Goal: Information Seeking & Learning: Check status

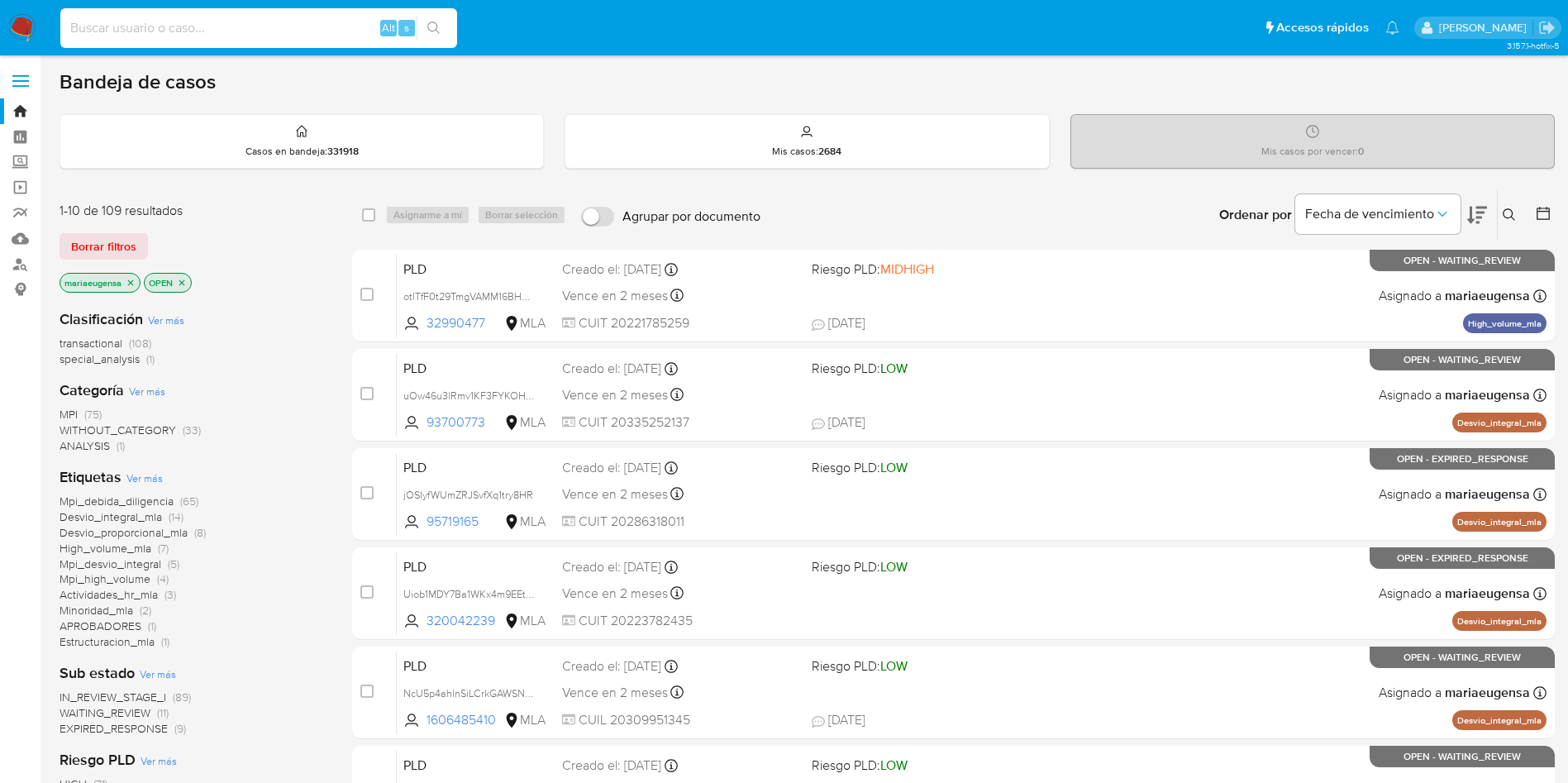
click at [254, 32] on input at bounding box center [258, 28] width 397 height 21
paste input "q9QlmP6MyrxdkiDlNh0h3mSa"
type input "q9QlmP6MyrxdkiDlNh0h3mSa"
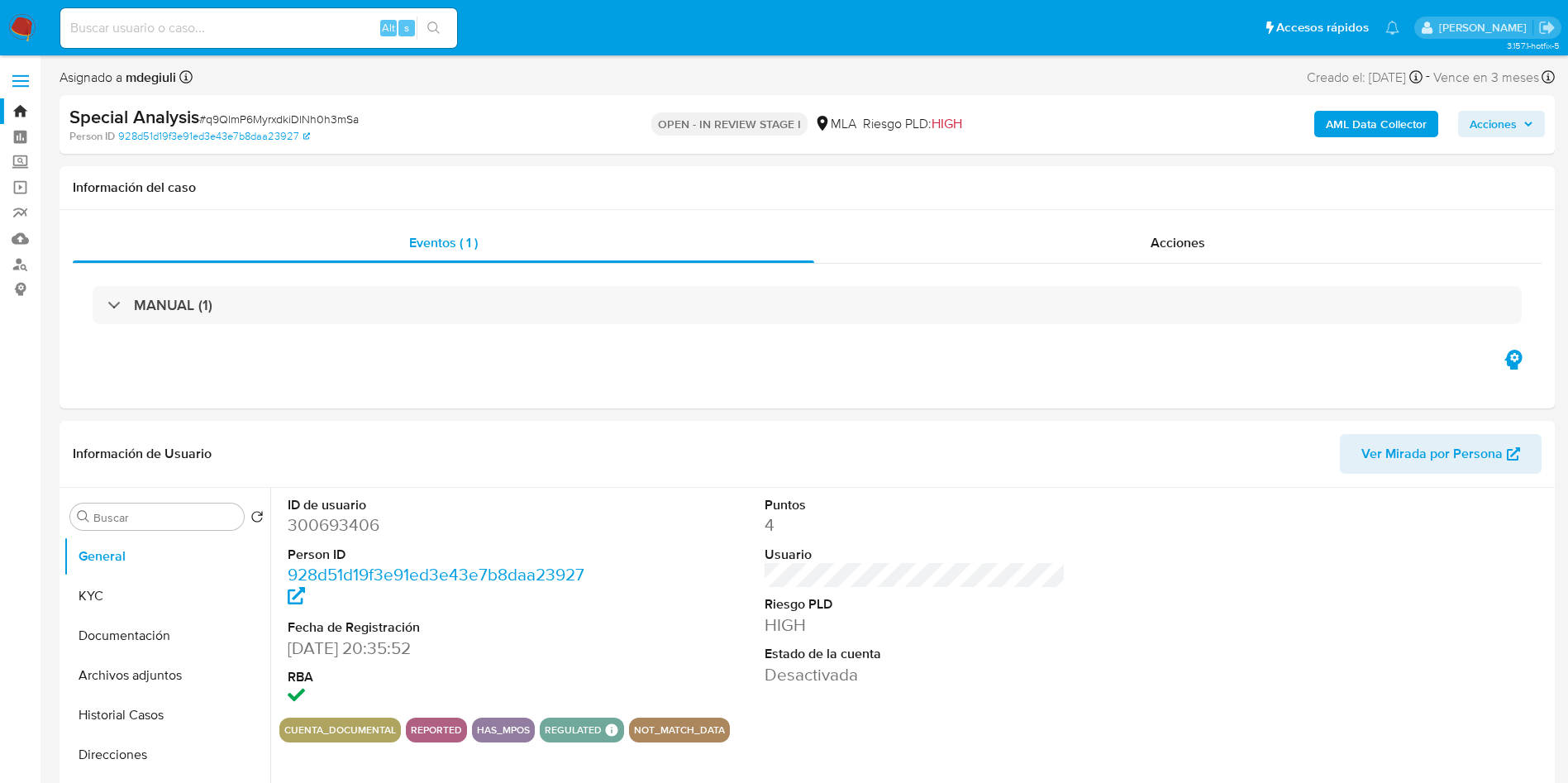
select select "10"
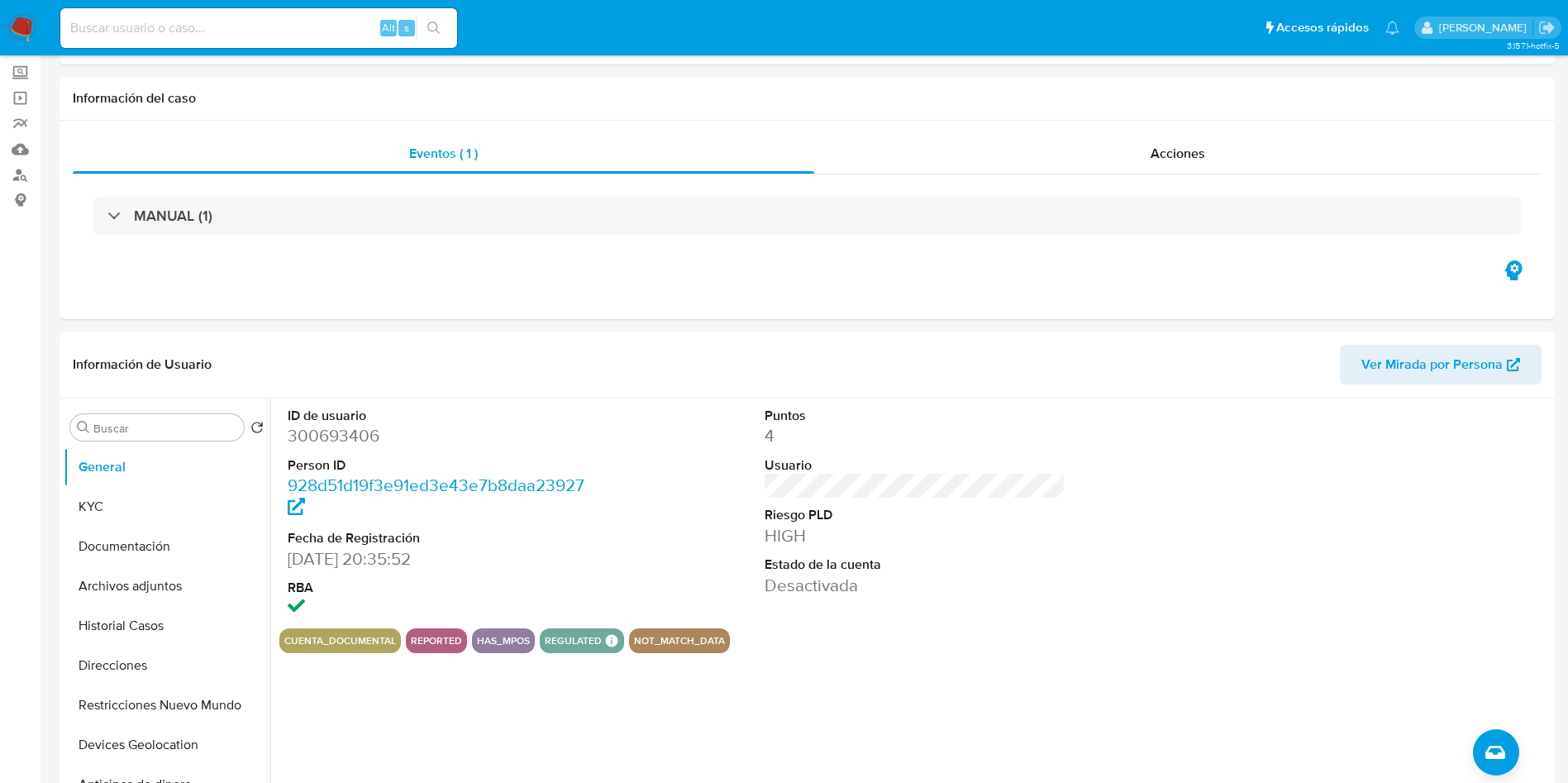
scroll to position [124, 0]
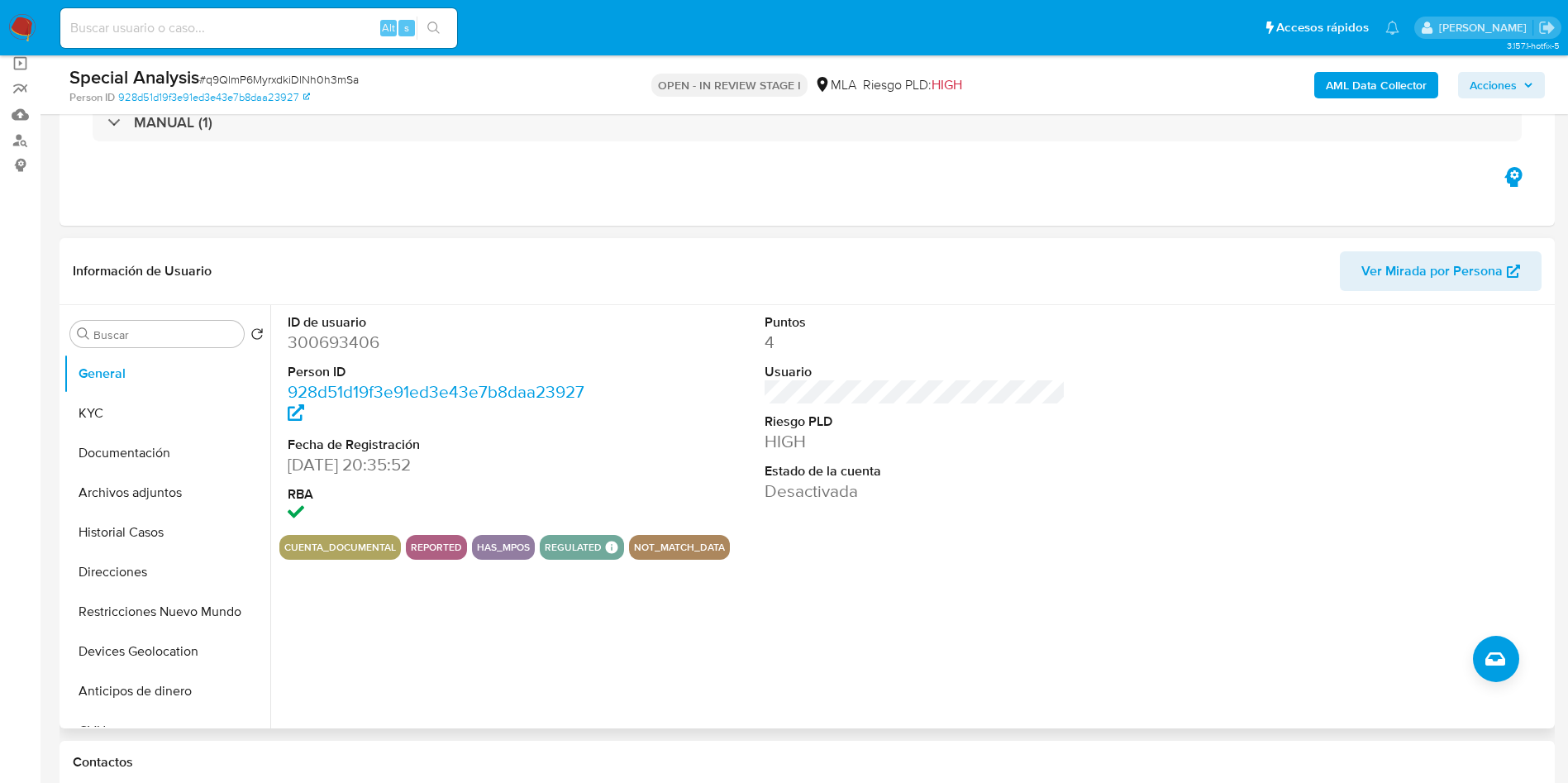
drag, startPoint x: 1134, startPoint y: 459, endPoint x: 1101, endPoint y: 451, distance: 34.0
click at [1130, 459] on div "ID de usuario 300693406 Person ID 928d51d19f3e91ed3e43e7b8daa23927 Fecha de Reg…" at bounding box center [915, 419] width 1271 height 230
drag, startPoint x: 123, startPoint y: 377, endPoint x: 218, endPoint y: 357, distance: 97.1
click at [127, 375] on button "General" at bounding box center [160, 374] width 193 height 40
click at [295, 348] on dd "300693406" at bounding box center [438, 343] width 302 height 23
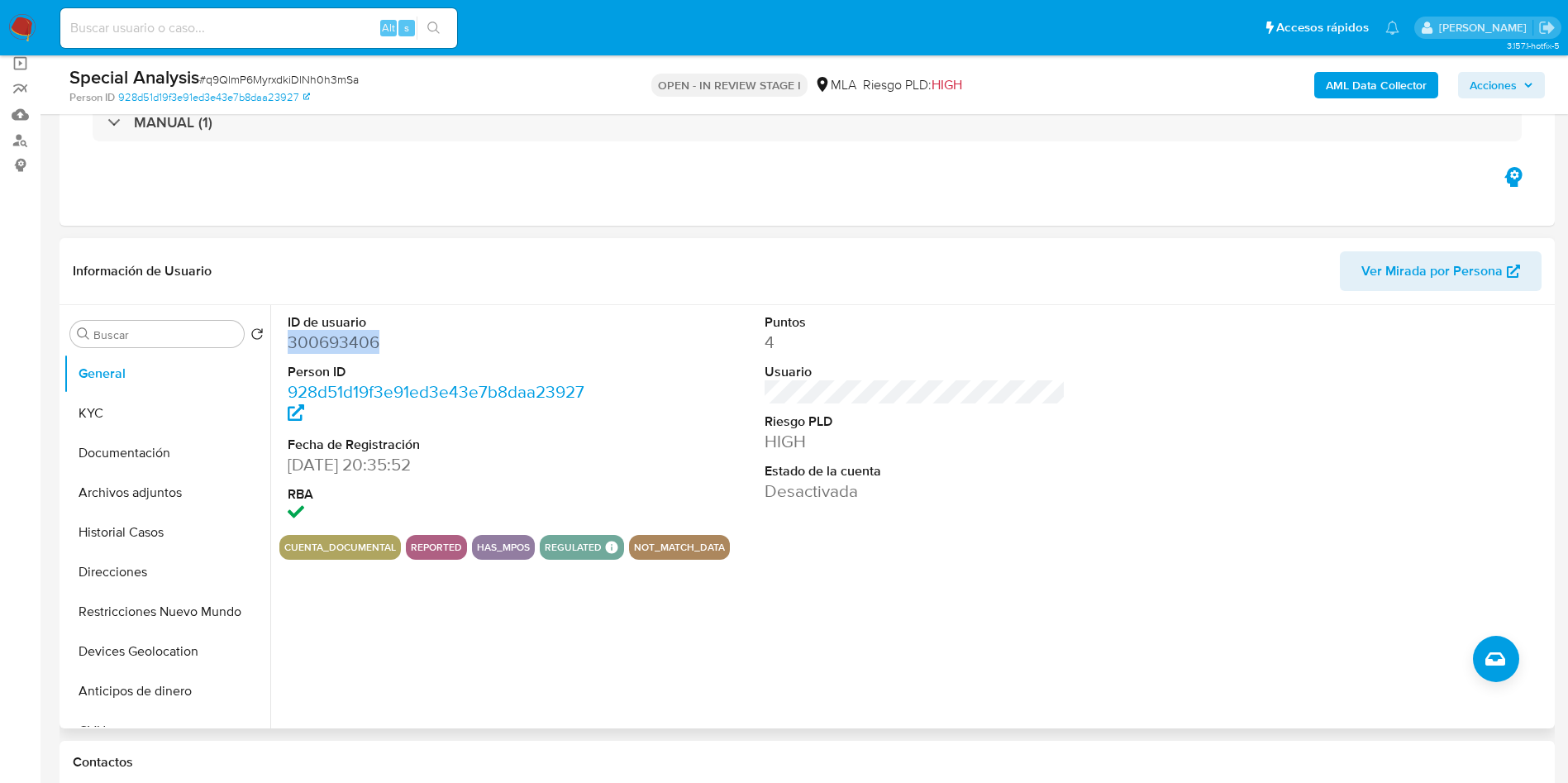
click at [295, 348] on dd "300693406" at bounding box center [438, 343] width 302 height 23
copy dd "300693406"
drag, startPoint x: 211, startPoint y: 325, endPoint x: 194, endPoint y: 331, distance: 18.0
click at [209, 325] on div "Buscar" at bounding box center [156, 333] width 174 height 26
click at [190, 331] on input "Buscar" at bounding box center [165, 334] width 144 height 15
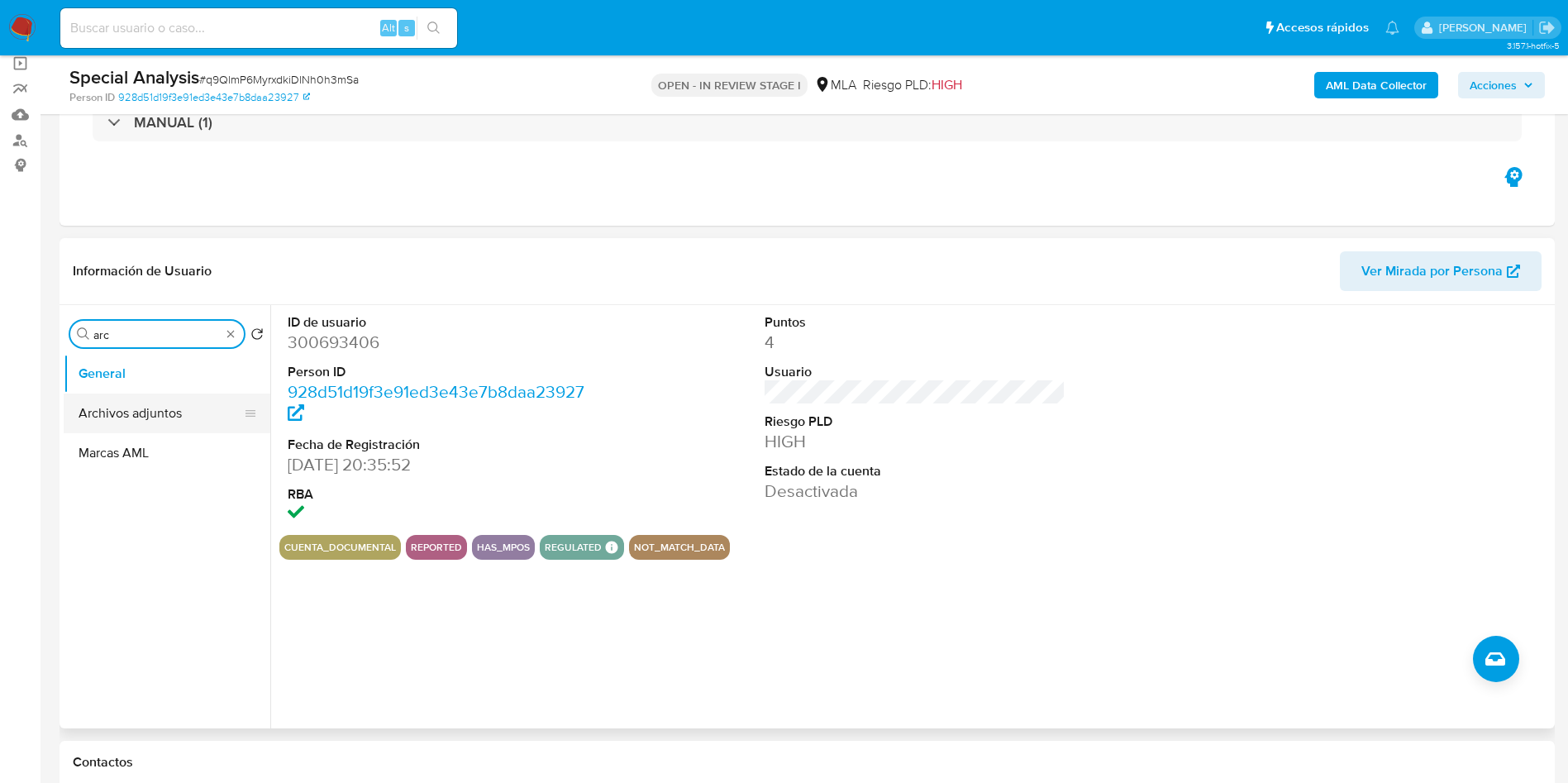
type input "arc"
click at [161, 404] on button "Archivos adjuntos" at bounding box center [160, 412] width 193 height 40
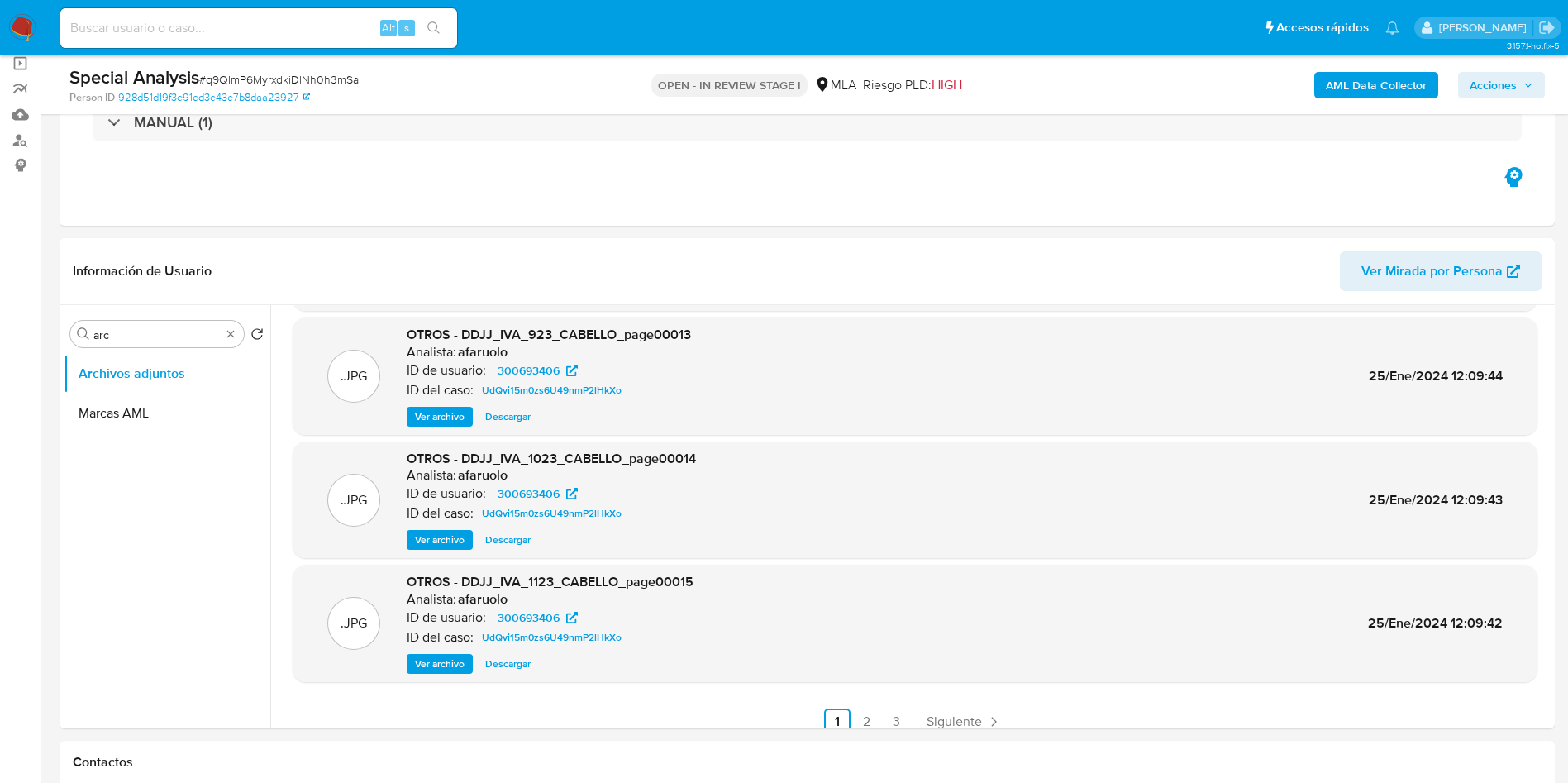
click at [202, 27] on input at bounding box center [258, 28] width 397 height 21
paste input "q9QlmP6MyrxdkiDlNh0h3mSa"
type input "q9QlmP6MyrxdkiDlNh0h3mSa"
click at [457, 417] on span "Ver archivo" at bounding box center [440, 416] width 49 height 16
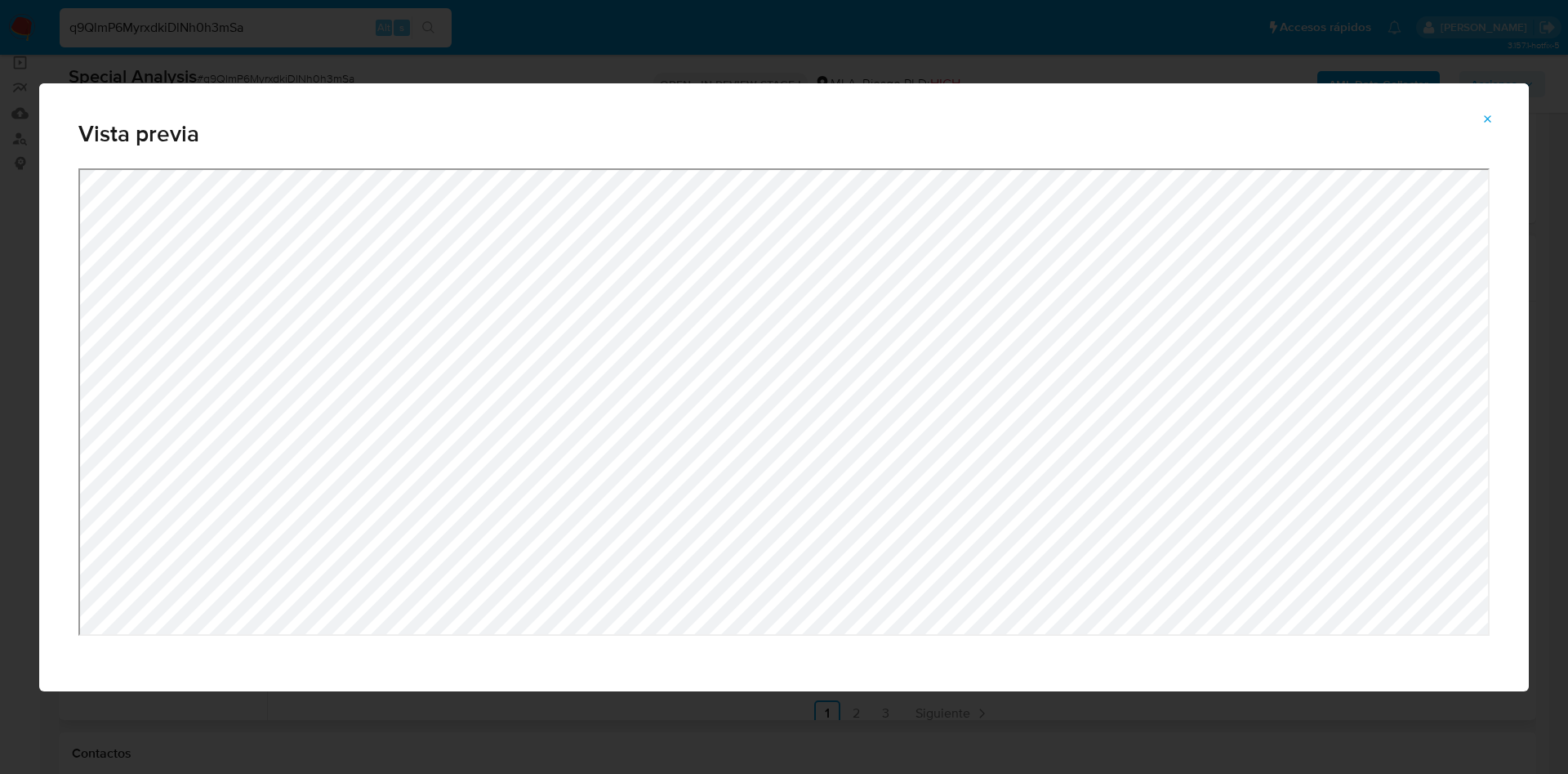
click at [1508, 119] on div "Vista previa" at bounding box center [784, 126] width 1490 height 85
click at [1501, 115] on button "Attachment preview" at bounding box center [1487, 119] width 35 height 26
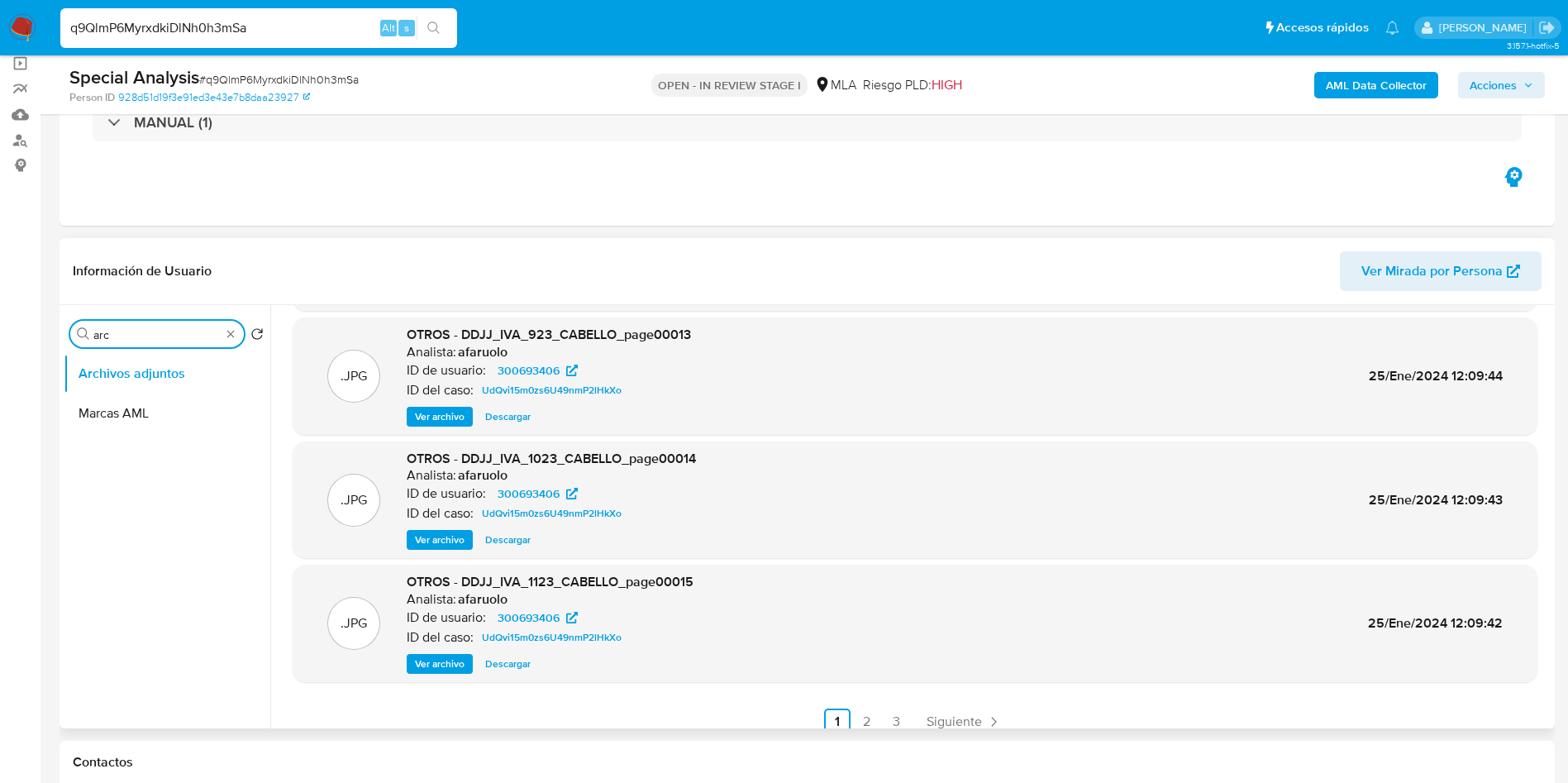
click at [155, 332] on input "arc" at bounding box center [156, 334] width 127 height 15
click at [155, 331] on input "arc" at bounding box center [156, 334] width 127 height 15
type input "his"
drag, startPoint x: 159, startPoint y: 390, endPoint x: 162, endPoint y: 405, distance: 15.3
click at [162, 405] on ul "Archivos adjuntos Historial Casos Historial Riesgo PLD Historial de conversacio…" at bounding box center [167, 540] width 207 height 373
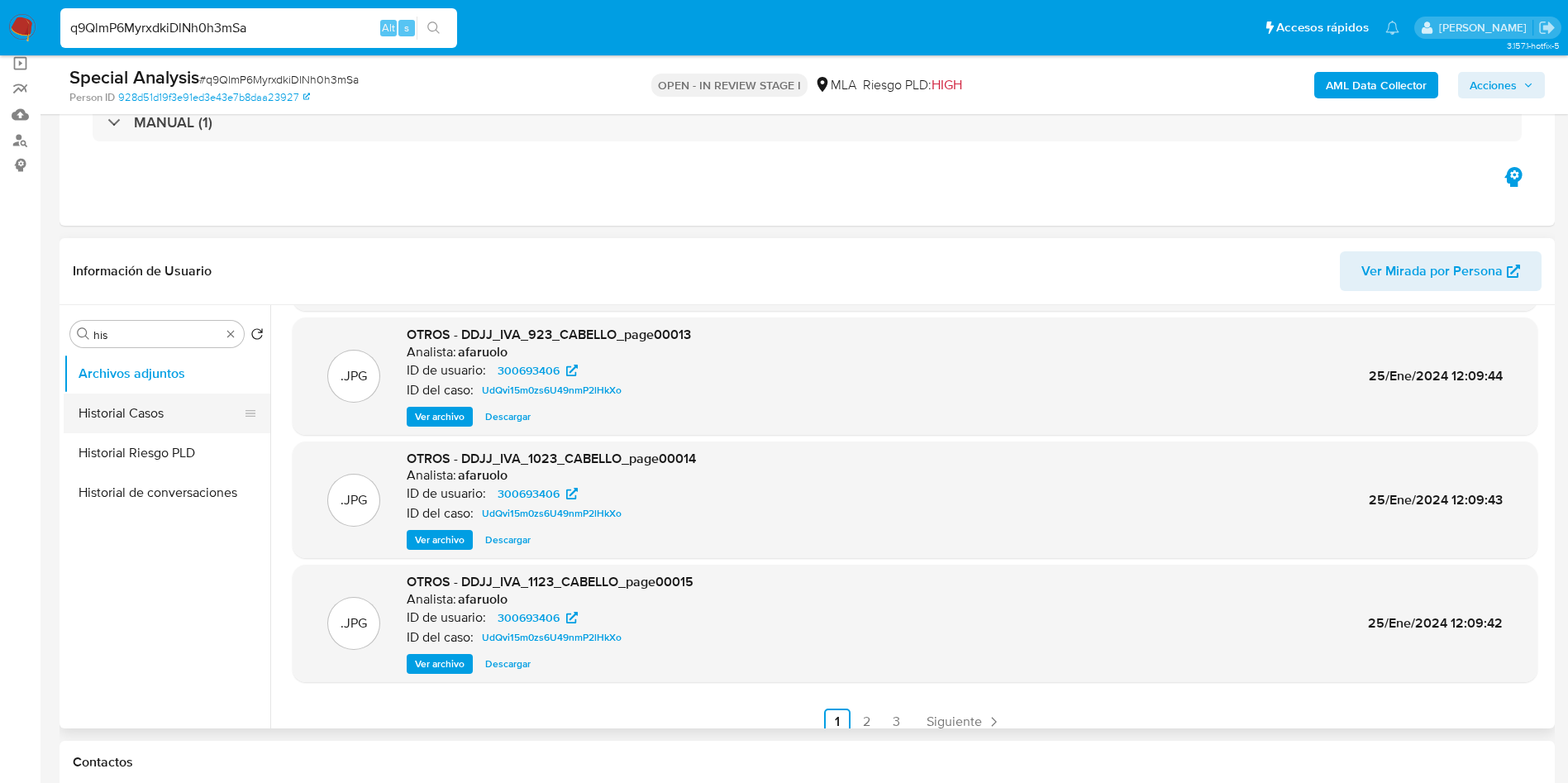
click at [162, 405] on button "Historial Casos" at bounding box center [160, 412] width 193 height 40
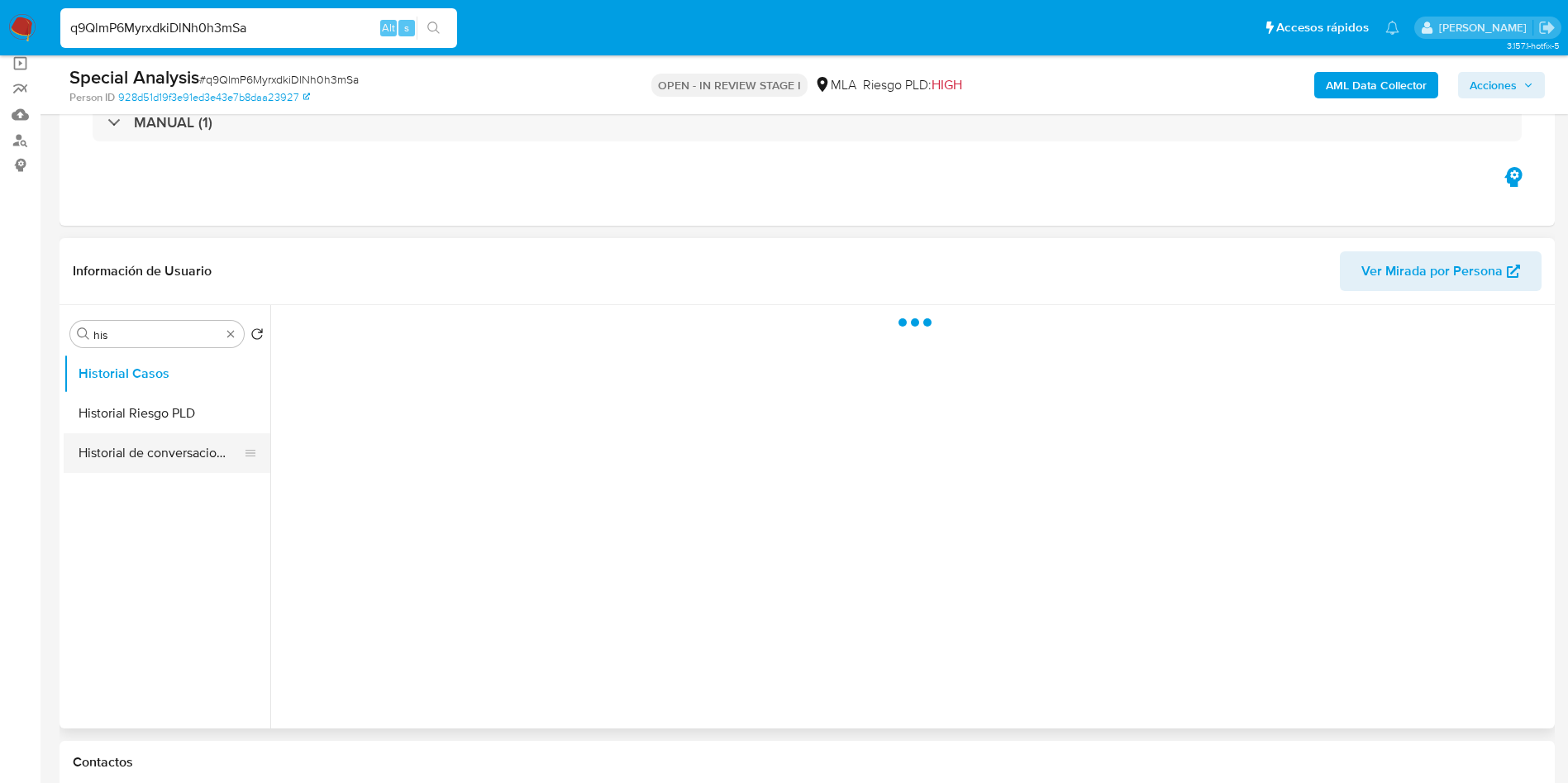
scroll to position [0, 0]
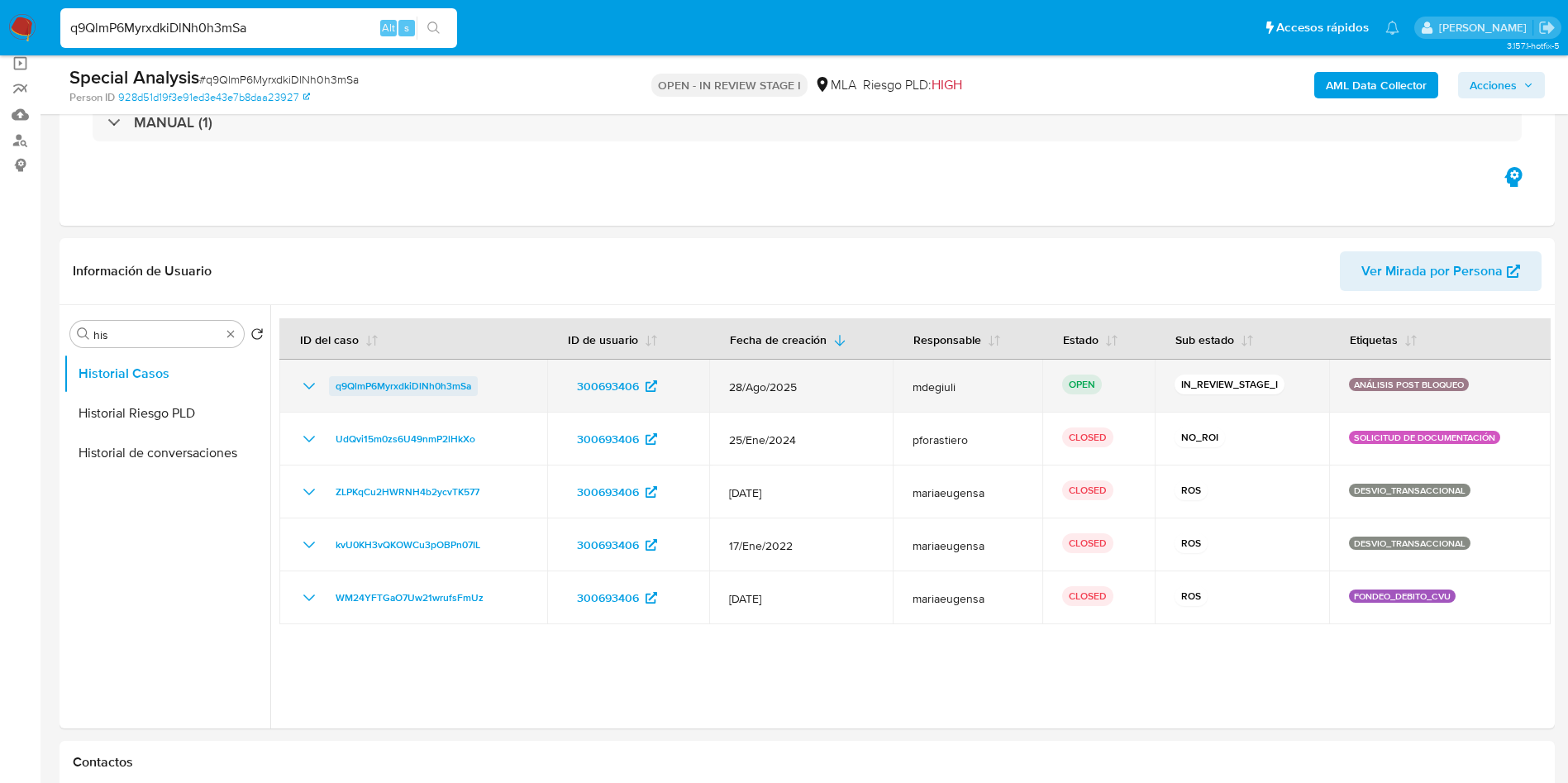
click at [372, 379] on span "q9QlmP6MyrxdkiDlNh0h3mSa" at bounding box center [404, 386] width 136 height 19
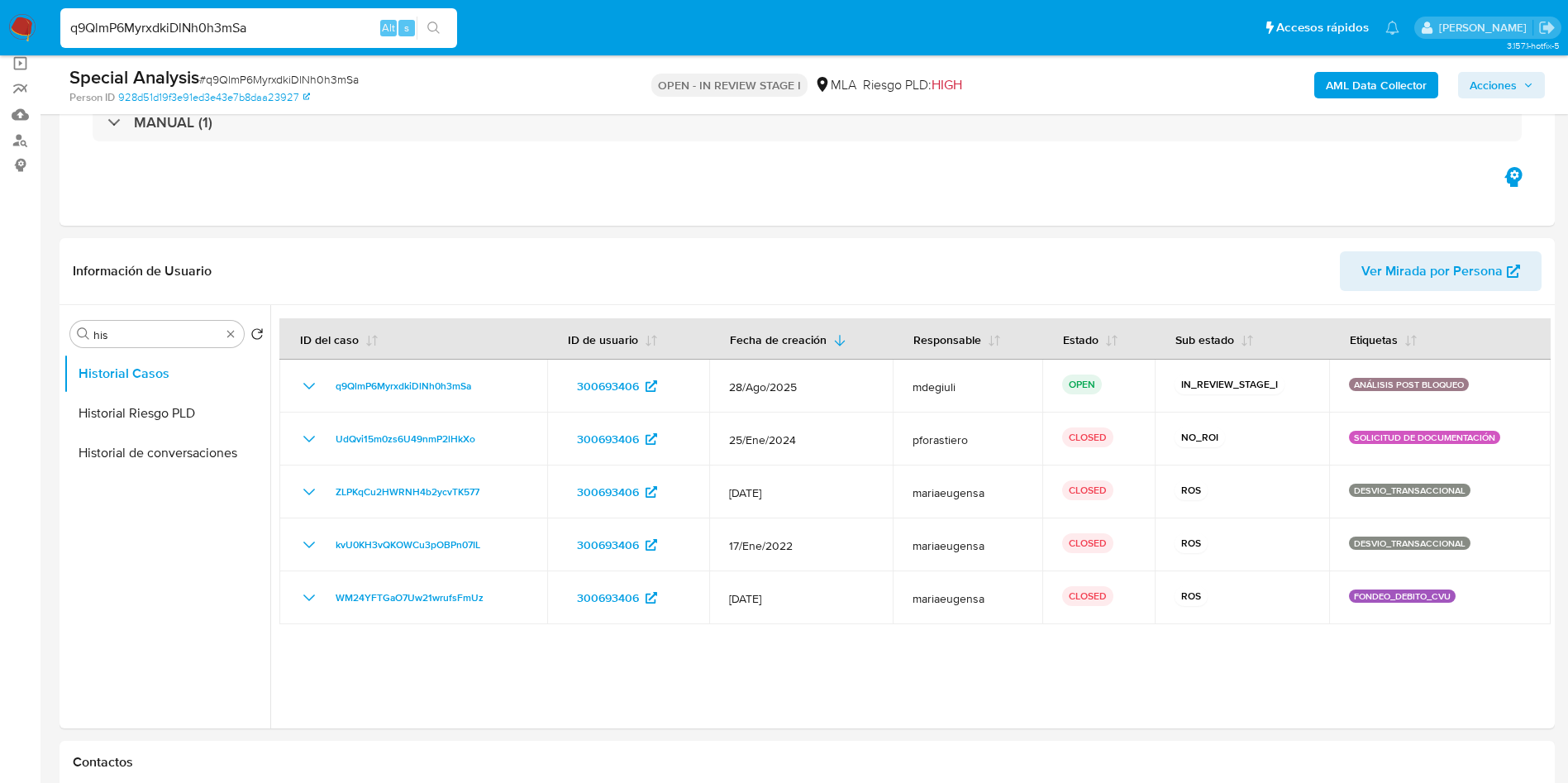
click at [27, 14] on img at bounding box center [22, 27] width 28 height 28
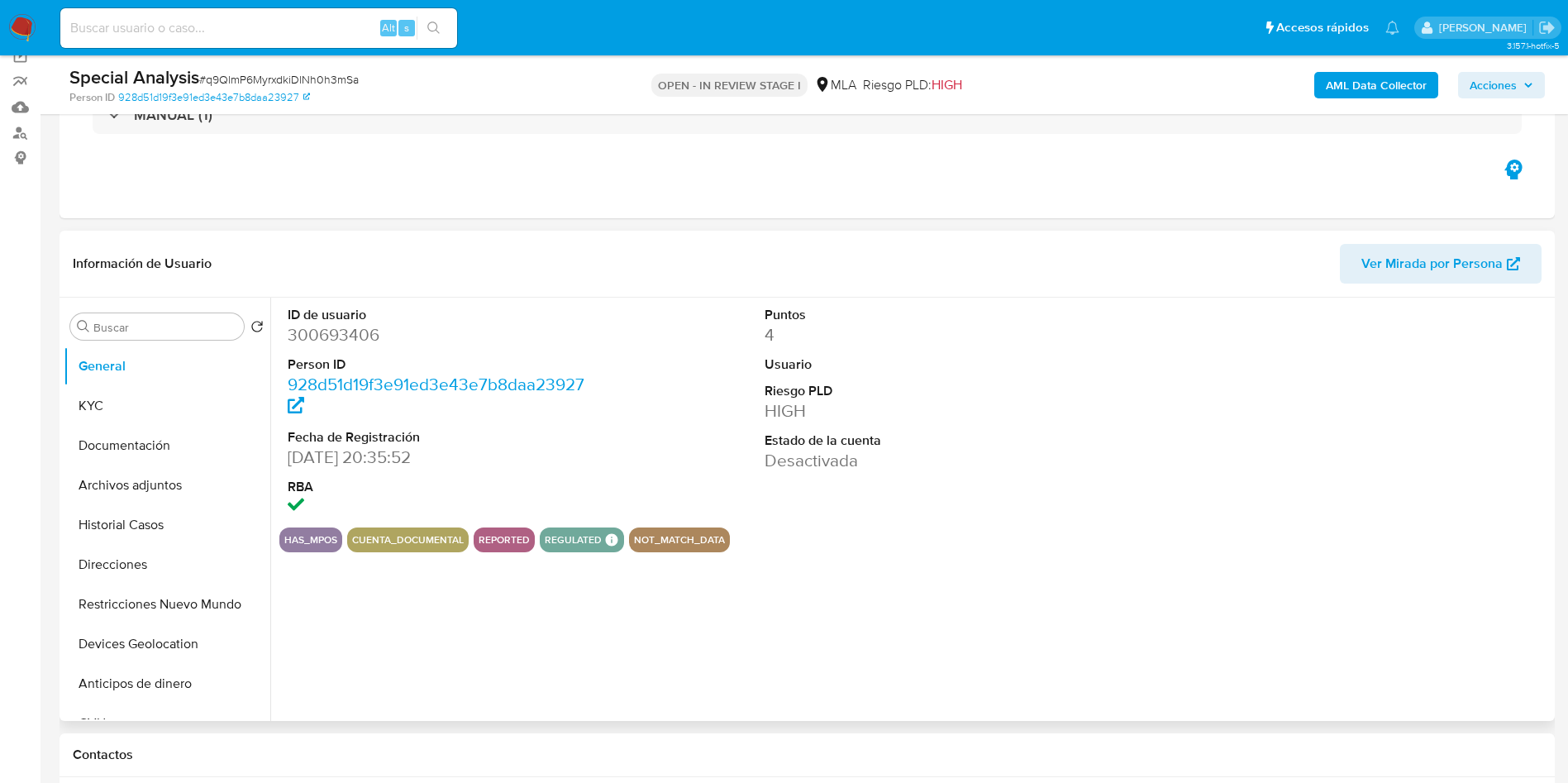
scroll to position [248, 0]
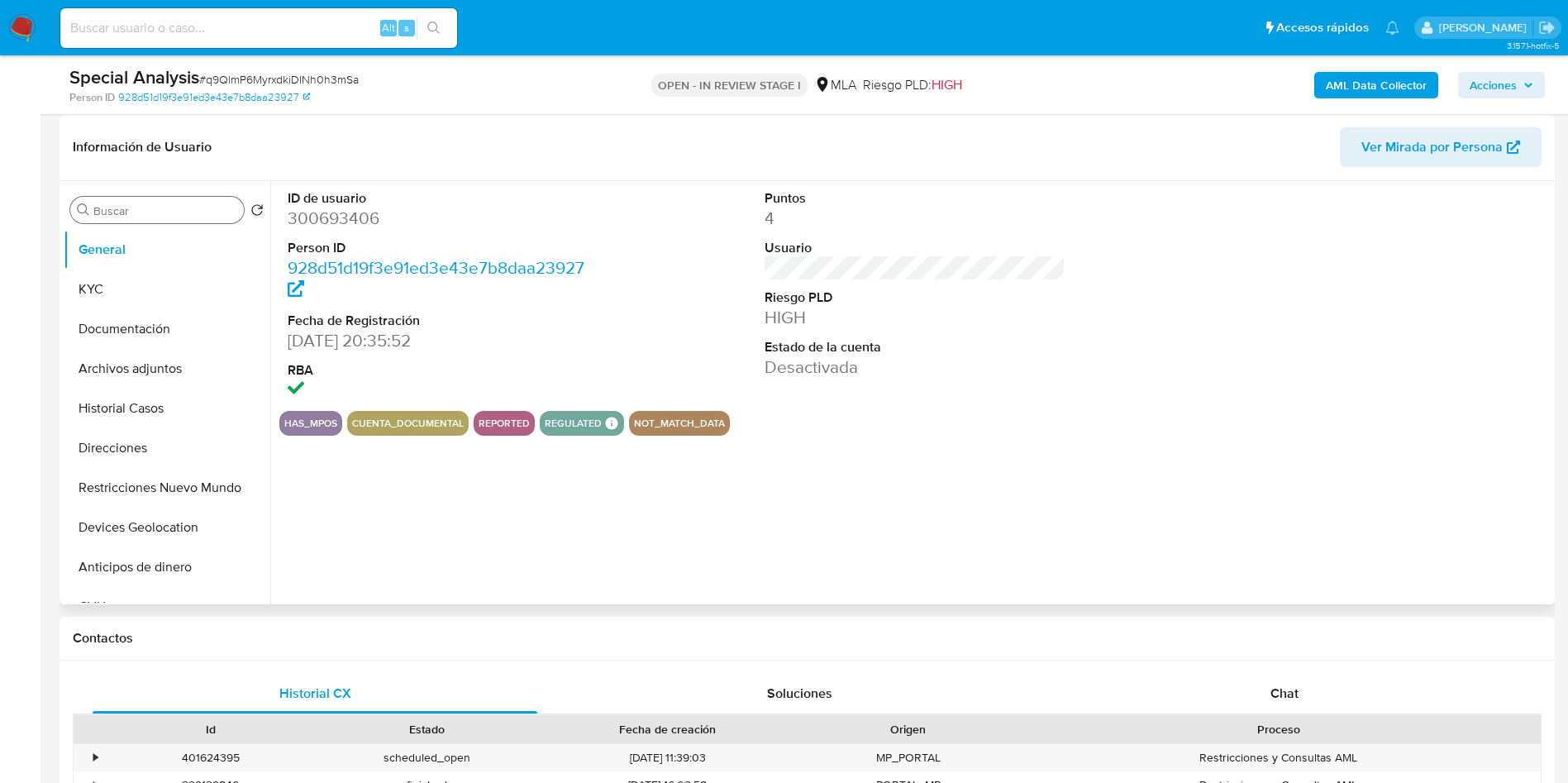
select select "10"
click at [171, 208] on input "Buscar" at bounding box center [165, 211] width 144 height 15
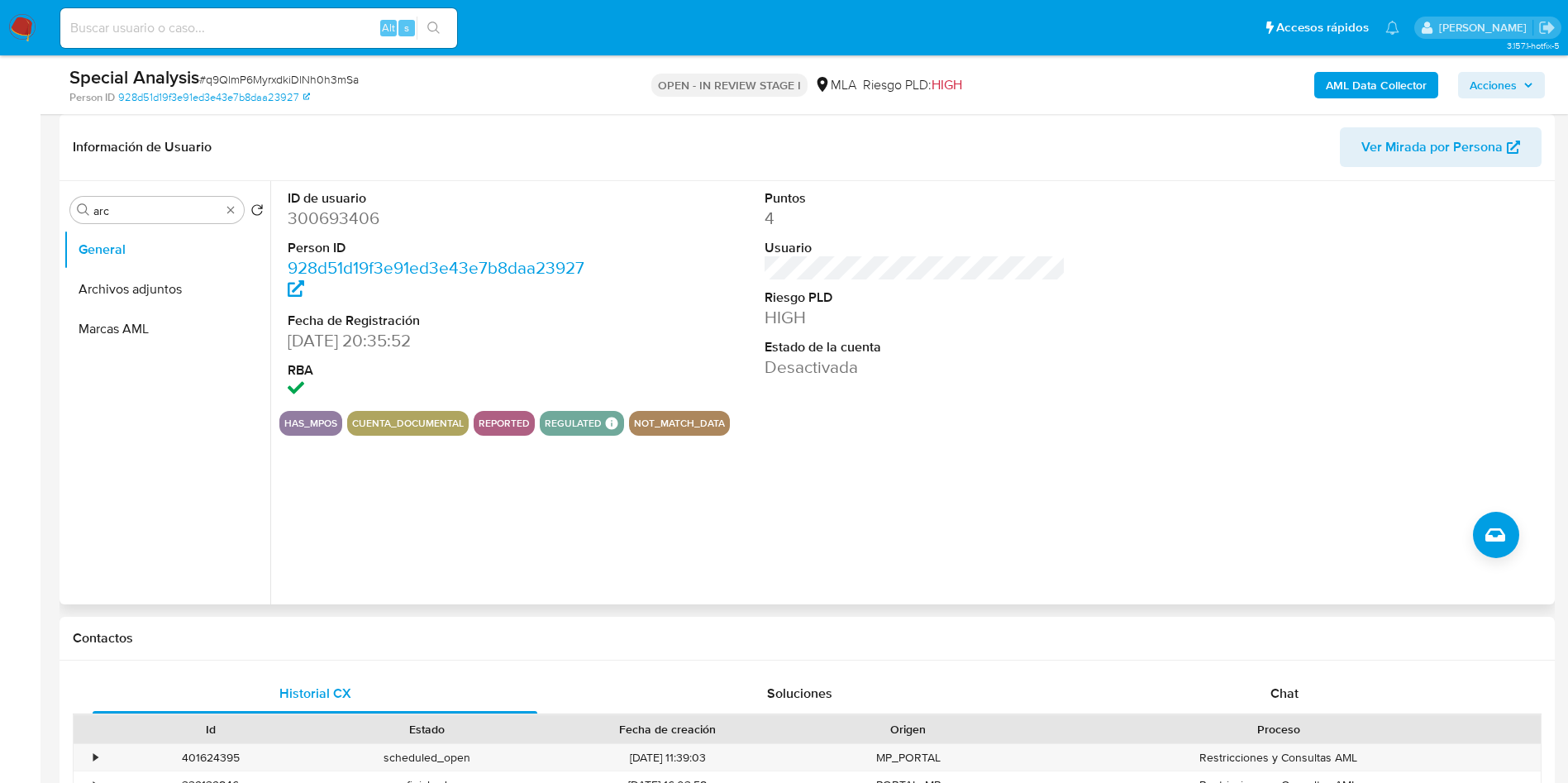
drag, startPoint x: 156, startPoint y: 287, endPoint x: 106, endPoint y: 312, distance: 55.9
click at [156, 287] on button "Archivos adjuntos" at bounding box center [167, 289] width 207 height 40
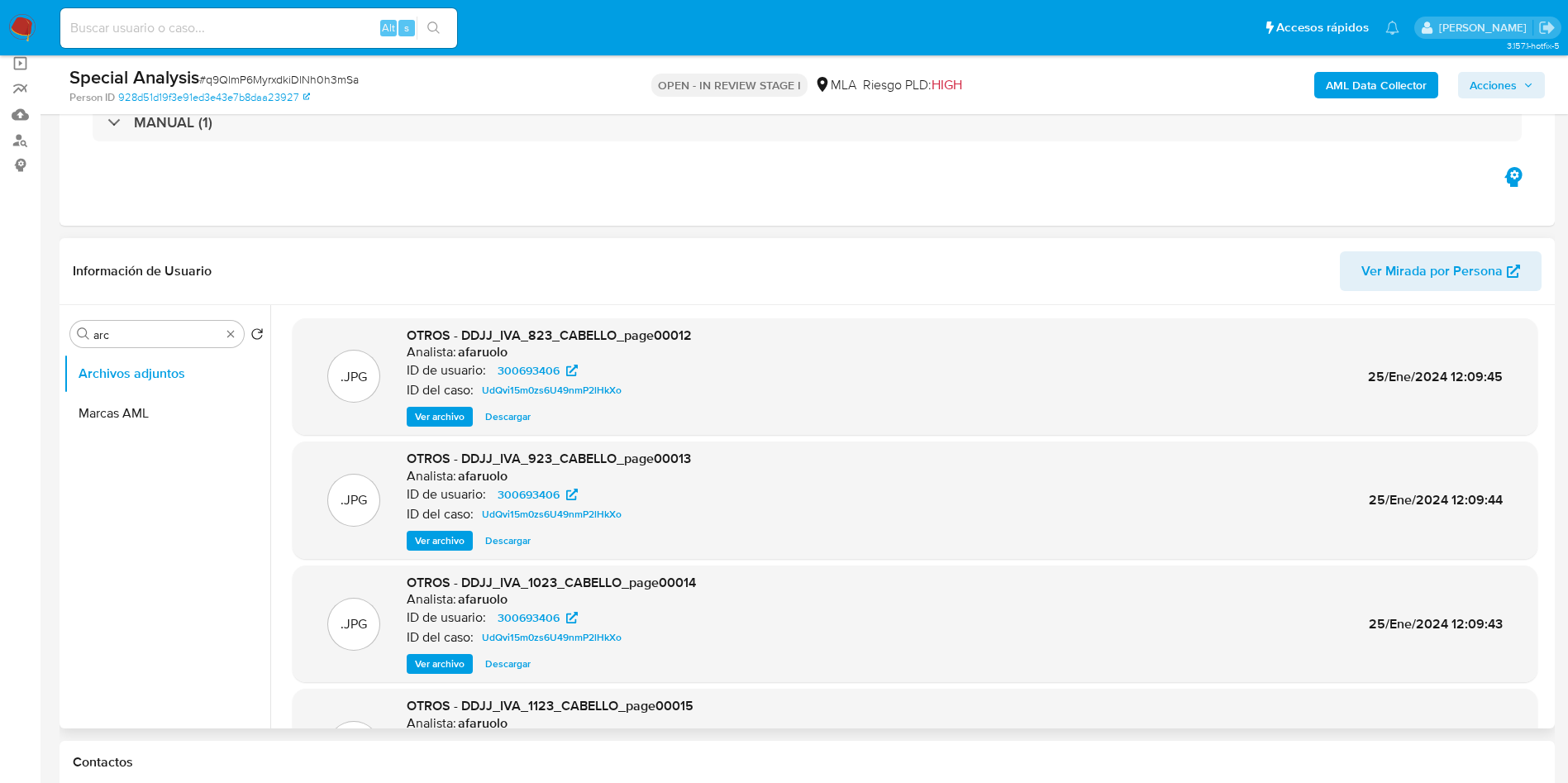
scroll to position [124, 0]
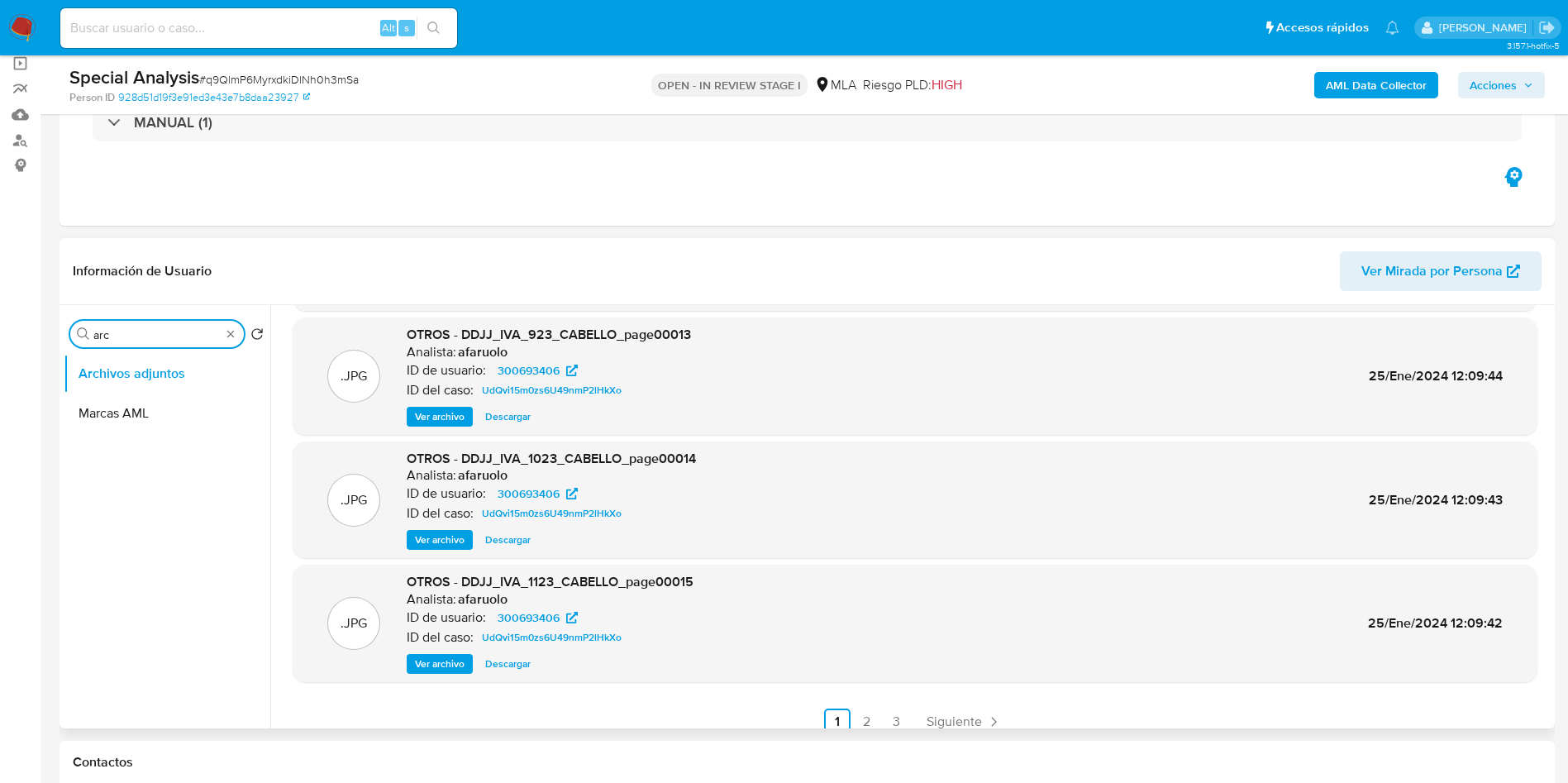
click at [198, 336] on input "arc" at bounding box center [156, 334] width 127 height 15
click at [292, 84] on span "# q9QlmP6MyrxdkiDlNh0h3mSa" at bounding box center [278, 79] width 159 height 16
click at [293, 81] on span "# q9QlmP6MyrxdkiDlNh0h3mSa" at bounding box center [278, 79] width 159 height 16
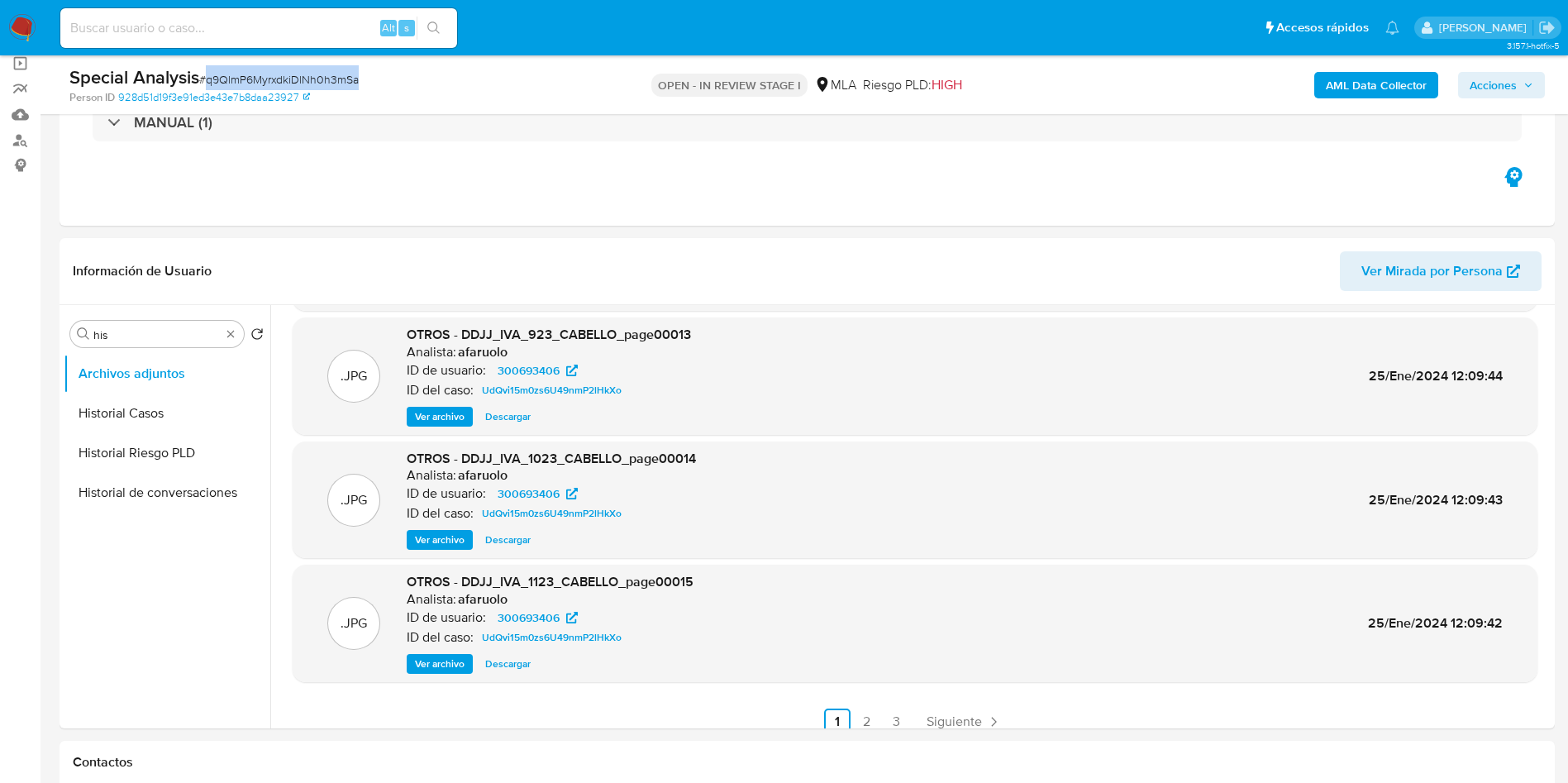
click at [293, 81] on span "# q9QlmP6MyrxdkiDlNh0h3mSa" at bounding box center [278, 79] width 159 height 16
click at [137, 334] on input "his" at bounding box center [156, 334] width 127 height 15
click at [137, 333] on input "his" at bounding box center [156, 334] width 127 height 15
type input "his"
click at [146, 409] on button "Historial Casos" at bounding box center [160, 412] width 193 height 40
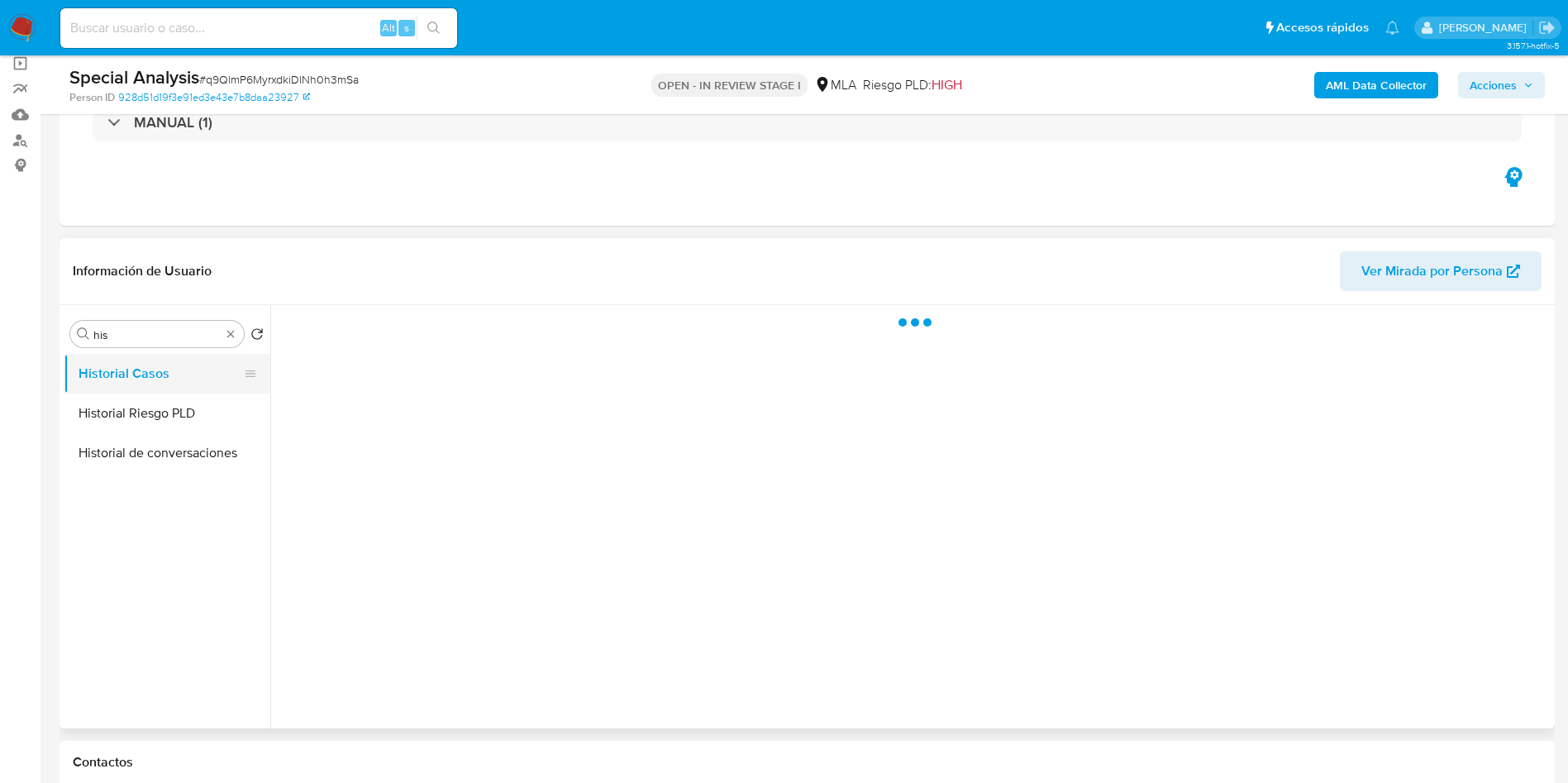
scroll to position [0, 0]
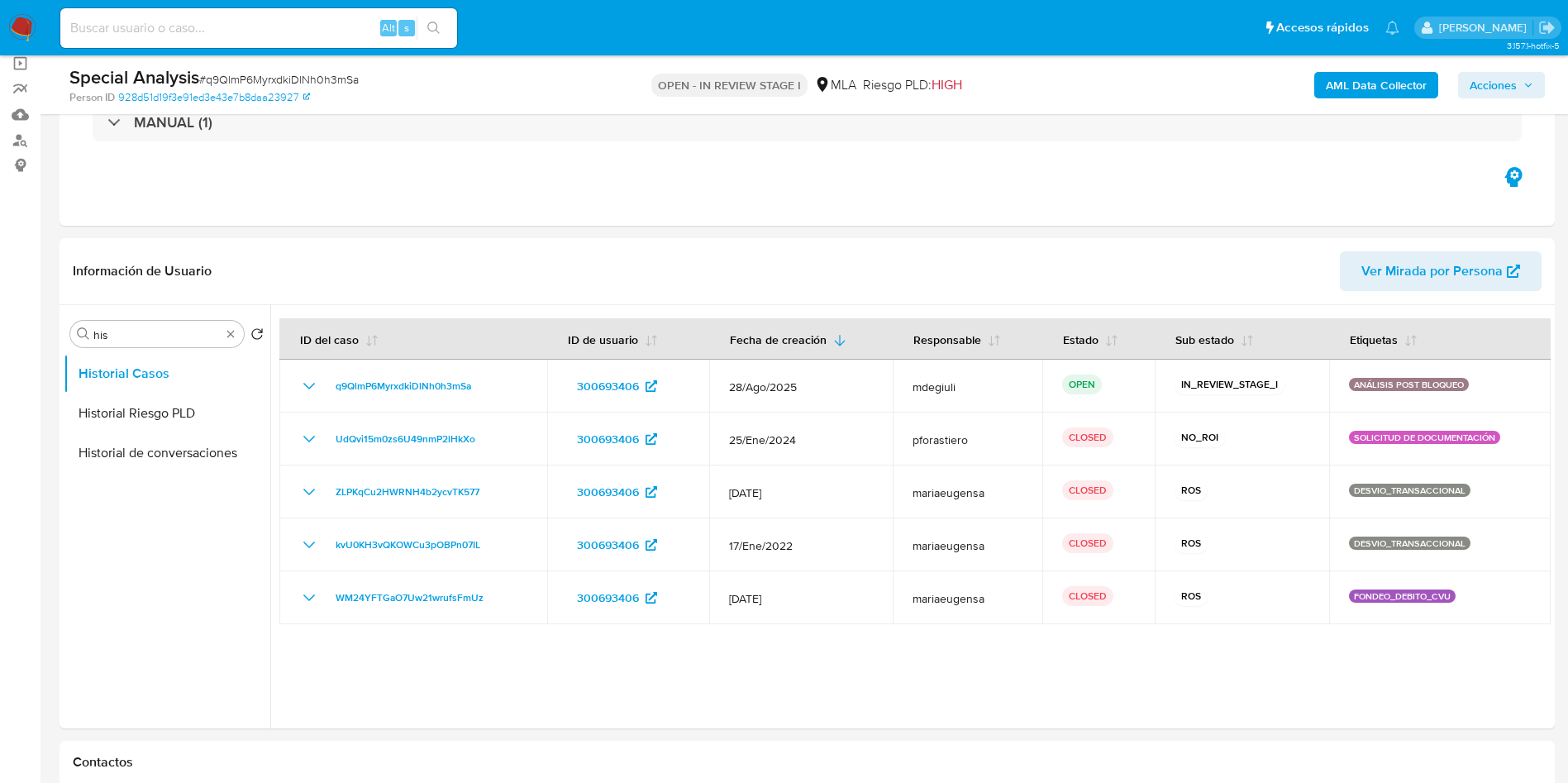
click at [387, 34] on span "Alt" at bounding box center [389, 27] width 14 height 16
click at [332, 25] on input at bounding box center [258, 28] width 397 height 21
paste input "q9QlmP6MyrxdkiDlNh0h3mSa"
type input "q9QlmP6MyrxdkiDlNh0h3mSa"
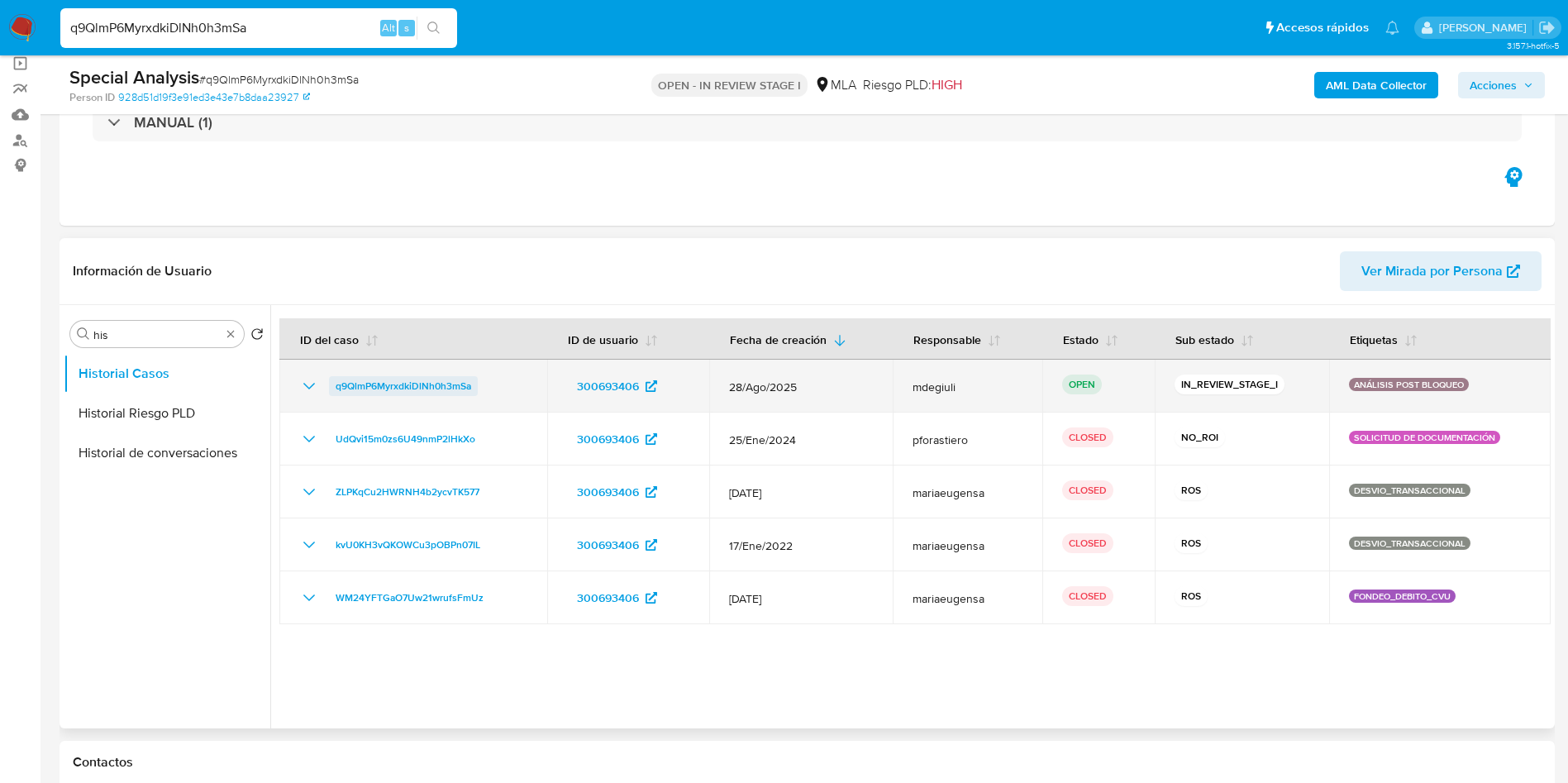
click at [382, 376] on span "q9QlmP6MyrxdkiDlNh0h3mSa" at bounding box center [404, 386] width 136 height 19
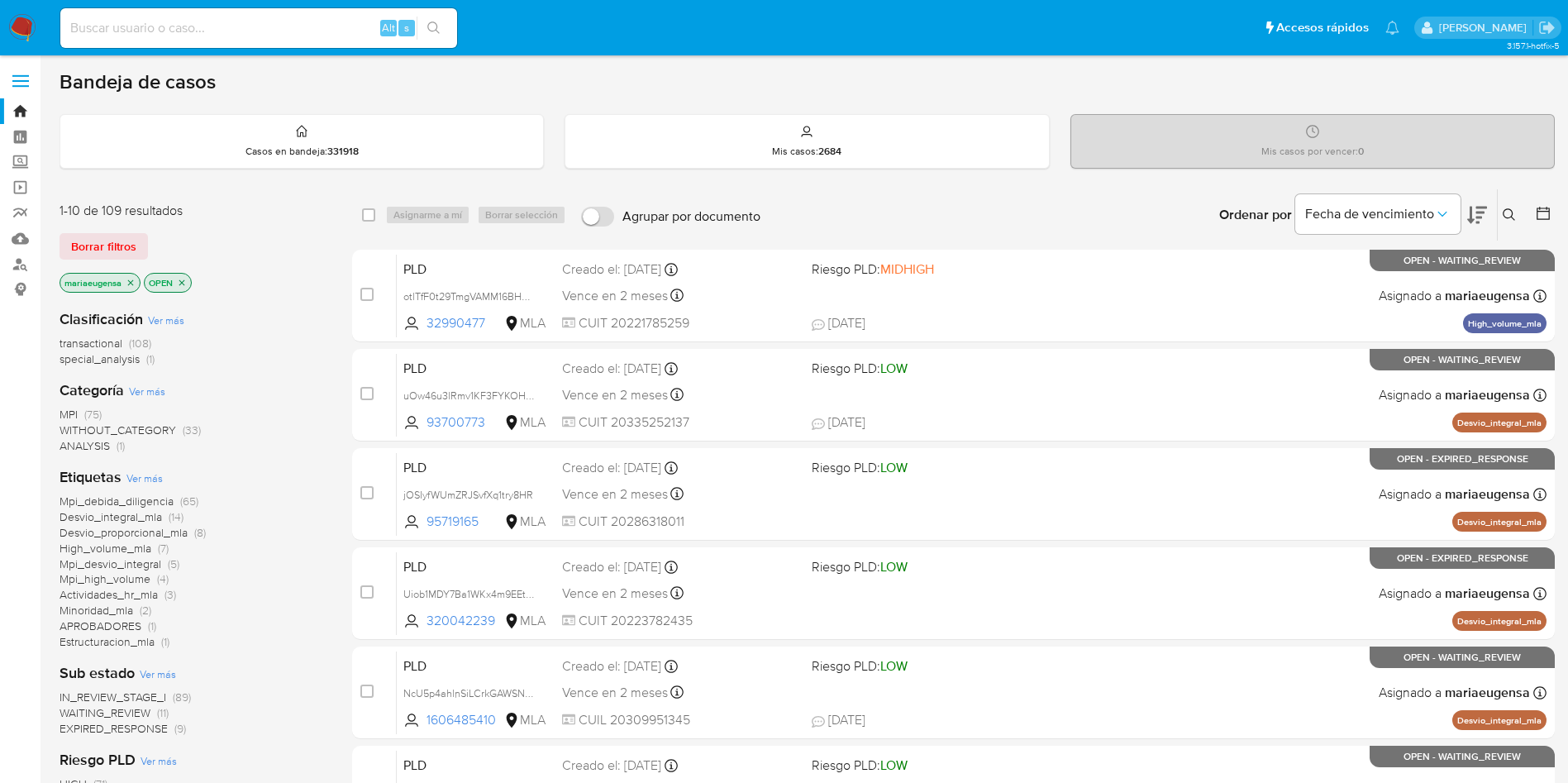
click at [1510, 218] on icon at bounding box center [1510, 215] width 14 height 14
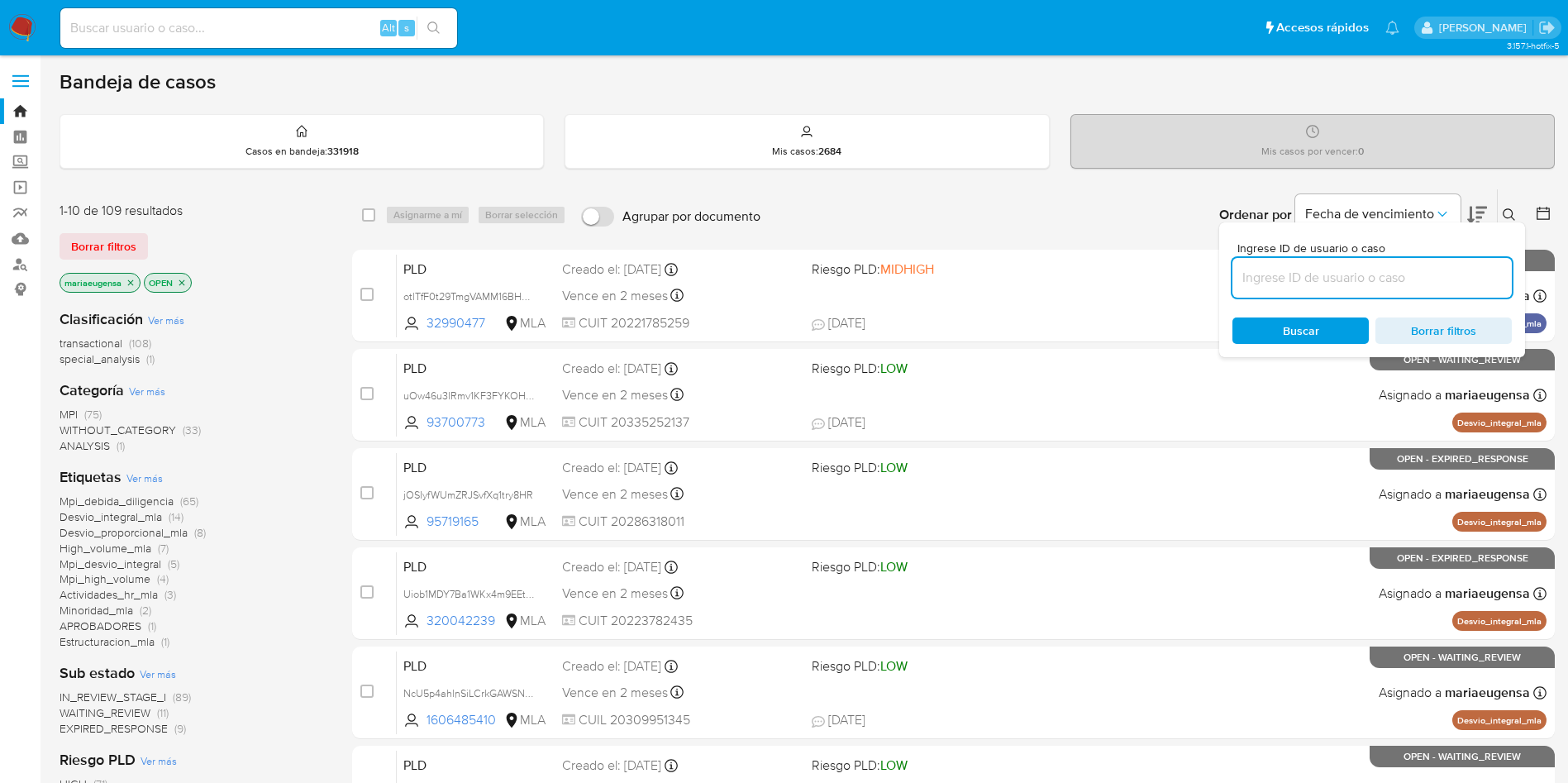
click at [1381, 281] on input at bounding box center [1372, 277] width 279 height 21
type input "q9QlmP6MyrxdkiDlNh0h3mSa"
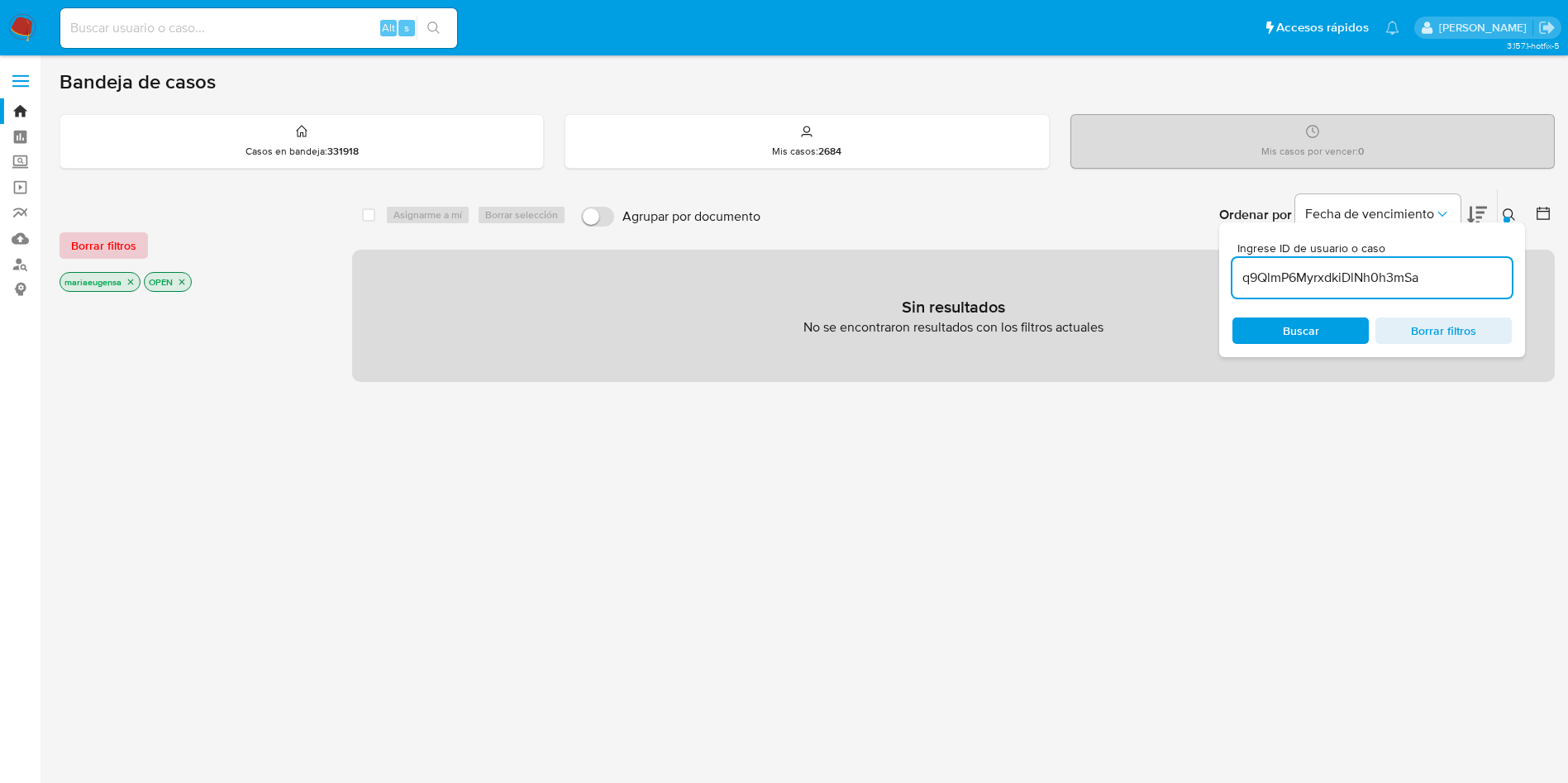
click at [137, 243] on button "Borrar filtros" at bounding box center [103, 245] width 88 height 26
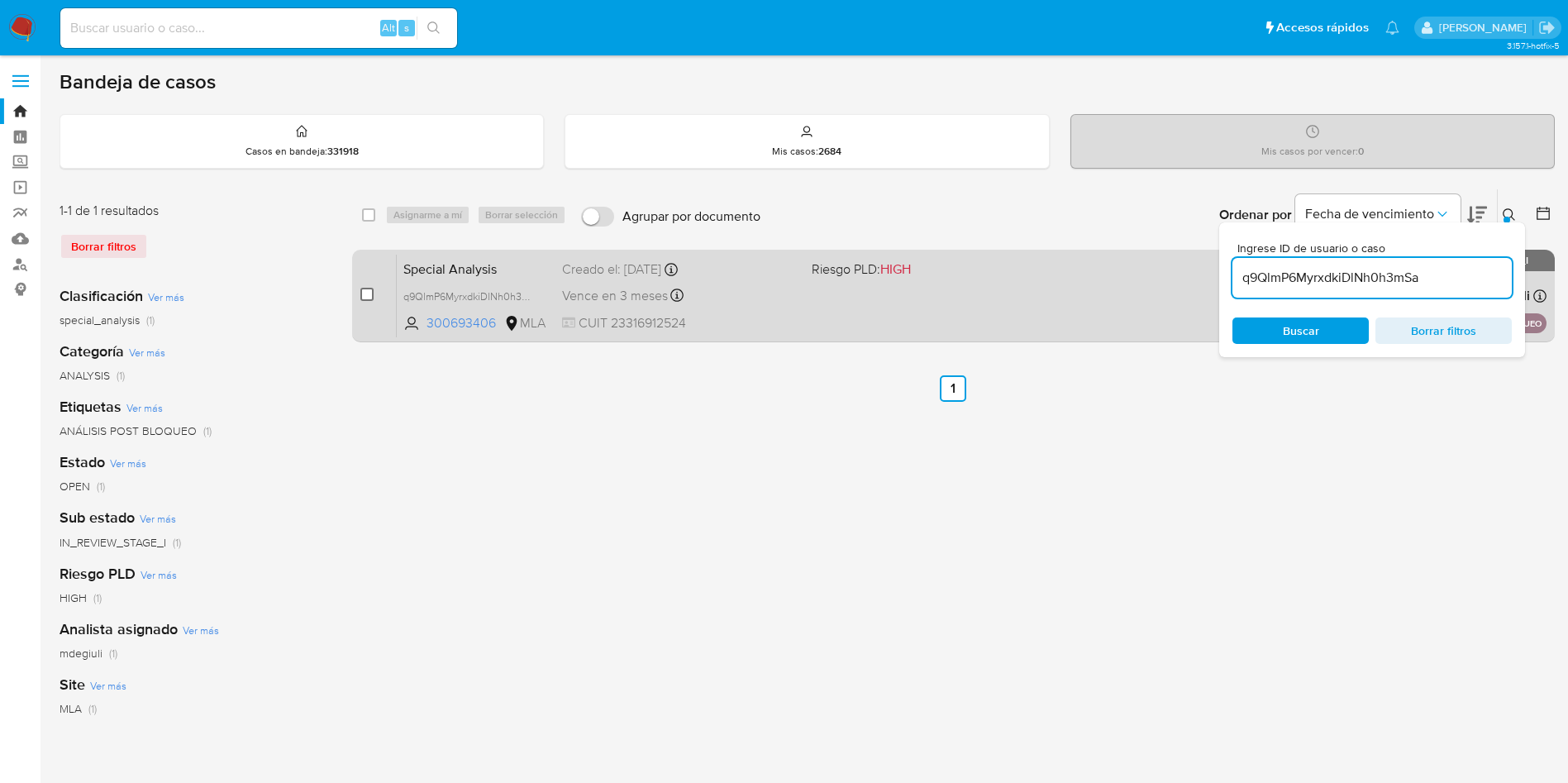
click at [368, 291] on input "checkbox" at bounding box center [367, 294] width 14 height 14
checkbox input "true"
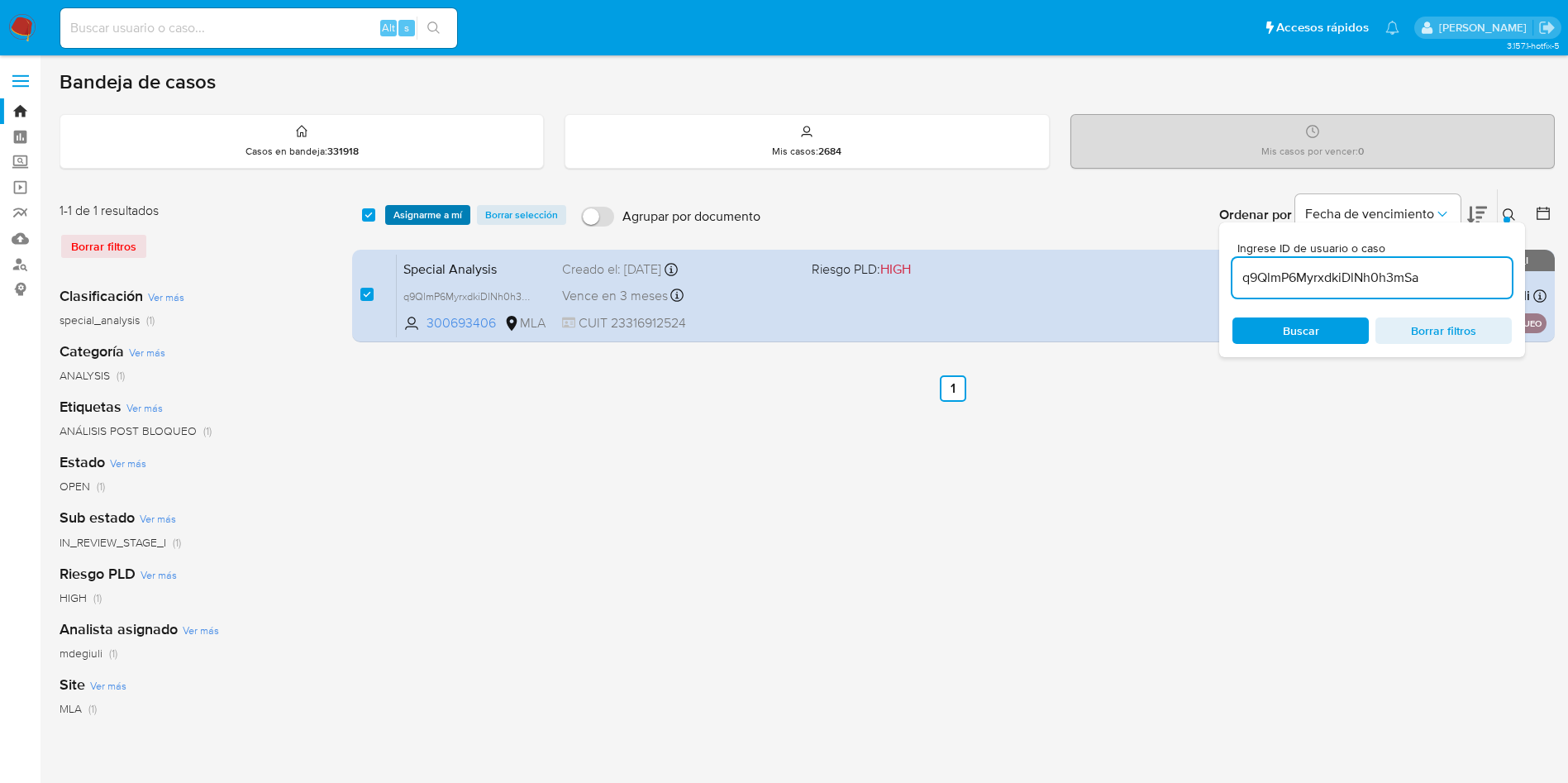
click at [438, 221] on span "Asignarme a mí" at bounding box center [427, 214] width 69 height 16
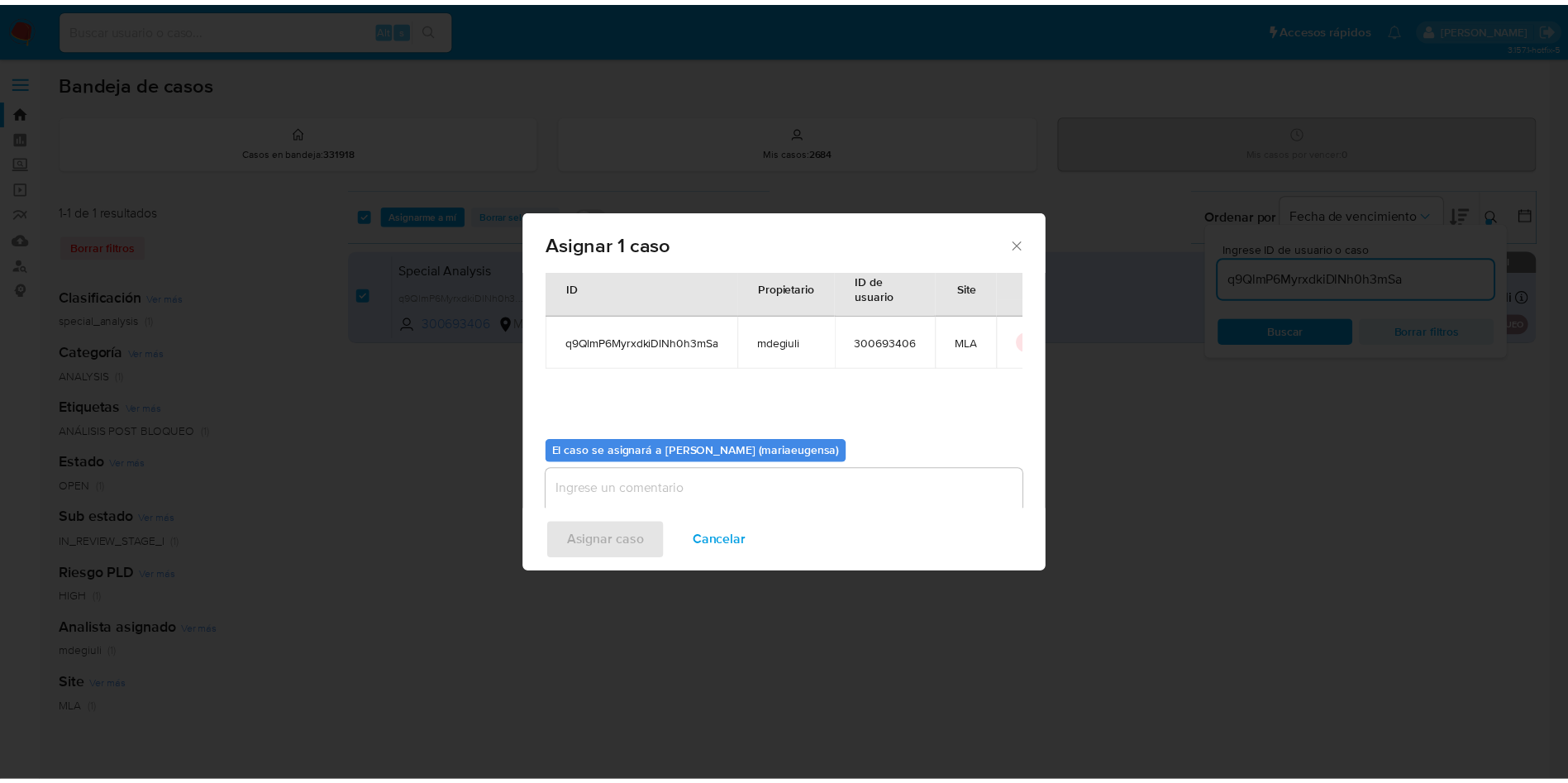
scroll to position [86, 0]
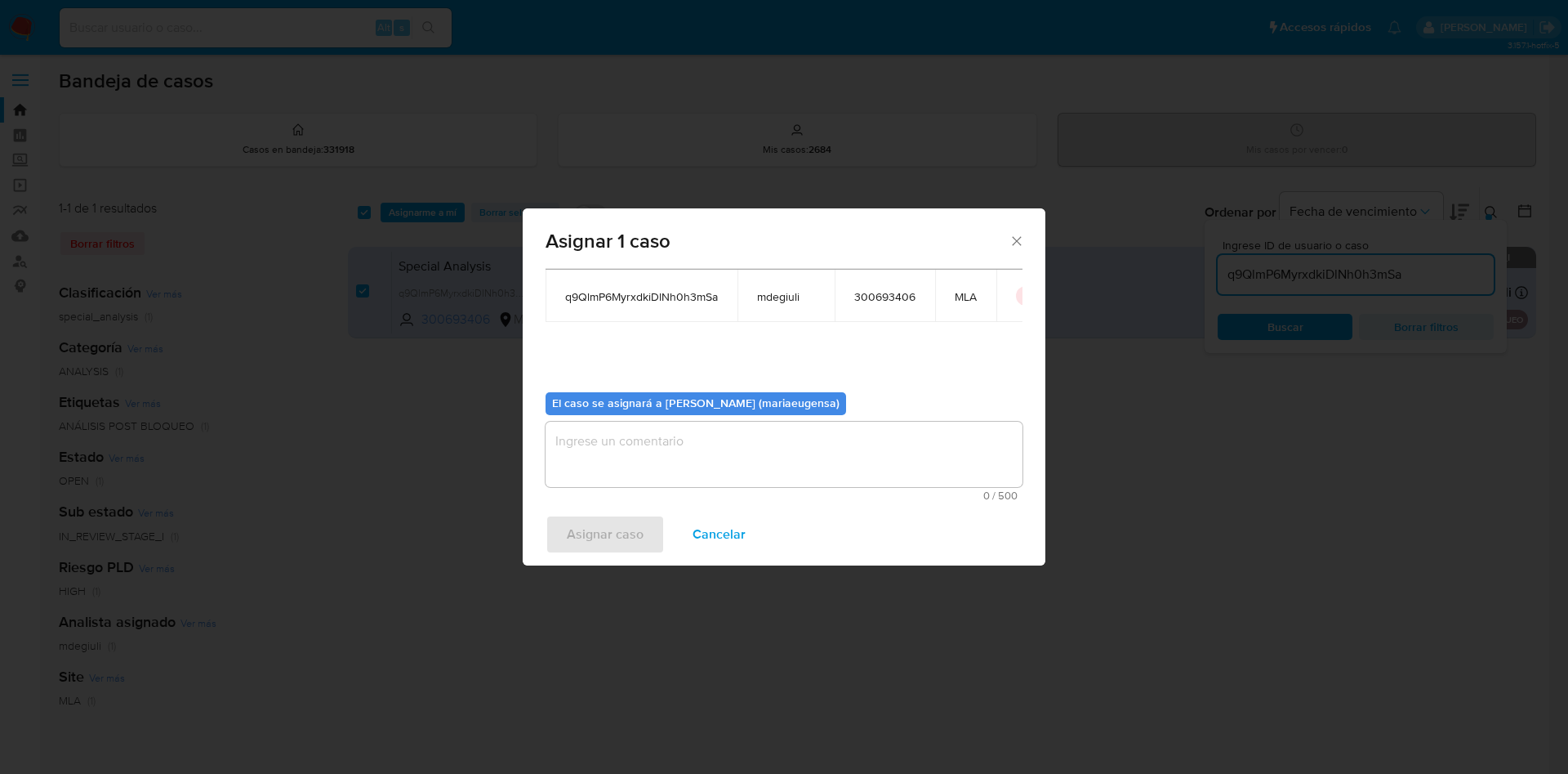
drag, startPoint x: 608, startPoint y: 458, endPoint x: 607, endPoint y: 471, distance: 13.0
click at [608, 460] on textarea "assign-modal" at bounding box center [784, 455] width 477 height 65
click at [606, 521] on span "Asignar caso" at bounding box center [605, 533] width 77 height 35
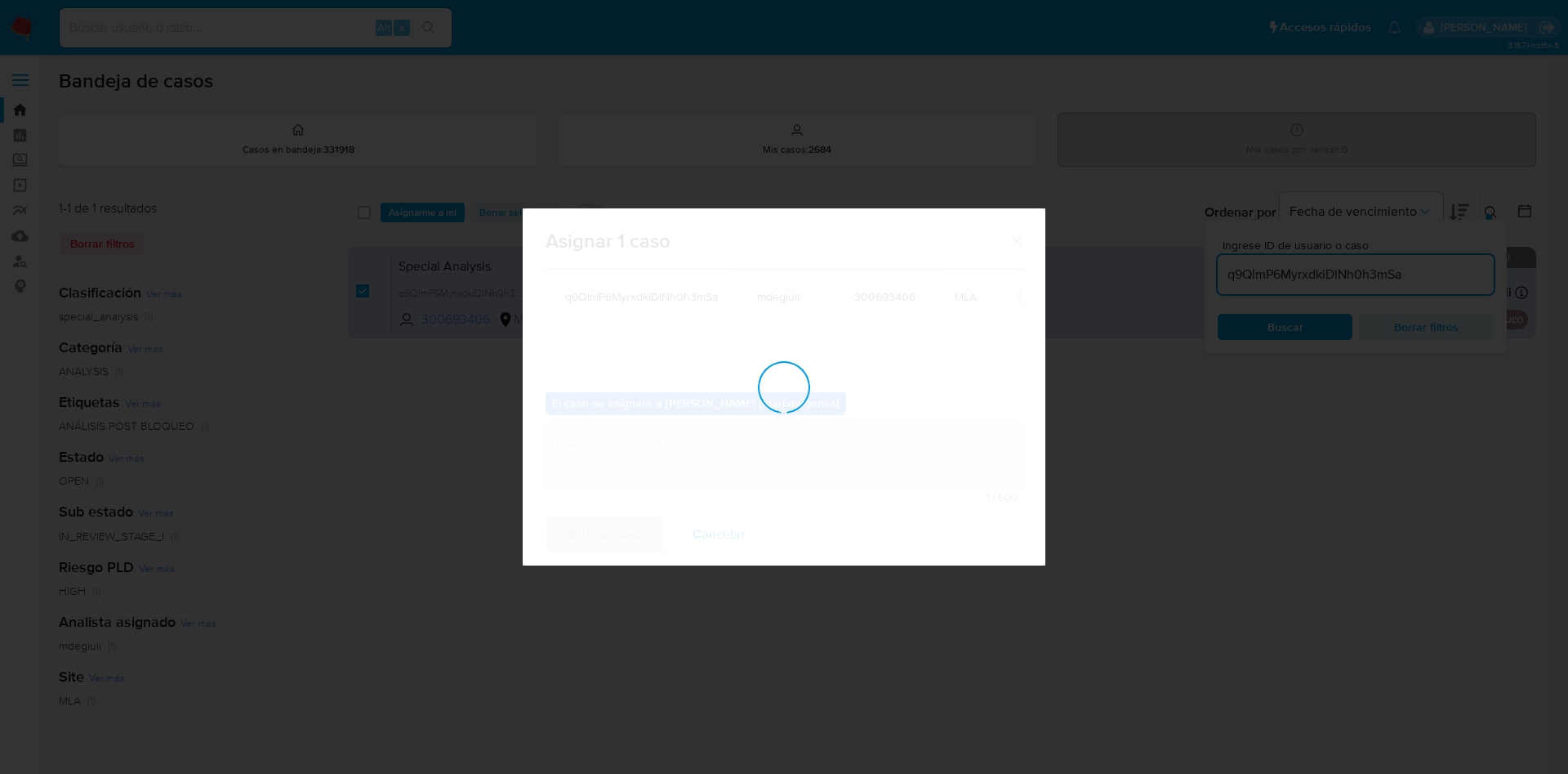
checkbox input "false"
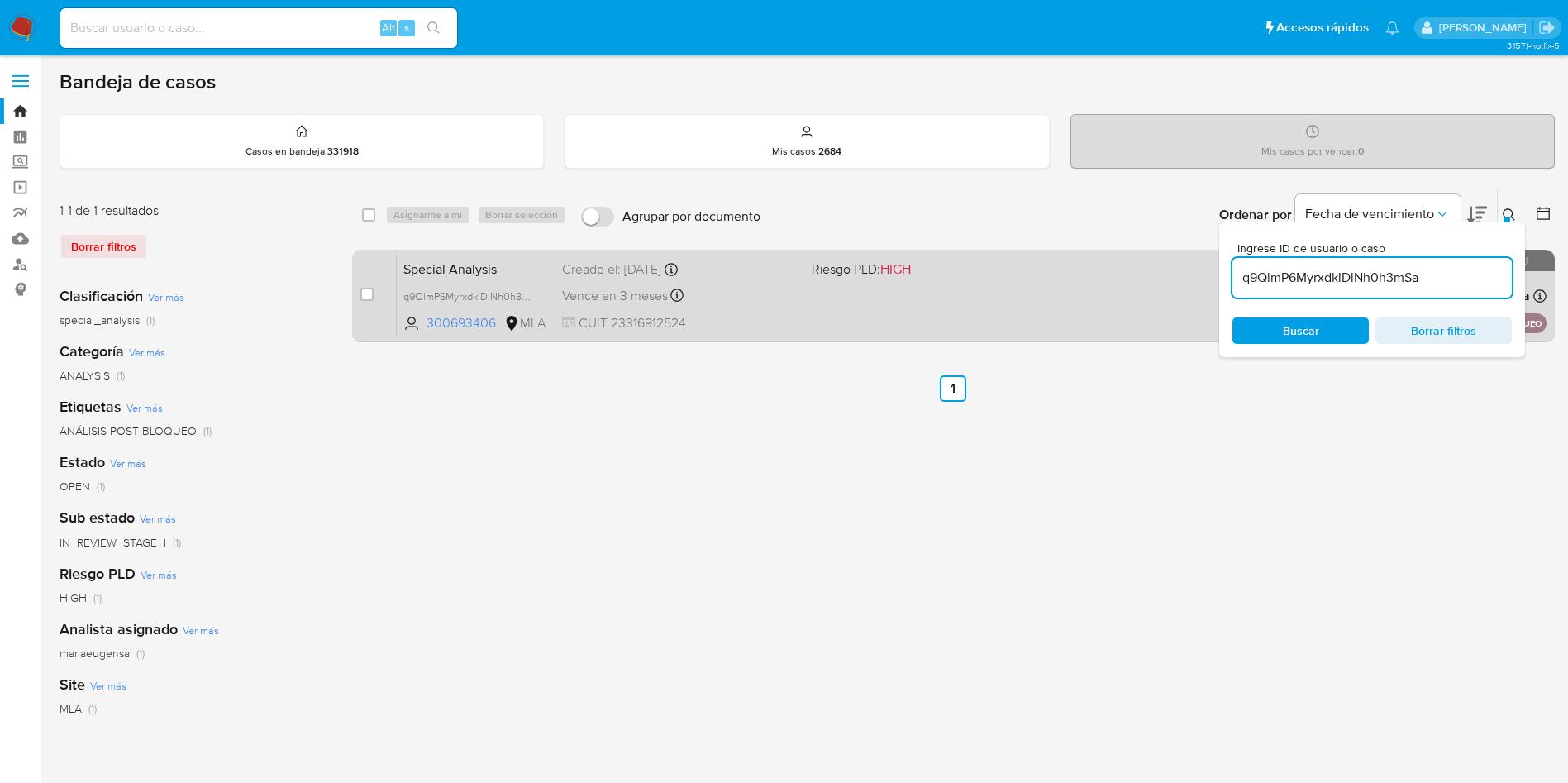
click at [522, 274] on span "Special Analysis" at bounding box center [476, 268] width 146 height 21
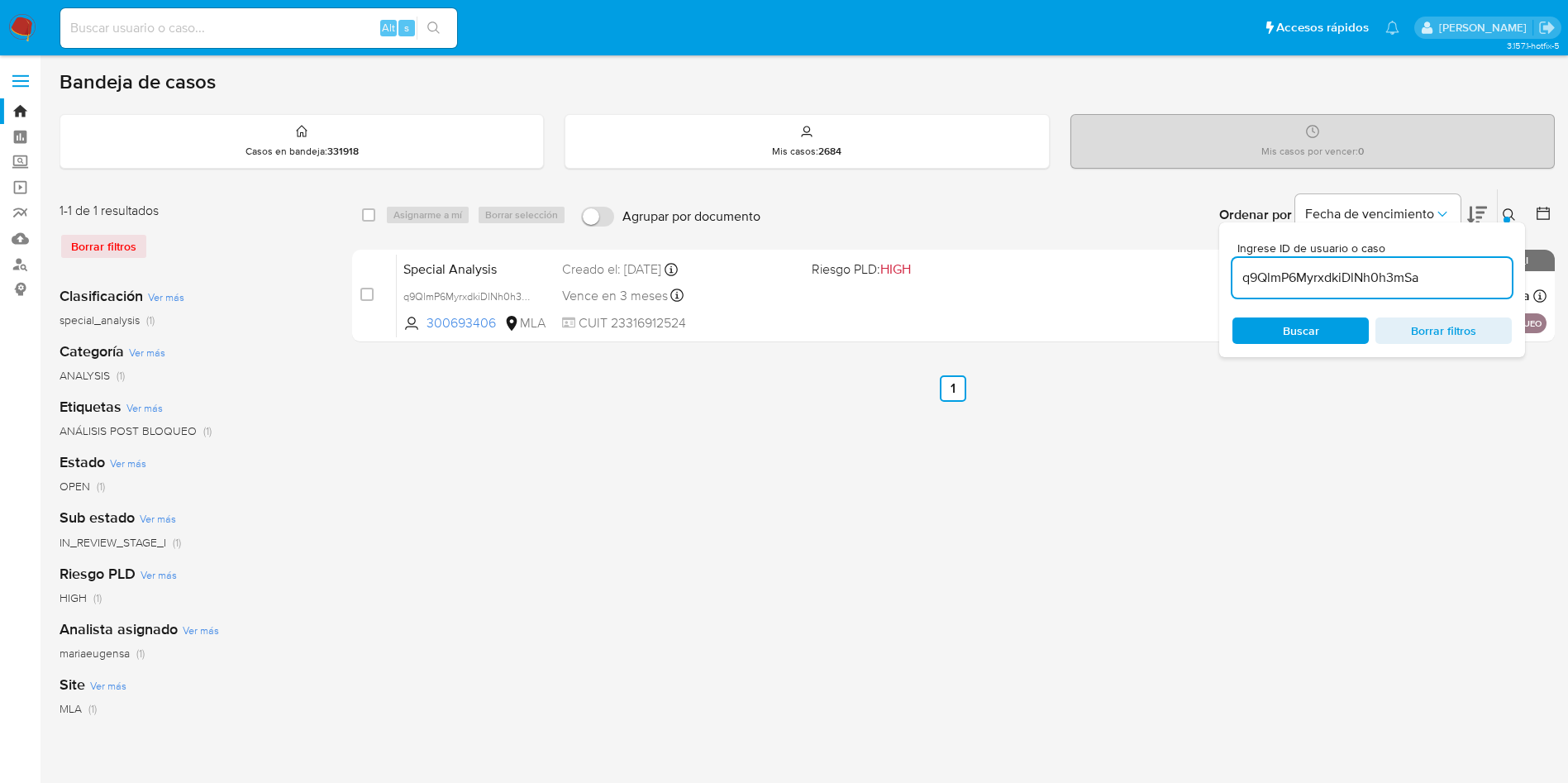
click at [261, 42] on div "Alt s" at bounding box center [258, 28] width 397 height 40
click at [262, 36] on input at bounding box center [258, 28] width 397 height 21
paste input "256671672"
type input "256671672"
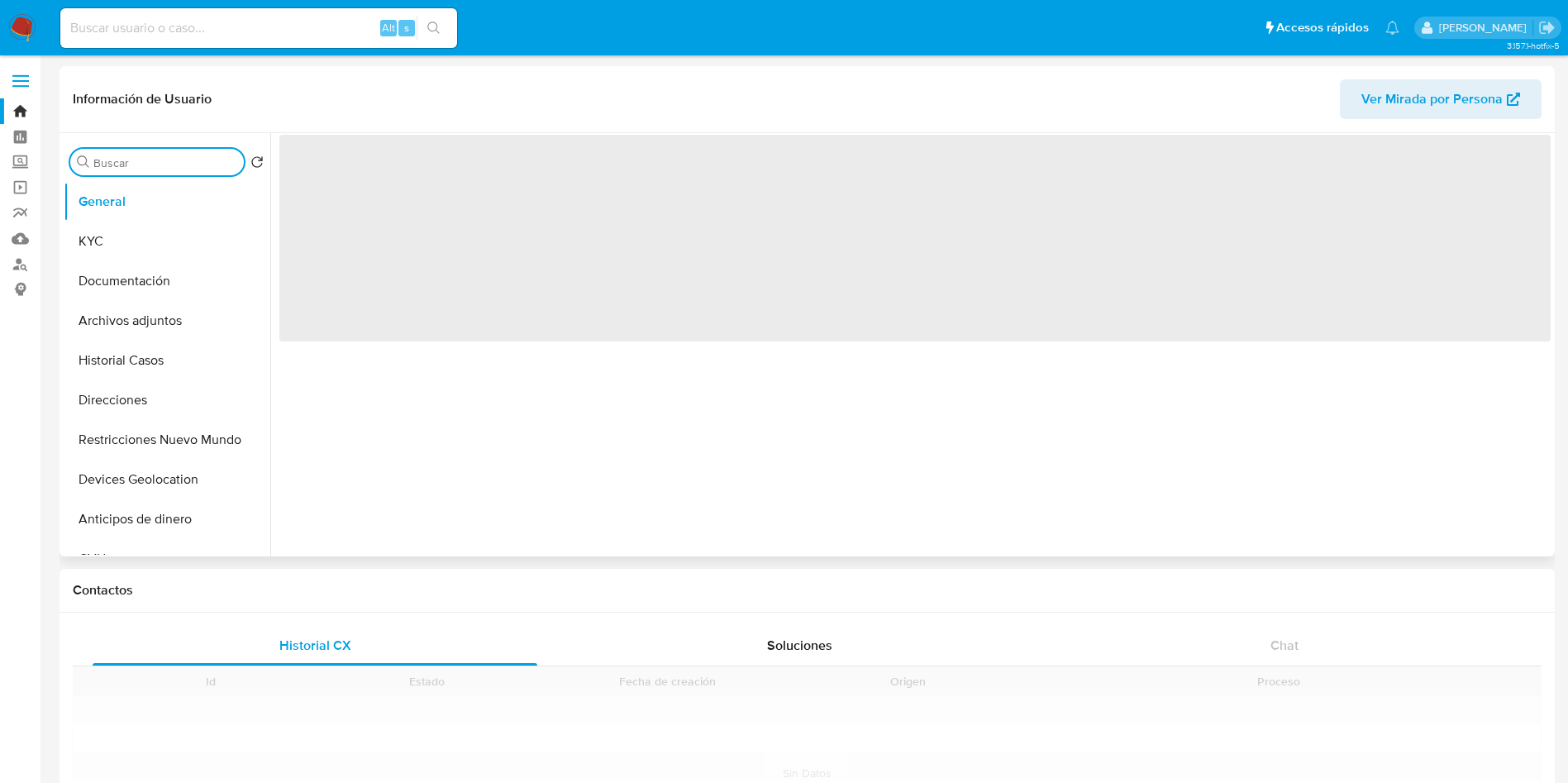
click at [125, 166] on input "Buscar" at bounding box center [165, 162] width 144 height 15
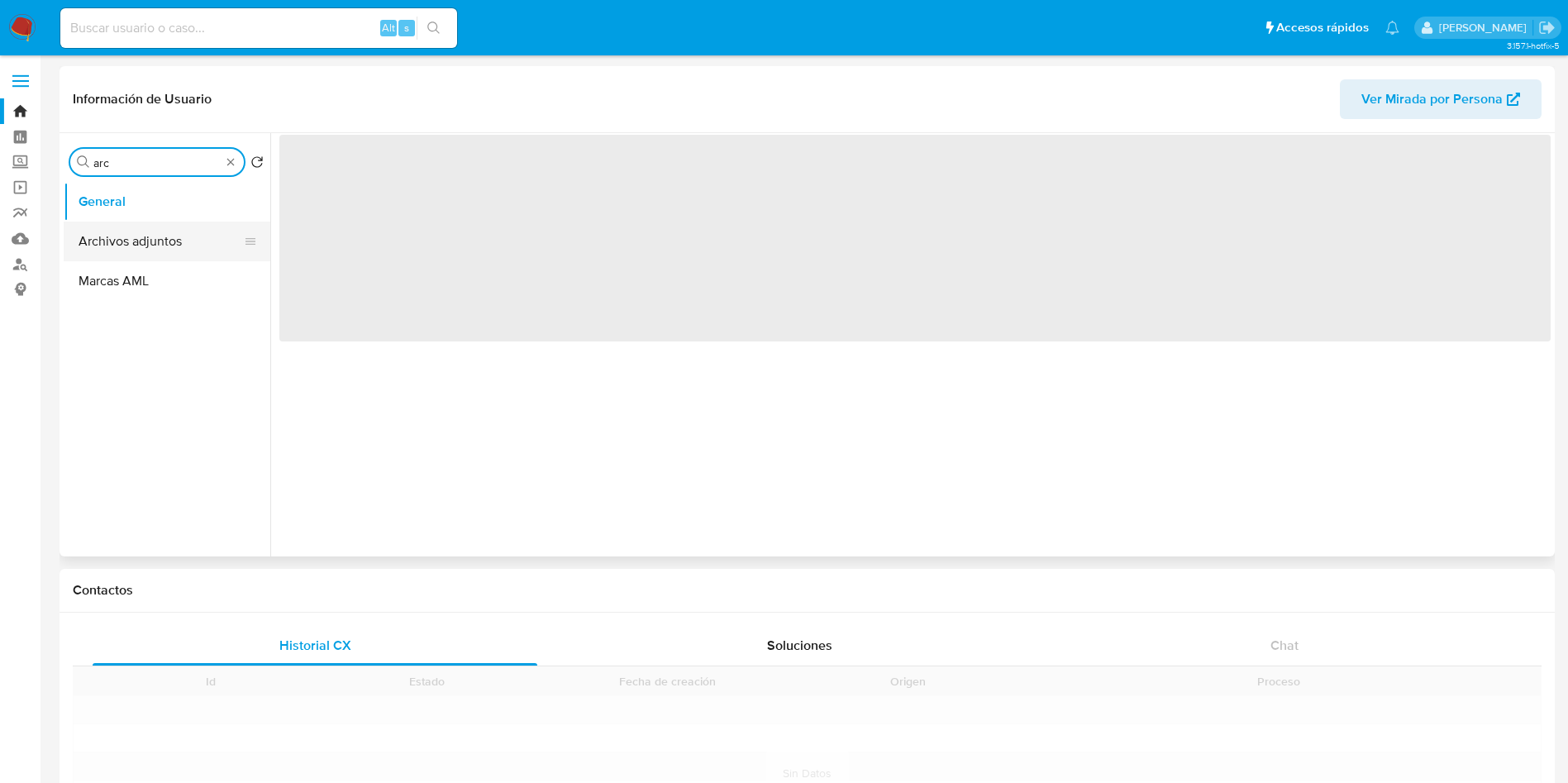
type input "arc"
click at [172, 247] on button "Archivos adjuntos" at bounding box center [160, 241] width 193 height 40
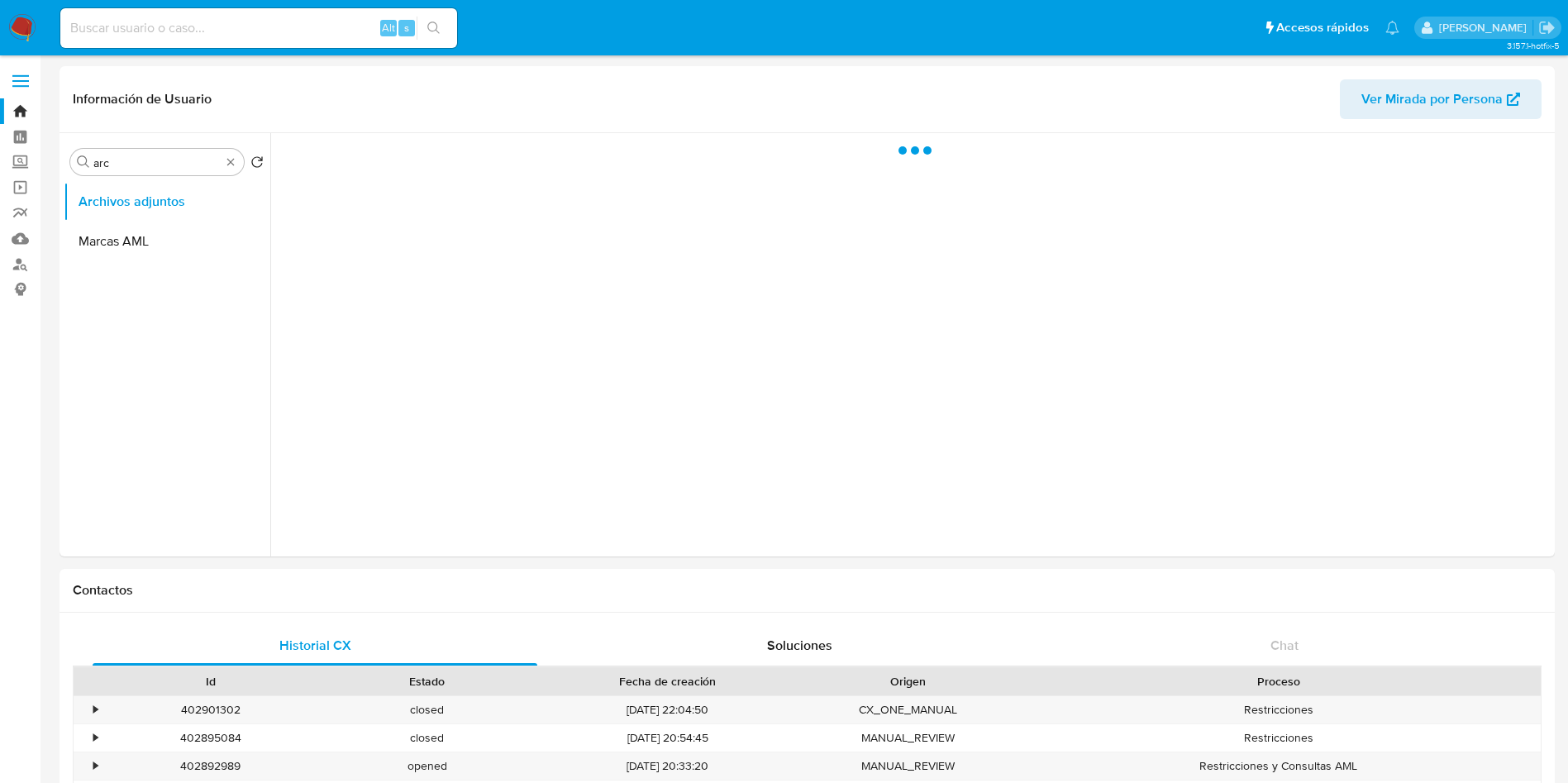
select select "10"
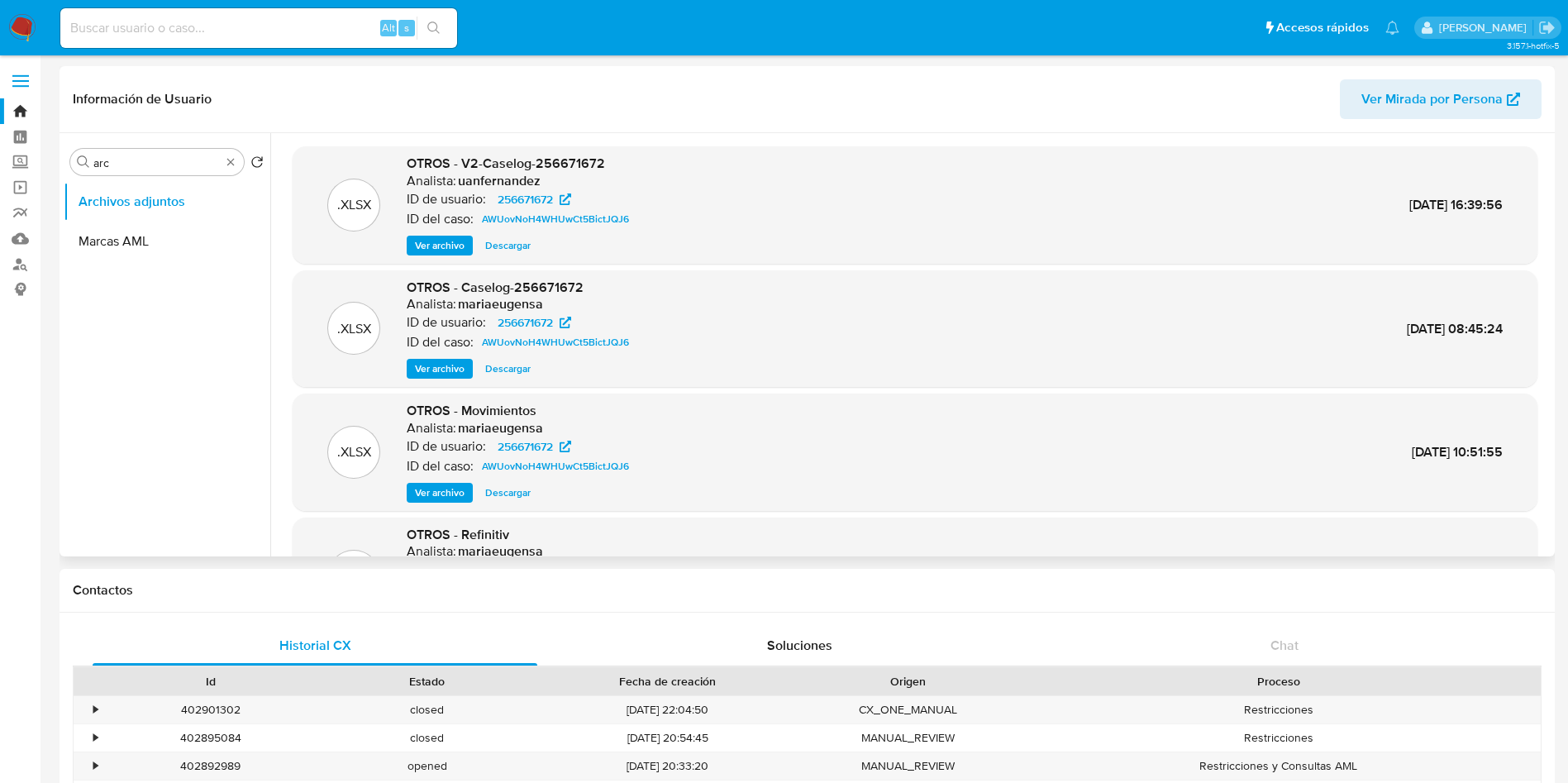
click at [513, 245] on span "Descargar" at bounding box center [507, 245] width 46 height 16
drag, startPoint x: 125, startPoint y: 150, endPoint x: 137, endPoint y: 167, distance: 20.8
click at [135, 166] on div "Buscar arc" at bounding box center [156, 161] width 174 height 26
click at [137, 167] on input "arc" at bounding box center [156, 162] width 127 height 15
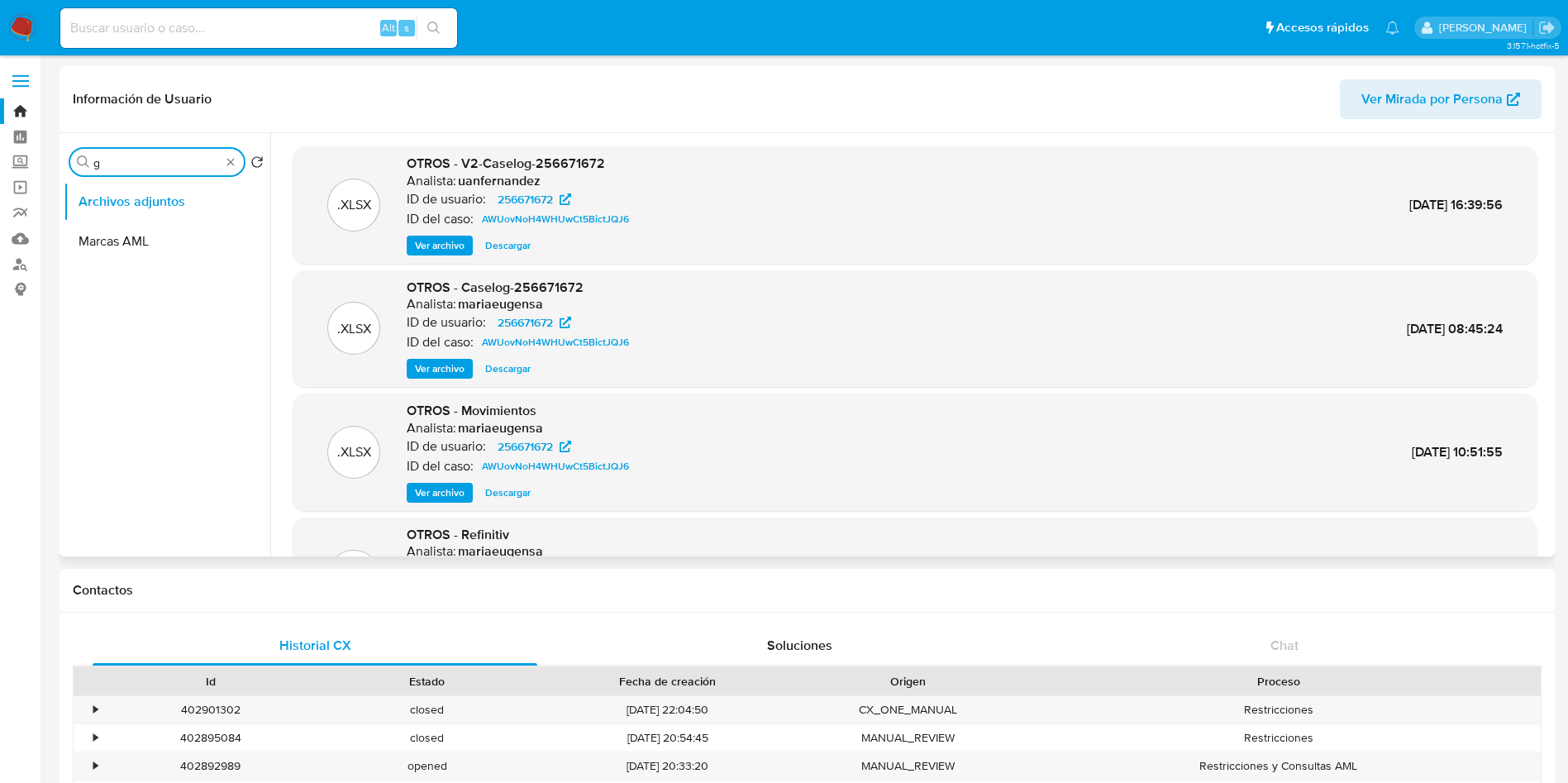
click at [137, 167] on input "g" at bounding box center [156, 162] width 127 height 15
type input "genera"
click at [160, 199] on button "General" at bounding box center [160, 201] width 193 height 40
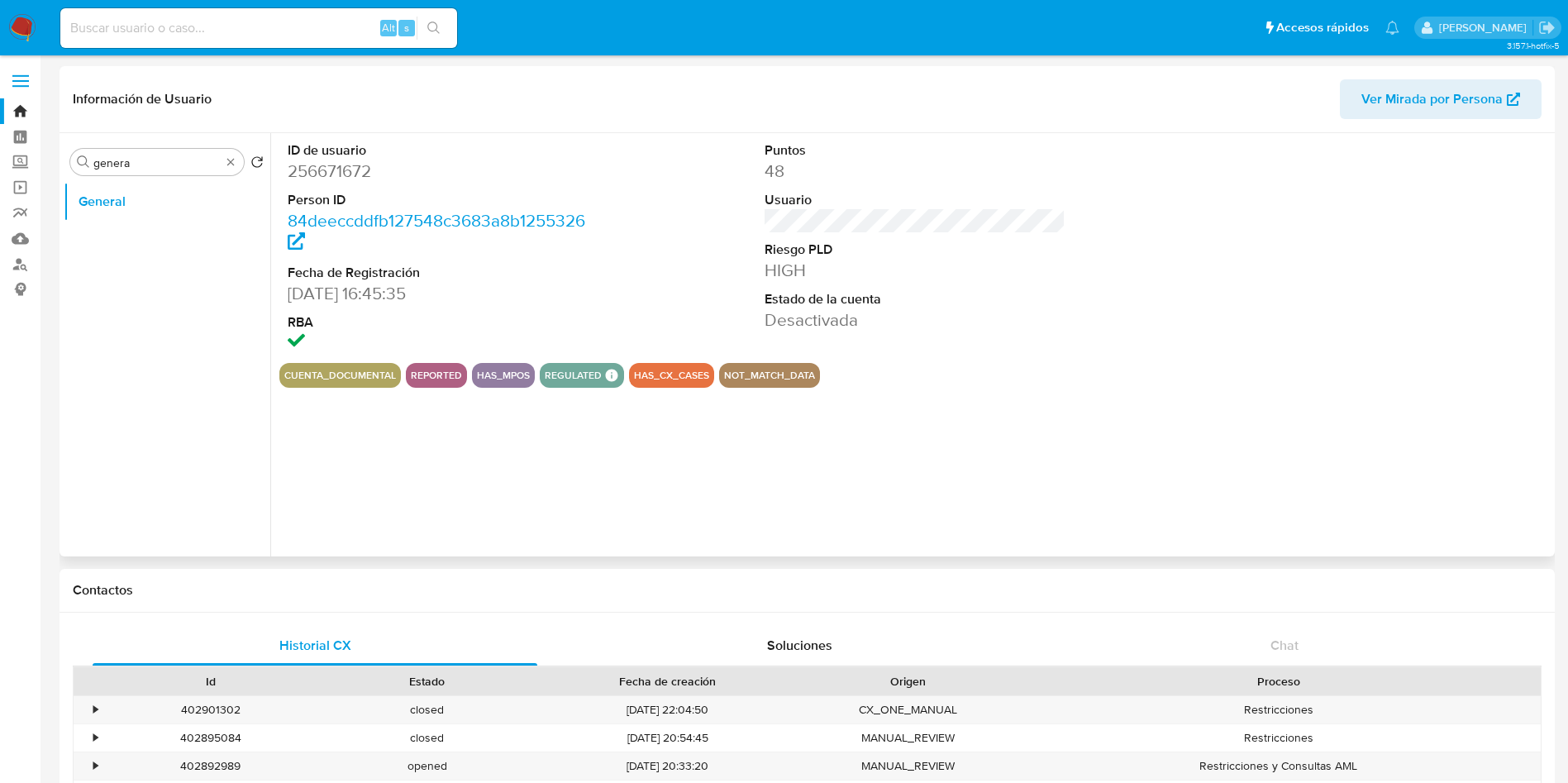
click at [336, 153] on dt "ID de usuario" at bounding box center [438, 150] width 302 height 18
click at [328, 165] on dd "256671672" at bounding box center [438, 171] width 302 height 23
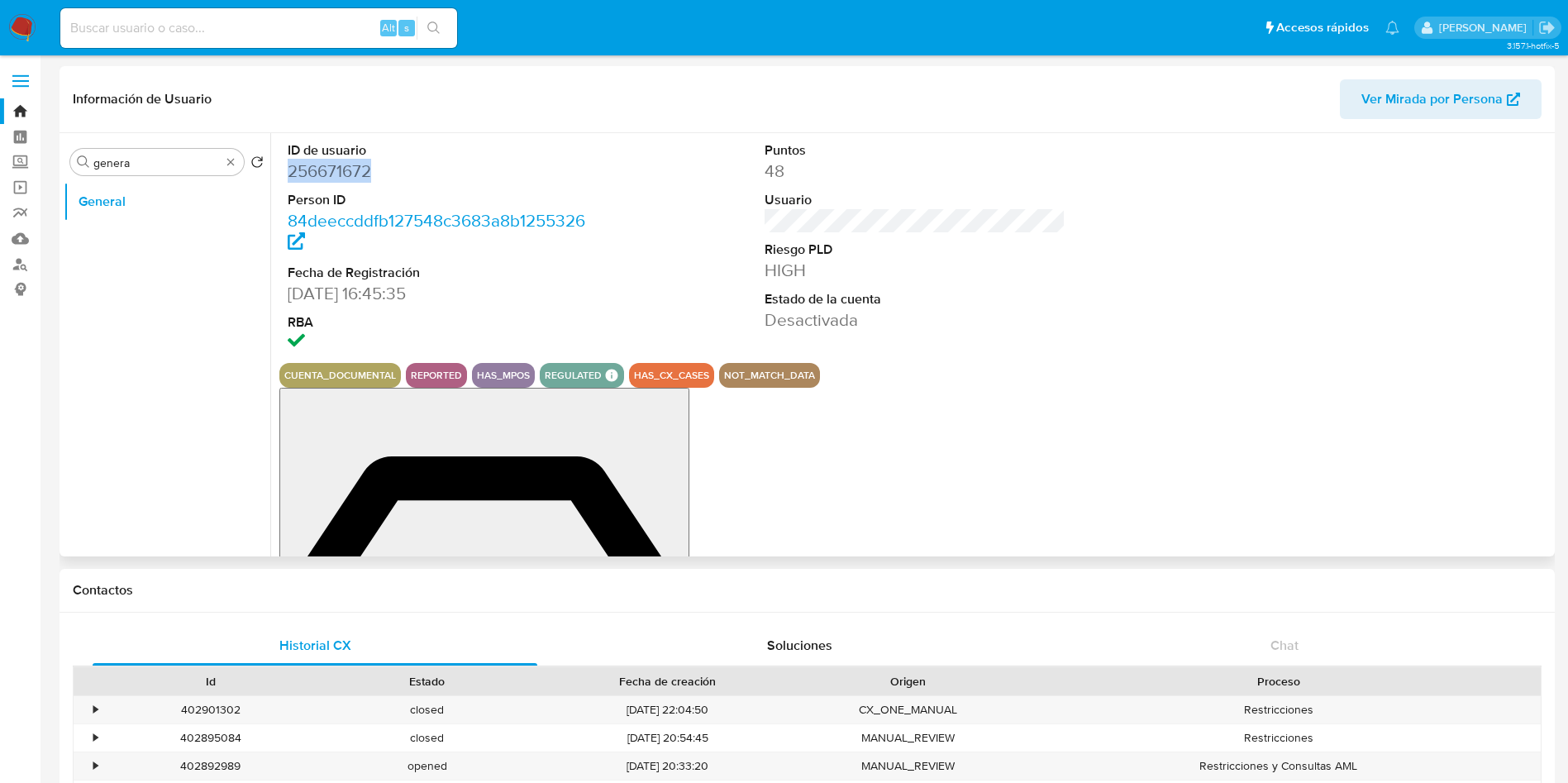
copy dd "256671672"
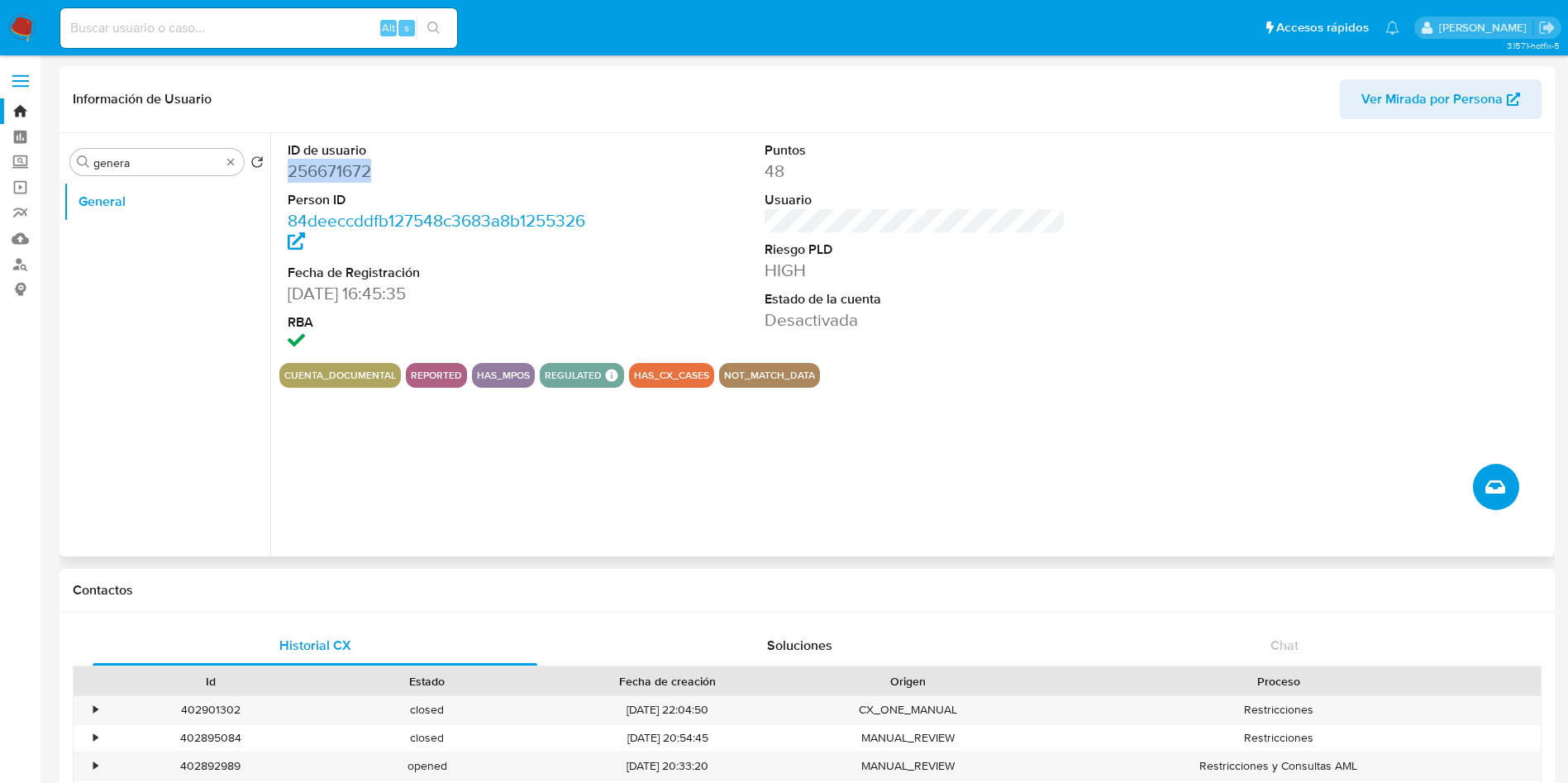
click at [1502, 485] on icon "Crear caso manual" at bounding box center [1495, 487] width 19 height 14
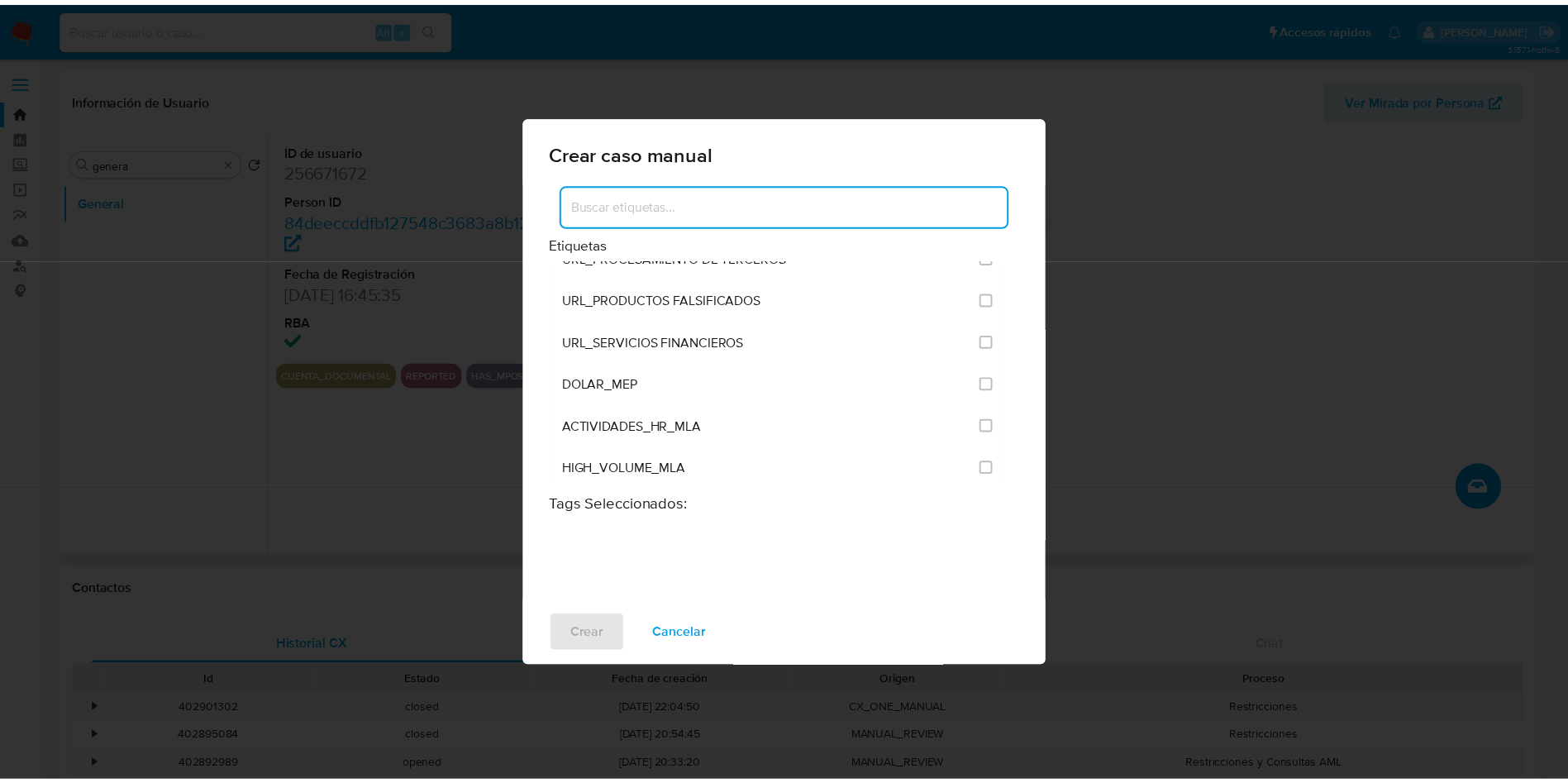
scroll to position [3223, 0]
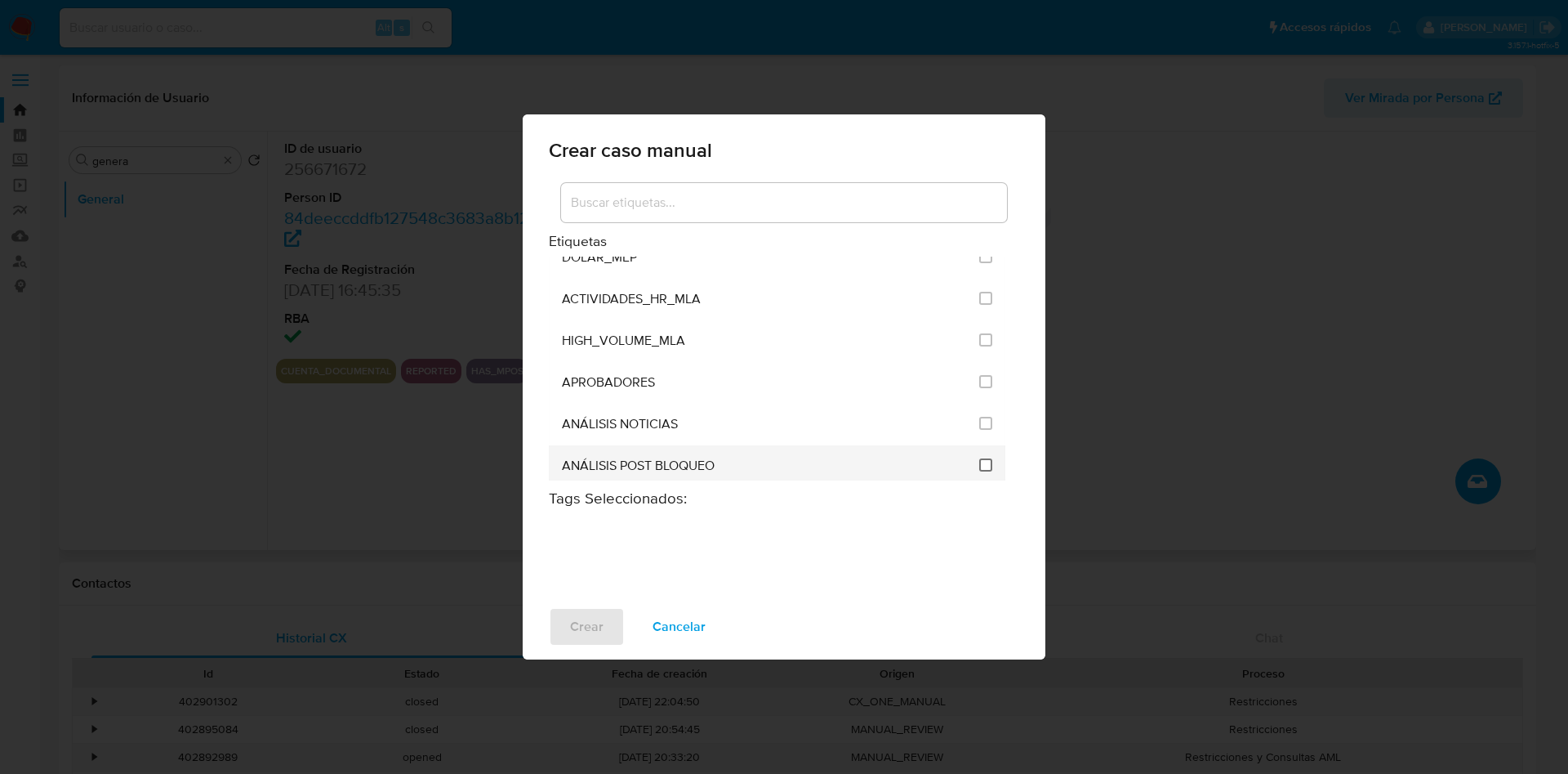
click at [979, 460] on input "3249" at bounding box center [986, 465] width 13 height 13
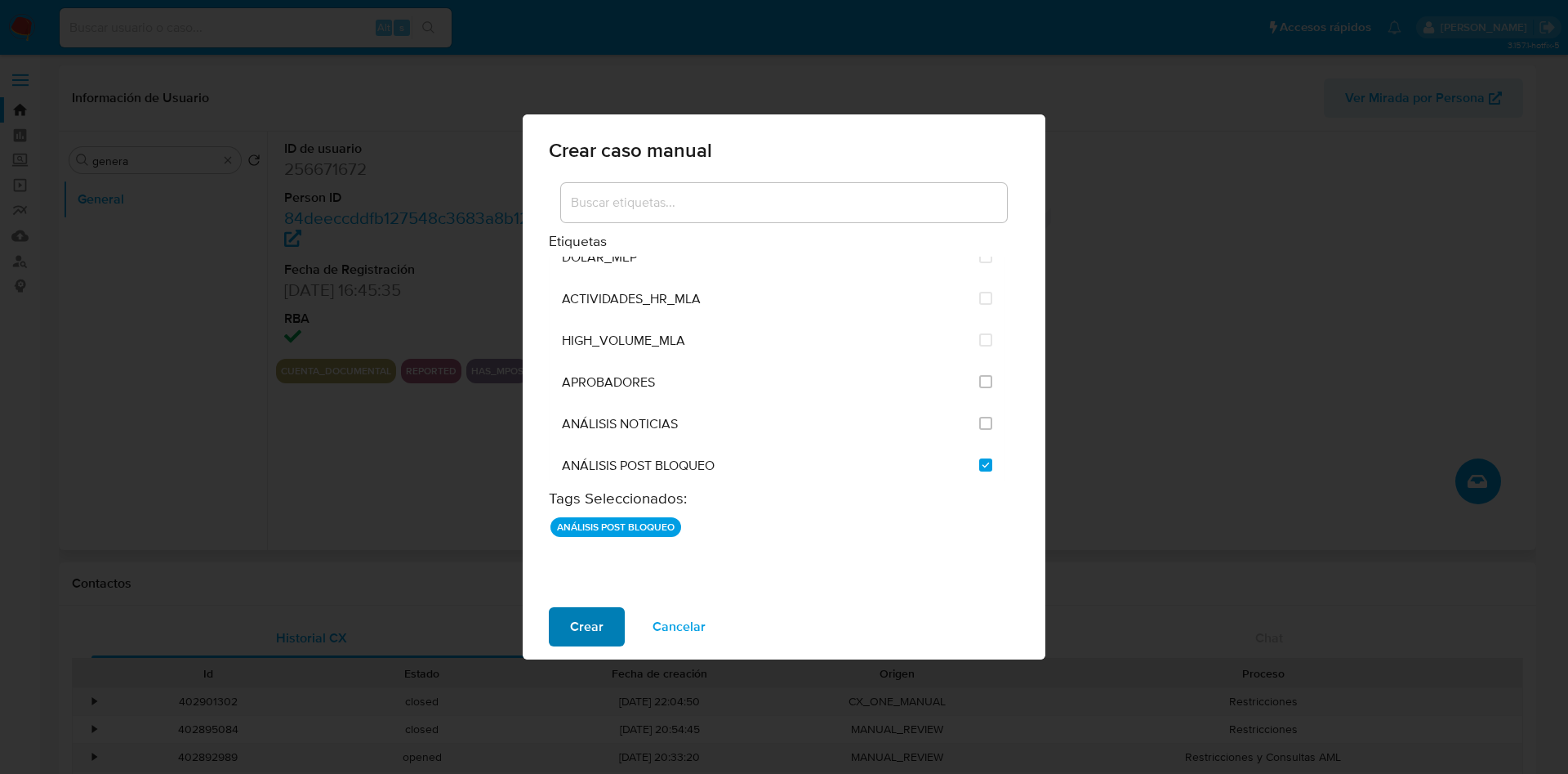
click at [595, 619] on span "Crear" at bounding box center [587, 626] width 34 height 35
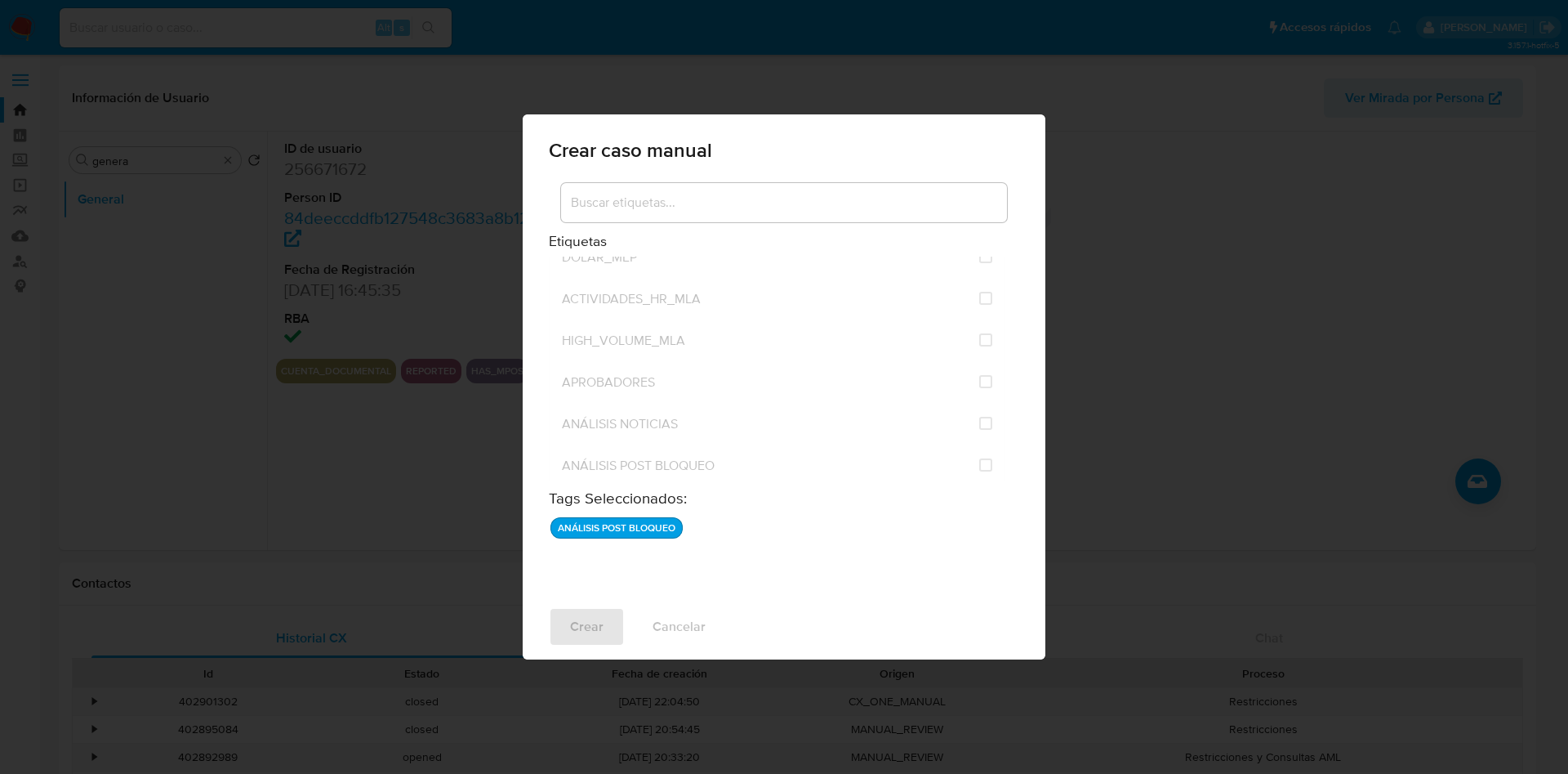
checkbox input "false"
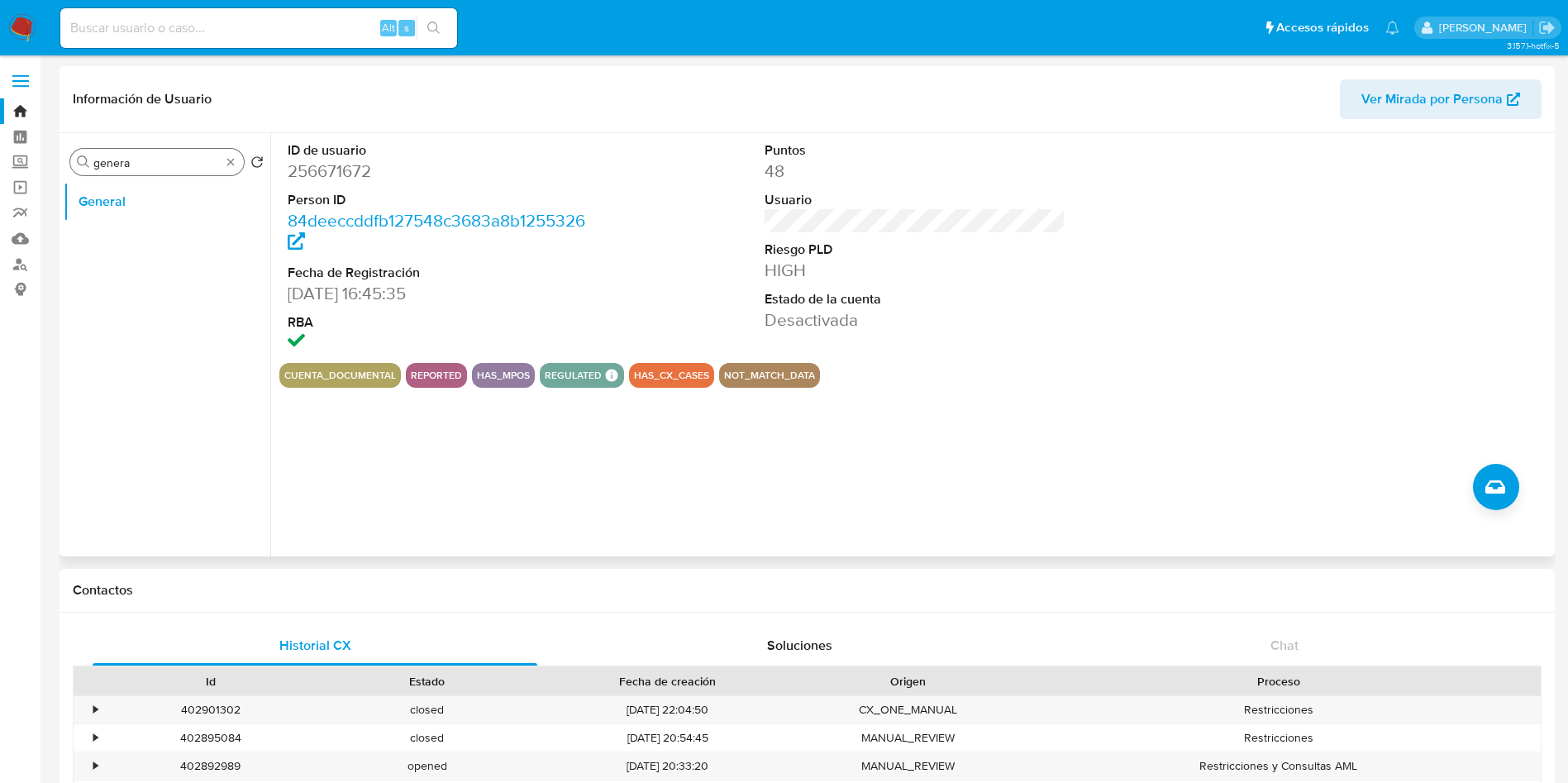
click at [204, 164] on input "genera" at bounding box center [156, 162] width 127 height 15
drag, startPoint x: 159, startPoint y: 160, endPoint x: 18, endPoint y: 124, distance: 145.5
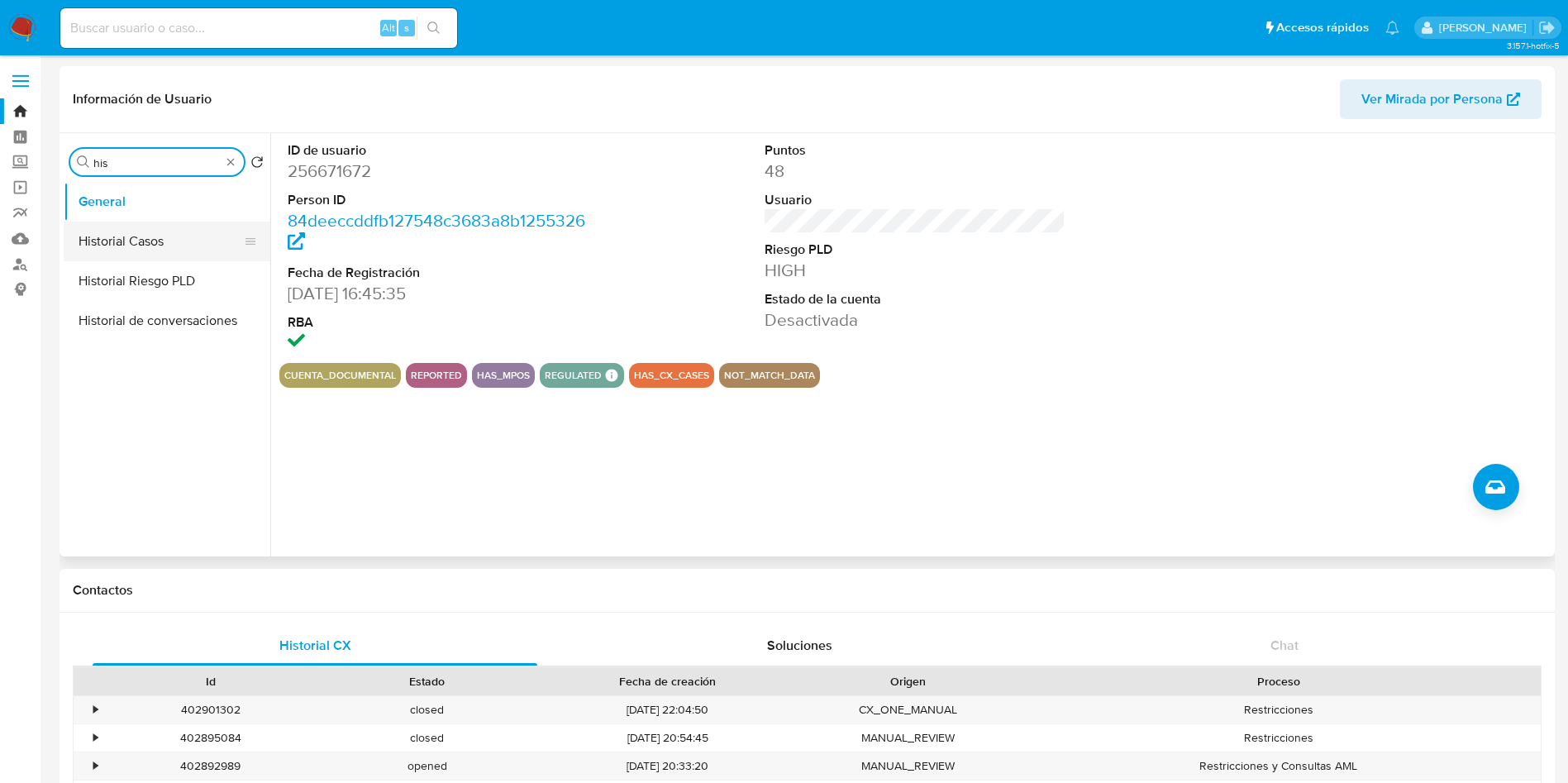
type input "his"
click at [119, 234] on button "Historial Casos" at bounding box center [160, 241] width 193 height 40
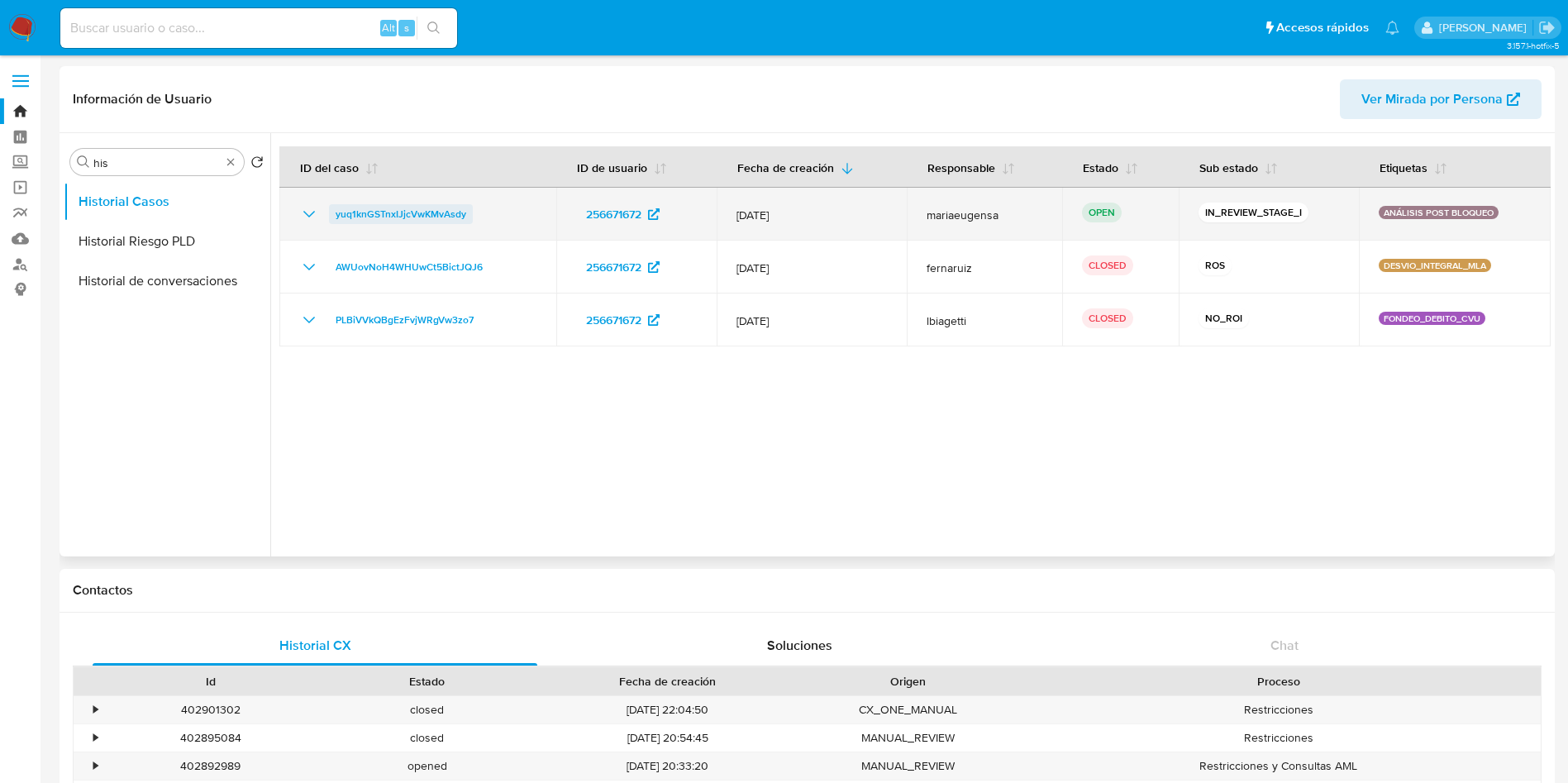
click at [379, 214] on span "yuq1knGSTnxIJjcVwKMvAsdy" at bounding box center [401, 213] width 131 height 19
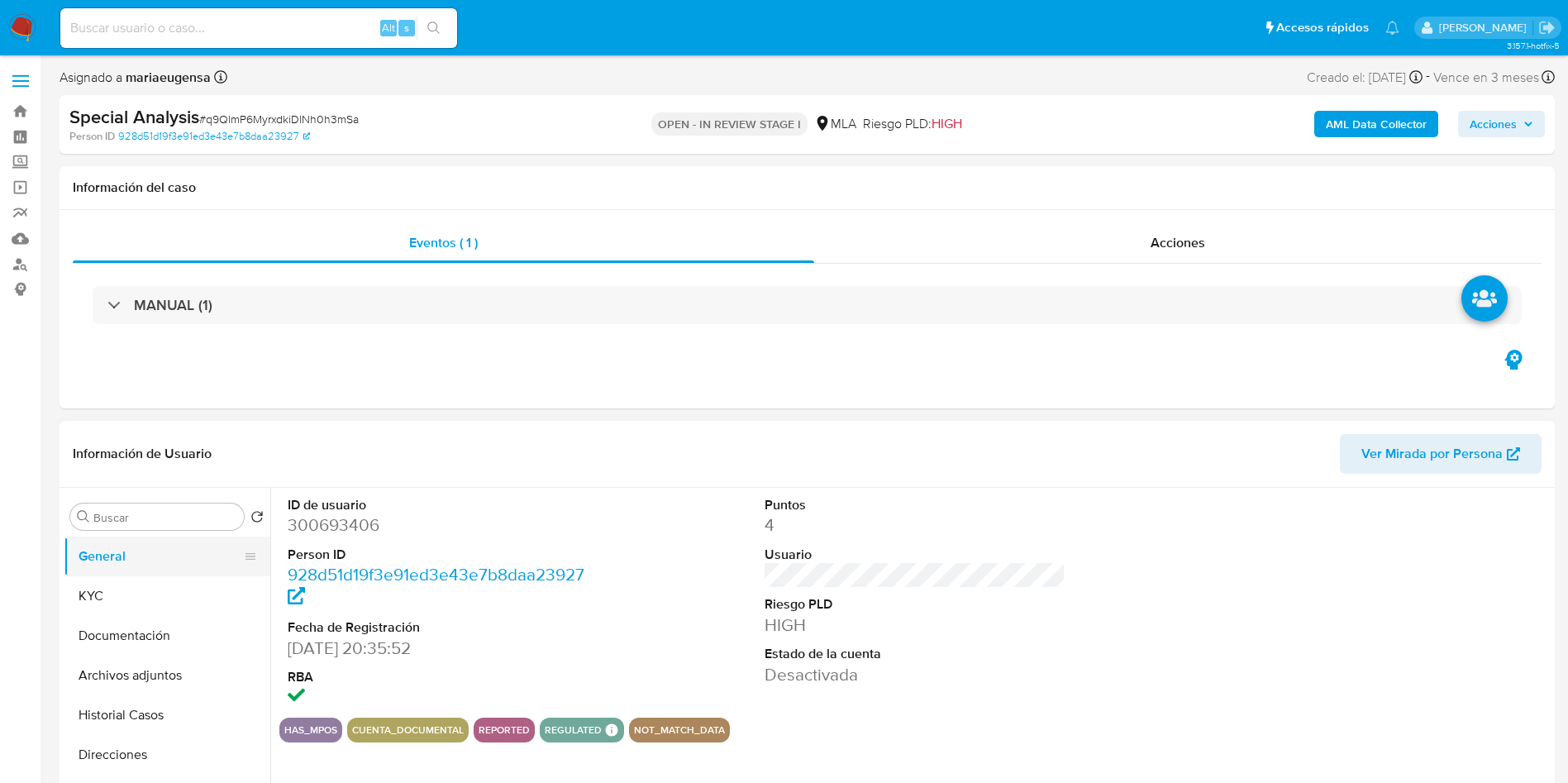
select select "10"
click at [189, 519] on input "Buscar" at bounding box center [165, 517] width 144 height 15
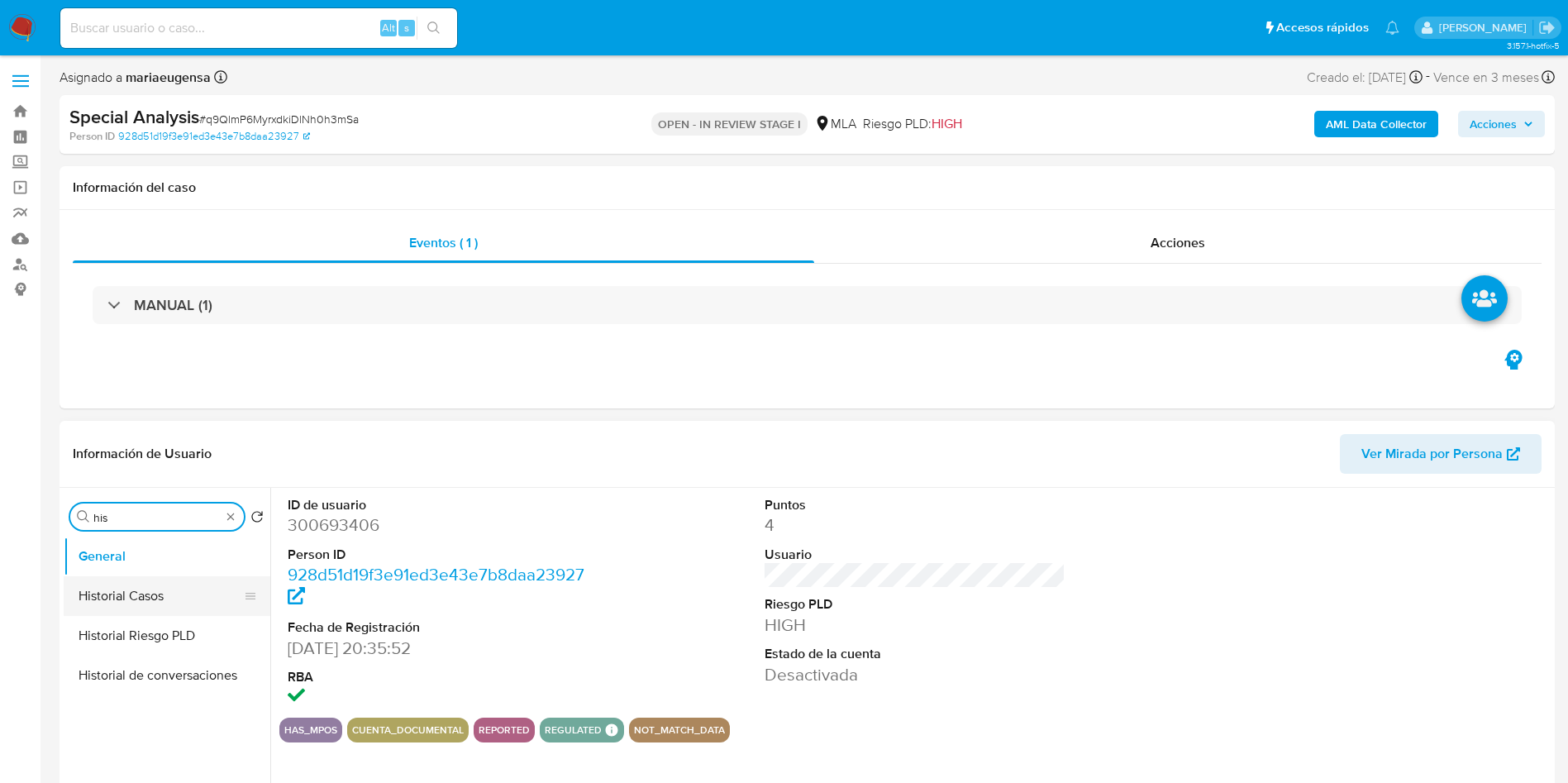
type input "his"
click at [210, 577] on button "Historial Casos" at bounding box center [160, 596] width 193 height 40
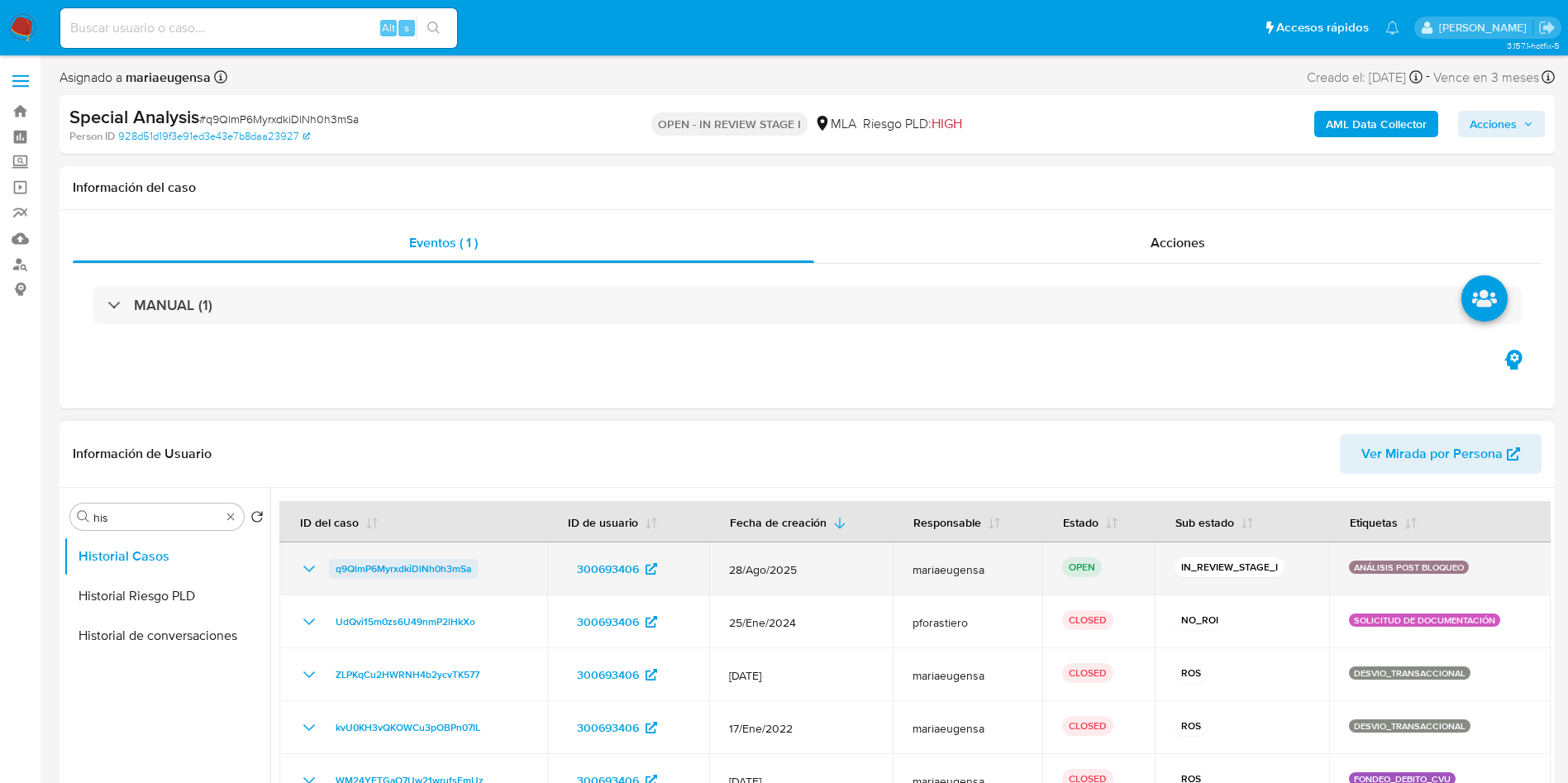
click at [405, 571] on span "q9QlmP6MyrxdkiDlNh0h3mSa" at bounding box center [404, 569] width 136 height 19
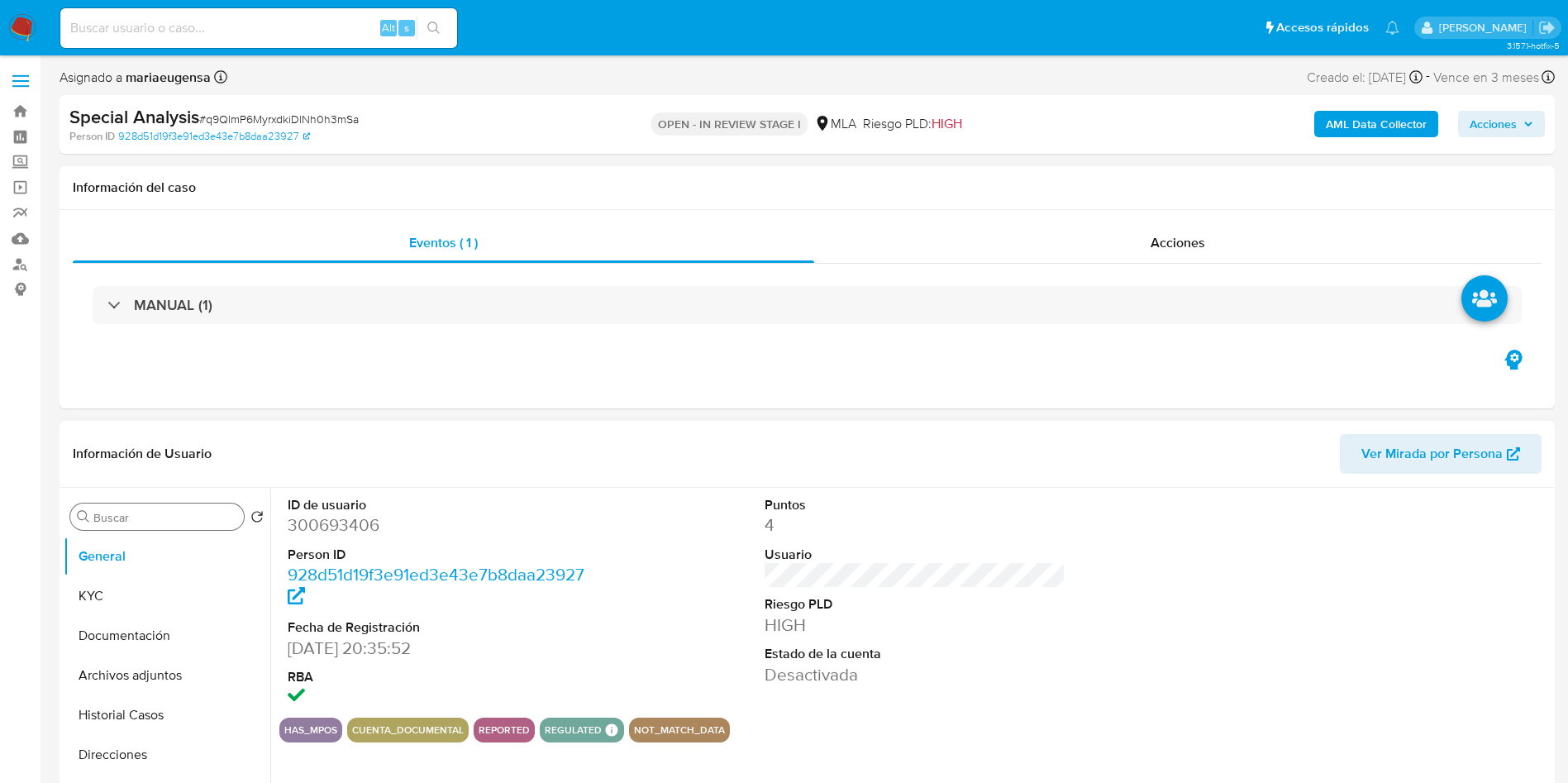
select select "10"
click at [115, 521] on input "Buscar" at bounding box center [165, 517] width 144 height 15
click at [150, 584] on button "Historial Casos" at bounding box center [160, 596] width 193 height 40
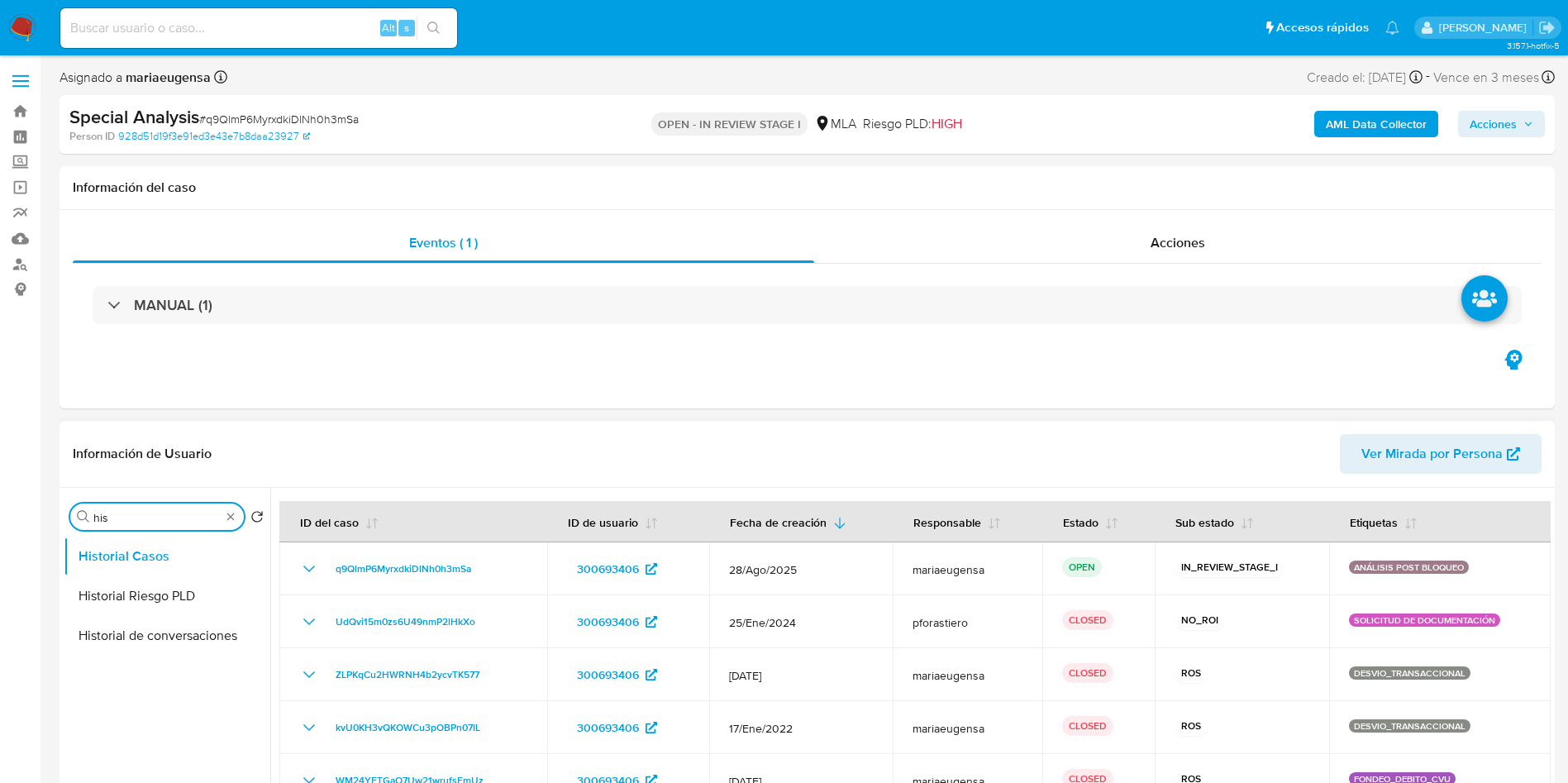
click at [118, 511] on input "his" at bounding box center [156, 517] width 127 height 15
click at [118, 510] on input "his" at bounding box center [156, 517] width 127 height 15
type input "arc"
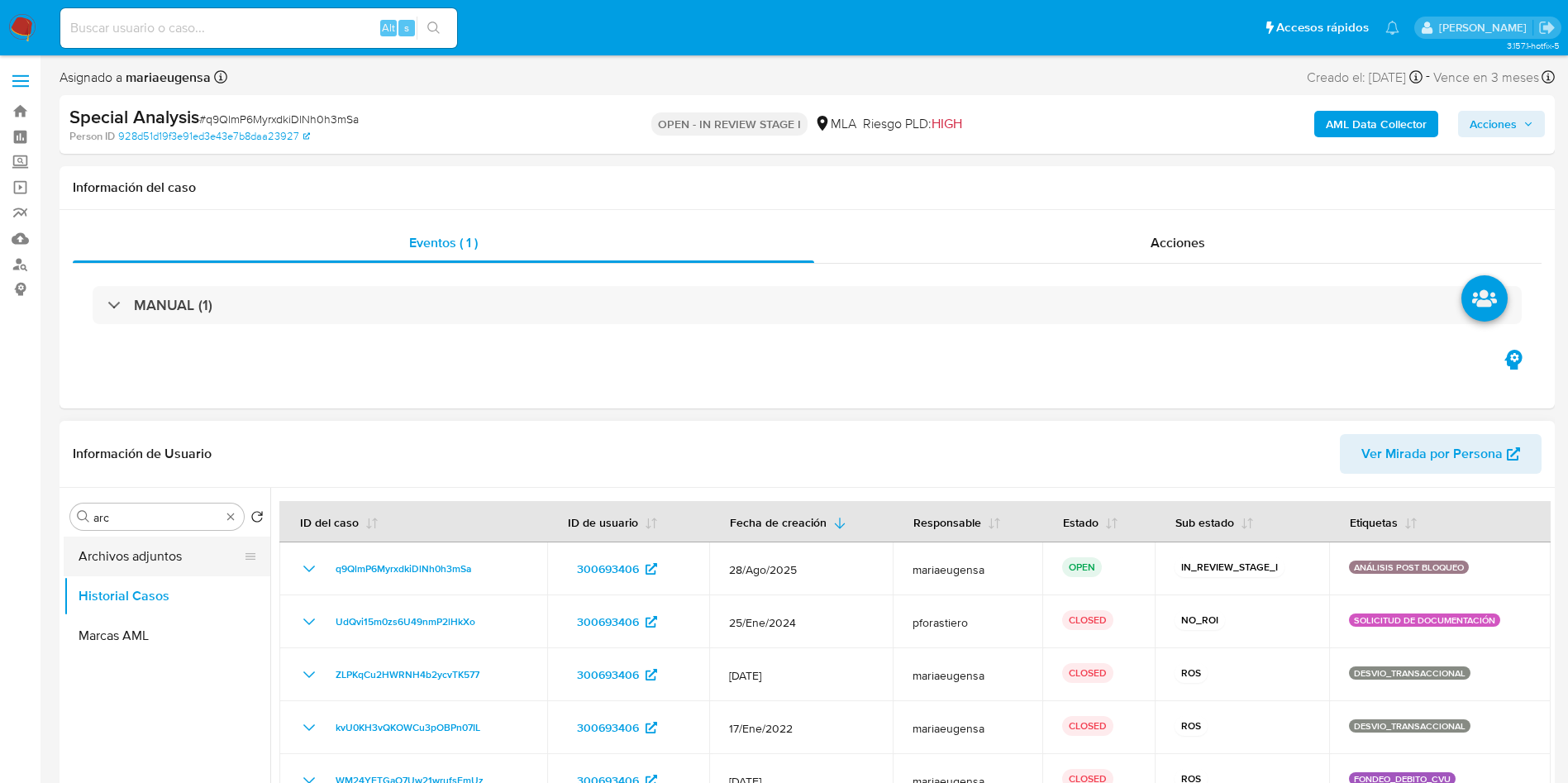
click at [149, 559] on button "Archivos adjuntos" at bounding box center [160, 556] width 193 height 40
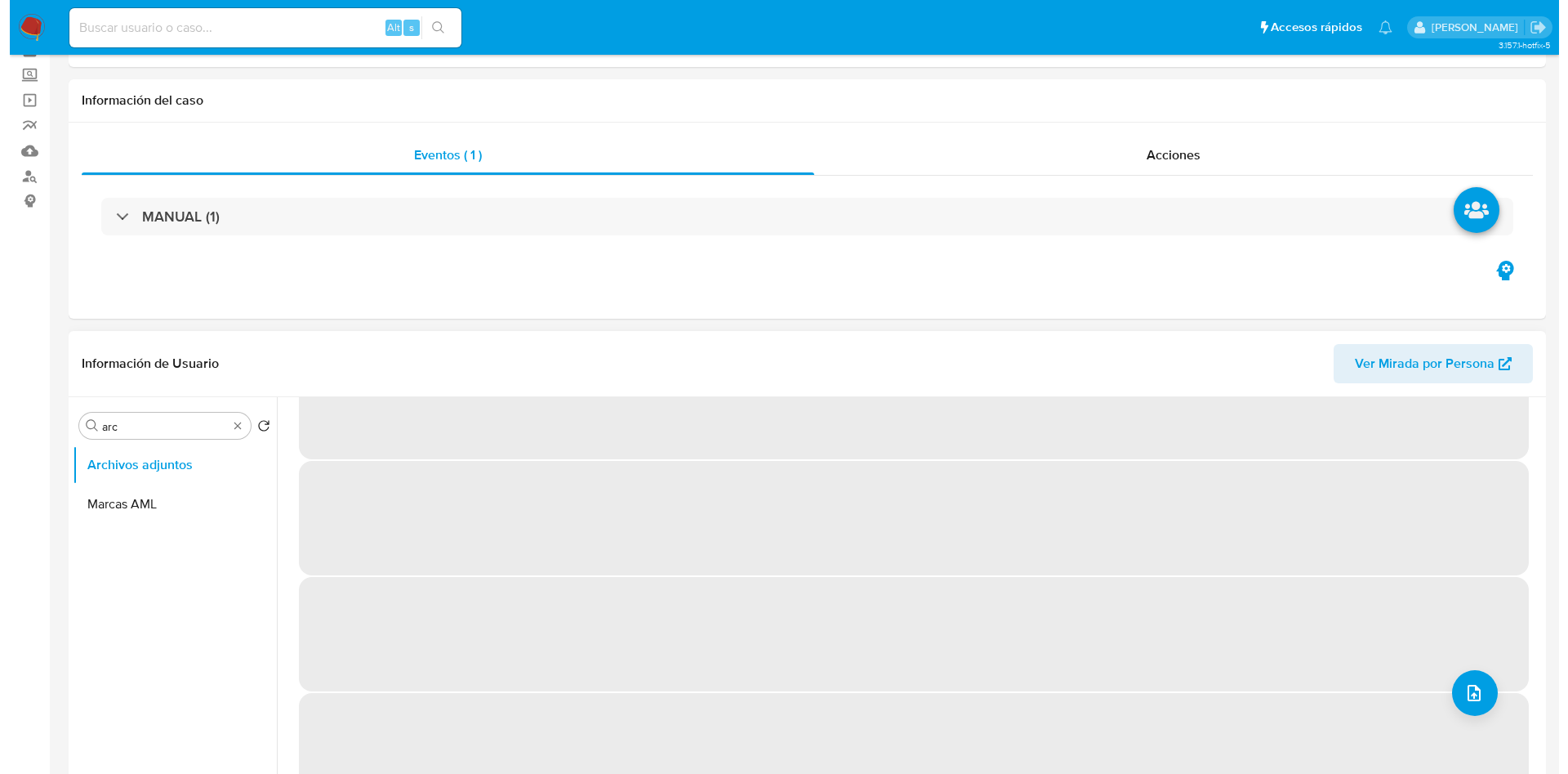
scroll to position [123, 0]
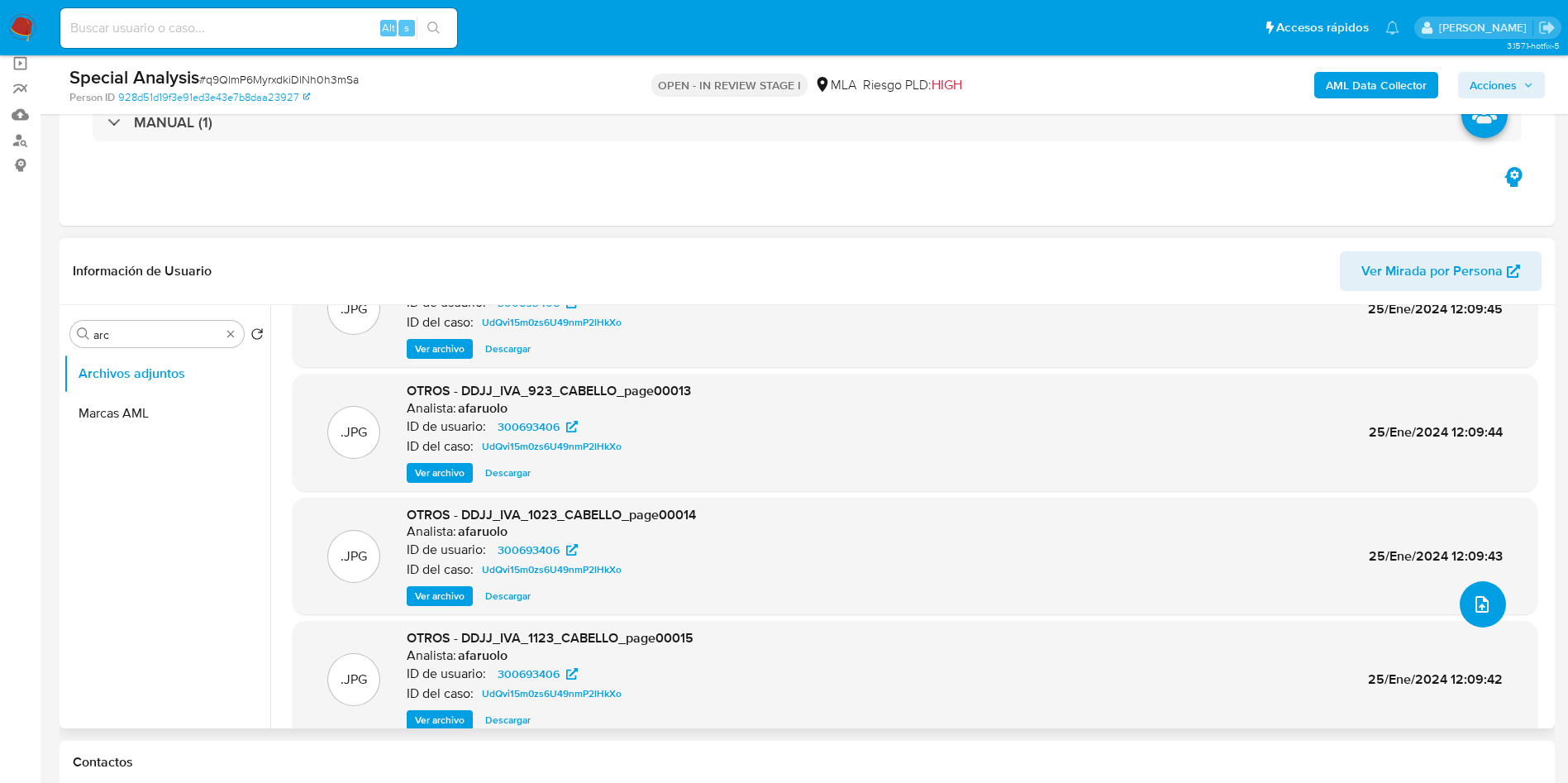
click at [1475, 605] on icon "upload-file" at bounding box center [1482, 604] width 14 height 16
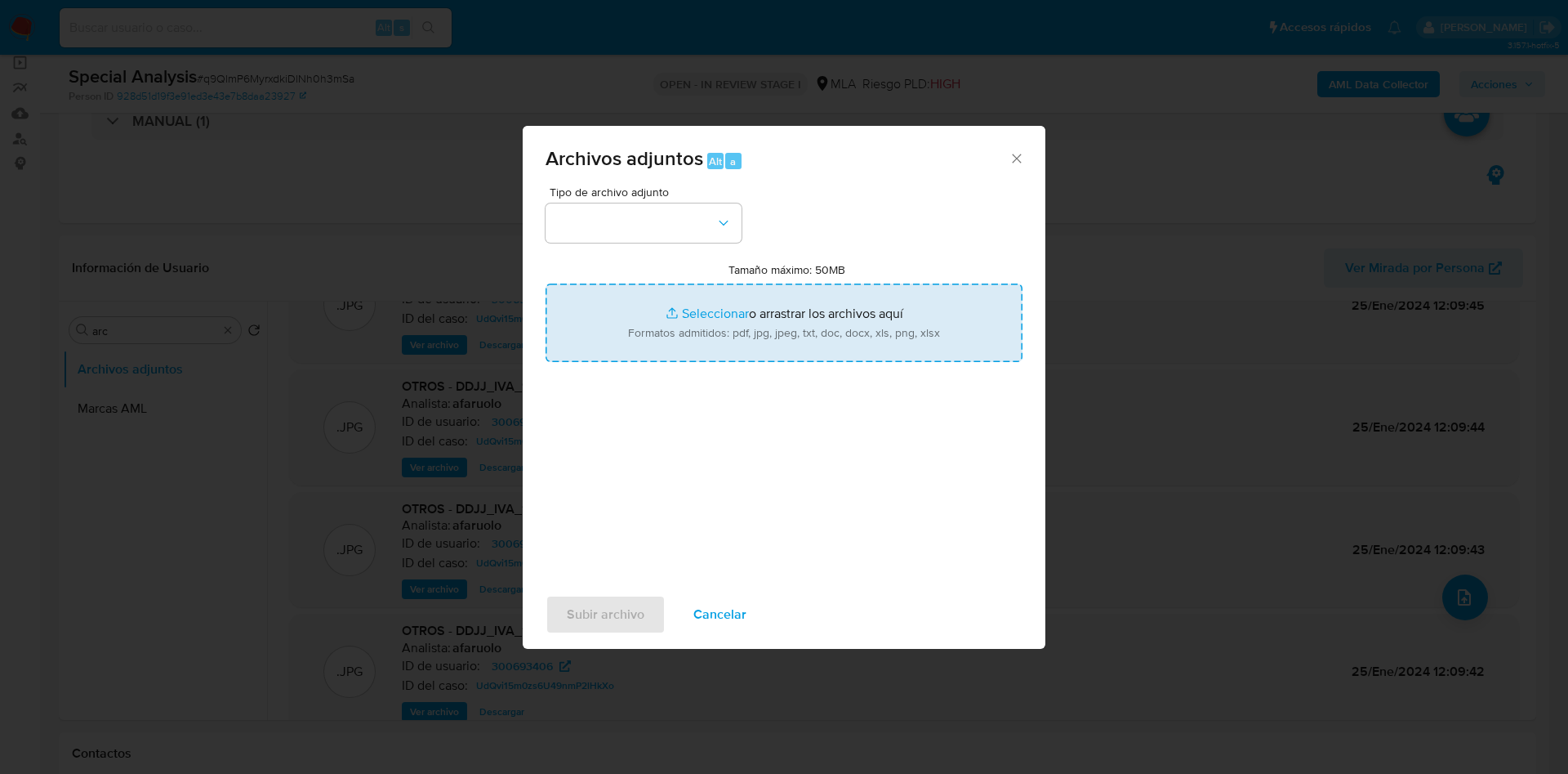
click at [694, 304] on input "Tamaño máximo: 50MB Seleccionar archivos" at bounding box center [784, 323] width 477 height 79
type input "C:\fakepath\Doc.pdf"
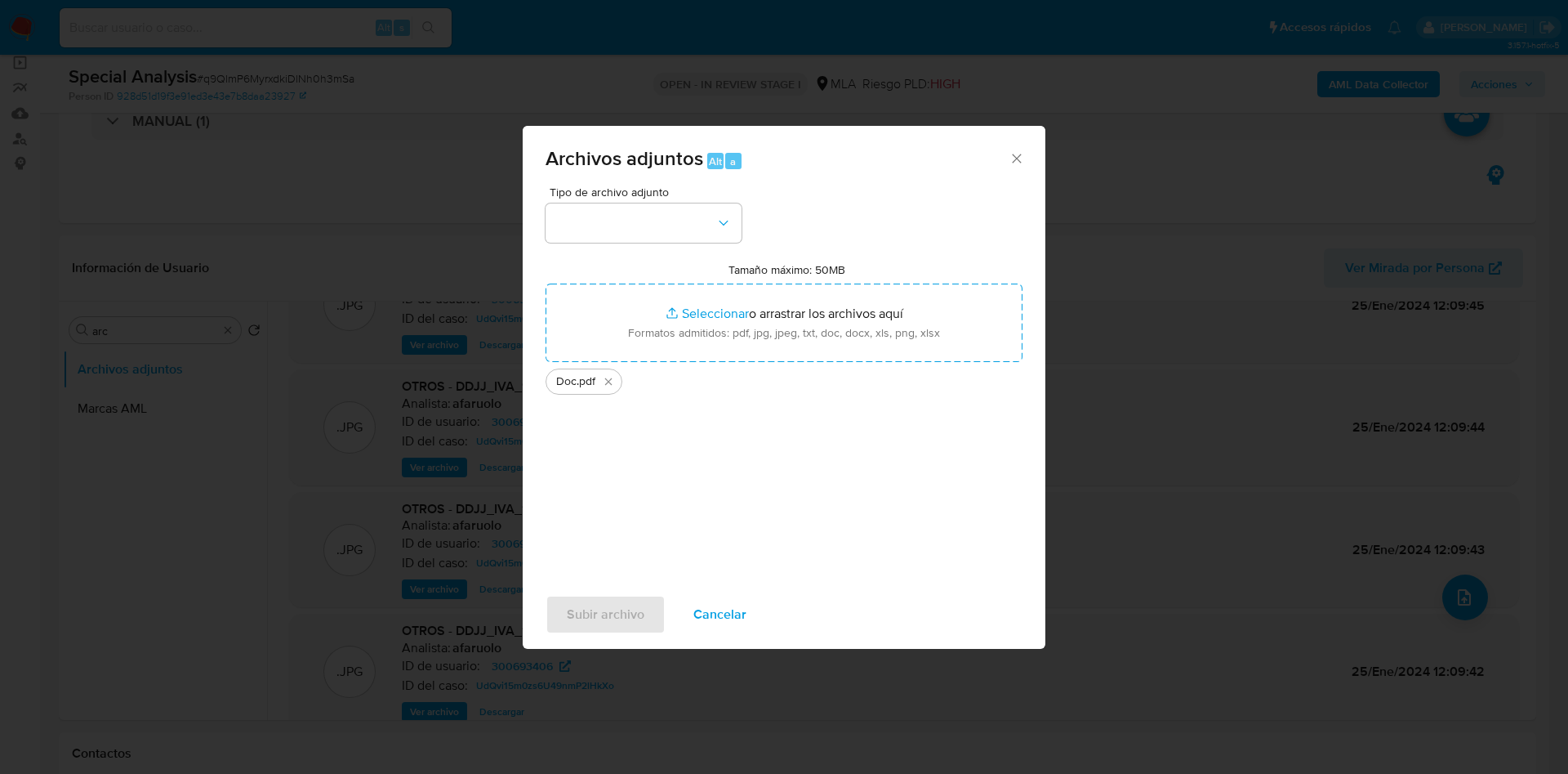
click at [609, 193] on span "Tipo de archivo adjunto" at bounding box center [647, 192] width 196 height 12
click at [611, 213] on button "button" at bounding box center [644, 223] width 196 height 39
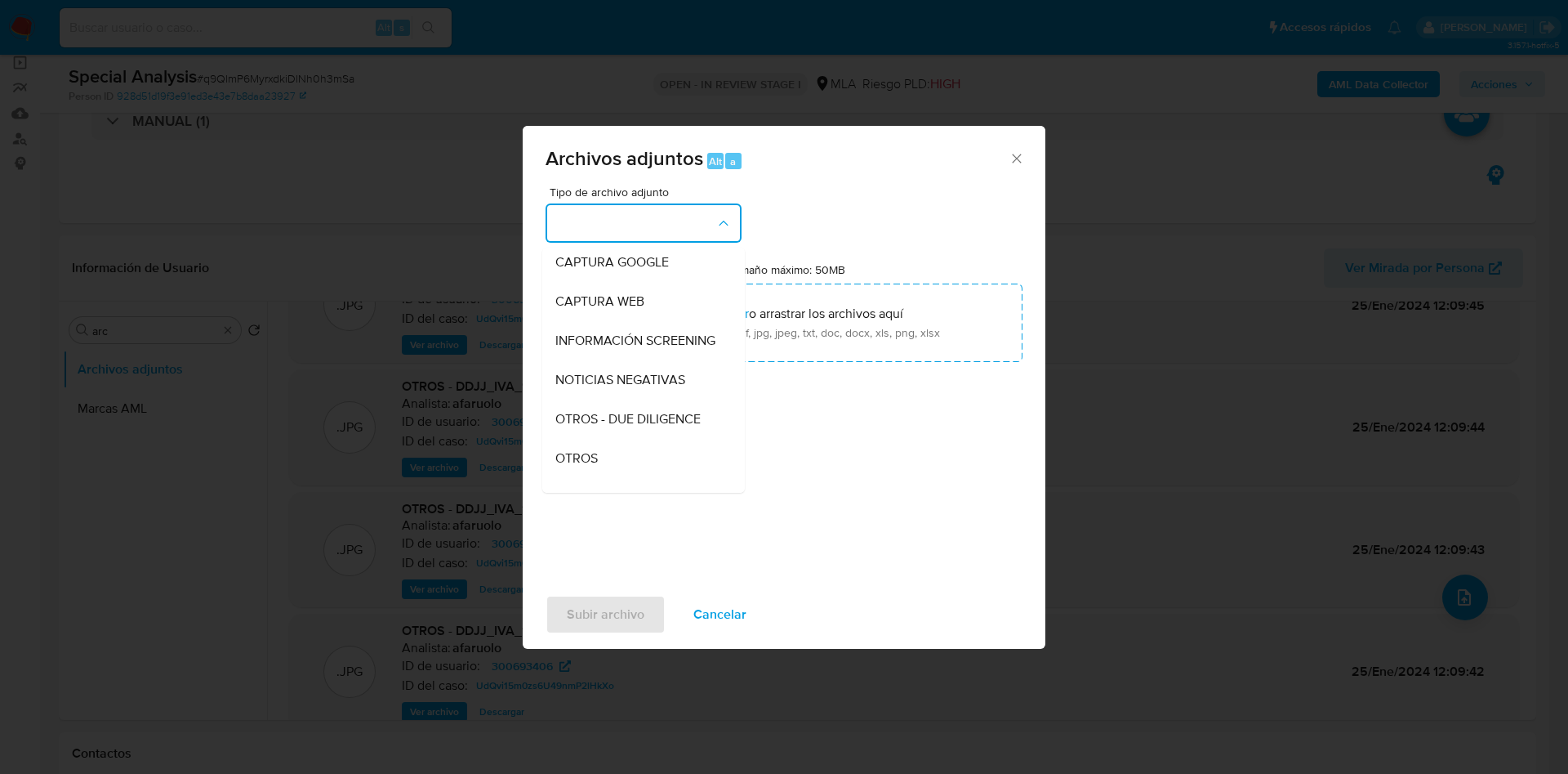
drag, startPoint x: 586, startPoint y: 465, endPoint x: 610, endPoint y: 592, distance: 129.2
click at [587, 466] on span "OTROS" at bounding box center [576, 457] width 42 height 16
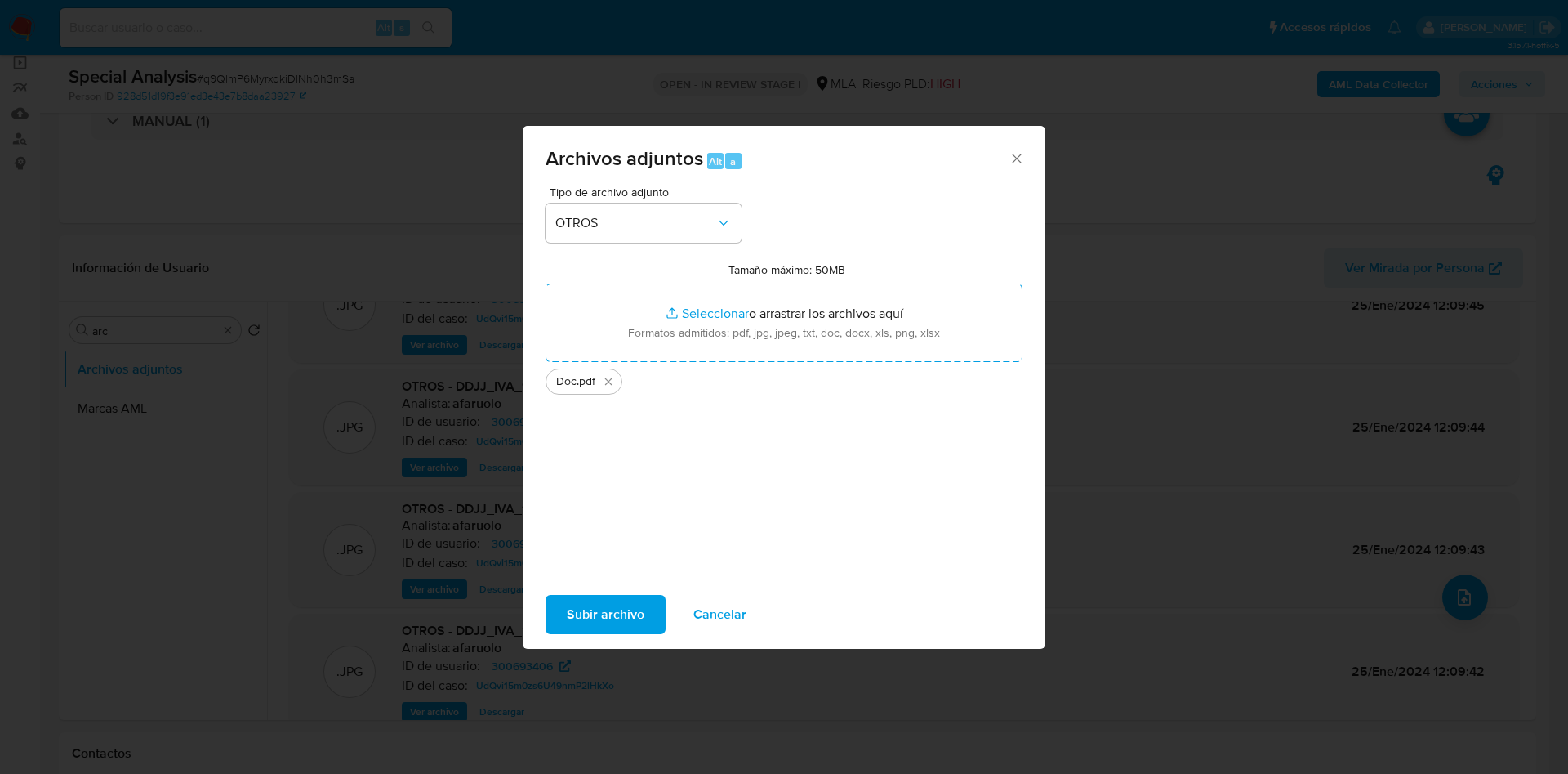
click at [609, 598] on span "Subir archivo" at bounding box center [605, 614] width 78 height 35
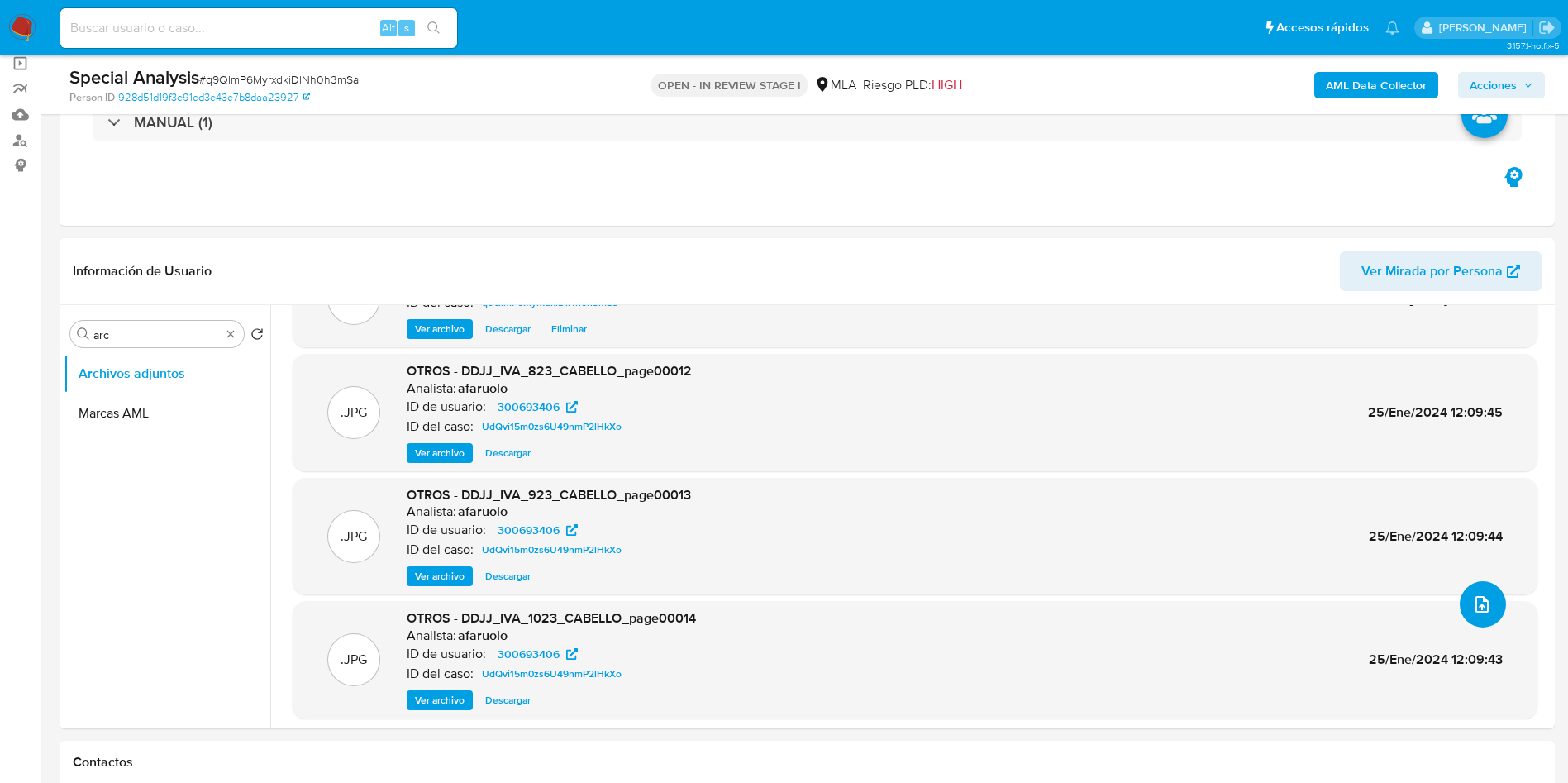
scroll to position [119, 0]
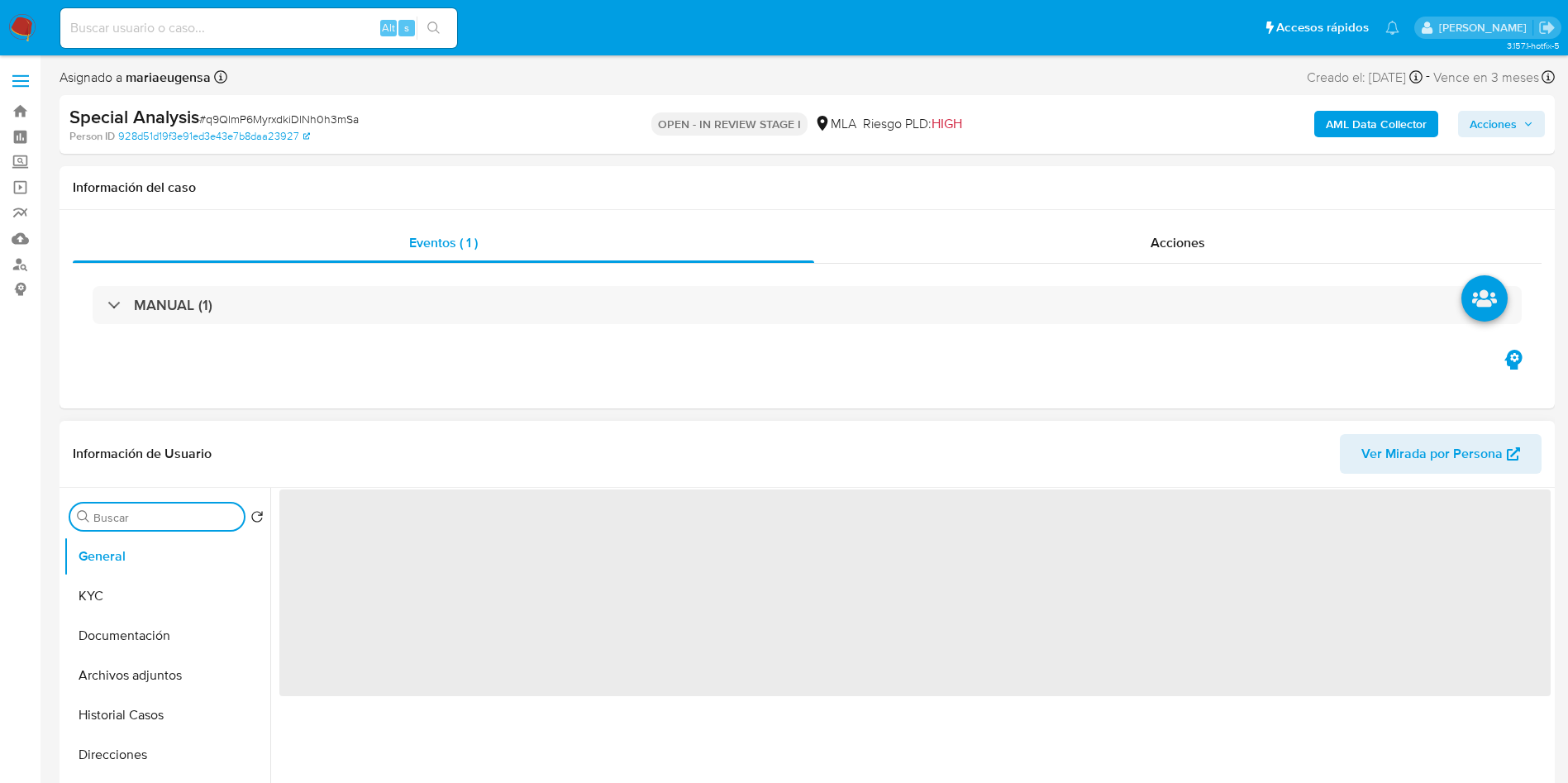
click at [139, 519] on input "Buscar" at bounding box center [165, 517] width 144 height 15
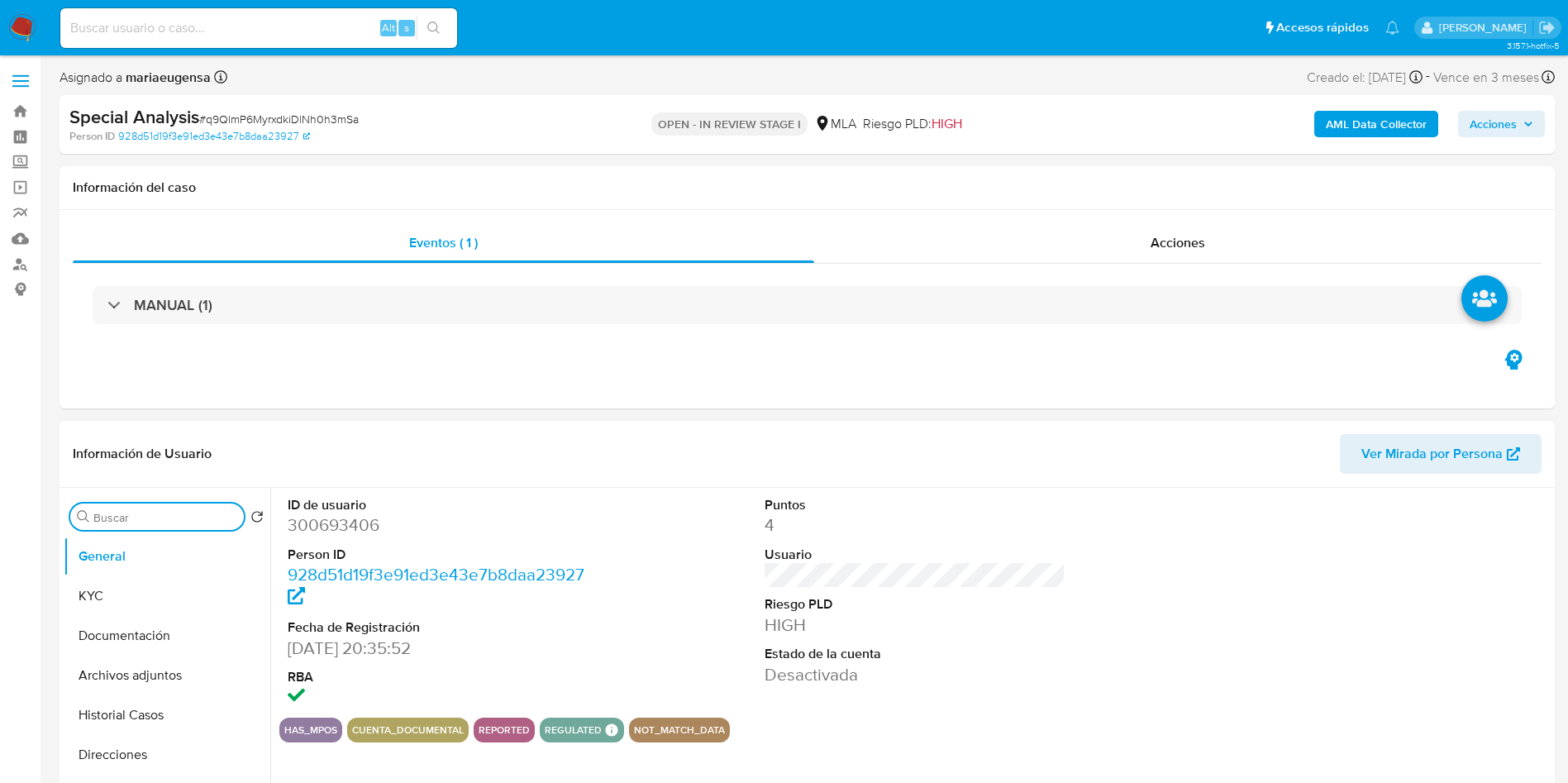
type input "a"
select select "10"
type input "arc"
click at [143, 587] on button "Archivos adjuntos" at bounding box center [160, 596] width 193 height 40
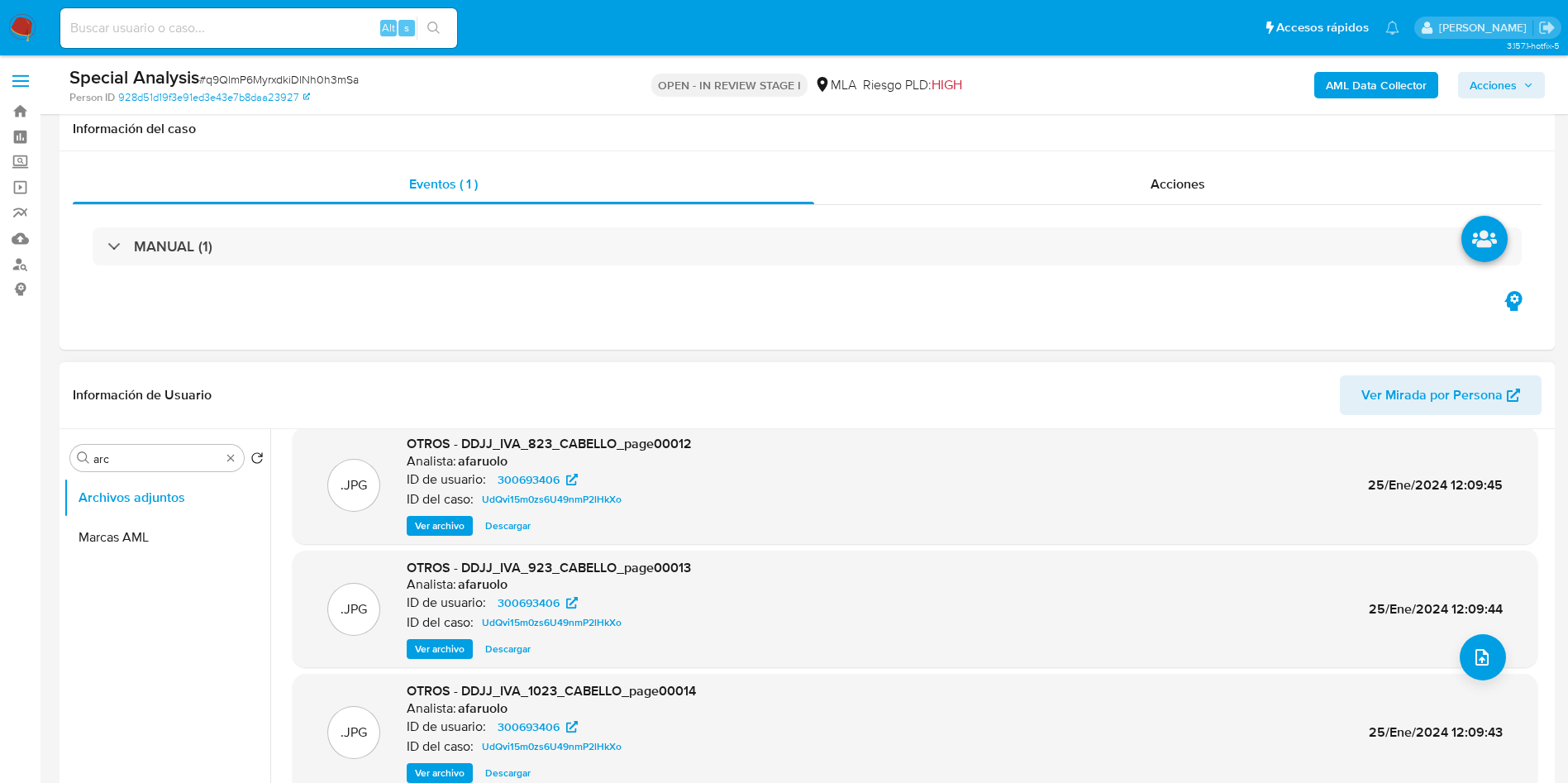
scroll to position [124, 0]
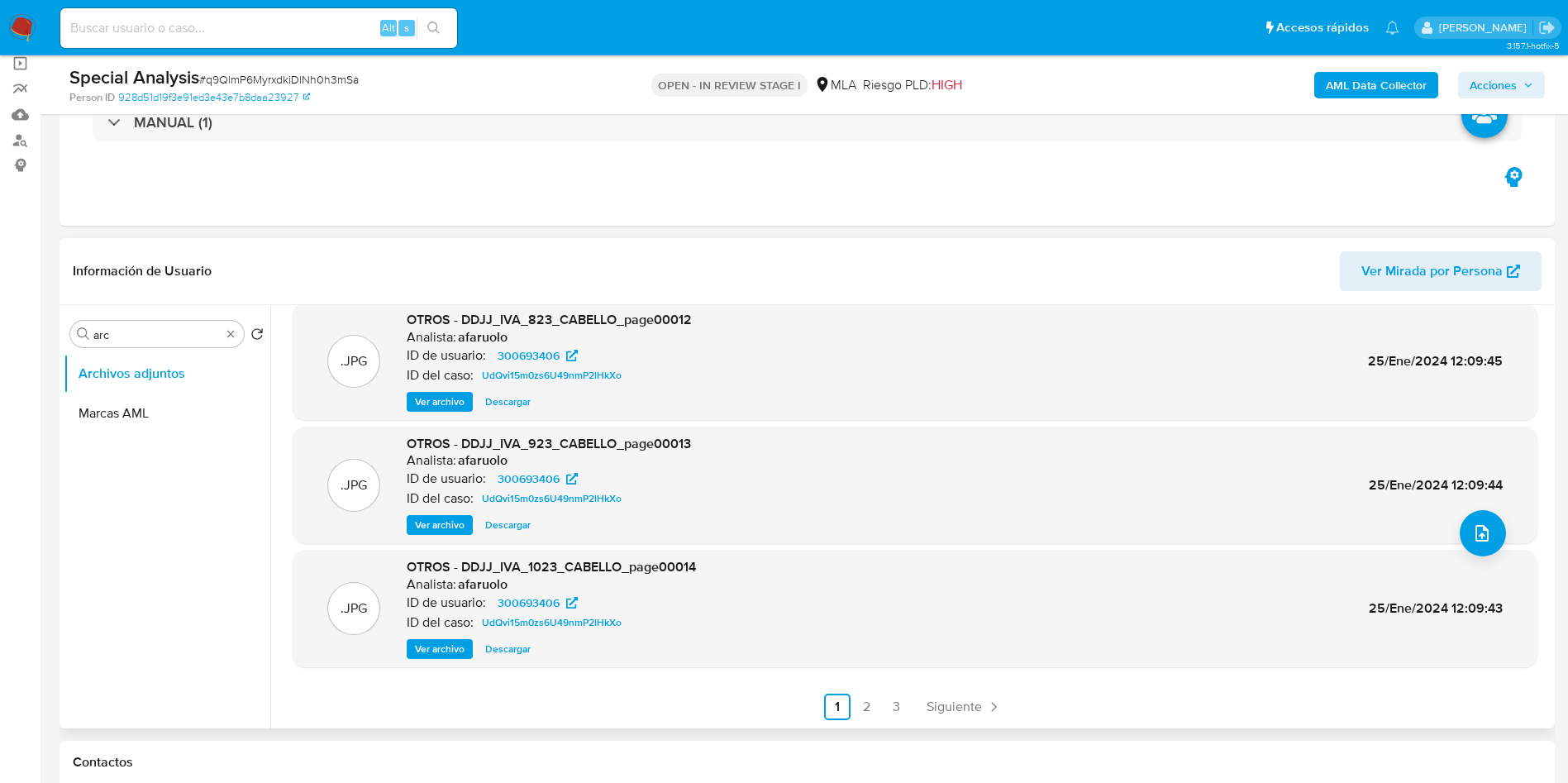
click at [455, 647] on span "Ver archivo" at bounding box center [440, 648] width 49 height 16
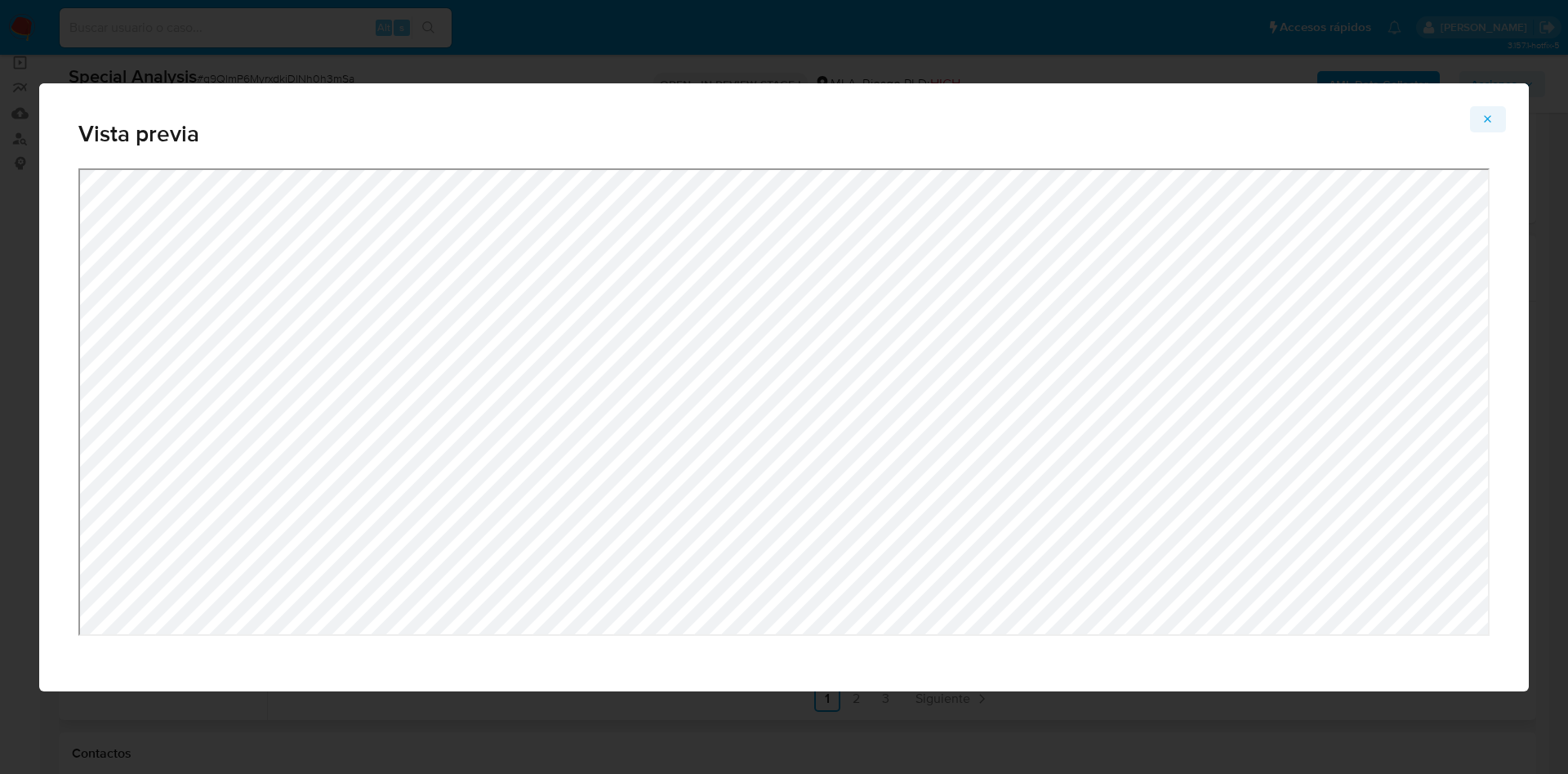
click at [1486, 111] on span "Attachment preview" at bounding box center [1488, 119] width 13 height 23
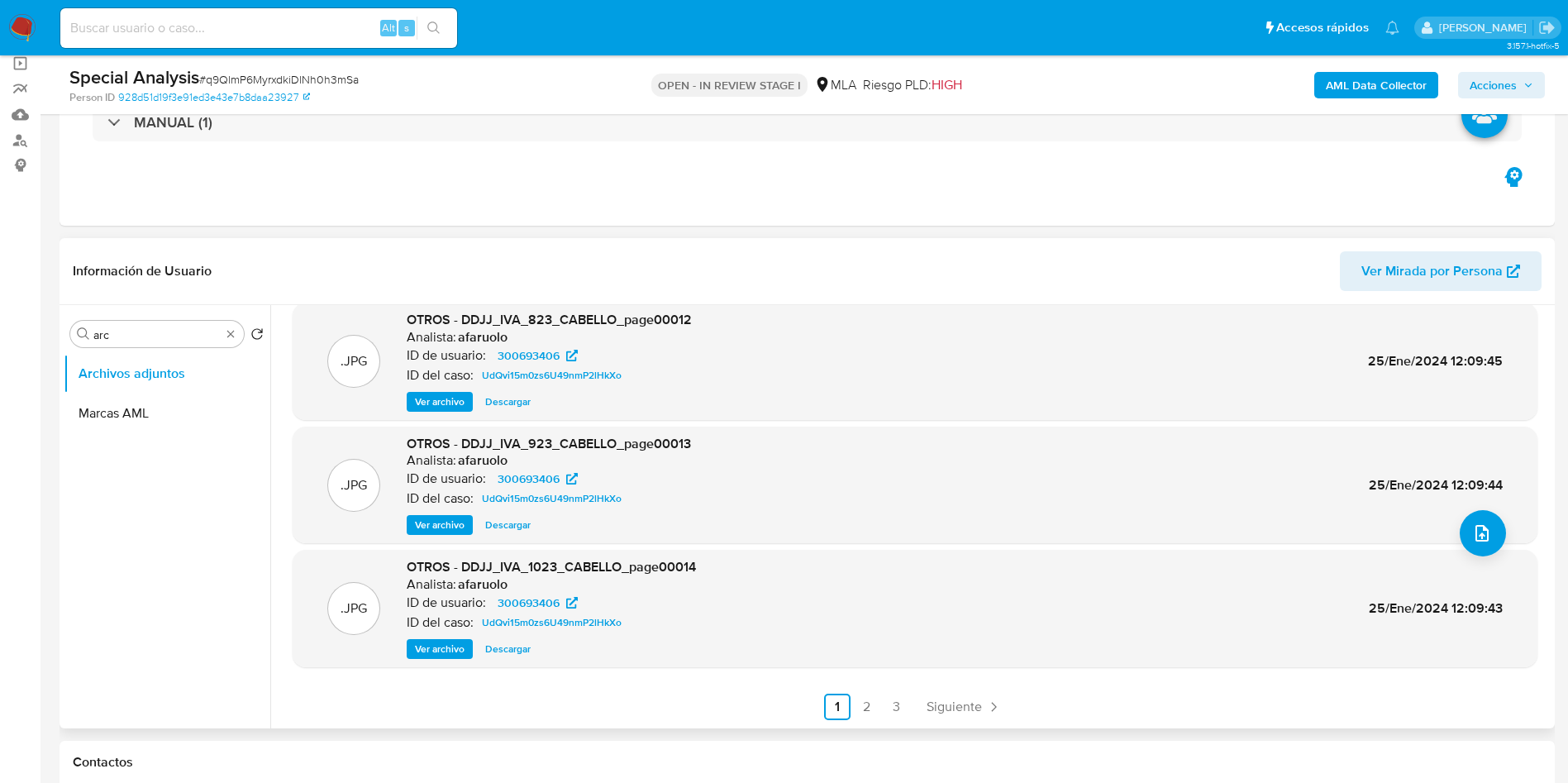
click at [261, 78] on span "# q9QlmP6MyrxdkiDlNh0h3mSa" at bounding box center [278, 79] width 159 height 16
copy span "q9QlmP6MyrxdkiDlNh0h3mSa"
drag, startPoint x: 101, startPoint y: 505, endPoint x: 125, endPoint y: 509, distance: 24.3
click at [101, 505] on ul "Archivos adjuntos Marcas AML" at bounding box center [167, 540] width 207 height 373
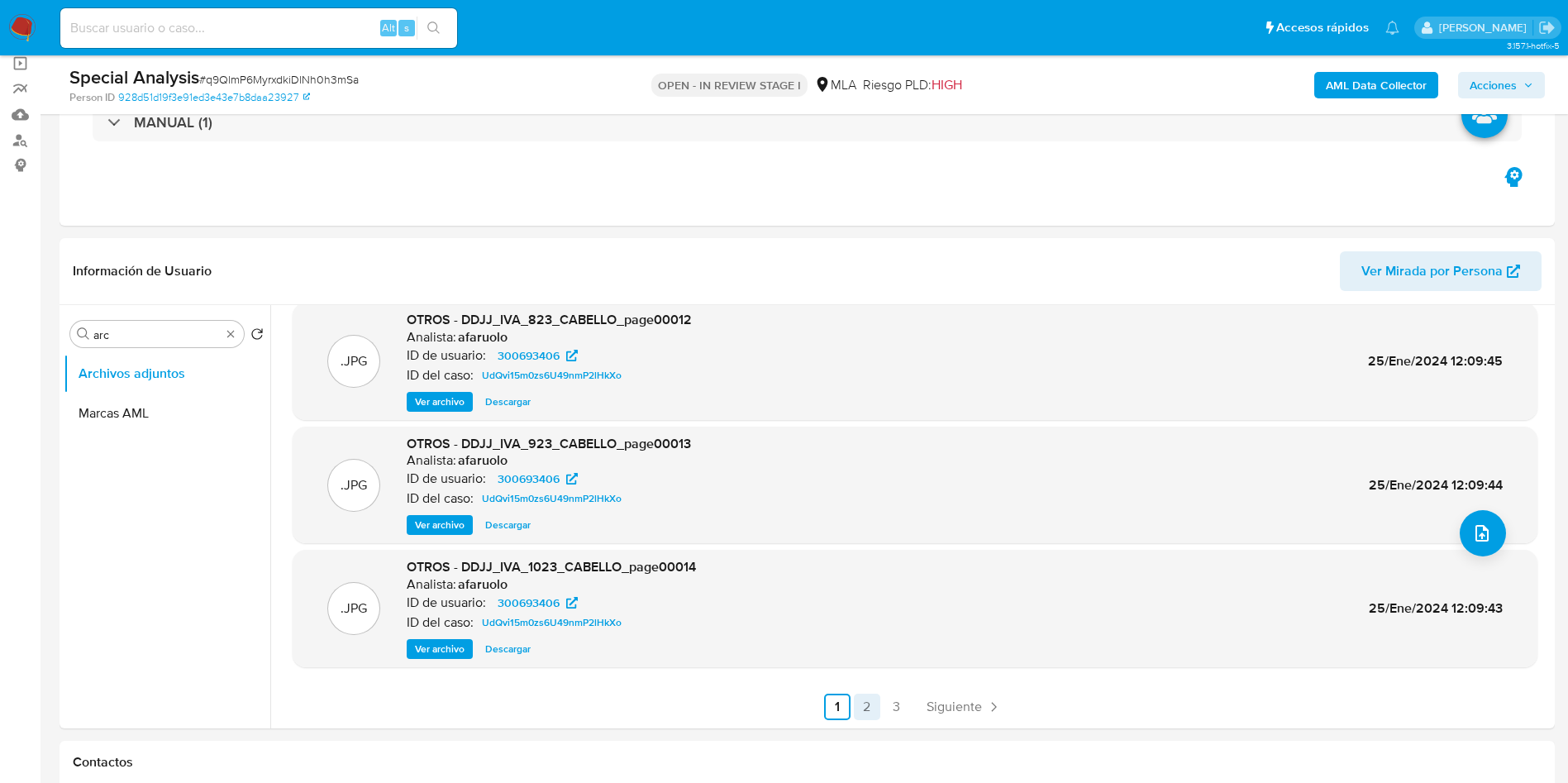
click at [864, 710] on link "2" at bounding box center [866, 706] width 26 height 26
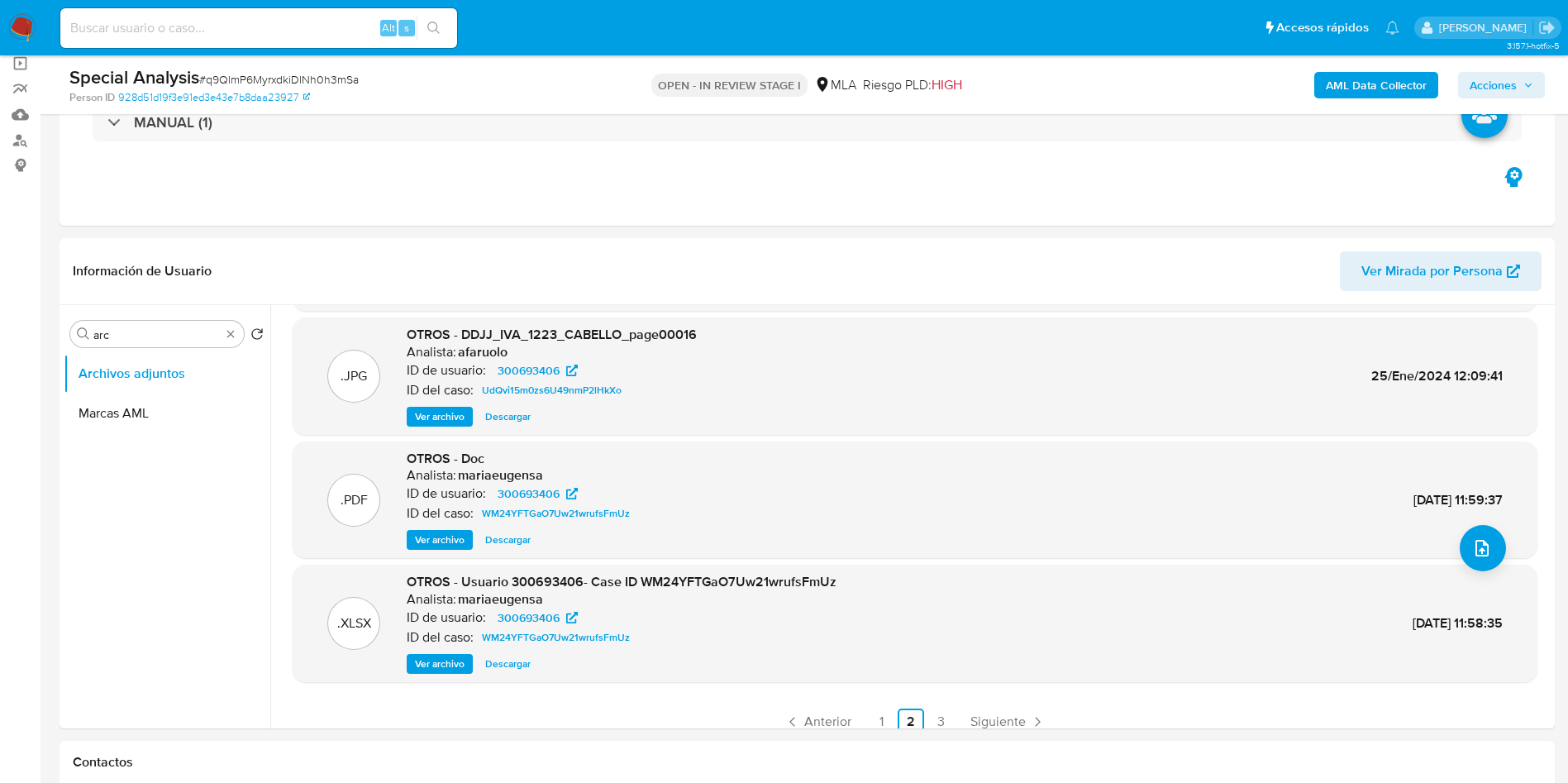
click at [419, 662] on span "Ver archivo" at bounding box center [440, 663] width 49 height 16
click at [173, 339] on input "arc" at bounding box center [156, 334] width 127 height 15
click at [168, 409] on button "Historial Casos" at bounding box center [160, 412] width 193 height 40
click at [109, 412] on button "Historial Casos" at bounding box center [160, 412] width 193 height 40
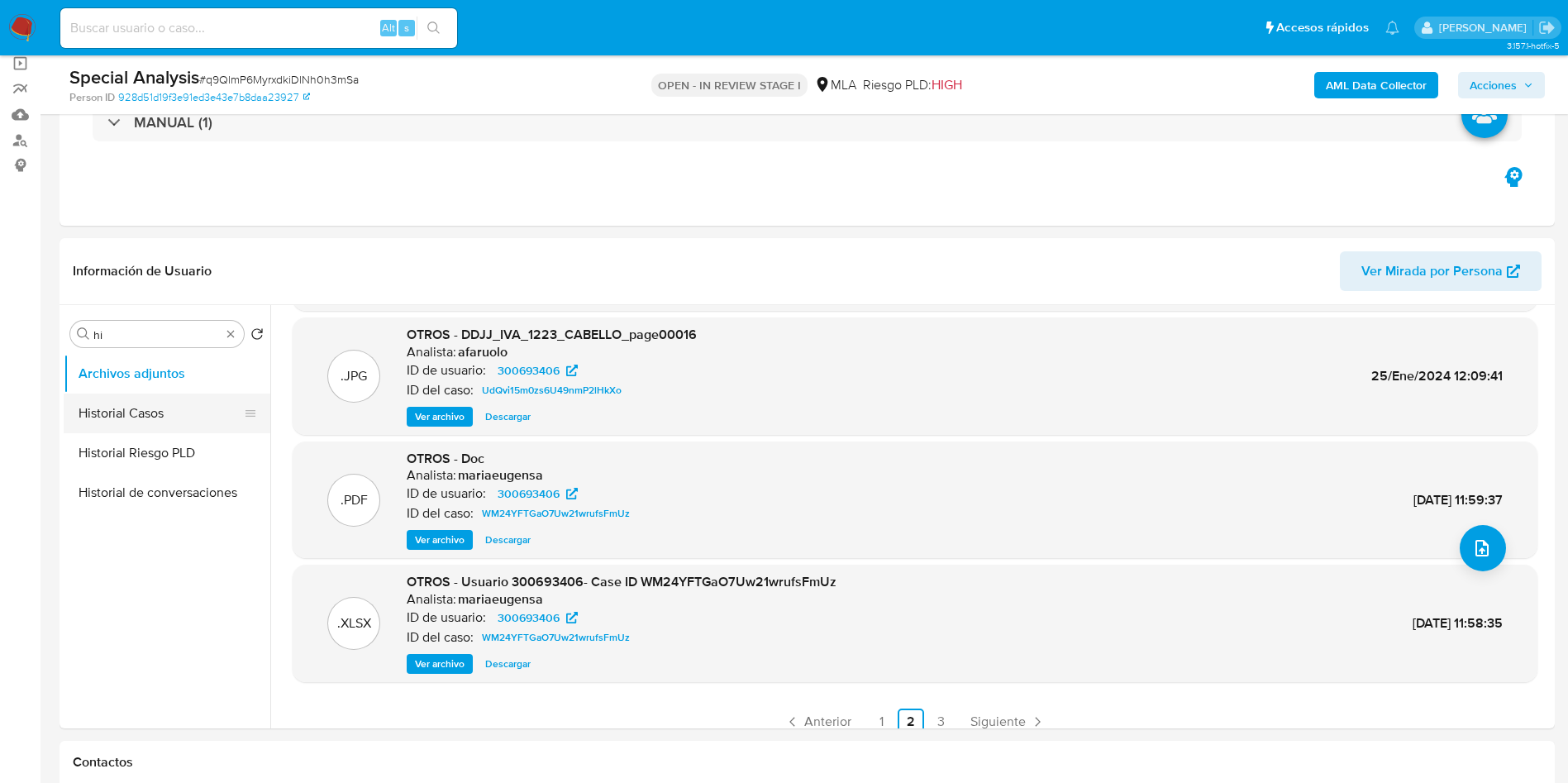
click at [162, 412] on button "Historial Casos" at bounding box center [160, 412] width 193 height 40
click at [163, 409] on button "Historial Casos" at bounding box center [160, 412] width 193 height 40
drag, startPoint x: 152, startPoint y: 467, endPoint x: 165, endPoint y: 418, distance: 50.7
click at [153, 456] on button "Historial Riesgo PLD" at bounding box center [167, 452] width 207 height 40
click at [165, 414] on button "Historial Casos" at bounding box center [160, 412] width 193 height 40
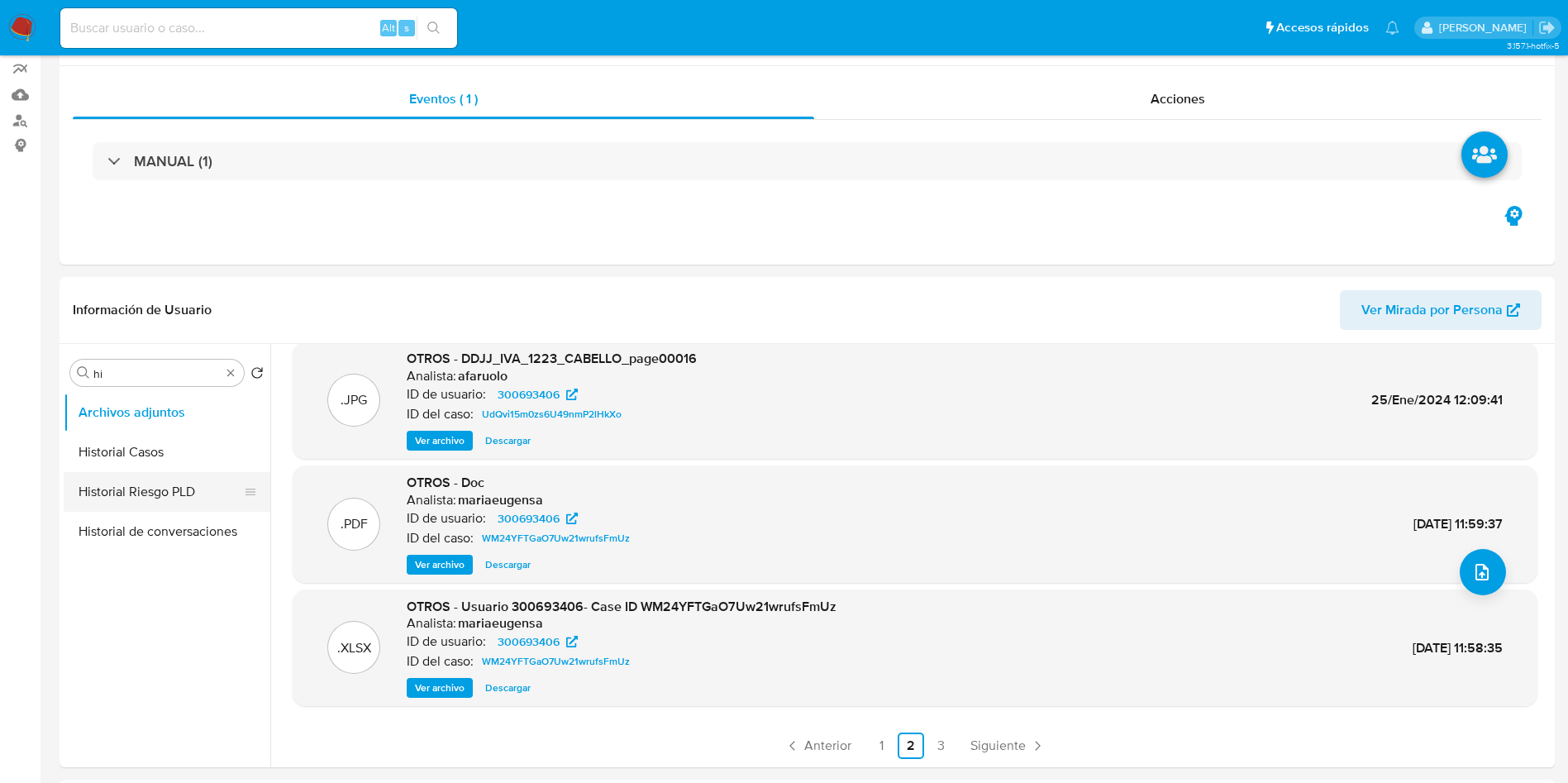
scroll to position [0, 0]
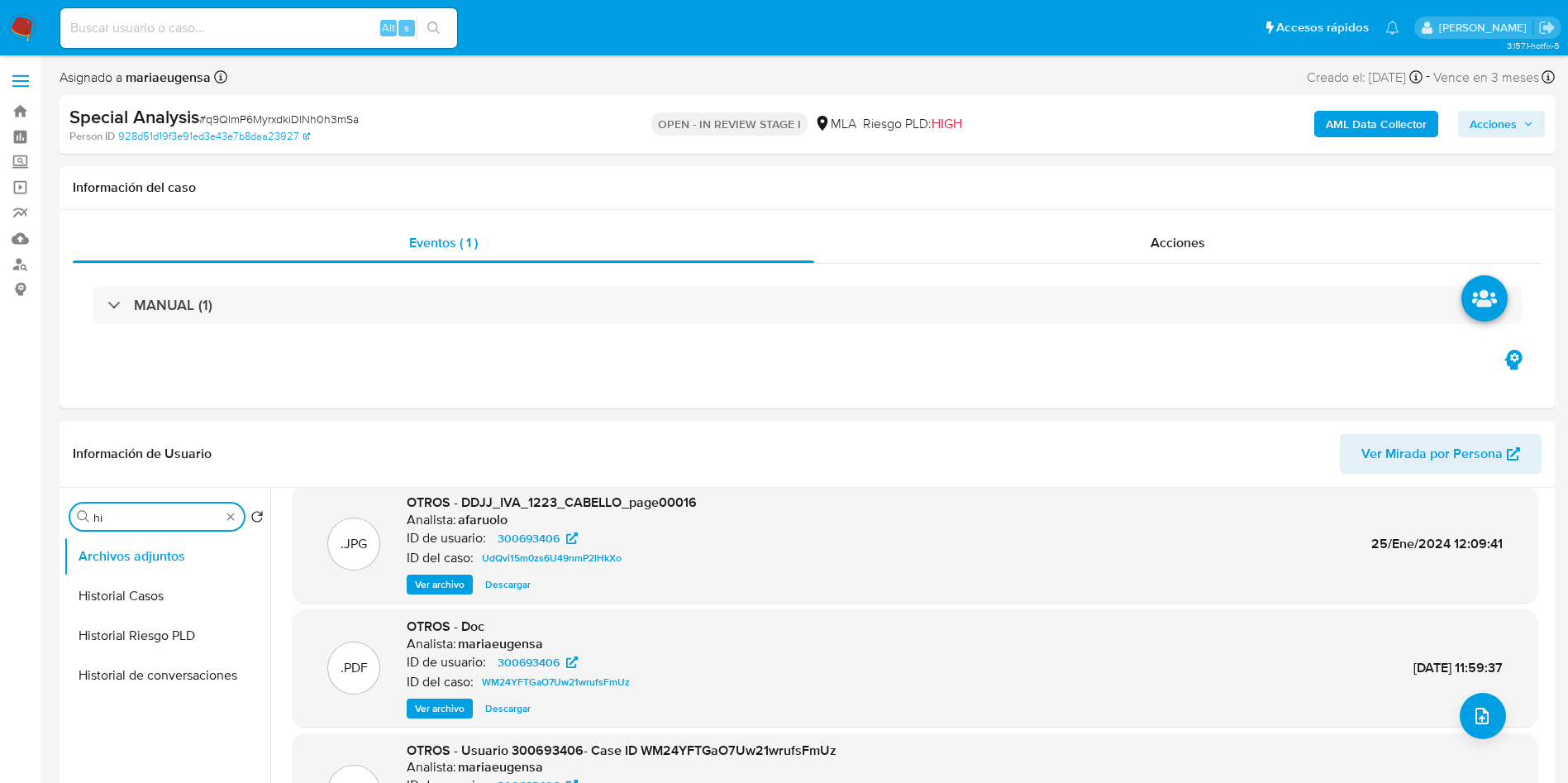
click at [114, 520] on input "hi" at bounding box center [156, 517] width 127 height 15
type input "his"
click at [168, 600] on button "Historial Casos" at bounding box center [160, 596] width 193 height 40
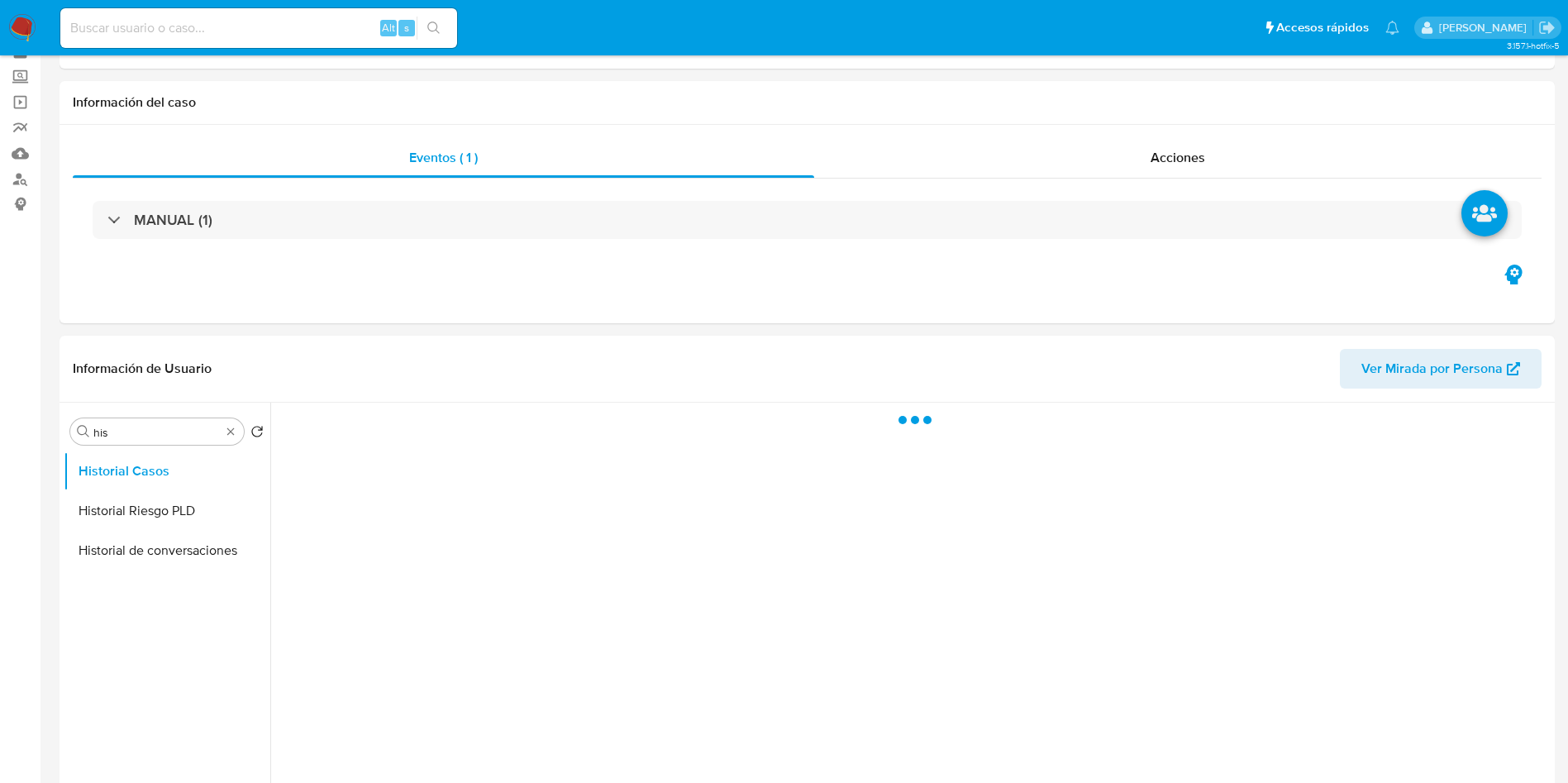
scroll to position [124, 0]
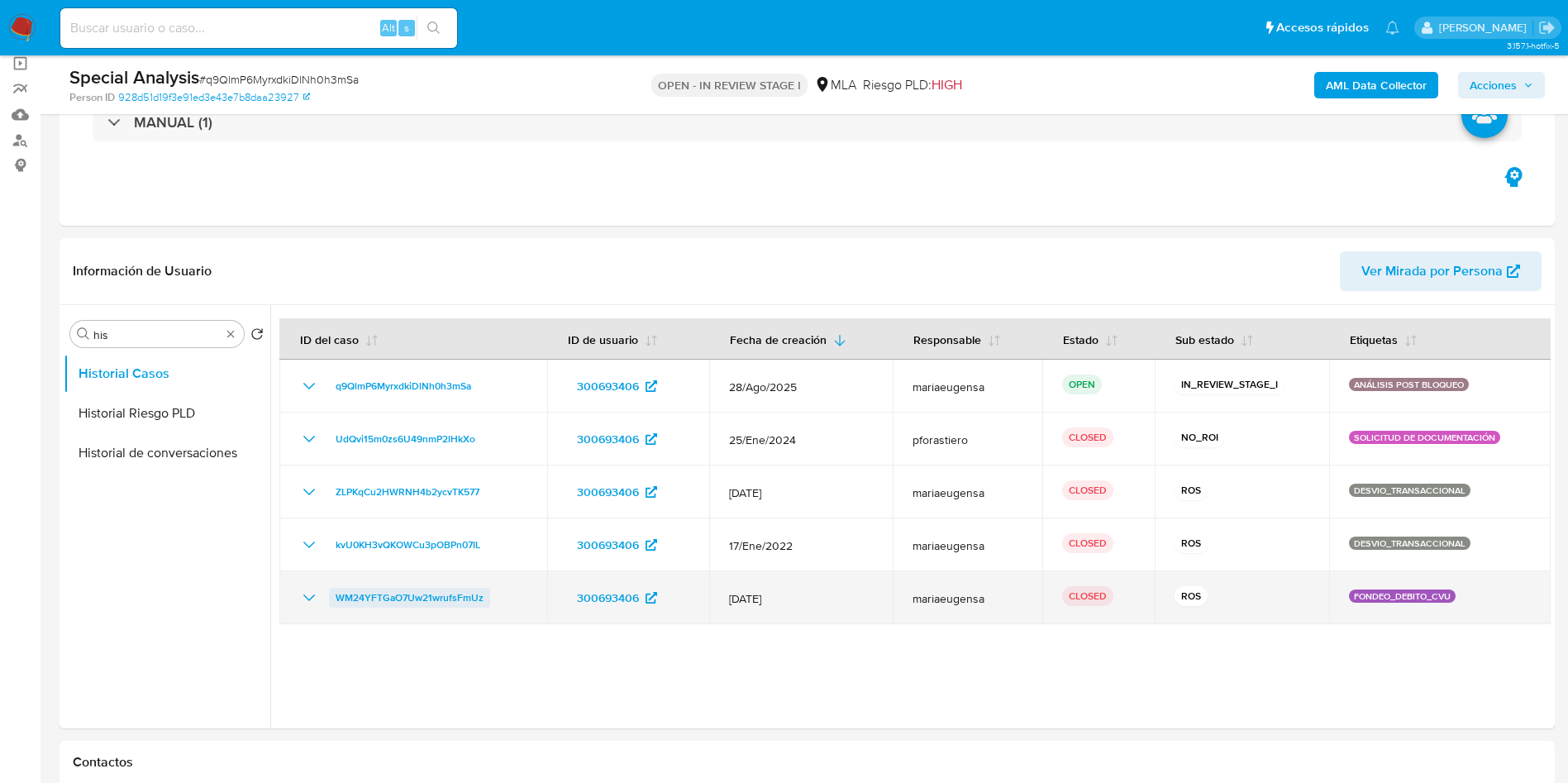
click at [436, 604] on span "WM24YFTGaO7Uw21wrufsFmUz" at bounding box center [409, 598] width 147 height 19
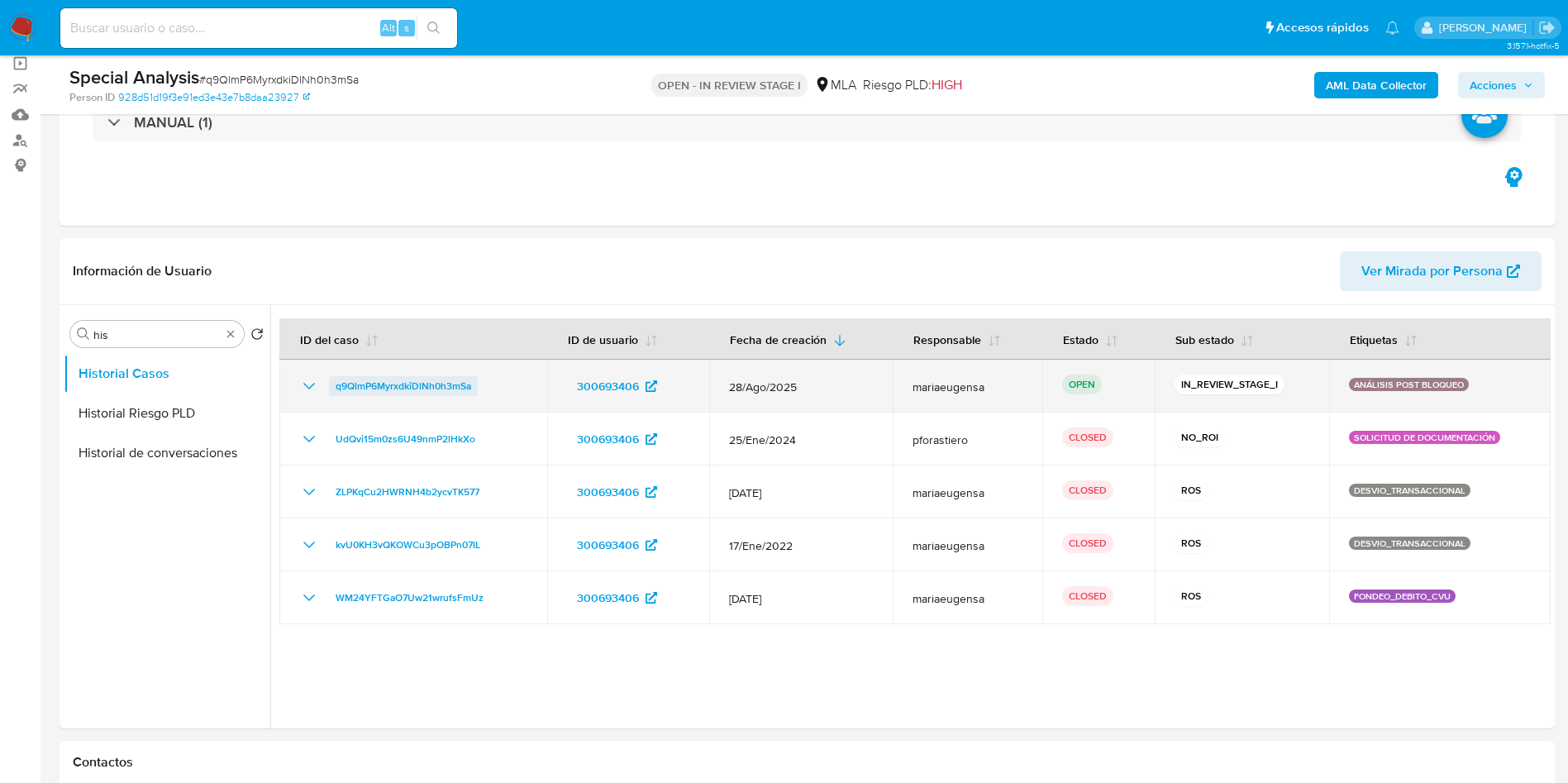
click at [360, 388] on span "q9QlmP6MyrxdkiDlNh0h3mSa" at bounding box center [404, 386] width 136 height 19
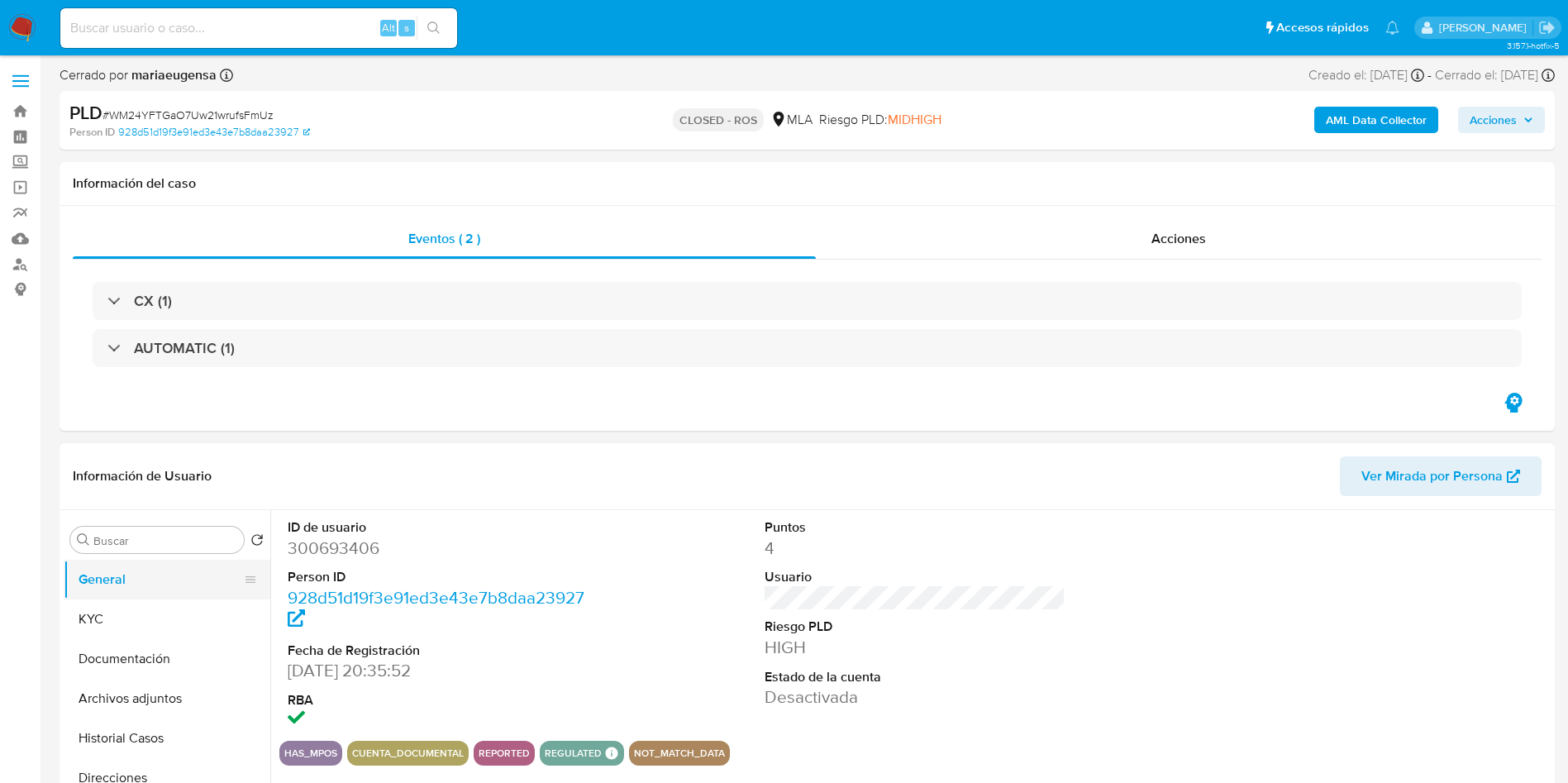
select select "10"
click at [169, 693] on button "Archivos adjuntos" at bounding box center [160, 698] width 193 height 40
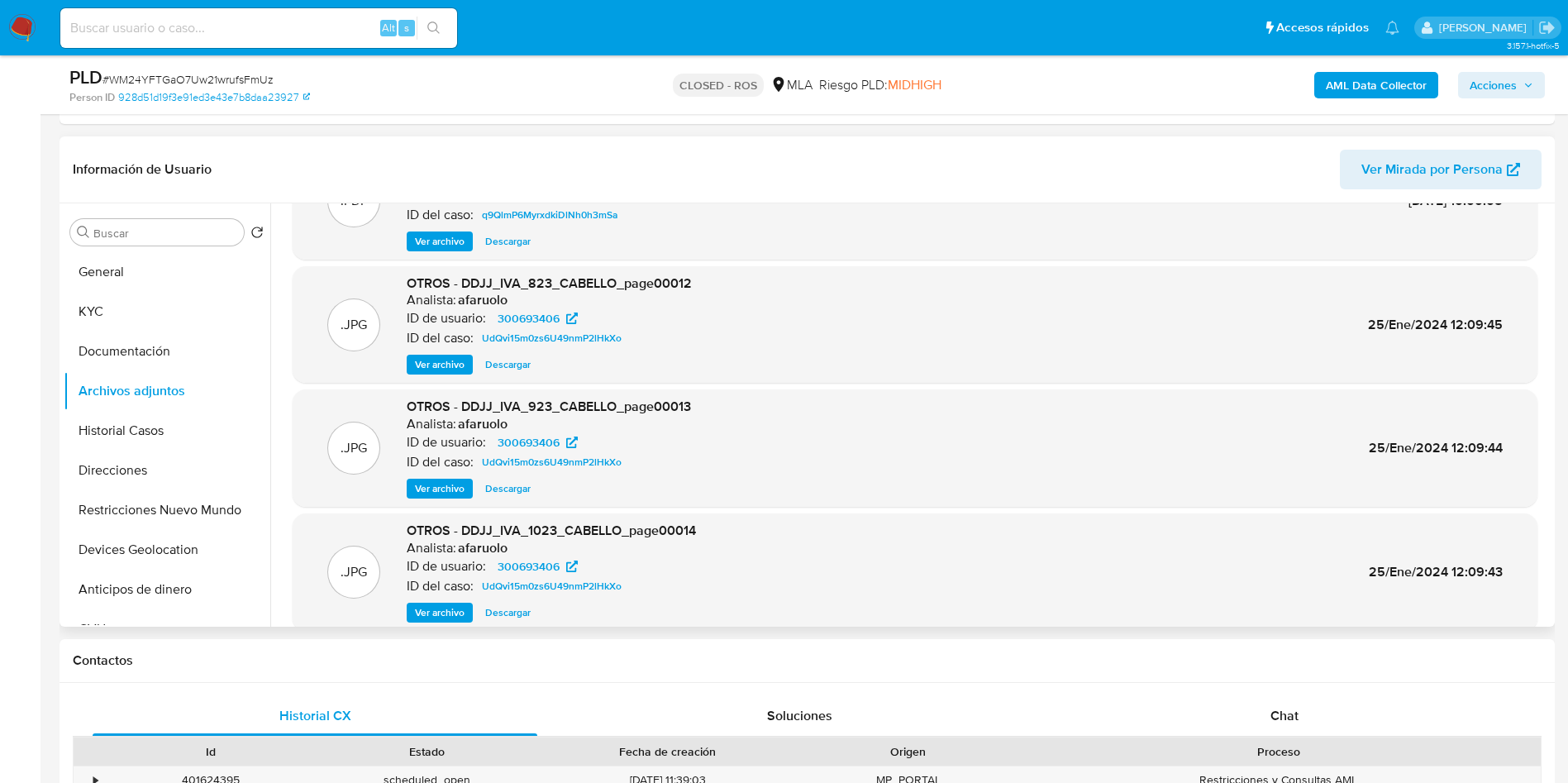
scroll to position [139, 0]
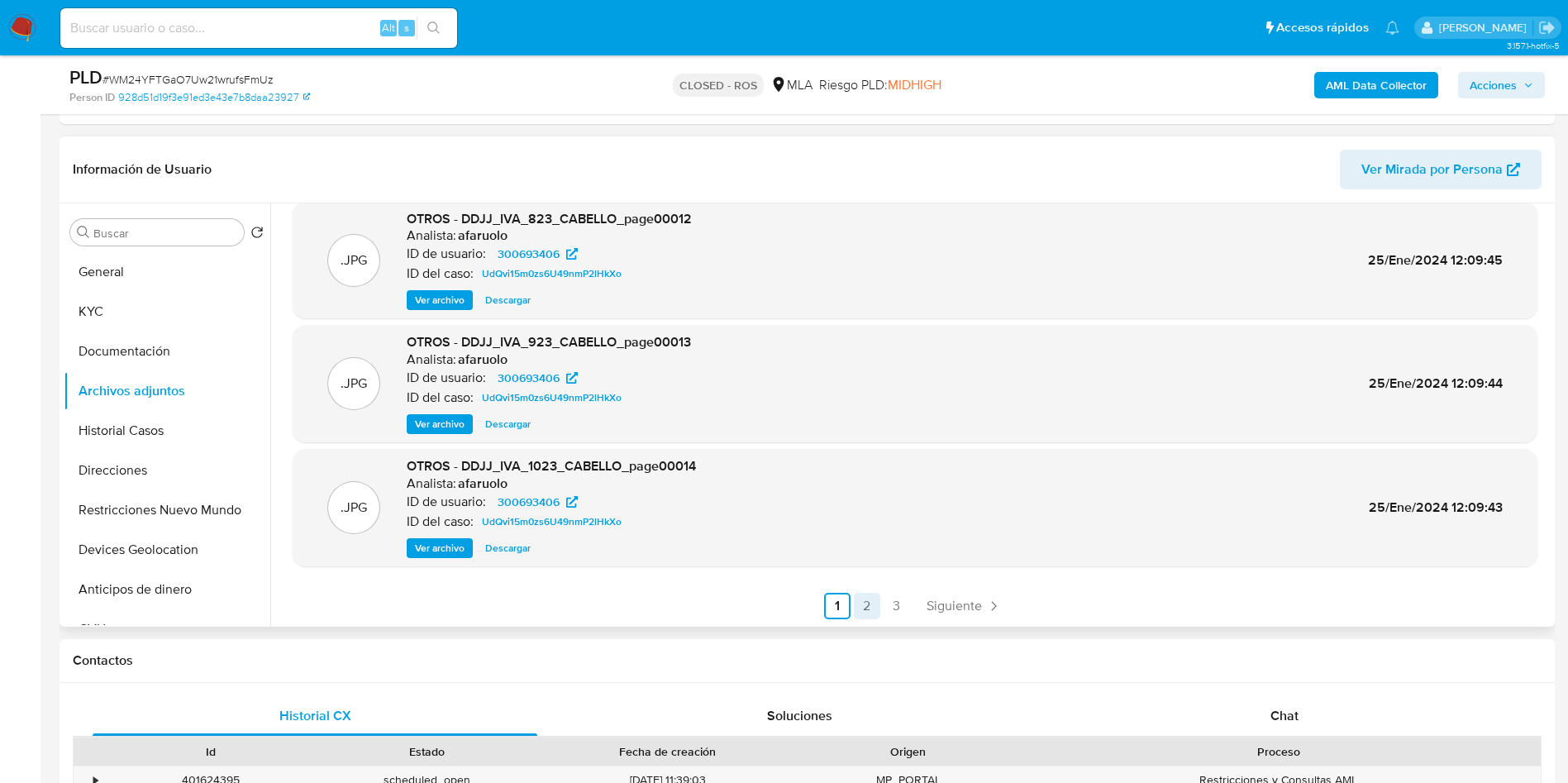
click at [874, 602] on link "2" at bounding box center [866, 605] width 26 height 26
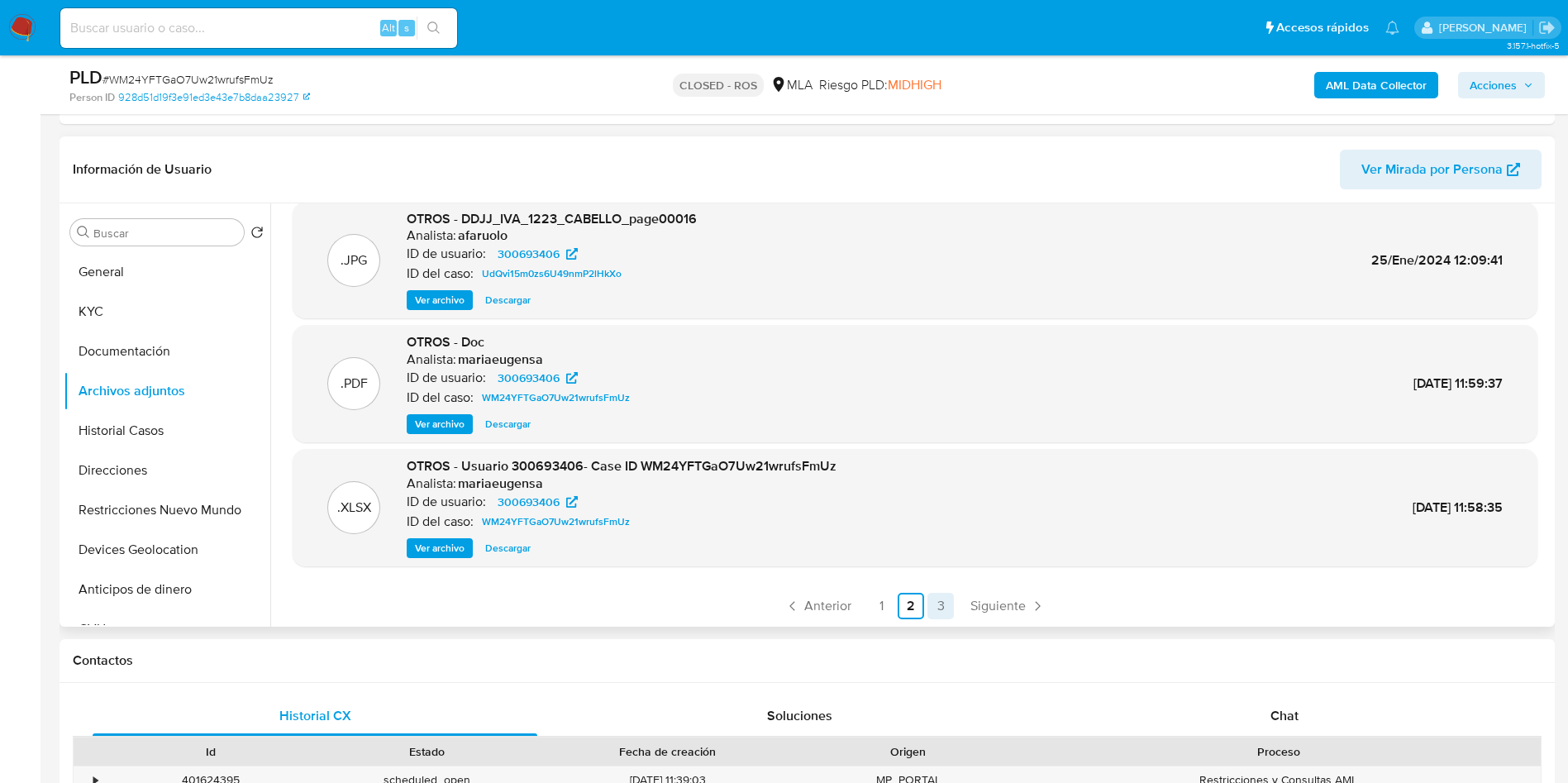
click at [937, 605] on link "3" at bounding box center [940, 605] width 26 height 26
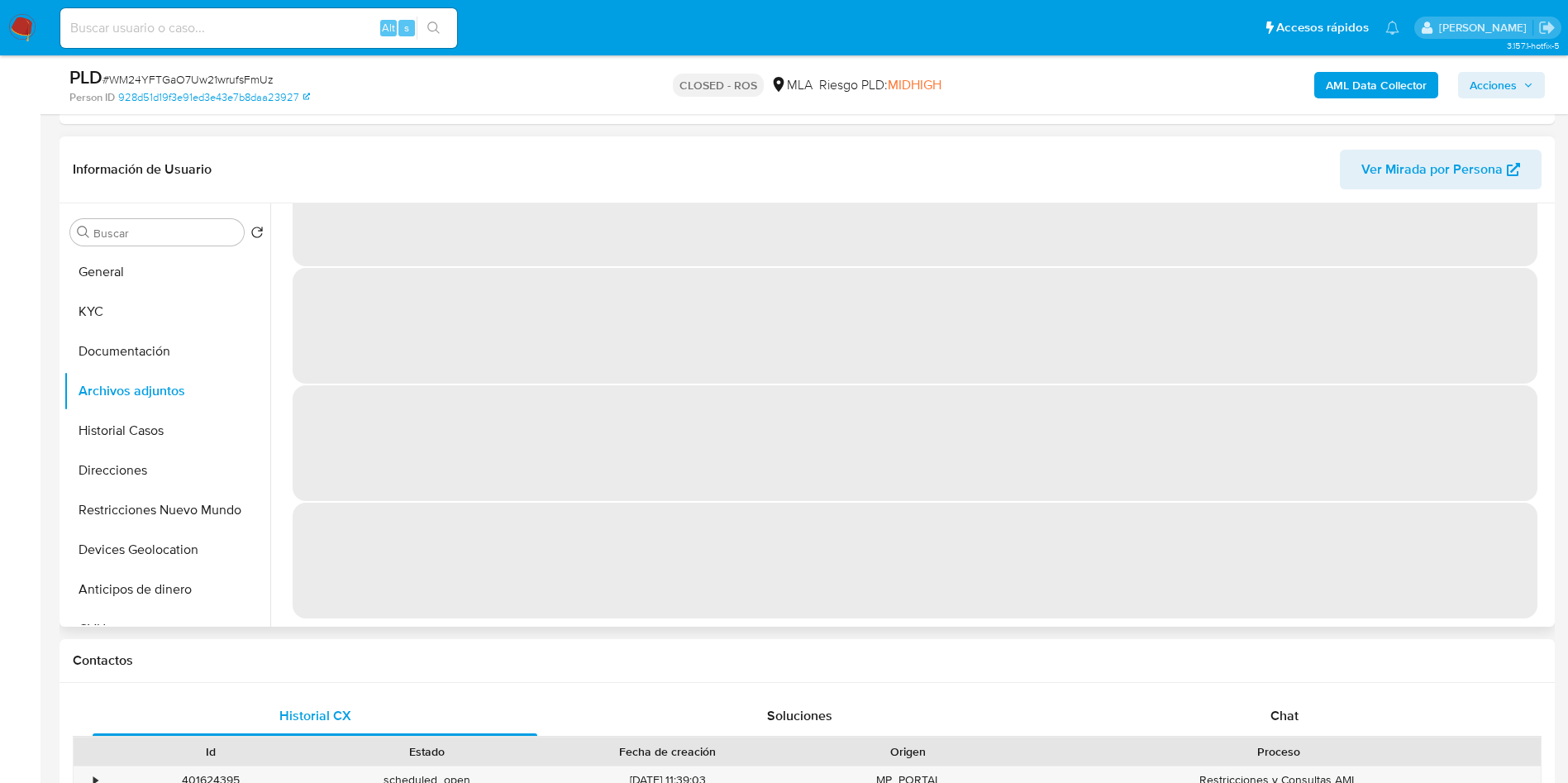
scroll to position [0, 0]
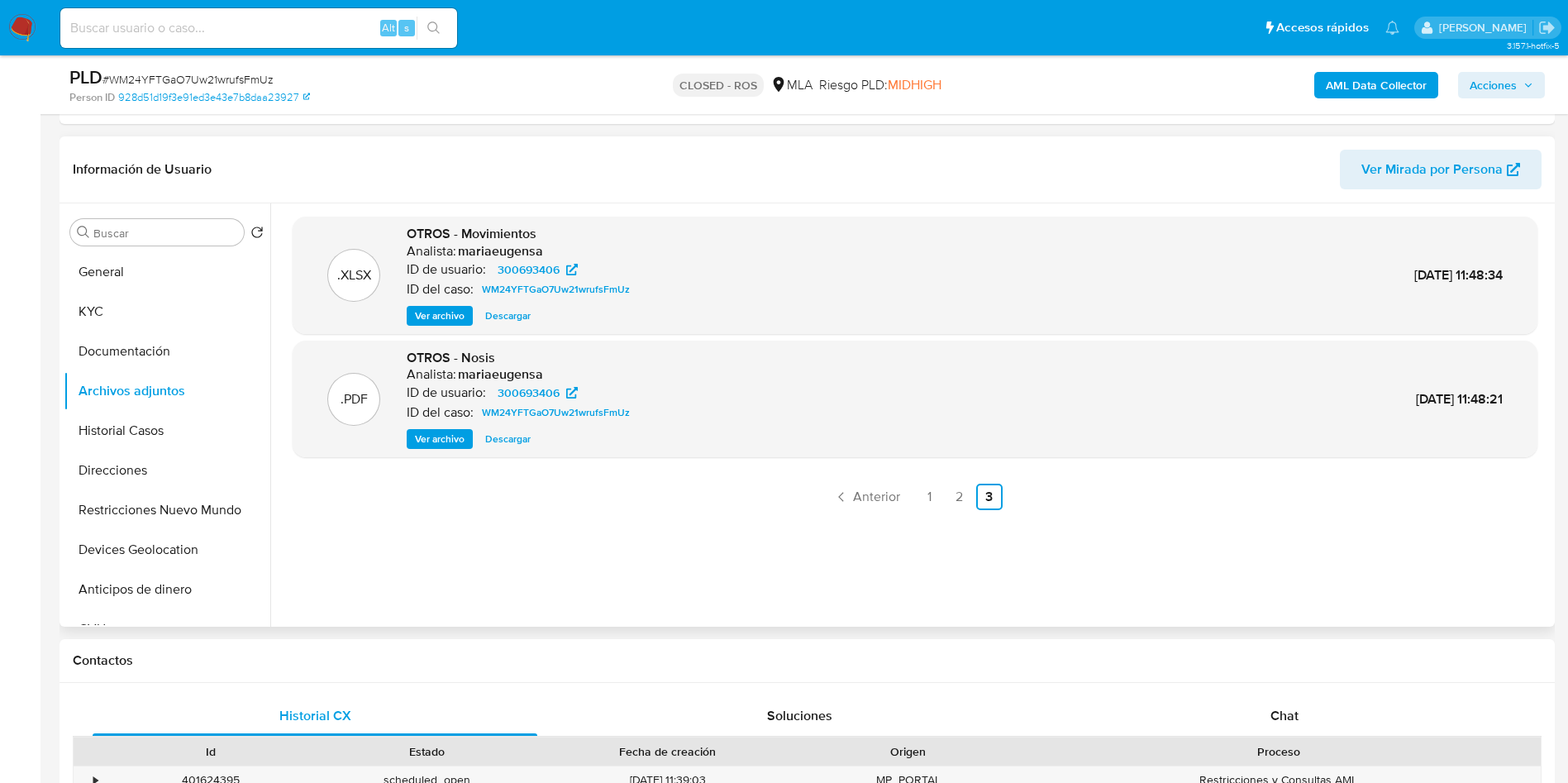
click at [957, 500] on link "2" at bounding box center [959, 496] width 26 height 26
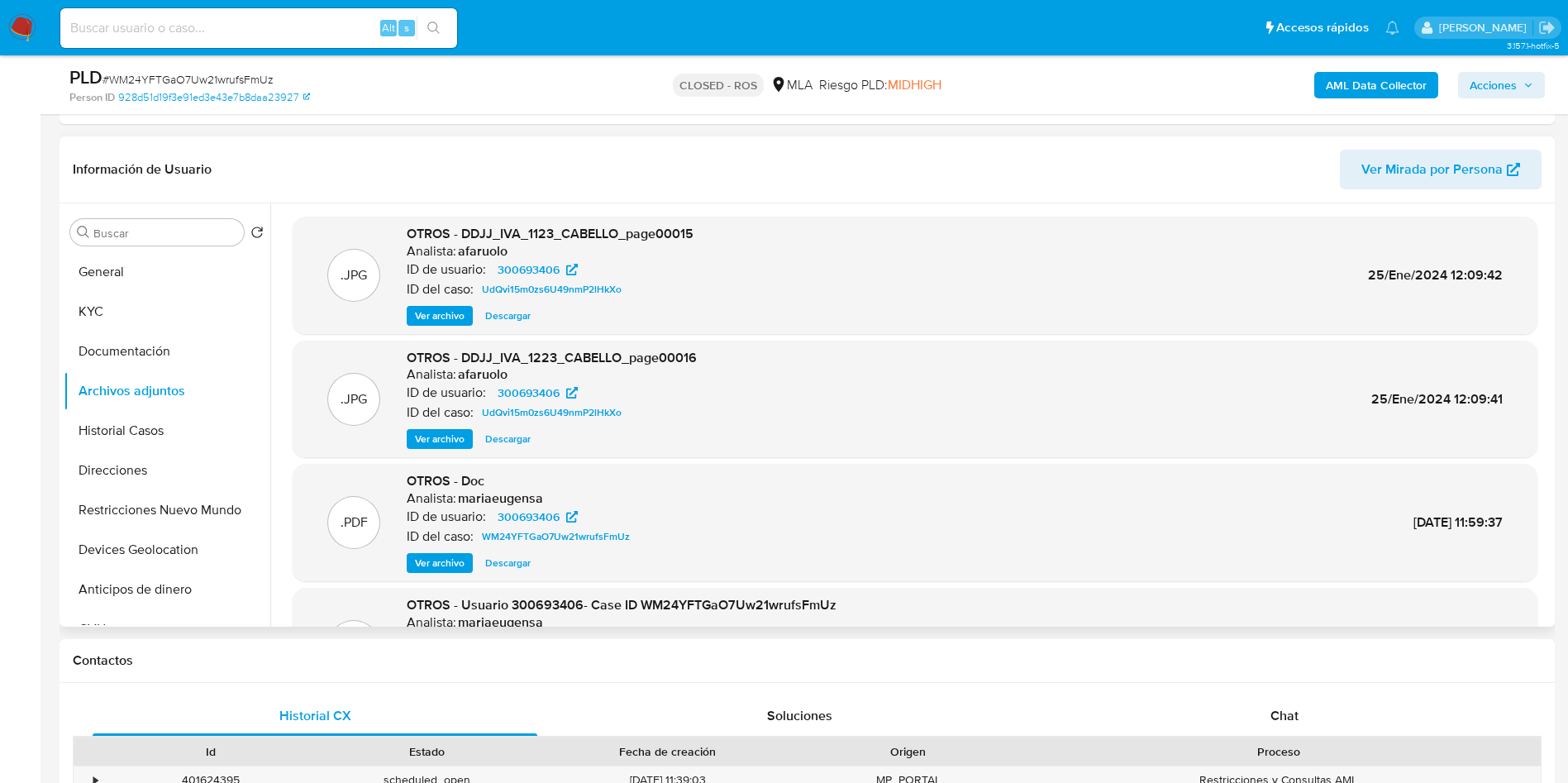
scroll to position [139, 0]
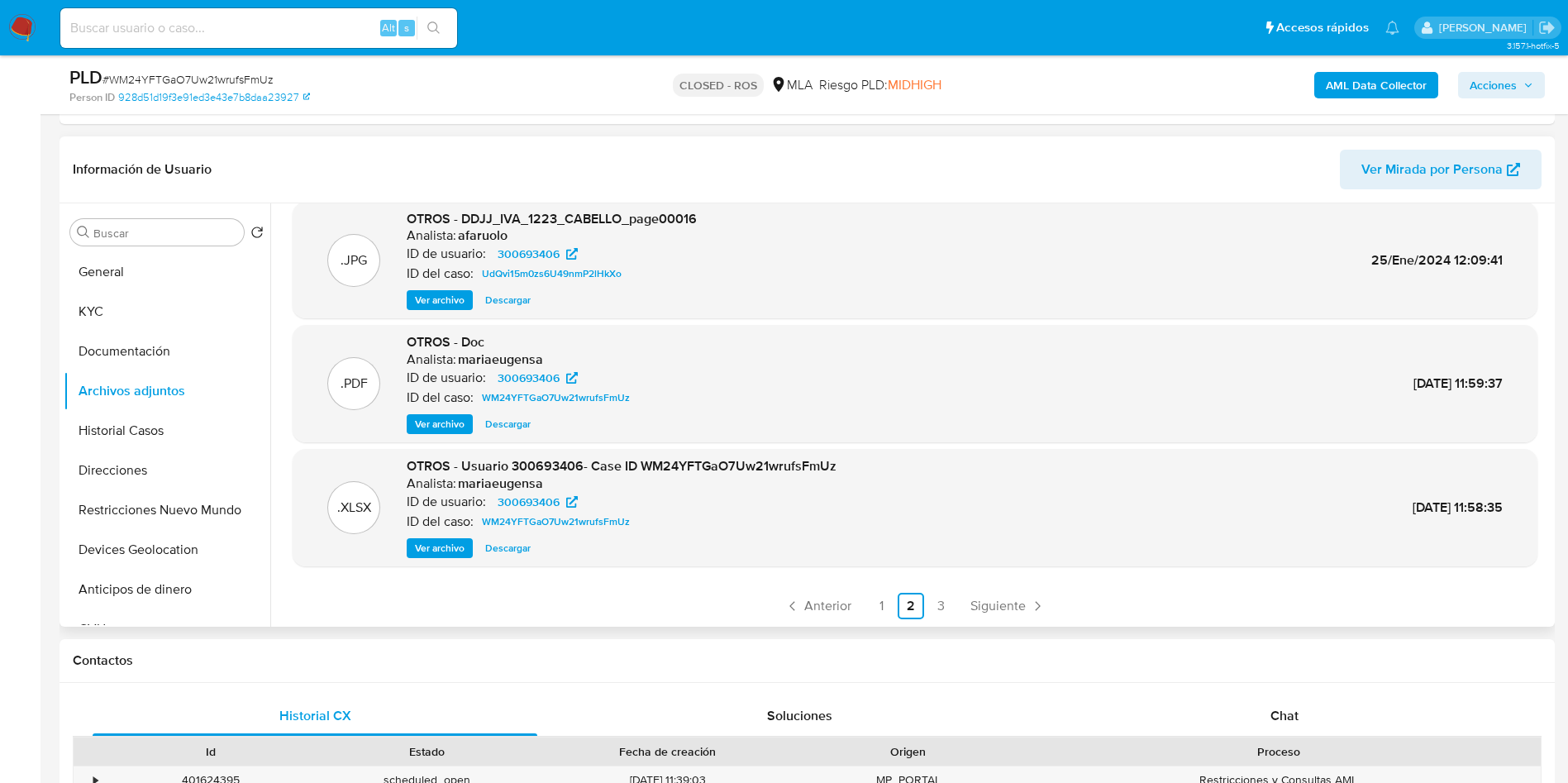
click at [452, 549] on span "Ver archivo" at bounding box center [440, 547] width 49 height 16
click at [502, 542] on span "Descargar" at bounding box center [507, 547] width 46 height 16
click at [570, 503] on icon at bounding box center [572, 502] width 12 height 12
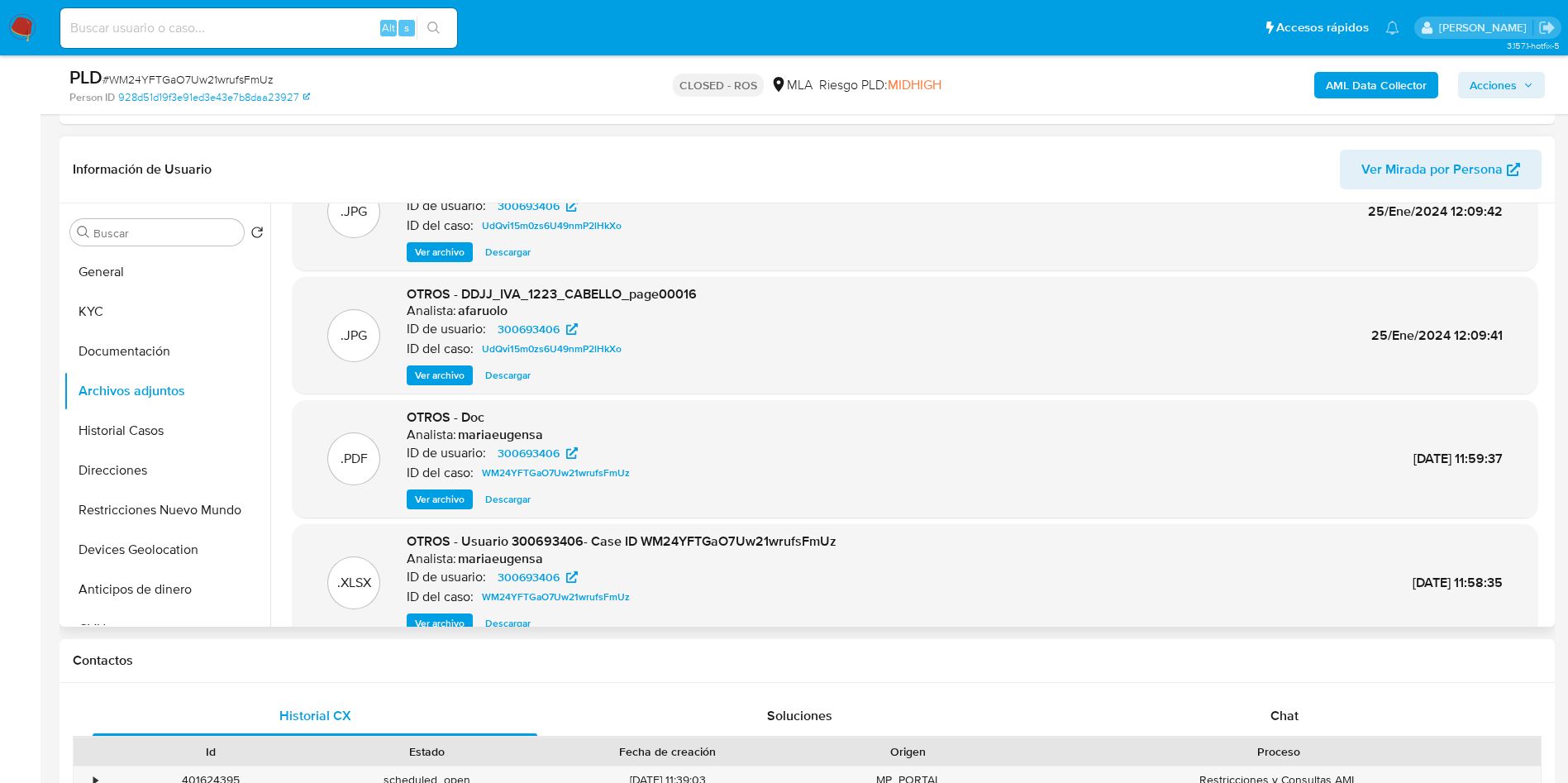
scroll to position [0, 0]
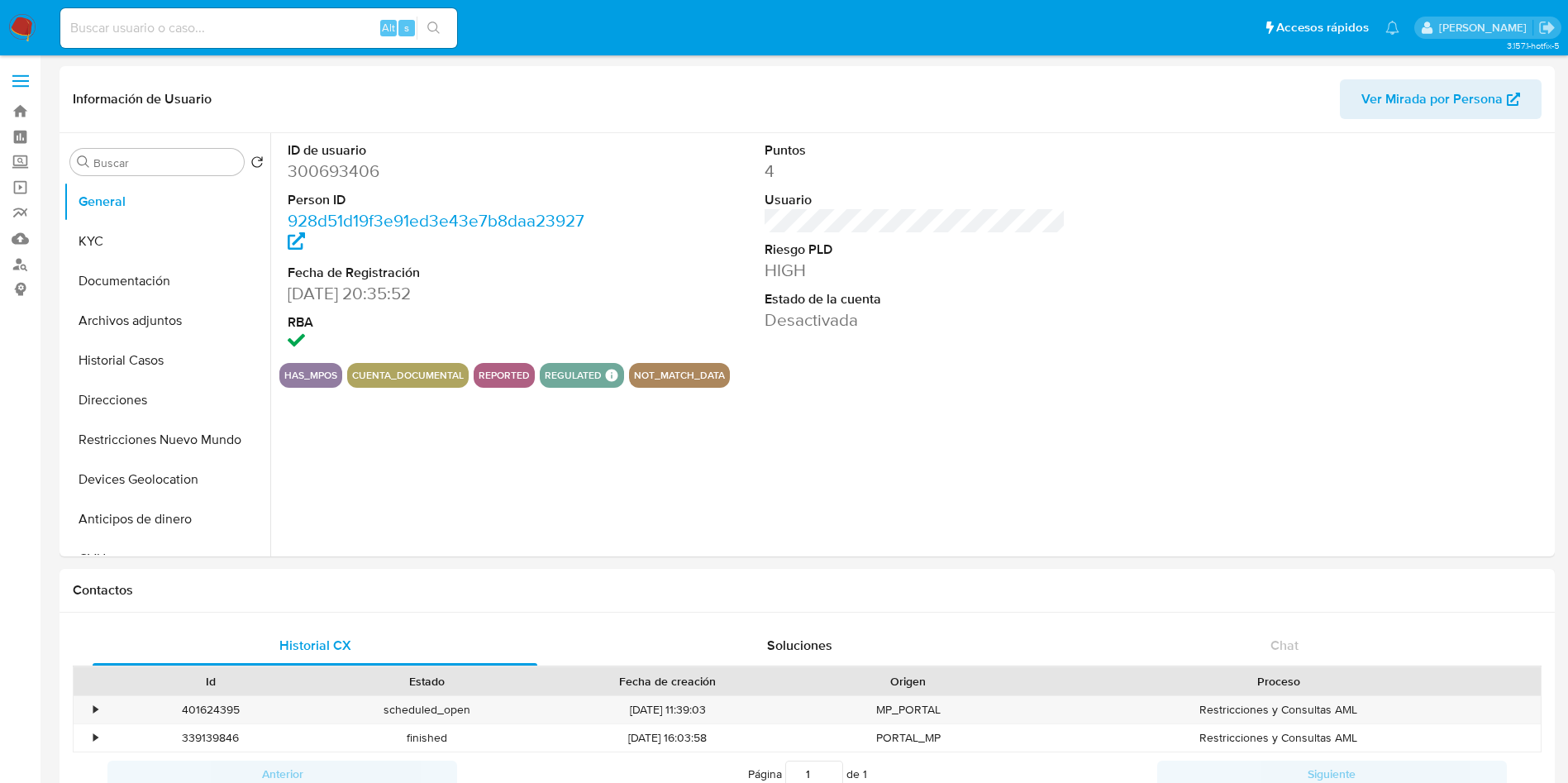
select select "10"
click at [149, 168] on input "Buscar" at bounding box center [165, 162] width 144 height 15
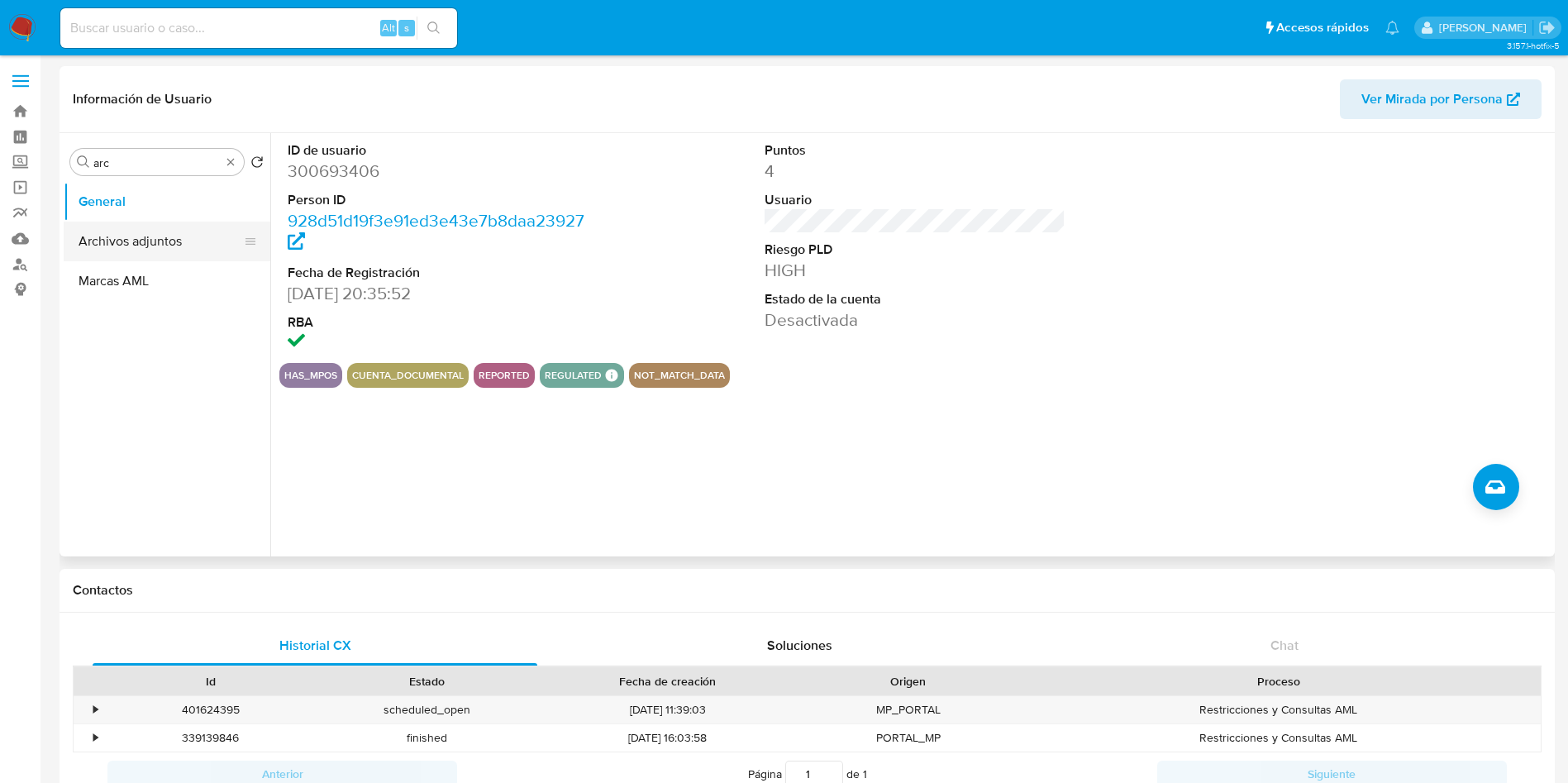
click at [147, 235] on button "Archivos adjuntos" at bounding box center [160, 241] width 193 height 40
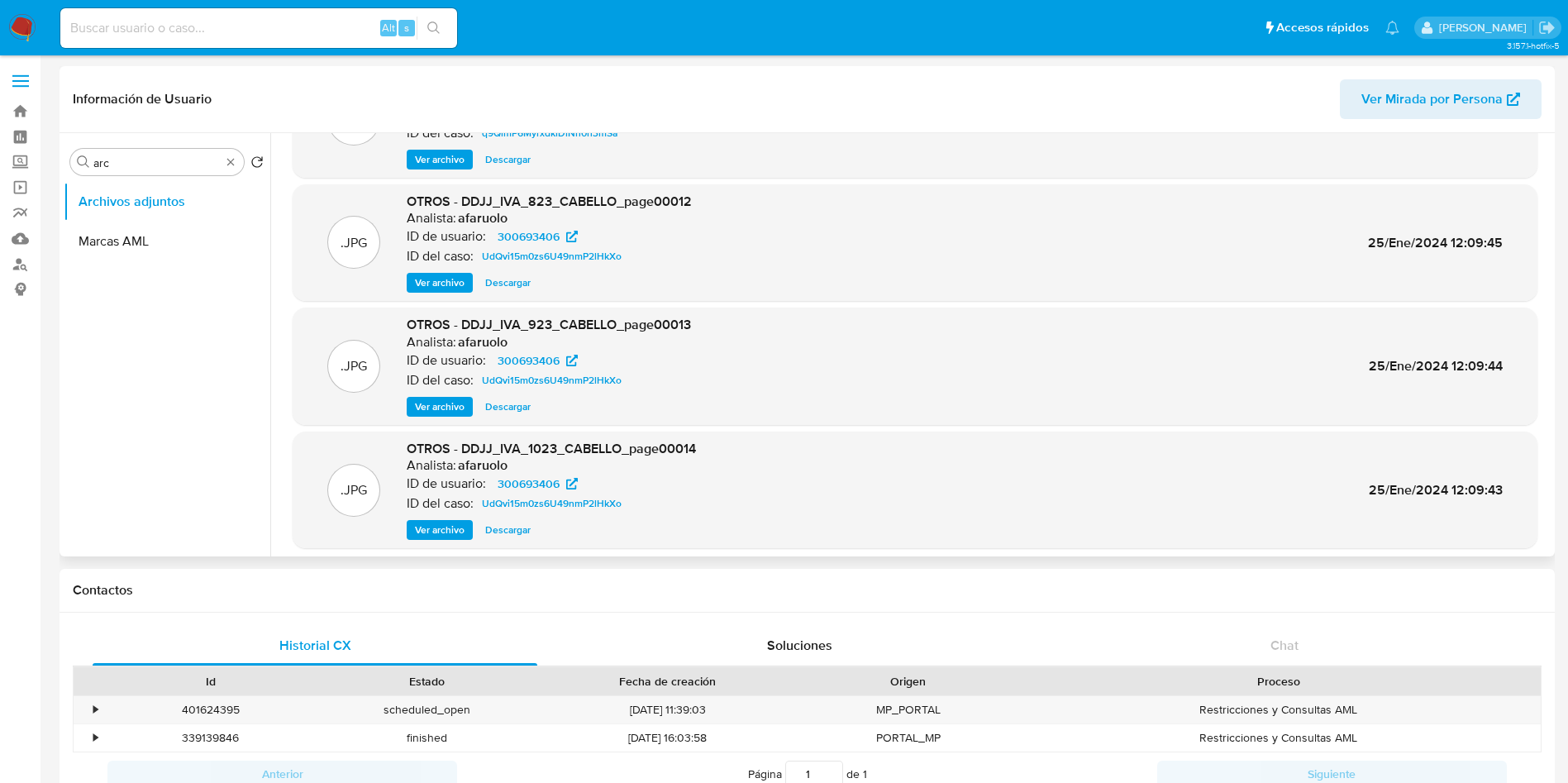
scroll to position [139, 0]
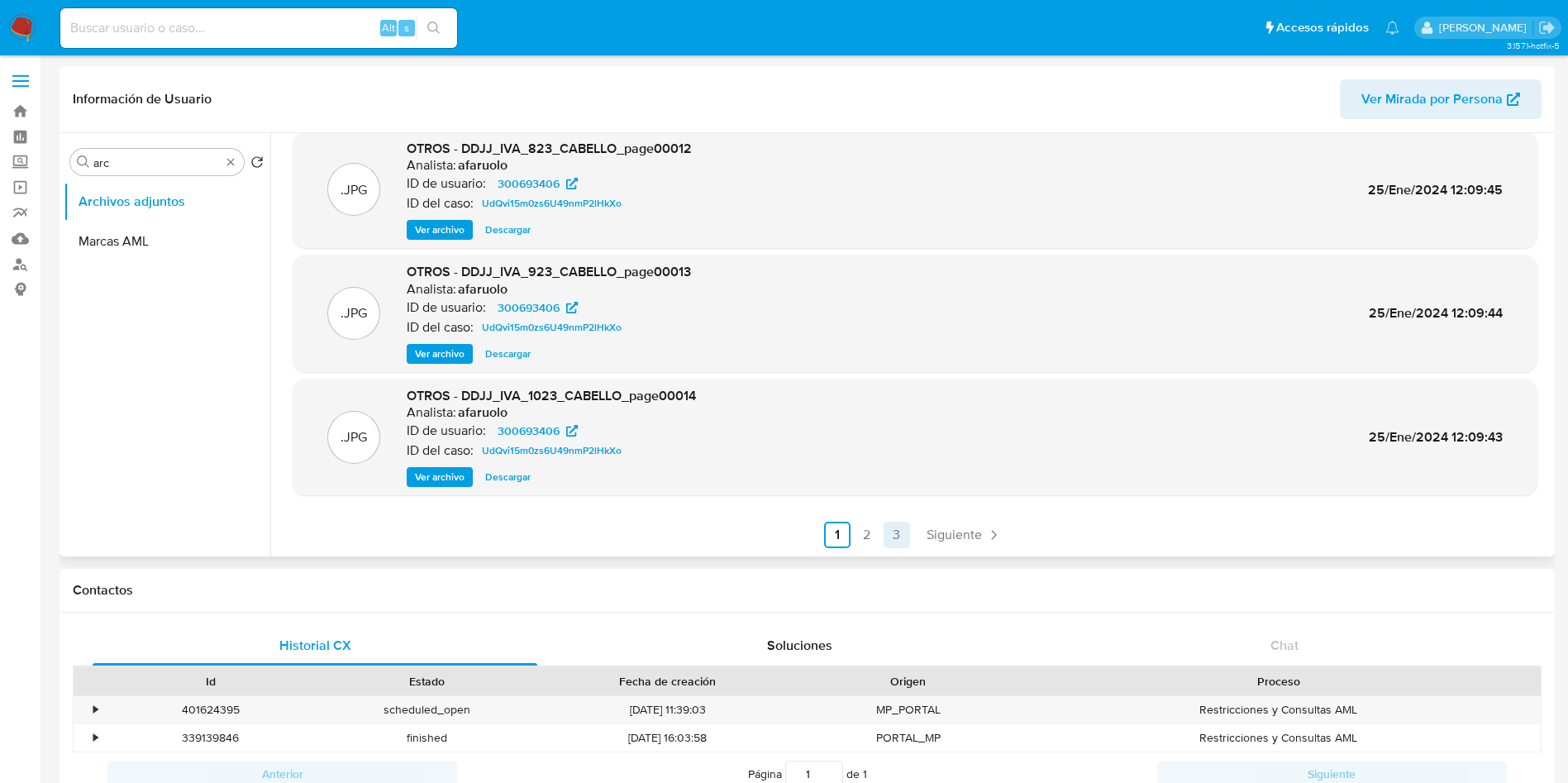
click at [894, 538] on link "3" at bounding box center [897, 534] width 26 height 26
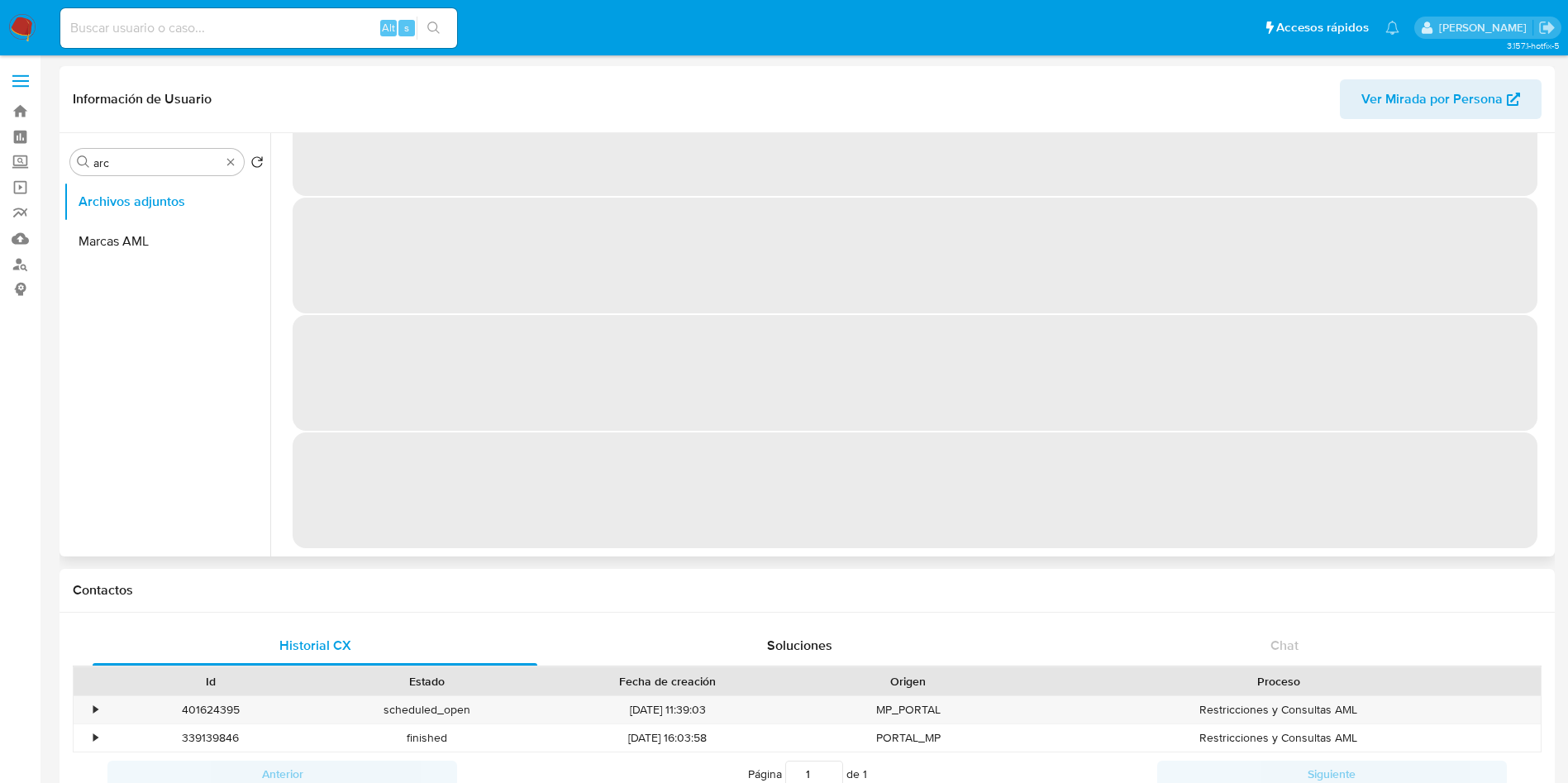
scroll to position [0, 0]
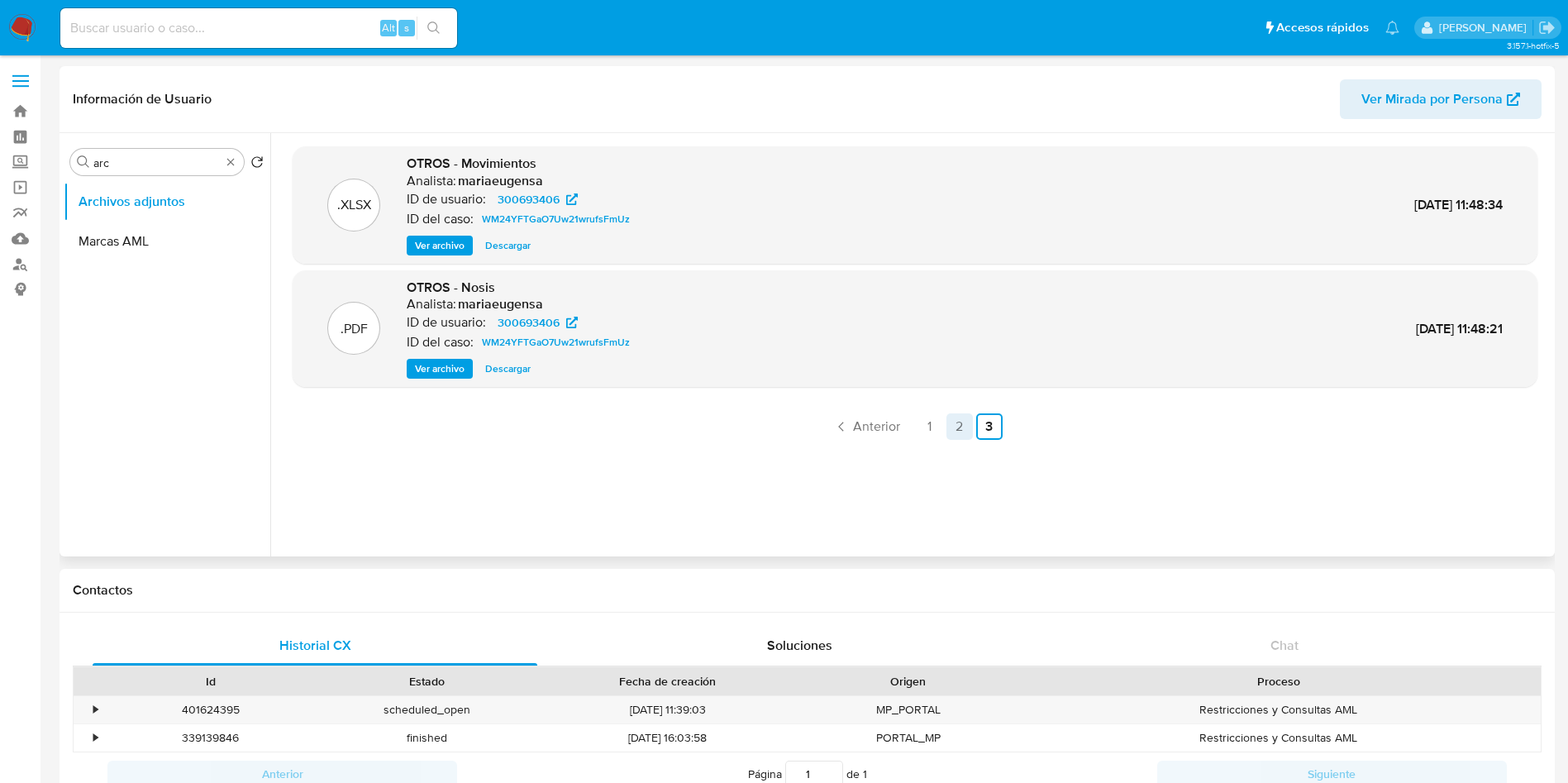
click at [946, 423] on link "2" at bounding box center [959, 426] width 26 height 26
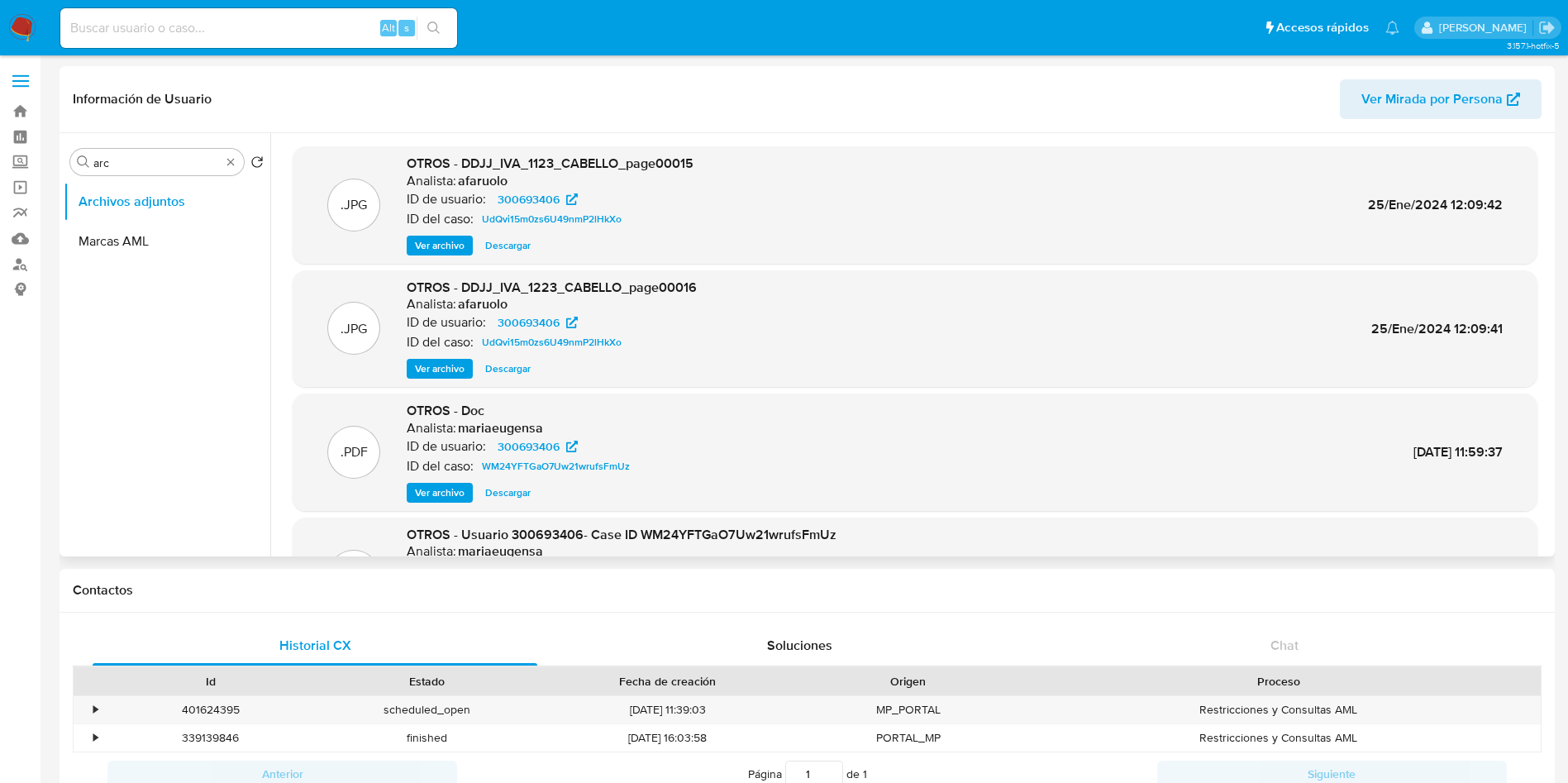
scroll to position [124, 0]
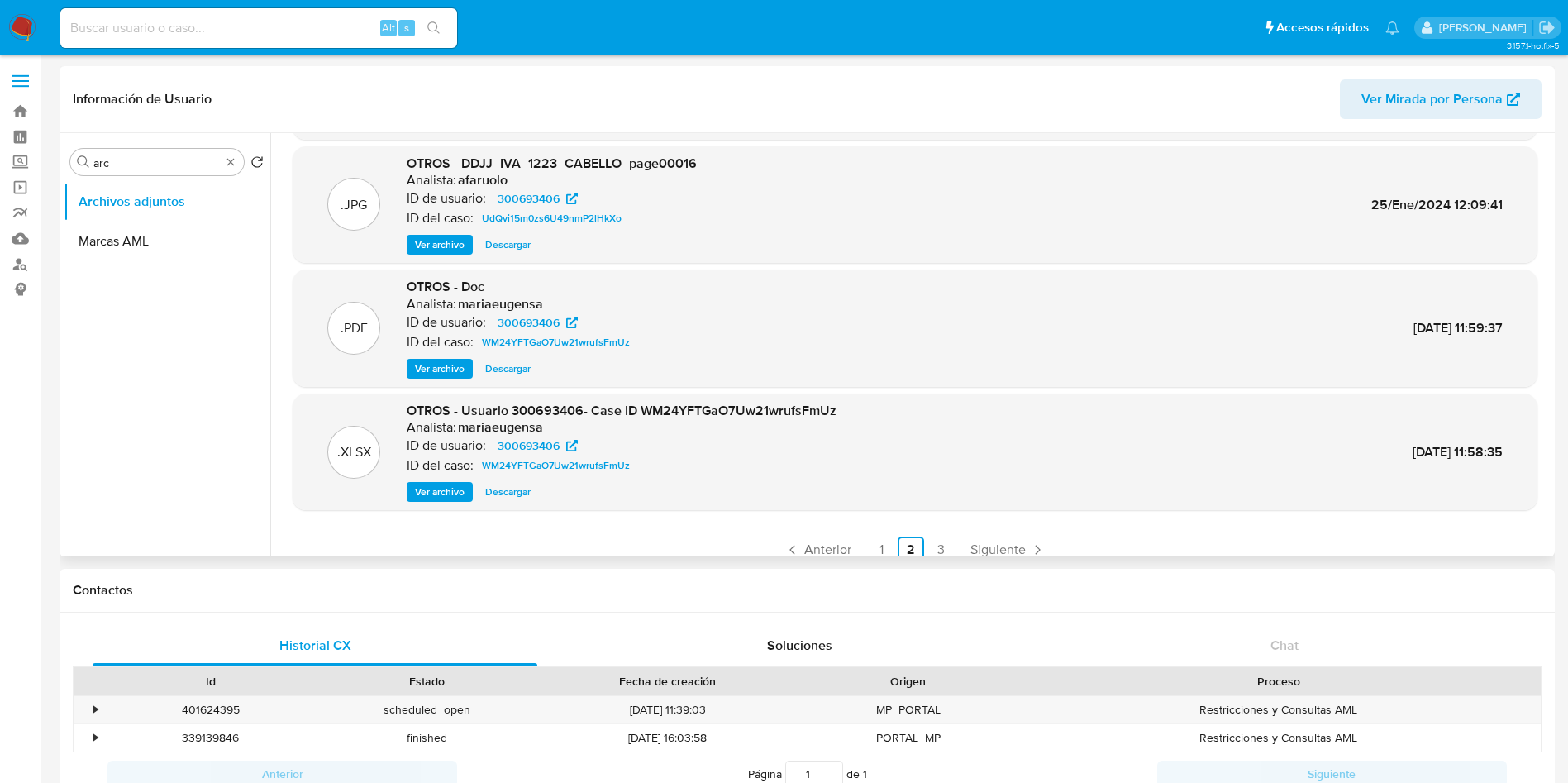
click at [496, 492] on span "Descargar" at bounding box center [507, 491] width 46 height 16
drag, startPoint x: 642, startPoint y: 412, endPoint x: 839, endPoint y: 415, distance: 197.0
click at [839, 415] on div ".XLSX OTROS - Usuario 300693406- Case ID WM24YFTGaO7Uw21wrufsFmUz Analista: mar…" at bounding box center [915, 452] width 1228 height 101
copy span "WM24YFTGaO7Uw21wrufsFmUz"
click at [663, 499] on div "Ver archivo Descargar" at bounding box center [621, 492] width 430 height 19
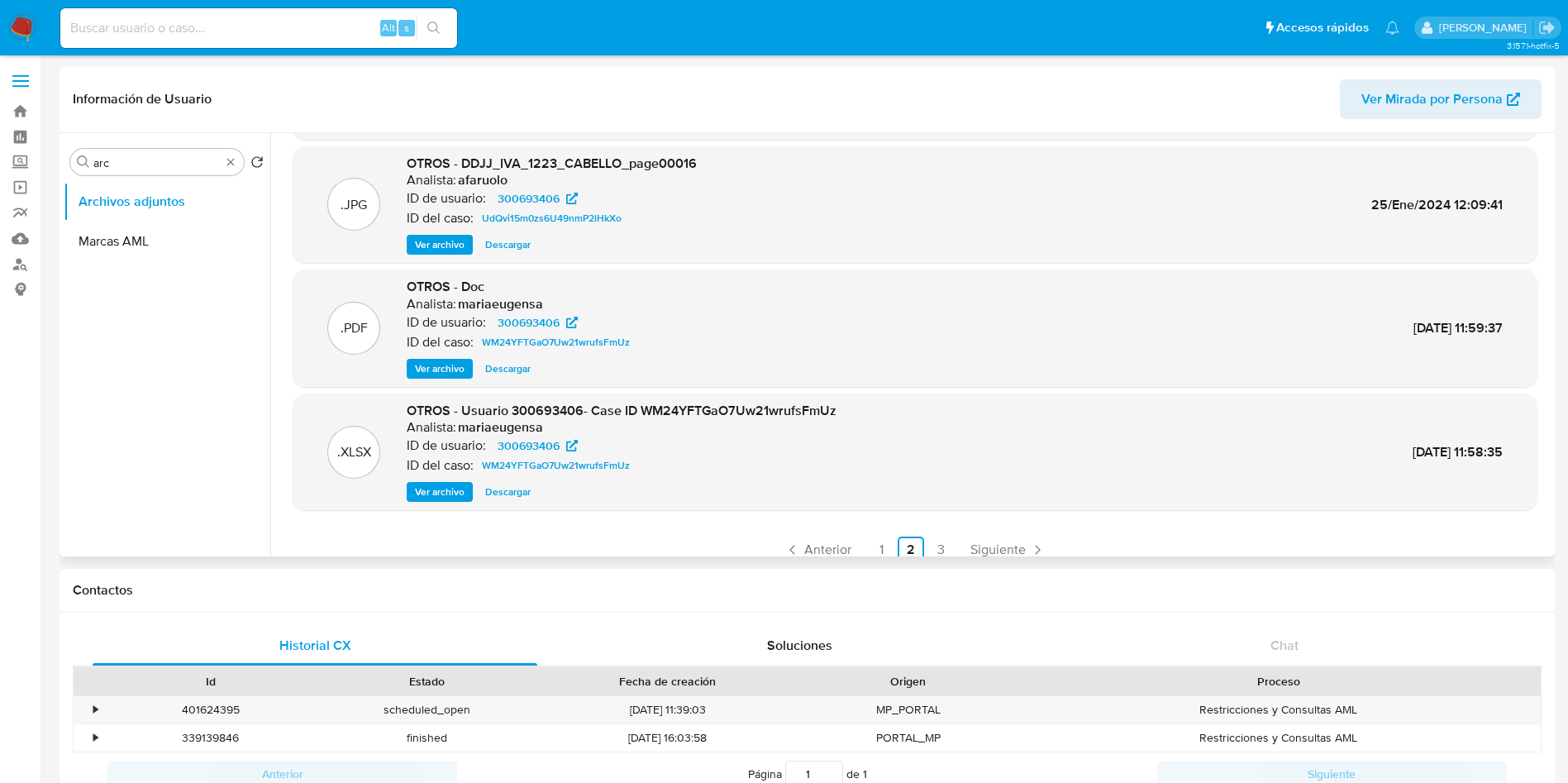
click at [664, 408] on span "OTROS - Usuario 300693406- Case ID WM24YFTGaO7Uw21wrufsFmUz" at bounding box center [621, 410] width 430 height 19
copy span "WM24YFTGaO7Uw21wrufsFmUz"
click at [697, 399] on div ".XLSX OTROS - Usuario 300693406- Case ID WM24YFTGaO7Uw21wrufsFmUz Analista: mar…" at bounding box center [915, 451] width 1245 height 117
click at [700, 405] on span "OTROS - Usuario 300693406- Case ID WM24YFTGaO7Uw21wrufsFmUz" at bounding box center [621, 410] width 430 height 19
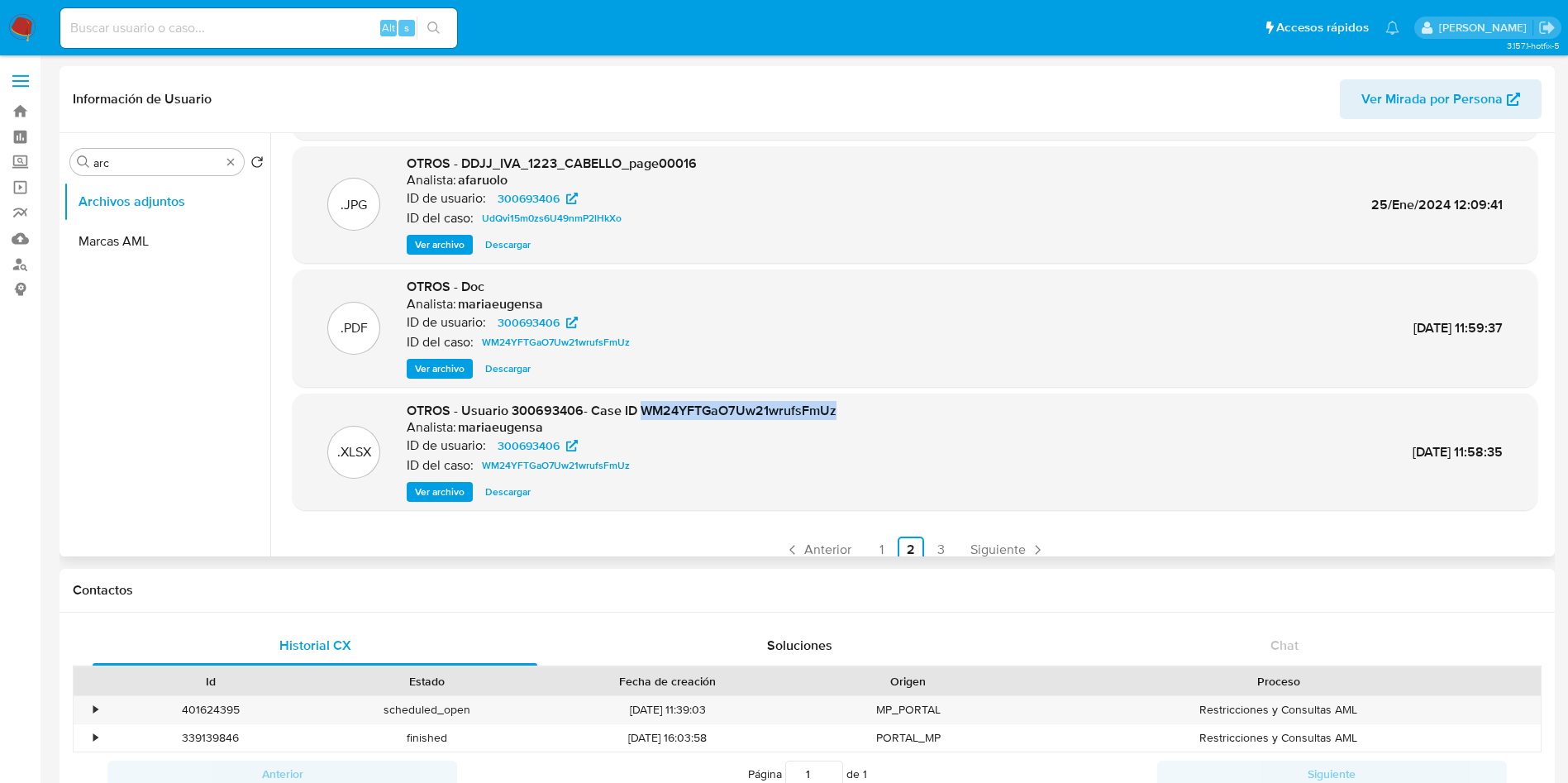
click at [700, 405] on span "OTROS - Usuario 300693406- Case ID WM24YFTGaO7Uw21wrufsFmUz" at bounding box center [621, 410] width 430 height 19
copy span "WM24YFTGaO7Uw21wrufsFmUz"
click at [510, 490] on span "Descargar" at bounding box center [507, 491] width 46 height 16
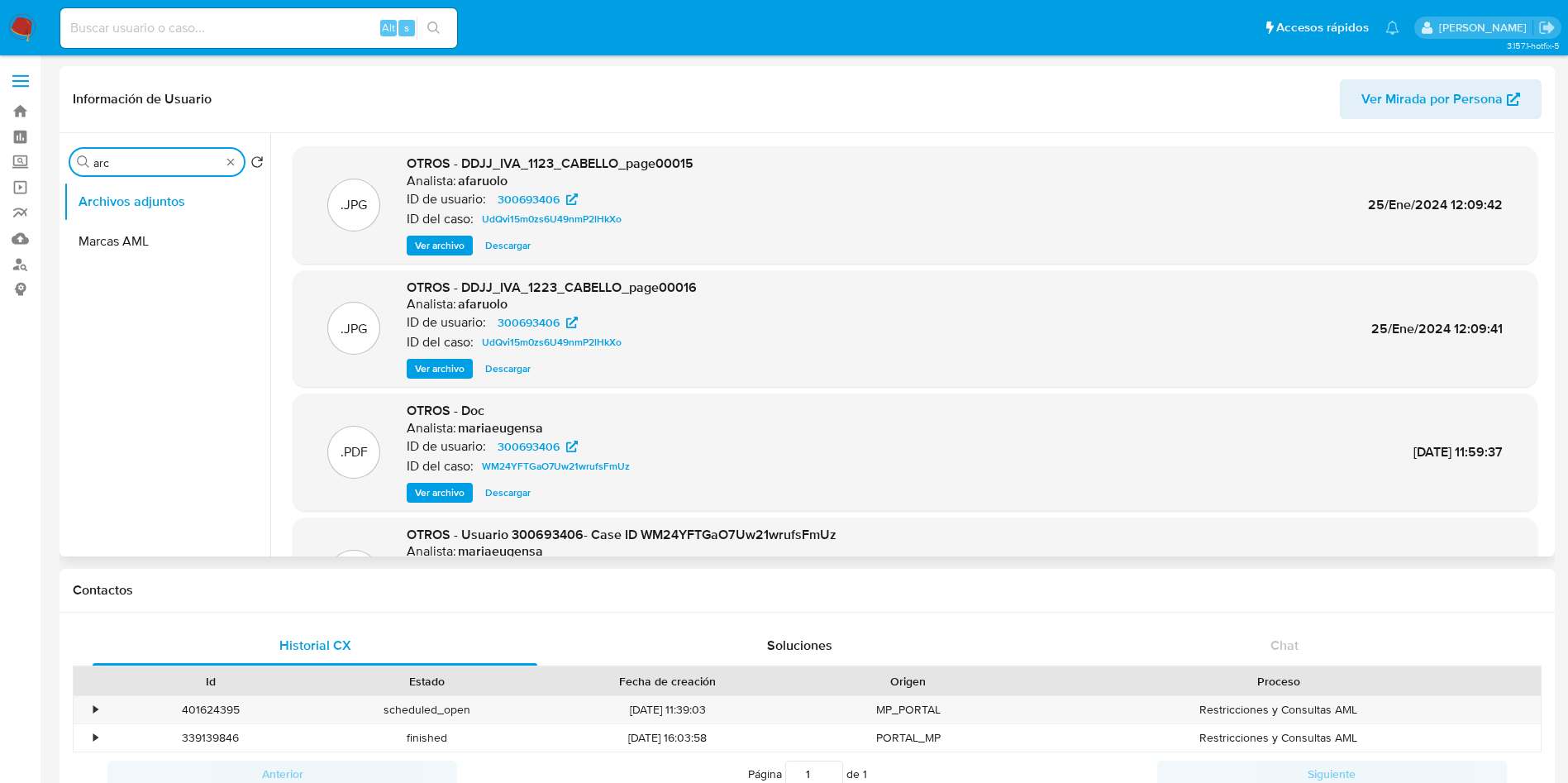
click at [143, 158] on input "arc" at bounding box center [156, 162] width 127 height 15
type input "a"
type input "his"
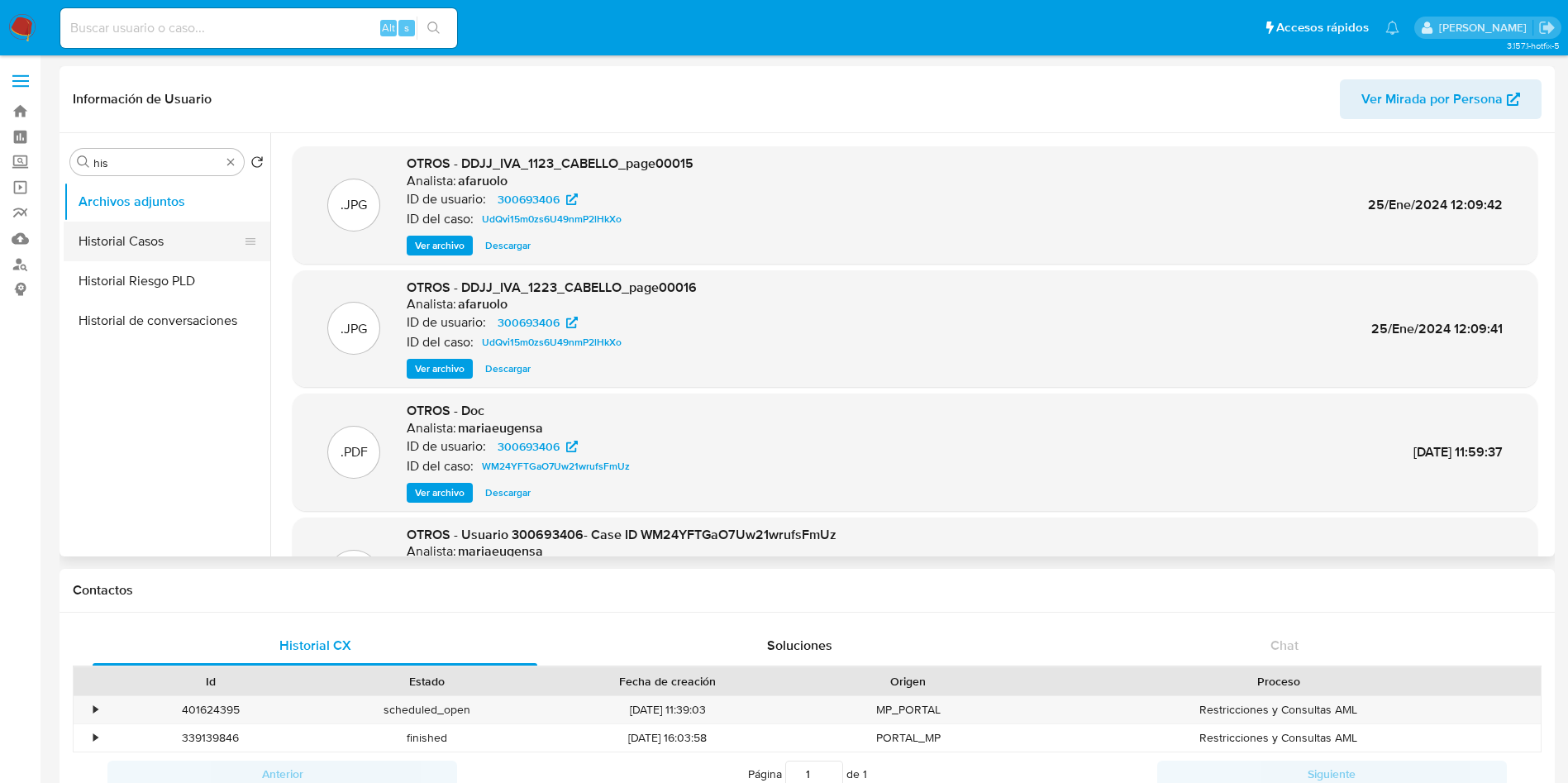
click at [150, 244] on button "Historial Casos" at bounding box center [160, 241] width 193 height 40
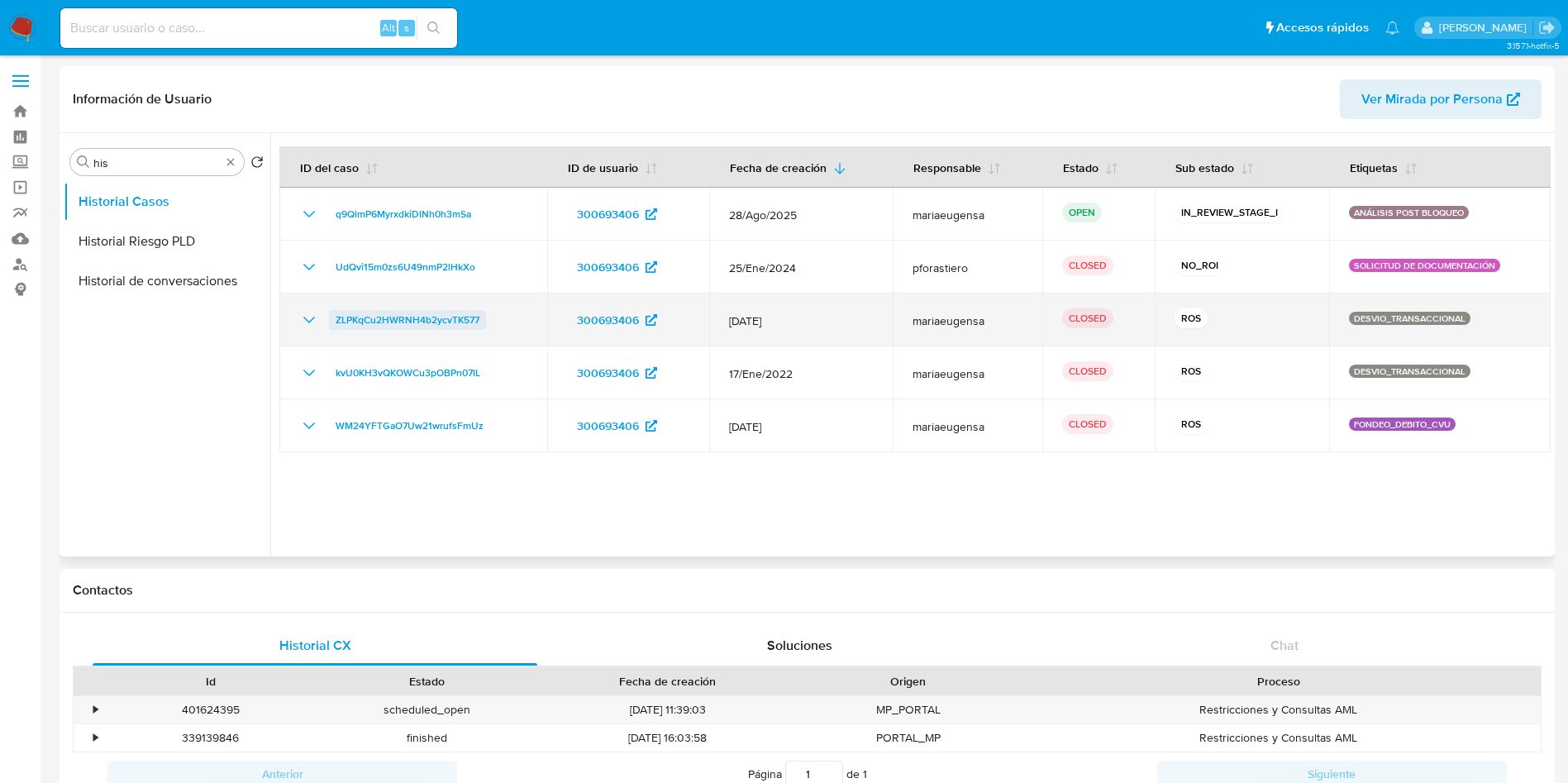
click at [395, 318] on span "ZLPKqCu2HWRNH4b2ycvTK577" at bounding box center [408, 319] width 144 height 19
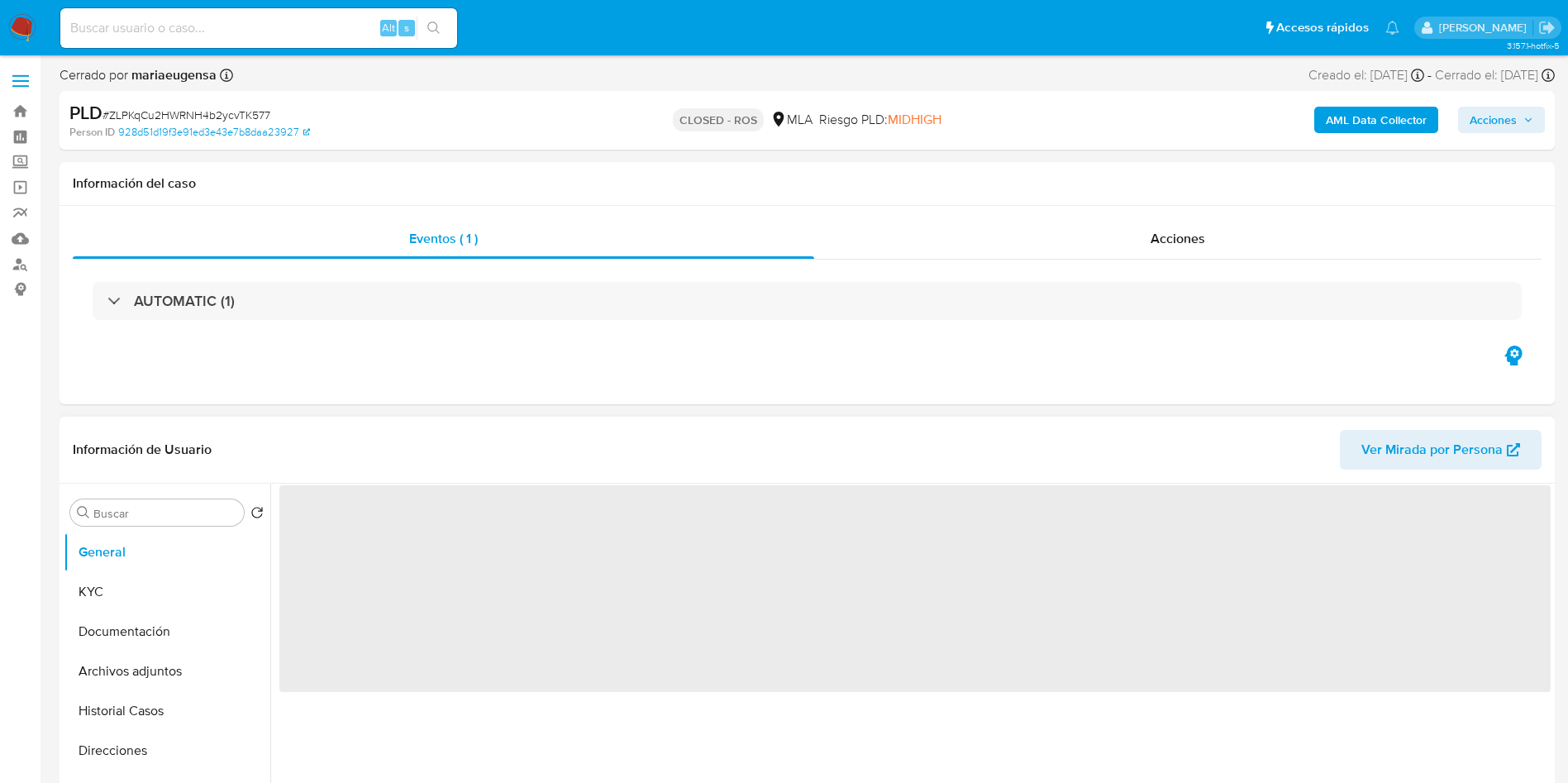
select select "10"
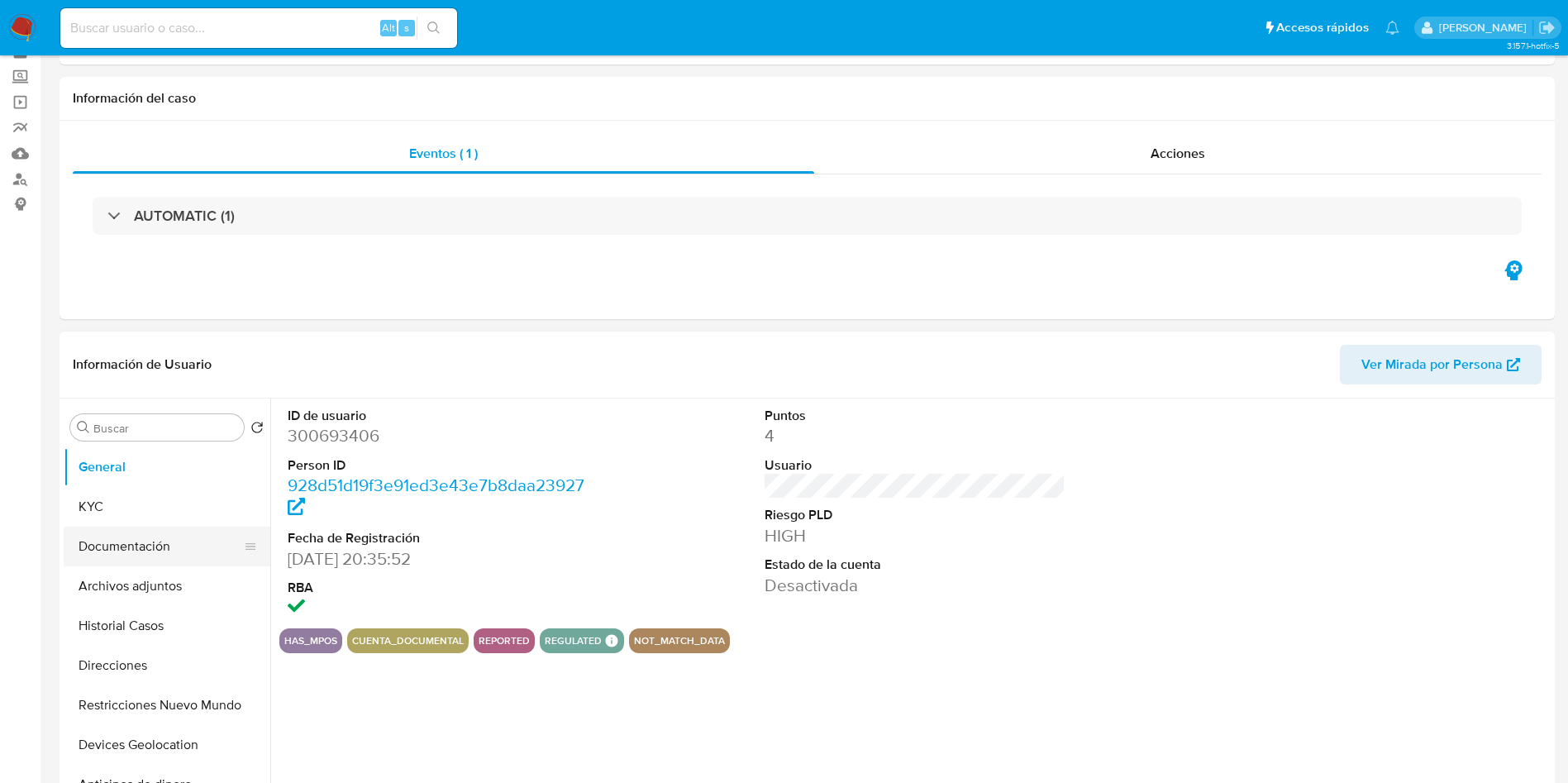
scroll to position [124, 0]
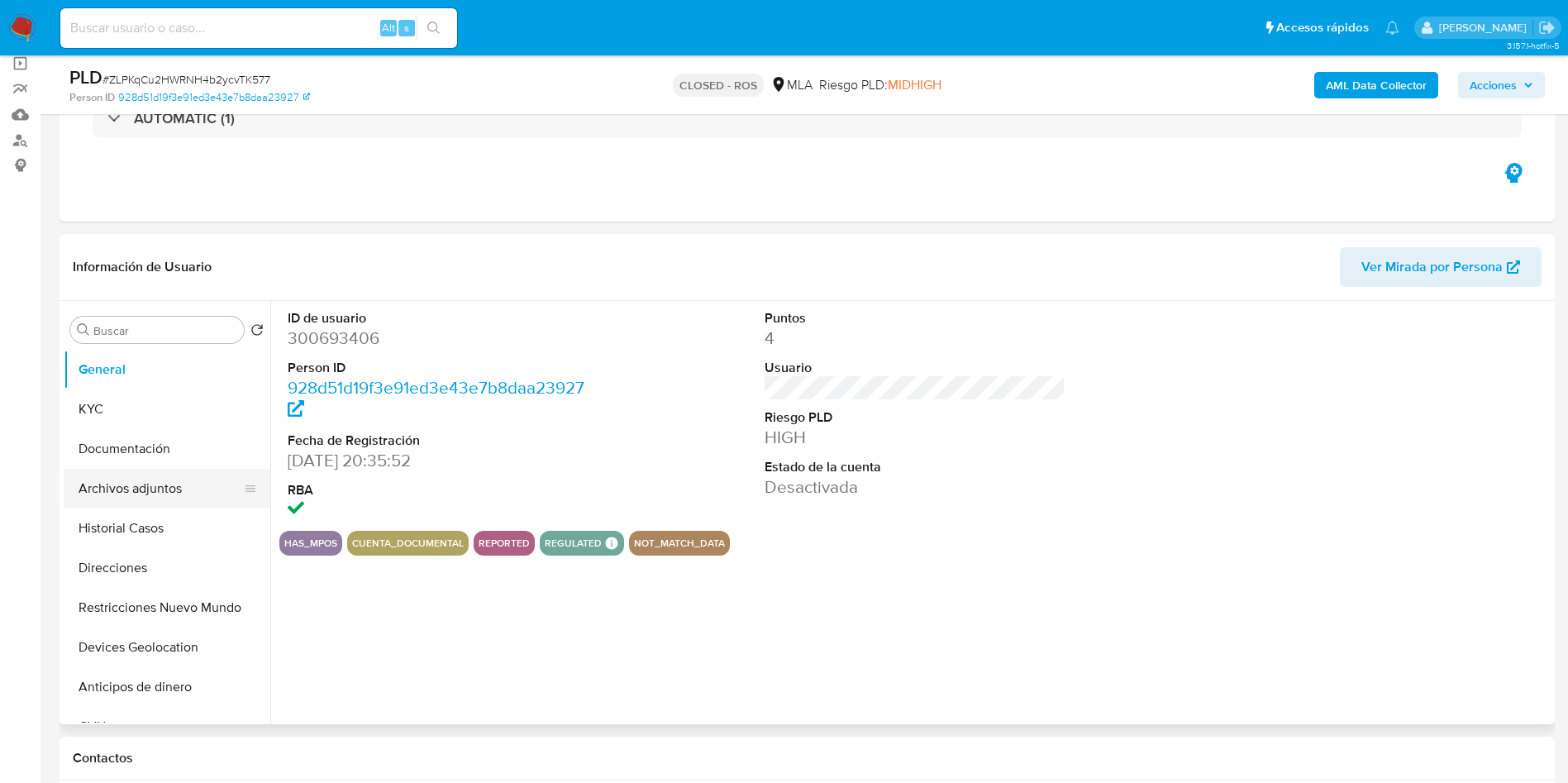
click at [147, 499] on button "Archivos adjuntos" at bounding box center [160, 488] width 193 height 40
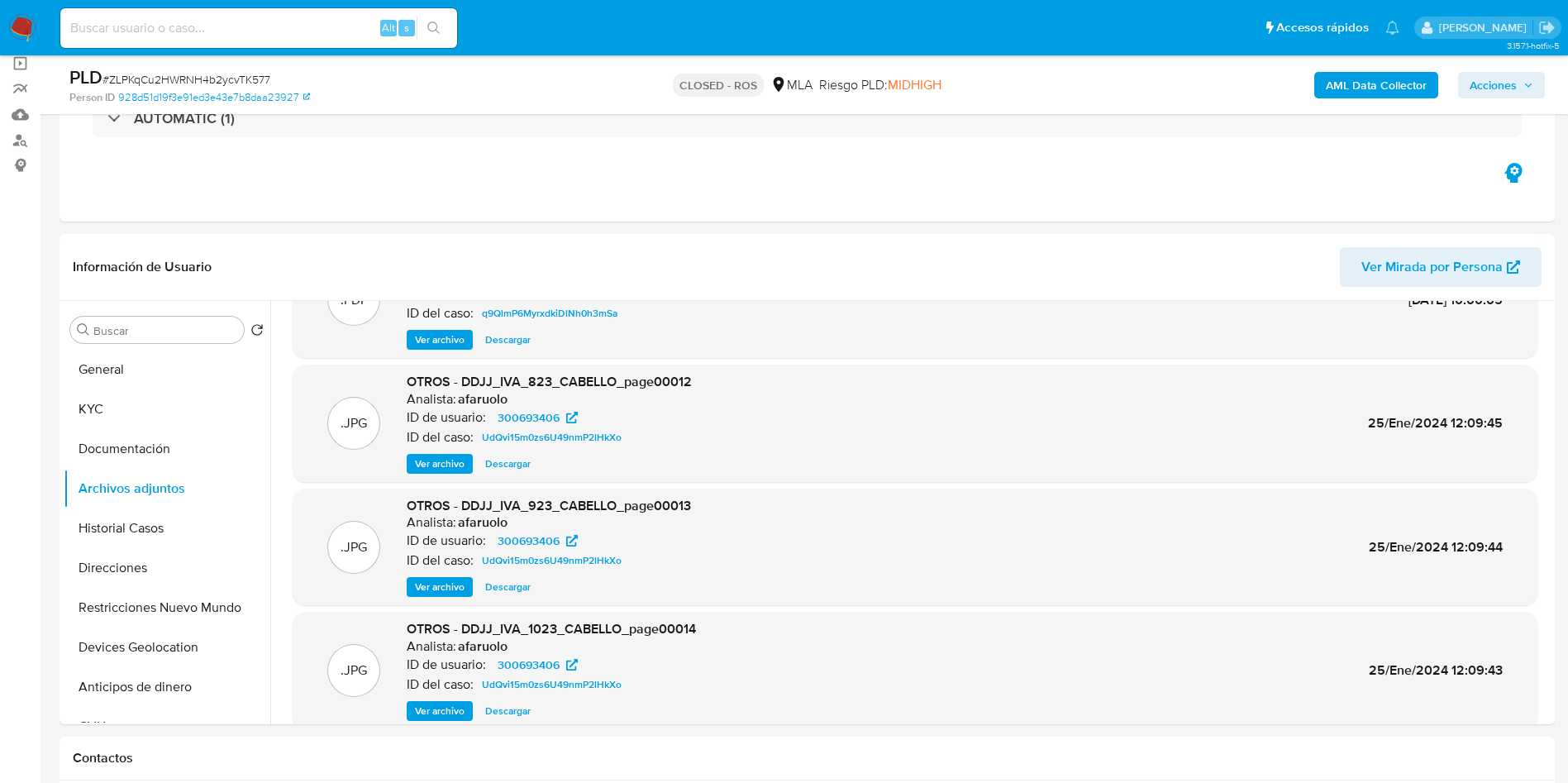
scroll to position [139, 0]
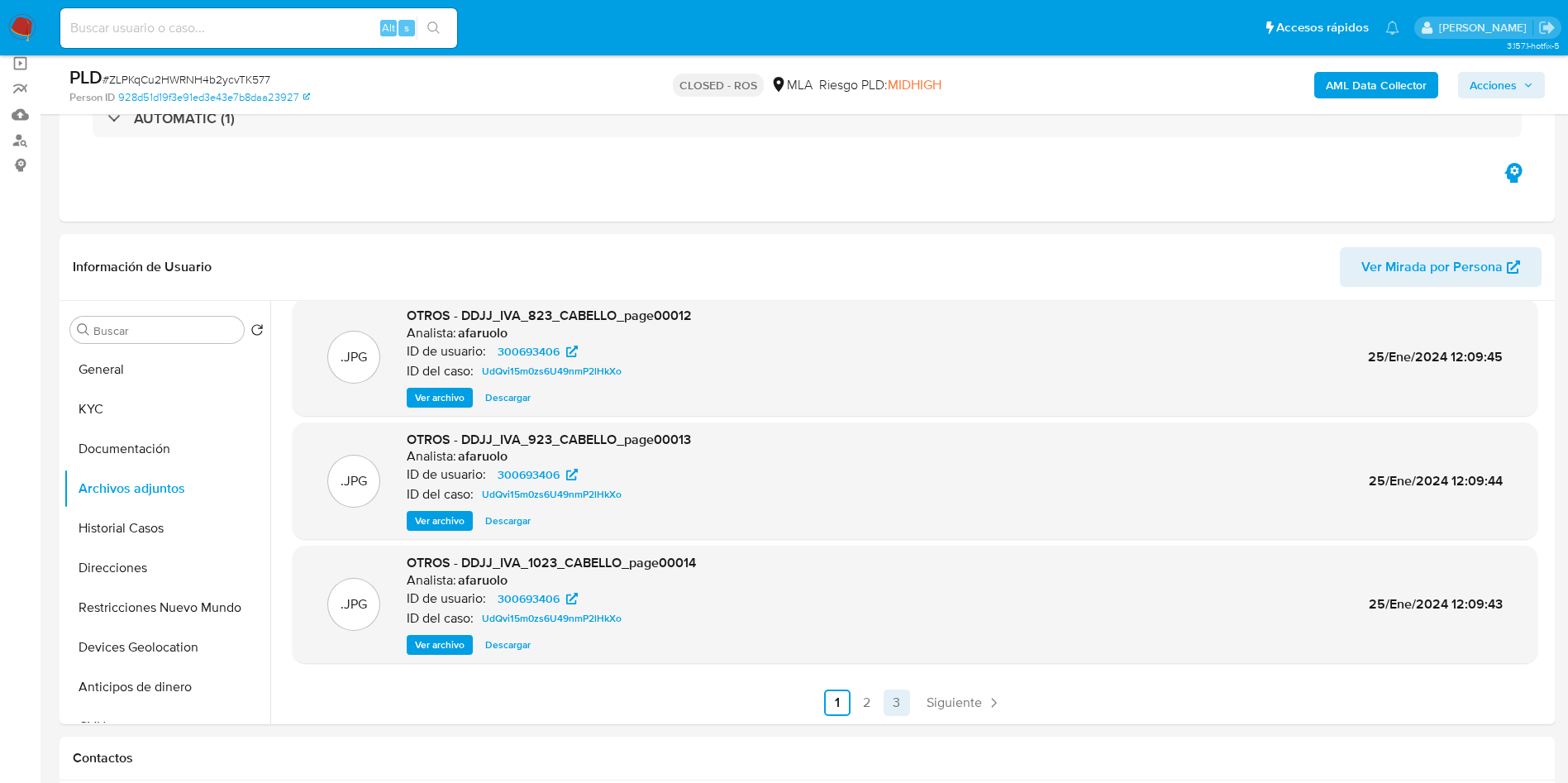
click at [887, 705] on link "3" at bounding box center [897, 701] width 26 height 26
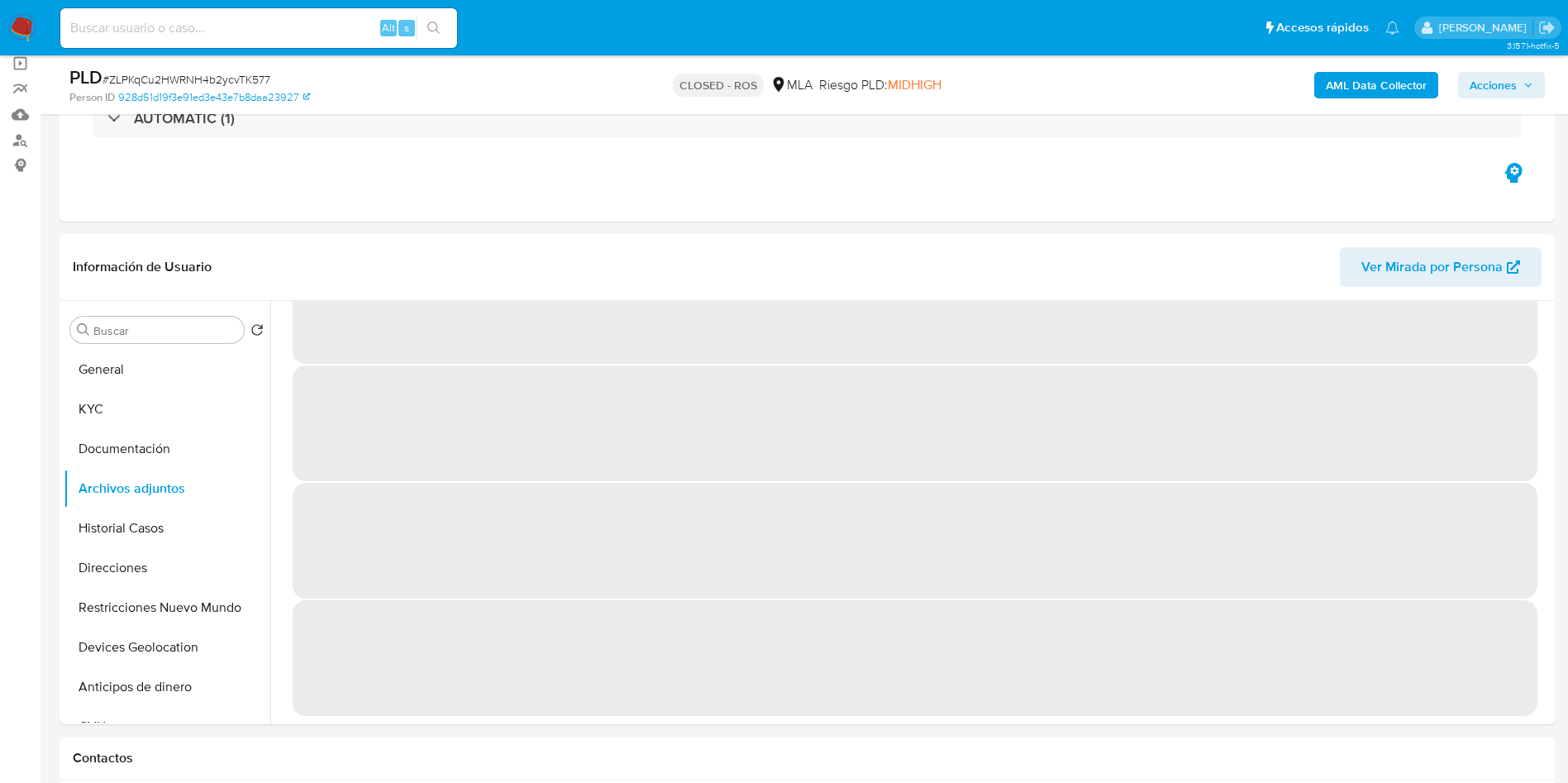
scroll to position [0, 0]
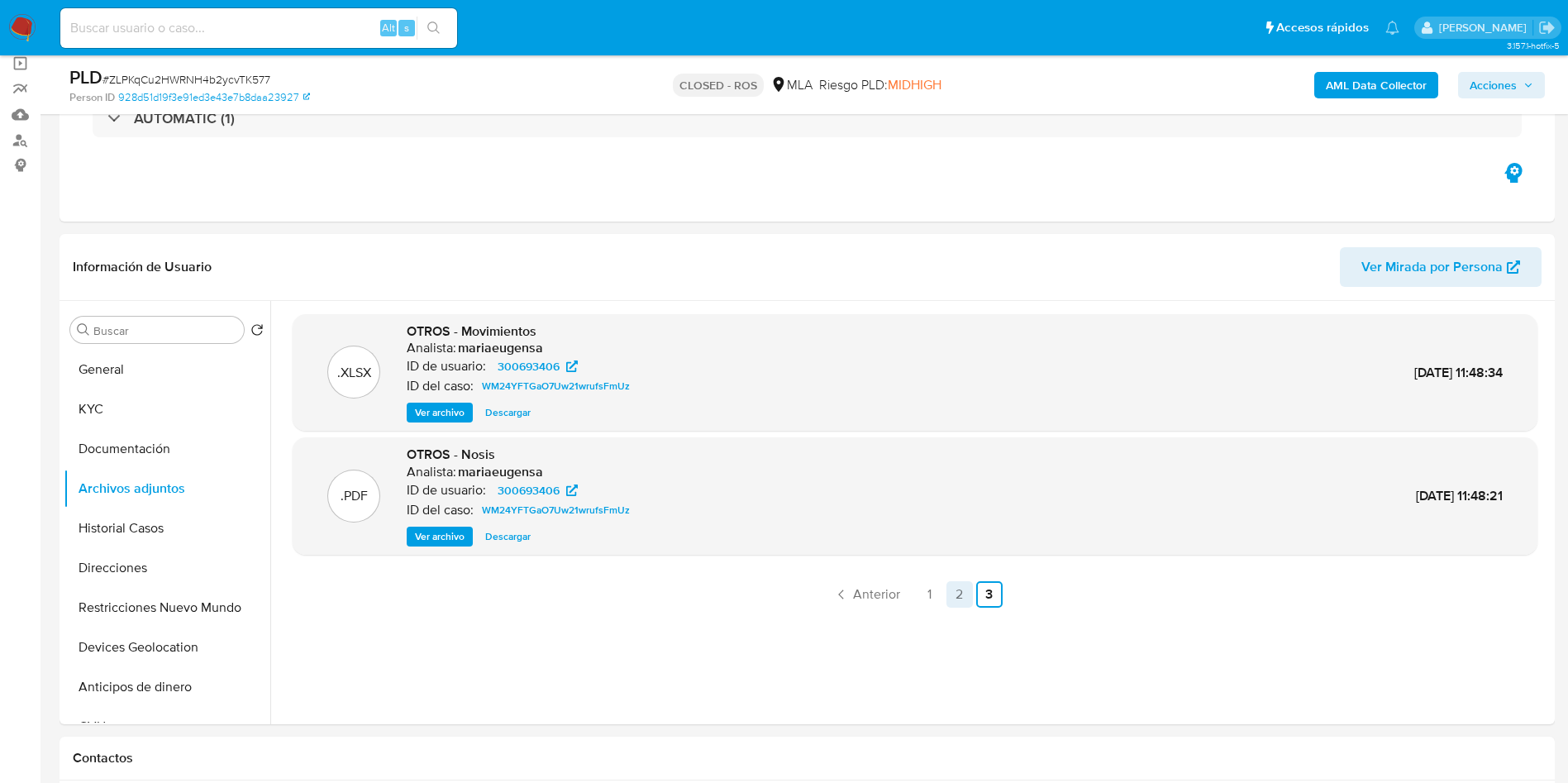
click at [949, 593] on link "2" at bounding box center [959, 594] width 26 height 26
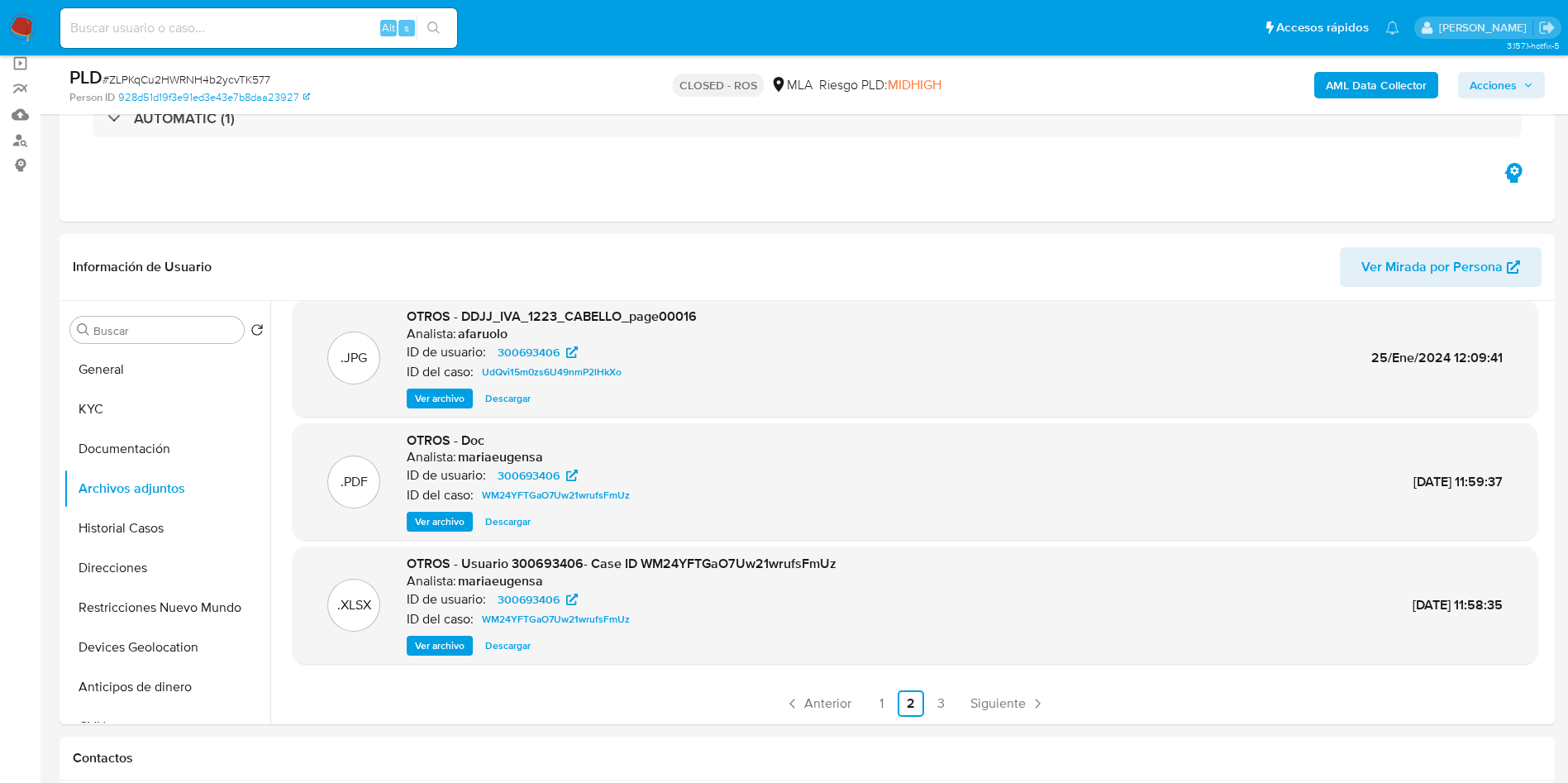
scroll to position [139, 0]
click at [440, 642] on span "Ver archivo" at bounding box center [440, 644] width 49 height 16
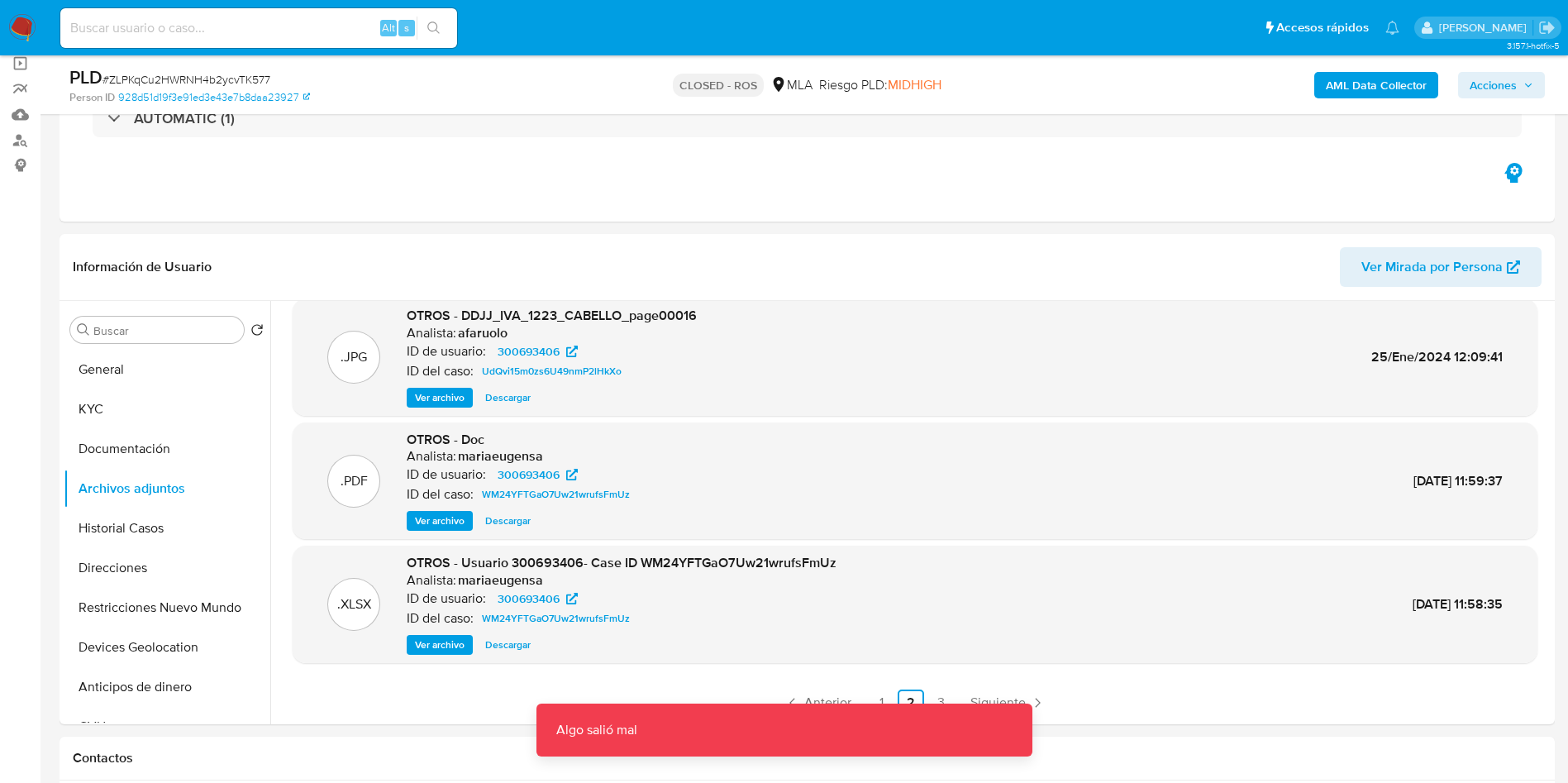
click at [488, 642] on span "Descargar" at bounding box center [507, 644] width 46 height 16
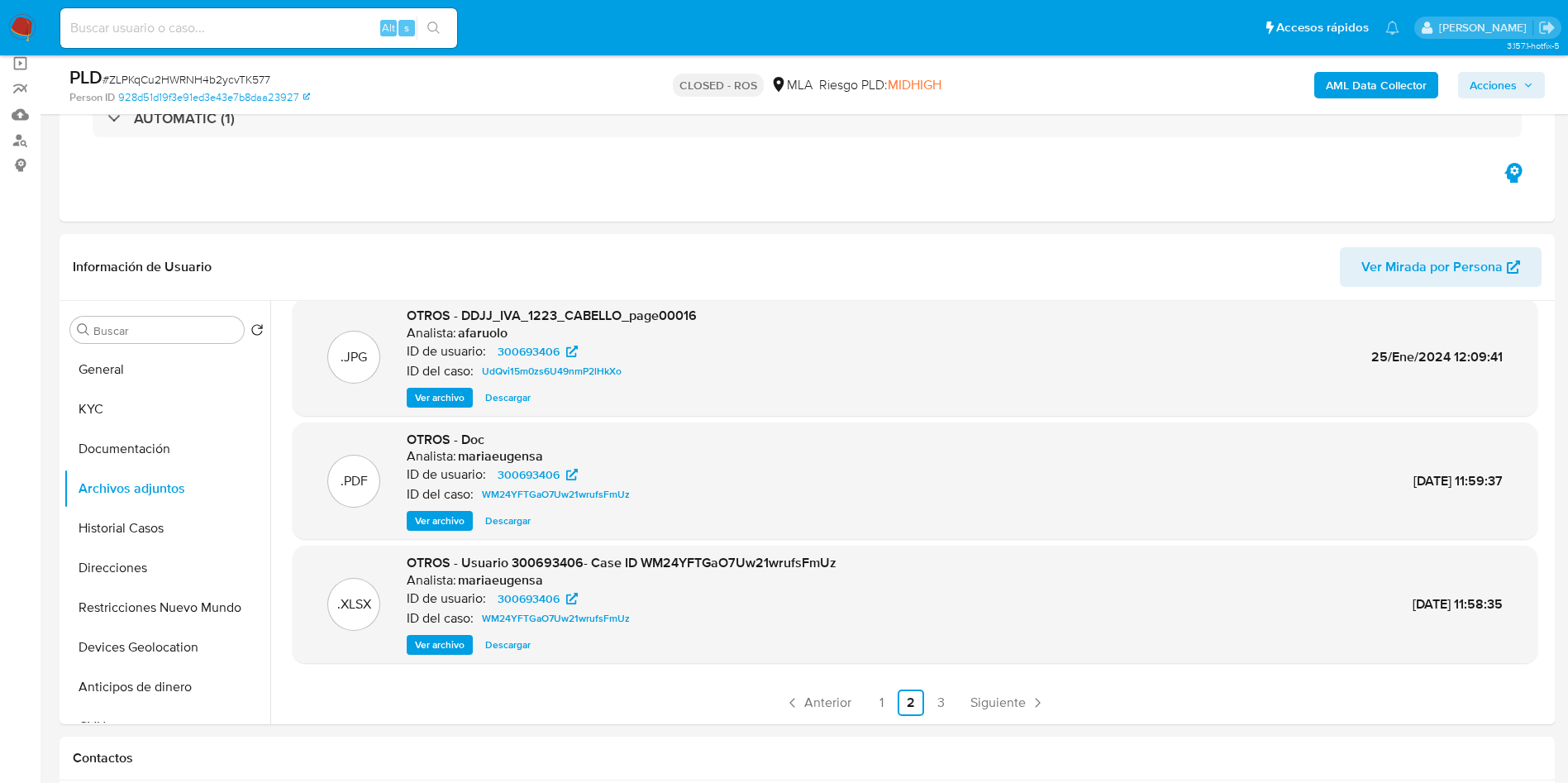
click at [653, 566] on span "OTROS - Usuario 300693406- Case ID WM24YFTGaO7Uw21wrufsFmUz" at bounding box center [621, 563] width 430 height 19
copy span "WM24YFTGaO7Uw21wrufsFmUz"
click at [446, 517] on span "Ver archivo" at bounding box center [440, 520] width 49 height 16
click at [533, 474] on span "300693406" at bounding box center [529, 474] width 62 height 19
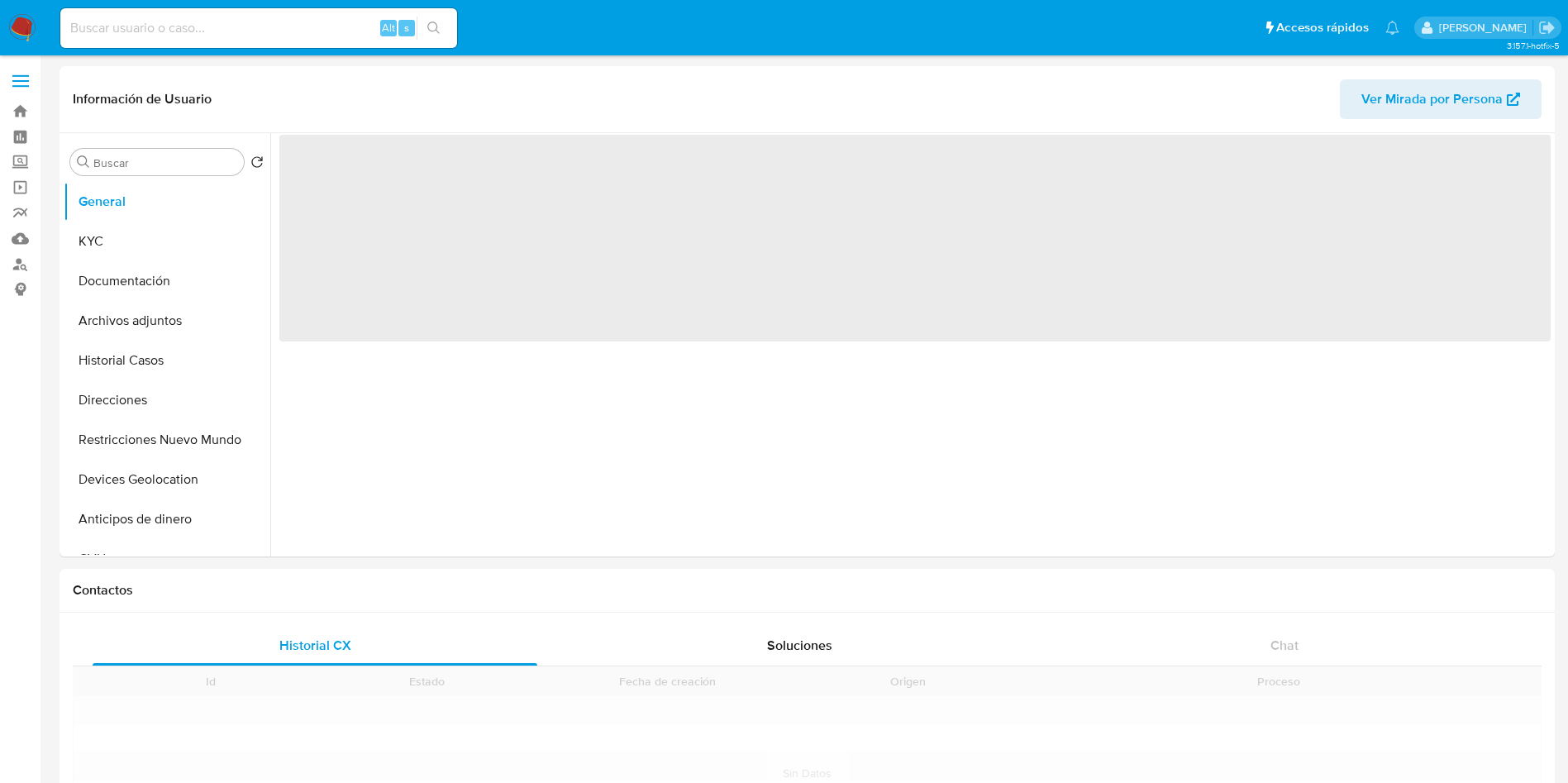
select select "10"
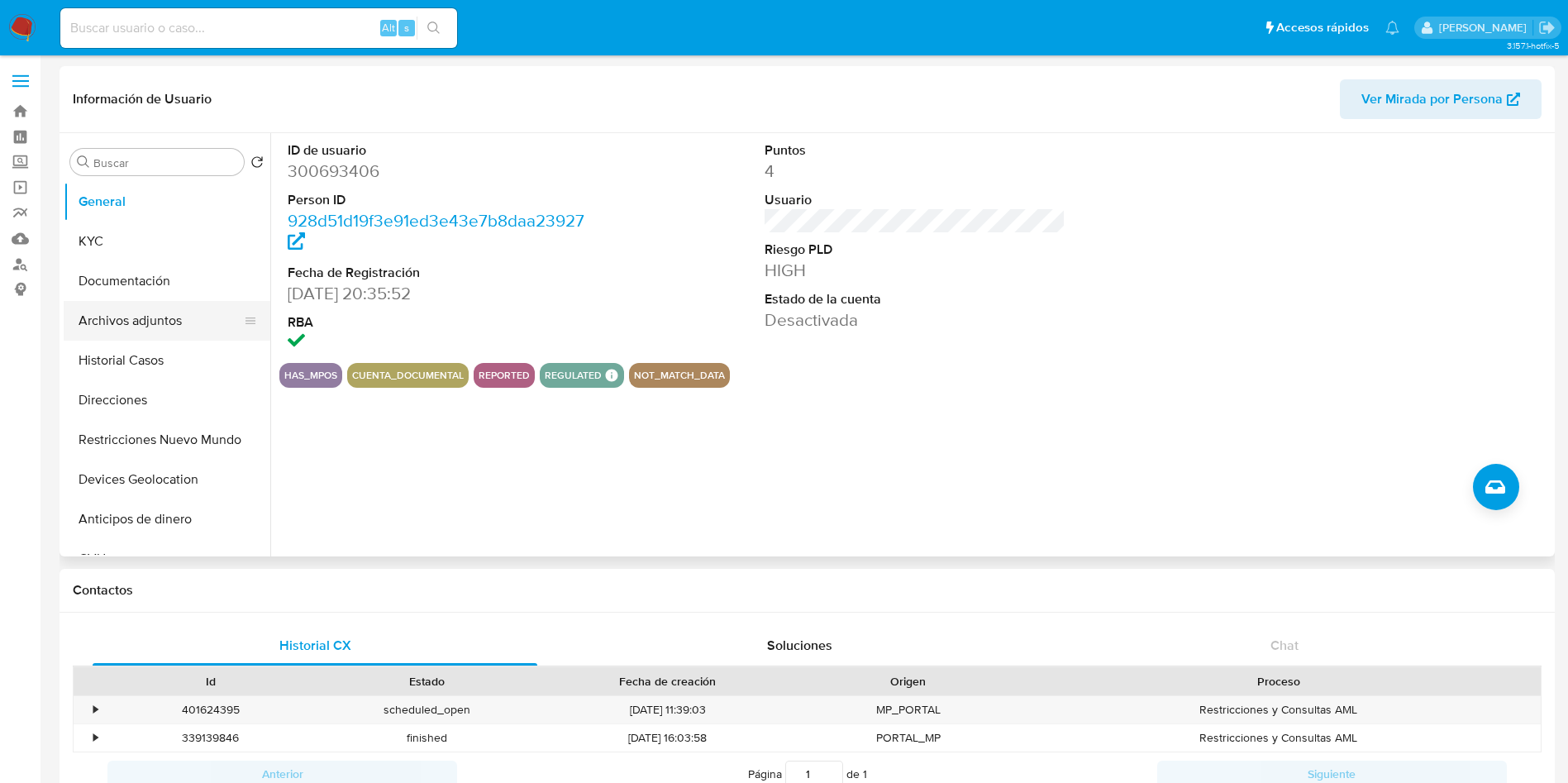
click at [175, 303] on button "Archivos adjuntos" at bounding box center [160, 320] width 193 height 40
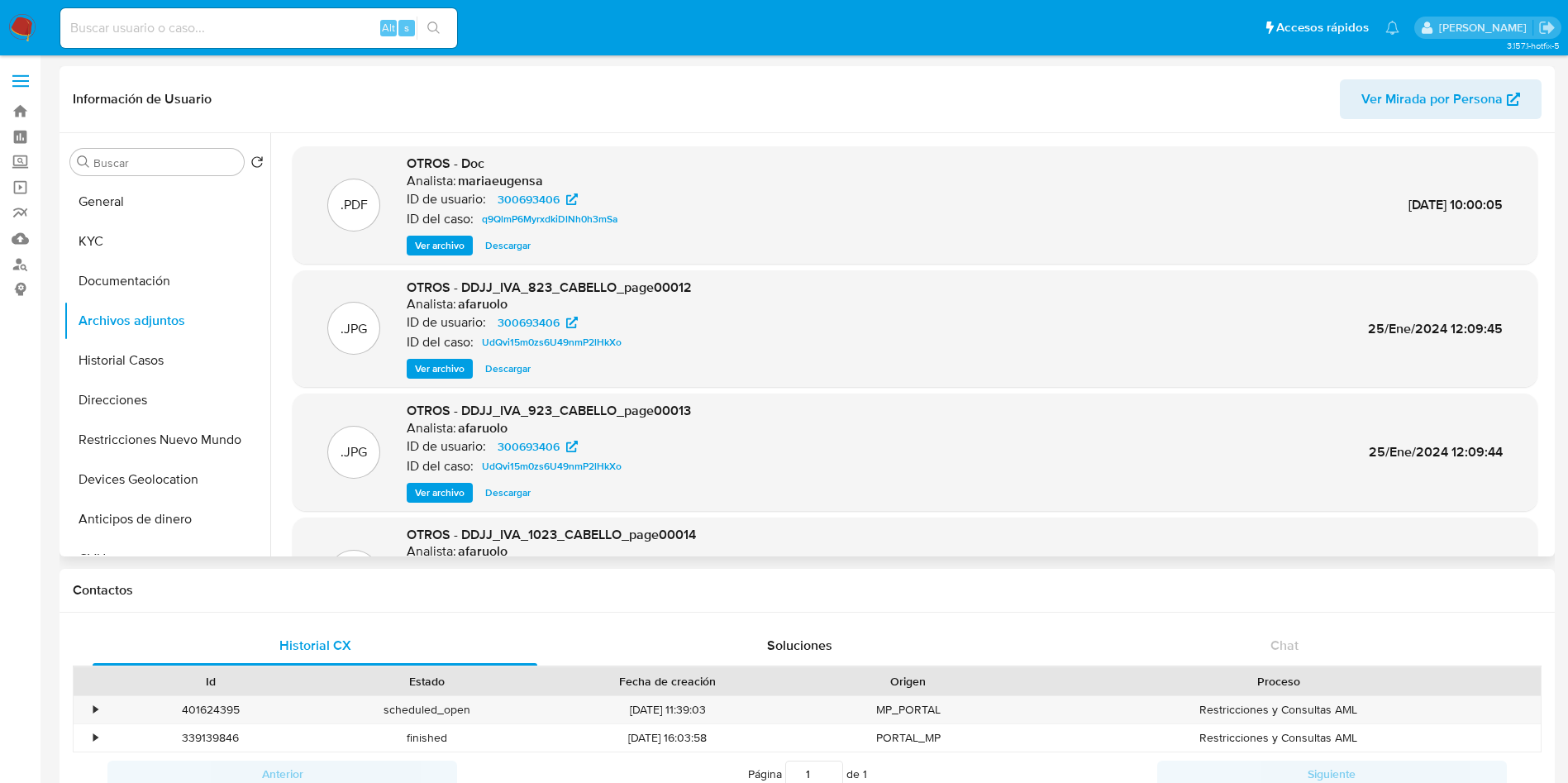
scroll to position [124, 0]
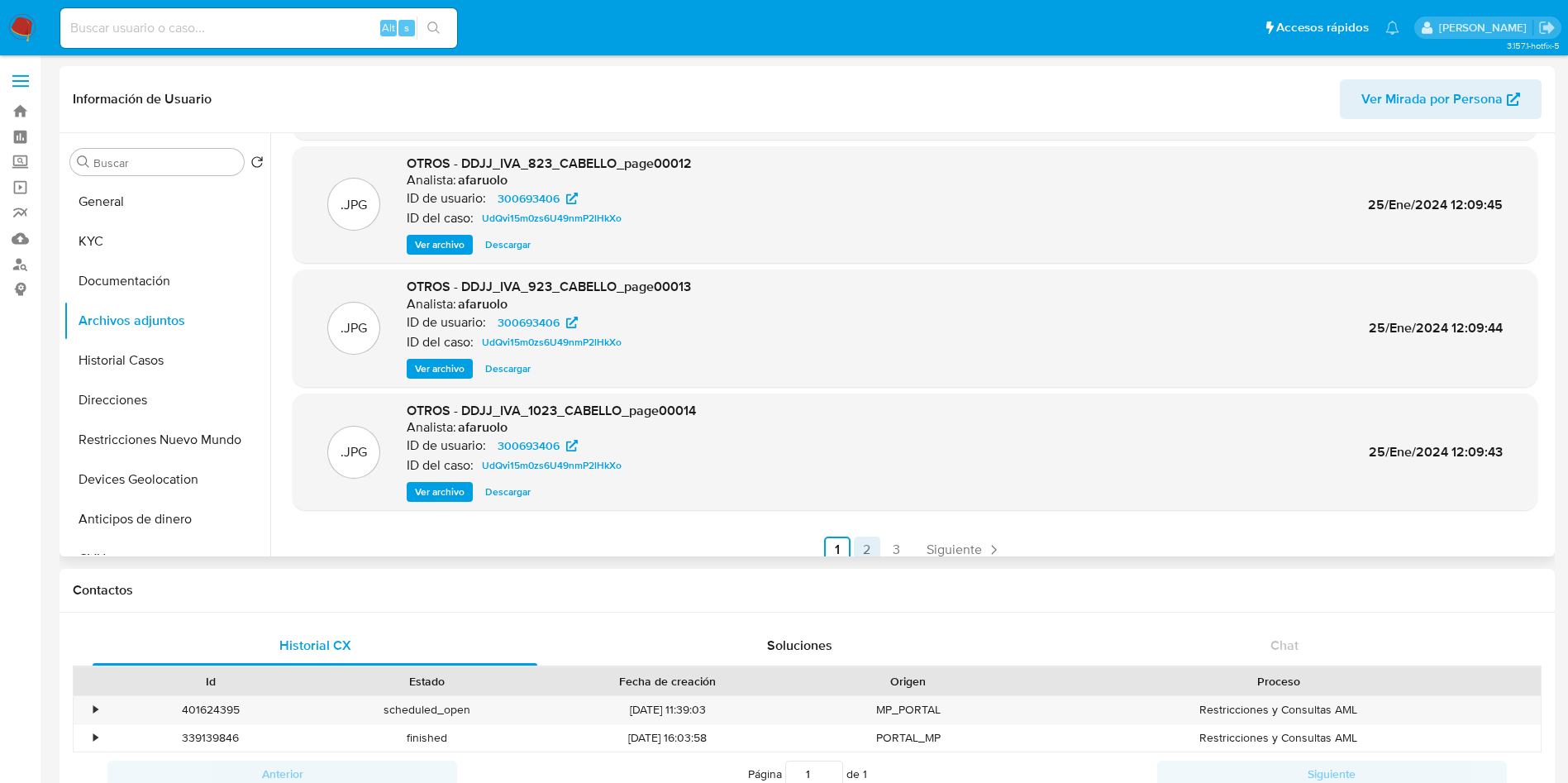
click at [869, 538] on ul "Anterior 1 2 3 Siguiente" at bounding box center [915, 549] width 1245 height 26
click at [869, 538] on link "2" at bounding box center [866, 549] width 26 height 26
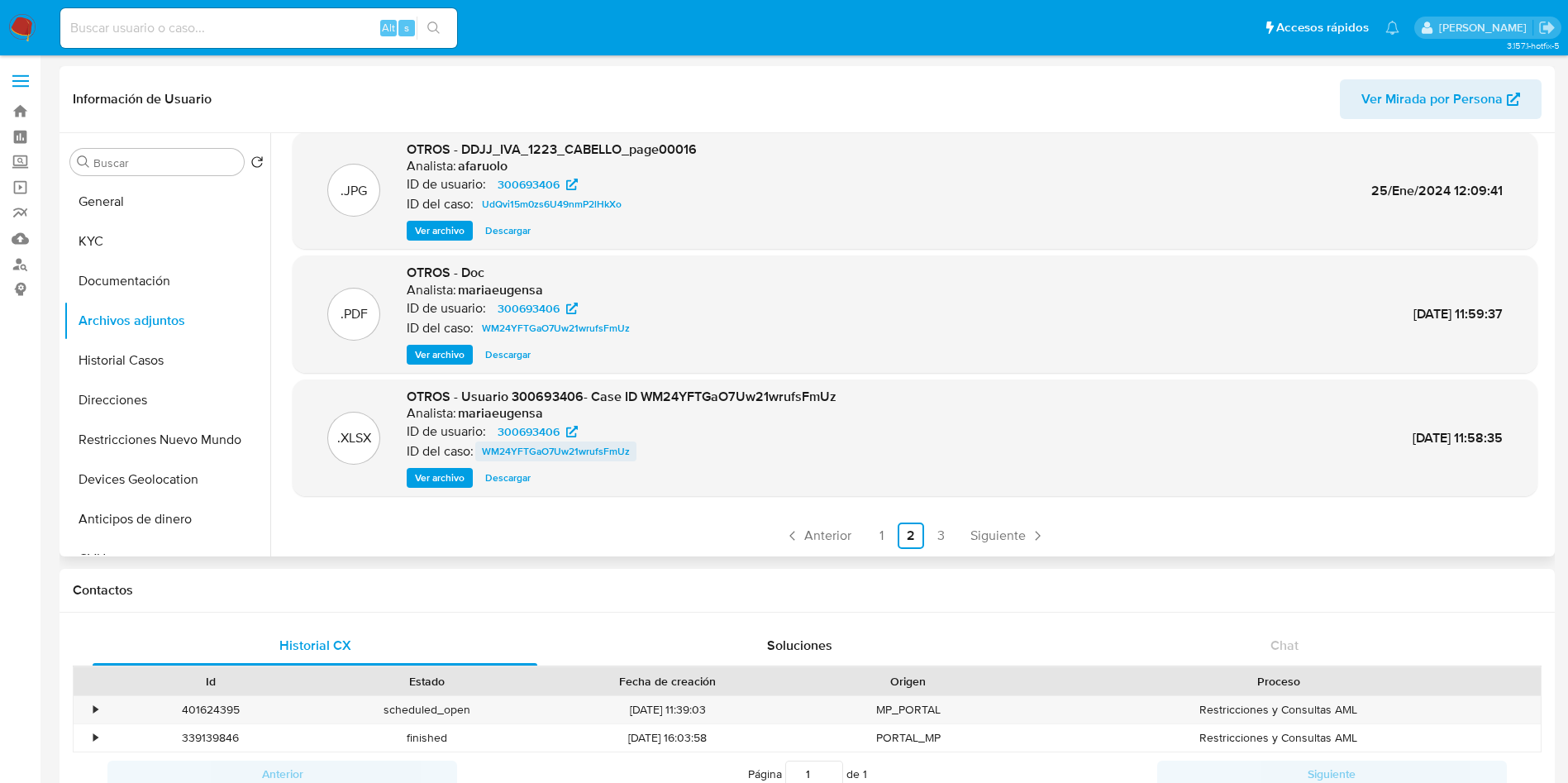
scroll to position [139, 0]
click at [443, 476] on span "Ver archivo" at bounding box center [440, 476] width 49 height 16
click at [527, 473] on span "Descargar" at bounding box center [507, 476] width 46 height 16
click at [696, 389] on span "OTROS - Usuario 300693406- Case ID WM24YFTGaO7Uw21wrufsFmUz" at bounding box center [621, 396] width 430 height 19
click at [696, 388] on span "OTROS - Usuario 300693406- Case ID WM24YFTGaO7Uw21wrufsFmUz" at bounding box center [621, 396] width 430 height 19
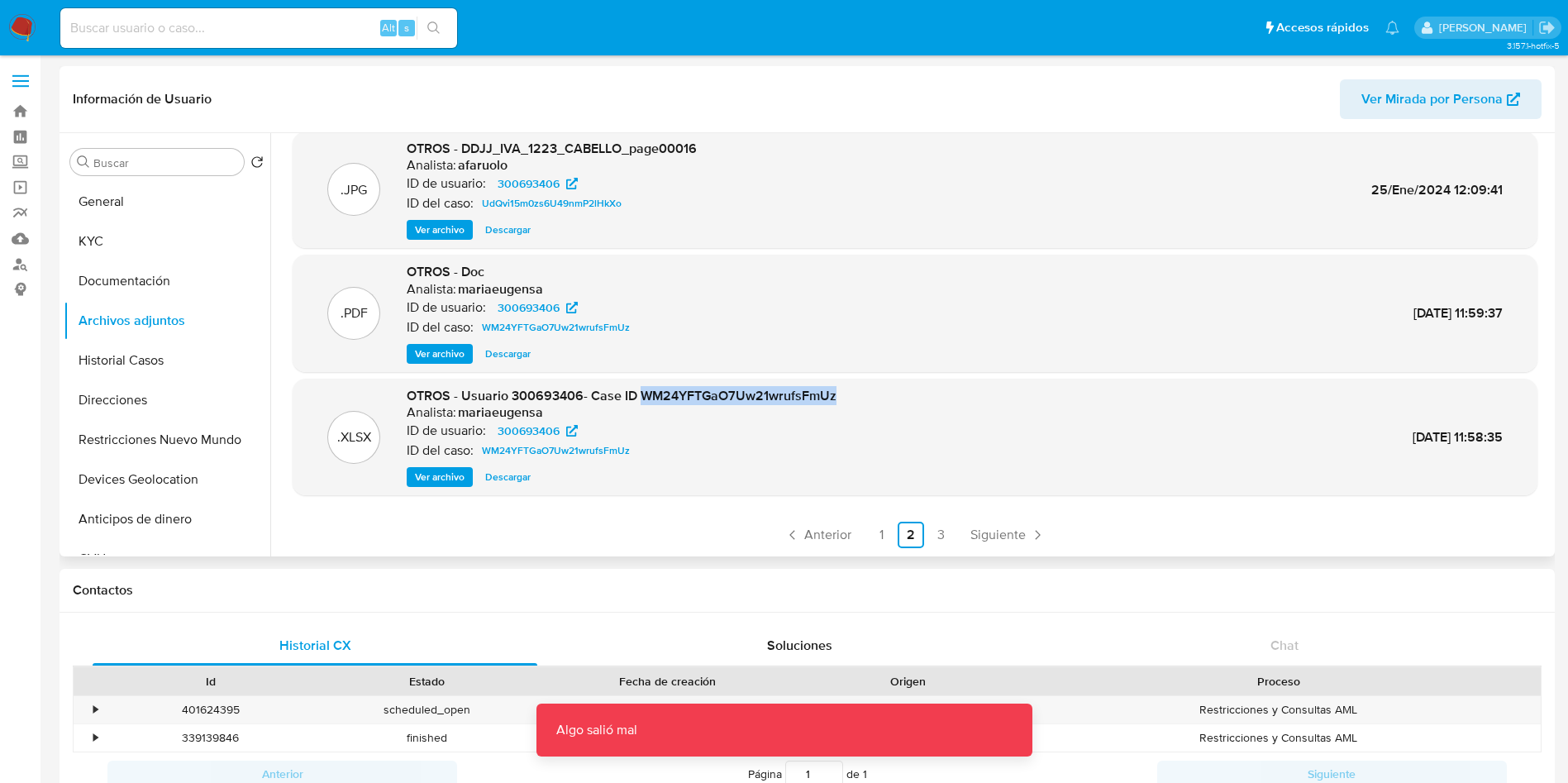
click at [696, 388] on span "OTROS - Usuario 300693406- Case ID WM24YFTGaO7Uw21wrufsFmUz" at bounding box center [621, 396] width 430 height 19
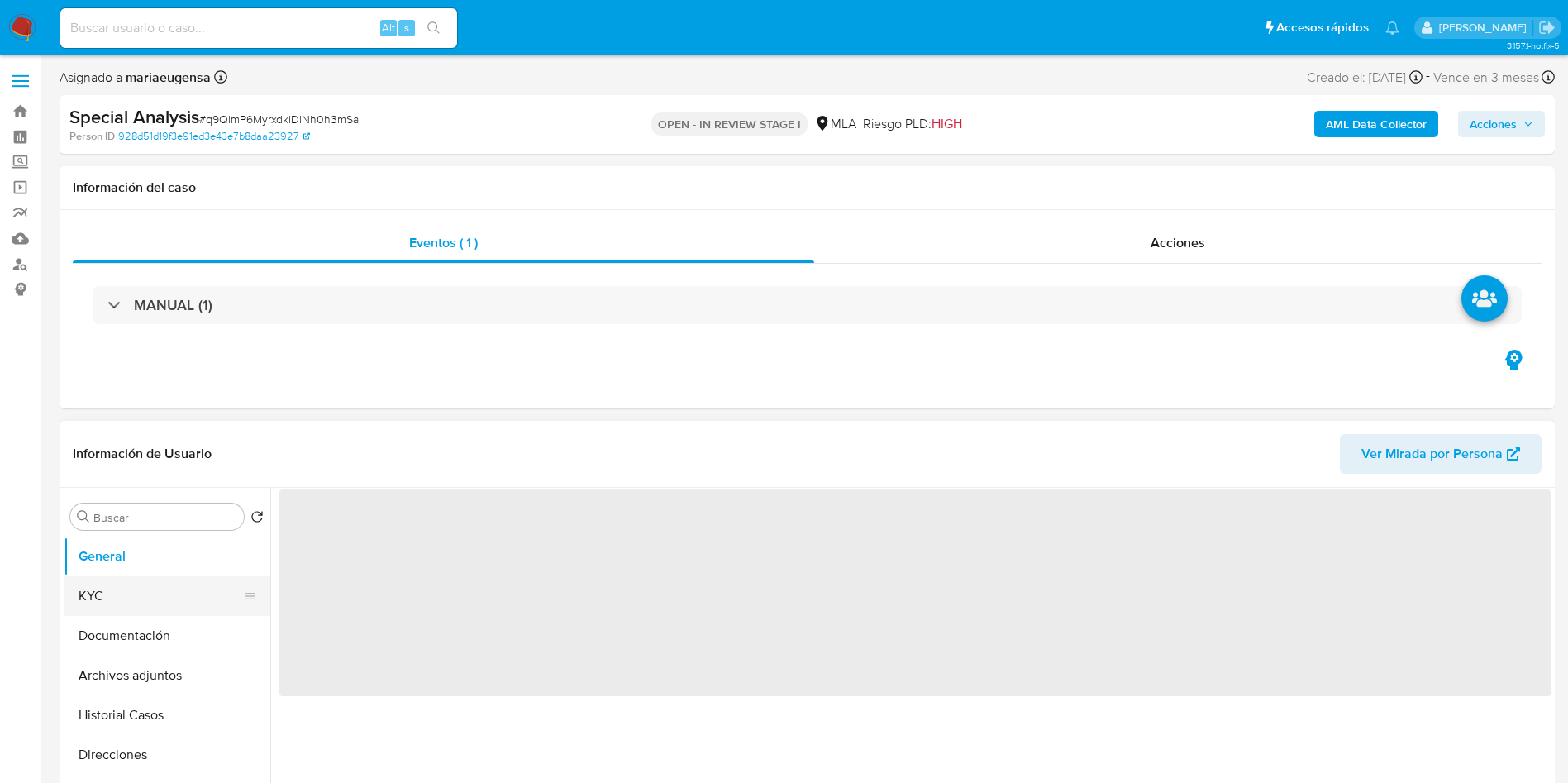
click at [192, 576] on button "KYC" at bounding box center [160, 596] width 193 height 40
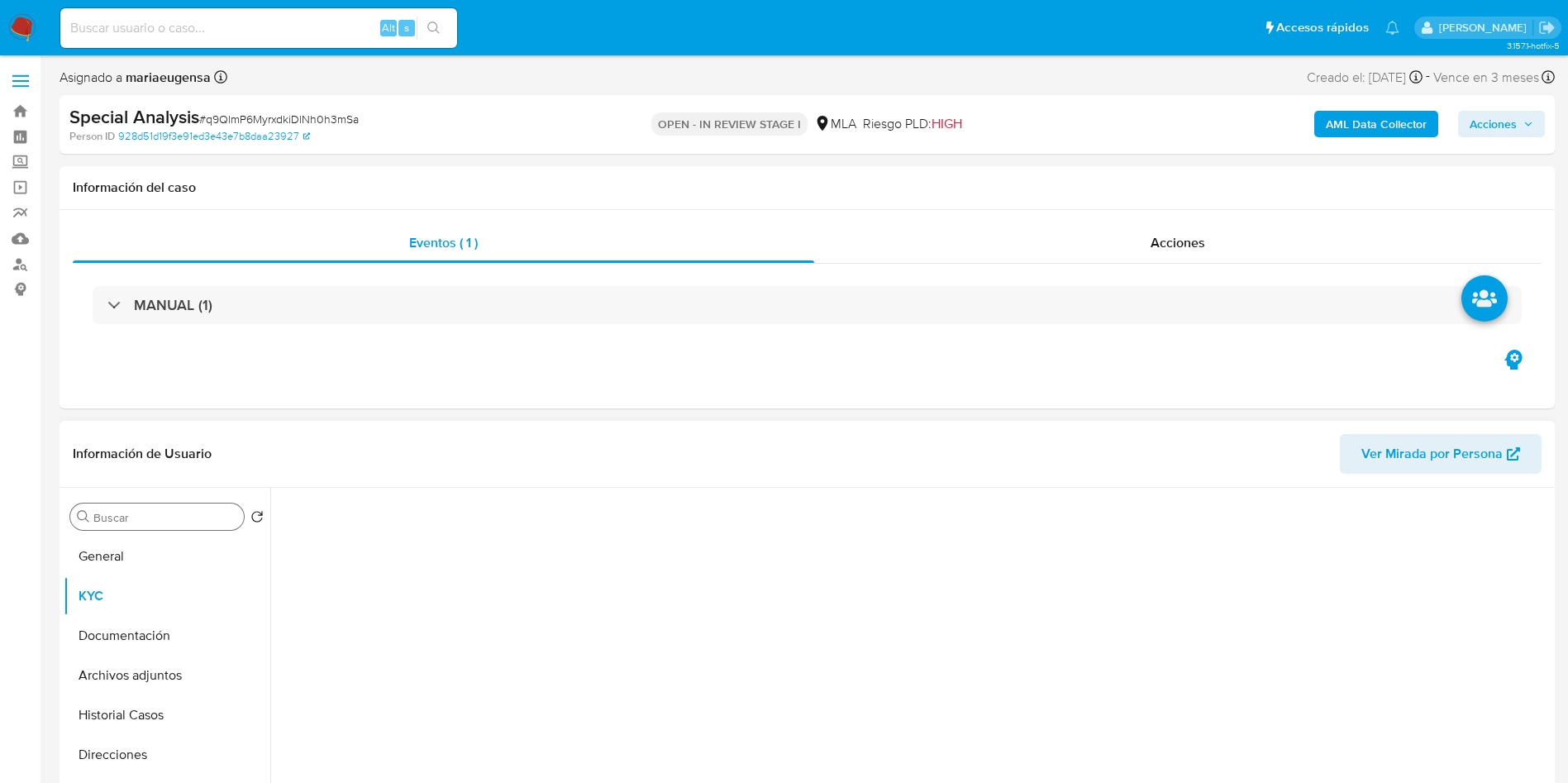
click at [175, 514] on input "Buscar" at bounding box center [165, 517] width 144 height 15
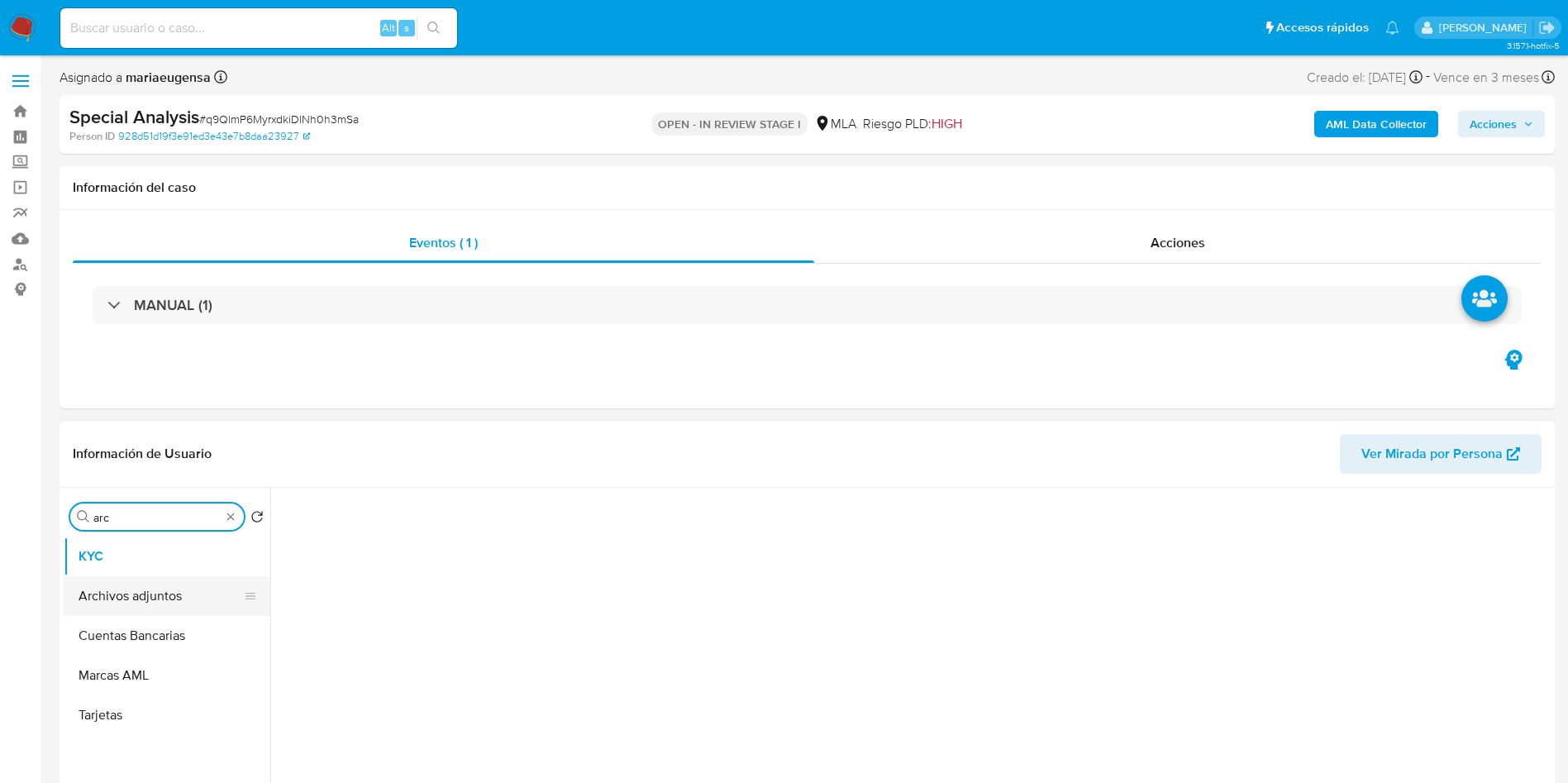
type input "arc"
click at [187, 594] on button "Archivos adjuntos" at bounding box center [160, 596] width 193 height 40
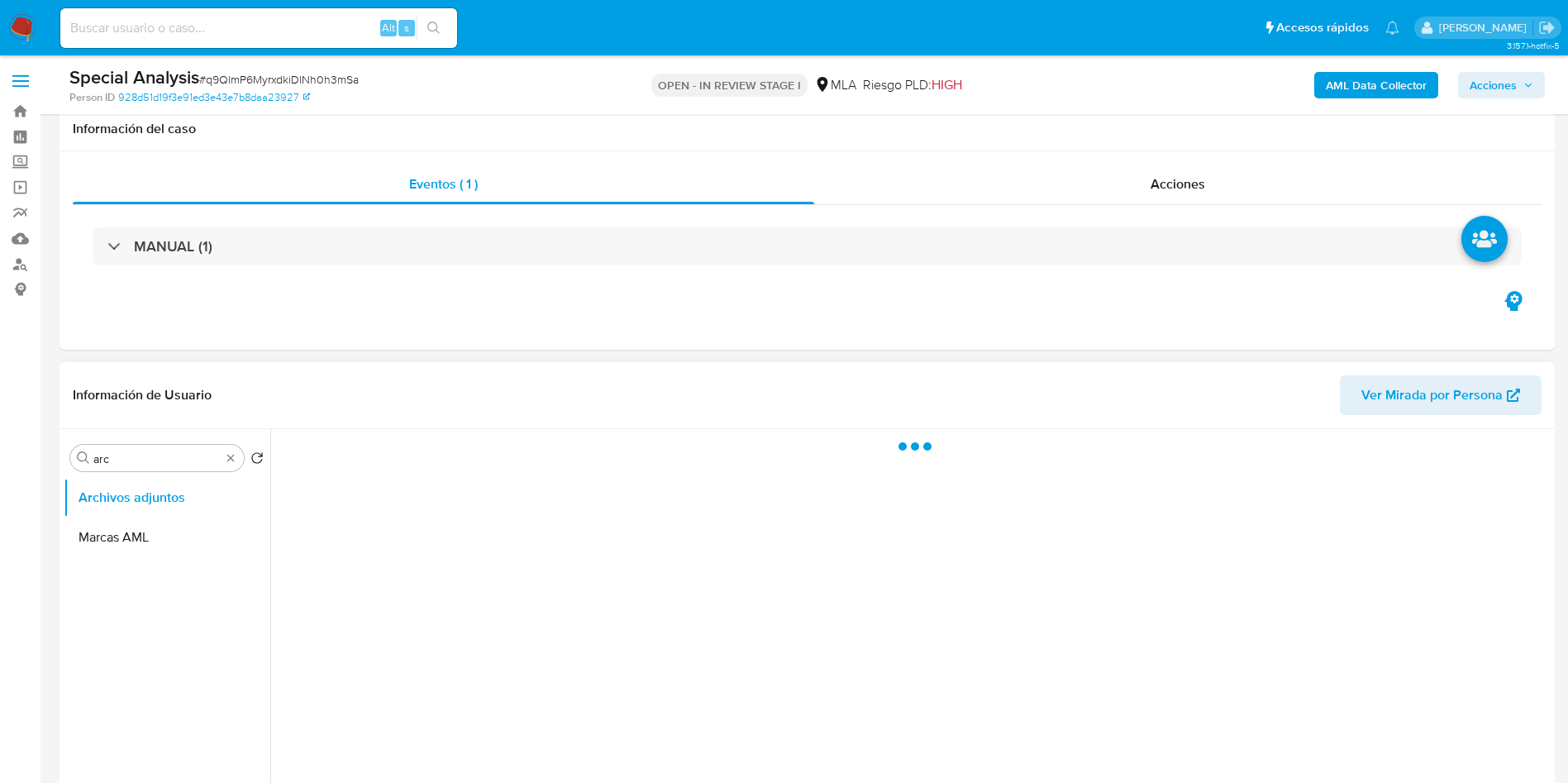
scroll to position [124, 0]
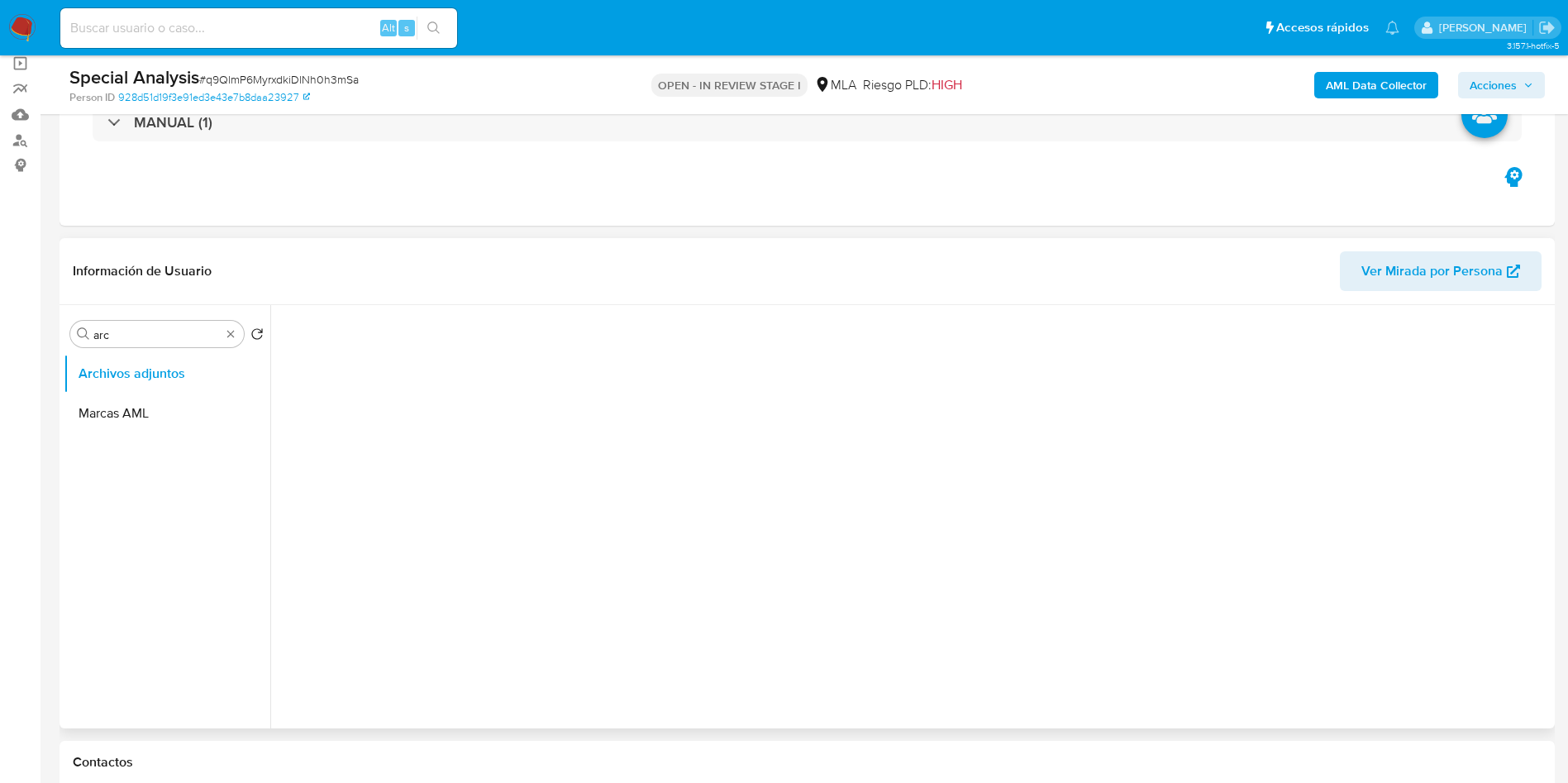
select select "10"
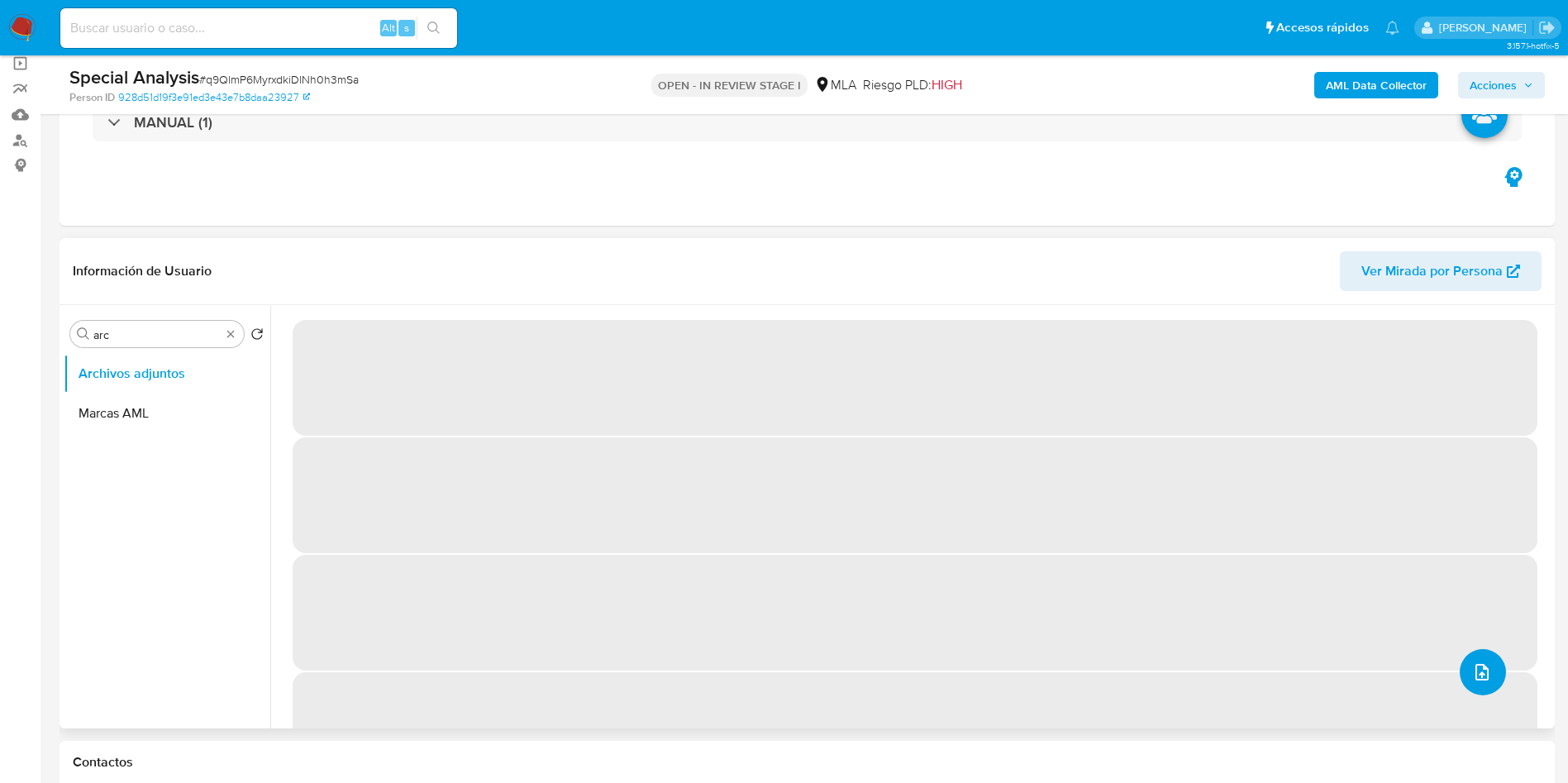
click at [1464, 666] on button "upload-file" at bounding box center [1483, 672] width 47 height 47
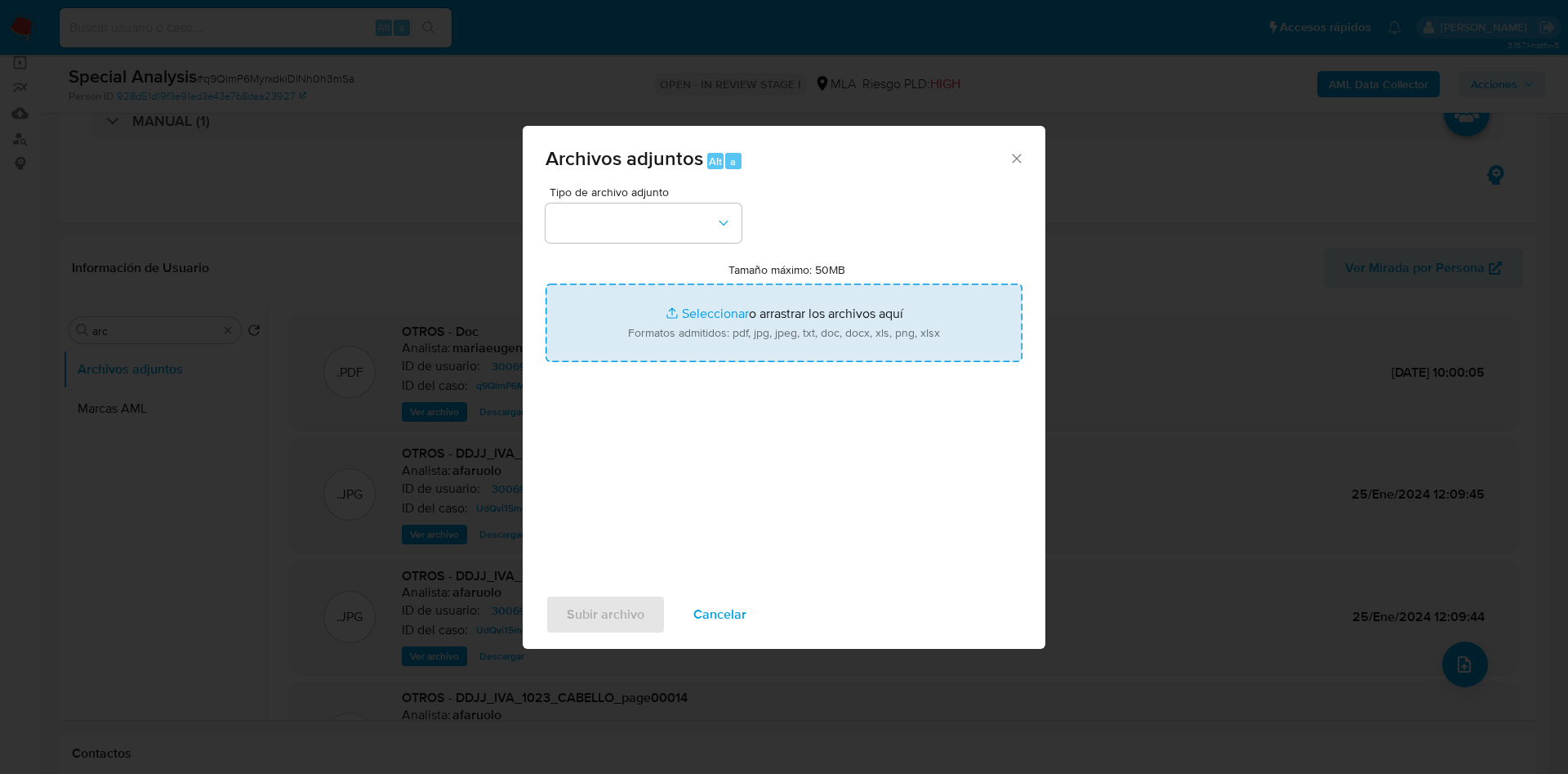
click at [724, 339] on input "Tamaño máximo: 50MB Seleccionar archivos" at bounding box center [784, 323] width 477 height 79
click at [686, 302] on input "Tamaño máximo: 50MB Seleccionar archivos" at bounding box center [784, 323] width 477 height 79
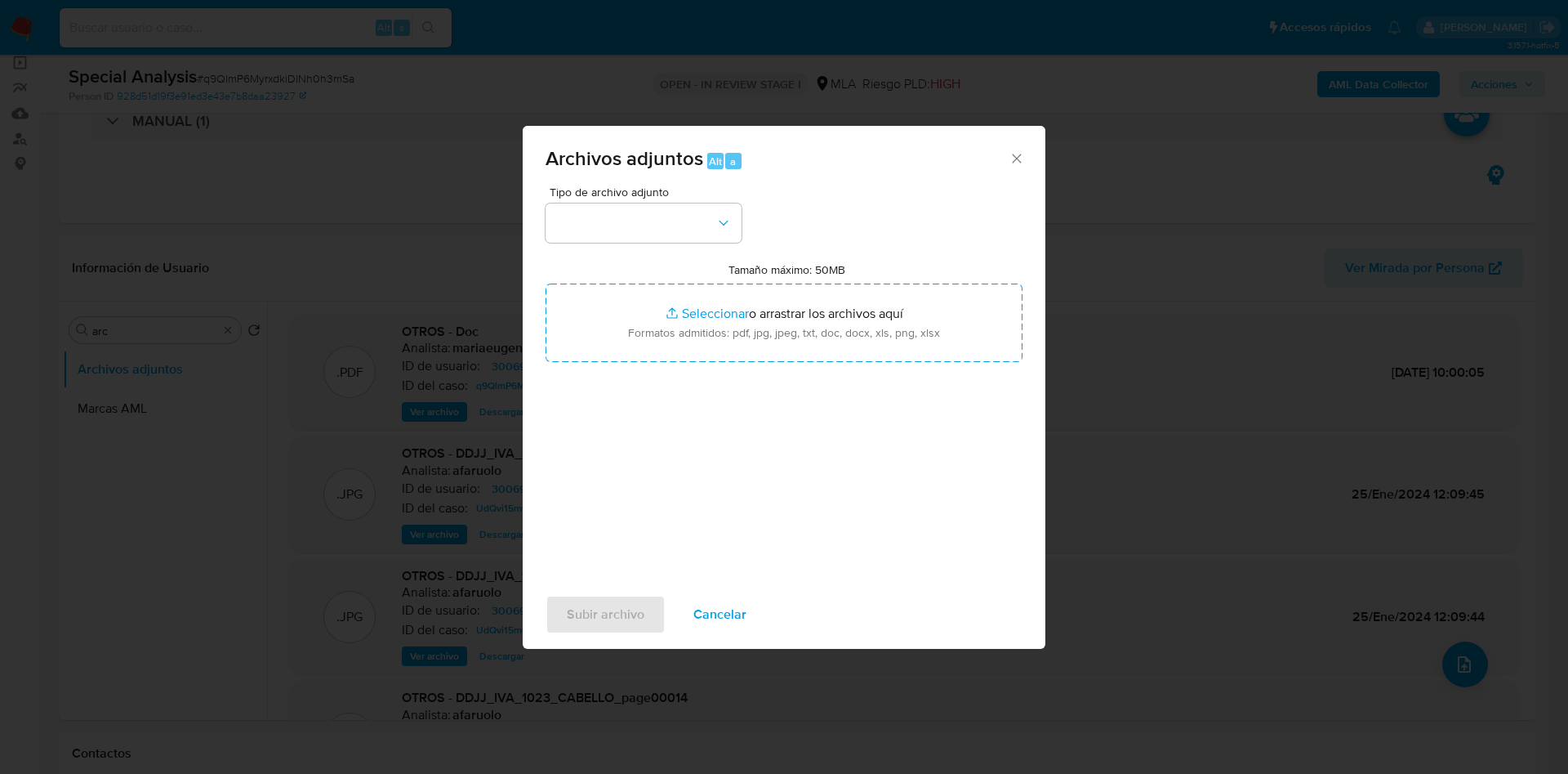
click at [701, 620] on span "Cancelar" at bounding box center [719, 614] width 53 height 35
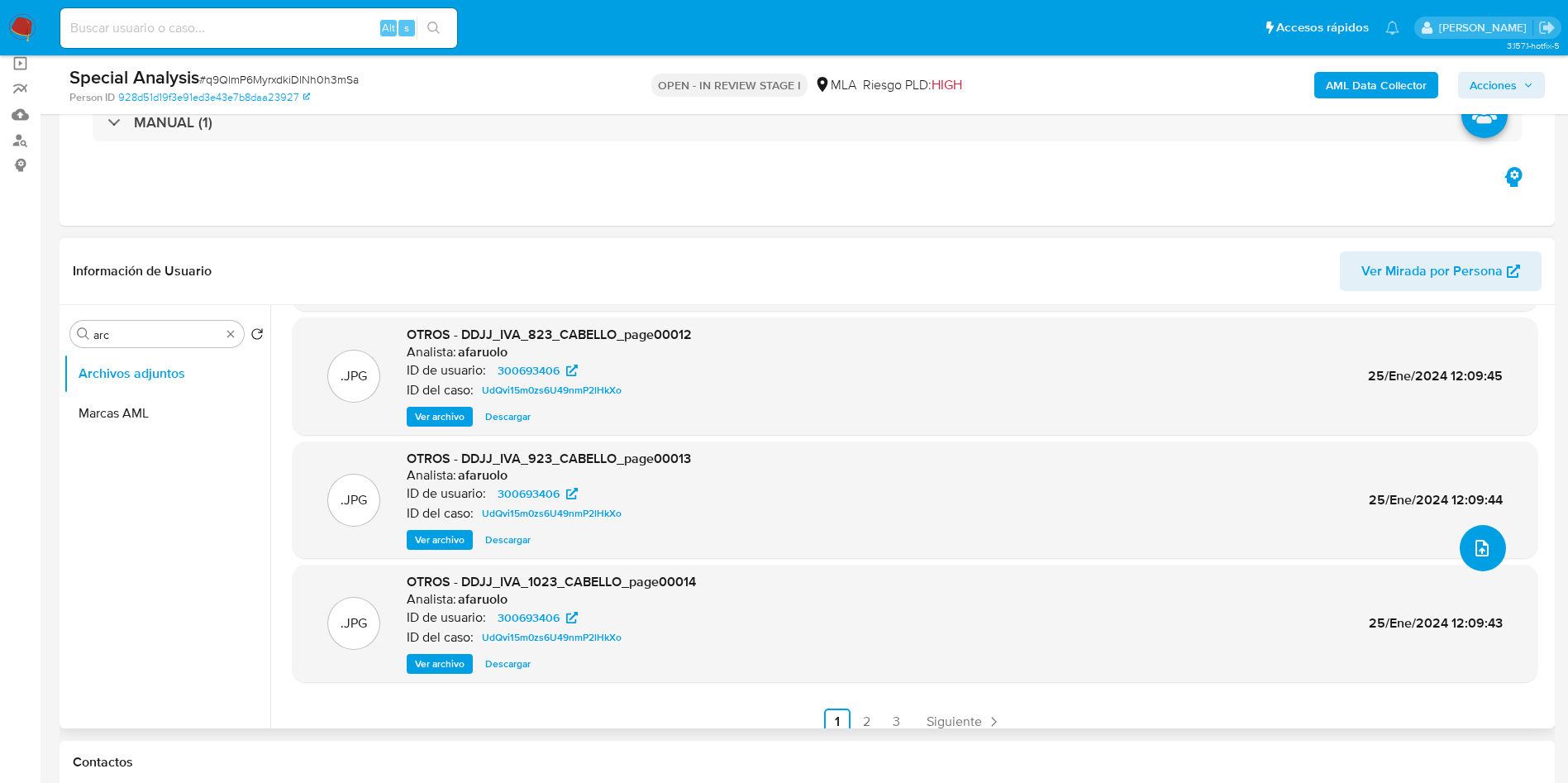
click at [1472, 545] on icon "upload-file" at bounding box center [1482, 548] width 19 height 19
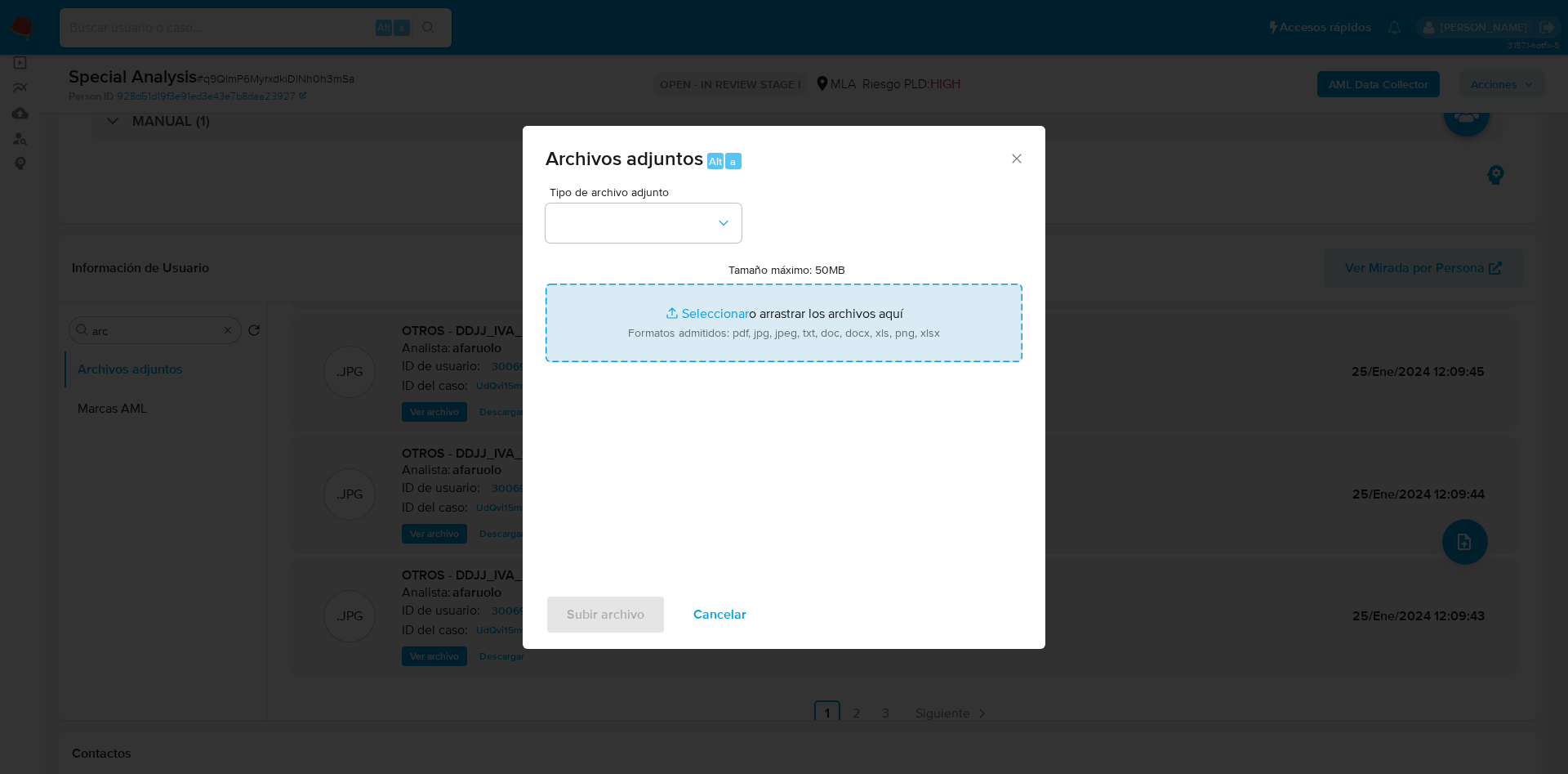
click at [661, 305] on input "Tamaño máximo: 50MB Seleccionar archivos" at bounding box center [784, 323] width 477 height 79
type input "C:\fakepath\Calculador documentación (1).xlsx"
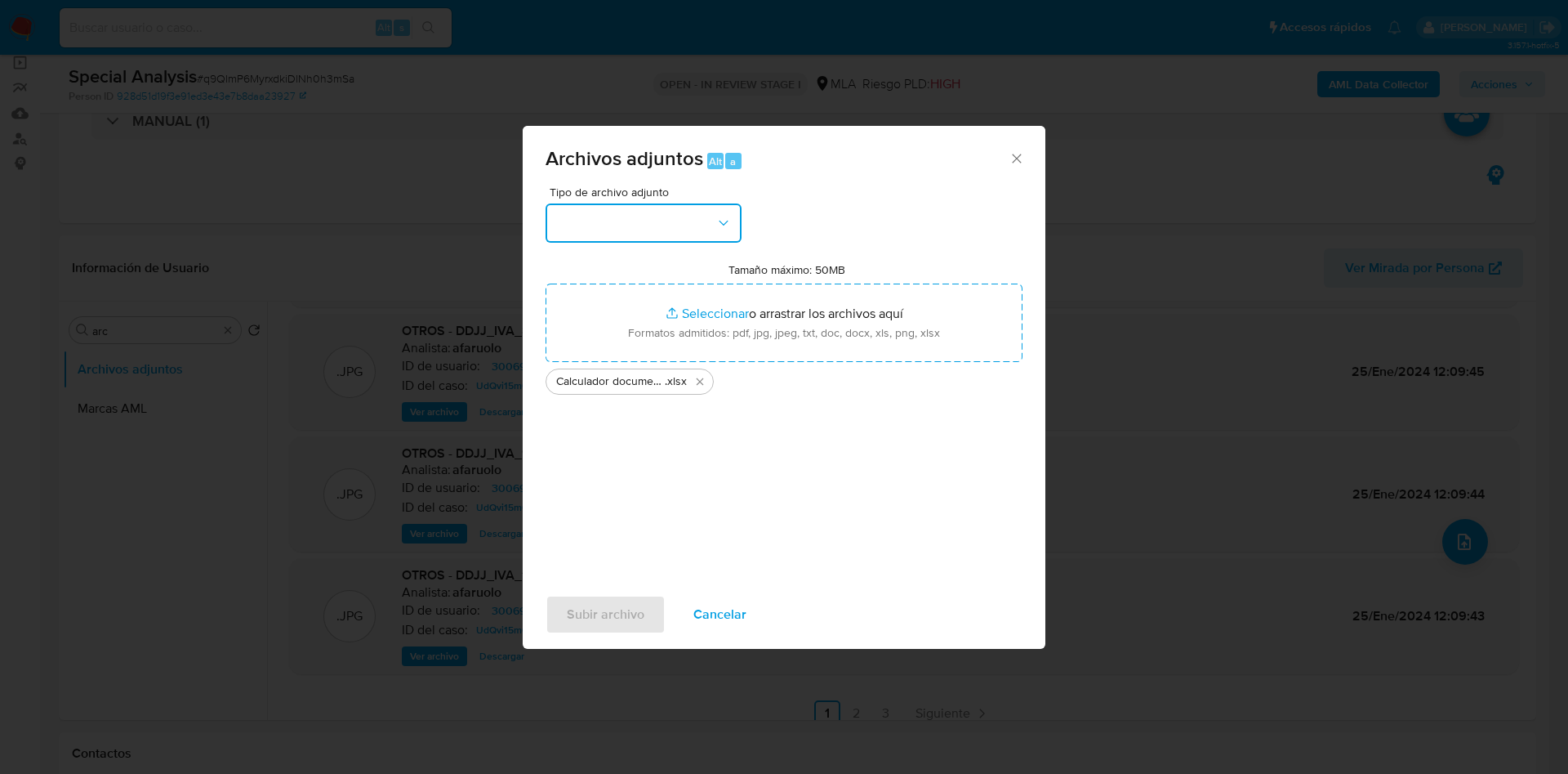
click at [649, 228] on button "button" at bounding box center [644, 223] width 196 height 39
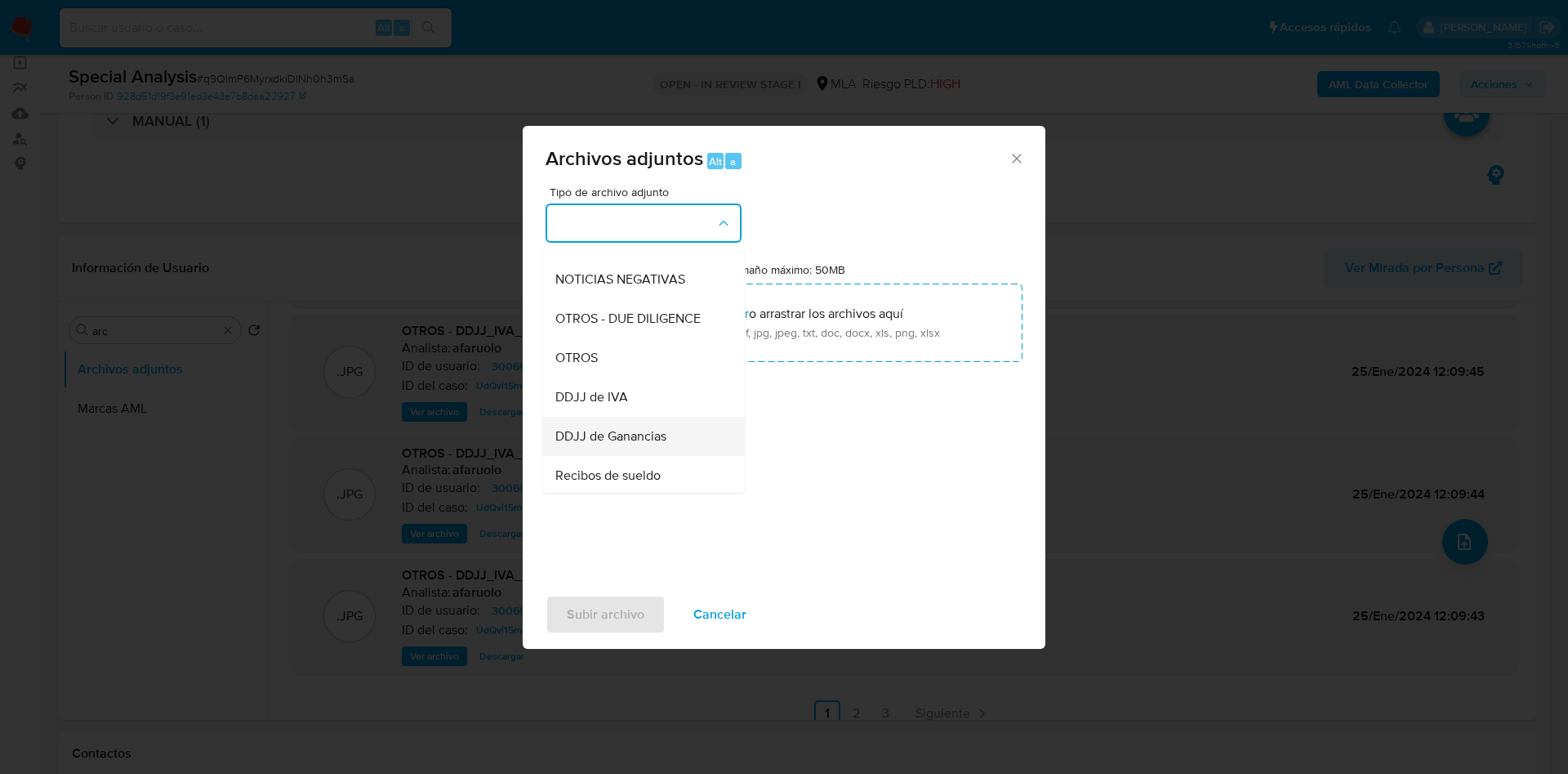
scroll to position [246, 0]
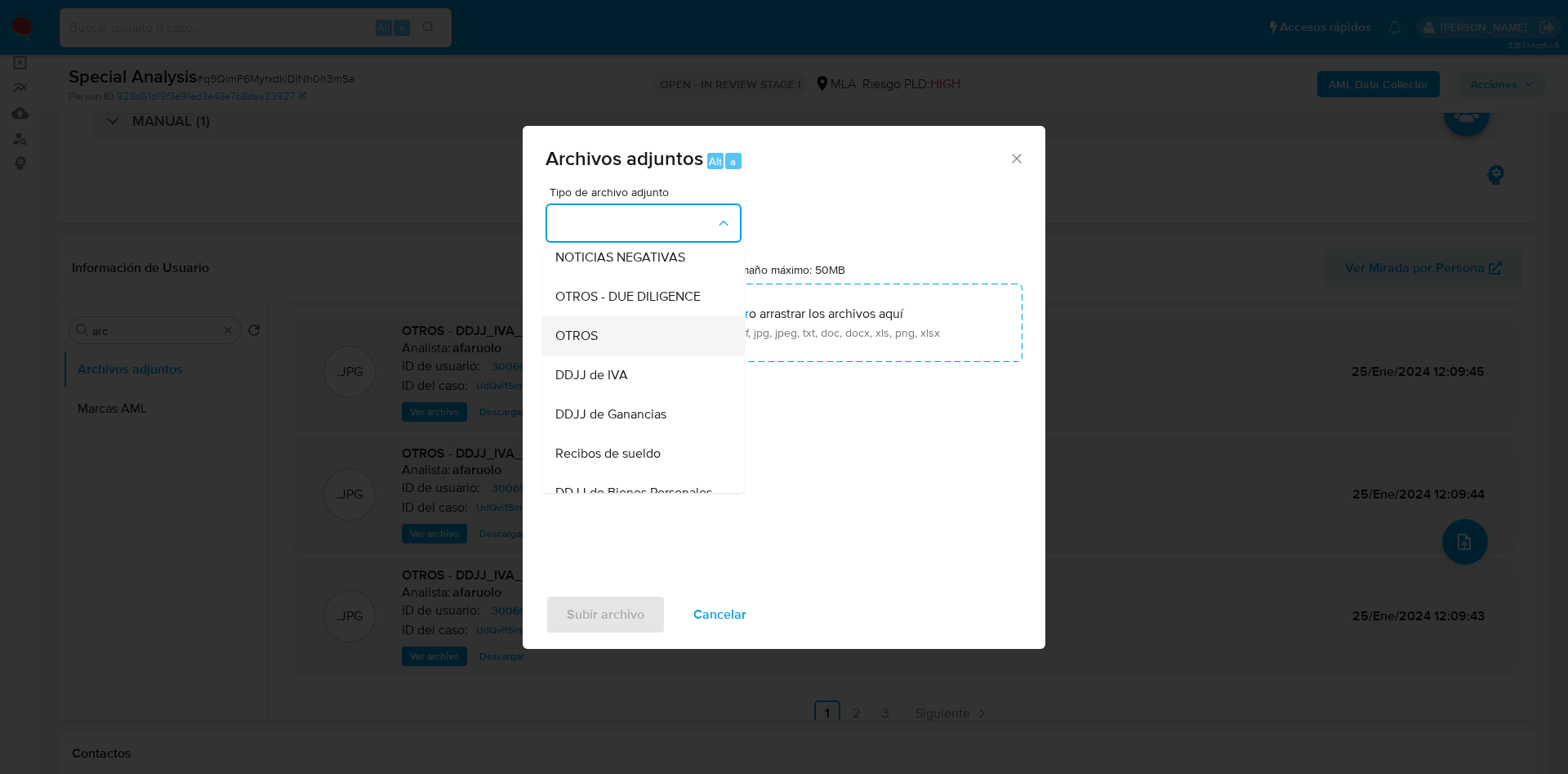
click at [591, 344] on span "OTROS" at bounding box center [576, 336] width 42 height 16
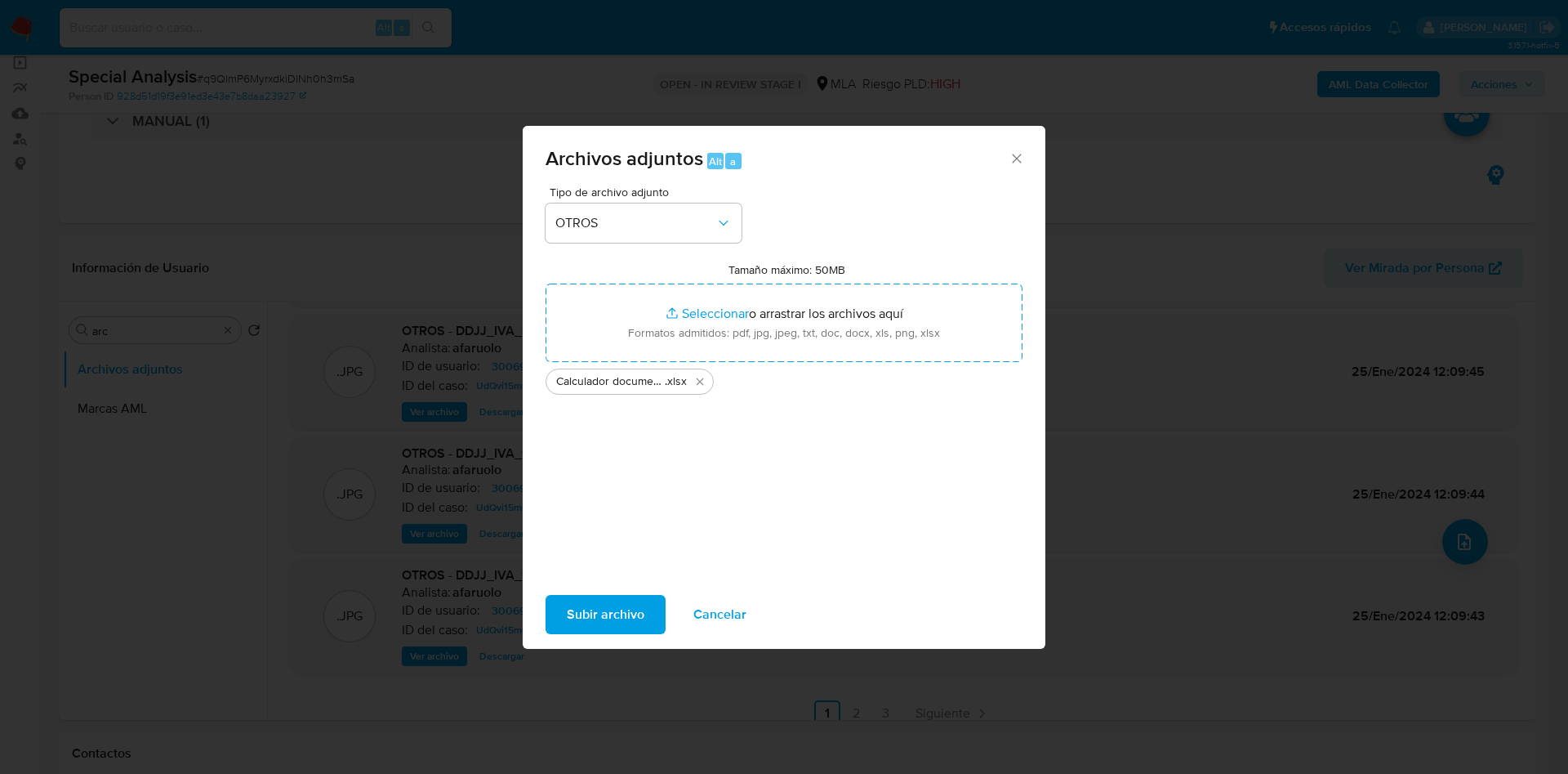
click at [598, 603] on span "Subir archivo" at bounding box center [605, 614] width 78 height 35
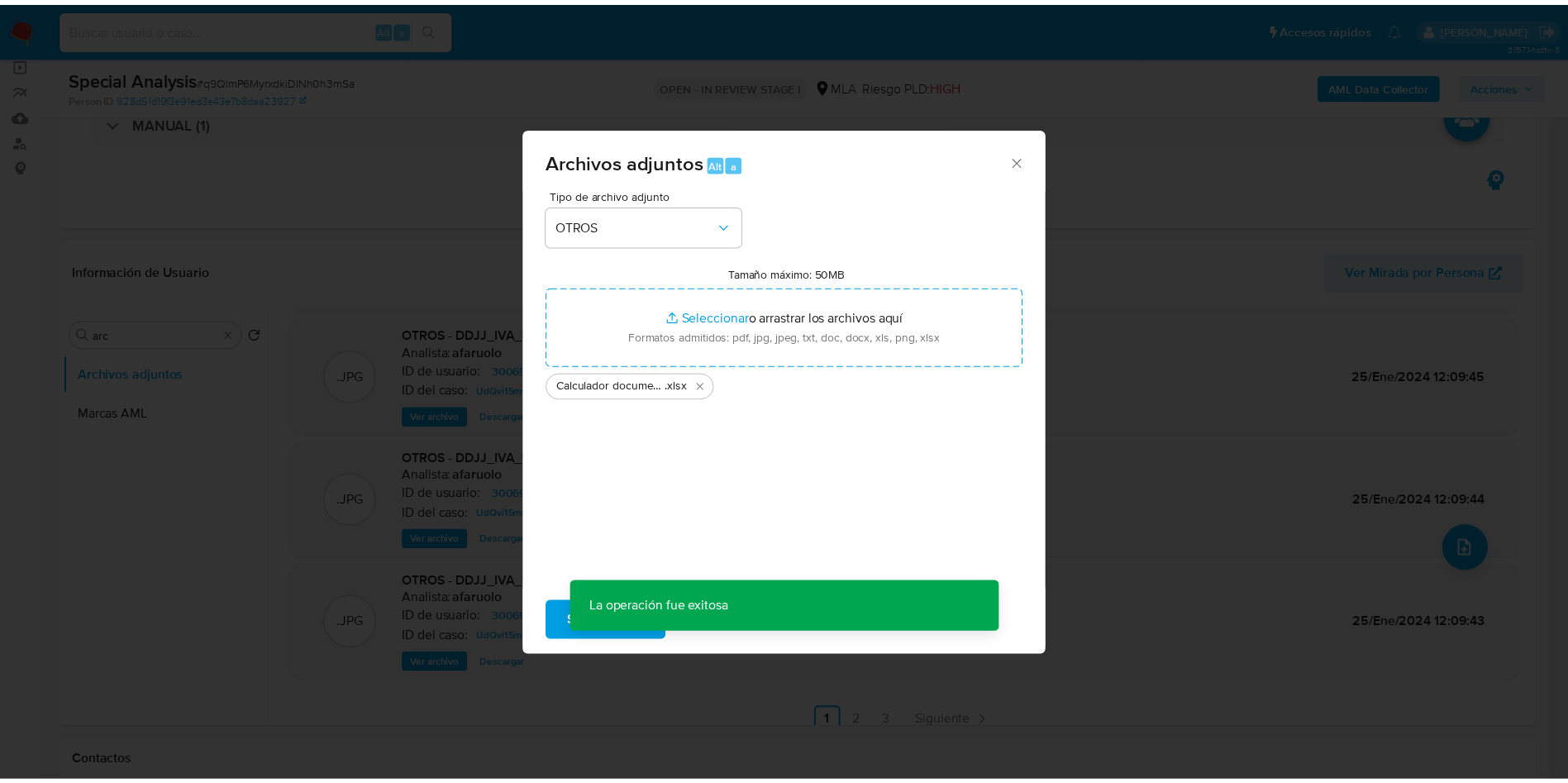
scroll to position [119, 0]
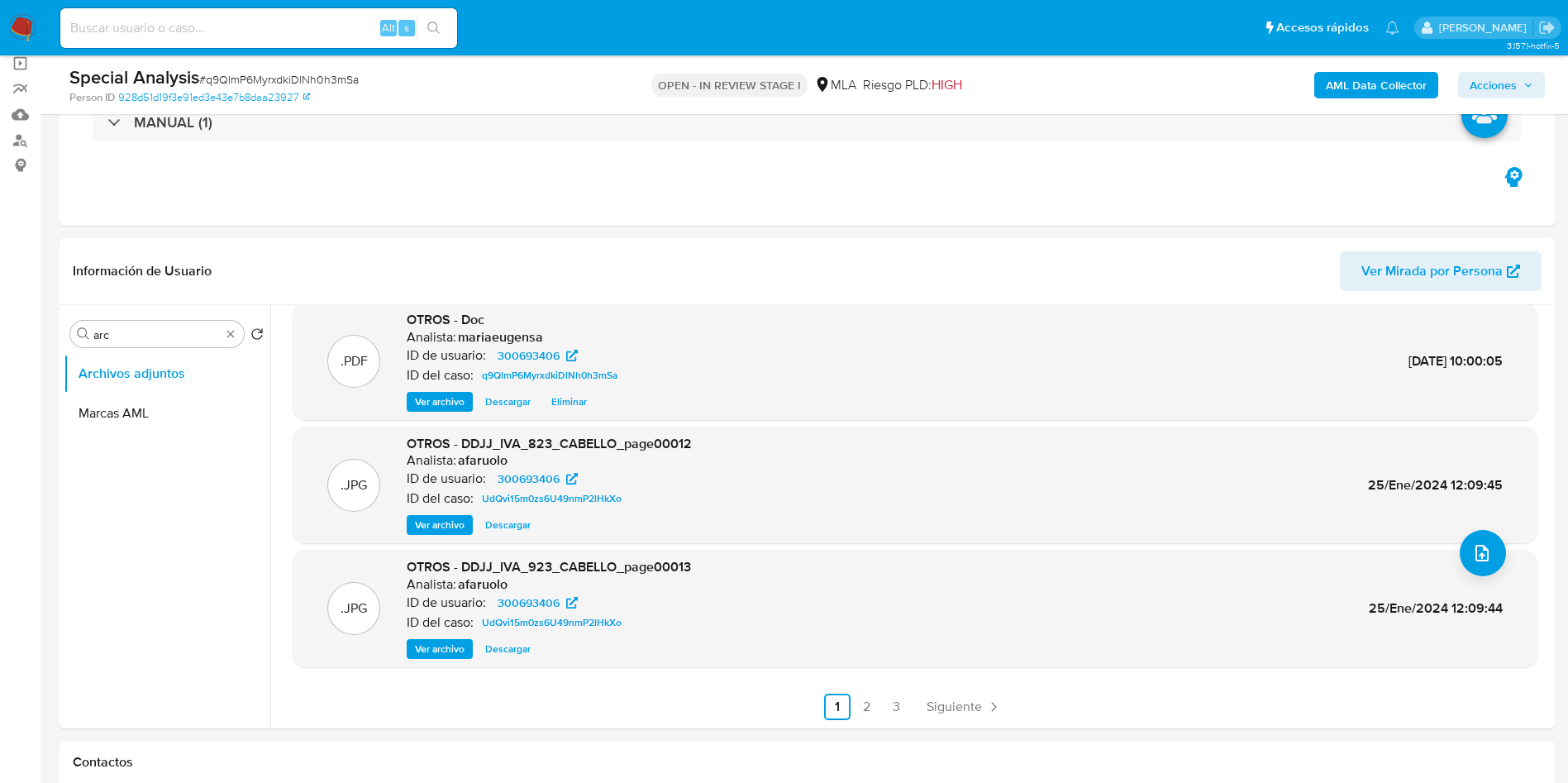
click at [1512, 76] on span "Acciones" at bounding box center [1492, 84] width 48 height 26
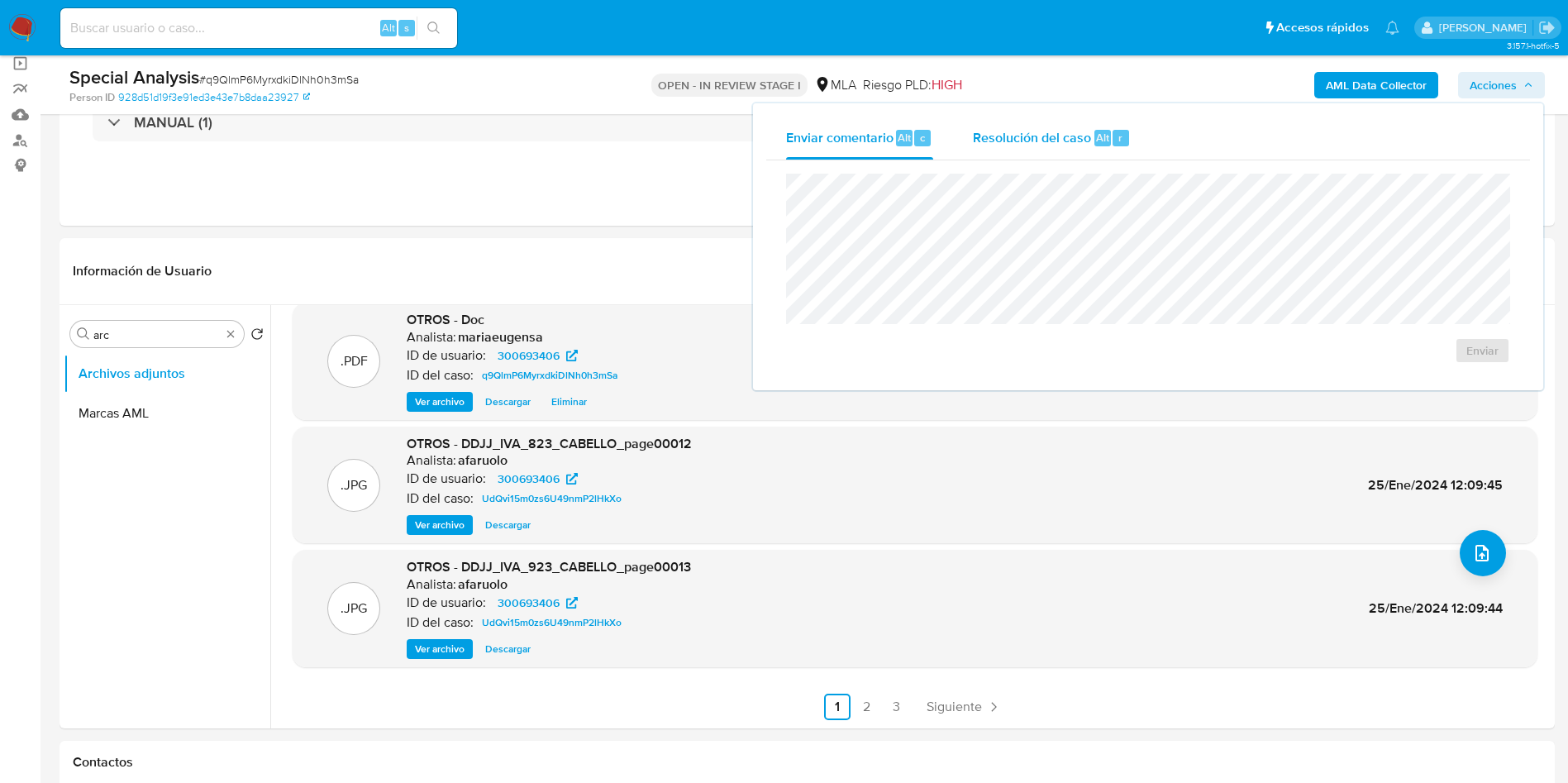
click at [1051, 152] on div "Resolución del caso Alt r" at bounding box center [1052, 138] width 158 height 43
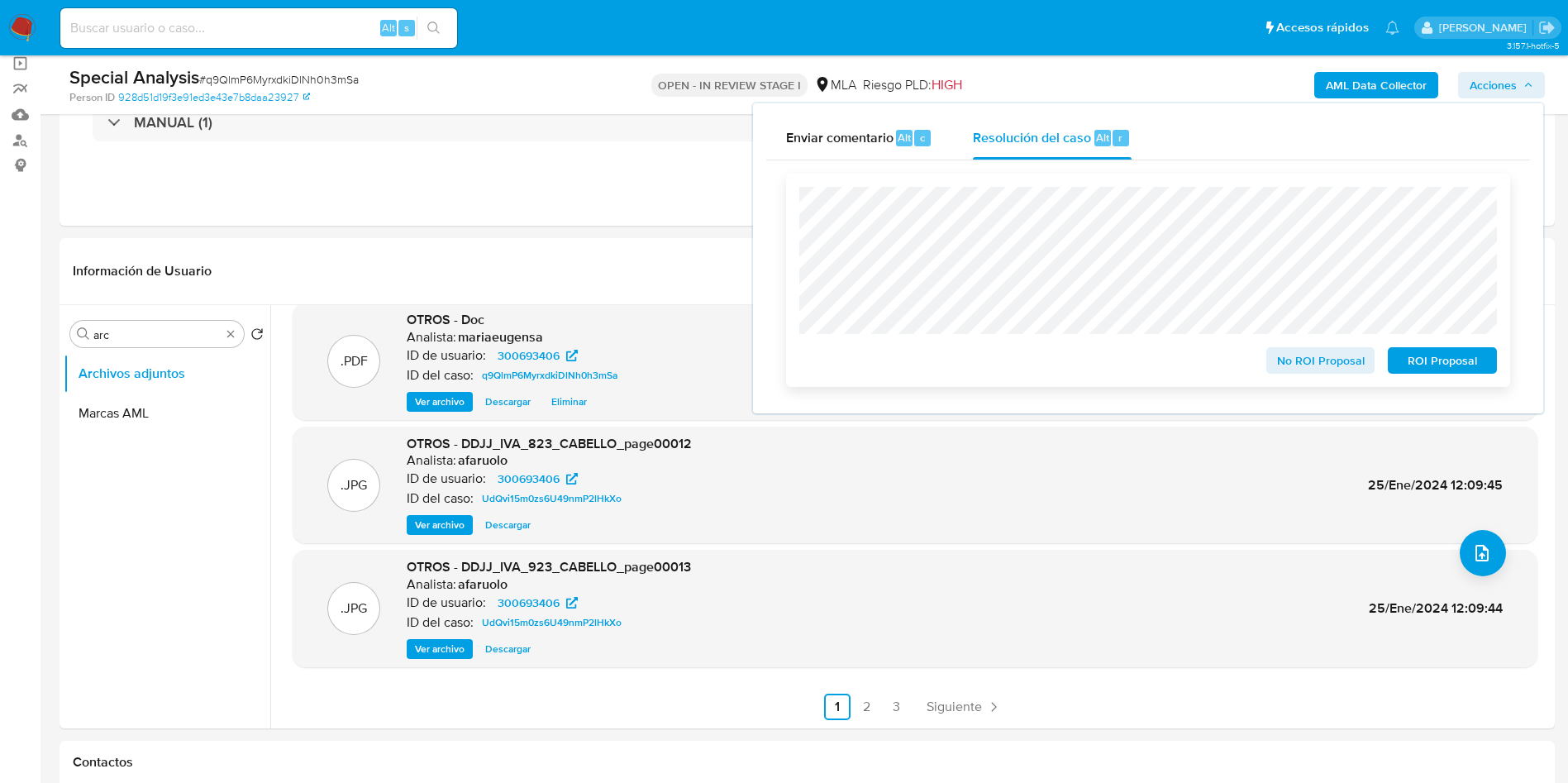
click at [787, 205] on div "No ROI Proposal ROI Proposal" at bounding box center [1148, 280] width 724 height 213
click at [626, 265] on header "Información de Usuario Ver Mirada por Persona" at bounding box center [807, 271] width 1469 height 40
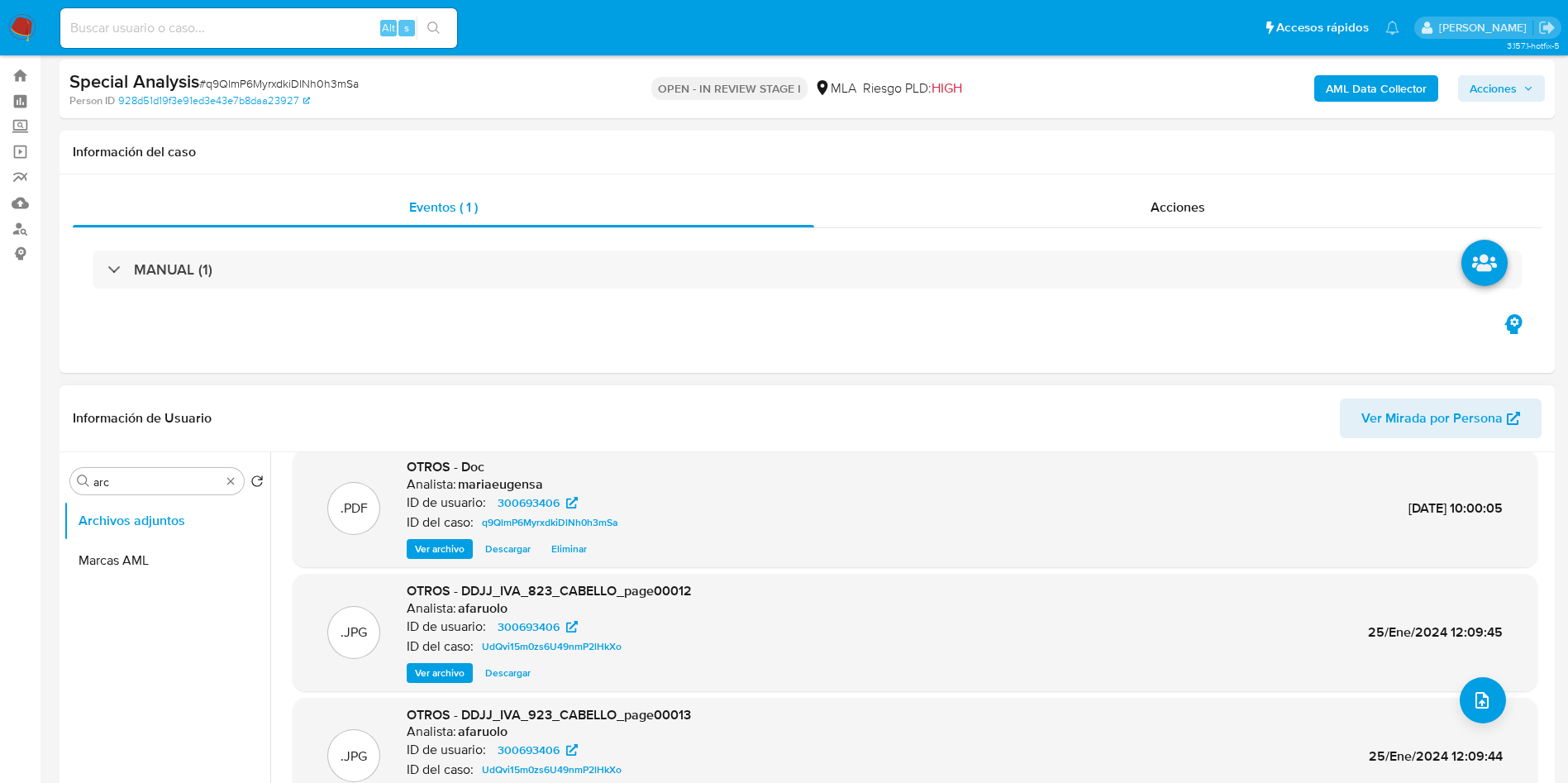
scroll to position [0, 0]
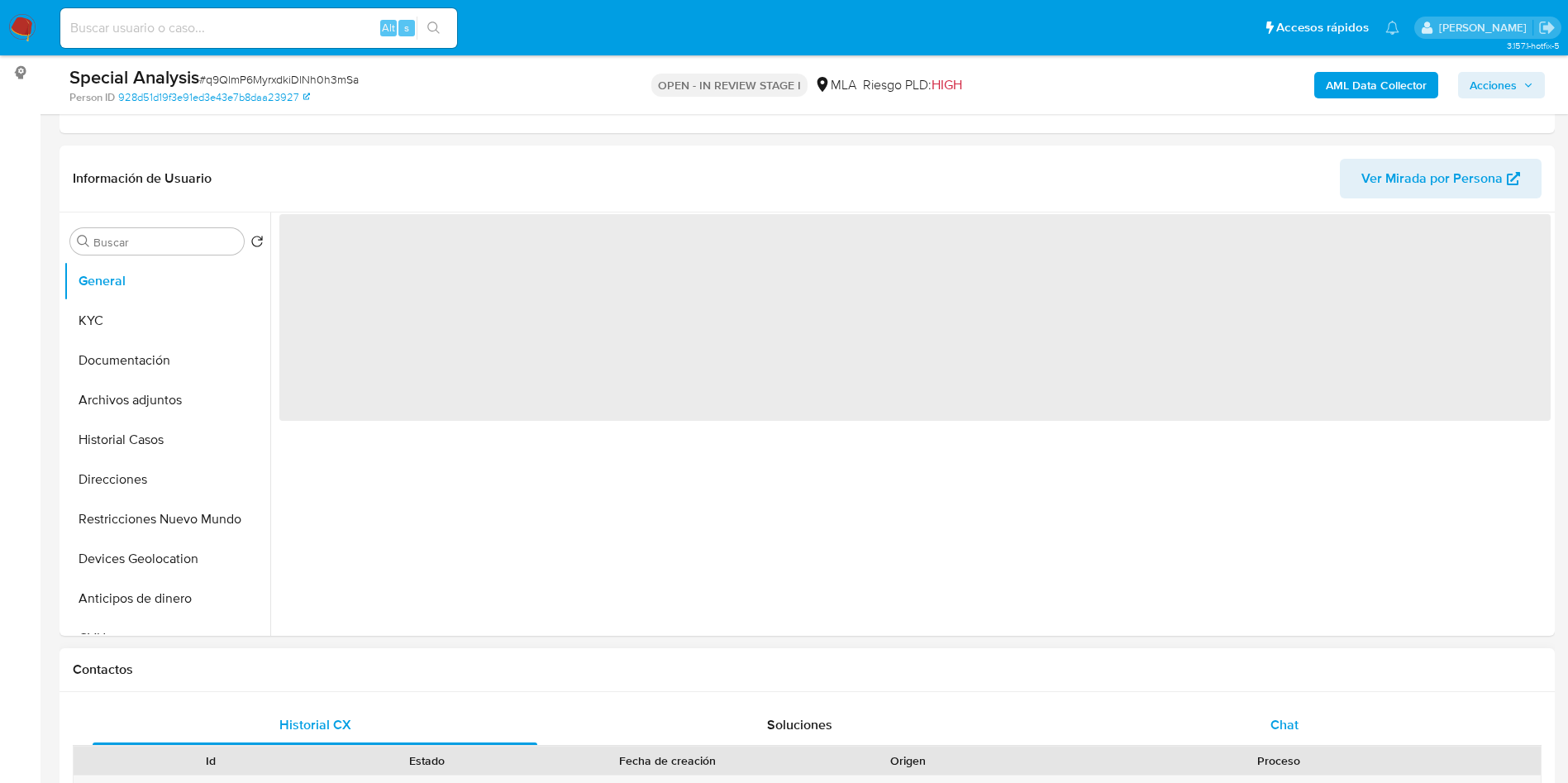
scroll to position [248, 0]
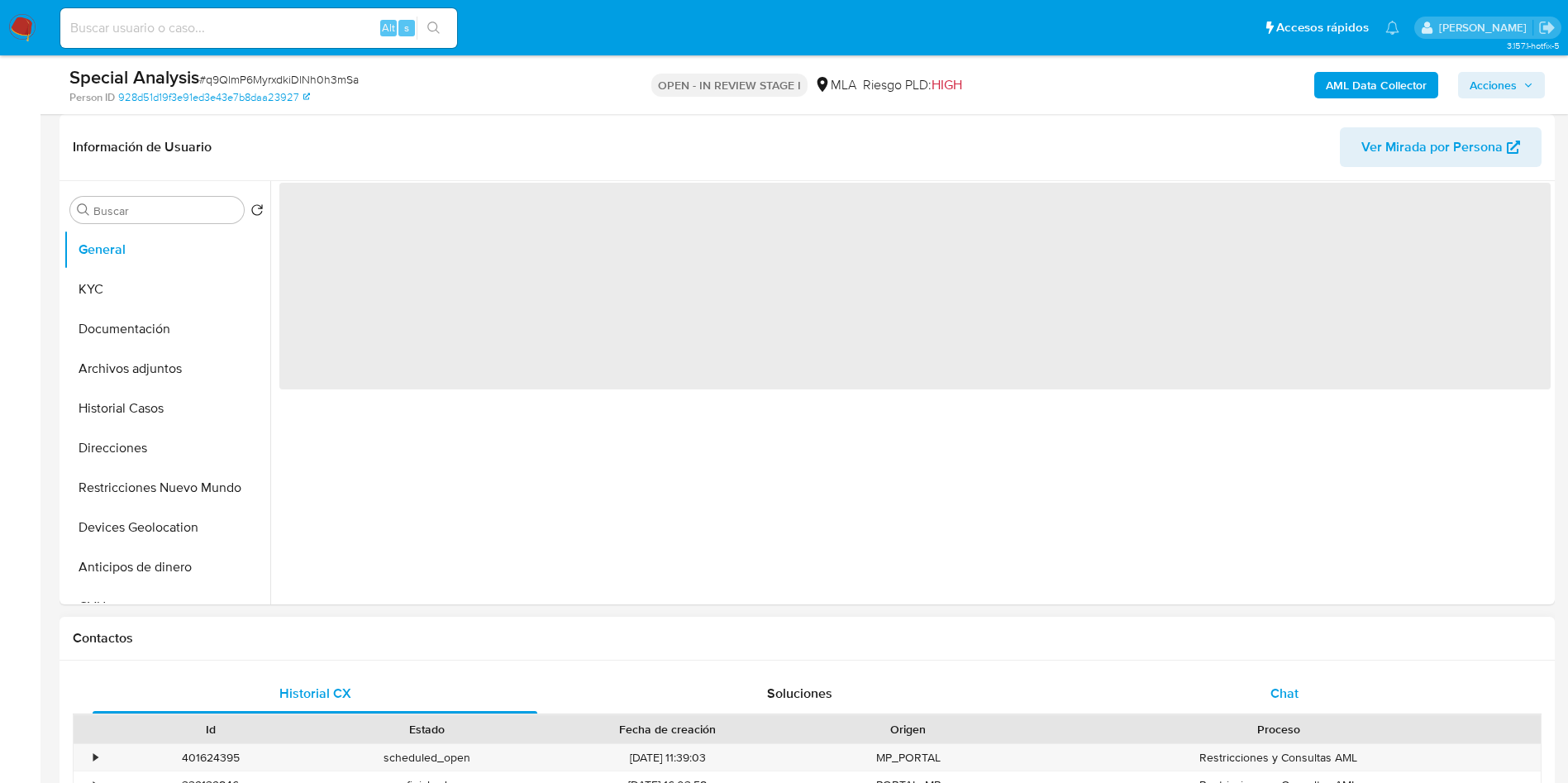
select select "10"
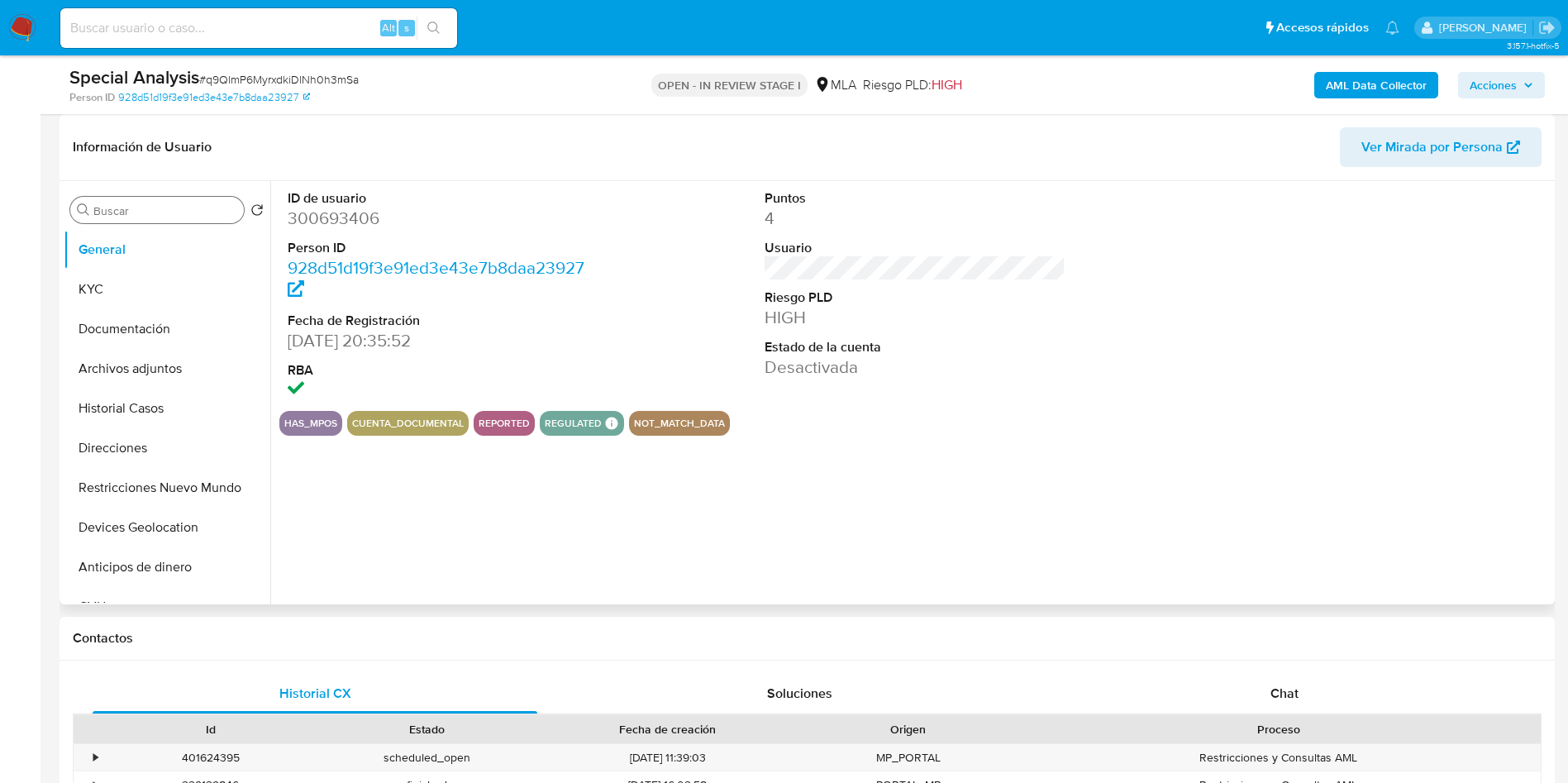
click at [114, 214] on input "Buscar" at bounding box center [165, 211] width 144 height 15
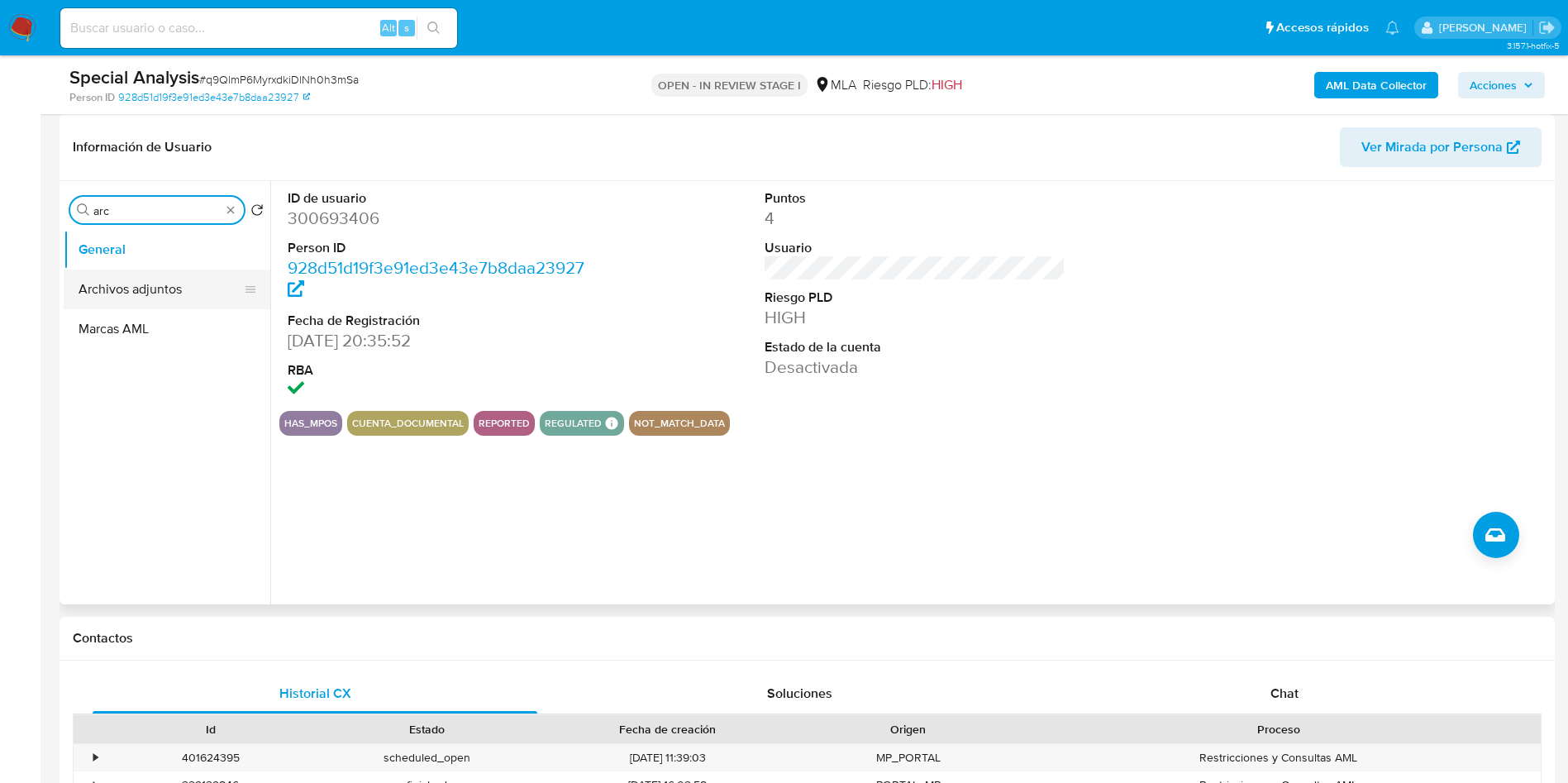
type input "arc"
drag, startPoint x: 106, startPoint y: 273, endPoint x: 75, endPoint y: 310, distance: 48.3
click at [106, 276] on button "Archivos adjuntos" at bounding box center [167, 289] width 207 height 40
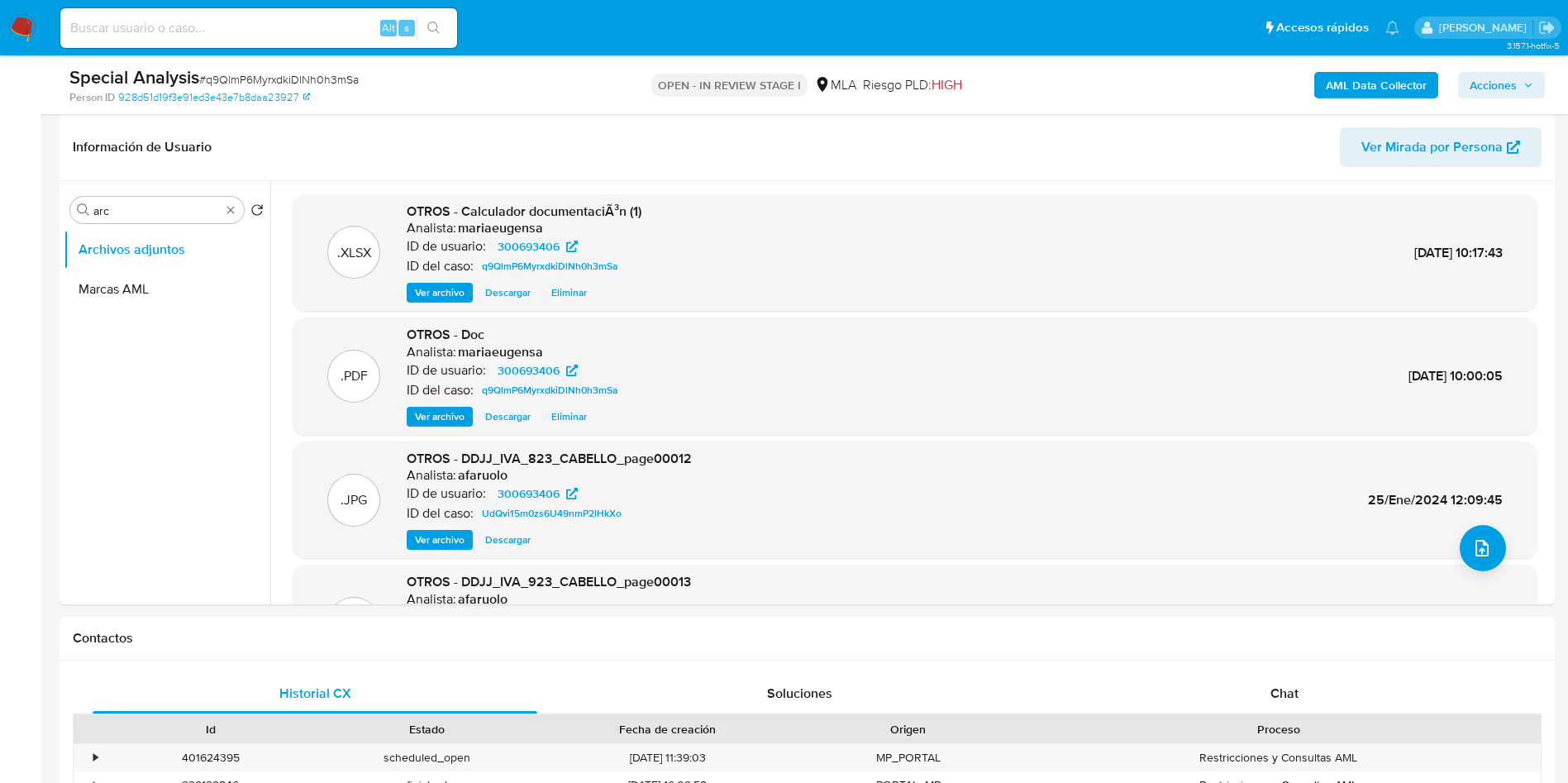
click at [1475, 81] on span "Acciones" at bounding box center [1492, 84] width 48 height 26
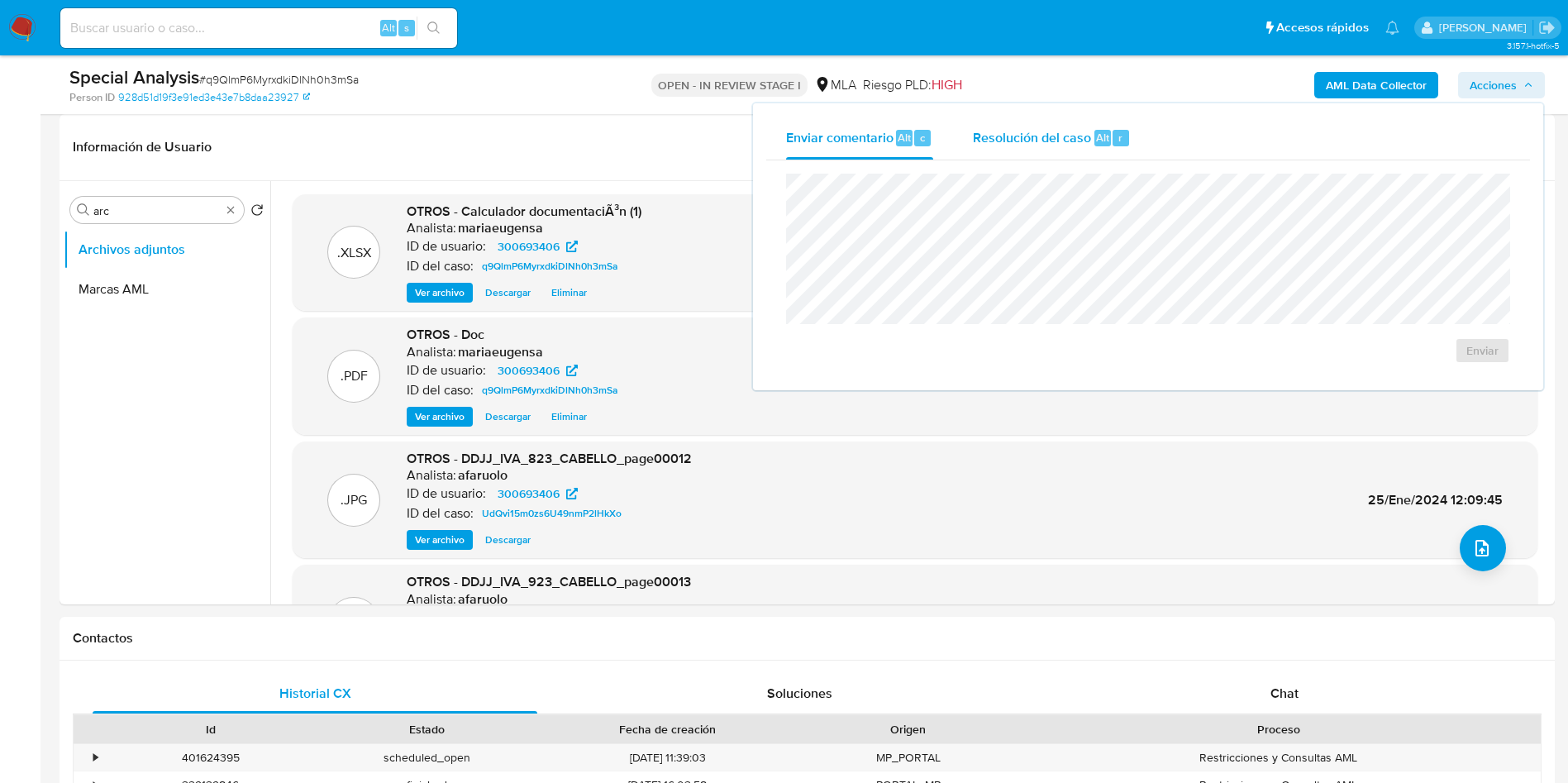
click at [1079, 127] on span "Resolución del caso" at bounding box center [1032, 137] width 118 height 19
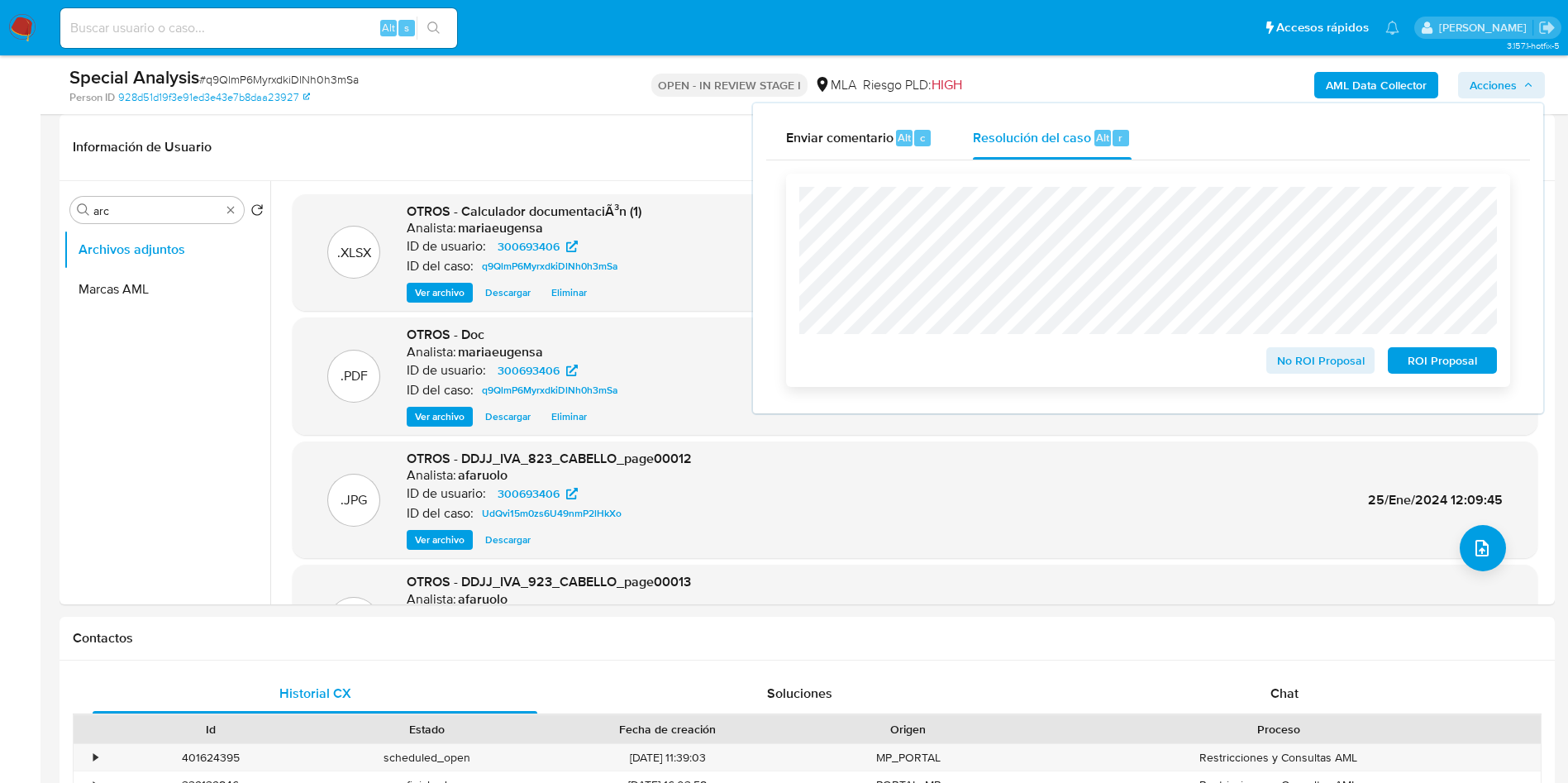
click at [1292, 367] on span "No ROI Proposal" at bounding box center [1321, 360] width 86 height 23
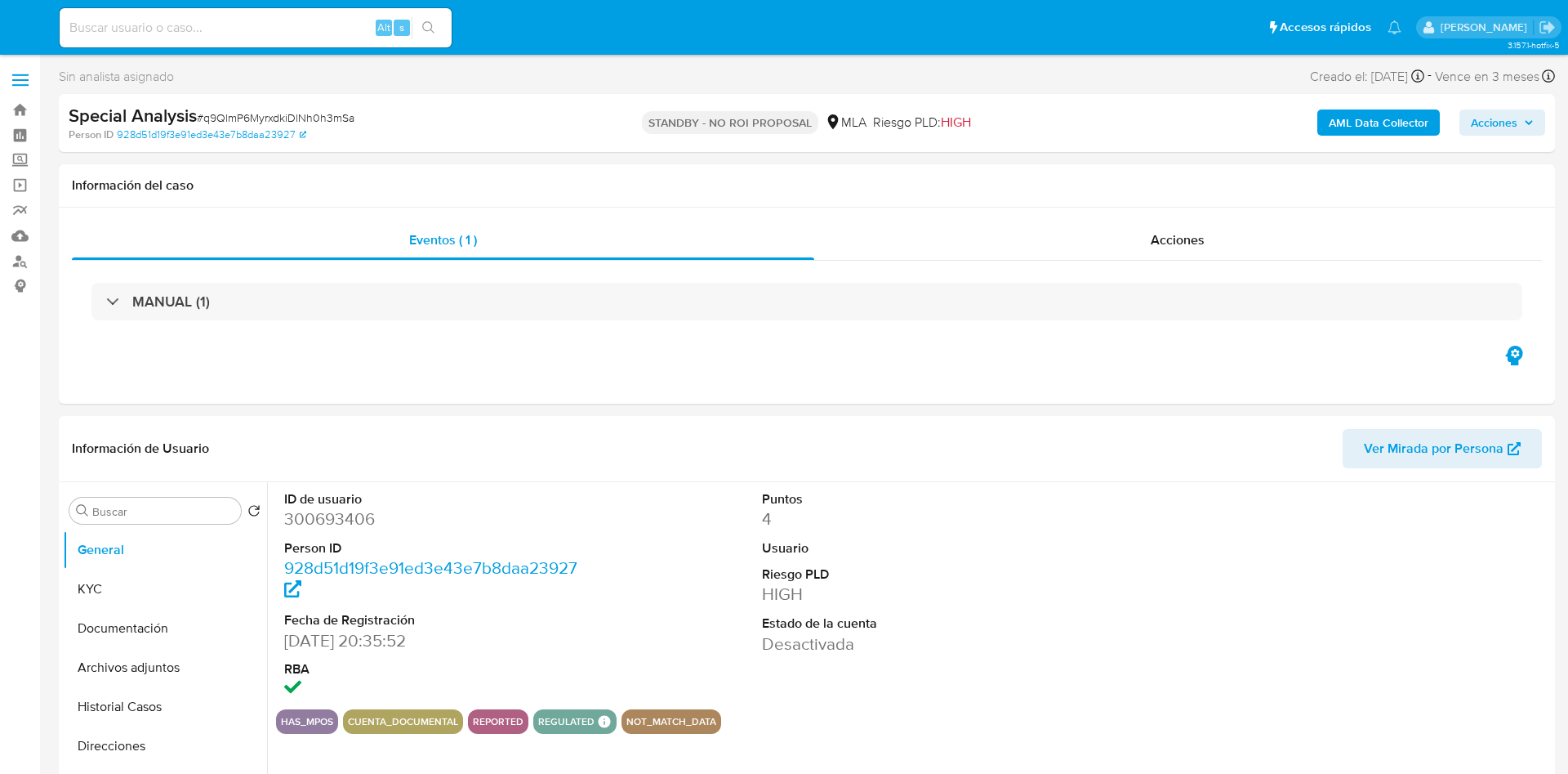
select select "10"
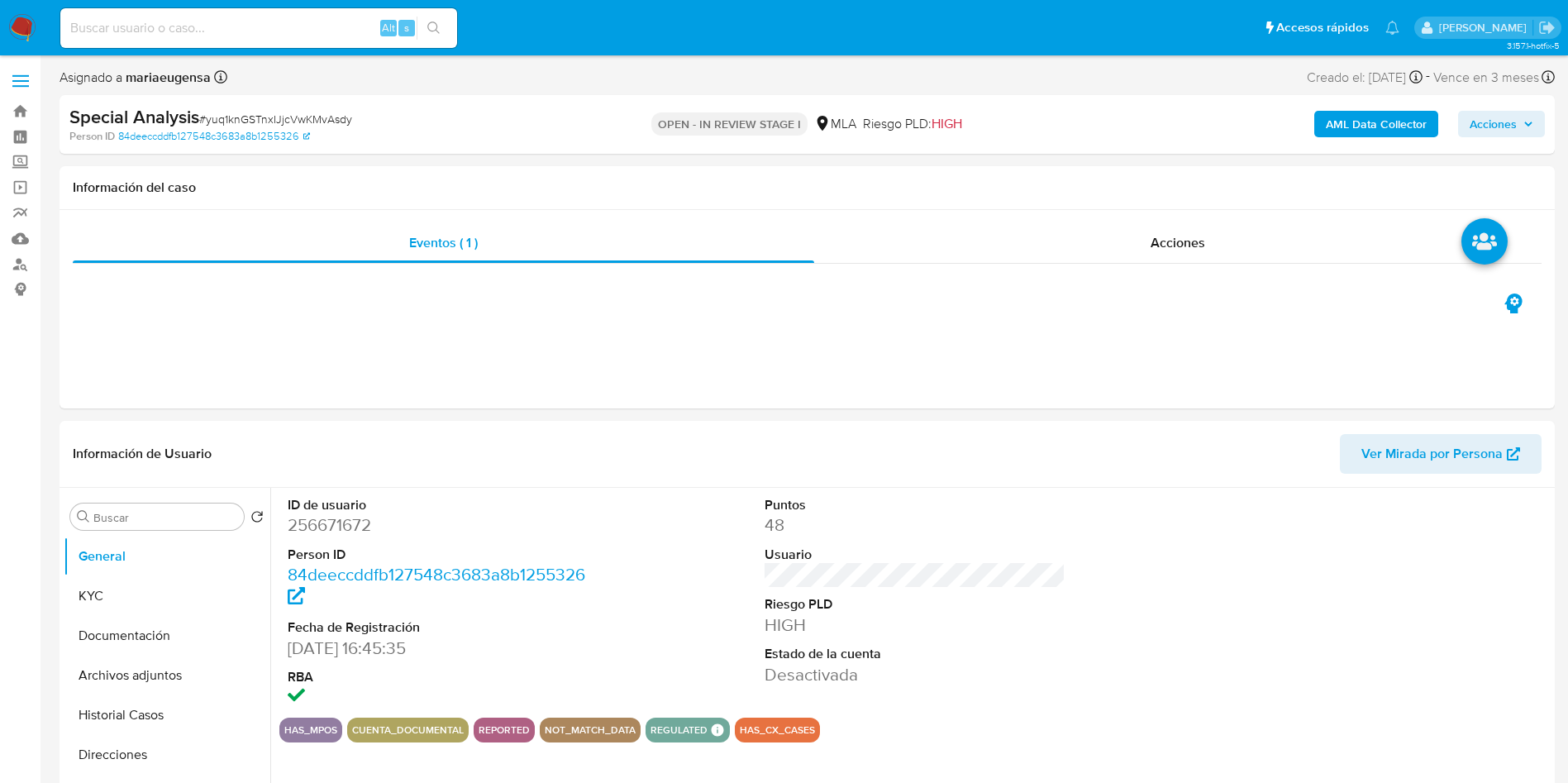
select select "10"
click at [131, 516] on input "Buscar" at bounding box center [165, 517] width 144 height 15
type input "arc"
click at [130, 585] on button "Archivos adjuntos" at bounding box center [160, 596] width 193 height 40
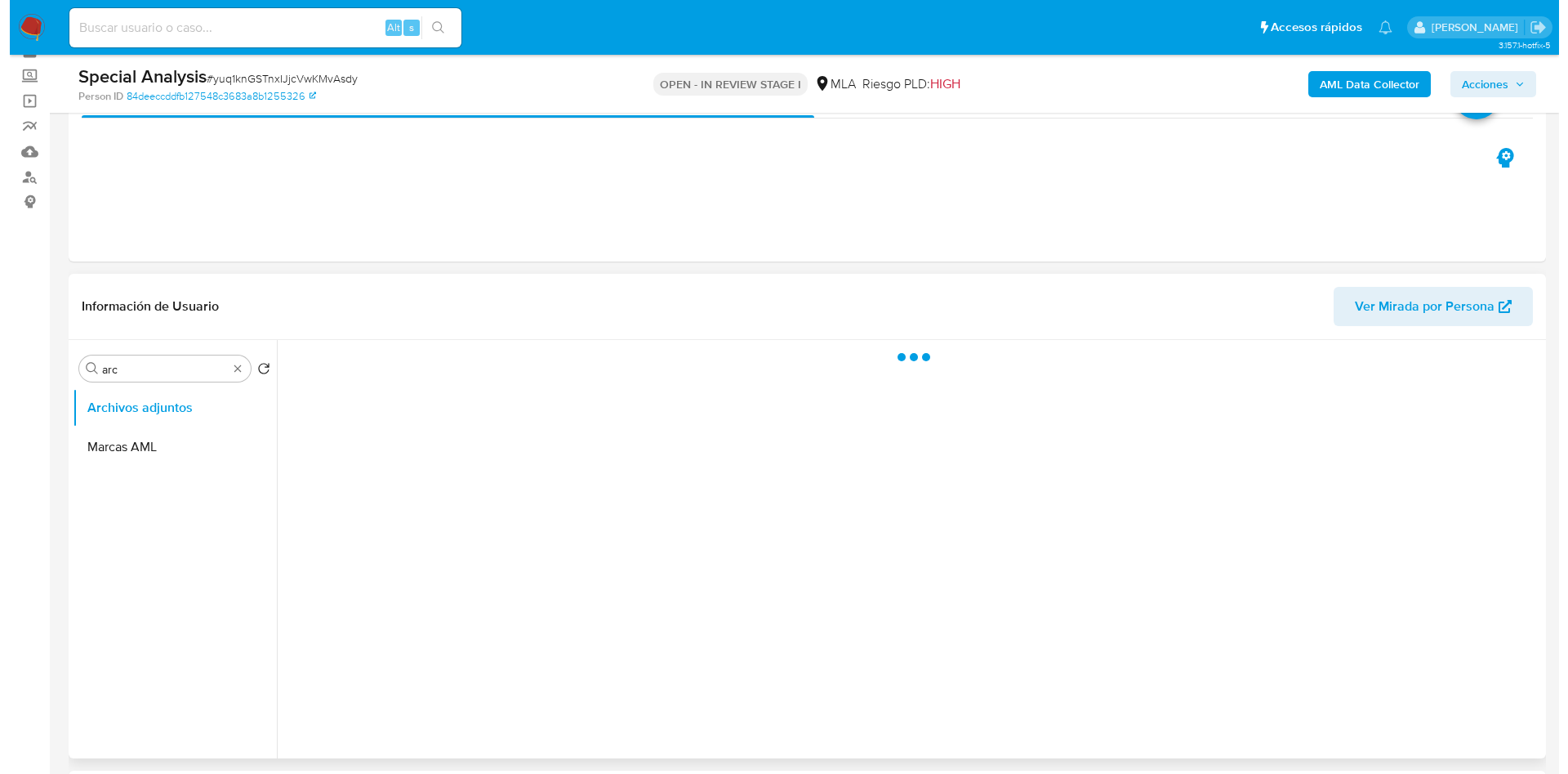
scroll to position [123, 0]
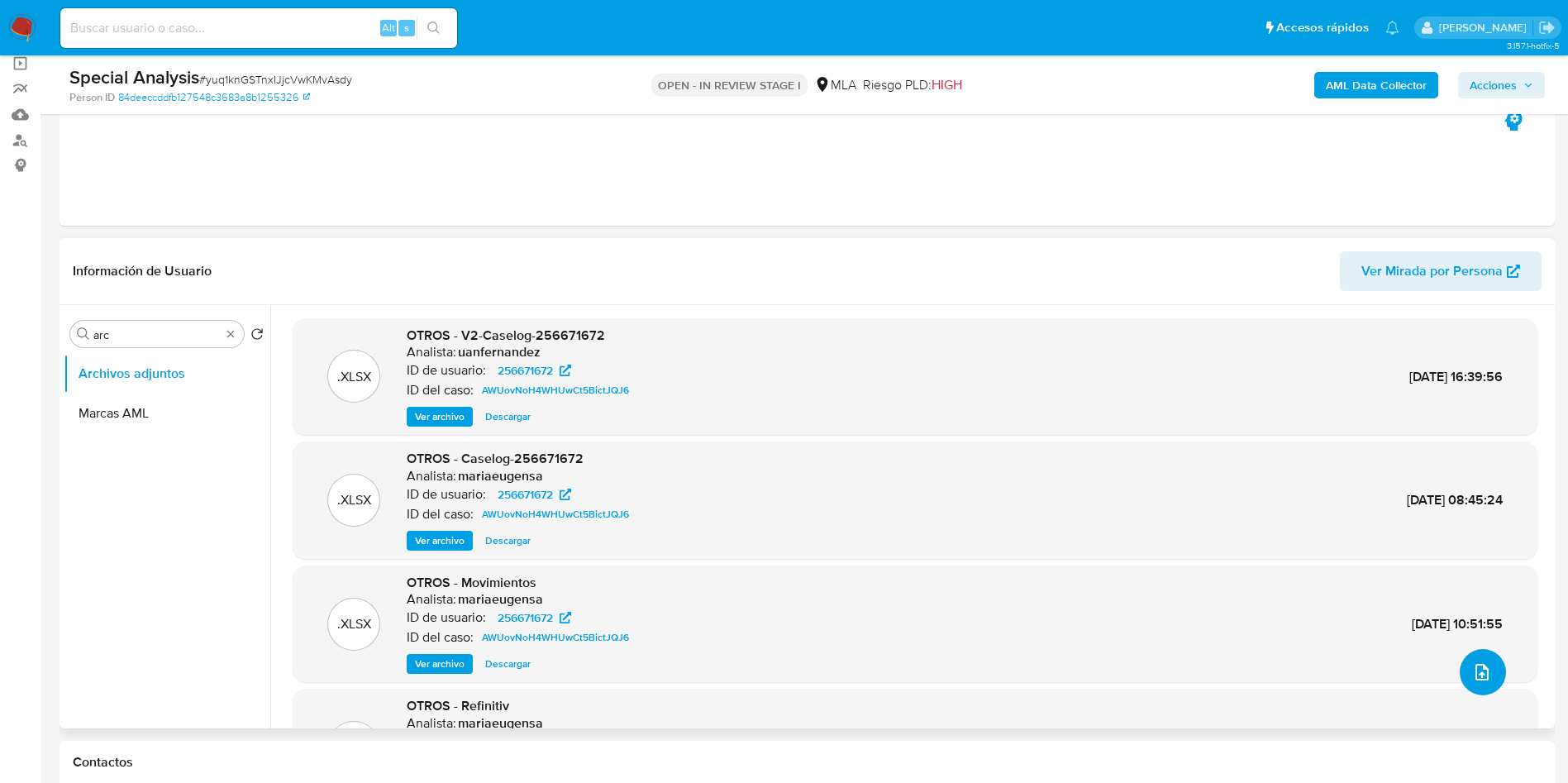
click at [1479, 669] on icon "upload-file" at bounding box center [1482, 671] width 19 height 19
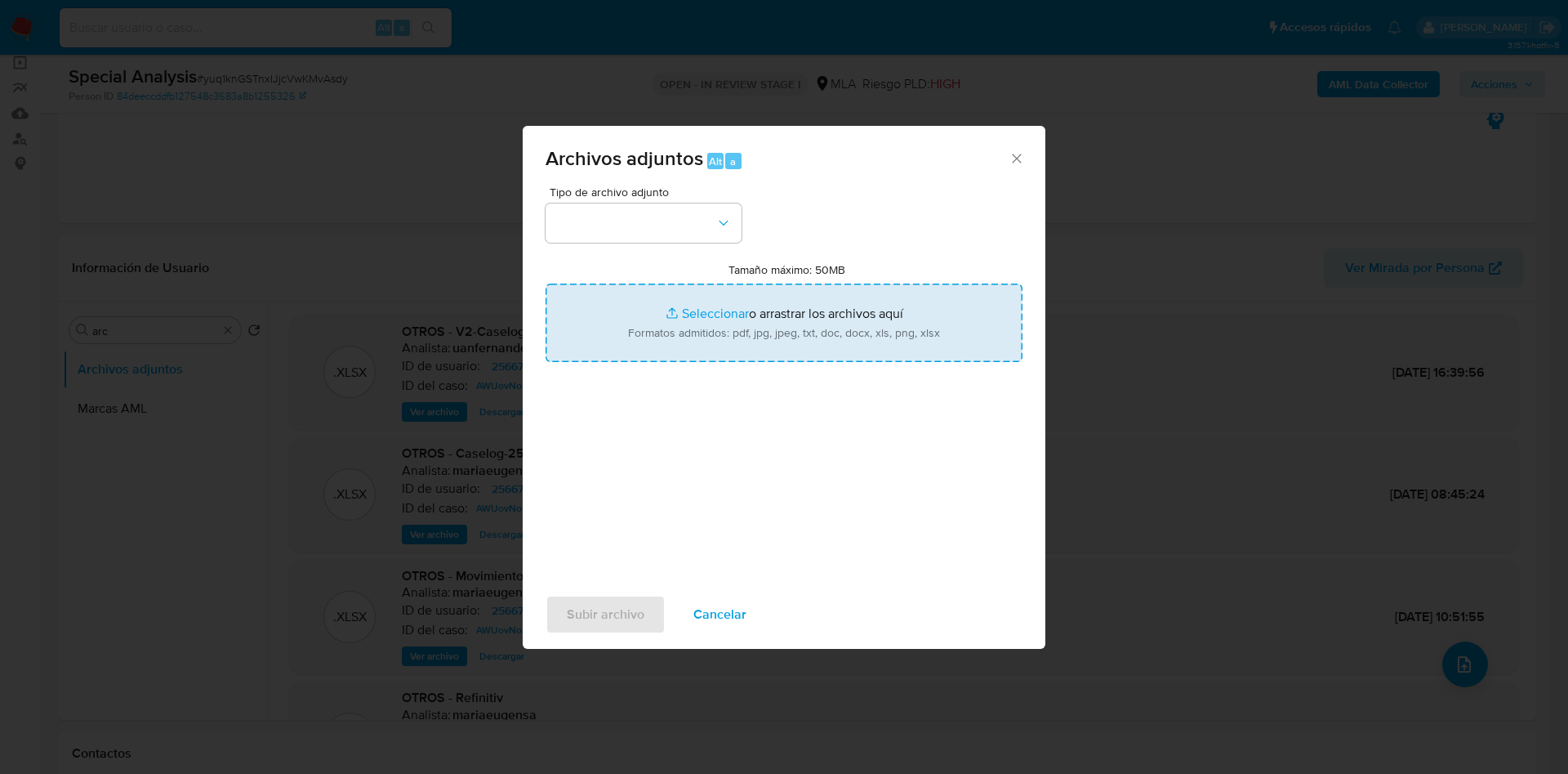
click at [728, 320] on input "Tamaño máximo: 50MB Seleccionar archivos" at bounding box center [784, 323] width 477 height 79
type input "C:\fakepath\PERIODO 2024.pdf"
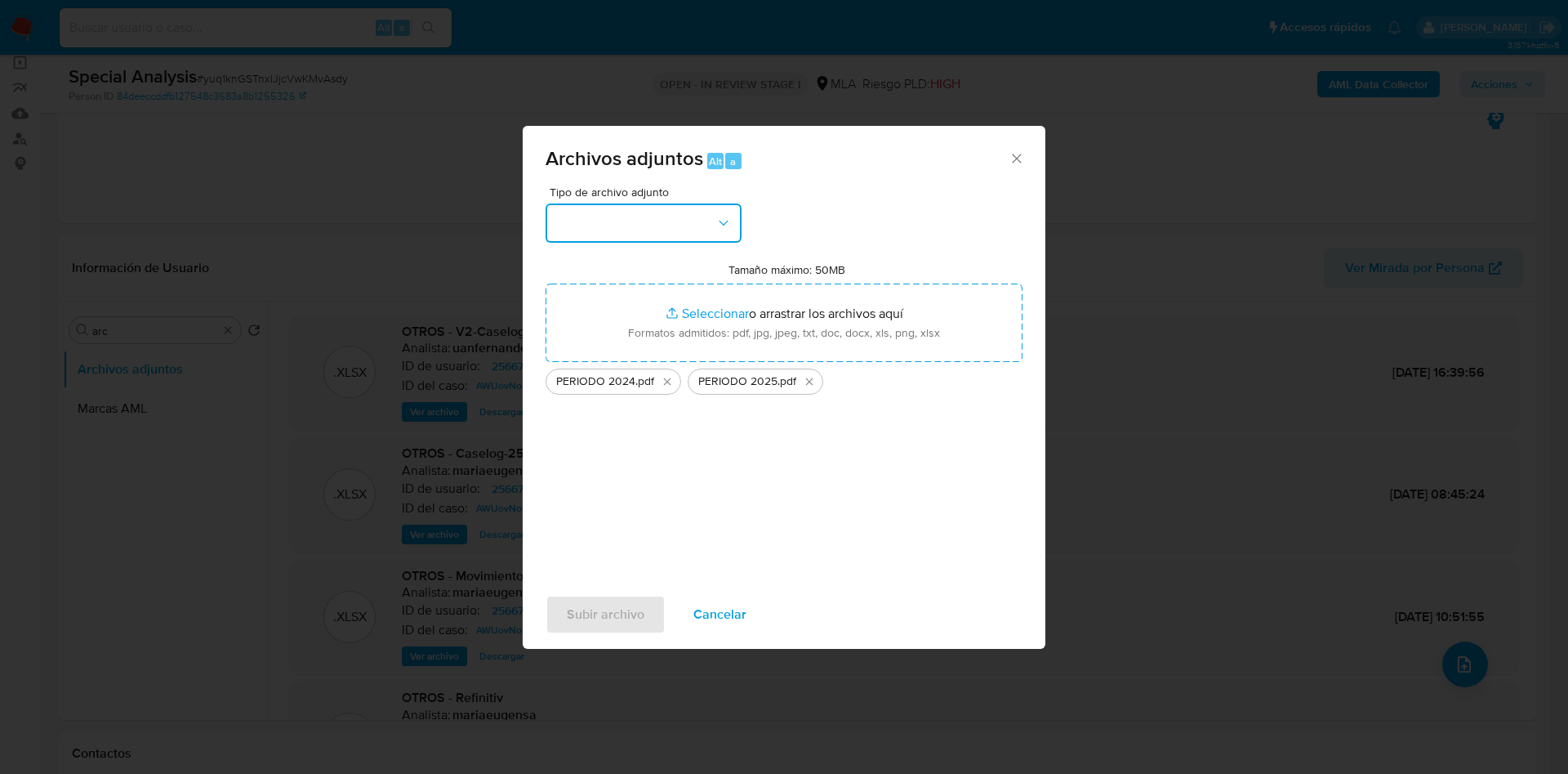
click at [620, 226] on button "button" at bounding box center [644, 223] width 196 height 39
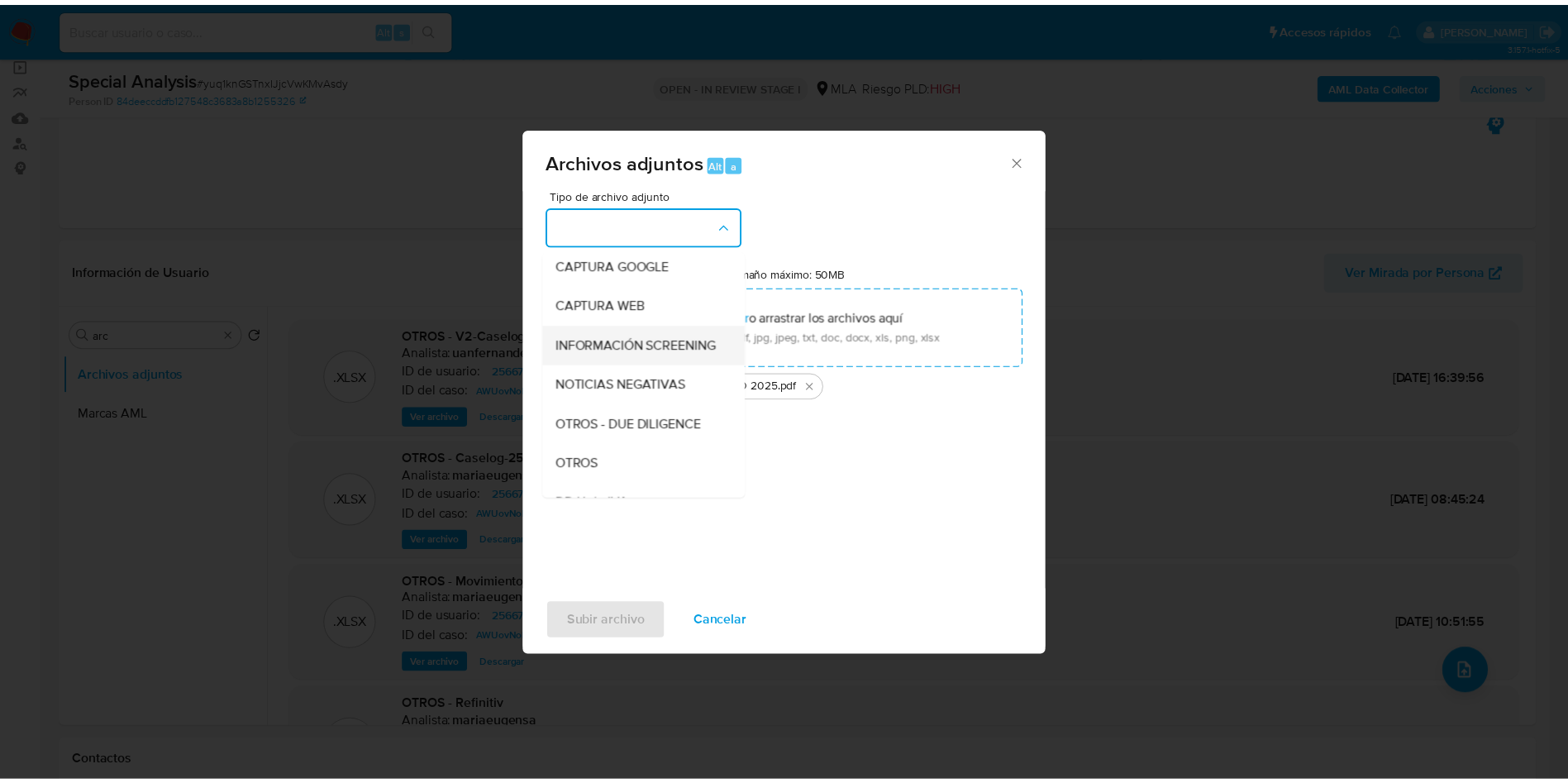
scroll to position [0, 0]
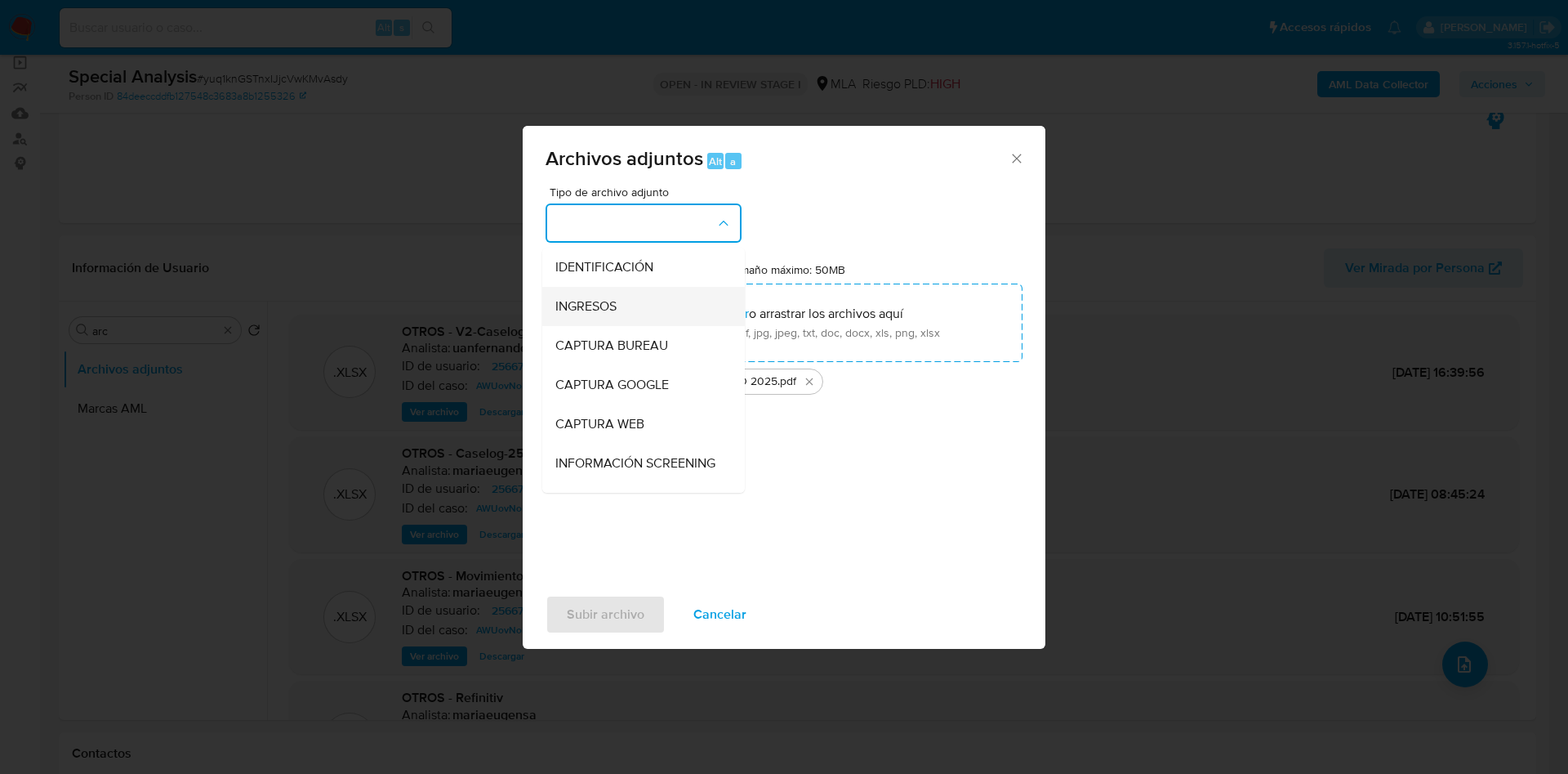
click at [612, 301] on span "INGRESOS" at bounding box center [586, 306] width 61 height 16
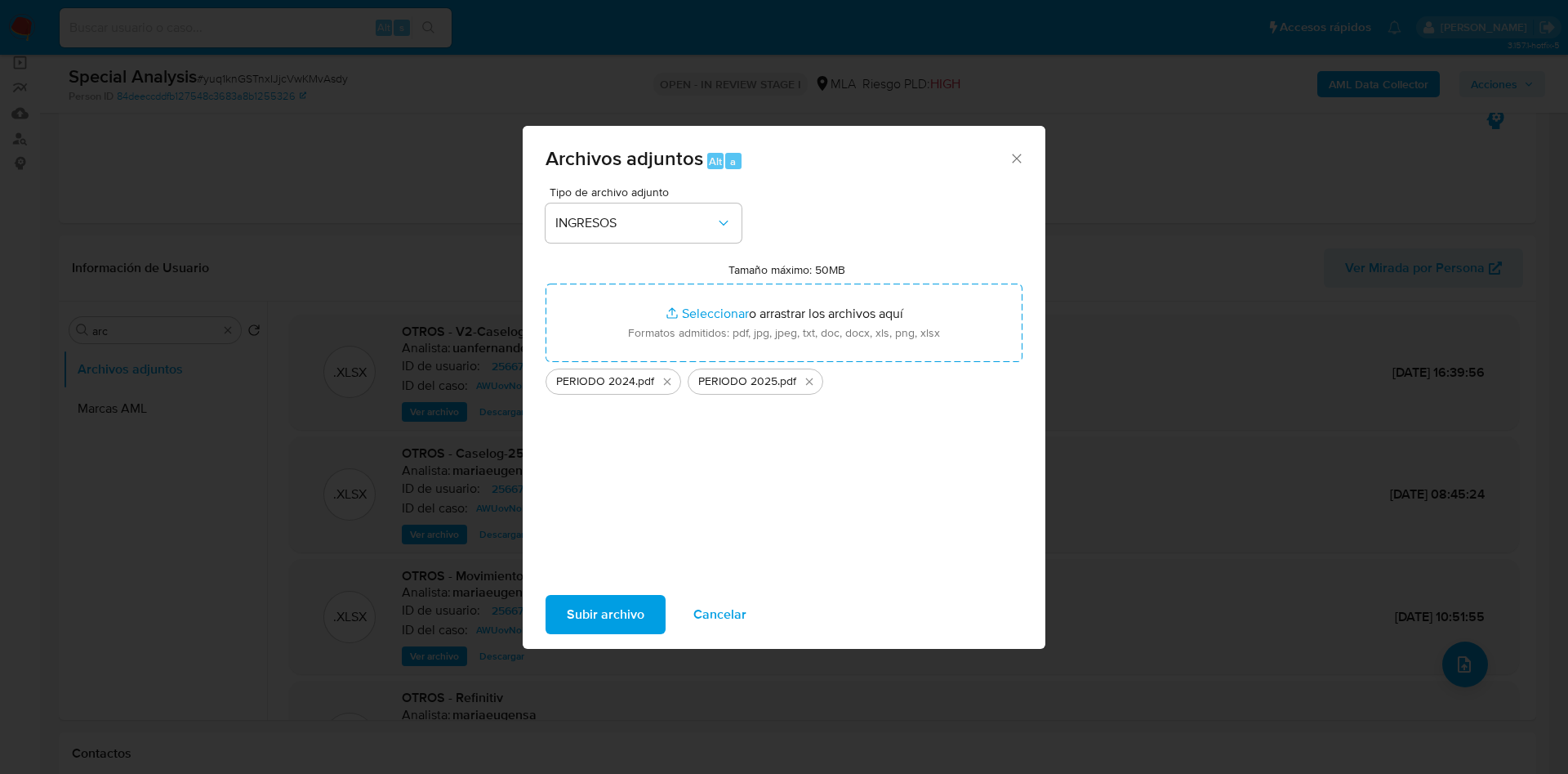
click at [602, 611] on span "Subir archivo" at bounding box center [605, 614] width 78 height 35
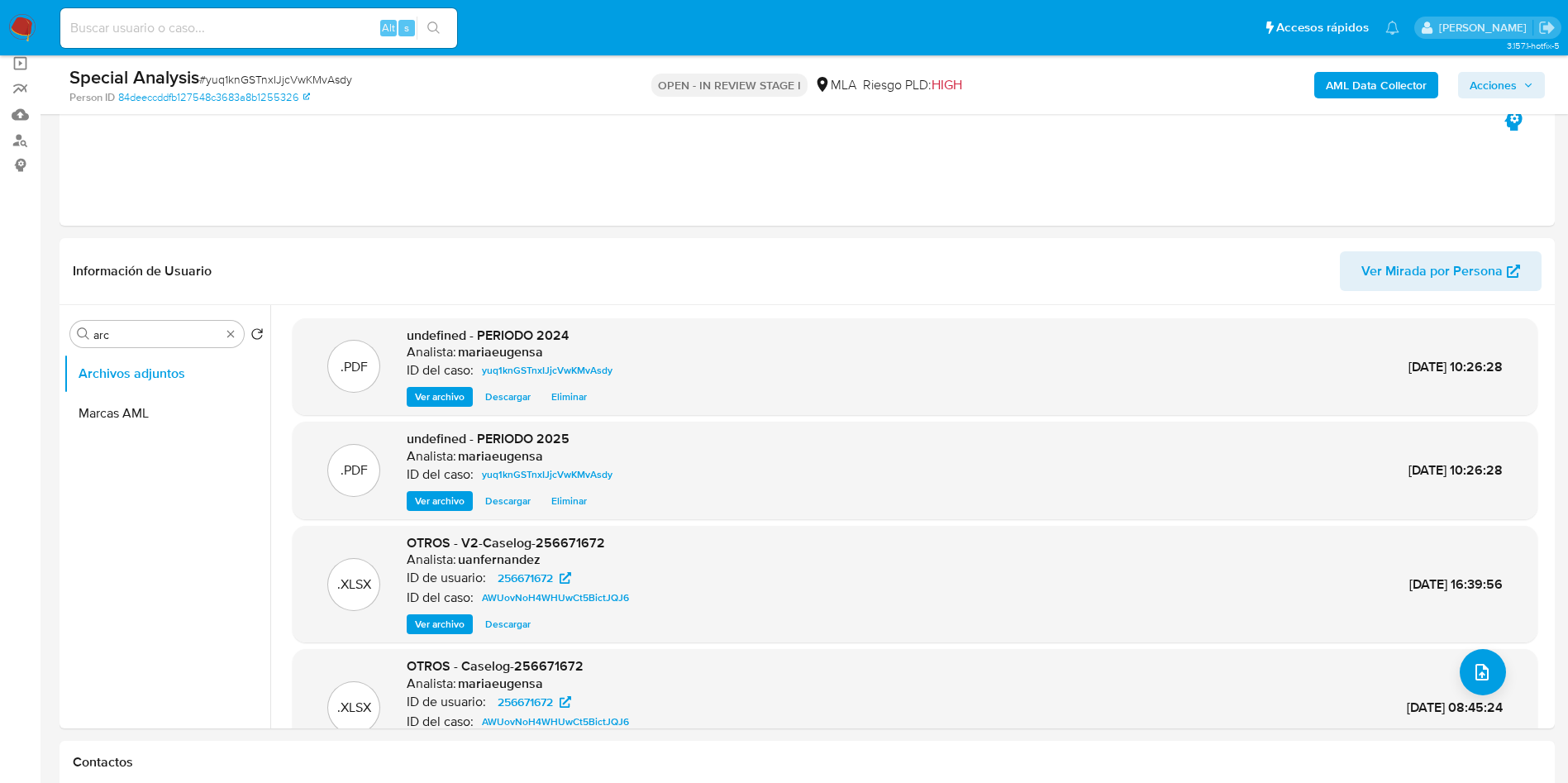
click at [1513, 86] on span "Acciones" at bounding box center [1492, 84] width 48 height 26
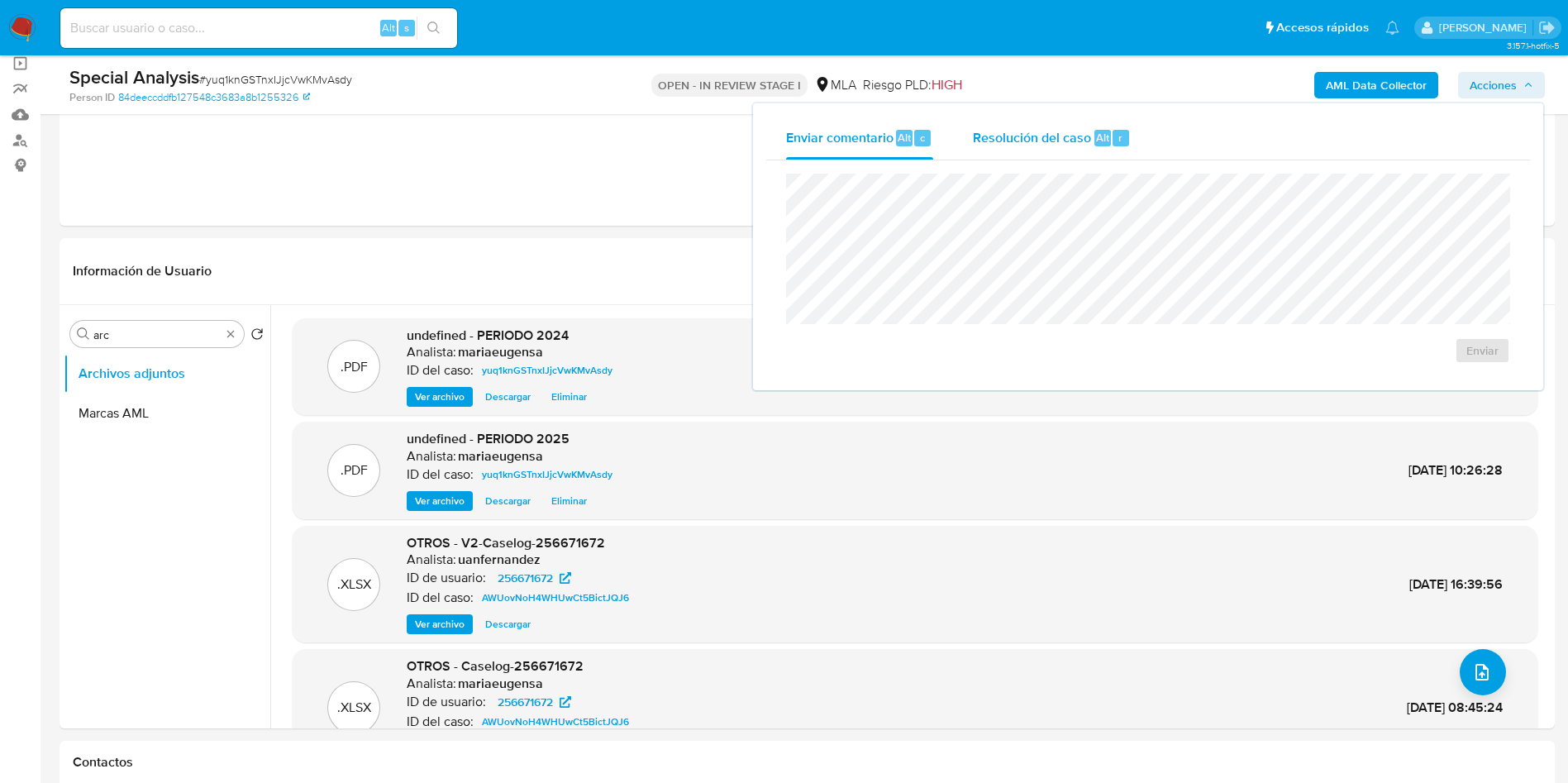
click at [1089, 129] on span "Resolución del caso" at bounding box center [1032, 137] width 118 height 19
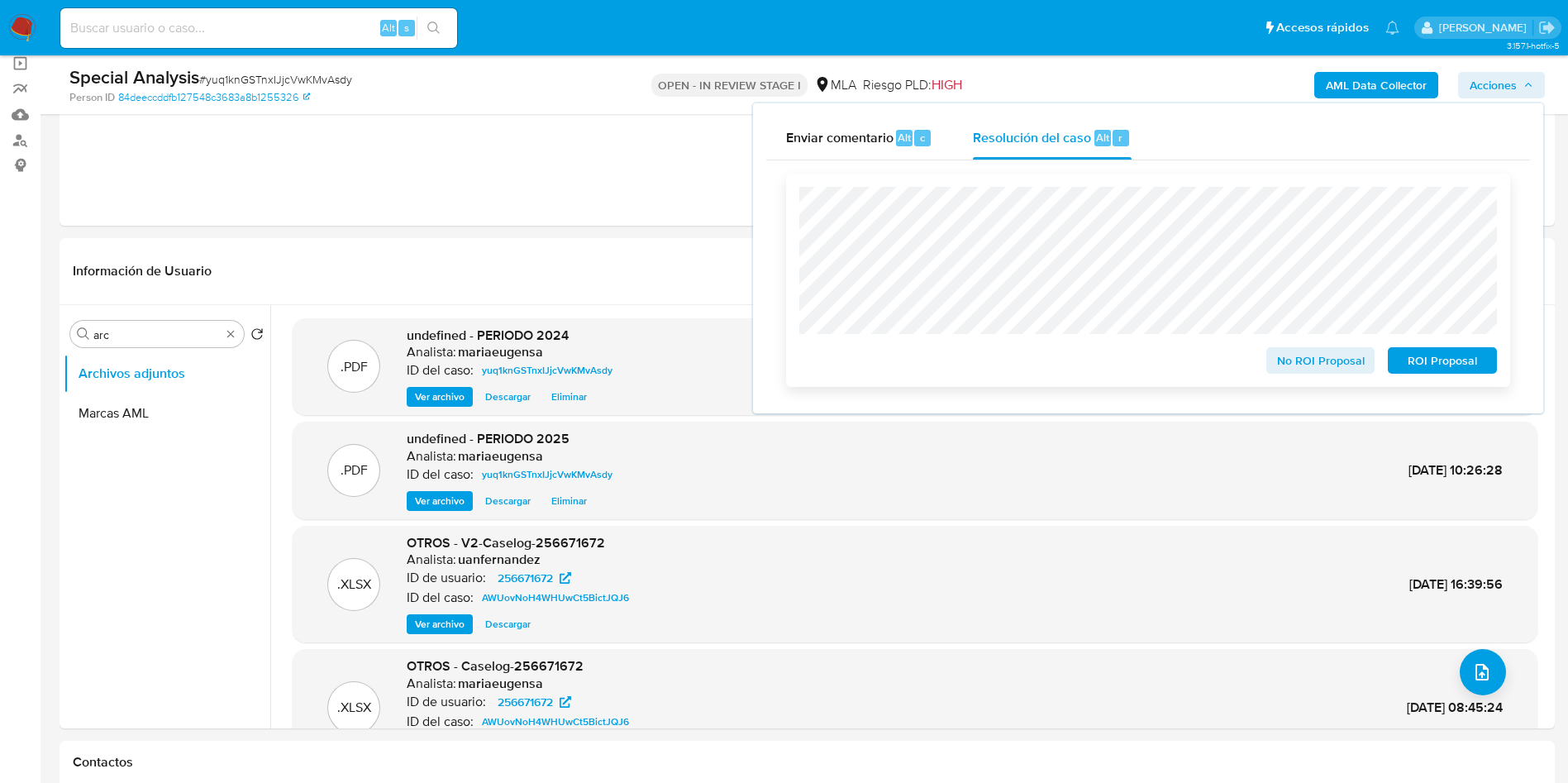
click at [767, 183] on div "Cierre de caso No ROI Proposal ROI Proposal" at bounding box center [1148, 279] width 764 height 240
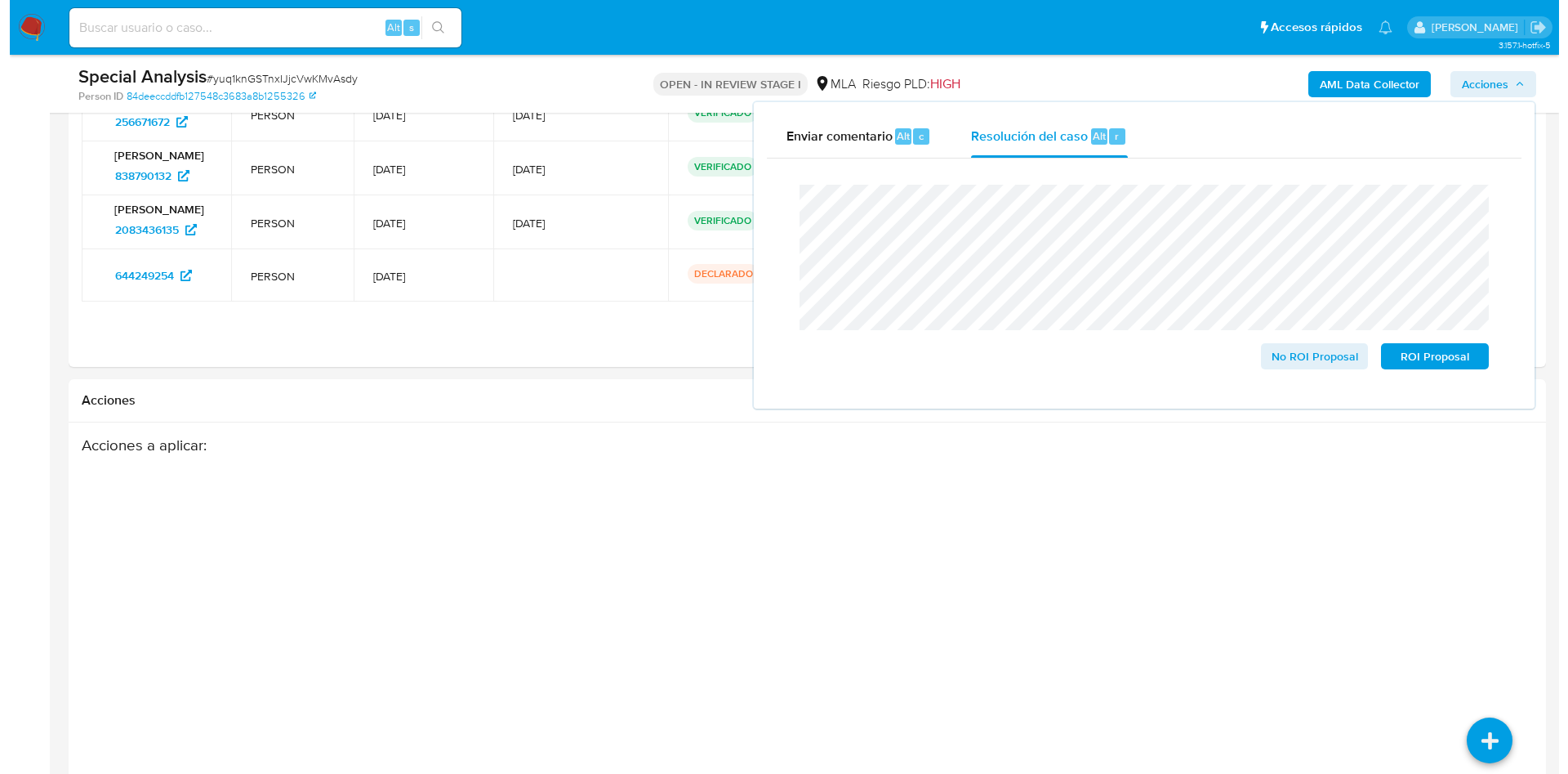
scroll to position [2479, 0]
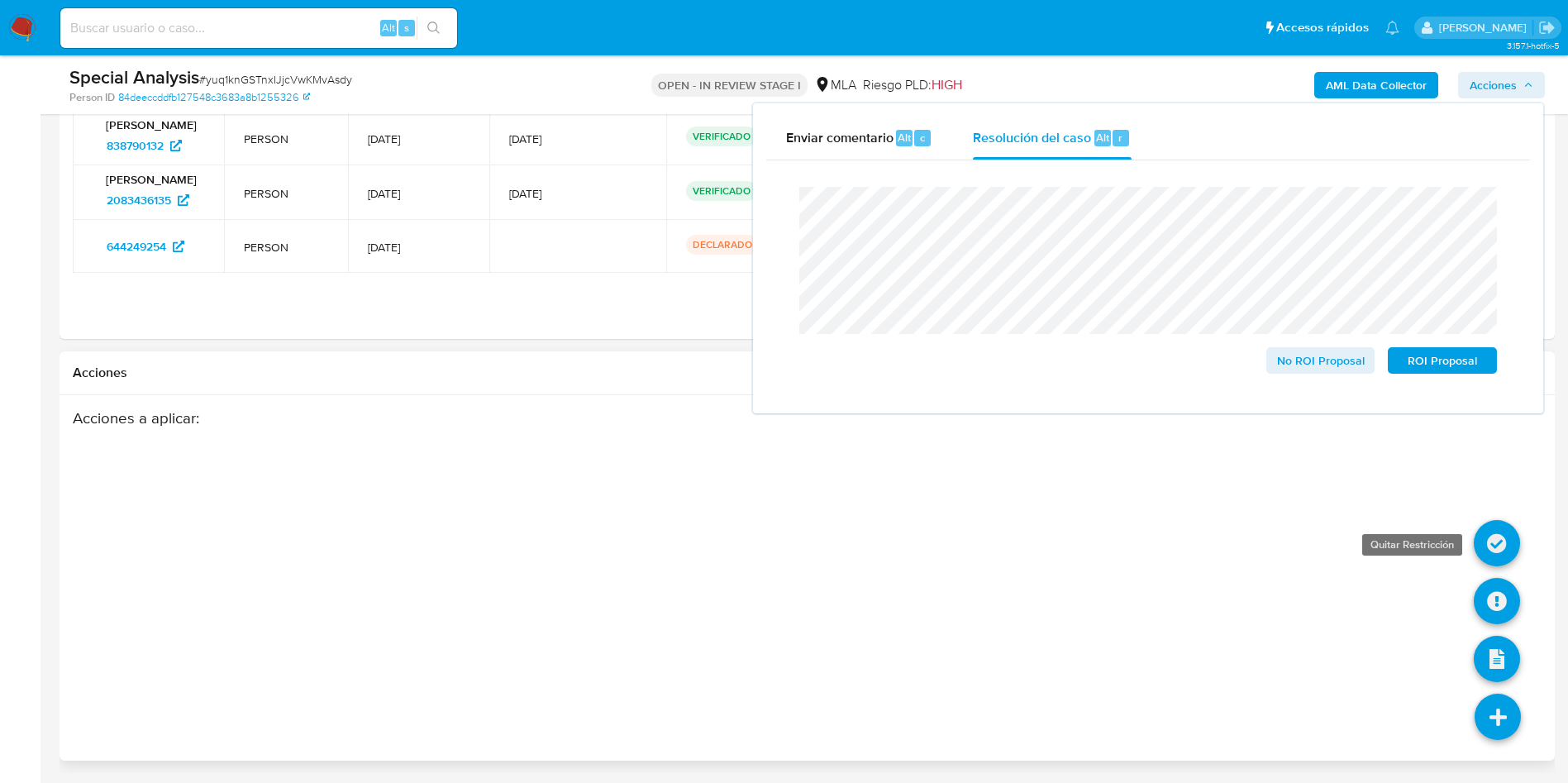
click at [1495, 542] on icon at bounding box center [1497, 543] width 47 height 47
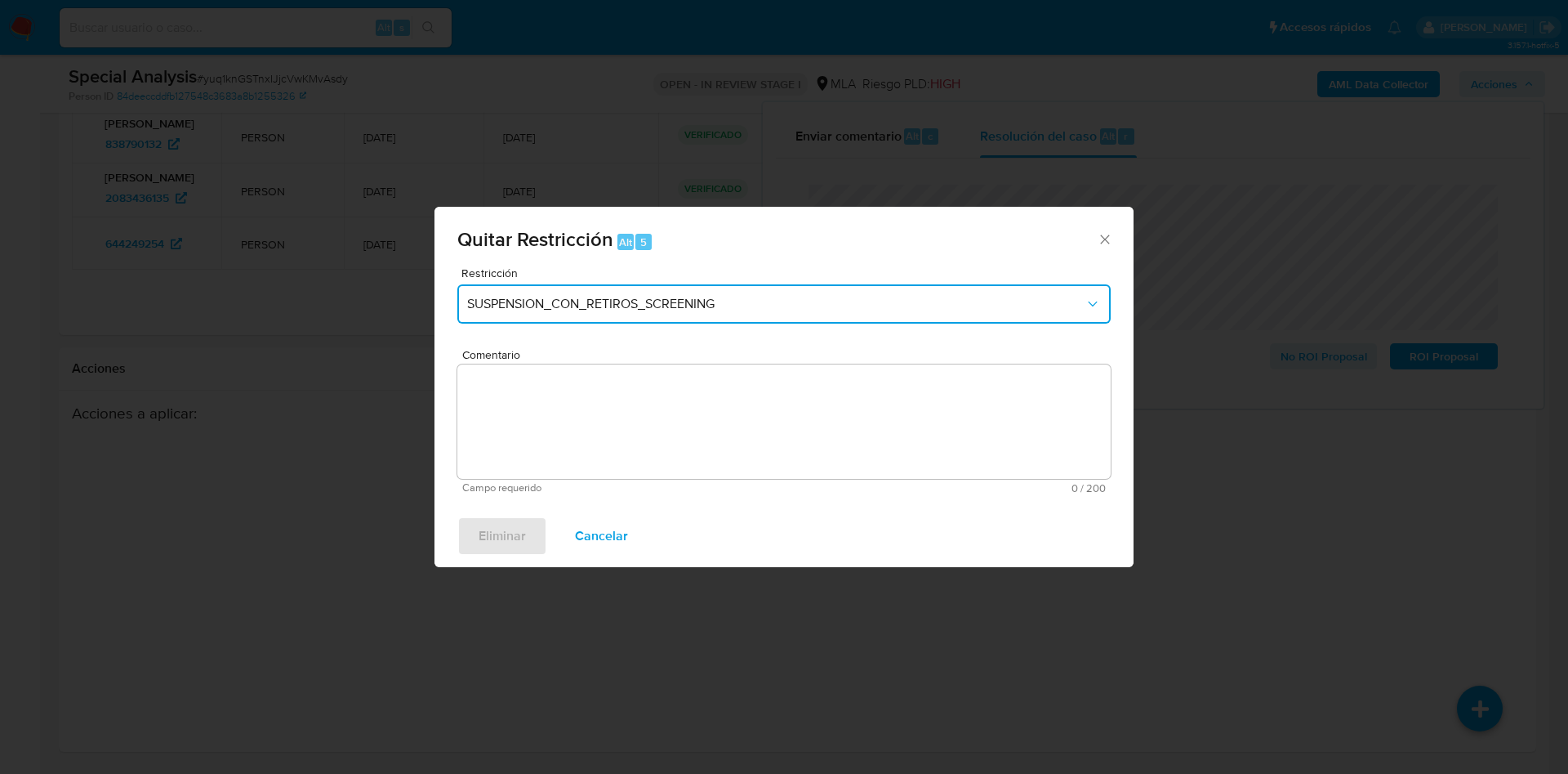
click at [602, 290] on button "SUSPENSION_CON_RETIROS_SCREENING" at bounding box center [784, 303] width 653 height 39
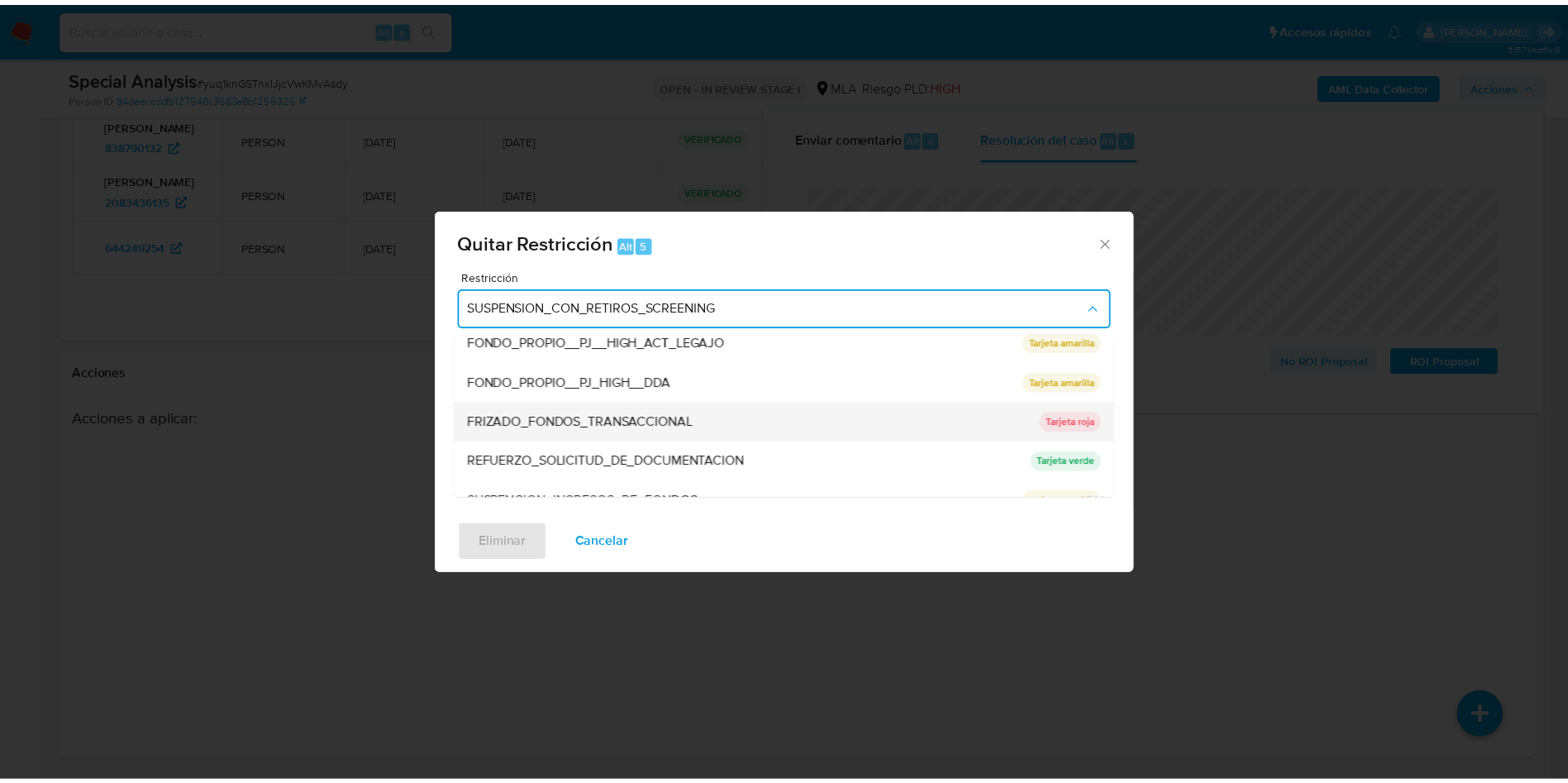
scroll to position [350, 0]
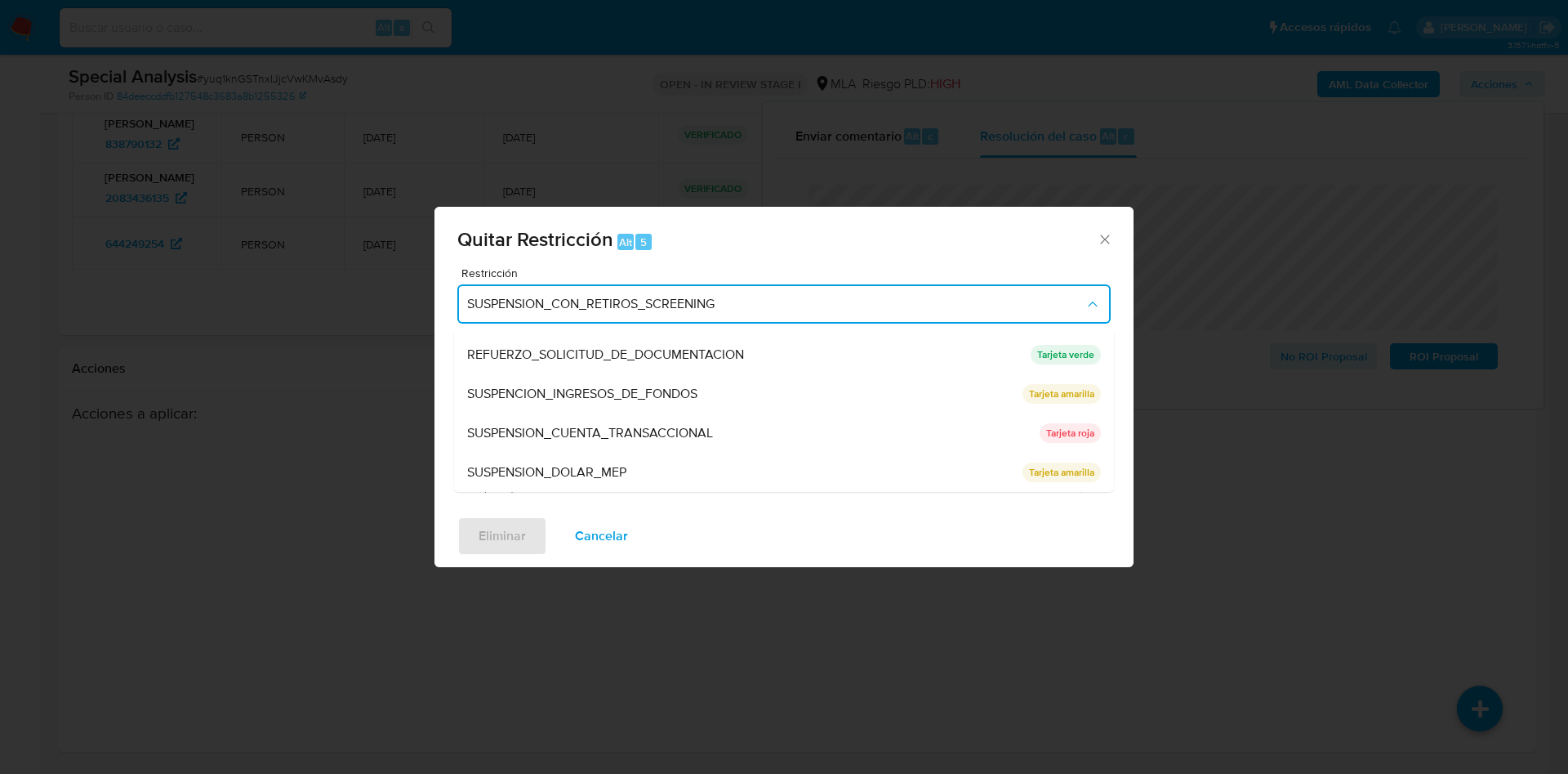
click at [575, 427] on span "SUSPENSION_CUENTA_TRANSACCIONAL" at bounding box center [590, 433] width 246 height 16
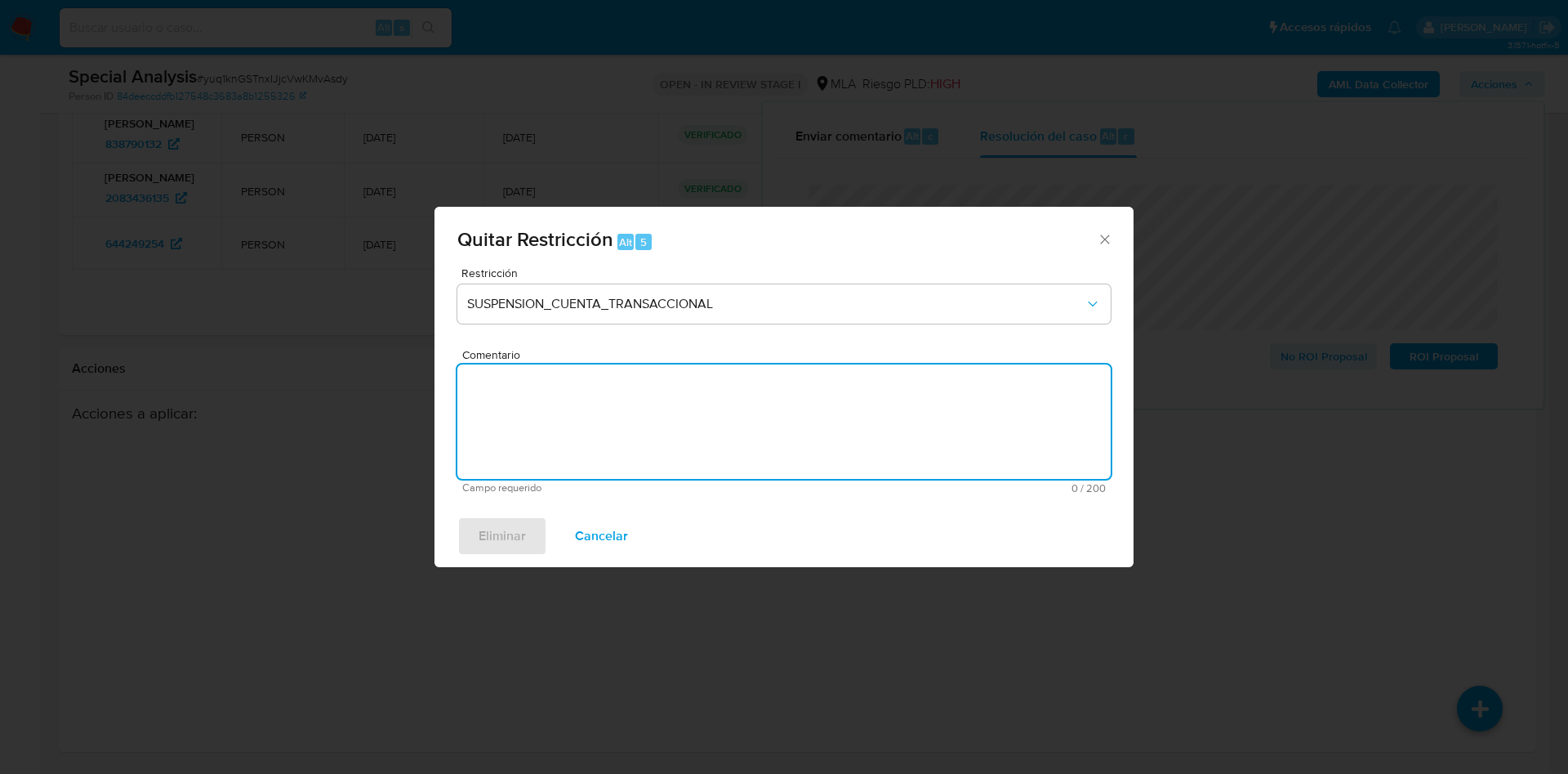
click at [580, 430] on textarea "Comentario" at bounding box center [784, 421] width 653 height 114
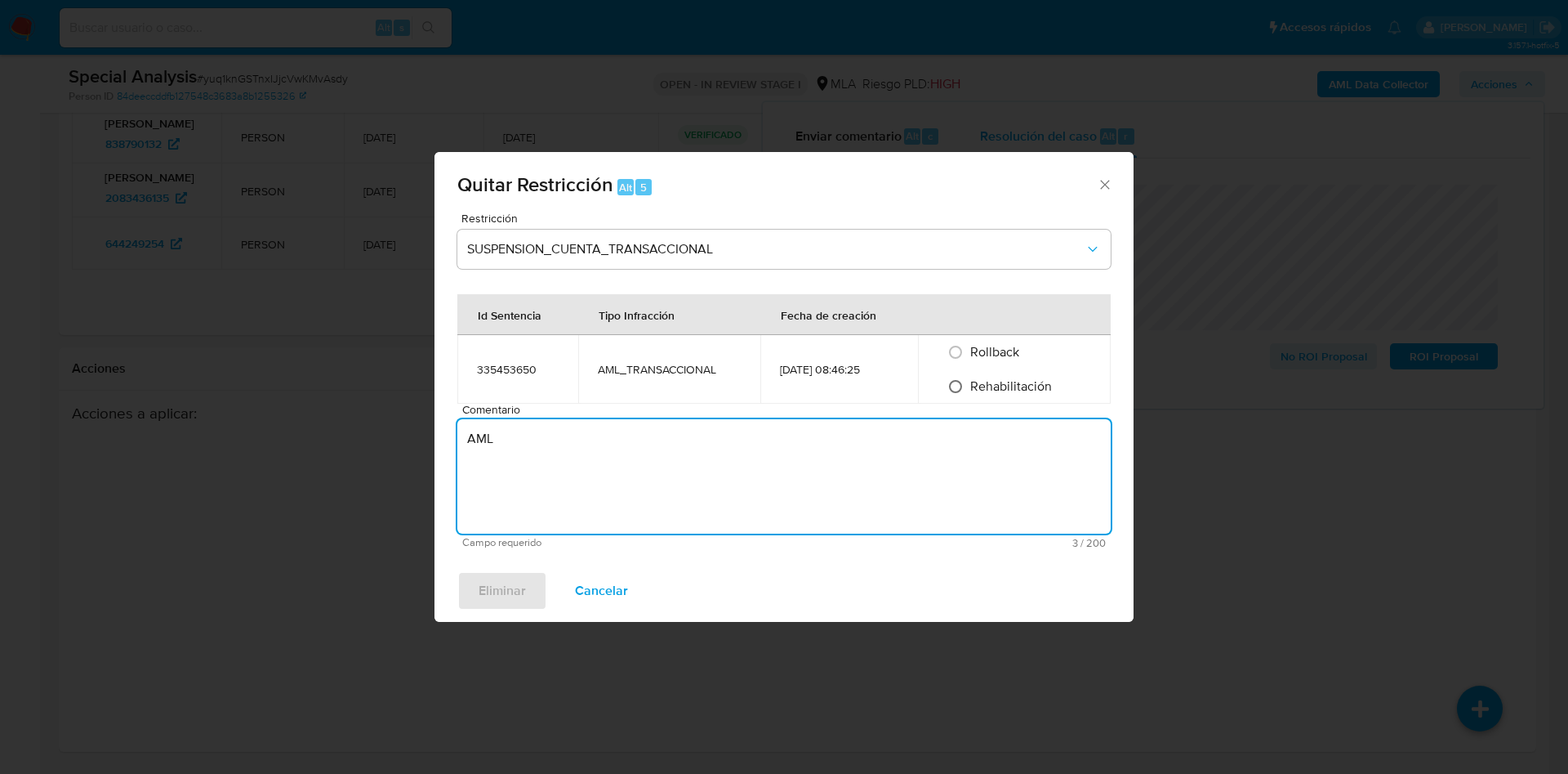
type textarea "AML"
click at [959, 394] on input "Rehabilitación" at bounding box center [955, 386] width 26 height 26
radio input "true"
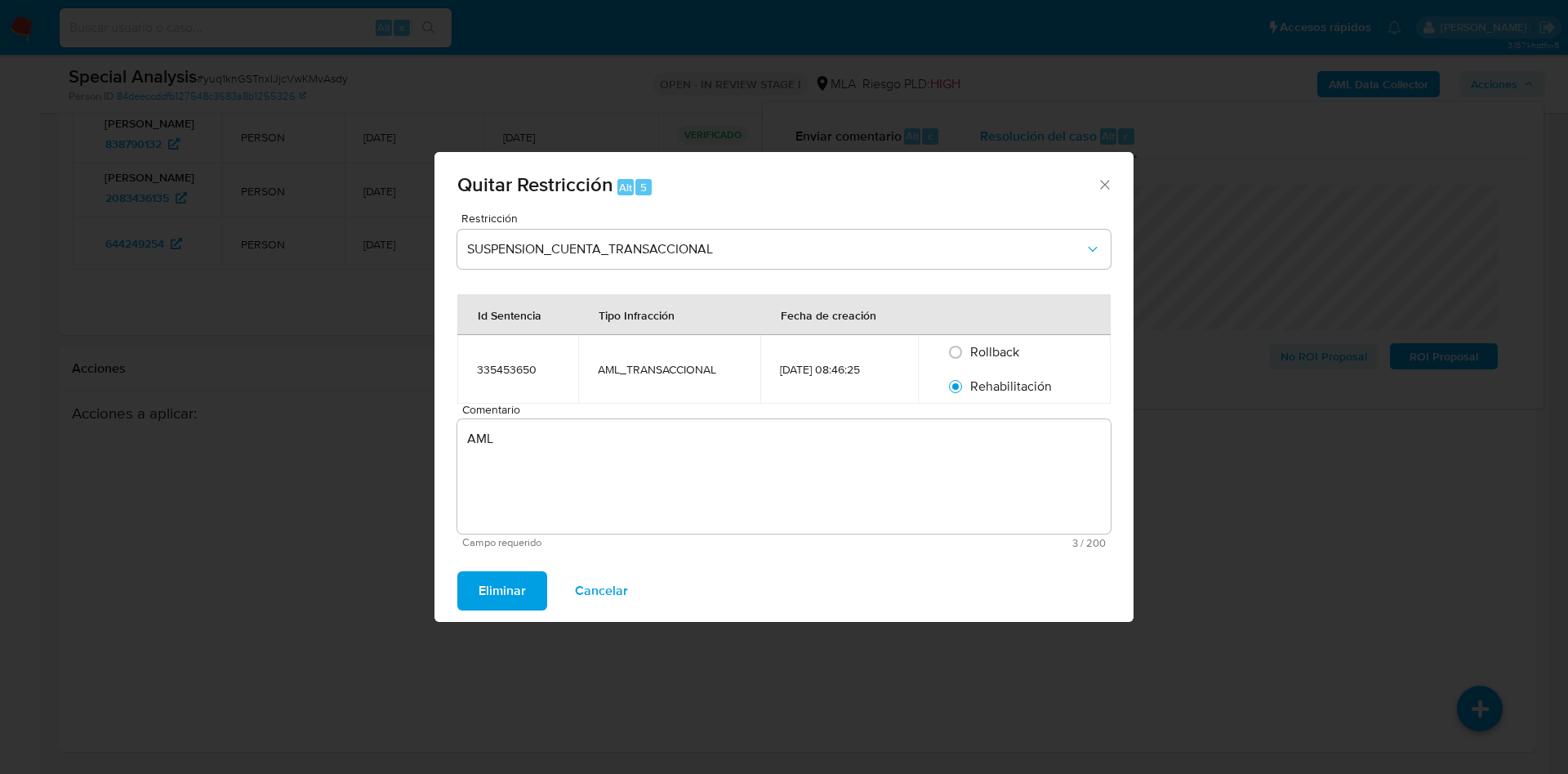
click at [504, 588] on span "Eliminar" at bounding box center [502, 590] width 47 height 35
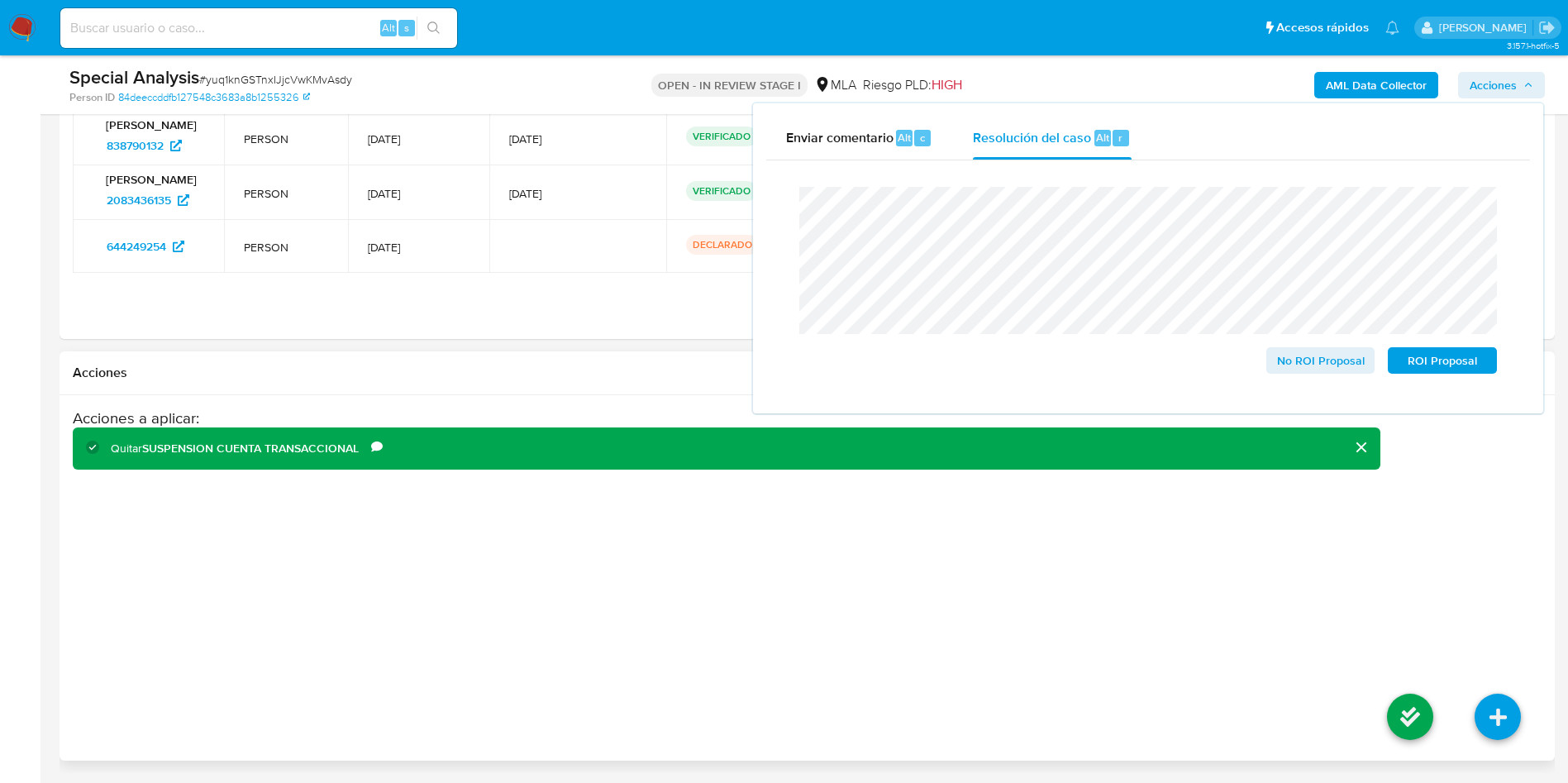
click at [1434, 713] on li at bounding box center [1410, 718] width 87 height 92
drag, startPoint x: 1431, startPoint y: 711, endPoint x: 1422, endPoint y: 712, distance: 9.1
click at [1422, 712] on icon at bounding box center [1410, 717] width 47 height 47
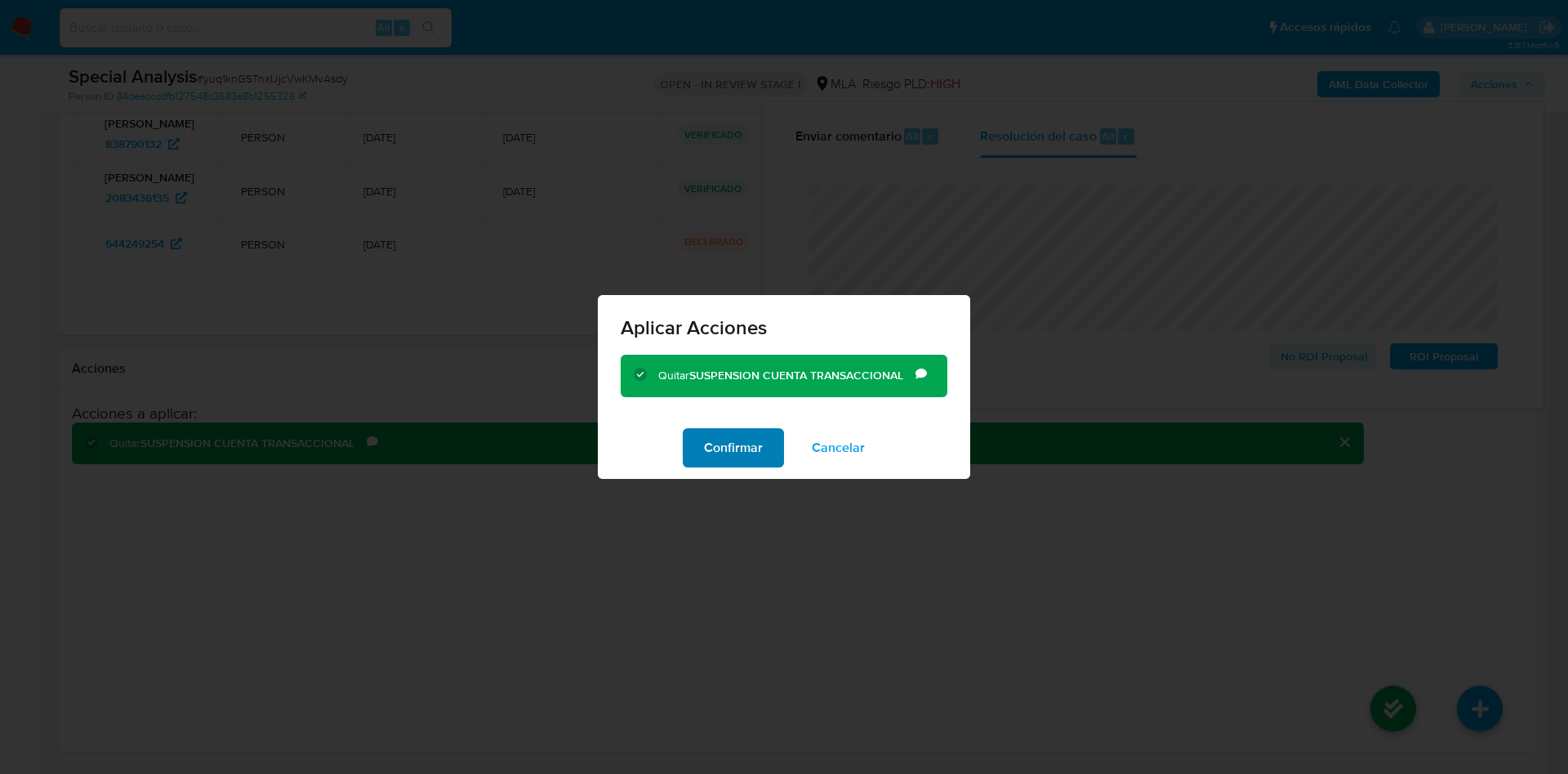
click at [737, 435] on span "Confirmar" at bounding box center [733, 447] width 59 height 35
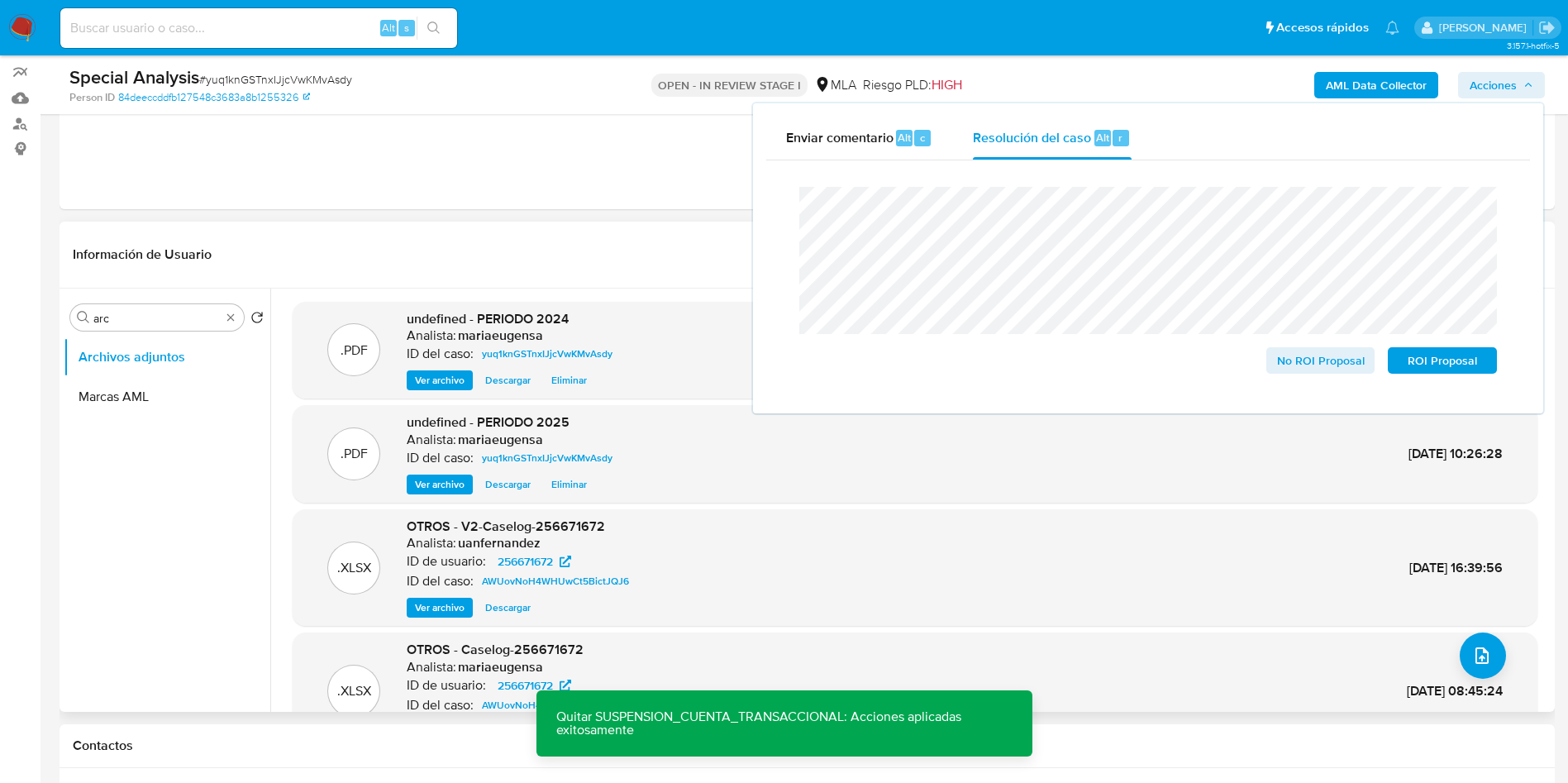
scroll to position [0, 0]
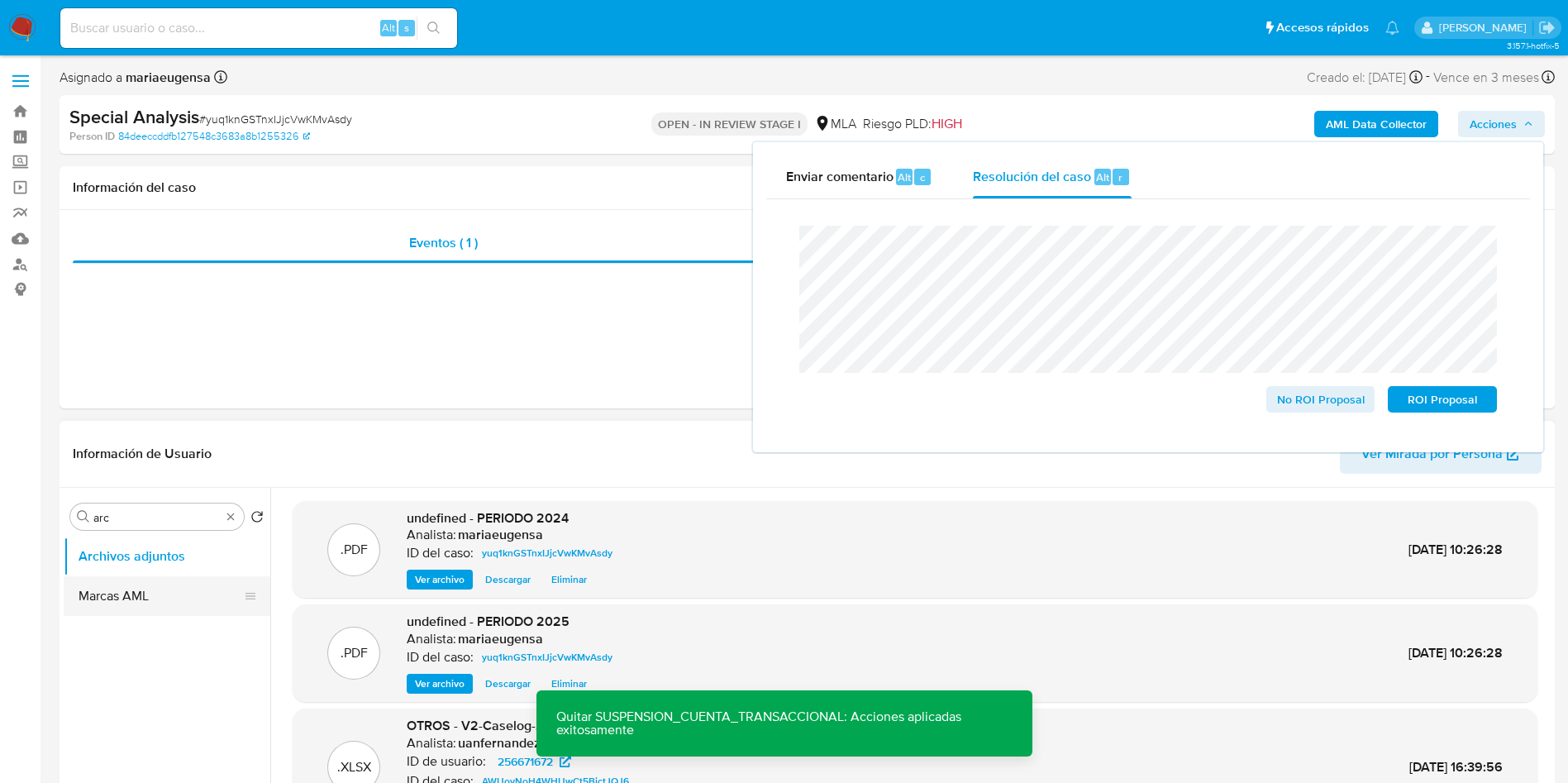
click at [174, 577] on button "Marcas AML" at bounding box center [160, 596] width 193 height 40
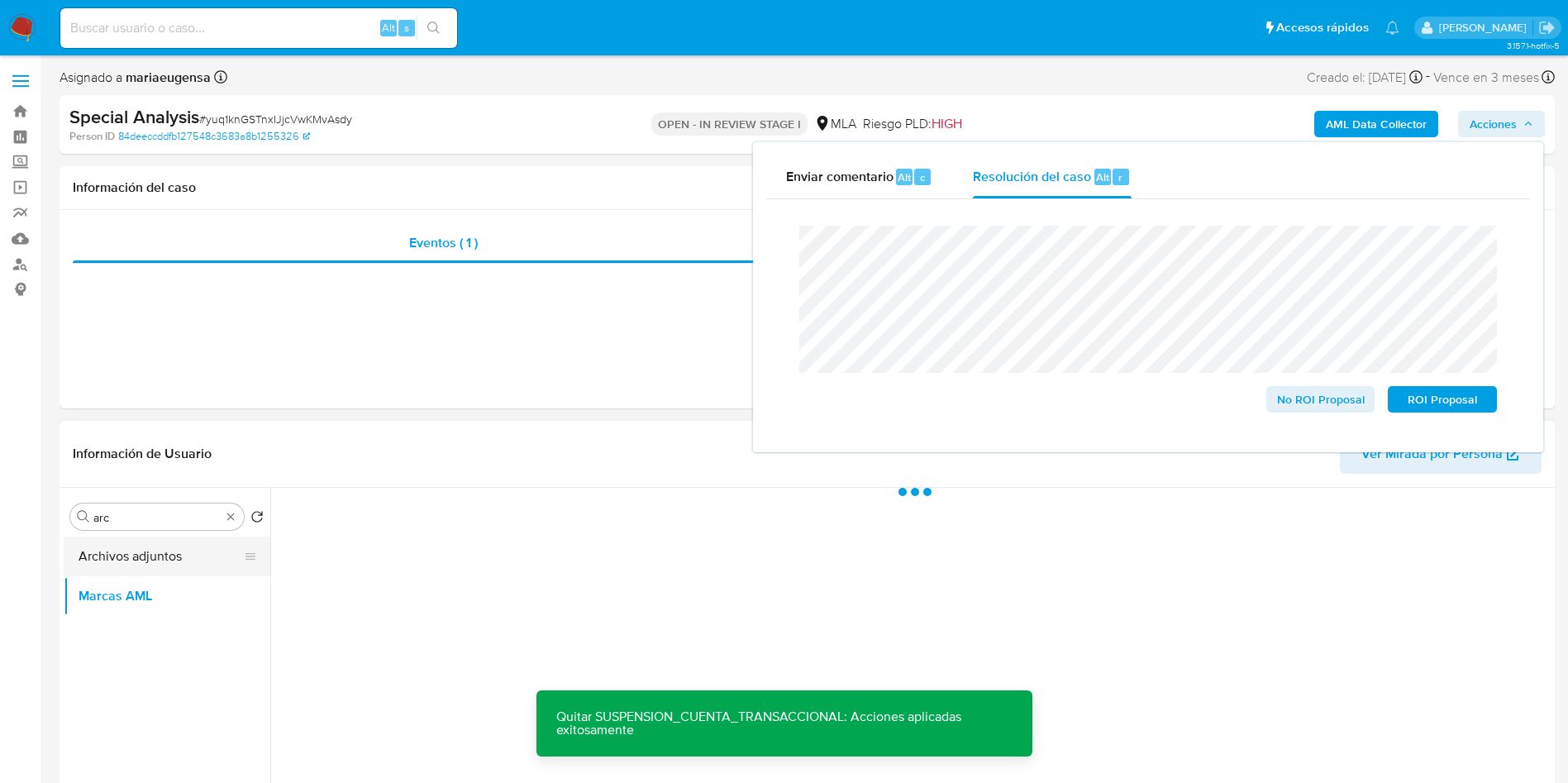
click at [172, 558] on button "Archivos adjuntos" at bounding box center [160, 556] width 193 height 40
click at [152, 516] on input "arc" at bounding box center [156, 517] width 127 height 15
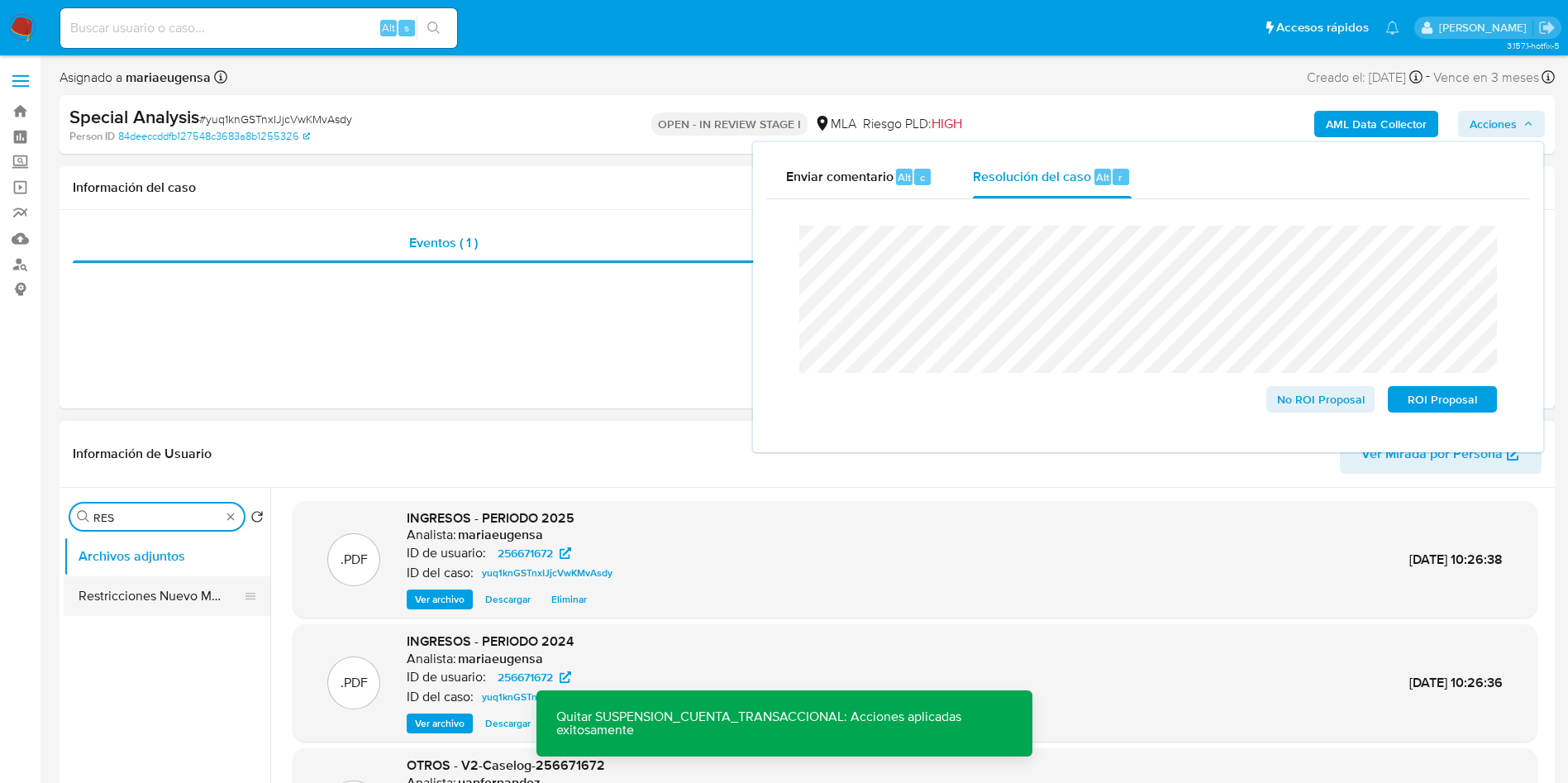
type input "RES"
click at [147, 600] on button "Restricciones Nuevo Mundo" at bounding box center [160, 596] width 193 height 40
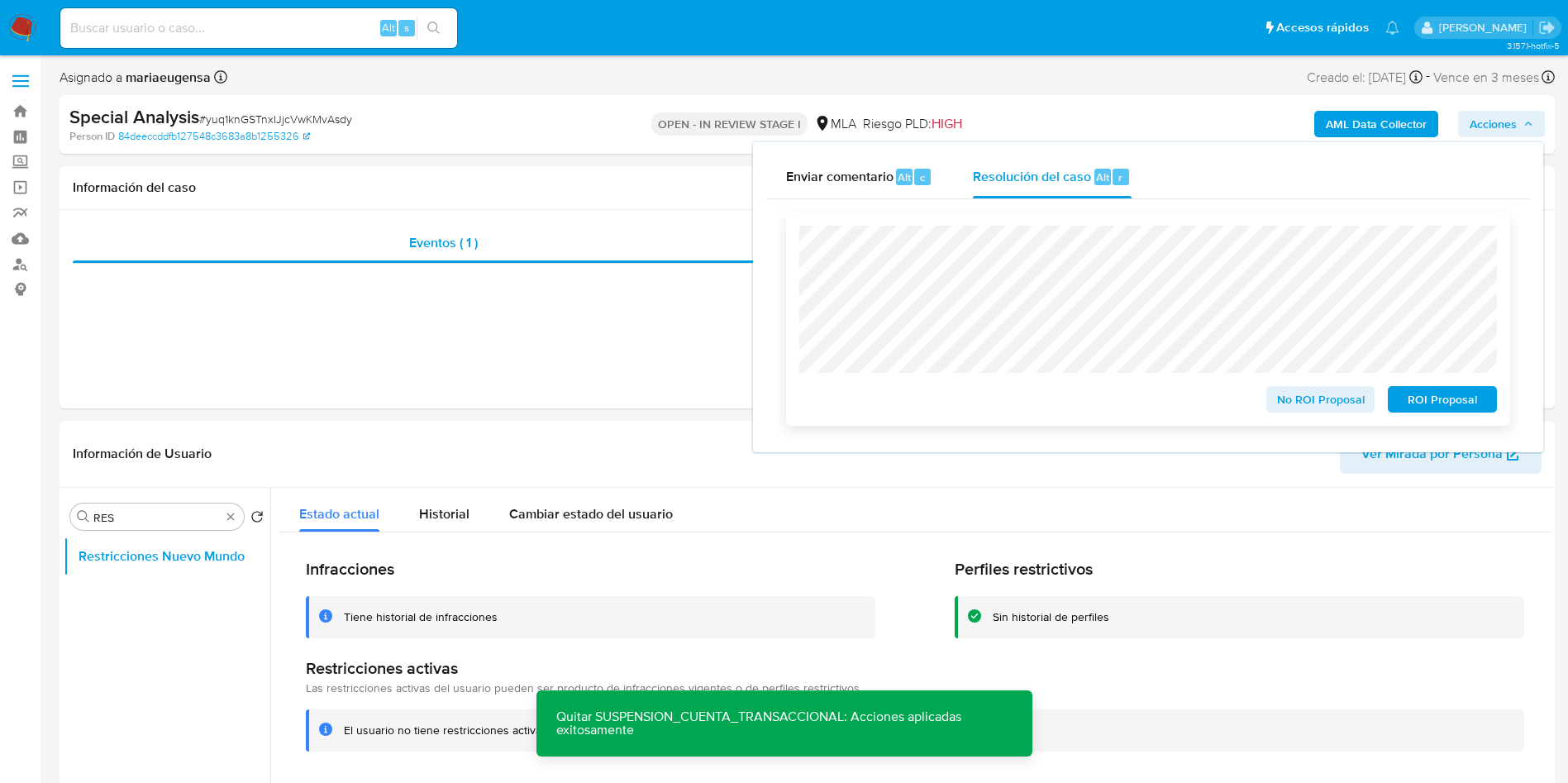
click at [1301, 410] on span "No ROI Proposal" at bounding box center [1321, 399] width 86 height 23
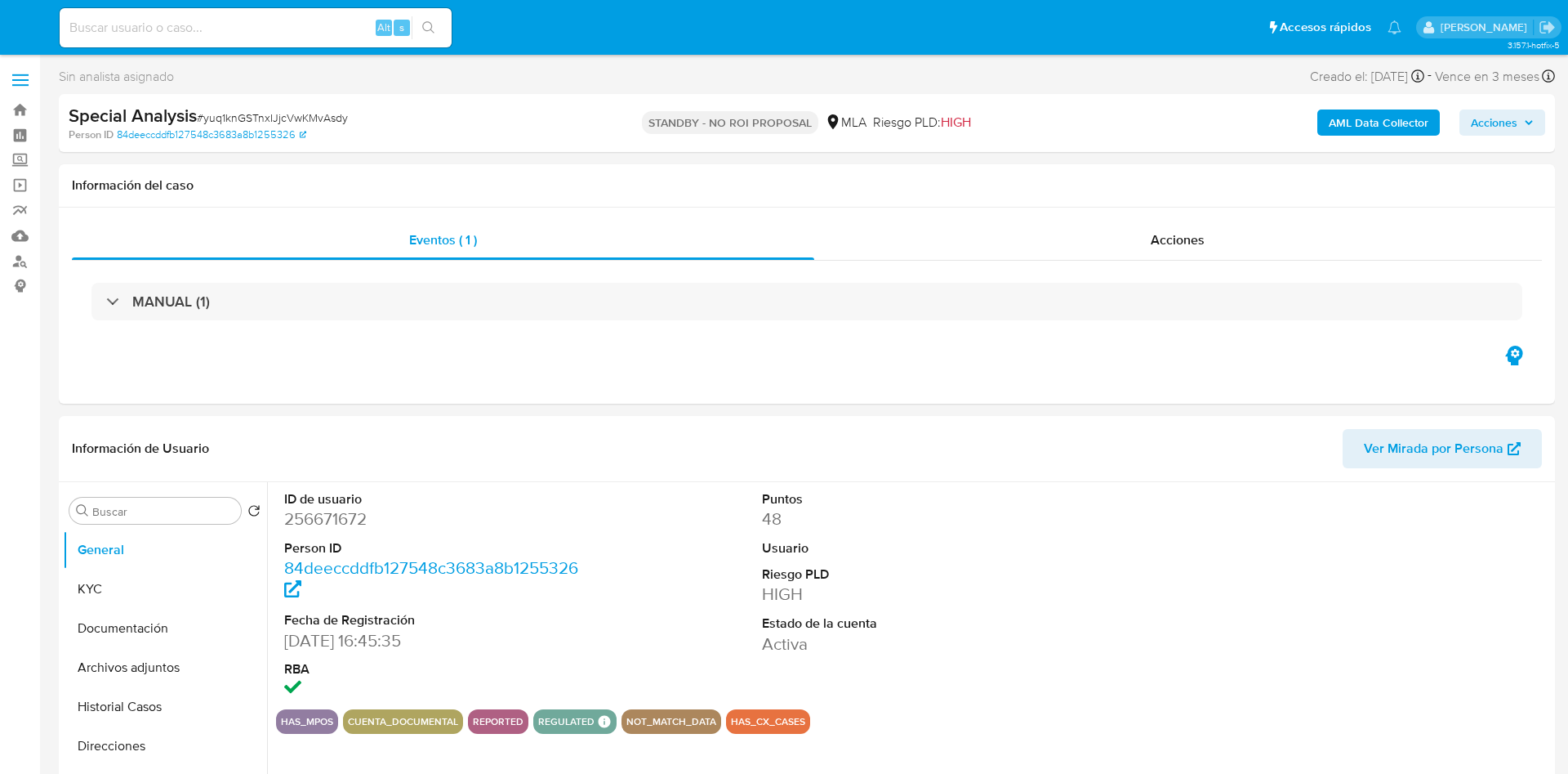
select select "10"
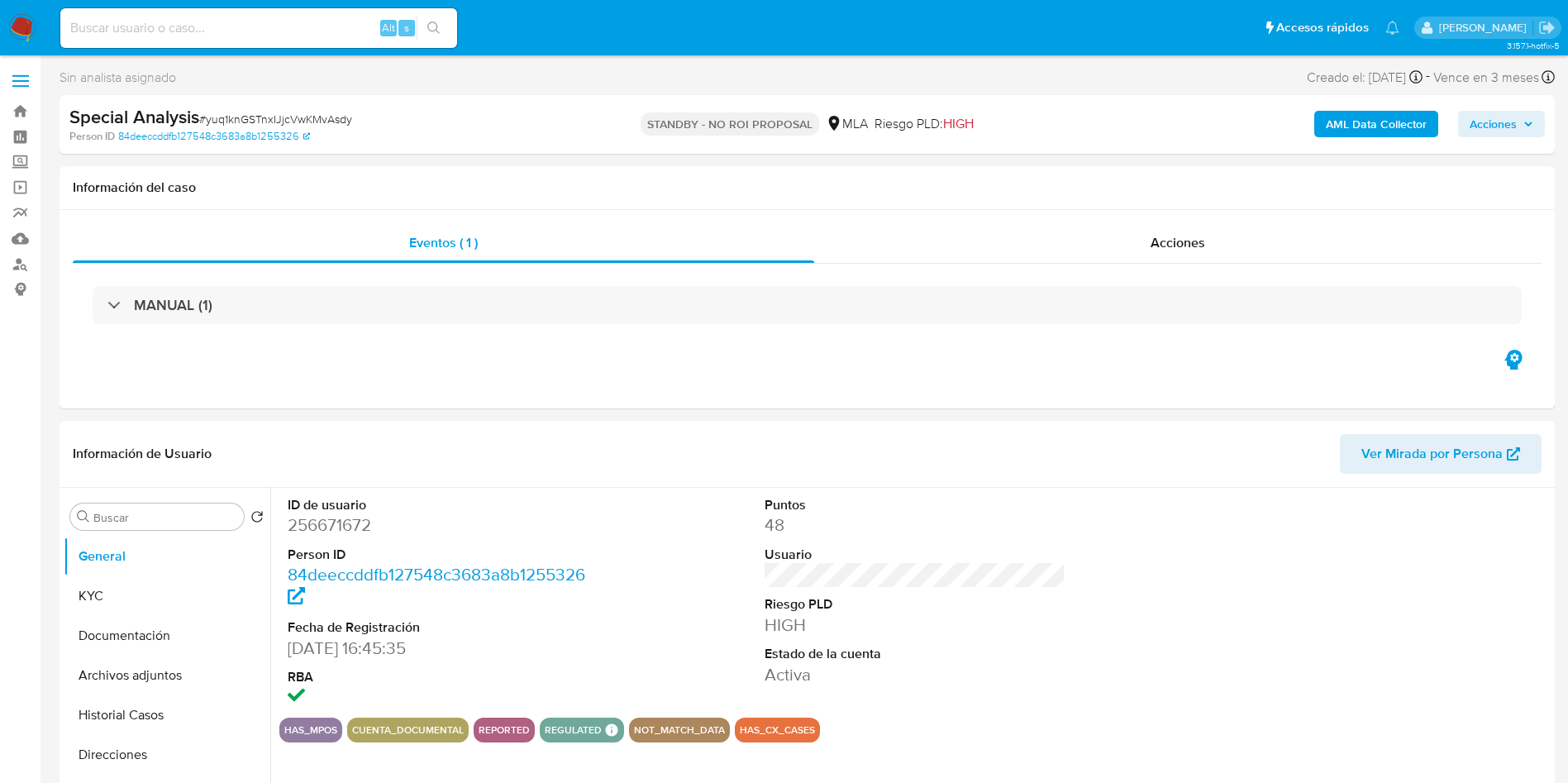
click at [309, 40] on div "Alt s" at bounding box center [258, 28] width 397 height 40
drag, startPoint x: 309, startPoint y: 34, endPoint x: 314, endPoint y: 25, distance: 10.3
click at [314, 25] on input at bounding box center [258, 28] width 397 height 21
paste input "302826509"
type input "302826509"
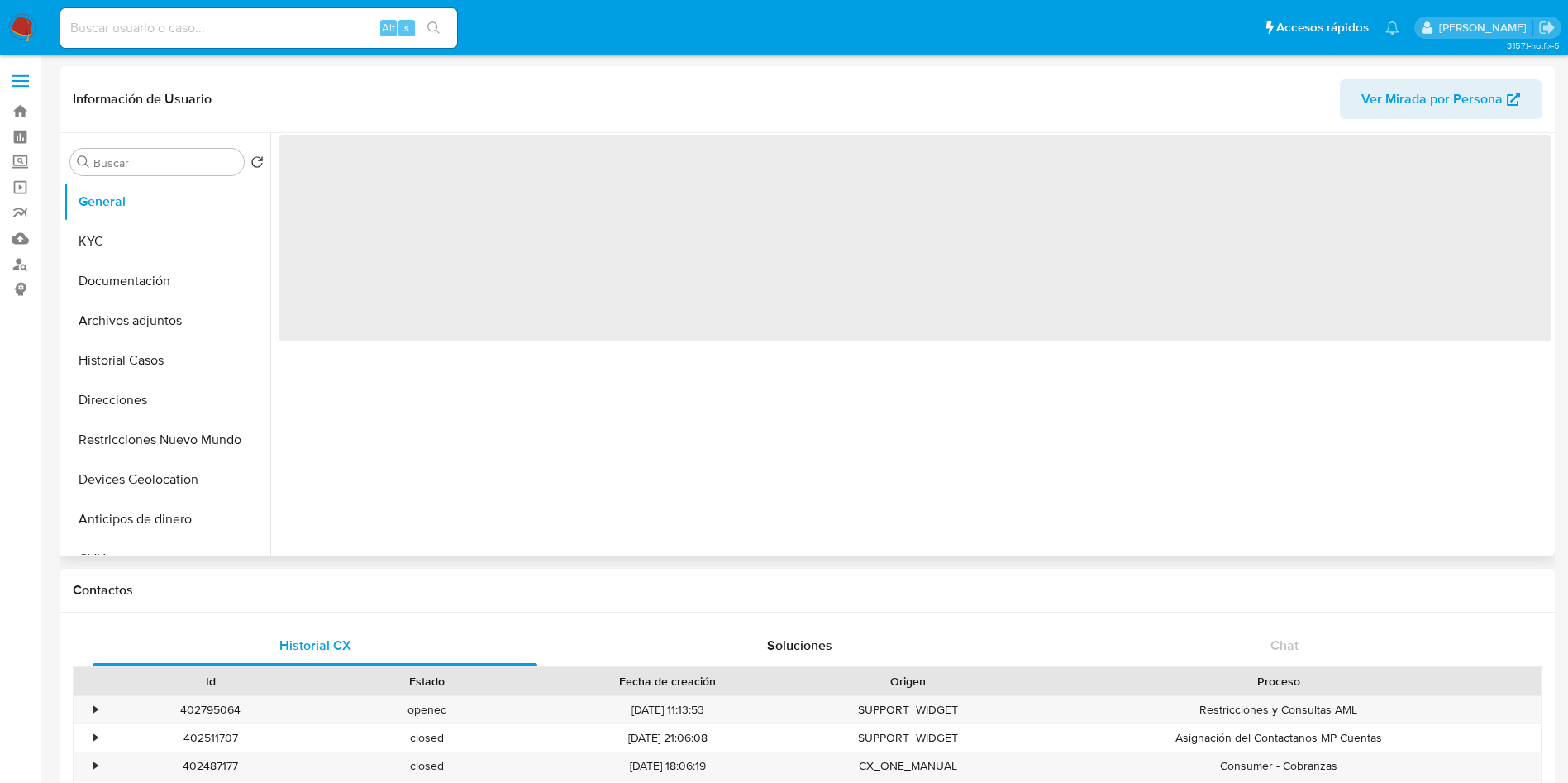
select select "10"
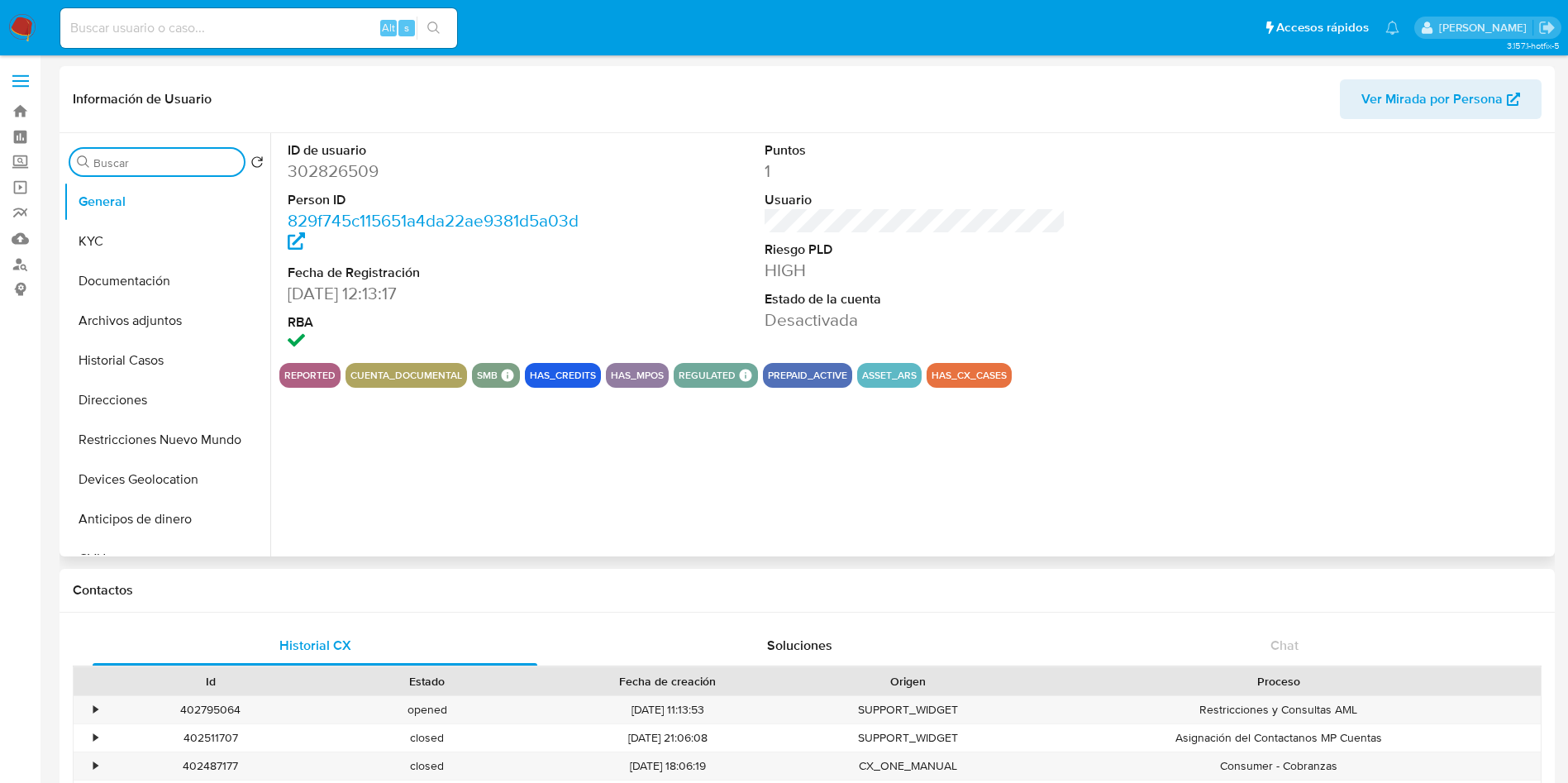
click at [168, 160] on input "Buscar" at bounding box center [165, 162] width 144 height 15
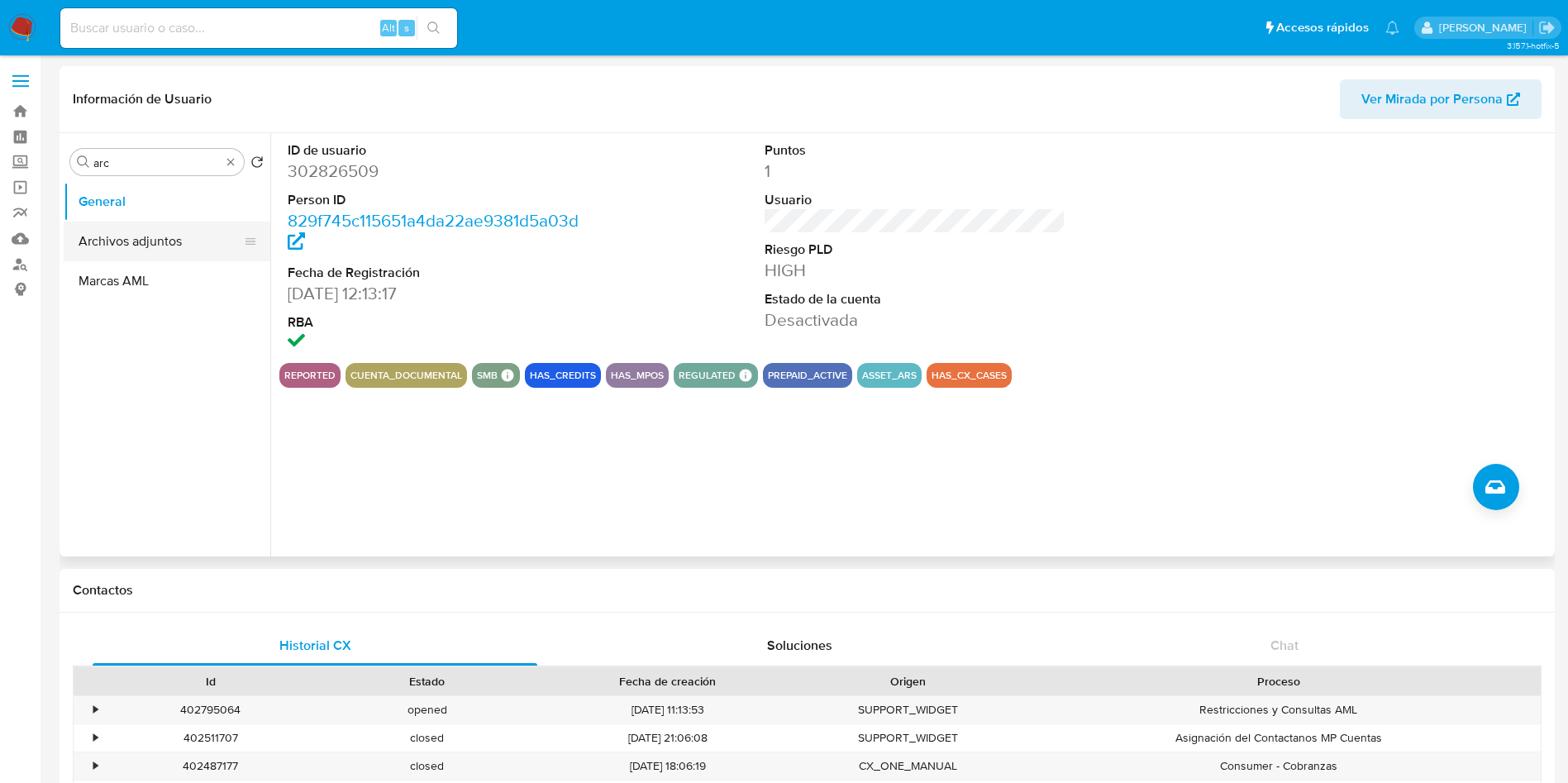
click at [178, 248] on button "Archivos adjuntos" at bounding box center [160, 241] width 193 height 40
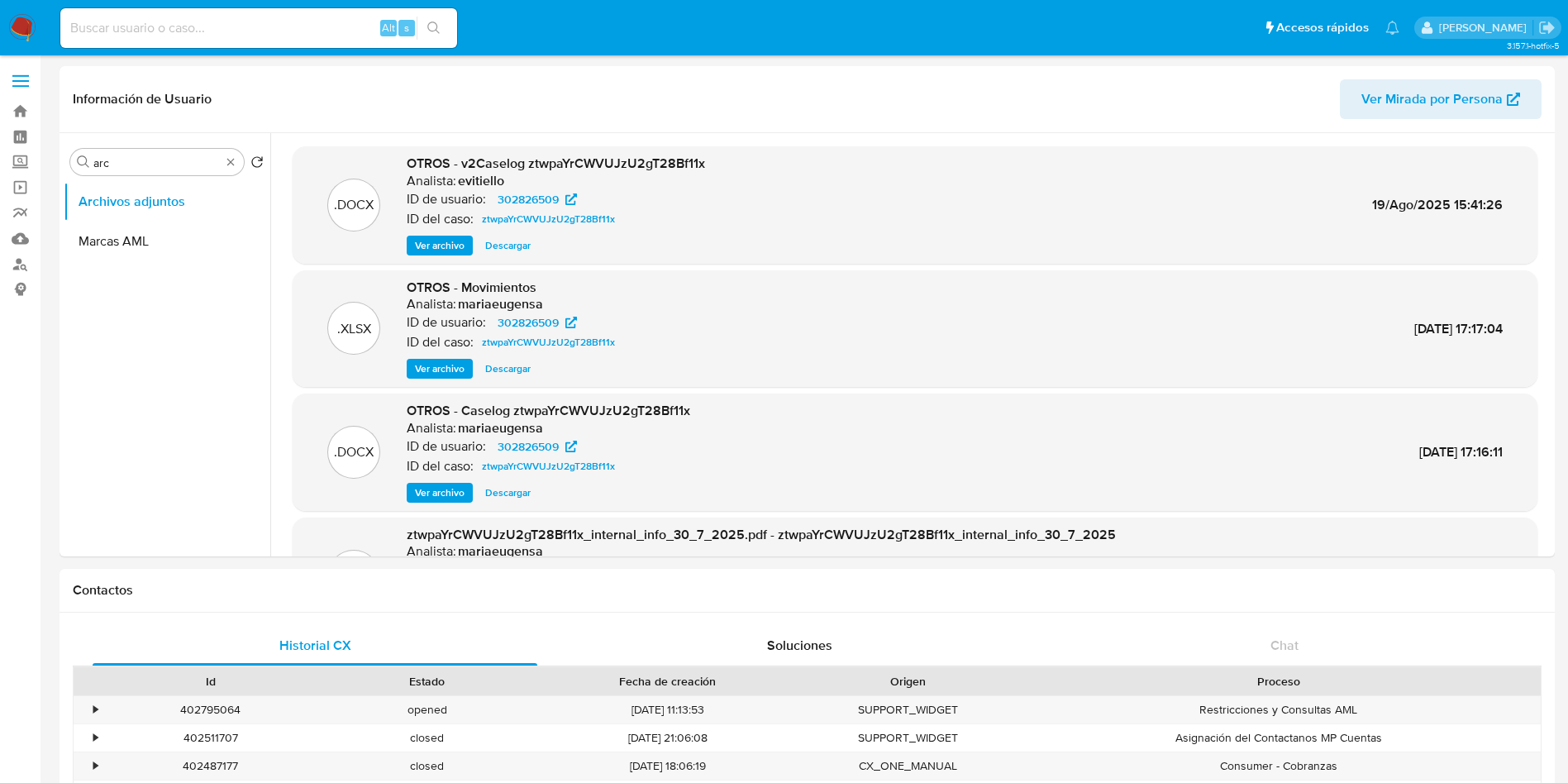
click at [502, 246] on span "Descargar" at bounding box center [507, 245] width 46 height 16
click at [125, 165] on input "arc" at bounding box center [156, 162] width 127 height 15
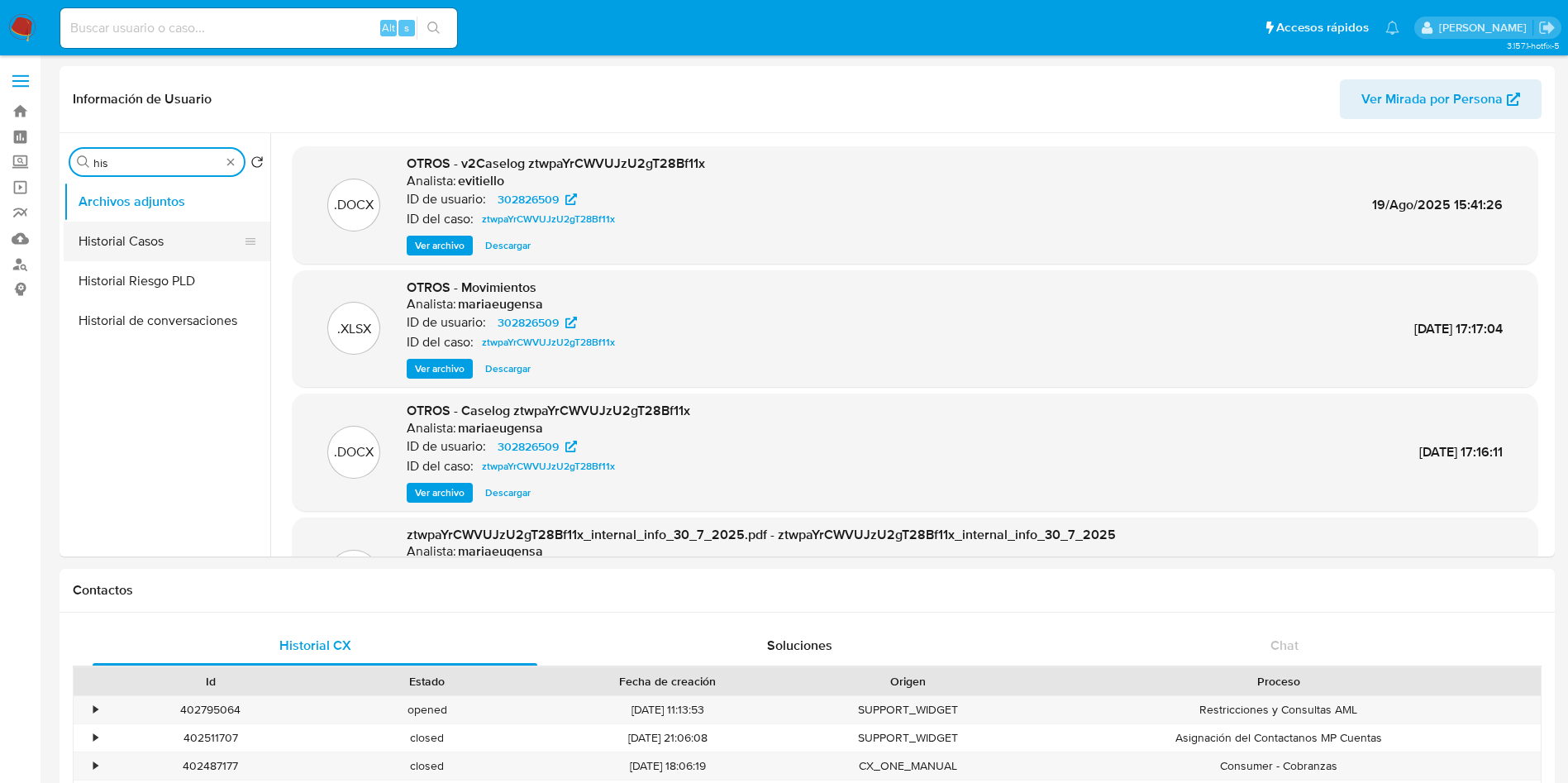
type input "his"
click at [192, 244] on button "Historial Casos" at bounding box center [160, 241] width 193 height 40
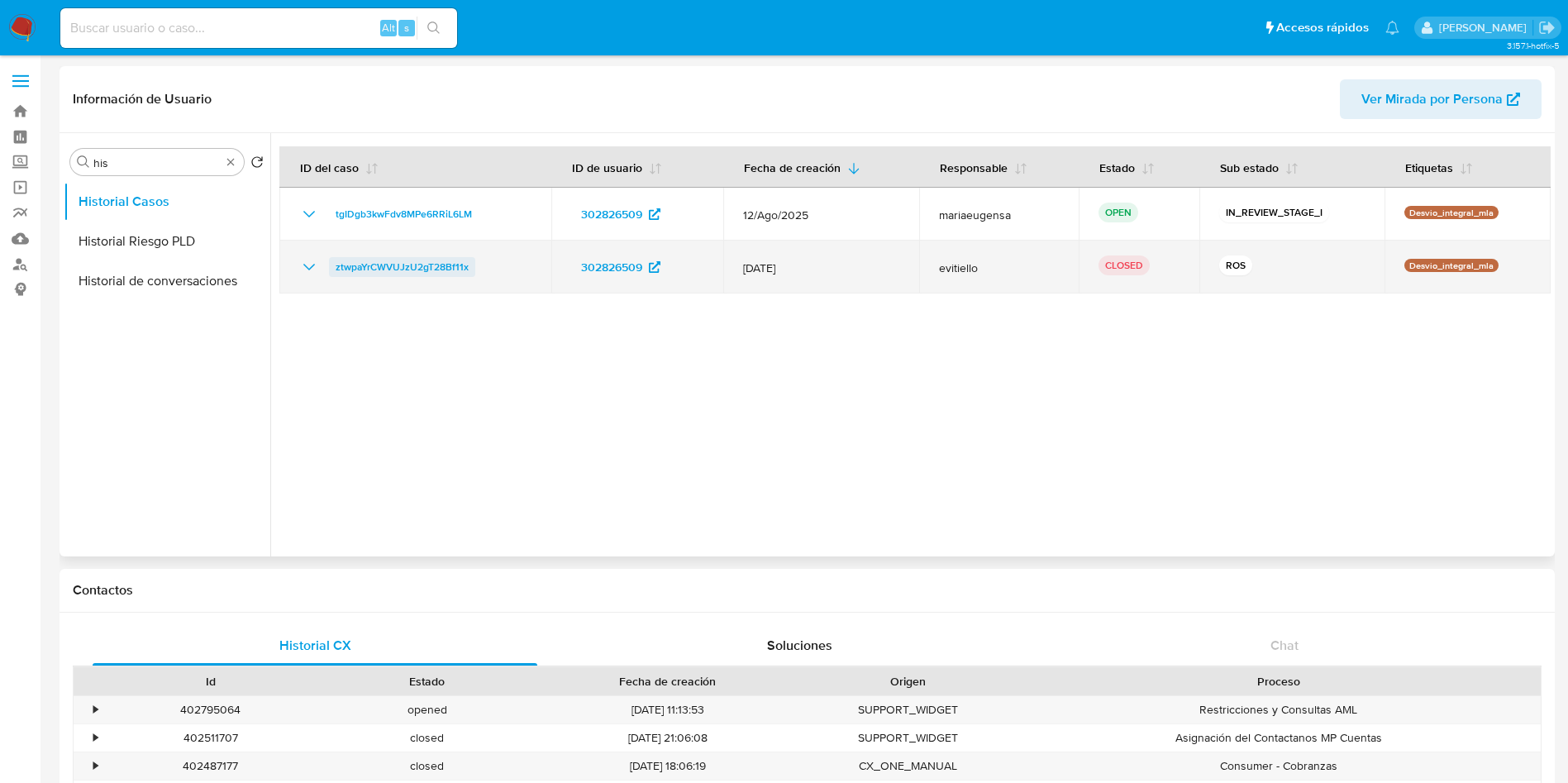
click at [422, 273] on span "ztwpaYrCWVUJzU2gT28Bf11x" at bounding box center [402, 267] width 133 height 19
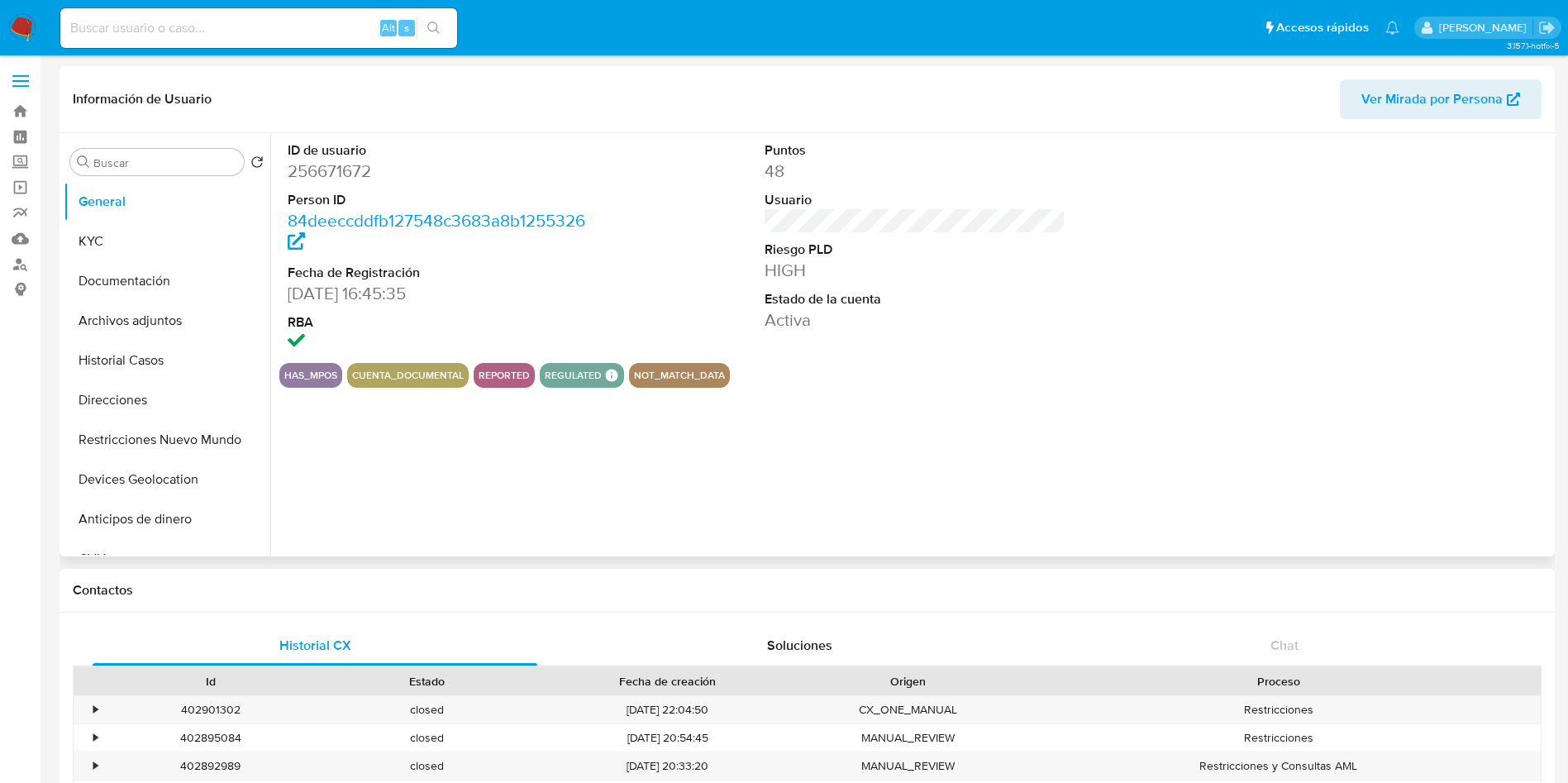
select select "10"
click at [143, 162] on input "Buscar" at bounding box center [165, 162] width 144 height 15
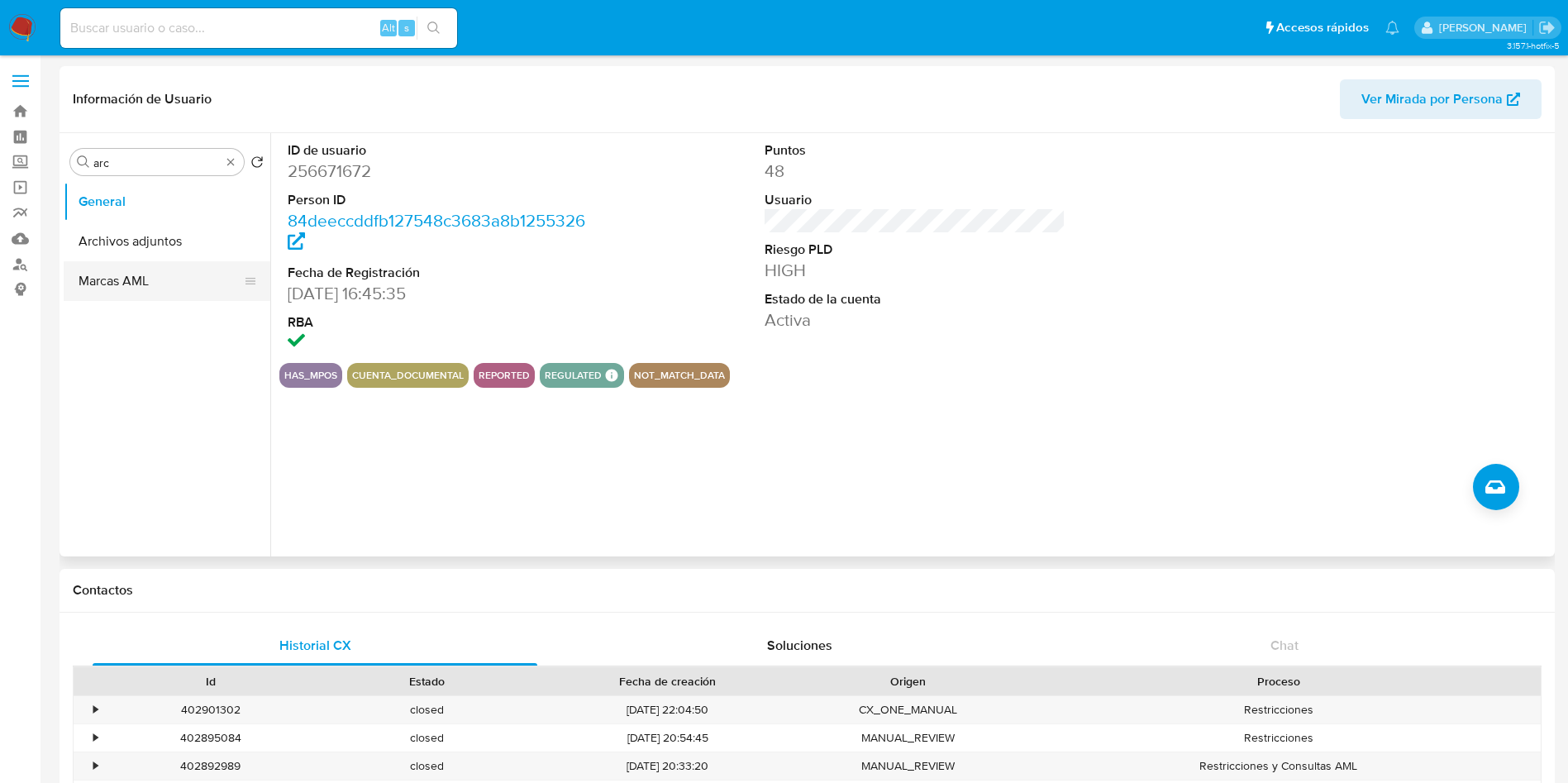
drag, startPoint x: 163, startPoint y: 246, endPoint x: 138, endPoint y: 253, distance: 26.0
click at [160, 245] on button "Archivos adjuntos" at bounding box center [167, 241] width 207 height 40
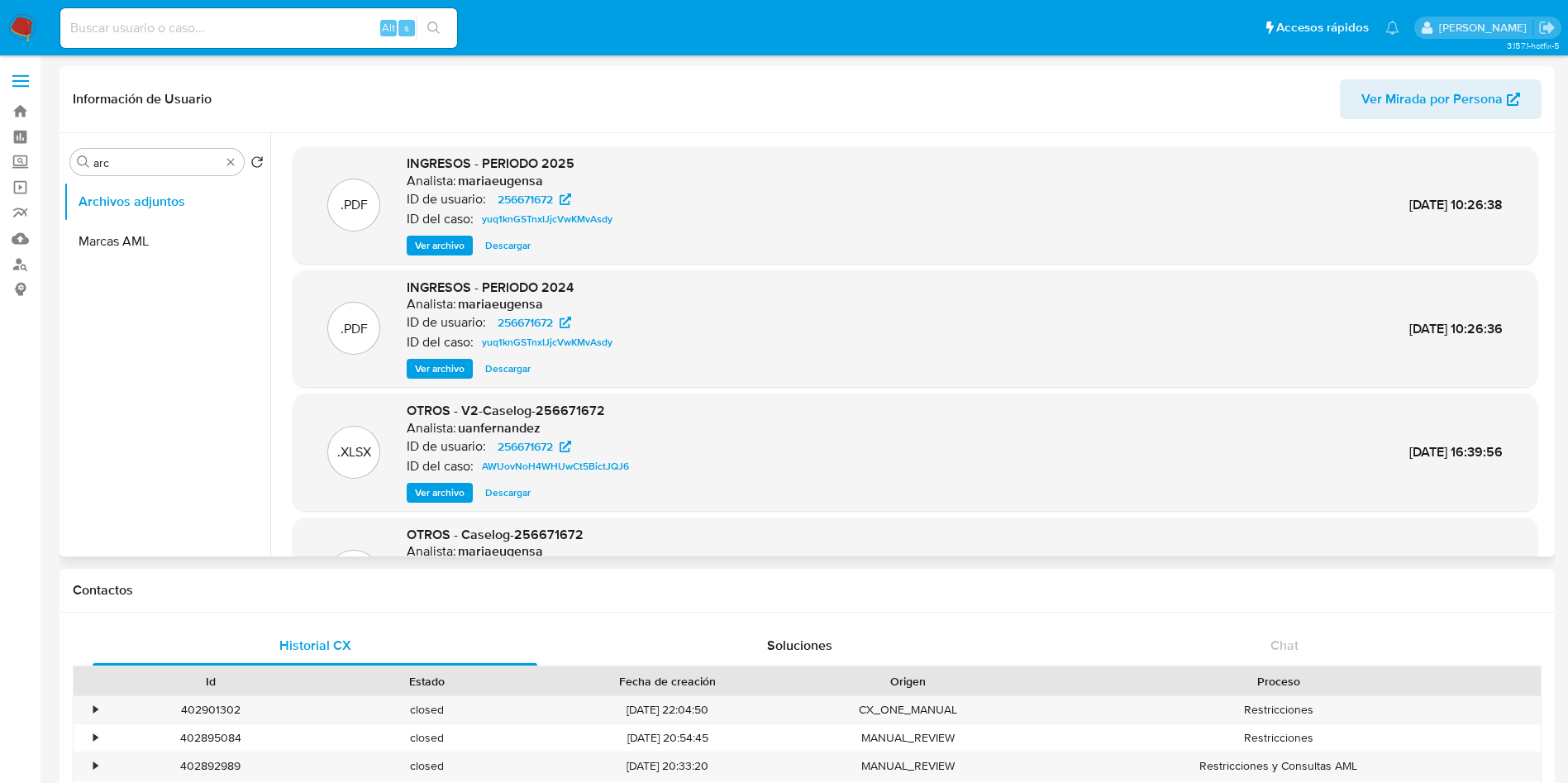
click at [516, 498] on span "Descargar" at bounding box center [507, 492] width 46 height 16
click at [441, 249] on span "Ver archivo" at bounding box center [440, 245] width 49 height 16
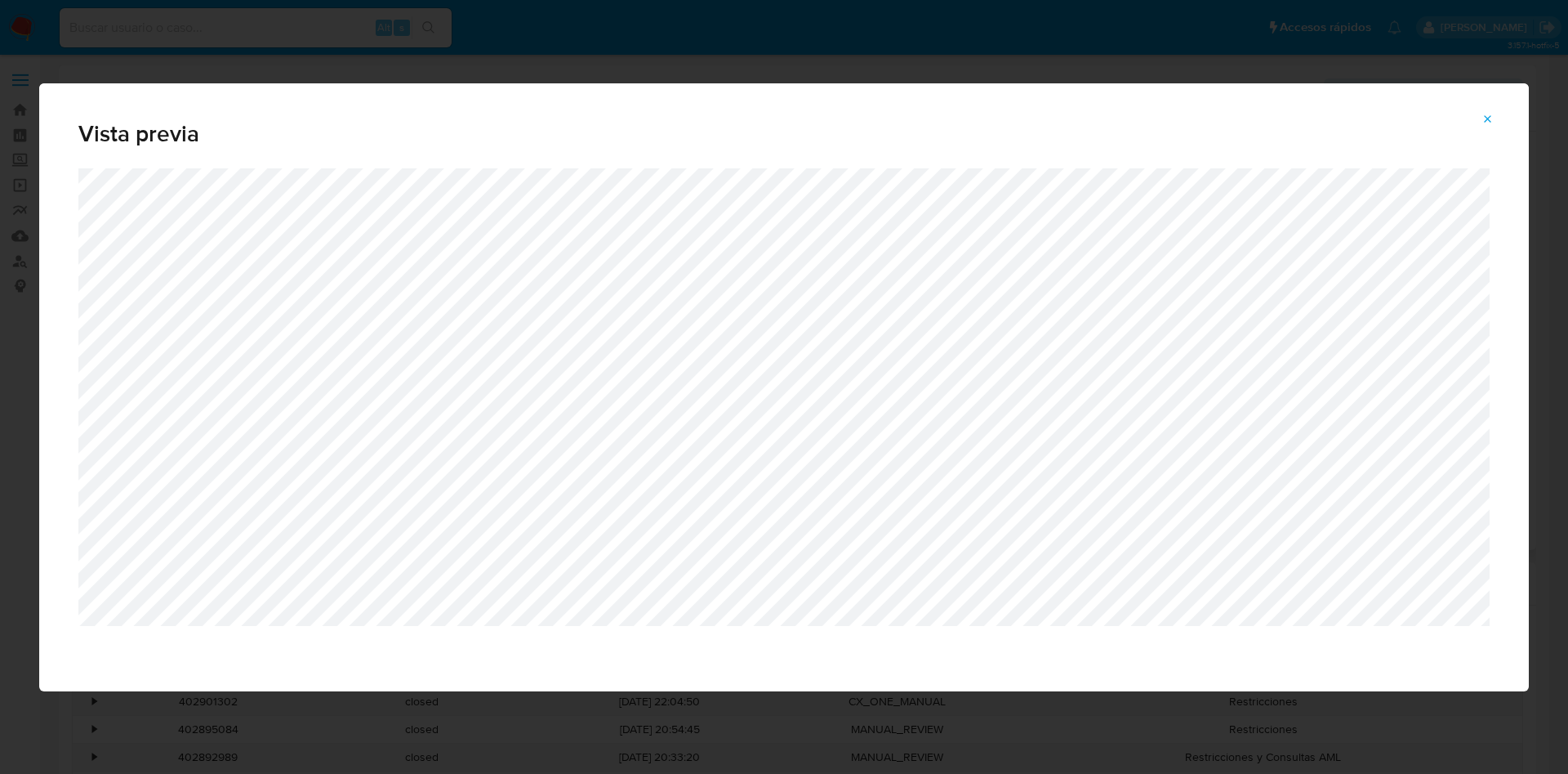
click at [1487, 119] on icon "Attachment preview" at bounding box center [1488, 120] width 13 height 13
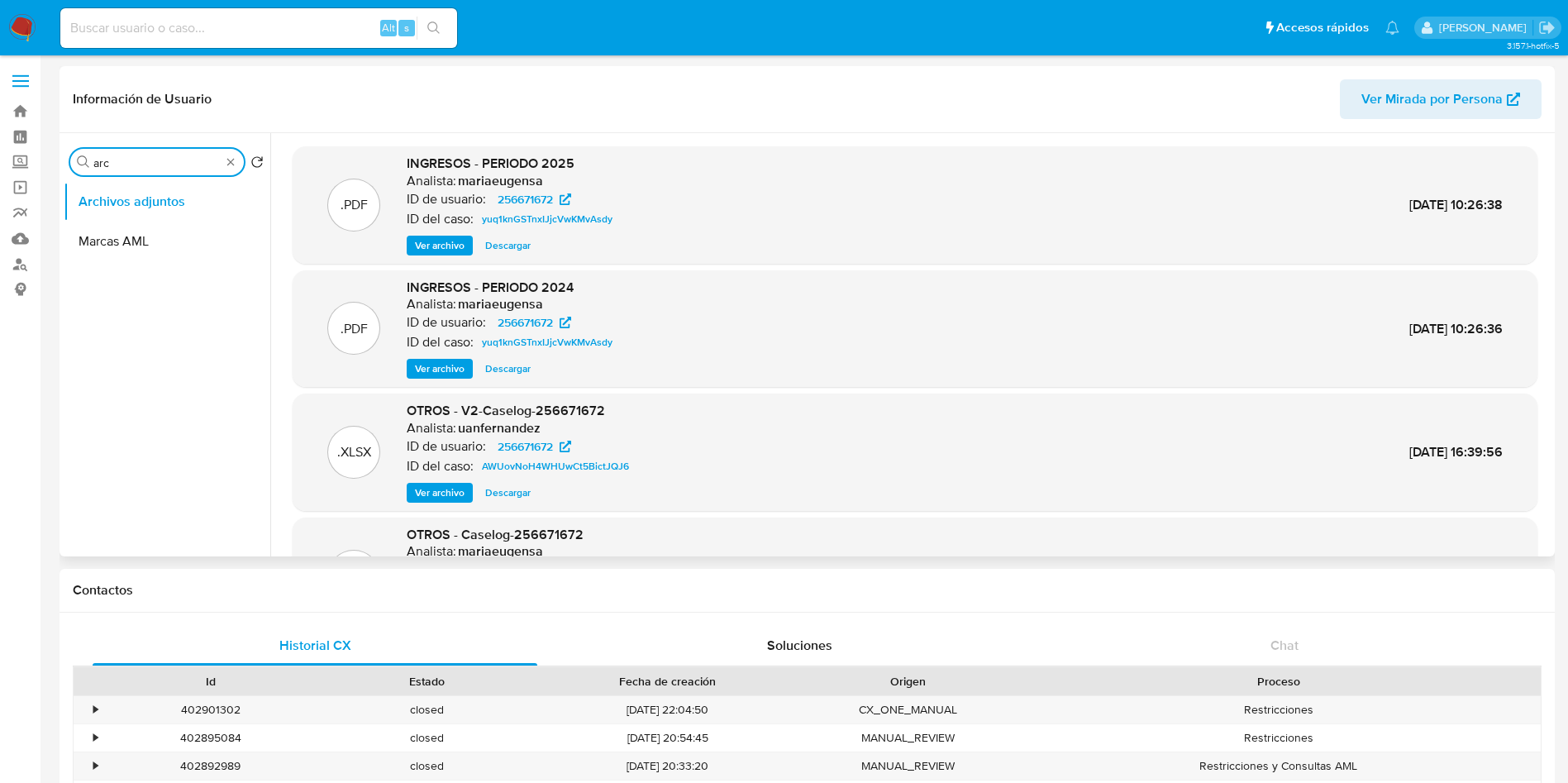
click at [179, 158] on input "arc" at bounding box center [156, 162] width 127 height 15
click at [179, 156] on input "arc" at bounding box center [156, 162] width 127 height 15
type input "a"
type input "hi"
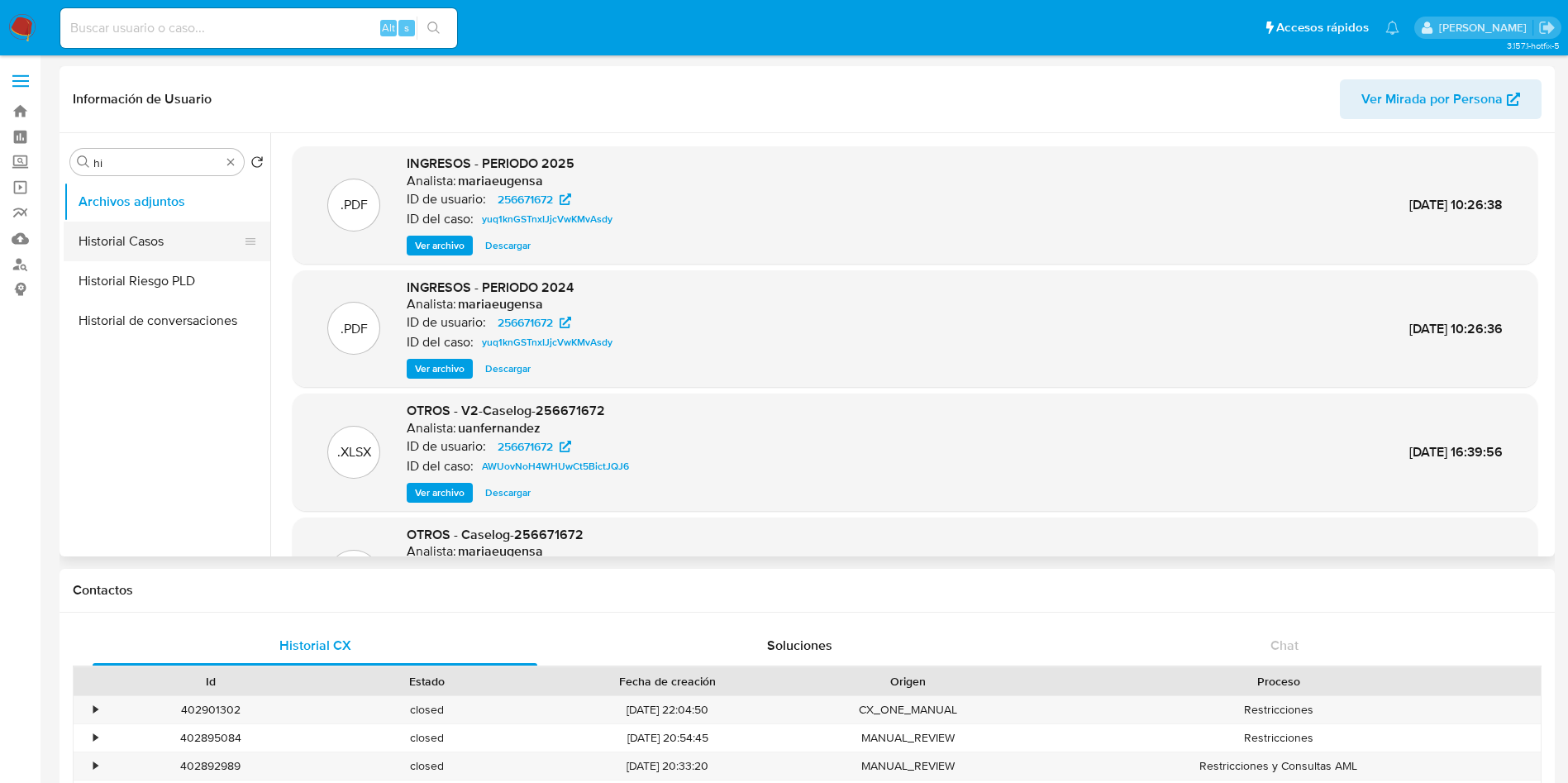
click at [150, 240] on button "Historial Casos" at bounding box center [160, 241] width 193 height 40
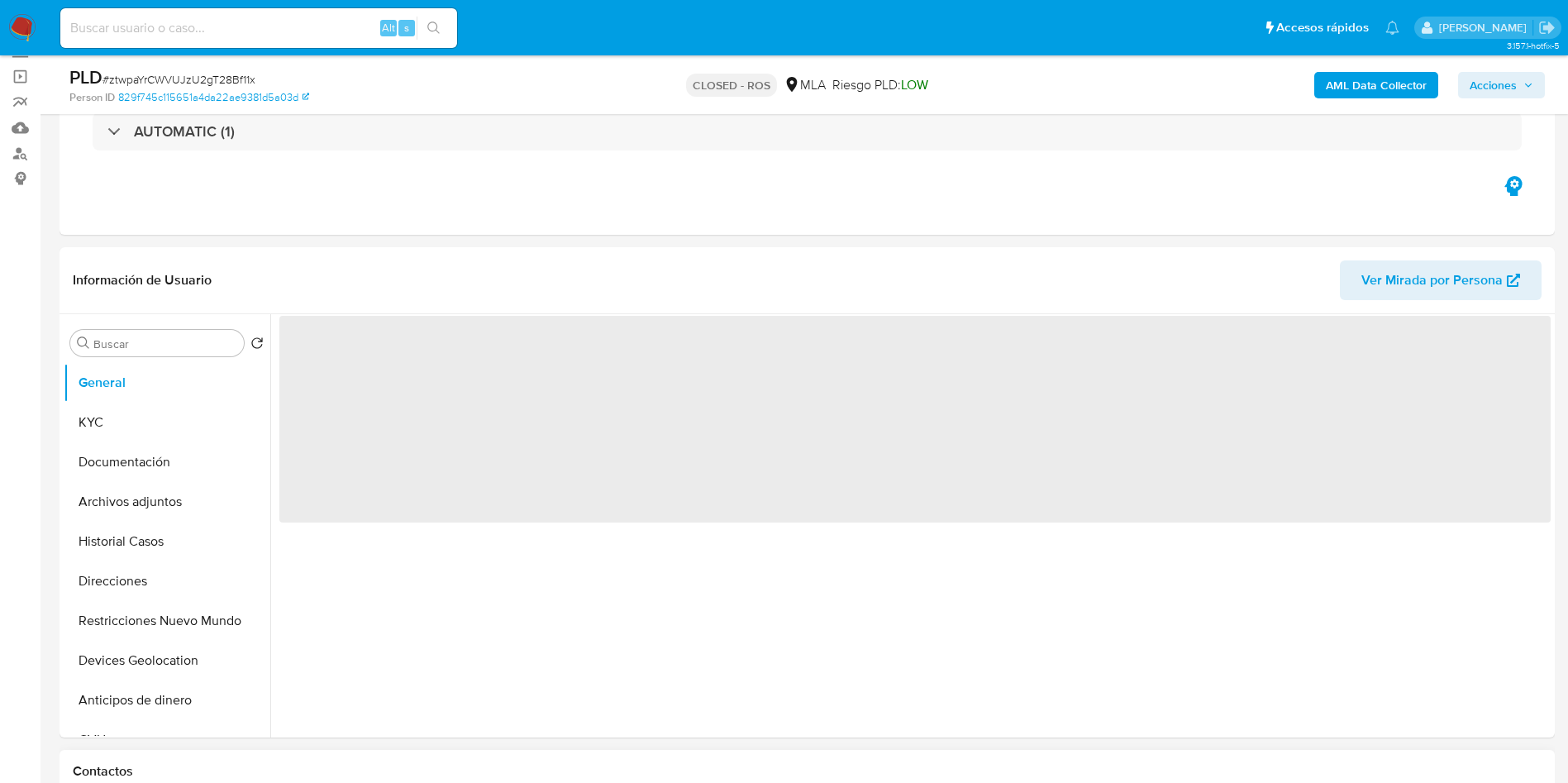
scroll to position [248, 0]
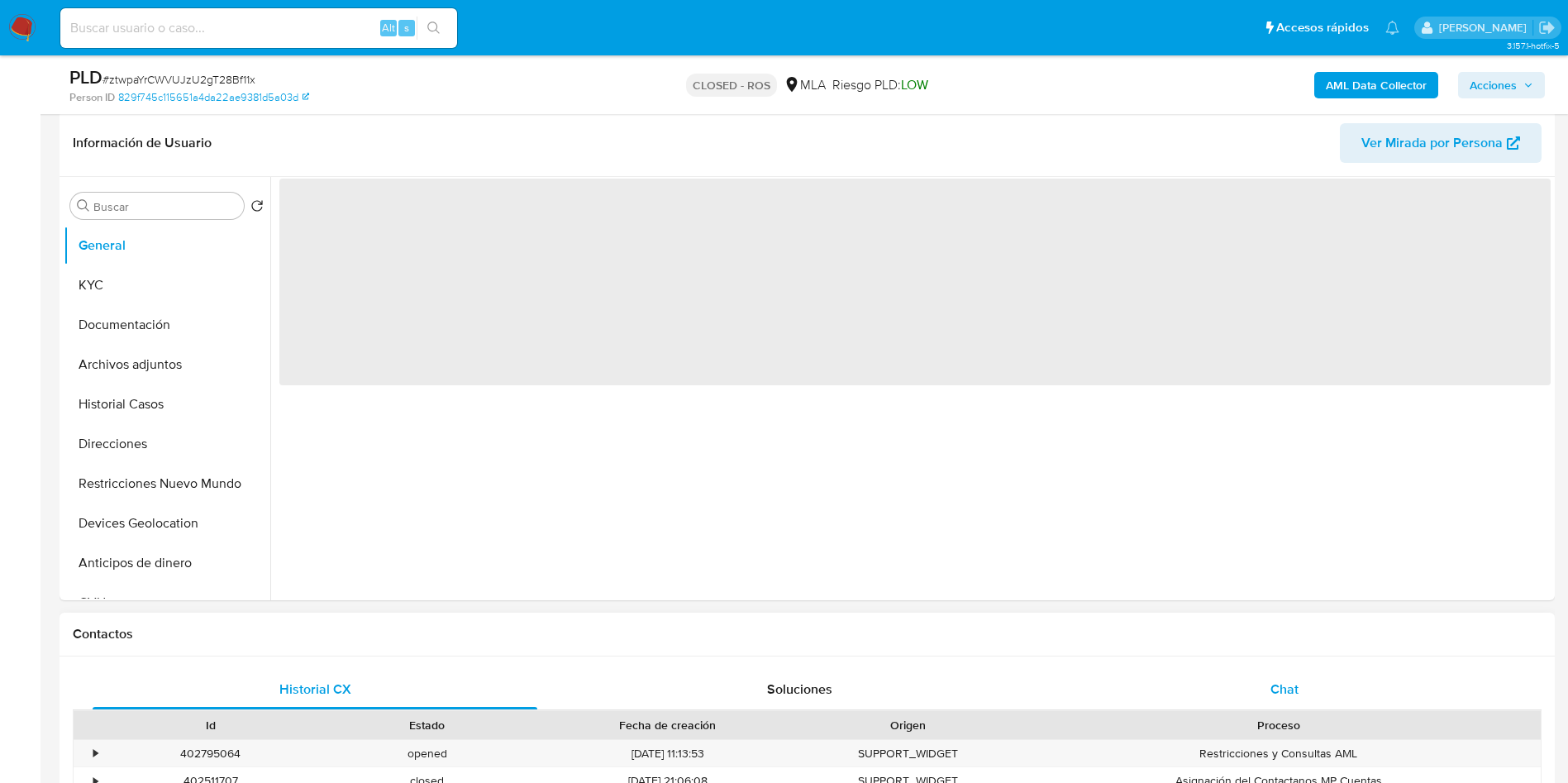
click at [1246, 686] on div "Chat" at bounding box center [1285, 689] width 444 height 40
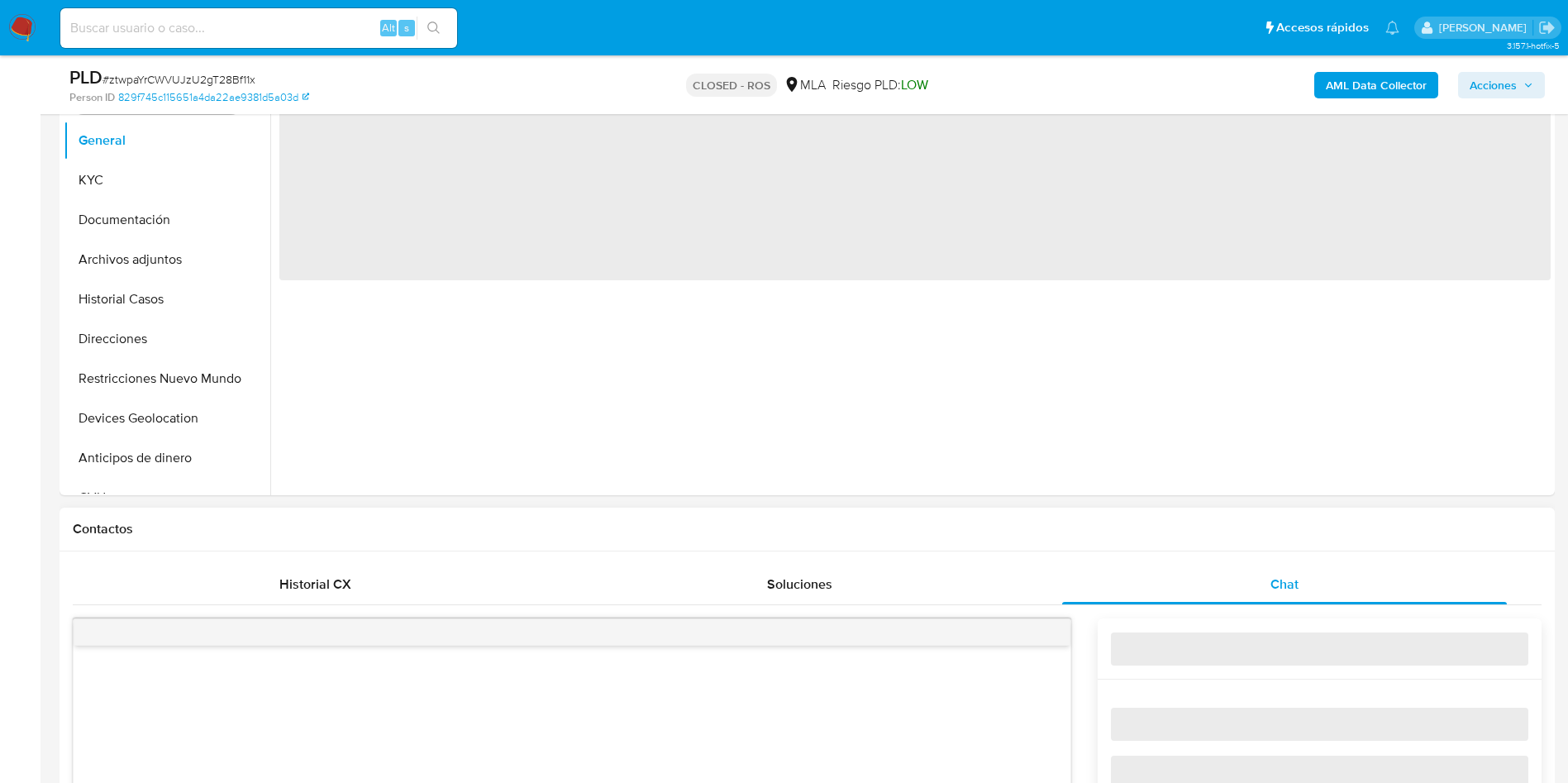
select select "10"
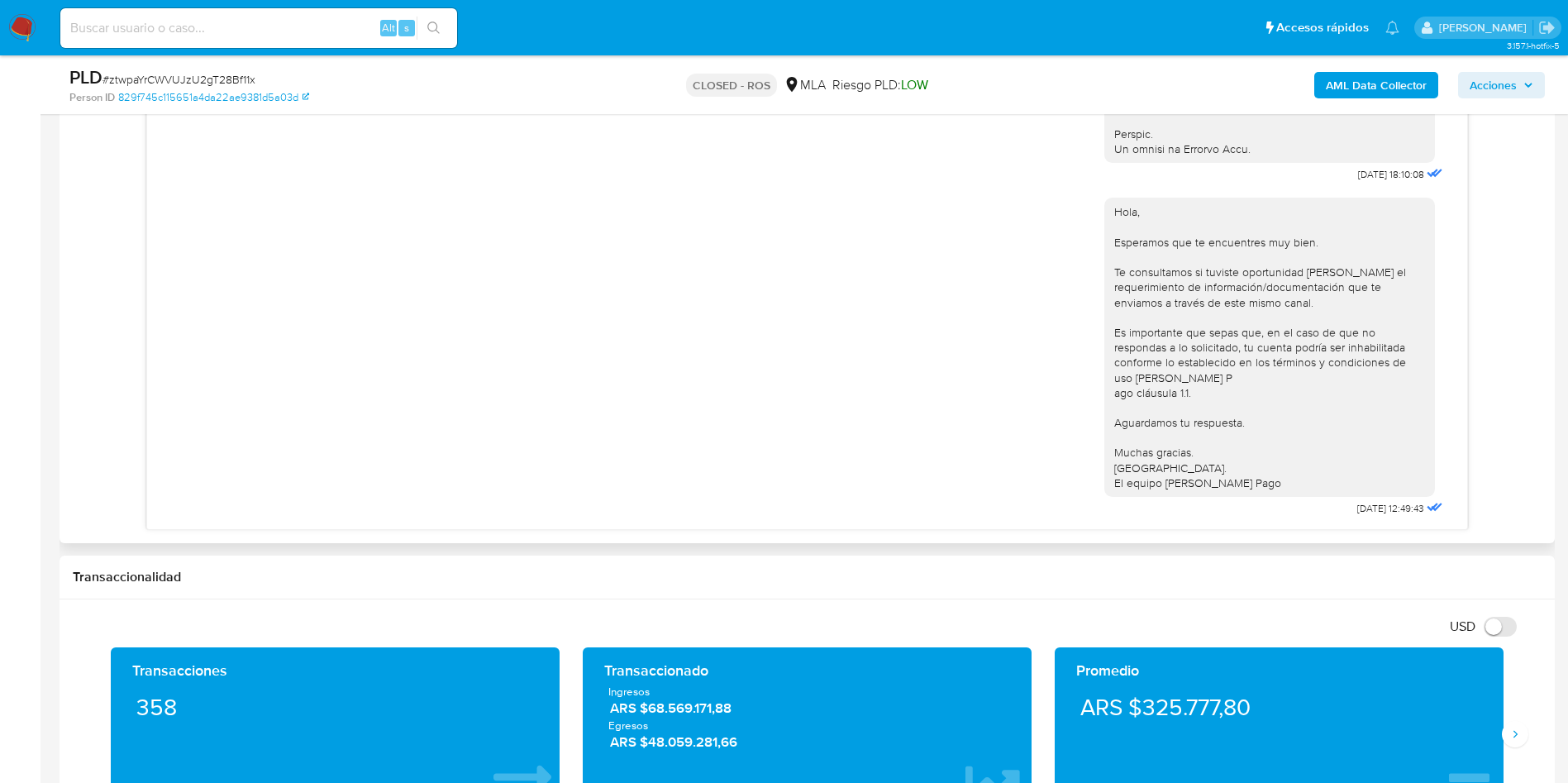
scroll to position [867, 0]
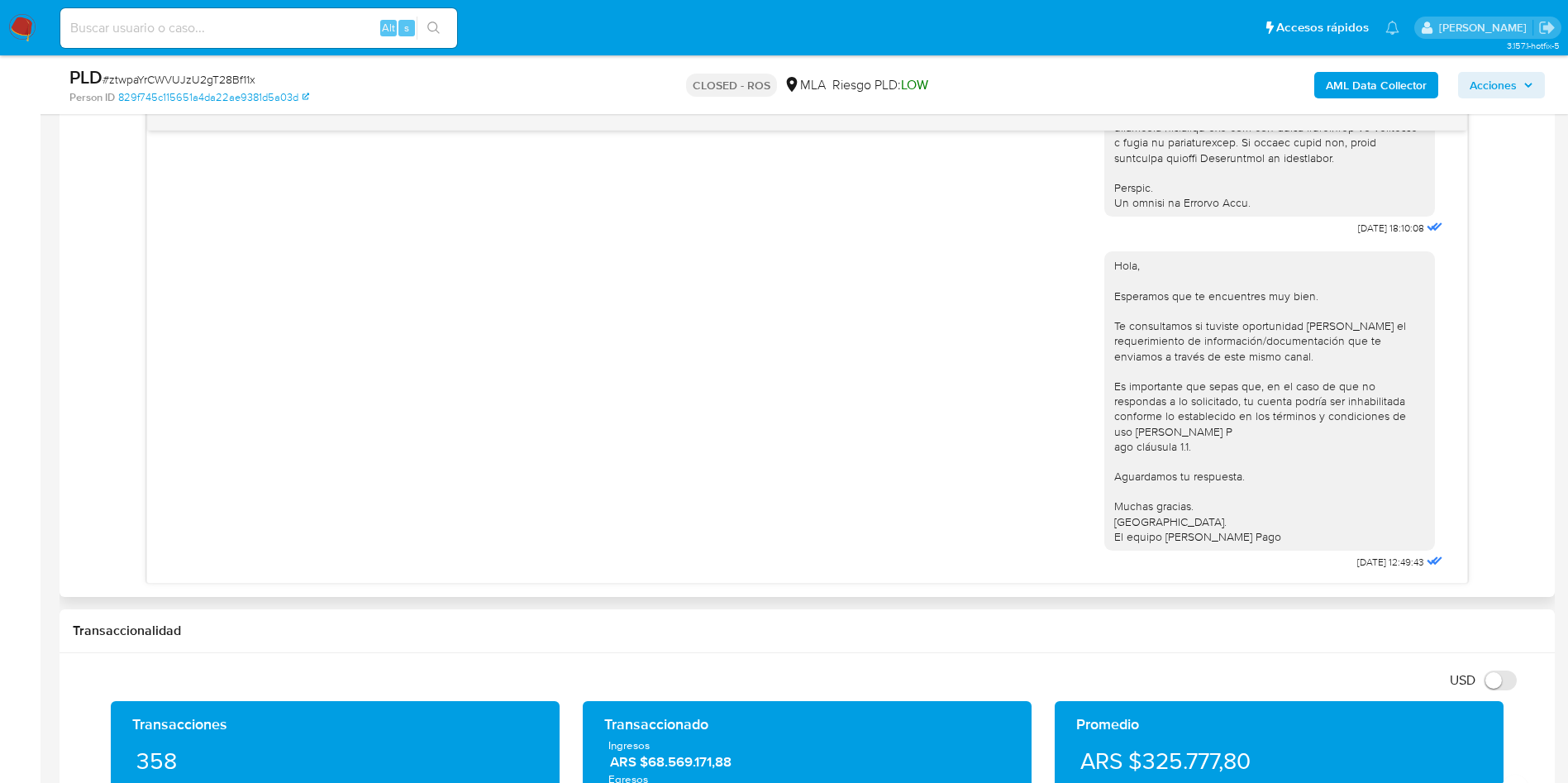
click at [694, 468] on div "Hola, Esperamos que te encuentres muy bien. Te consultamos si tuviste oportunid…" at bounding box center [807, 407] width 1279 height 334
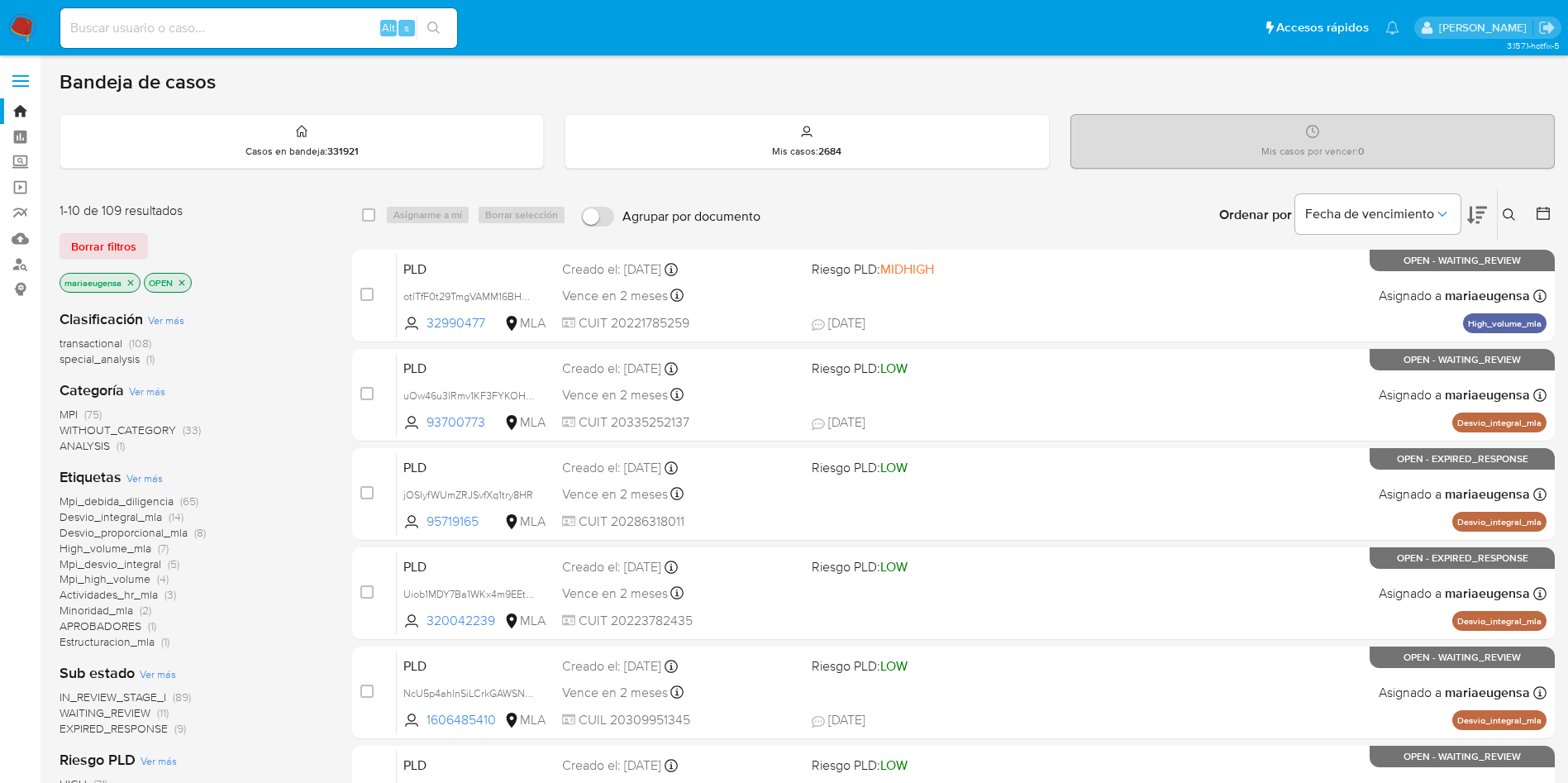
click at [172, 25] on input at bounding box center [258, 28] width 397 height 21
paste input "112963618"
type input "112963618"
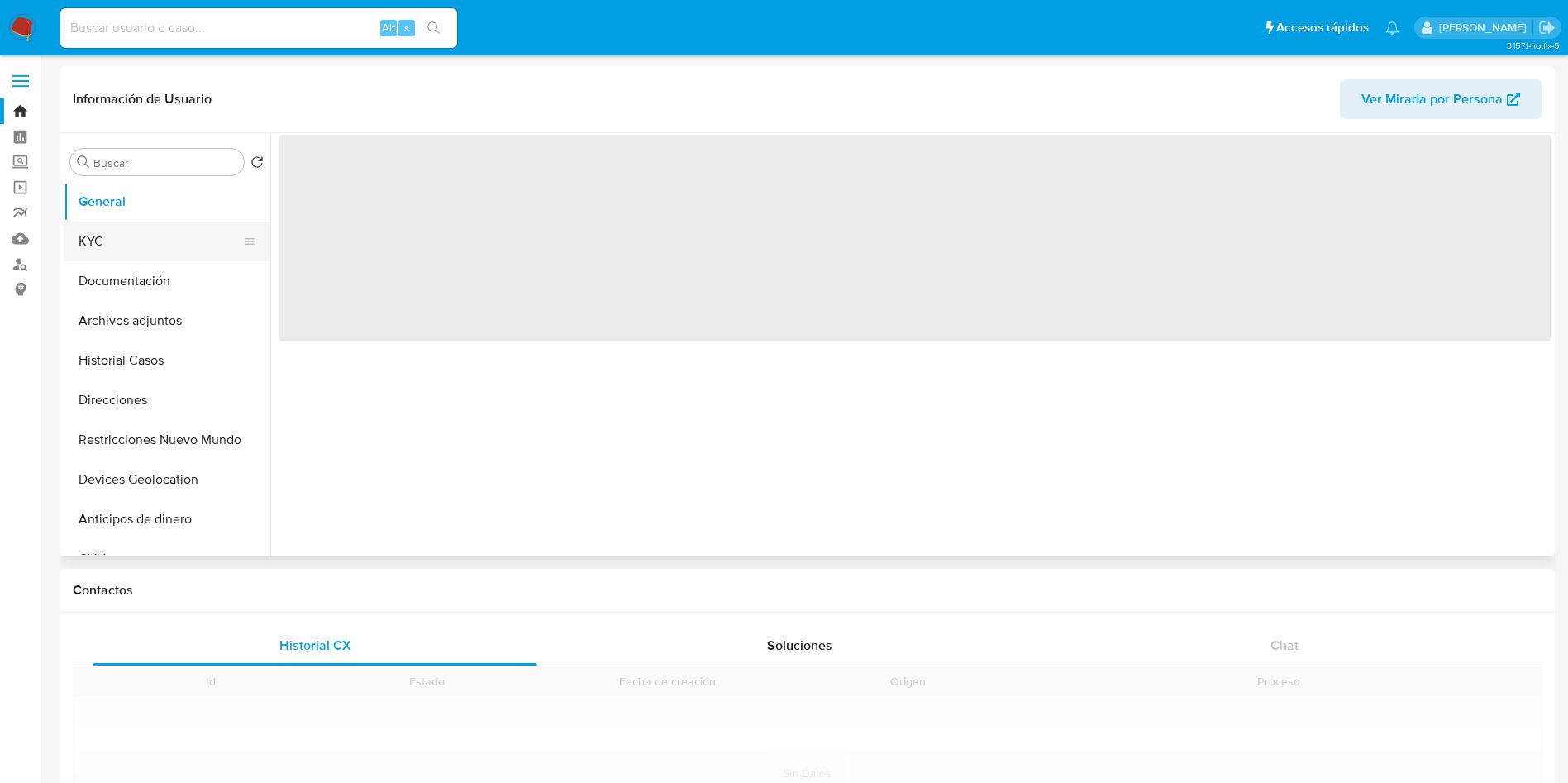
click at [154, 243] on button "KYC" at bounding box center [160, 241] width 193 height 40
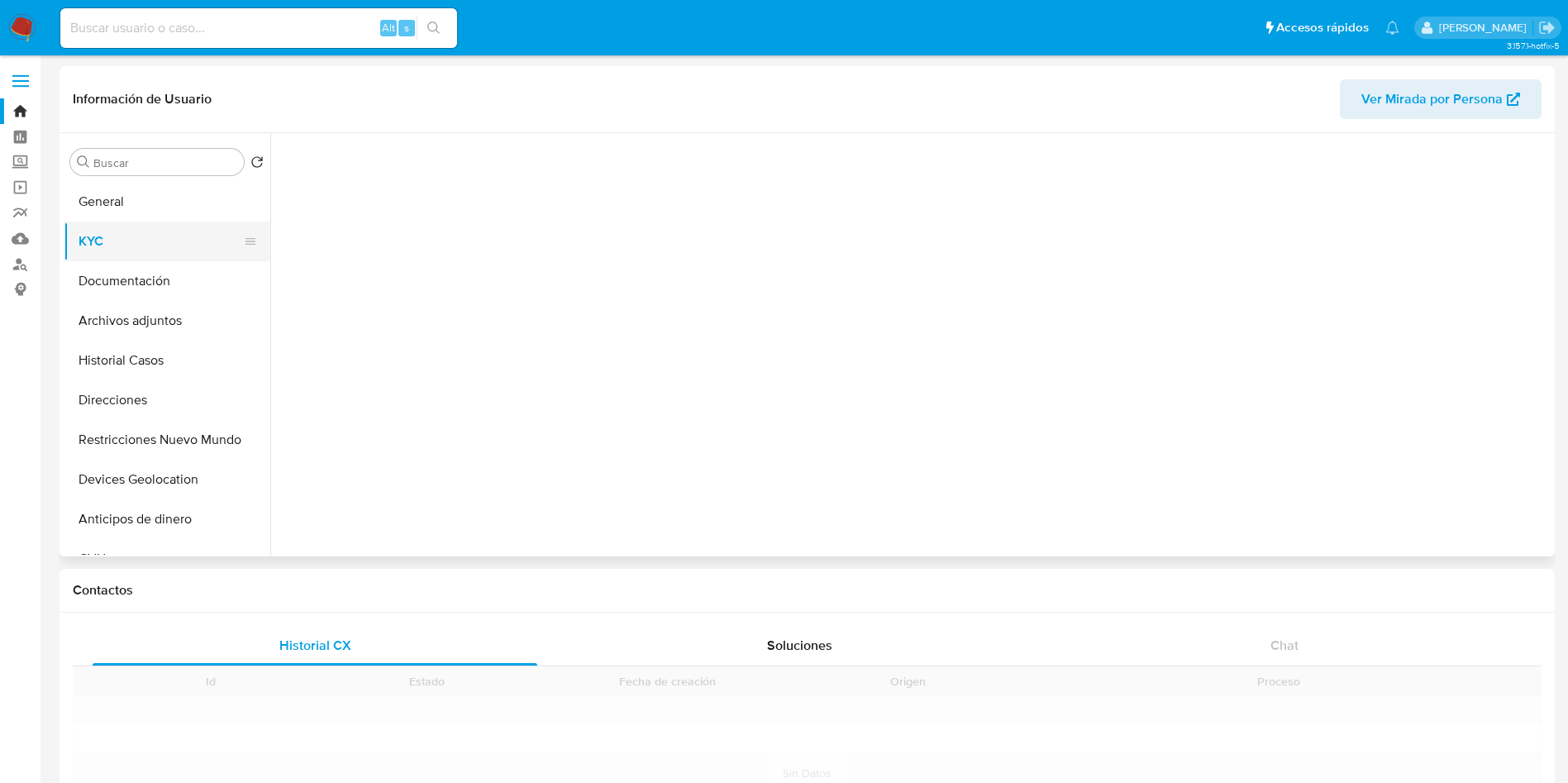
click at [165, 239] on button "KYC" at bounding box center [160, 241] width 193 height 40
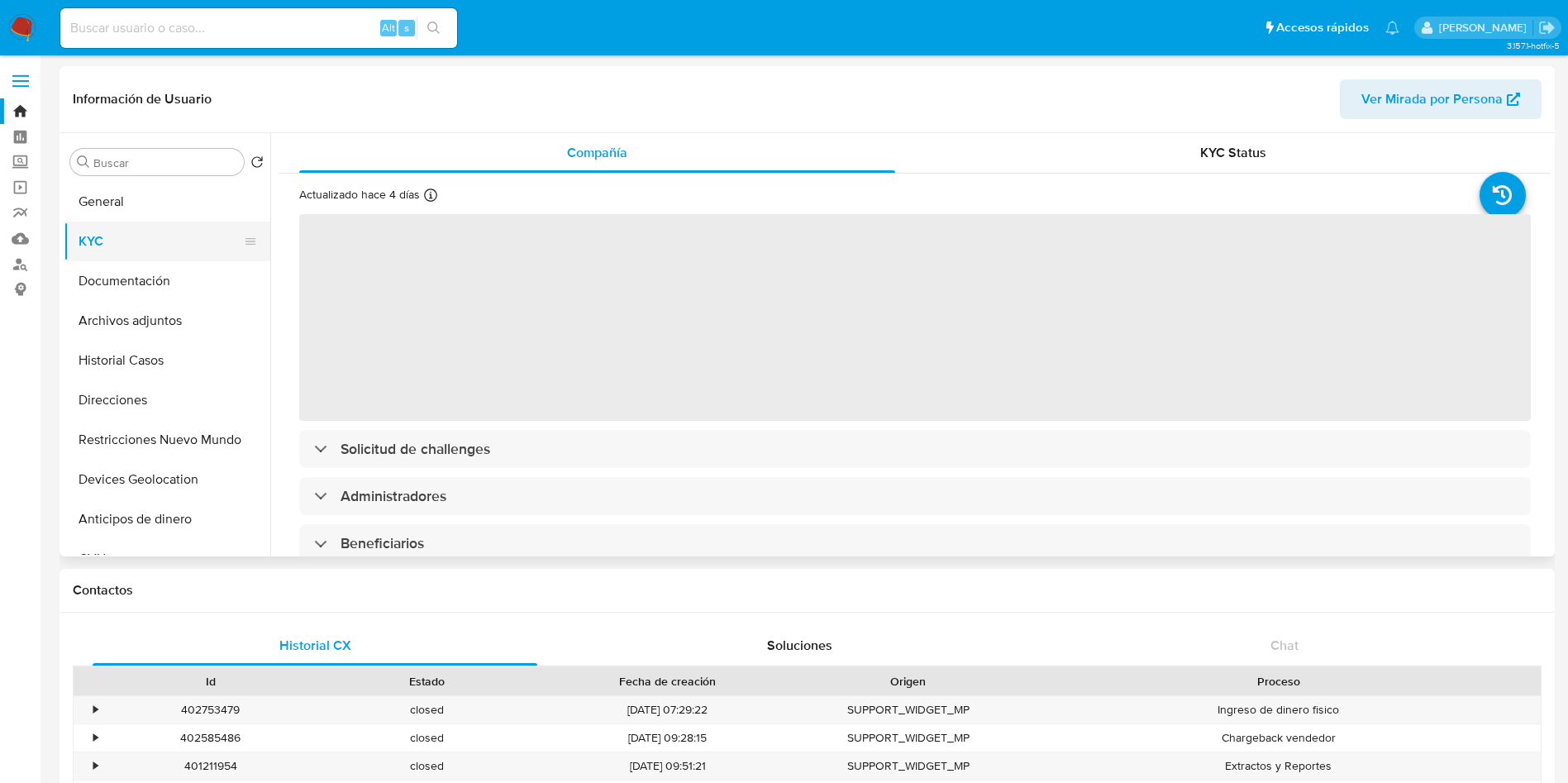
select select "10"
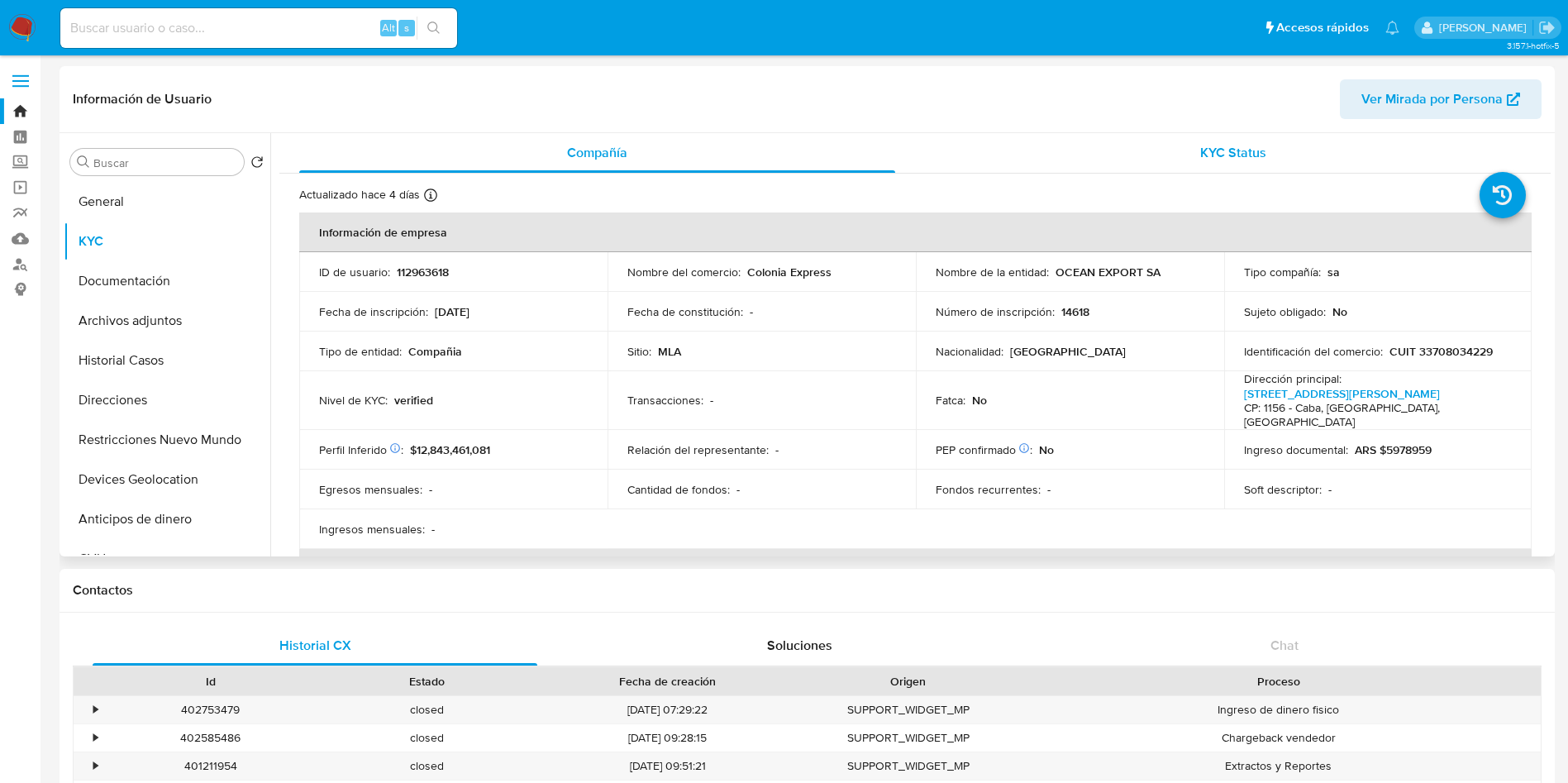
click at [961, 171] on div "KYC Status" at bounding box center [1232, 152] width 596 height 40
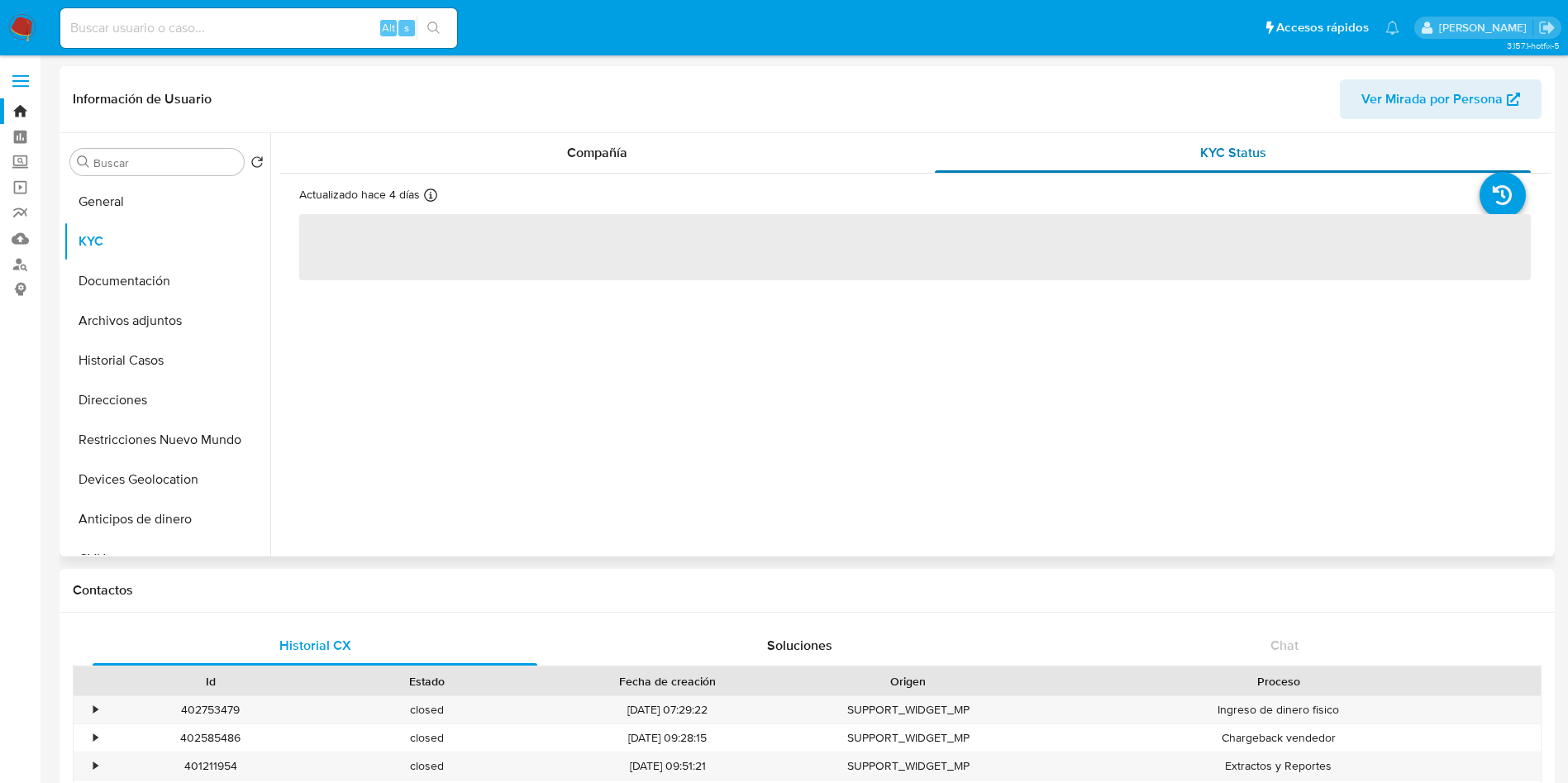
click at [961, 161] on span "KYC Status" at bounding box center [1233, 152] width 66 height 19
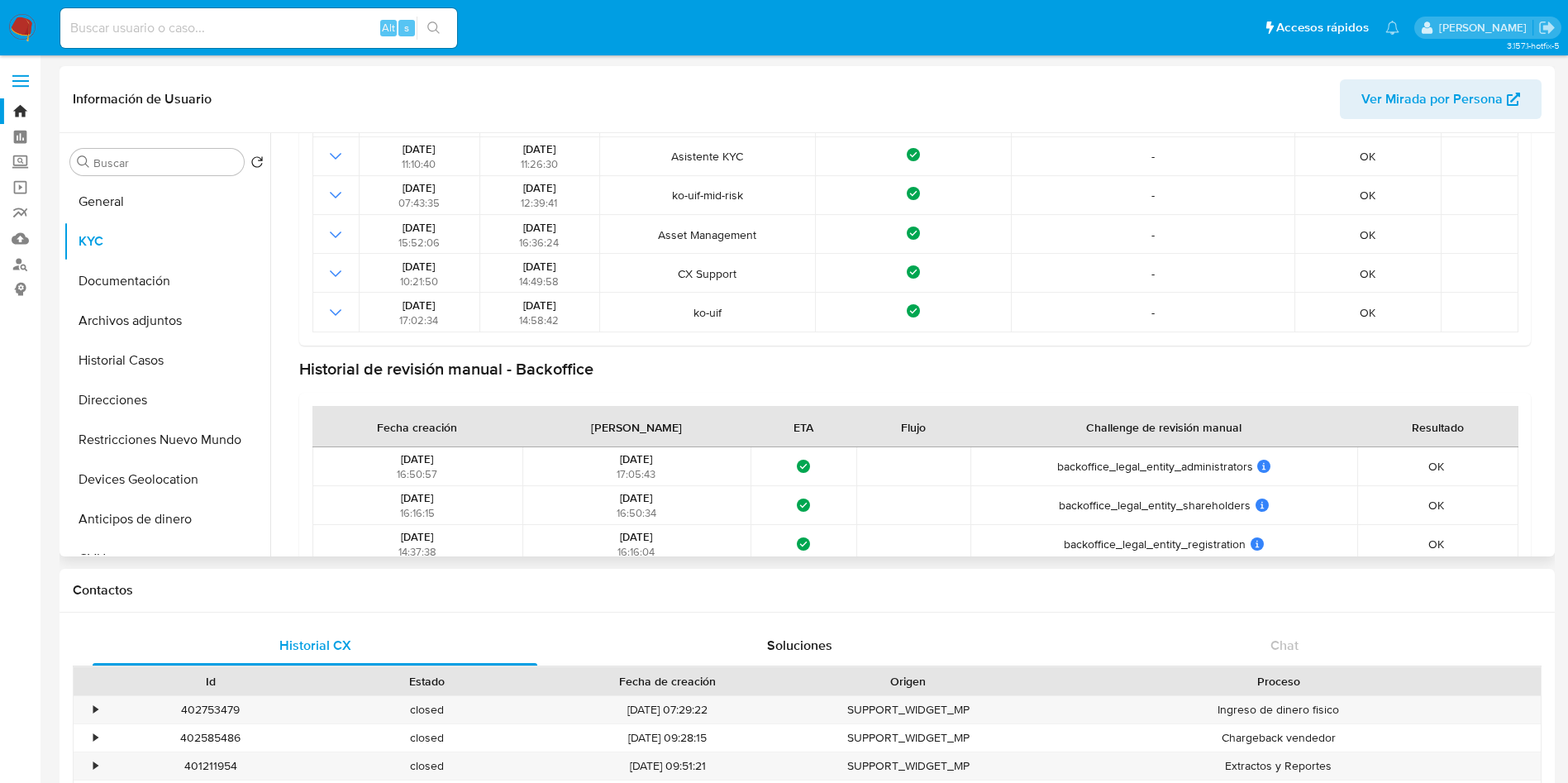
scroll to position [221, 0]
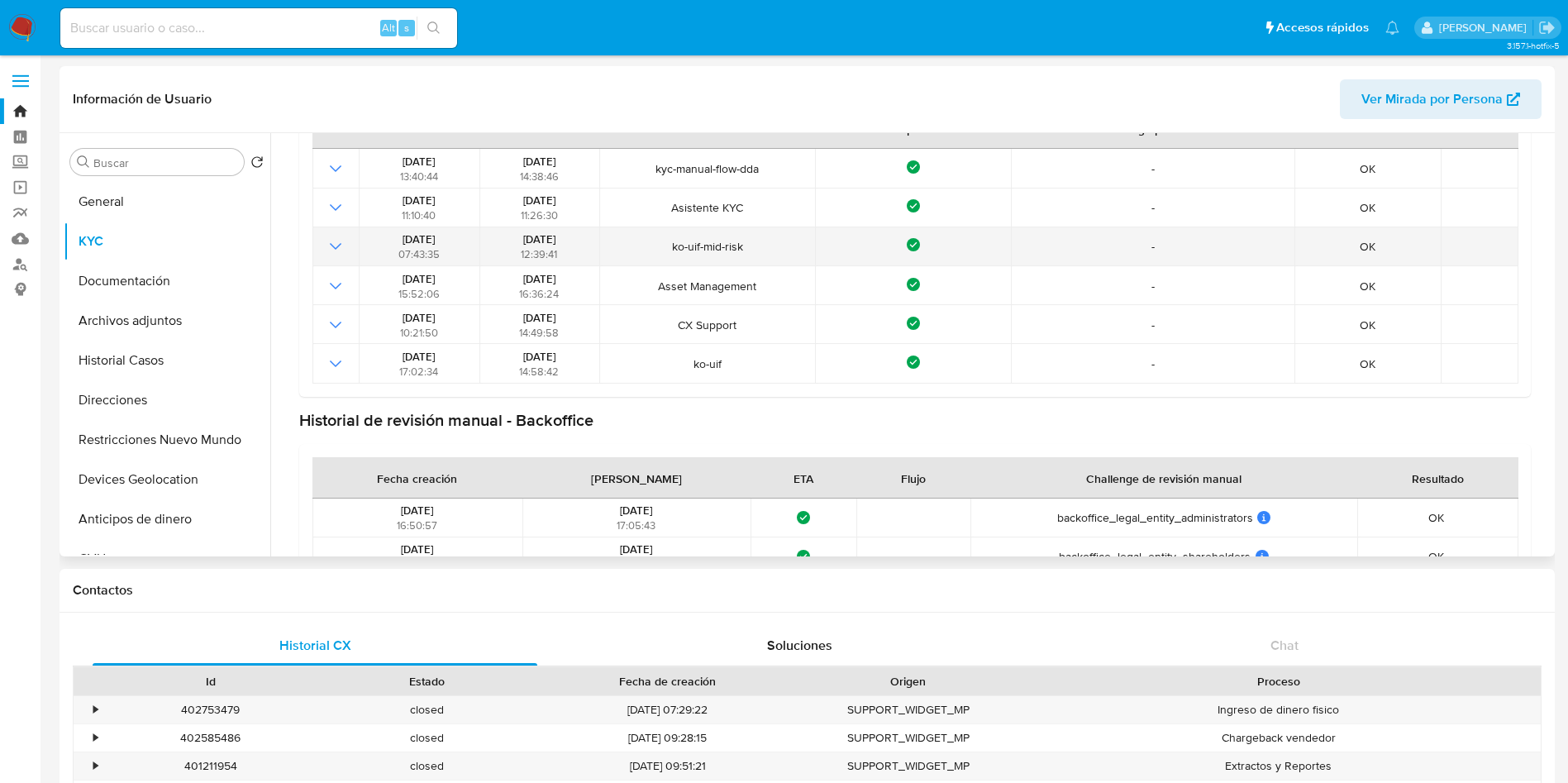
drag, startPoint x: 512, startPoint y: 237, endPoint x: 573, endPoint y: 232, distance: 61.2
click at [573, 232] on div "14/12/2022 12:39:41" at bounding box center [539, 245] width 110 height 30
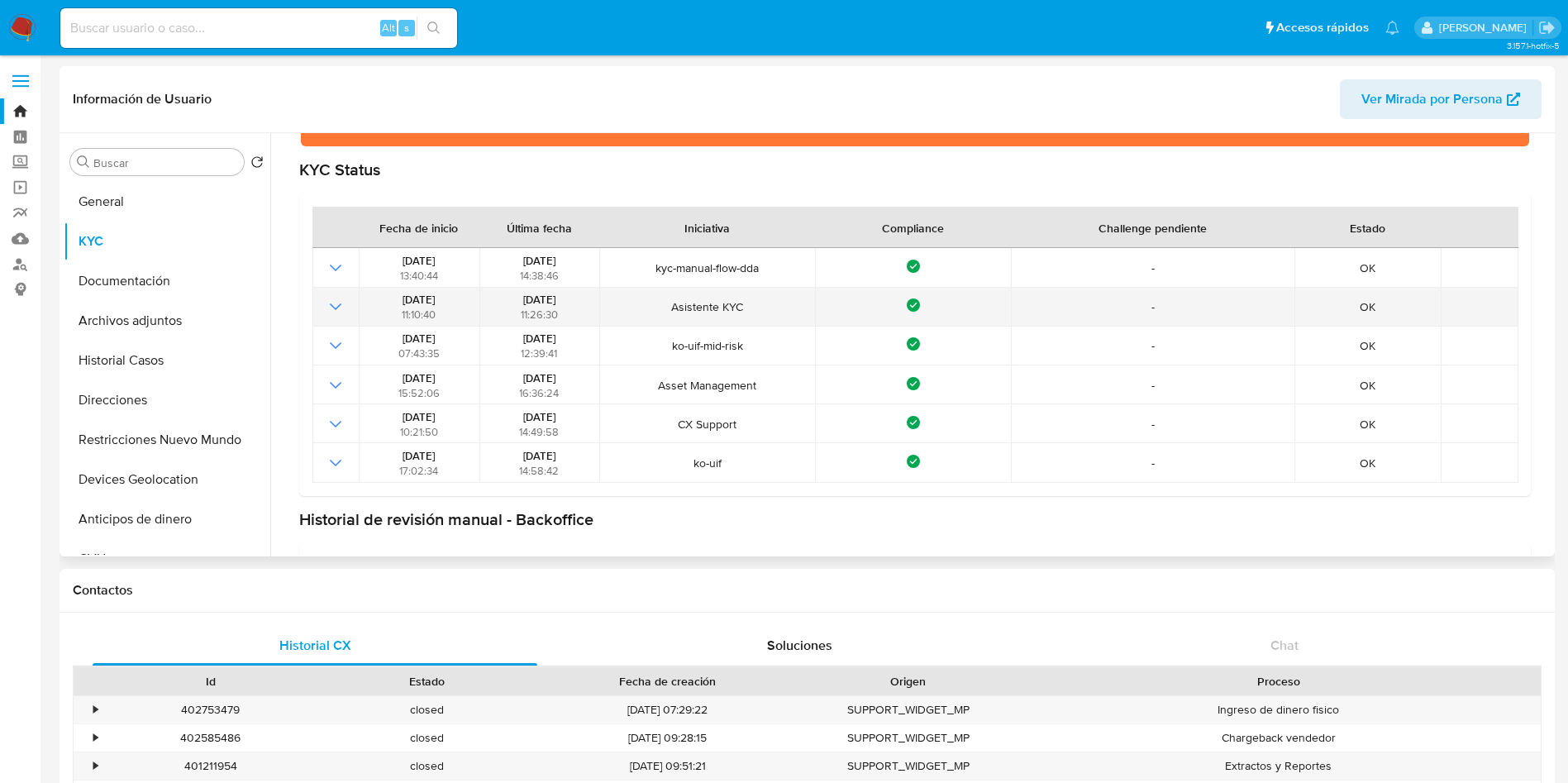
scroll to position [0, 0]
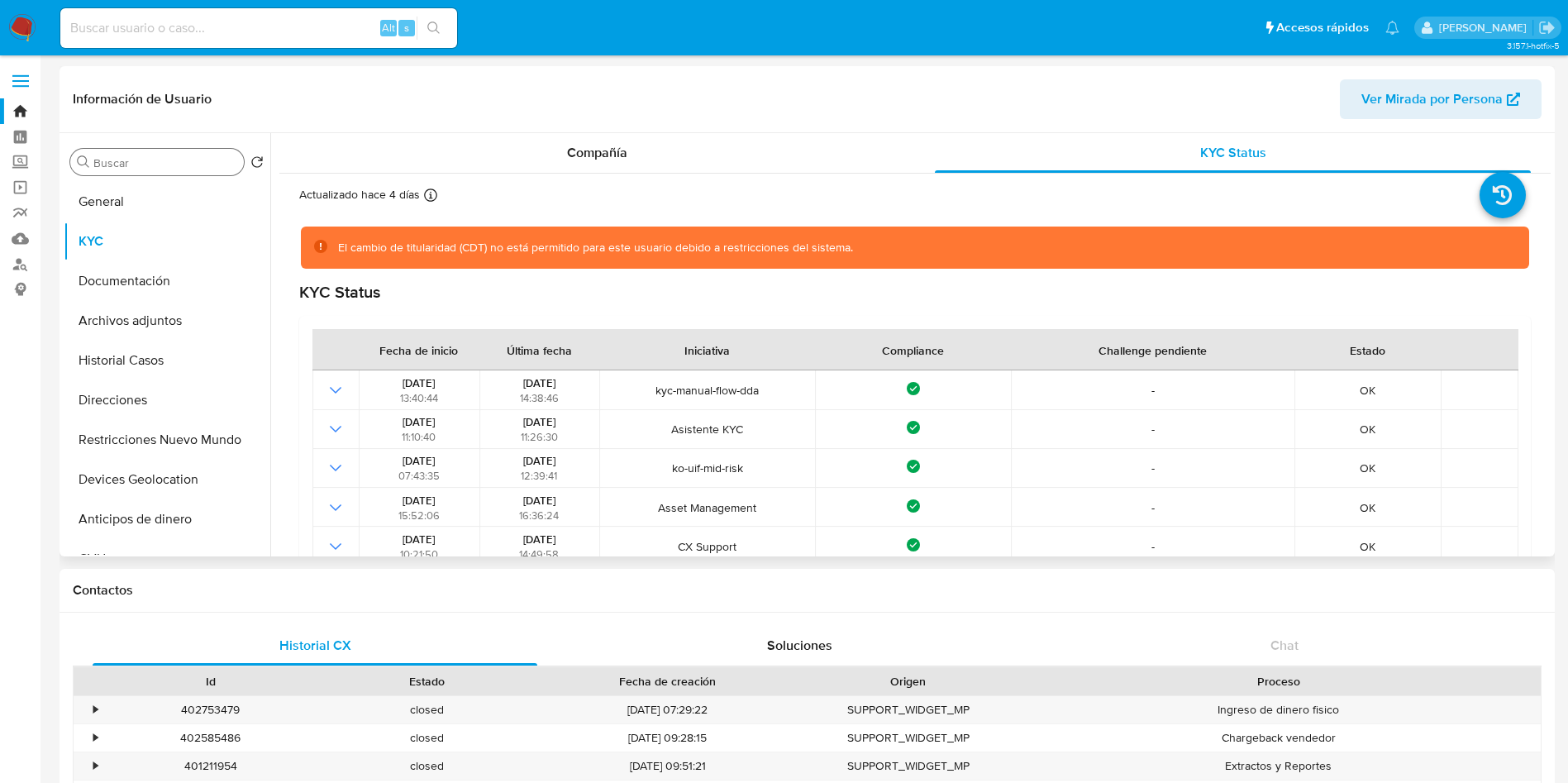
click at [136, 157] on input "Buscar" at bounding box center [165, 162] width 144 height 15
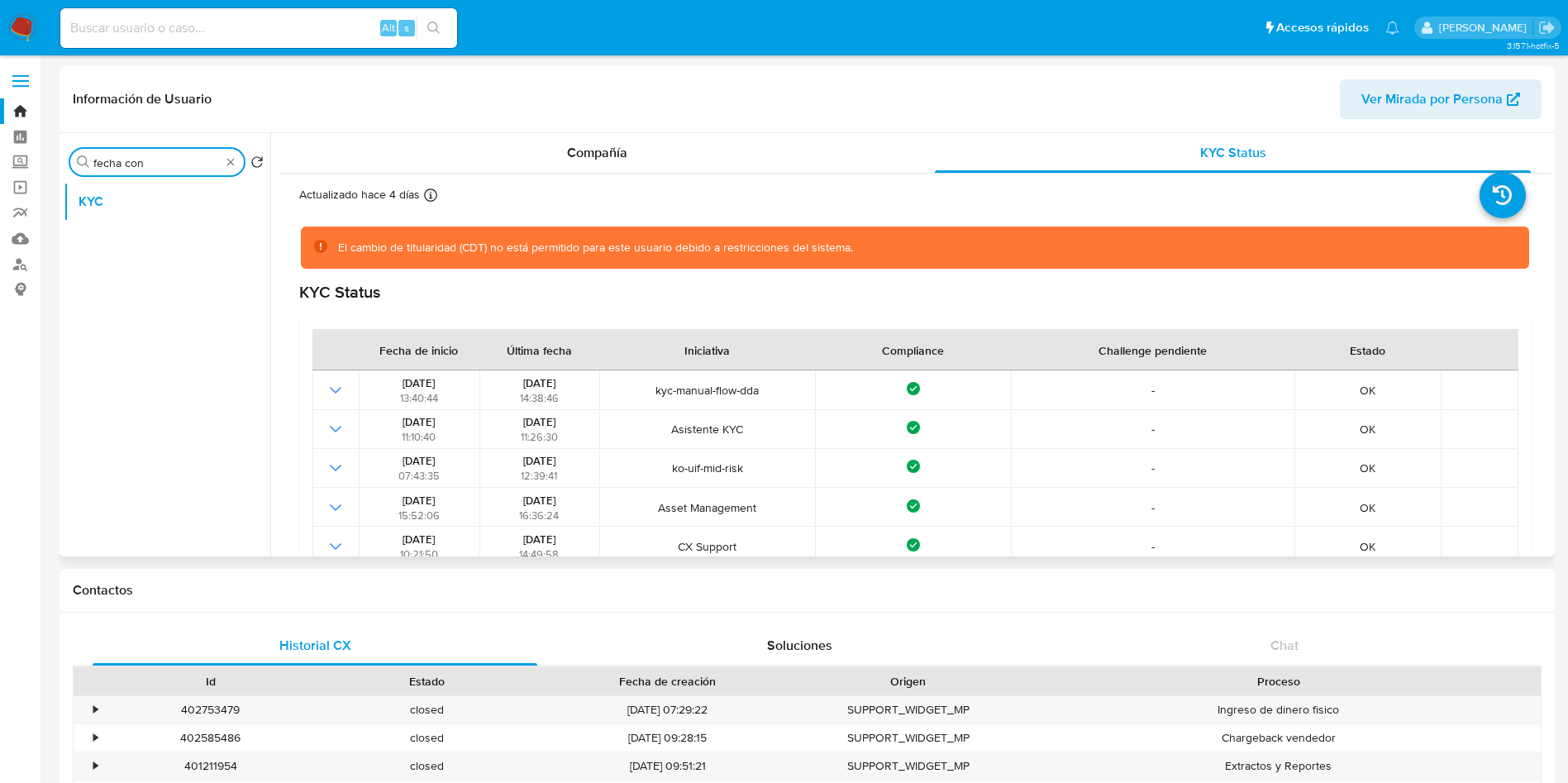
type input "fecha con"
click at [163, 171] on div "Buscar fecha con" at bounding box center [156, 161] width 174 height 26
drag, startPoint x: 154, startPoint y: 159, endPoint x: 36, endPoint y: 172, distance: 118.7
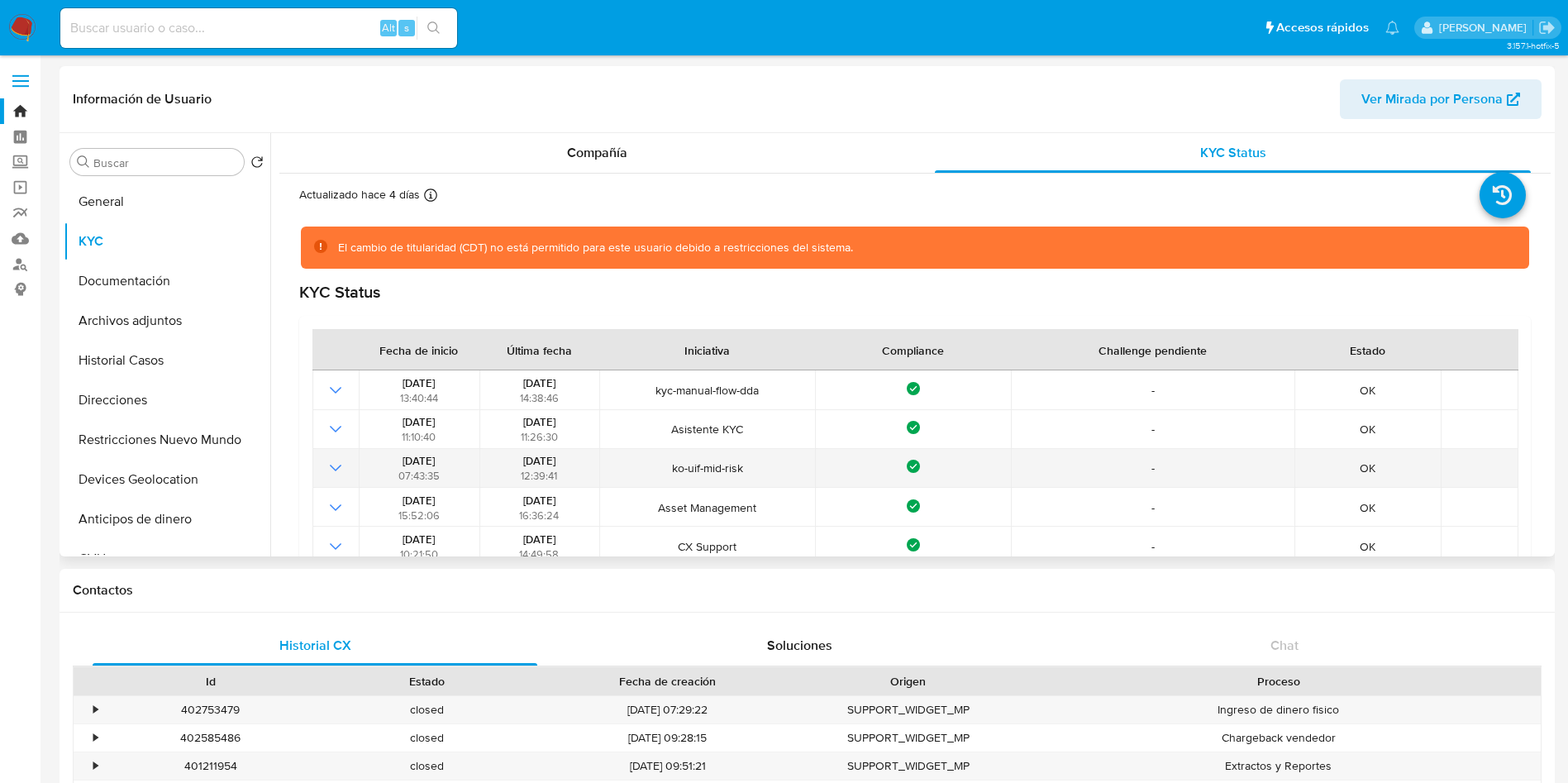
drag, startPoint x: 514, startPoint y: 459, endPoint x: 571, endPoint y: 455, distance: 57.1
click at [571, 455] on div "14/12/2022 12:39:41" at bounding box center [539, 468] width 110 height 30
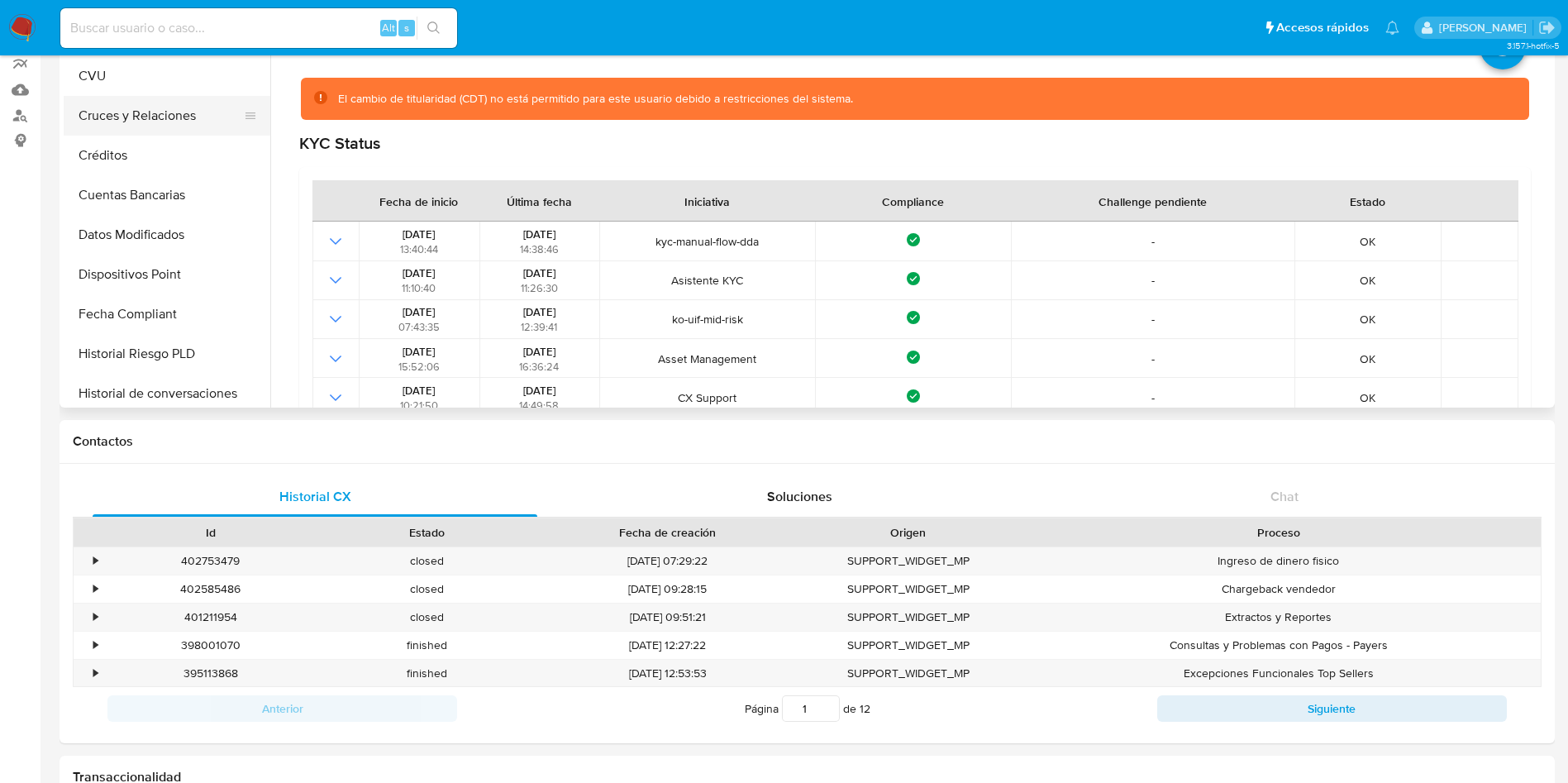
scroll to position [372, 0]
click at [142, 278] on button "Fecha Compliant" at bounding box center [160, 276] width 193 height 40
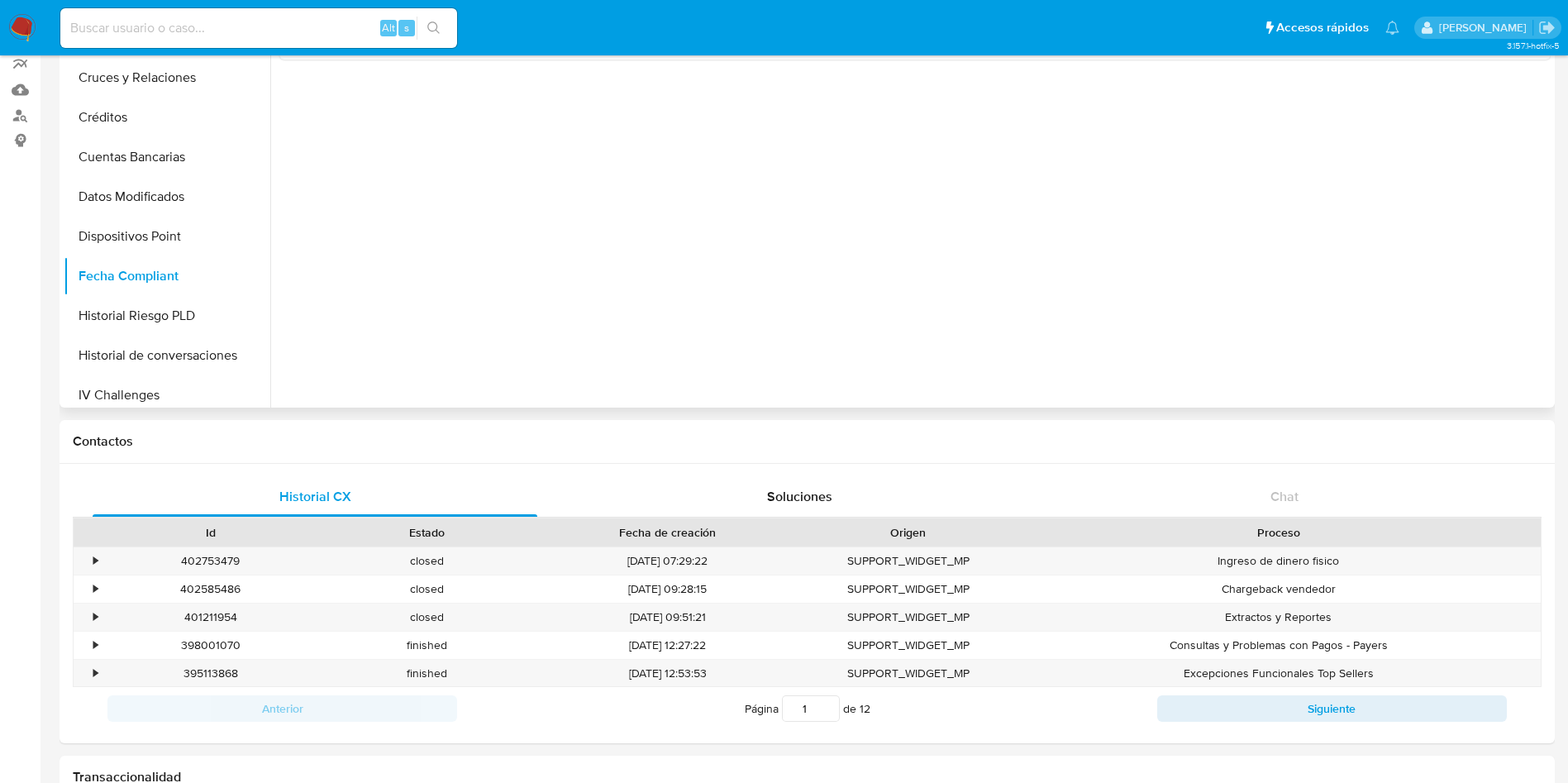
scroll to position [25, 0]
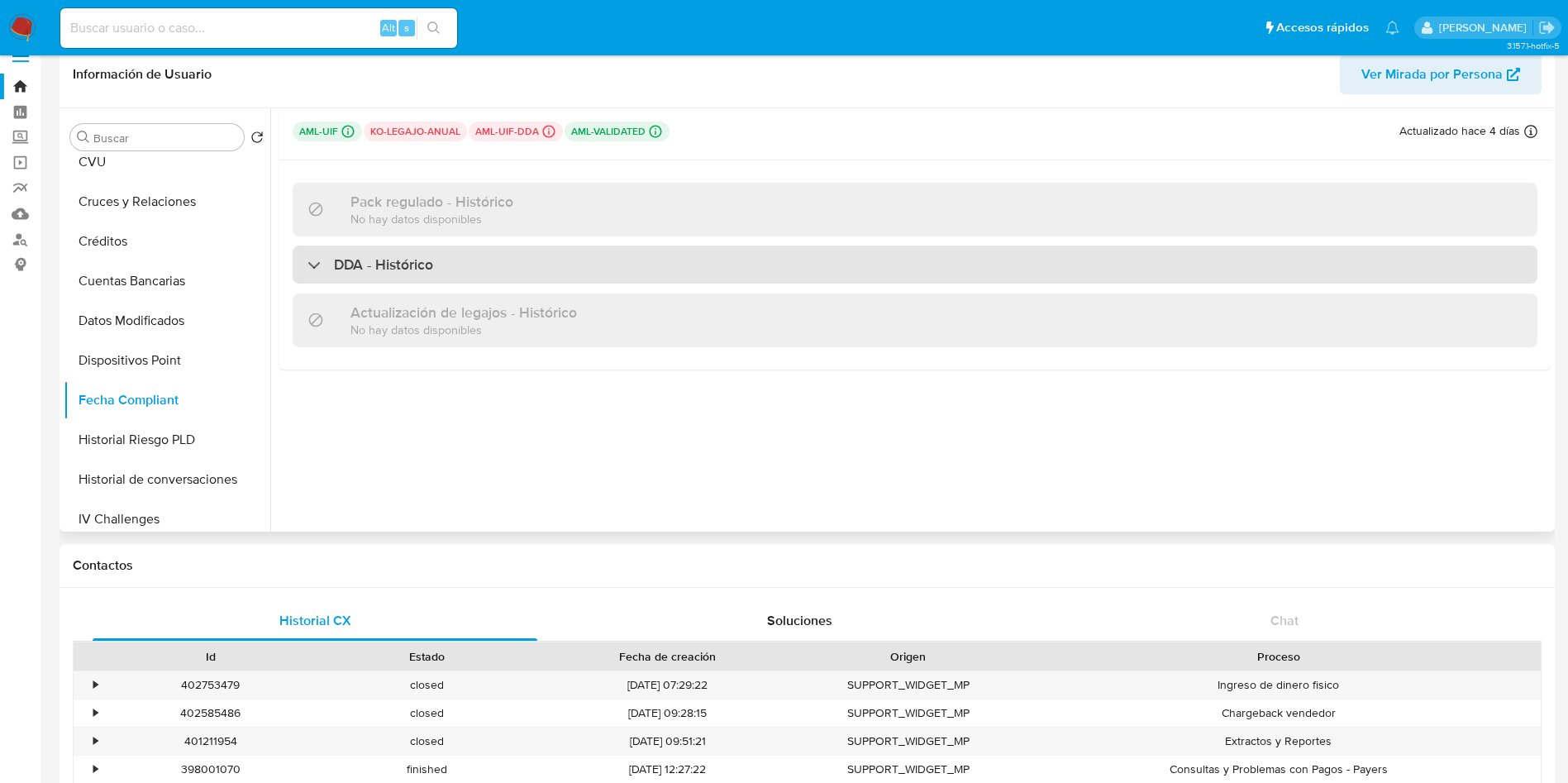
click at [421, 263] on h3 "DDA - Histórico" at bounding box center [383, 264] width 99 height 18
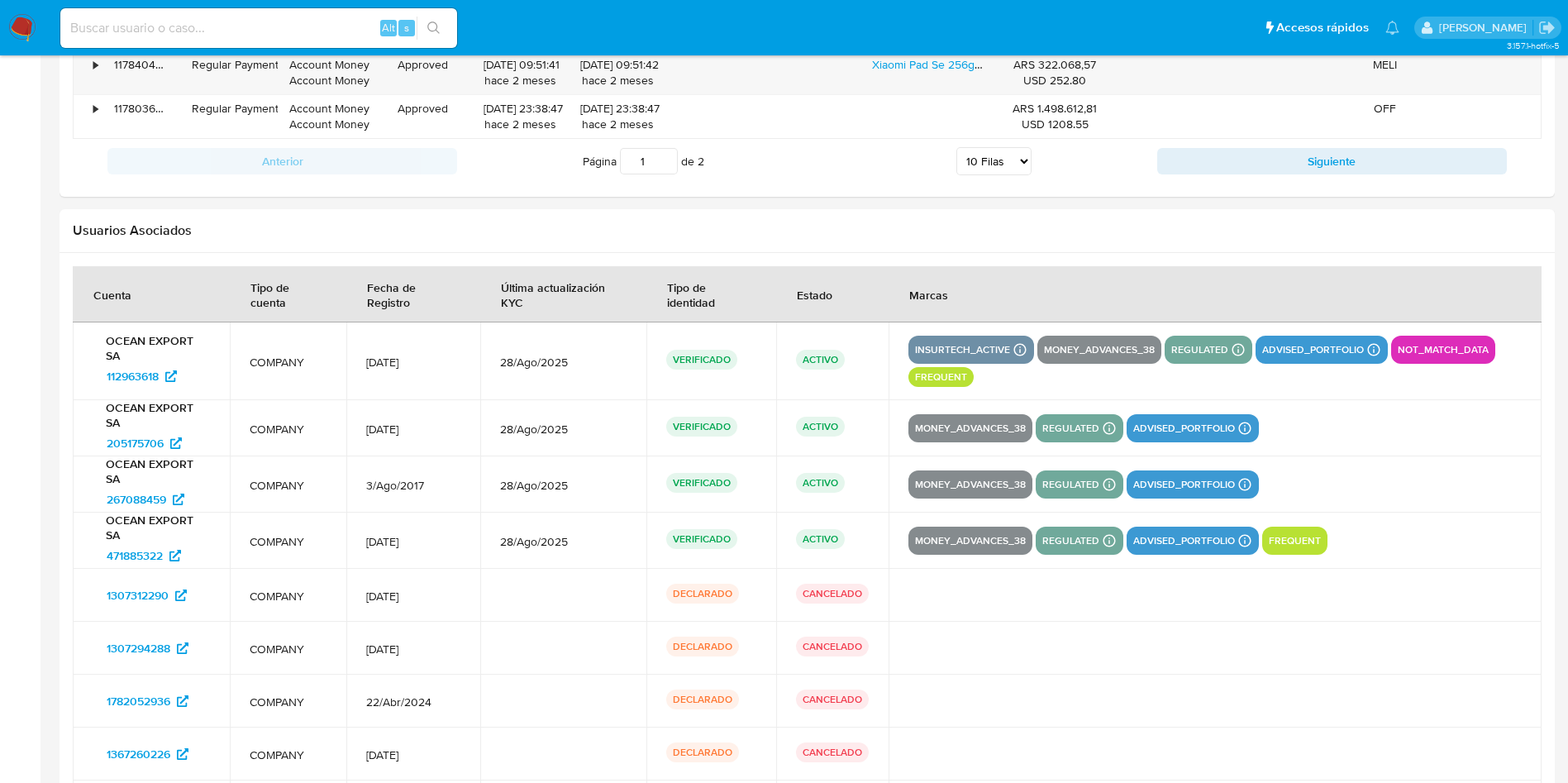
scroll to position [2084, 0]
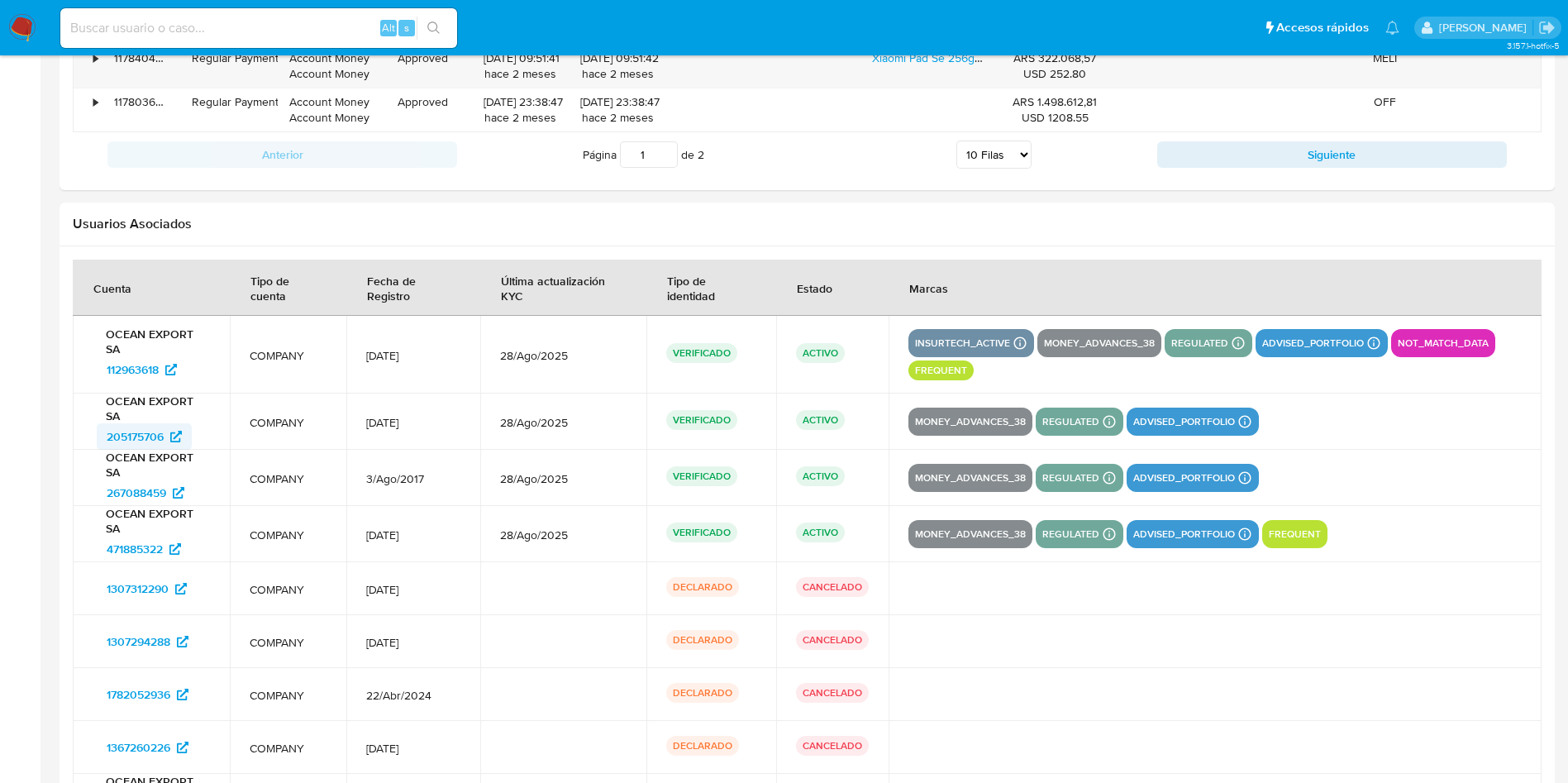
click at [137, 432] on span "205175706" at bounding box center [135, 436] width 57 height 26
click at [134, 473] on span "267088459" at bounding box center [136, 492] width 59 height 26
click at [126, 473] on span "471885322" at bounding box center [135, 548] width 56 height 26
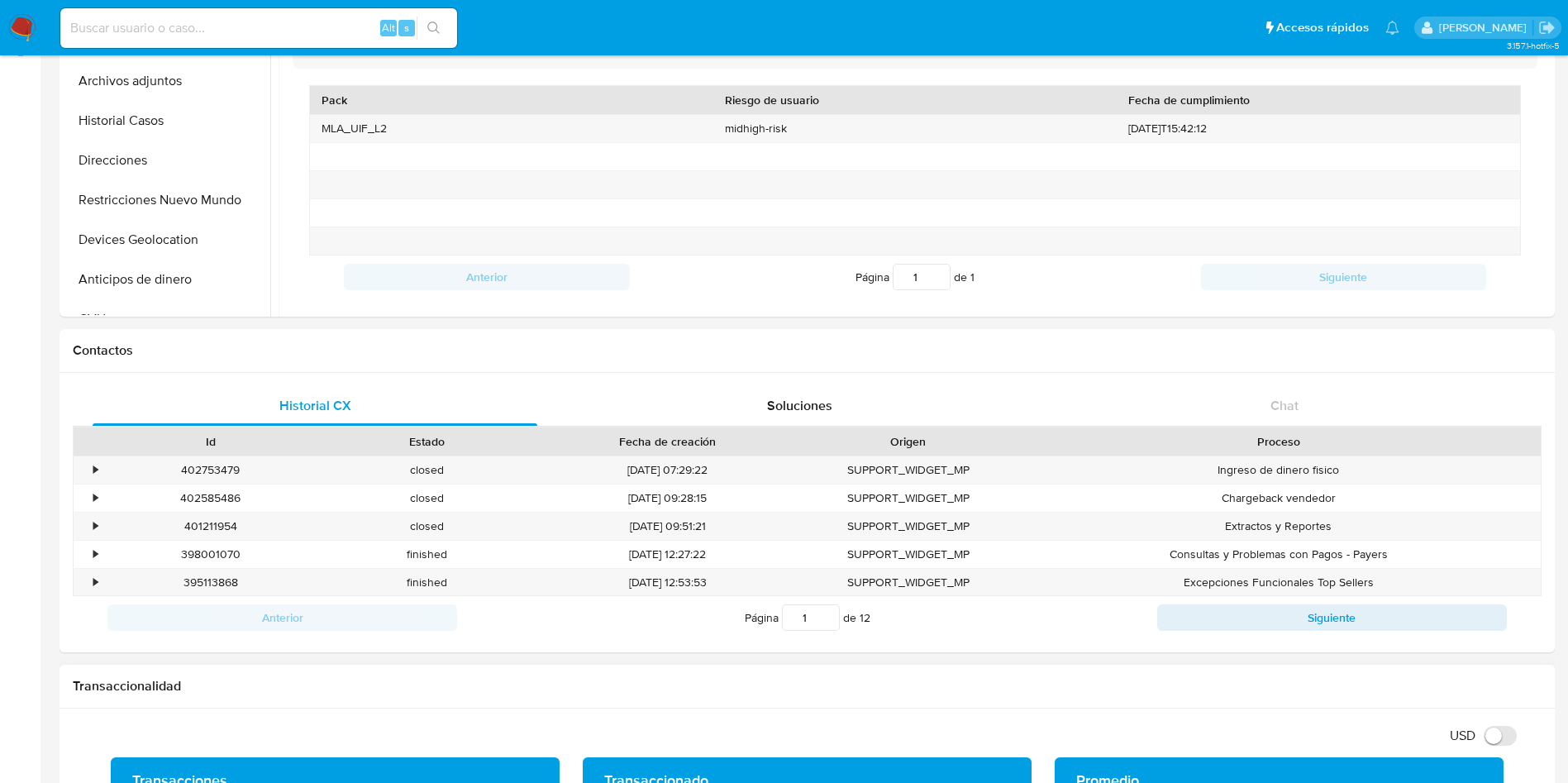
scroll to position [0, 0]
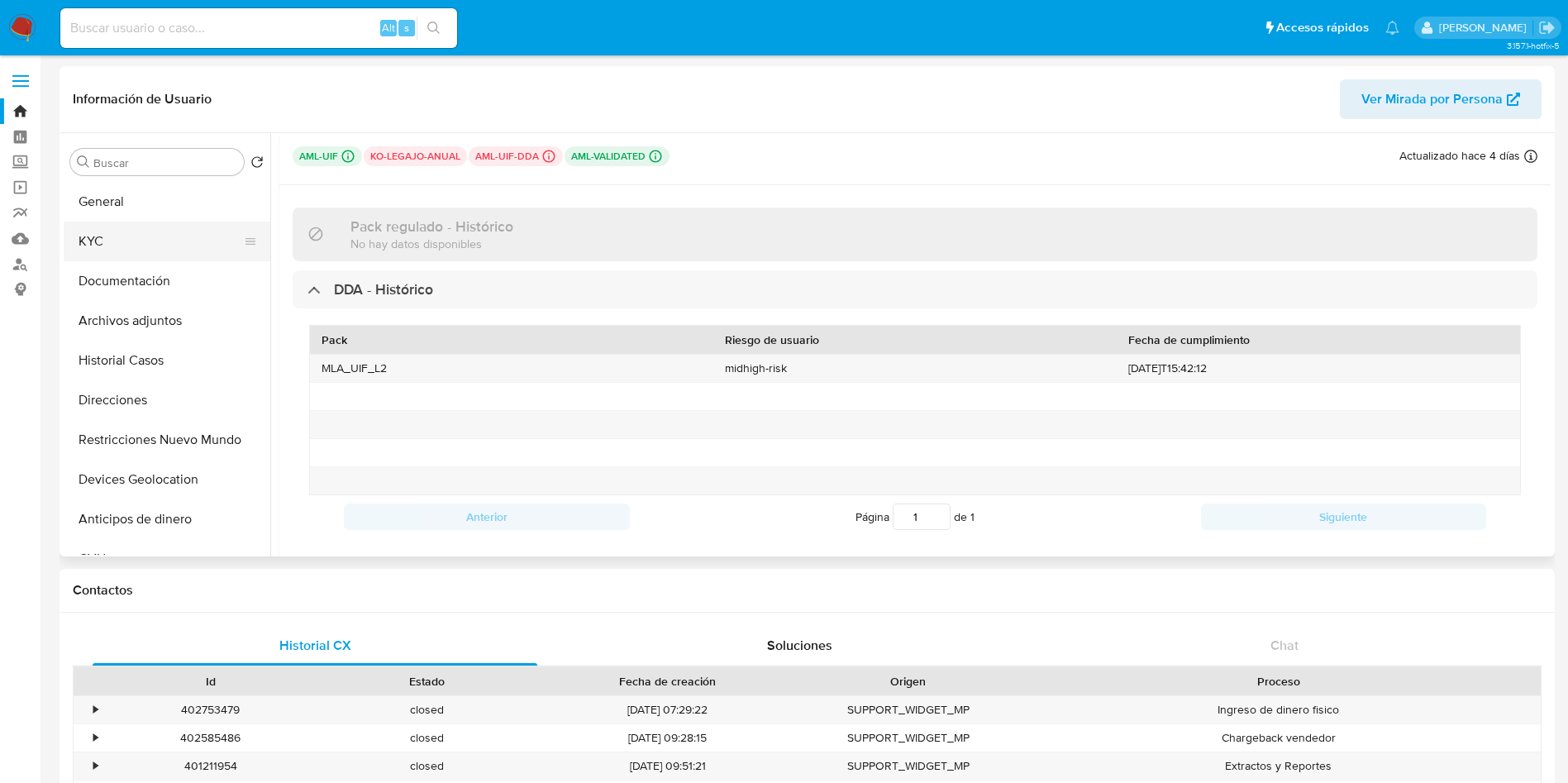
click at [134, 237] on button "KYC" at bounding box center [160, 241] width 193 height 40
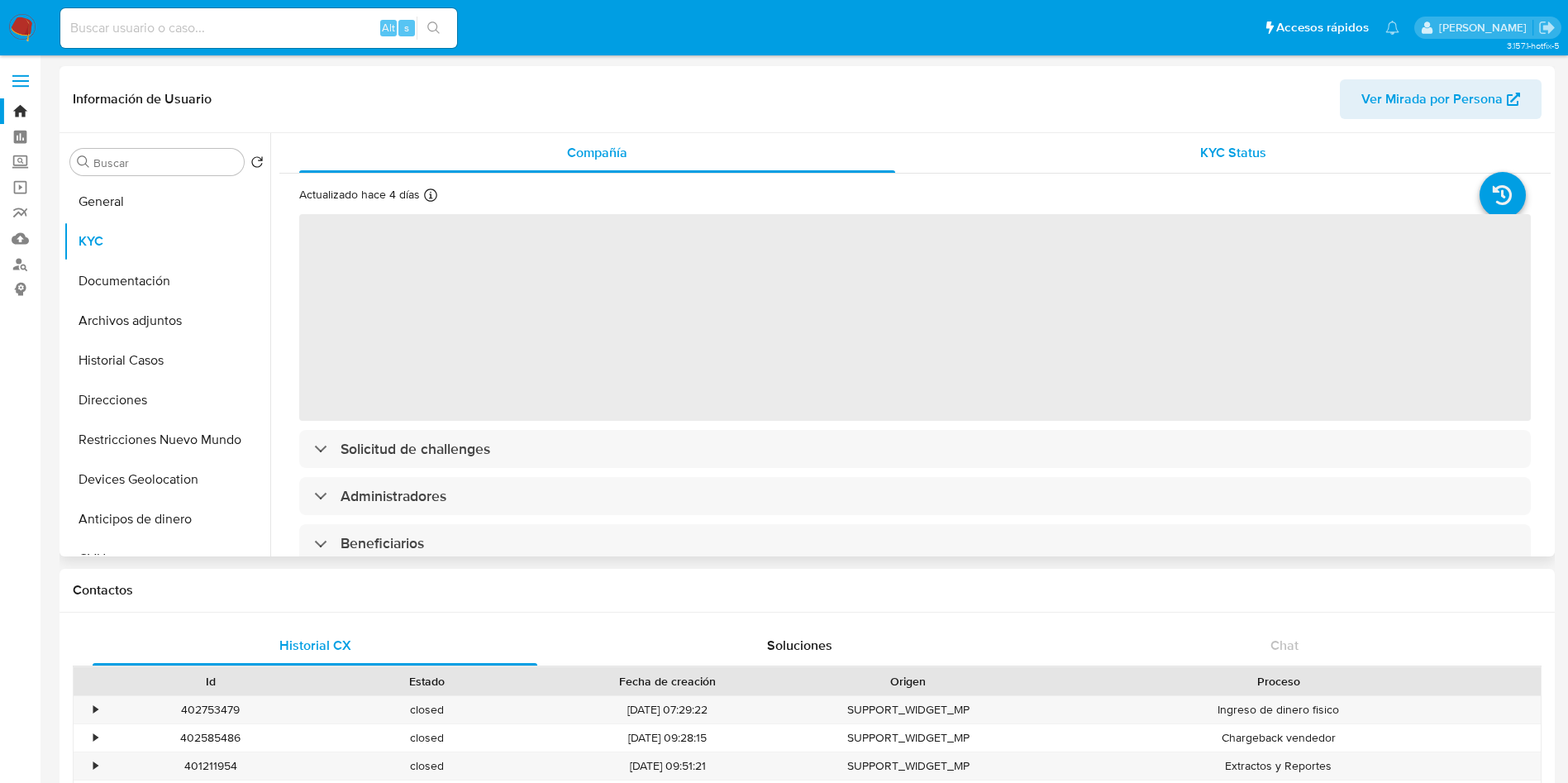
click at [961, 163] on div "KYC Status" at bounding box center [1232, 152] width 596 height 40
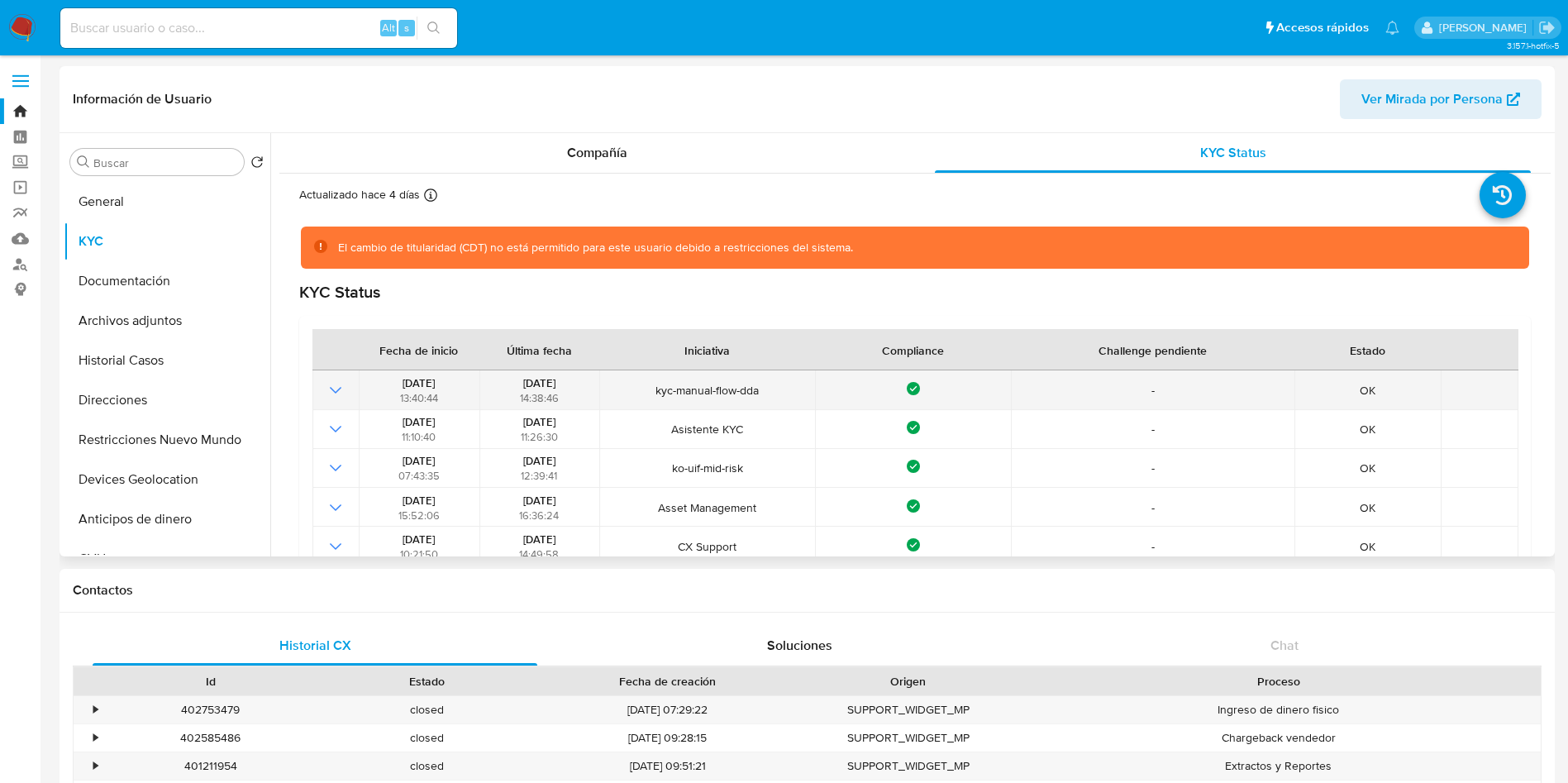
drag, startPoint x: 640, startPoint y: 389, endPoint x: 771, endPoint y: 389, distance: 131.0
click at [771, 389] on span "kyc-manual-flow-dda" at bounding box center [707, 389] width 205 height 15
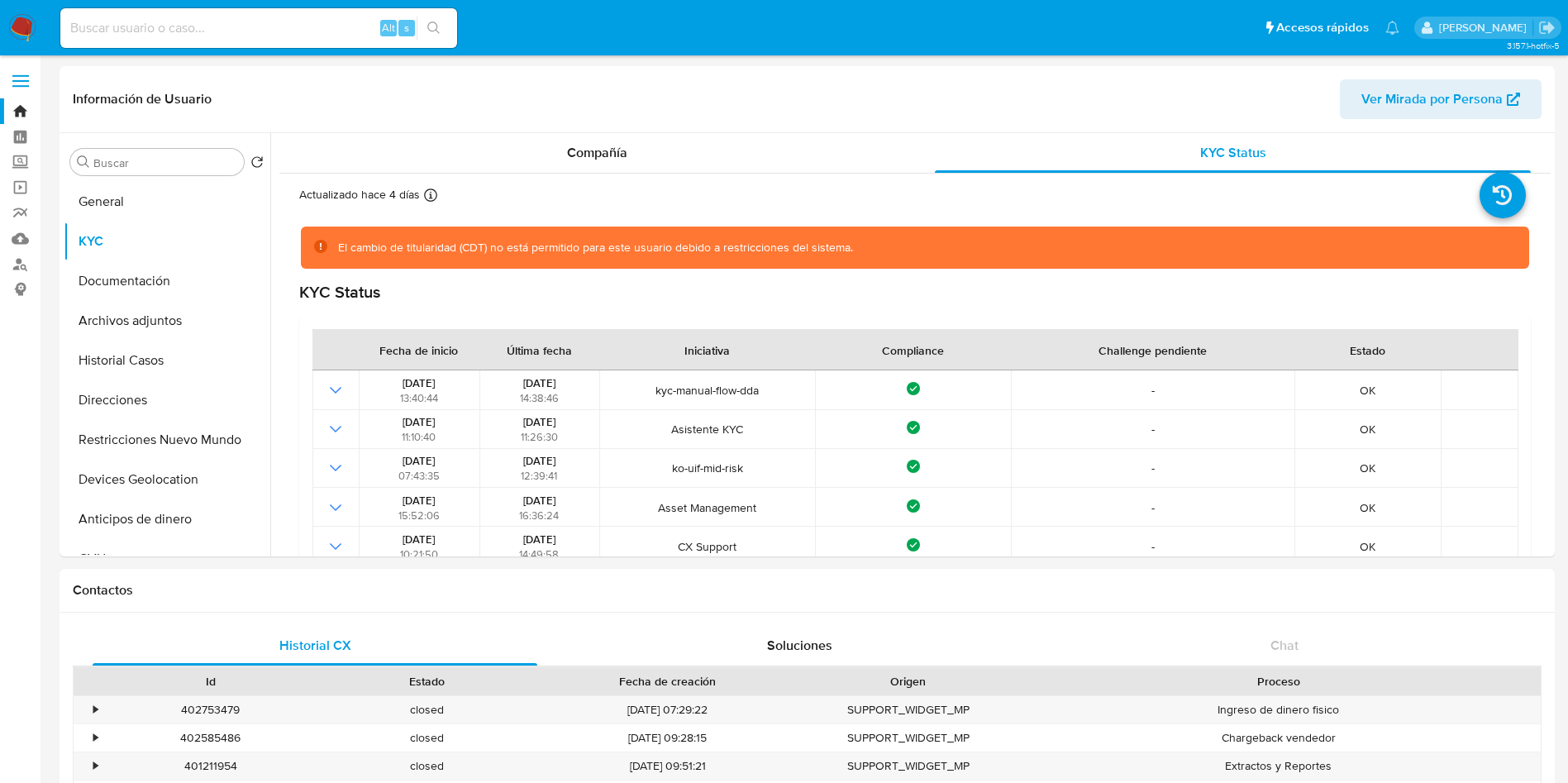
click at [158, 25] on input at bounding box center [258, 28] width 397 height 21
paste input "309896250"
type input "309896250"
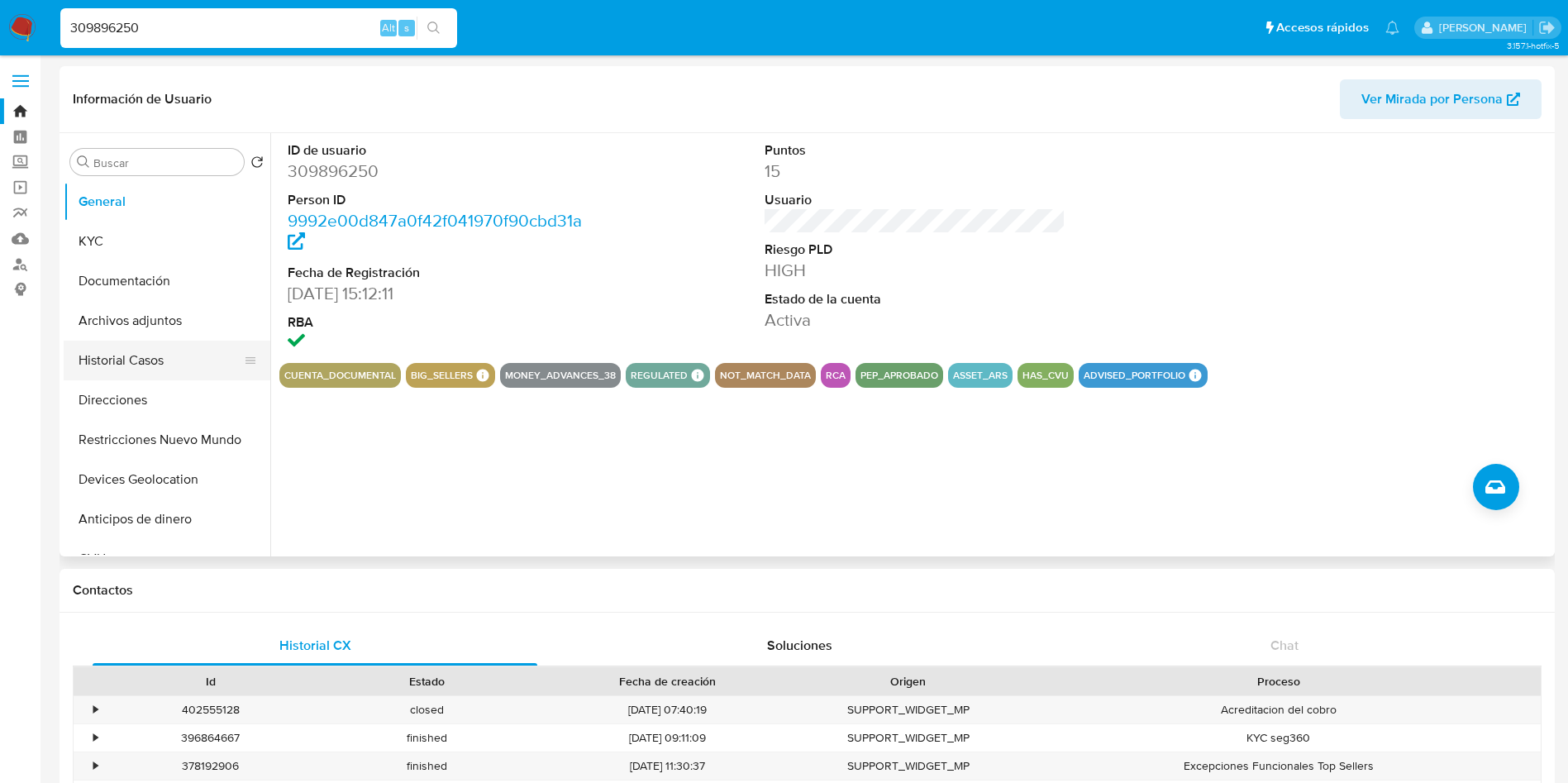
select select "10"
drag, startPoint x: 123, startPoint y: 233, endPoint x: 102, endPoint y: 260, distance: 34.2
click at [123, 232] on button "KYC" at bounding box center [167, 241] width 207 height 40
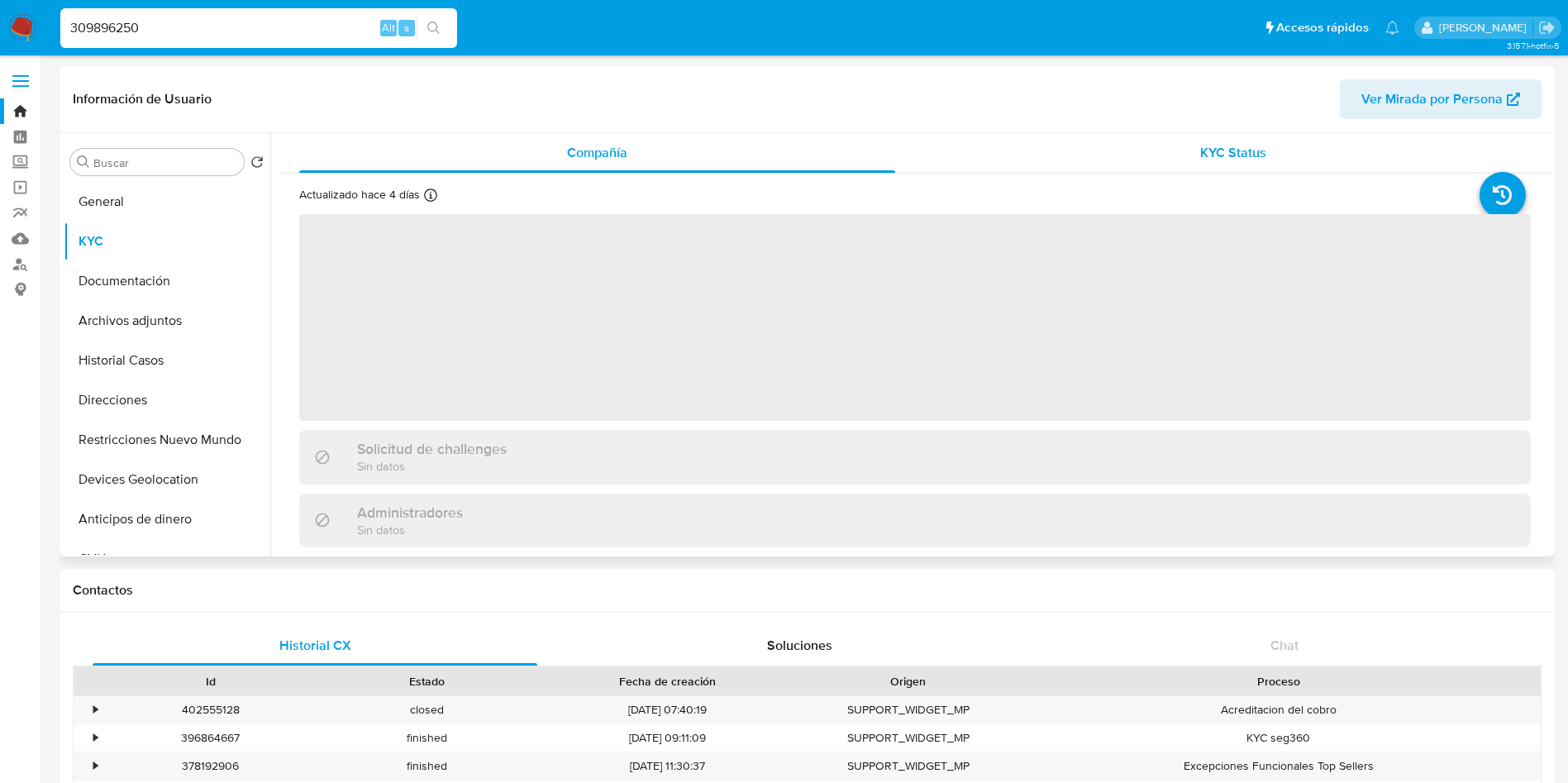
click at [961, 152] on div "KYC Status" at bounding box center [1232, 152] width 596 height 40
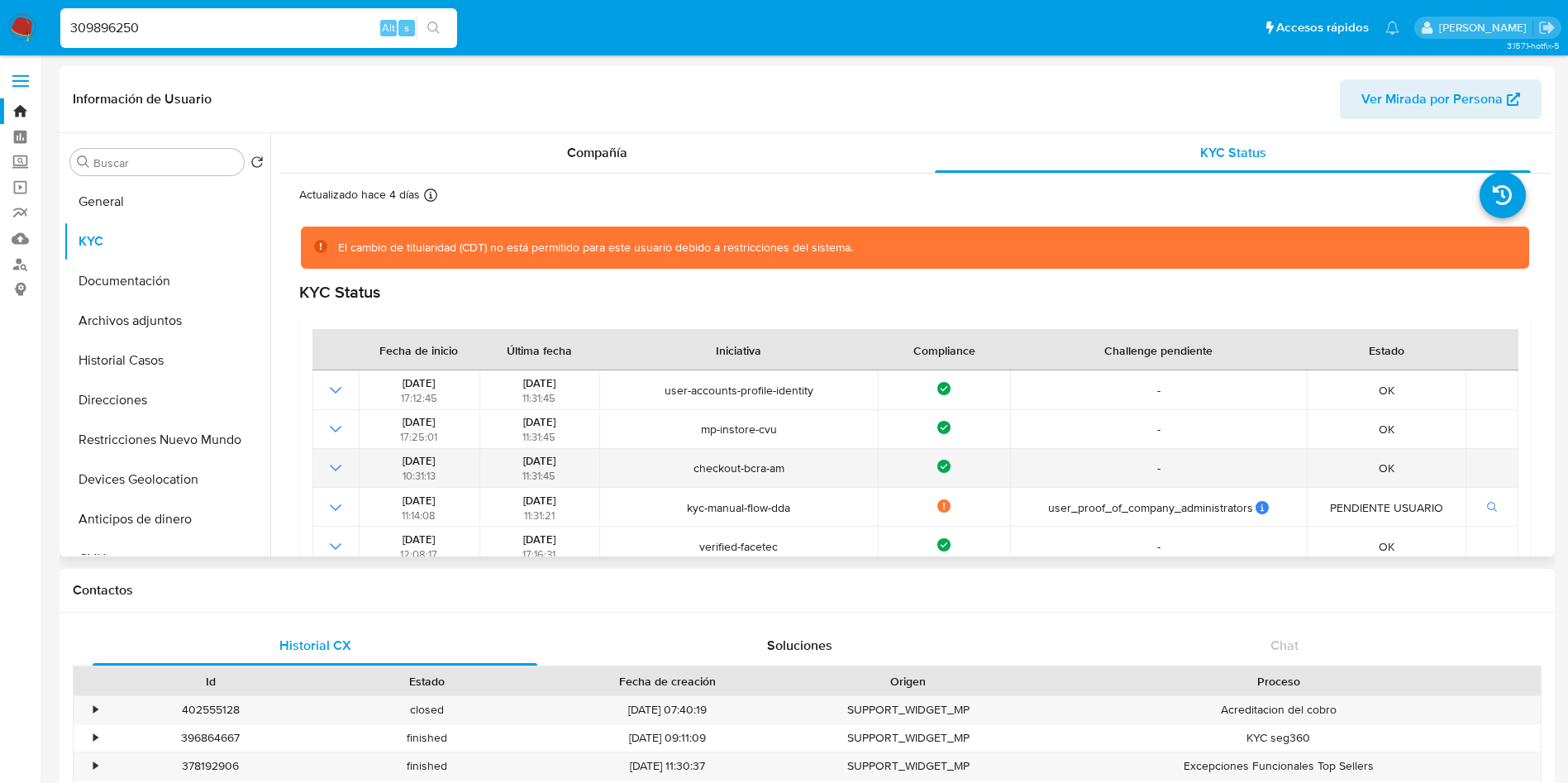
drag, startPoint x: 505, startPoint y: 499, endPoint x: 782, endPoint y: 478, distance: 277.8
click at [533, 473] on div "24/07/2025 11:31:21" at bounding box center [539, 507] width 110 height 30
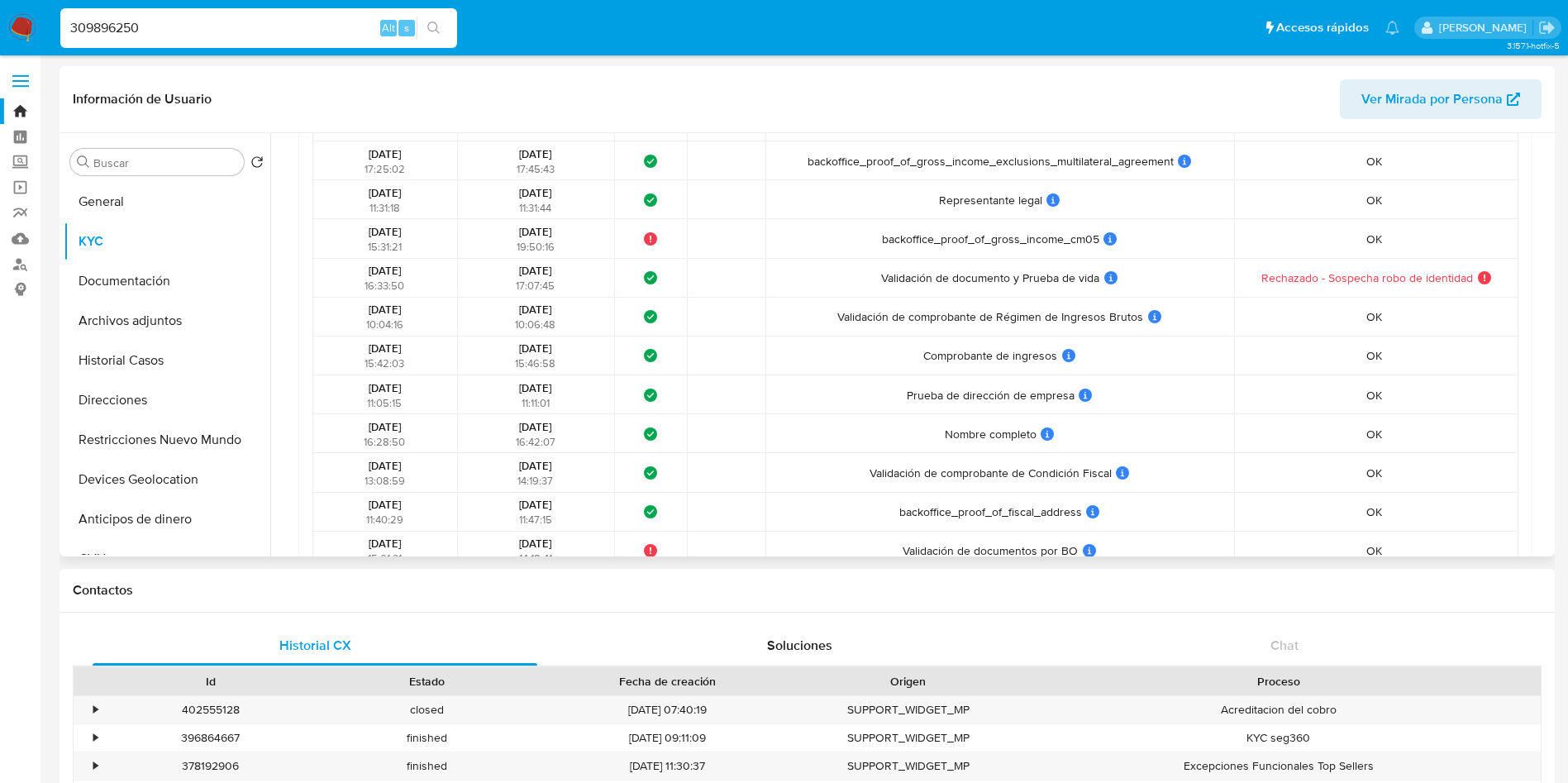
scroll to position [1280, 0]
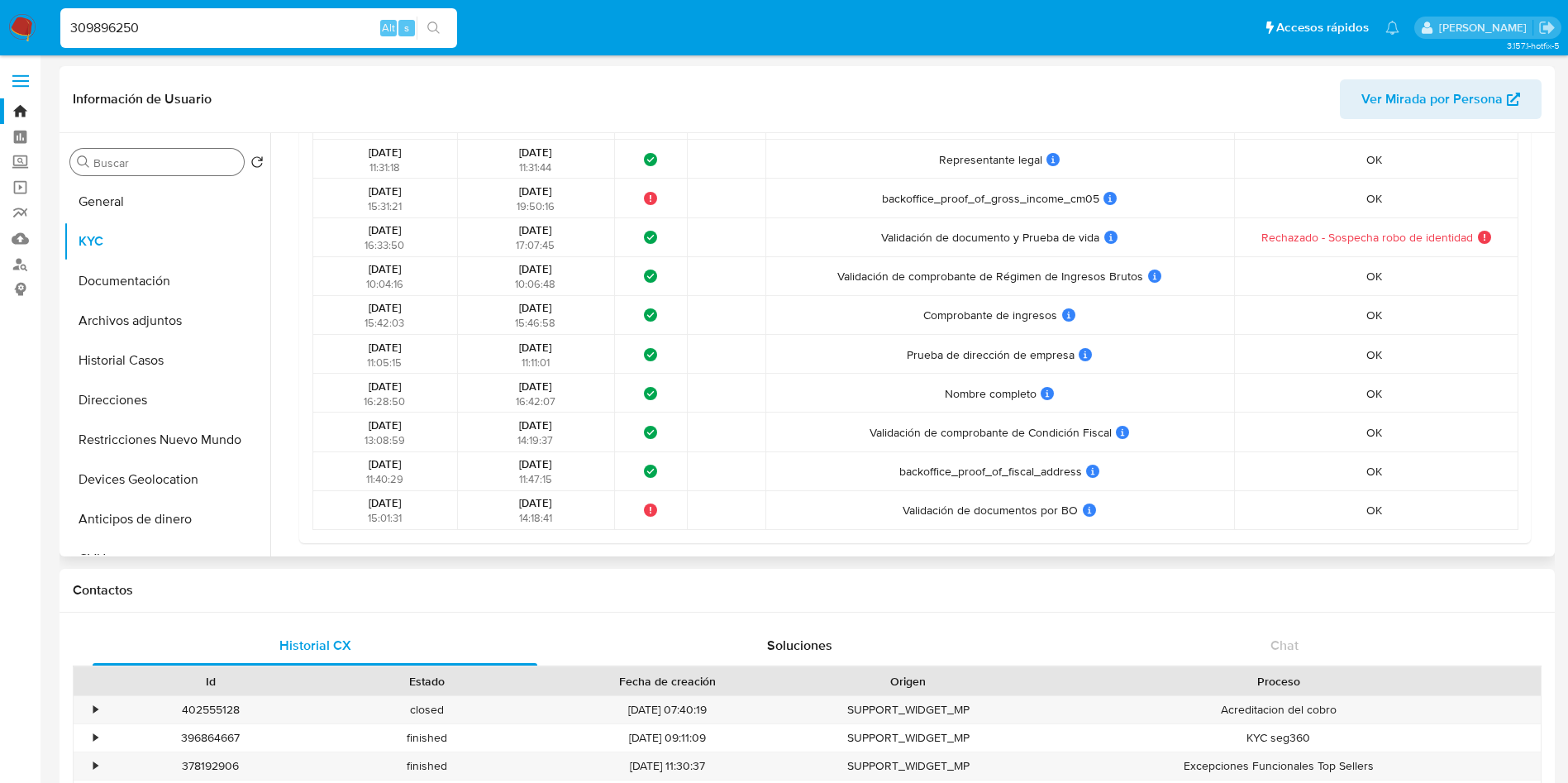
click at [101, 158] on input "Buscar" at bounding box center [165, 162] width 144 height 15
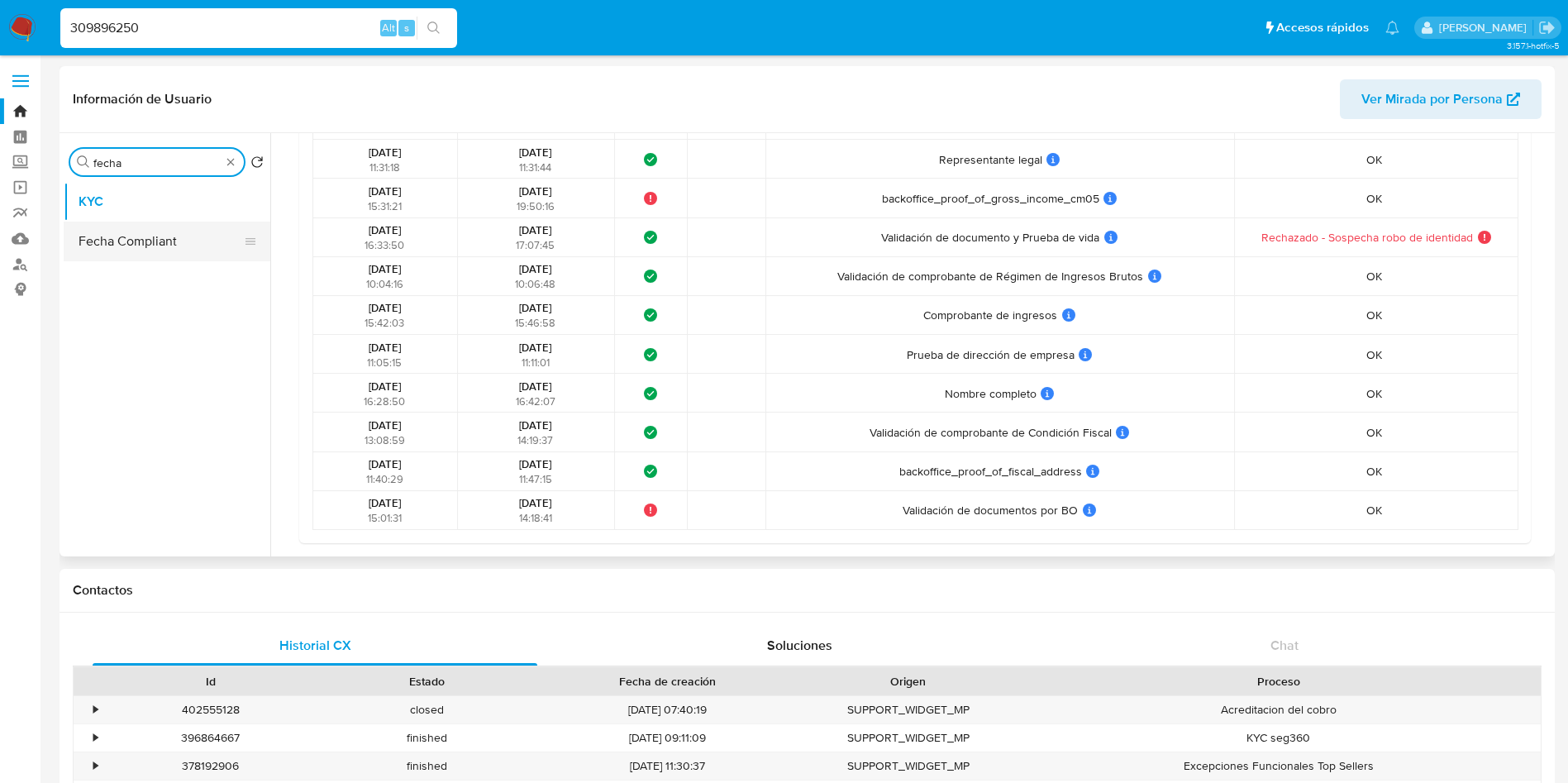
type input "fecha"
click at [152, 223] on button "Fecha Compliant" at bounding box center [160, 241] width 193 height 40
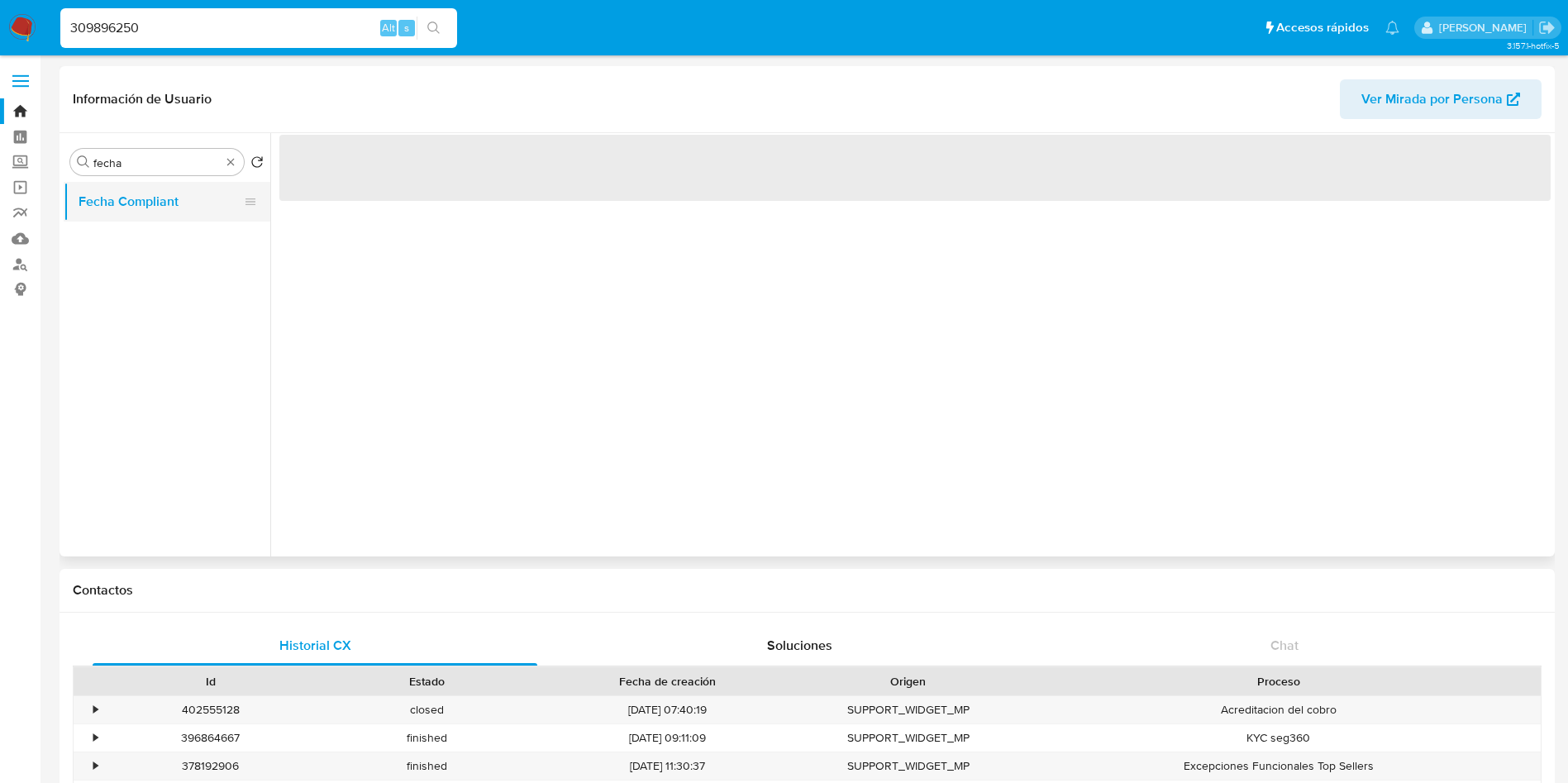
scroll to position [0, 0]
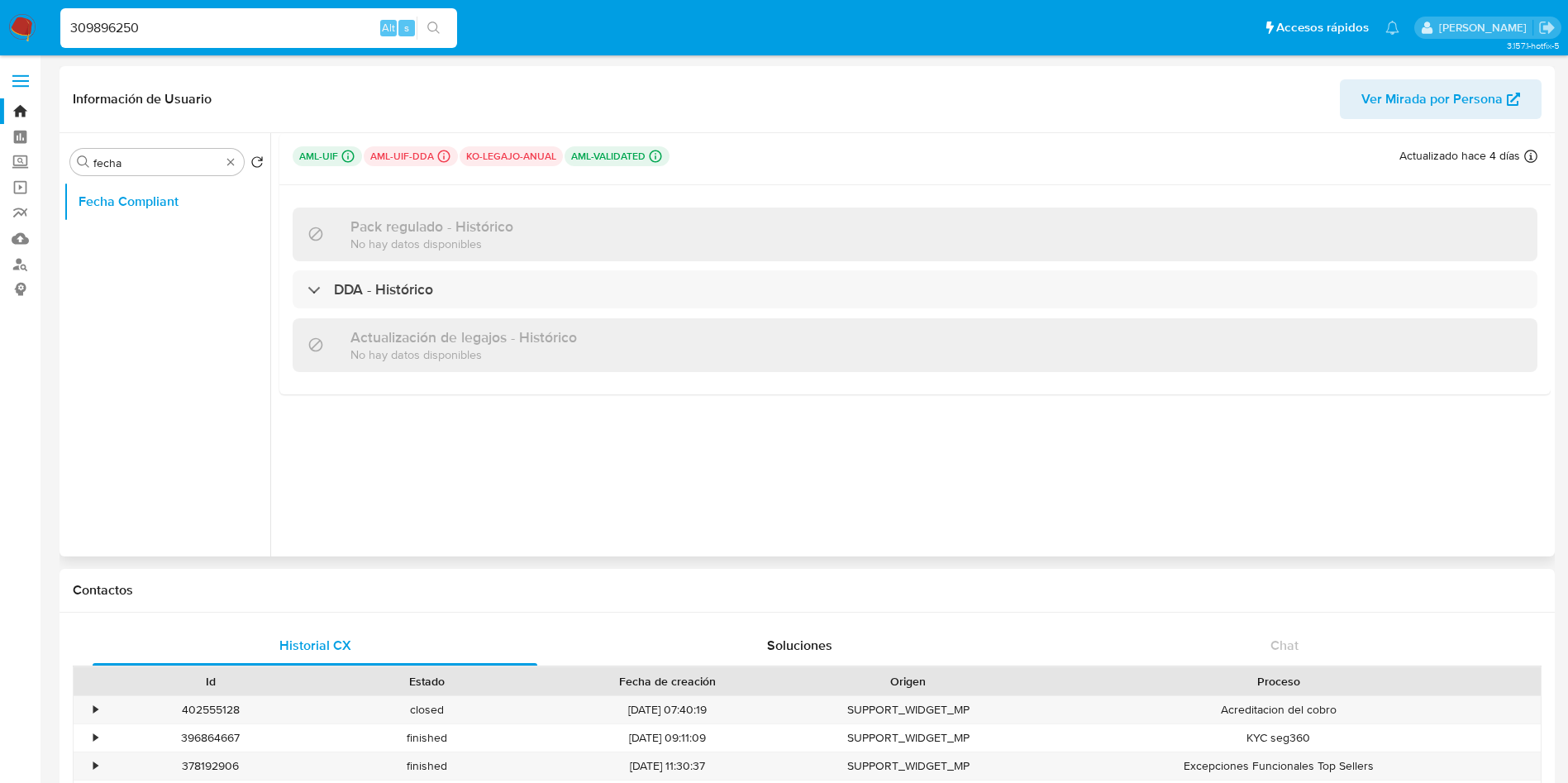
click at [416, 318] on div "Actualización de legajos - Histórico No hay datos disponibles" at bounding box center [915, 344] width 1245 height 53
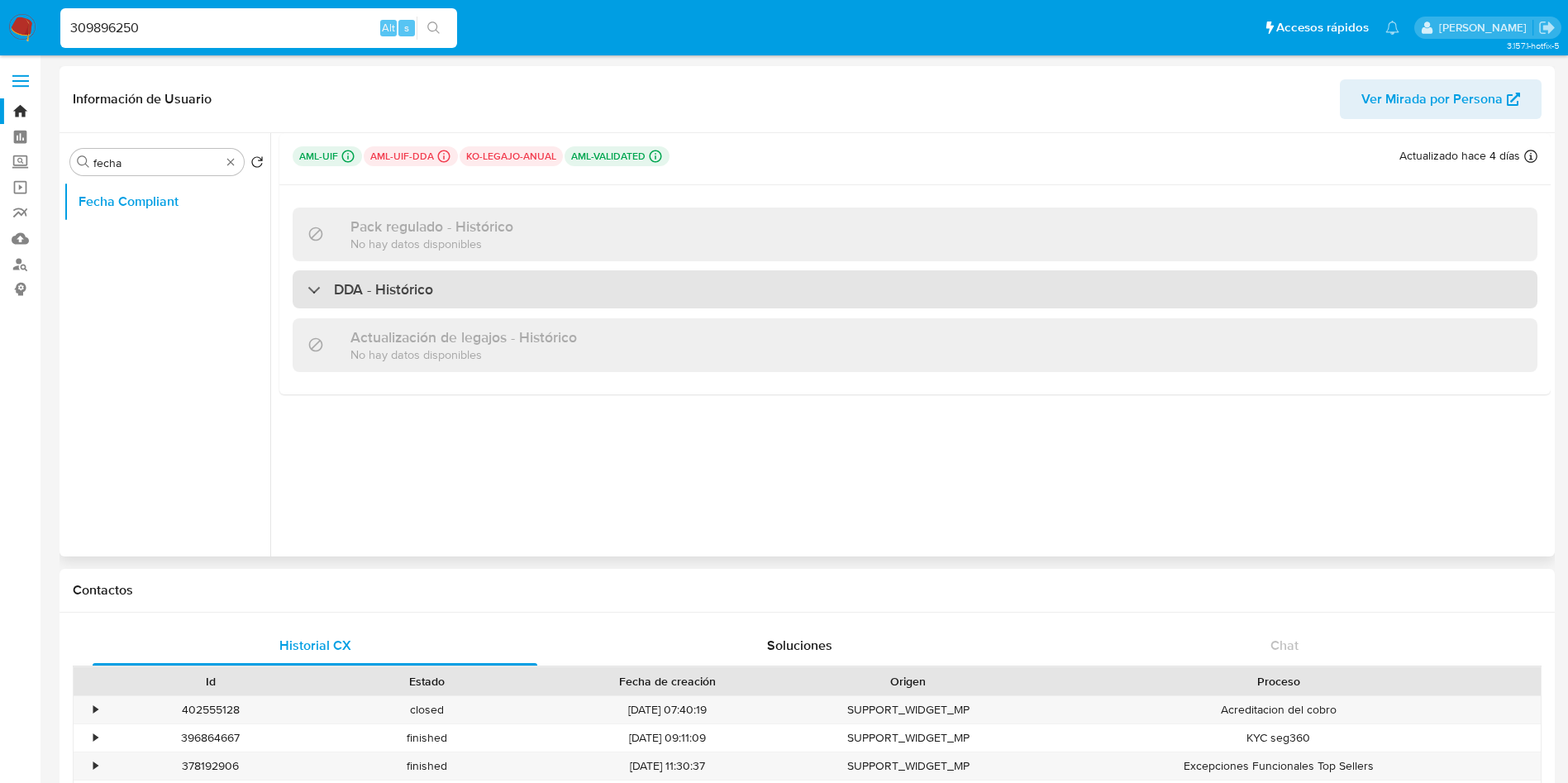
click at [424, 293] on h3 "DDA - Histórico" at bounding box center [383, 289] width 99 height 18
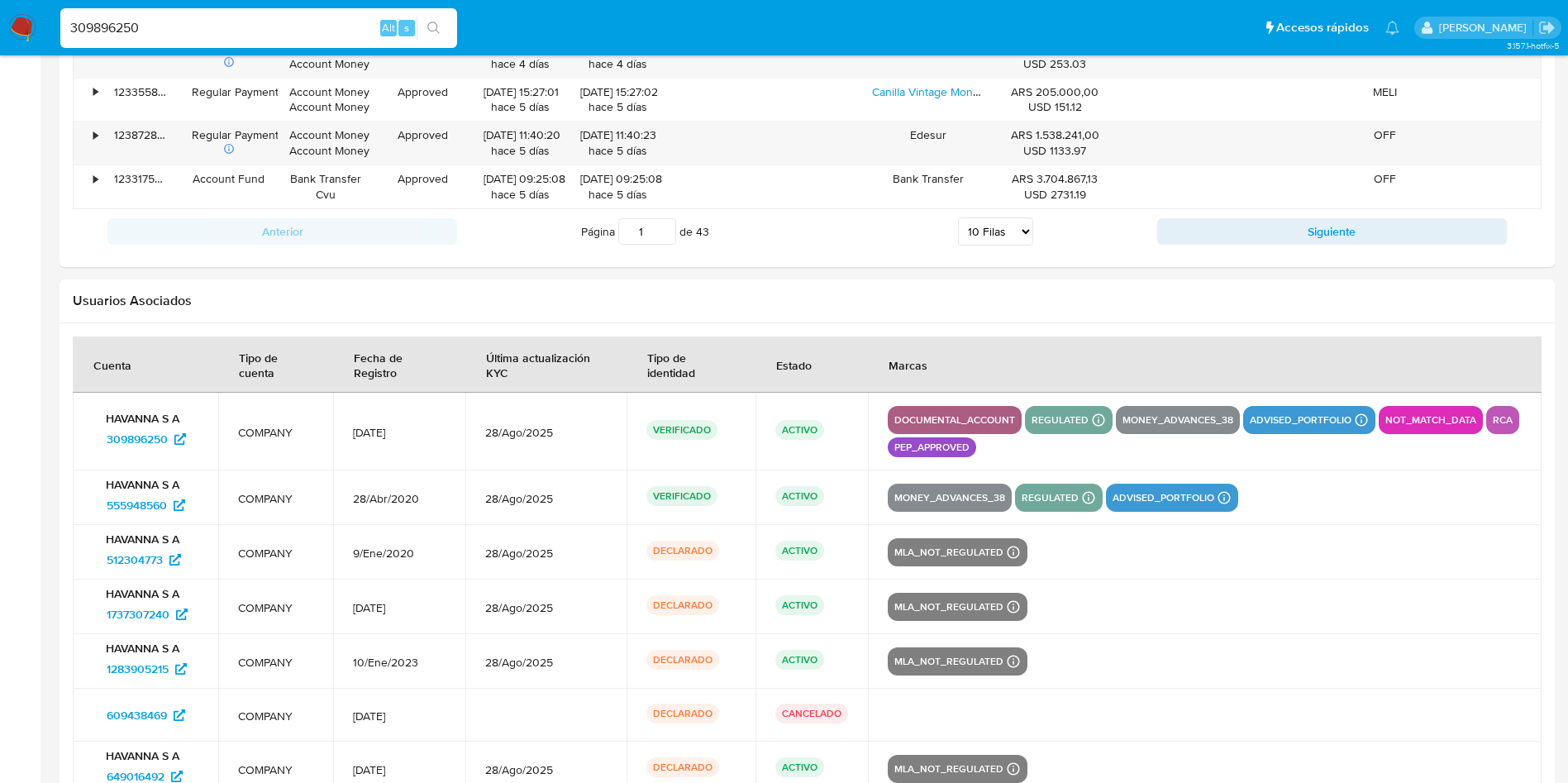
scroll to position [1970, 0]
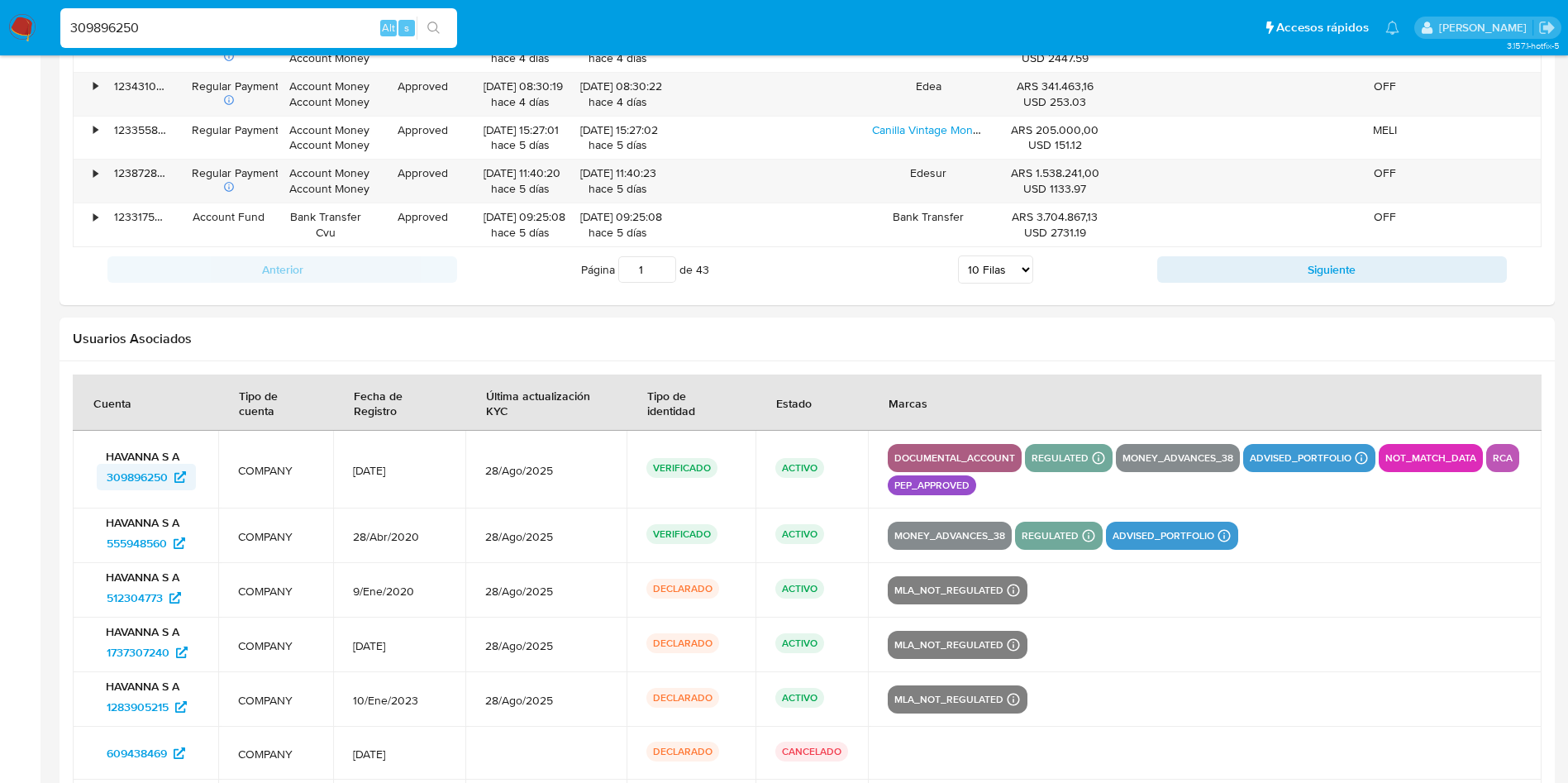
click at [125, 473] on span "309896250" at bounding box center [137, 476] width 61 height 26
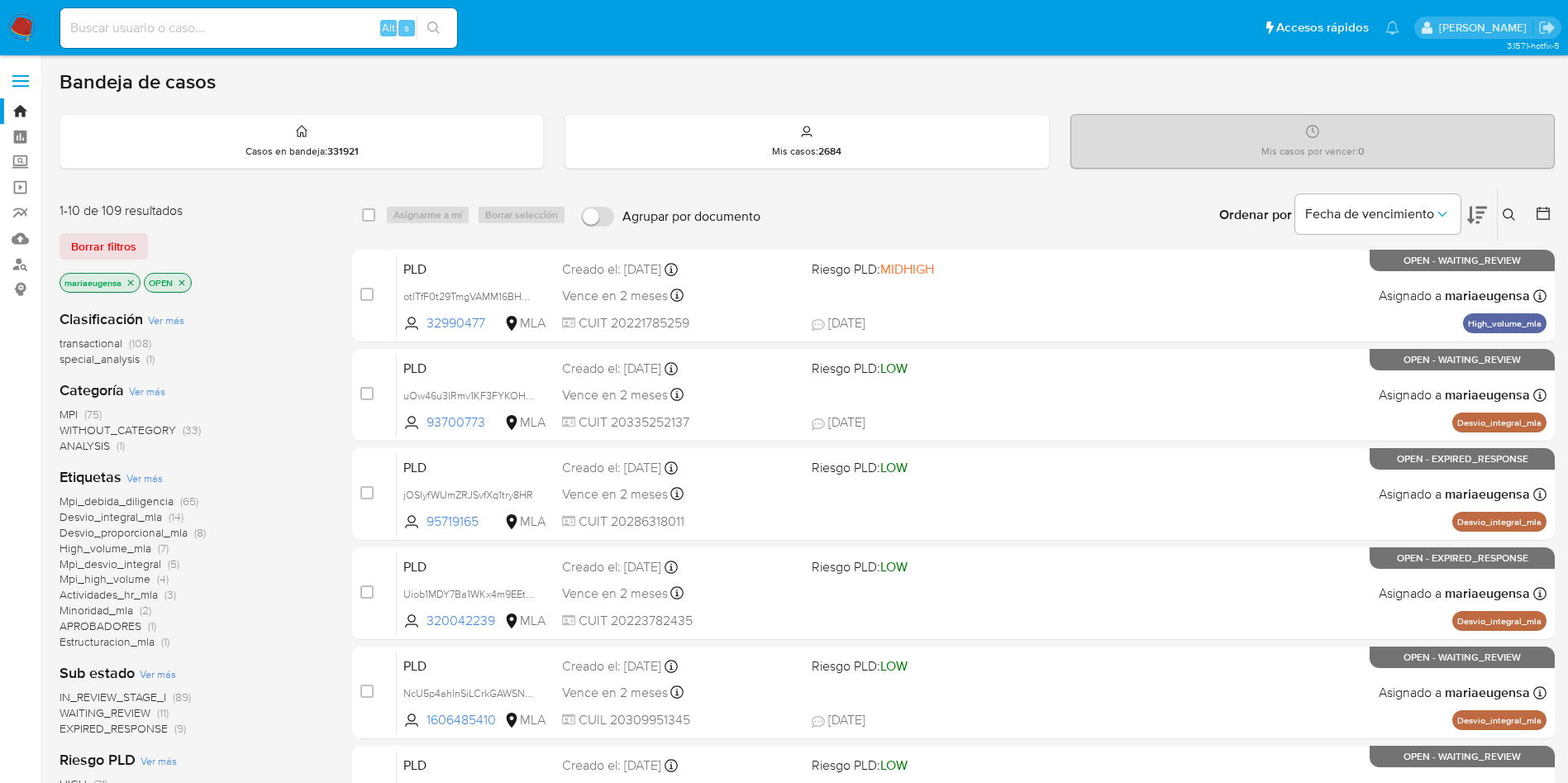
click at [183, 25] on input at bounding box center [258, 28] width 397 height 21
paste input "838963385"
type input "838963385"
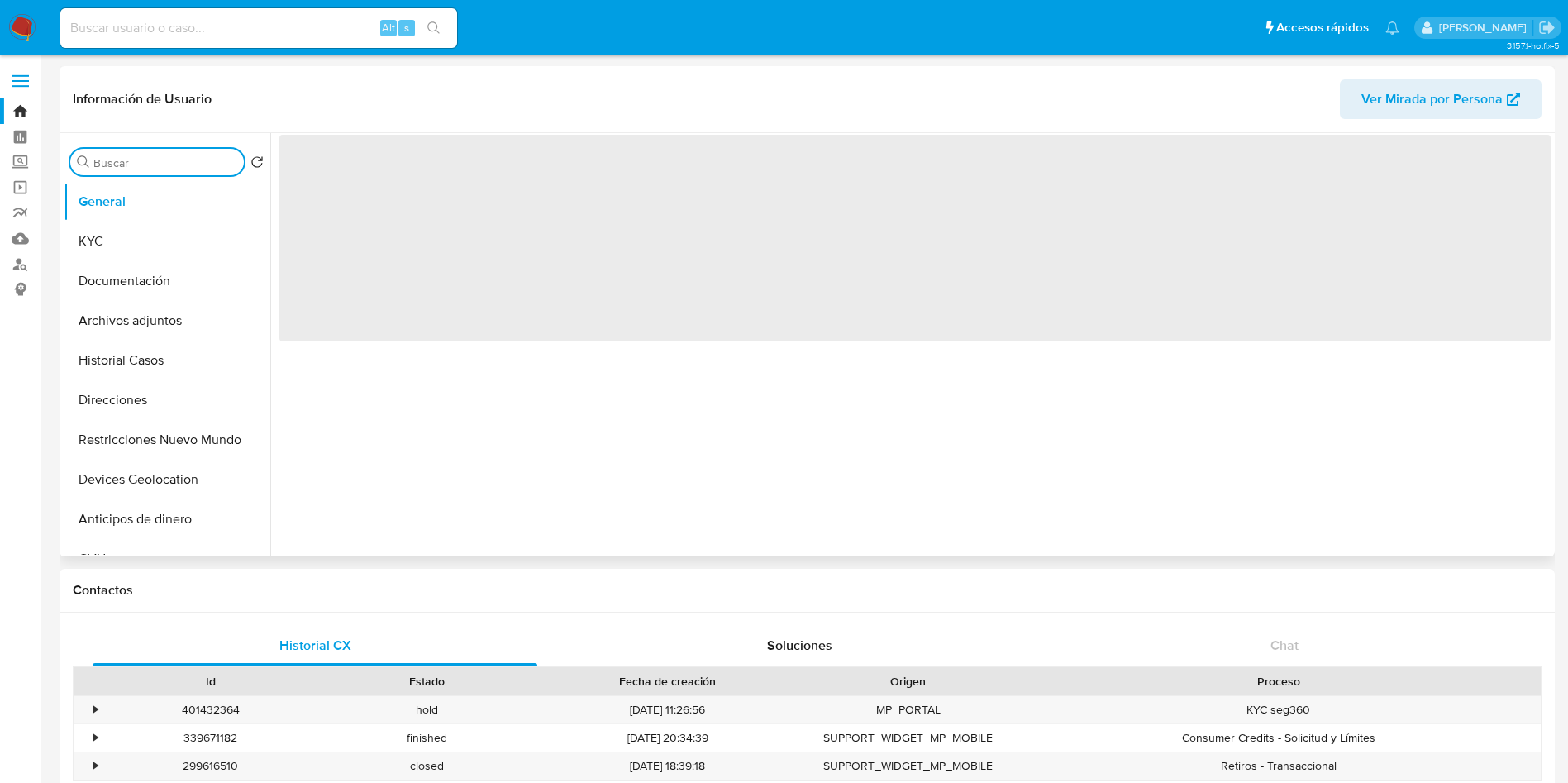
click at [148, 161] on input "Buscar" at bounding box center [165, 162] width 144 height 15
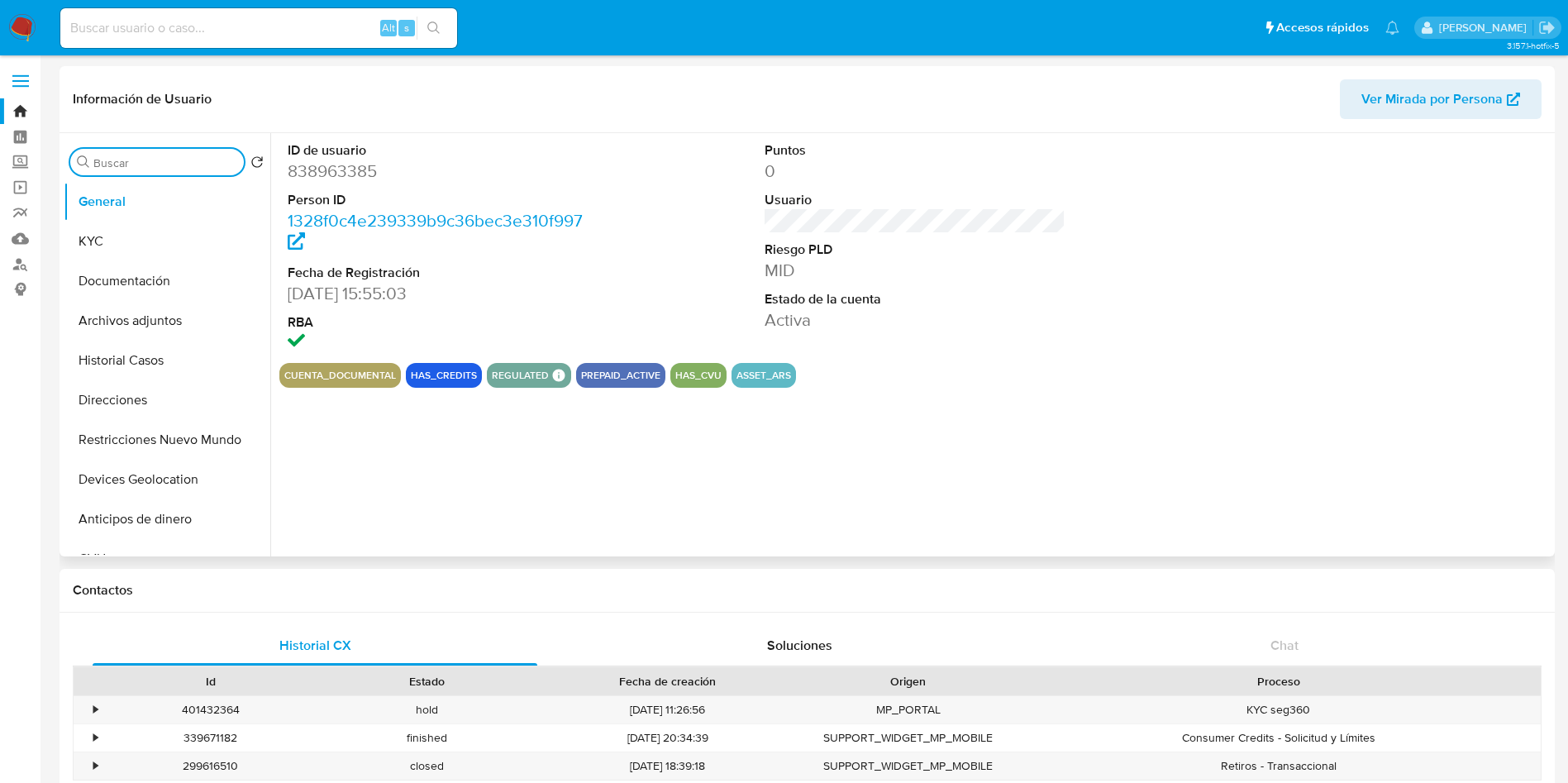
type input "a"
select select "10"
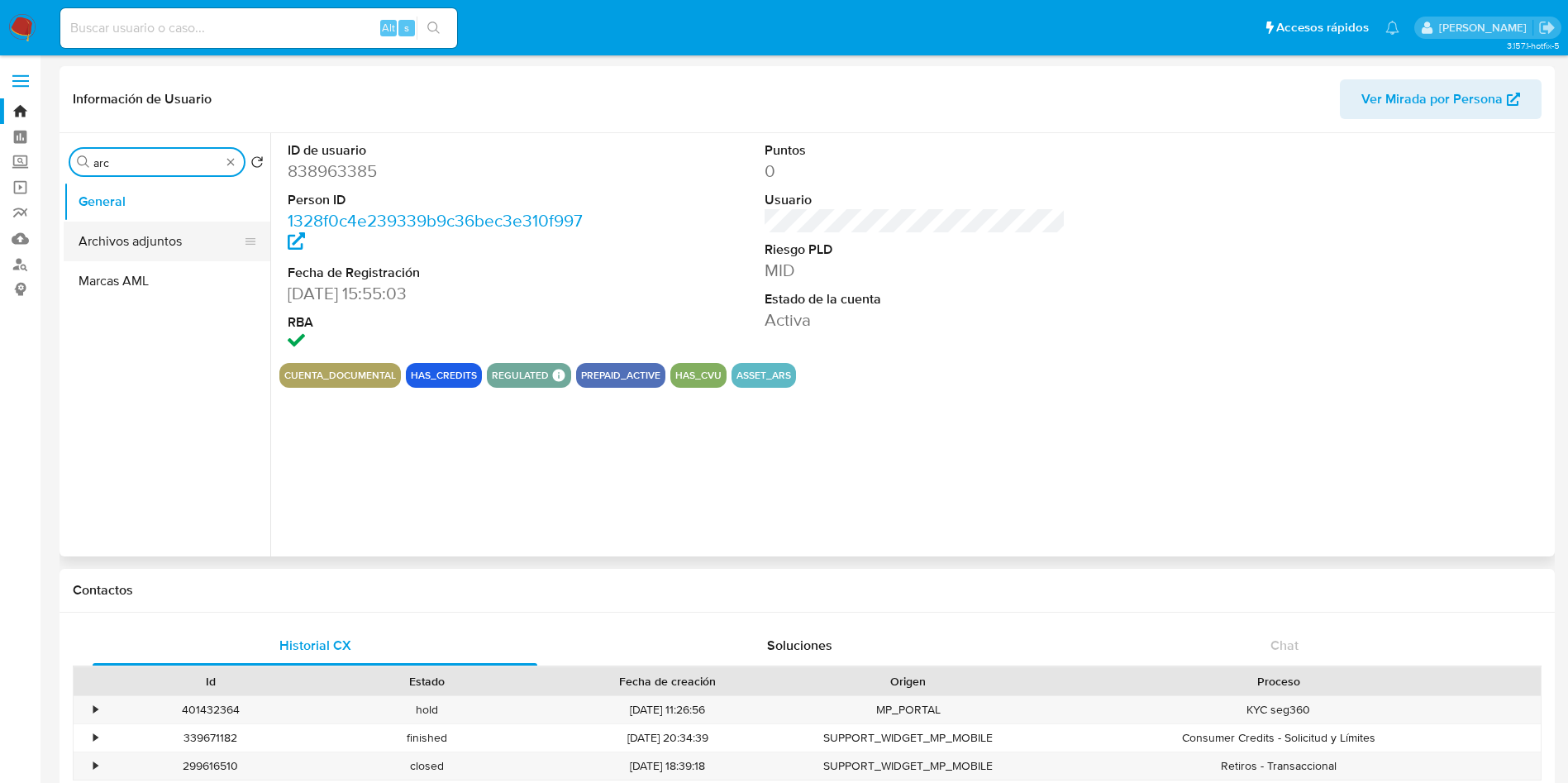
type input "arc"
click at [112, 237] on button "Archivos adjuntos" at bounding box center [160, 241] width 193 height 40
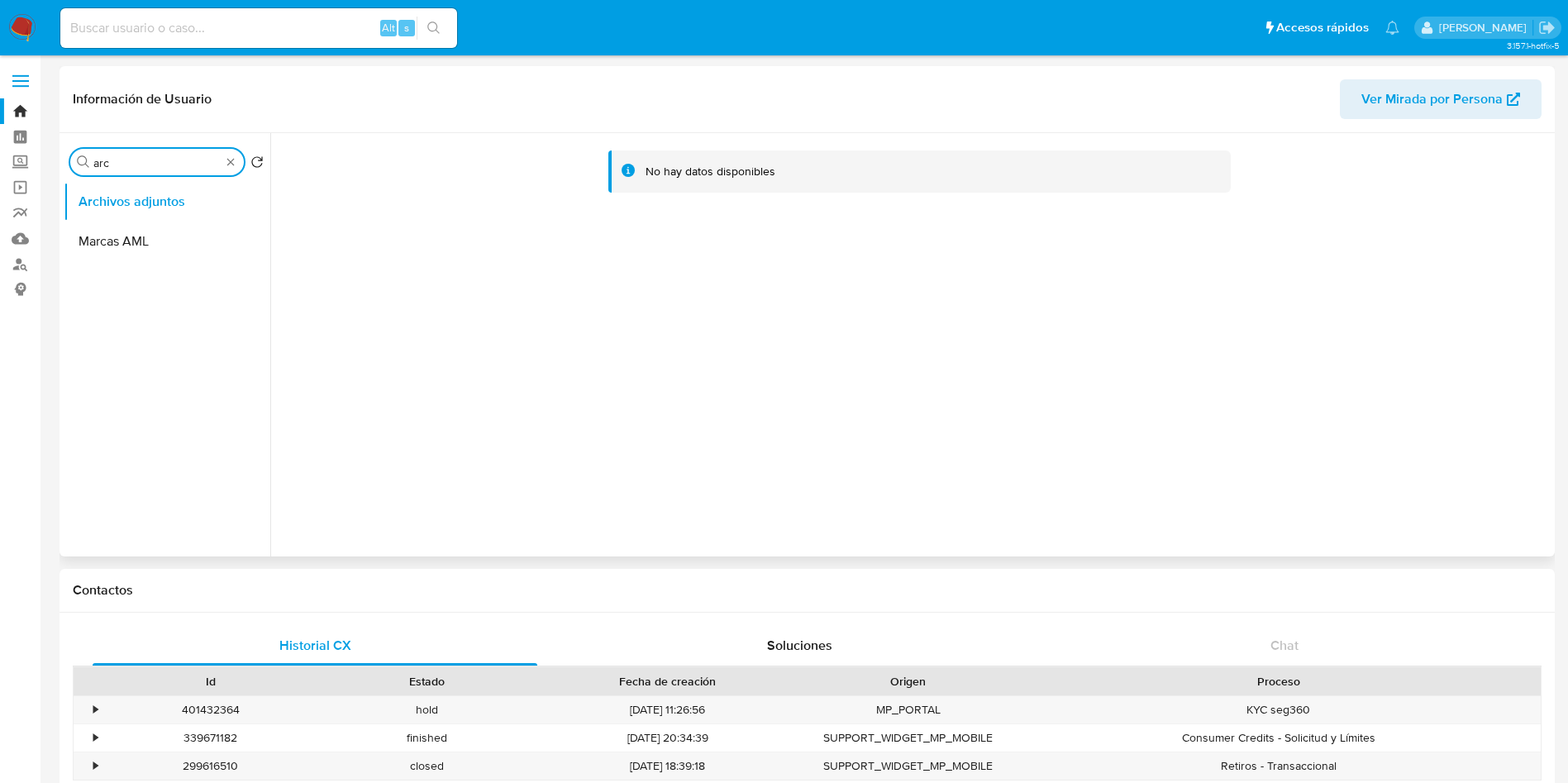
click at [159, 170] on div "Buscar arc" at bounding box center [156, 161] width 174 height 26
click at [159, 170] on input "arc" at bounding box center [156, 162] width 127 height 15
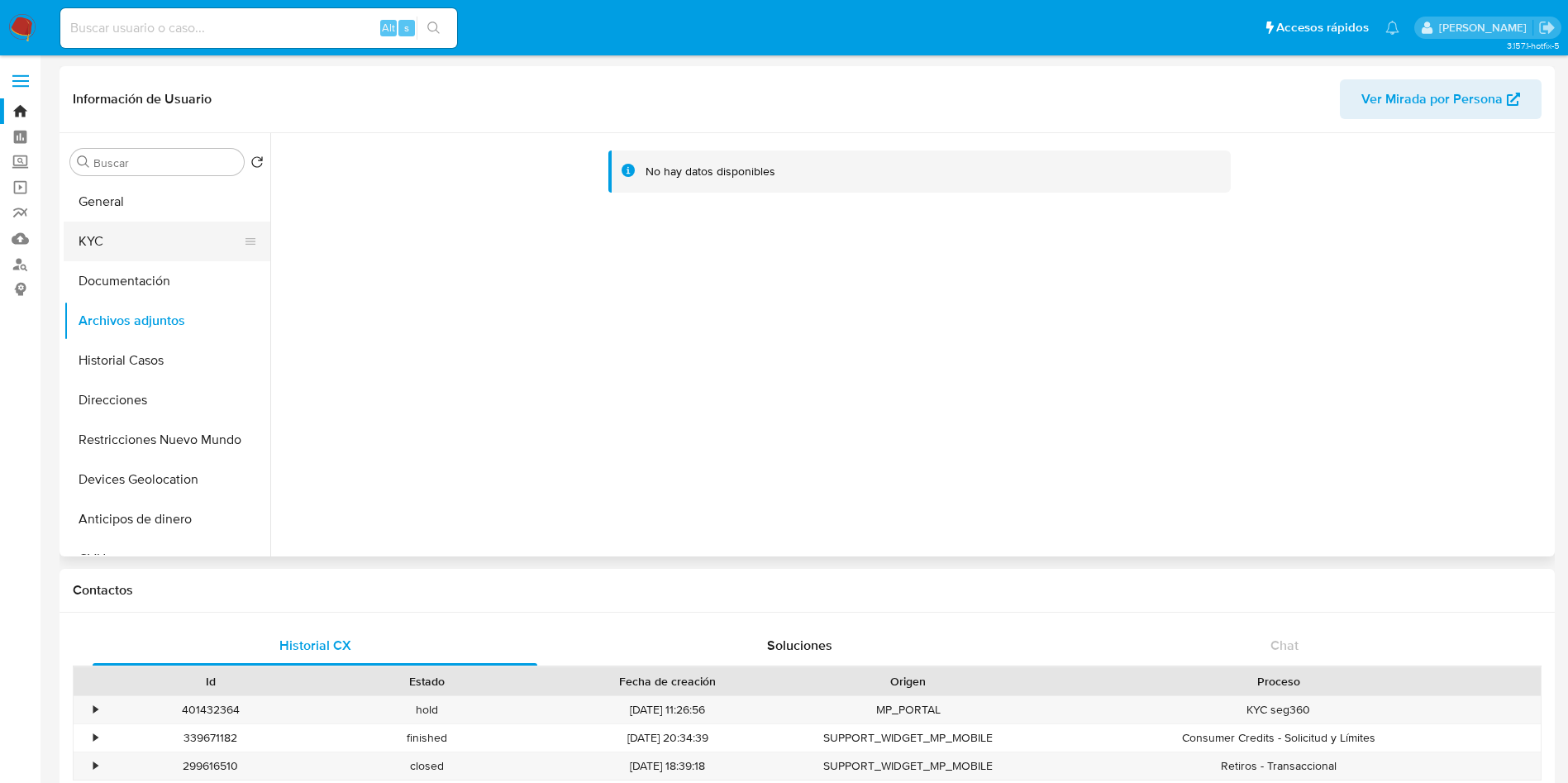
click at [134, 252] on button "KYC" at bounding box center [160, 241] width 193 height 40
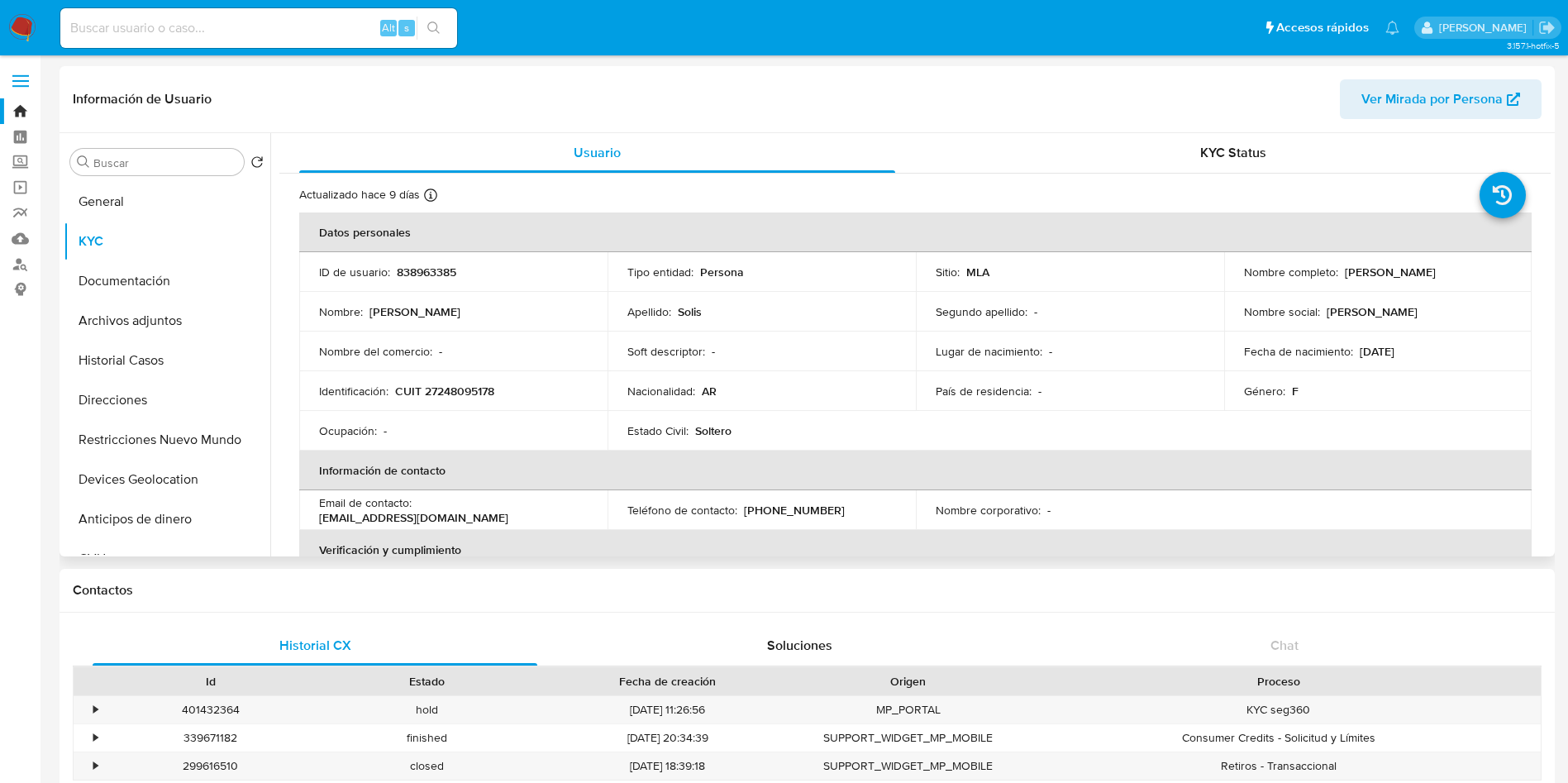
click at [479, 389] on p "CUIT 27248095178" at bounding box center [444, 390] width 99 height 15
click at [479, 388] on p "CUIT 27248095178" at bounding box center [444, 390] width 99 height 15
copy p "27248095178"
click at [435, 385] on p "CUIT 27248095178" at bounding box center [444, 390] width 99 height 15
drag, startPoint x: 438, startPoint y: 391, endPoint x: 487, endPoint y: 390, distance: 49.0
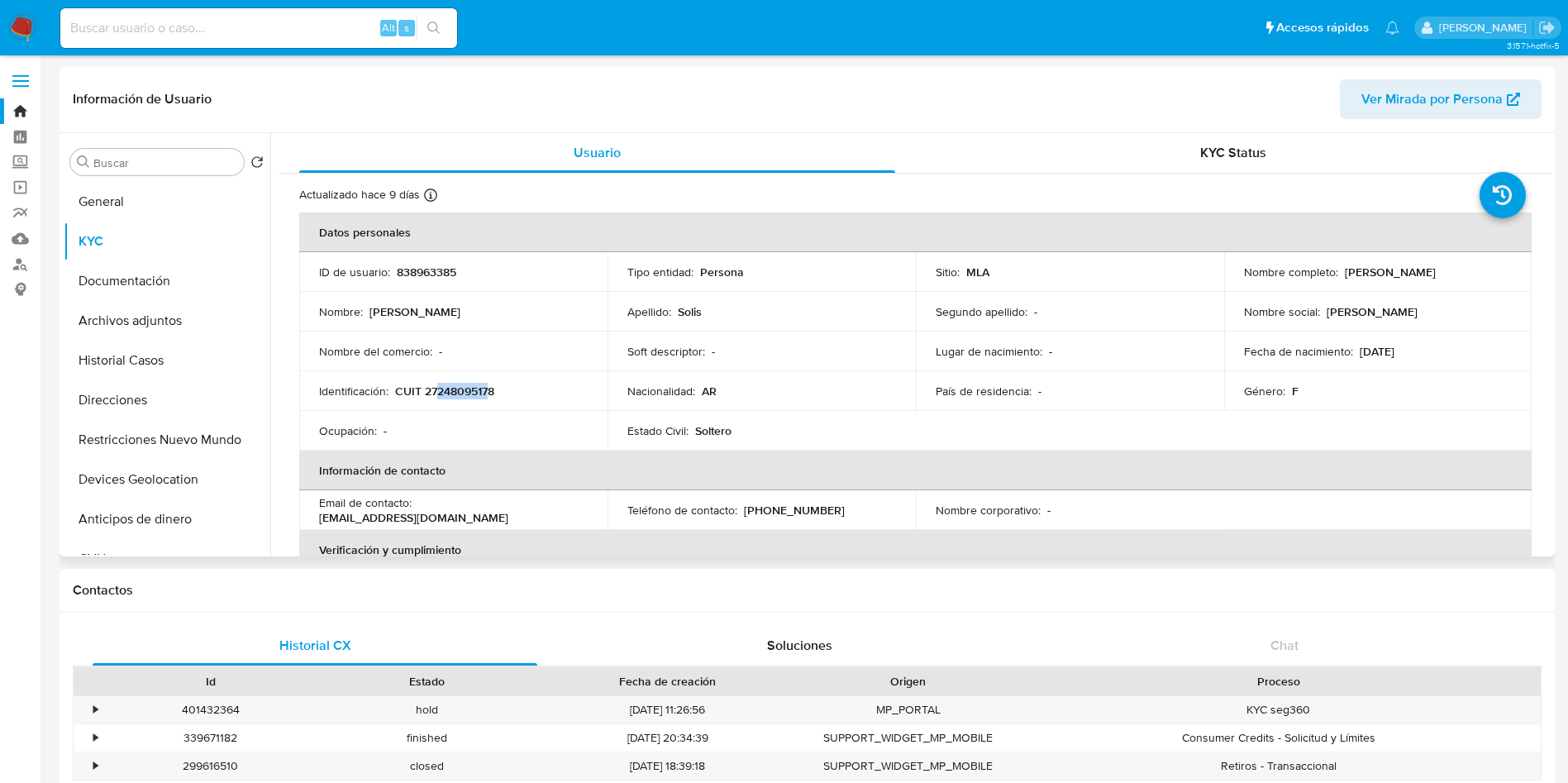
click at [487, 390] on p "CUIT 27248095178" at bounding box center [444, 390] width 99 height 15
copy p "24809517"
drag, startPoint x: 511, startPoint y: 383, endPoint x: 460, endPoint y: 378, distance: 51.2
click at [509, 383] on div "Identificación : CUIT 27248095178" at bounding box center [453, 390] width 269 height 15
click at [457, 378] on td "Identificación : CUIT 27248095178" at bounding box center [453, 390] width 309 height 40
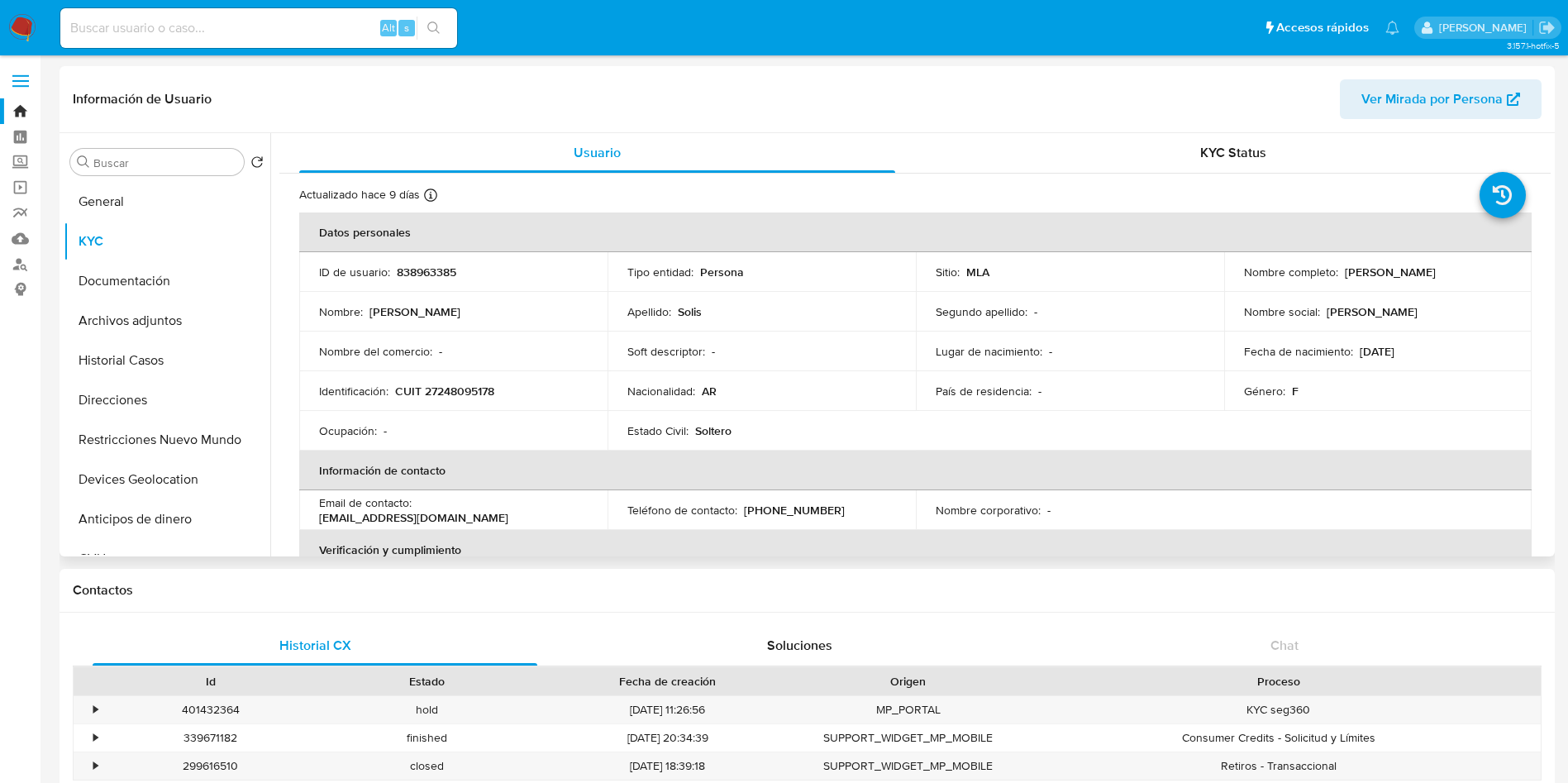
click at [453, 388] on p "CUIT 27248095178" at bounding box center [444, 390] width 99 height 15
click at [452, 388] on p "CUIT 27248095178" at bounding box center [444, 390] width 99 height 15
copy p "27248095178"
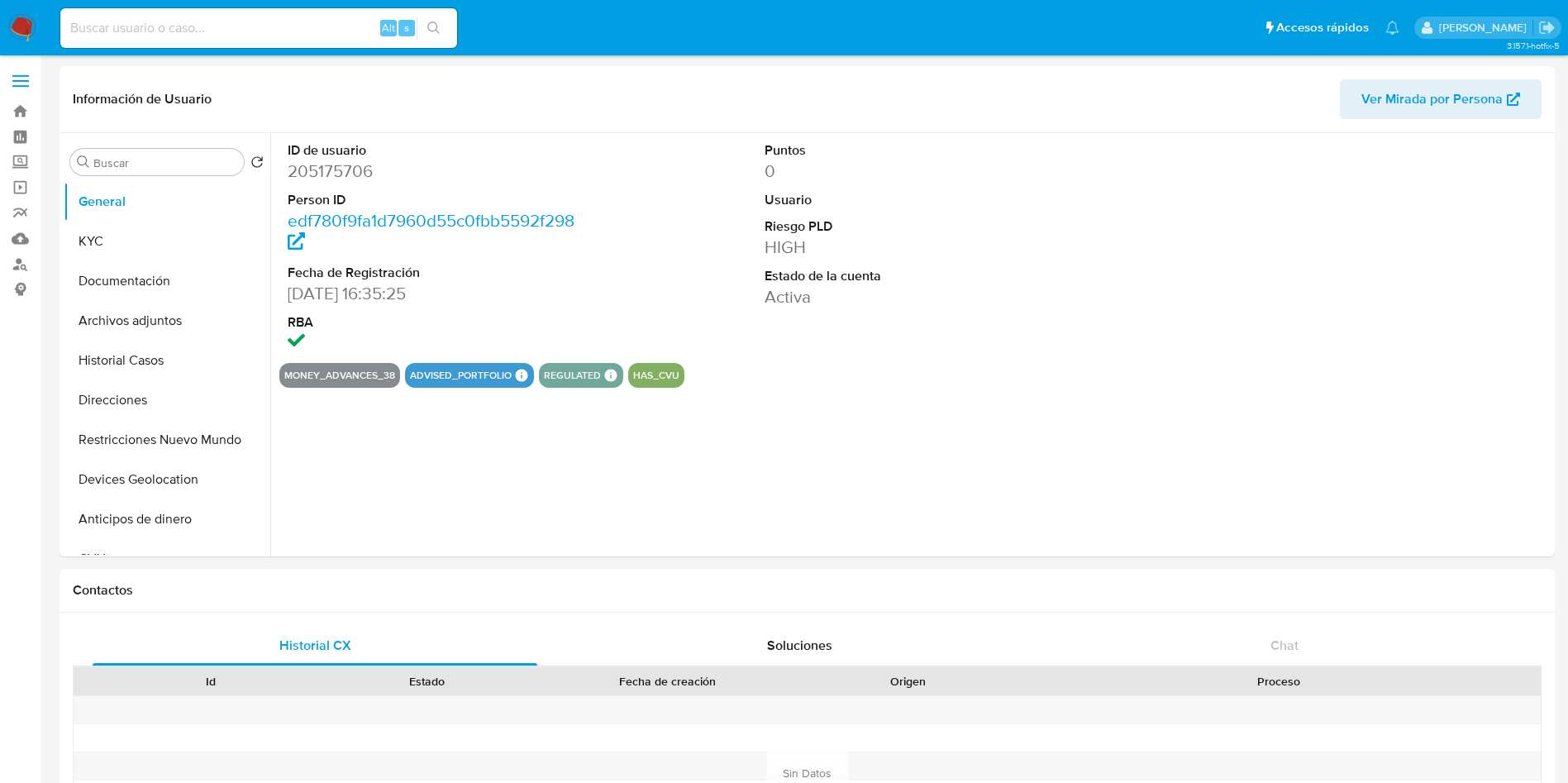
select select "10"
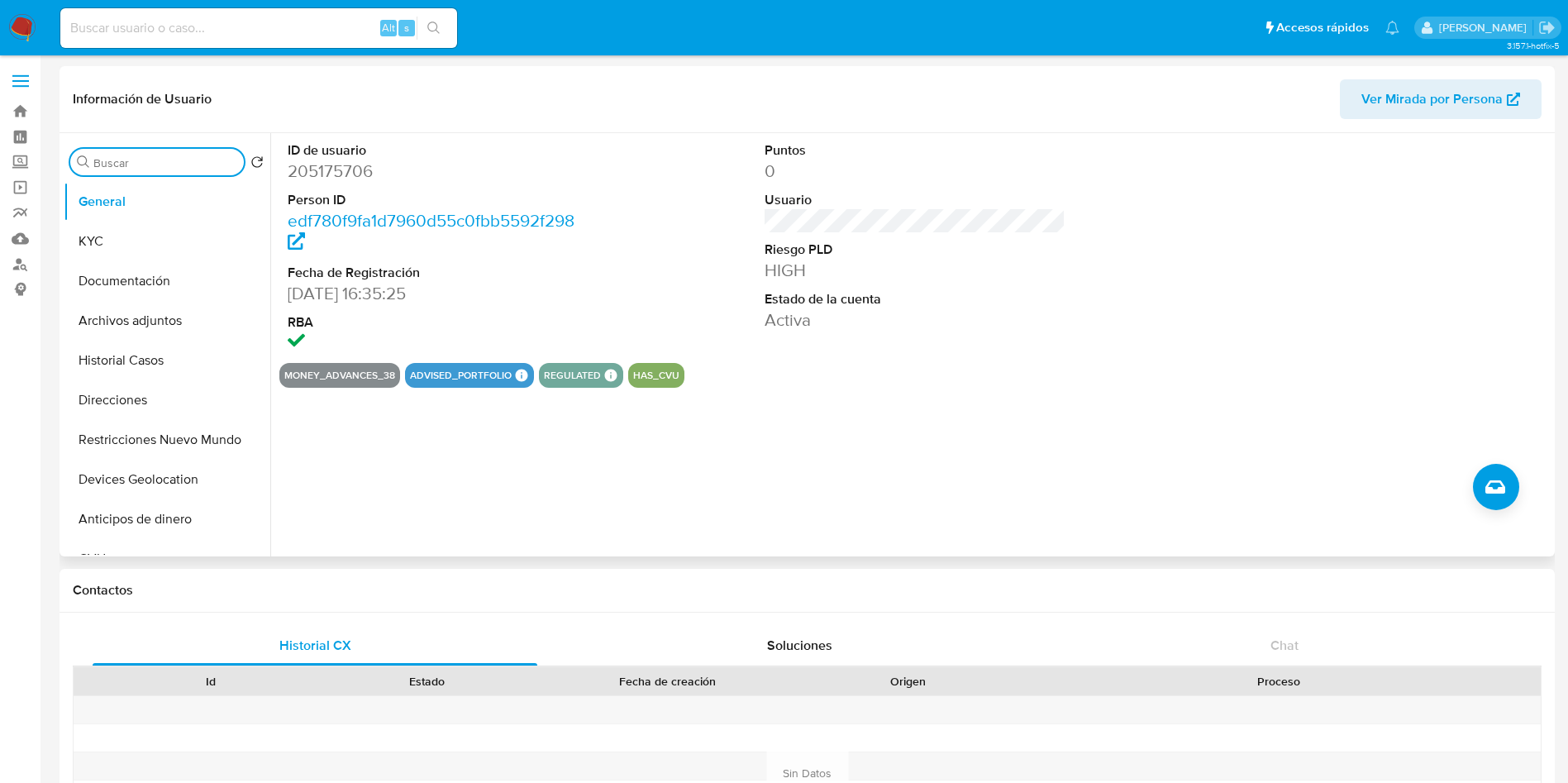
click at [145, 166] on input "Buscar" at bounding box center [165, 162] width 144 height 15
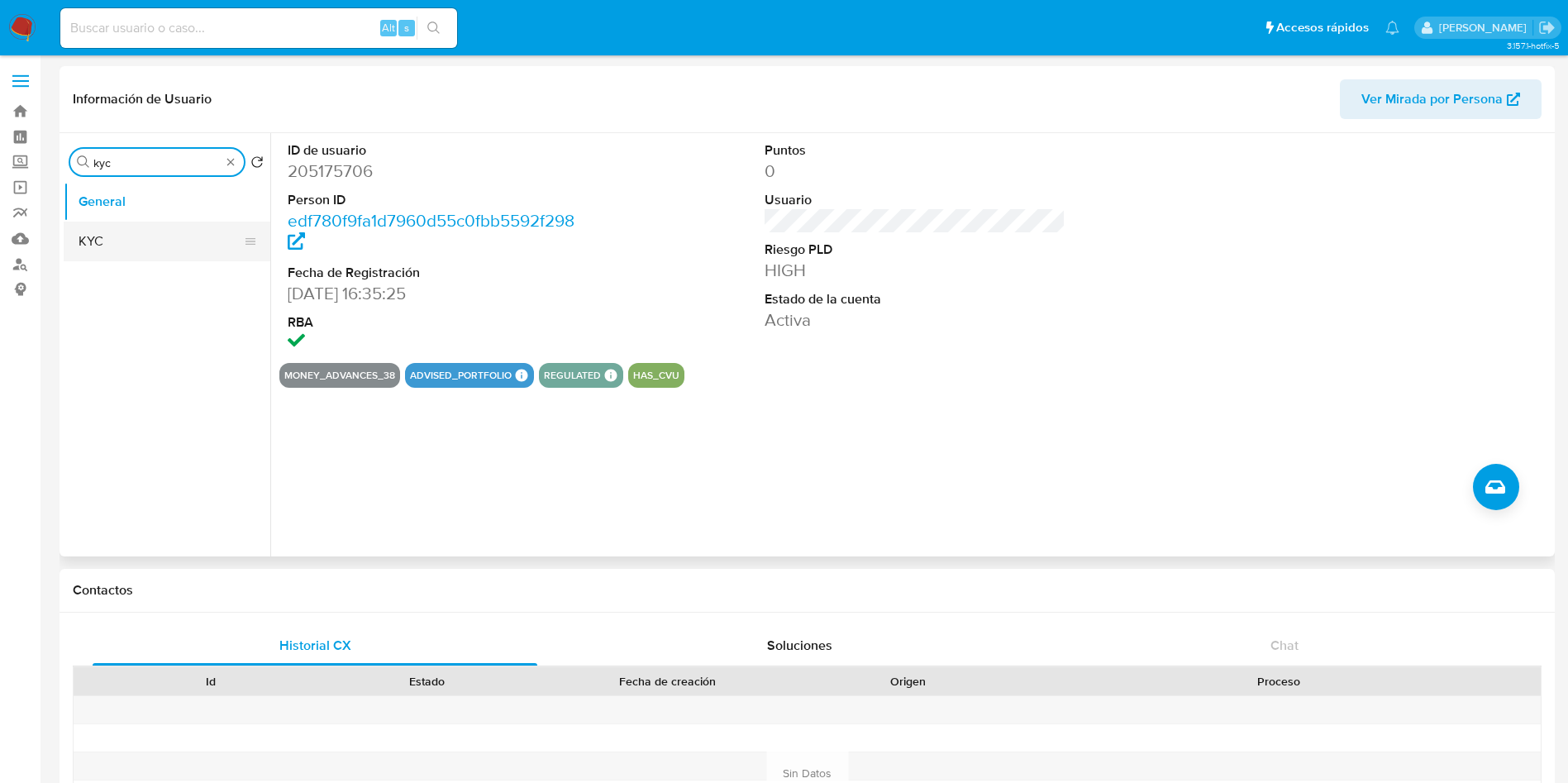
type input "kyc"
click at [134, 251] on button "KYC" at bounding box center [160, 241] width 193 height 40
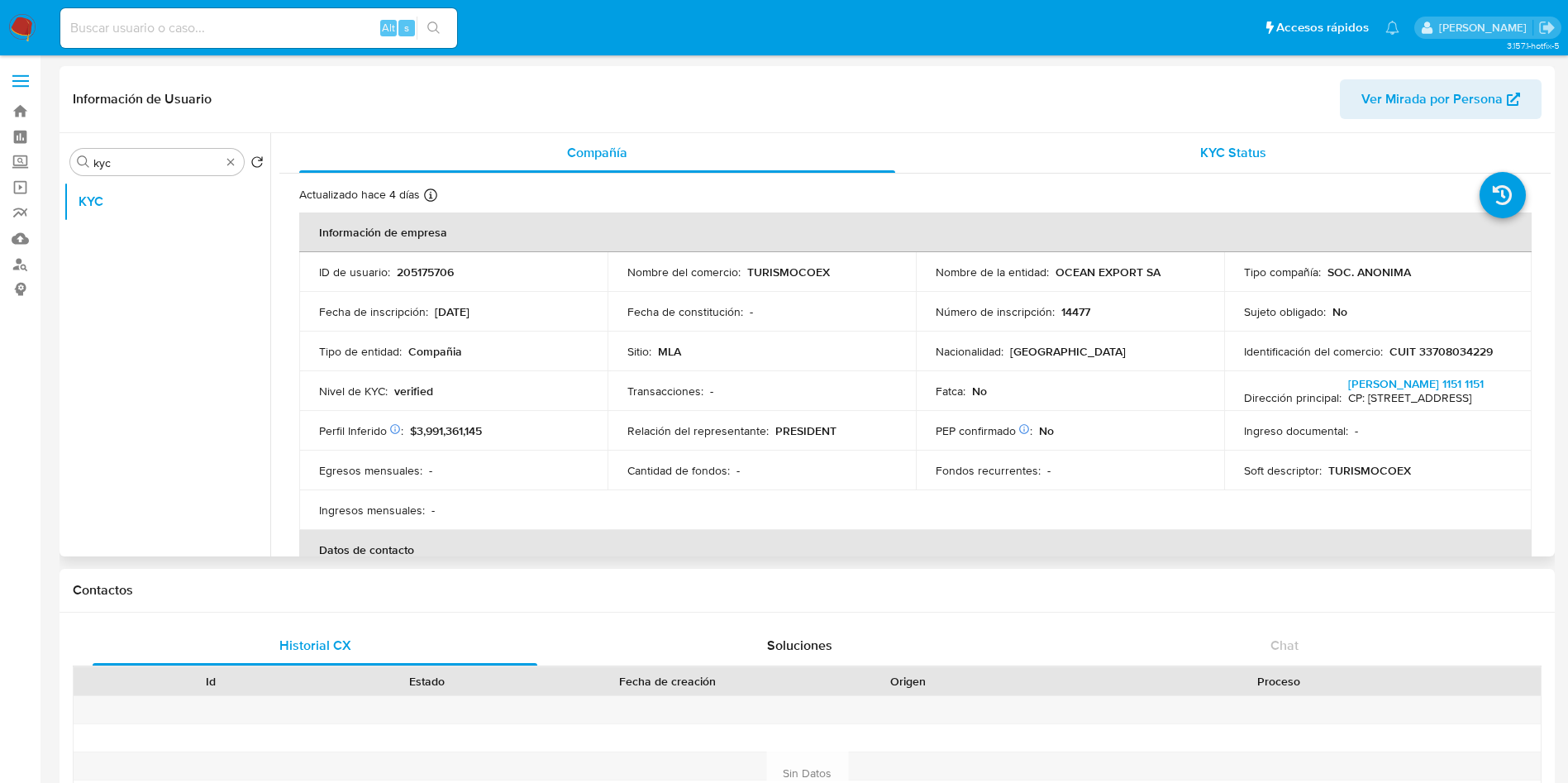
click at [1104, 159] on div "KYC Status" at bounding box center [1232, 152] width 596 height 40
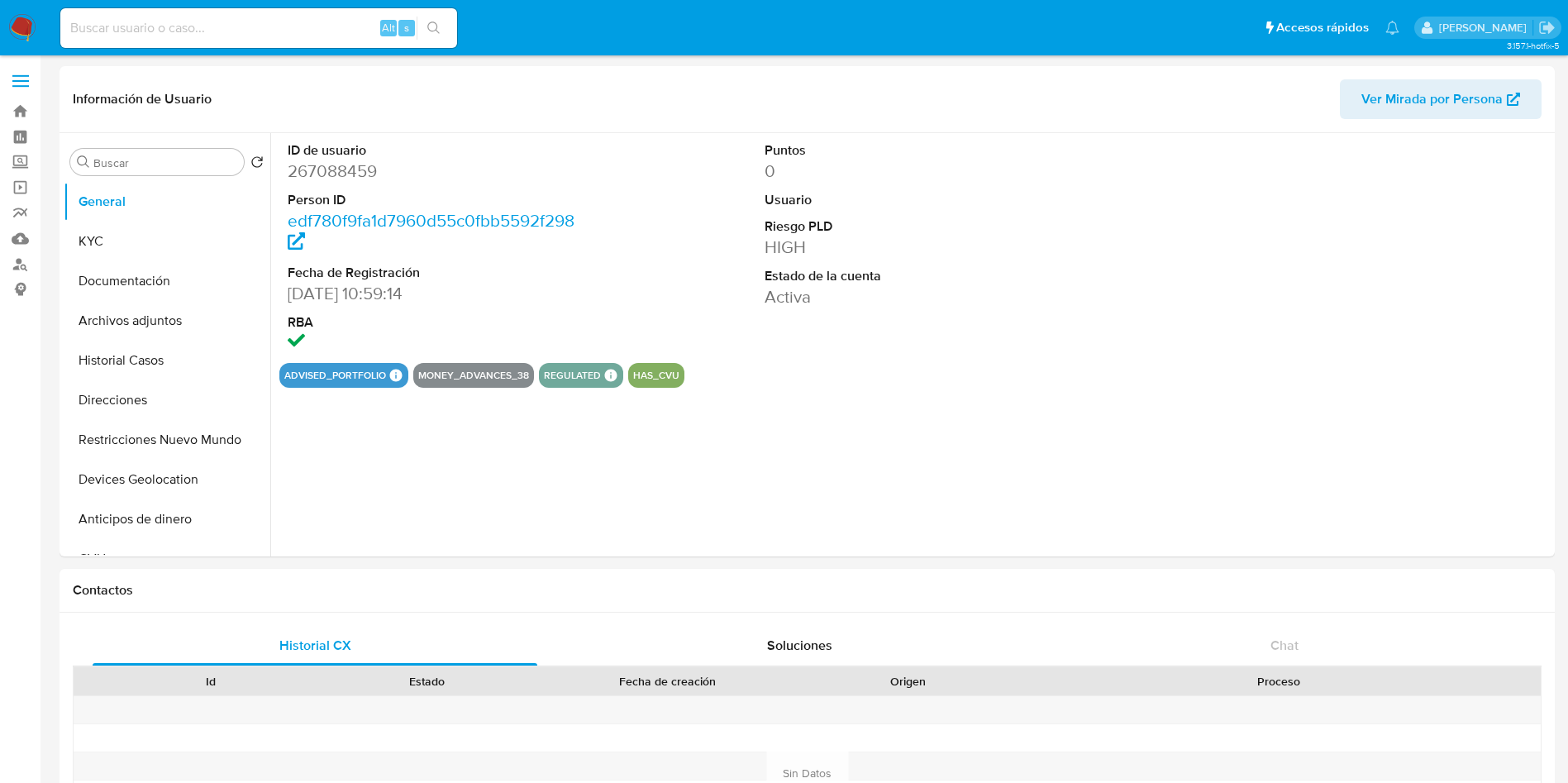
select select "10"
click at [173, 151] on div "Buscar" at bounding box center [156, 161] width 174 height 26
click at [173, 168] on input "Buscar" at bounding box center [165, 162] width 144 height 15
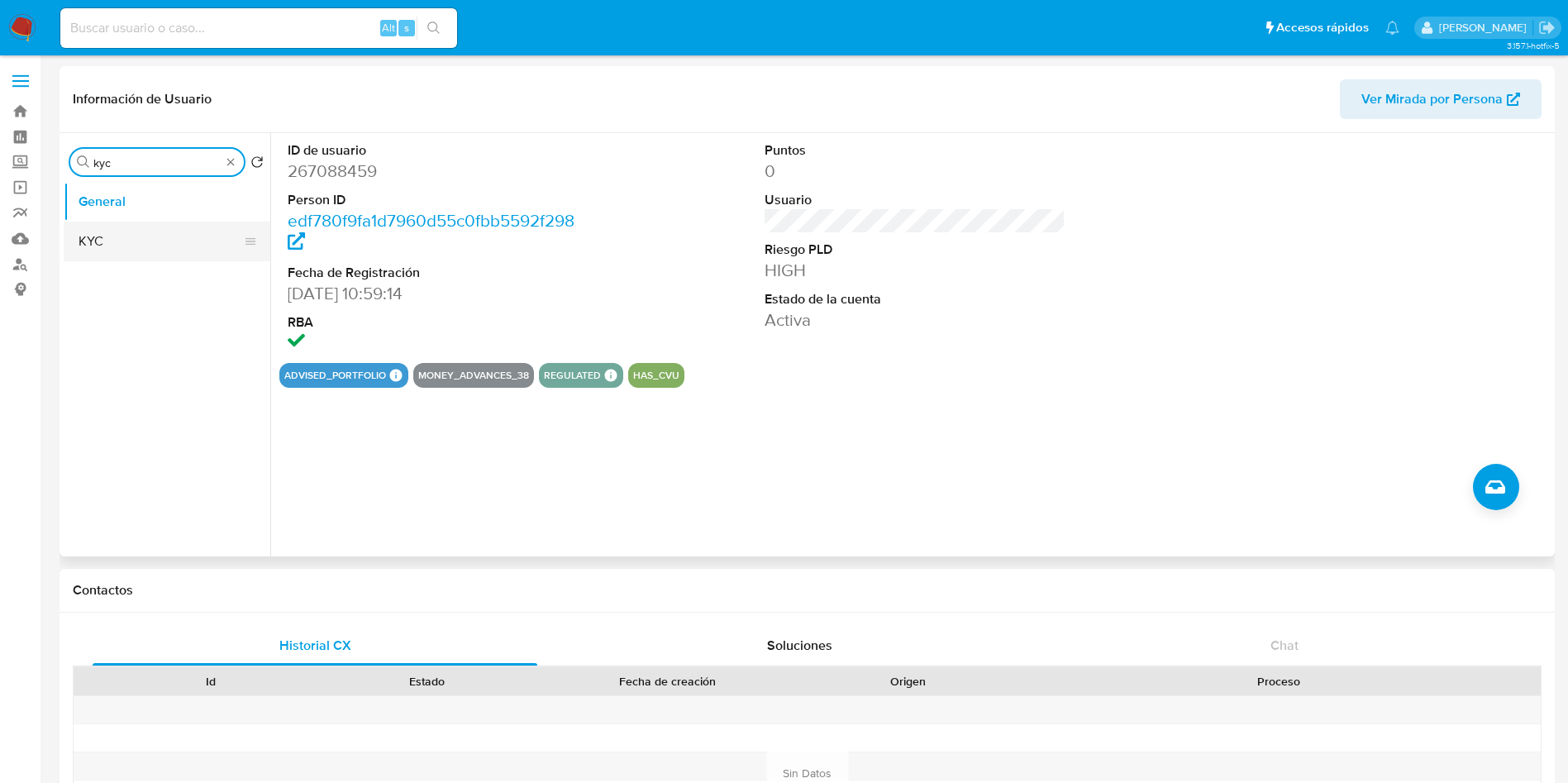
type input "kyc"
click at [177, 231] on button "KYC" at bounding box center [160, 241] width 193 height 40
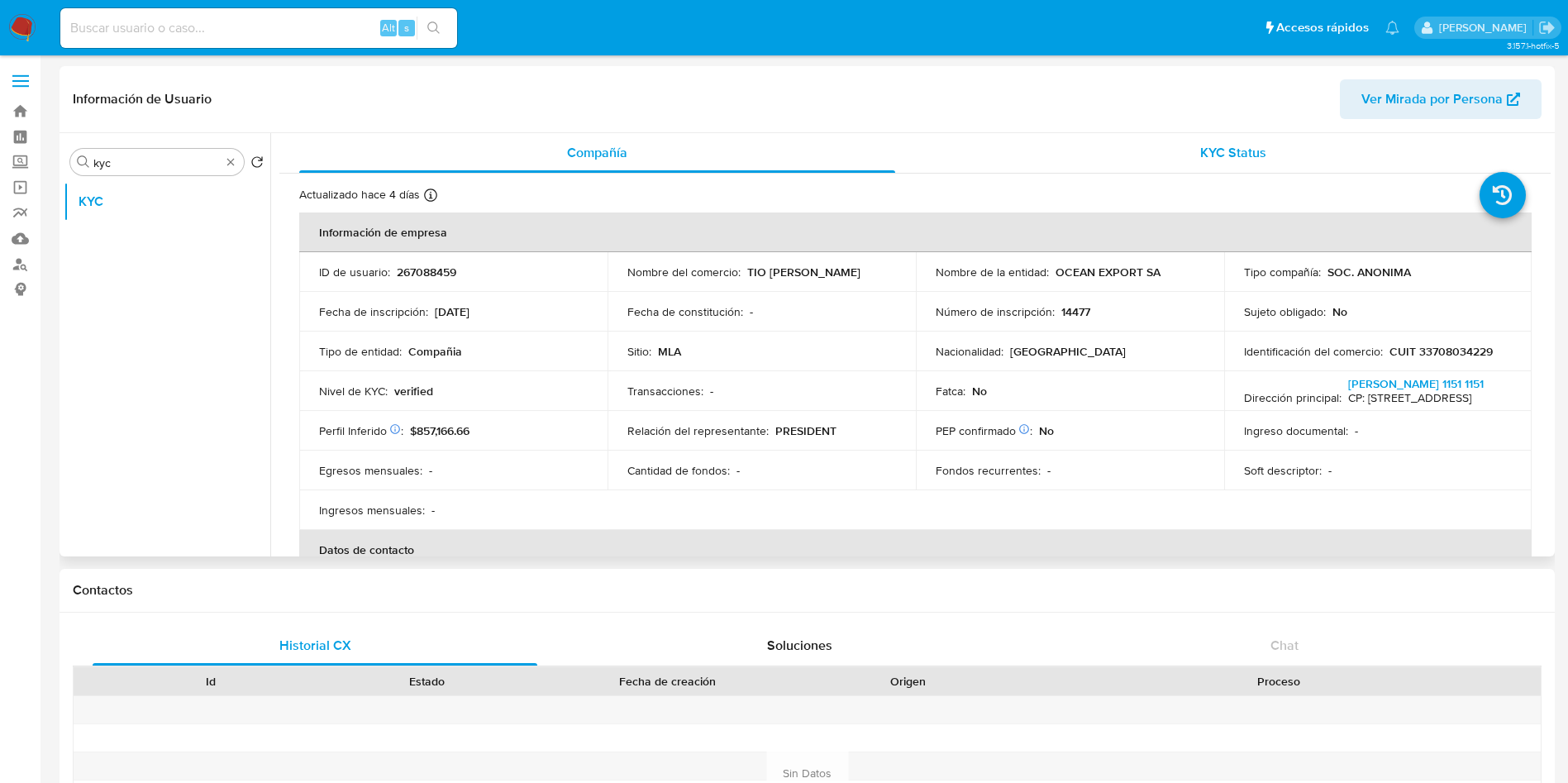
click at [1113, 171] on div "KYC Status" at bounding box center [1232, 152] width 596 height 40
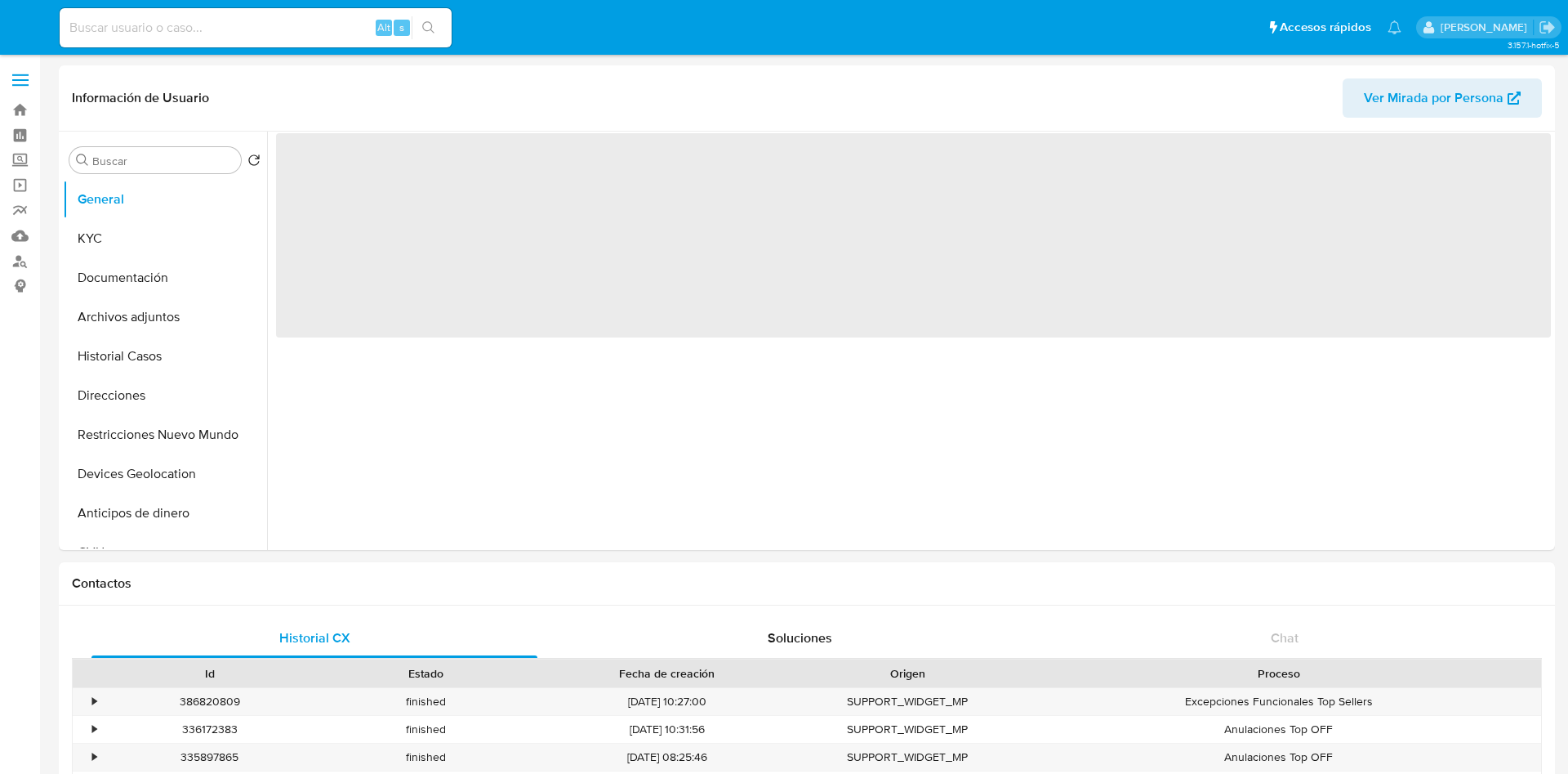
select select "10"
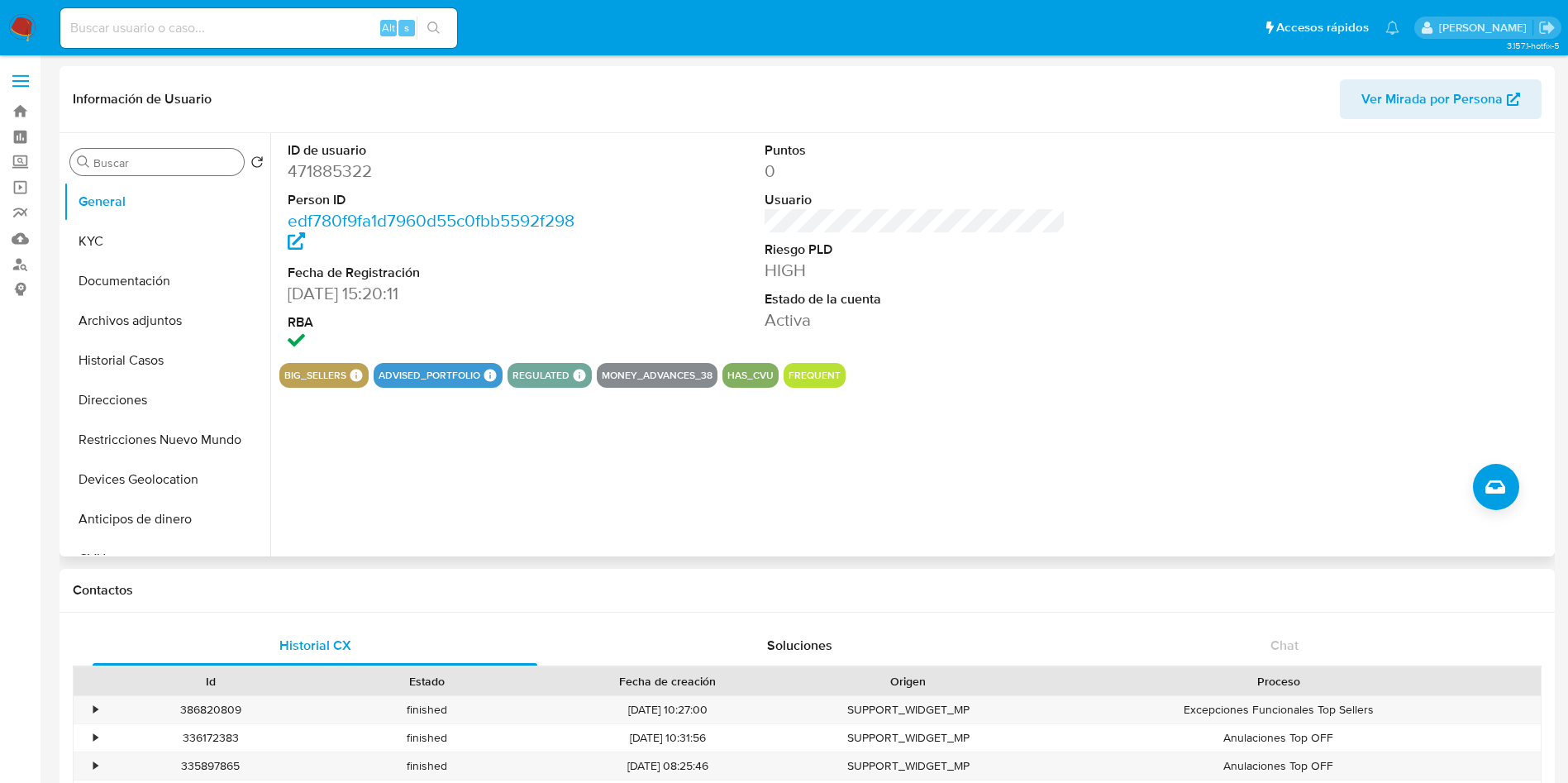
click at [176, 167] on input "Buscar" at bounding box center [165, 162] width 144 height 15
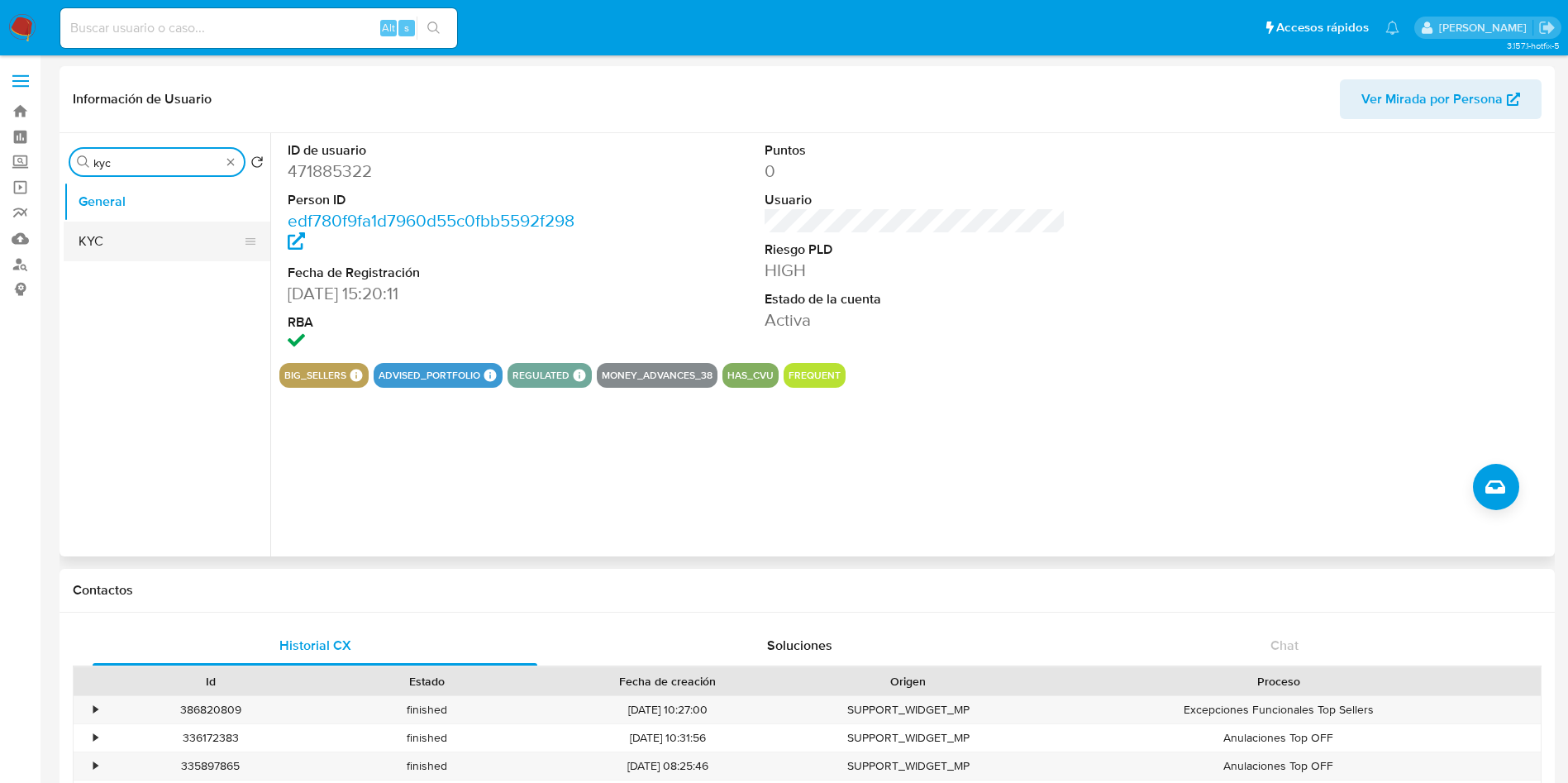
type input "kyc"
click at [188, 234] on button "KYC" at bounding box center [160, 241] width 193 height 40
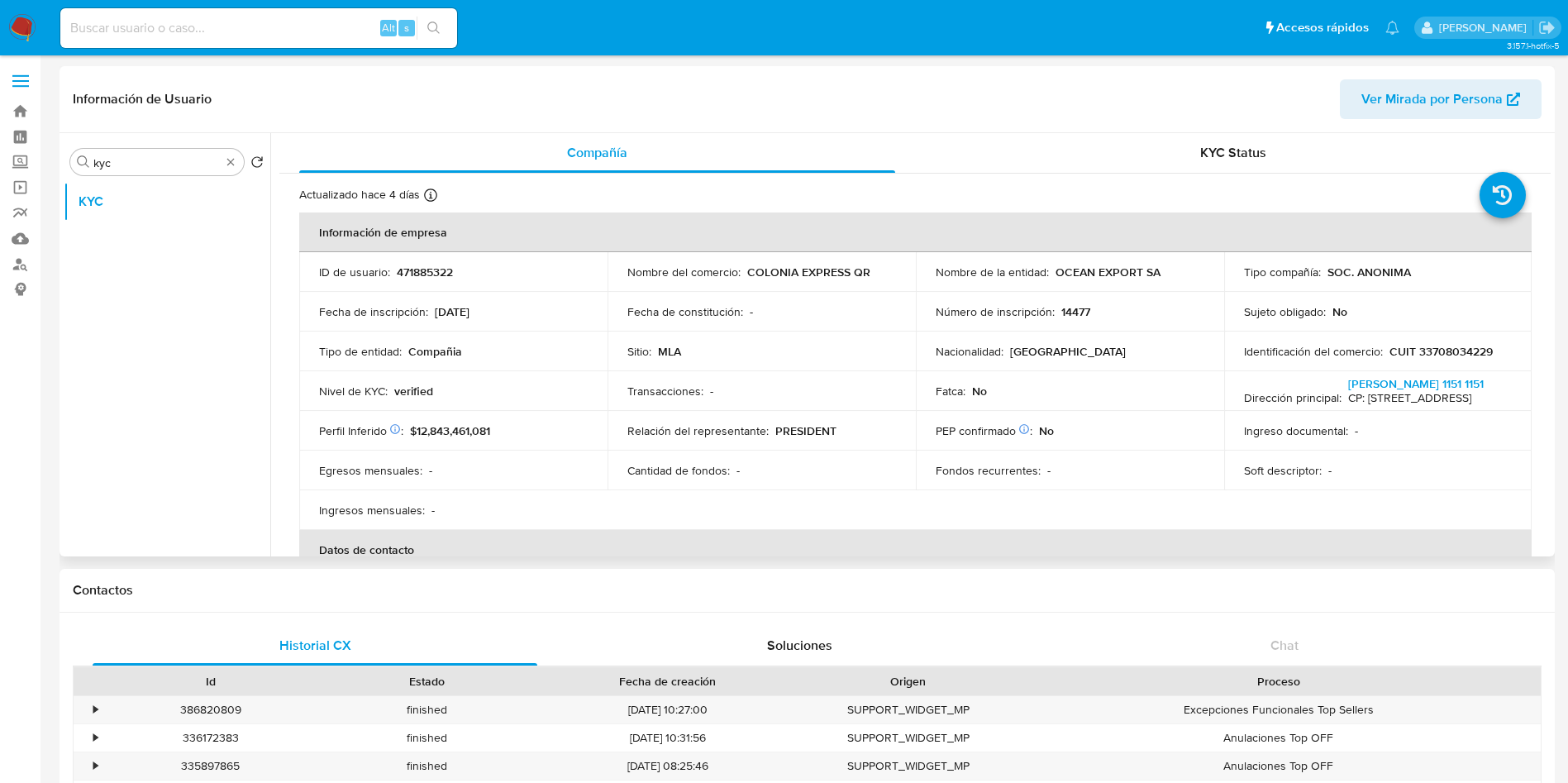
click at [1153, 130] on div "Información de Usuario Ver Mirada por Persona" at bounding box center [806, 99] width 1495 height 67
click at [1139, 150] on div "KYC Status" at bounding box center [1232, 152] width 596 height 40
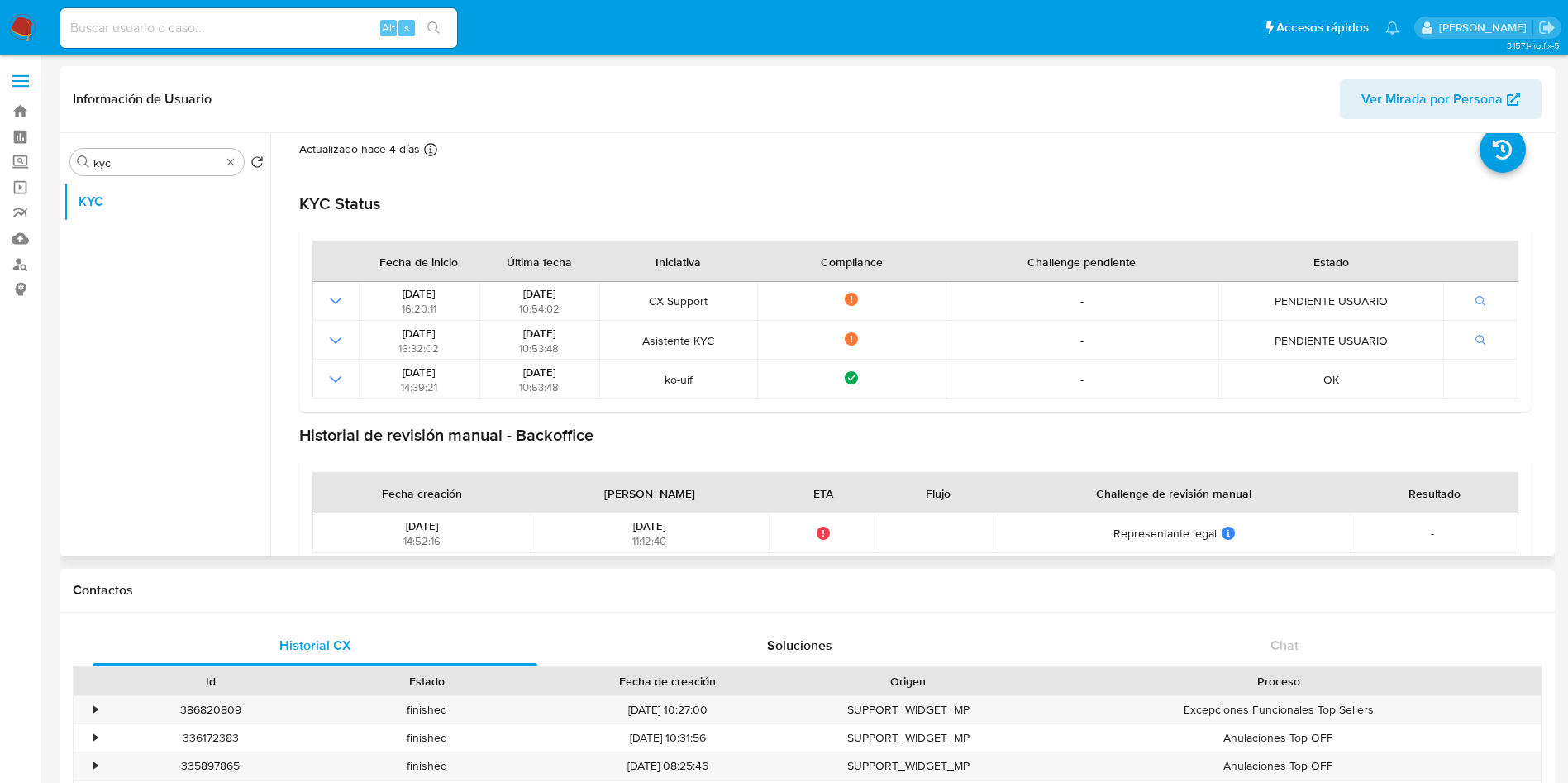
scroll to position [69, 0]
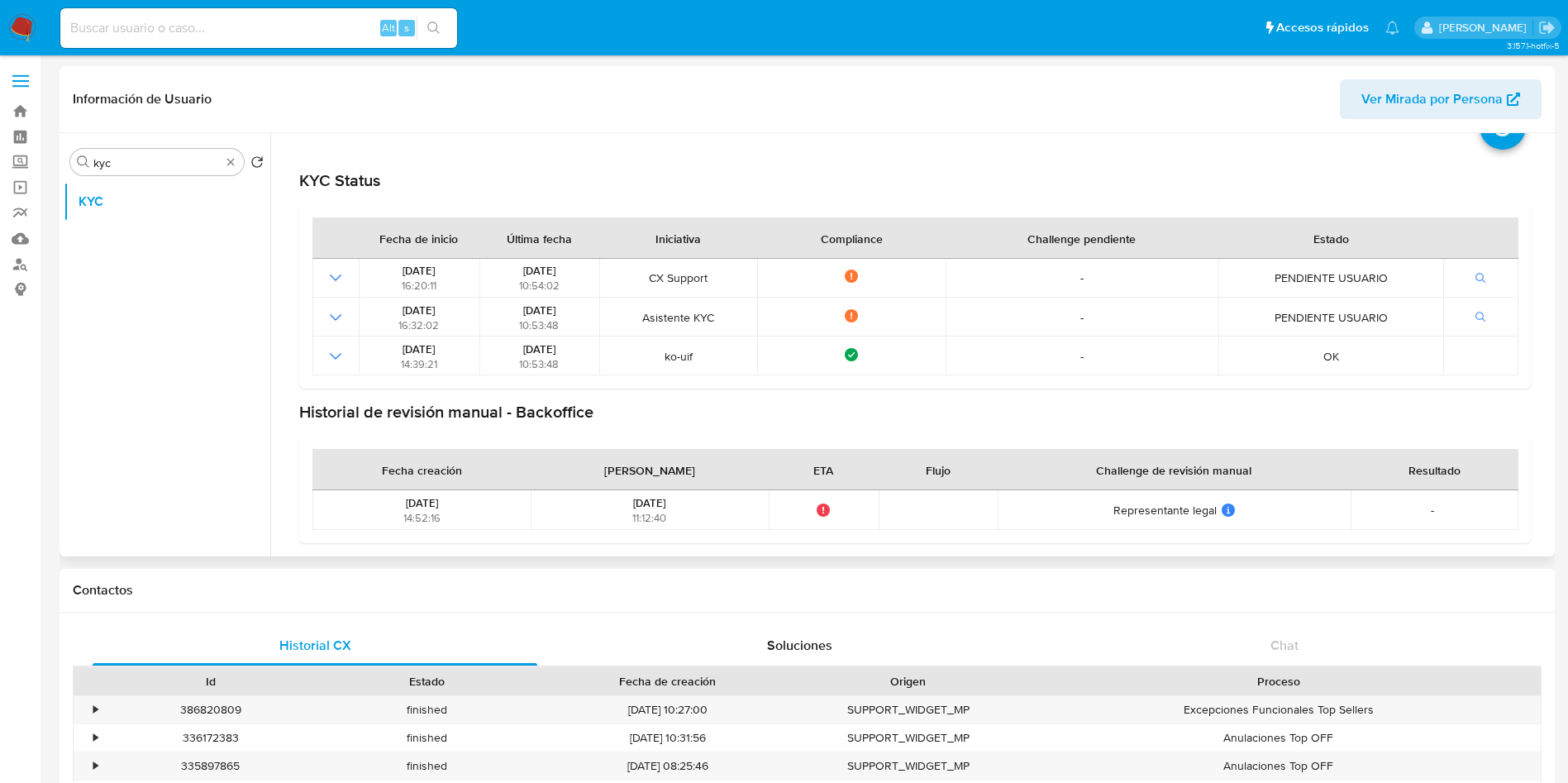
click at [159, 304] on ul "KYC" at bounding box center [167, 368] width 207 height 373
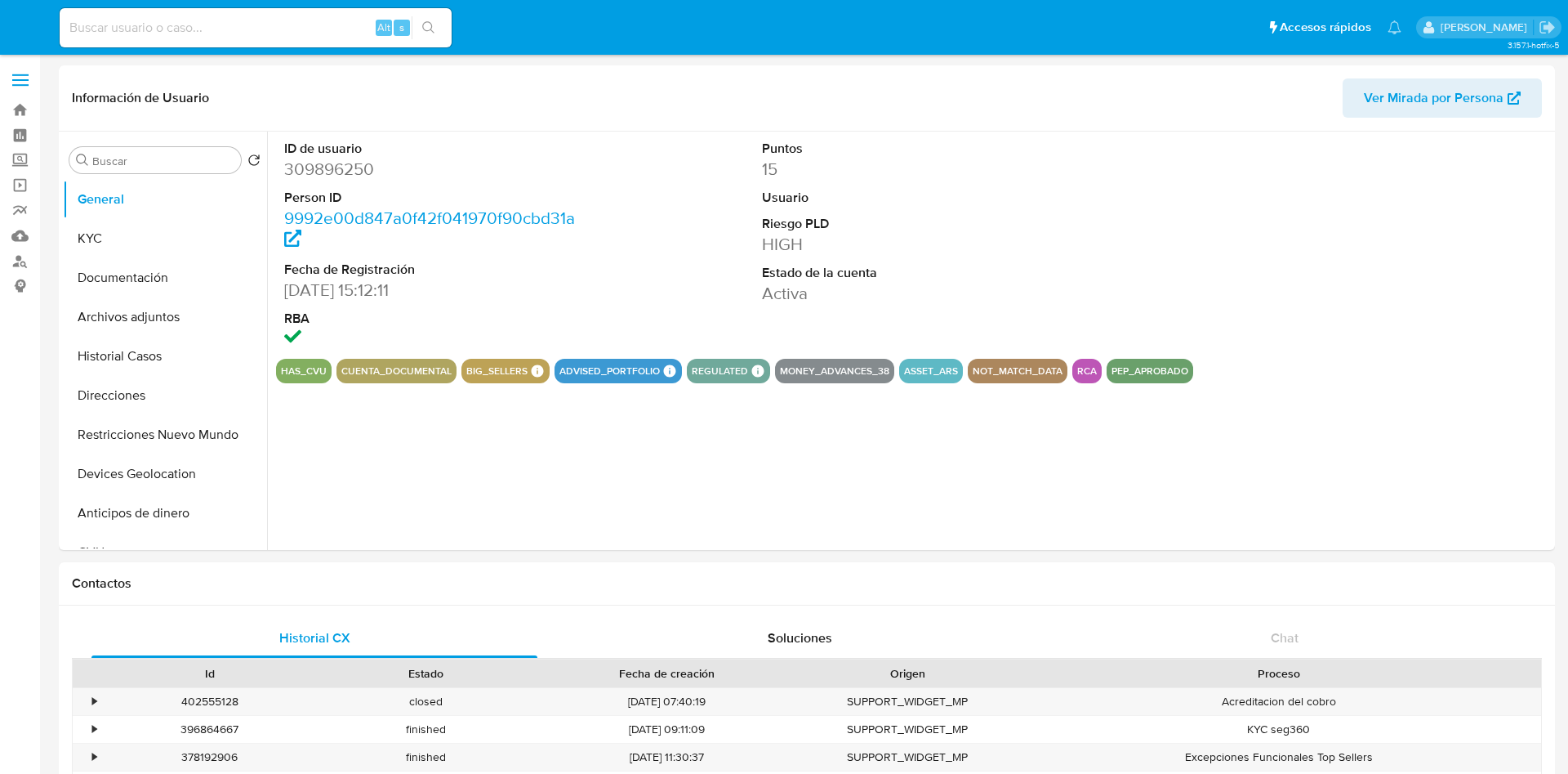
select select "10"
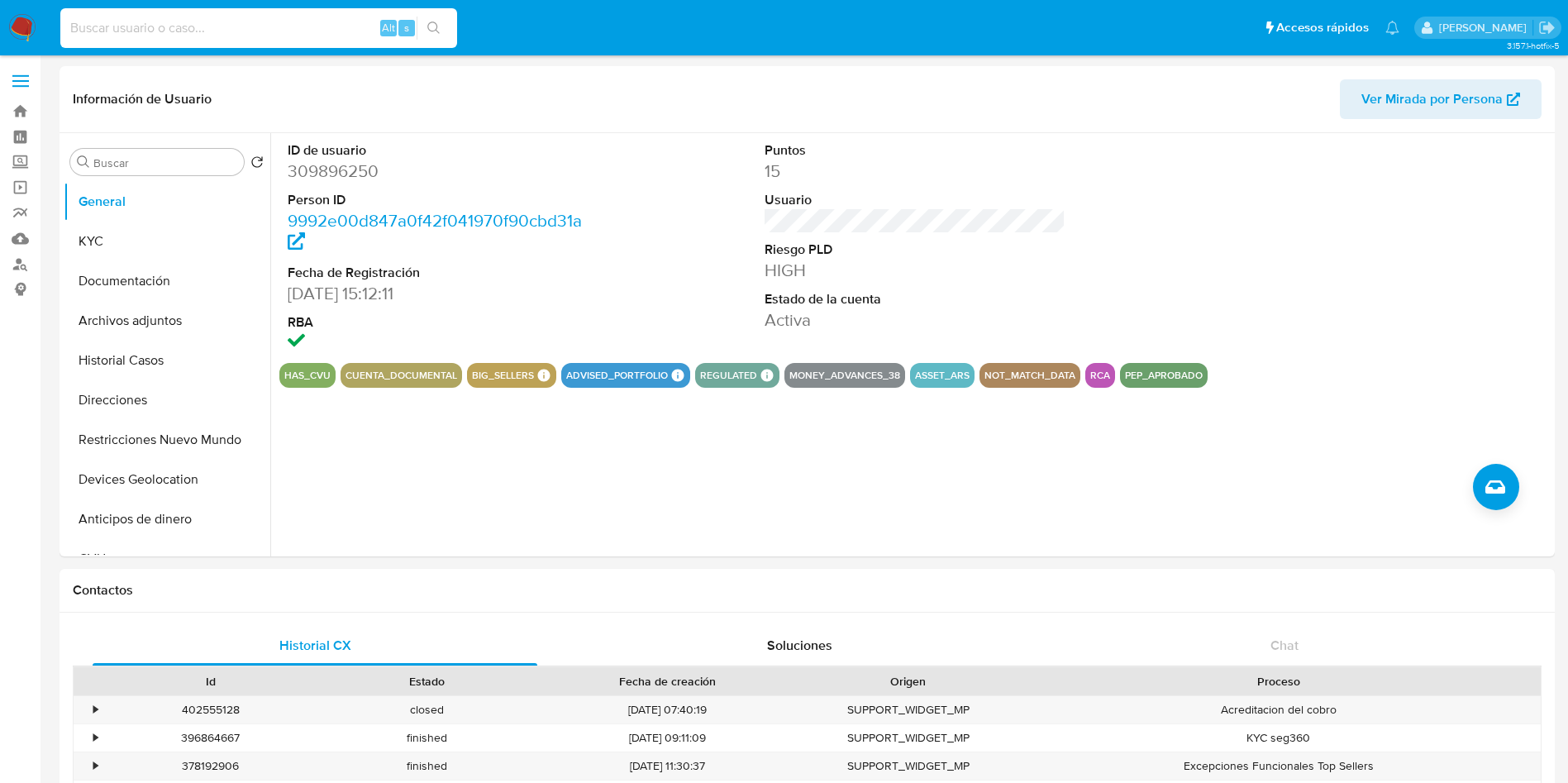
click at [283, 35] on input at bounding box center [258, 28] width 397 height 21
paste input "215299808"
type input "215299808"
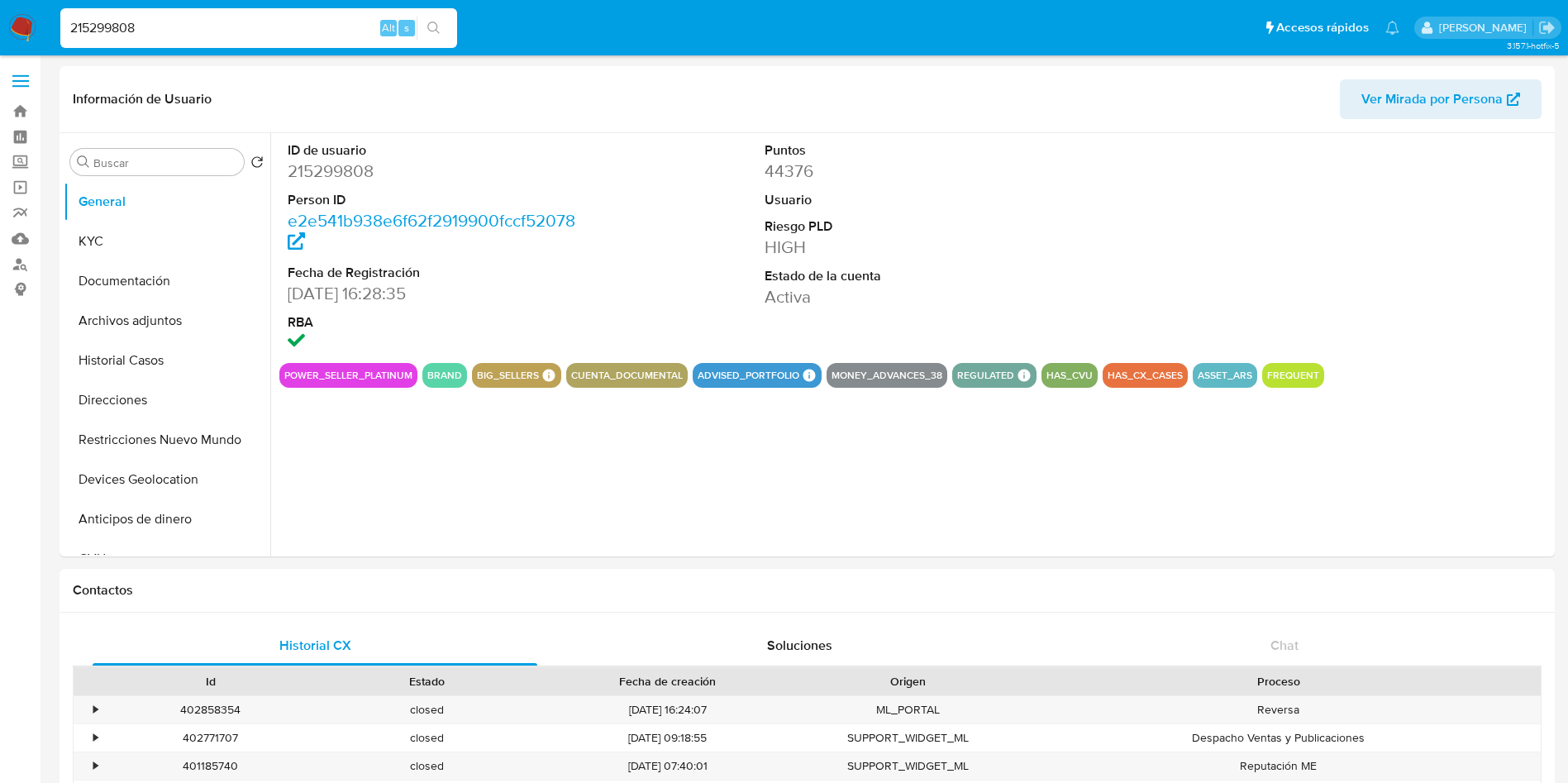
select select "10"
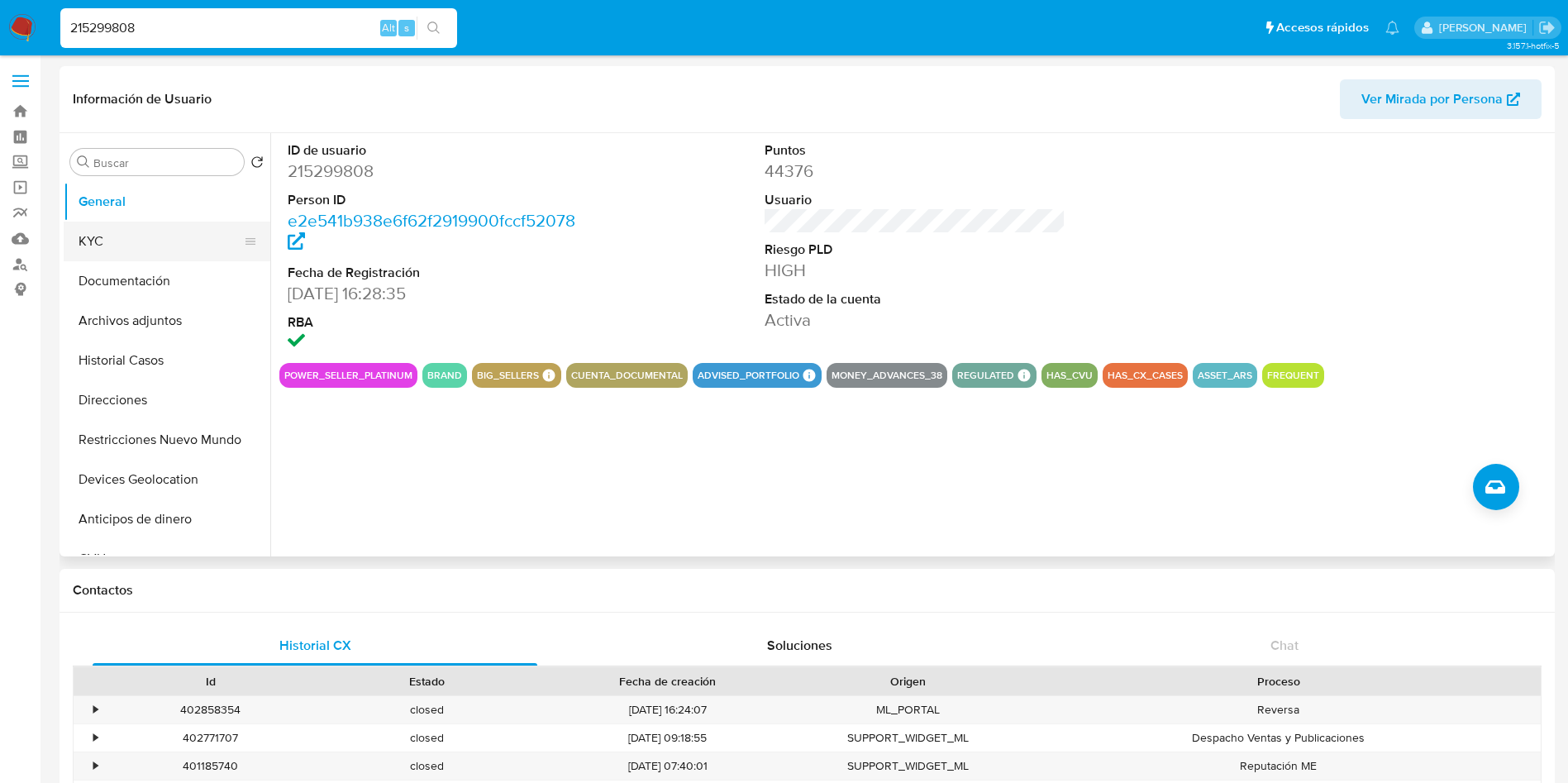
click at [162, 232] on button "KYC" at bounding box center [160, 241] width 193 height 40
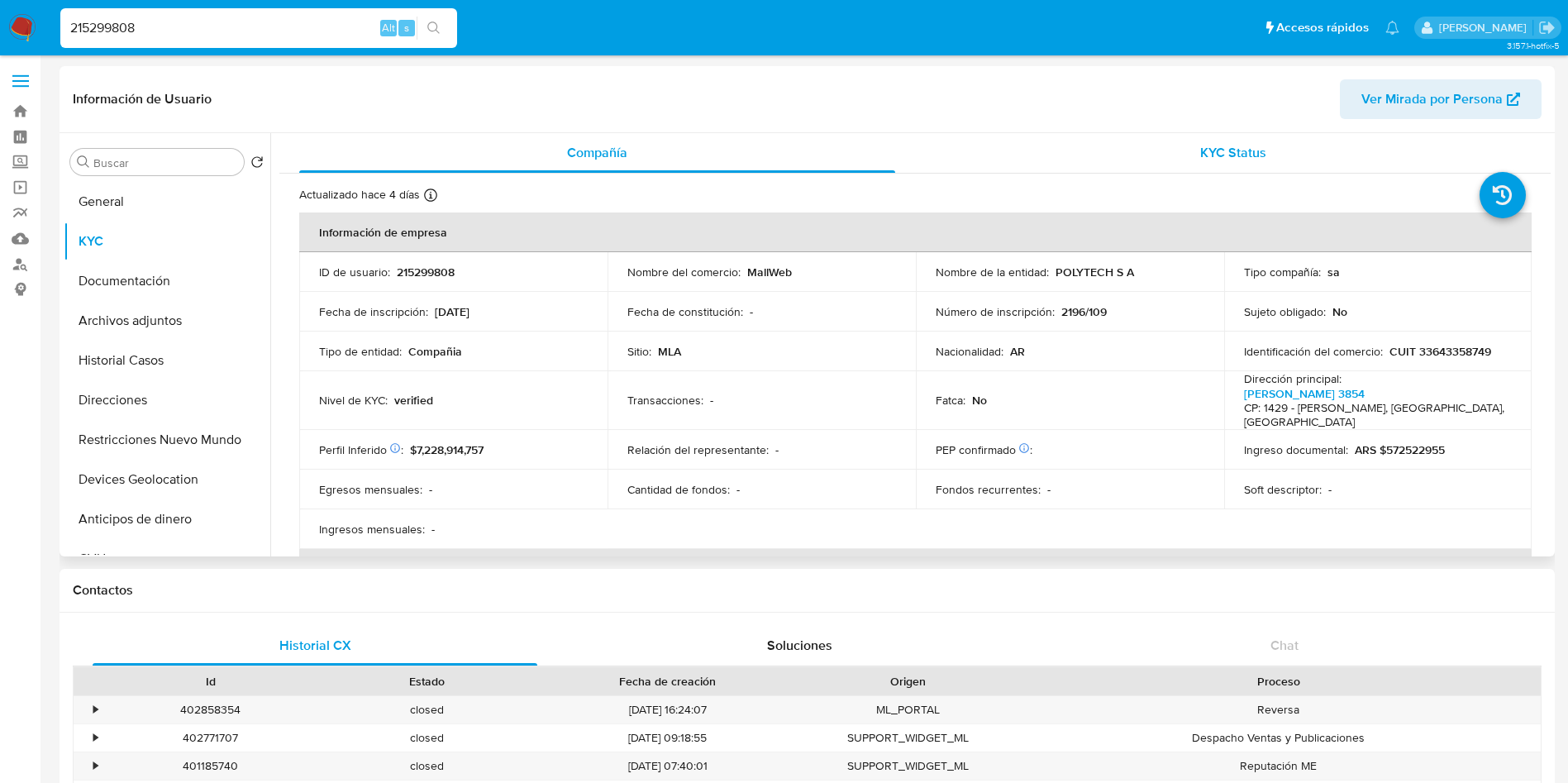
click at [1153, 164] on div "KYC Status" at bounding box center [1232, 152] width 596 height 40
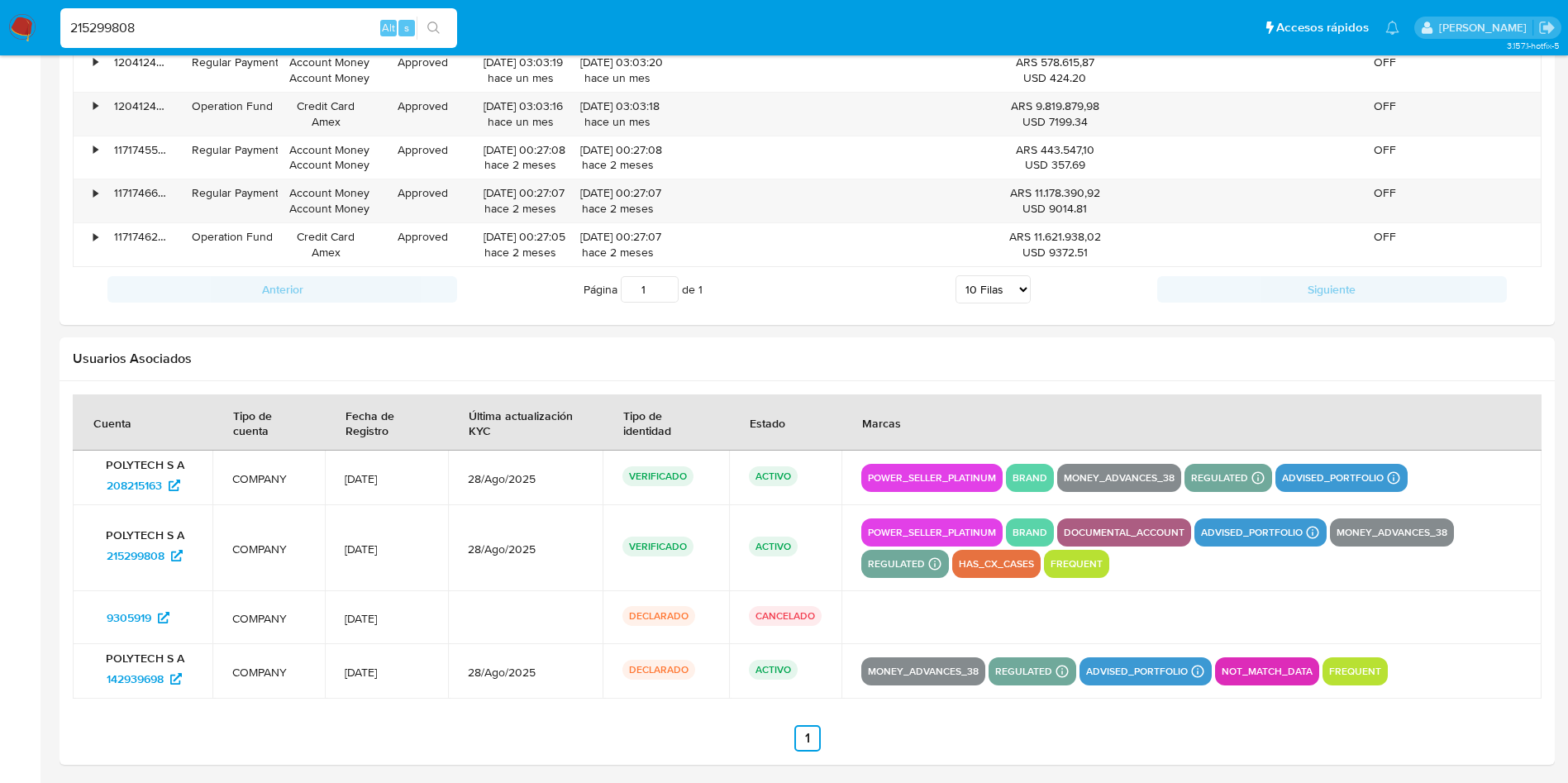
scroll to position [1954, 0]
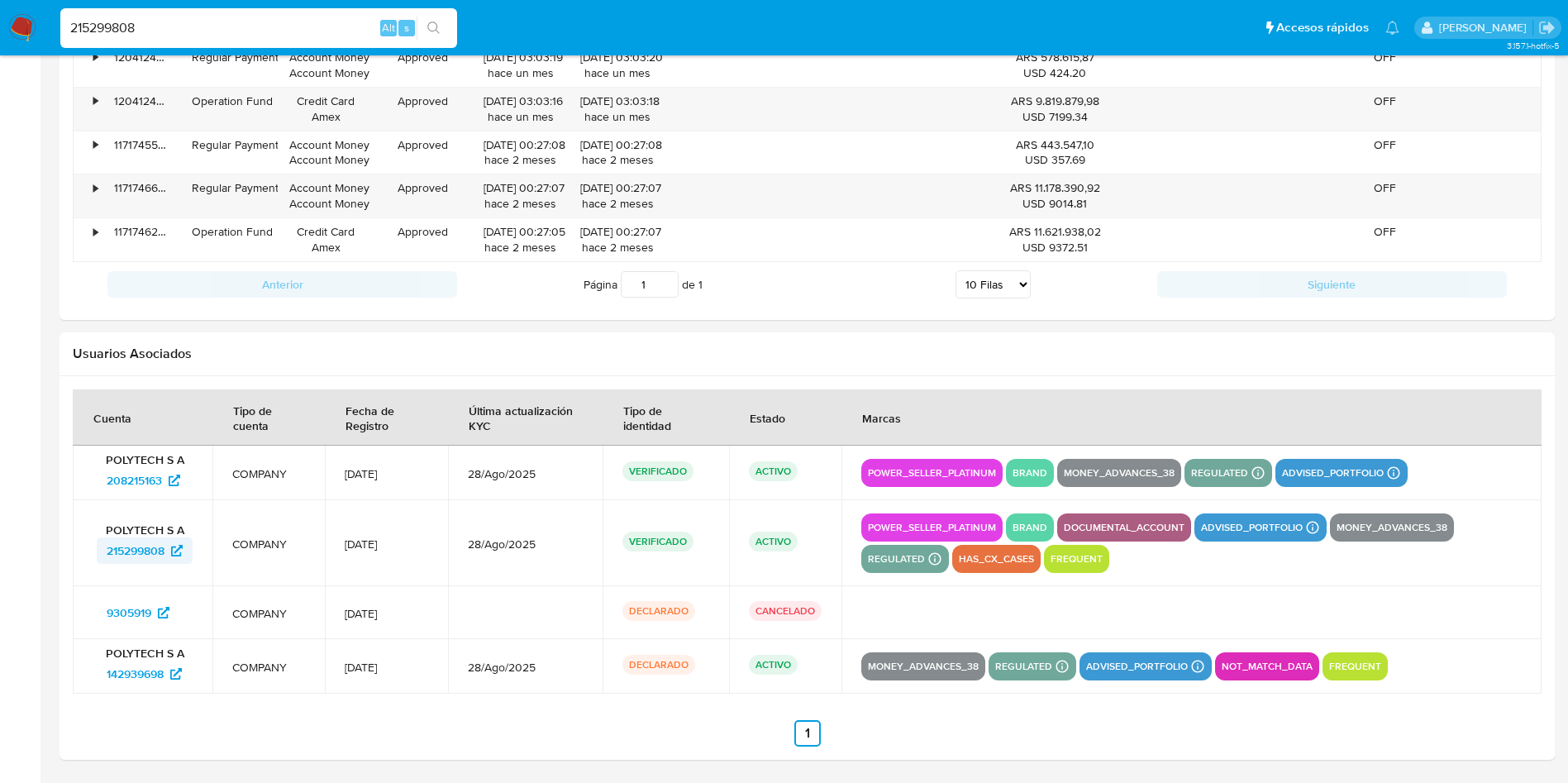
click at [144, 553] on span "215299808" at bounding box center [136, 550] width 58 height 26
click at [103, 614] on link "9305919" at bounding box center [138, 612] width 82 height 26
click at [122, 666] on span "142939698" at bounding box center [135, 673] width 57 height 26
click at [165, 27] on input "215299808" at bounding box center [258, 28] width 397 height 21
click at [163, 25] on input "215299808" at bounding box center [258, 28] width 397 height 21
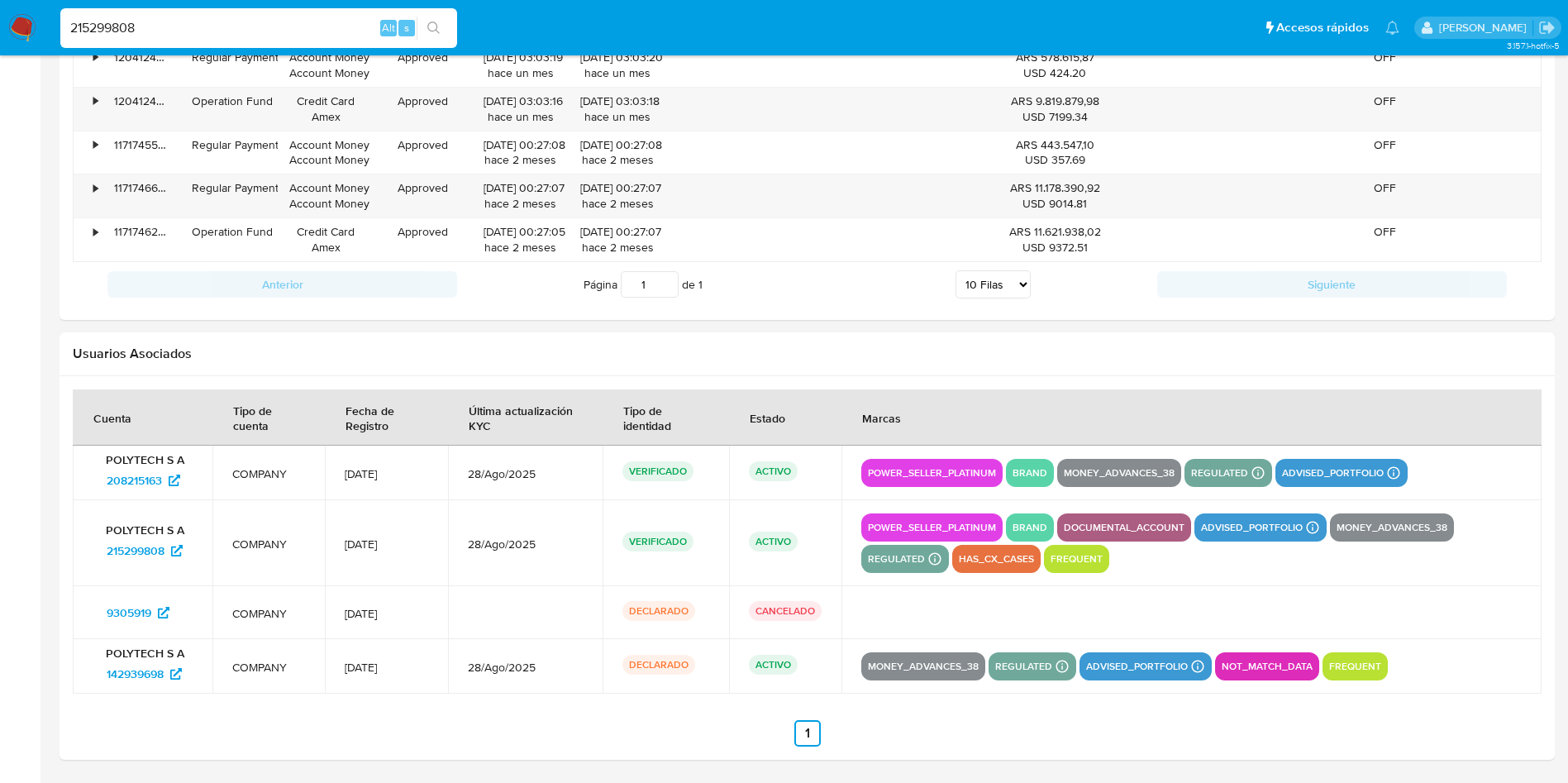
paste input "1189716219"
click at [163, 25] on input "2152998081189716219" at bounding box center [258, 28] width 397 height 21
paste input
type input "1189716219"
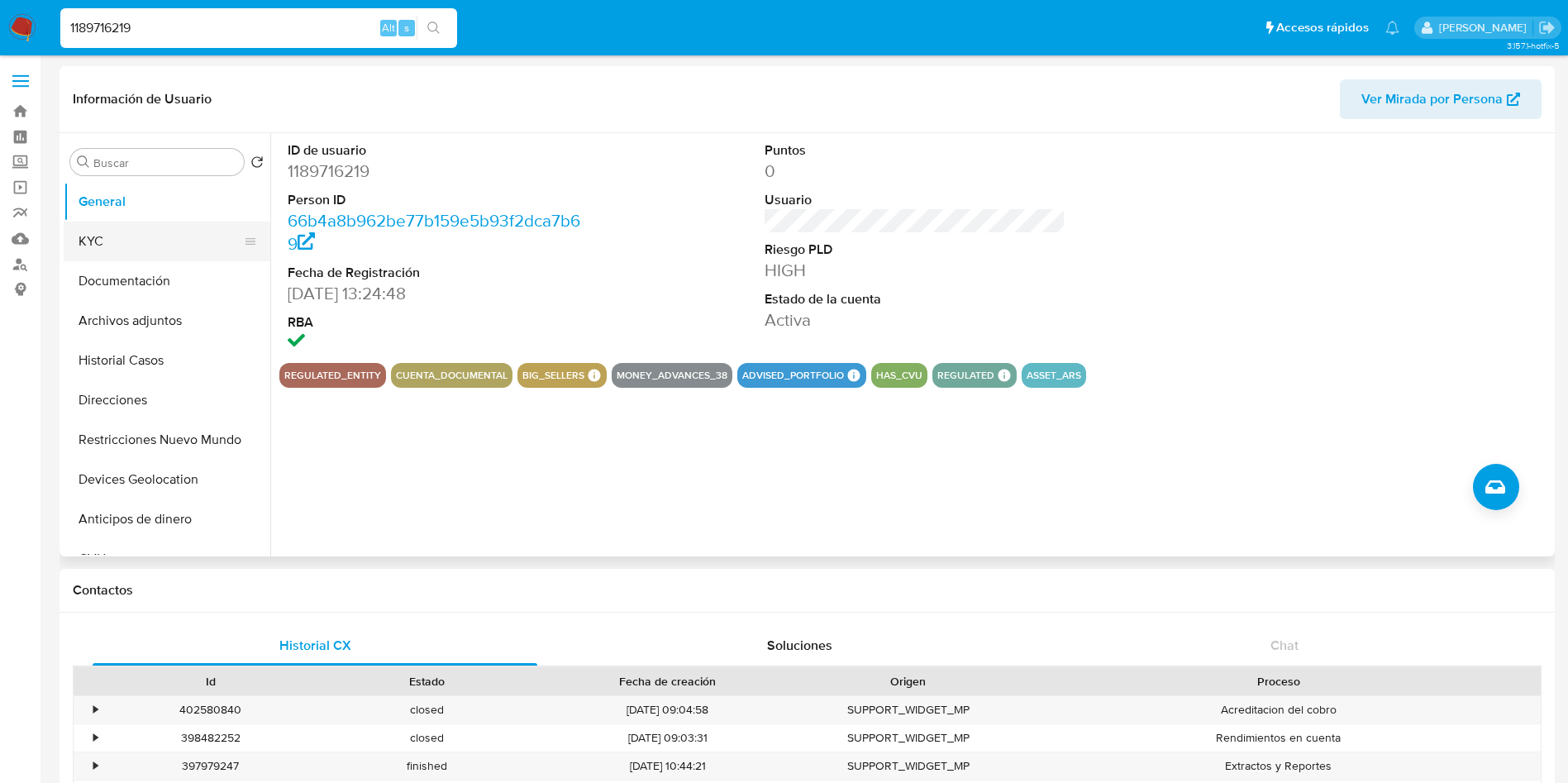
click at [146, 250] on button "KYC" at bounding box center [160, 241] width 193 height 40
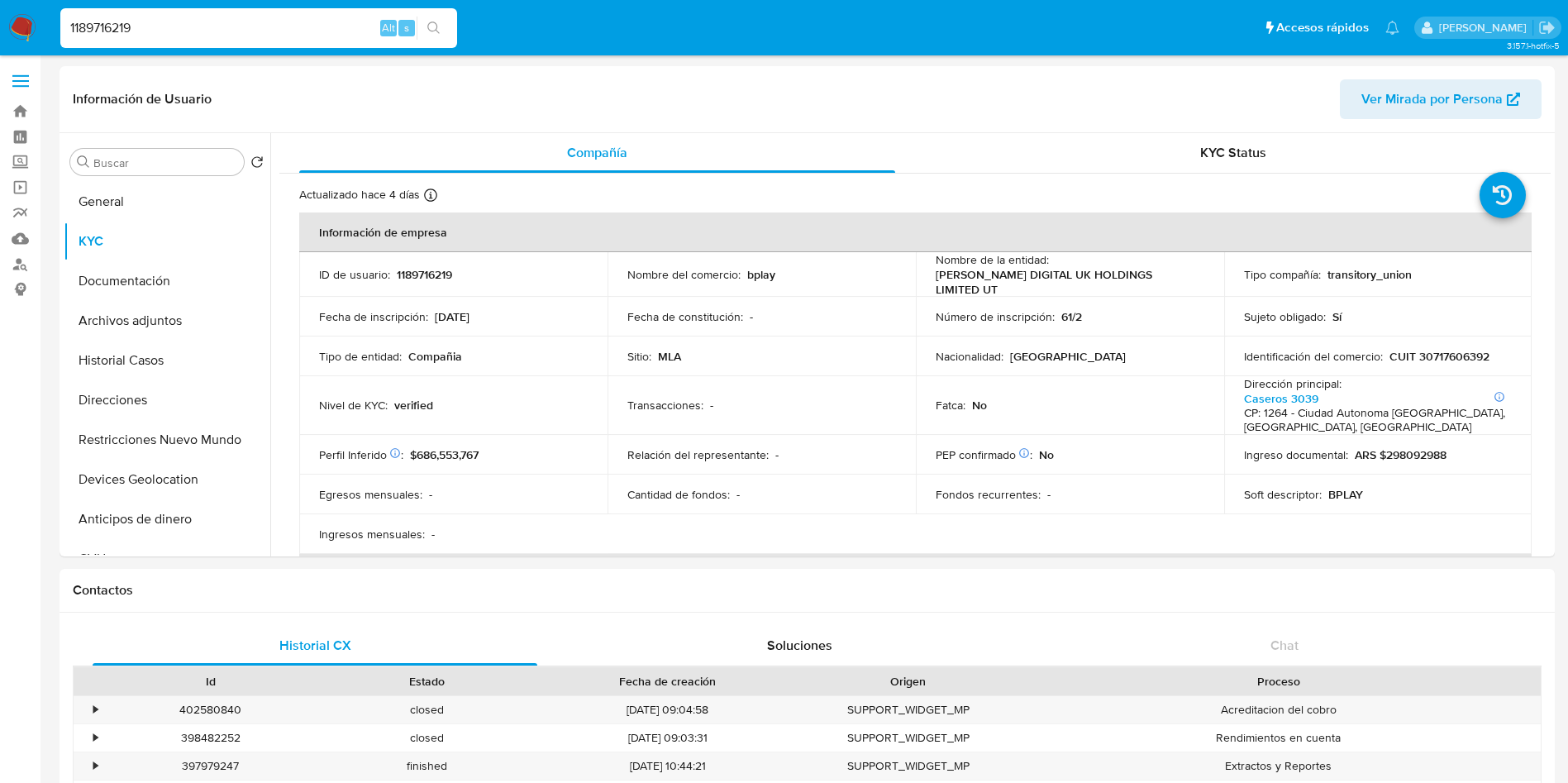
select select "10"
click at [1082, 155] on div "KYC Status" at bounding box center [1232, 152] width 596 height 40
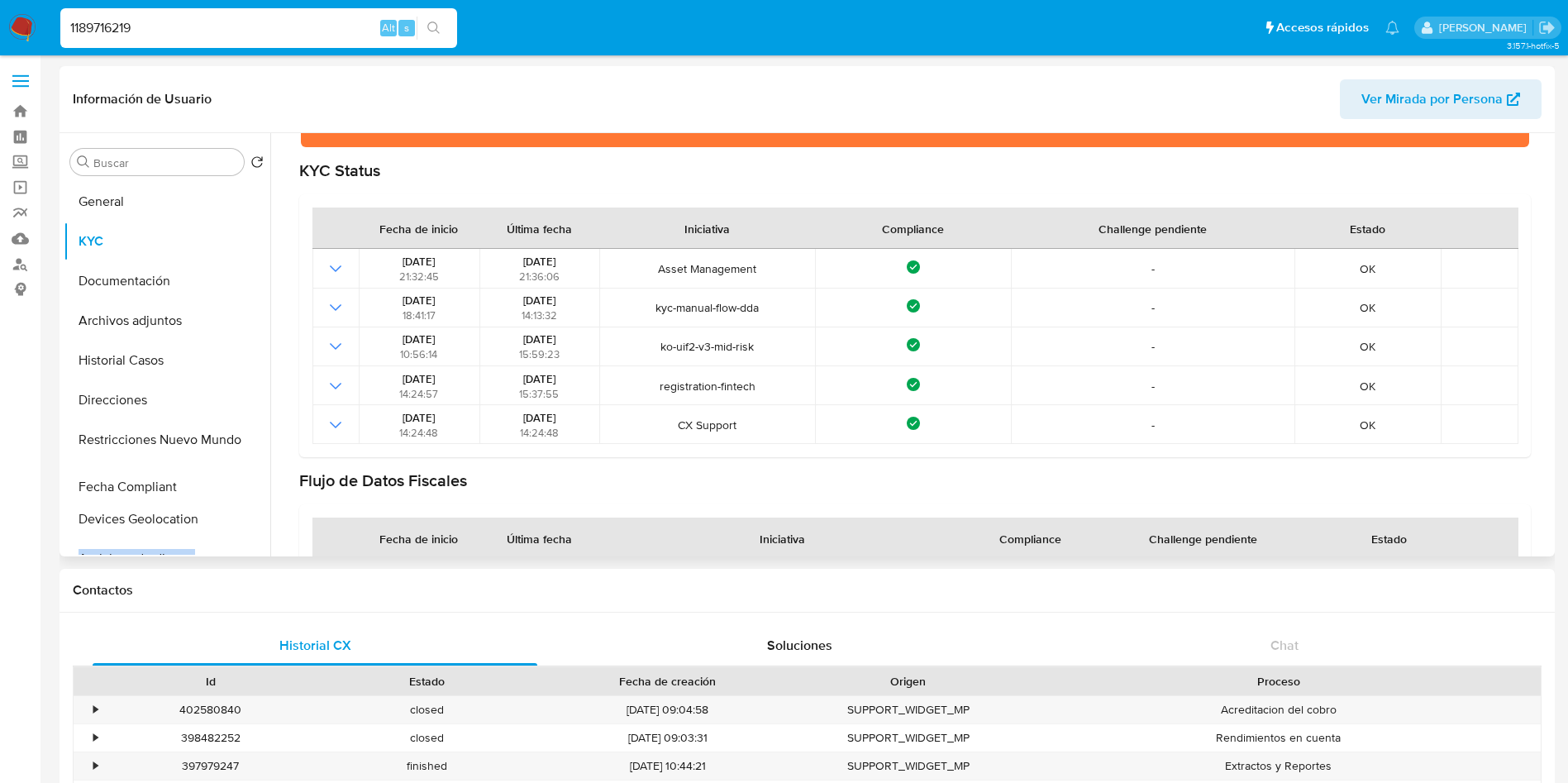
drag, startPoint x: 239, startPoint y: 298, endPoint x: 198, endPoint y: 481, distance: 187.5
click at [196, 483] on ul "General KYC Documentación Archivos adjuntos Historial Casos Direcciones Restric…" at bounding box center [167, 368] width 207 height 373
click at [200, 487] on button "Fecha Compliant" at bounding box center [160, 479] width 193 height 40
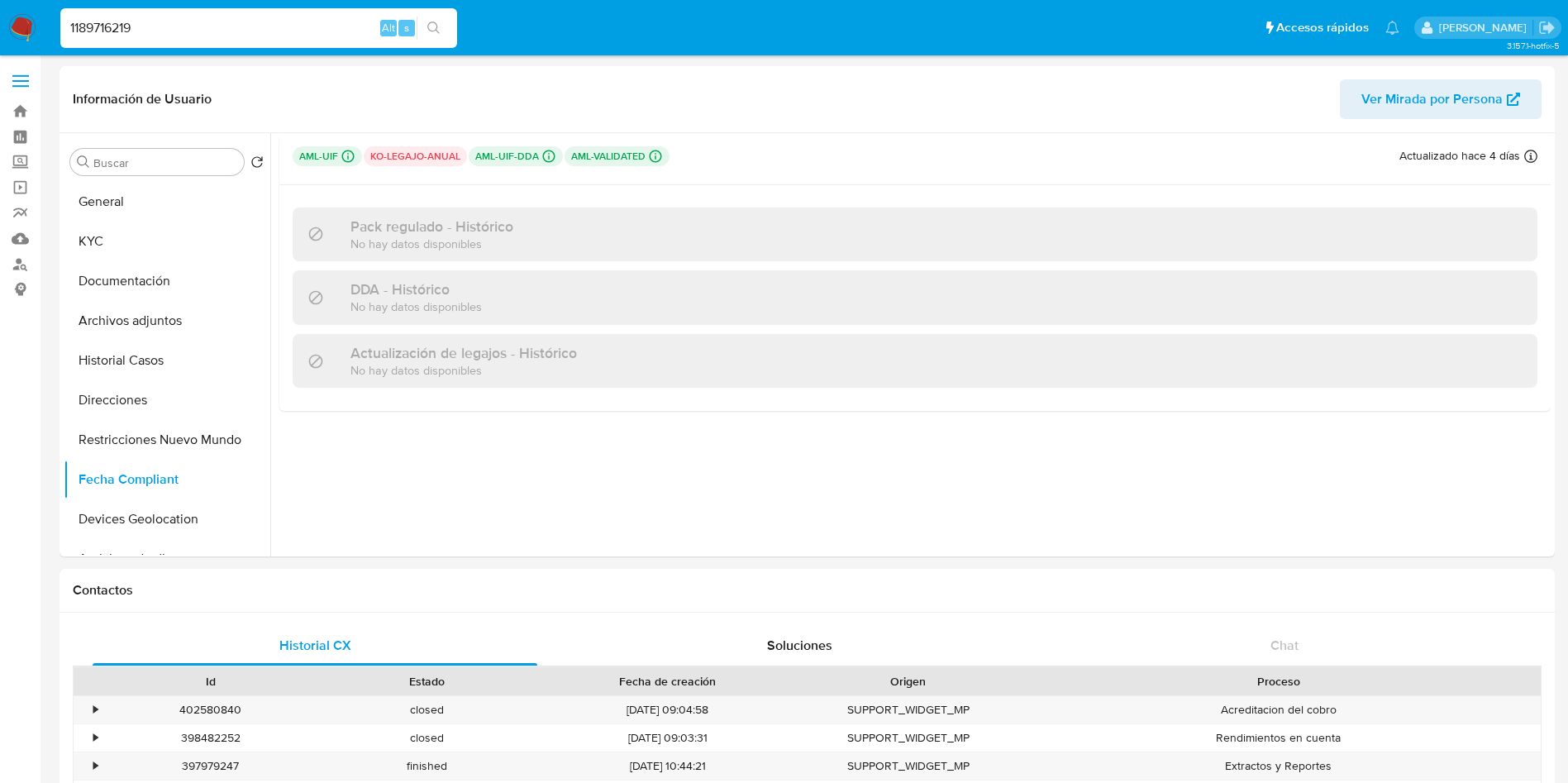
click at [125, 315] on button "Archivos adjuntos" at bounding box center [160, 320] width 193 height 40
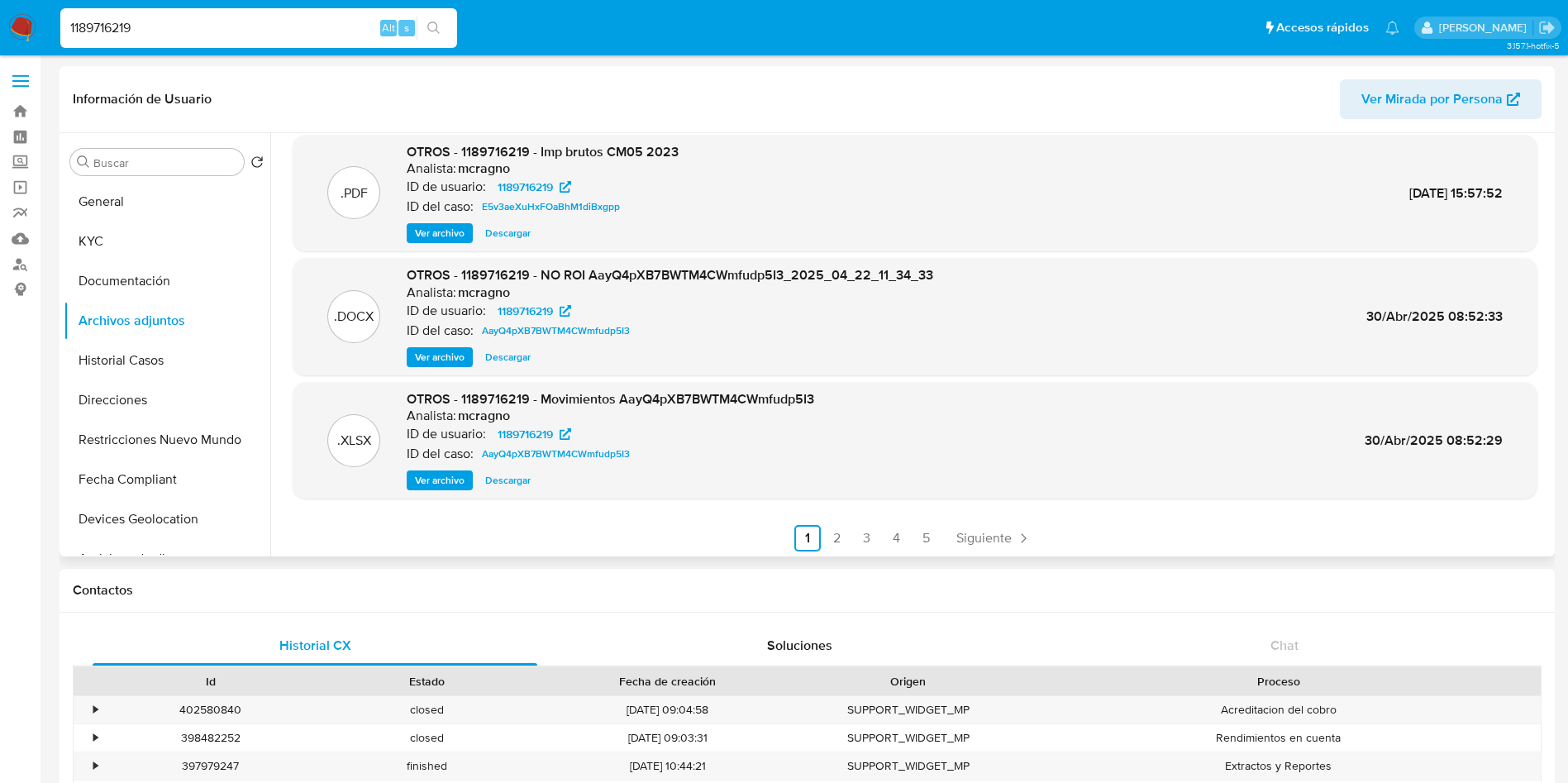
scroll to position [139, 0]
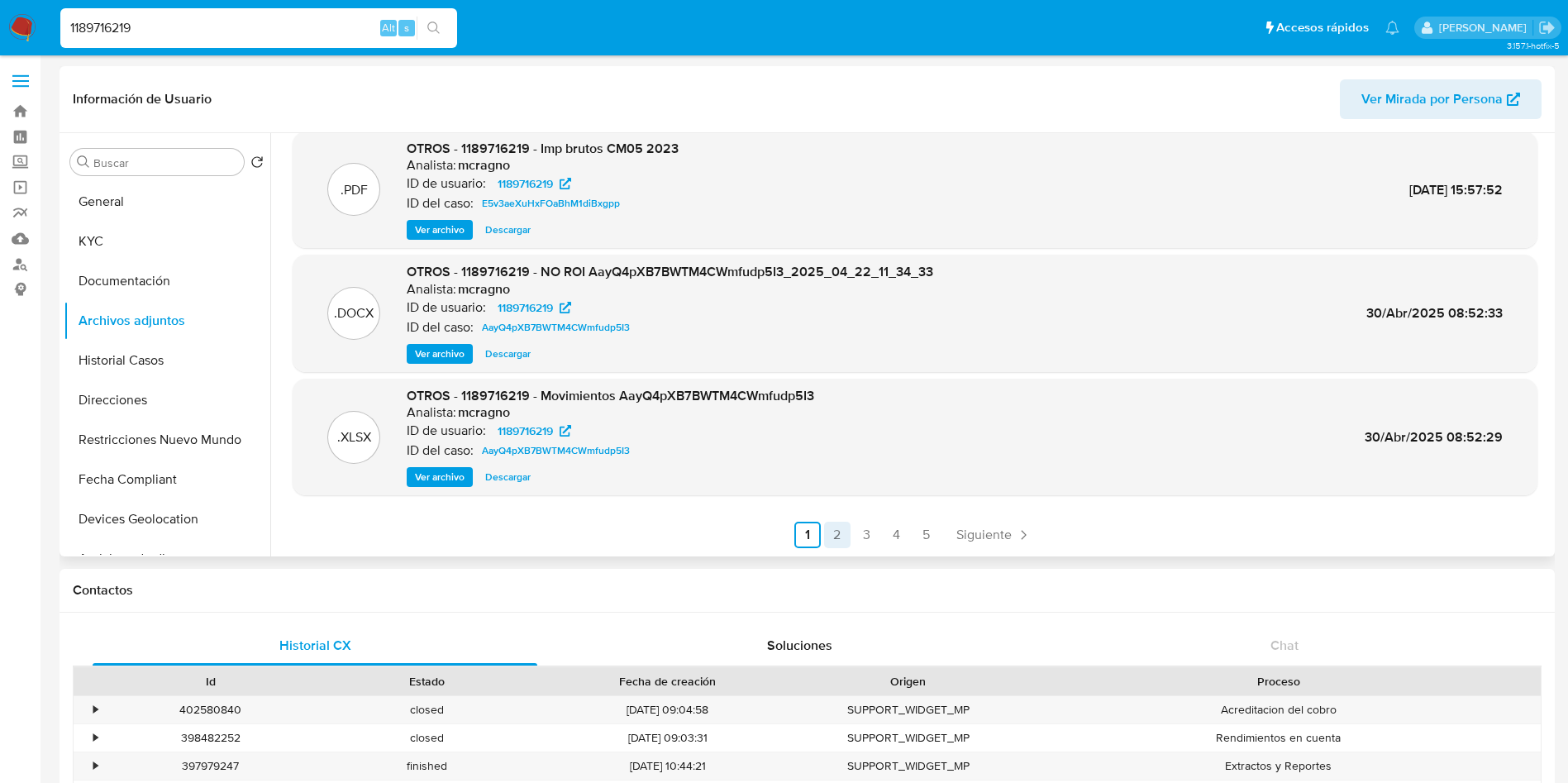
click at [834, 534] on link "2" at bounding box center [836, 534] width 26 height 26
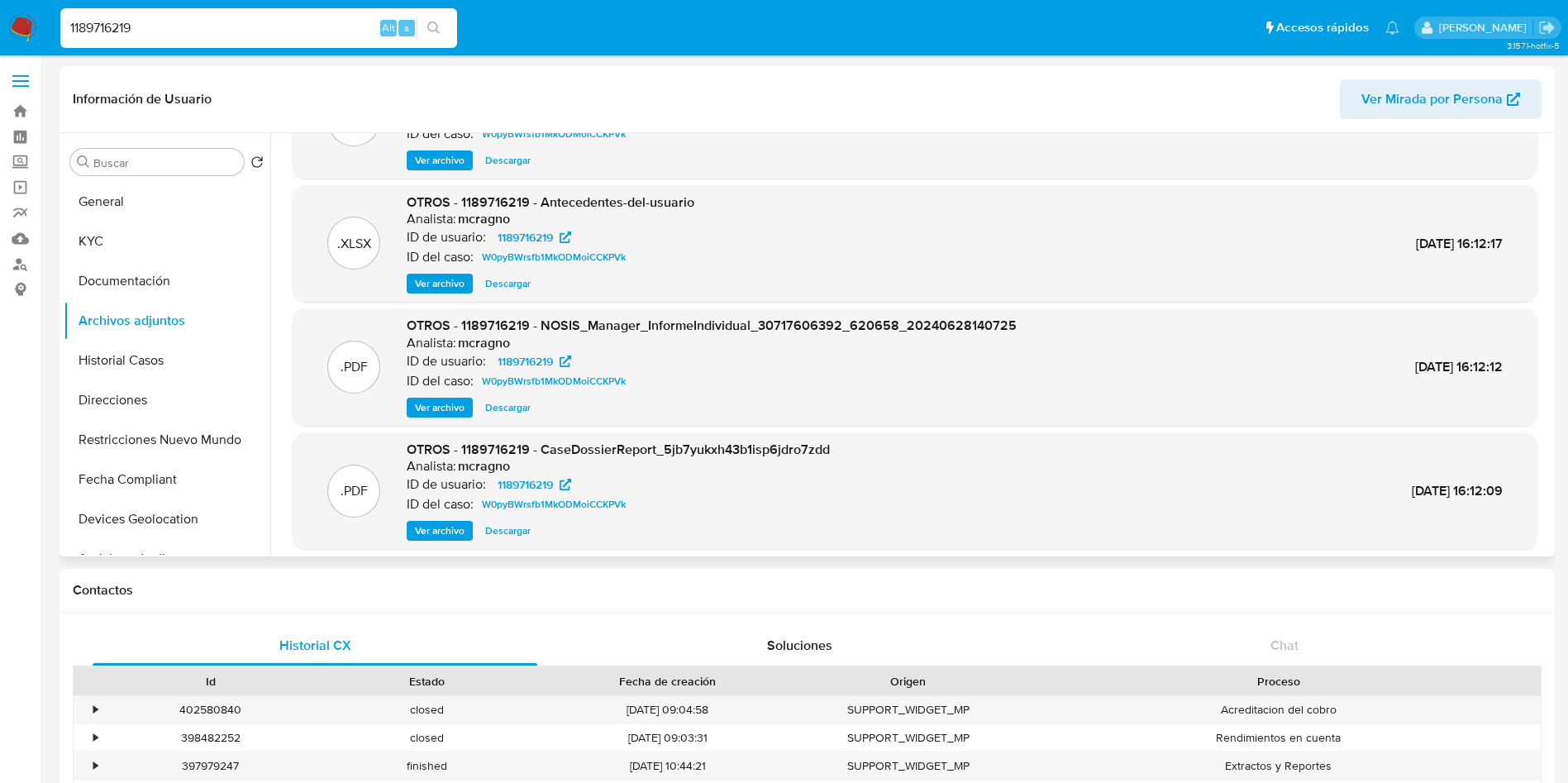
scroll to position [124, 0]
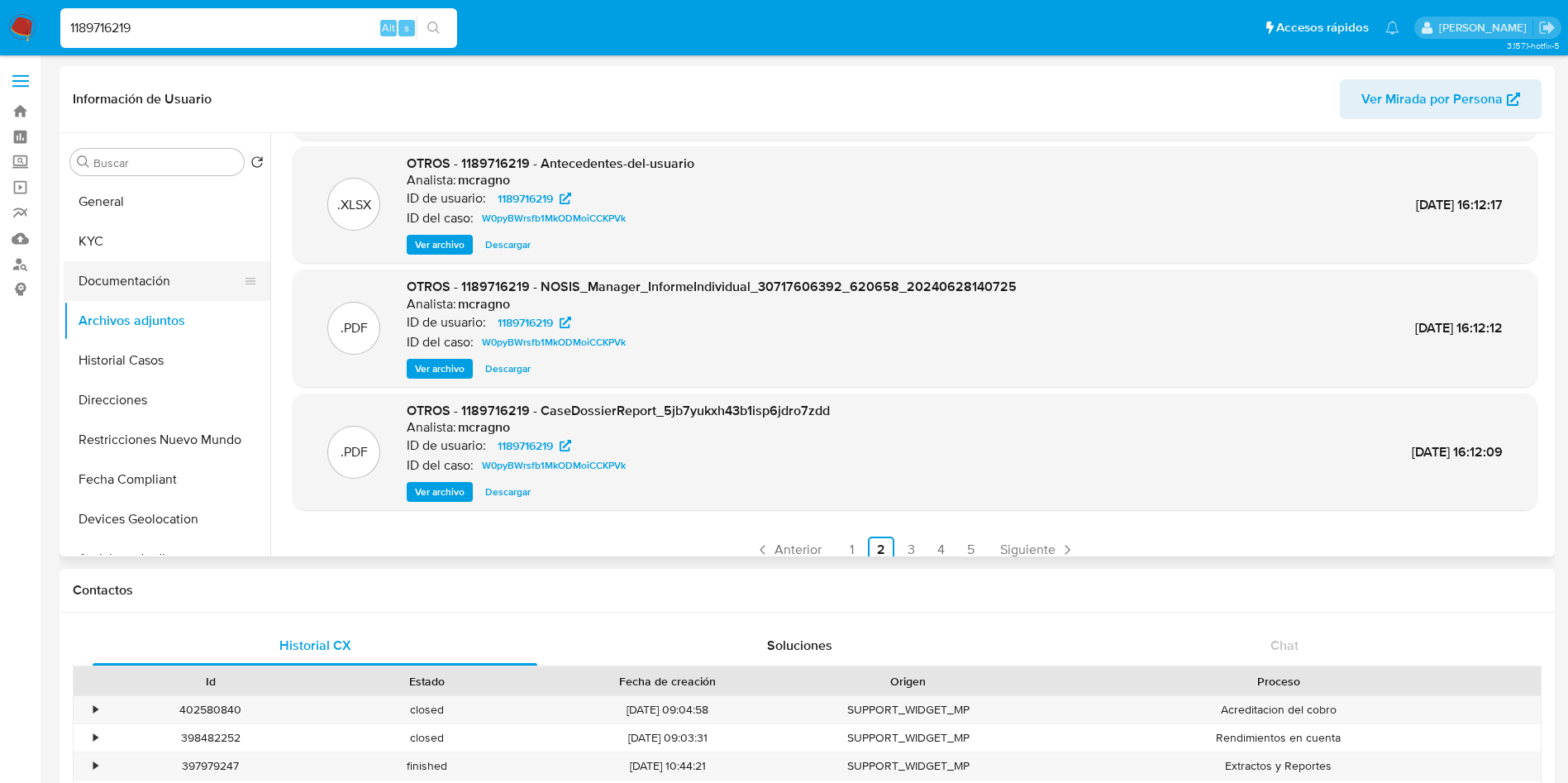
drag, startPoint x: 155, startPoint y: 231, endPoint x: 118, endPoint y: 262, distance: 48.3
click at [155, 231] on button "KYC" at bounding box center [167, 241] width 207 height 40
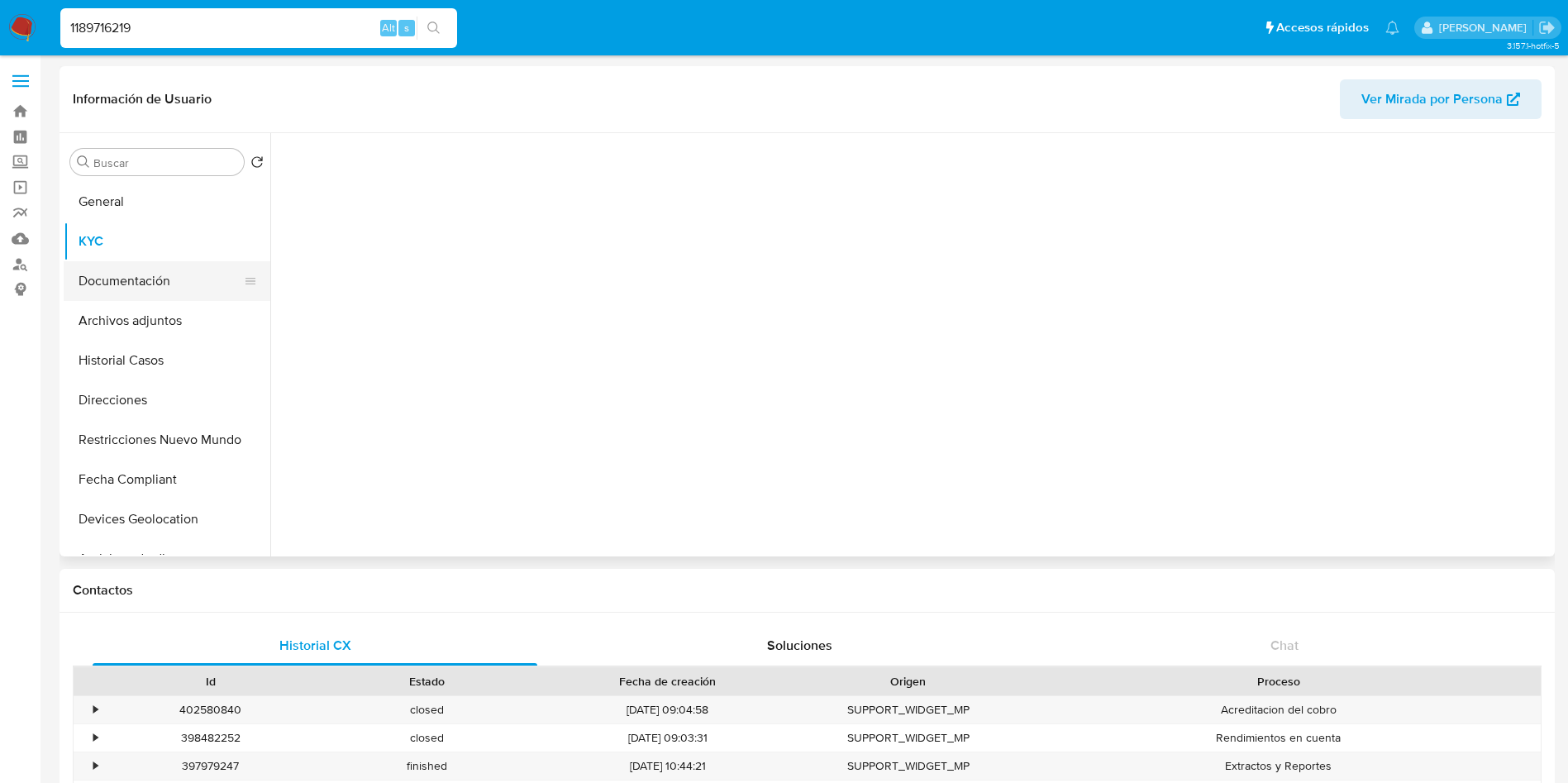
scroll to position [0, 0]
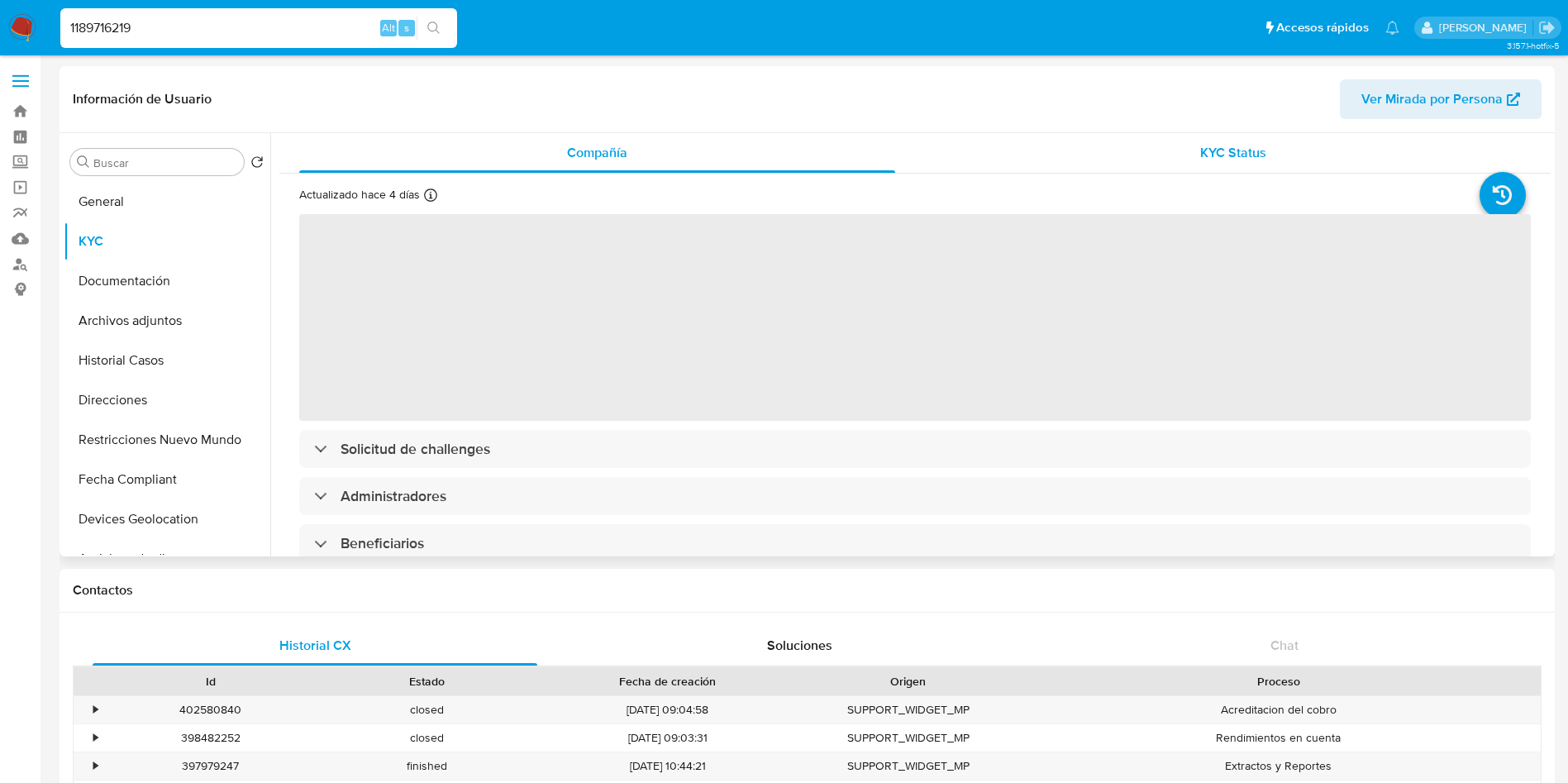
click at [1213, 157] on span "KYC Status" at bounding box center [1233, 152] width 66 height 19
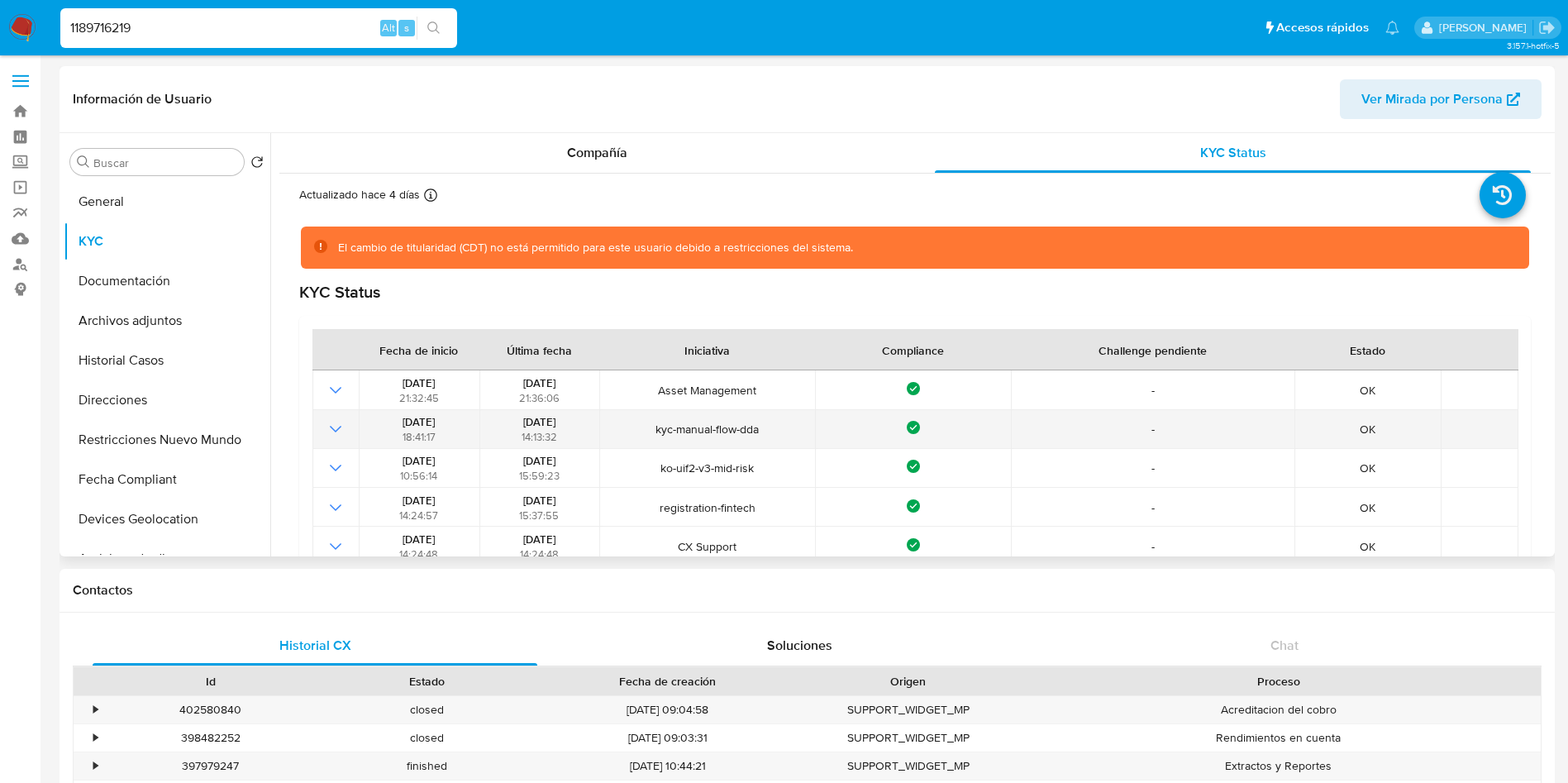
drag, startPoint x: 632, startPoint y: 430, endPoint x: 789, endPoint y: 433, distance: 157.0
click at [789, 433] on span "kyc-manual-flow-dda" at bounding box center [707, 428] width 205 height 15
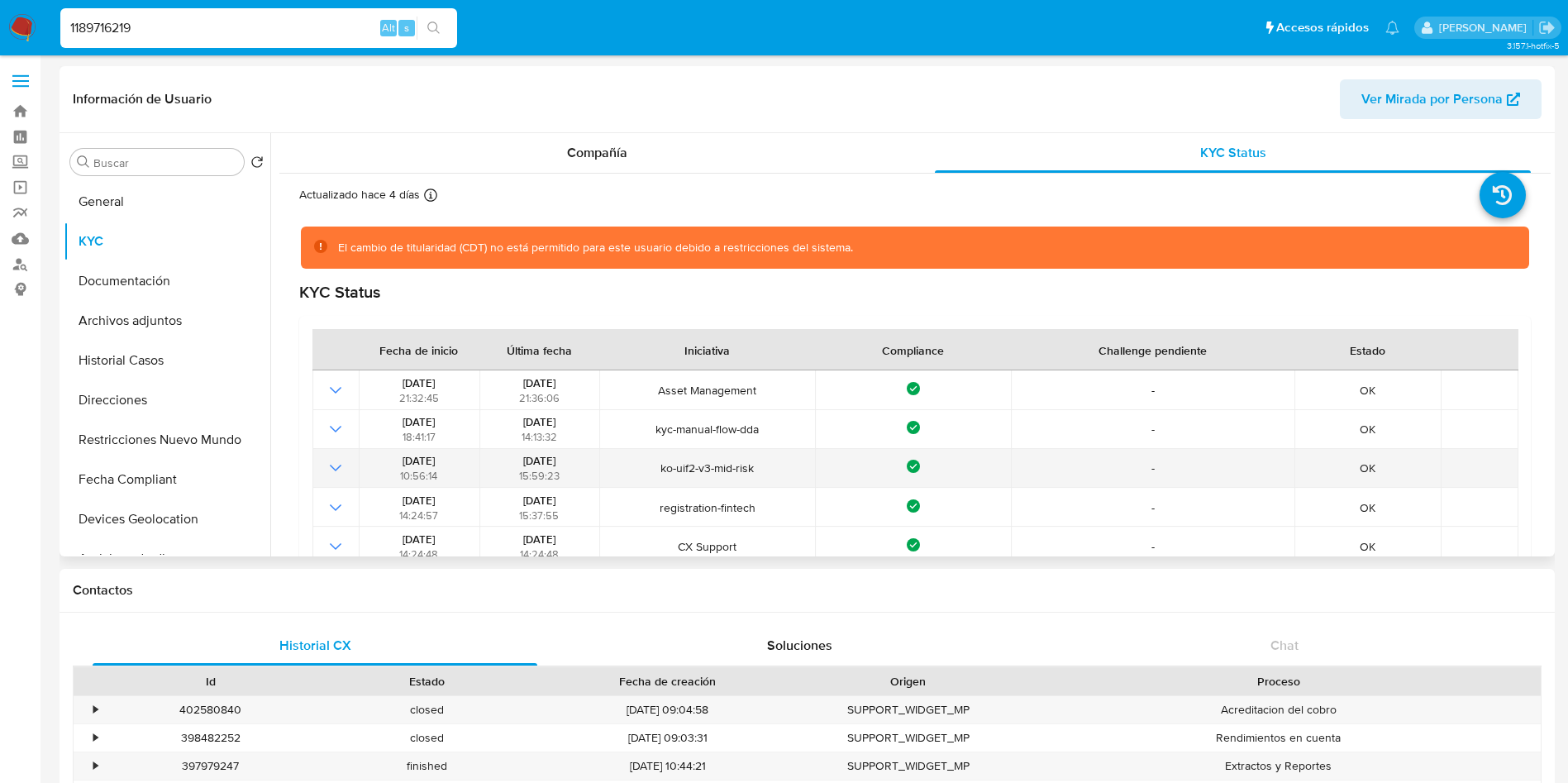
drag, startPoint x: 643, startPoint y: 472, endPoint x: 766, endPoint y: 476, distance: 123.1
click at [766, 476] on td "ko-uif2-v3-mid-risk" at bounding box center [707, 469] width 215 height 39
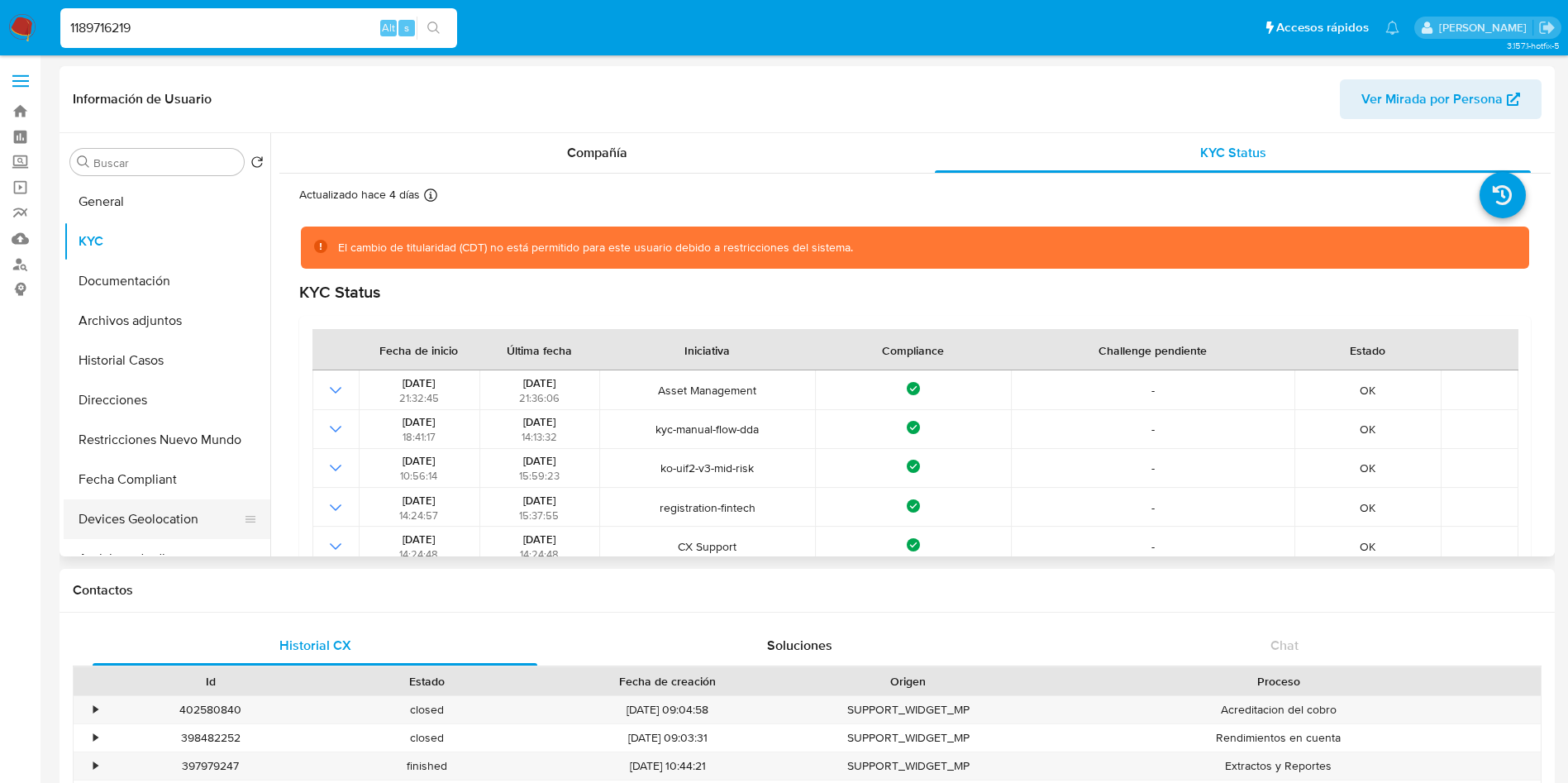
drag, startPoint x: 139, startPoint y: 480, endPoint x: 165, endPoint y: 515, distance: 43.6
click at [147, 488] on button "Fecha Compliant" at bounding box center [167, 479] width 207 height 40
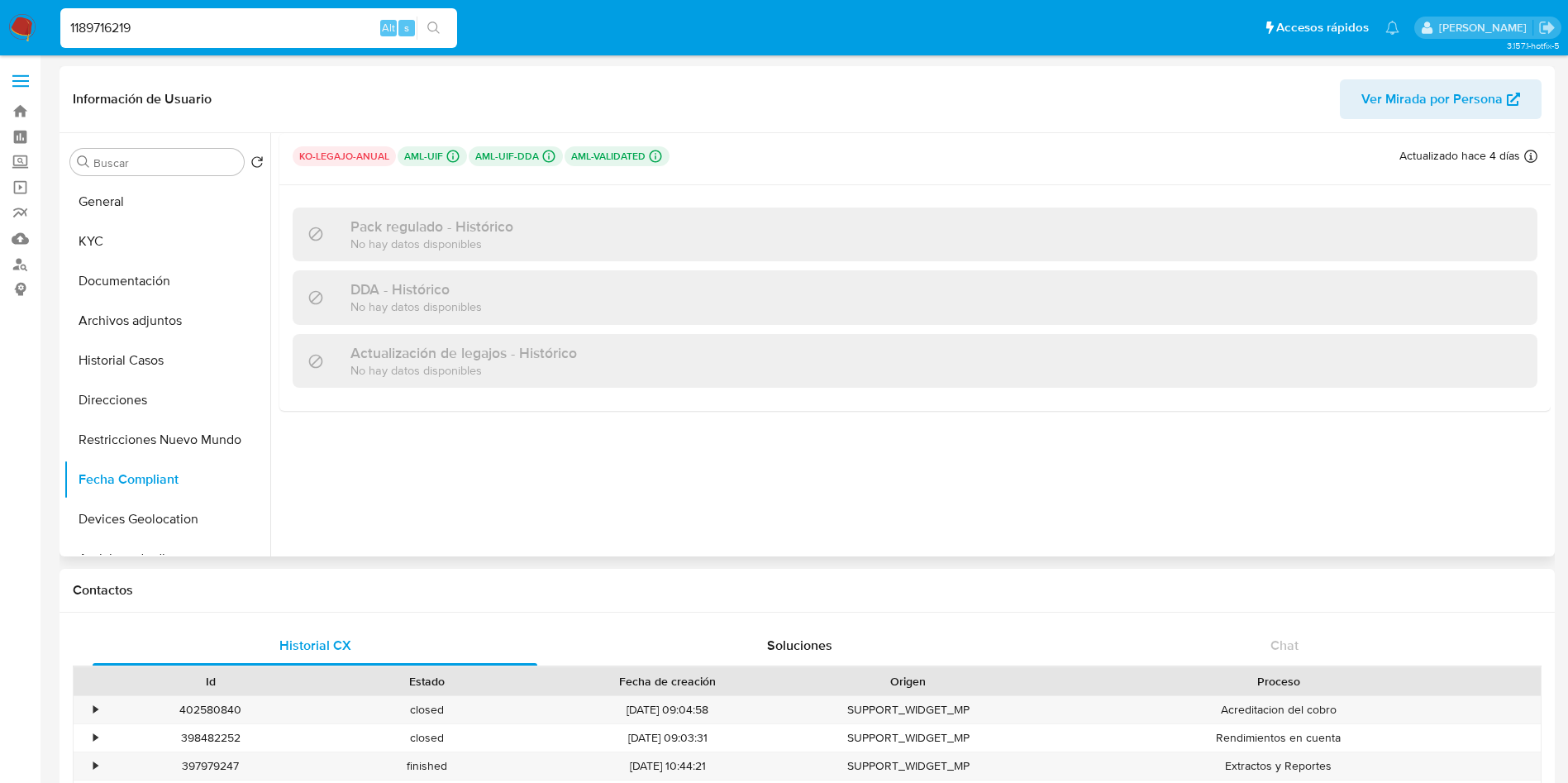
click at [774, 475] on div at bounding box center [910, 344] width 1280 height 423
click at [230, 42] on div "1189716219 Alt s" at bounding box center [258, 28] width 397 height 40
click at [234, 25] on input "1189716219" at bounding box center [258, 28] width 397 height 21
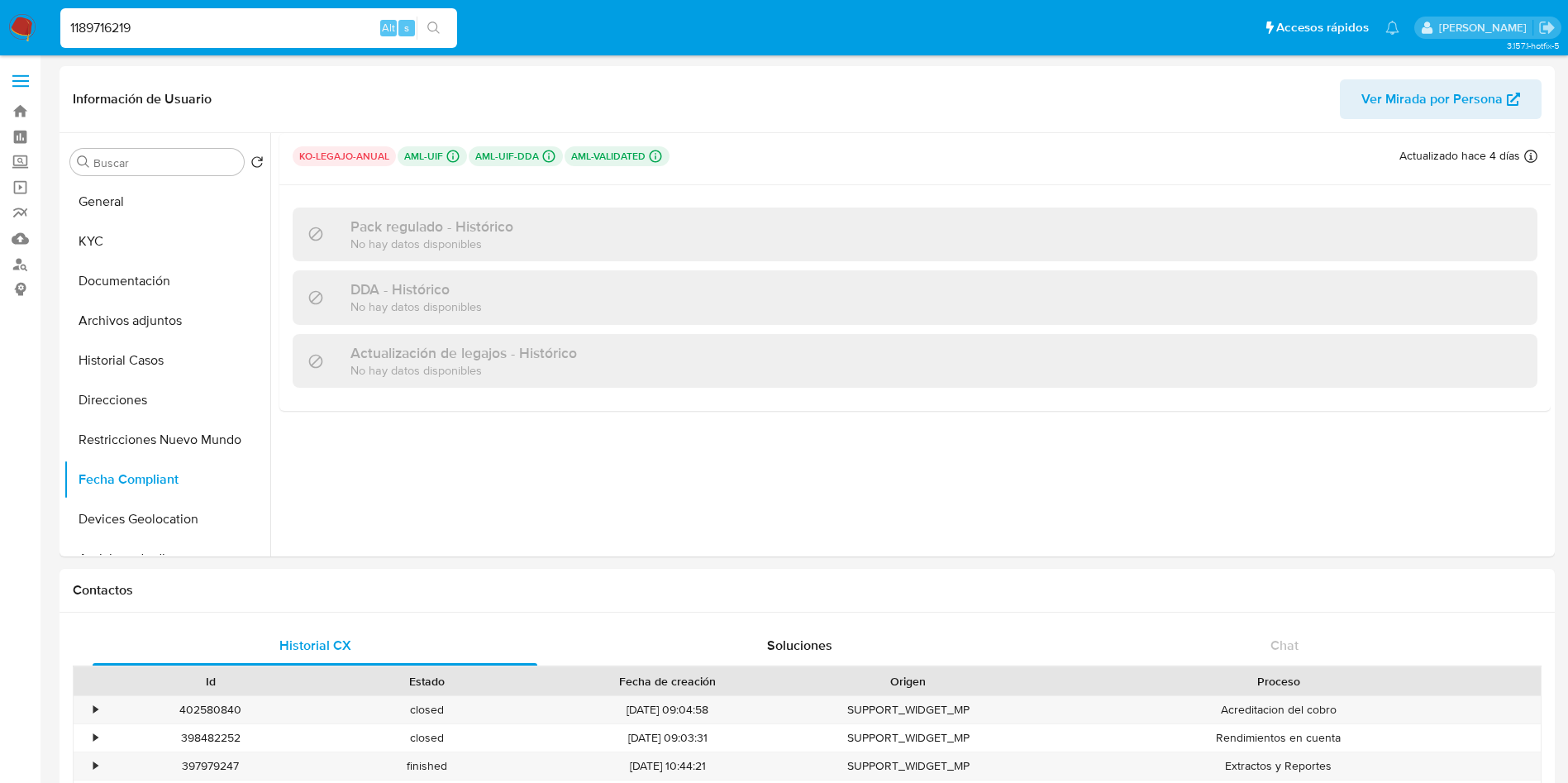
paste input "685241555"
type input "685241555"
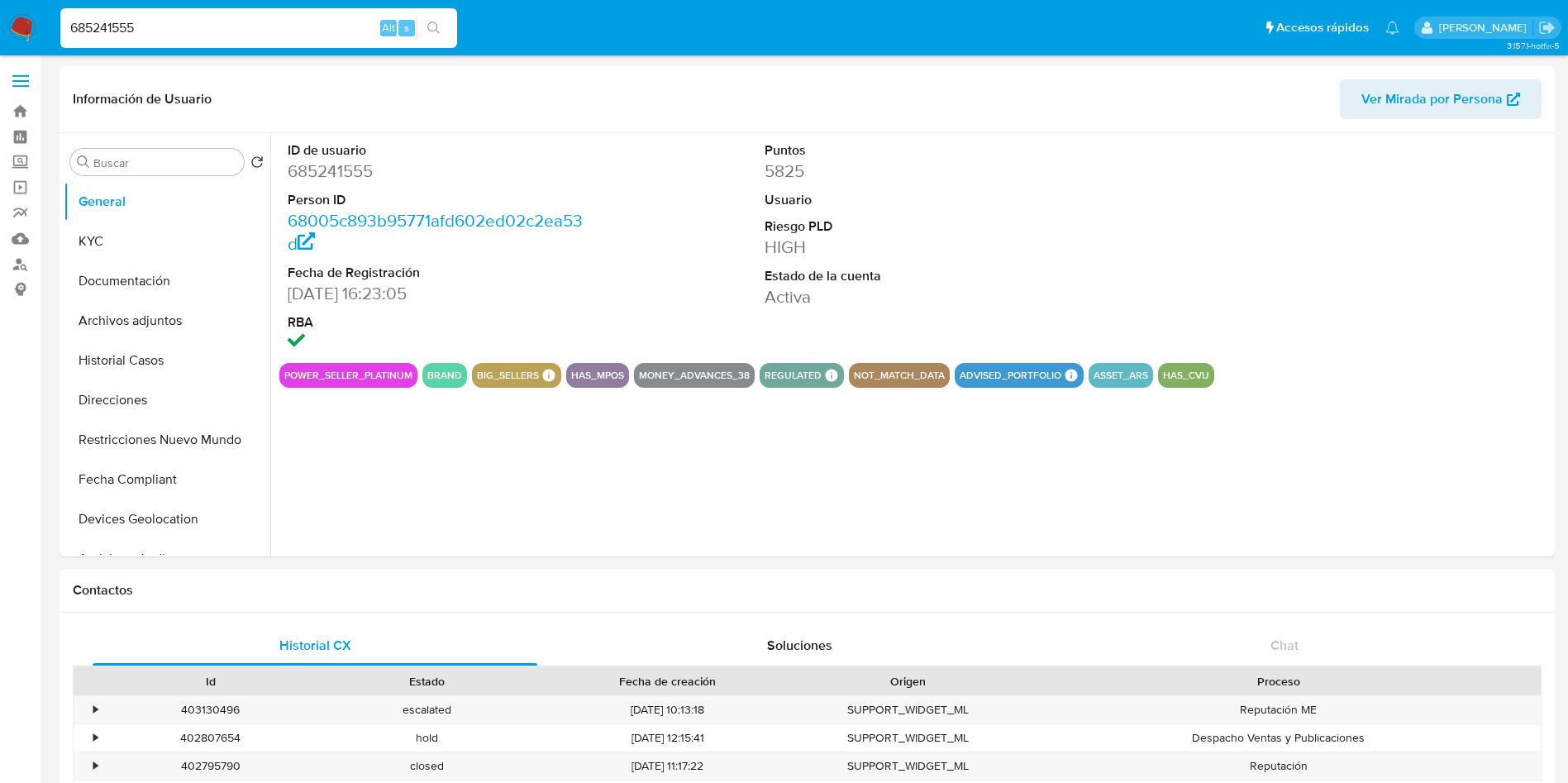
select select "10"
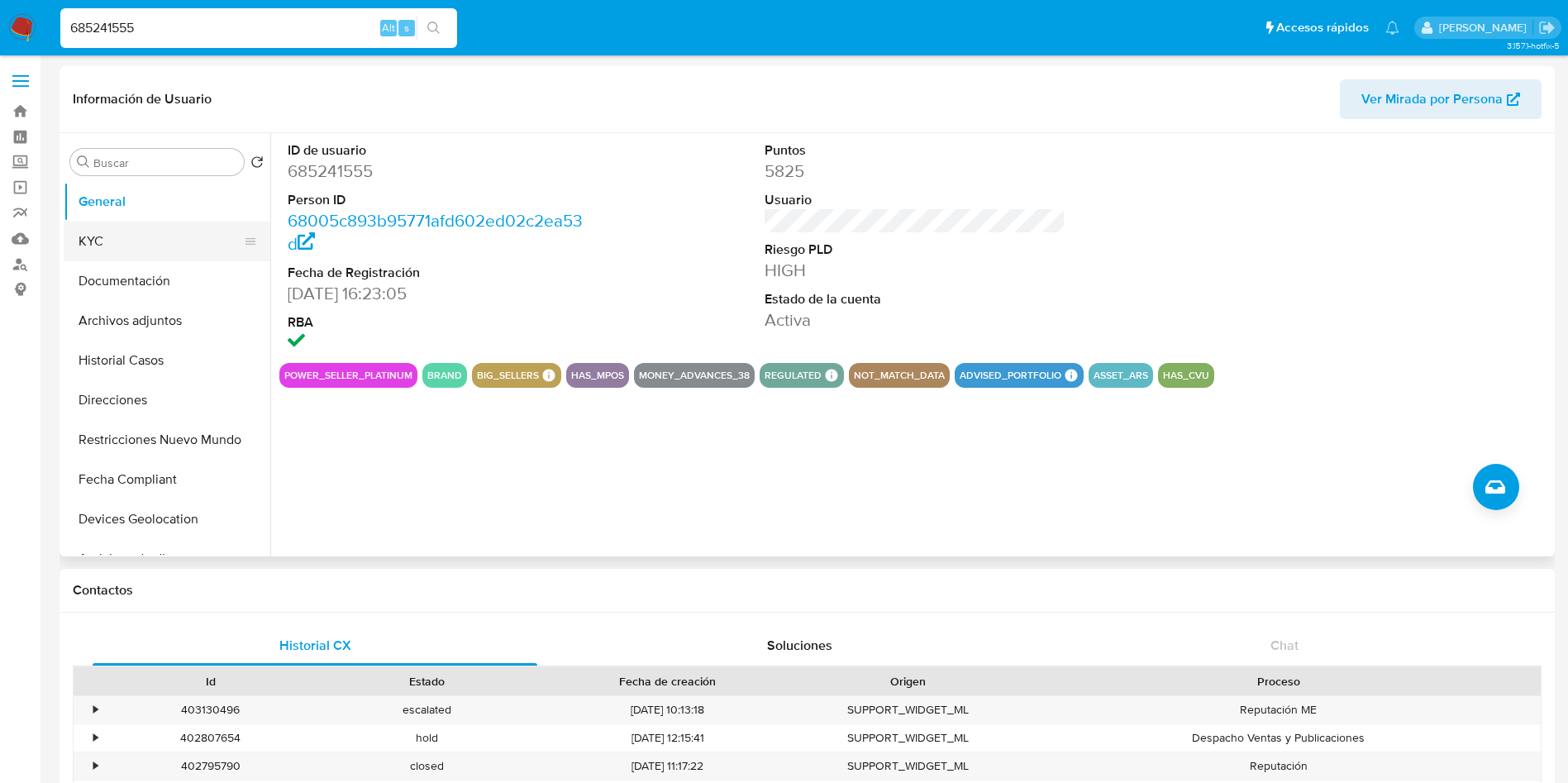
click at [169, 232] on button "KYC" at bounding box center [160, 241] width 193 height 40
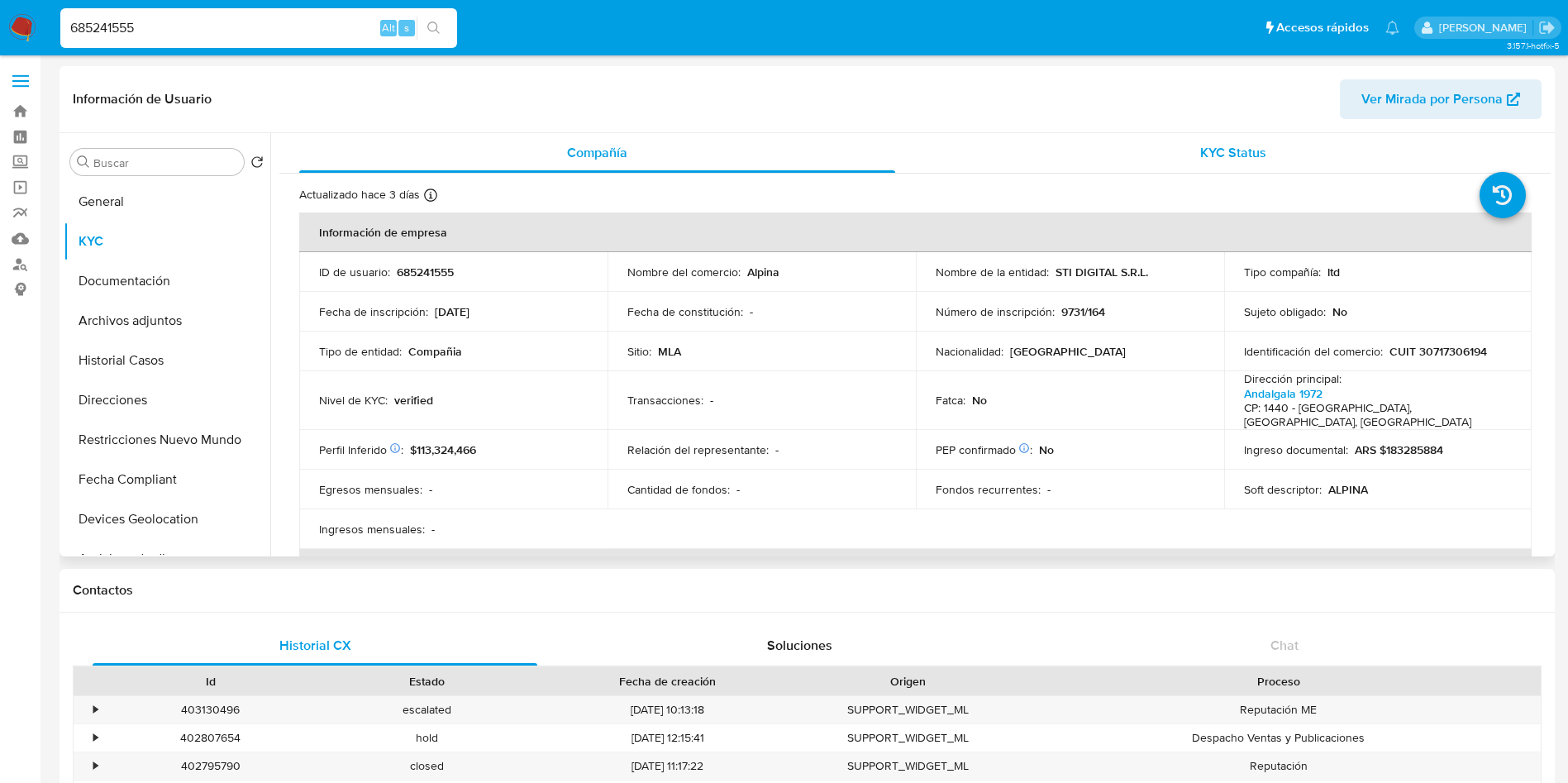
click at [1207, 152] on span "KYC Status" at bounding box center [1233, 152] width 66 height 19
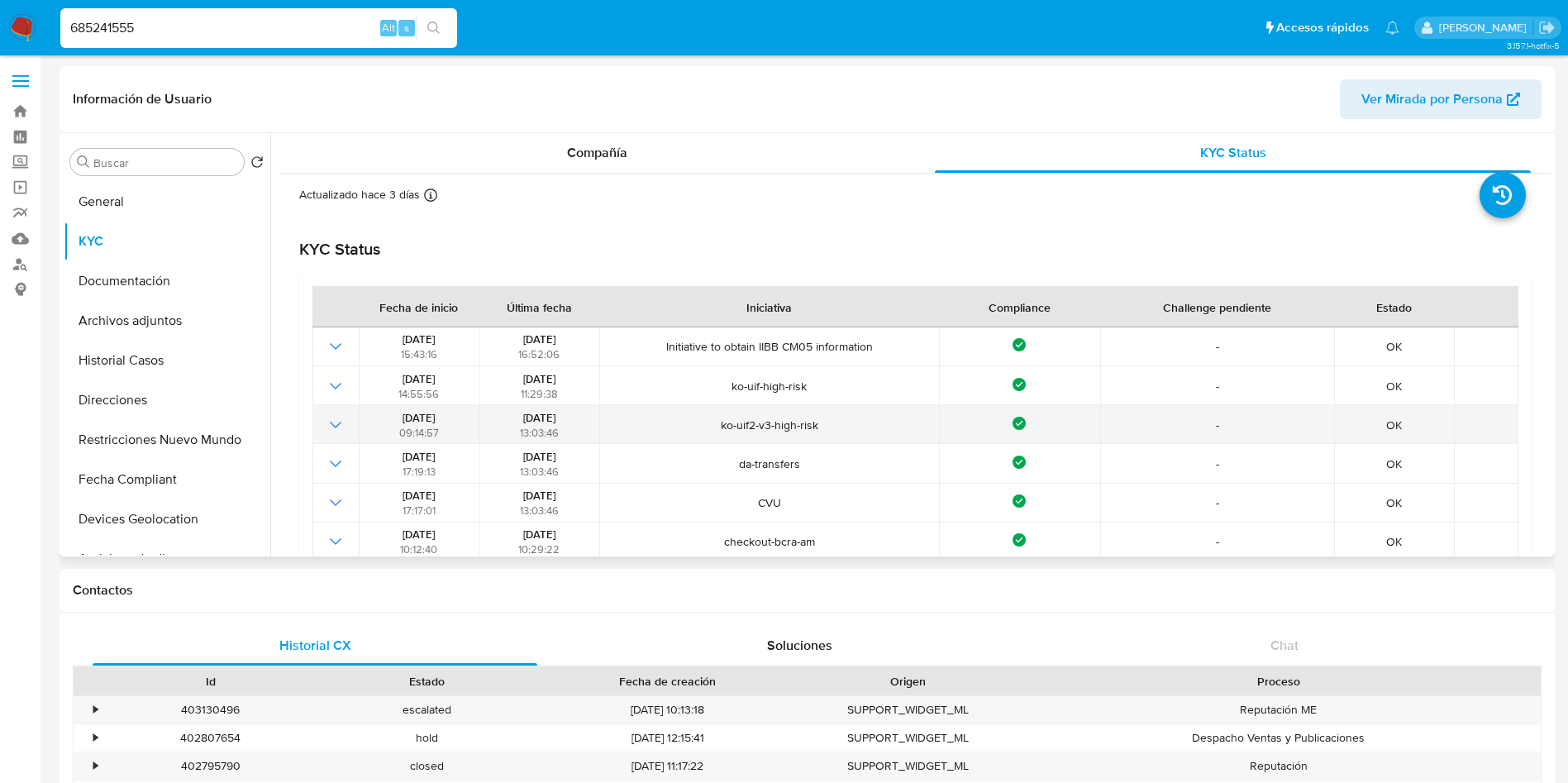
drag, startPoint x: 505, startPoint y: 415, endPoint x: 596, endPoint y: 414, distance: 91.0
click at [570, 412] on div "22/03/2024 13:03:46" at bounding box center [539, 424] width 110 height 30
click at [628, 432] on td "ko-uif2-v3-high-risk" at bounding box center [769, 424] width 340 height 39
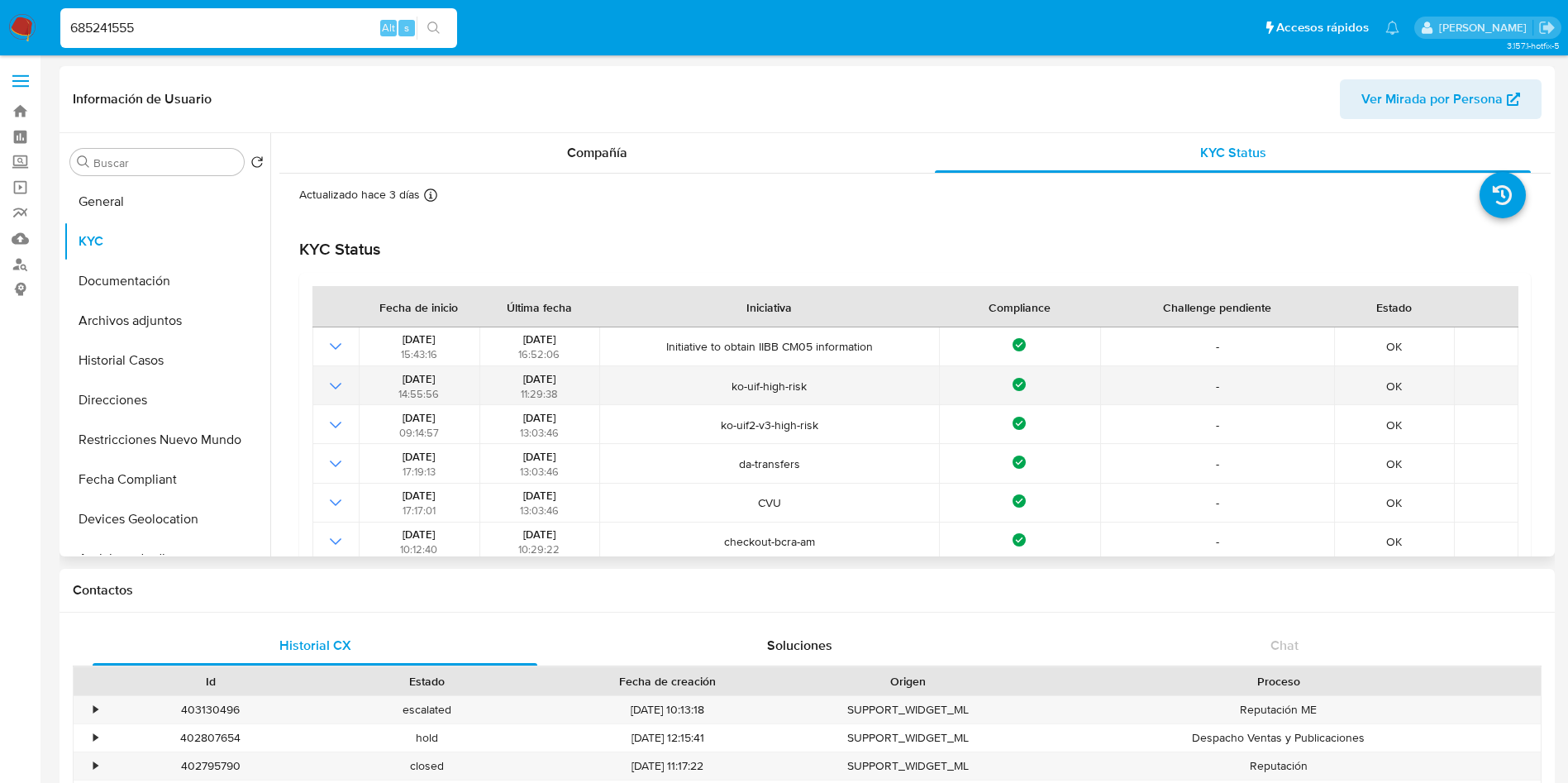
drag, startPoint x: 494, startPoint y: 370, endPoint x: 571, endPoint y: 383, distance: 78.1
click at [571, 383] on td "27/06/2024 11:29:38" at bounding box center [539, 385] width 120 height 39
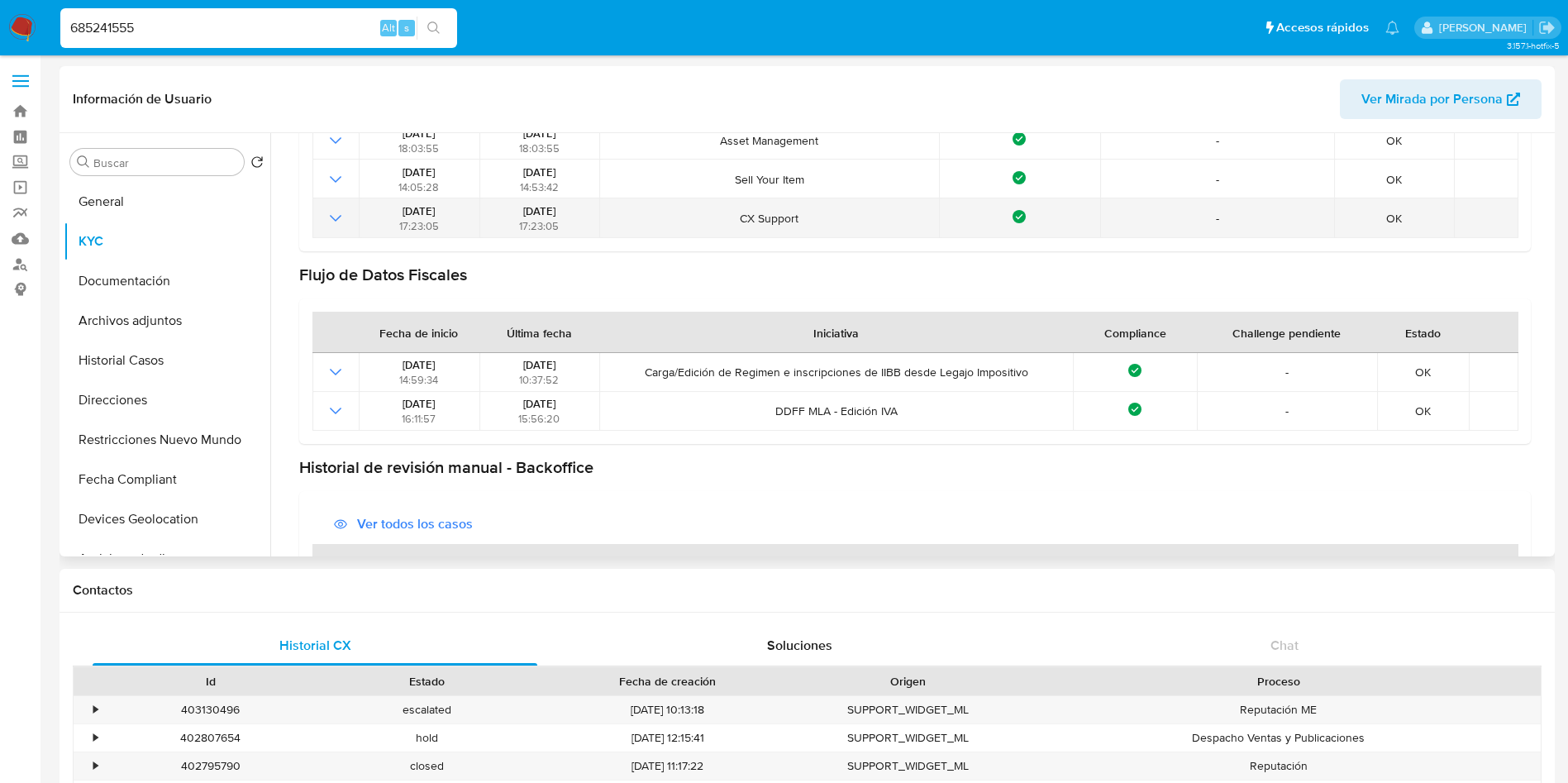
scroll to position [620, 0]
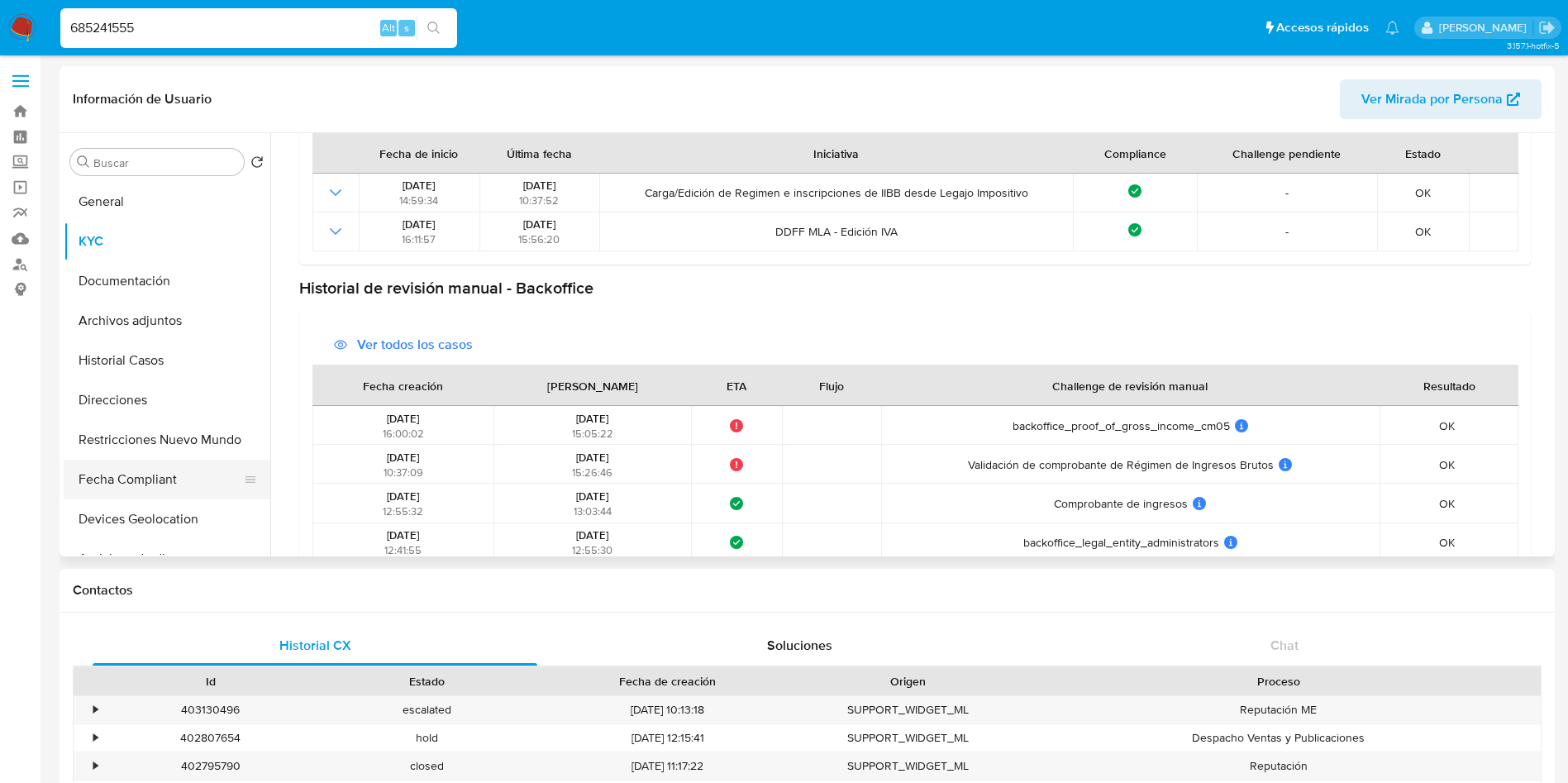
click at [152, 483] on button "Fecha Compliant" at bounding box center [160, 479] width 193 height 40
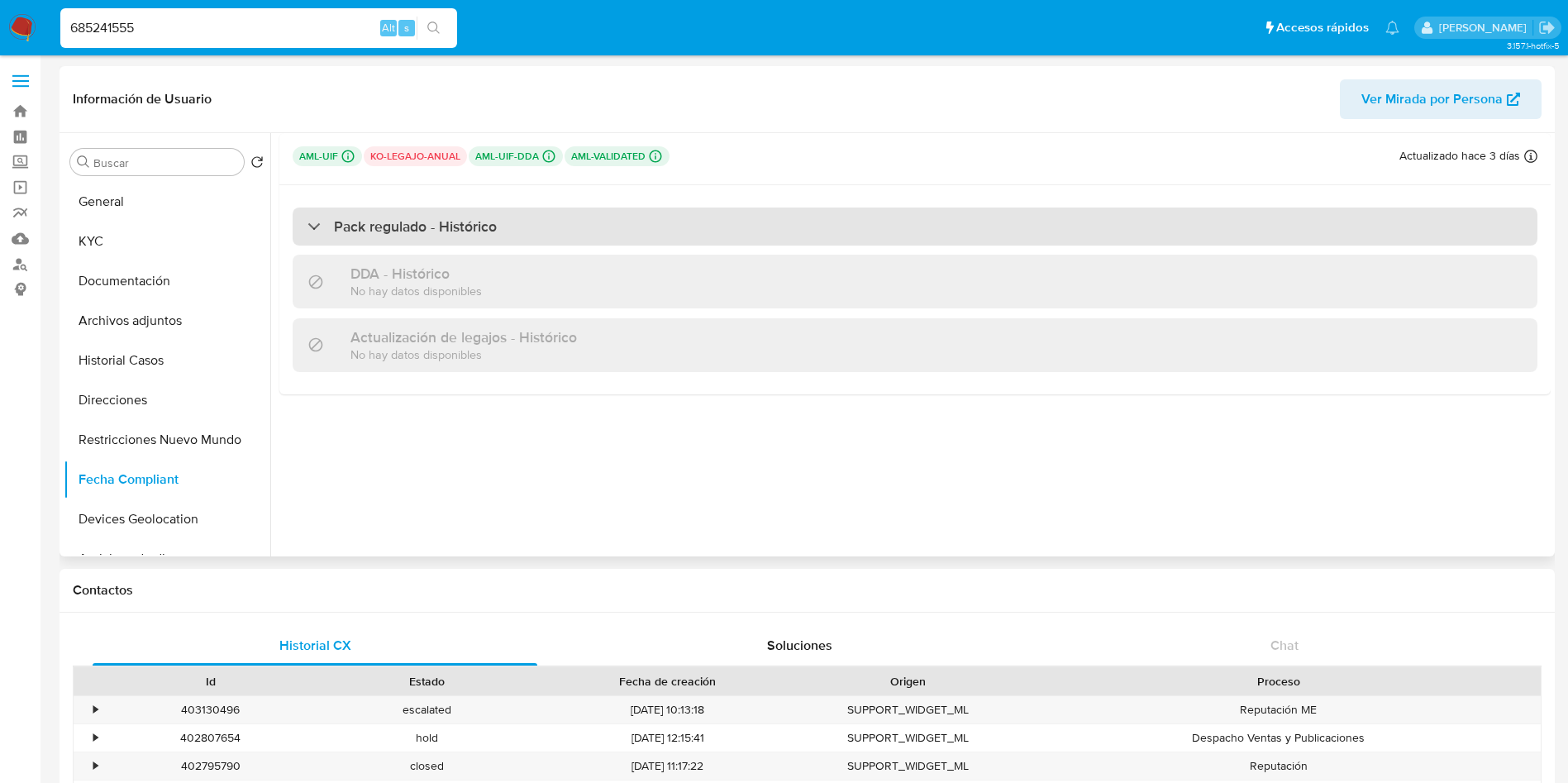
click at [460, 226] on h3 "Pack regulado - Histórico" at bounding box center [415, 226] width 163 height 18
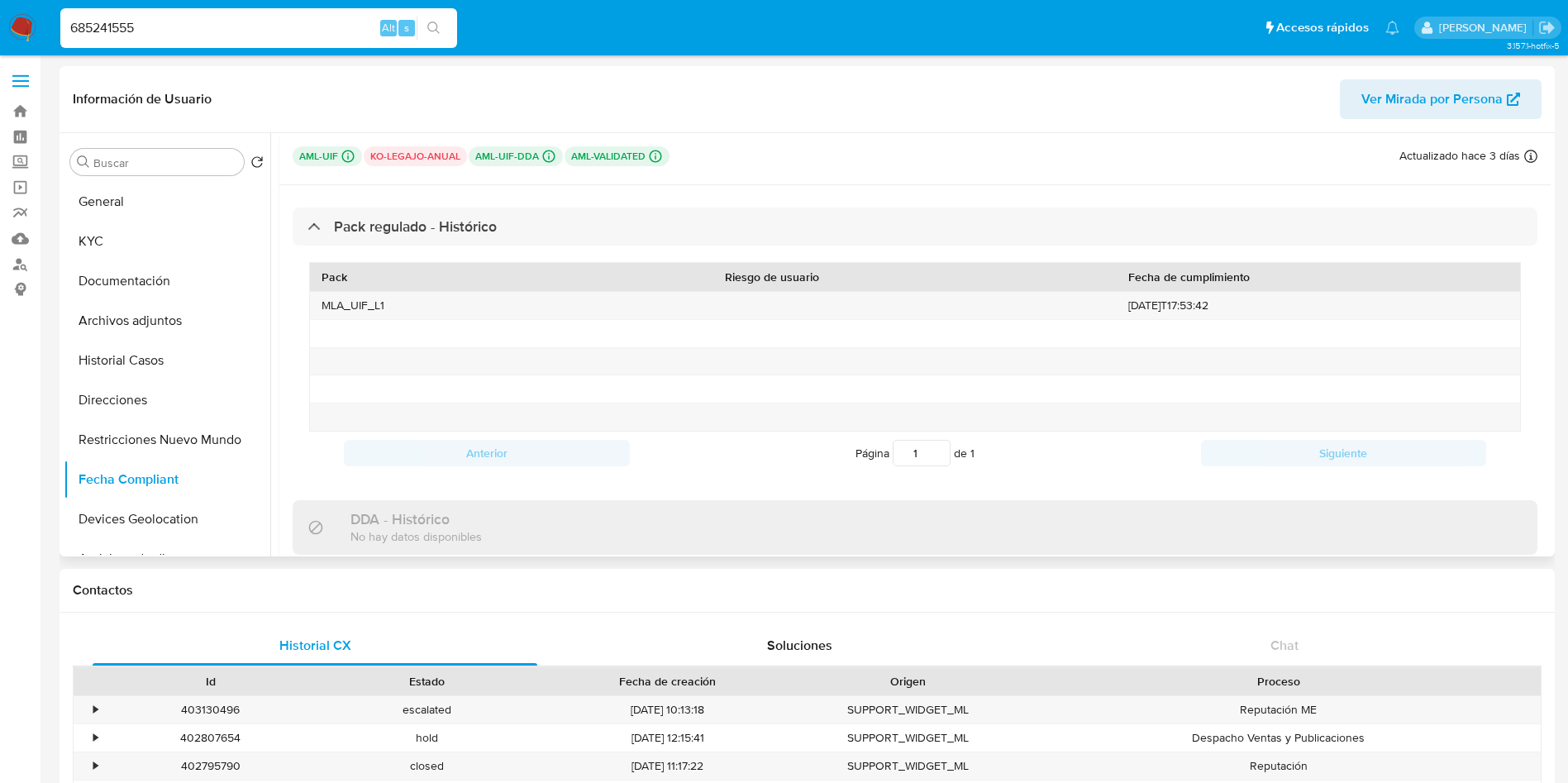
scroll to position [92, 0]
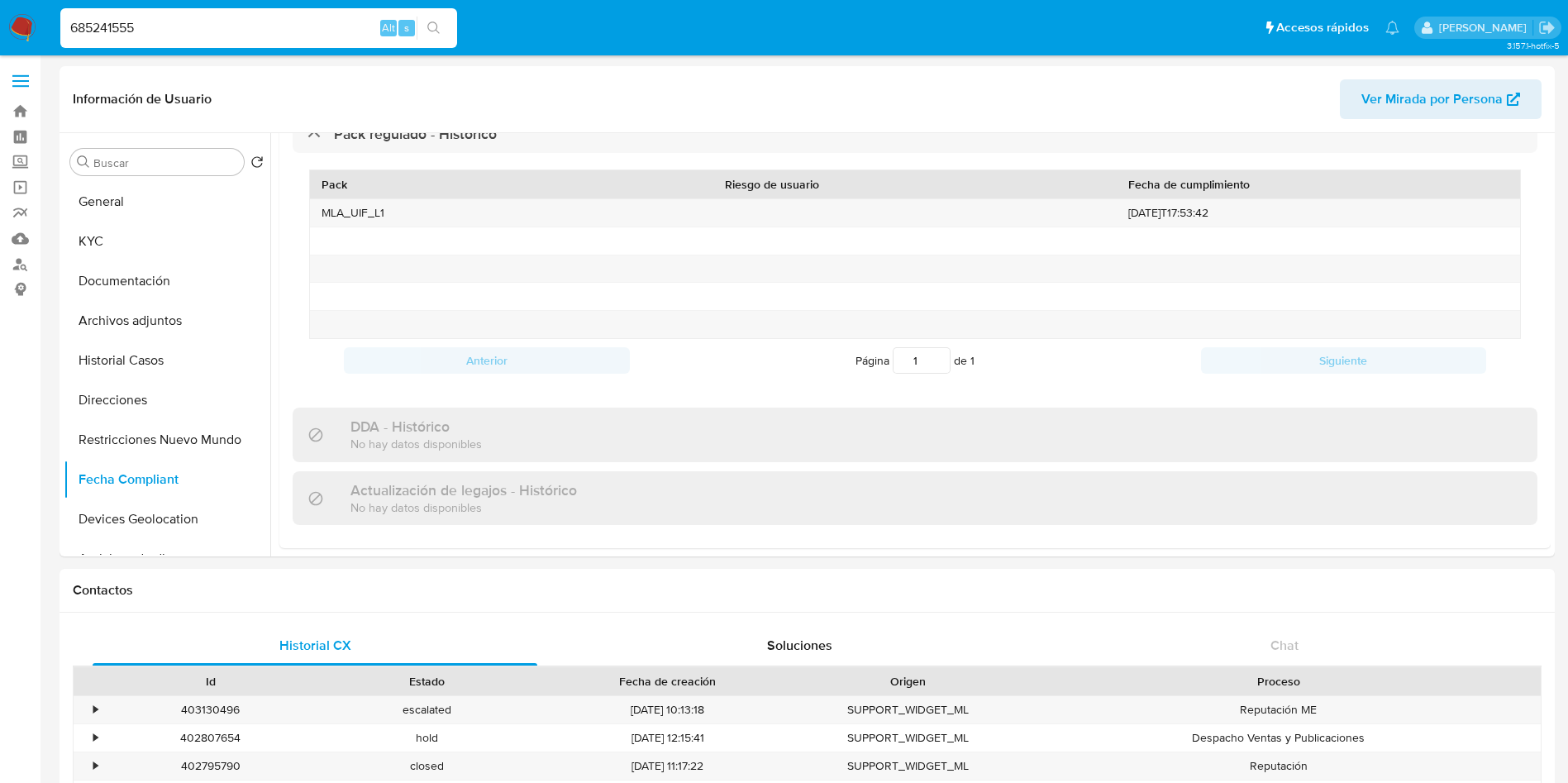
click at [159, 37] on input "685241555" at bounding box center [258, 28] width 397 height 21
click at [159, 36] on input "685241555" at bounding box center [258, 28] width 397 height 21
paste input "225946992"
type input "2259469925"
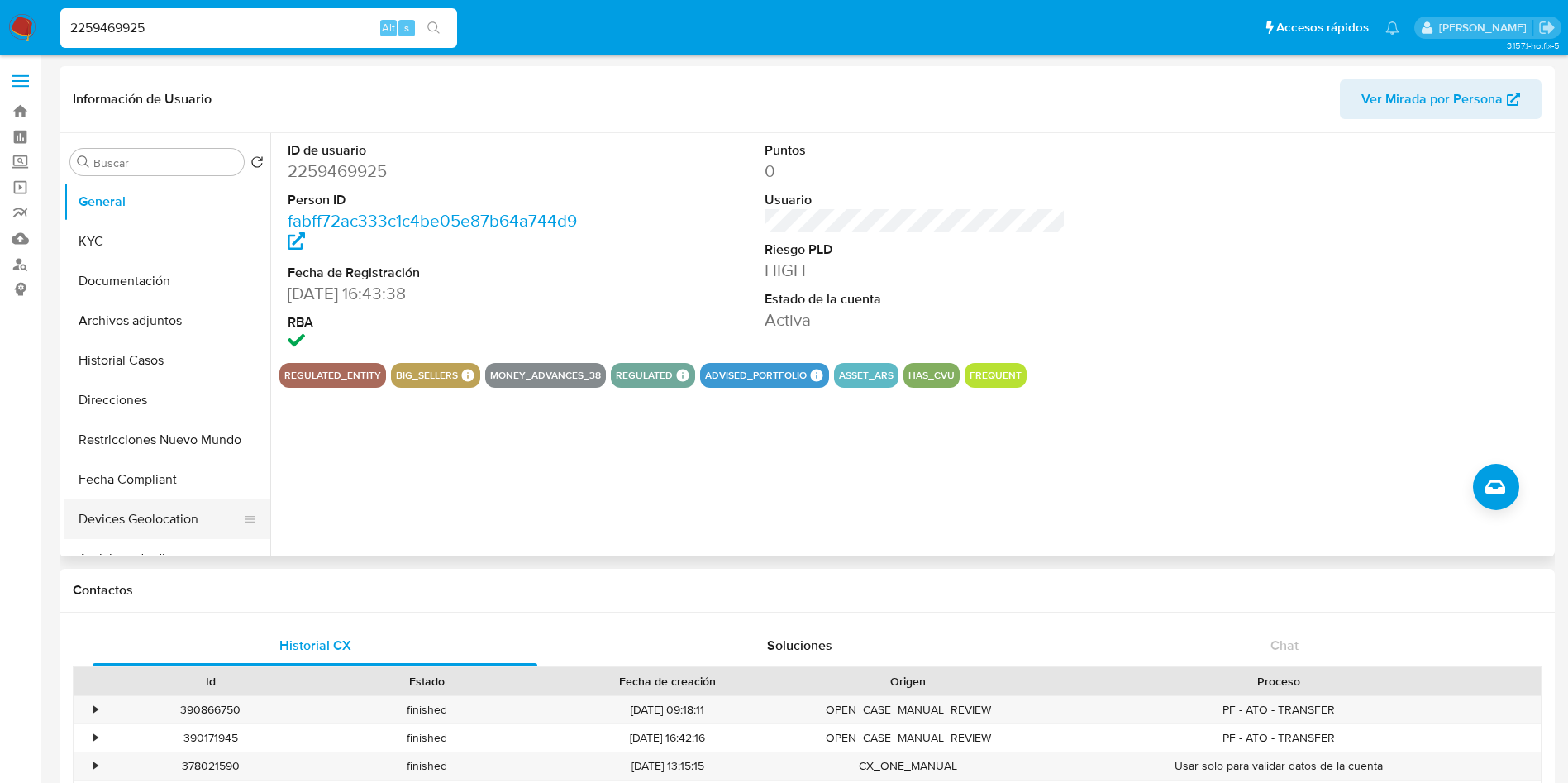
select select "10"
click at [119, 246] on button "KYC" at bounding box center [160, 241] width 193 height 40
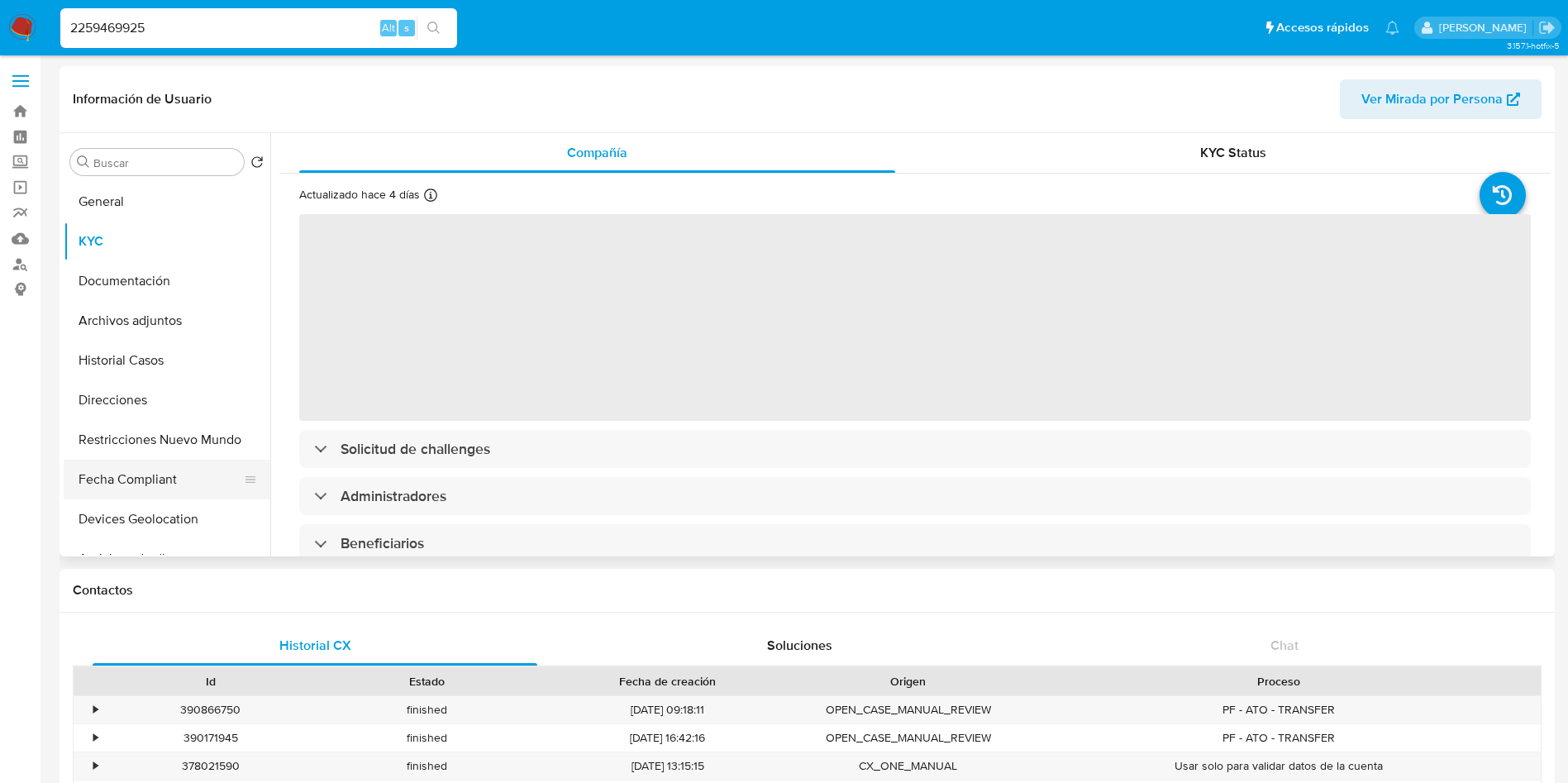
click at [159, 468] on button "Fecha Compliant" at bounding box center [160, 479] width 193 height 40
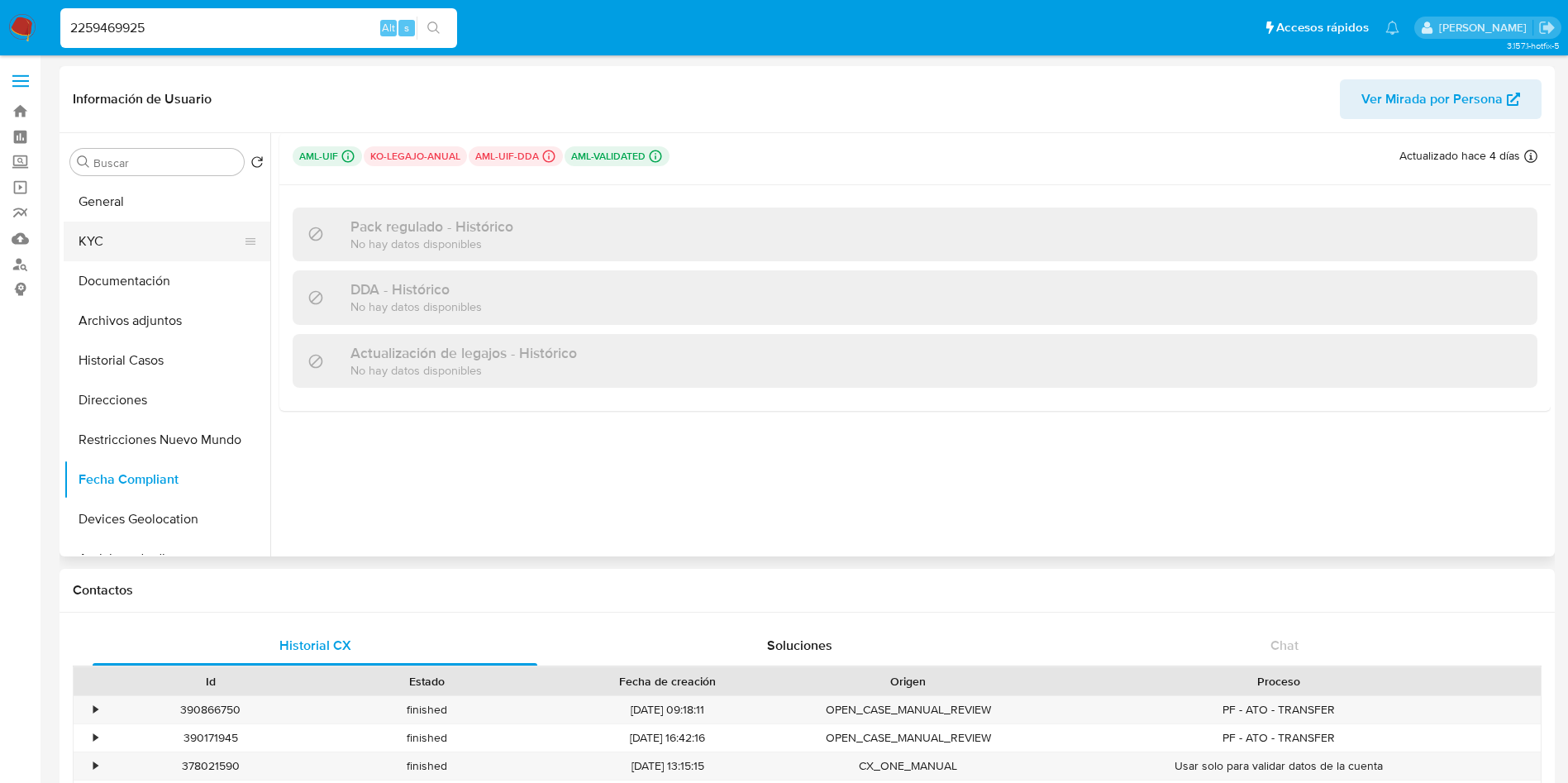
click at [165, 237] on button "KYC" at bounding box center [160, 241] width 193 height 40
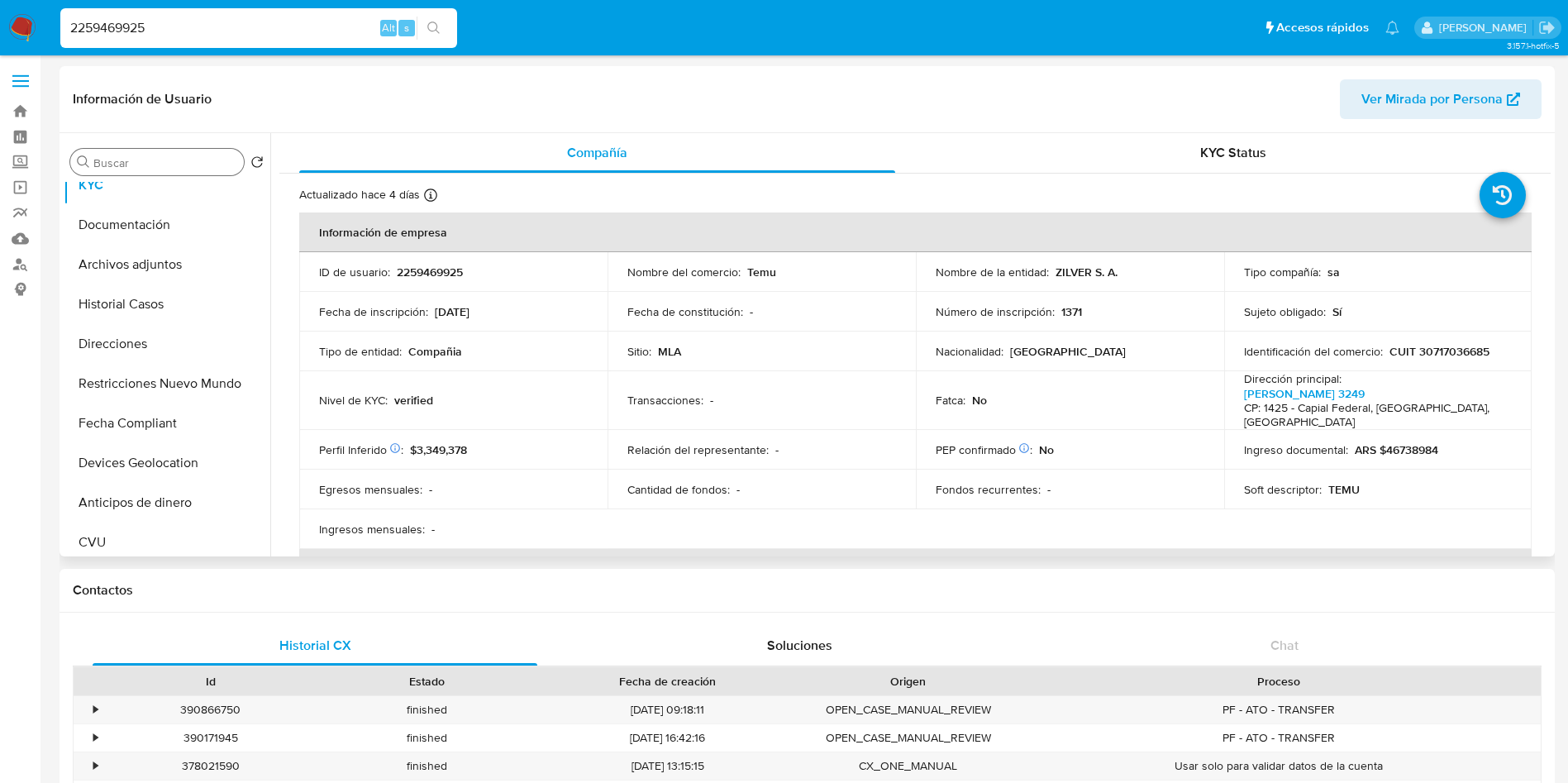
scroll to position [34, 0]
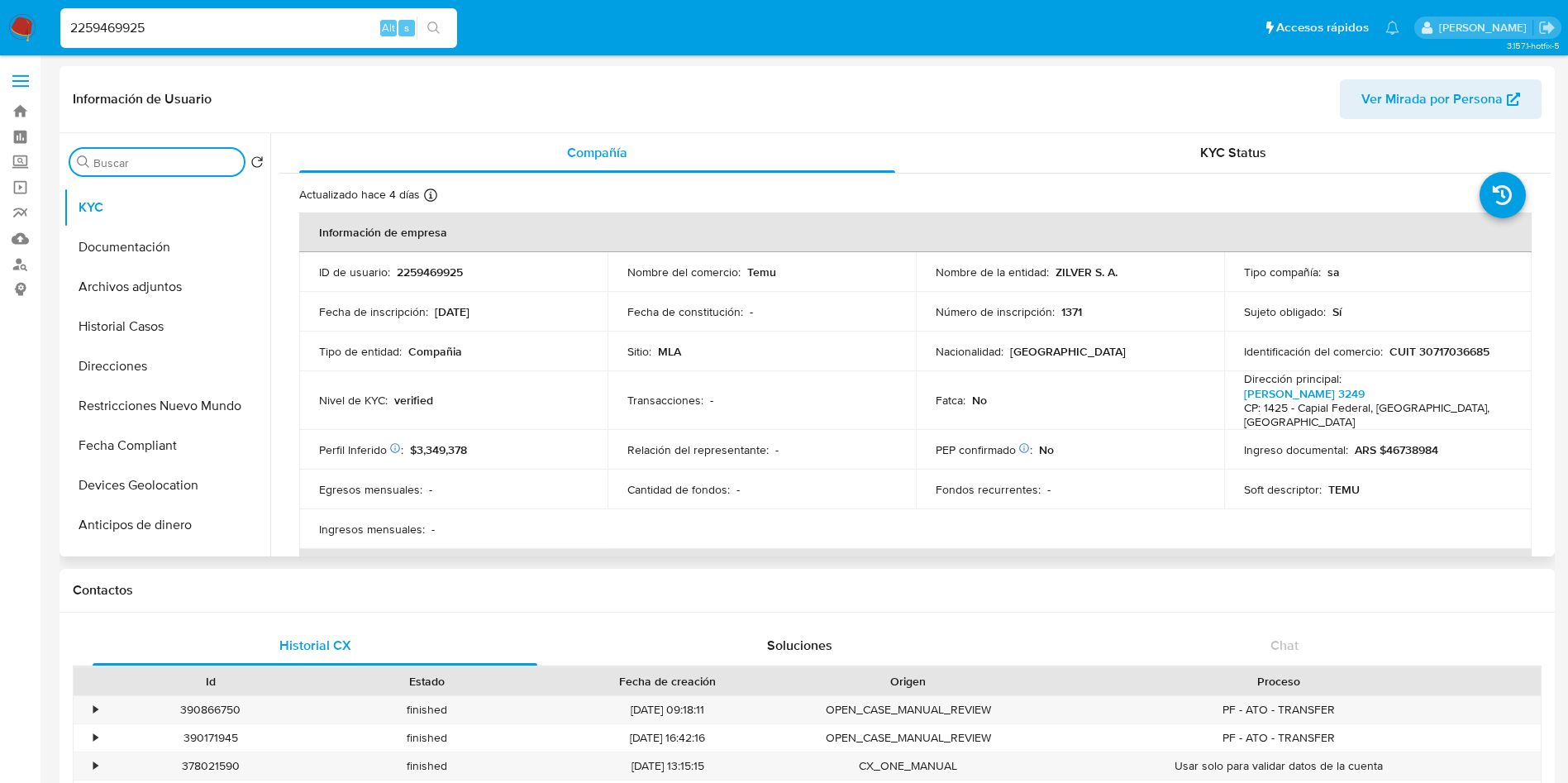
click at [184, 164] on input "Buscar" at bounding box center [165, 162] width 144 height 15
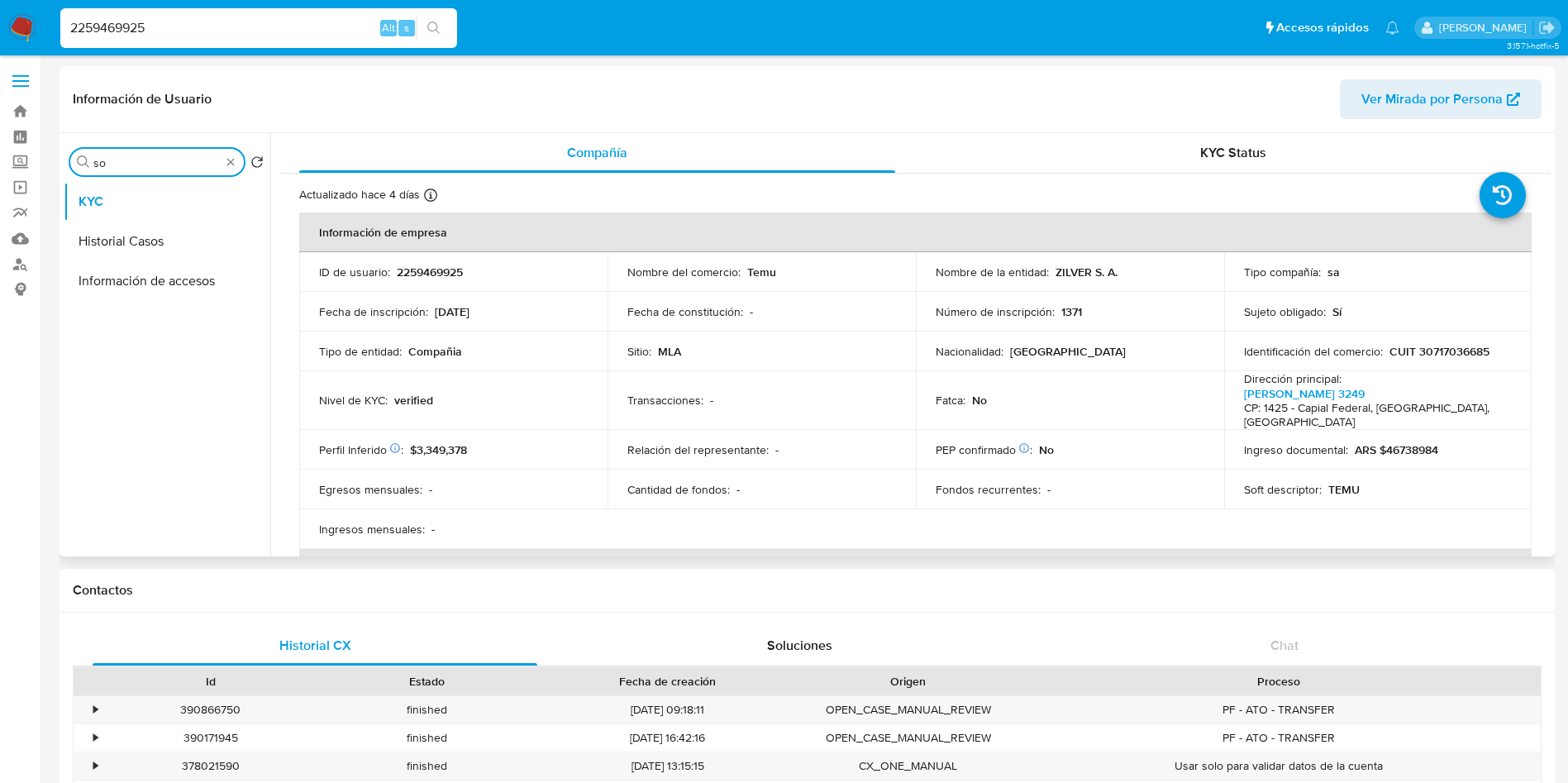
type input "s"
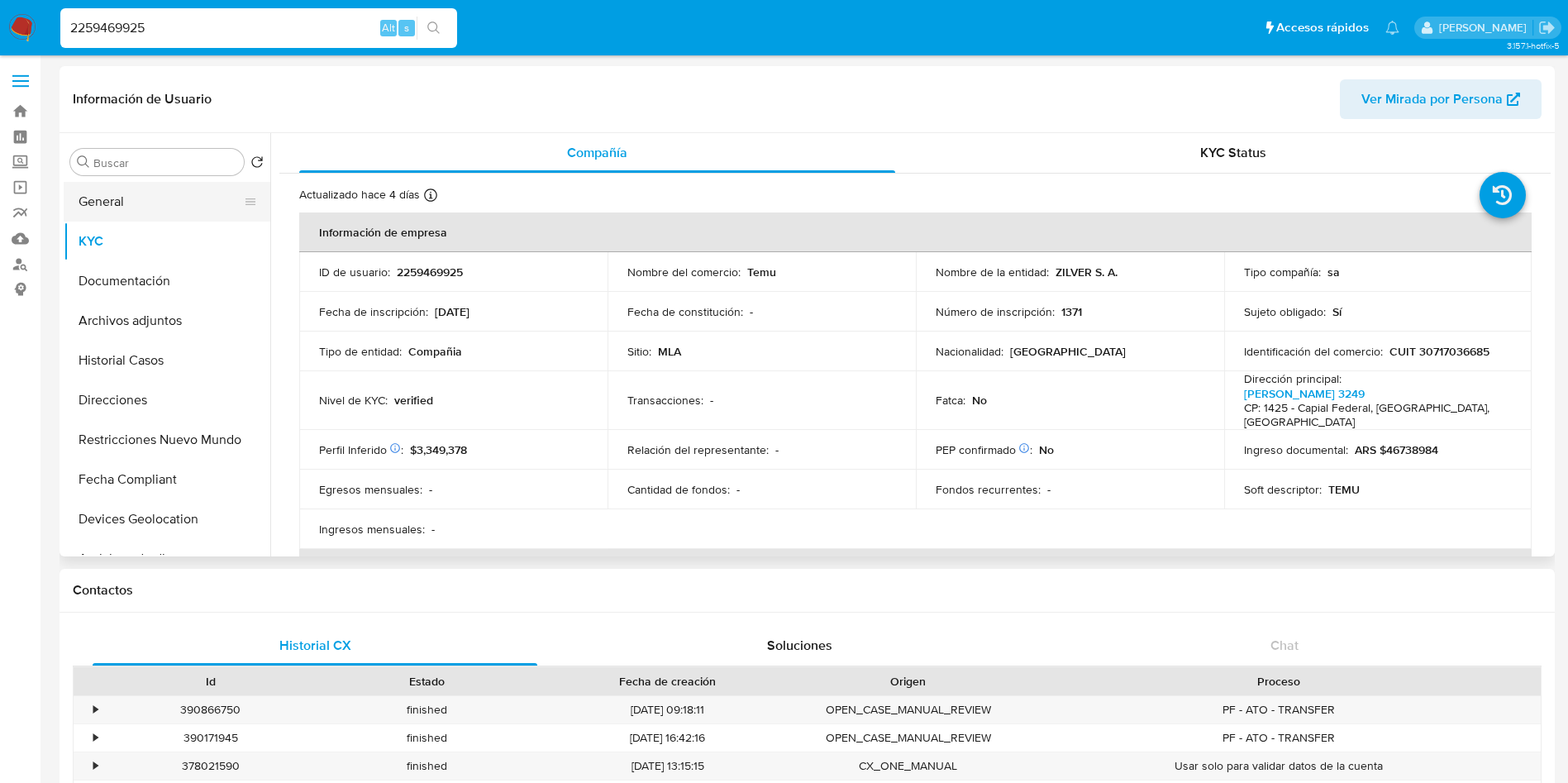
click at [134, 208] on button "General" at bounding box center [160, 201] width 193 height 40
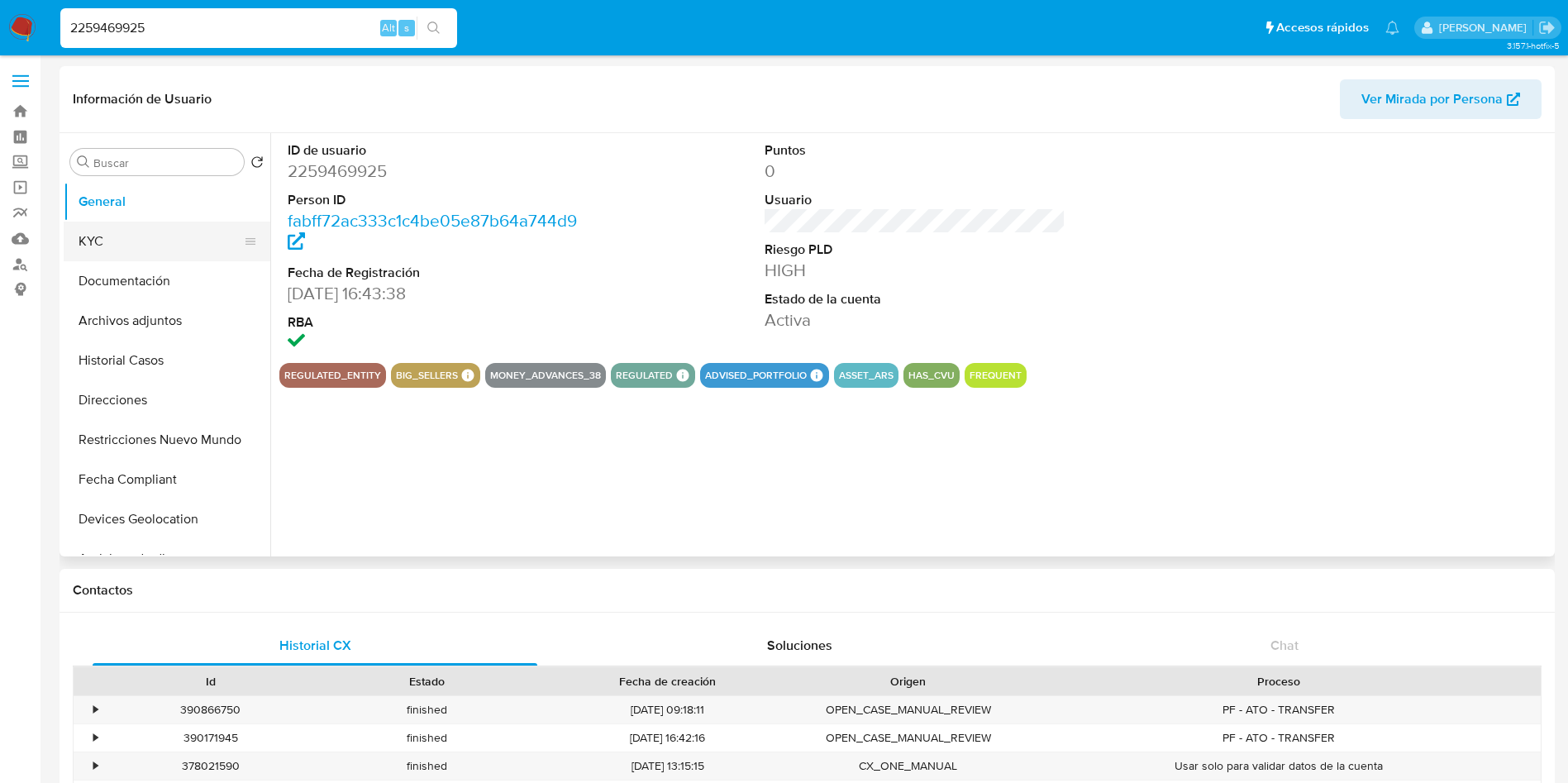
click at [134, 243] on button "KYC" at bounding box center [160, 241] width 193 height 40
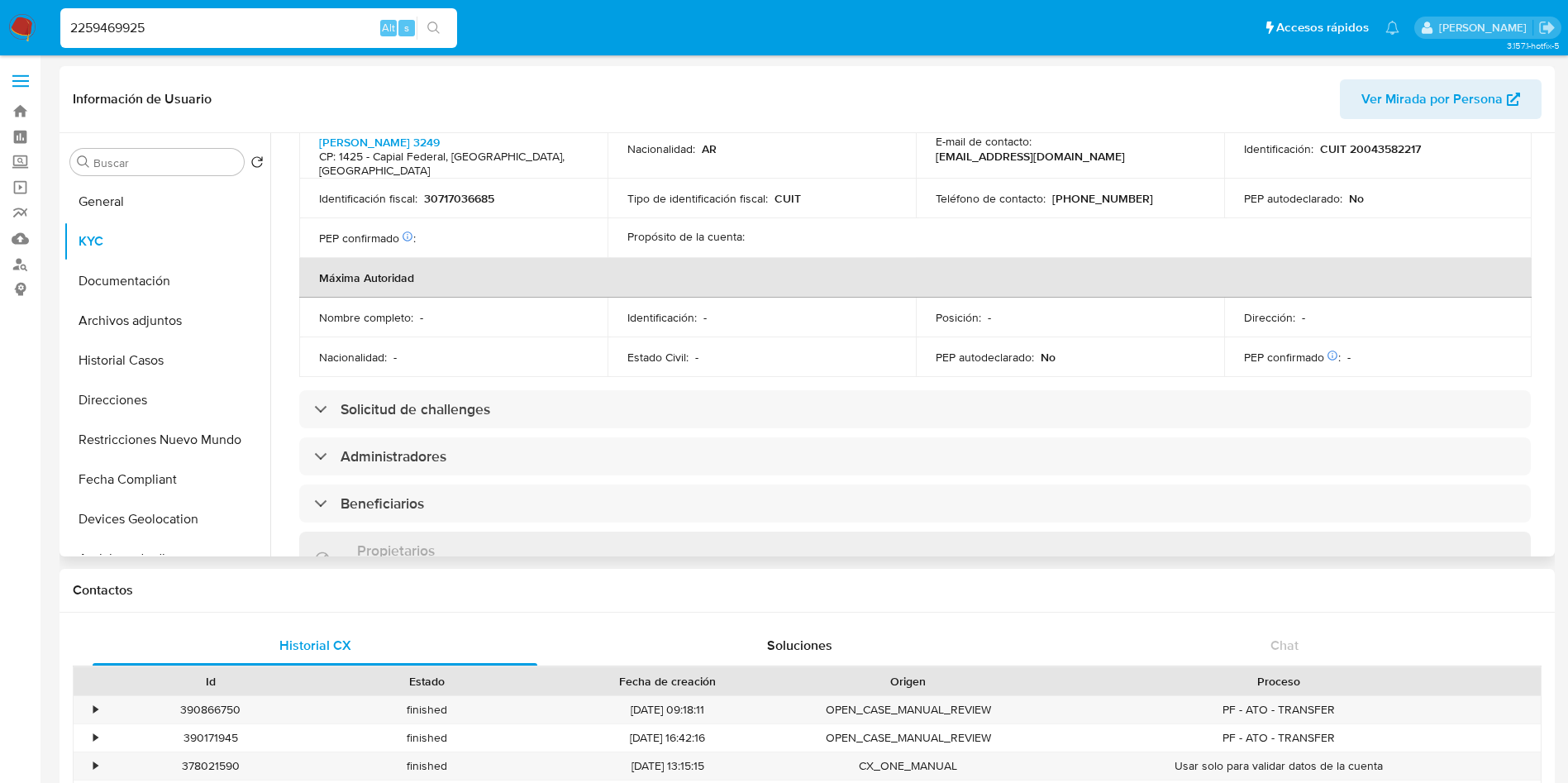
scroll to position [744, 0]
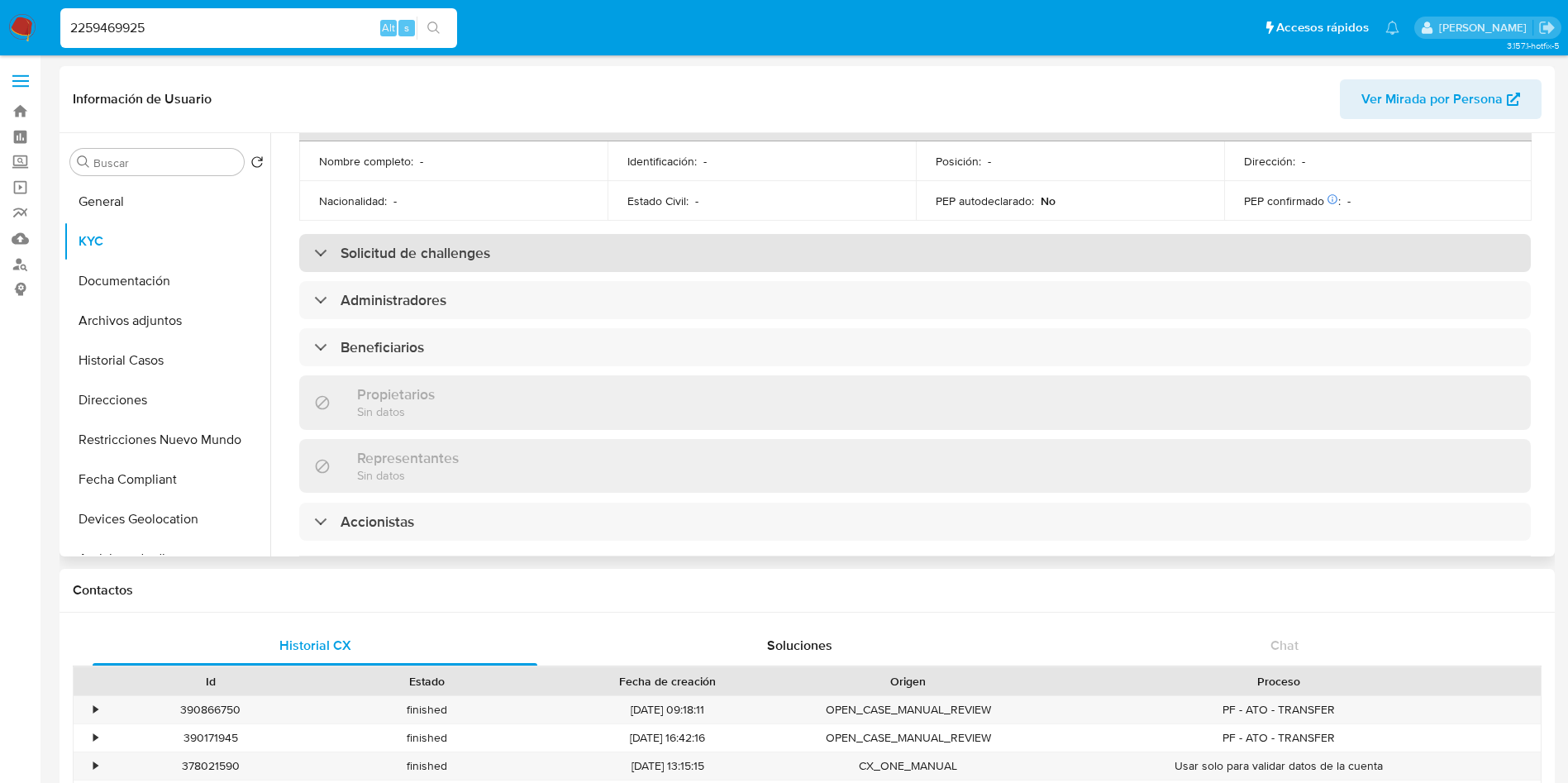
click at [444, 241] on div "Solicitud de challenges" at bounding box center [914, 252] width 1231 height 38
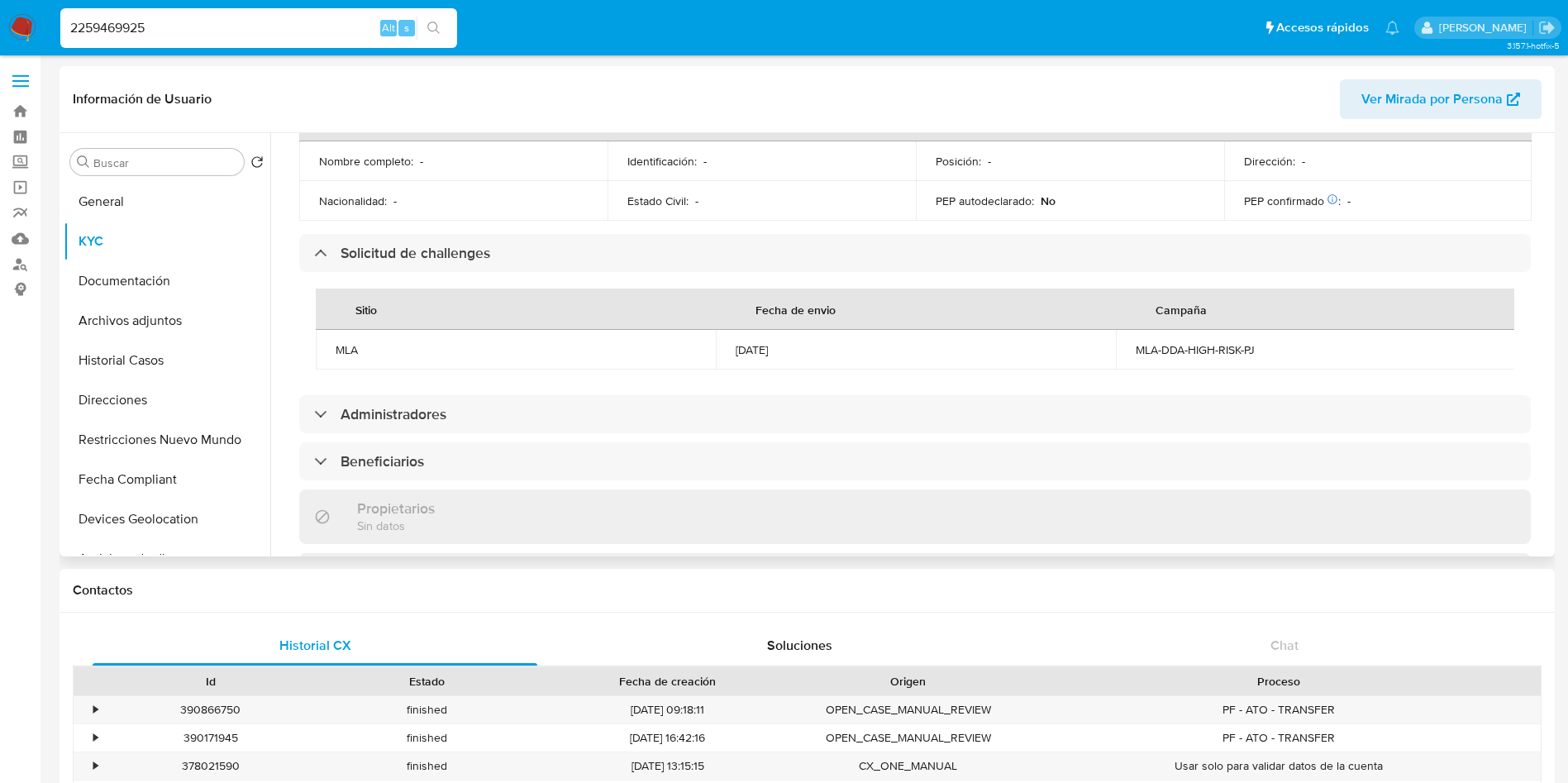
drag, startPoint x: 732, startPoint y: 349, endPoint x: 811, endPoint y: 355, distance: 79.2
click at [811, 355] on td "10/02/2025" at bounding box center [916, 349] width 400 height 40
copy div "10/02/2025"
click at [287, 327] on div "Actualizado hace 4 días Creado: 11/02/2025 12:51:42 Actualizado: 28/08/2025 21:…" at bounding box center [915, 244] width 1271 height 1628
click at [184, 182] on button "General" at bounding box center [160, 201] width 193 height 40
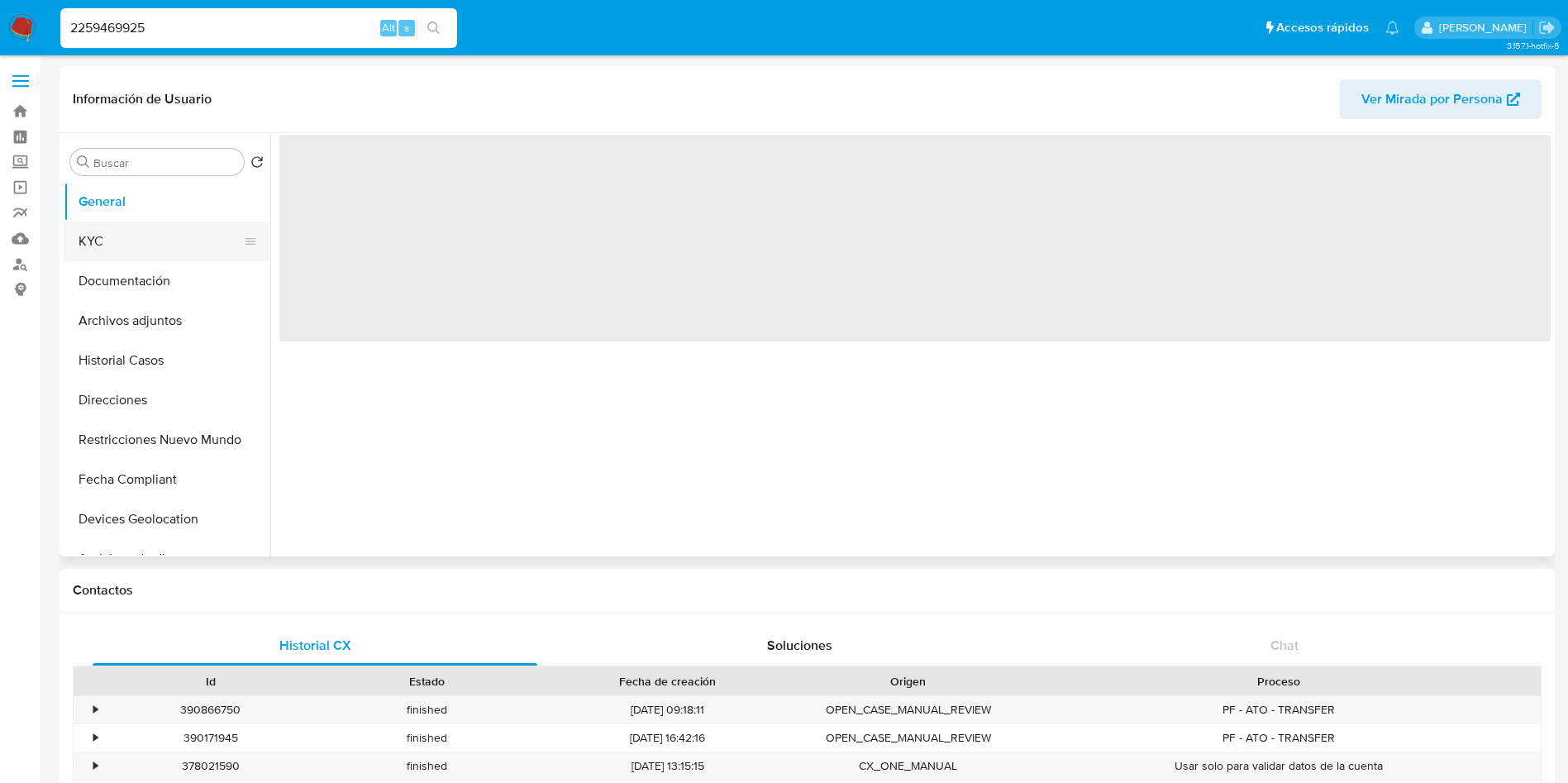
scroll to position [0, 0]
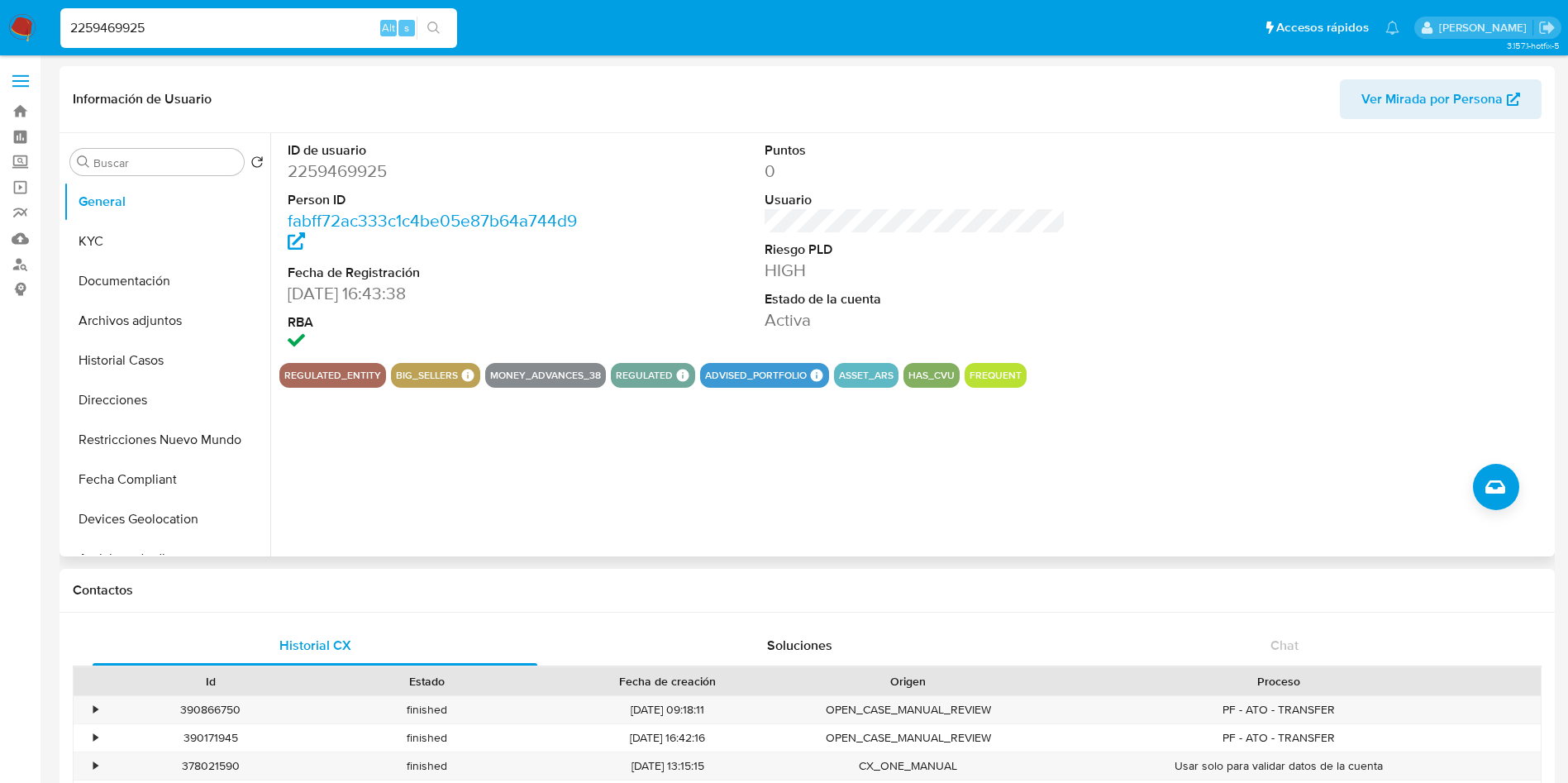
click at [327, 163] on dd "2259469925" at bounding box center [438, 171] width 302 height 23
click at [327, 162] on dd "2259469925" at bounding box center [438, 171] width 302 height 23
copy dd "2259469925"
click at [122, 246] on button "KYC" at bounding box center [160, 241] width 193 height 40
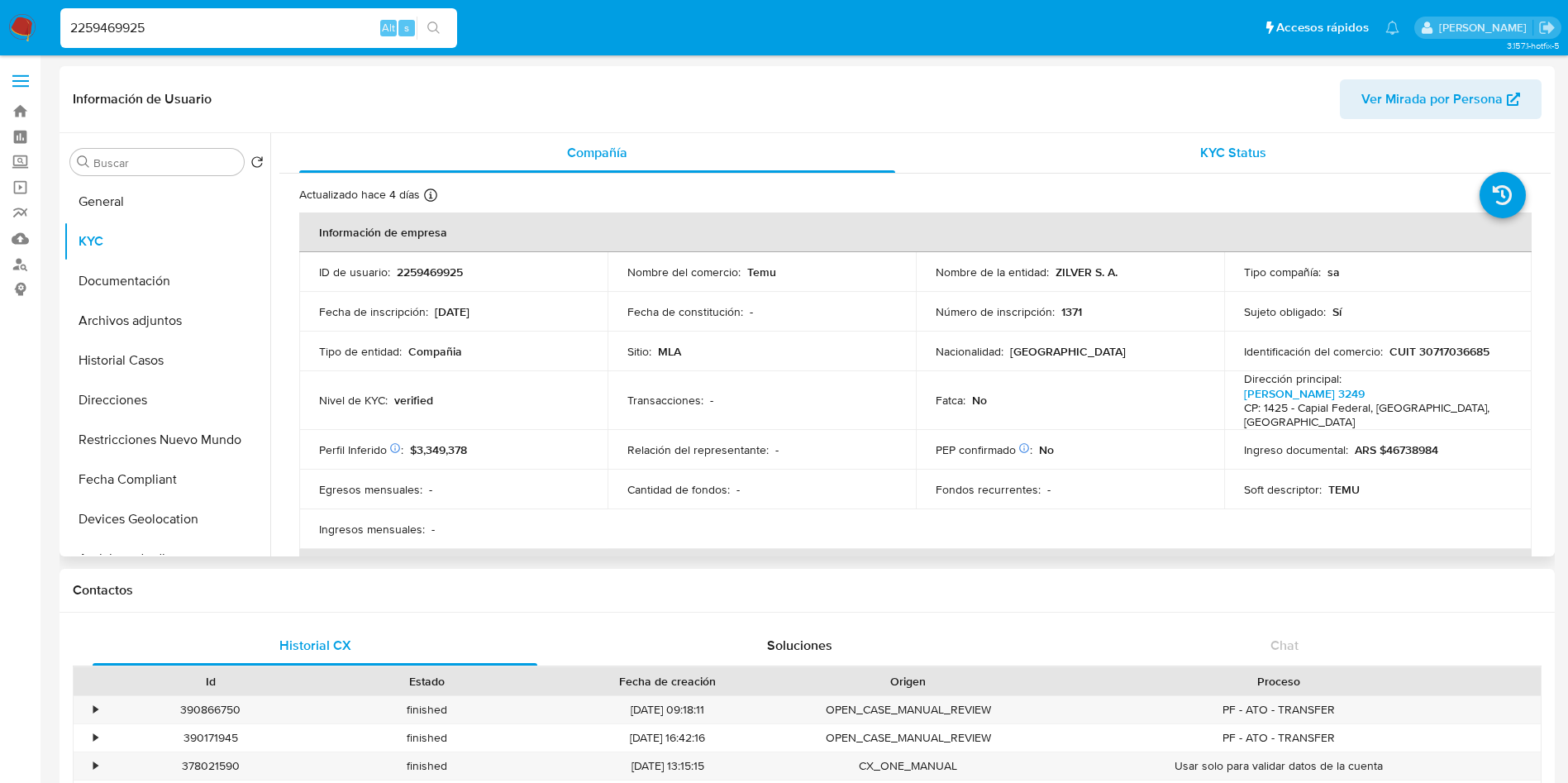
click at [1116, 150] on div "KYC Status" at bounding box center [1232, 152] width 596 height 40
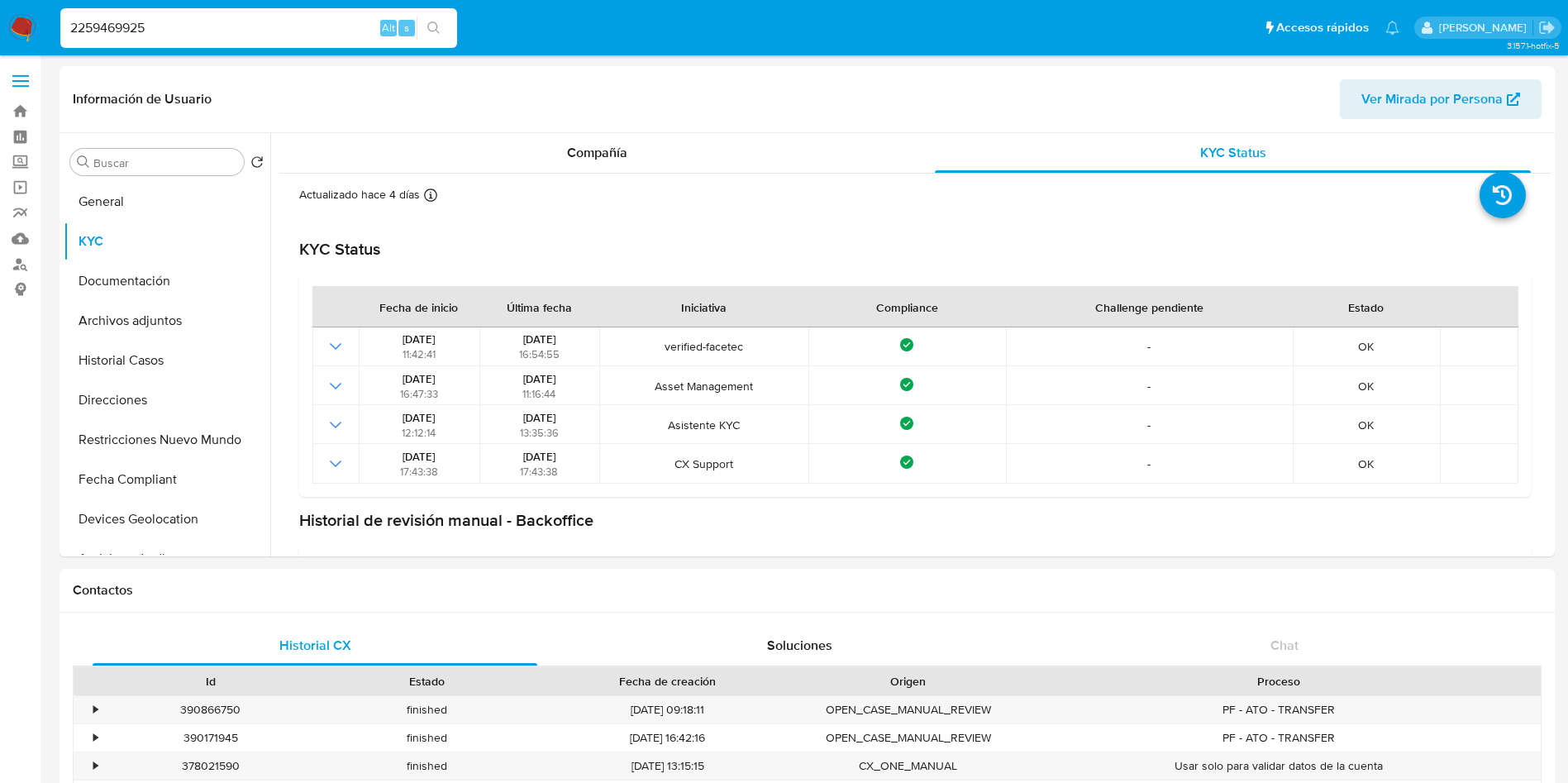
click at [191, 48] on div "2259469925 Alt s" at bounding box center [258, 28] width 397 height 40
click at [198, 22] on input "2259469925" at bounding box center [258, 28] width 397 height 21
click at [198, 21] on input "2259469925" at bounding box center [258, 28] width 397 height 21
paste input "112963618"
type input "112963618"
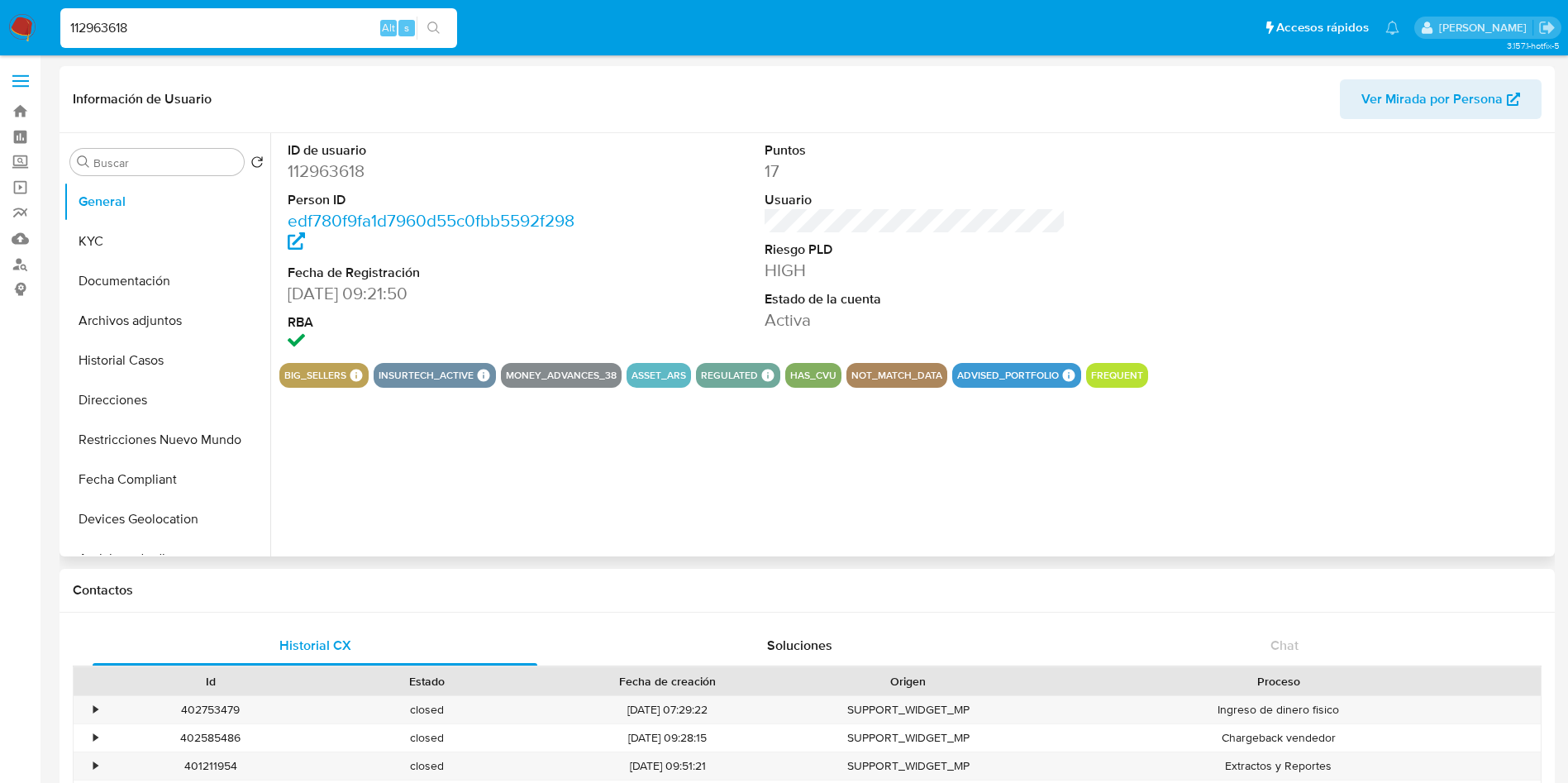
select select "10"
click at [124, 242] on button "KYC" at bounding box center [160, 241] width 193 height 40
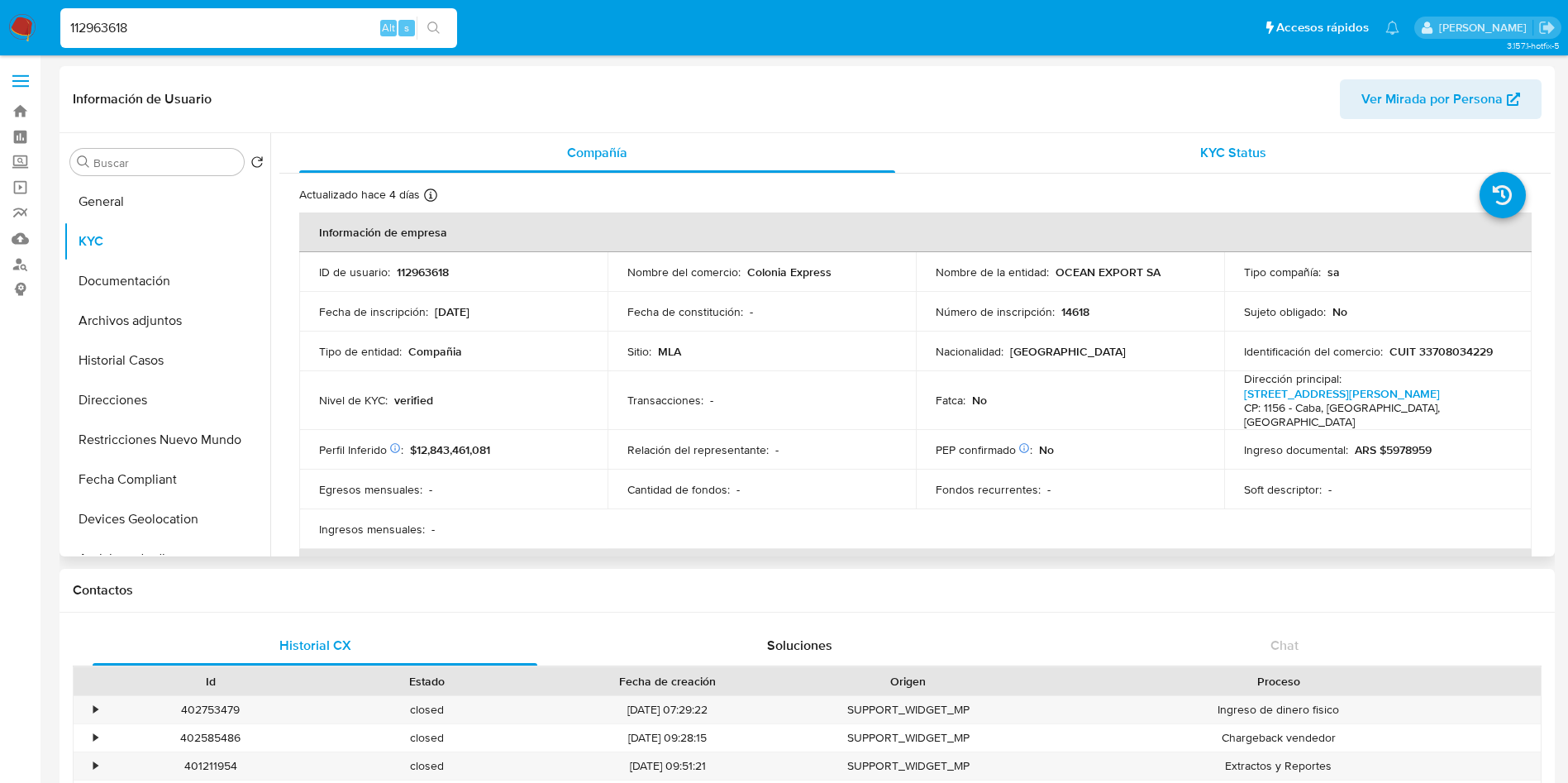
click at [1162, 162] on div "KYC Status" at bounding box center [1232, 152] width 596 height 40
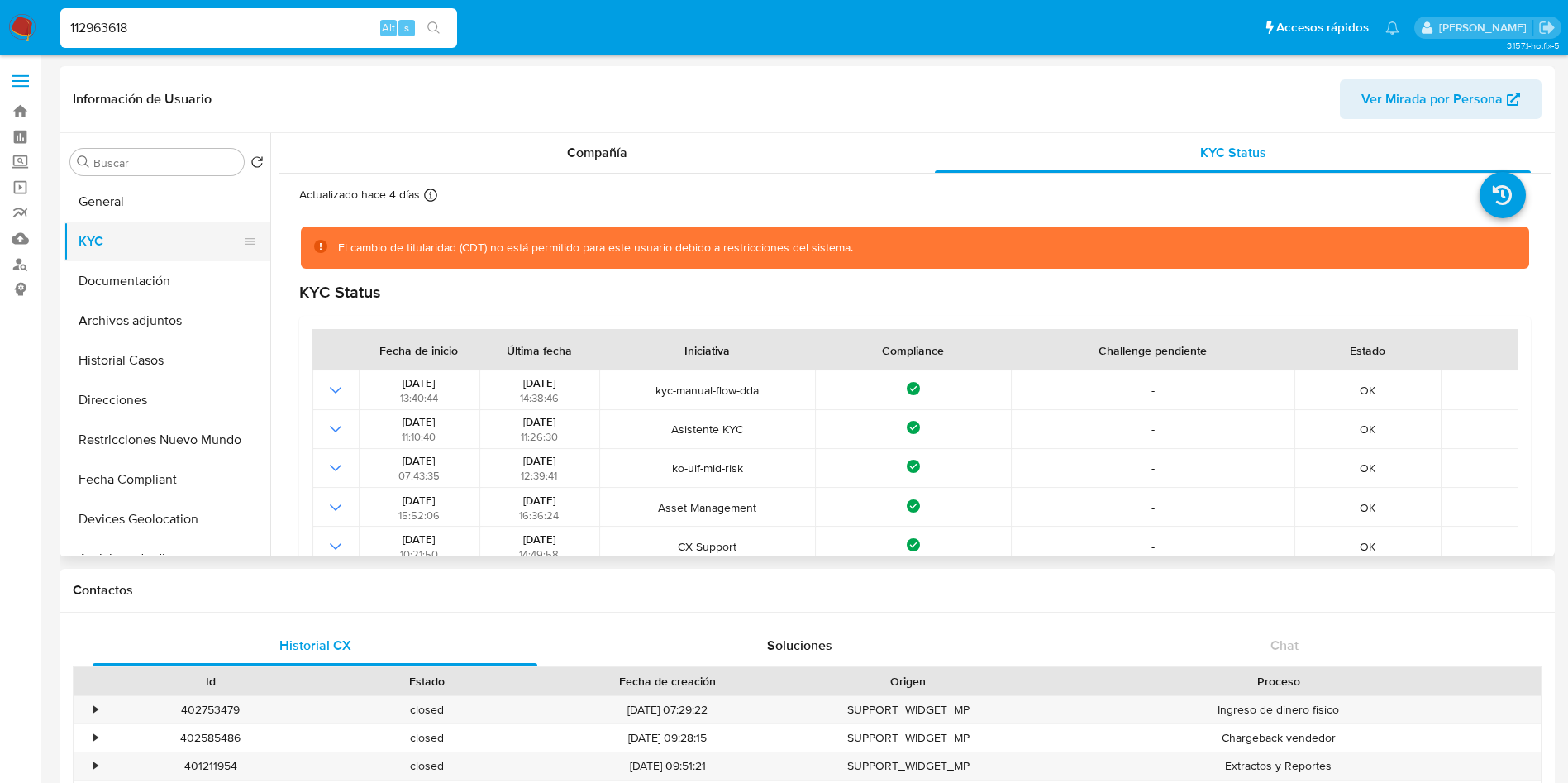
click at [134, 248] on button "KYC" at bounding box center [160, 241] width 193 height 40
click at [588, 151] on span "Compañía" at bounding box center [597, 152] width 60 height 19
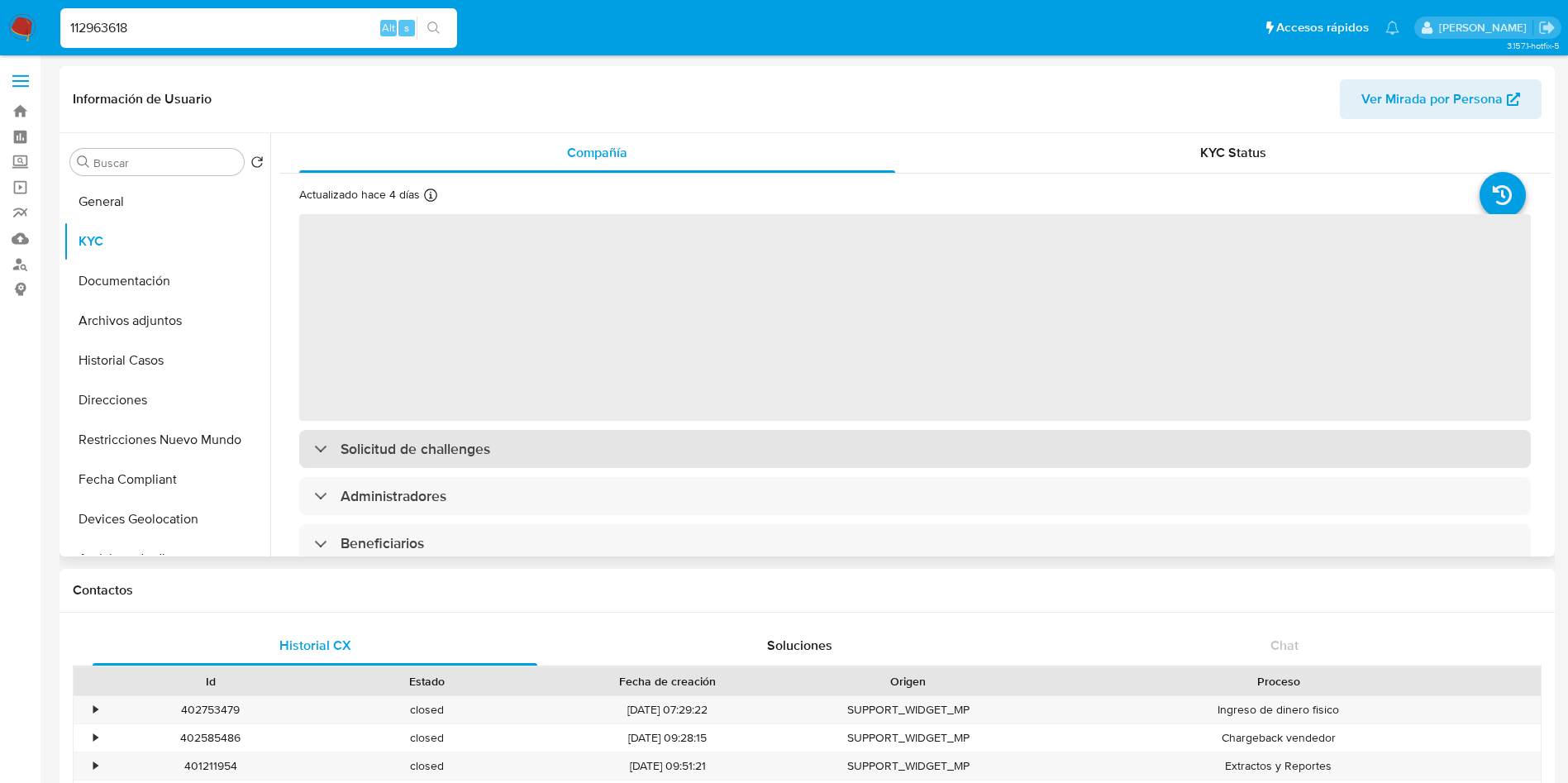
click at [505, 440] on div "‌ Solicitud de challenges Administradores Beneficiarios Propietarios Representa…" at bounding box center [914, 662] width 1231 height 898
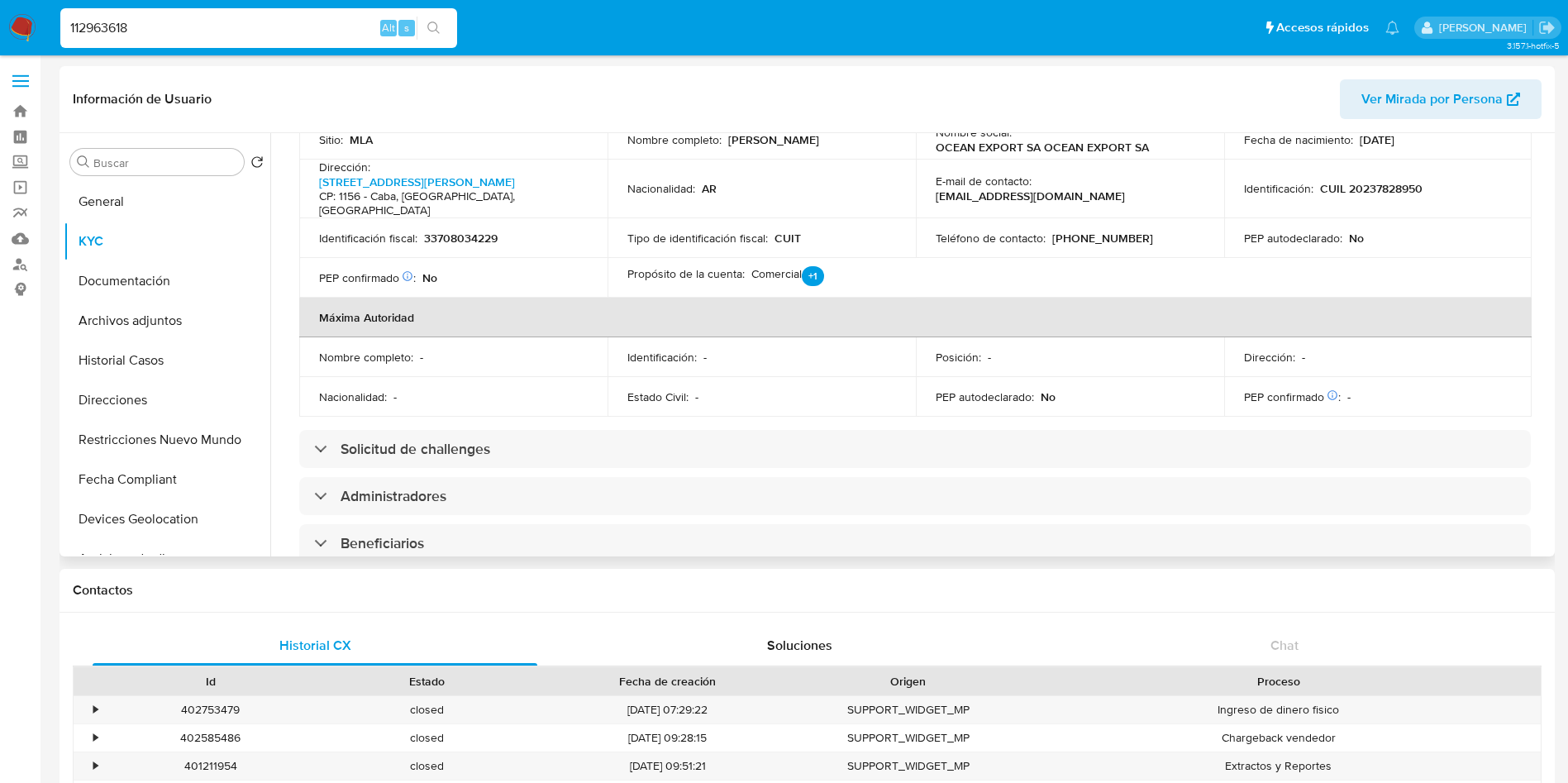
scroll to position [744, 0]
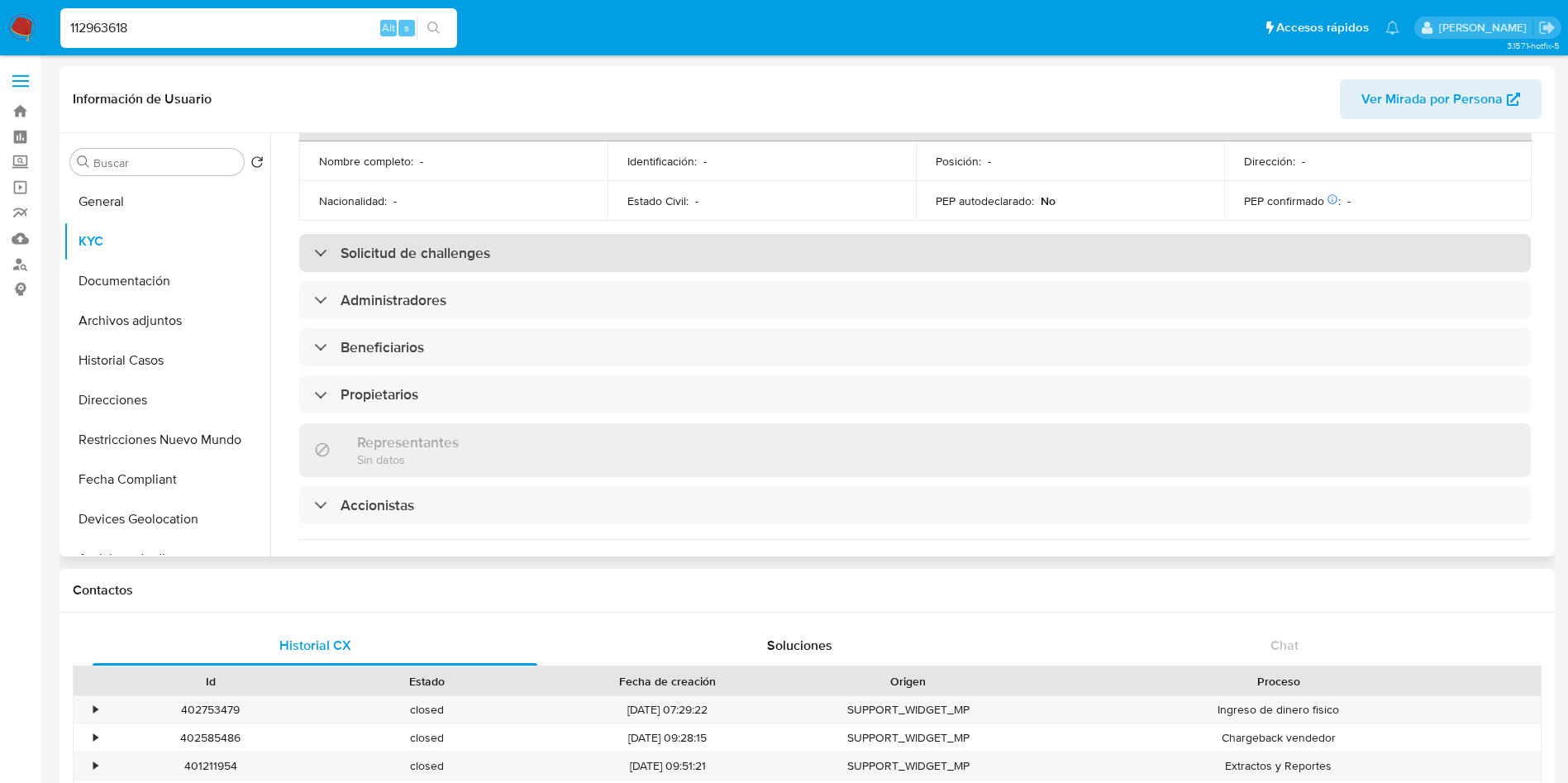
click at [466, 237] on div "Solicitud de challenges" at bounding box center [914, 252] width 1231 height 38
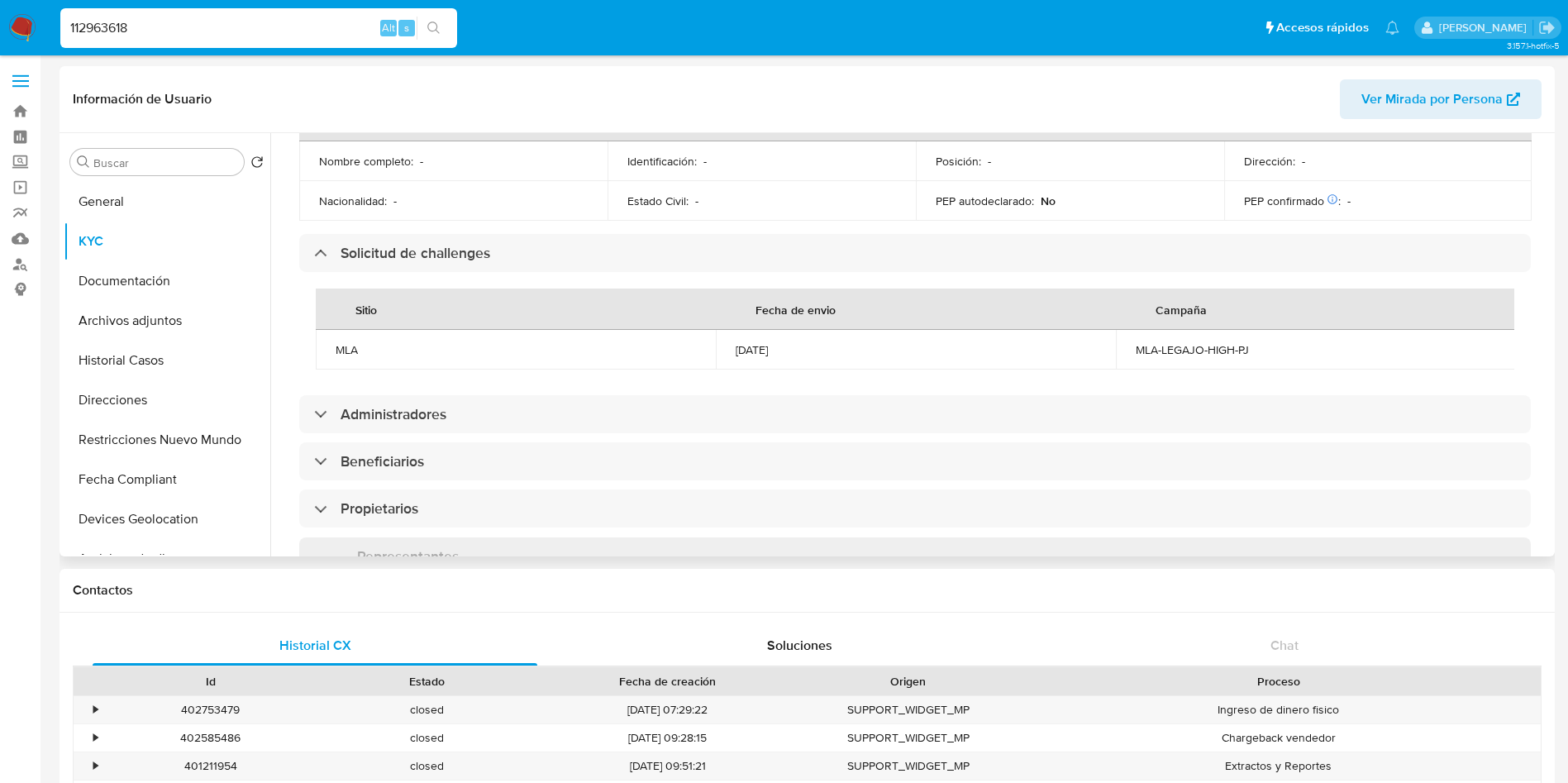
drag, startPoint x: 731, startPoint y: 319, endPoint x: 805, endPoint y: 317, distance: 74.0
click at [805, 330] on td "05/06/2024" at bounding box center [916, 349] width 400 height 40
copy div "05/06/2024"
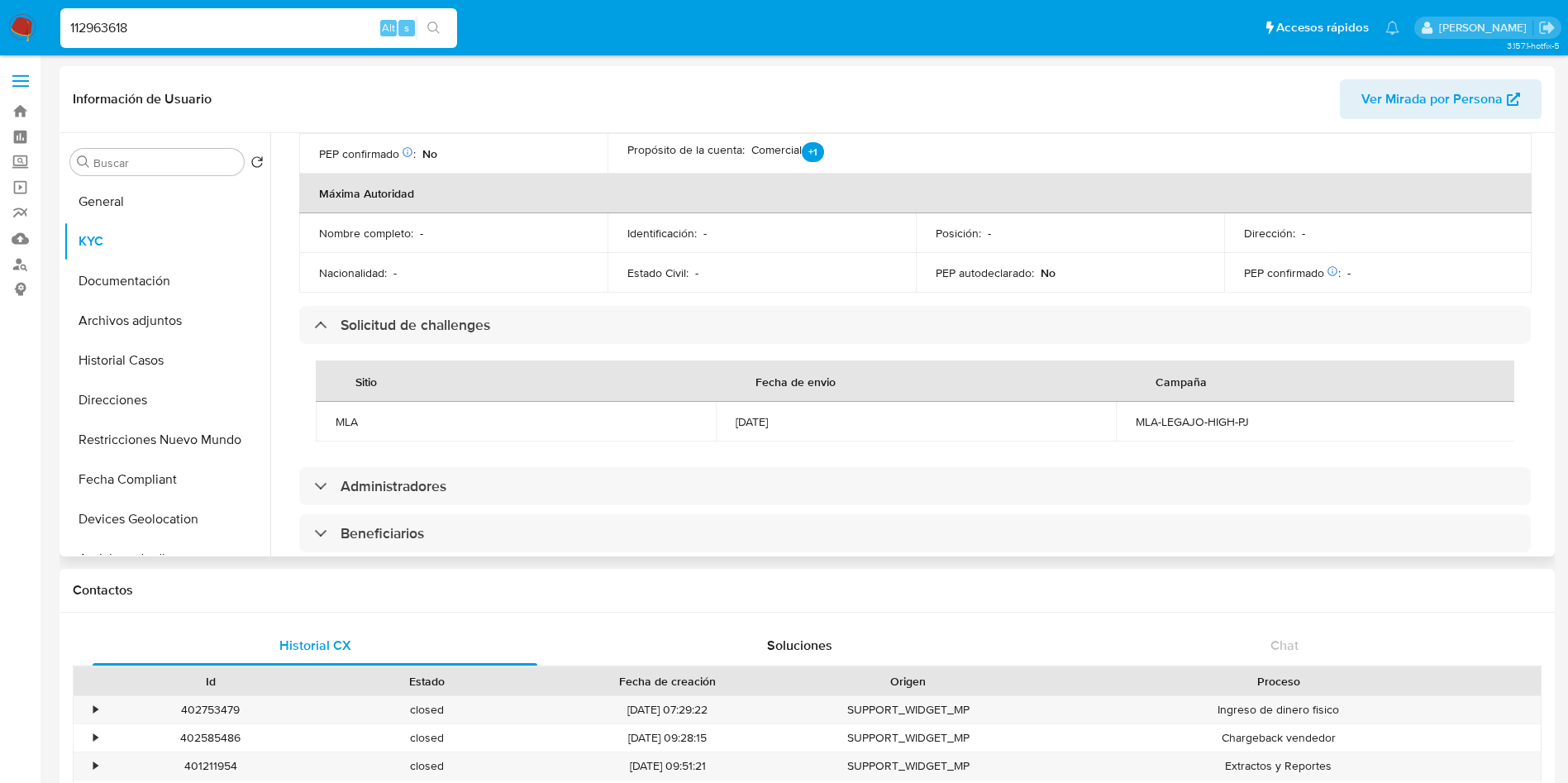
scroll to position [620, 0]
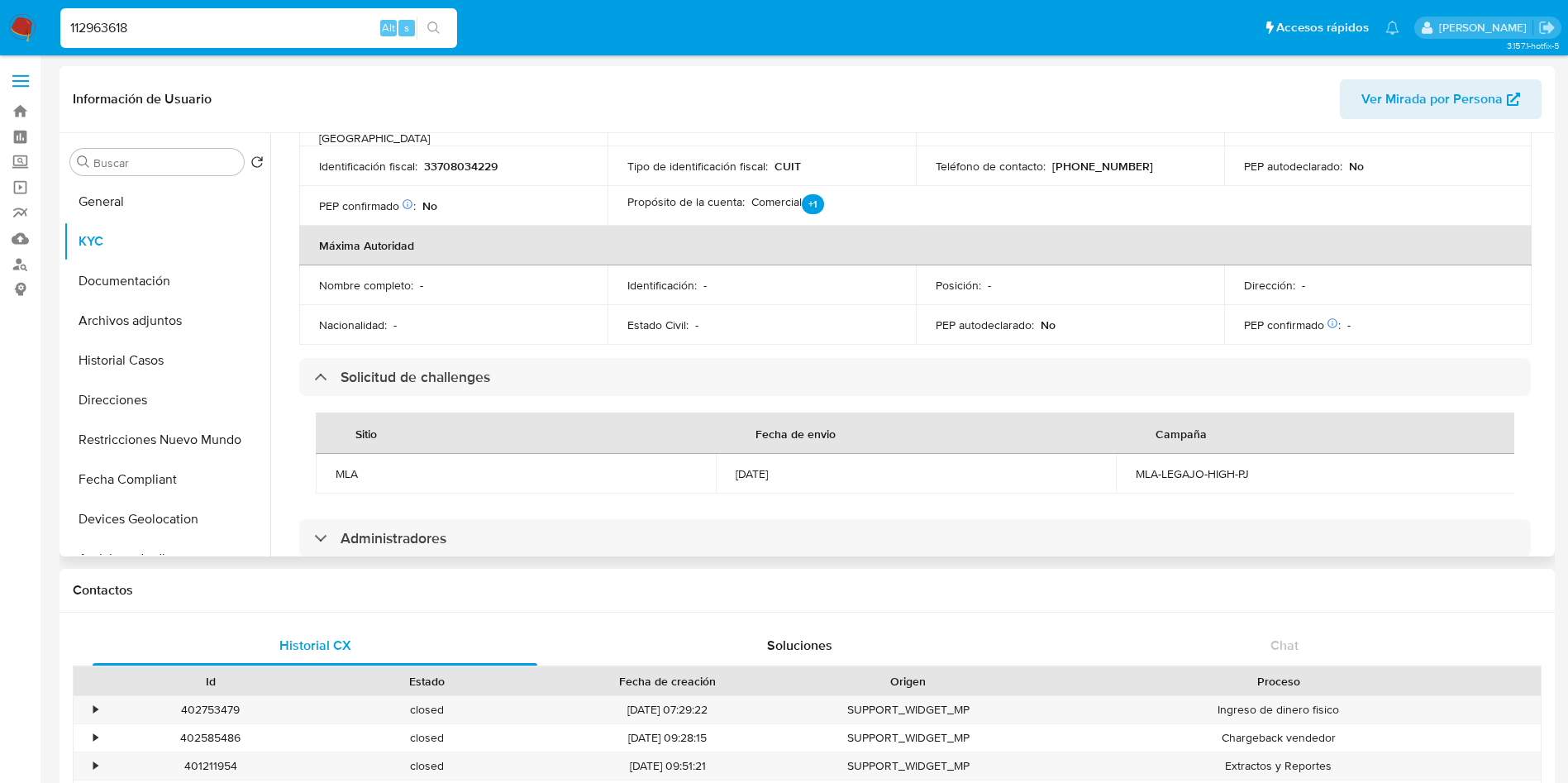
click at [816, 466] on div "05/06/2024" at bounding box center [915, 473] width 360 height 15
drag, startPoint x: 804, startPoint y: 446, endPoint x: 734, endPoint y: 451, distance: 70.2
click at [735, 466] on div "05/06/2024" at bounding box center [915, 473] width 360 height 15
copy div "05/06/2024"
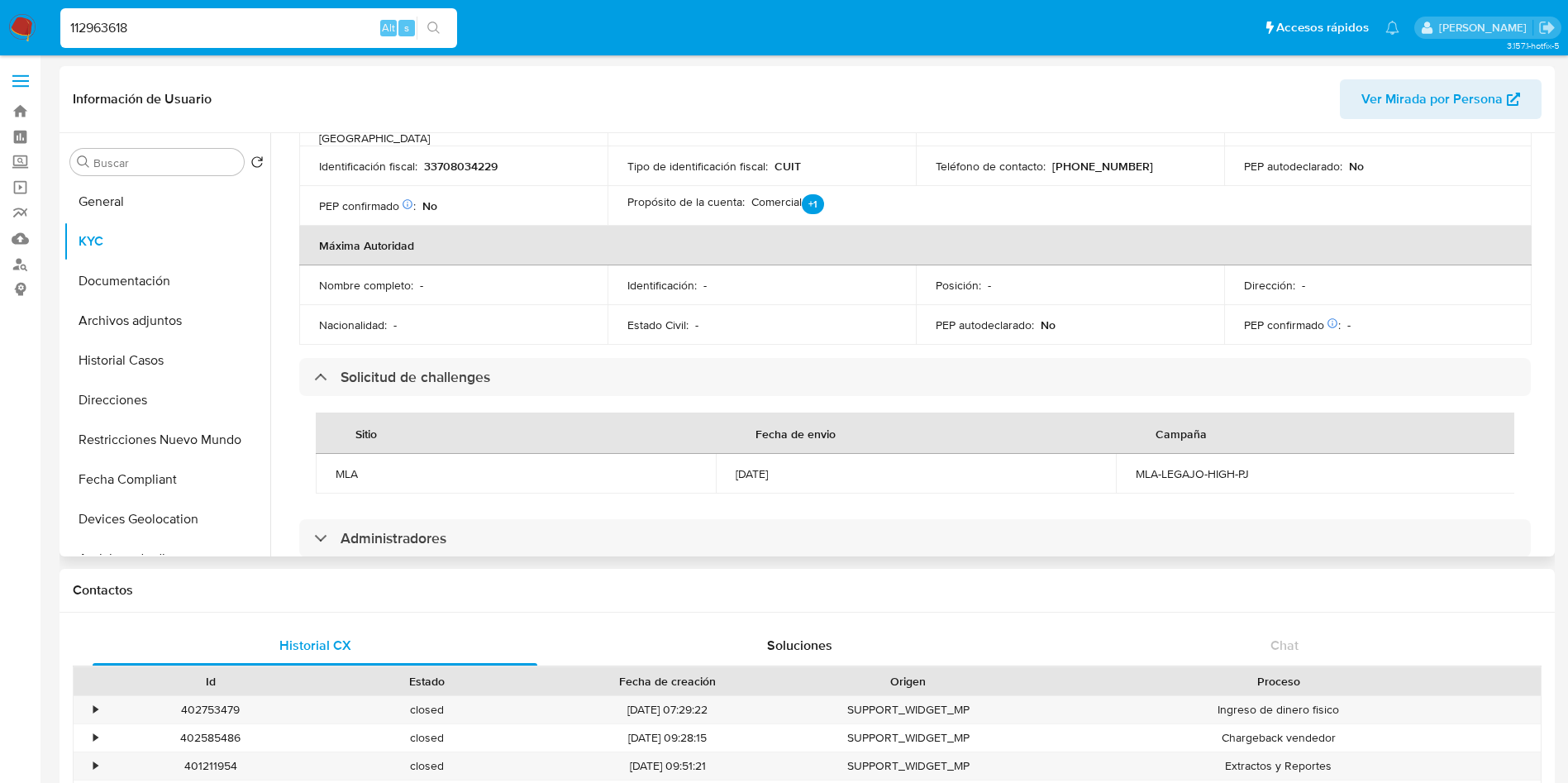
click at [770, 466] on div "05/06/2024" at bounding box center [915, 473] width 360 height 15
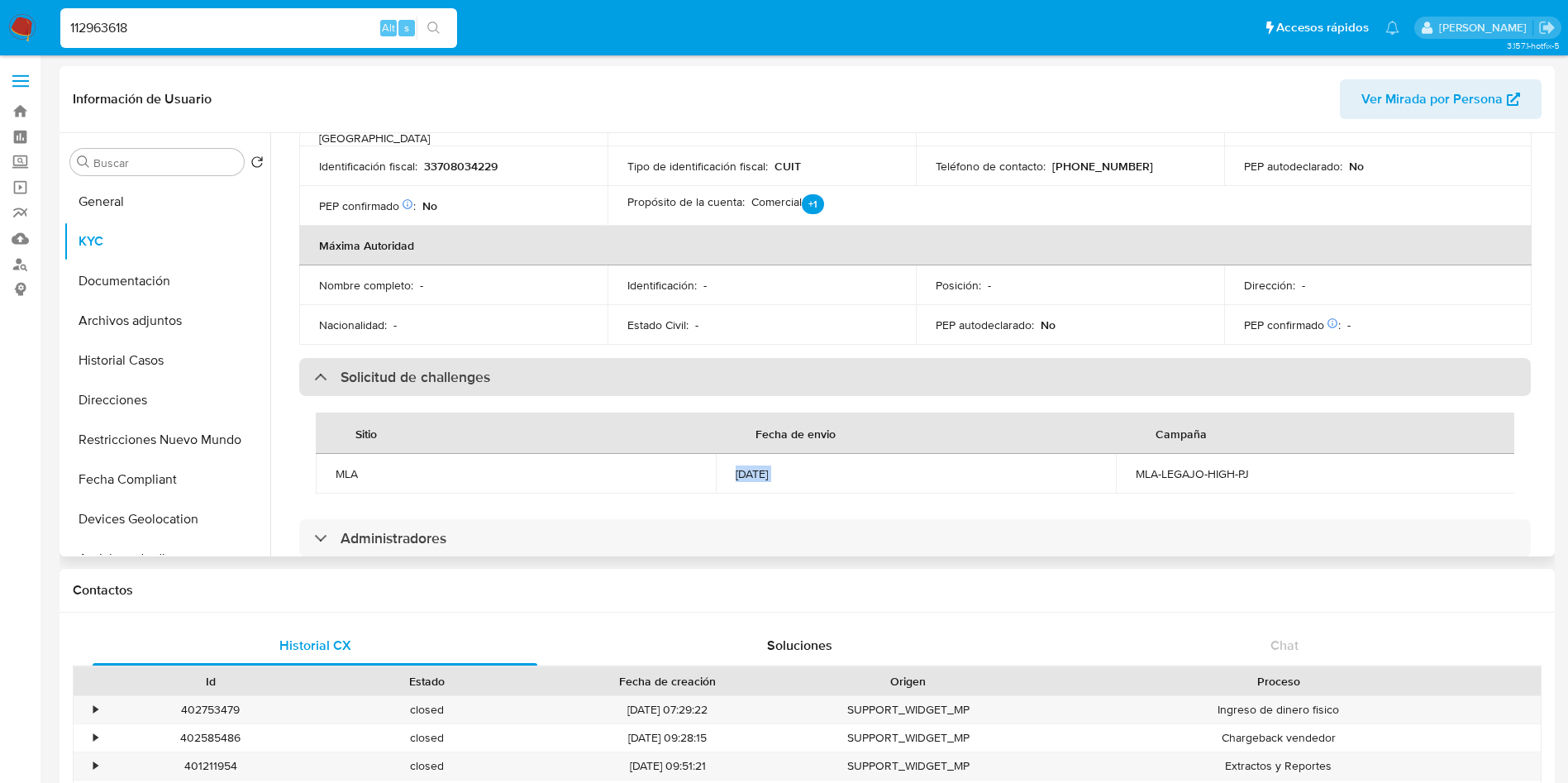
copy div "05/06/2024"
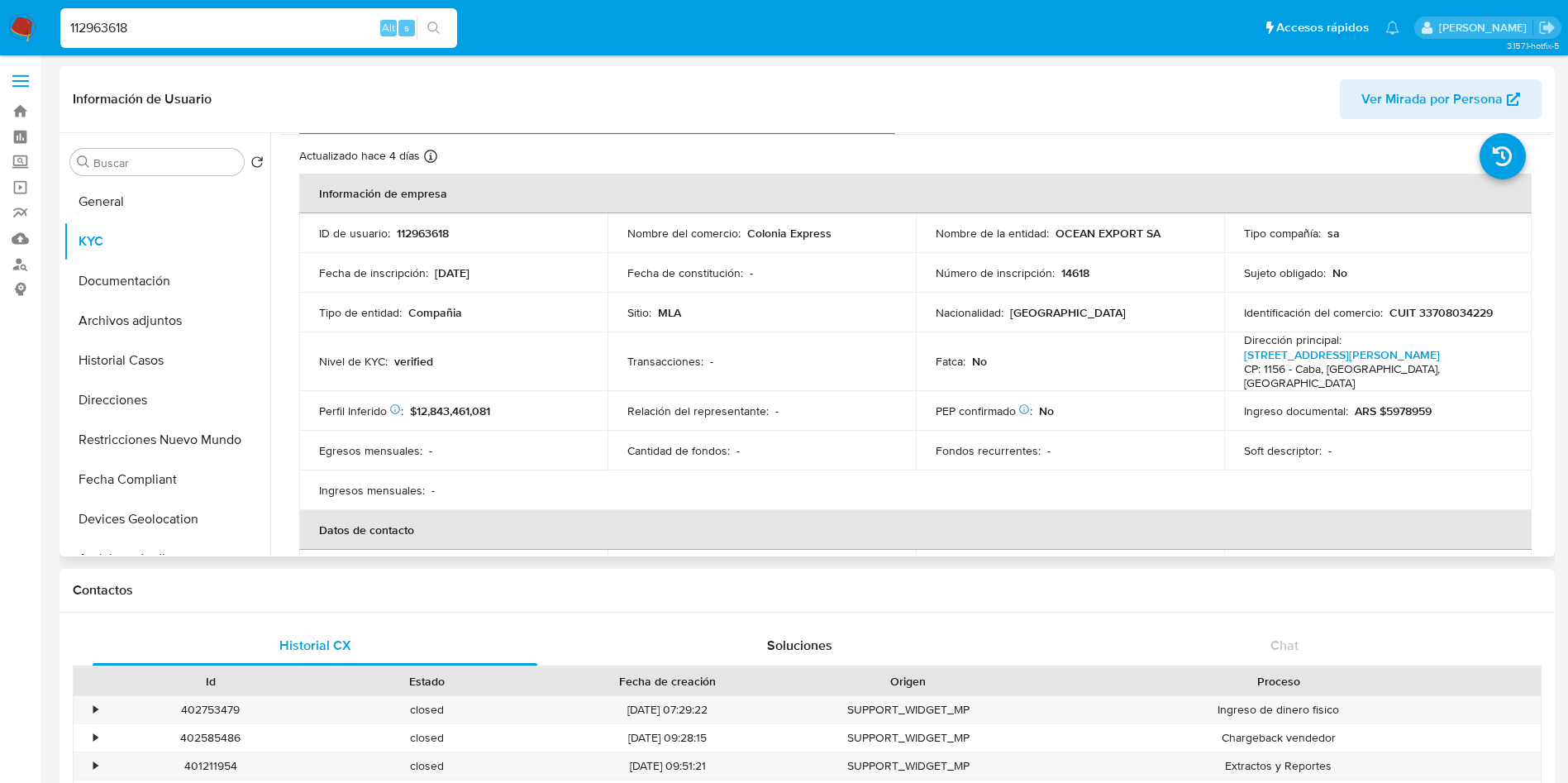
scroll to position [0, 0]
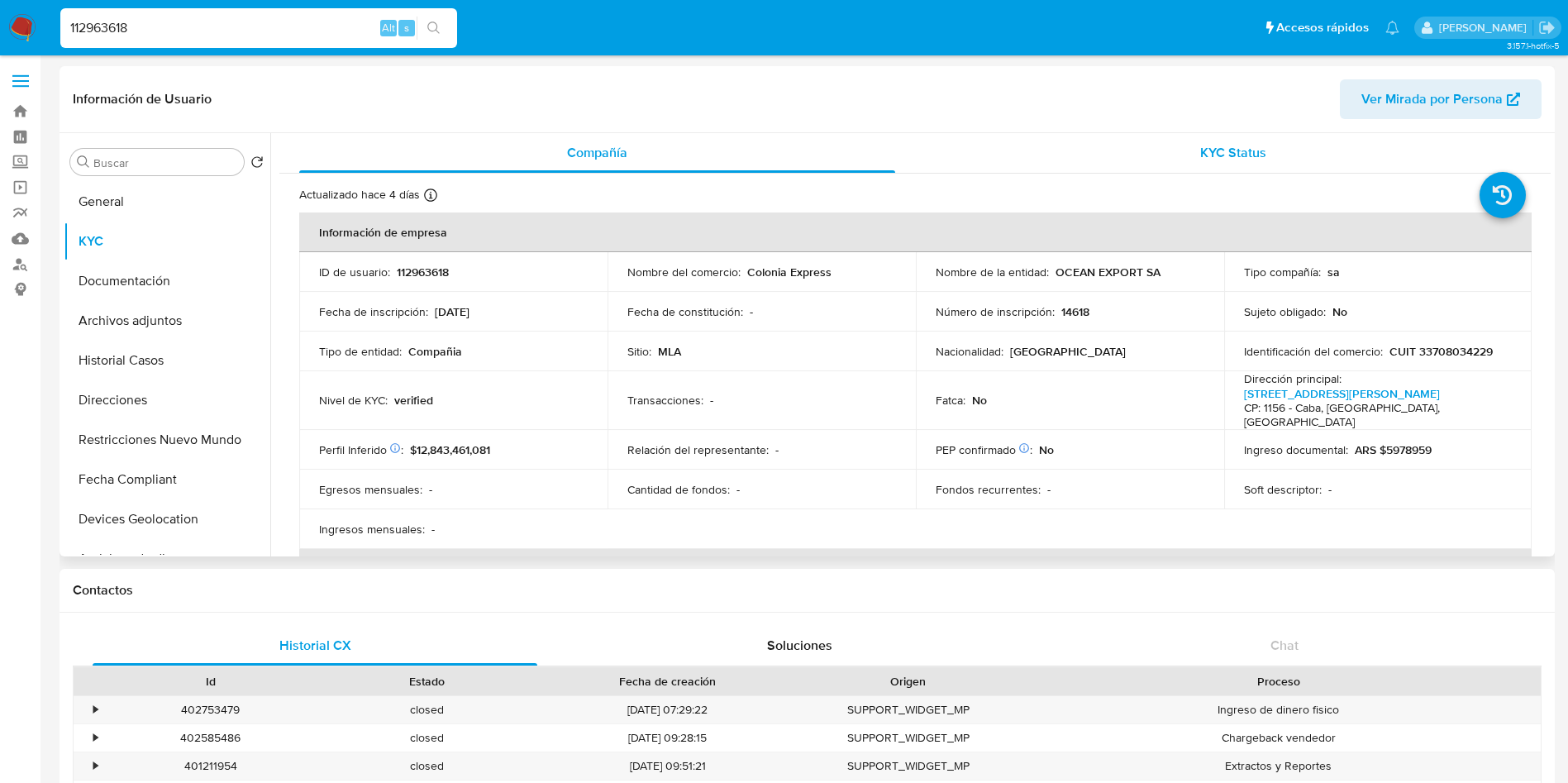
click at [1162, 137] on div "KYC Status" at bounding box center [1232, 152] width 596 height 40
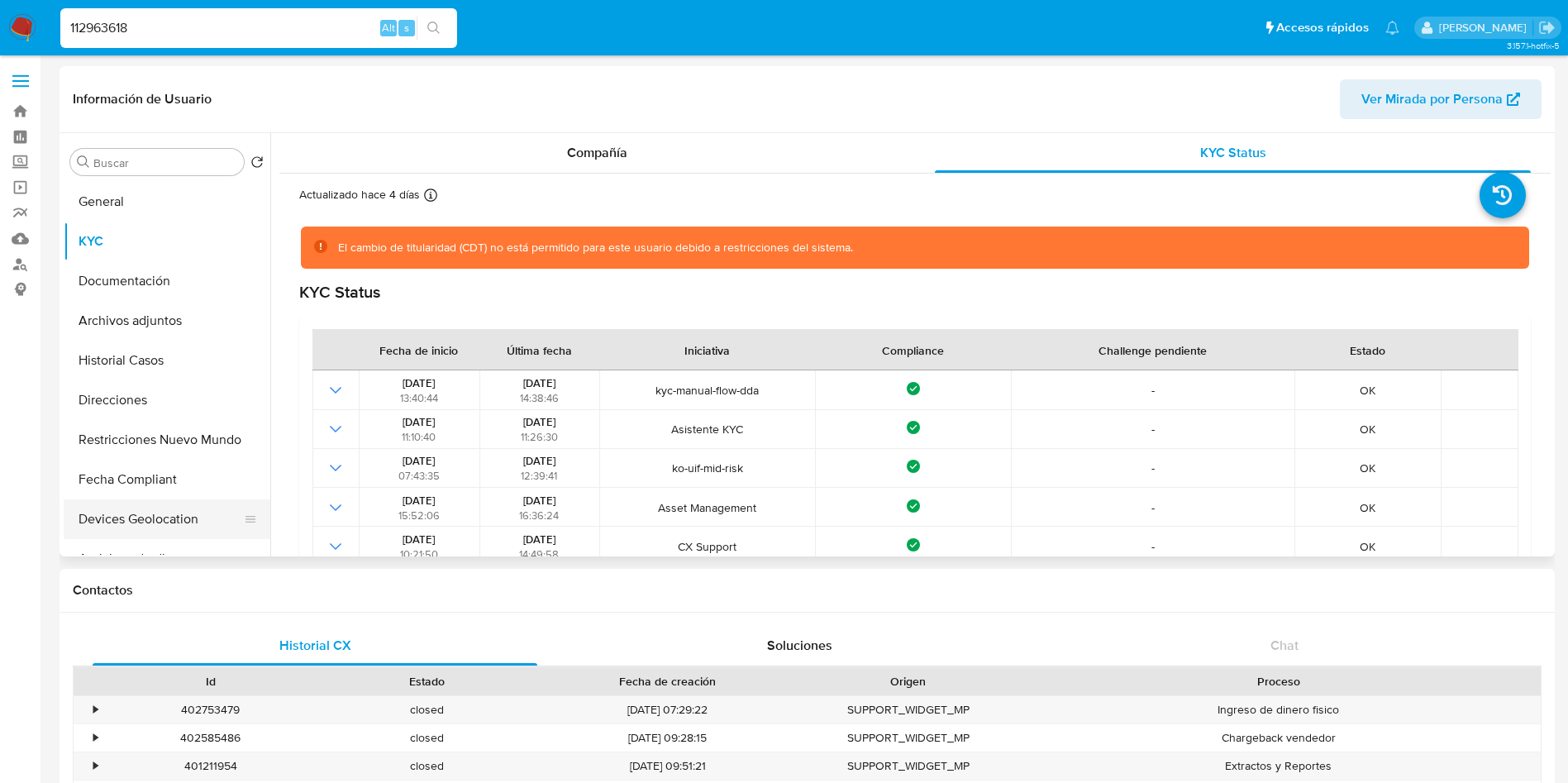
drag, startPoint x: 131, startPoint y: 474, endPoint x: 145, endPoint y: 503, distance: 32.2
click at [130, 475] on button "Fecha Compliant" at bounding box center [167, 479] width 207 height 40
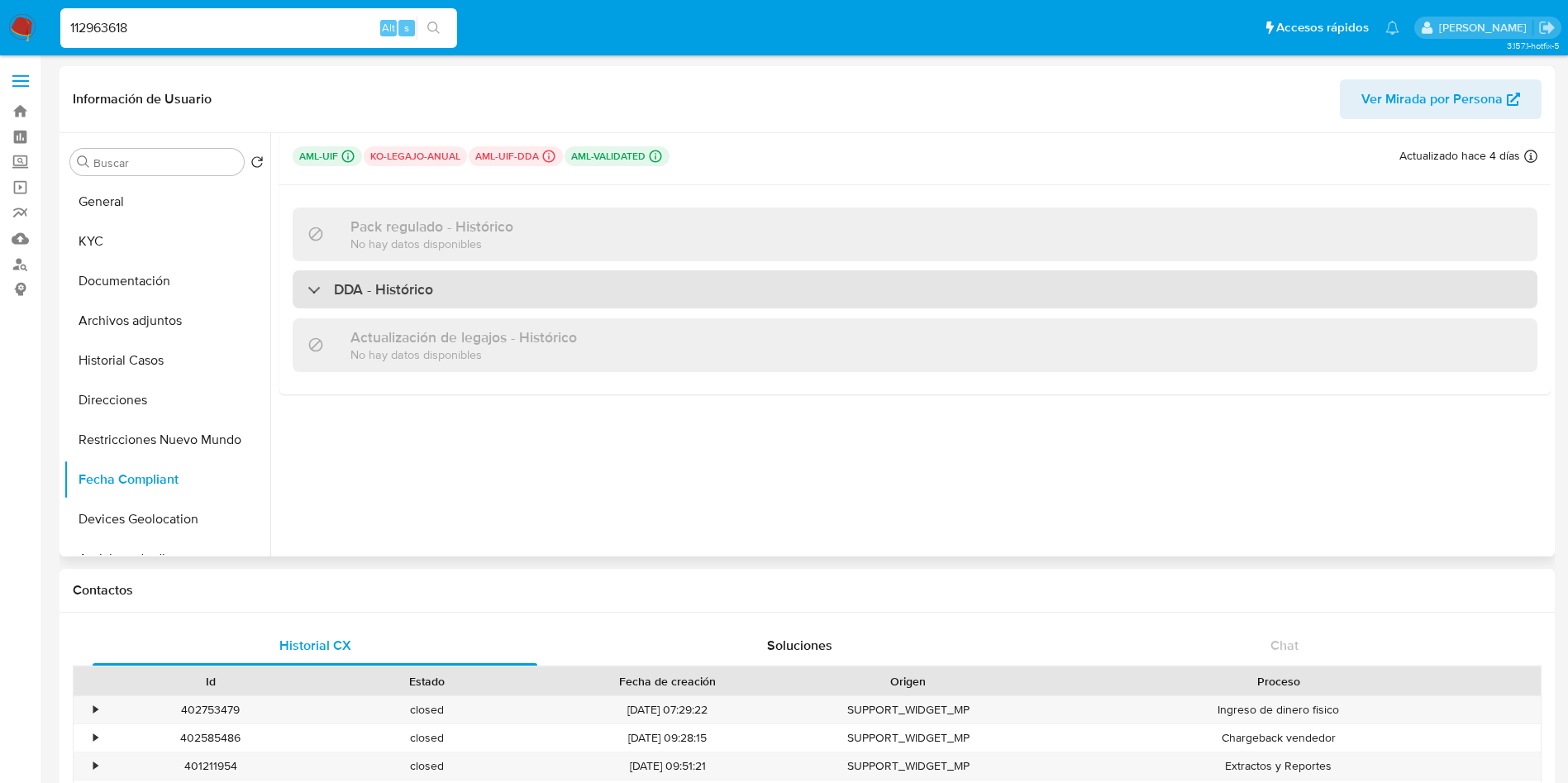
click at [423, 282] on h3 "DDA - Histórico" at bounding box center [383, 289] width 99 height 18
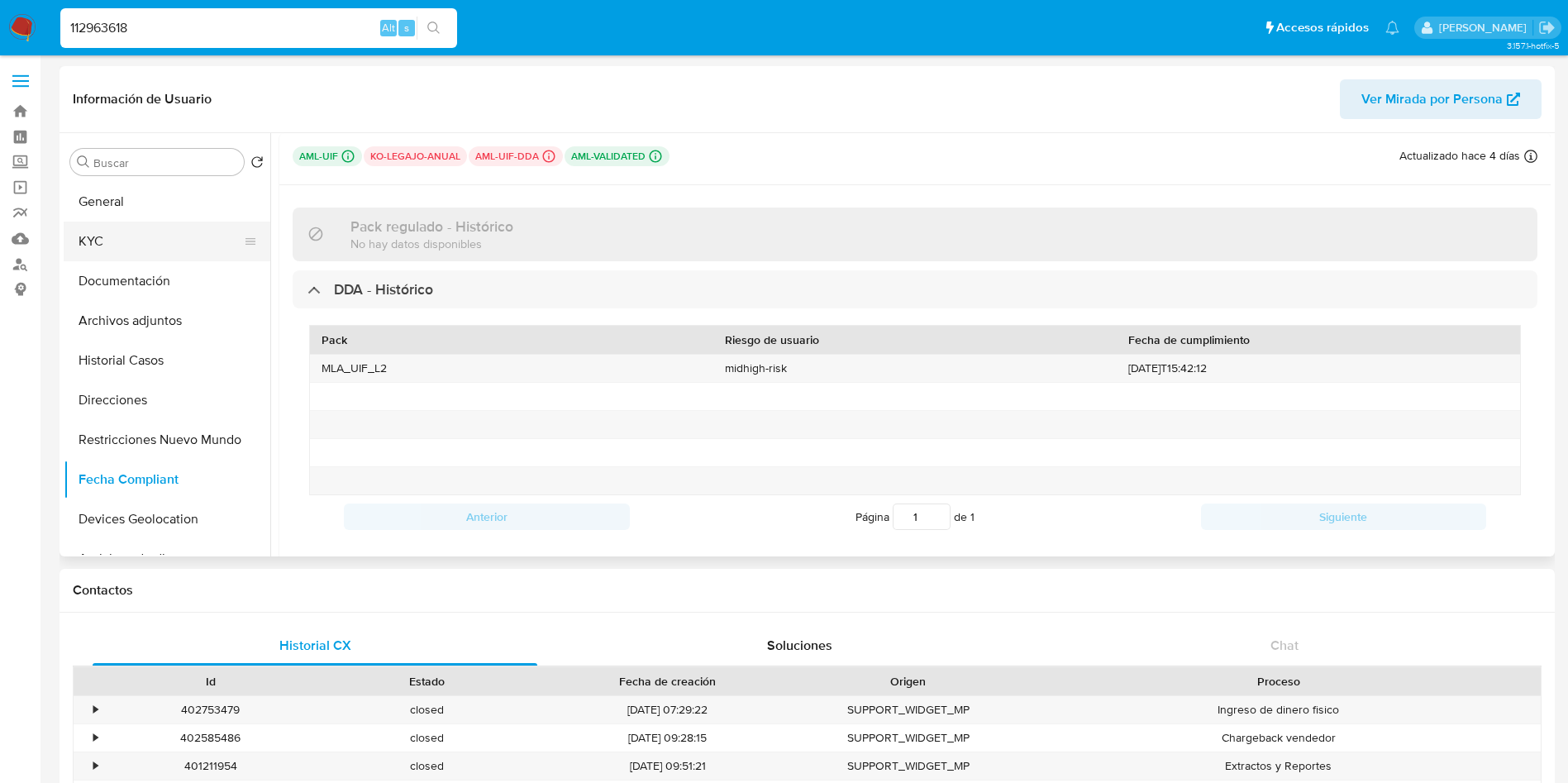
click at [113, 237] on button "KYC" at bounding box center [160, 241] width 193 height 40
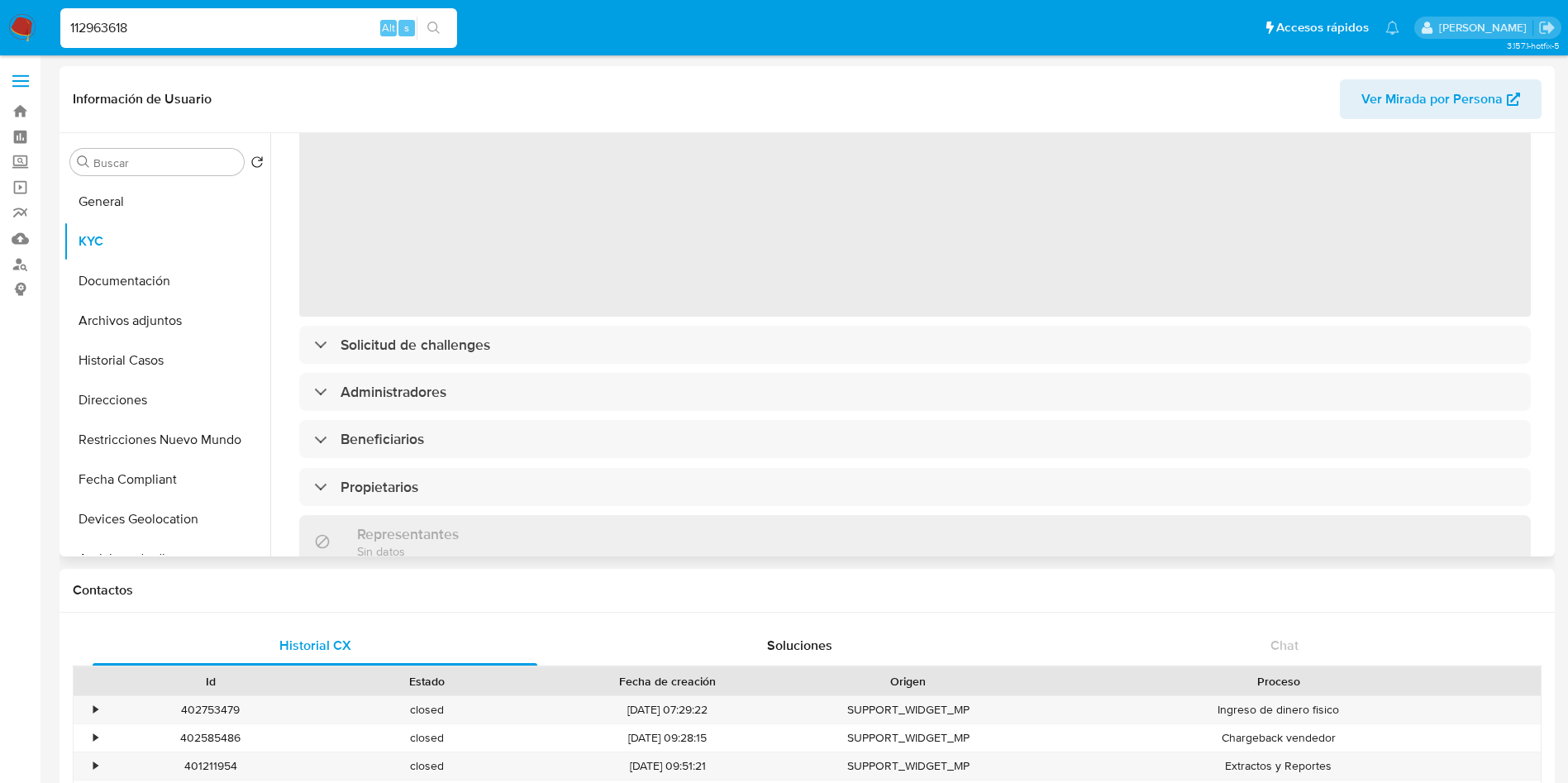
scroll to position [248, 0]
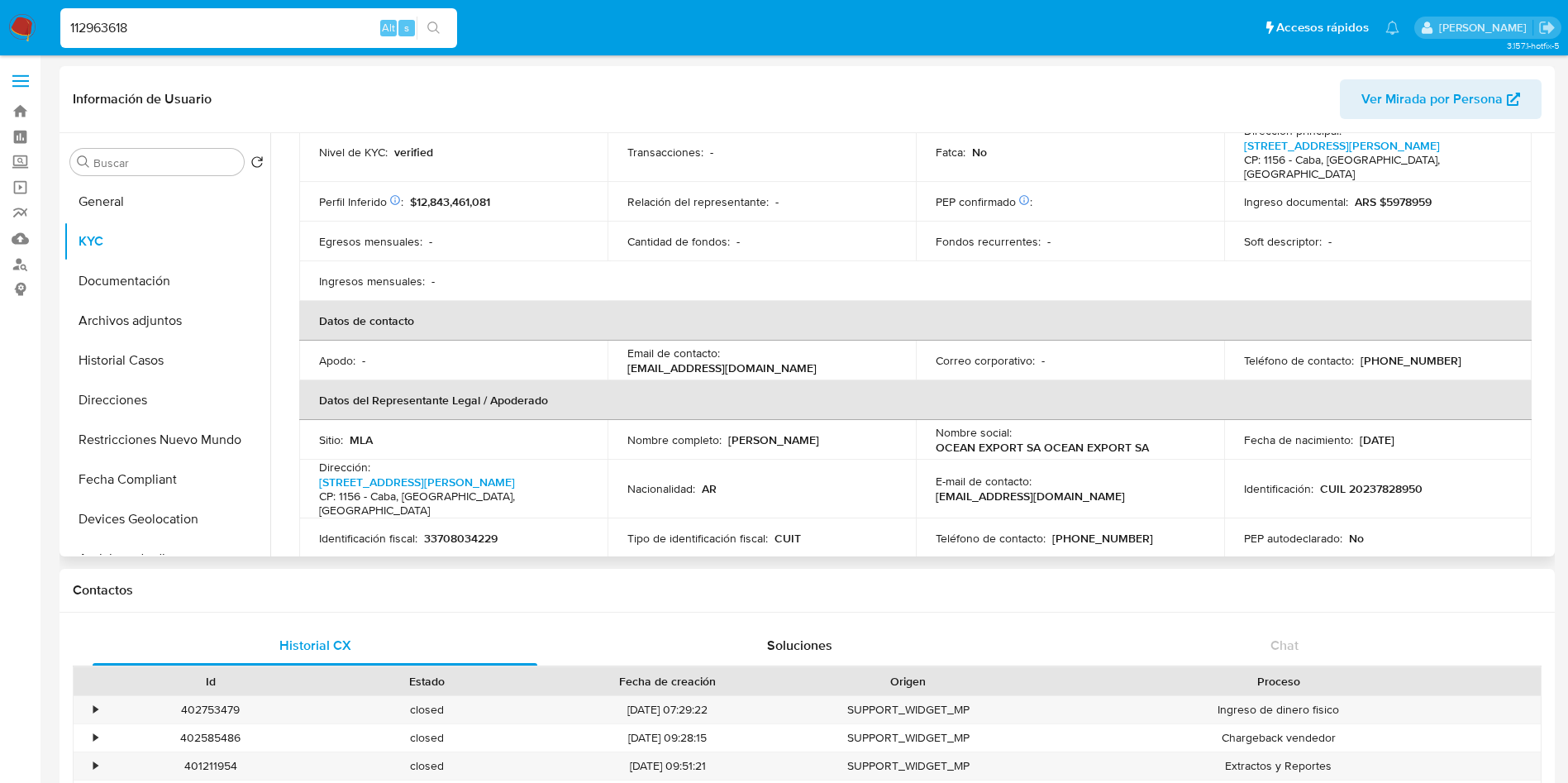
click at [468, 193] on span "$12,843,461,081" at bounding box center [449, 201] width 81 height 16
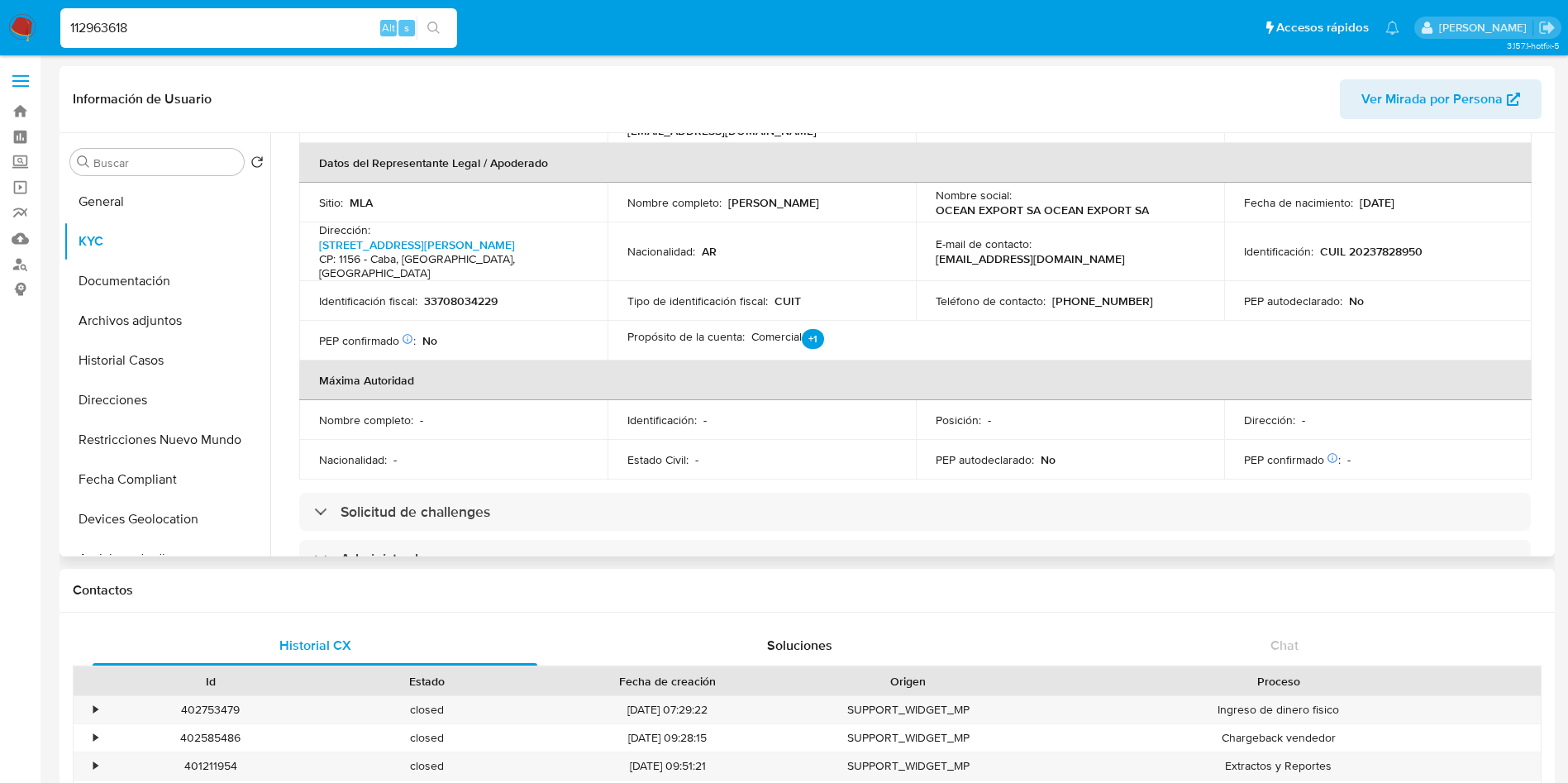
scroll to position [620, 0]
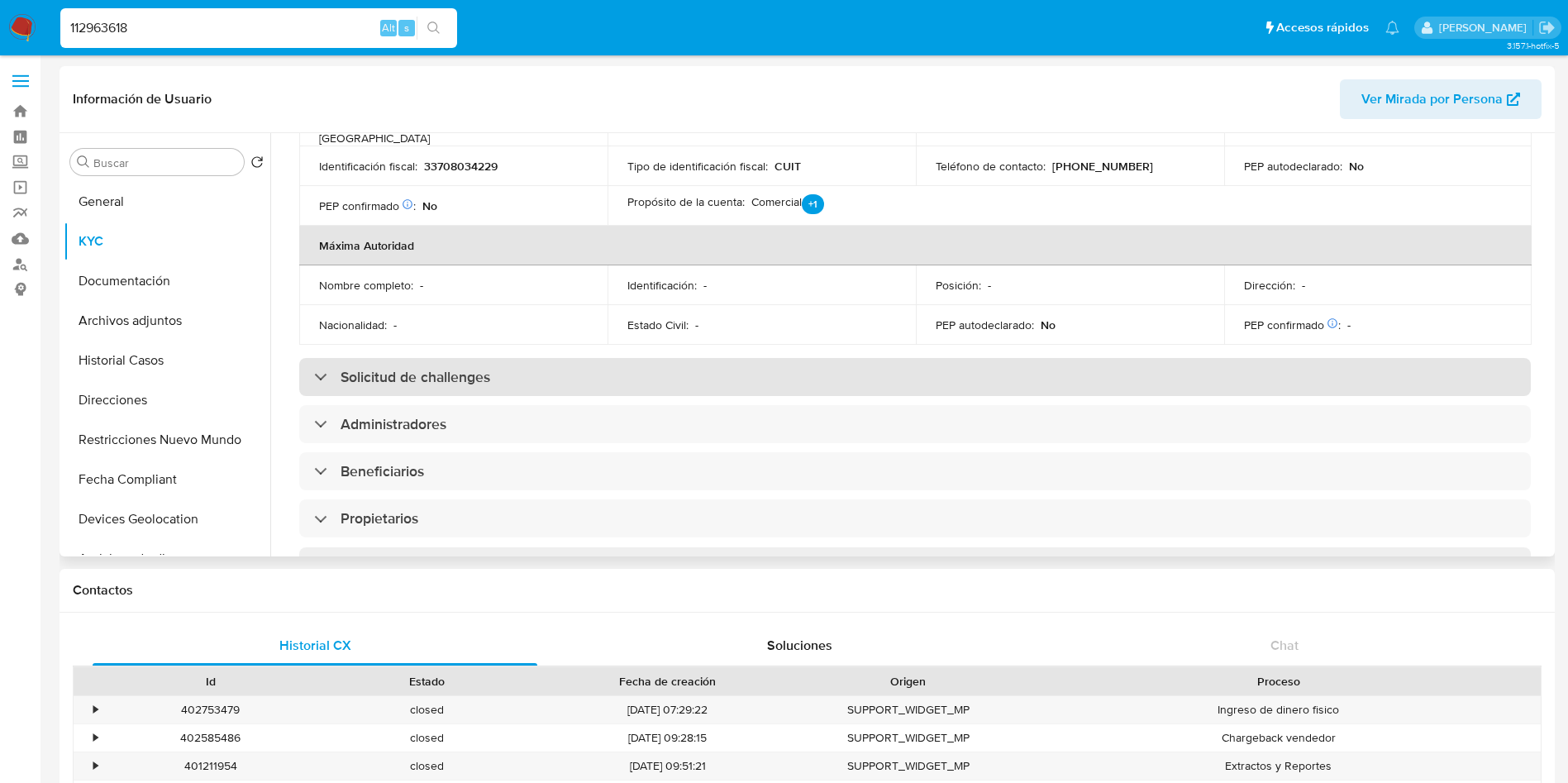
click at [433, 360] on div "Solicitud de challenges" at bounding box center [914, 376] width 1231 height 38
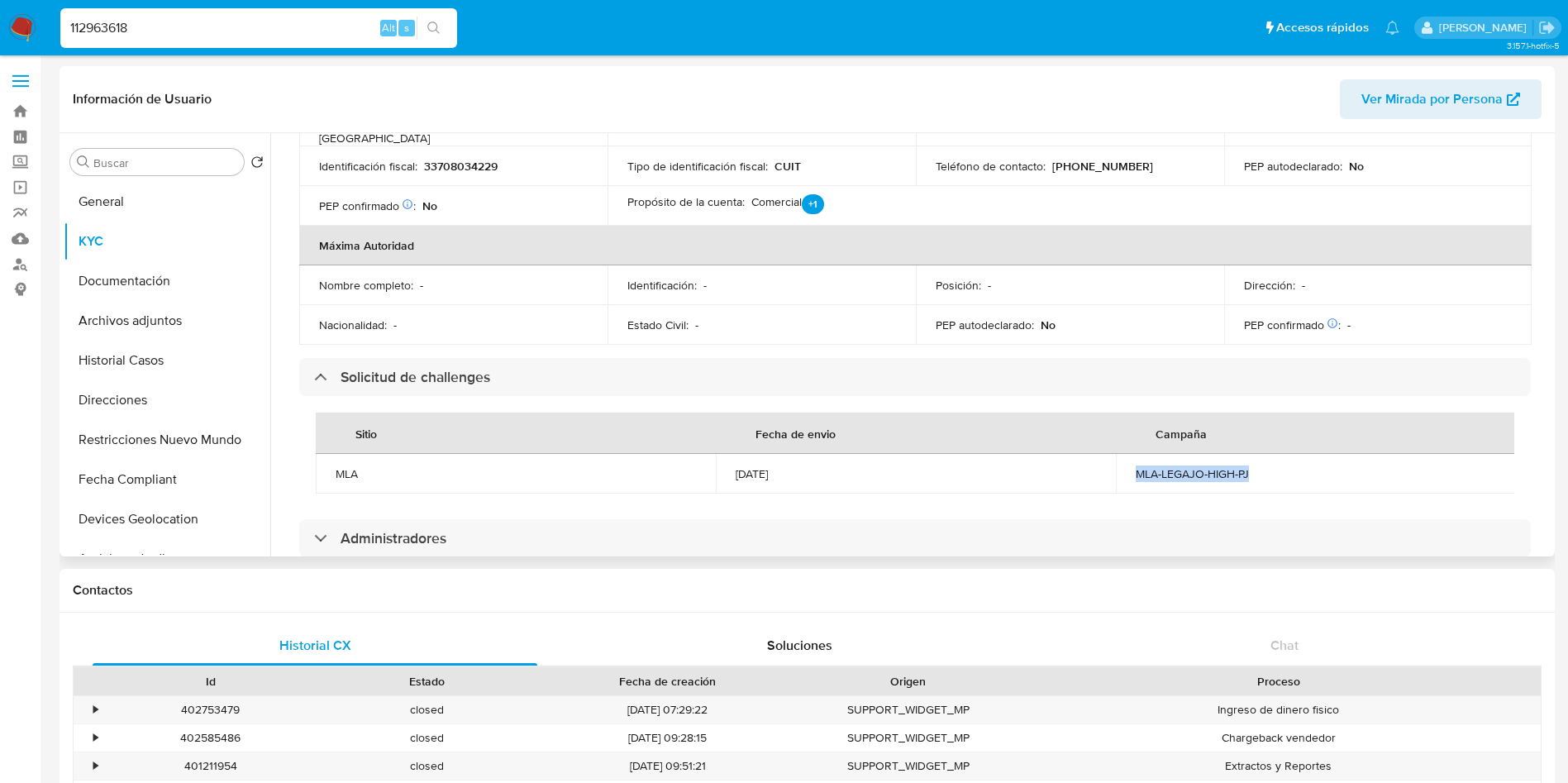
drag, startPoint x: 1122, startPoint y: 448, endPoint x: 1293, endPoint y: 454, distance: 171.1
click at [1293, 454] on td "MLA-LEGAJO-HIGH-PJ" at bounding box center [1316, 473] width 400 height 40
copy div "MLA-LEGAJO-HIGH-PJ"
drag, startPoint x: 725, startPoint y: 443, endPoint x: 806, endPoint y: 462, distance: 83.2
click at [806, 462] on td "05/06/2024" at bounding box center [916, 473] width 400 height 40
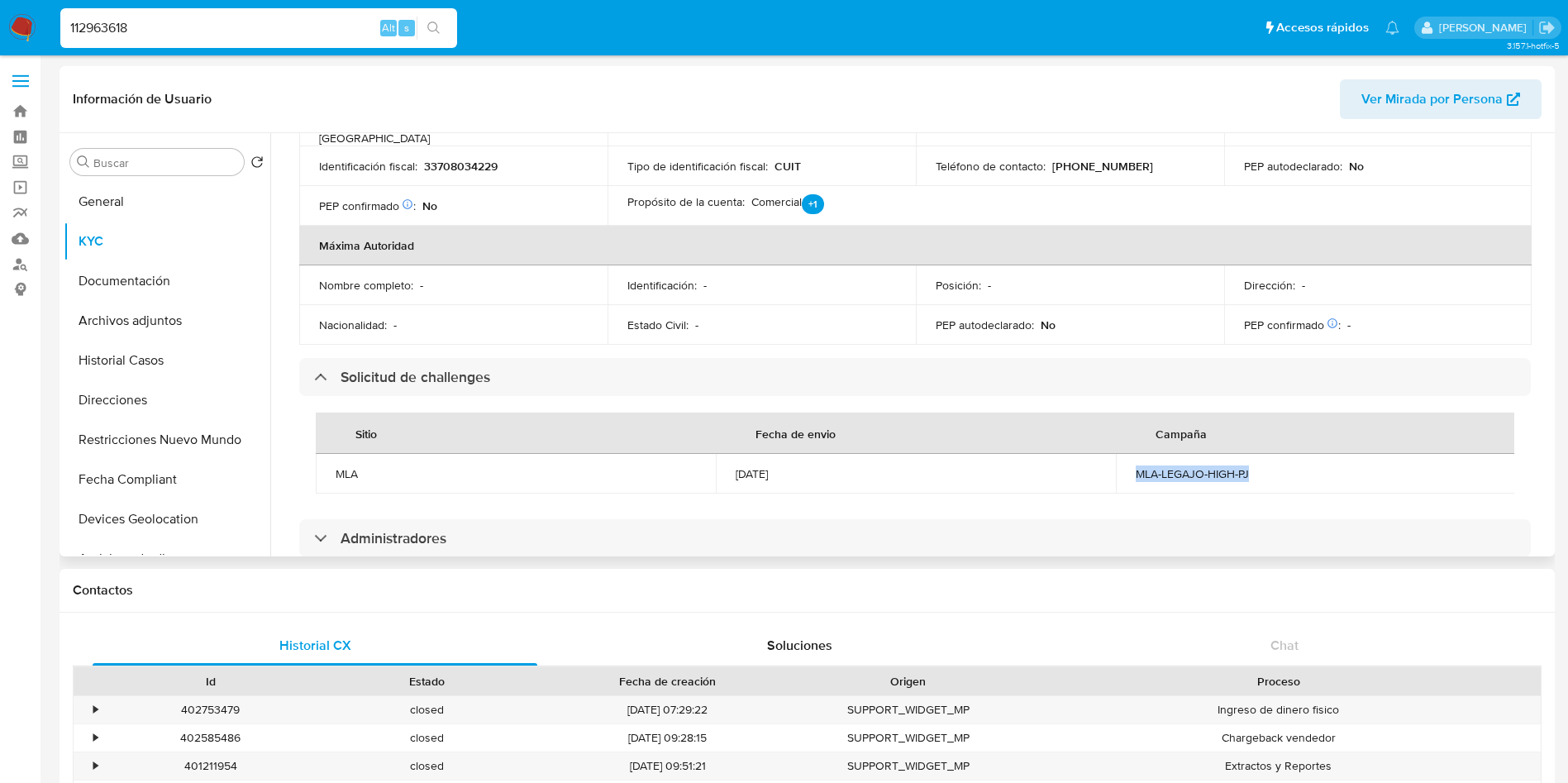
copy div "05/06/2024"
click at [171, 25] on input "112963618" at bounding box center [258, 28] width 397 height 21
click at [171, 24] on input "112963618" at bounding box center [258, 28] width 397 height 21
paste input "309896250"
type input "309896250"
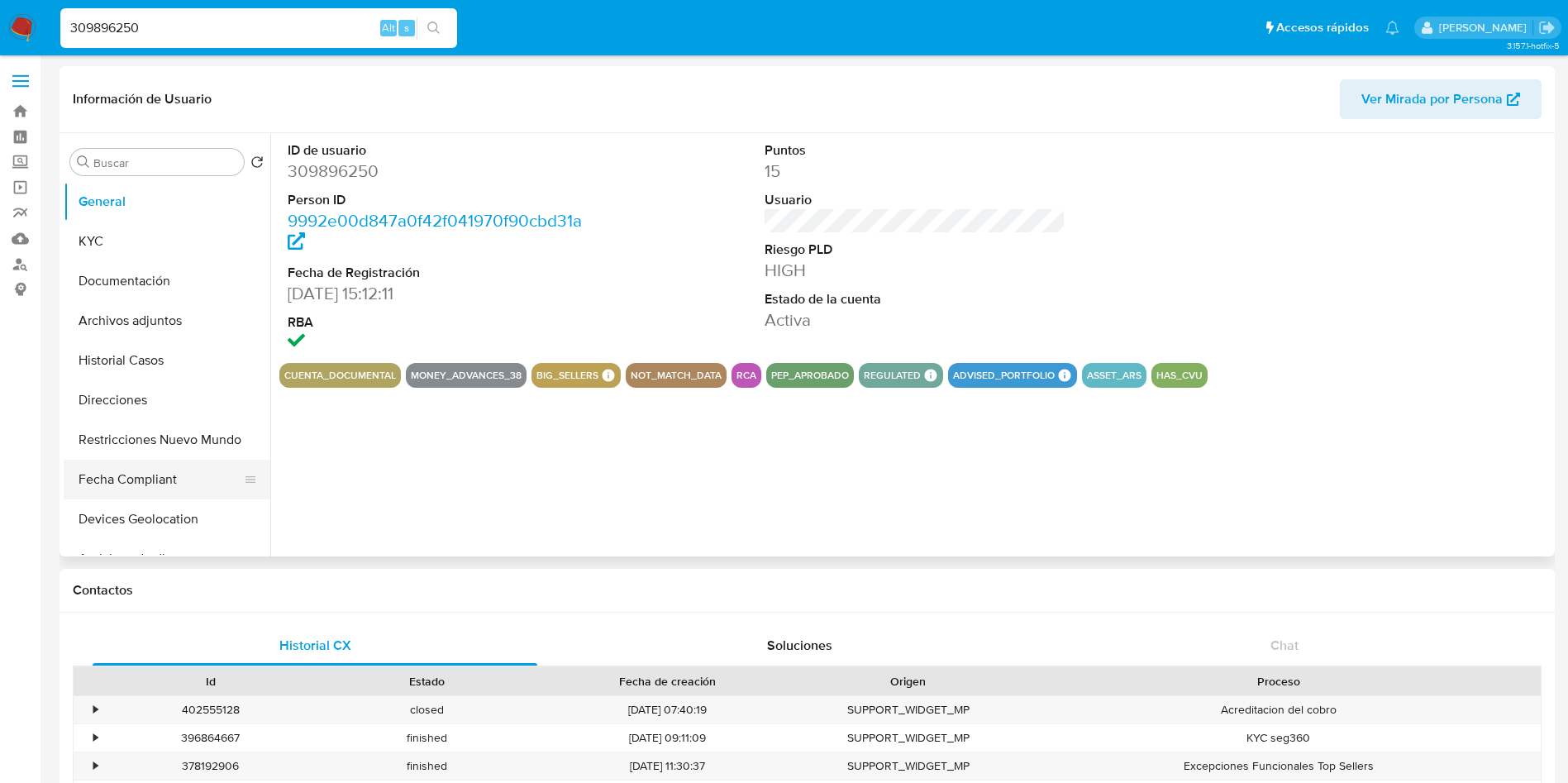
click at [181, 480] on button "Fecha Compliant" at bounding box center [160, 479] width 193 height 40
select select "10"
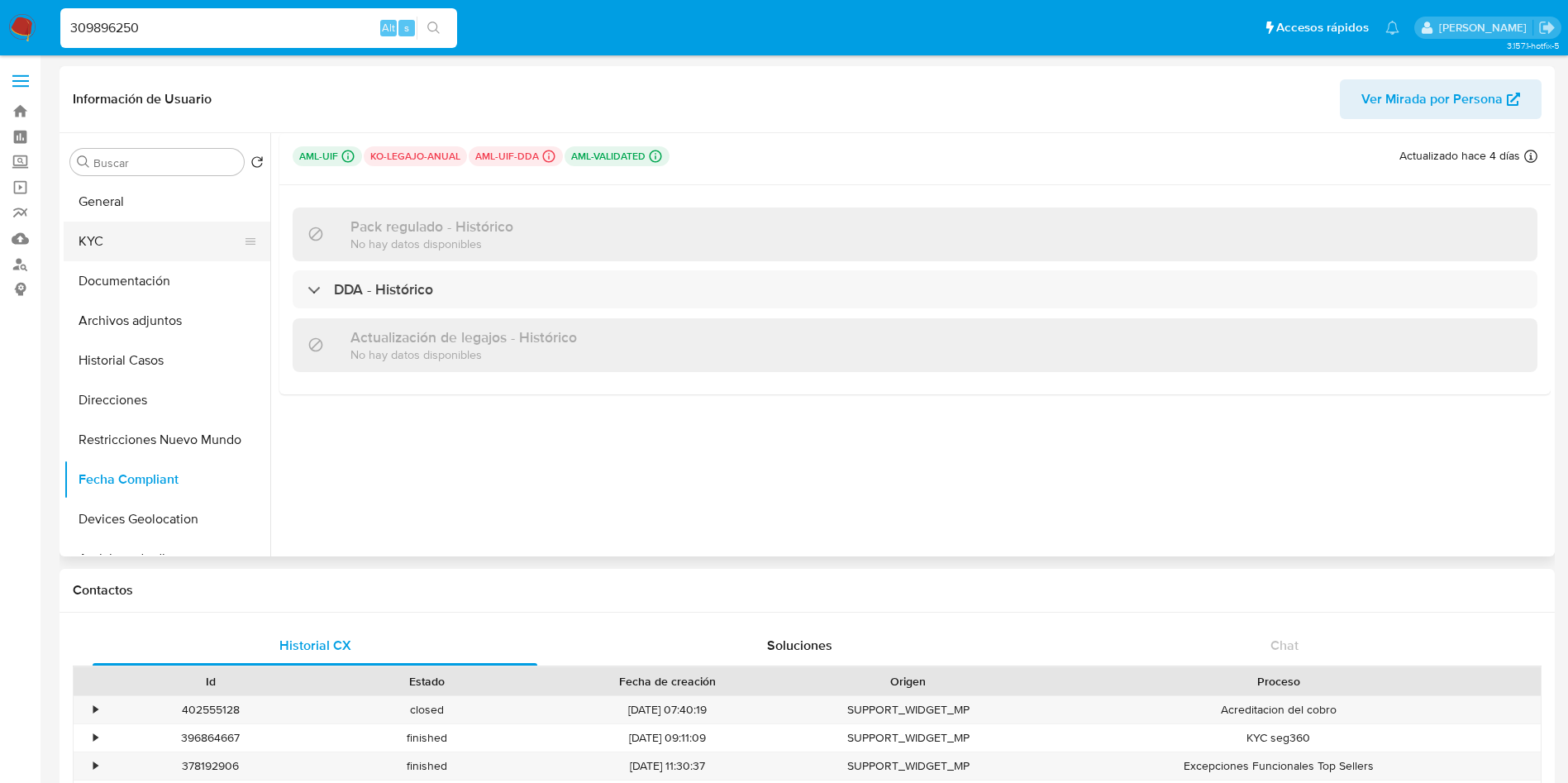
click at [128, 245] on button "KYC" at bounding box center [160, 241] width 193 height 40
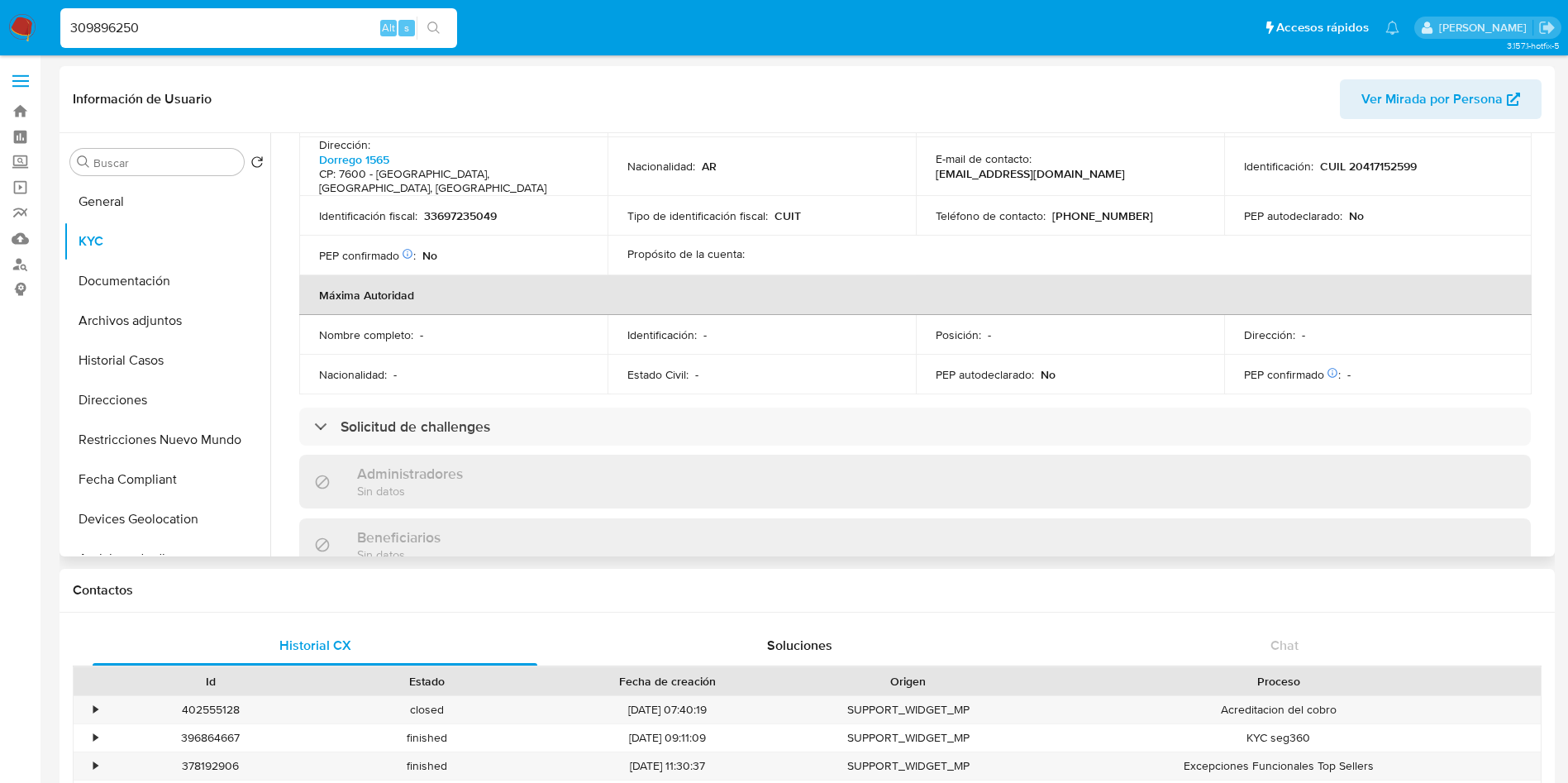
scroll to position [744, 0]
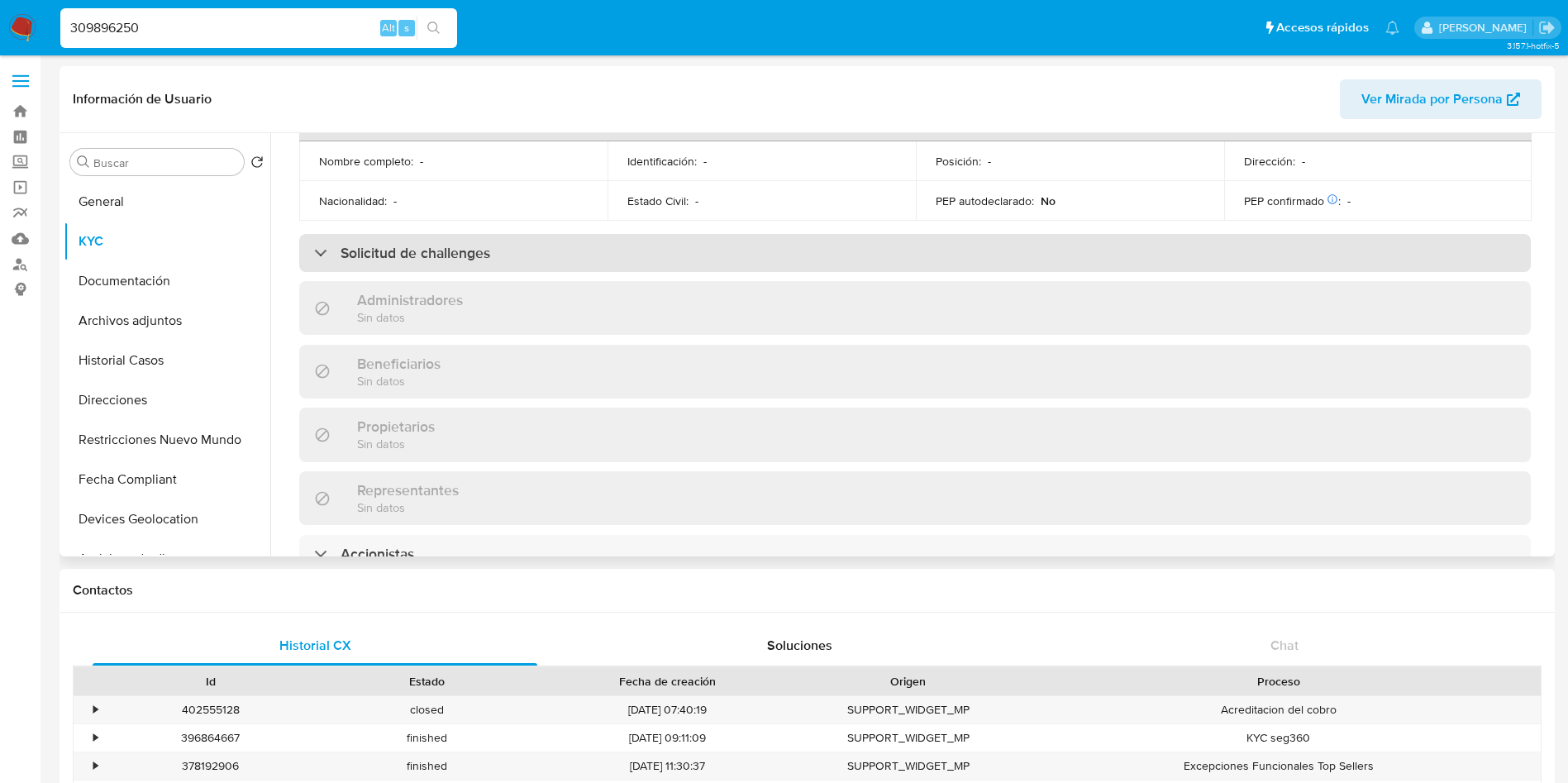
click at [424, 244] on h3 "Solicitud de challenges" at bounding box center [415, 252] width 149 height 18
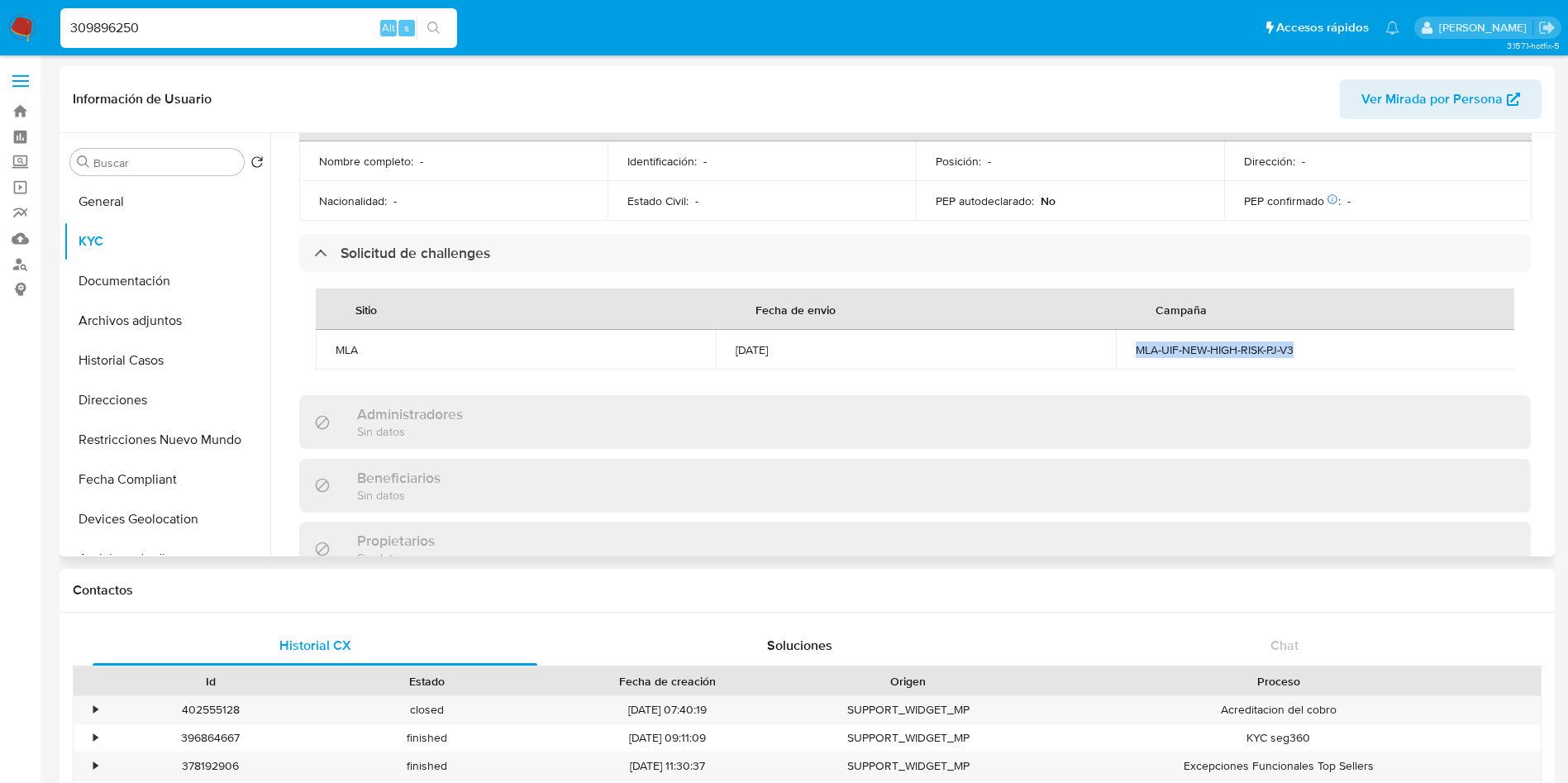
drag, startPoint x: 1132, startPoint y: 319, endPoint x: 1300, endPoint y: 328, distance: 168.2
click at [1300, 330] on td "MLA-UIF-NEW-HIGH-RISK-PJ-V3" at bounding box center [1316, 349] width 400 height 40
copy div "MLA-UIF-NEW-HIGH-RISK-PJ-V3"
drag, startPoint x: 732, startPoint y: 313, endPoint x: 811, endPoint y: 322, distance: 79.5
click at [811, 330] on td "28/06/2024" at bounding box center [916, 349] width 400 height 40
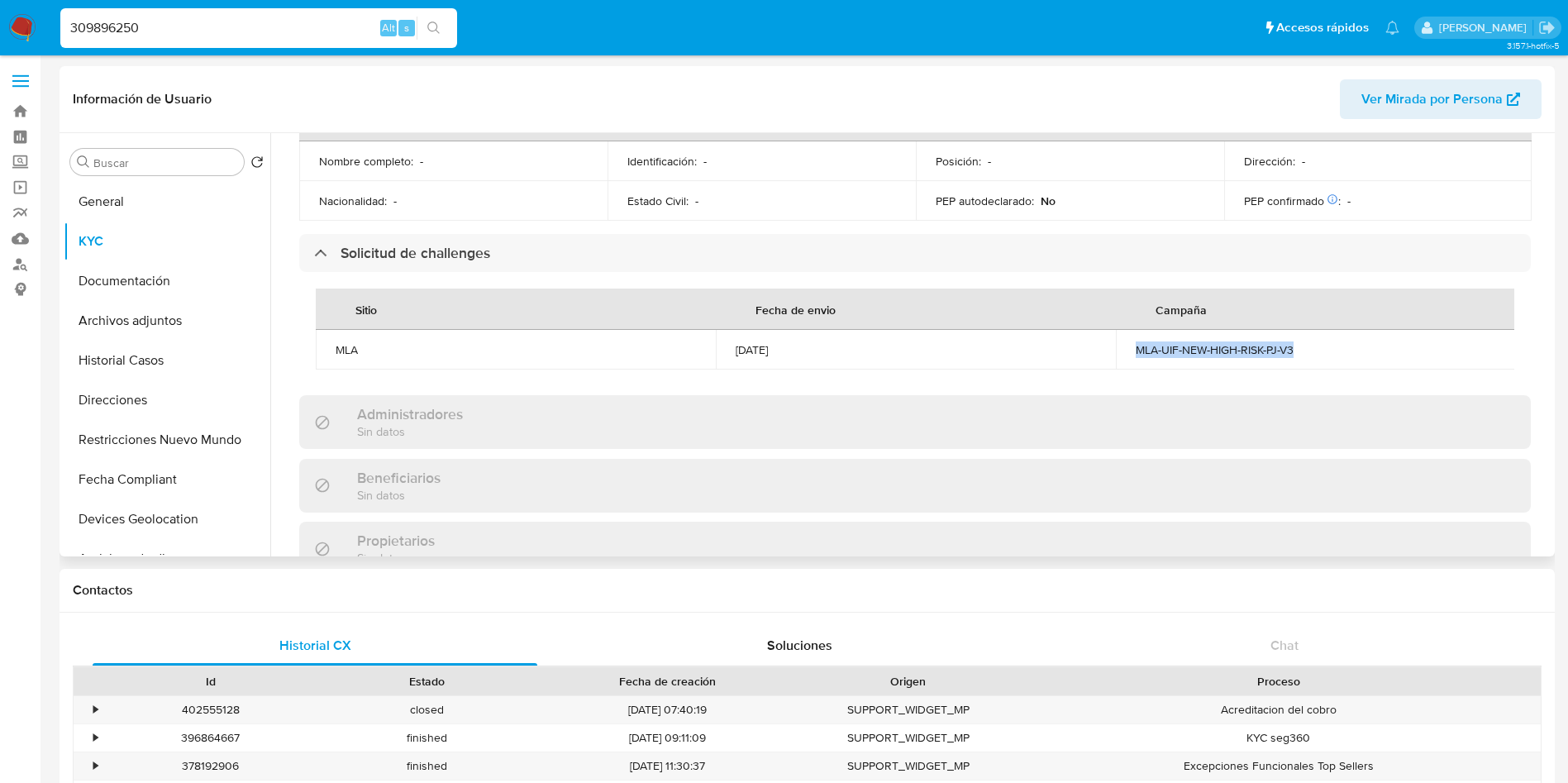
copy div "28/06/2024"
click at [264, 32] on input "309896250" at bounding box center [258, 28] width 397 height 21
click at [263, 31] on input "309896250" at bounding box center [258, 28] width 397 height 21
paste input "215299808"
click at [263, 31] on input "309896250215299808" at bounding box center [258, 28] width 397 height 21
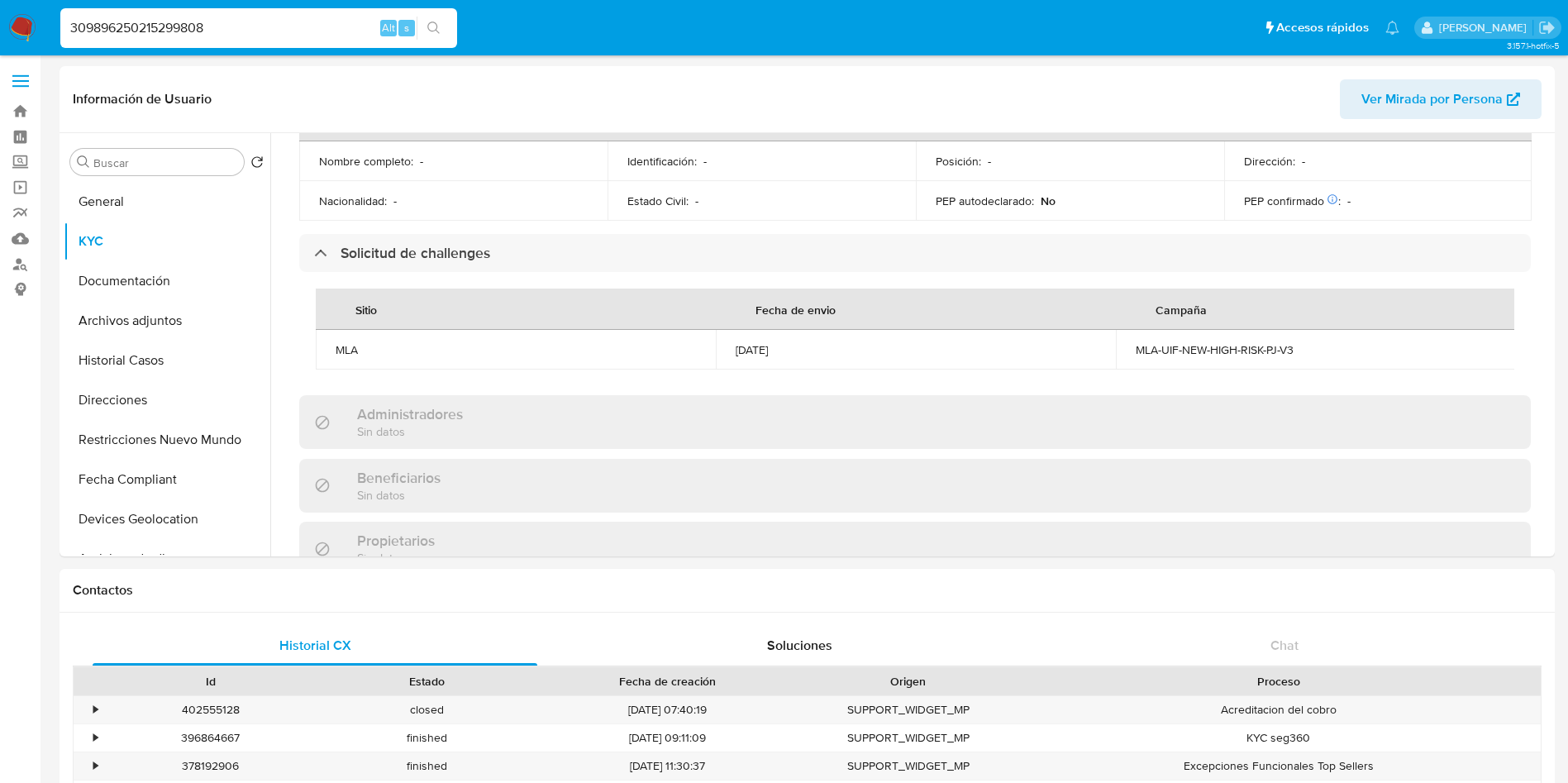
click at [263, 30] on input "309896250215299808" at bounding box center [258, 28] width 397 height 21
paste input
type input "215299808"
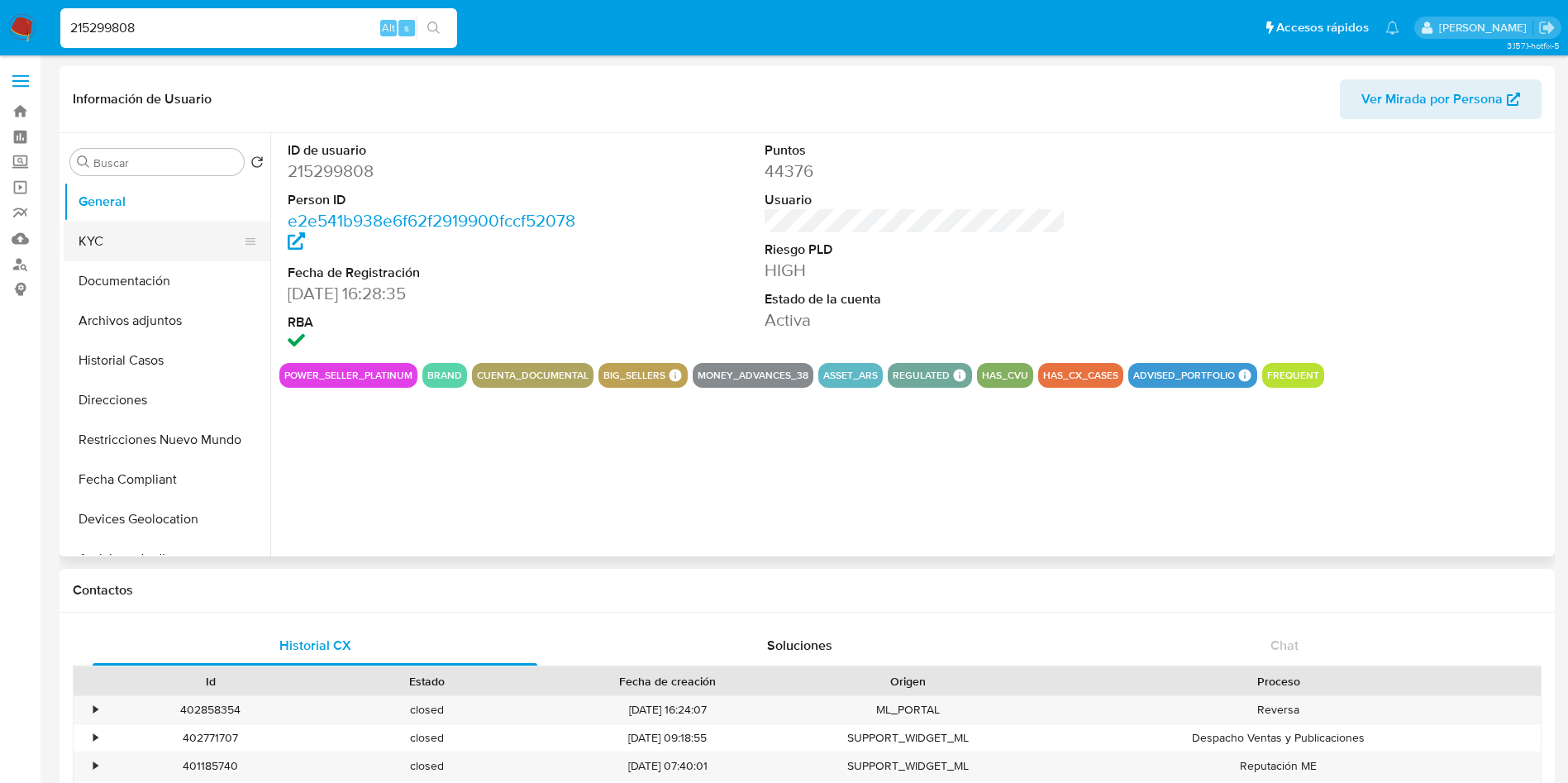
select select "10"
click at [159, 249] on button "KYC" at bounding box center [160, 241] width 193 height 40
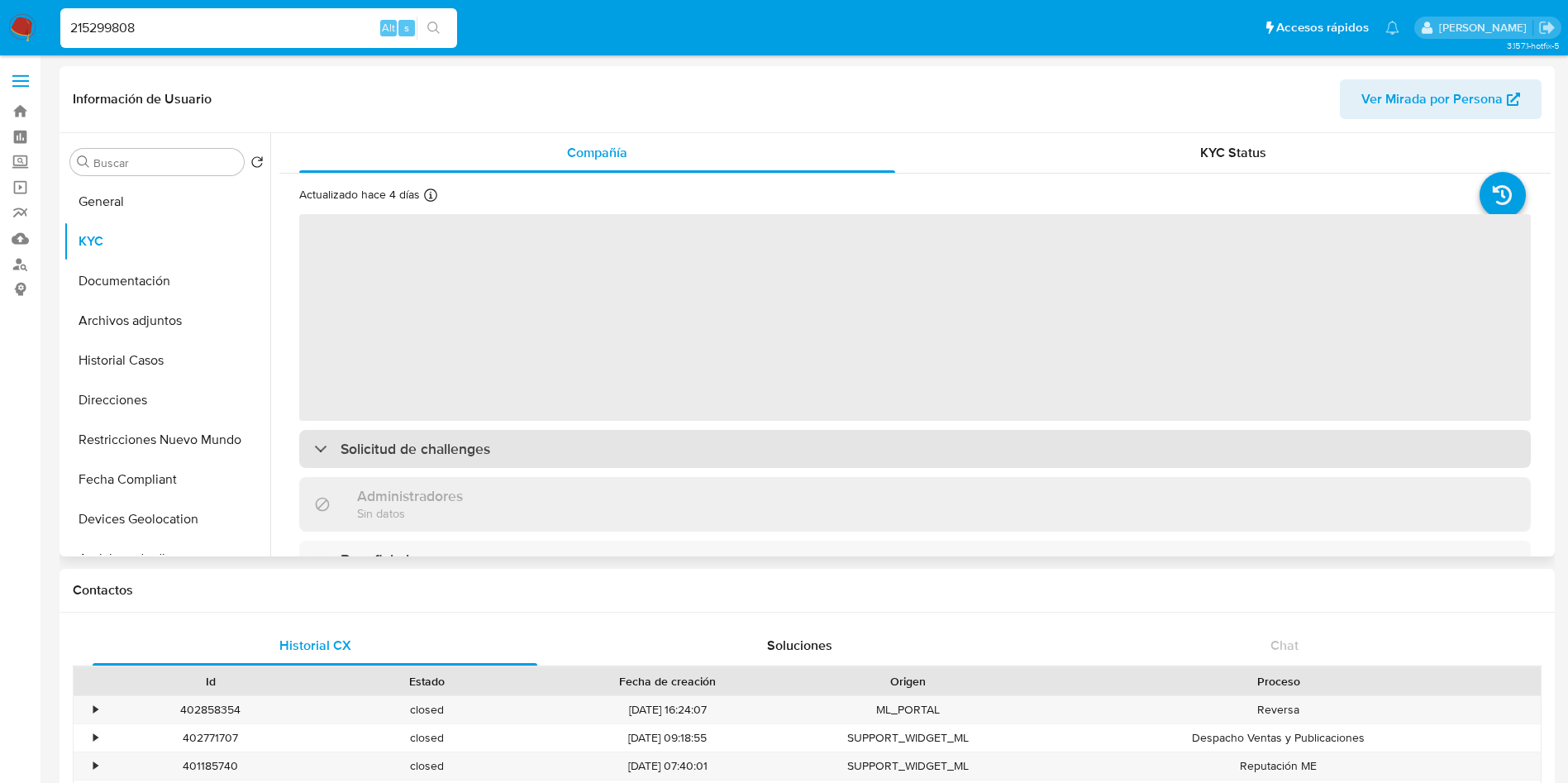
click at [432, 446] on h3 "Solicitud de challenges" at bounding box center [415, 448] width 149 height 18
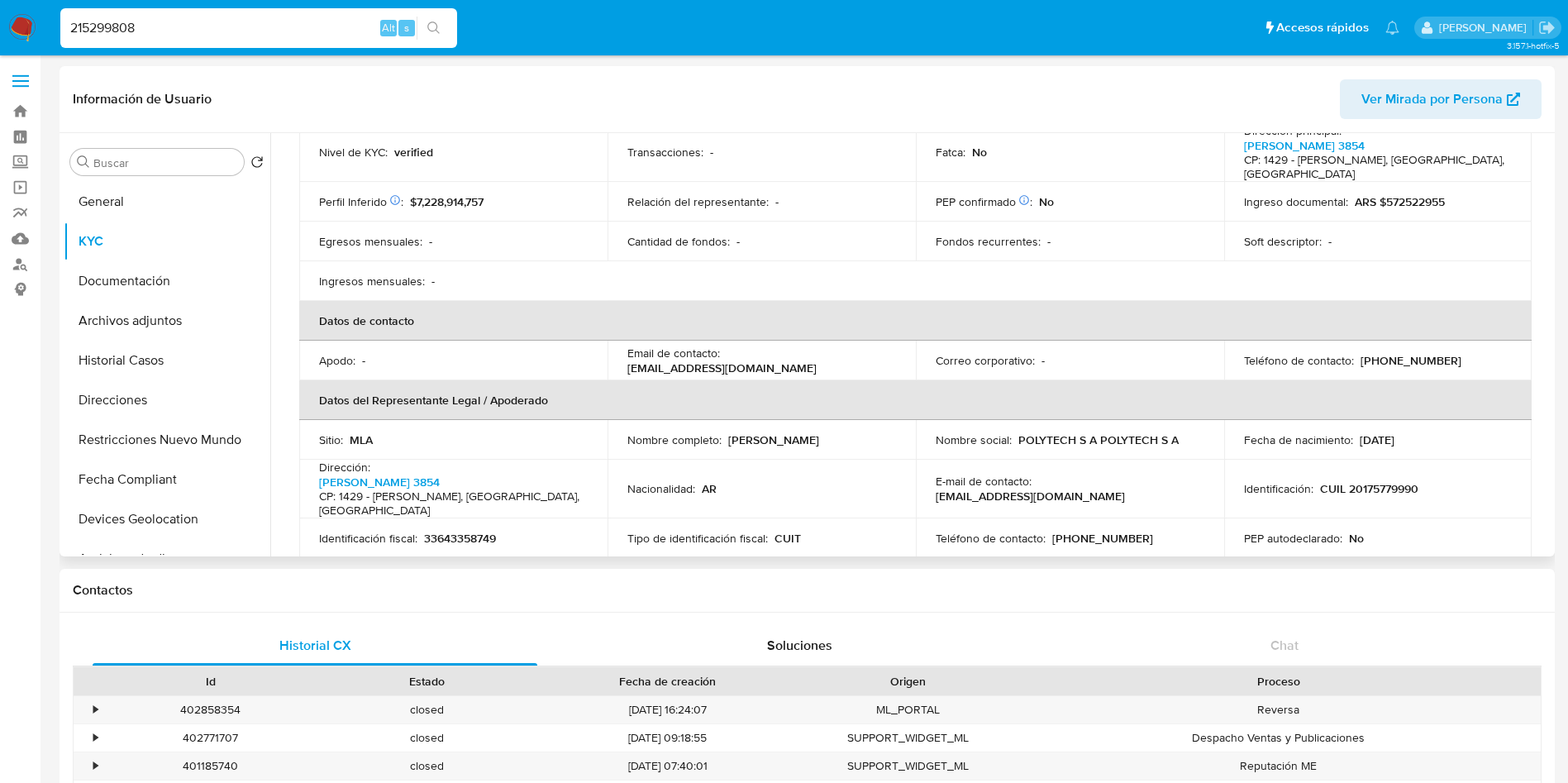
scroll to position [744, 0]
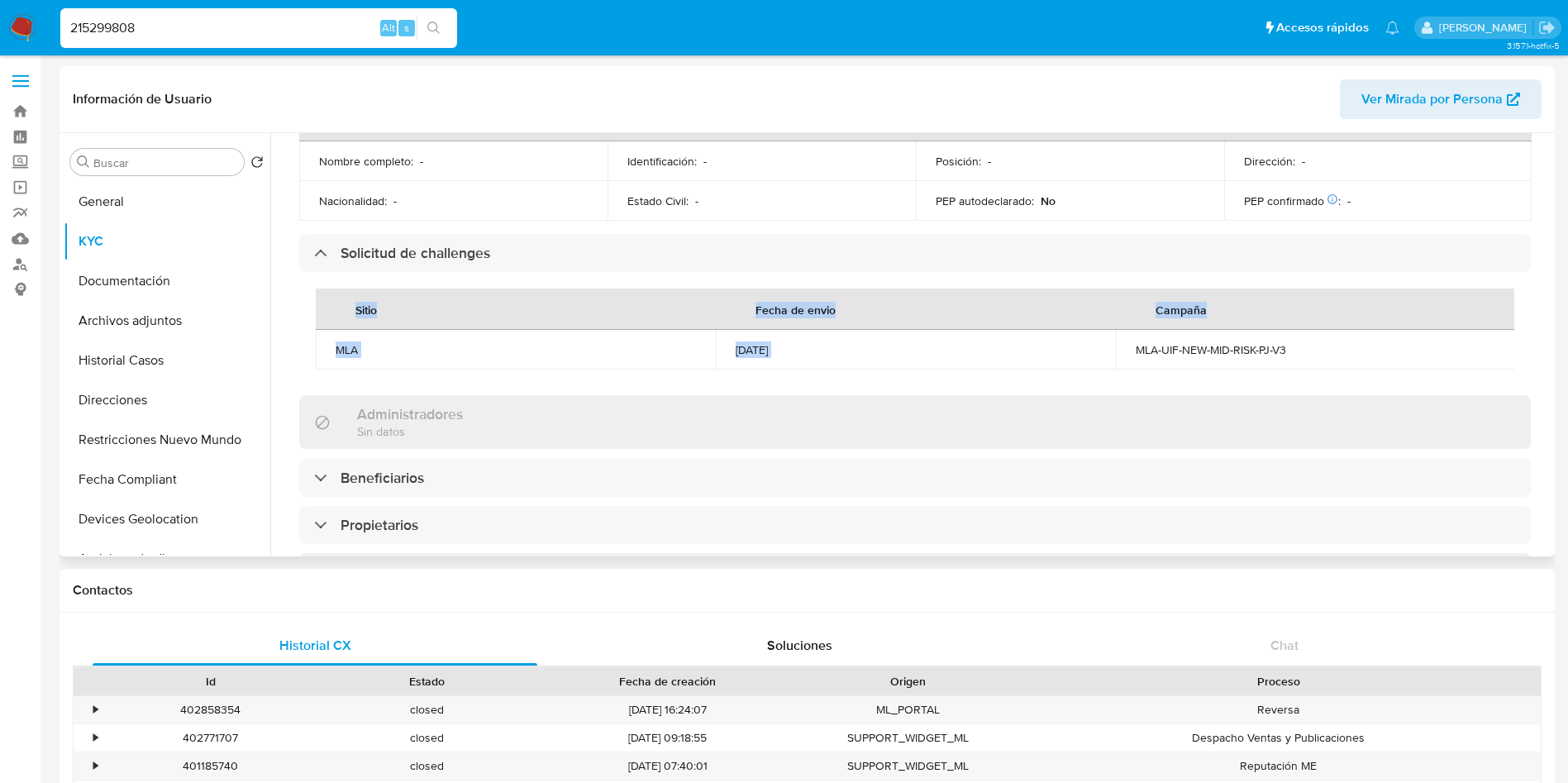
drag, startPoint x: 1124, startPoint y: 315, endPoint x: 1304, endPoint y: 365, distance: 186.8
click at [1327, 340] on div "Sitio Fecha de envio Campaña MLA 10/06/2024 MLA-UIF-NEW-MID-RISK-PJ-V3" at bounding box center [914, 328] width 1198 height 81
click at [187, 35] on input "215299808" at bounding box center [258, 28] width 397 height 21
paste input "1189716219"
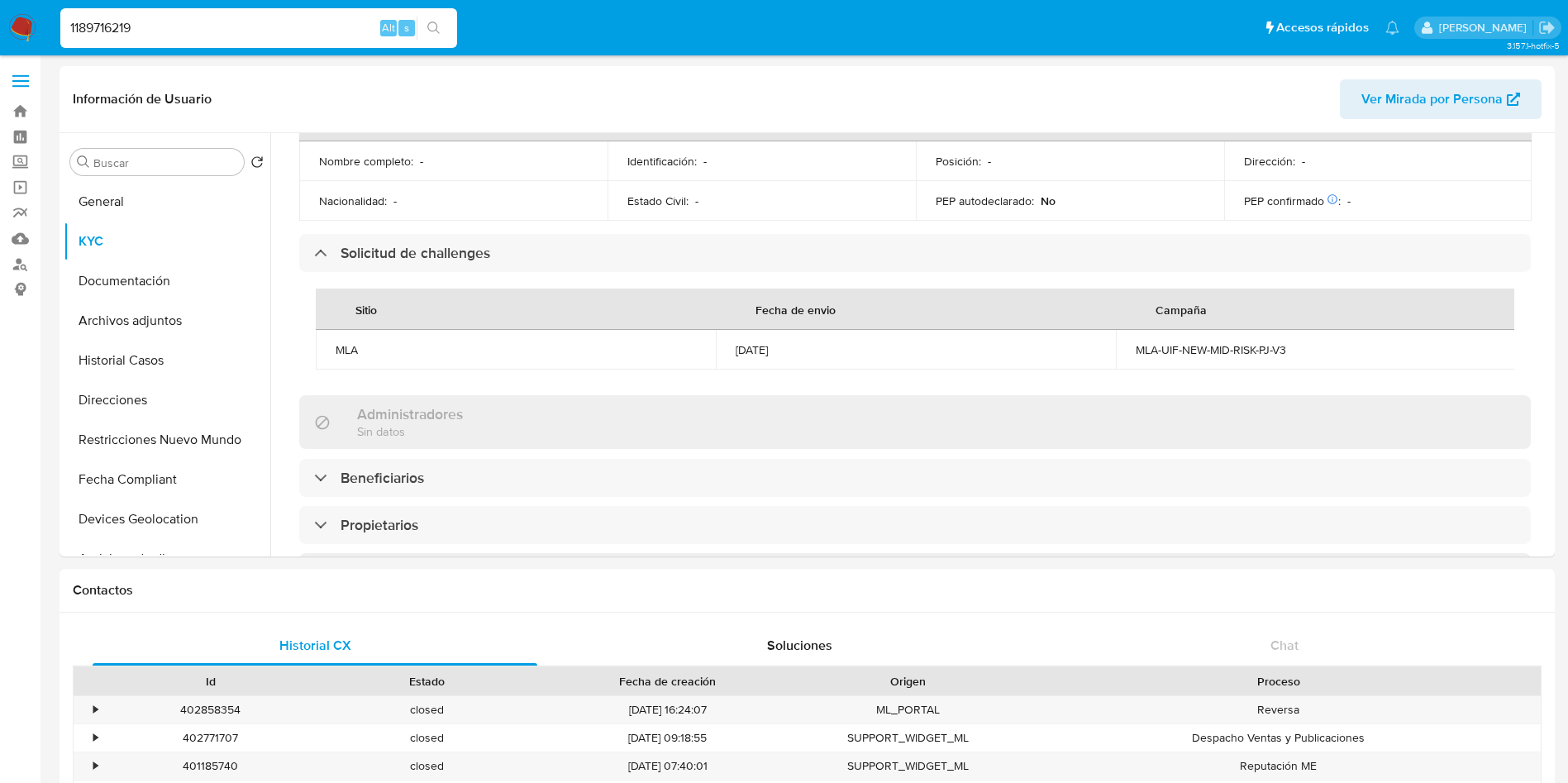
type input "1189716219"
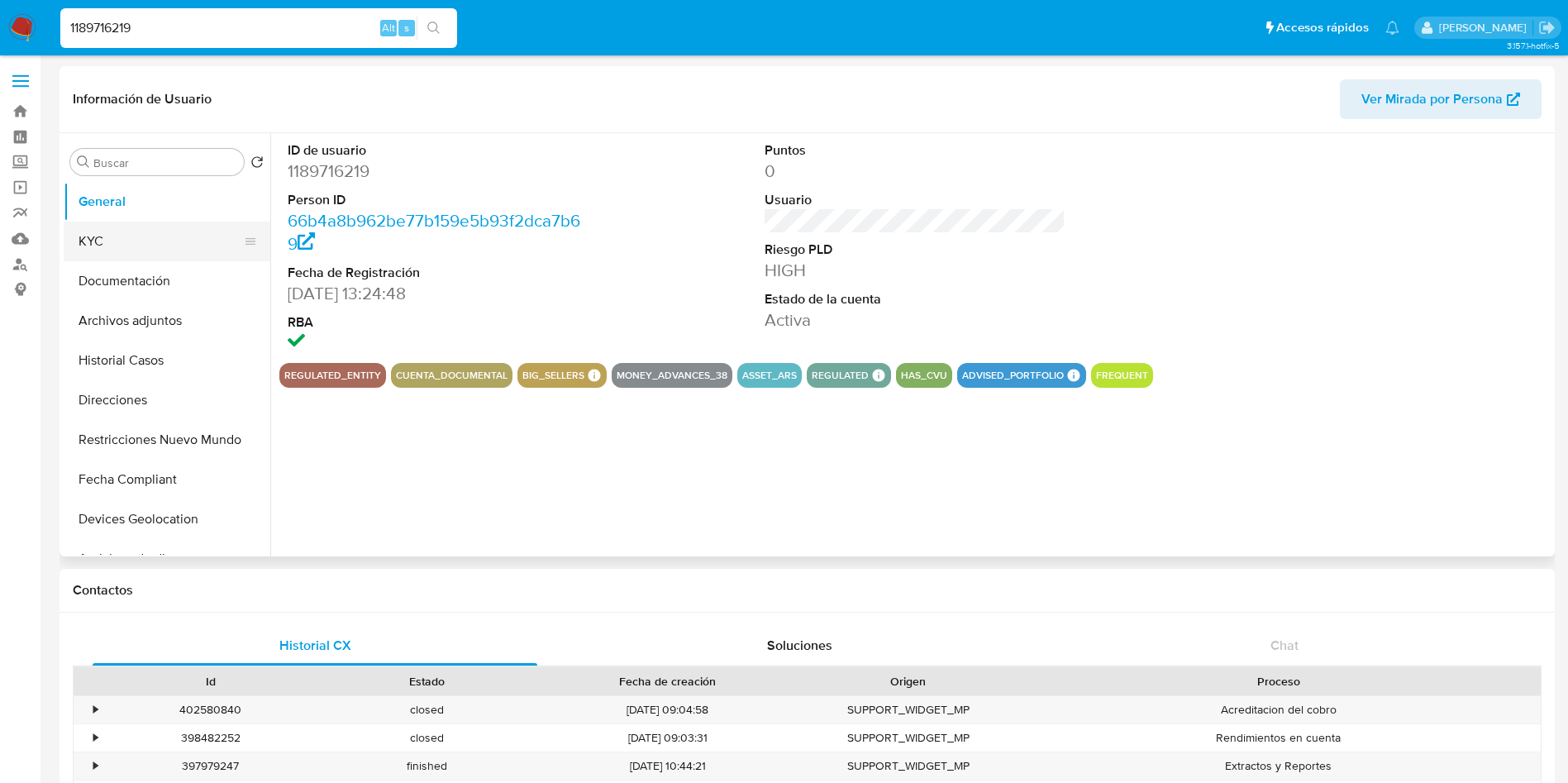
click at [180, 243] on button "KYC" at bounding box center [160, 241] width 193 height 40
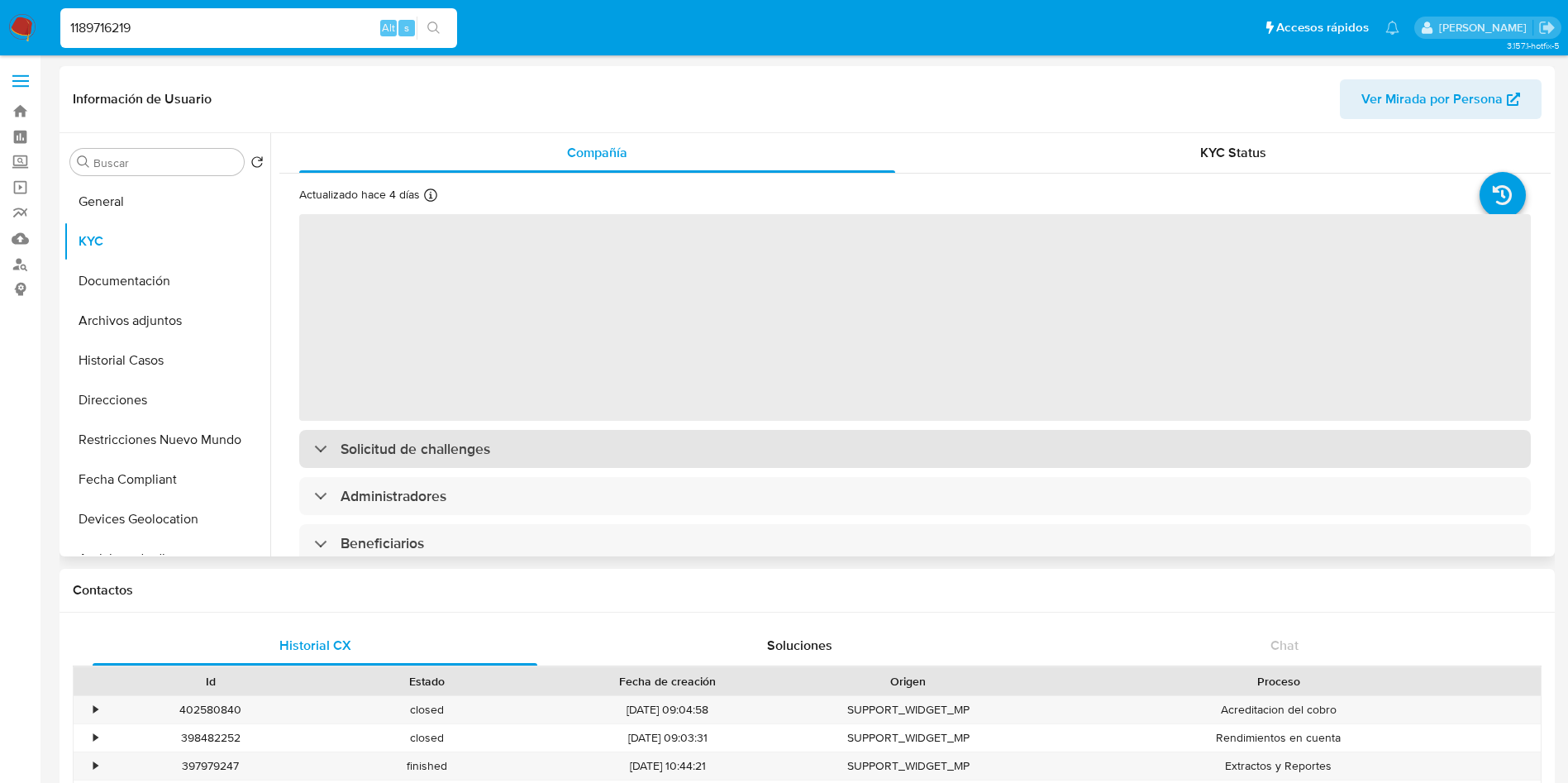
click at [458, 443] on h3 "Solicitud de challenges" at bounding box center [415, 448] width 149 height 18
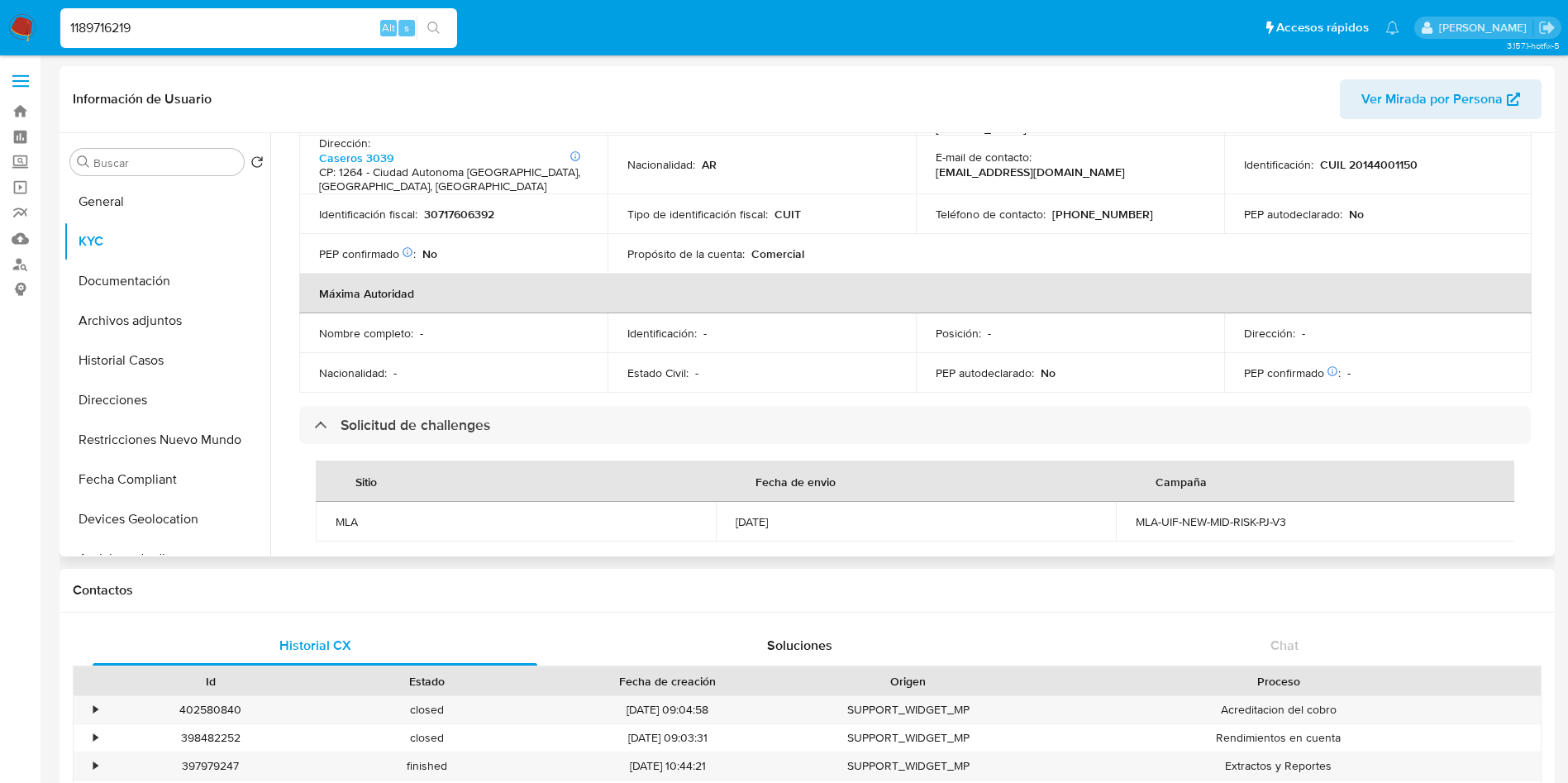
scroll to position [620, 0]
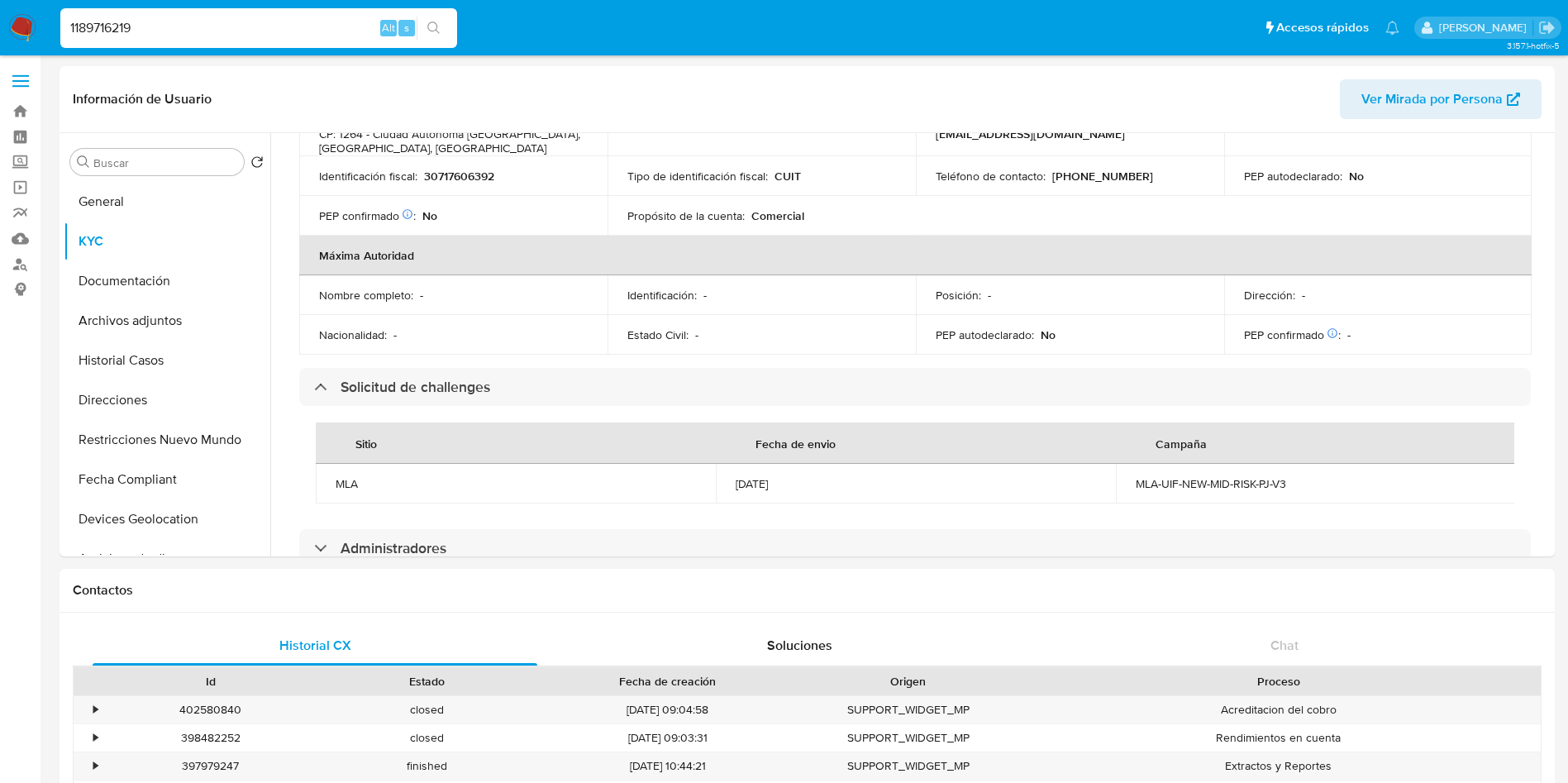
select select "10"
click at [203, 24] on input "1189716219" at bounding box center [258, 28] width 397 height 21
click at [203, 23] on input "1189716219" at bounding box center [258, 28] width 397 height 21
paste input "685241555"
type input "685241555"
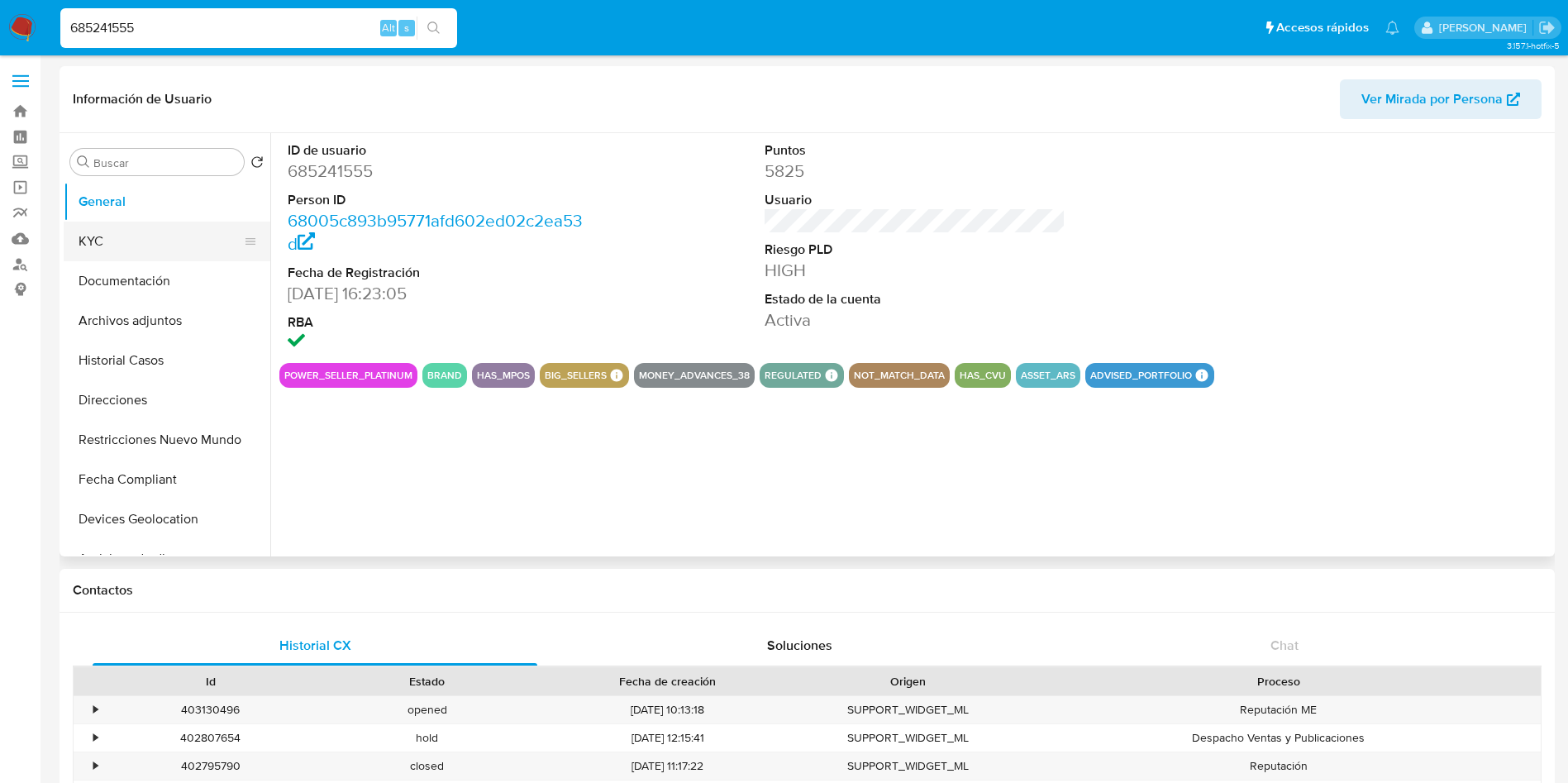
click at [147, 245] on button "KYC" at bounding box center [160, 241] width 193 height 40
select select "10"
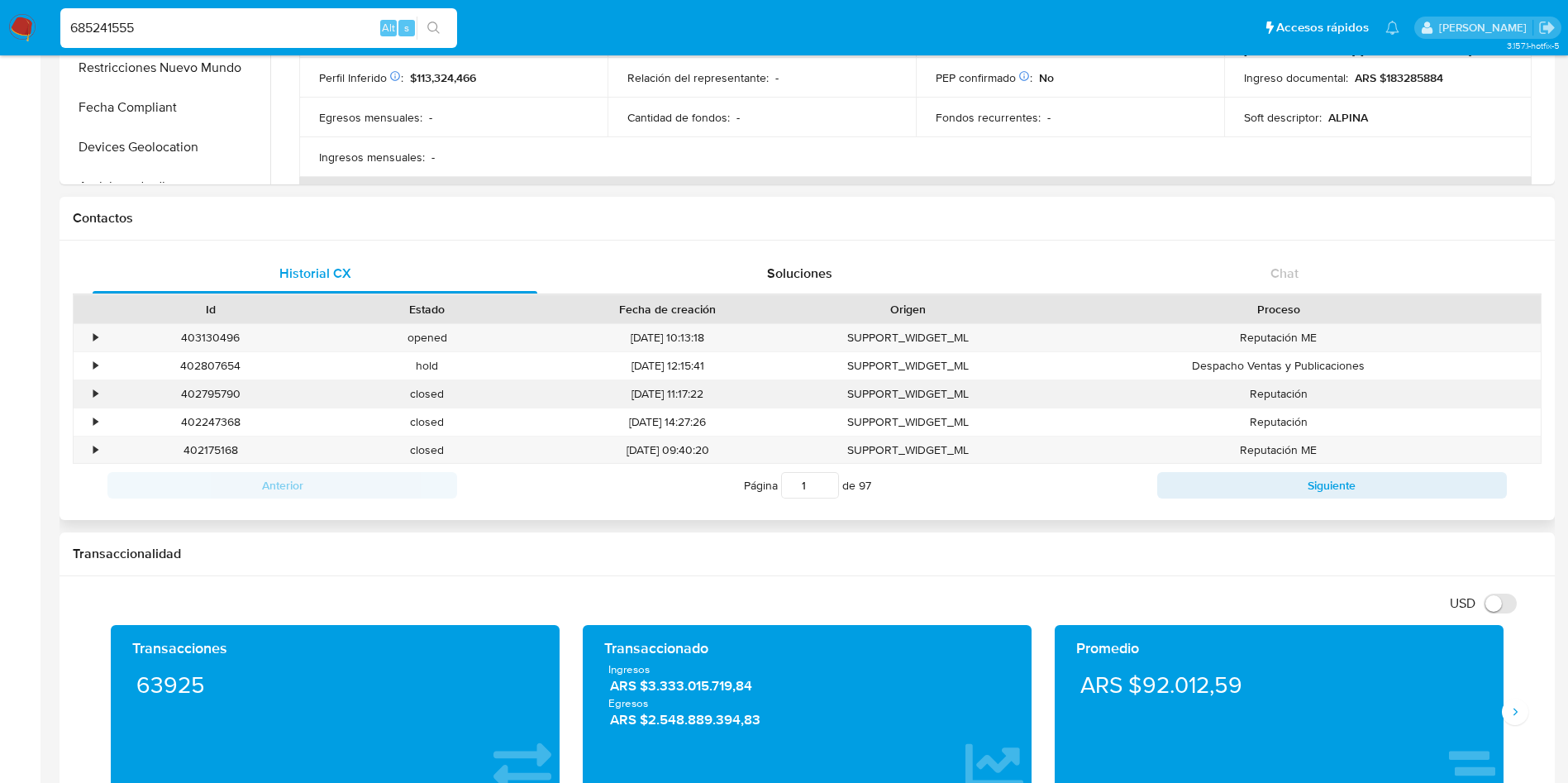
scroll to position [124, 0]
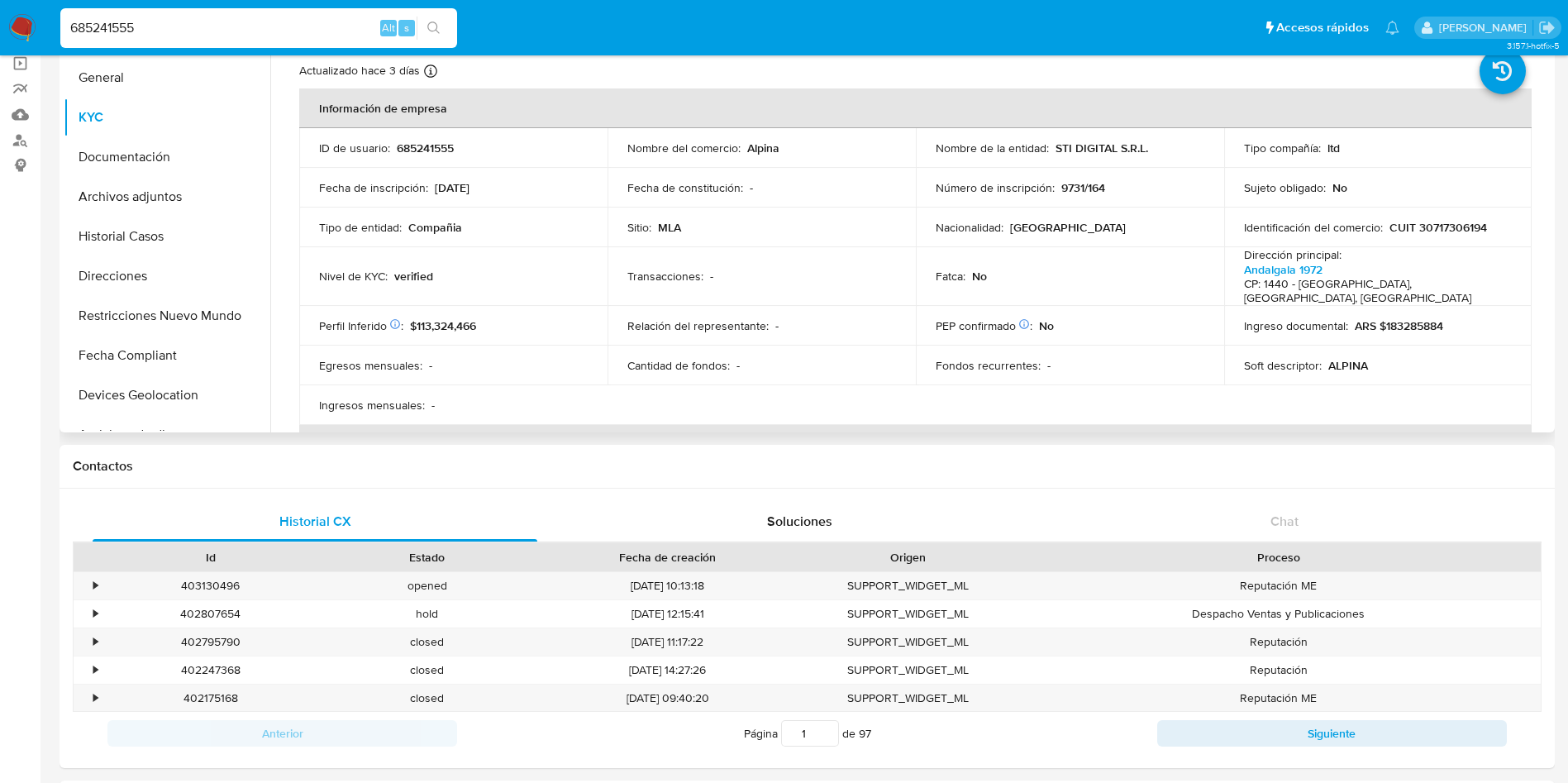
click at [582, 306] on td "Perfil Inferido Éste campo indica la información de Nivel Socioeconómico del us…" at bounding box center [453, 325] width 309 height 40
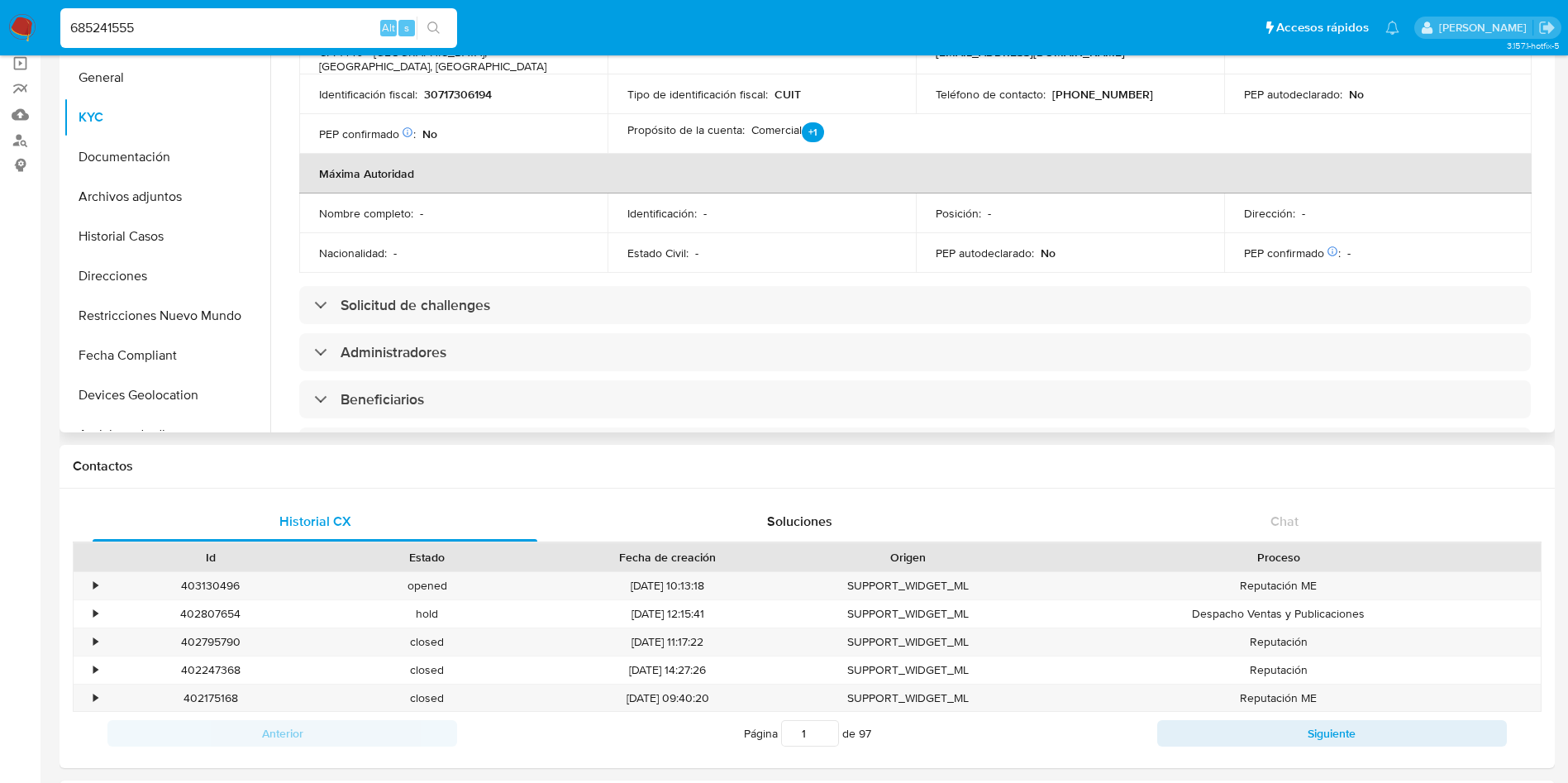
scroll to position [620, 0]
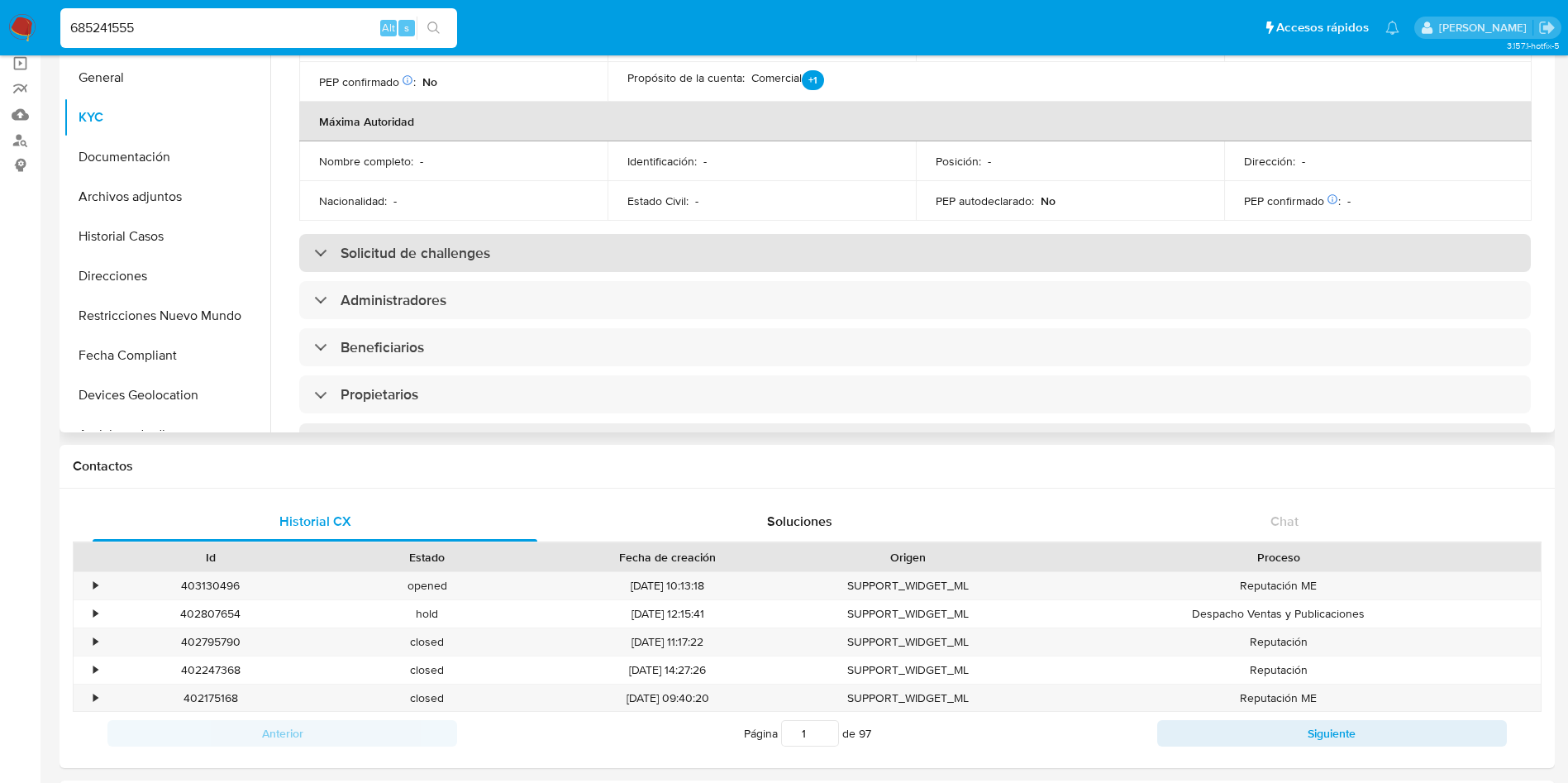
click at [405, 244] on h3 "Solicitud de challenges" at bounding box center [415, 252] width 149 height 18
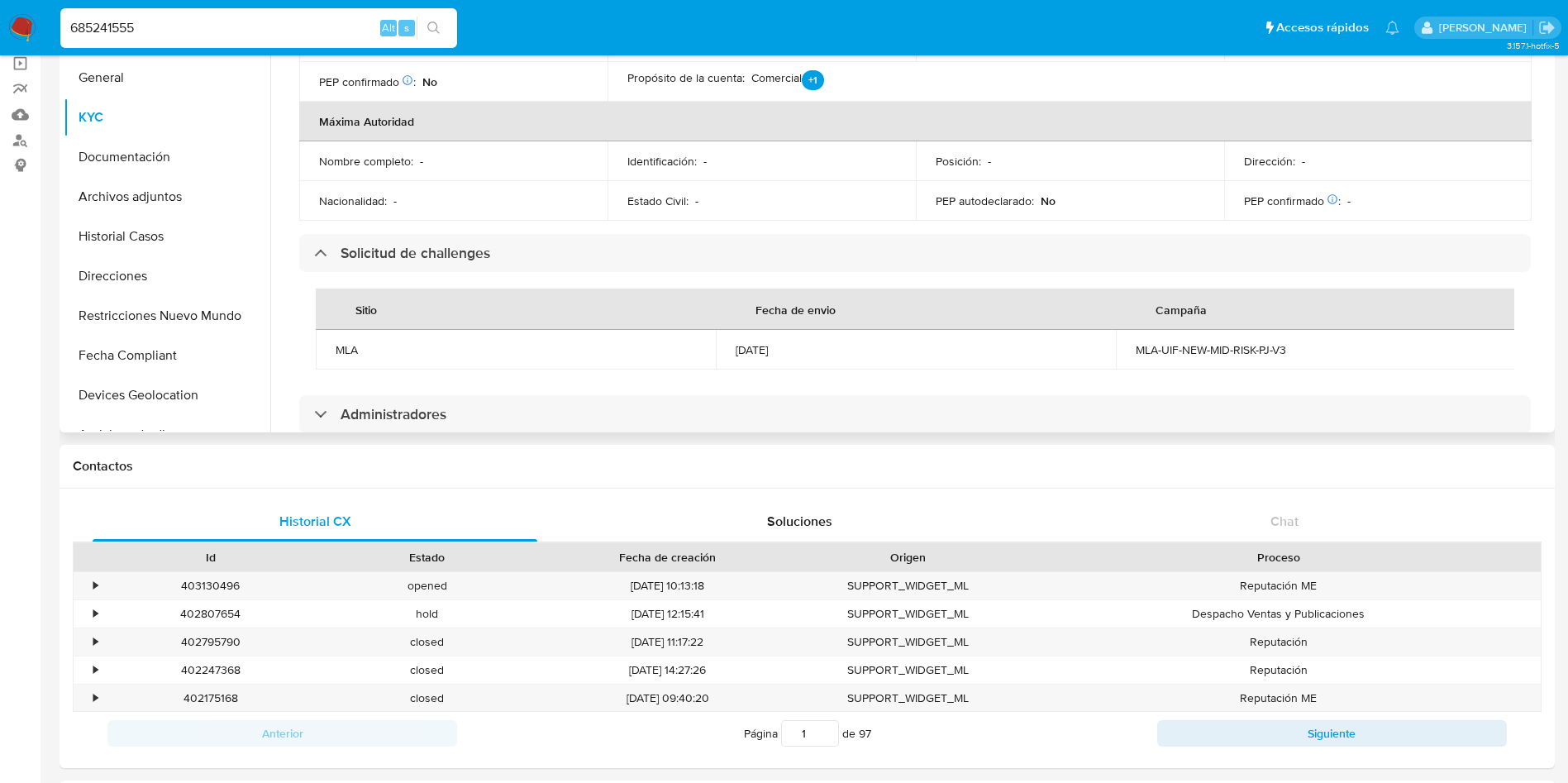
drag, startPoint x: 731, startPoint y: 322, endPoint x: 808, endPoint y: 326, distance: 77.1
click at [808, 330] on td "12/03/2024" at bounding box center [916, 349] width 400 height 40
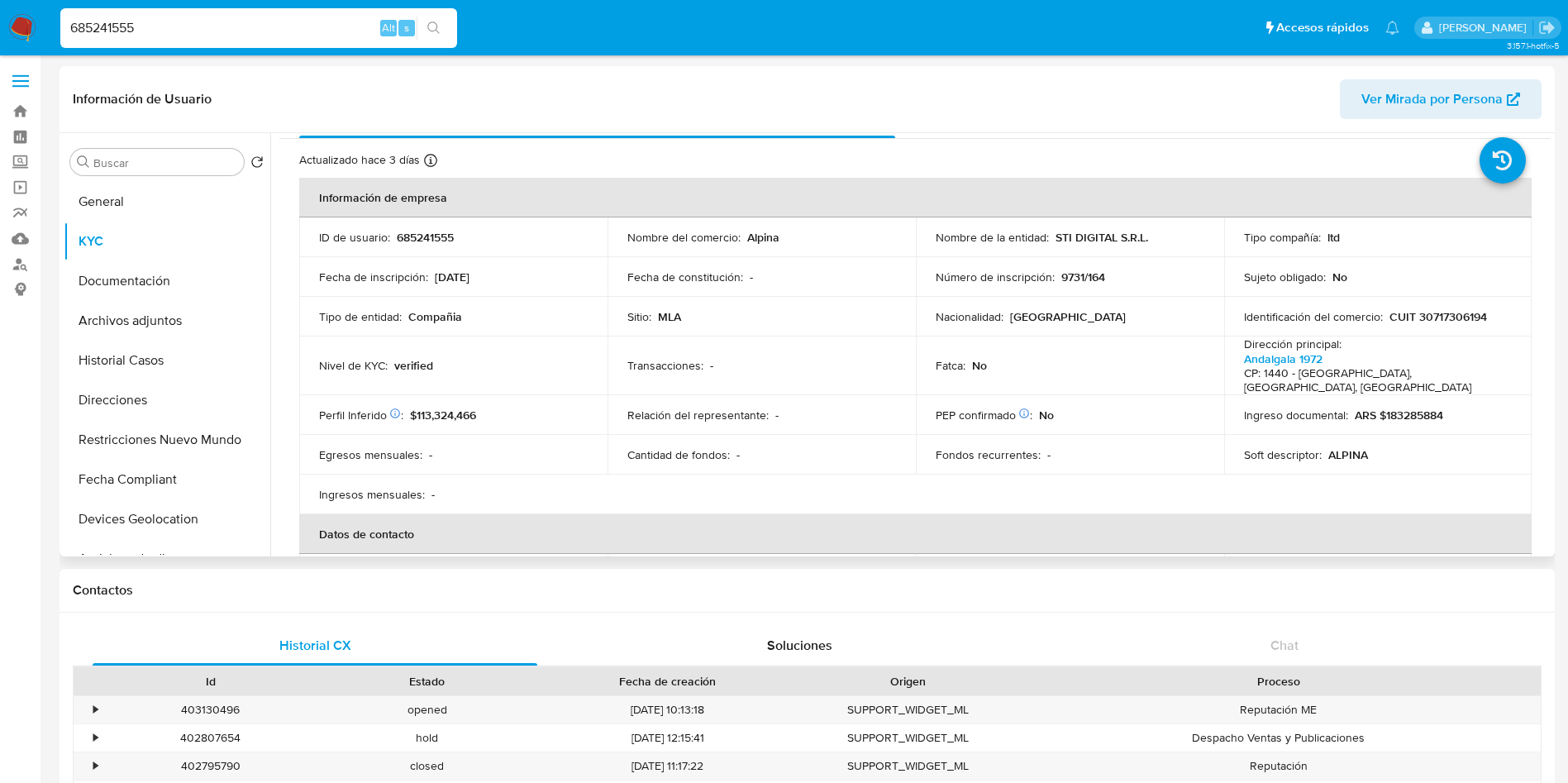
scroll to position [0, 0]
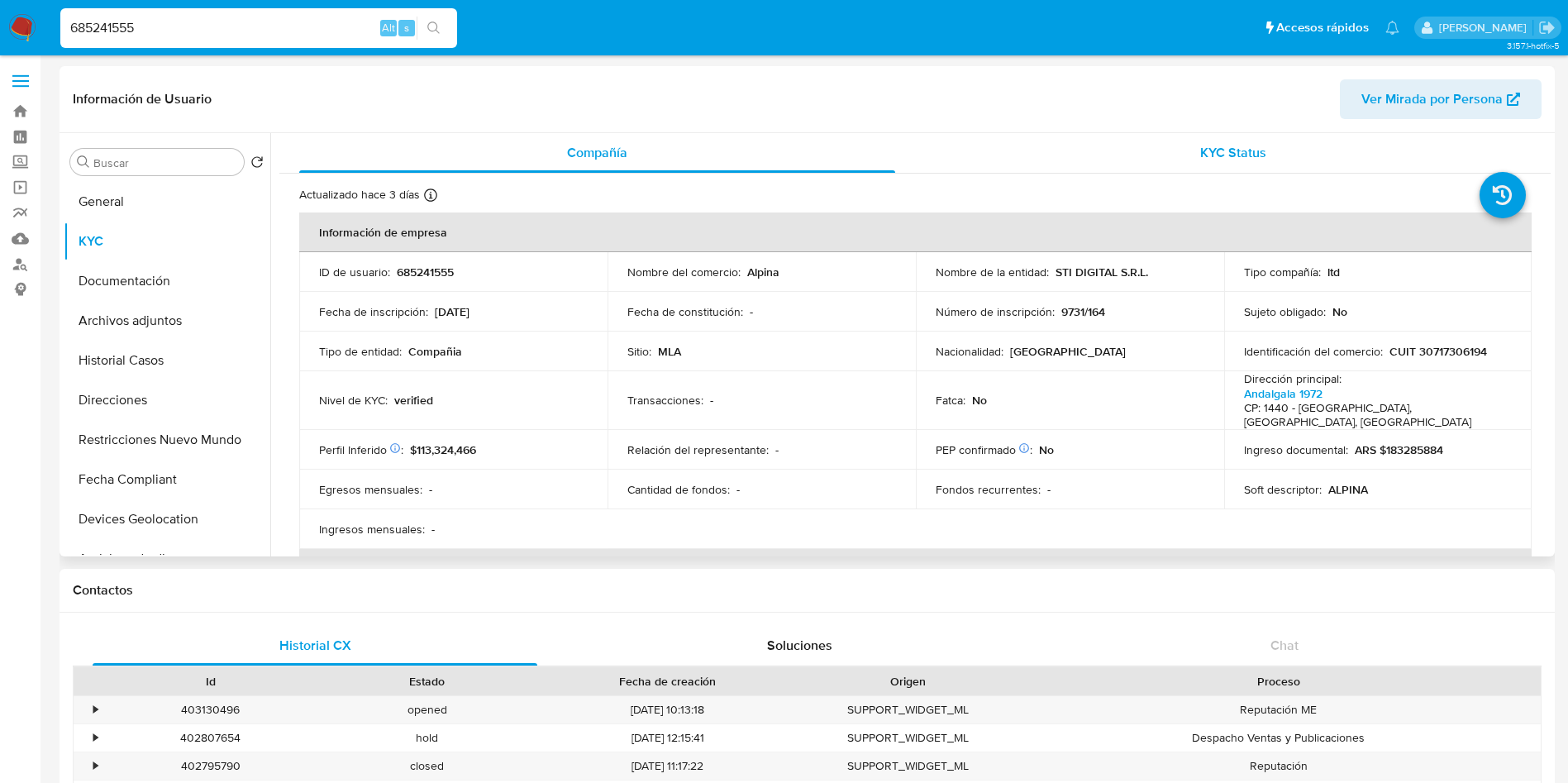
click at [1150, 161] on div "KYC Status" at bounding box center [1232, 152] width 596 height 40
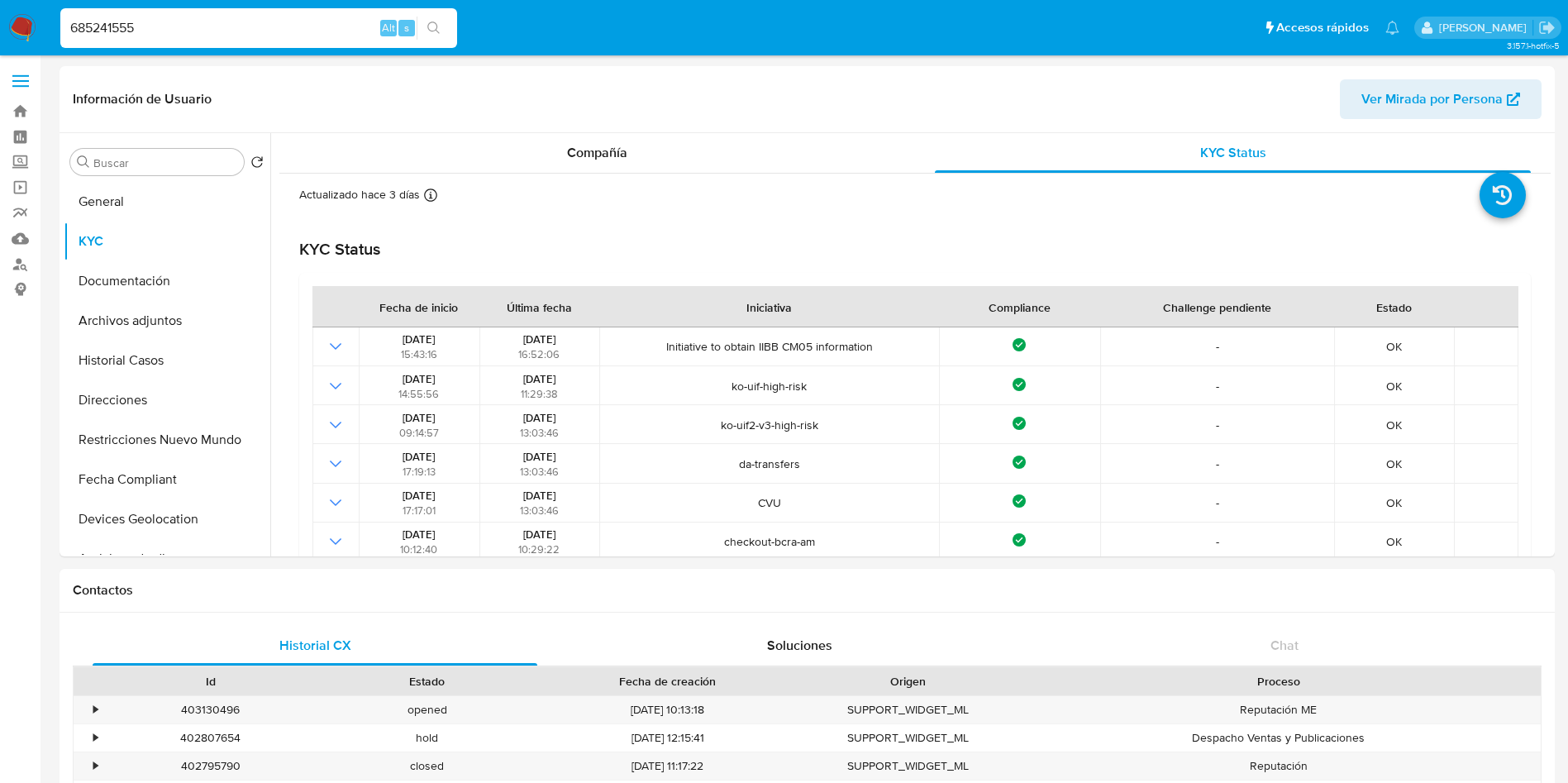
click at [165, 23] on input "685241555" at bounding box center [258, 28] width 397 height 21
click at [165, 22] on input "685241555" at bounding box center [258, 28] width 397 height 21
paste input "1189716219"
type input "1189716219"
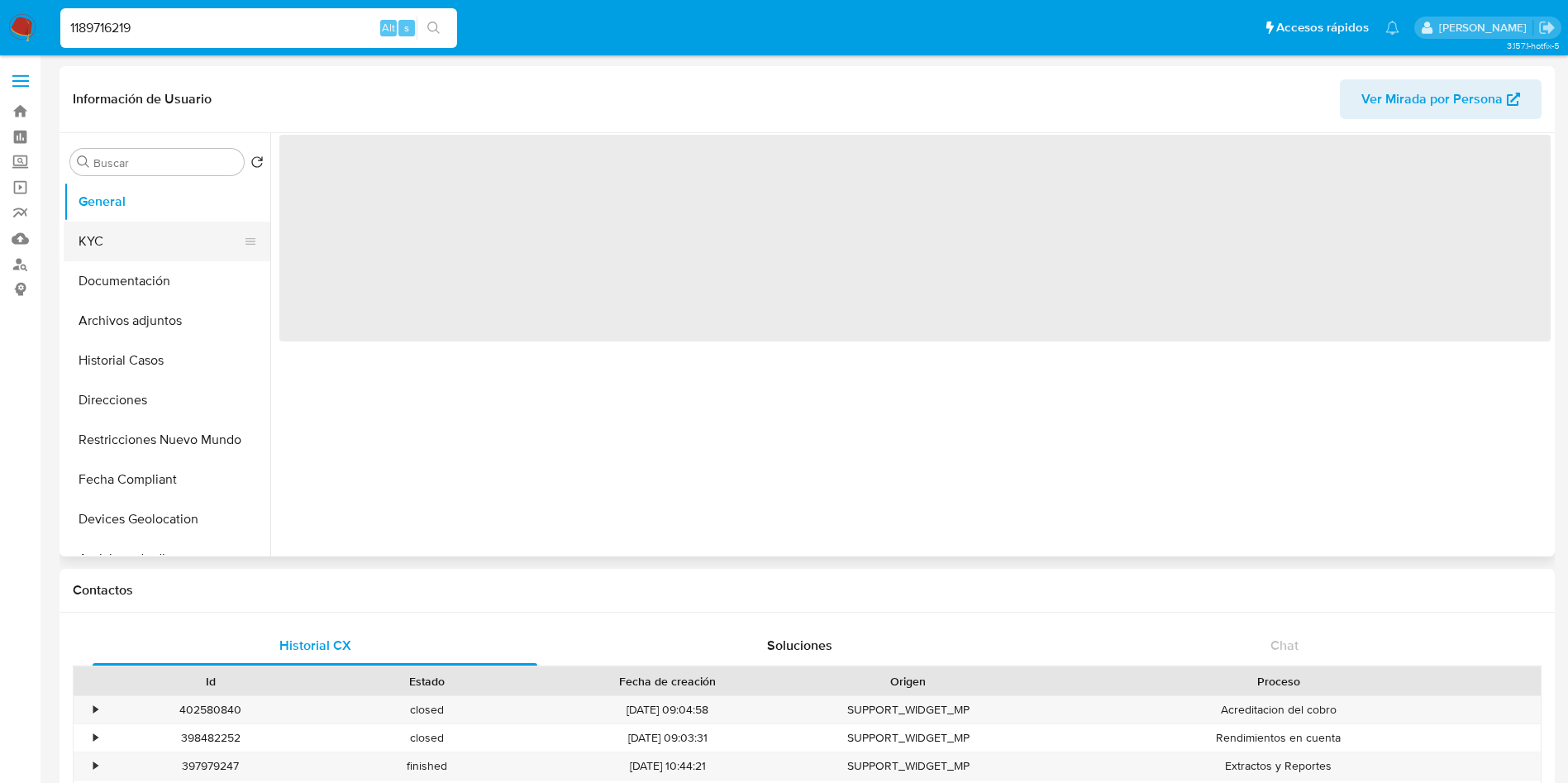
click at [143, 248] on button "KYC" at bounding box center [160, 241] width 193 height 40
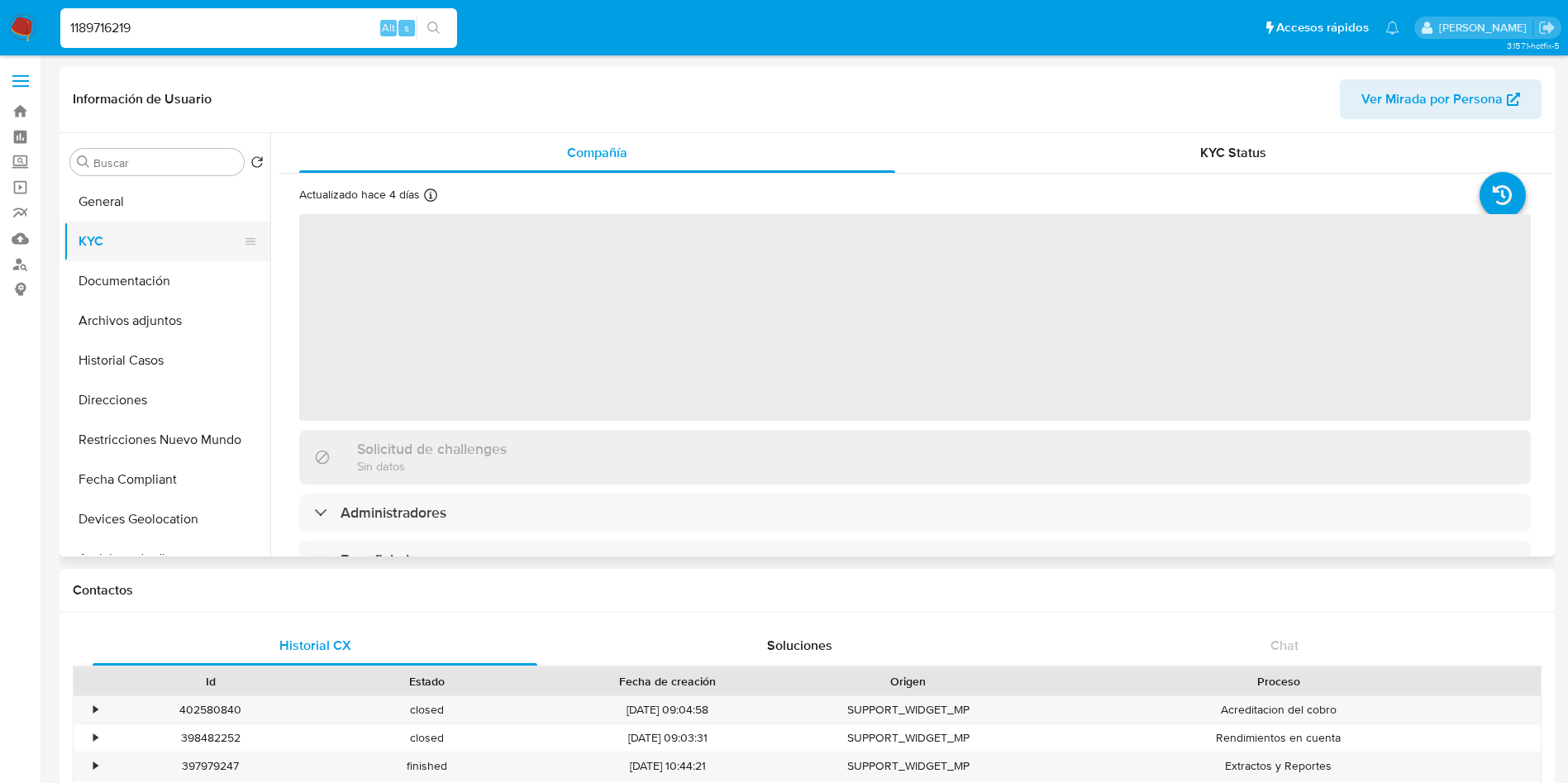
select select "10"
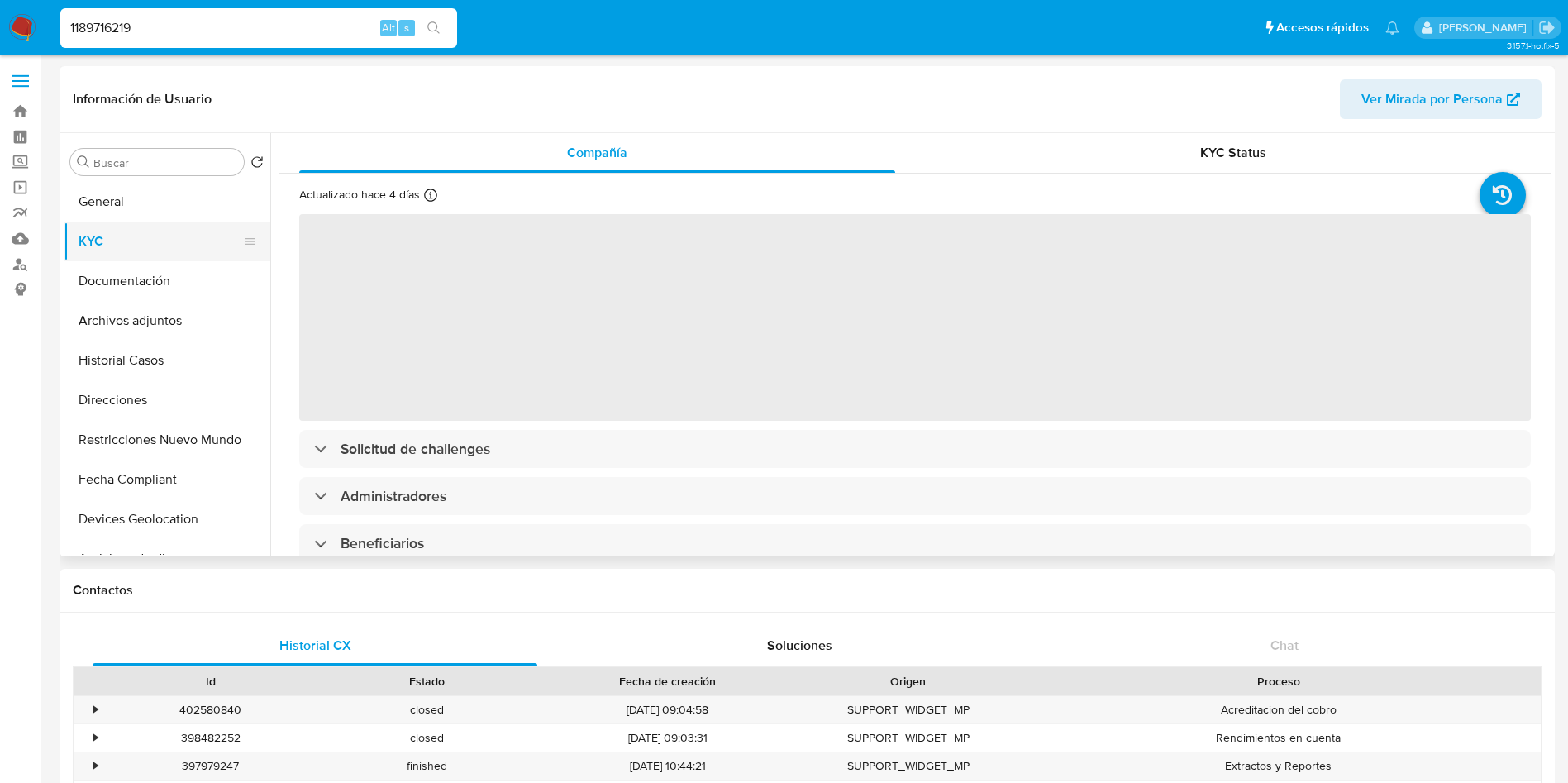
click at [125, 242] on button "KYC" at bounding box center [160, 241] width 193 height 40
click at [1221, 165] on div "KYC Status" at bounding box center [1232, 152] width 596 height 40
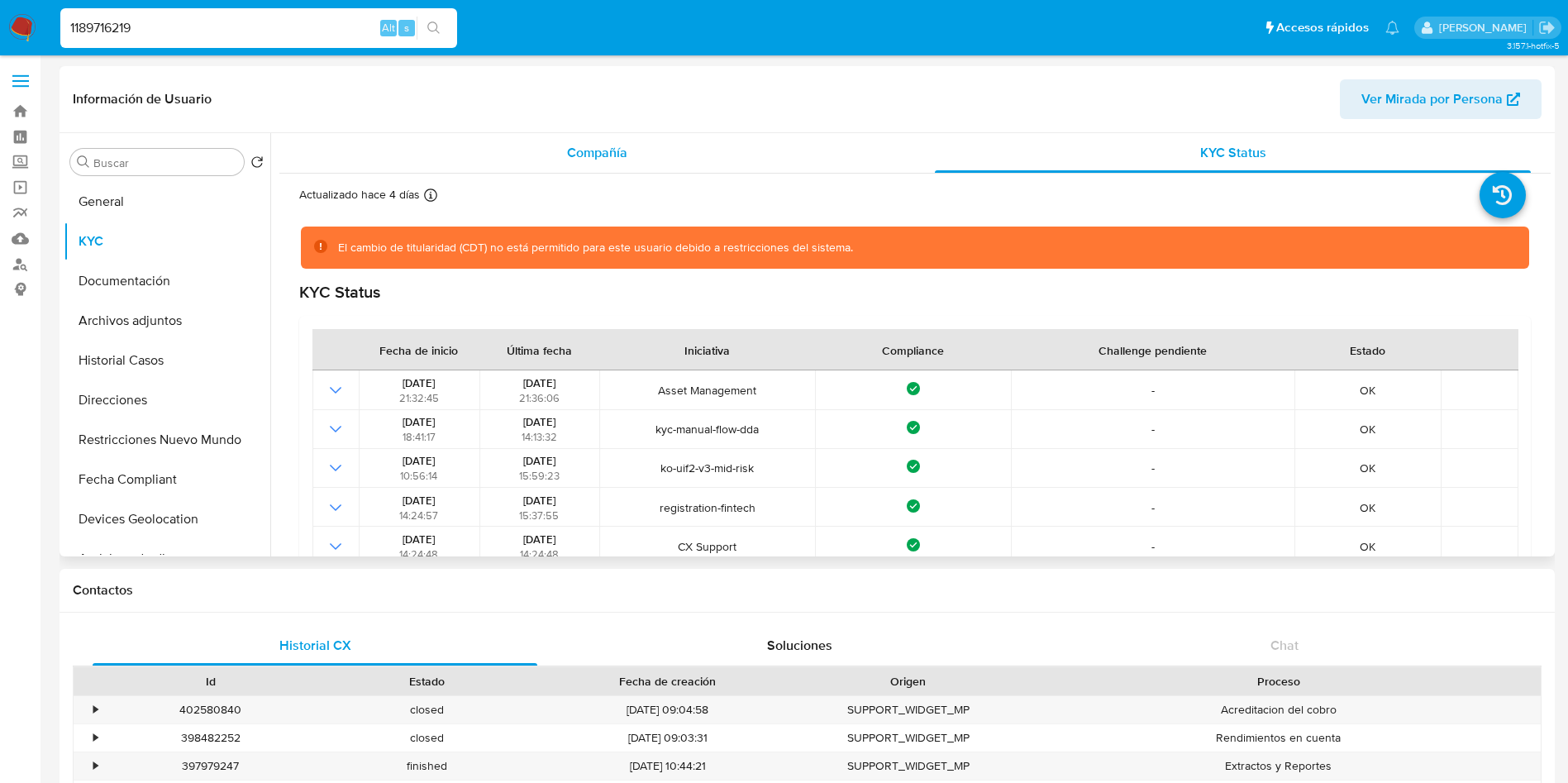
click at [478, 135] on div "Compañía" at bounding box center [597, 152] width 596 height 40
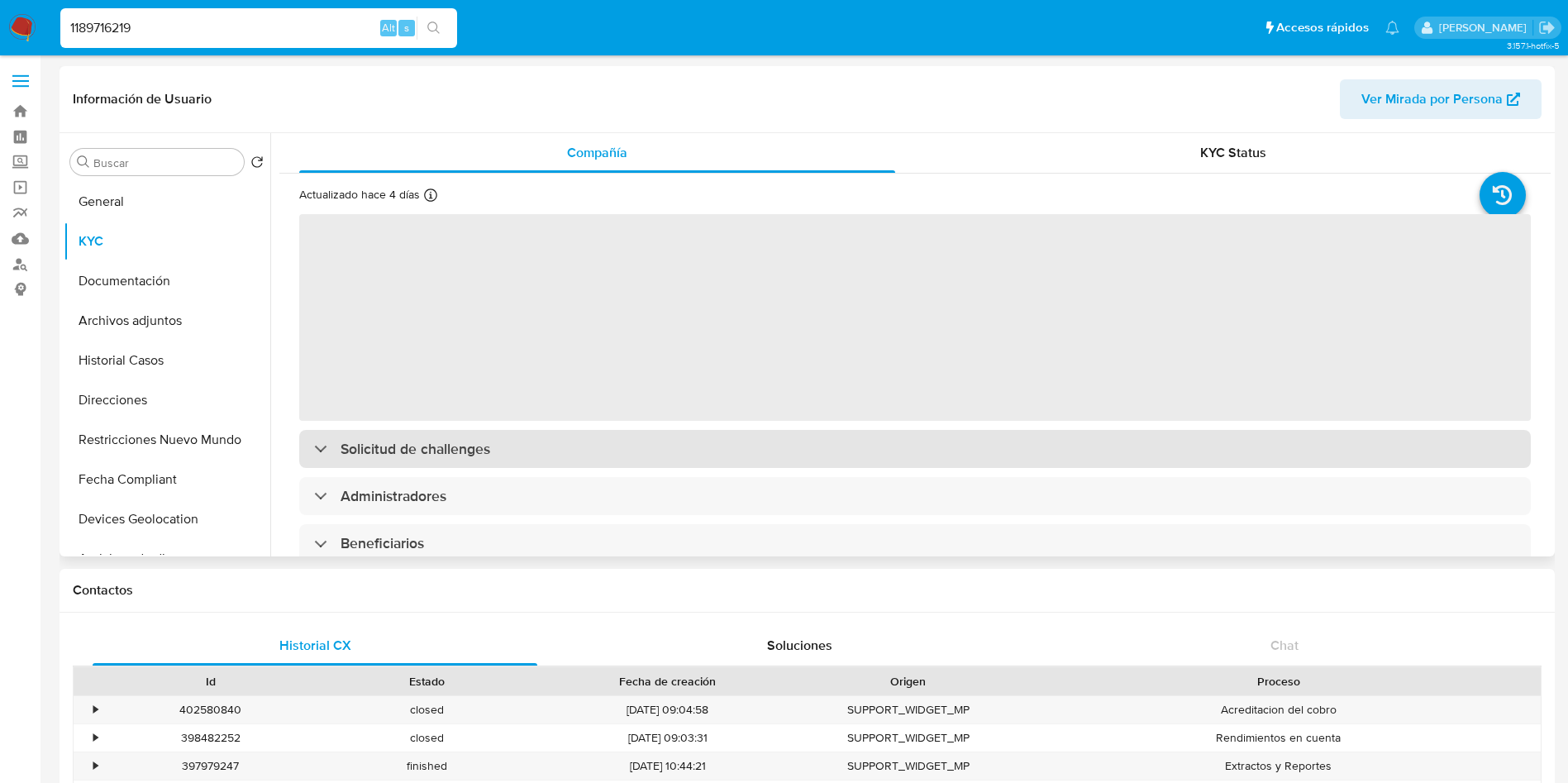
click at [418, 441] on h3 "Solicitud de challenges" at bounding box center [415, 448] width 149 height 18
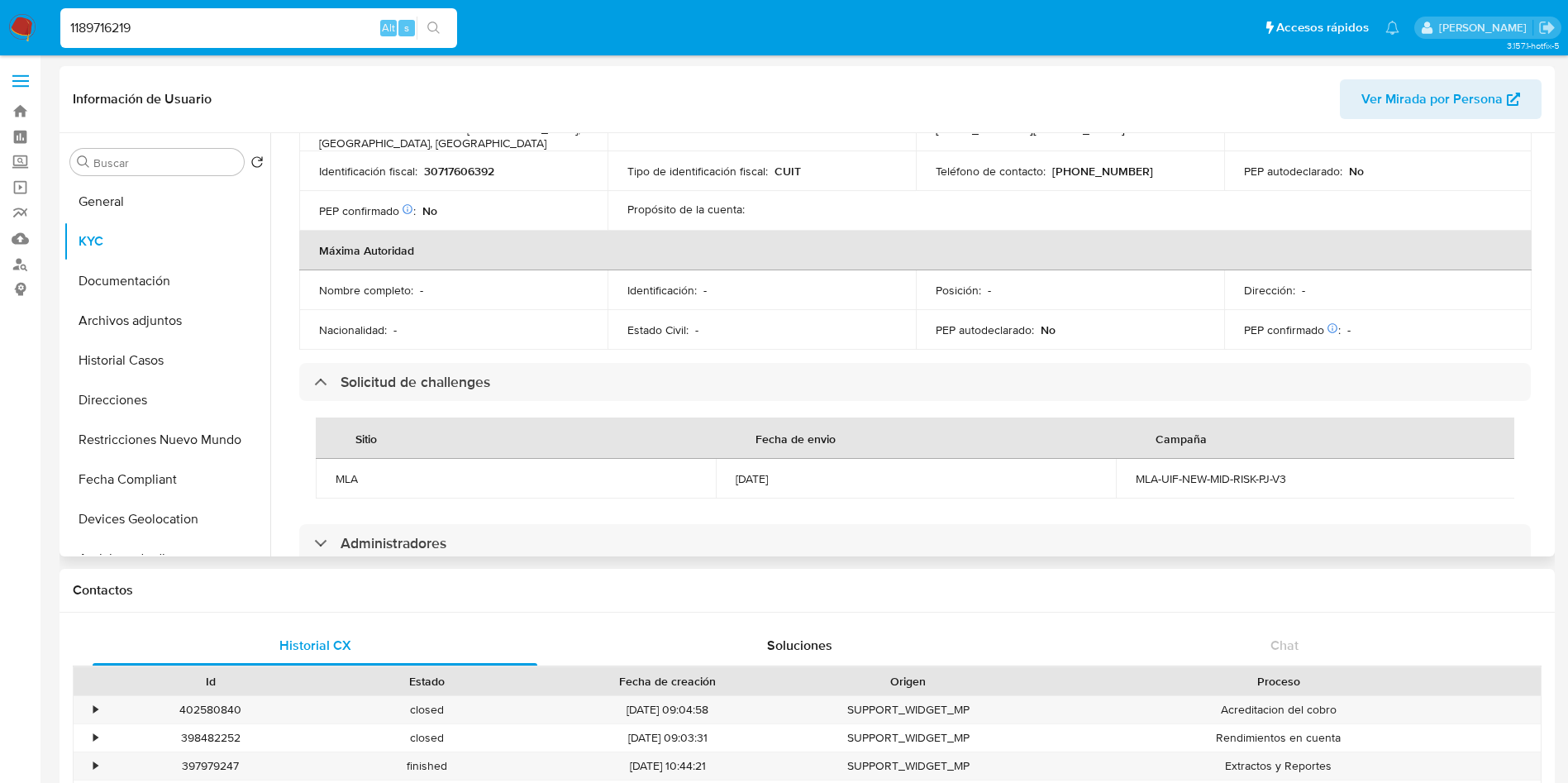
scroll to position [867, 0]
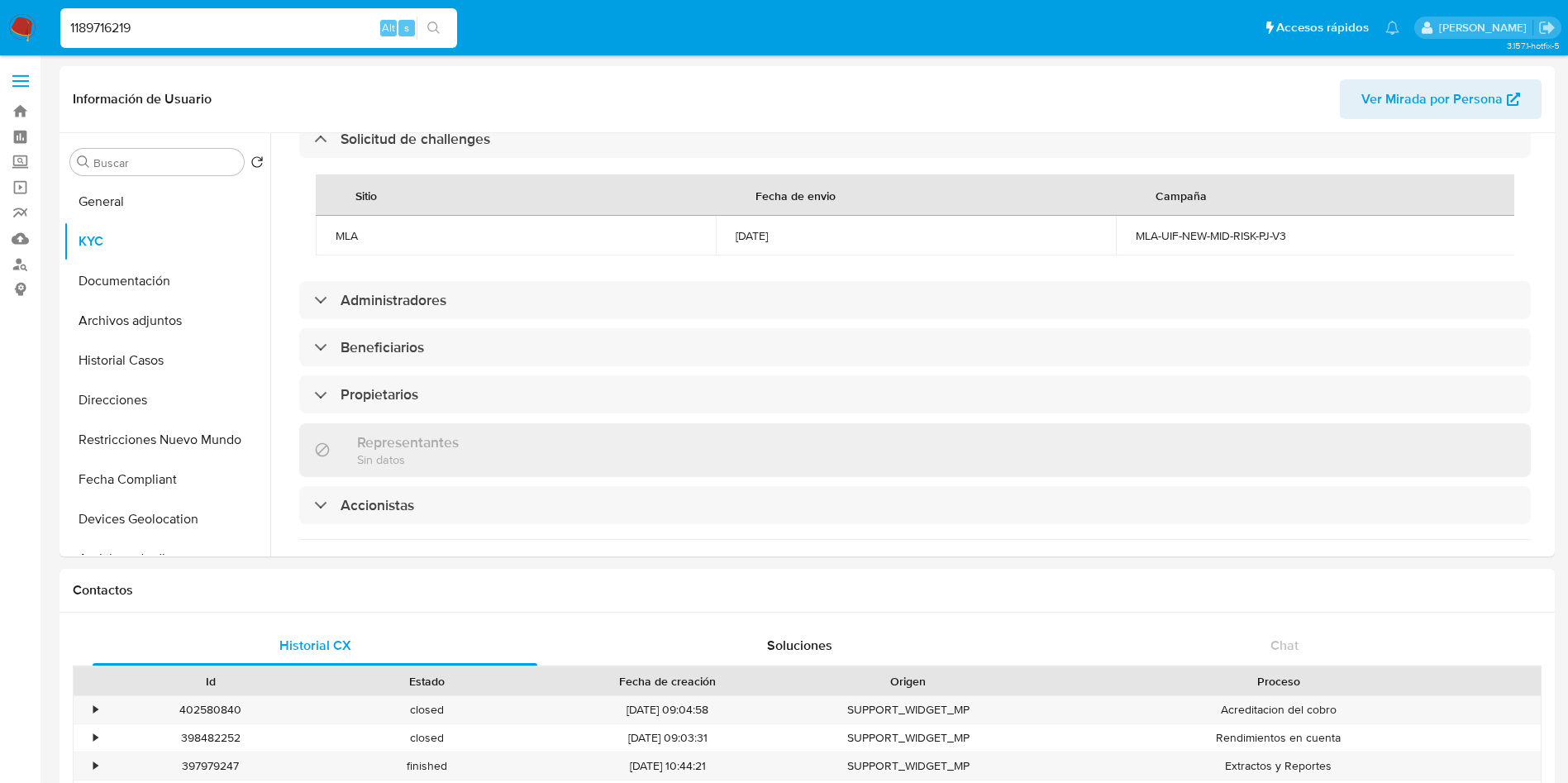
click at [126, 40] on div "1189716219 Alt s" at bounding box center [258, 28] width 397 height 40
click at [130, 34] on input "1189716219" at bounding box center [258, 28] width 397 height 21
paste input "685241555"
type input "685241555"
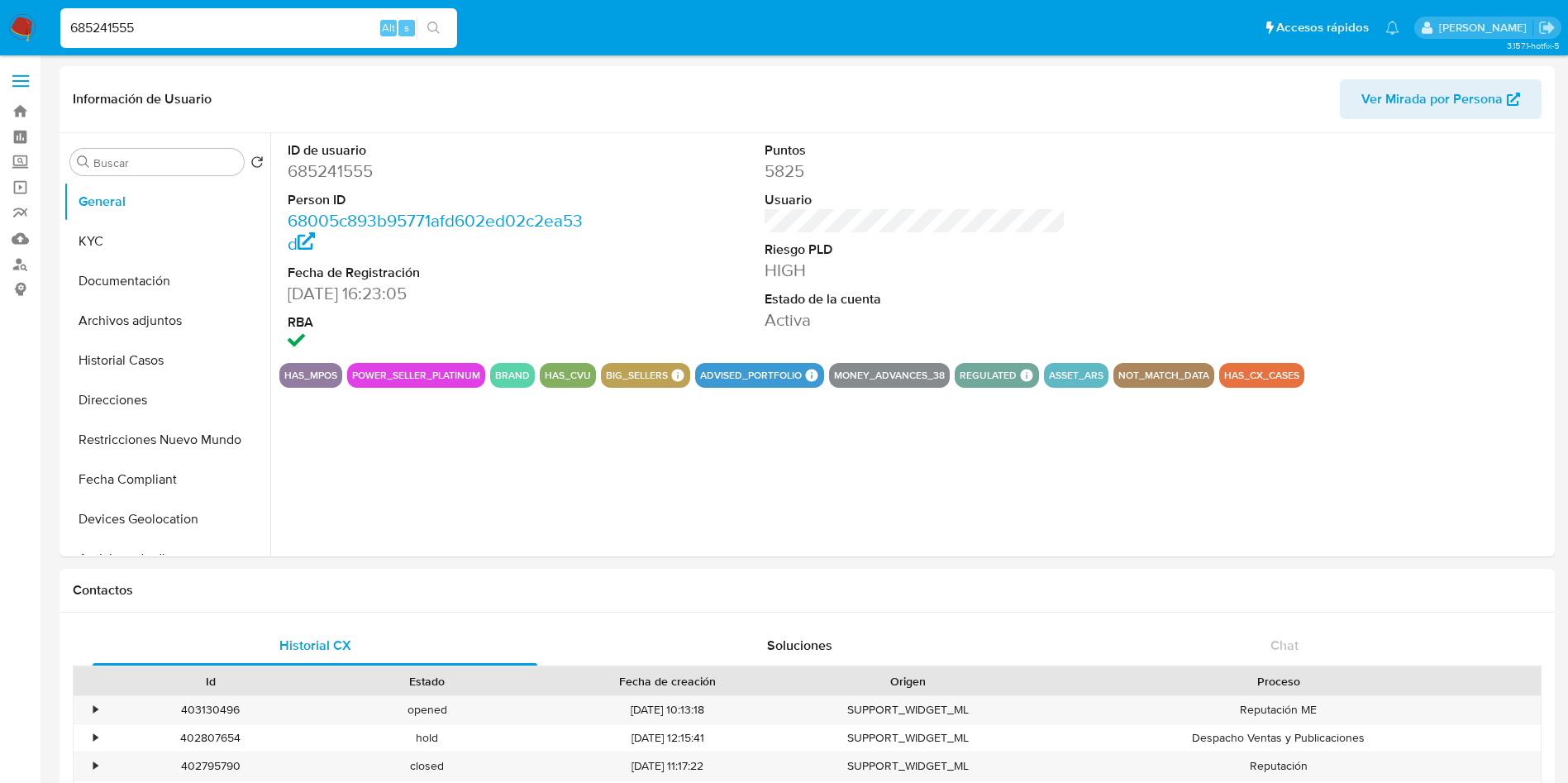
select select "10"
click at [185, 244] on button "KYC" at bounding box center [160, 241] width 193 height 40
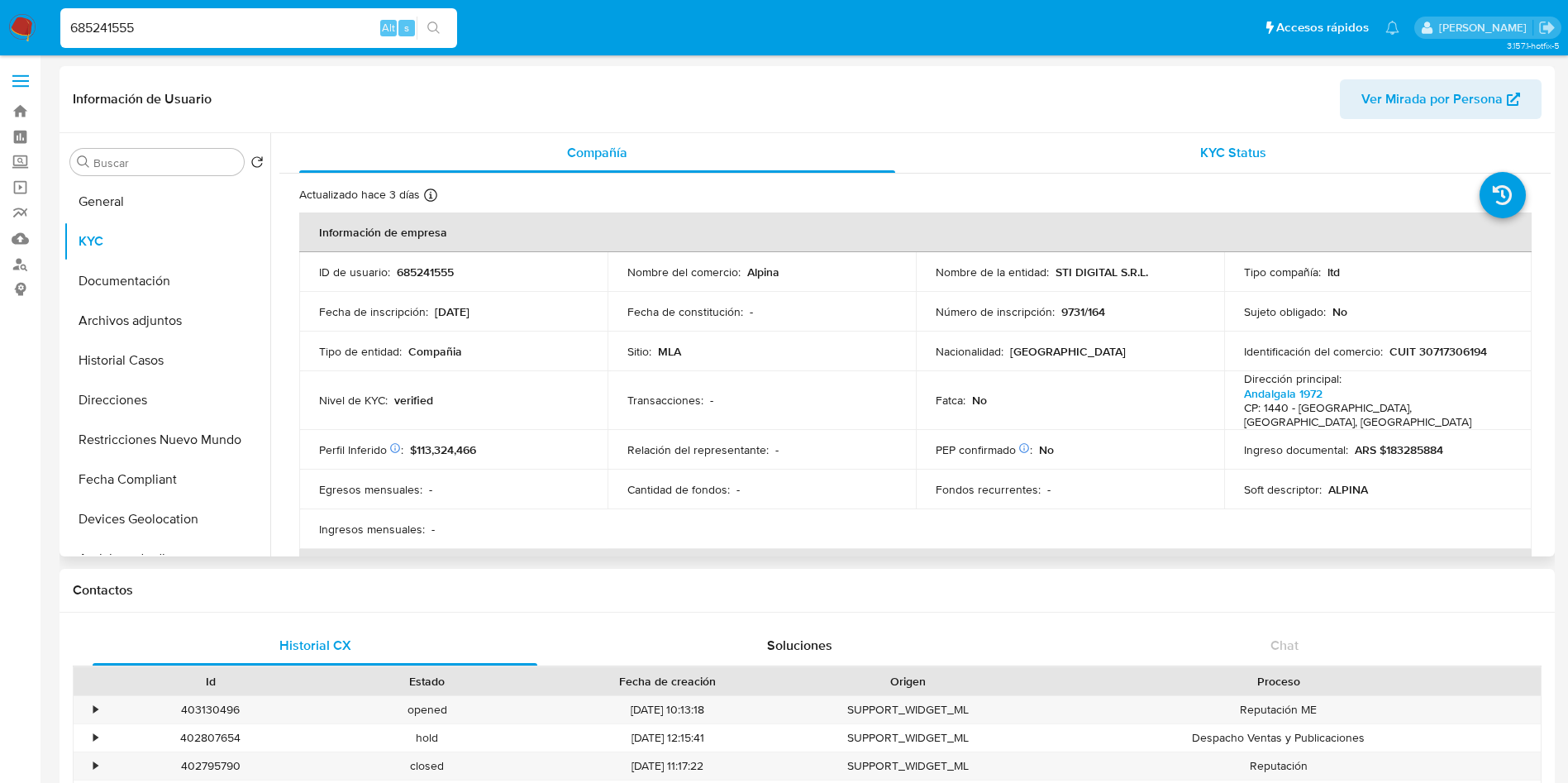
click at [1232, 150] on span "KYC Status" at bounding box center [1233, 152] width 66 height 19
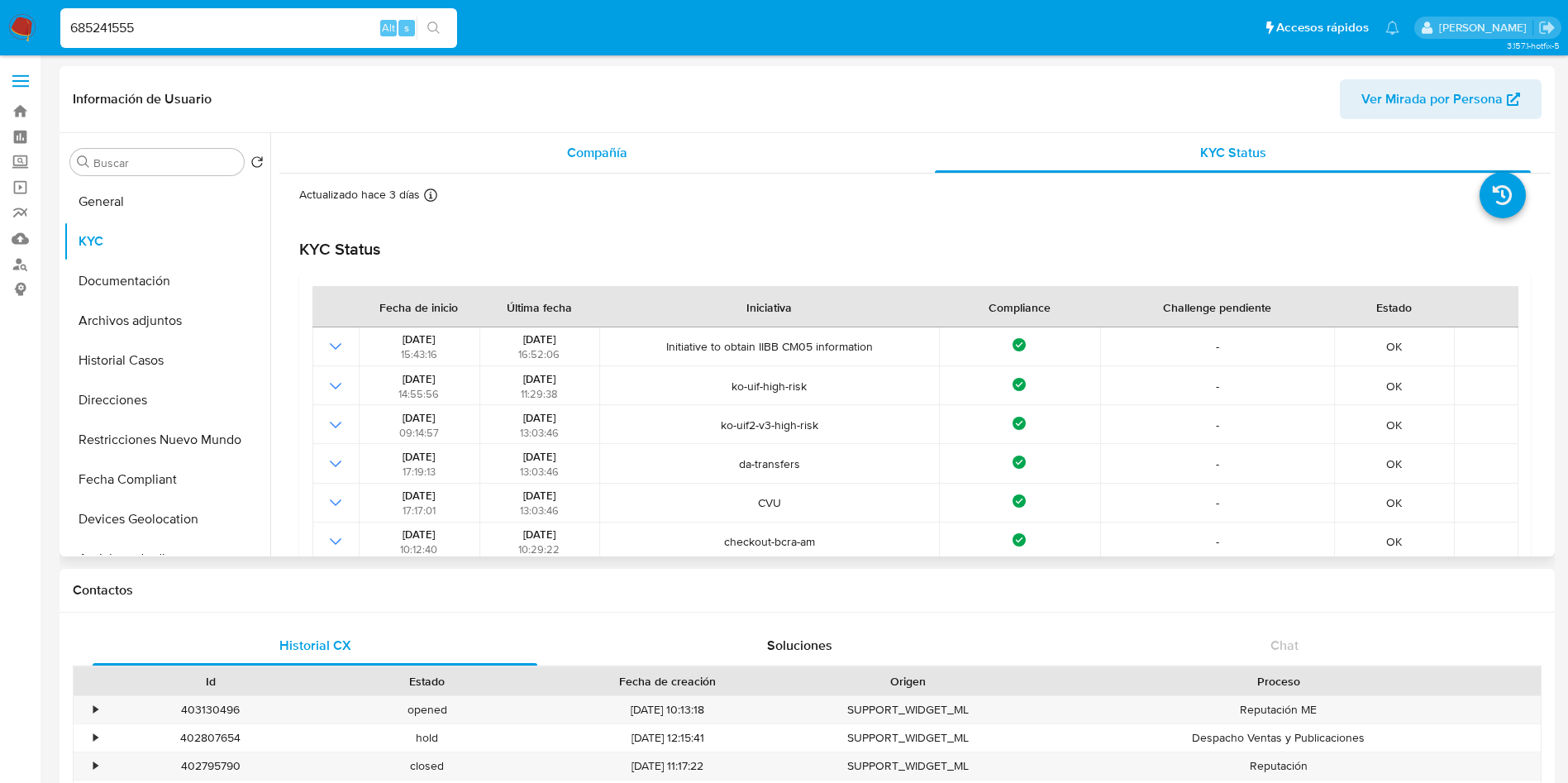
click at [604, 150] on span "Compañía" at bounding box center [597, 152] width 60 height 19
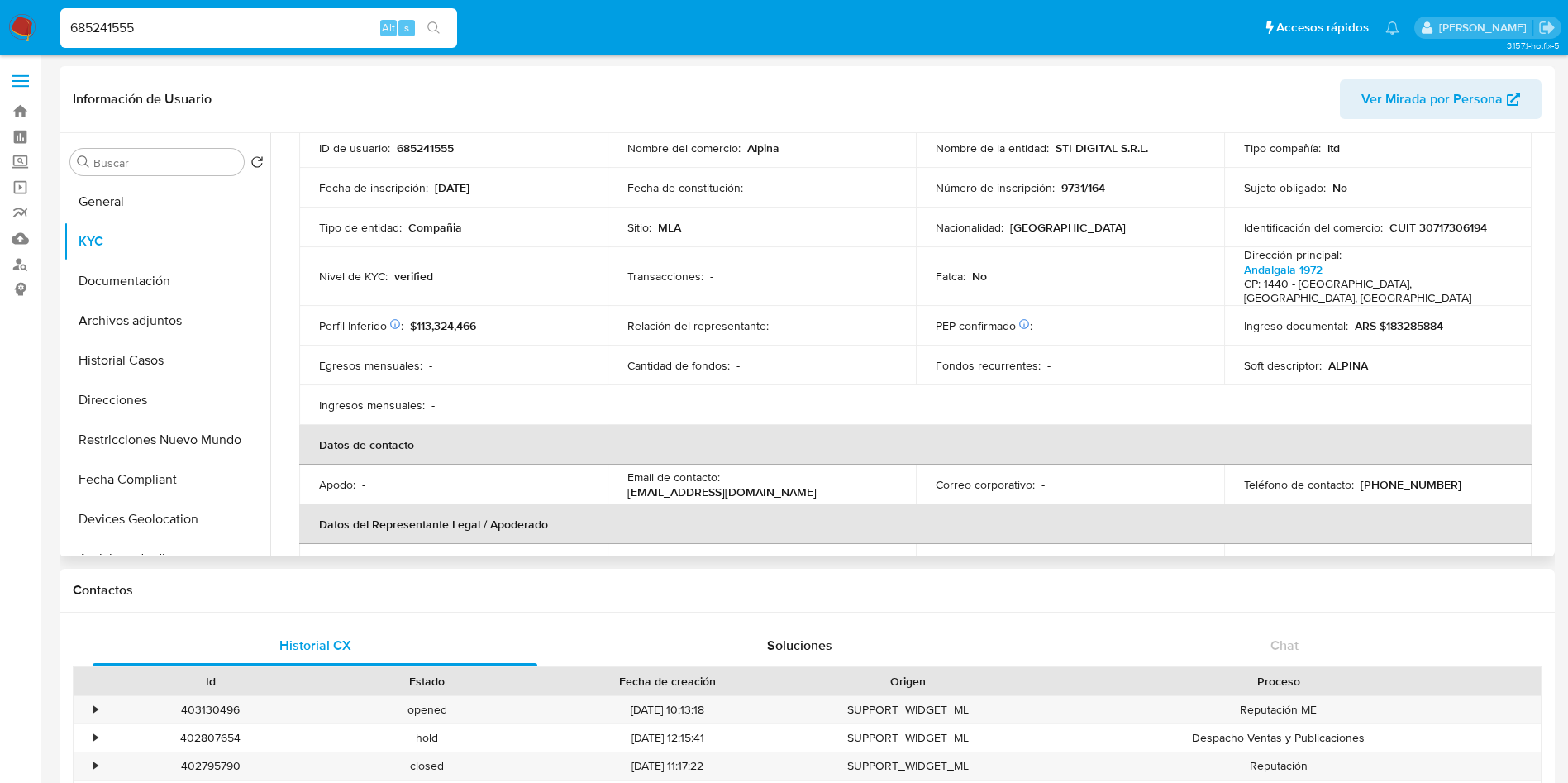
drag, startPoint x: 490, startPoint y: 392, endPoint x: 502, endPoint y: 310, distance: 82.9
click at [501, 318] on div "Perfil Inferido Éste campo indica la información de Nivel Socioeconómico del us…" at bounding box center [453, 325] width 269 height 15
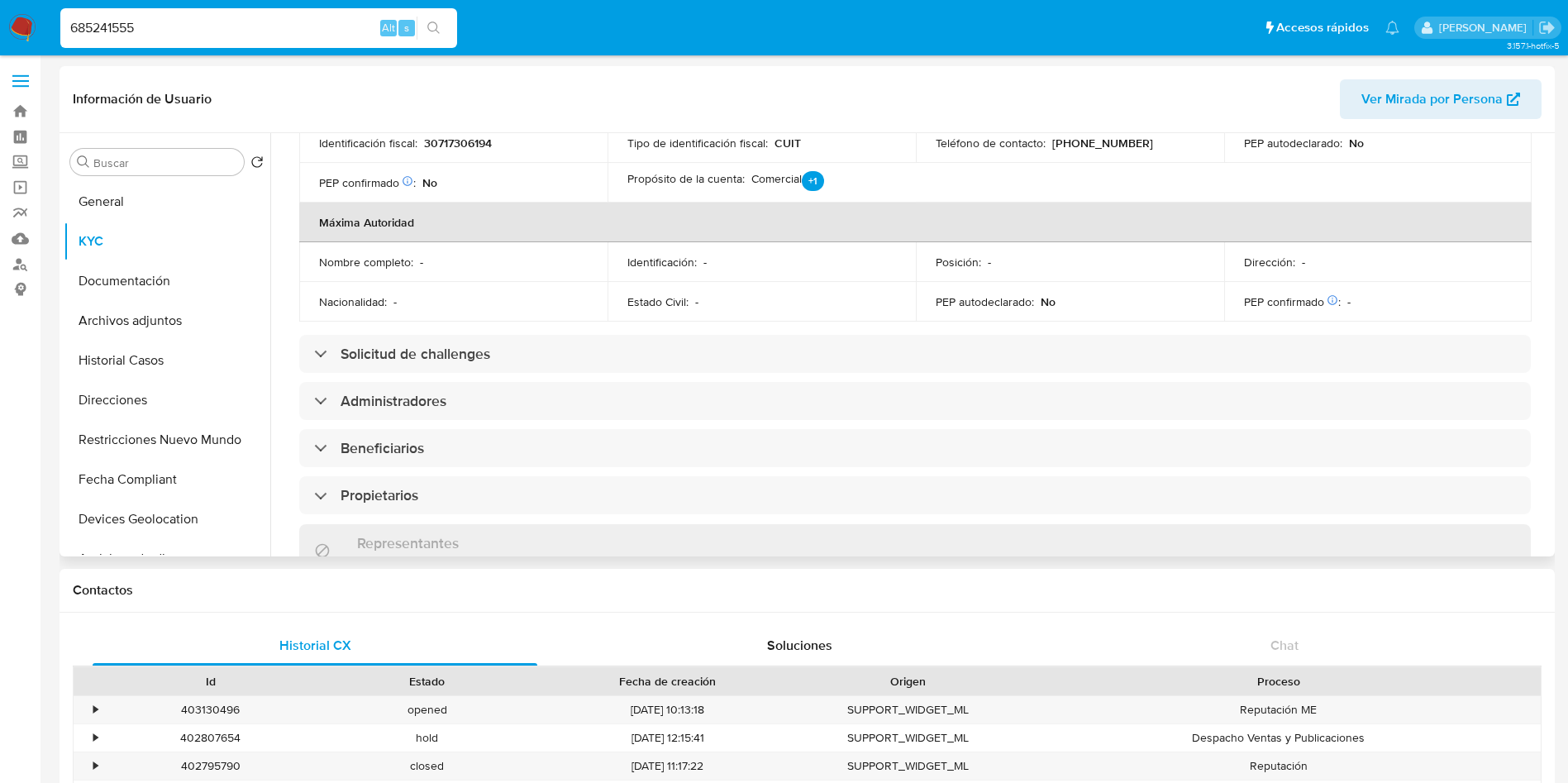
scroll to position [620, 0]
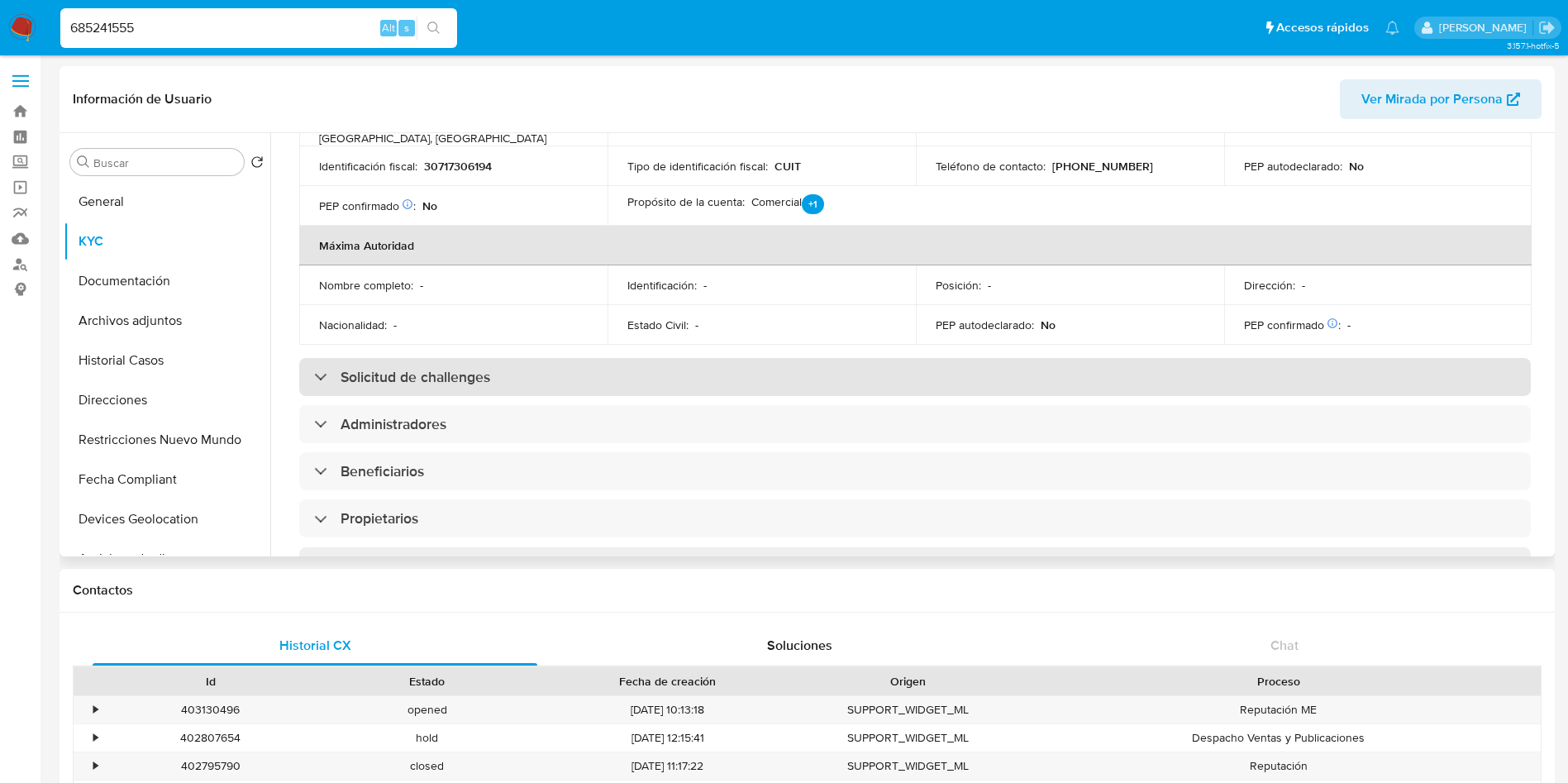
click at [468, 368] on h3 "Solicitud de challenges" at bounding box center [415, 376] width 149 height 18
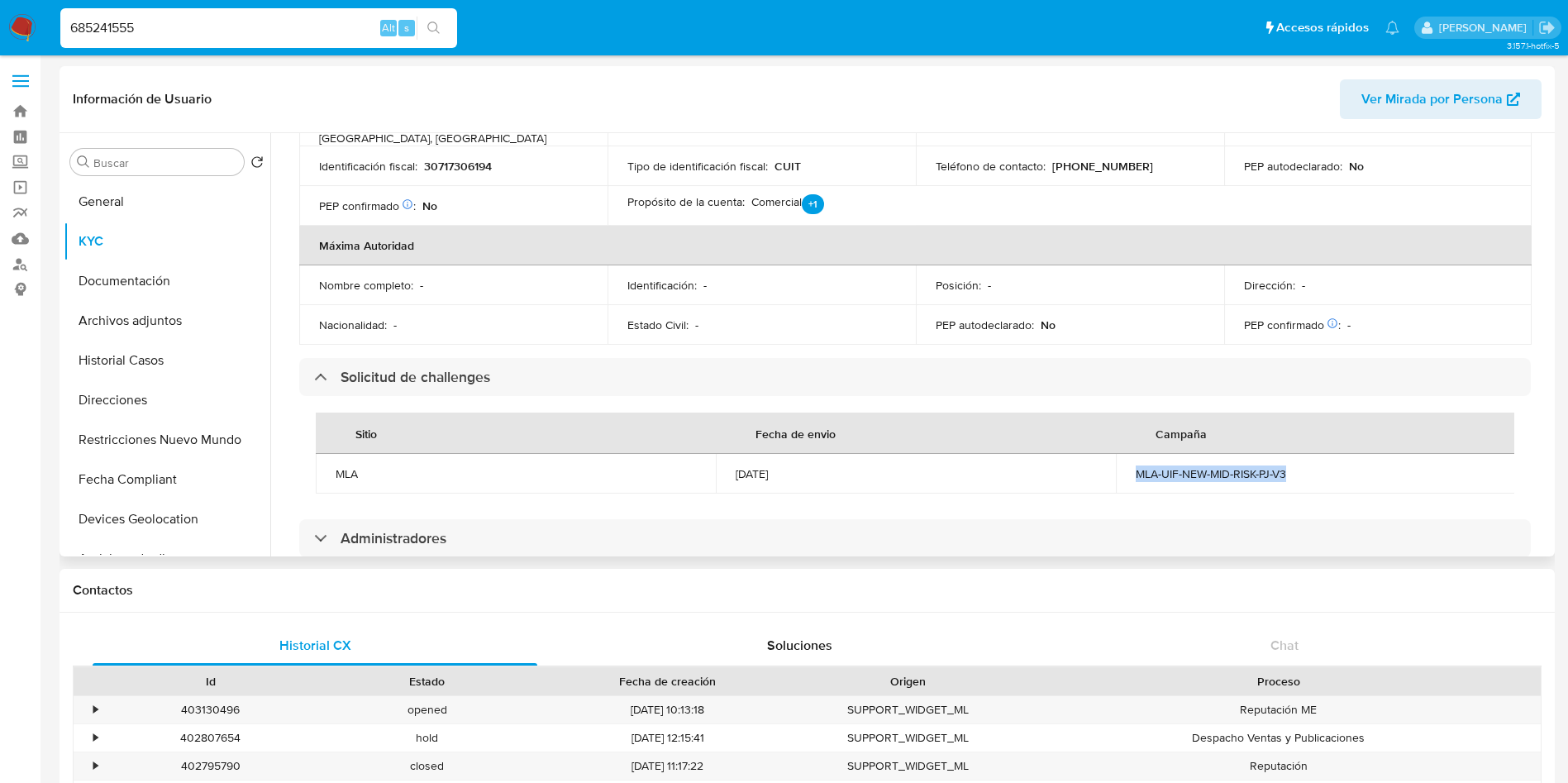
drag, startPoint x: 1129, startPoint y: 443, endPoint x: 1311, endPoint y: 442, distance: 182.0
click at [1311, 454] on td "MLA-UIF-NEW-MID-RISK-PJ-V3" at bounding box center [1316, 473] width 400 height 40
click at [175, 16] on div "685241555 Alt s" at bounding box center [258, 28] width 397 height 40
click at [176, 25] on input "685241555" at bounding box center [258, 28] width 397 height 21
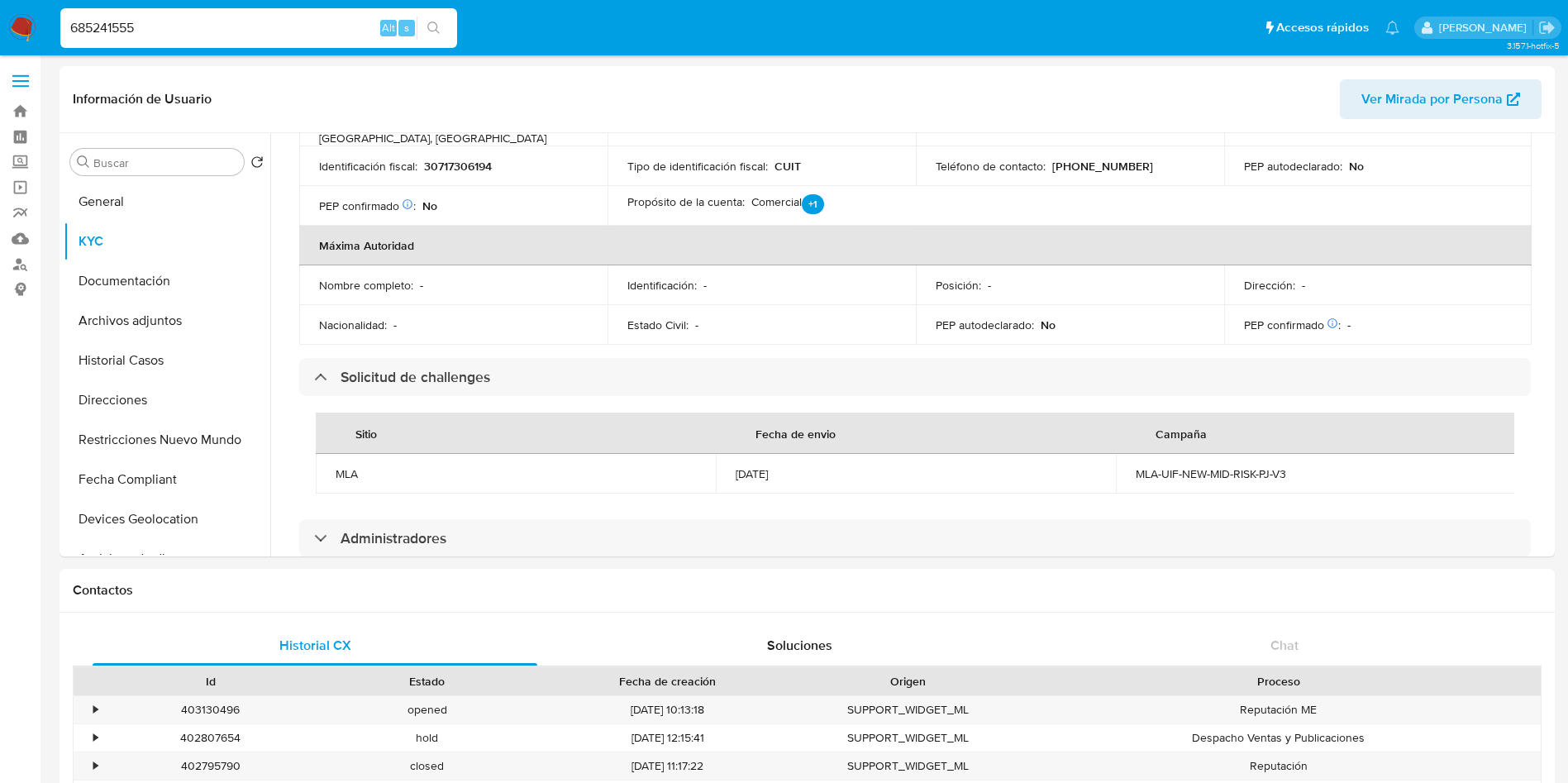
paste input "225946992"
type input "2259469925"
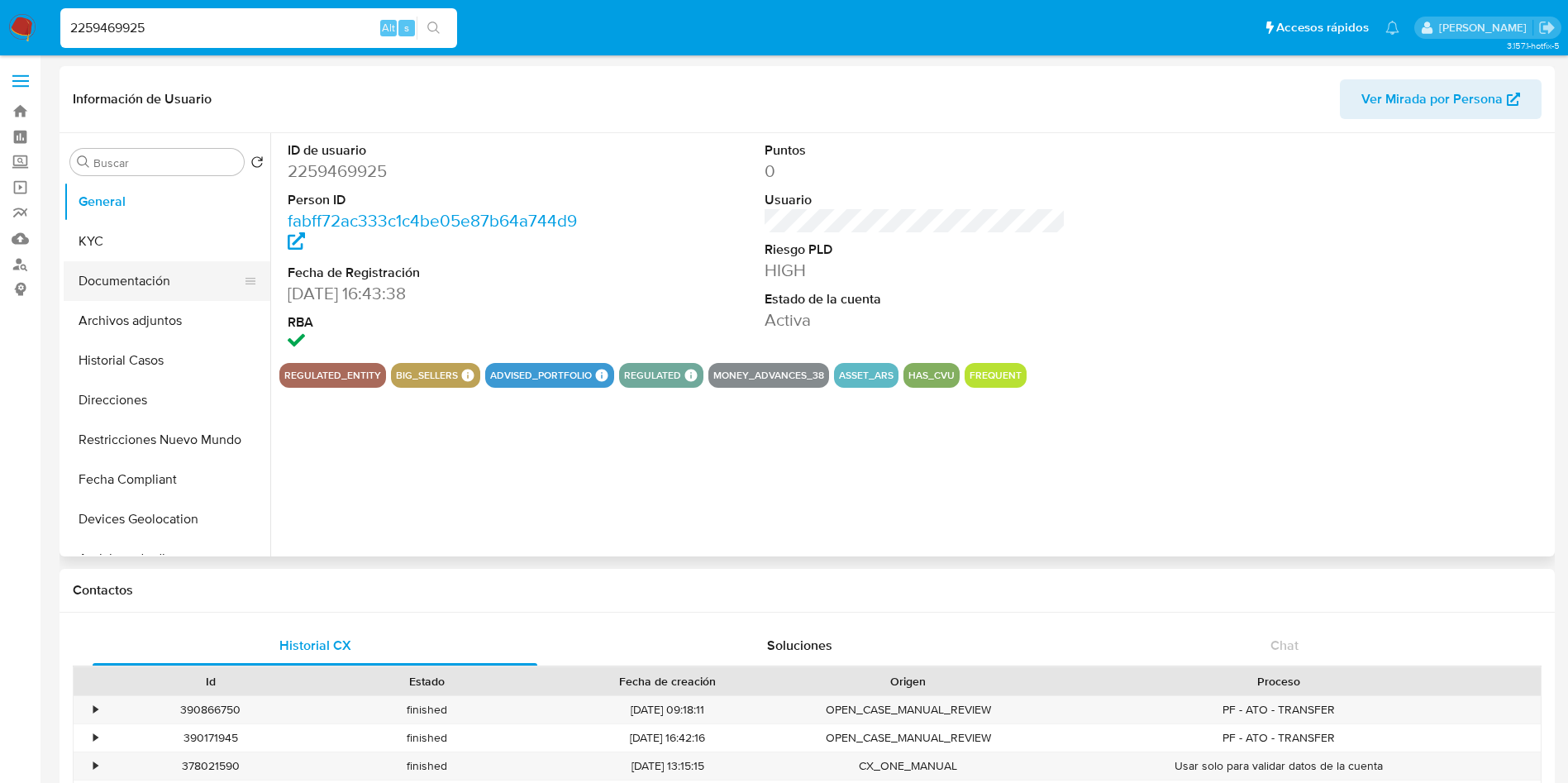
click at [189, 243] on button "KYC" at bounding box center [167, 241] width 207 height 40
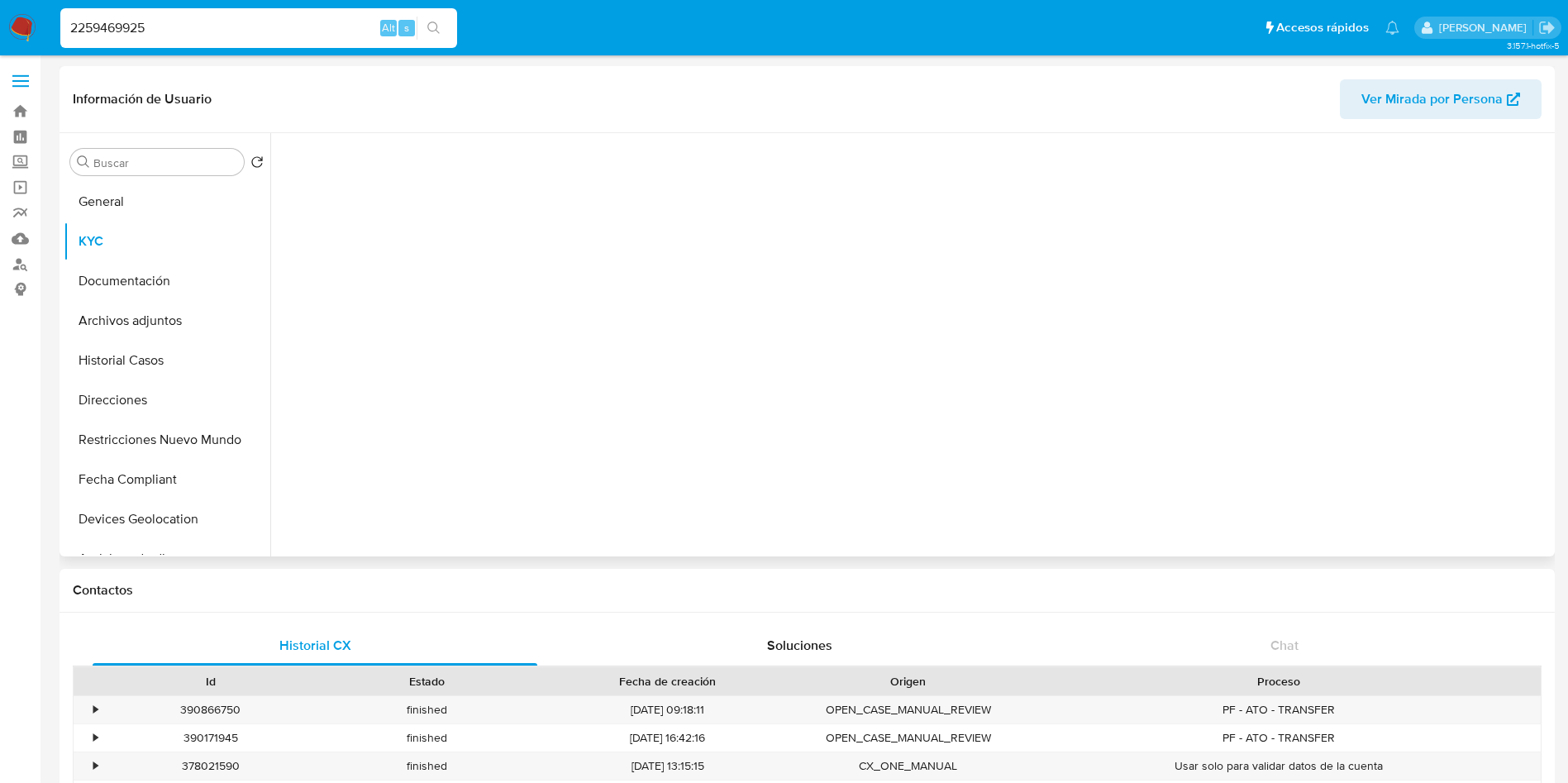
select select "10"
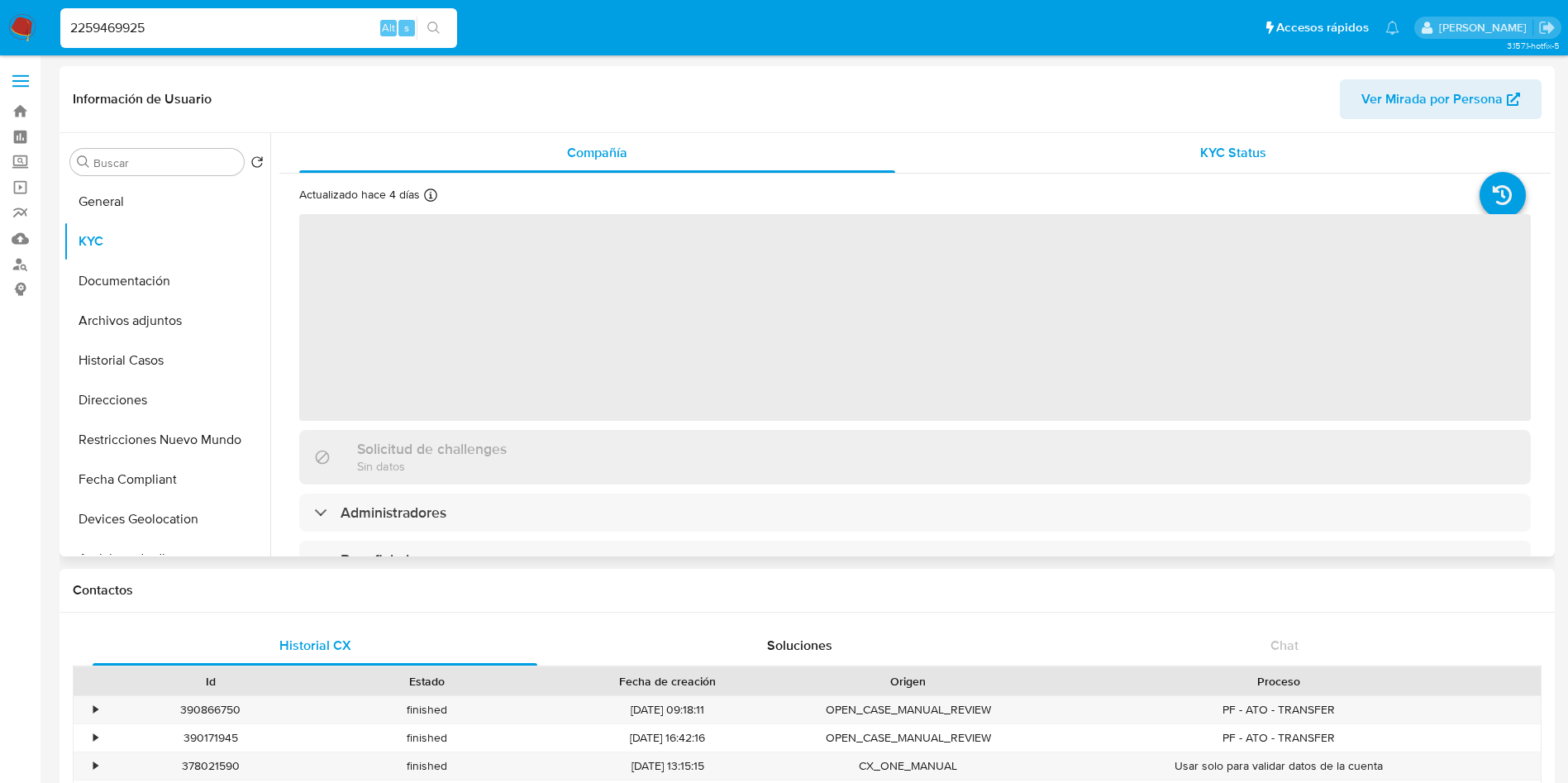
click at [1157, 147] on div "KYC Status" at bounding box center [1232, 152] width 596 height 40
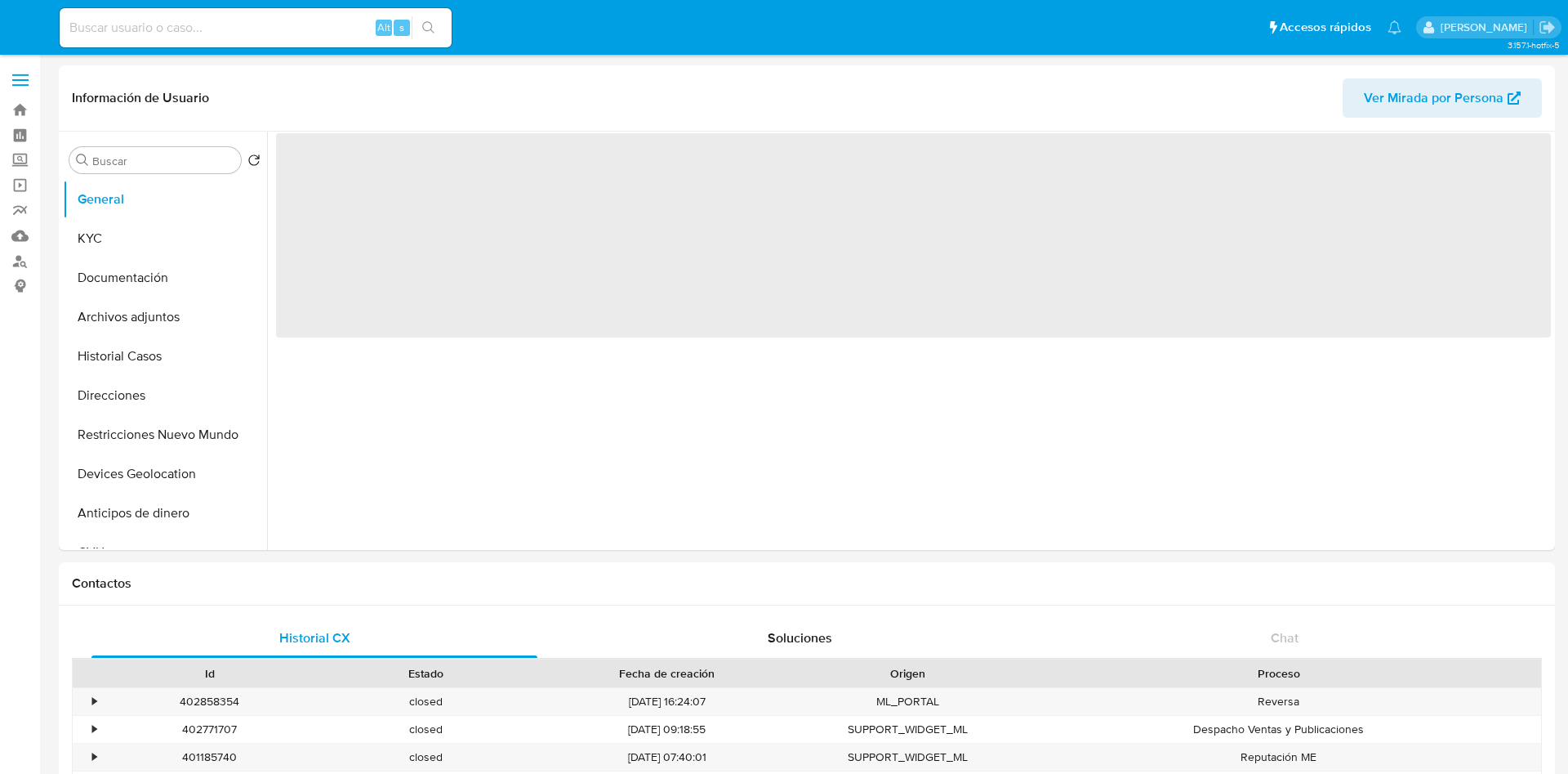
select select "10"
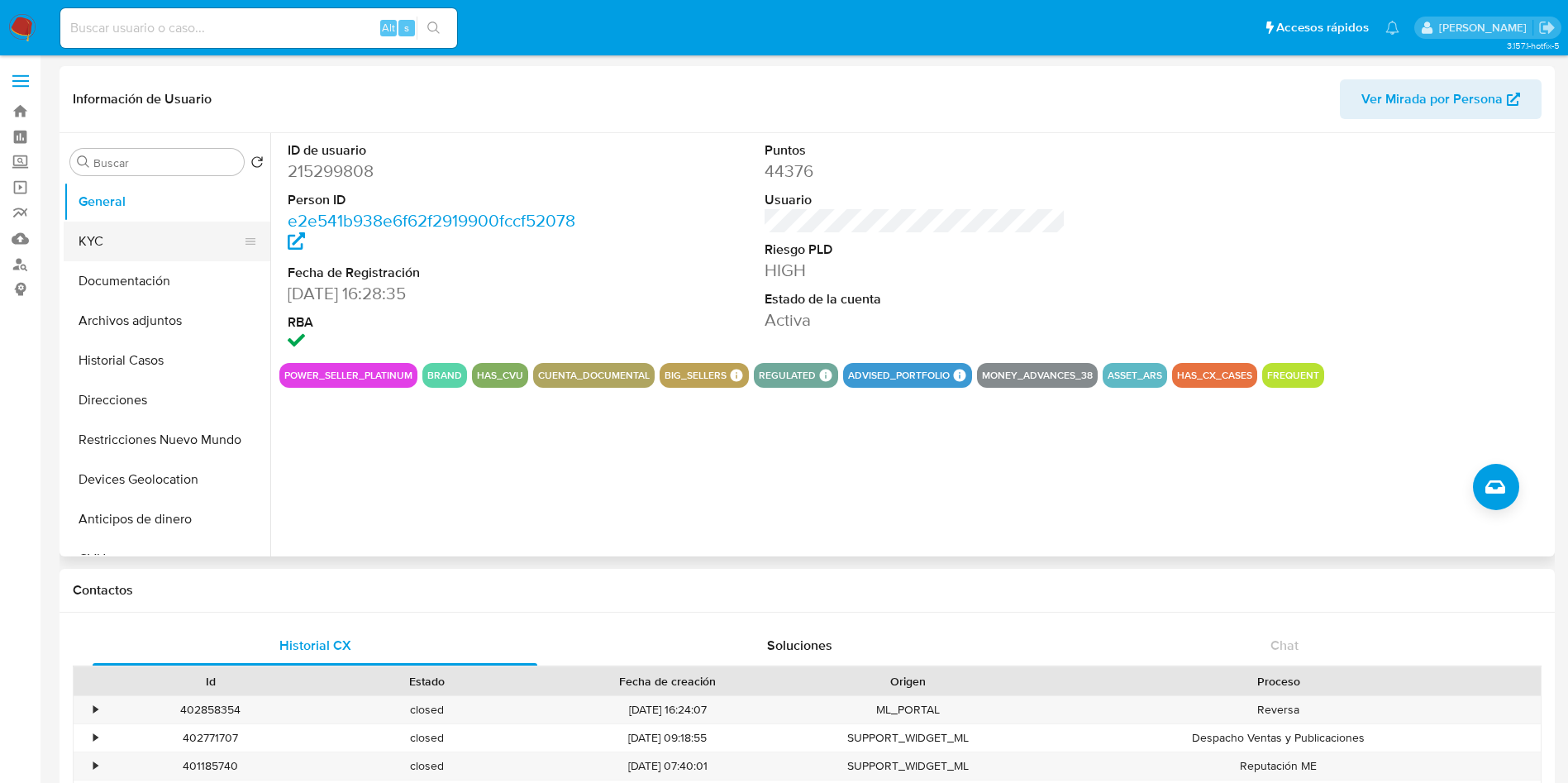
click at [117, 241] on button "KYC" at bounding box center [160, 241] width 193 height 40
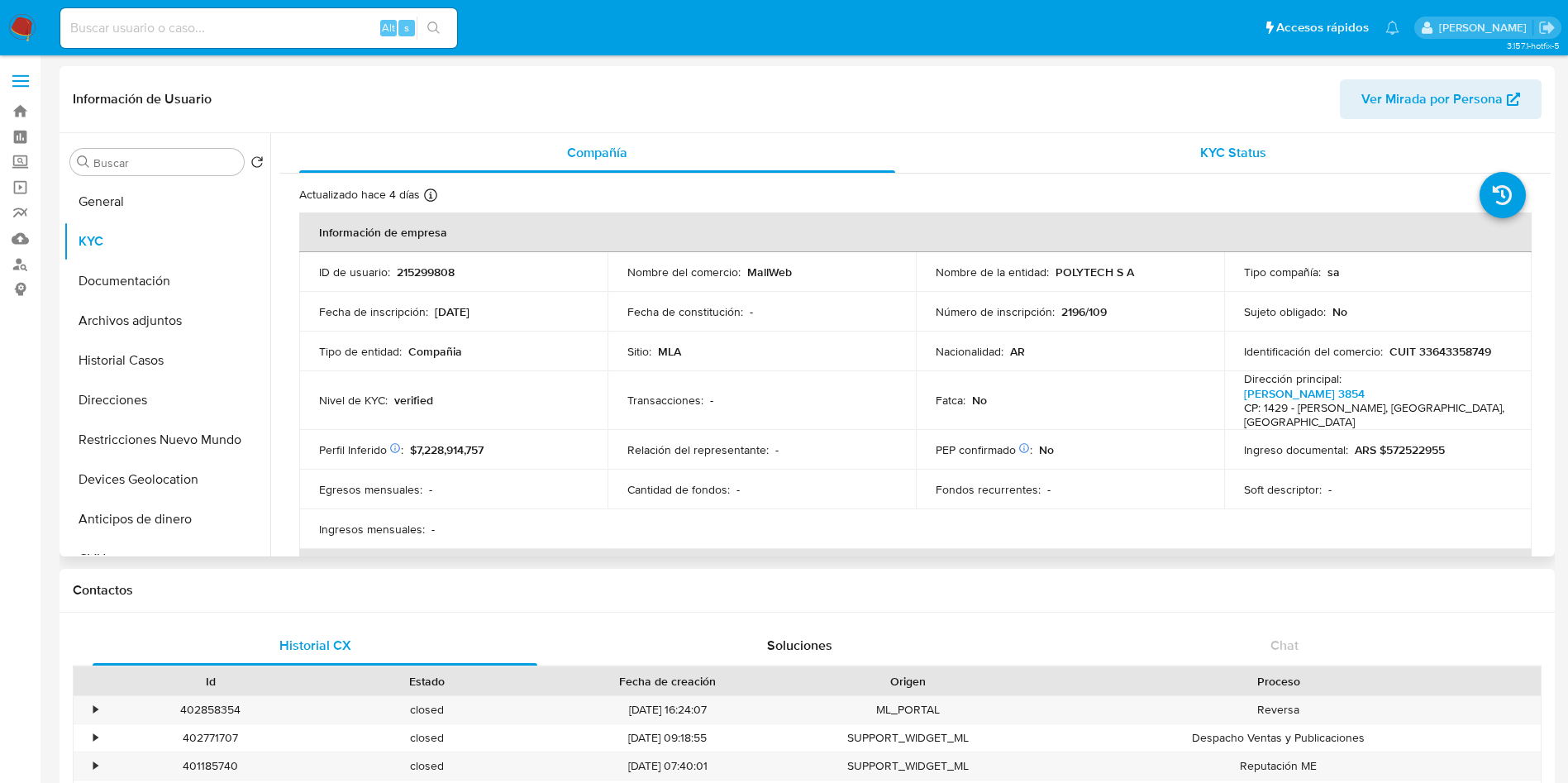
click at [1084, 155] on div "KYC Status" at bounding box center [1232, 152] width 596 height 40
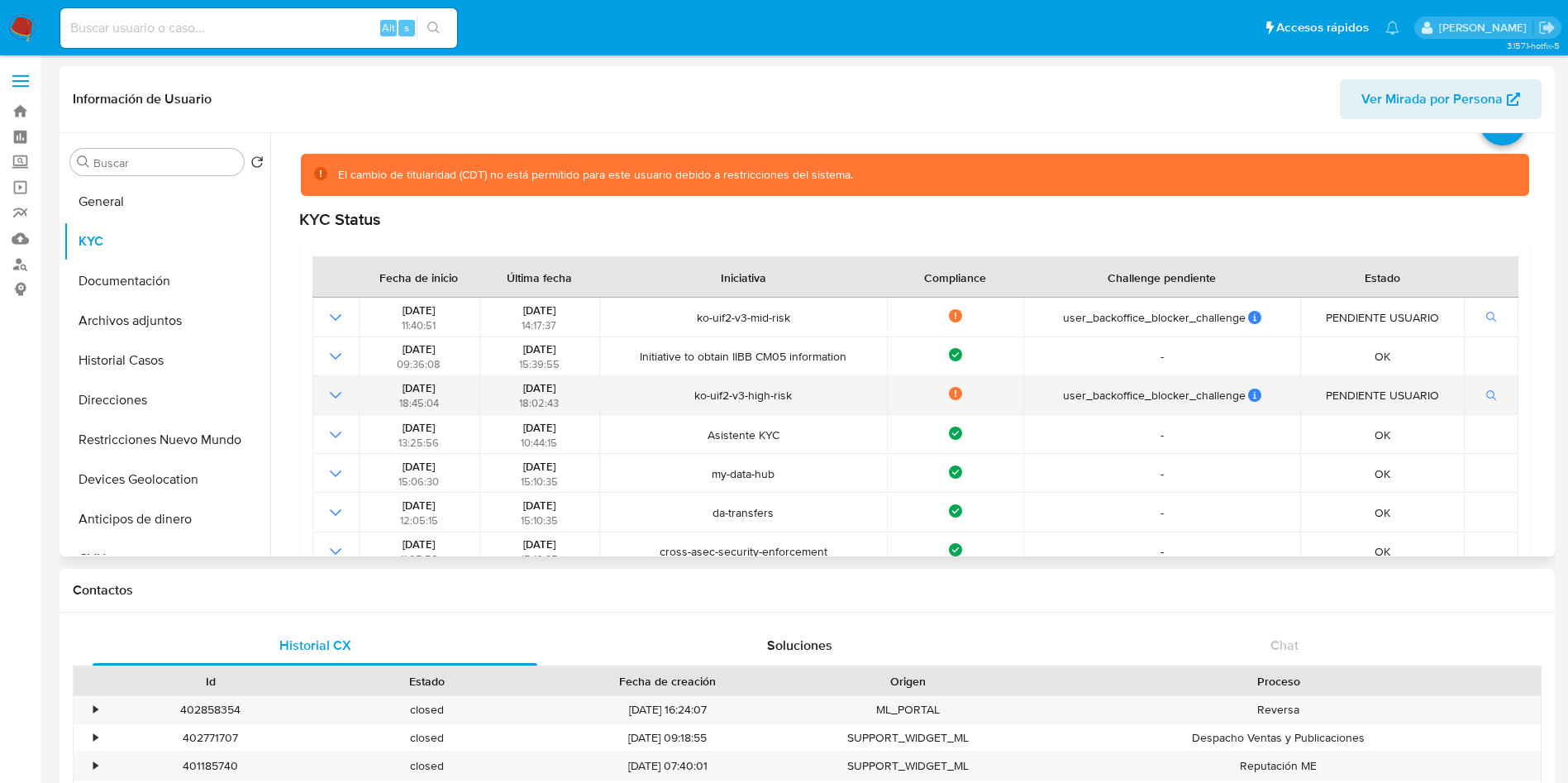
scroll to position [124, 0]
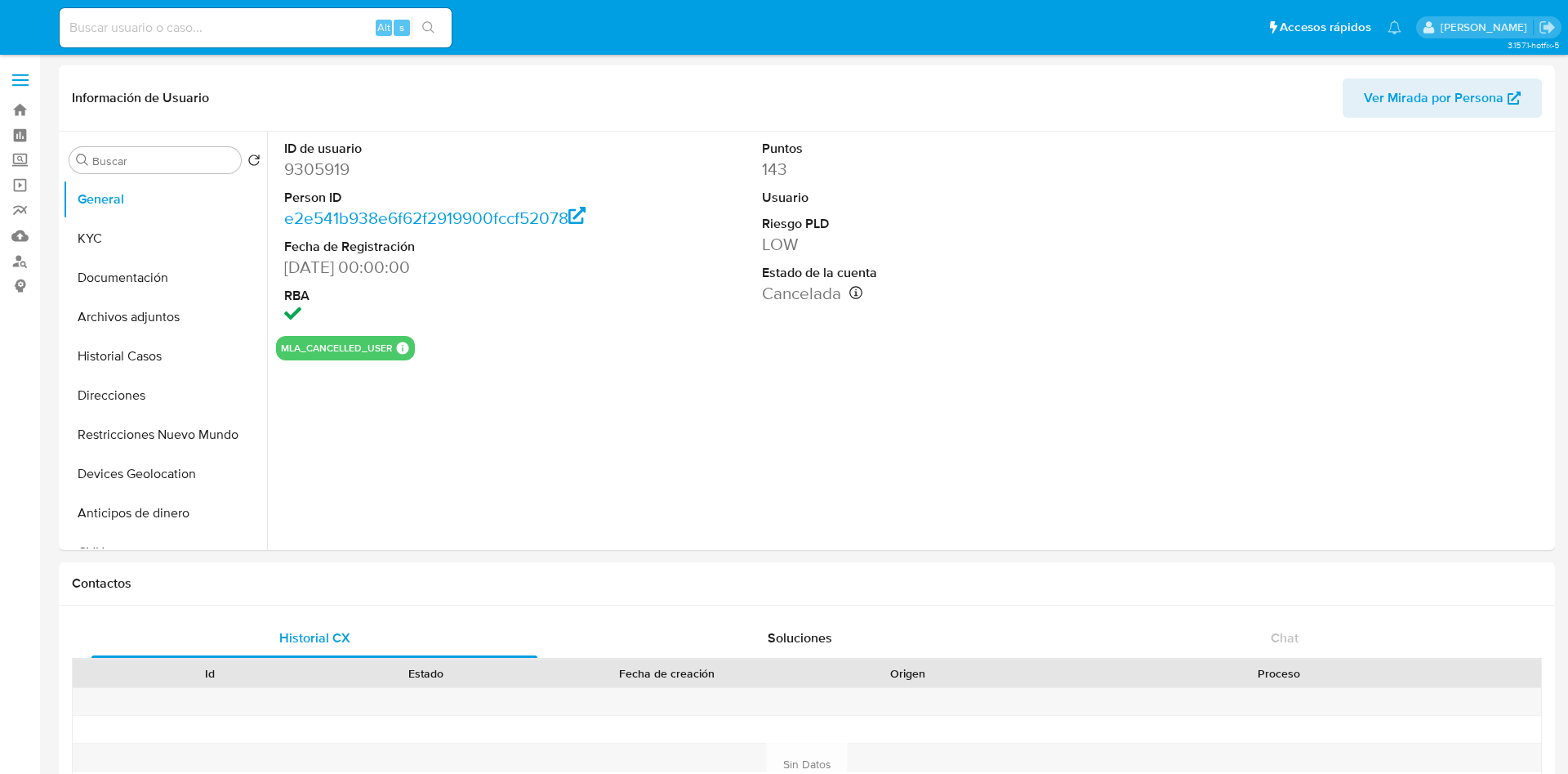
select select "10"
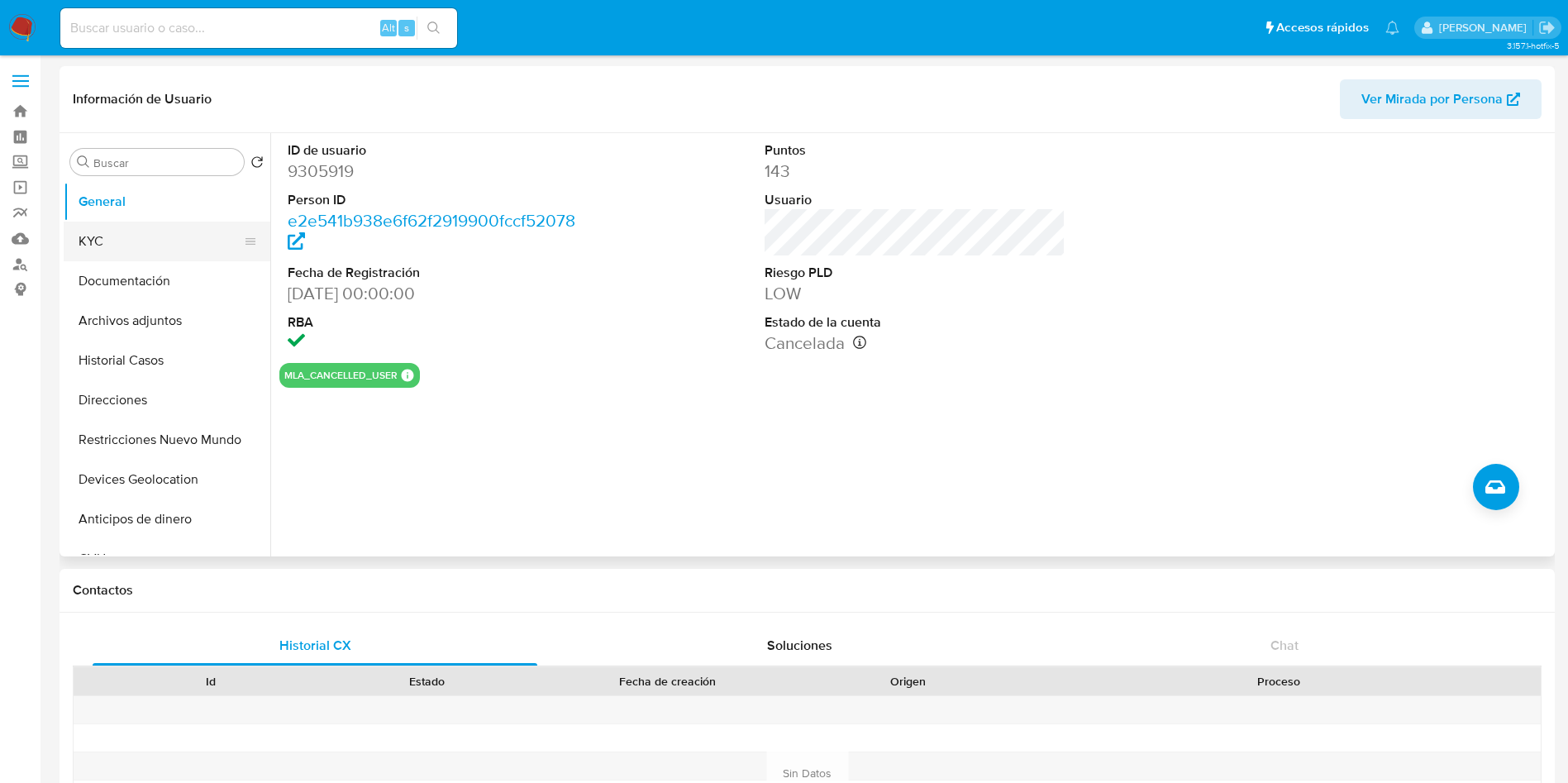
click at [142, 253] on button "KYC" at bounding box center [160, 241] width 193 height 40
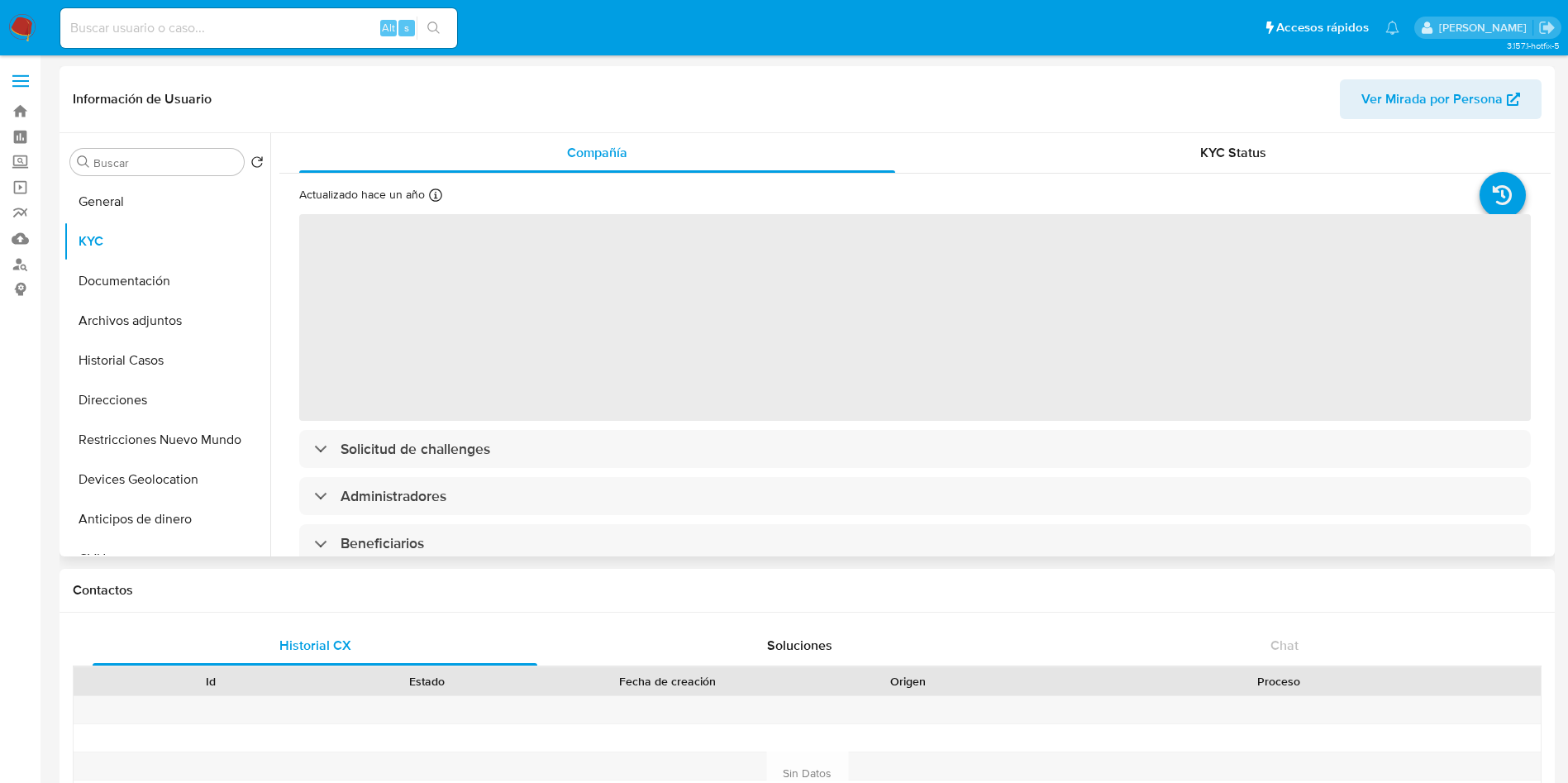
click at [1194, 175] on div "Actualizado [DATE] Creado: [DATE] 02:31:12 Actualizado: [DATE] 09:05:02 ‌ Solic…" at bounding box center [915, 649] width 1271 height 951
click at [1203, 147] on span "KYC Status" at bounding box center [1233, 152] width 66 height 19
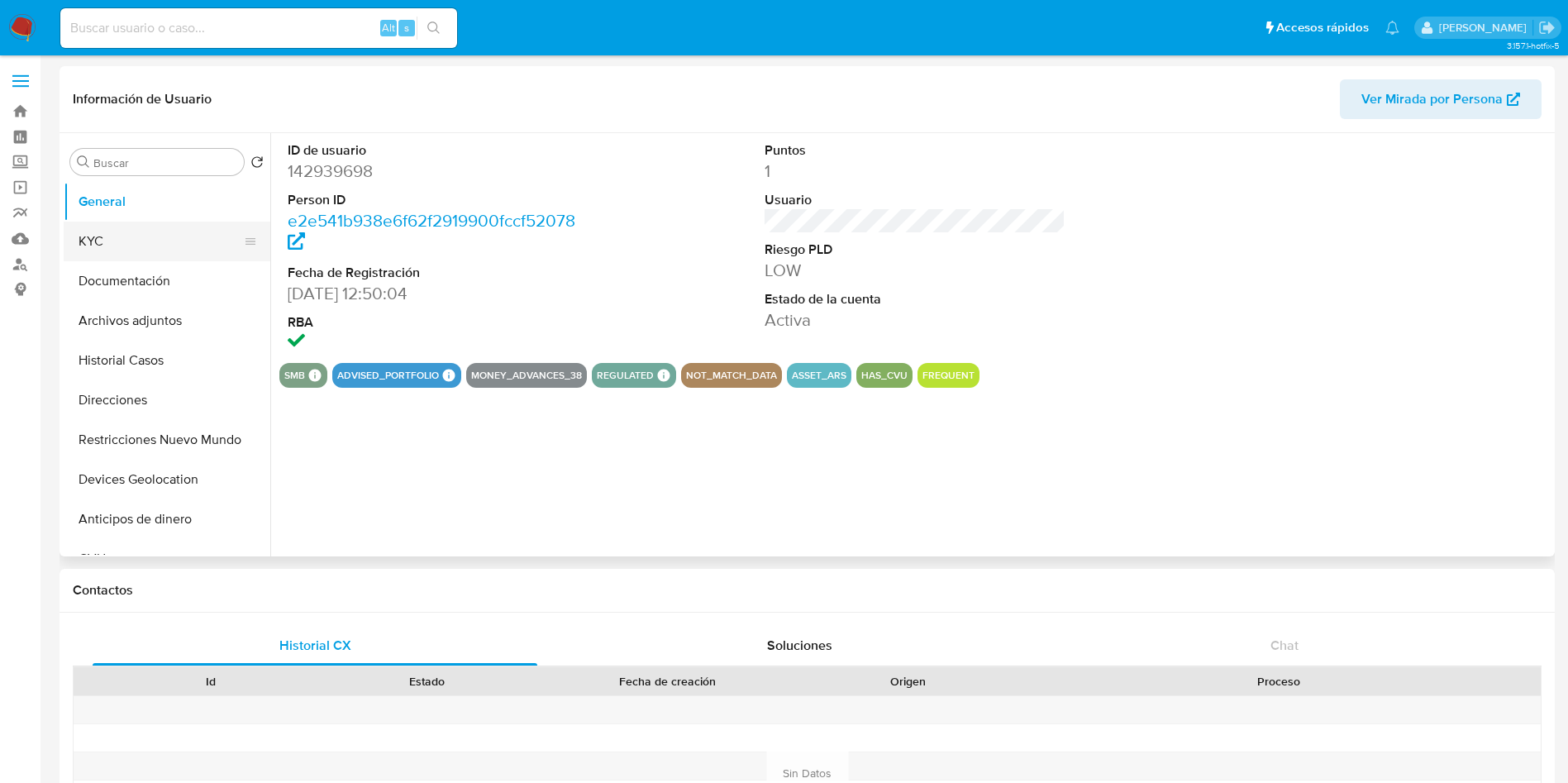
select select "10"
click at [131, 242] on button "KYC" at bounding box center [160, 241] width 193 height 40
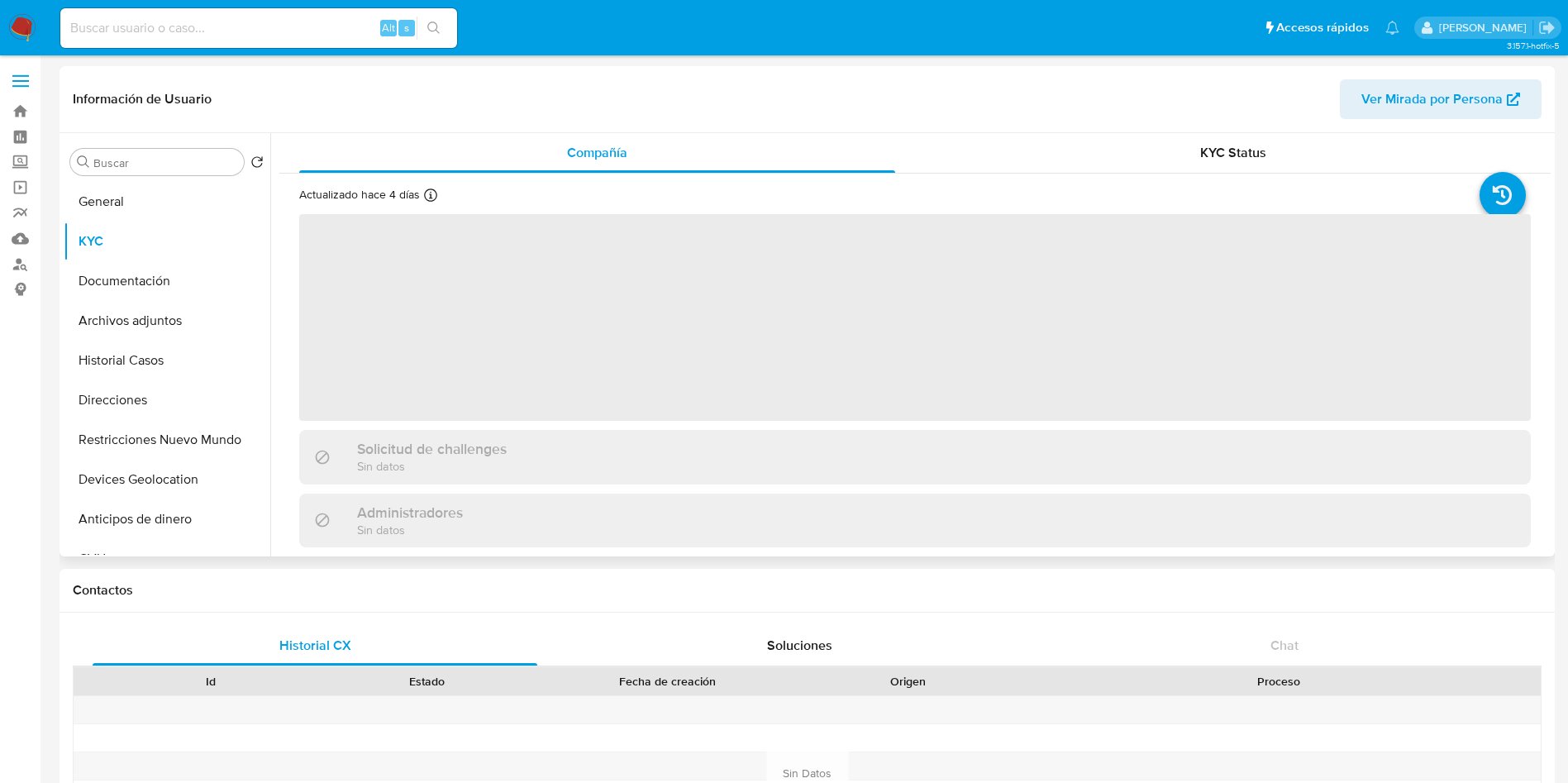
click at [1187, 174] on div "Actualizado hace 4 días Creado: 14/03/2020 19:17:37 Actualizado: 28/08/2025 21:…" at bounding box center [915, 665] width 1271 height 983
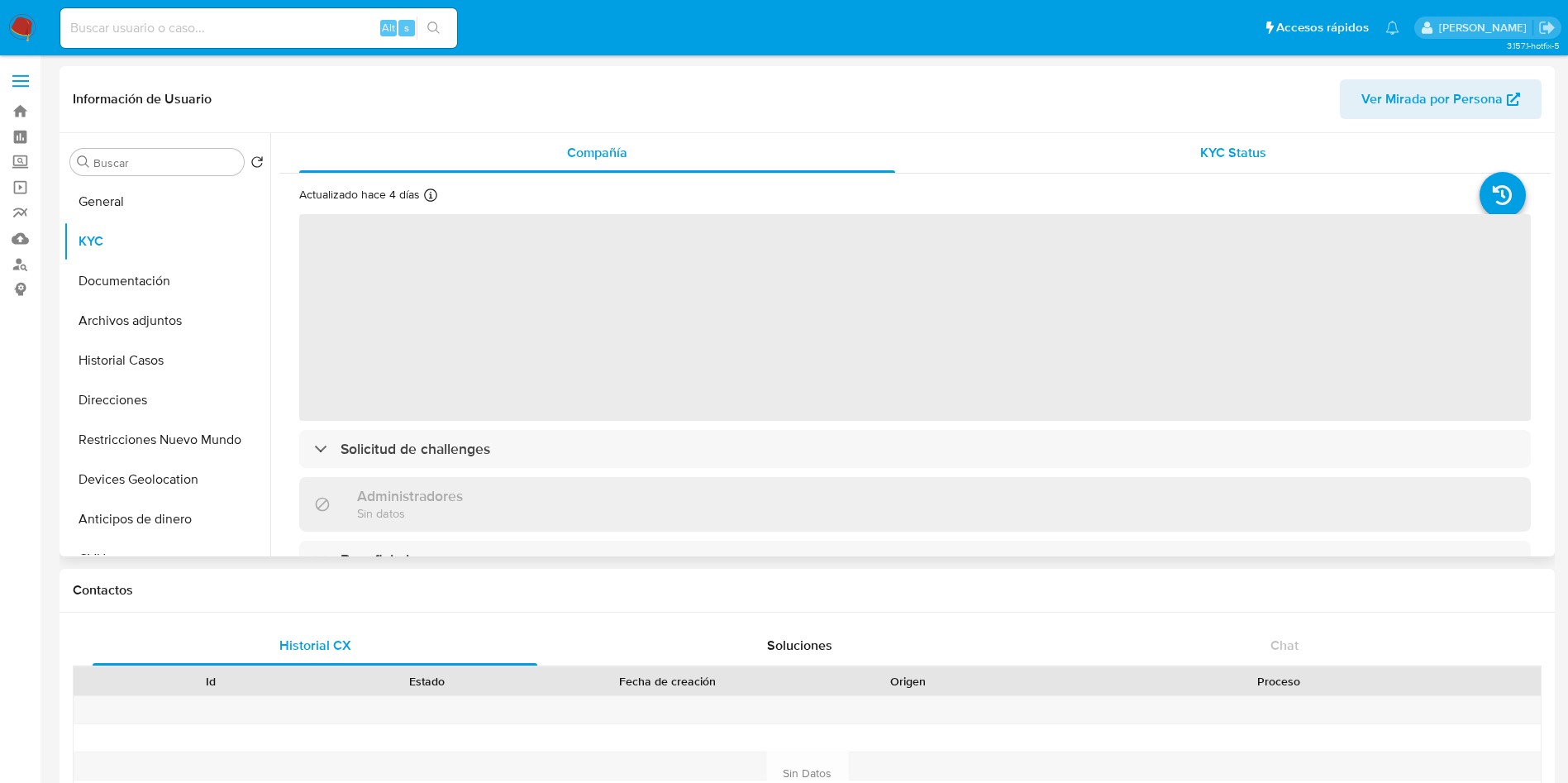
click at [1183, 159] on div "KYC Status" at bounding box center [1232, 152] width 596 height 40
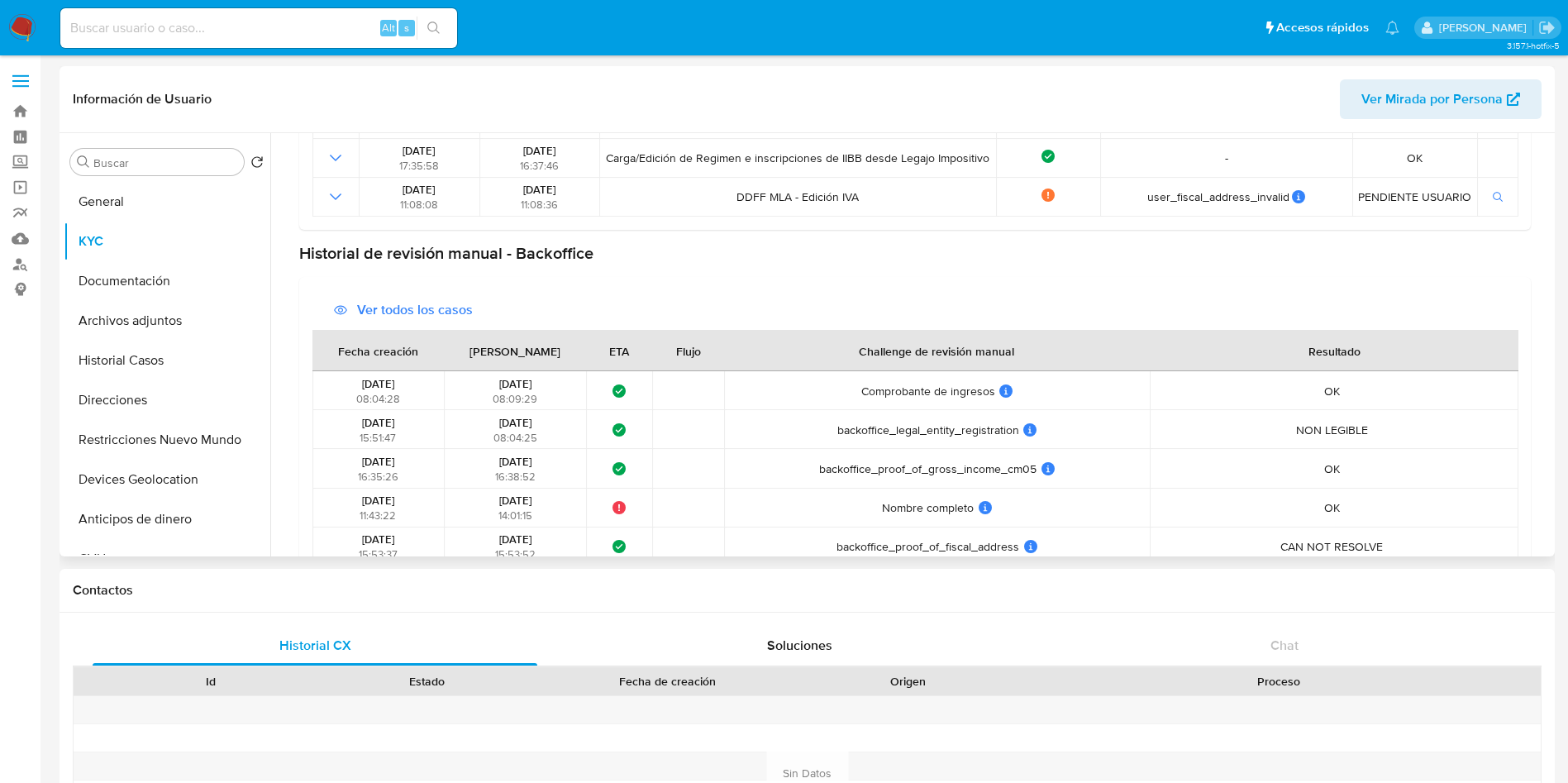
scroll to position [744, 0]
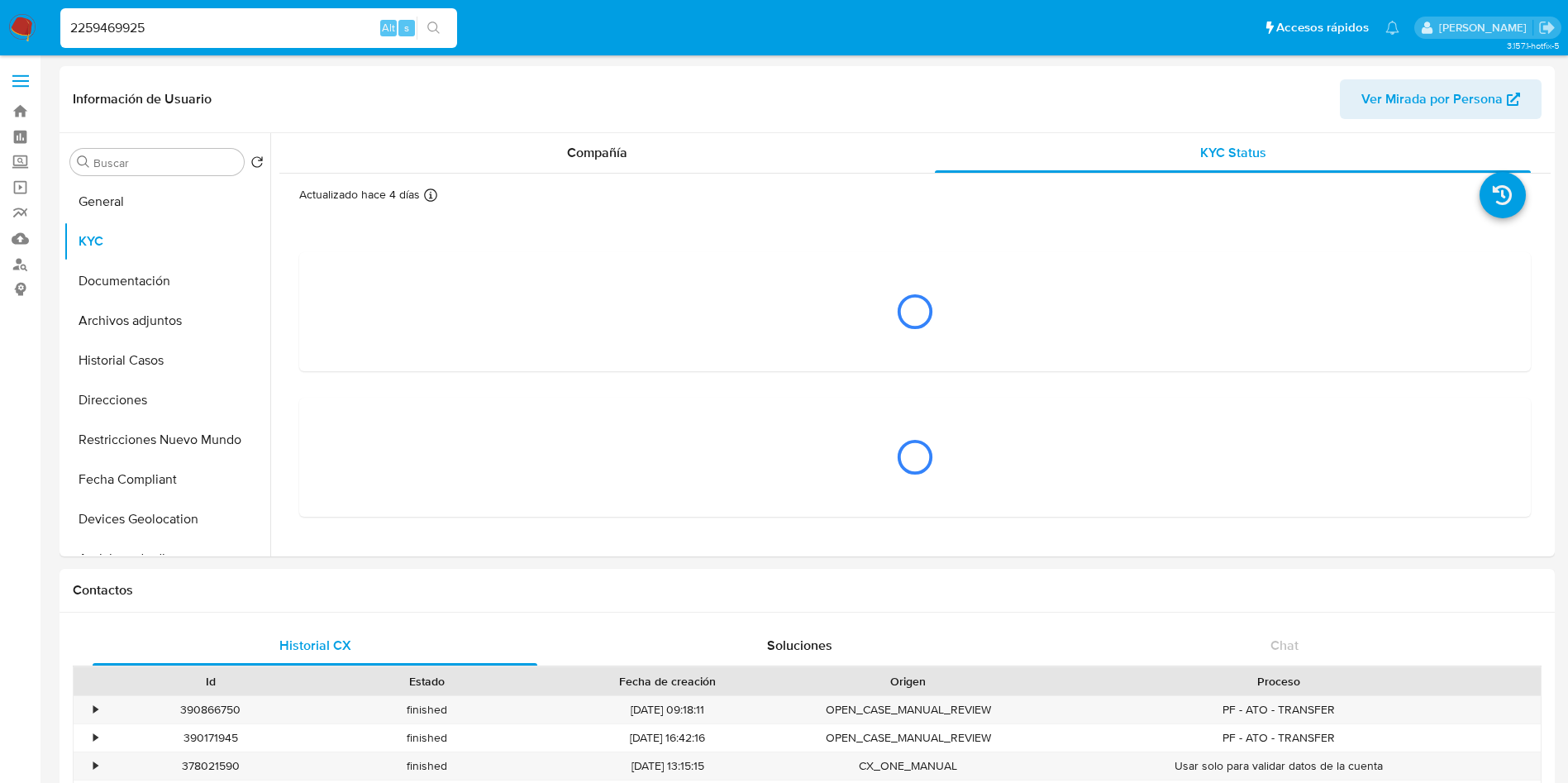
select select "10"
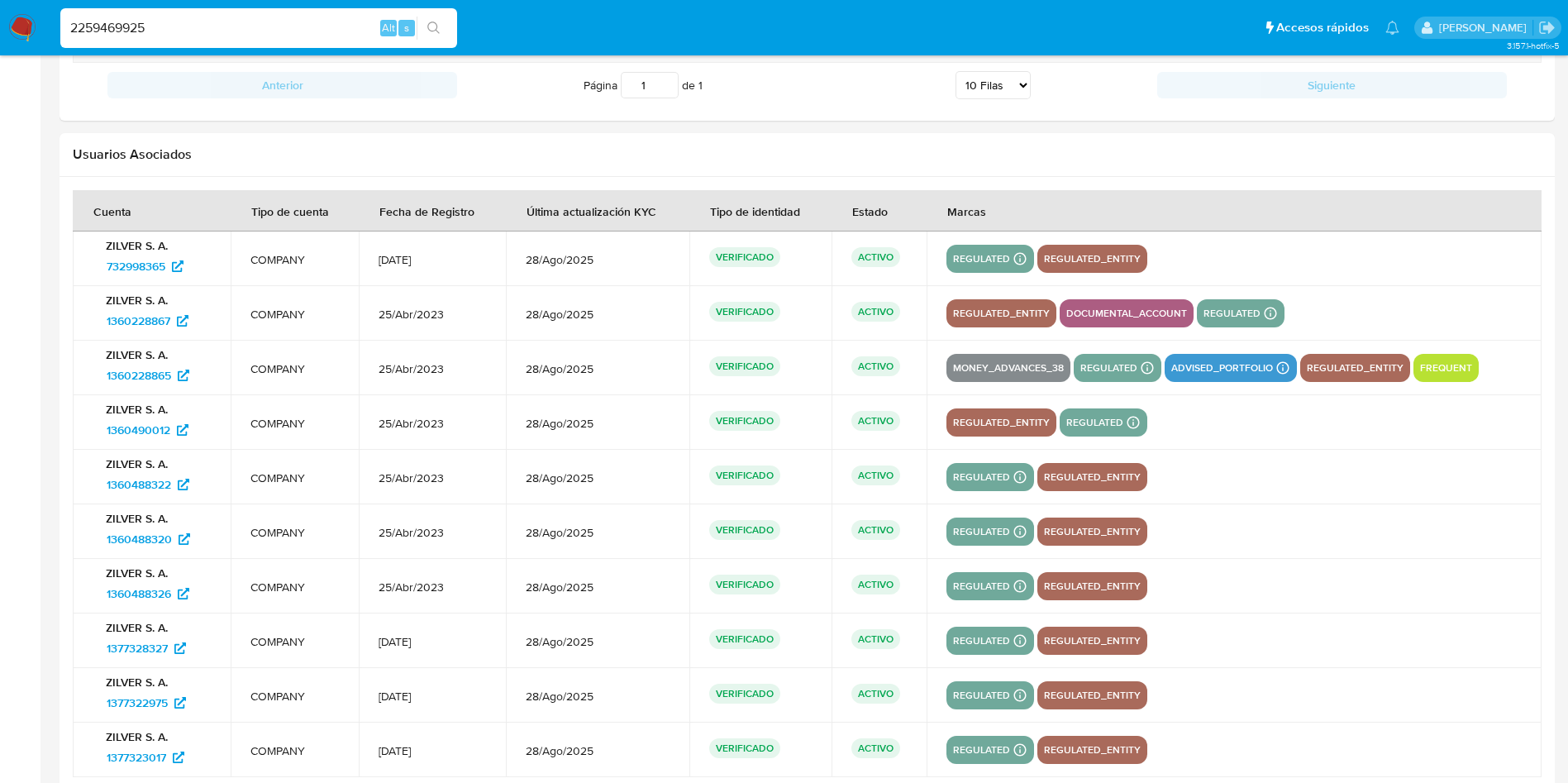
scroll to position [1711, 0]
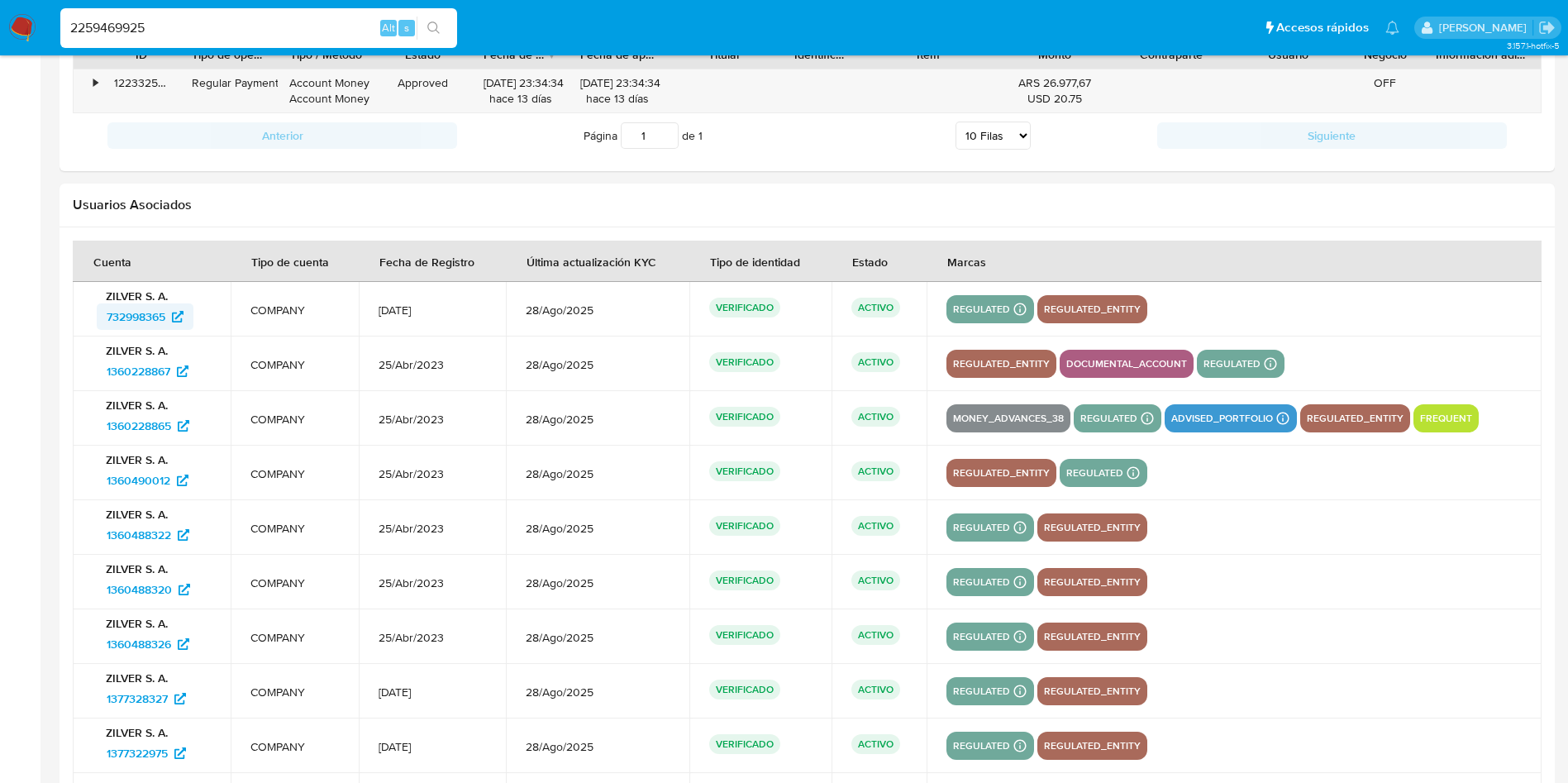
click at [143, 315] on span "732998365" at bounding box center [136, 316] width 58 height 26
click at [138, 365] on span "1360228867" at bounding box center [139, 371] width 64 height 26
click at [137, 421] on span "1360228865" at bounding box center [139, 425] width 64 height 26
click at [114, 477] on span "1360490012" at bounding box center [139, 479] width 64 height 26
click at [125, 531] on span "1360488322" at bounding box center [139, 534] width 64 height 26
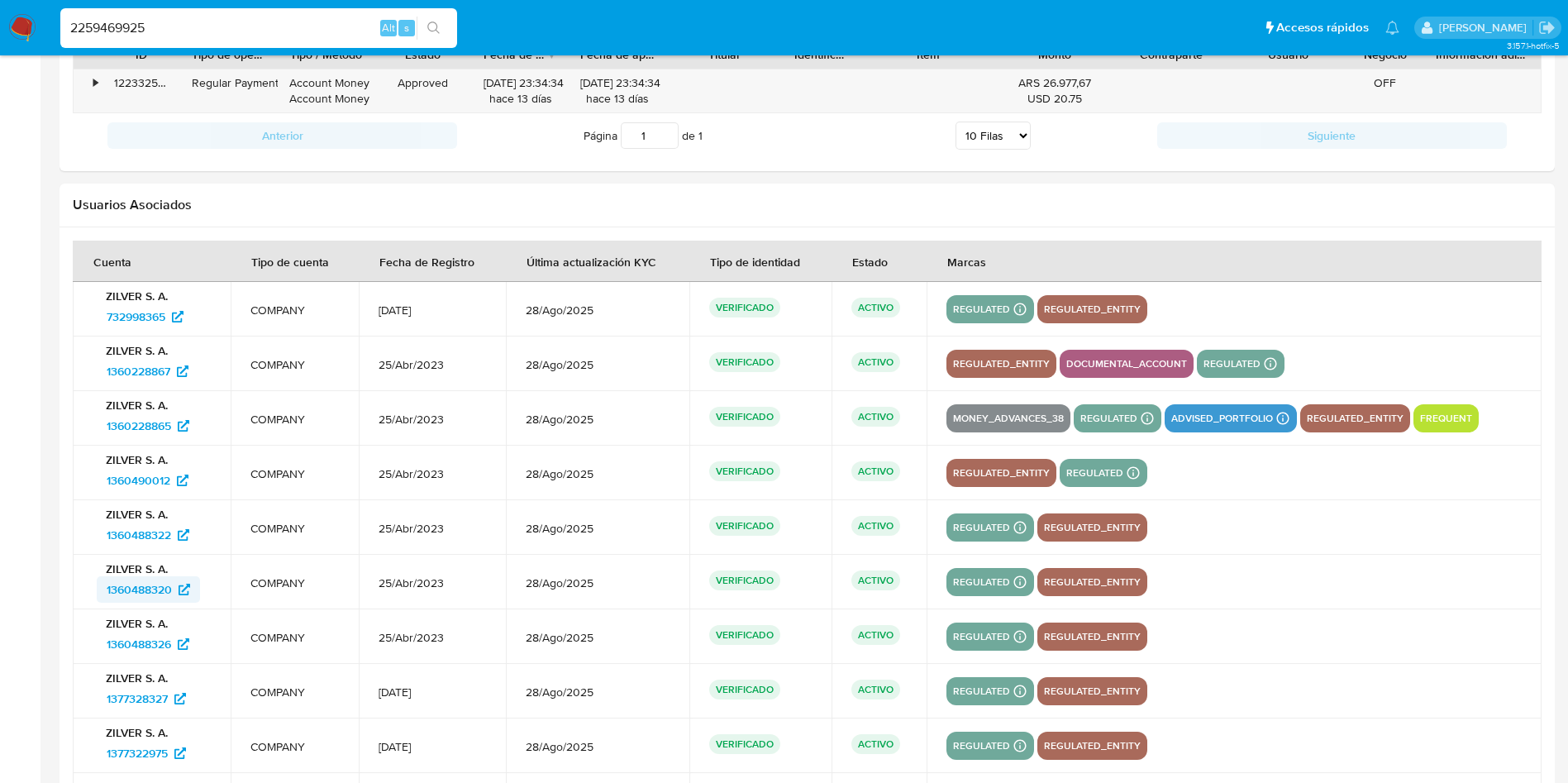
drag, startPoint x: 146, startPoint y: 593, endPoint x: 143, endPoint y: 580, distance: 13.3
click at [146, 590] on span "1360488320" at bounding box center [139, 589] width 65 height 26
click at [137, 645] on span "1360488326" at bounding box center [139, 643] width 64 height 26
click at [135, 701] on span "1377328327" at bounding box center [137, 698] width 61 height 26
click at [121, 755] on span "1377322975" at bounding box center [137, 752] width 61 height 26
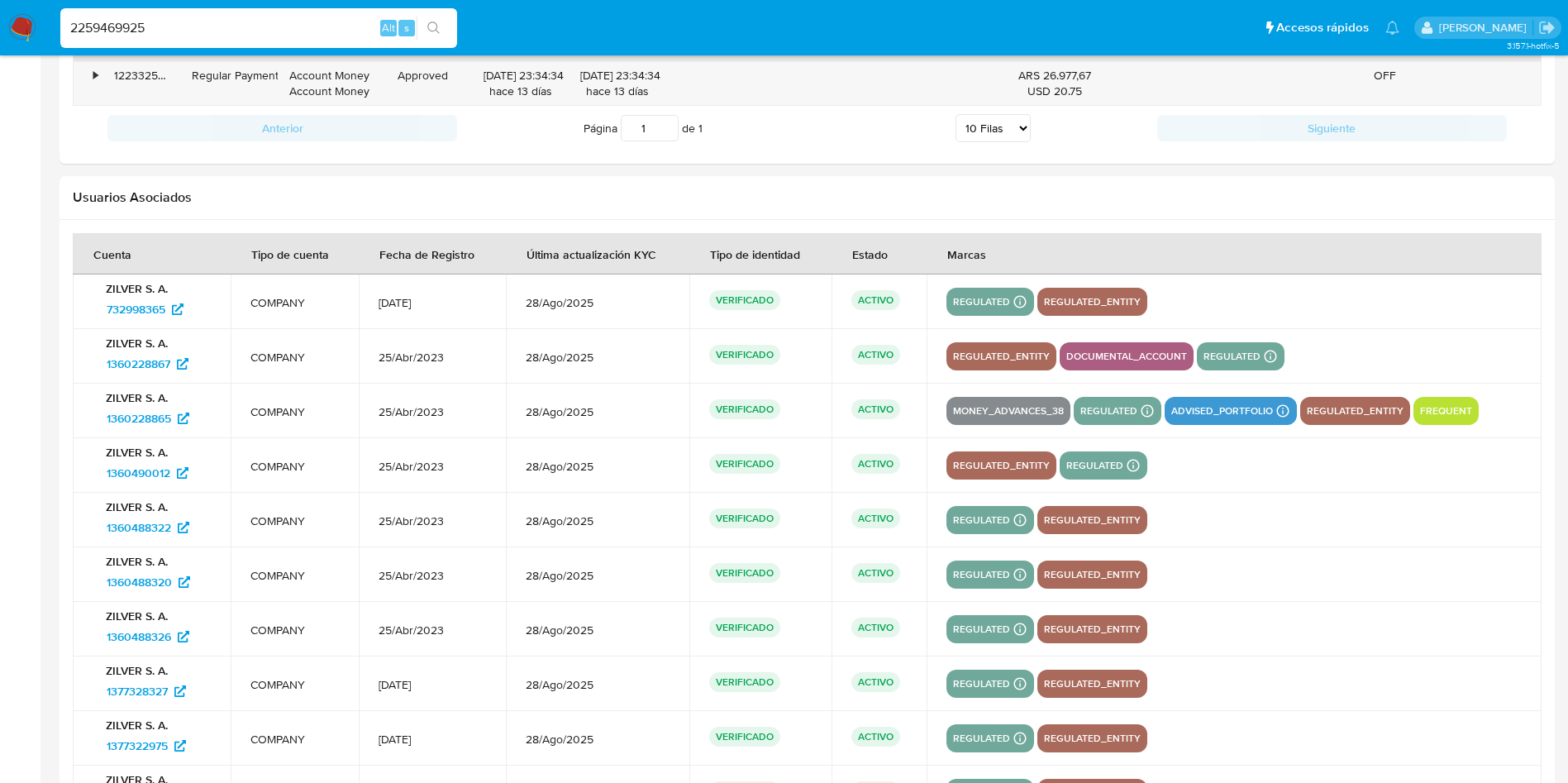
scroll to position [1844, 0]
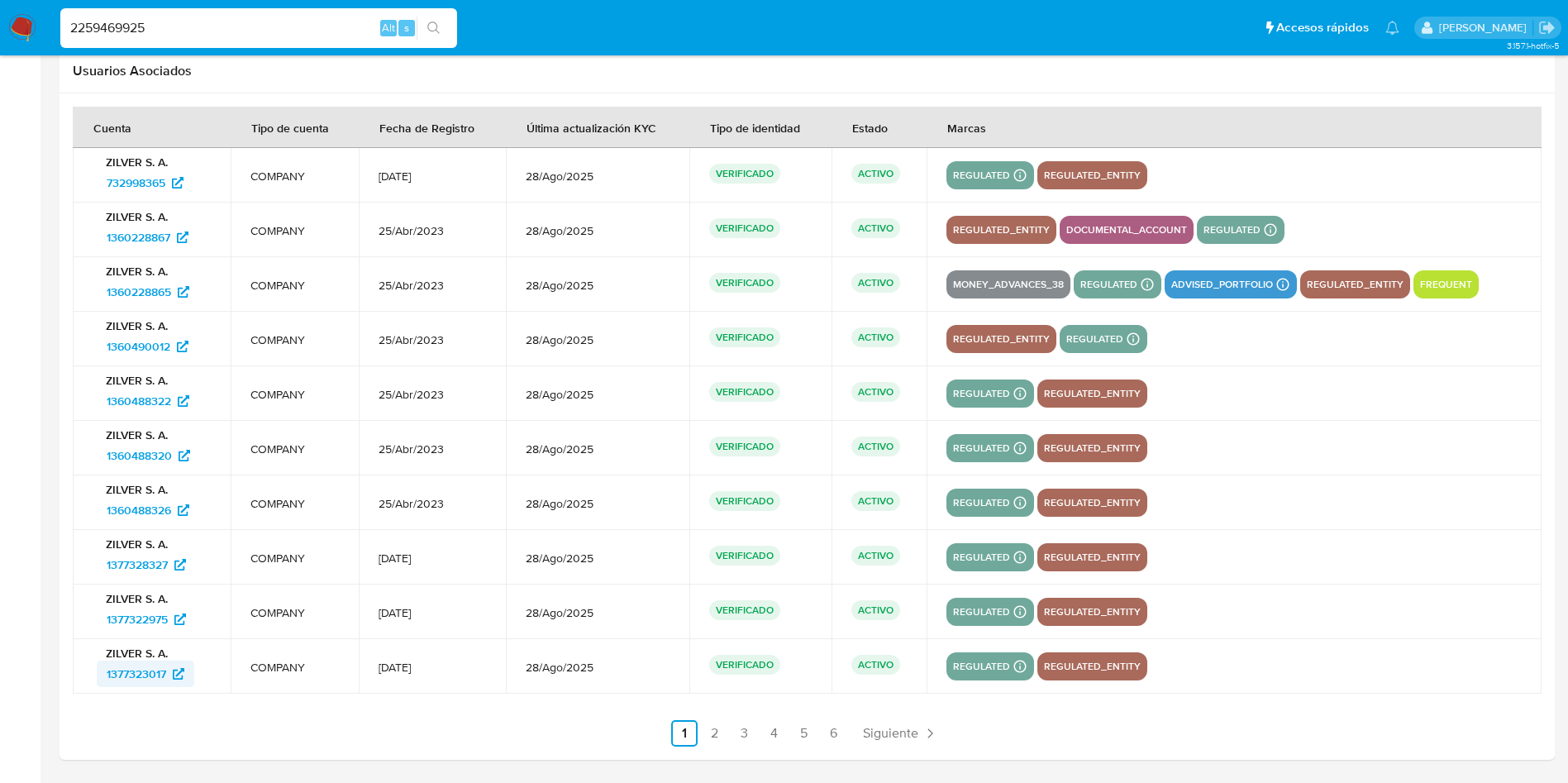
click at [147, 669] on span "1377323017" at bounding box center [136, 673] width 59 height 26
click at [712, 737] on link "2" at bounding box center [713, 733] width 26 height 26
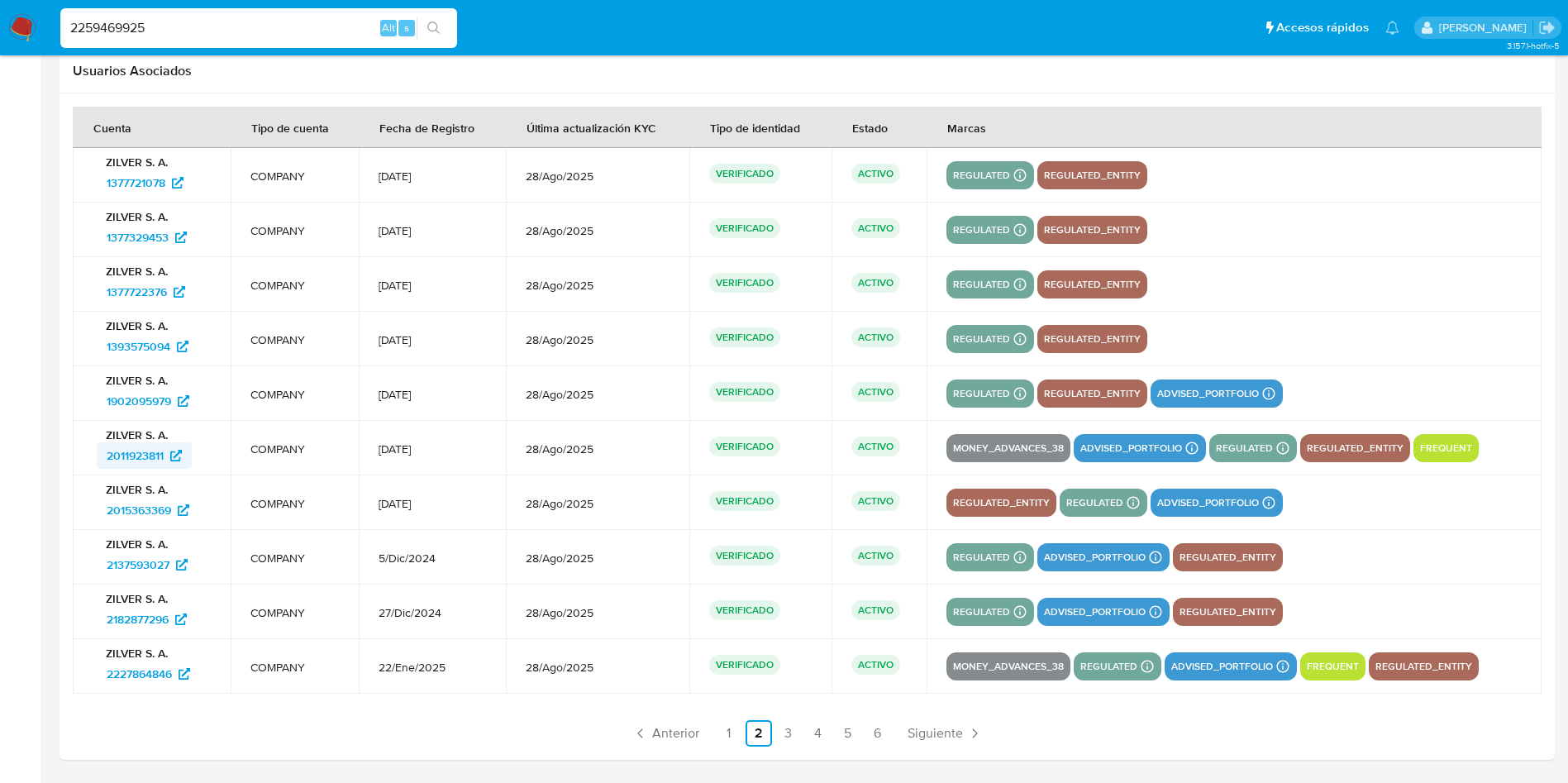
click at [127, 456] on span "2011923811" at bounding box center [135, 455] width 57 height 26
click at [148, 404] on span "1902095979" at bounding box center [139, 400] width 64 height 26
click at [127, 570] on span "2137593027" at bounding box center [138, 564] width 63 height 26
click at [139, 618] on span "2182877296" at bounding box center [138, 618] width 62 height 26
click at [153, 678] on span "2227864846" at bounding box center [139, 673] width 65 height 26
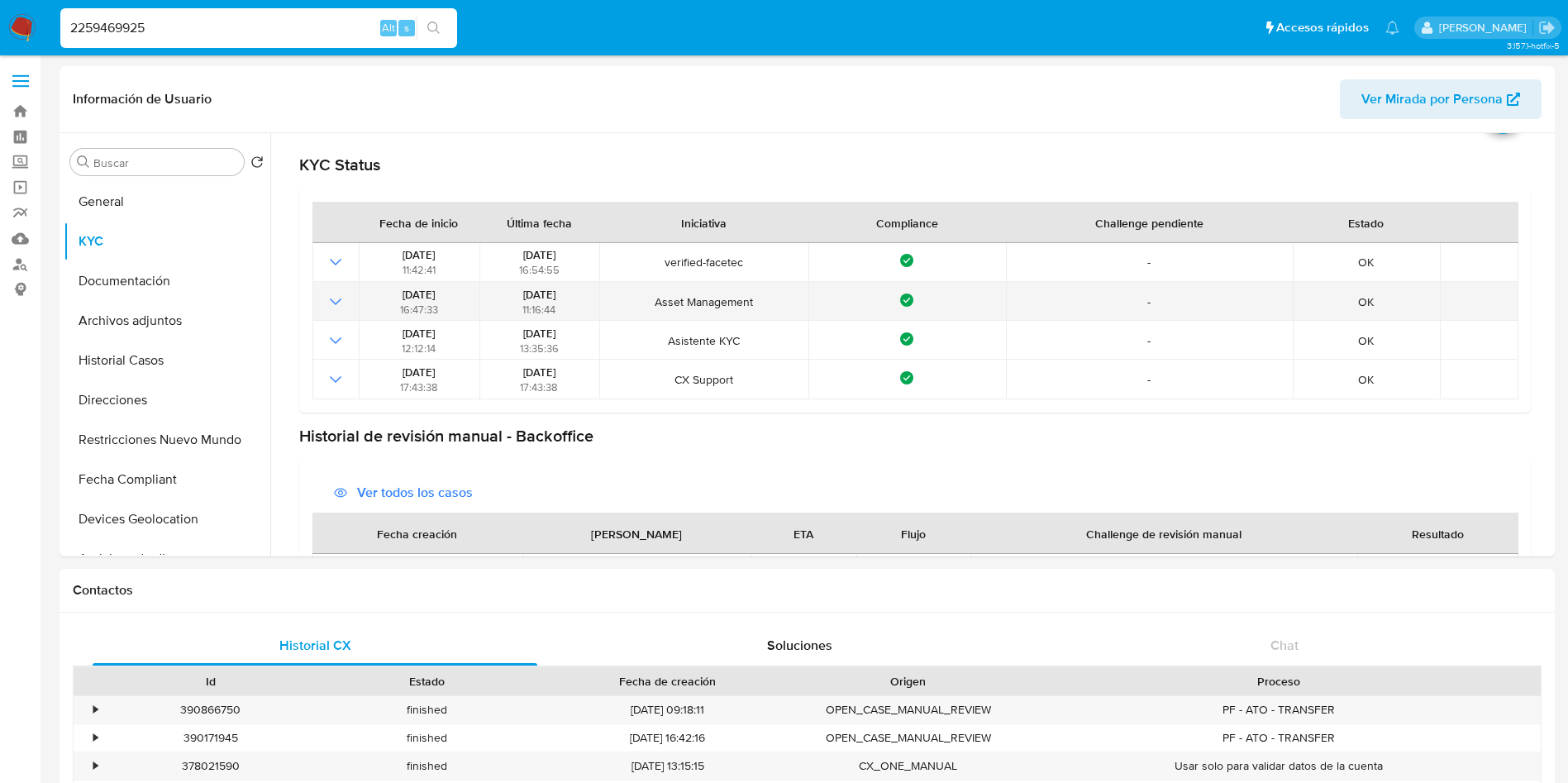
scroll to position [0, 0]
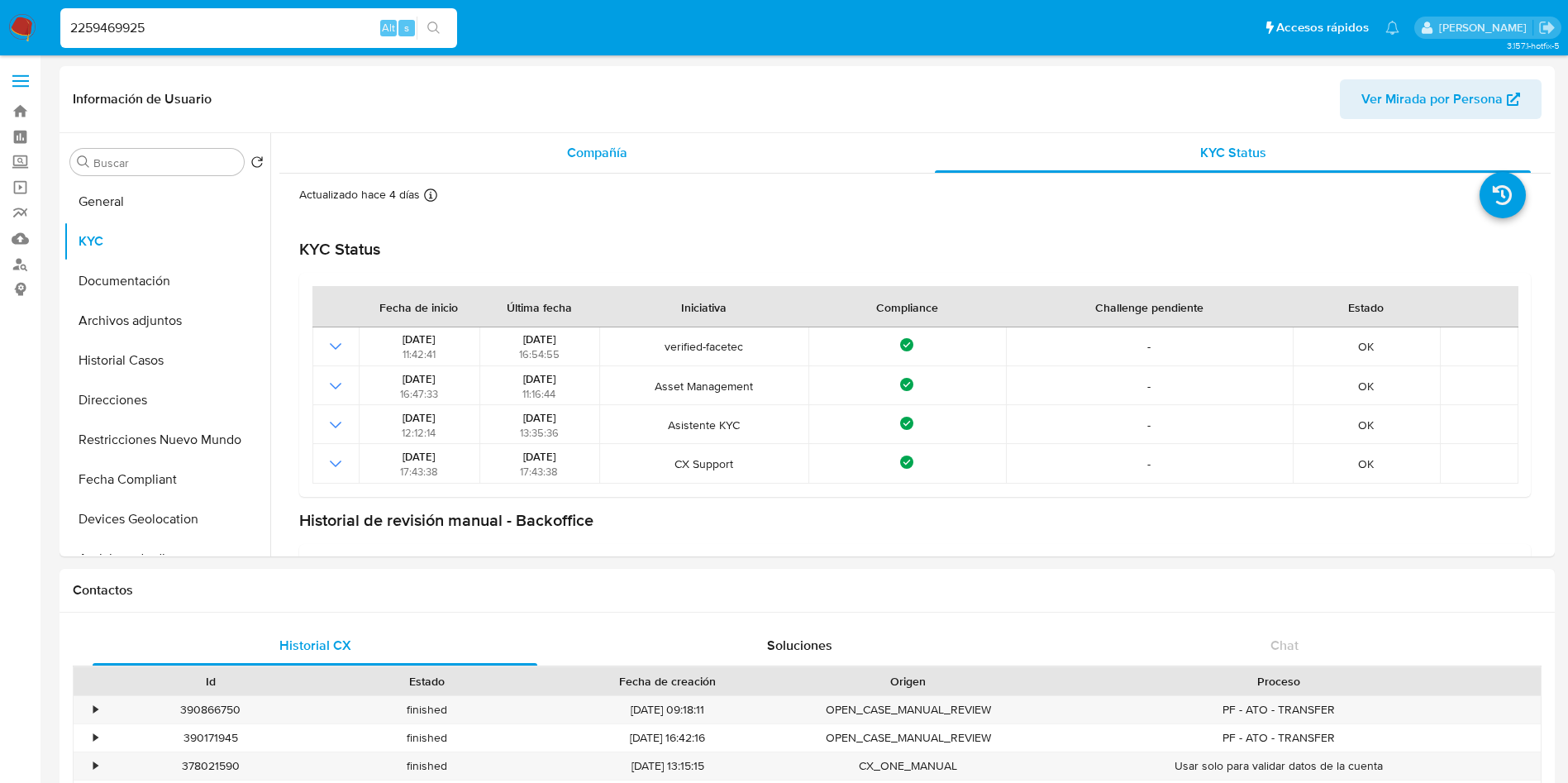
click at [676, 160] on div "Compañía" at bounding box center [597, 152] width 596 height 40
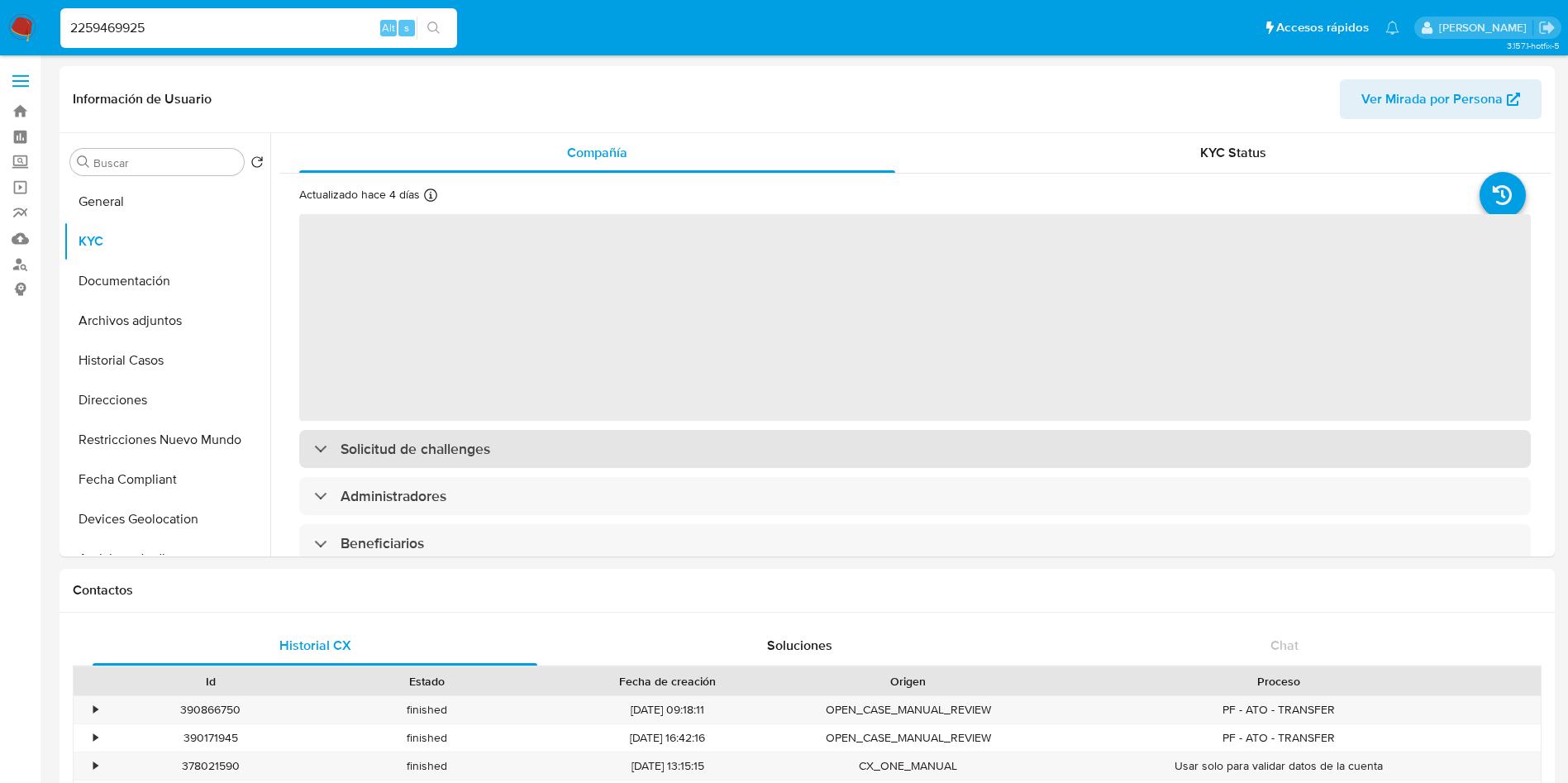
click at [478, 446] on h3 "Solicitud de challenges" at bounding box center [415, 448] width 149 height 18
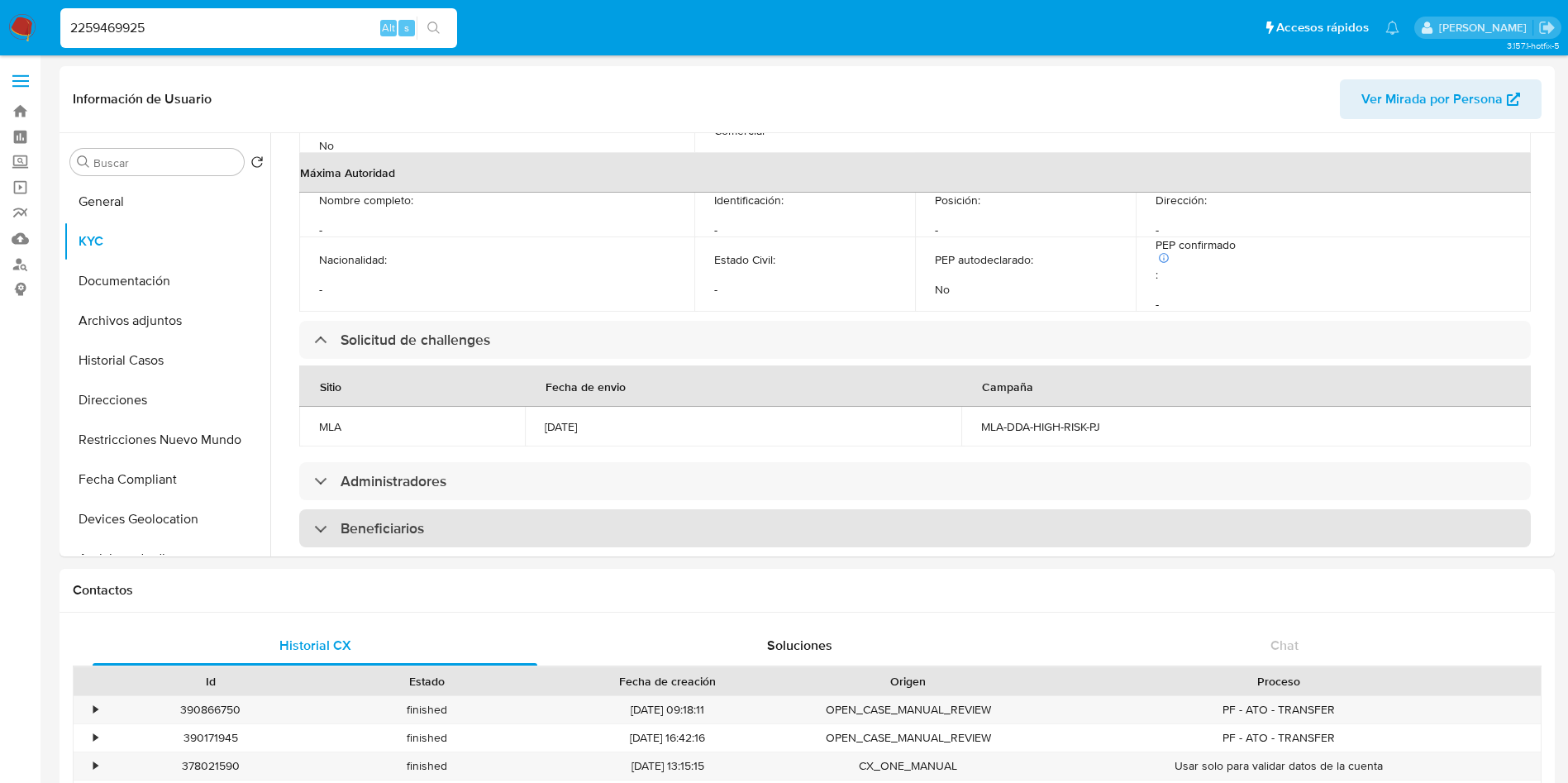
scroll to position [867, 0]
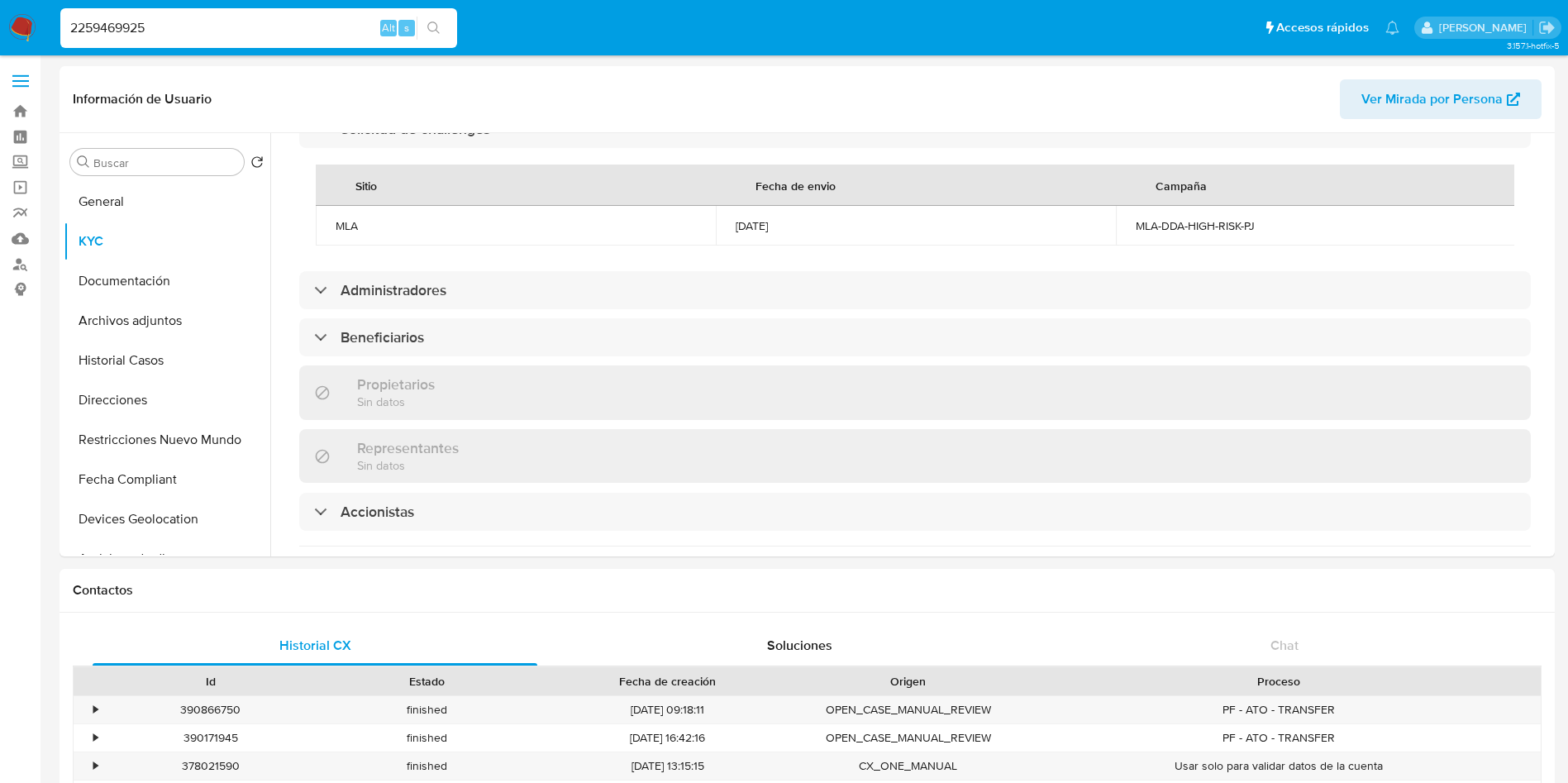
drag, startPoint x: 725, startPoint y: 226, endPoint x: 807, endPoint y: 218, distance: 82.4
click at [807, 218] on td "10/02/2025" at bounding box center [916, 225] width 400 height 40
copy div "10/02/2025"
drag, startPoint x: 1125, startPoint y: 229, endPoint x: 1258, endPoint y: 231, distance: 133.0
click at [1258, 231] on td "MLA-DDA-HIGH-RISK-PJ" at bounding box center [1316, 225] width 400 height 40
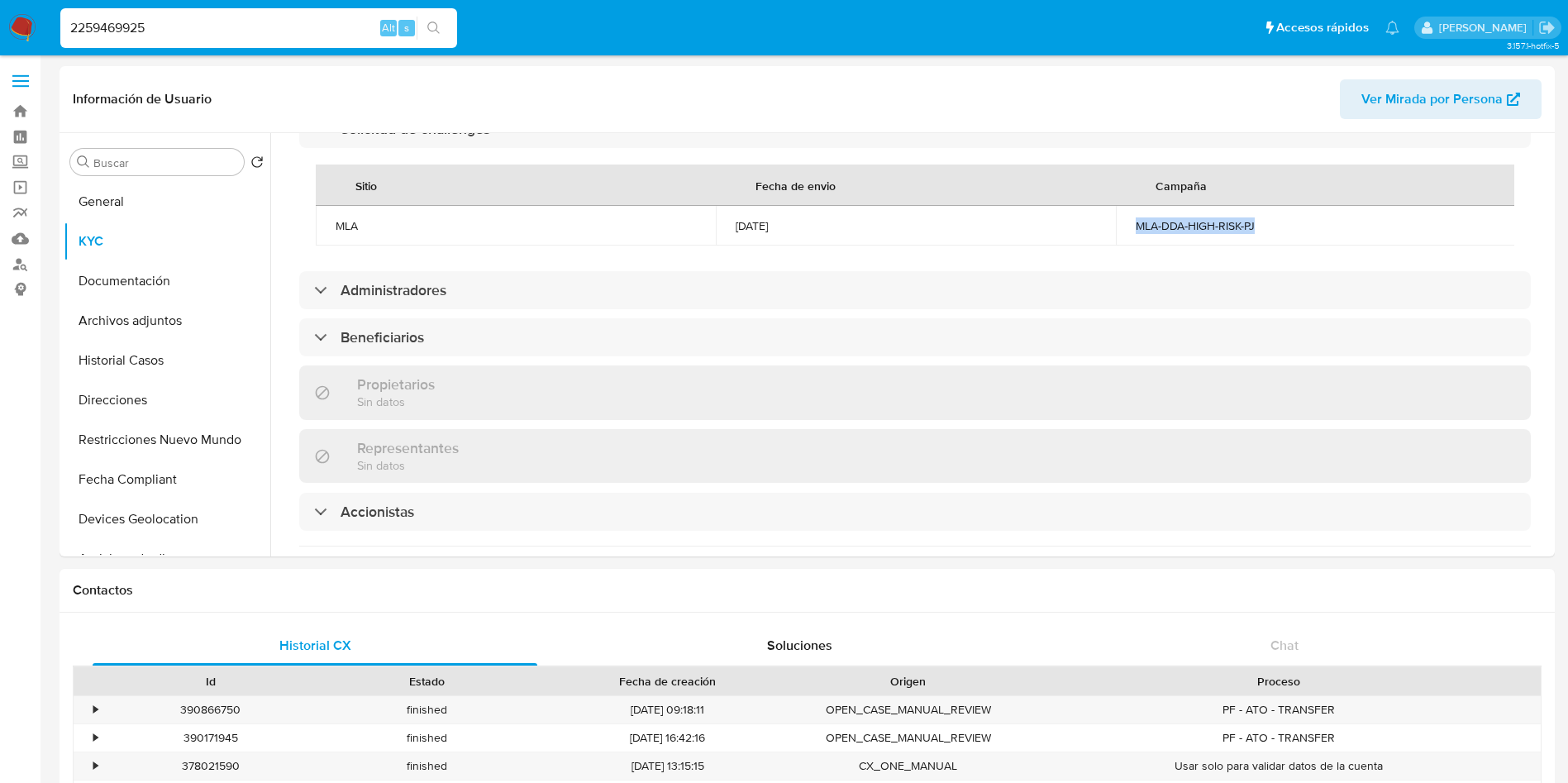
copy div "MLA-DDA-HIGH-RISK-PJ"
click at [204, 26] on input "2259469925" at bounding box center [258, 28] width 397 height 21
paste input "488810571"
type input "488810571"
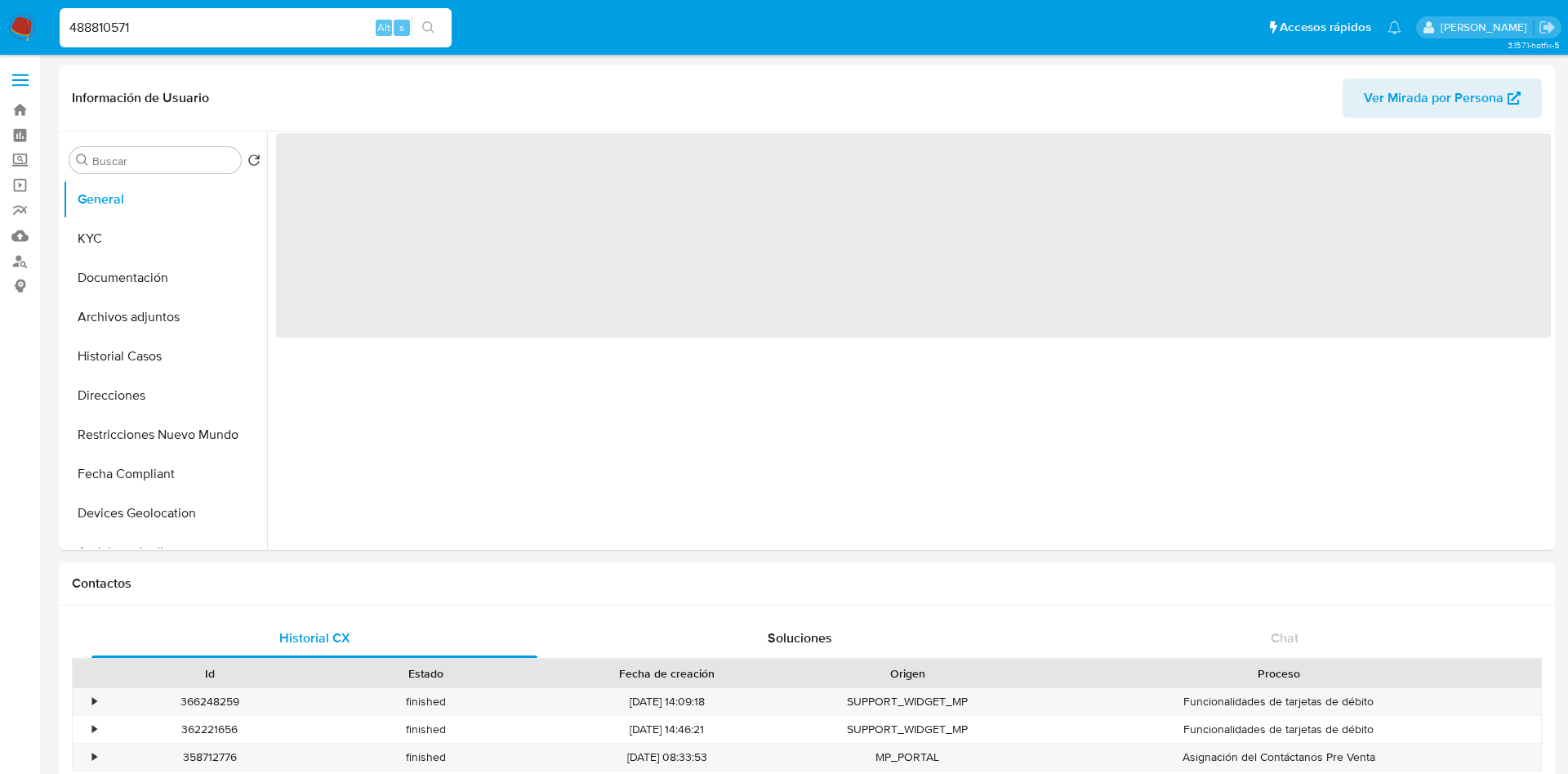
select select "10"
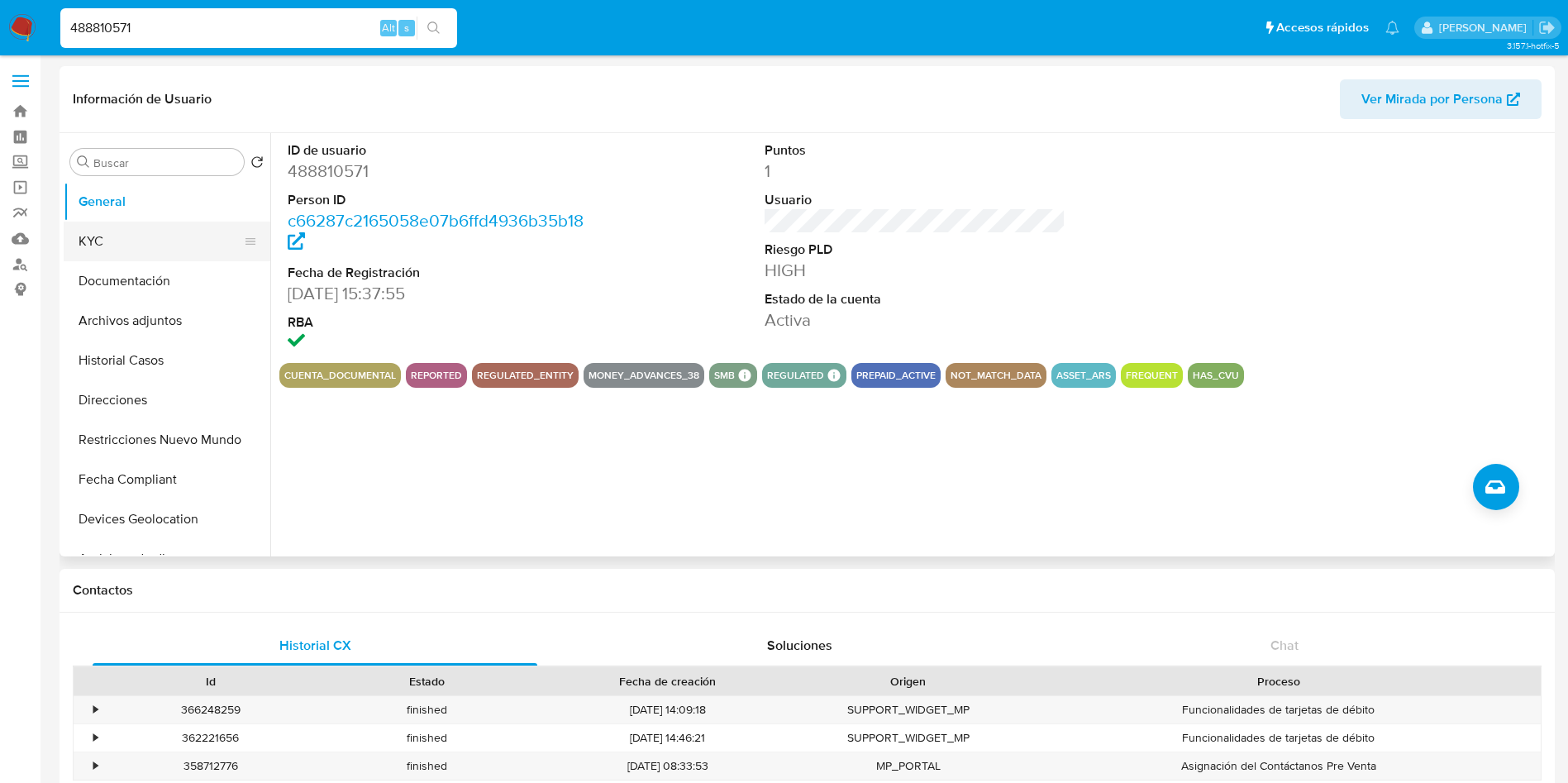
click at [176, 236] on button "KYC" at bounding box center [160, 241] width 193 height 40
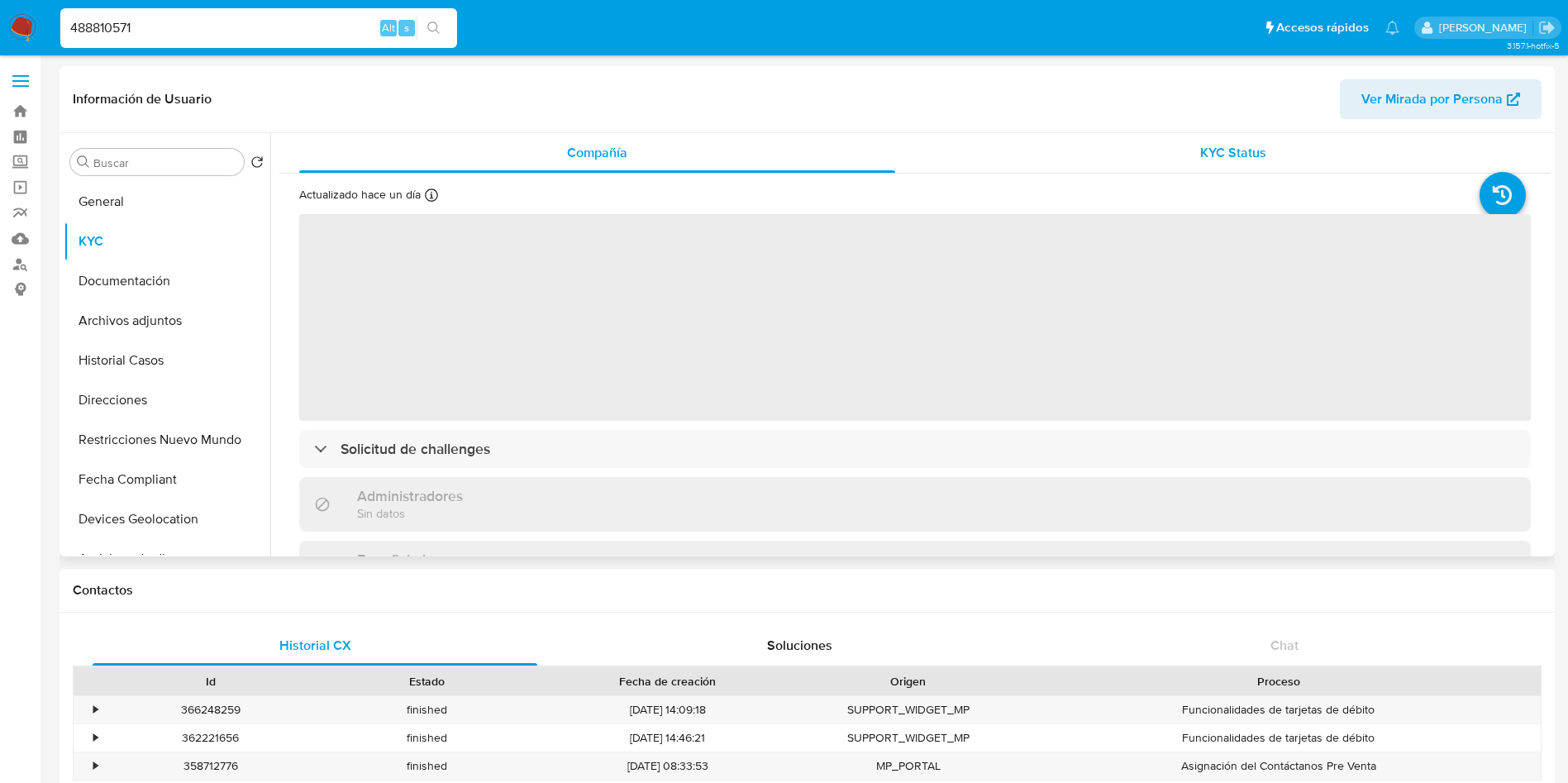
click at [1156, 139] on div "KYC Status" at bounding box center [1232, 152] width 596 height 40
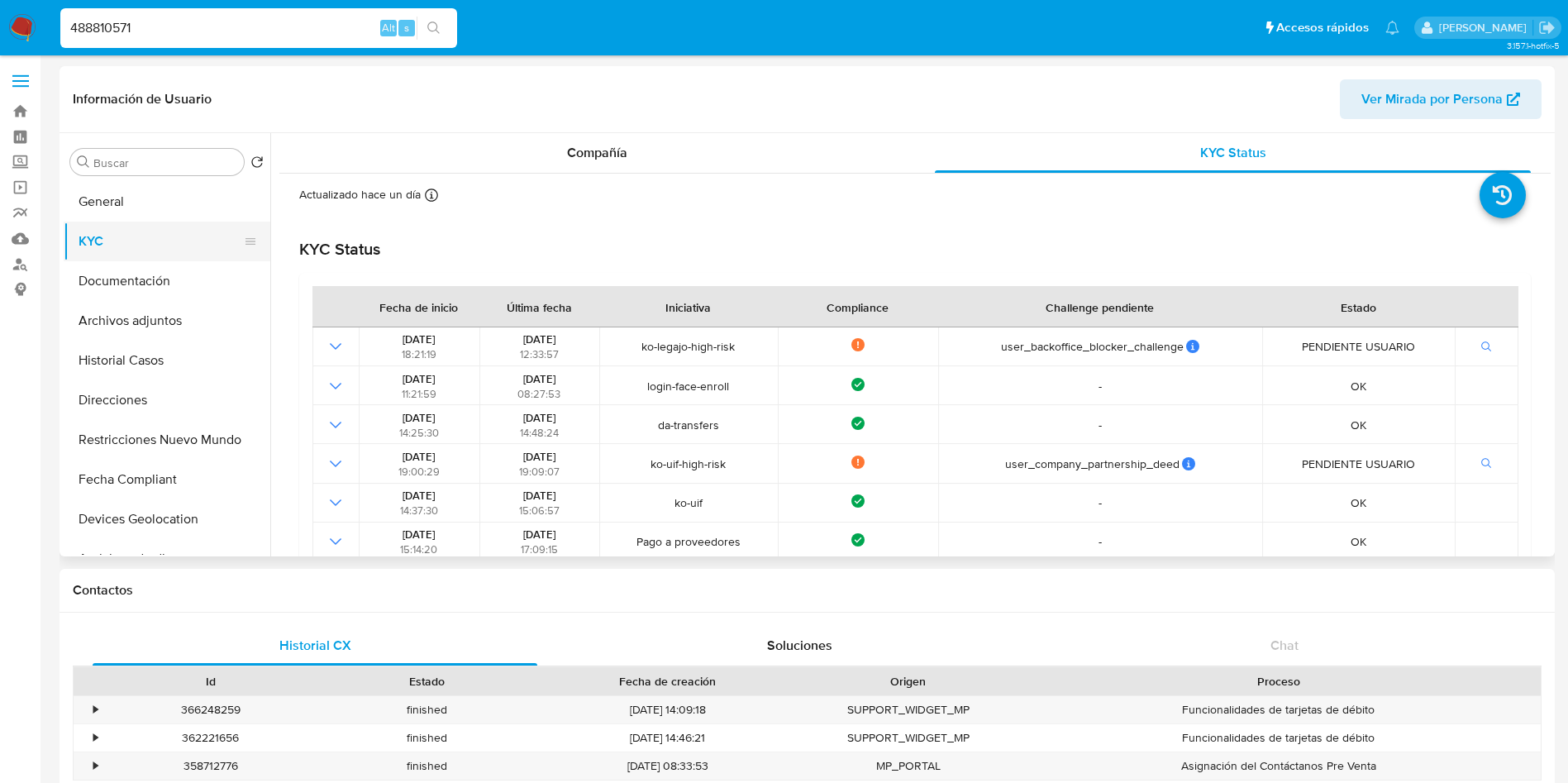
click at [132, 240] on button "KYC" at bounding box center [160, 241] width 193 height 40
drag, startPoint x: 138, startPoint y: 168, endPoint x: 711, endPoint y: 147, distance: 573.4
click at [607, 165] on div "Buscar Volver al orden por defecto General KYC Documentación Archivos adjuntos …" at bounding box center [807, 344] width 1486 height 423
click at [711, 146] on div "Compañía" at bounding box center [597, 152] width 596 height 40
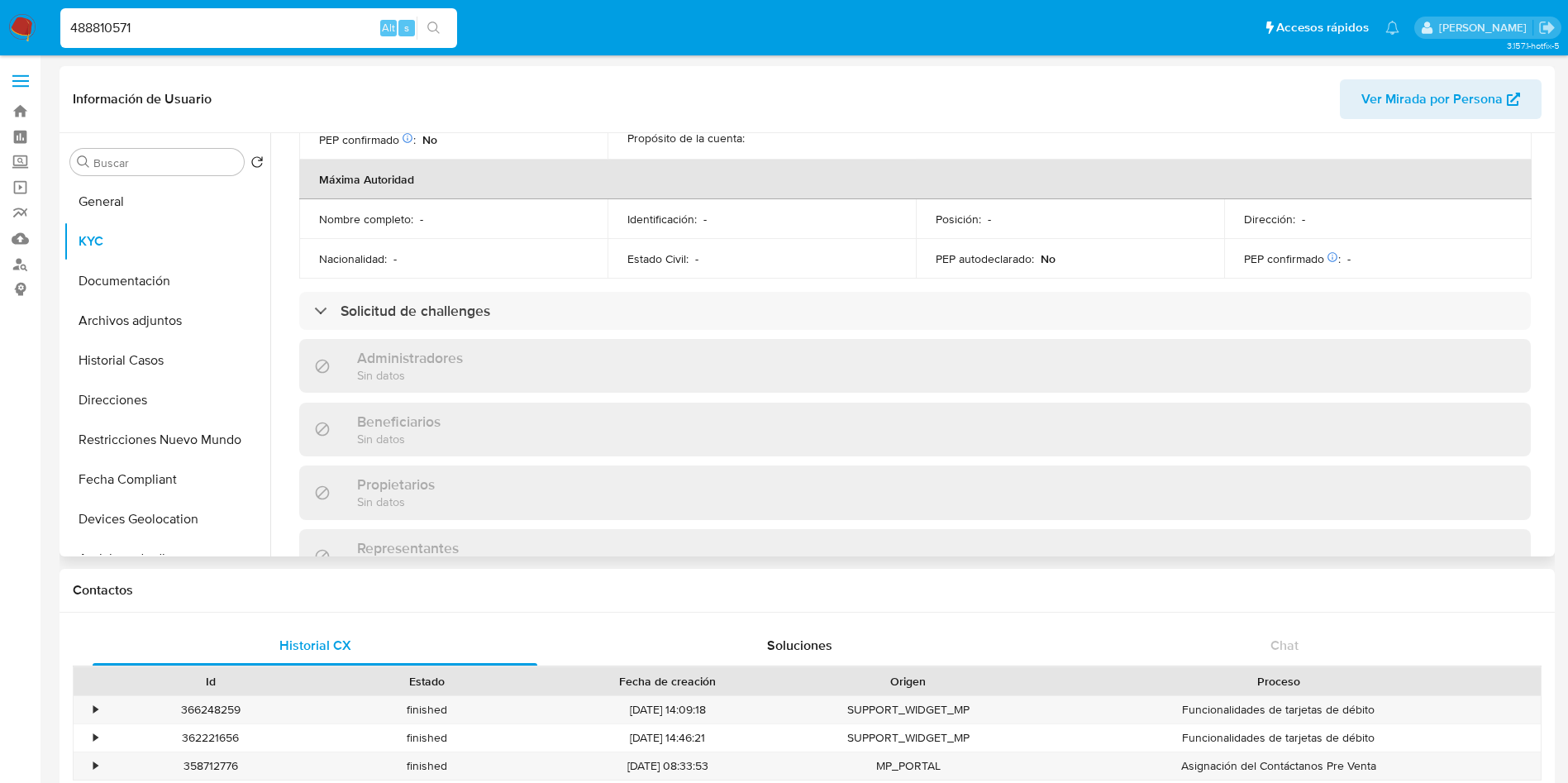
scroll to position [596, 0]
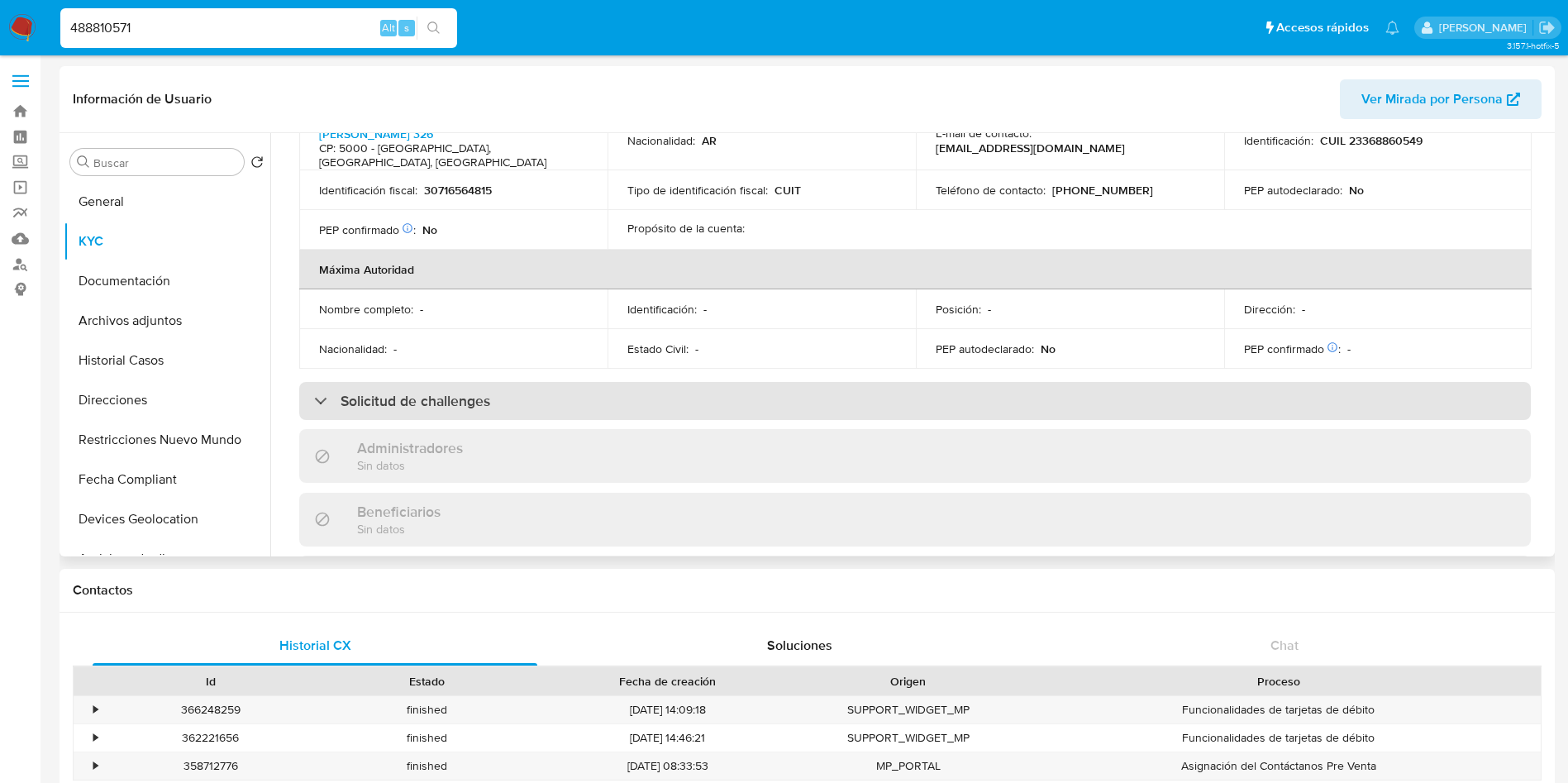
click at [437, 392] on h3 "Solicitud de challenges" at bounding box center [415, 401] width 149 height 18
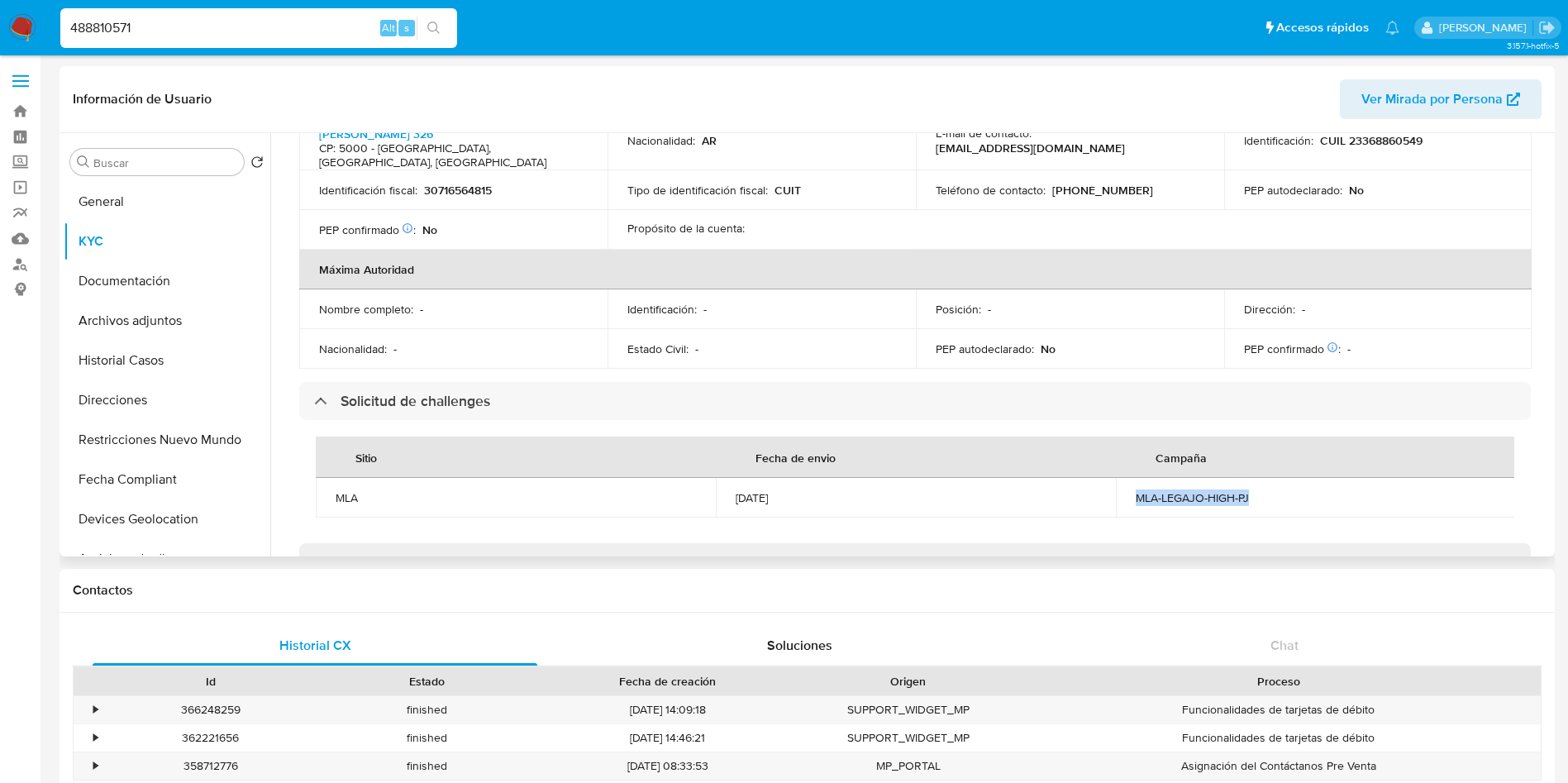
drag, startPoint x: 1118, startPoint y: 473, endPoint x: 1246, endPoint y: 475, distance: 128.0
click at [1246, 477] on td "MLA-LEGAJO-HIGH-PJ" at bounding box center [1316, 497] width 400 height 40
copy div "MLA-LEGAJO-HIGH-PJ"
drag, startPoint x: 729, startPoint y: 463, endPoint x: 818, endPoint y: 404, distance: 106.8
click at [800, 477] on td "10/07/2024" at bounding box center [916, 497] width 400 height 40
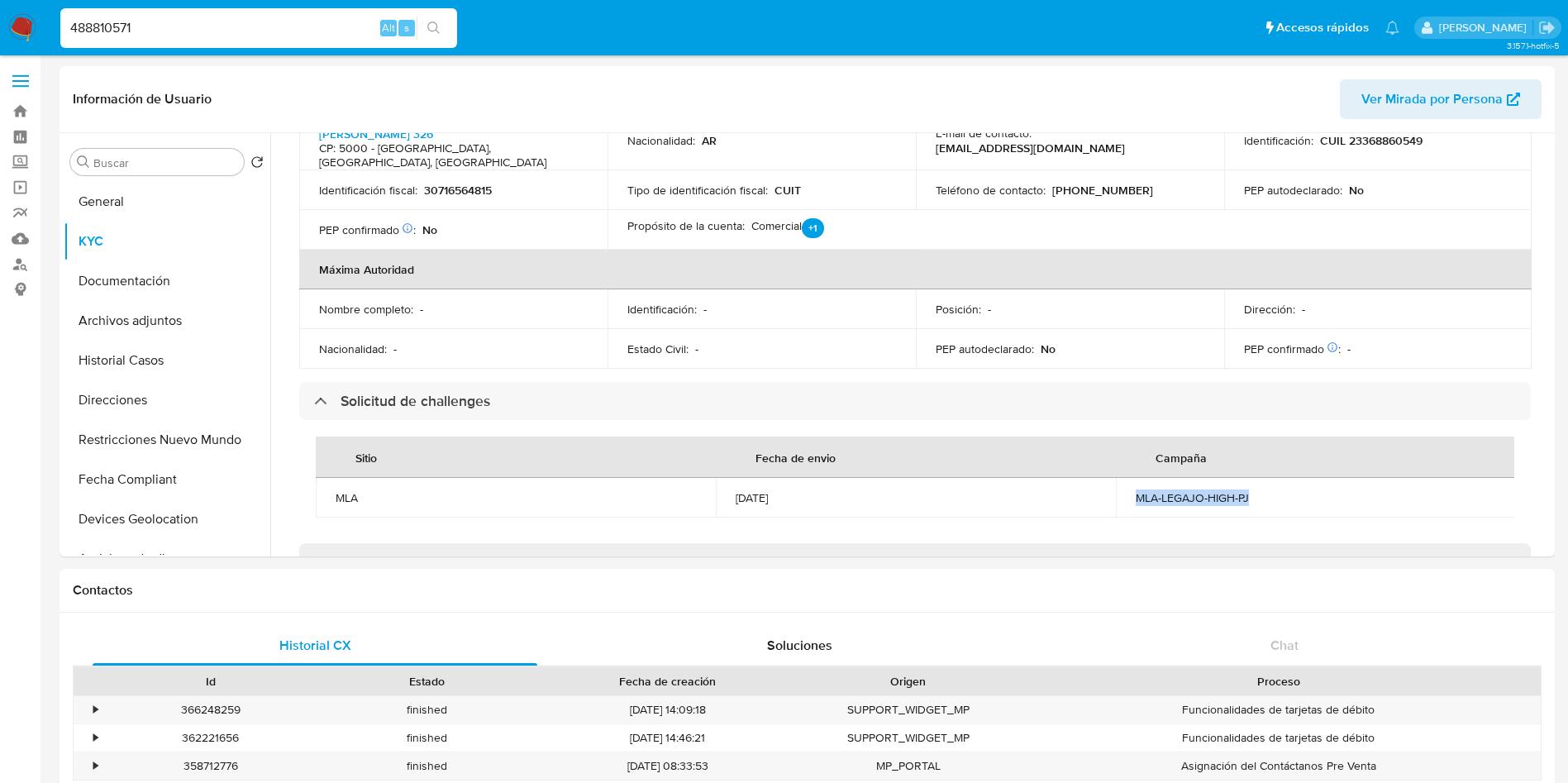
copy div "10/07/2024"
click at [220, 21] on input "488810571" at bounding box center [258, 28] width 397 height 21
click at [220, 22] on input "488810571" at bounding box center [258, 28] width 397 height 21
paste input "541587577"
type input "541587577"
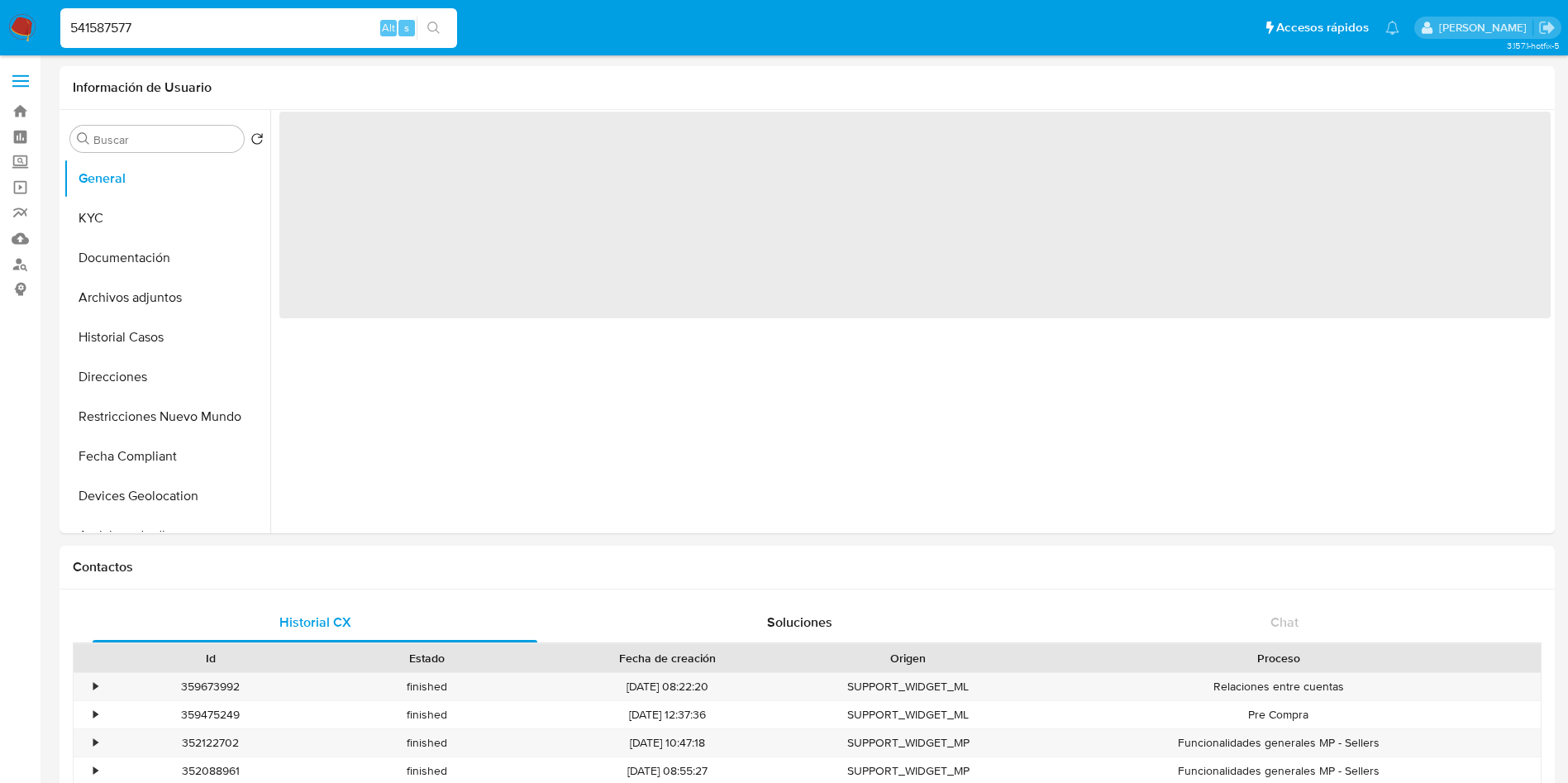
select select "10"
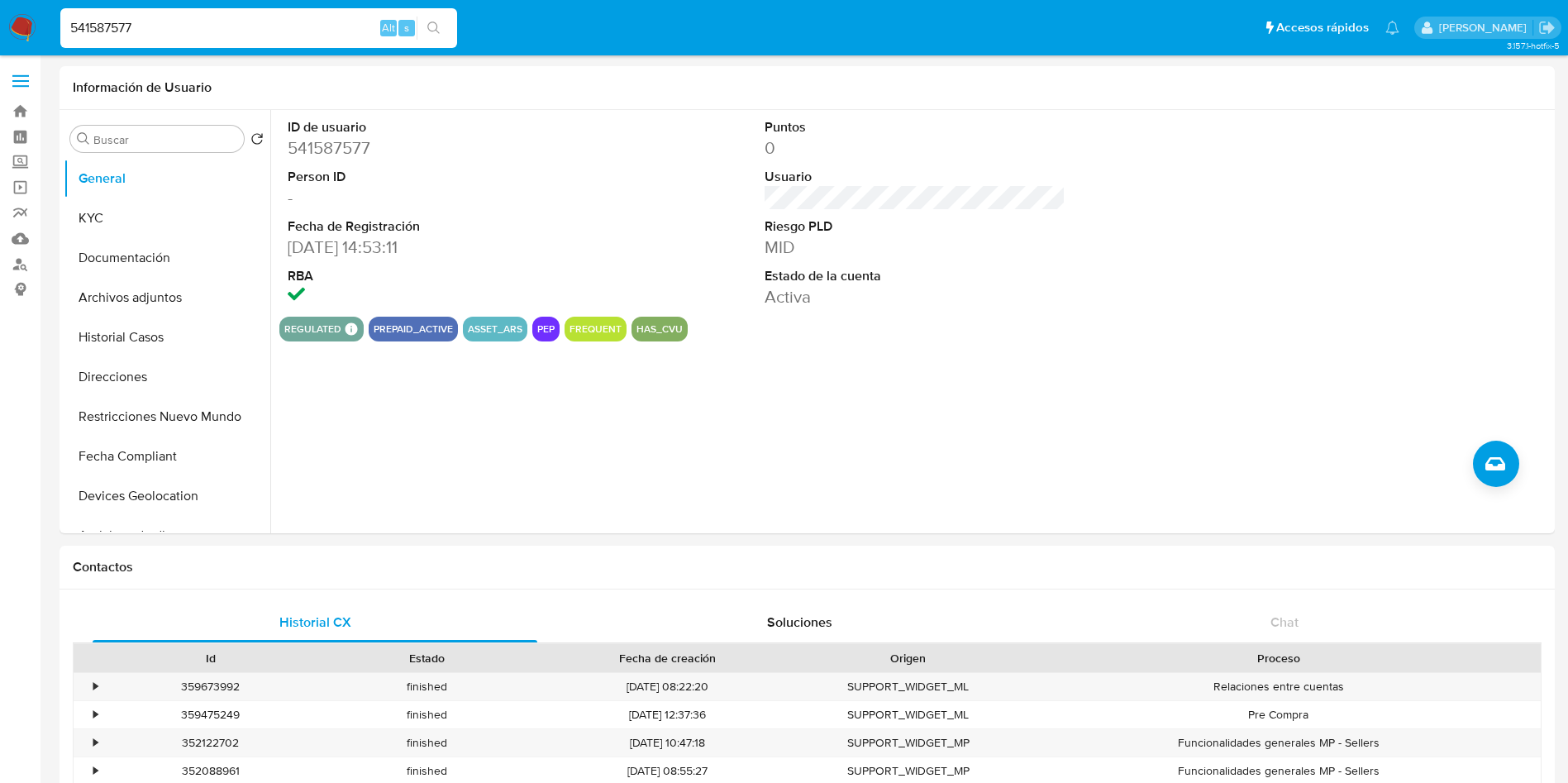
click at [207, 19] on input "541587577" at bounding box center [258, 28] width 397 height 21
click at [207, 18] on input "541587577" at bounding box center [258, 28] width 397 height 21
paste input "541587577"
click at [207, 19] on input "541587577541587577" at bounding box center [258, 28] width 395 height 21
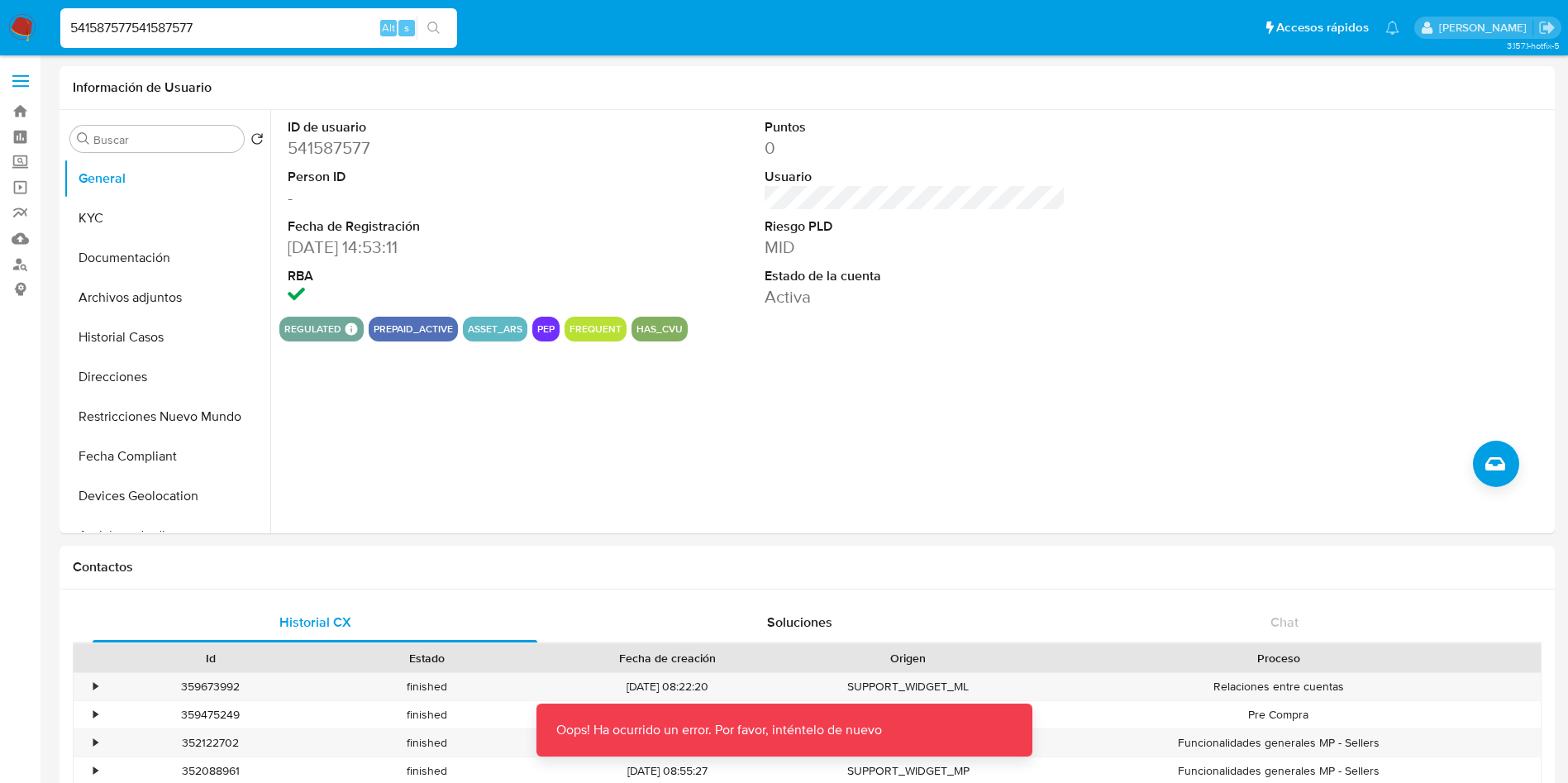
paste input
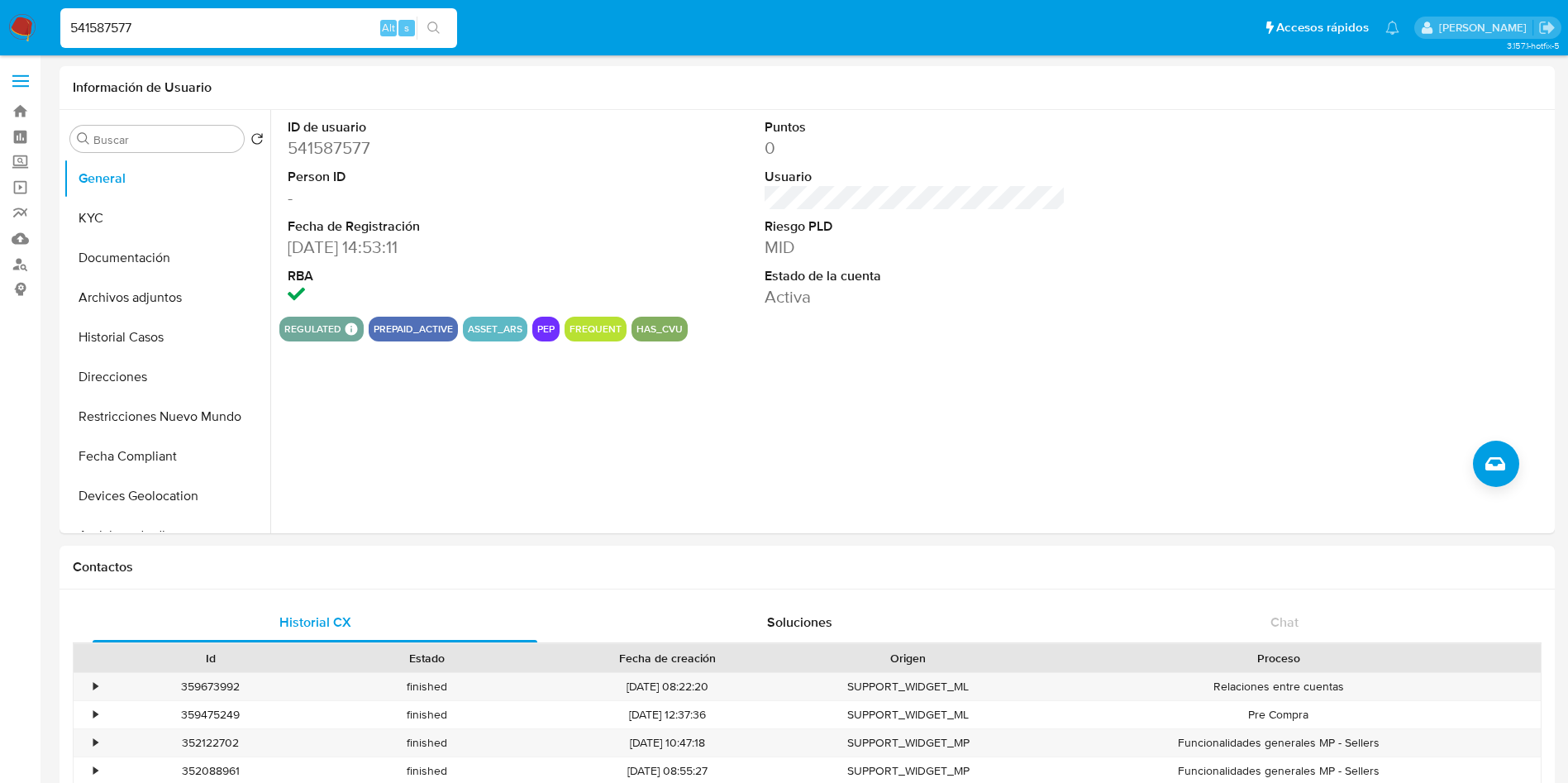
type input "541587577"
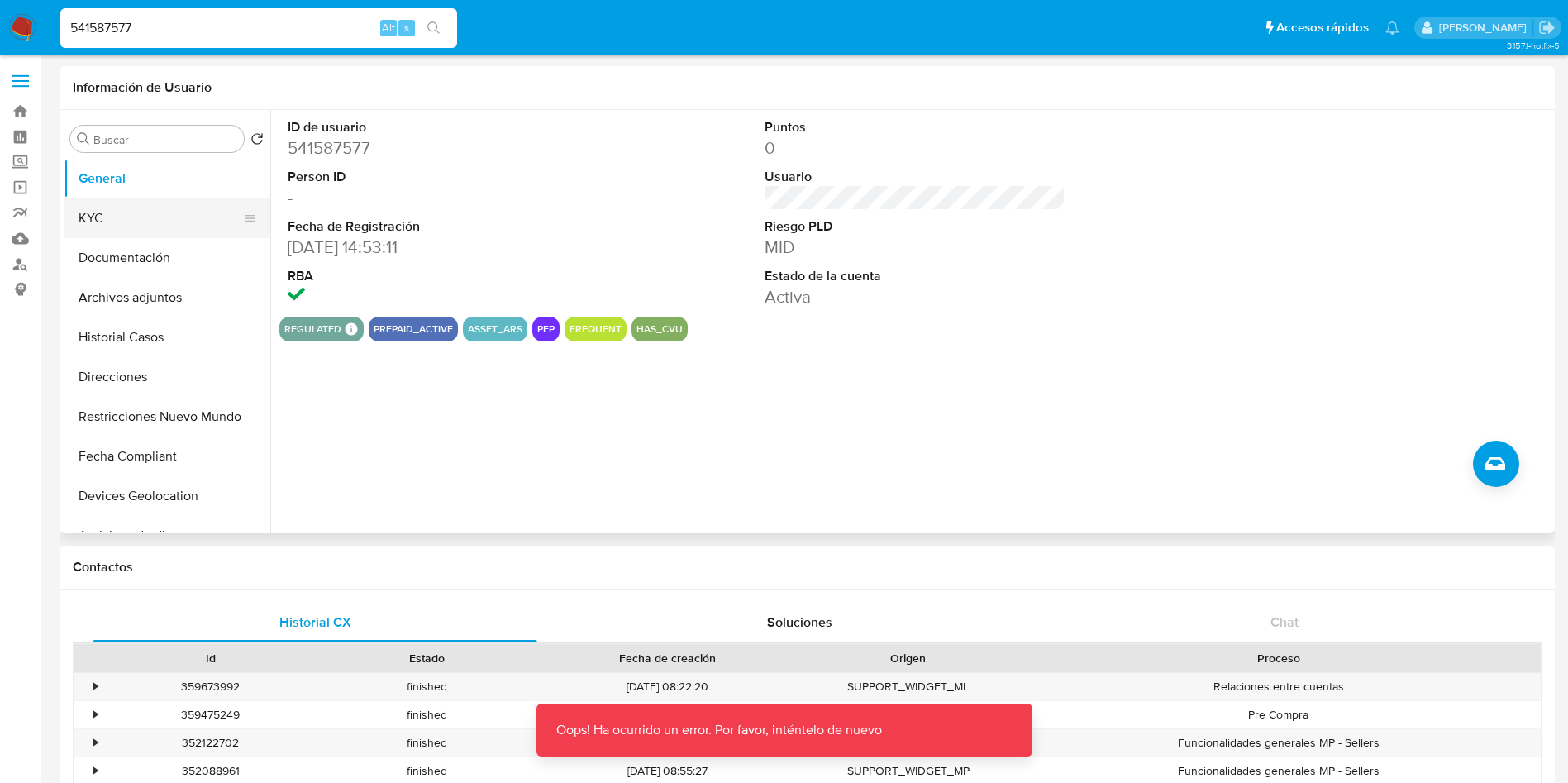
drag, startPoint x: 142, startPoint y: 218, endPoint x: 139, endPoint y: 230, distance: 12.4
click at [143, 217] on button "KYC" at bounding box center [160, 217] width 193 height 40
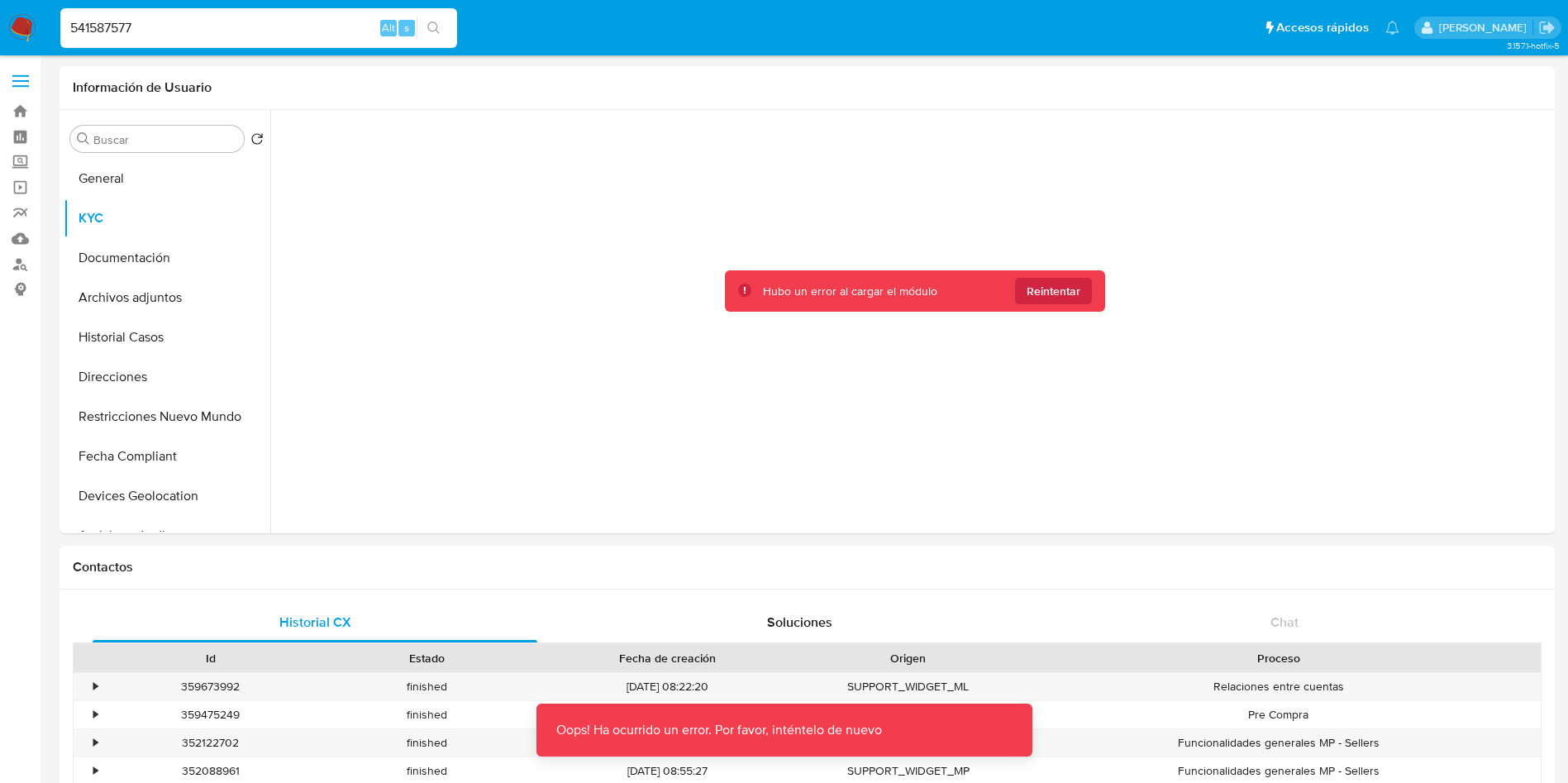
click at [188, 18] on input "541587577" at bounding box center [258, 28] width 397 height 21
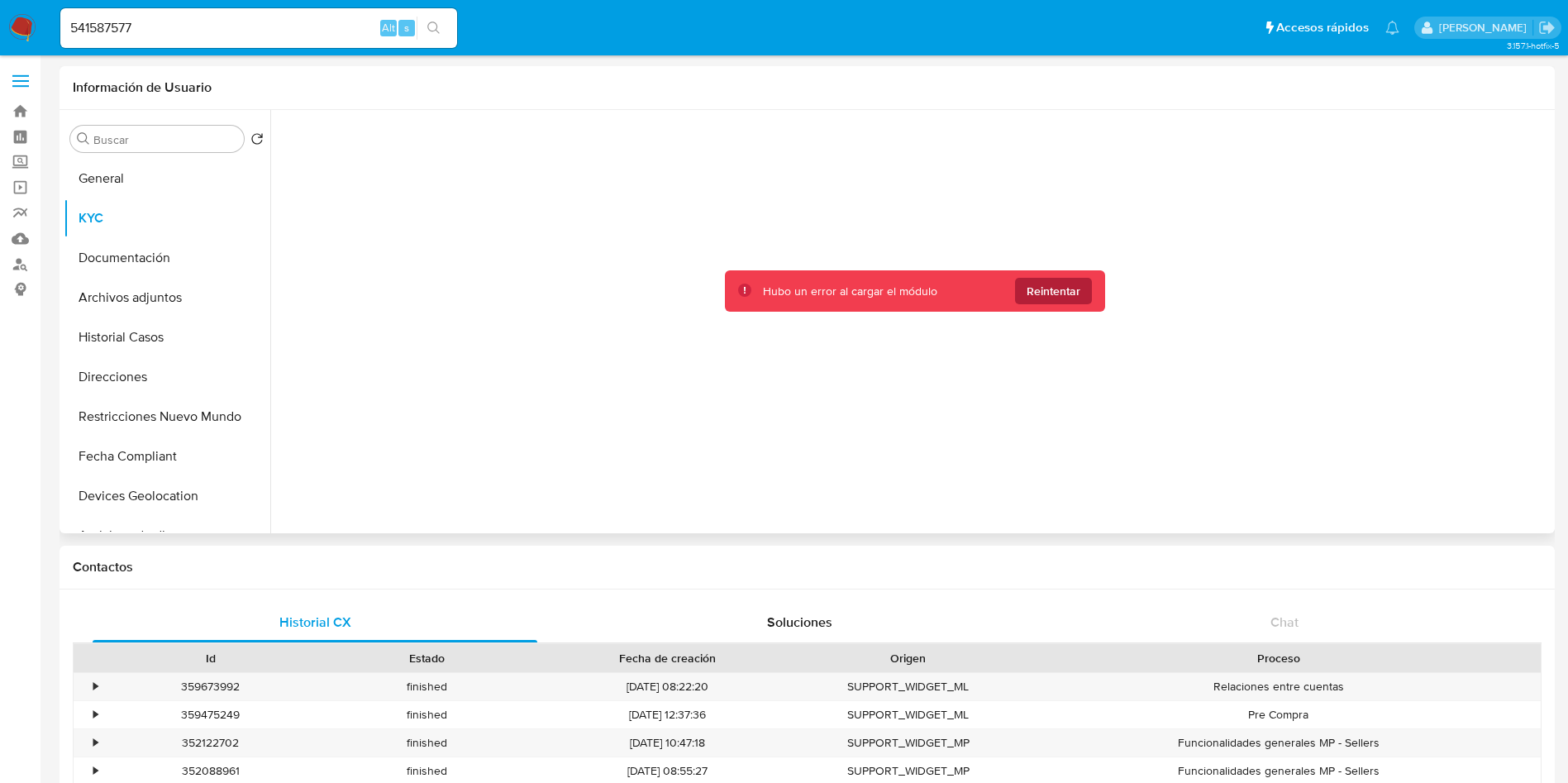
click at [1034, 287] on span "Reintentar" at bounding box center [1053, 290] width 53 height 26
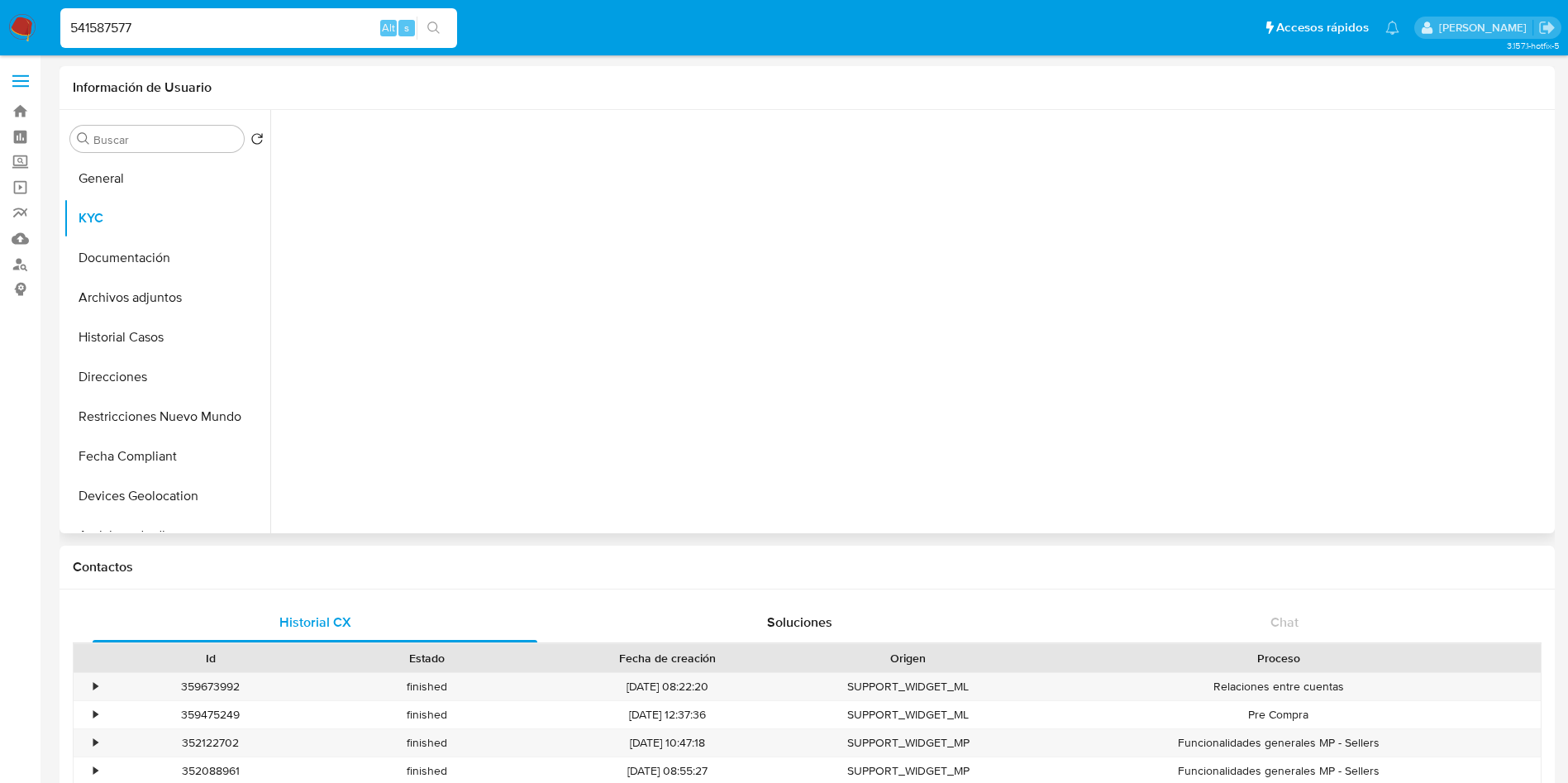
click at [259, 17] on input "541587577" at bounding box center [258, 28] width 397 height 21
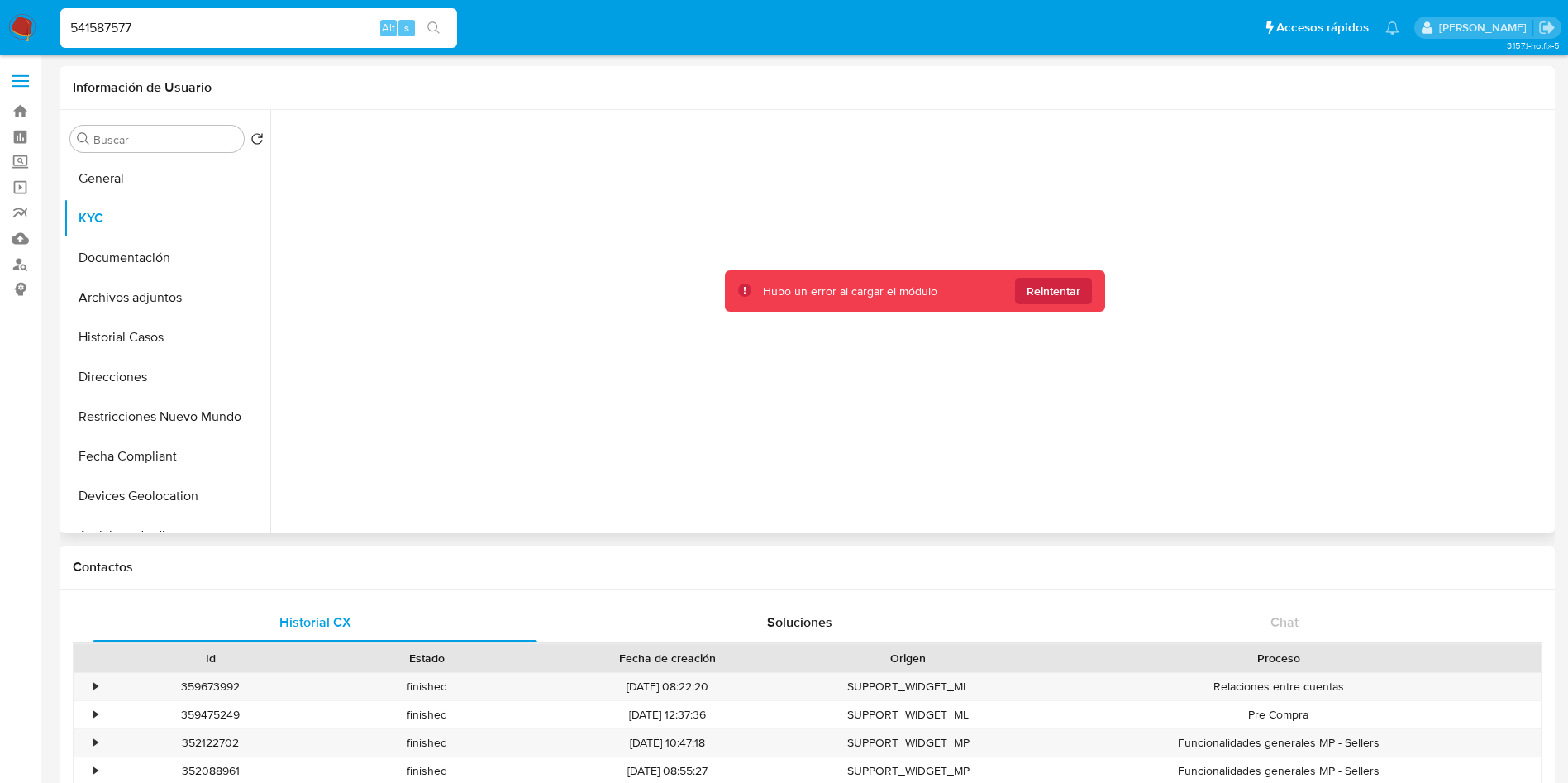
click at [259, 17] on input "541587577" at bounding box center [258, 28] width 397 height 21
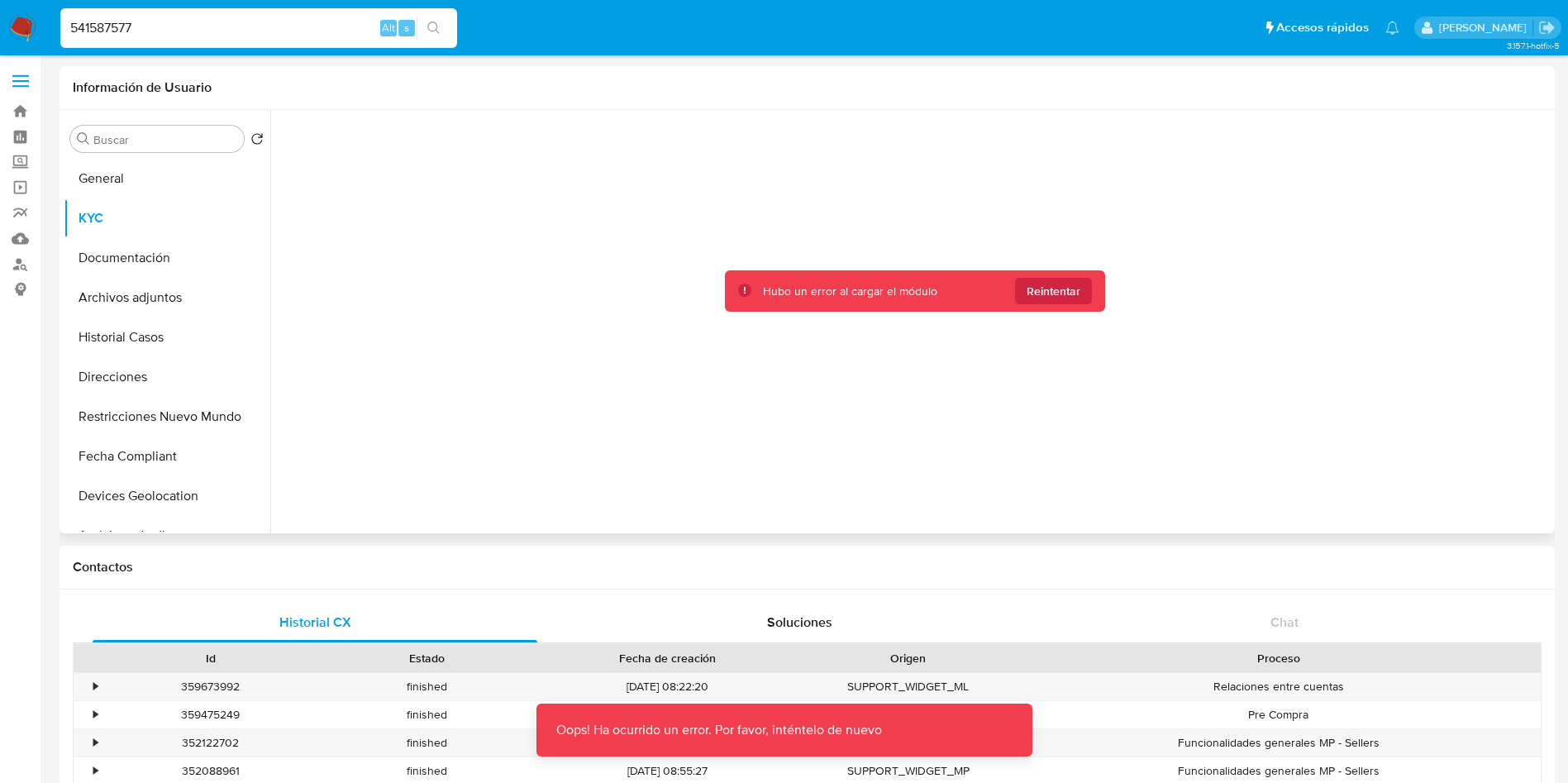
click at [1026, 307] on div "Hubo un error al cargar el módulo Reintentar" at bounding box center [915, 291] width 380 height 42
click at [1068, 286] on span "Reintentar" at bounding box center [1053, 290] width 53 height 26
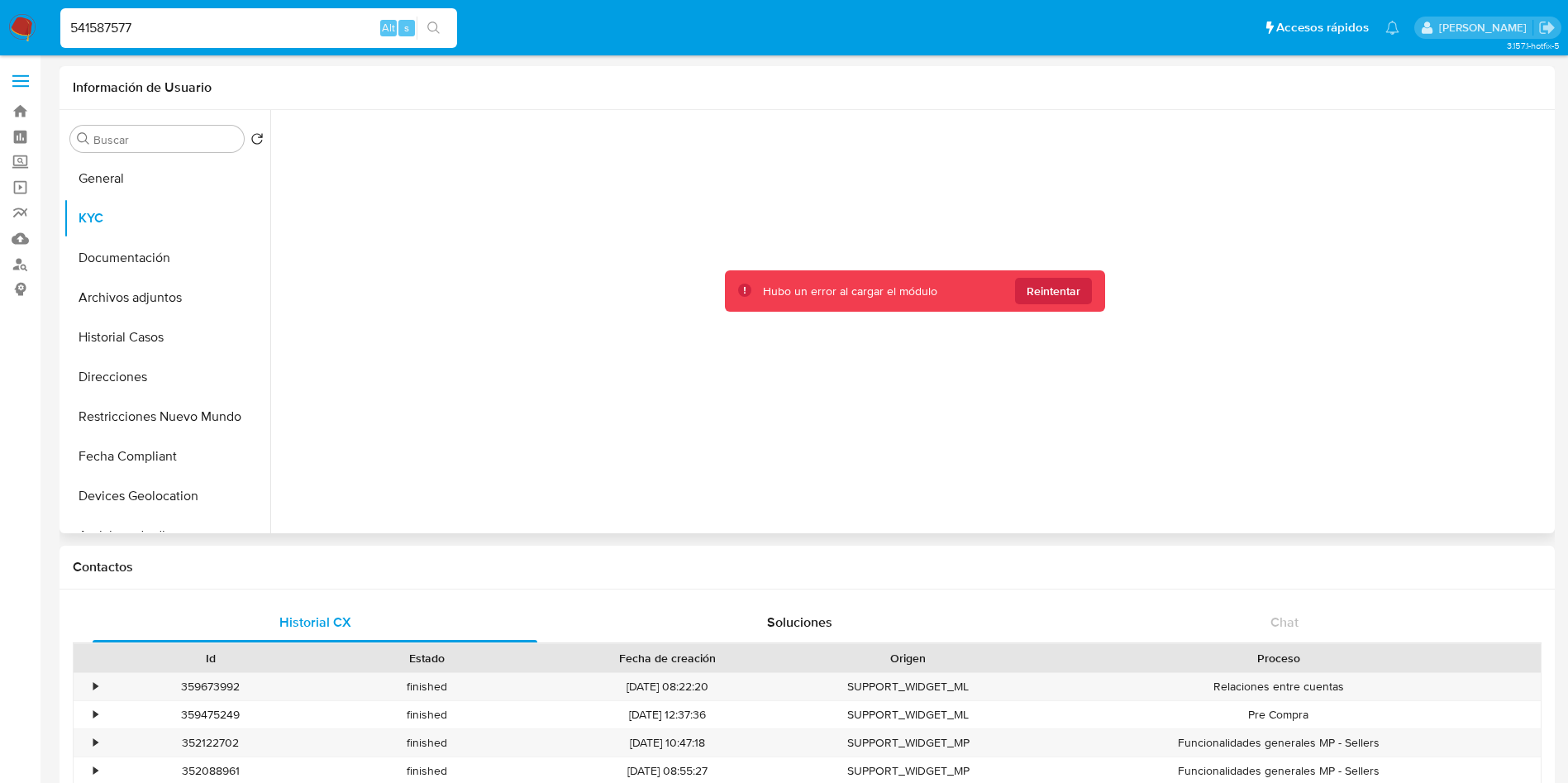
click at [163, 28] on input "541587577" at bounding box center [258, 28] width 397 height 21
click at [1053, 295] on span "Reintentar" at bounding box center [1053, 290] width 53 height 26
click at [1052, 293] on span "Reintentar" at bounding box center [1053, 290] width 53 height 26
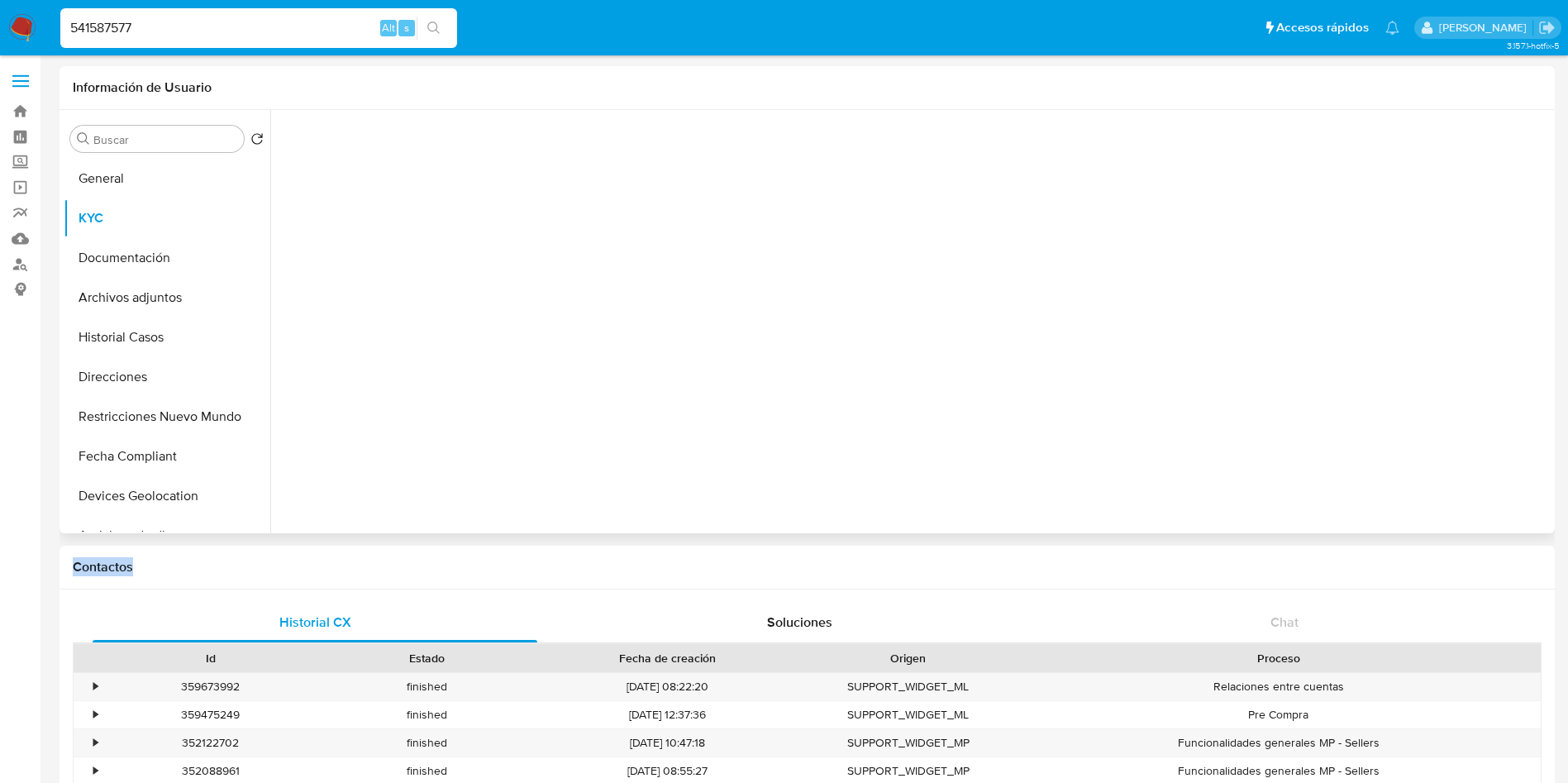
click at [1052, 293] on div at bounding box center [915, 317] width 1271 height 415
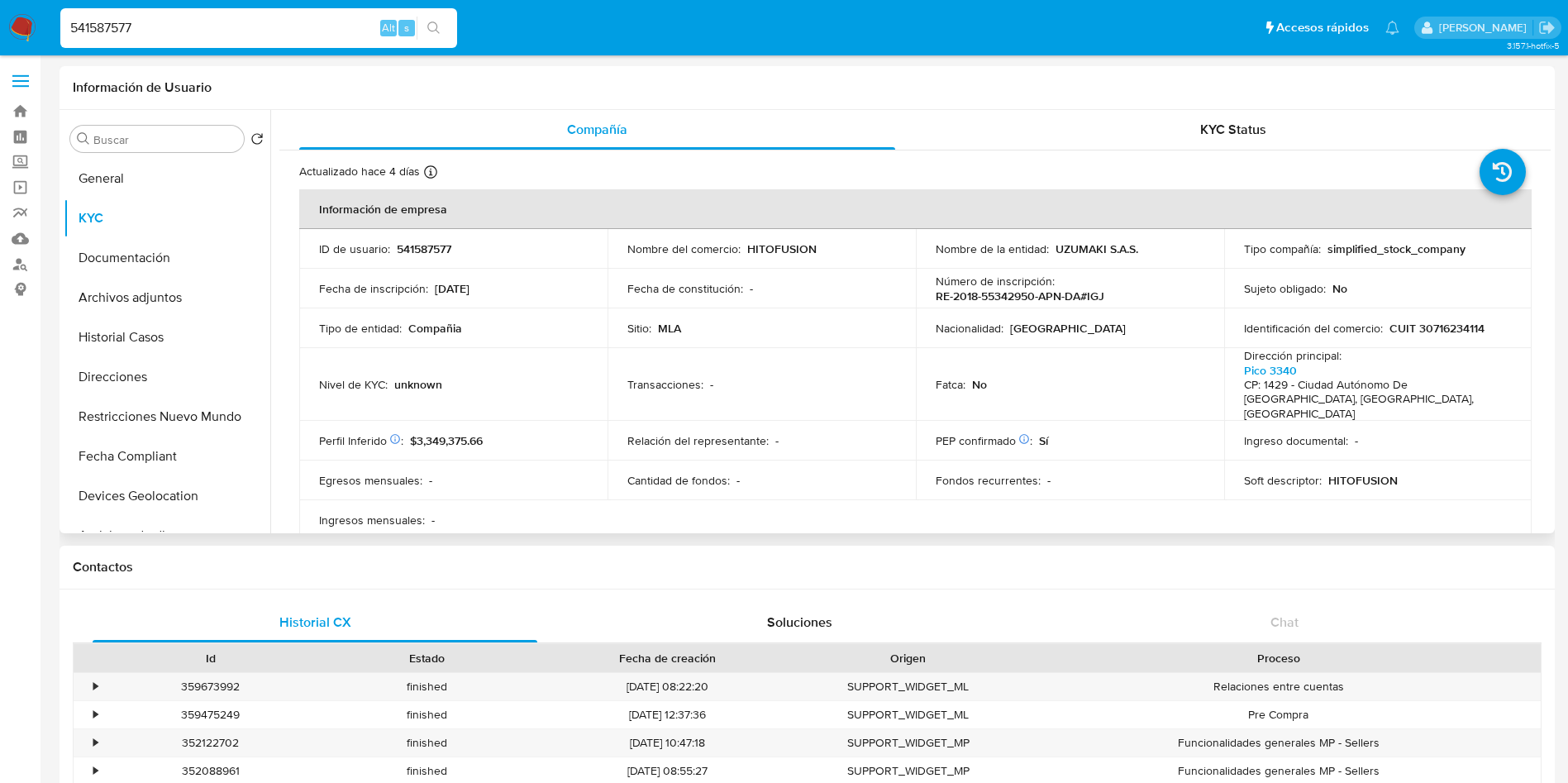
click at [1143, 595] on div "Historial CX Soluciones Chat Id Estado Fecha de creación Origen Proceso • 35967…" at bounding box center [806, 729] width 1495 height 279
click at [1186, 97] on div "Información de Usuario" at bounding box center [806, 87] width 1495 height 44
click at [1189, 104] on div "Información de Usuario" at bounding box center [806, 87] width 1495 height 44
click at [1189, 117] on div "KYC Status" at bounding box center [1232, 129] width 596 height 40
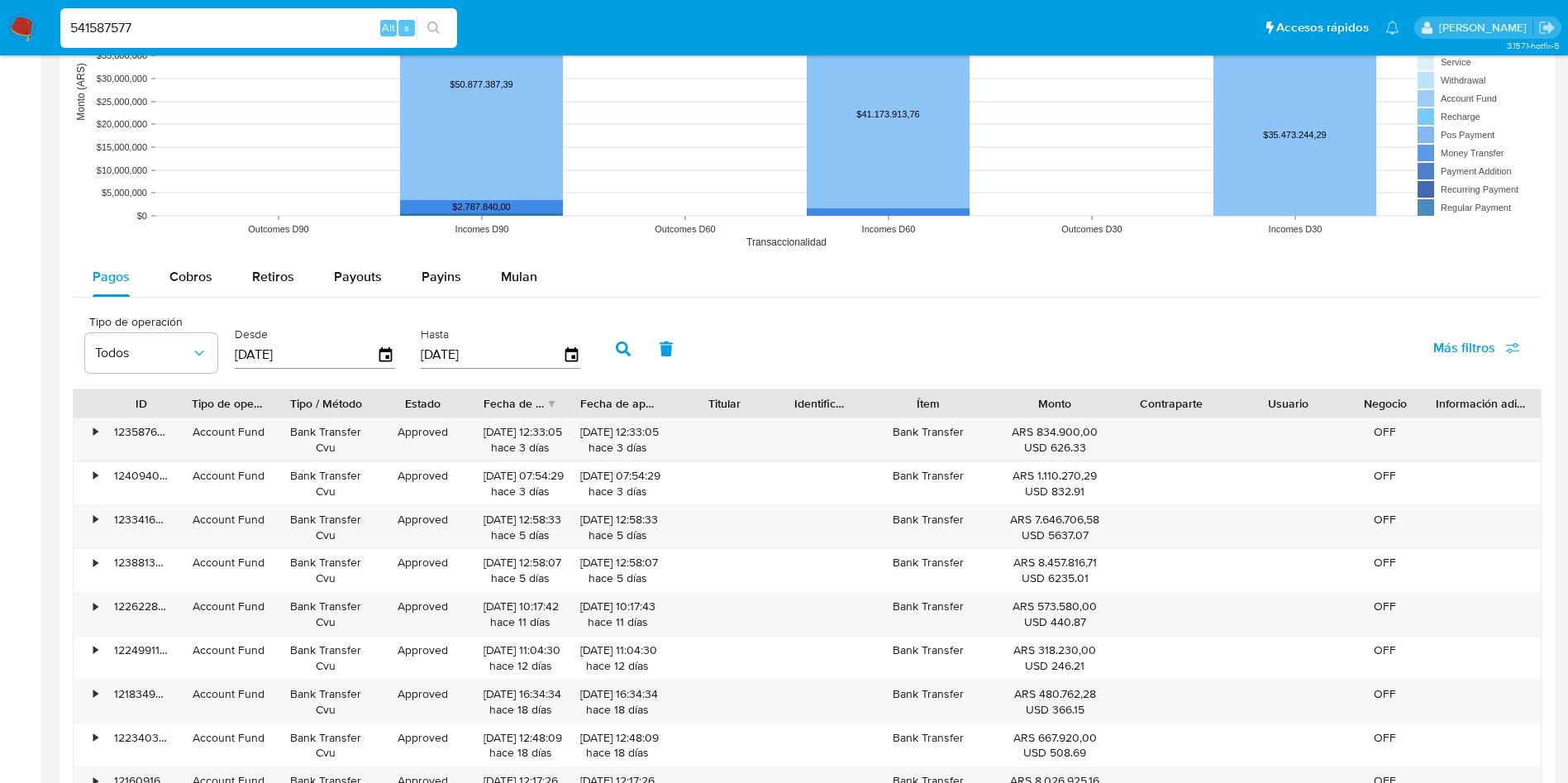
scroll to position [1616, 0]
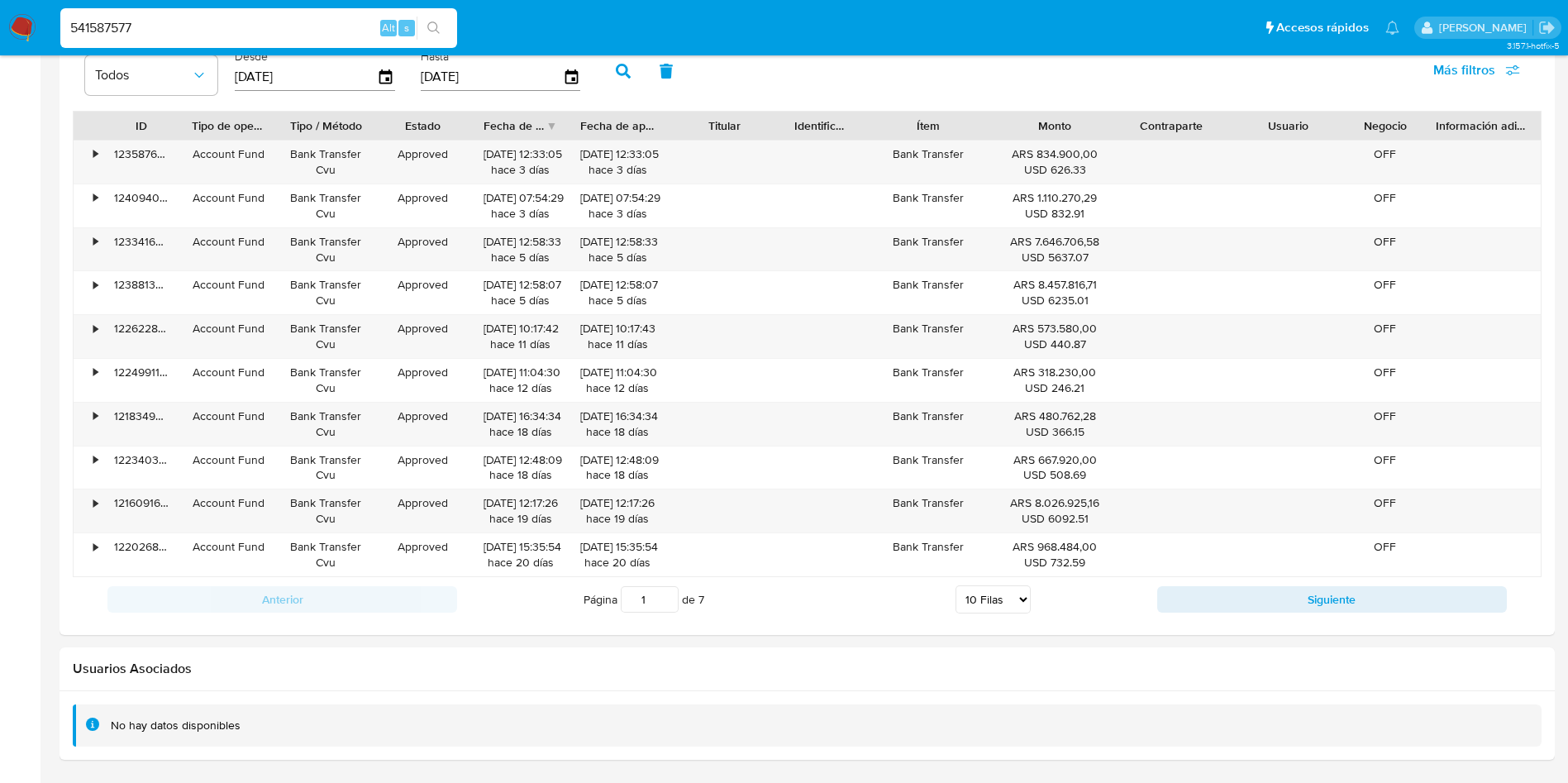
click at [237, 722] on div "No hay datos disponibles" at bounding box center [176, 725] width 130 height 16
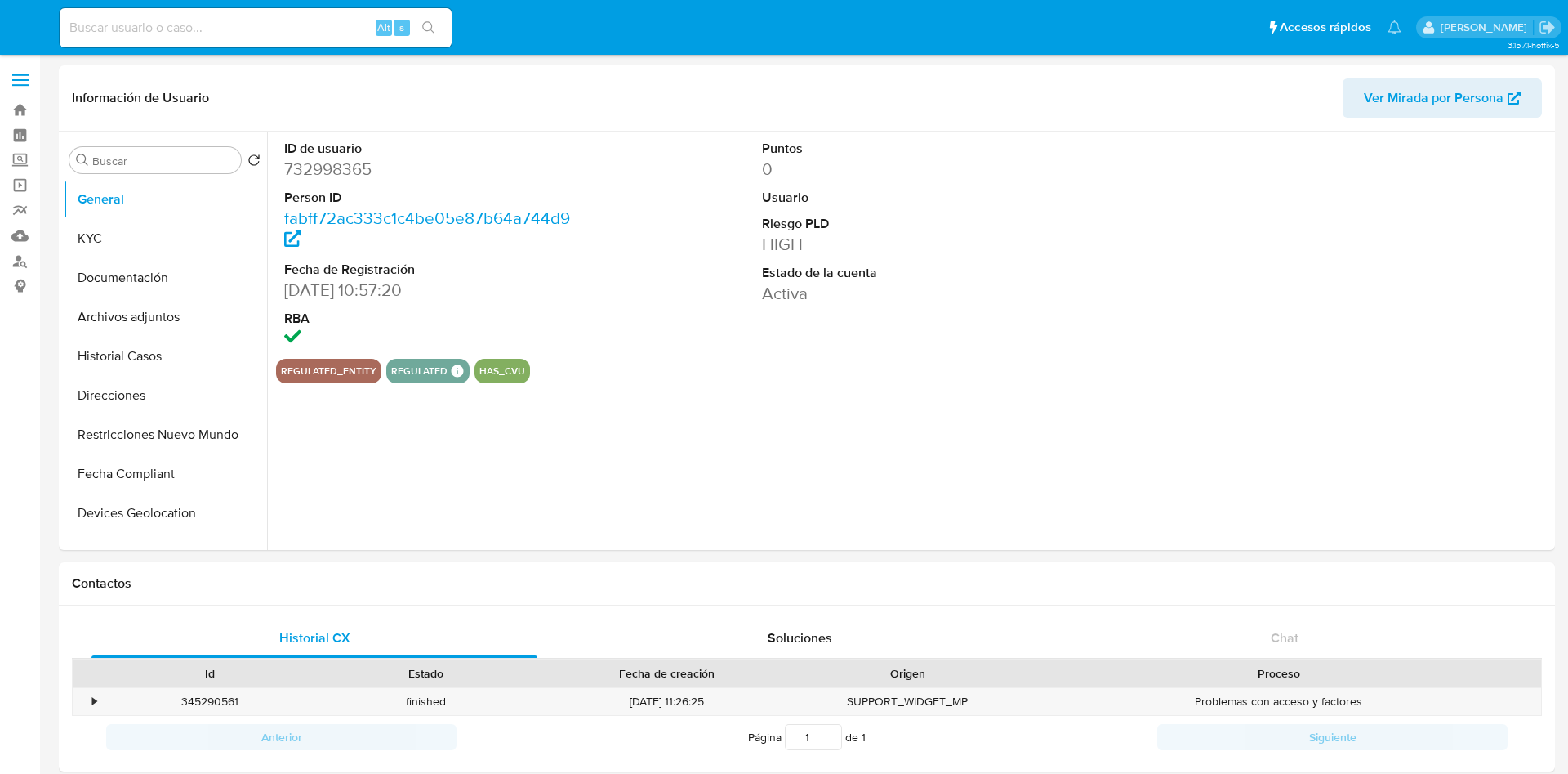
select select "10"
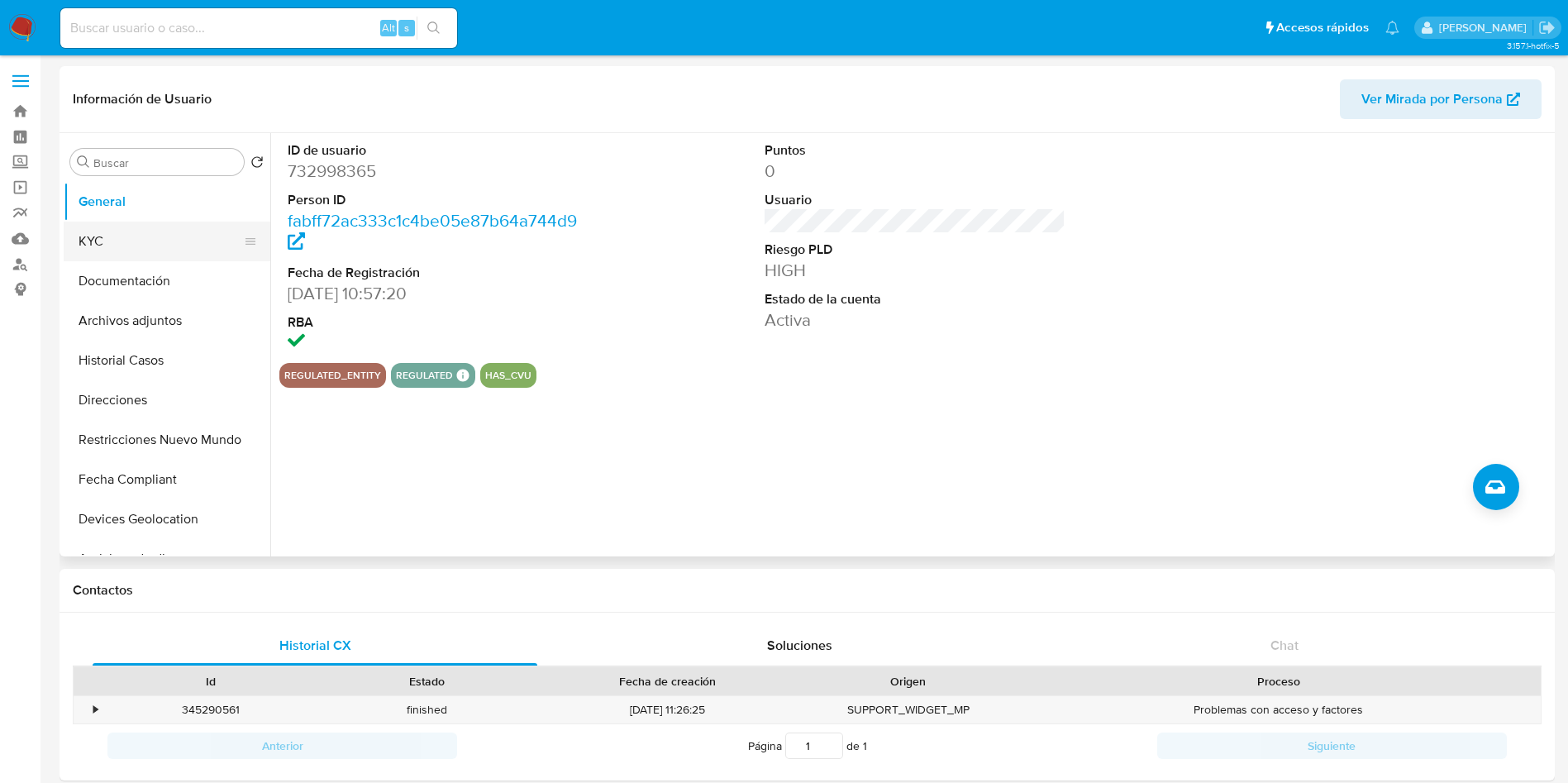
click at [167, 241] on button "KYC" at bounding box center [160, 241] width 193 height 40
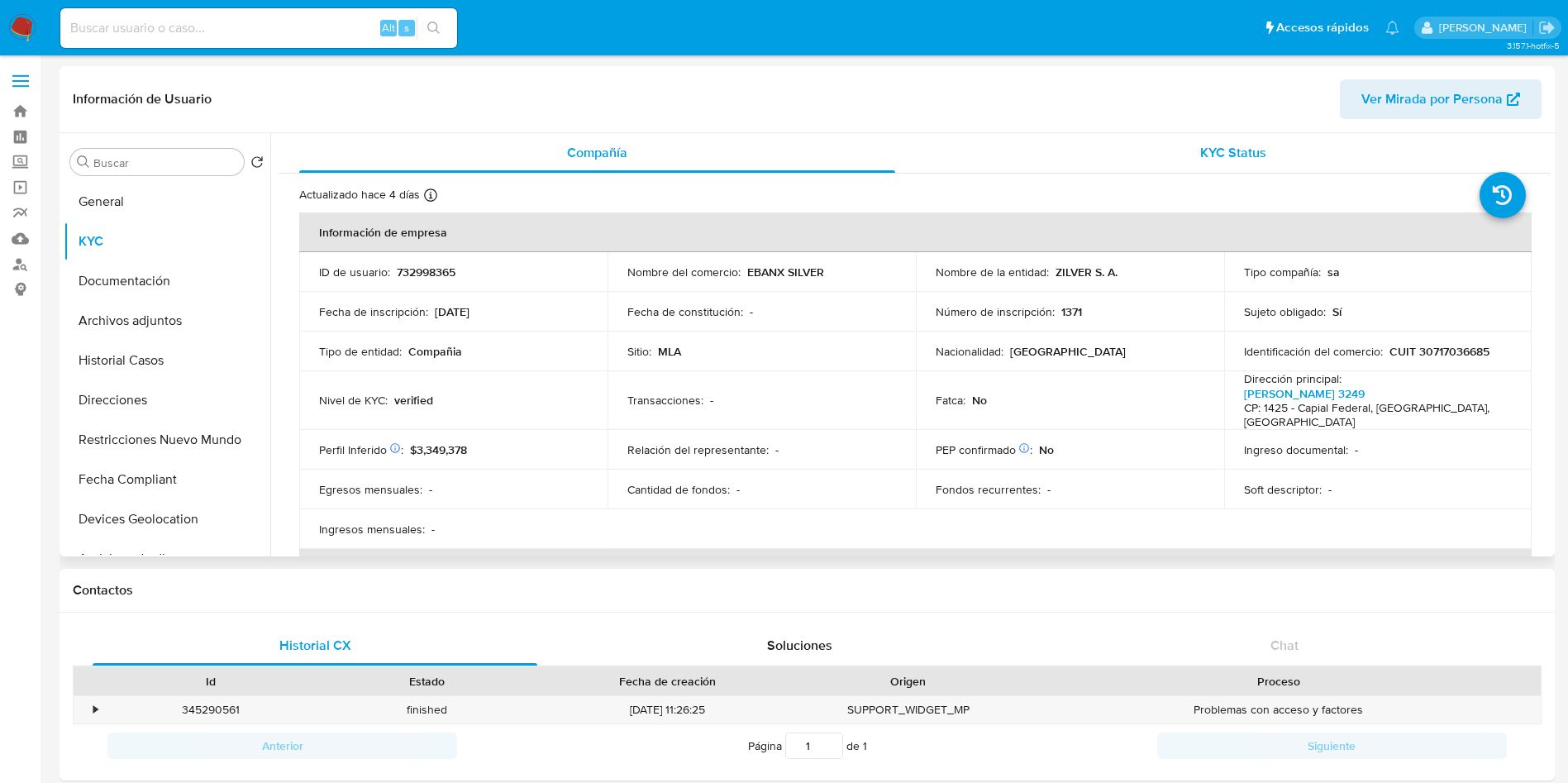
click at [1158, 150] on div "KYC Status" at bounding box center [1232, 152] width 596 height 40
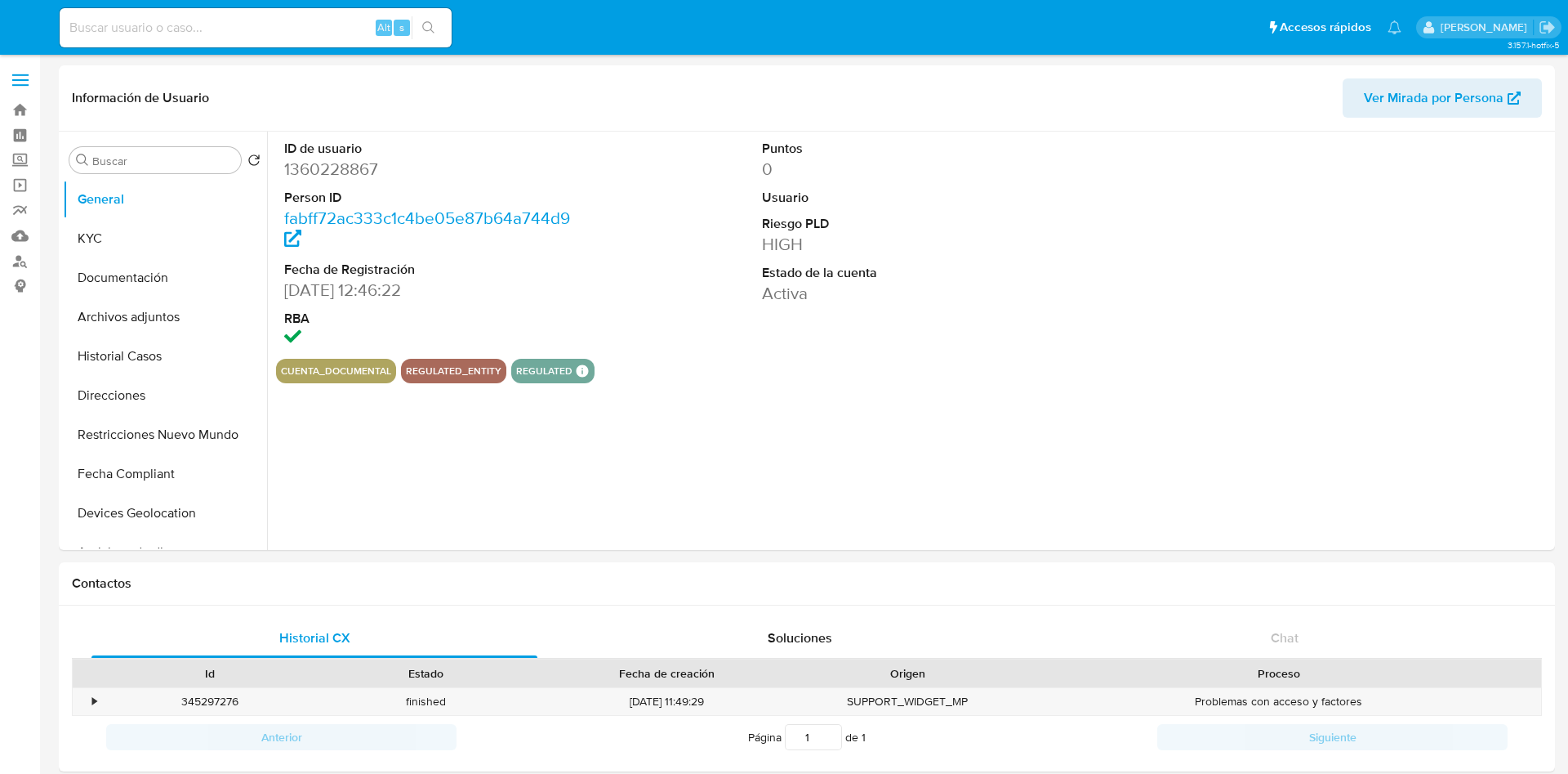
select select "10"
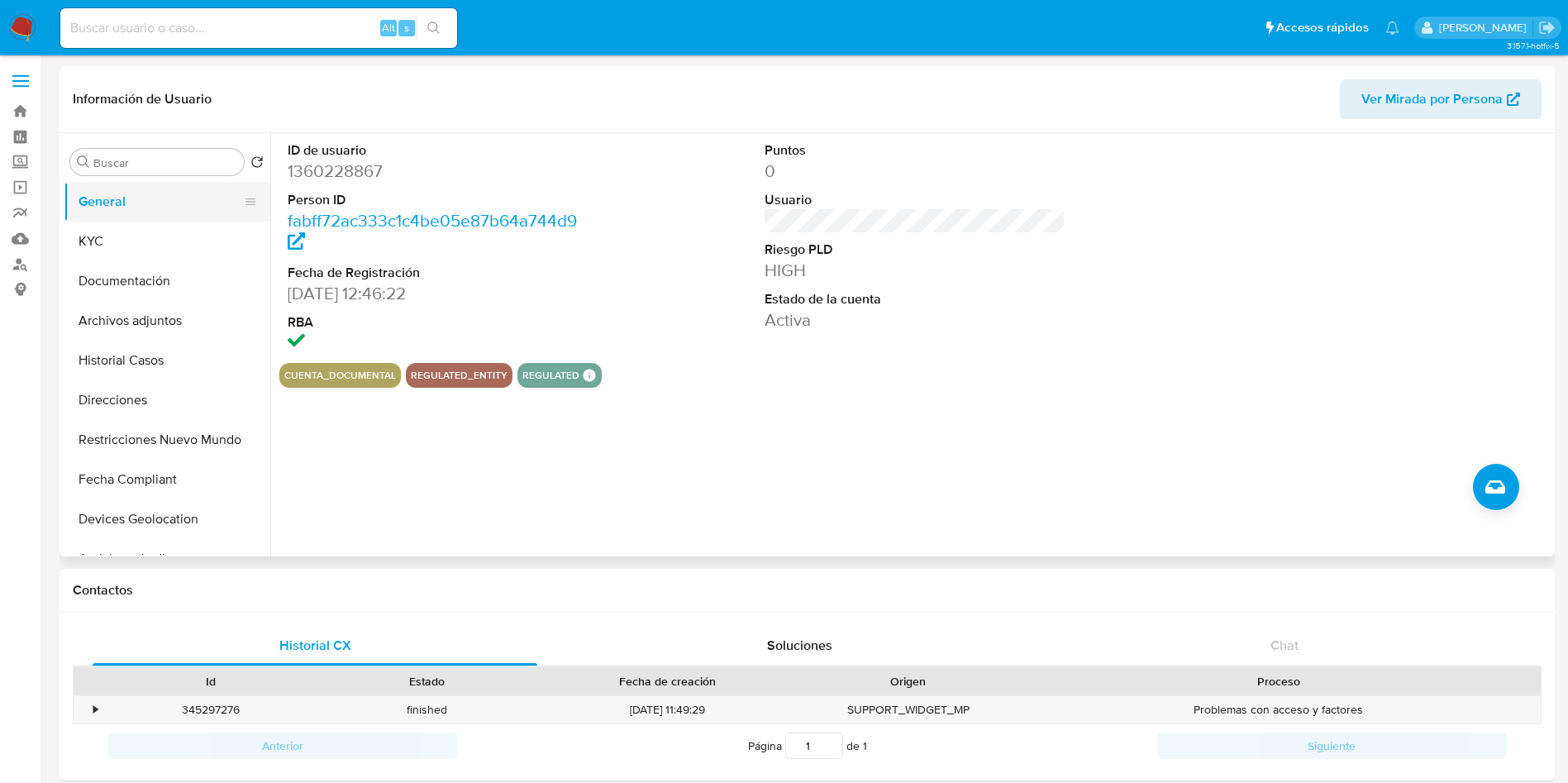
click at [133, 219] on button "General" at bounding box center [160, 201] width 193 height 40
click at [136, 227] on button "KYC" at bounding box center [160, 241] width 193 height 40
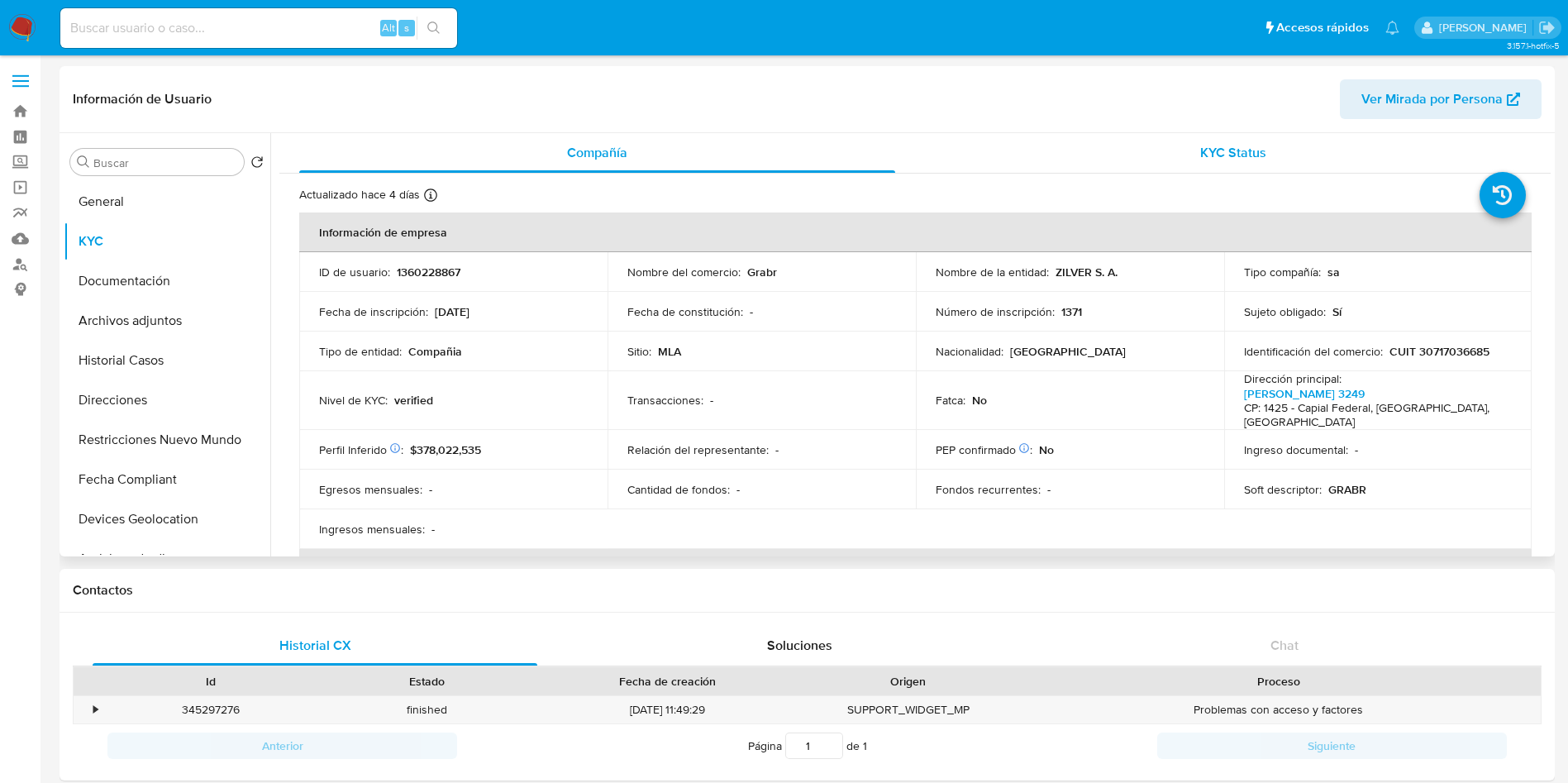
click at [1114, 153] on div "KYC Status" at bounding box center [1232, 152] width 596 height 40
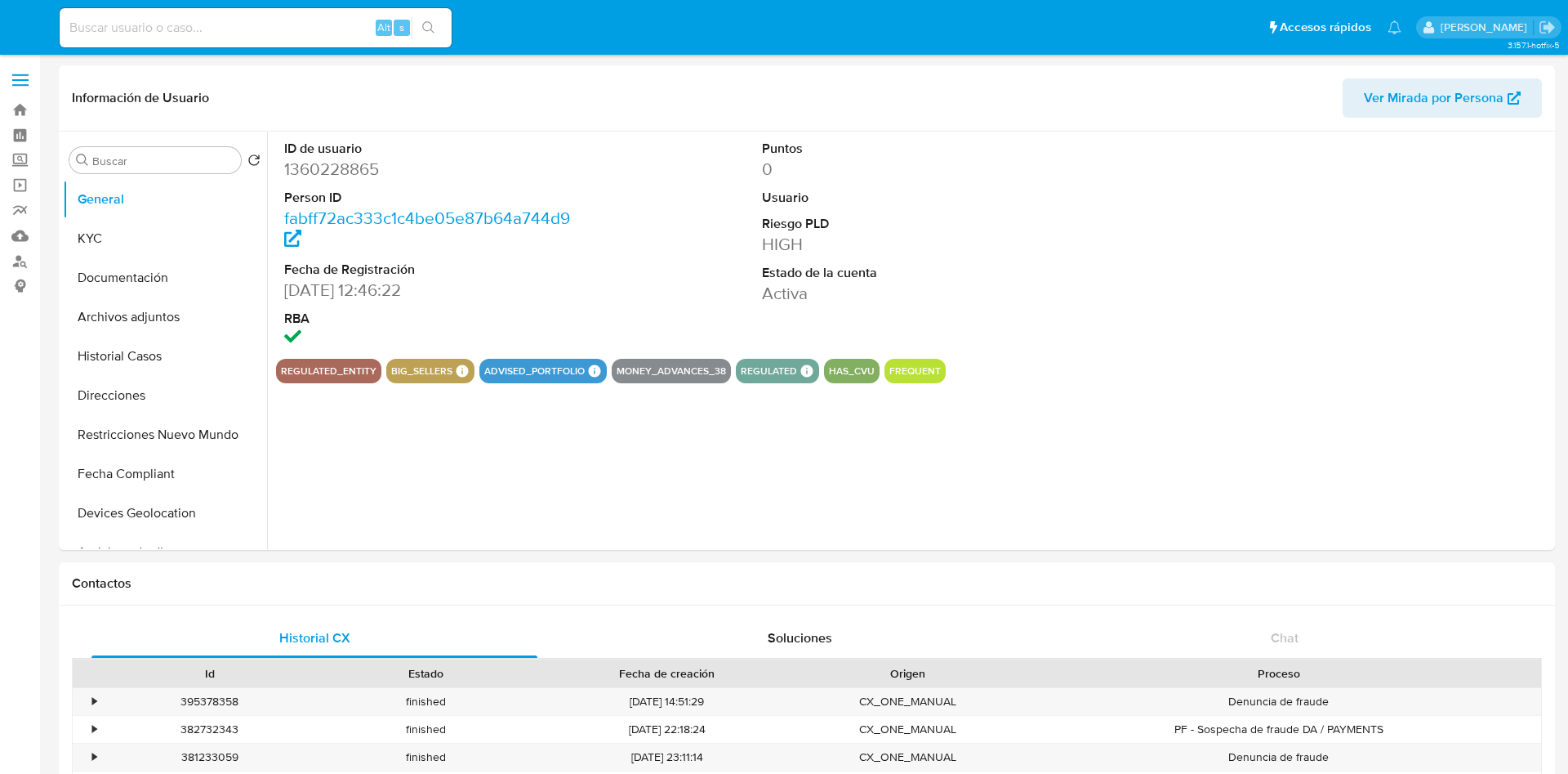
select select "10"
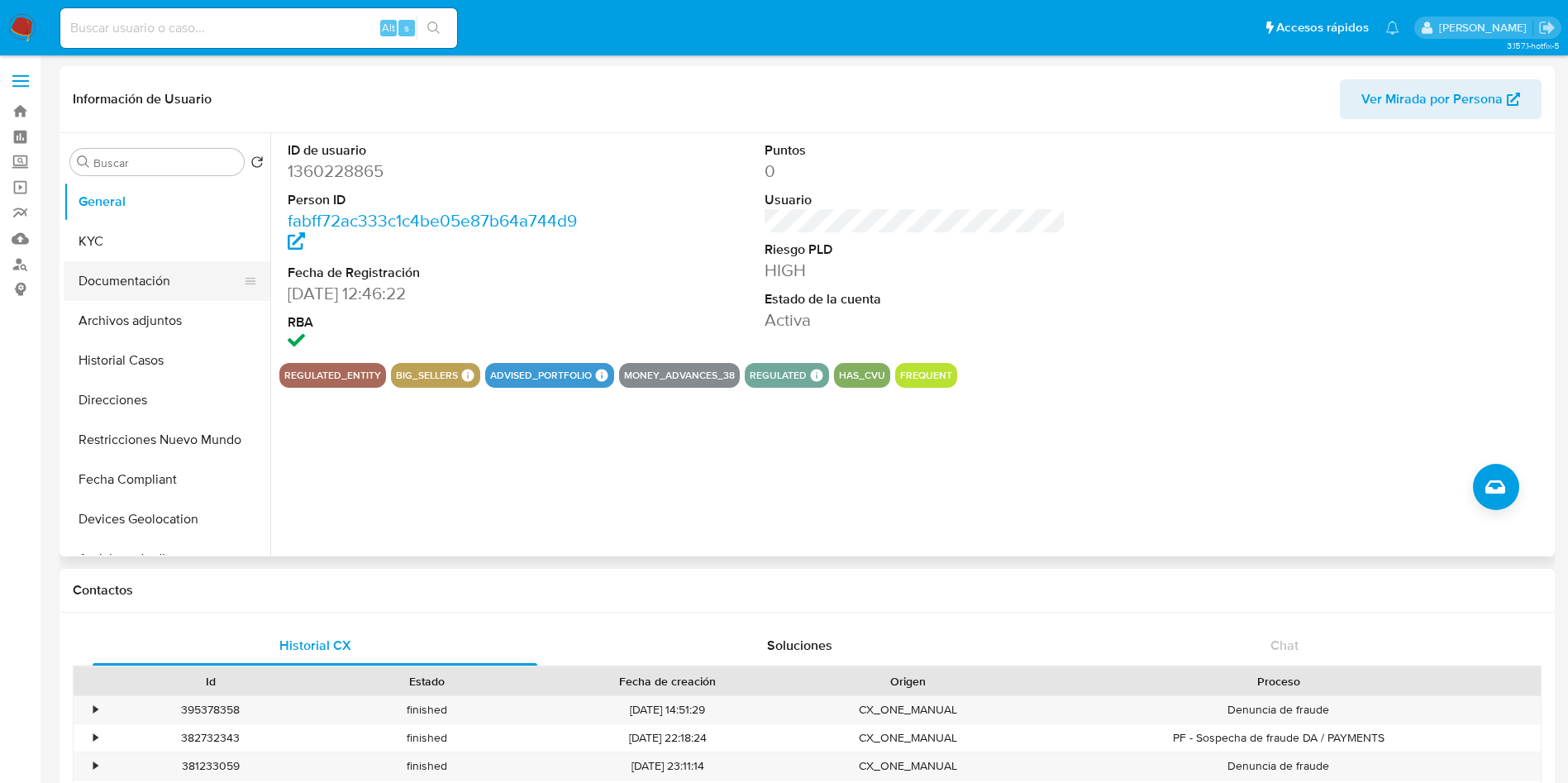
click at [194, 261] on button "Documentación" at bounding box center [160, 280] width 193 height 40
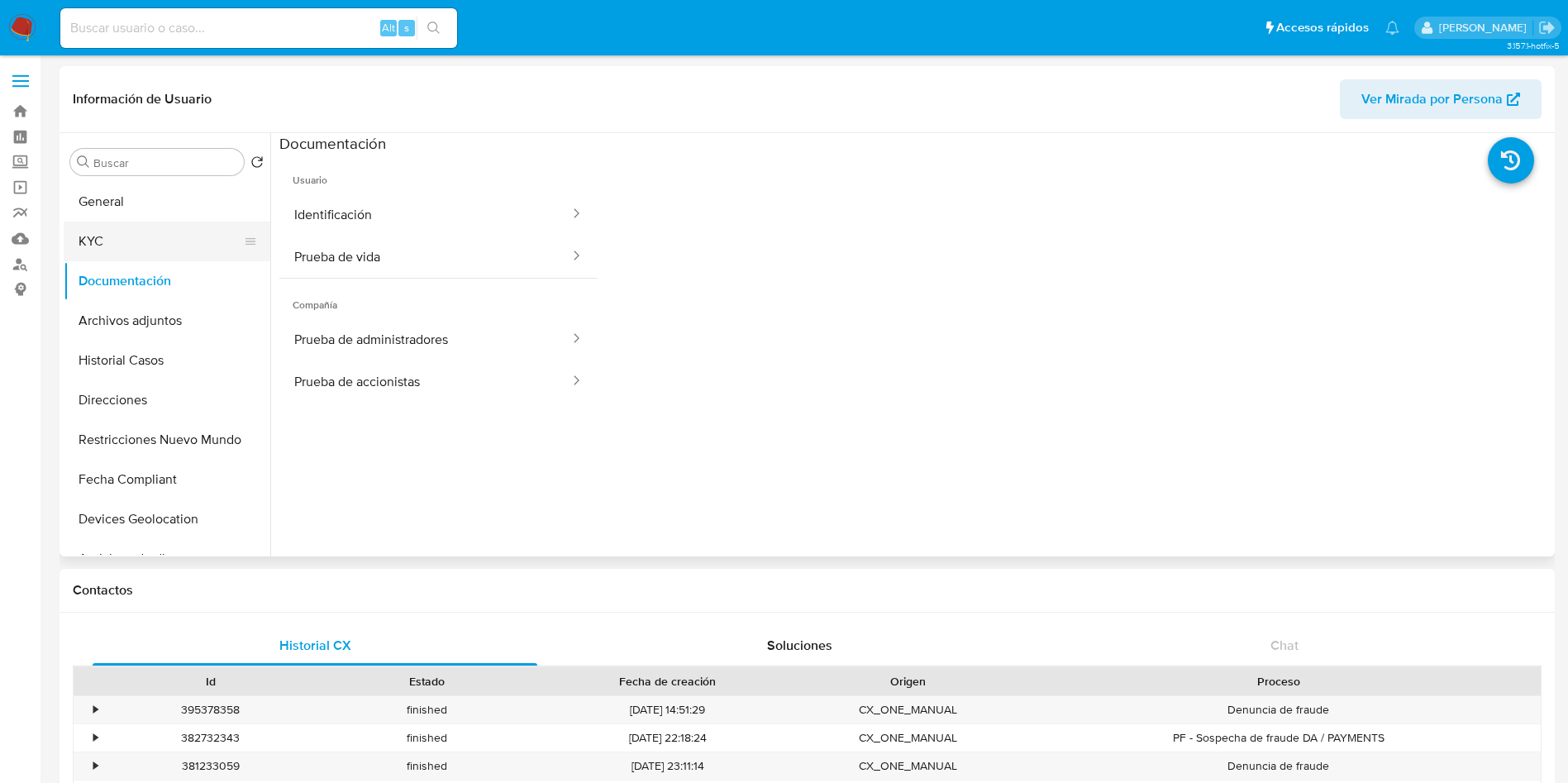
click at [148, 222] on button "KYC" at bounding box center [160, 241] width 193 height 40
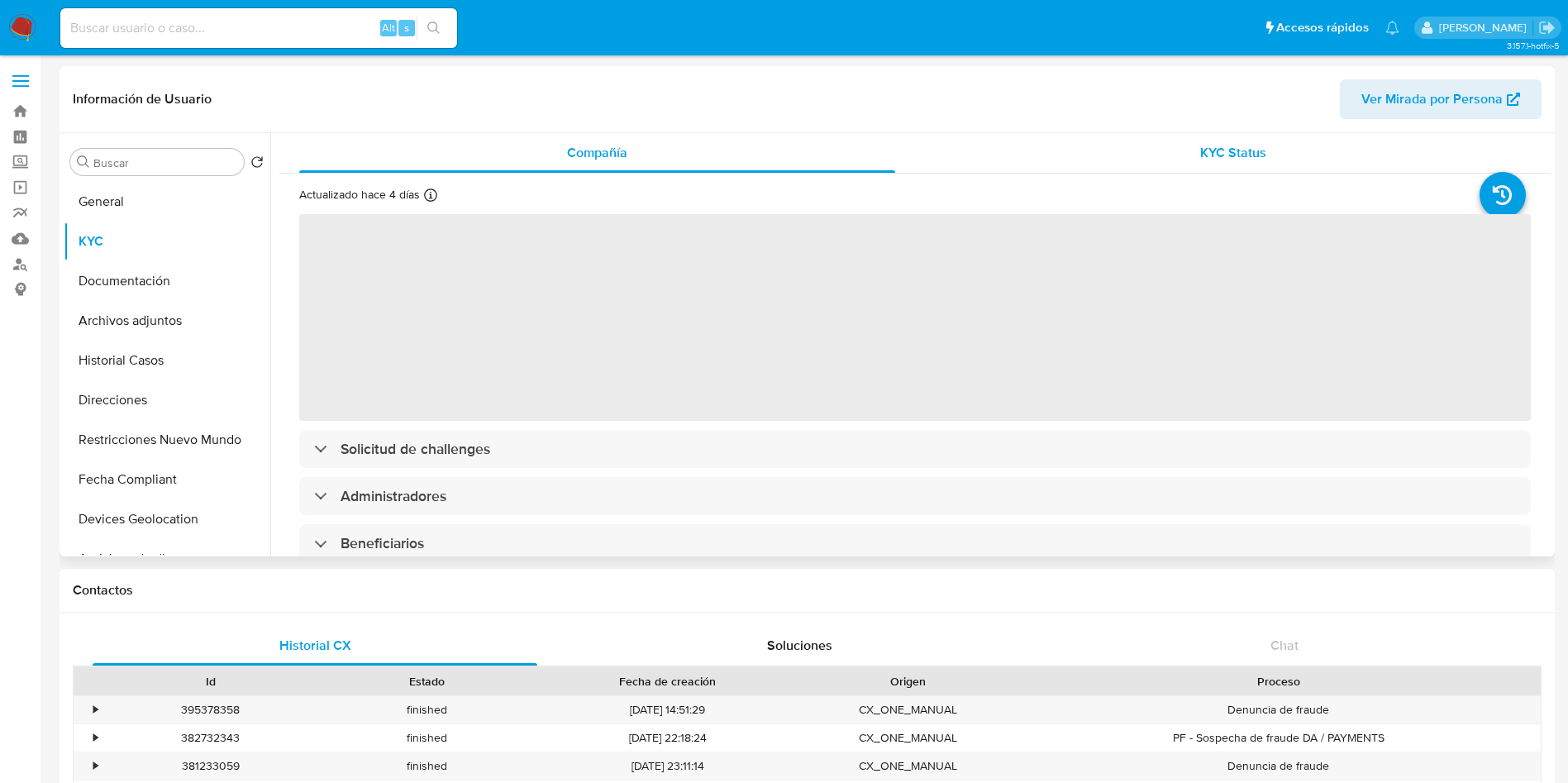
click at [1151, 152] on div "KYC Status" at bounding box center [1232, 152] width 596 height 40
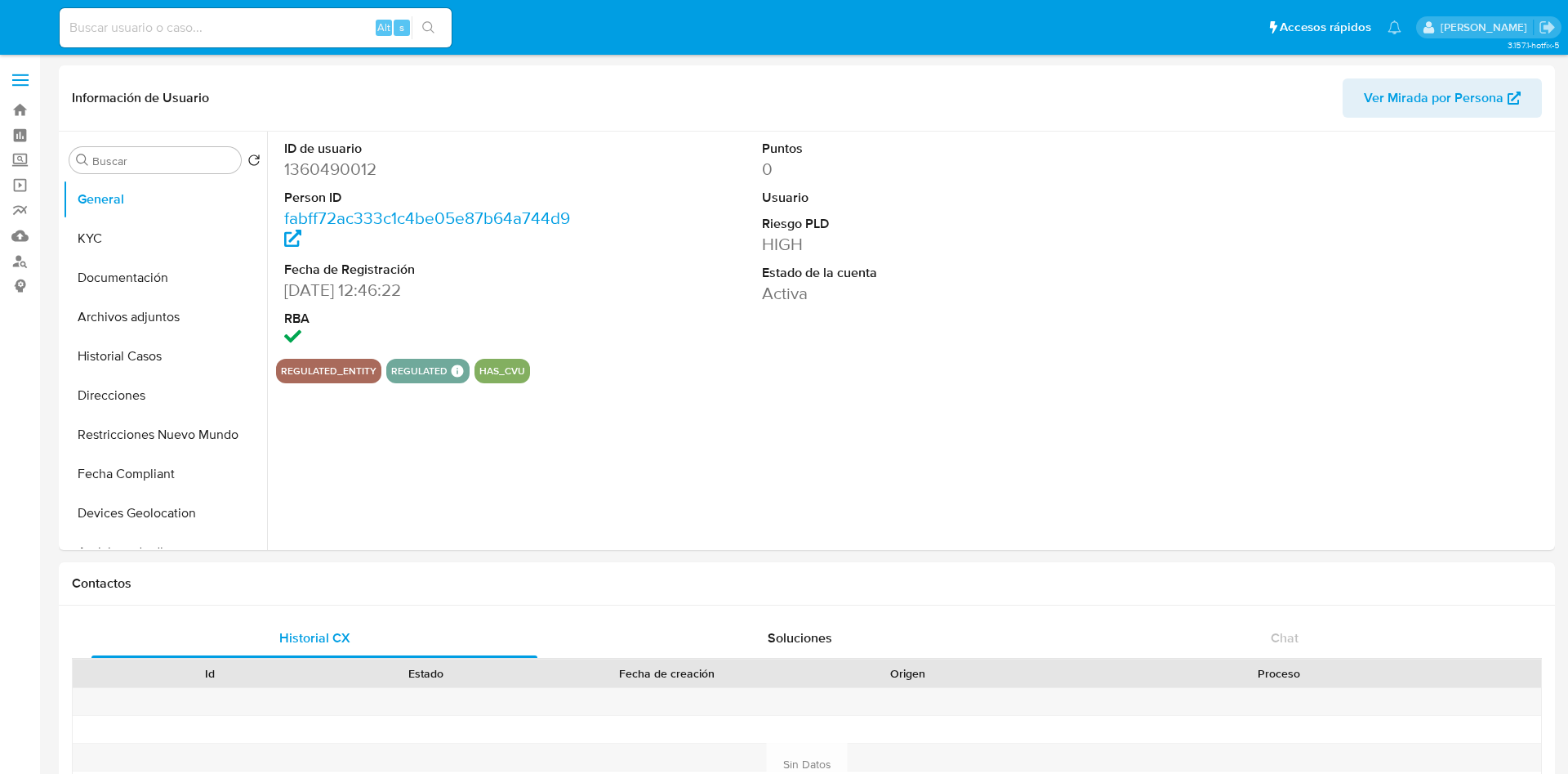
select select "10"
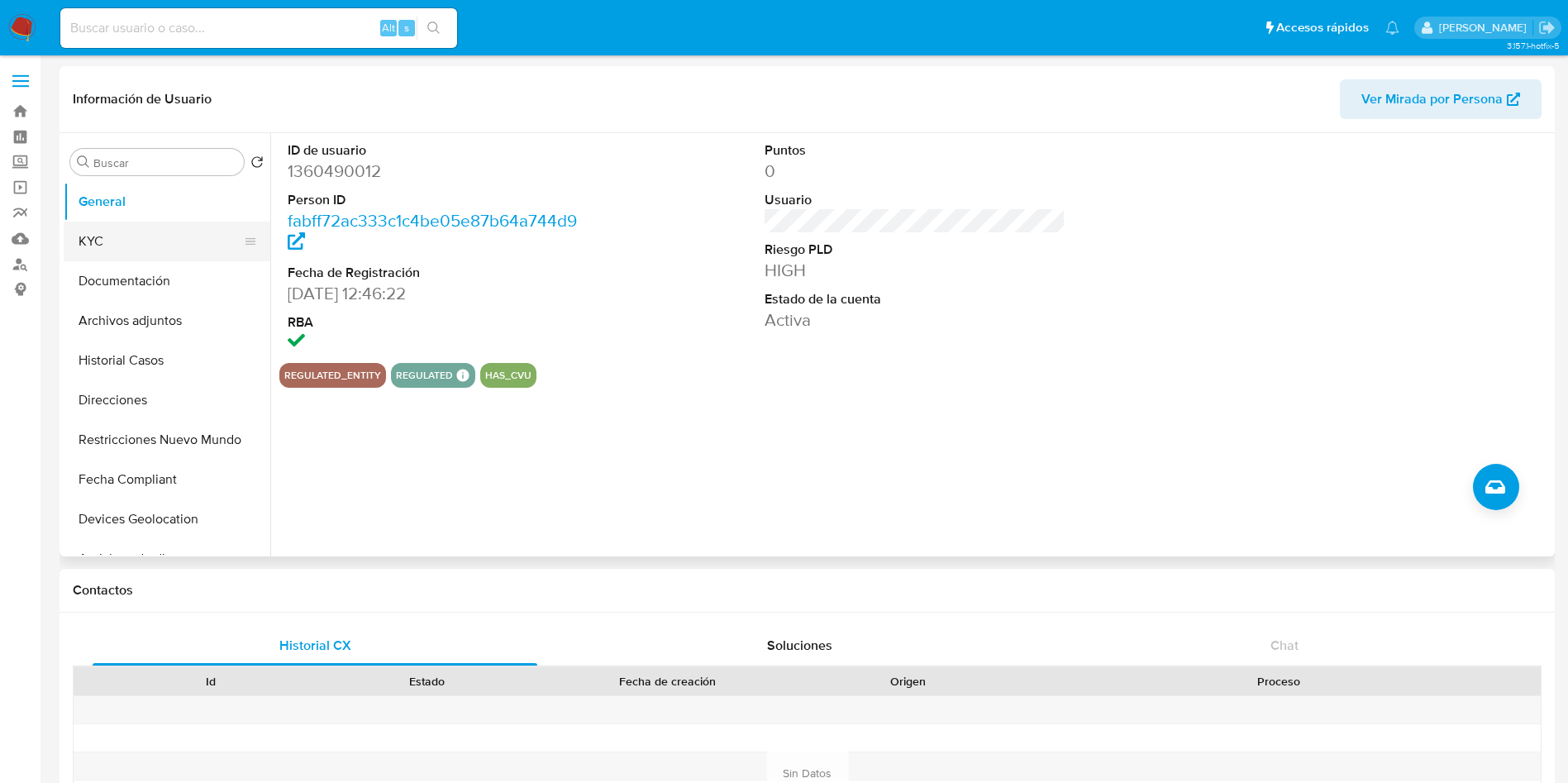
click at [183, 259] on button "KYC" at bounding box center [160, 241] width 193 height 40
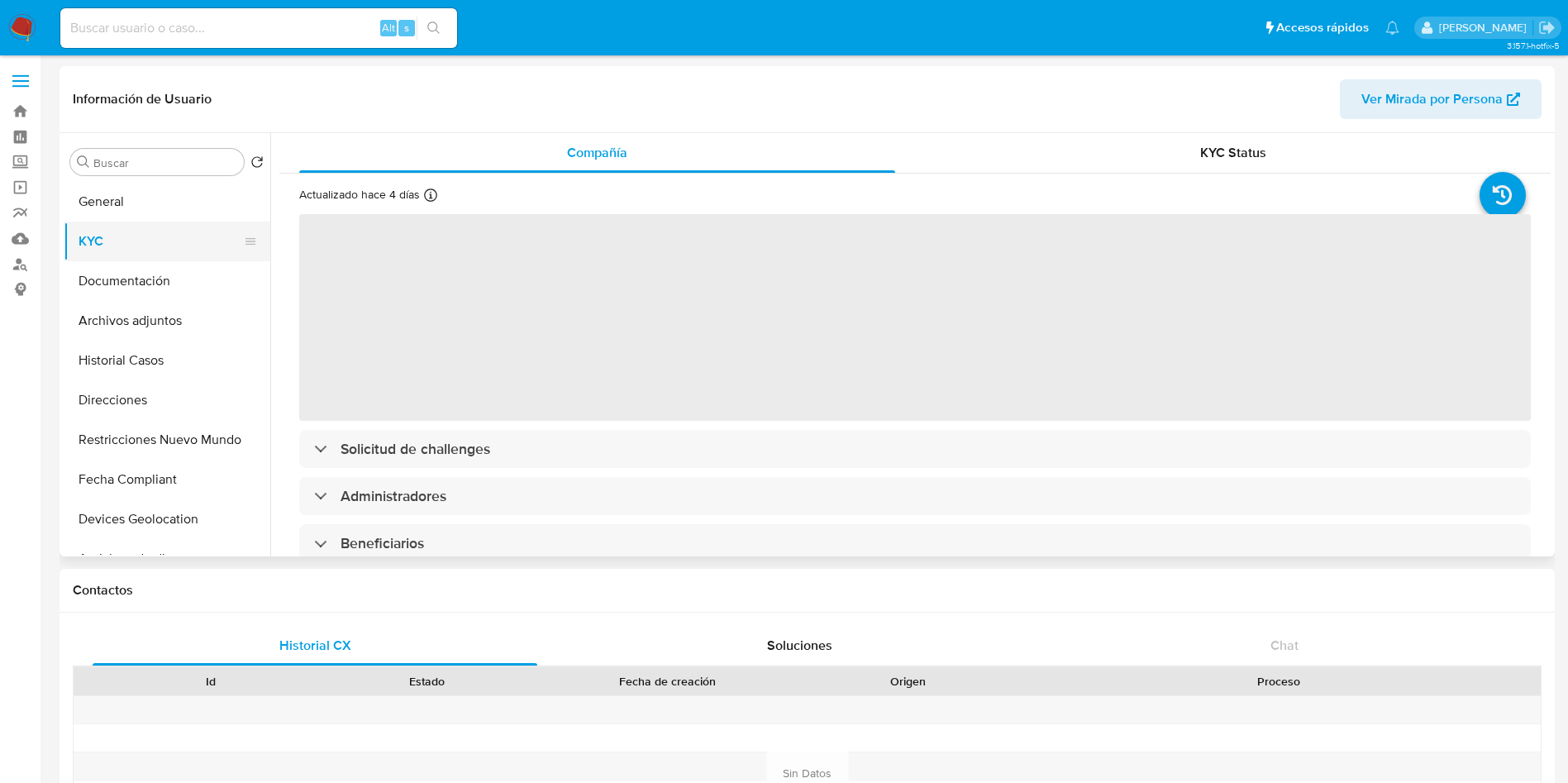
click at [176, 253] on button "KYC" at bounding box center [160, 241] width 193 height 40
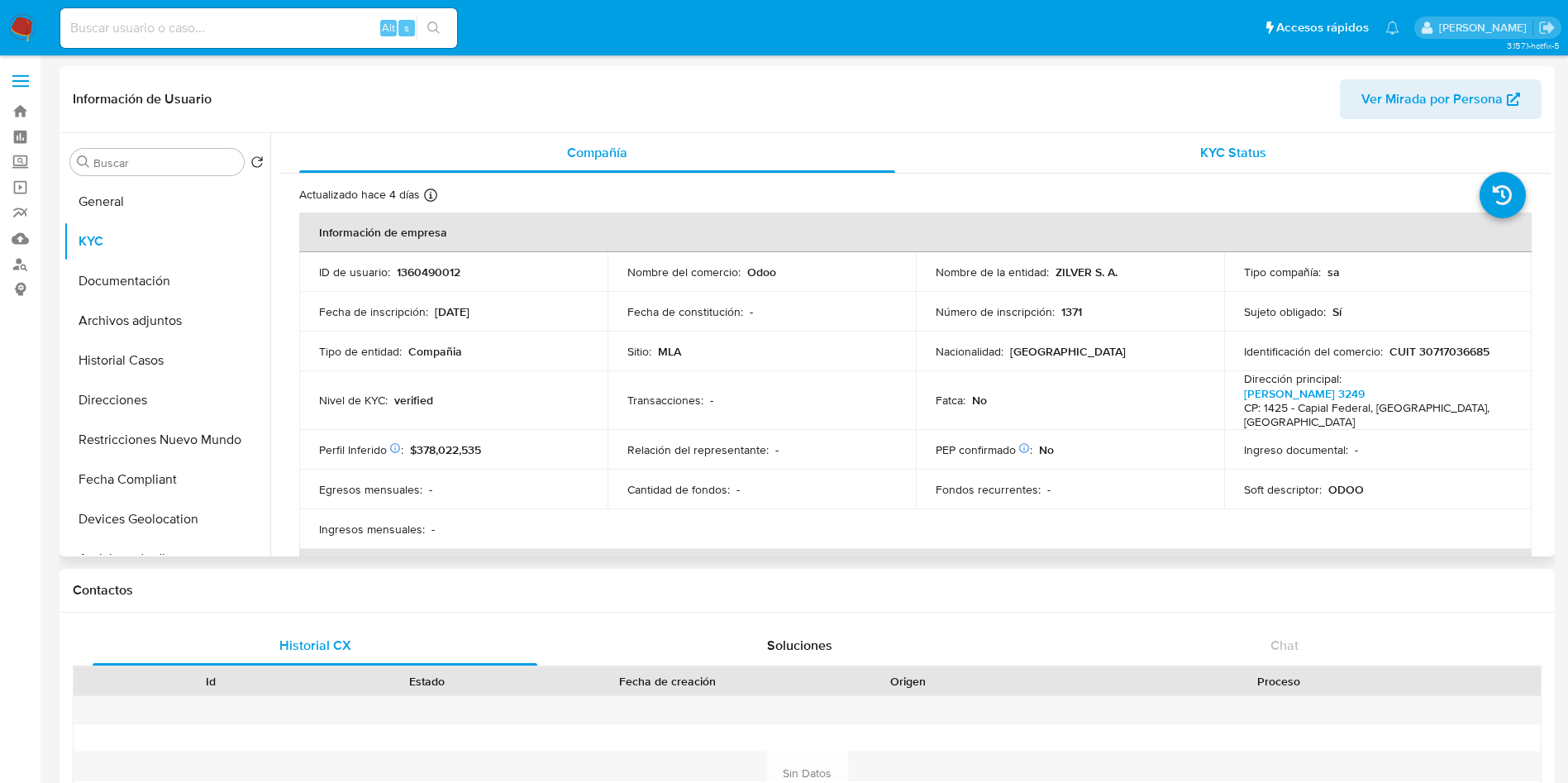
click at [1118, 151] on div "KYC Status" at bounding box center [1232, 152] width 596 height 40
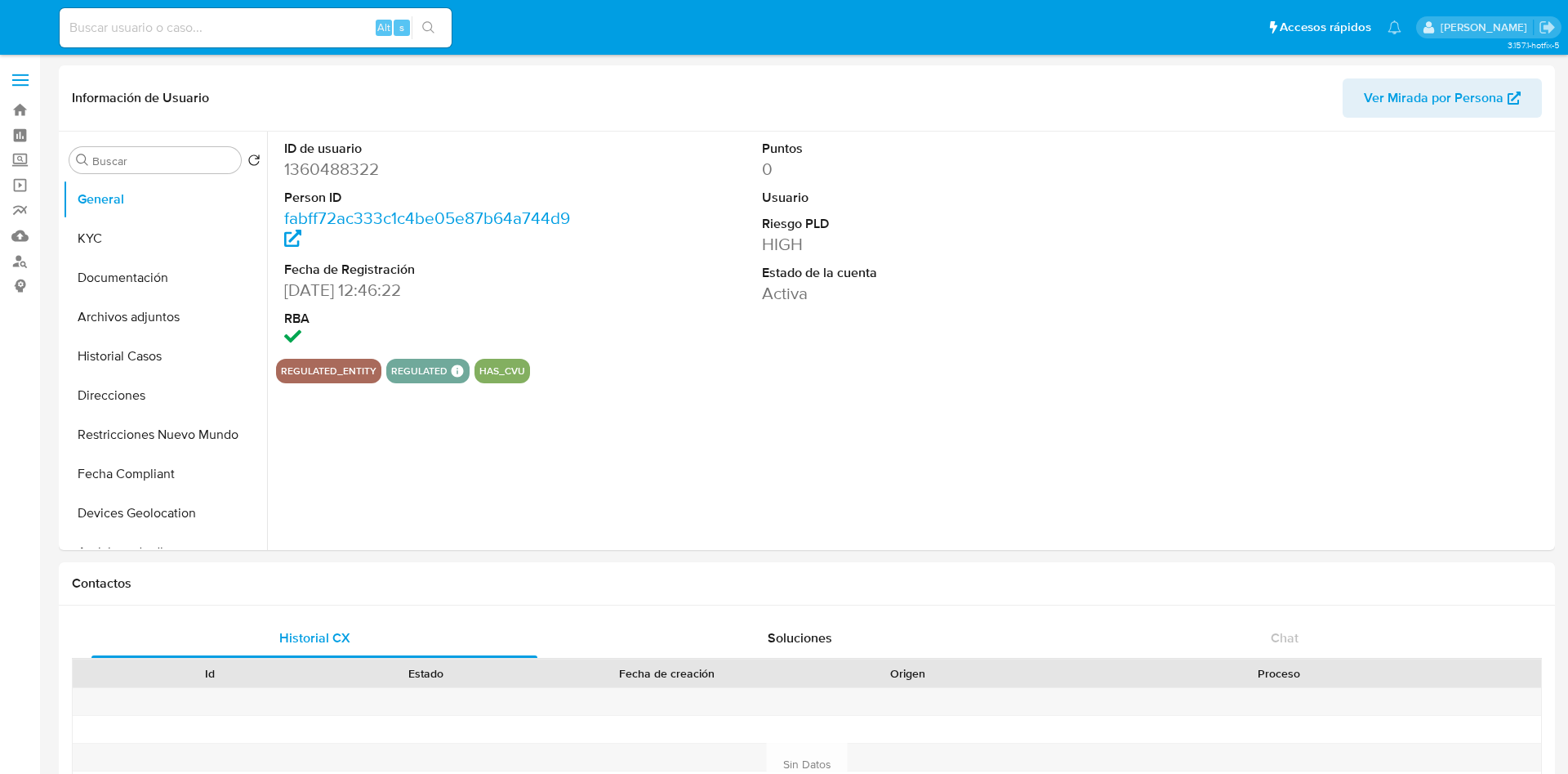
select select "10"
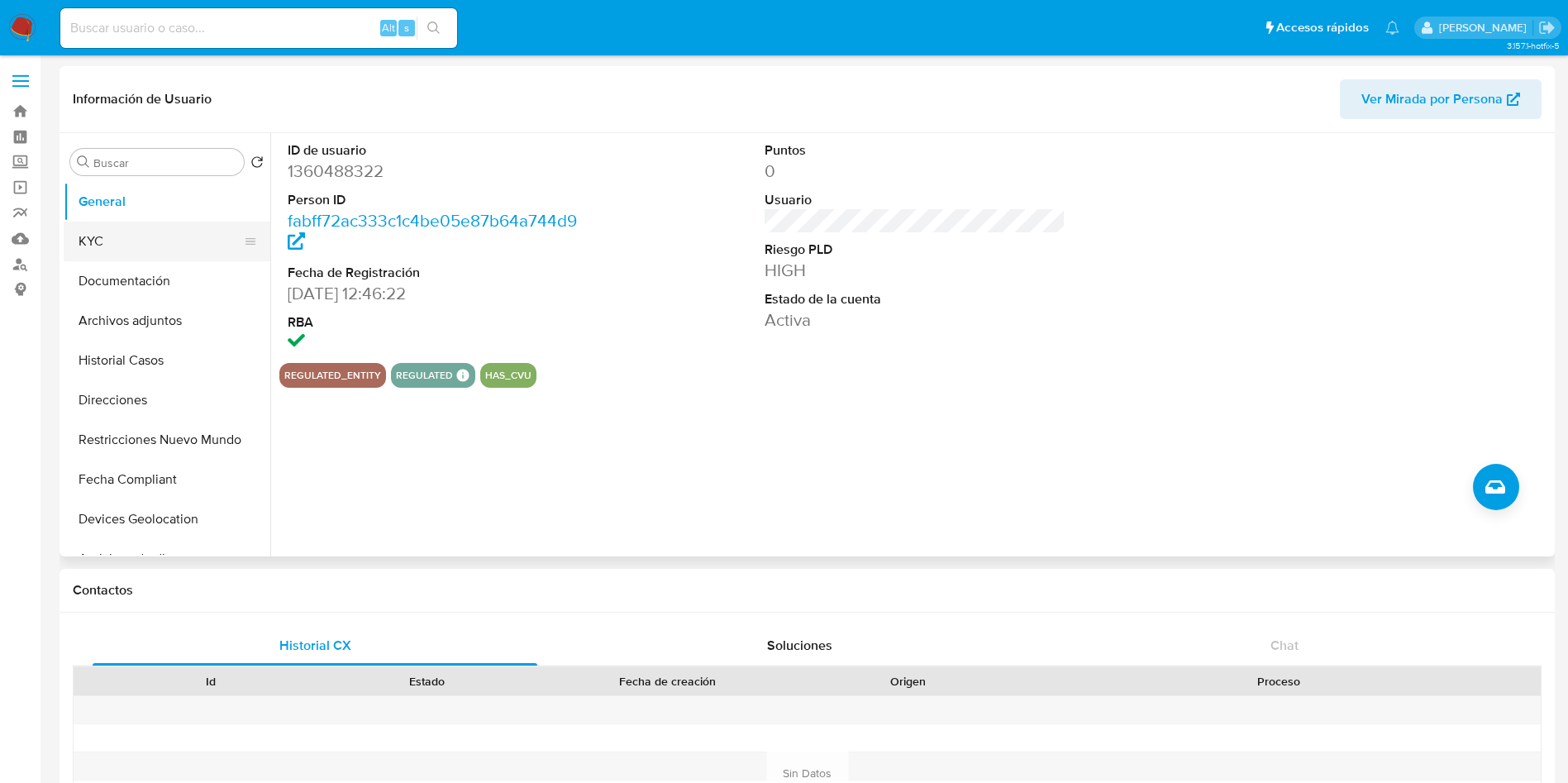
click at [138, 246] on button "KYC" at bounding box center [160, 241] width 193 height 40
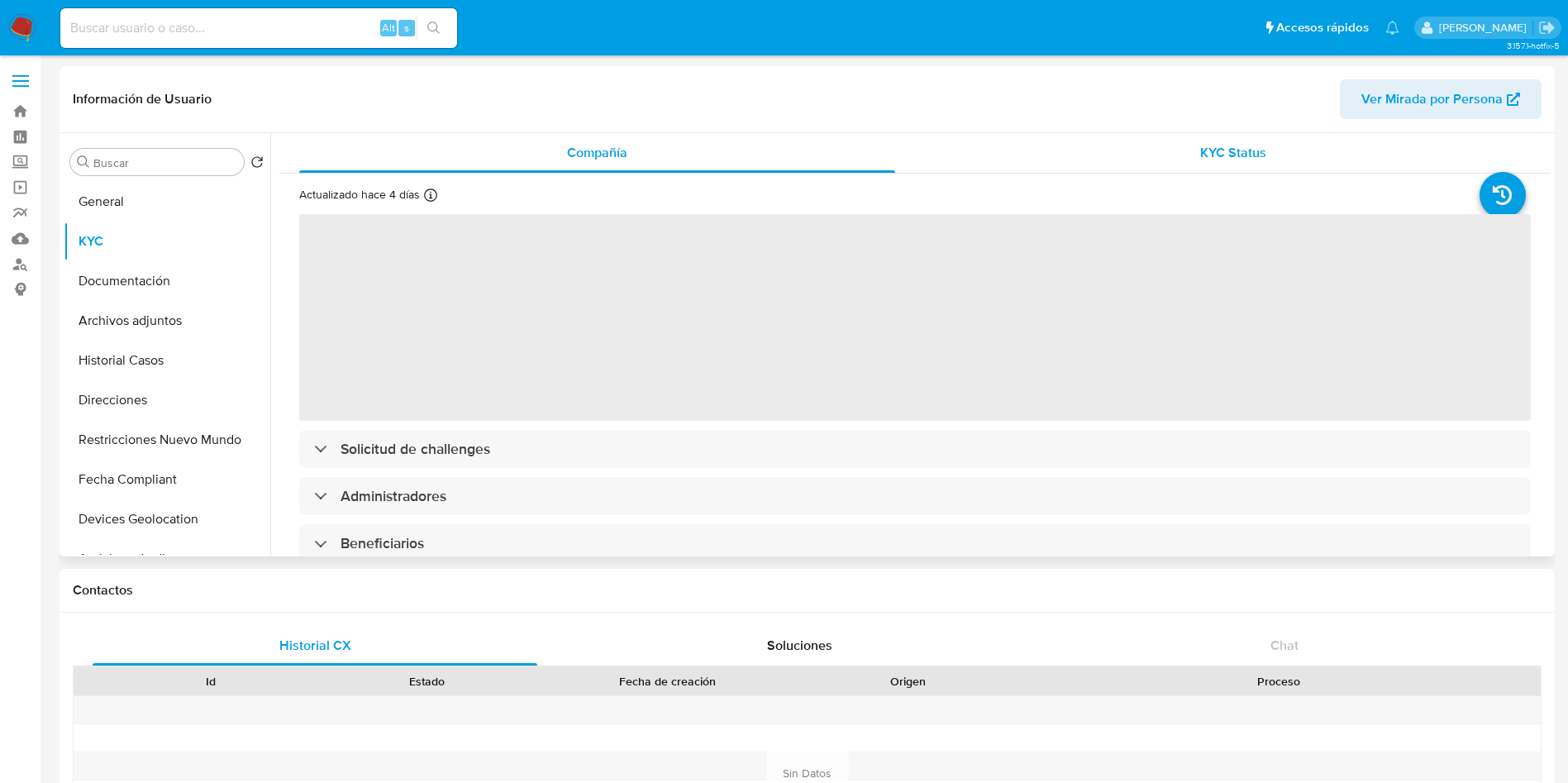
click at [1161, 160] on div "KYC Status" at bounding box center [1232, 152] width 596 height 40
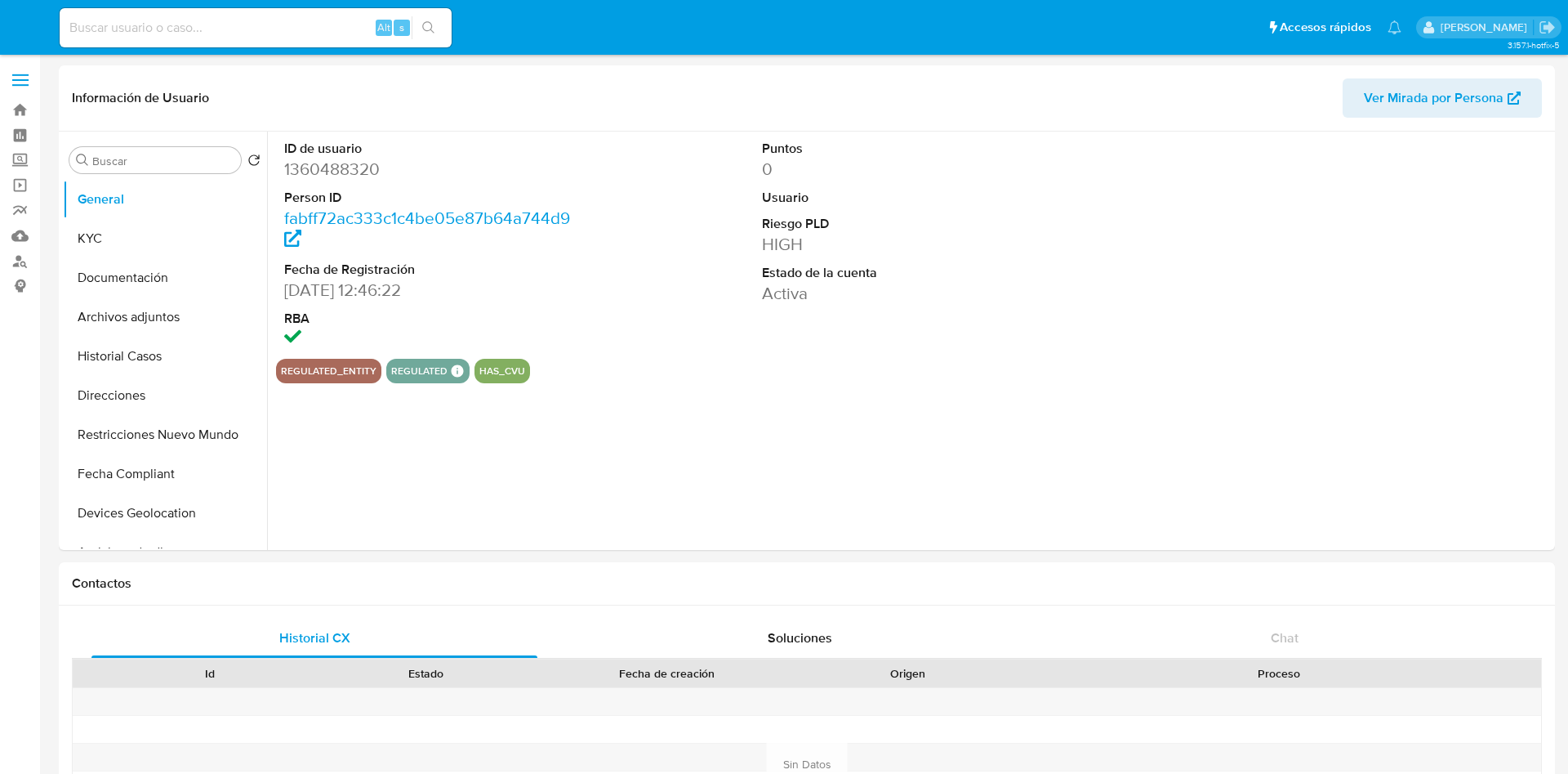
select select "10"
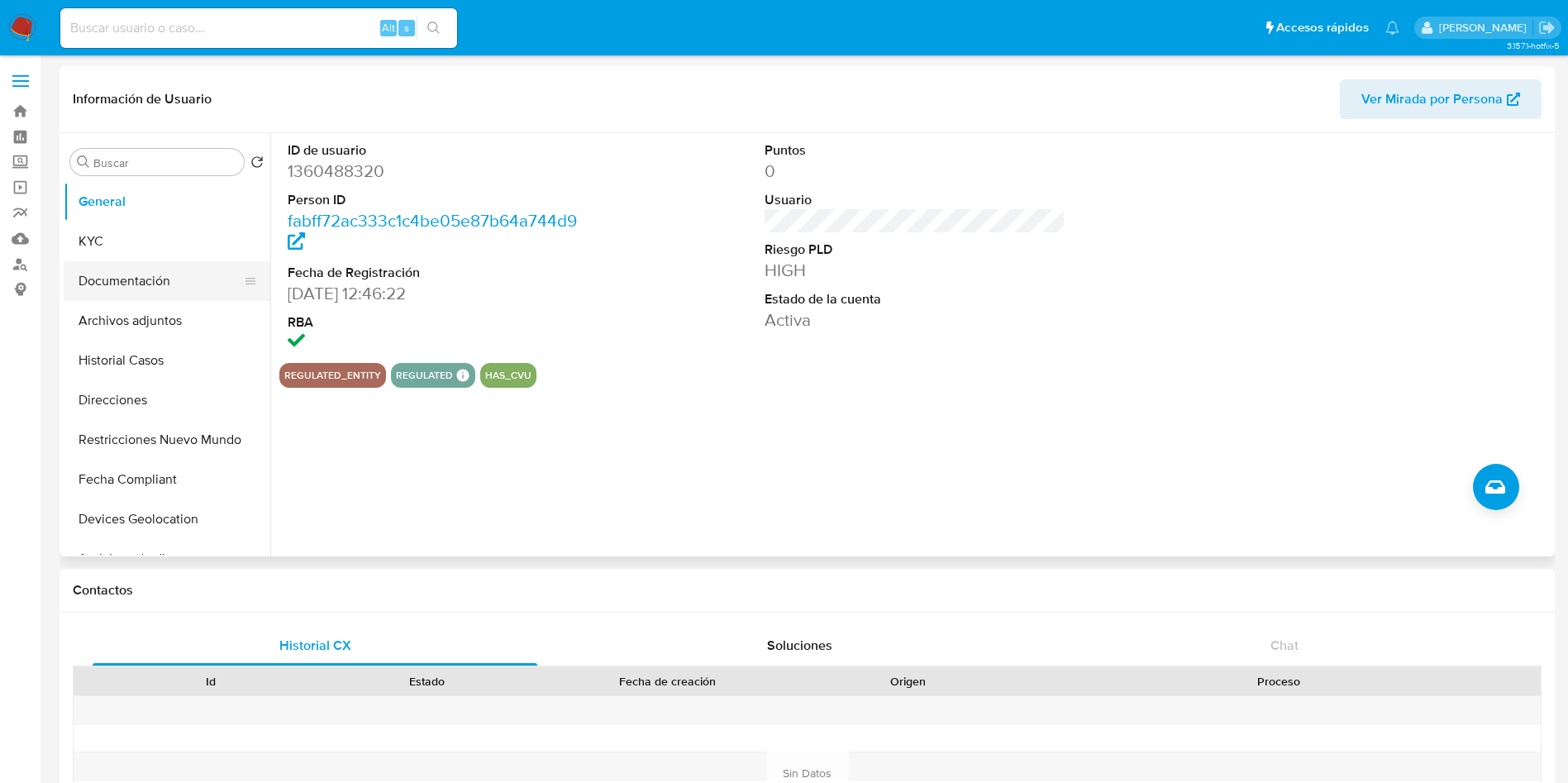
drag, startPoint x: 212, startPoint y: 235, endPoint x: 188, endPoint y: 271, distance: 43.3
click at [208, 237] on button "KYC" at bounding box center [167, 241] width 207 height 40
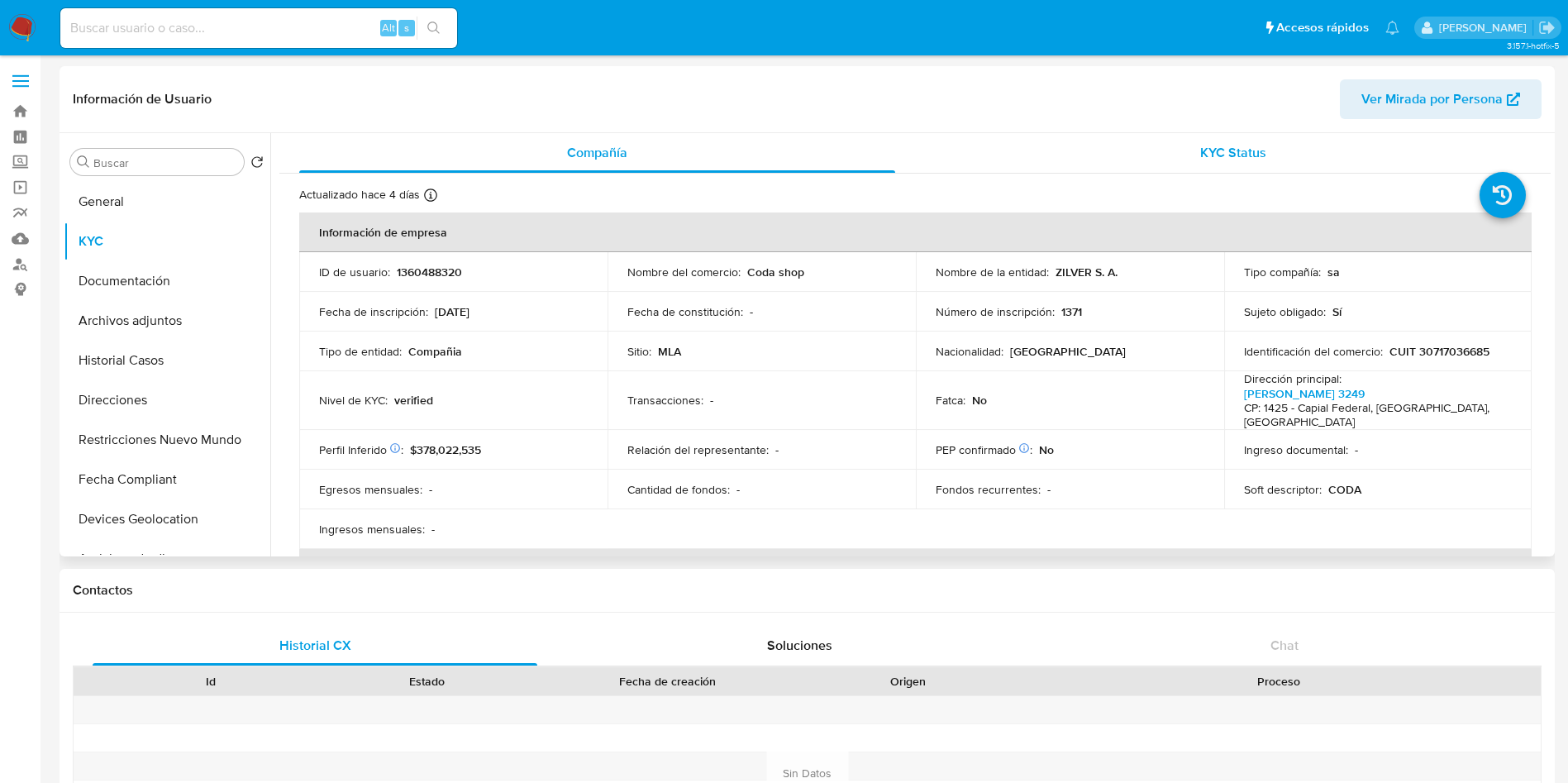
click at [1242, 141] on div "KYC Status" at bounding box center [1232, 152] width 596 height 40
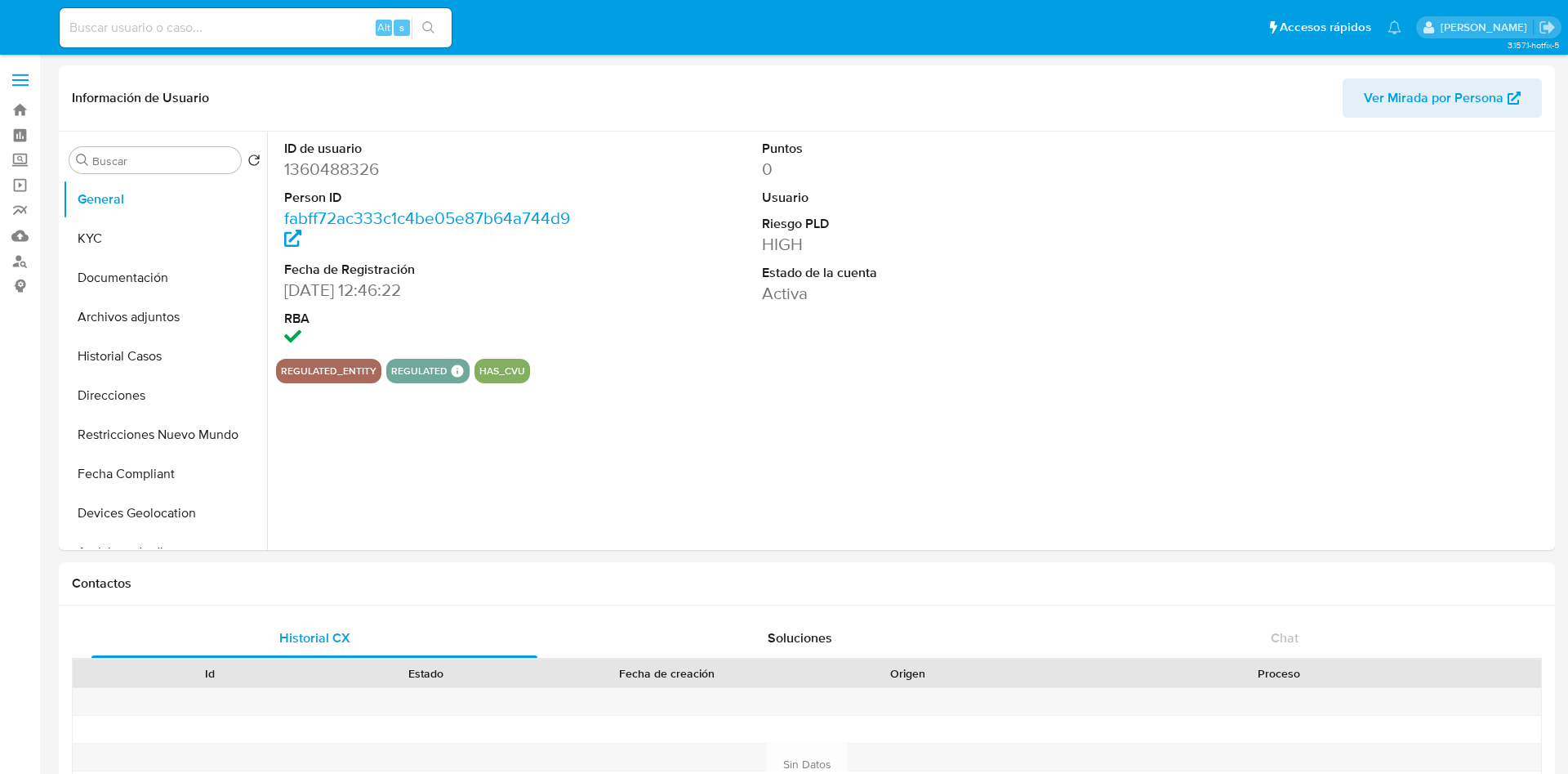
select select "10"
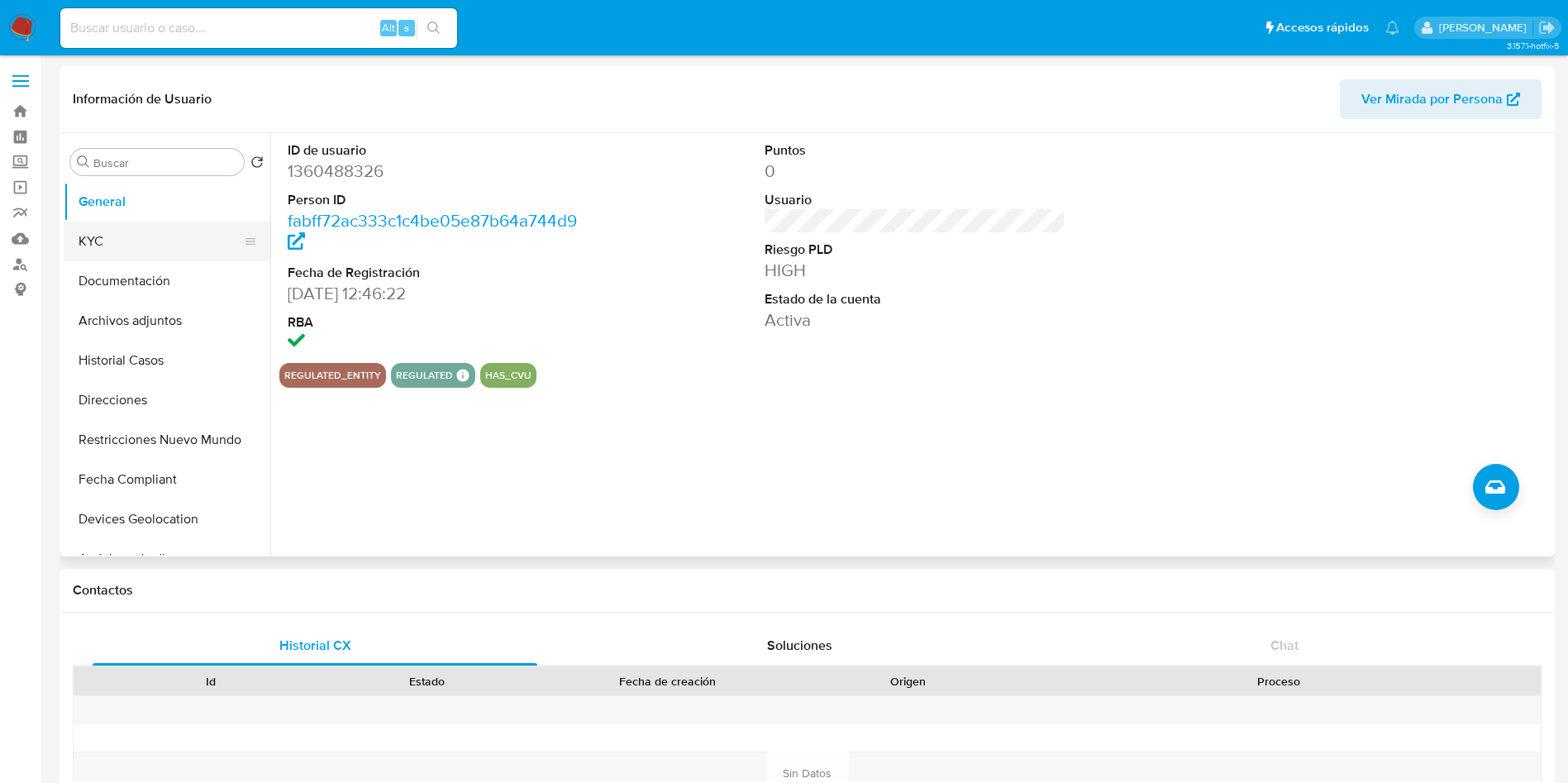
drag, startPoint x: 188, startPoint y: 242, endPoint x: 198, endPoint y: 239, distance: 10.4
click at [188, 242] on button "KYC" at bounding box center [160, 241] width 193 height 40
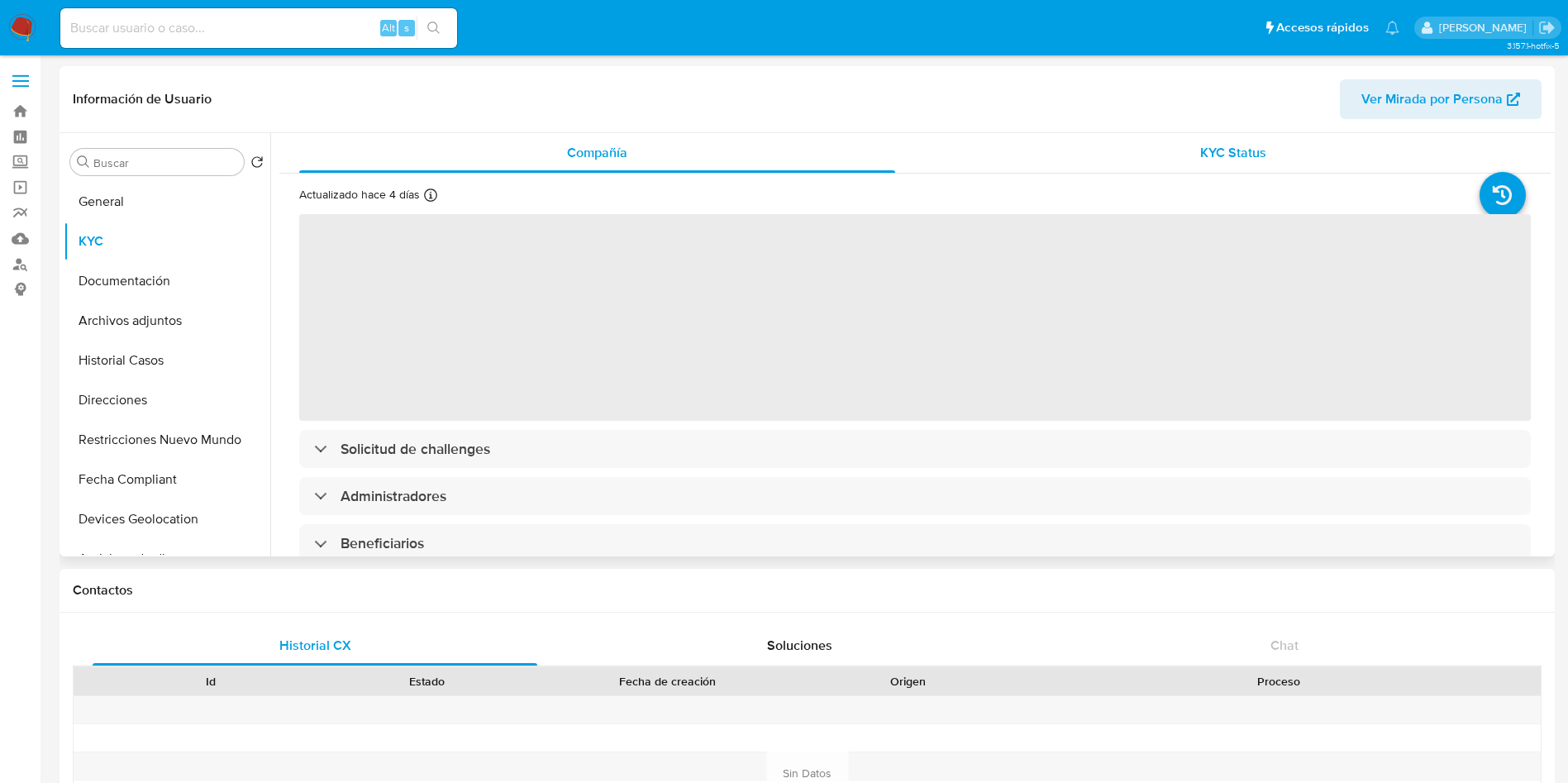
click at [1183, 153] on div "KYC Status" at bounding box center [1232, 152] width 596 height 40
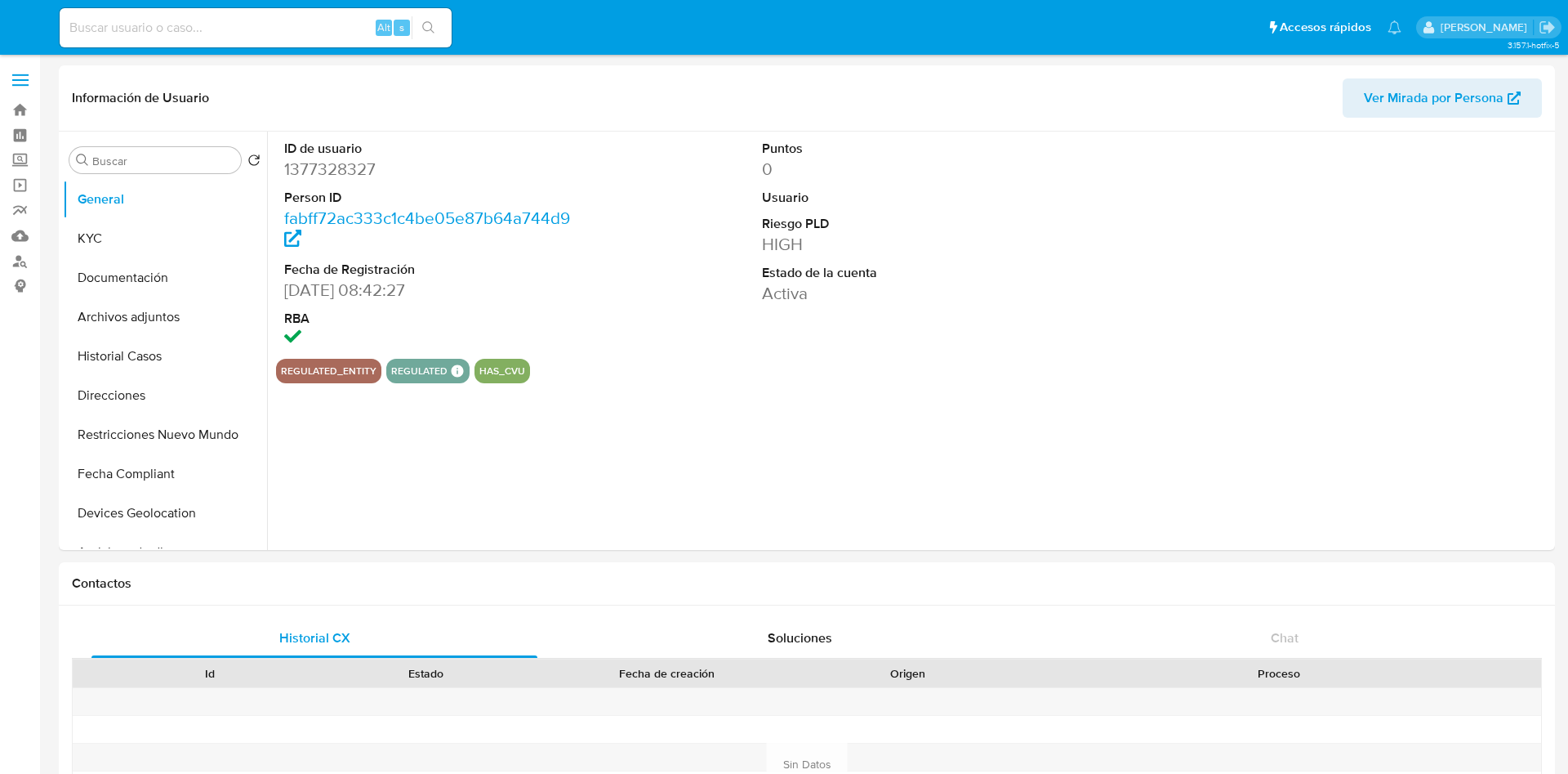
select select "10"
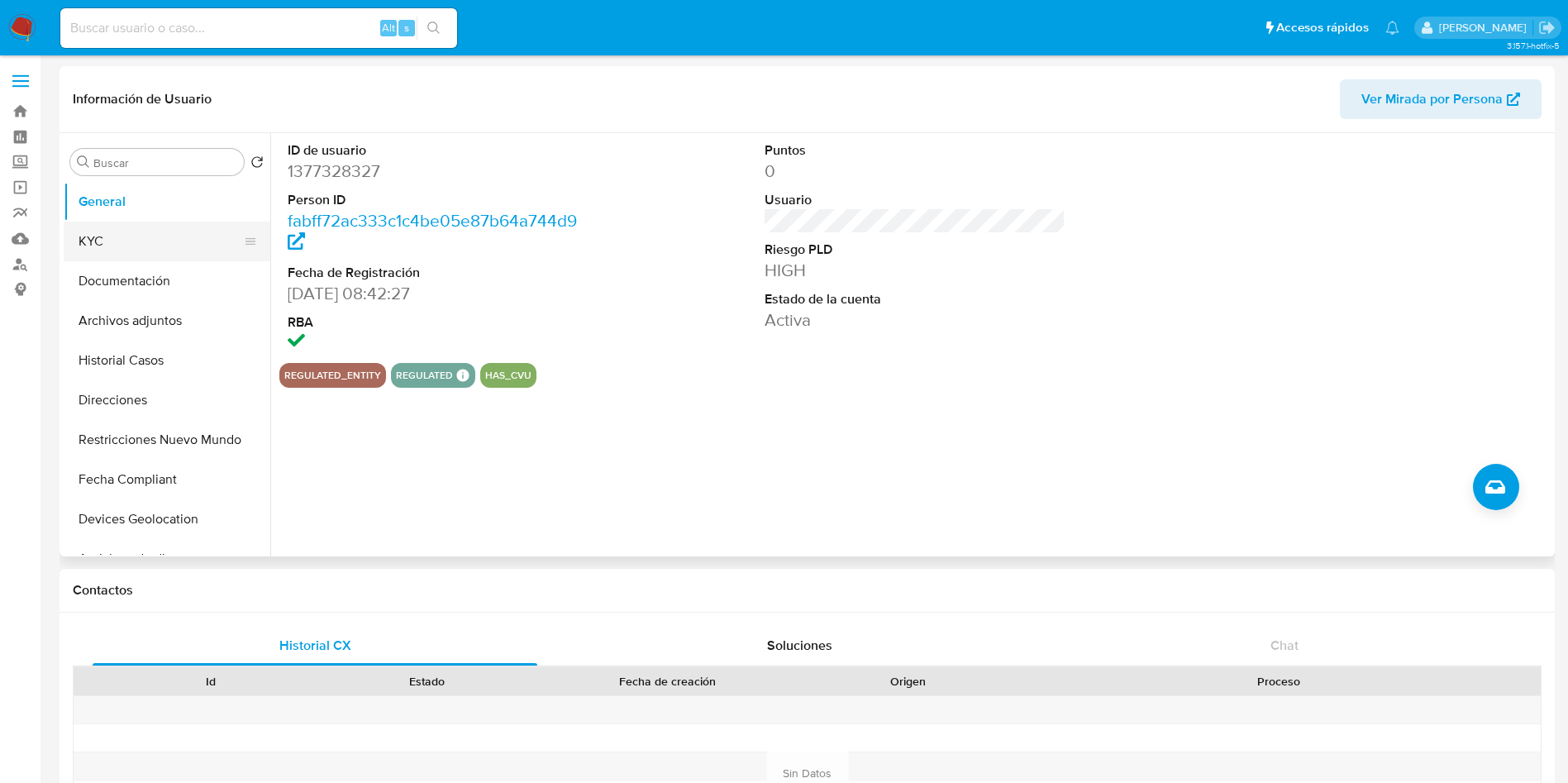
click at [135, 226] on button "KYC" at bounding box center [160, 241] width 193 height 40
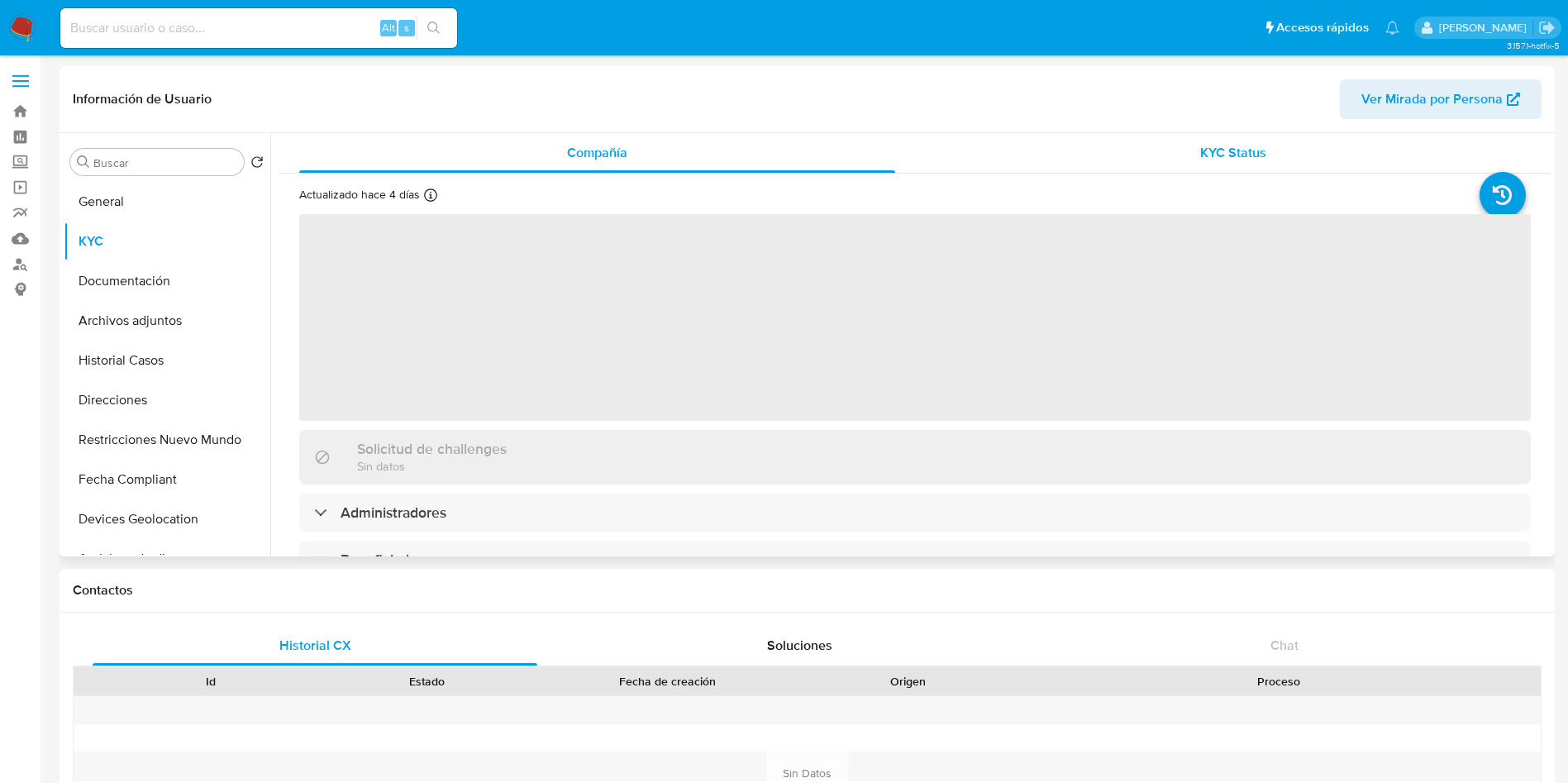
click at [1192, 141] on div "KYC Status" at bounding box center [1232, 152] width 596 height 40
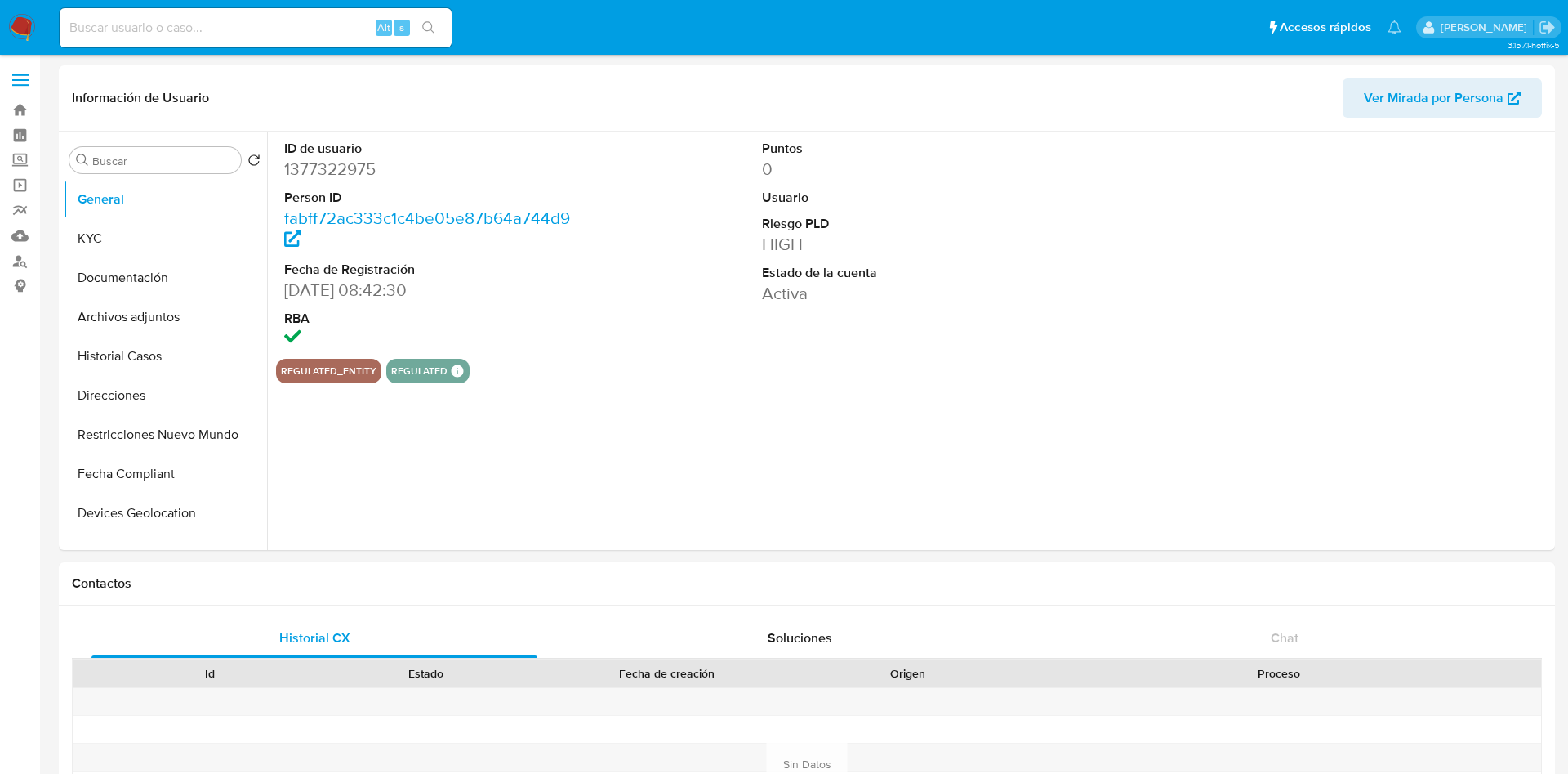
select select "10"
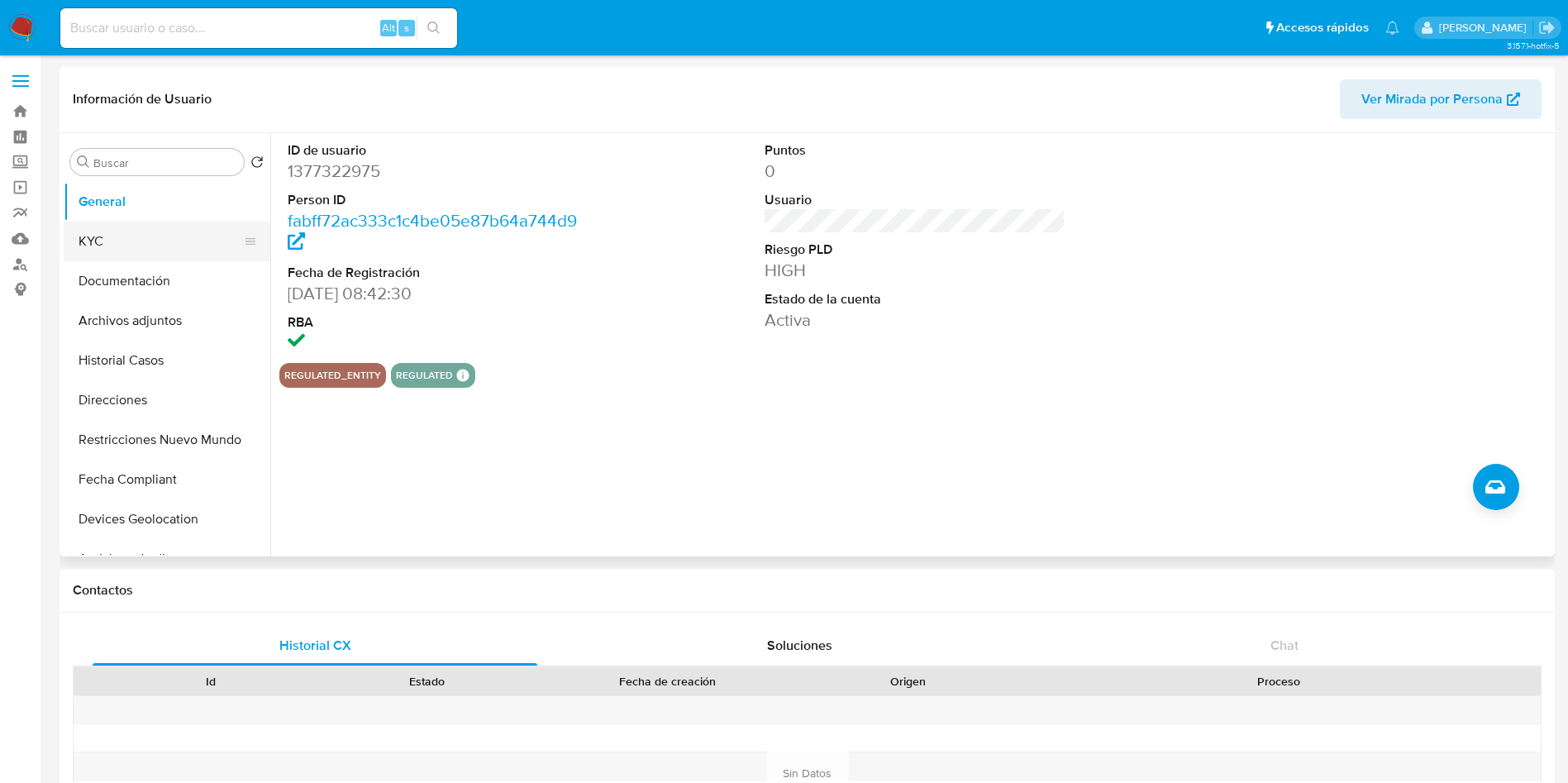
drag, startPoint x: 129, startPoint y: 240, endPoint x: 193, endPoint y: 229, distance: 64.9
click at [129, 238] on button "KYC" at bounding box center [160, 241] width 193 height 40
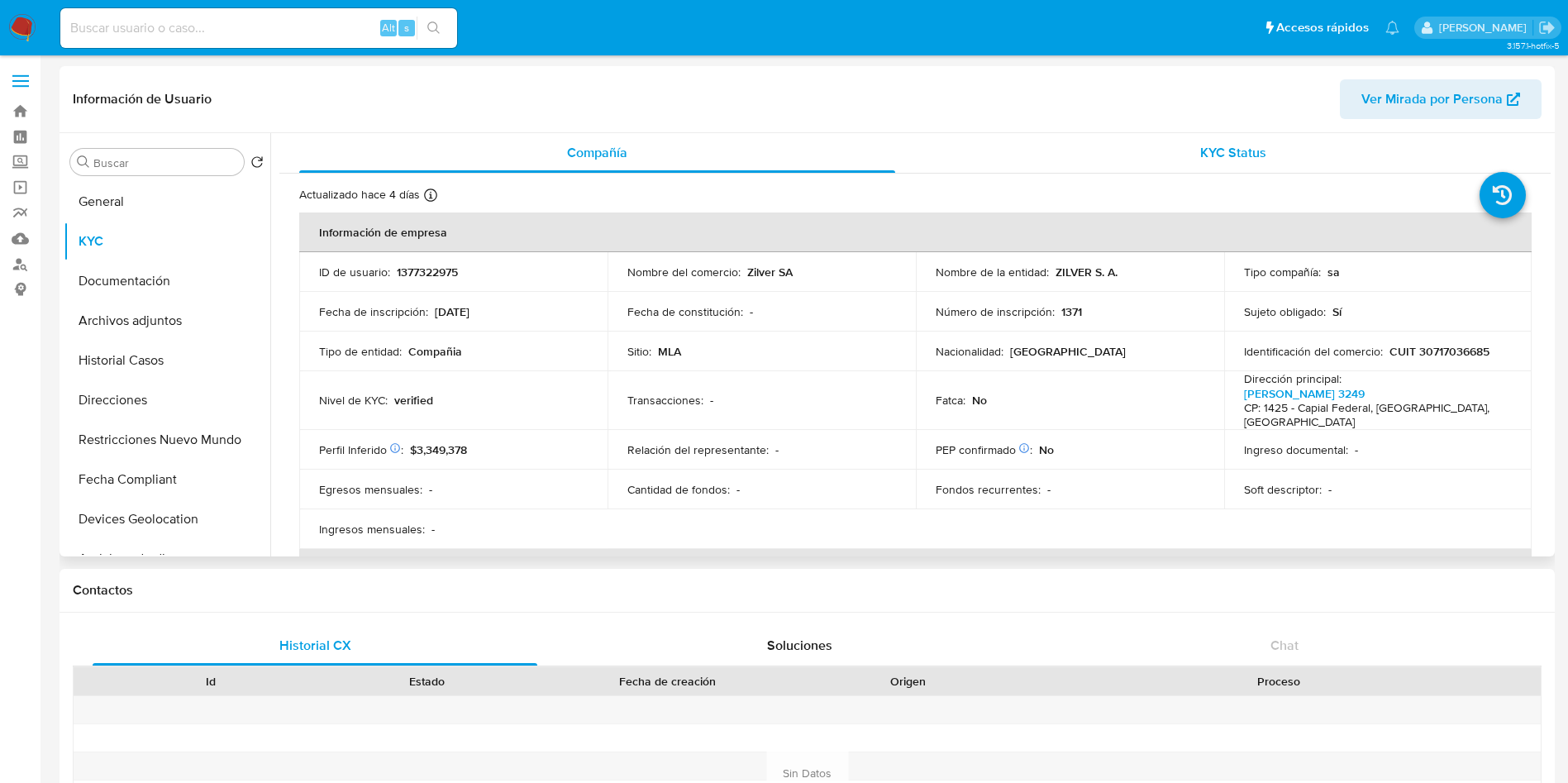
click at [1182, 141] on div "KYC Status" at bounding box center [1232, 152] width 596 height 40
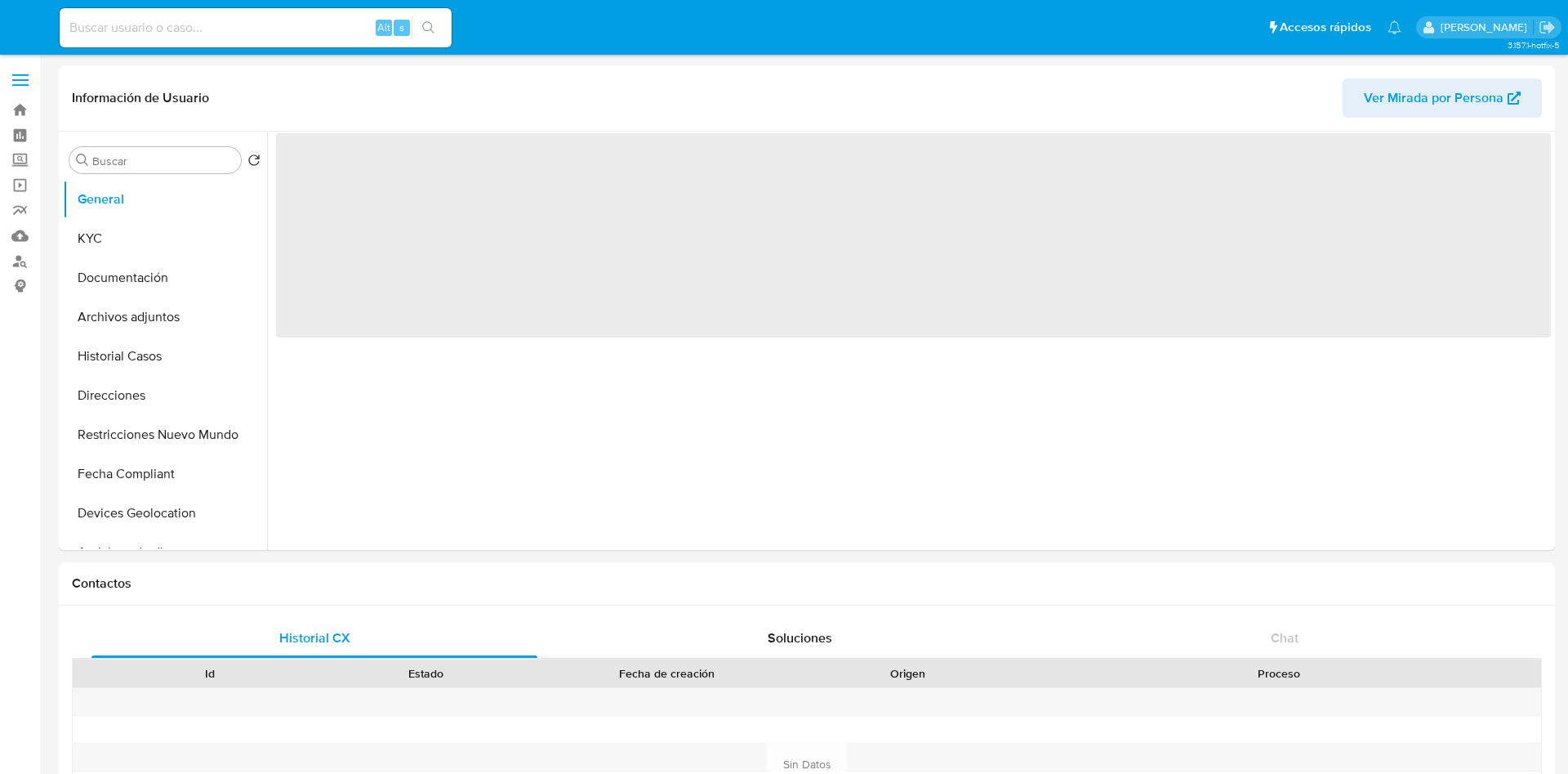
select select "10"
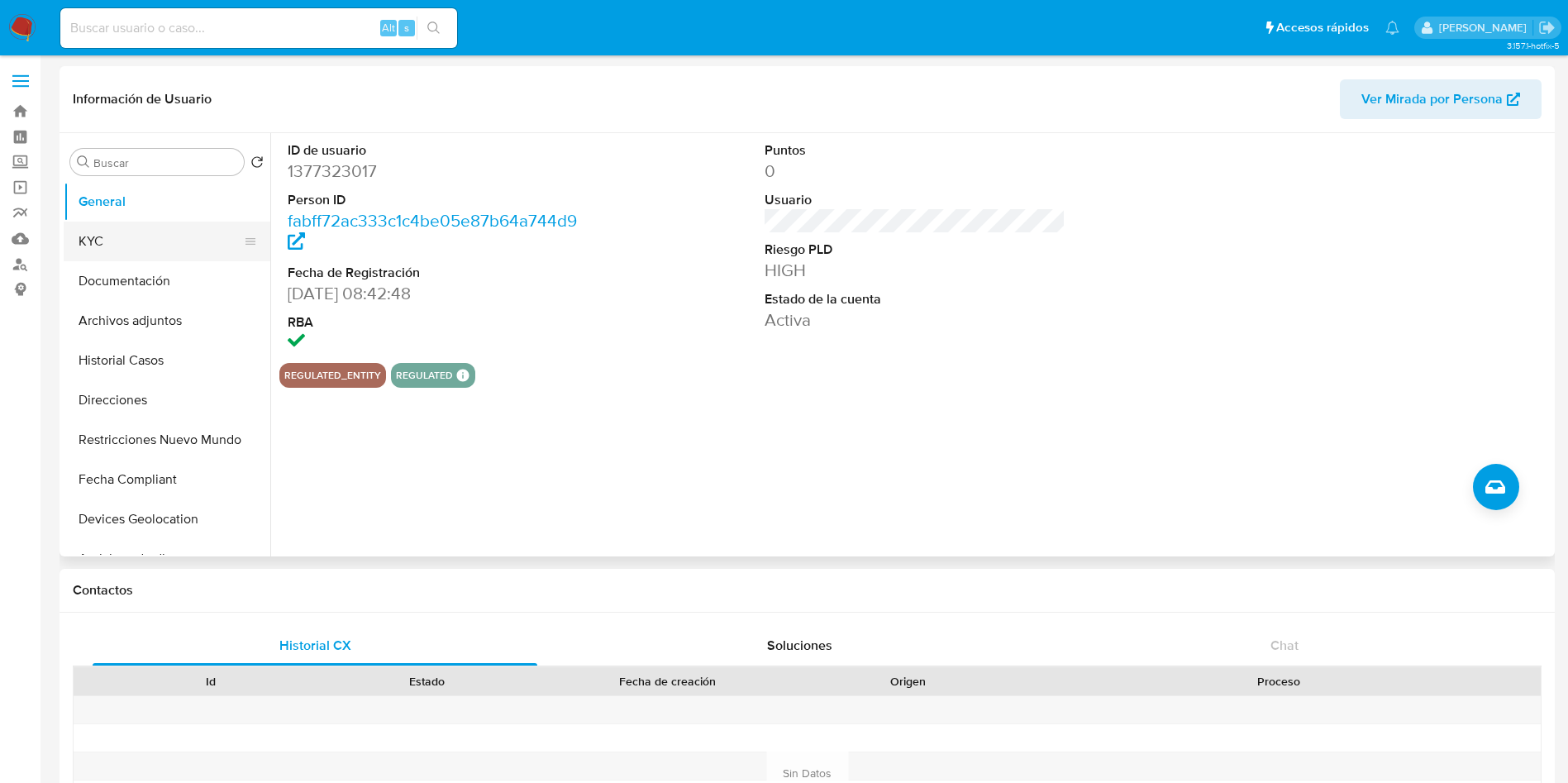
click at [104, 249] on button "KYC" at bounding box center [160, 241] width 193 height 40
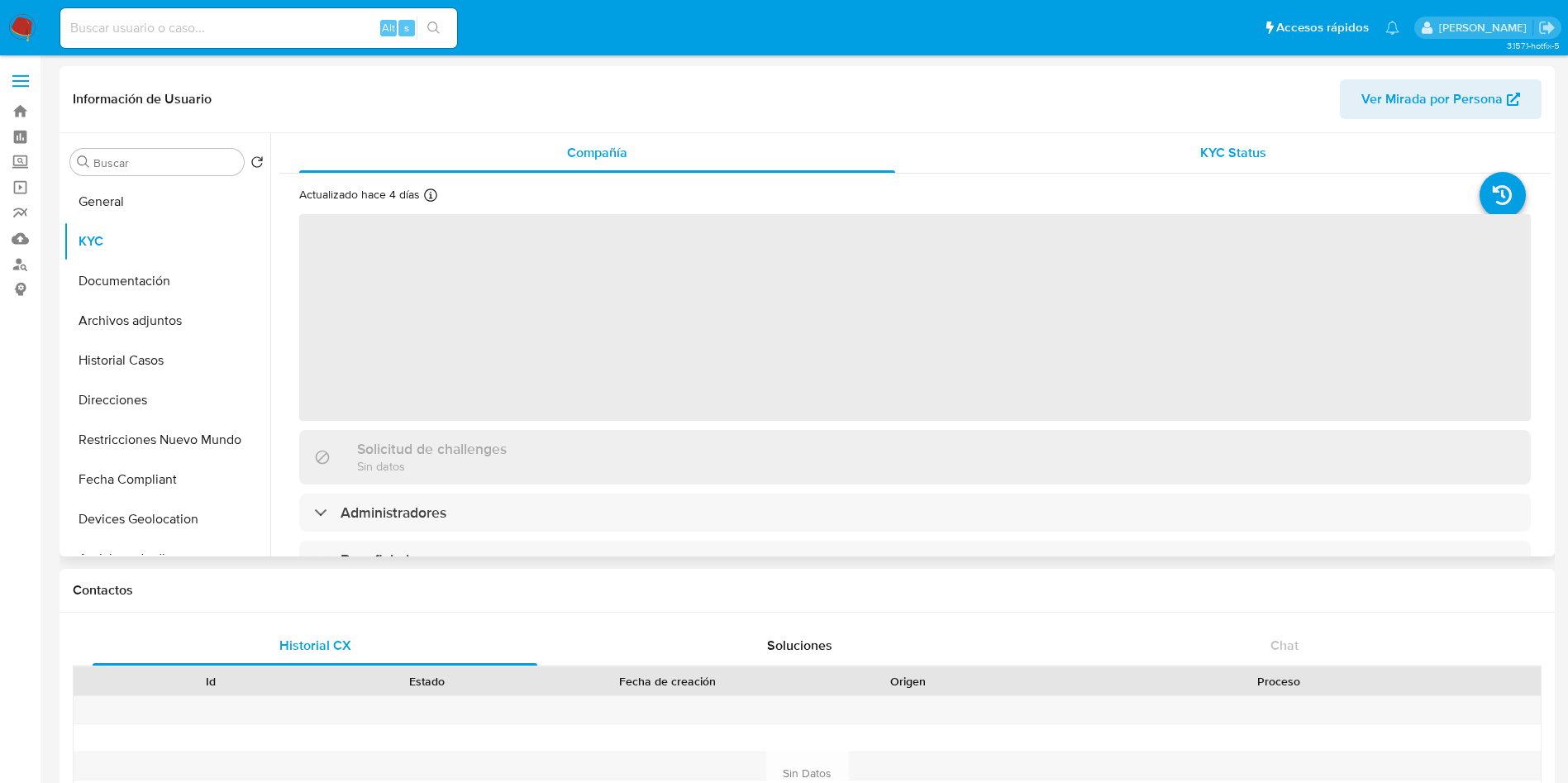
click at [1103, 161] on div "KYC Status" at bounding box center [1232, 152] width 596 height 40
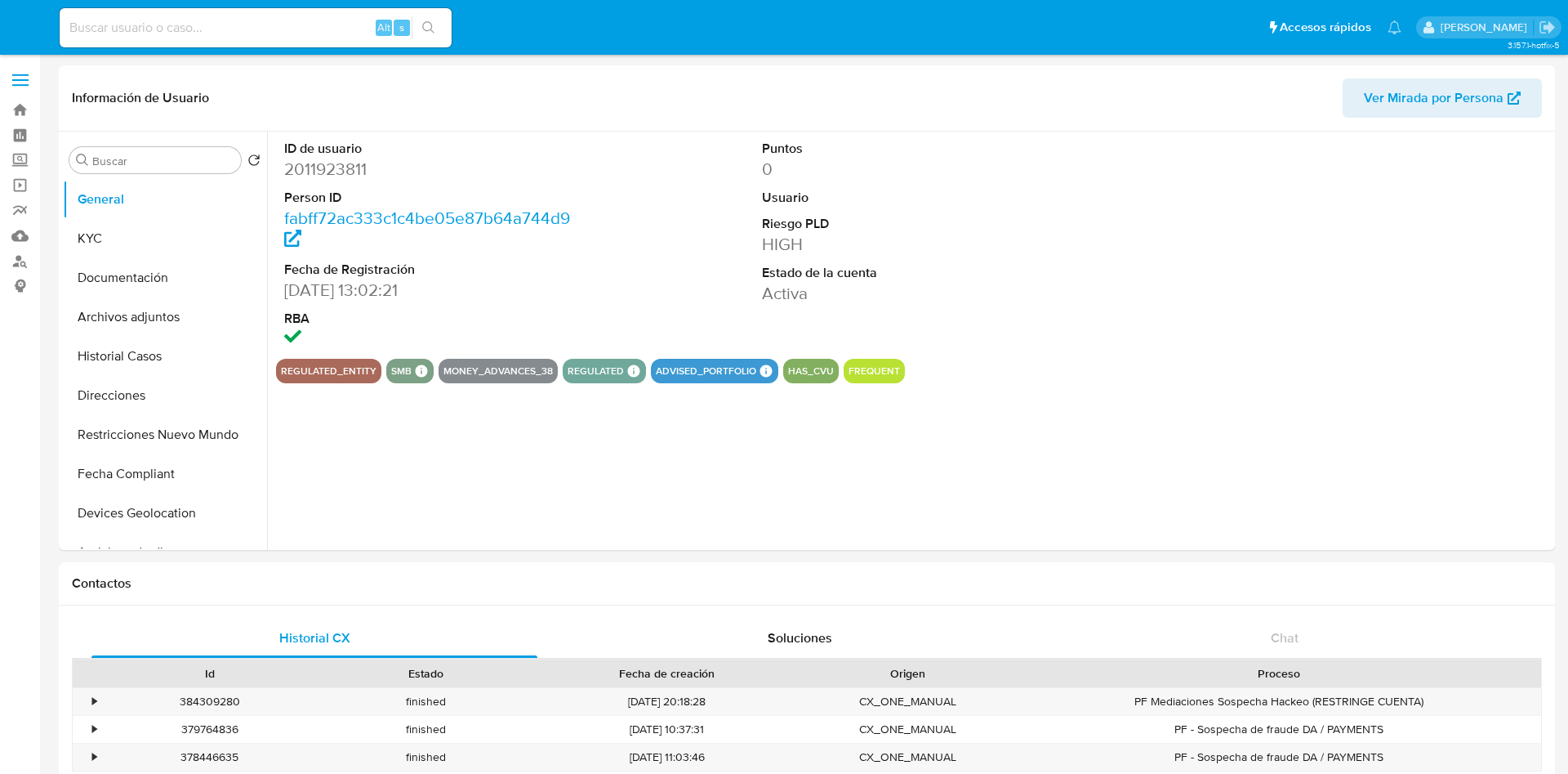
select select "10"
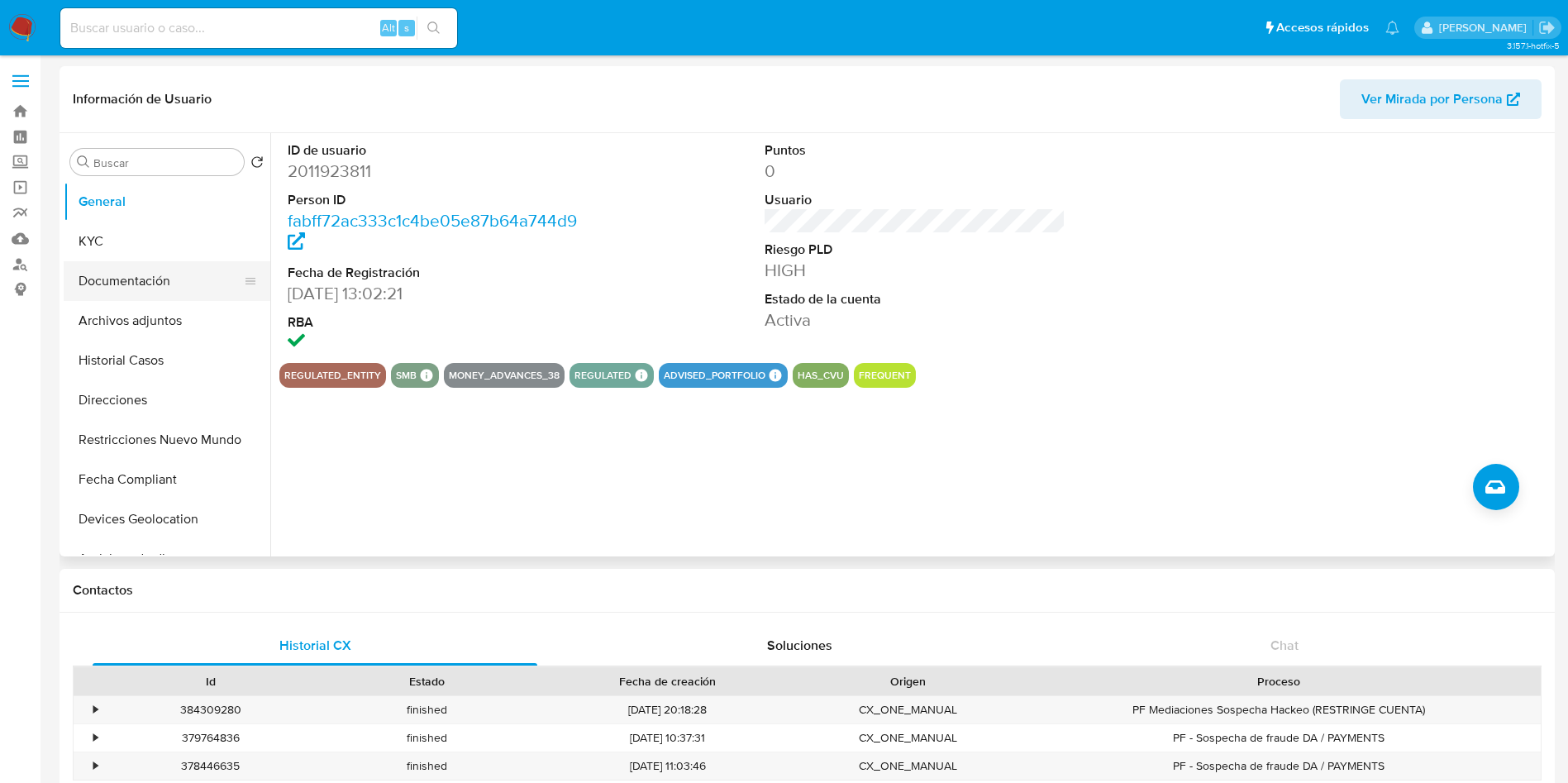
drag, startPoint x: 232, startPoint y: 248, endPoint x: 213, endPoint y: 266, distance: 26.2
click at [226, 246] on button "KYC" at bounding box center [167, 241] width 207 height 40
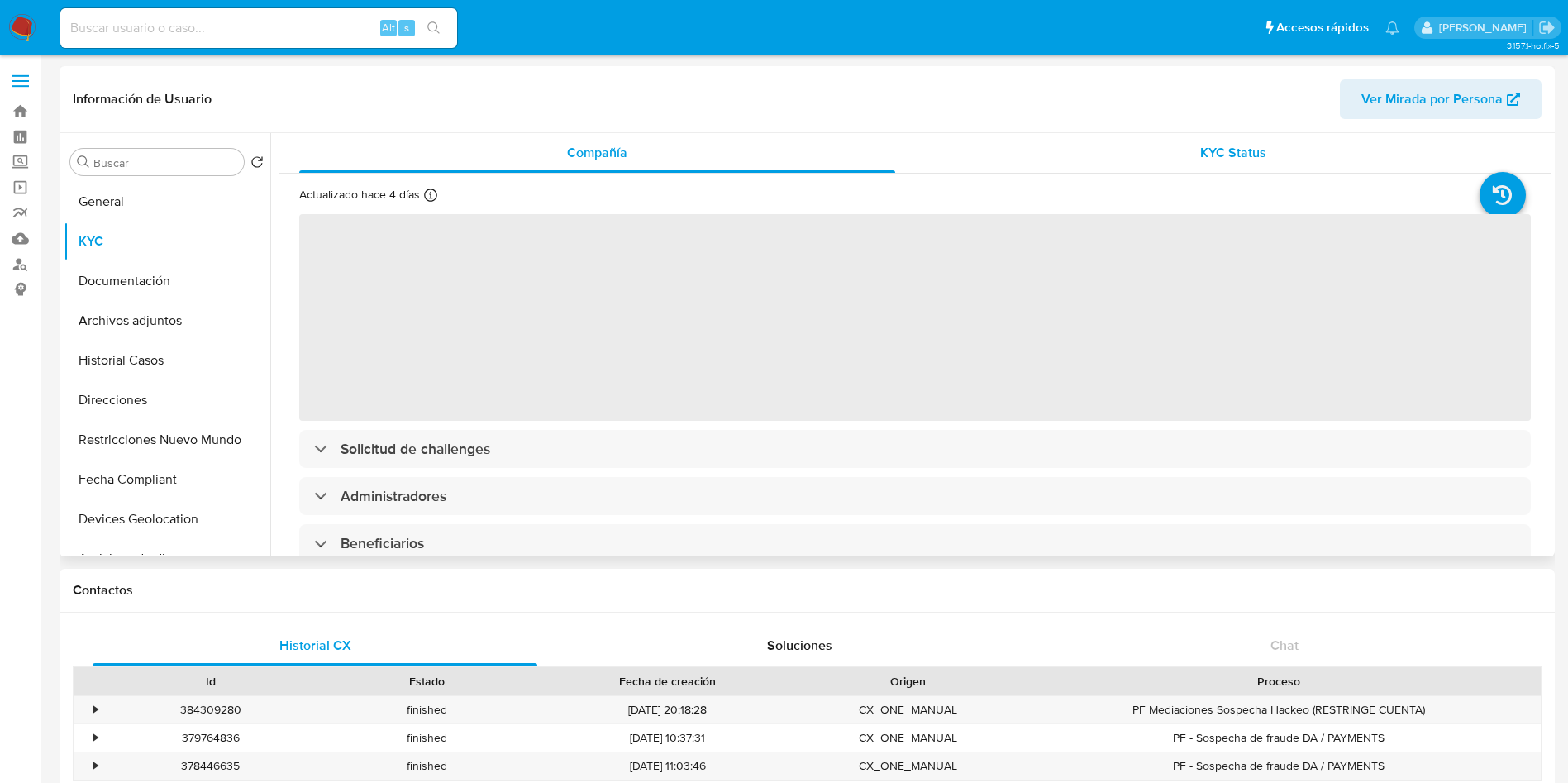
drag, startPoint x: 1186, startPoint y: 160, endPoint x: 1177, endPoint y: 159, distance: 9.1
click at [1178, 159] on div "KYC Status" at bounding box center [1232, 152] width 596 height 40
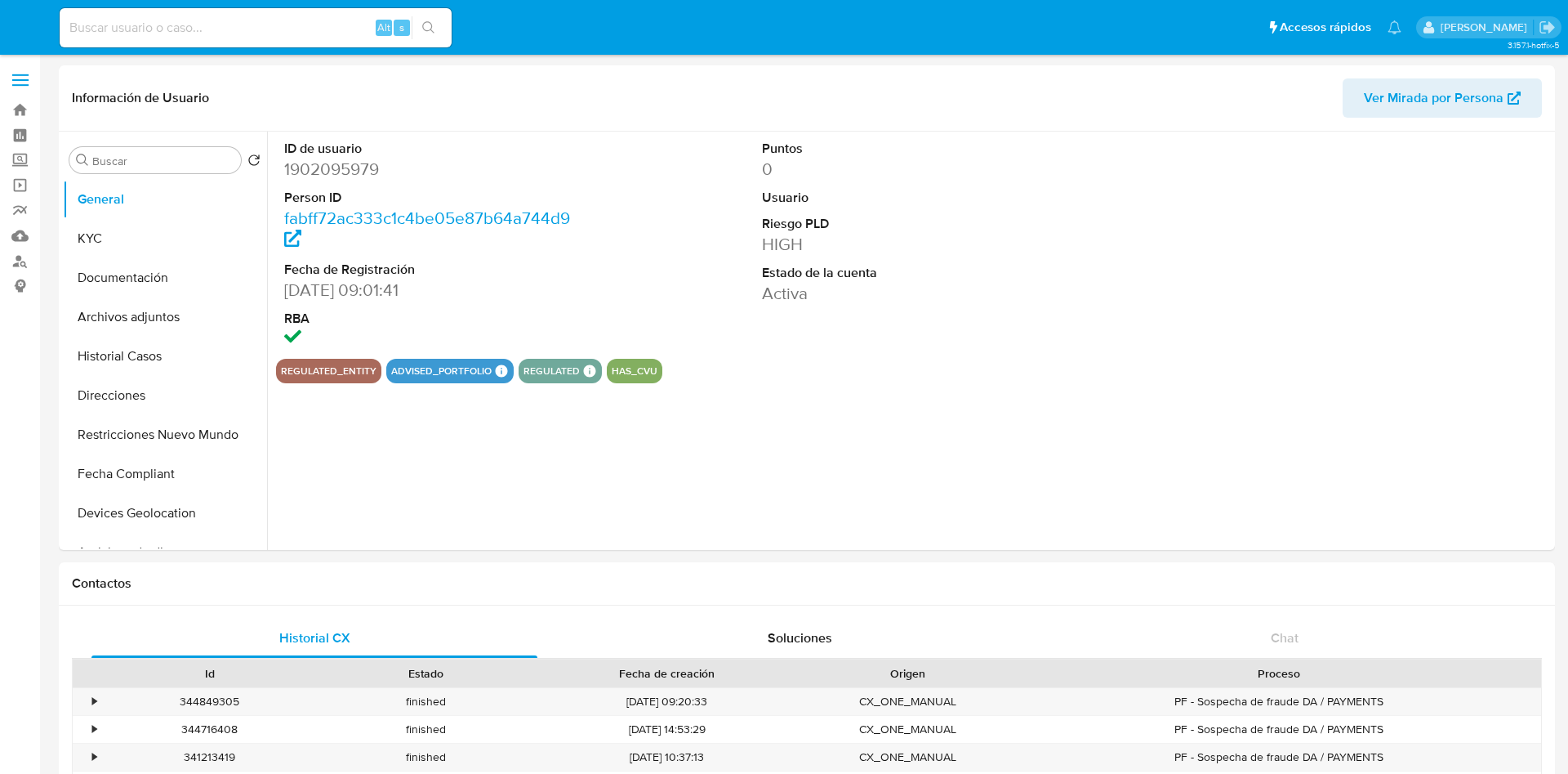
select select "10"
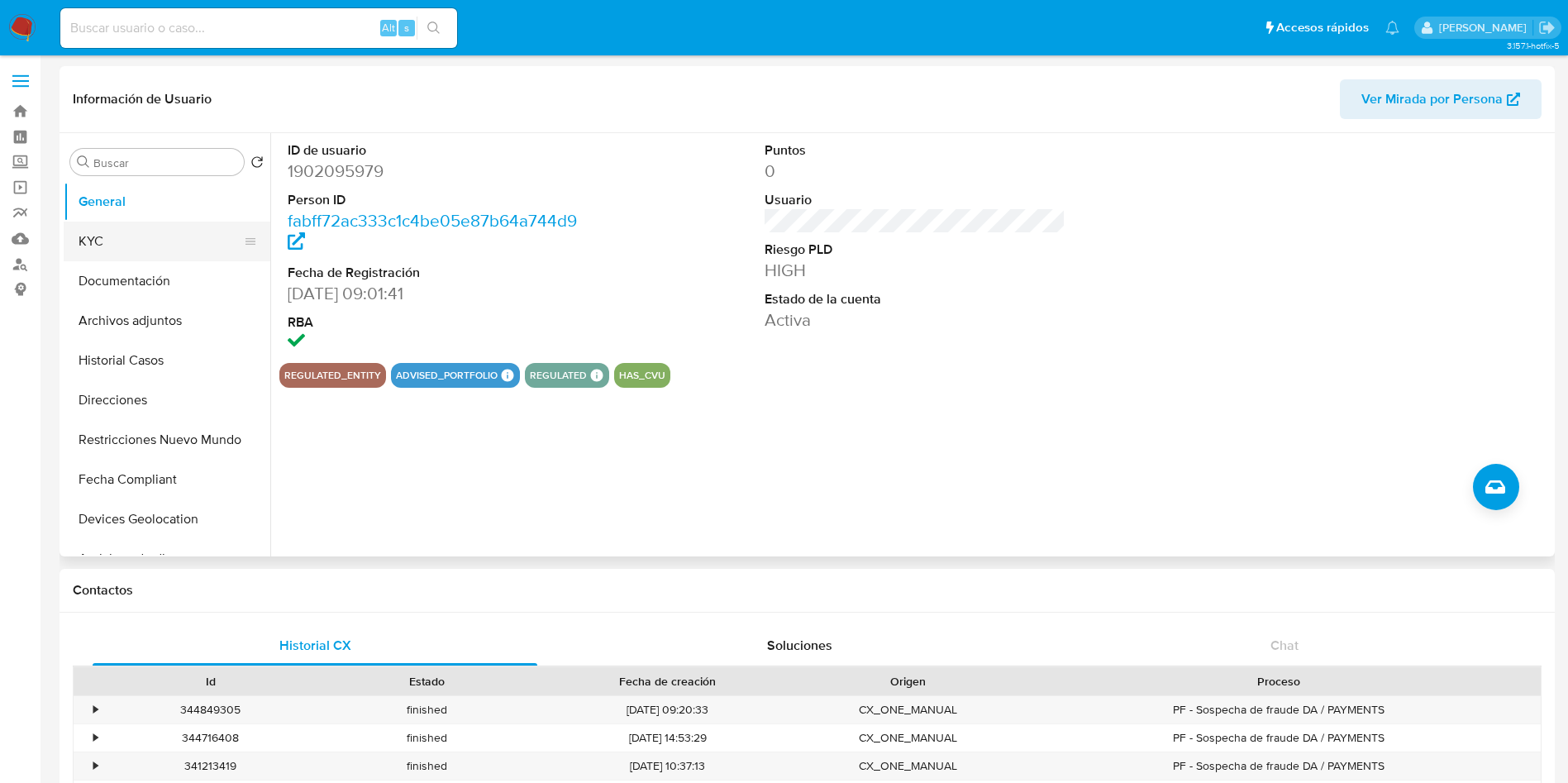
click at [156, 236] on button "KYC" at bounding box center [160, 241] width 193 height 40
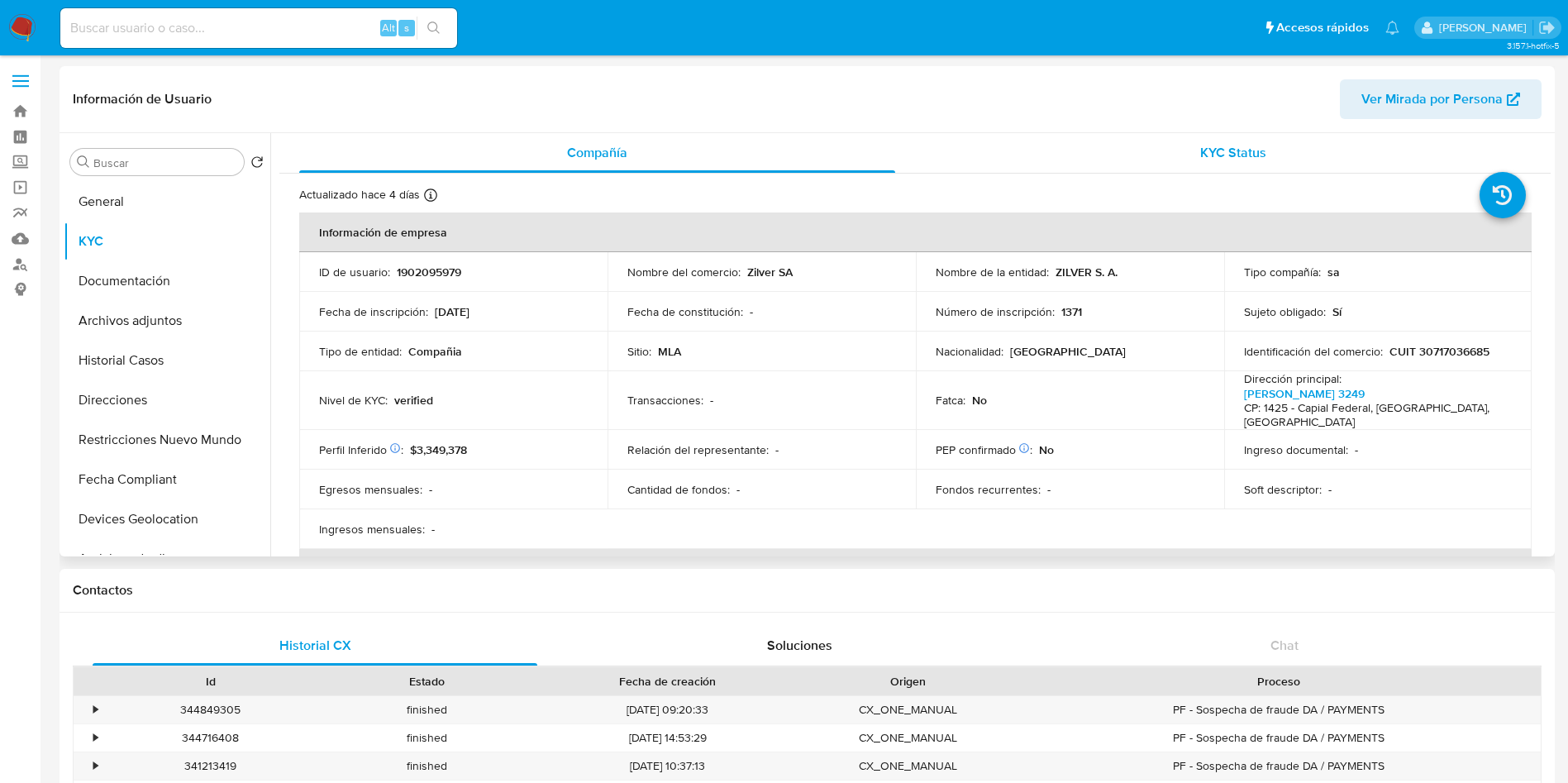
click at [1162, 149] on div "KYC Status" at bounding box center [1232, 152] width 596 height 40
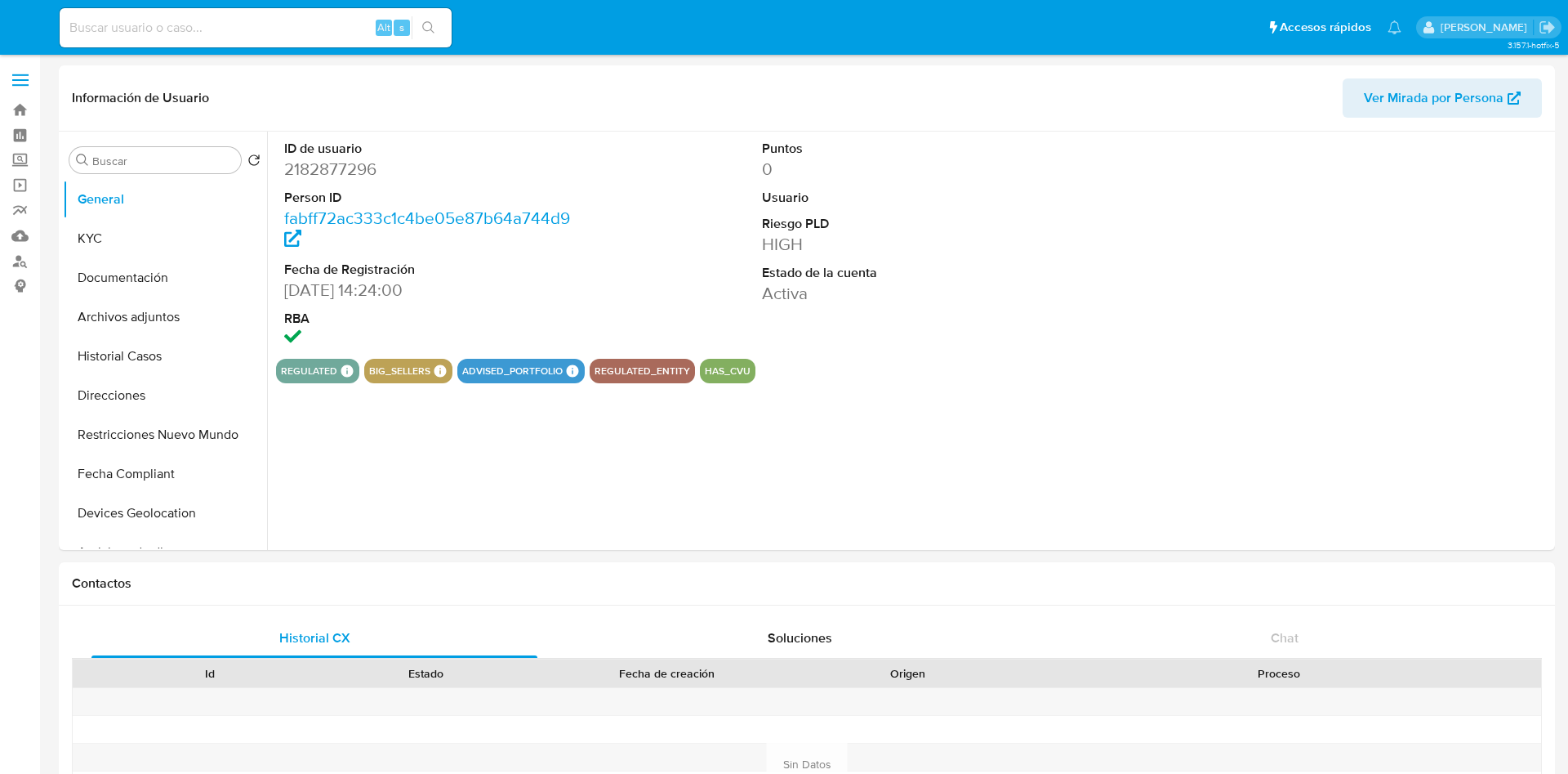
select select "10"
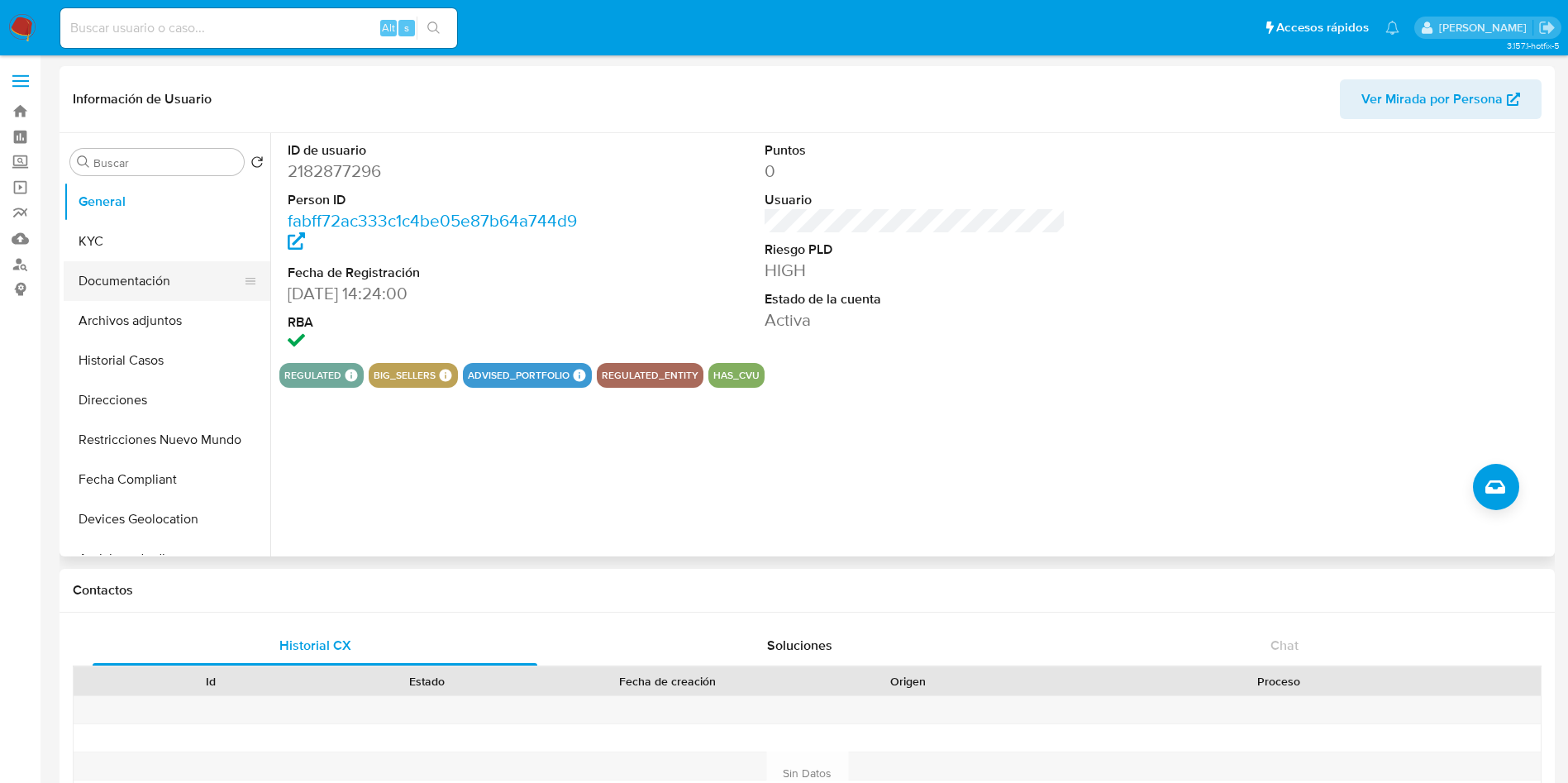
drag, startPoint x: 195, startPoint y: 241, endPoint x: 221, endPoint y: 260, distance: 32.2
click at [214, 250] on button "KYC" at bounding box center [167, 241] width 207 height 40
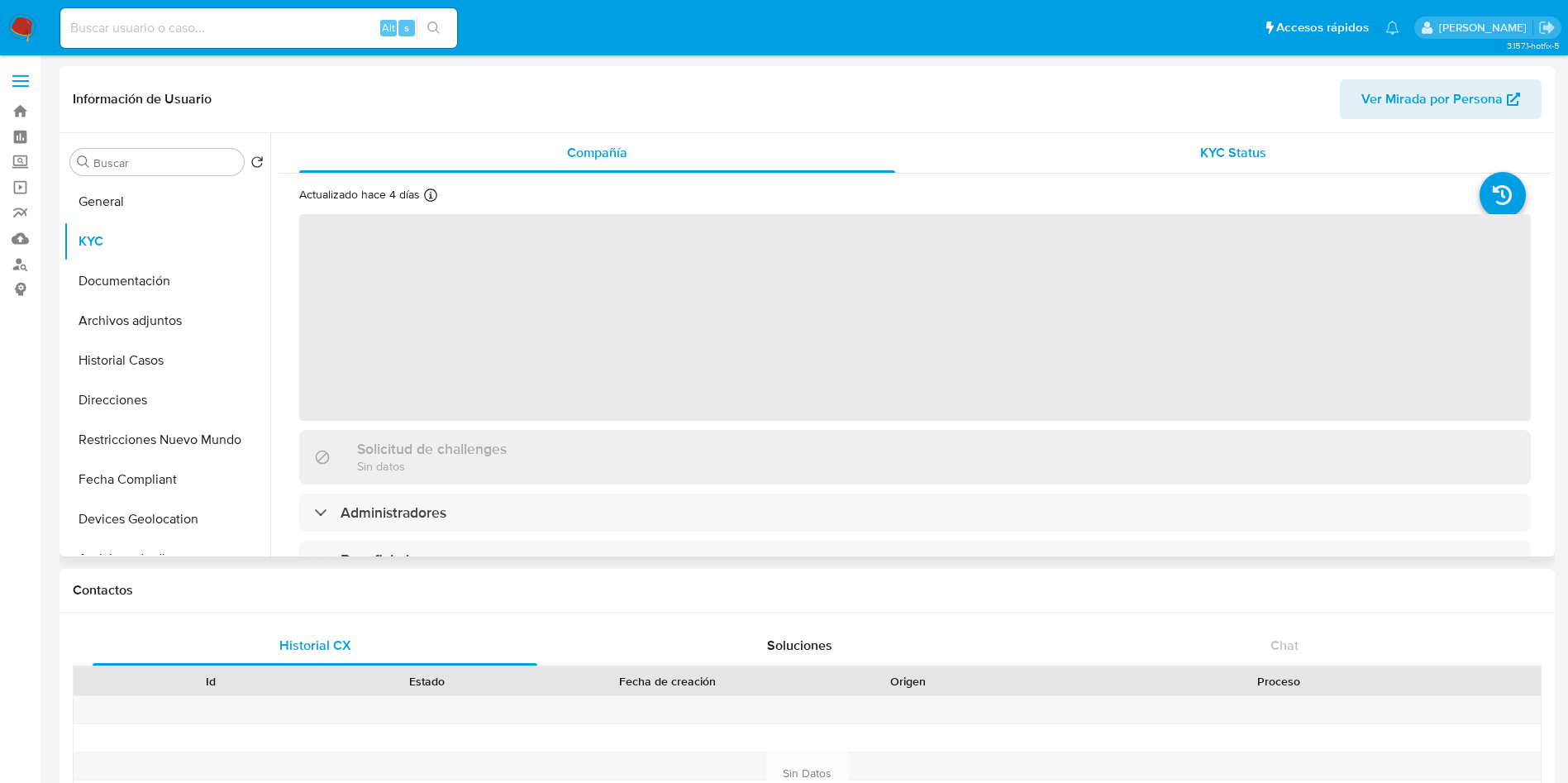
click at [1200, 159] on span "KYC Status" at bounding box center [1233, 152] width 66 height 19
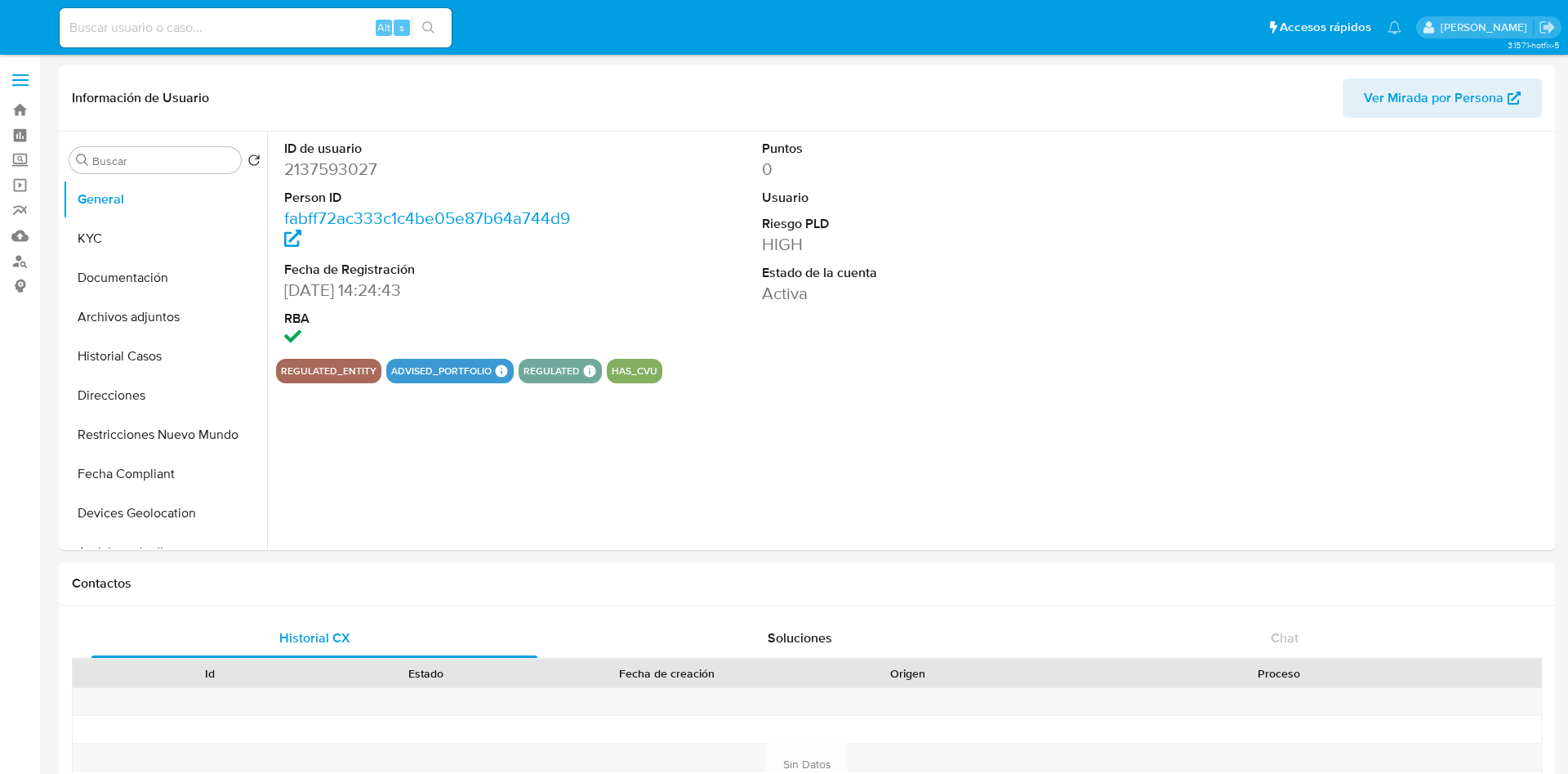
select select "10"
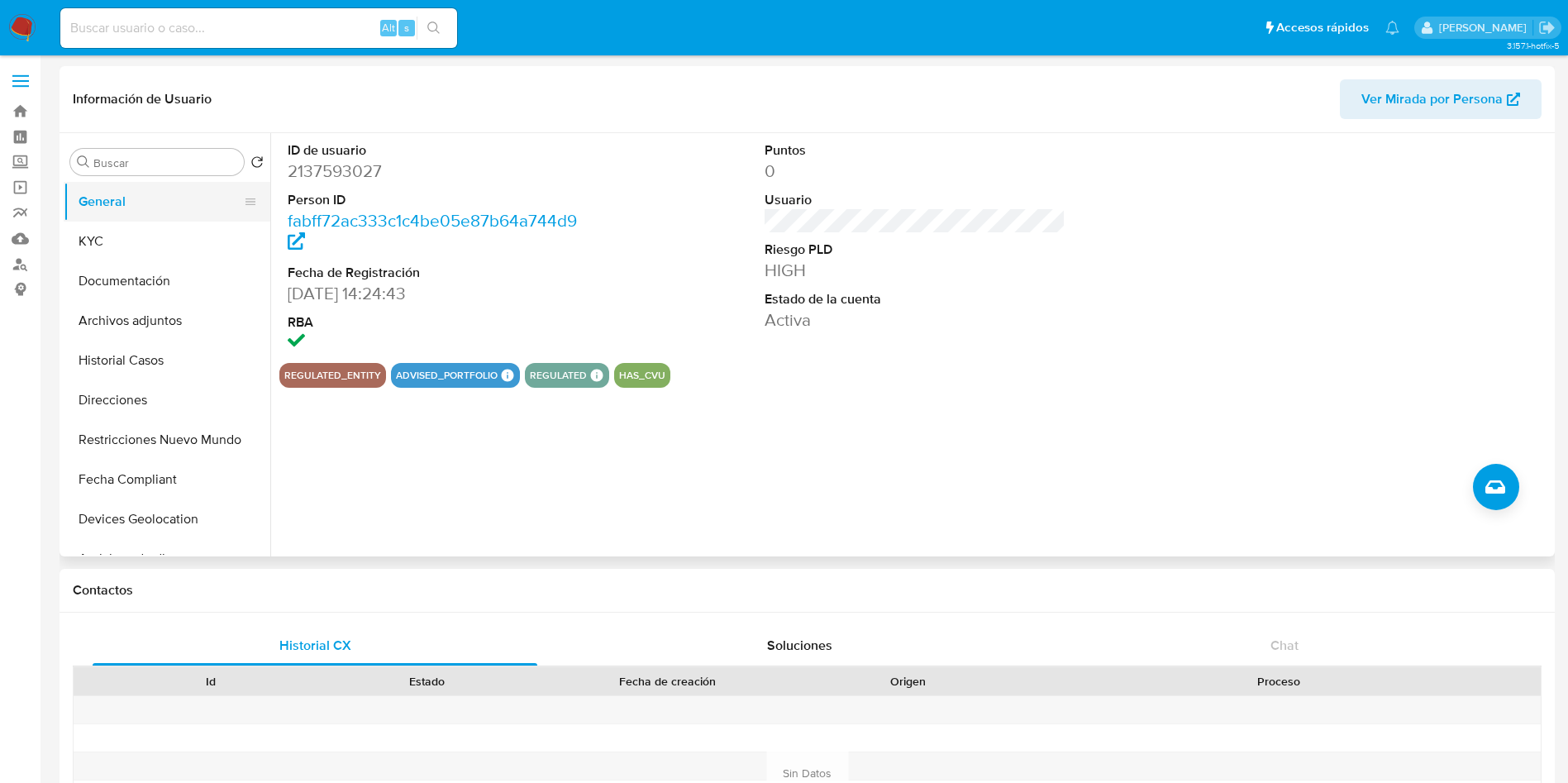
click at [147, 203] on button "General" at bounding box center [160, 201] width 193 height 40
click at [137, 250] on button "KYC" at bounding box center [160, 241] width 193 height 40
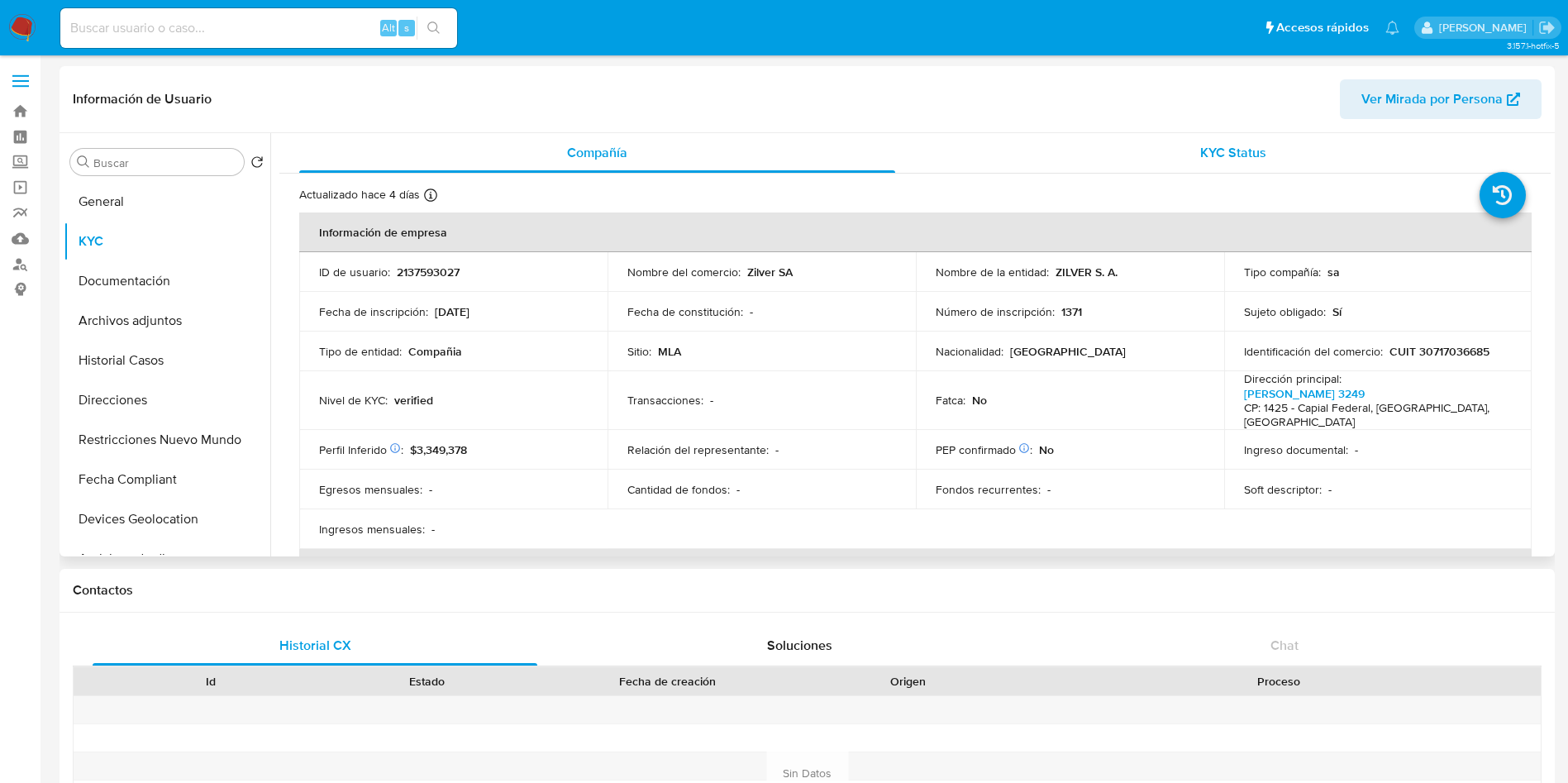
click at [1168, 147] on div "KYC Status" at bounding box center [1232, 152] width 596 height 40
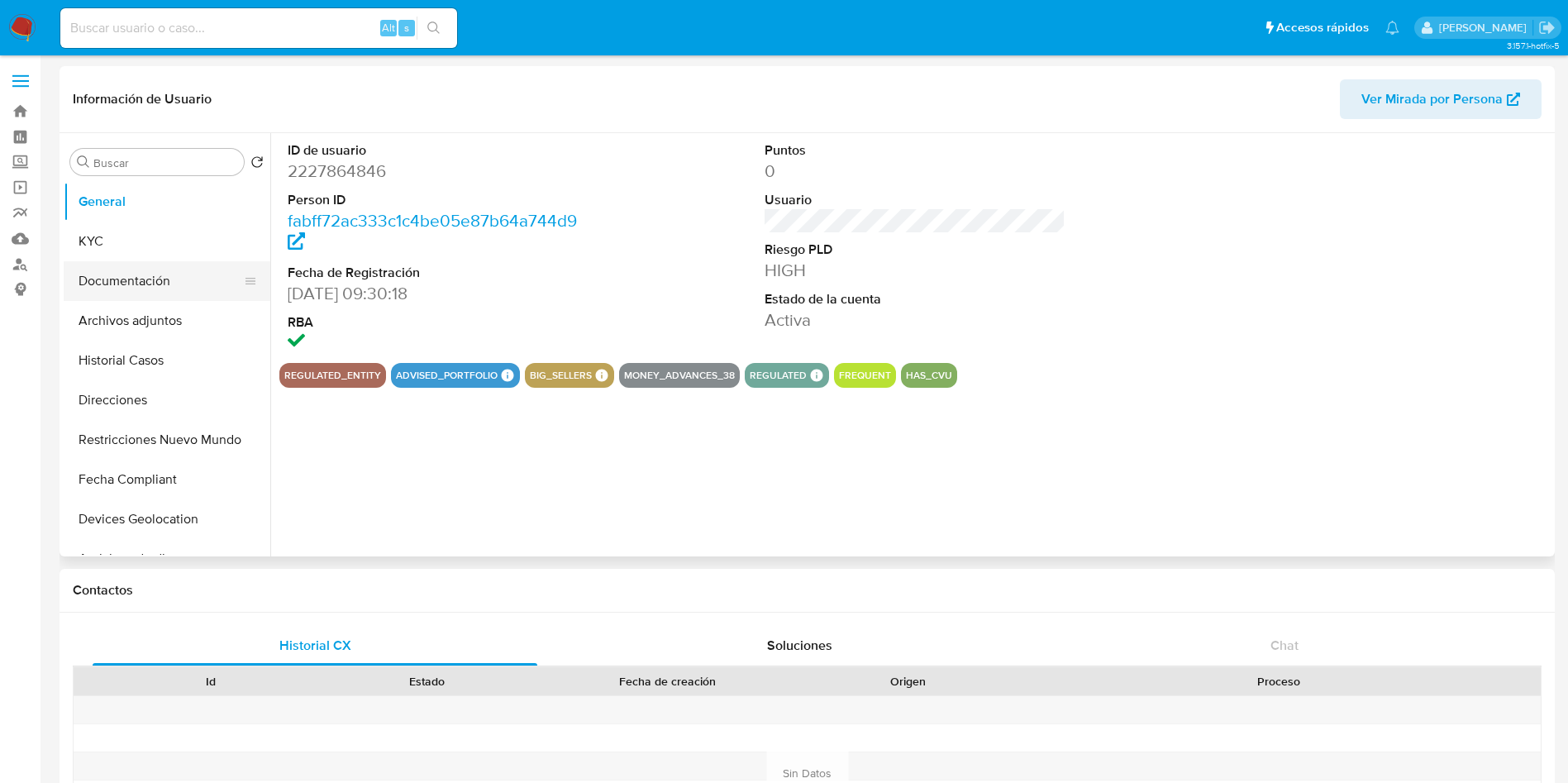
drag, startPoint x: 191, startPoint y: 233, endPoint x: 237, endPoint y: 265, distance: 56.0
click at [191, 234] on button "KYC" at bounding box center [167, 241] width 207 height 40
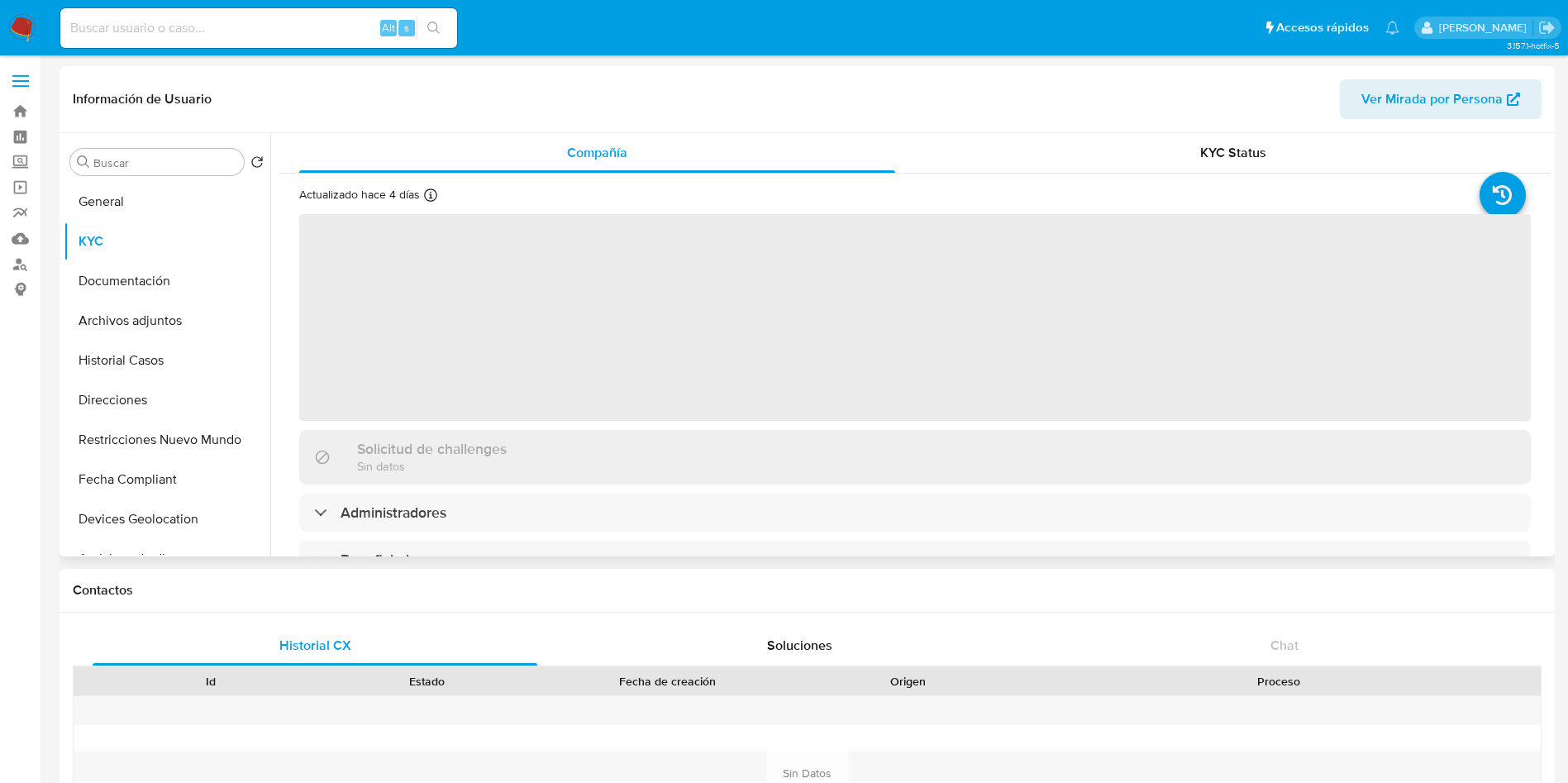
select select "10"
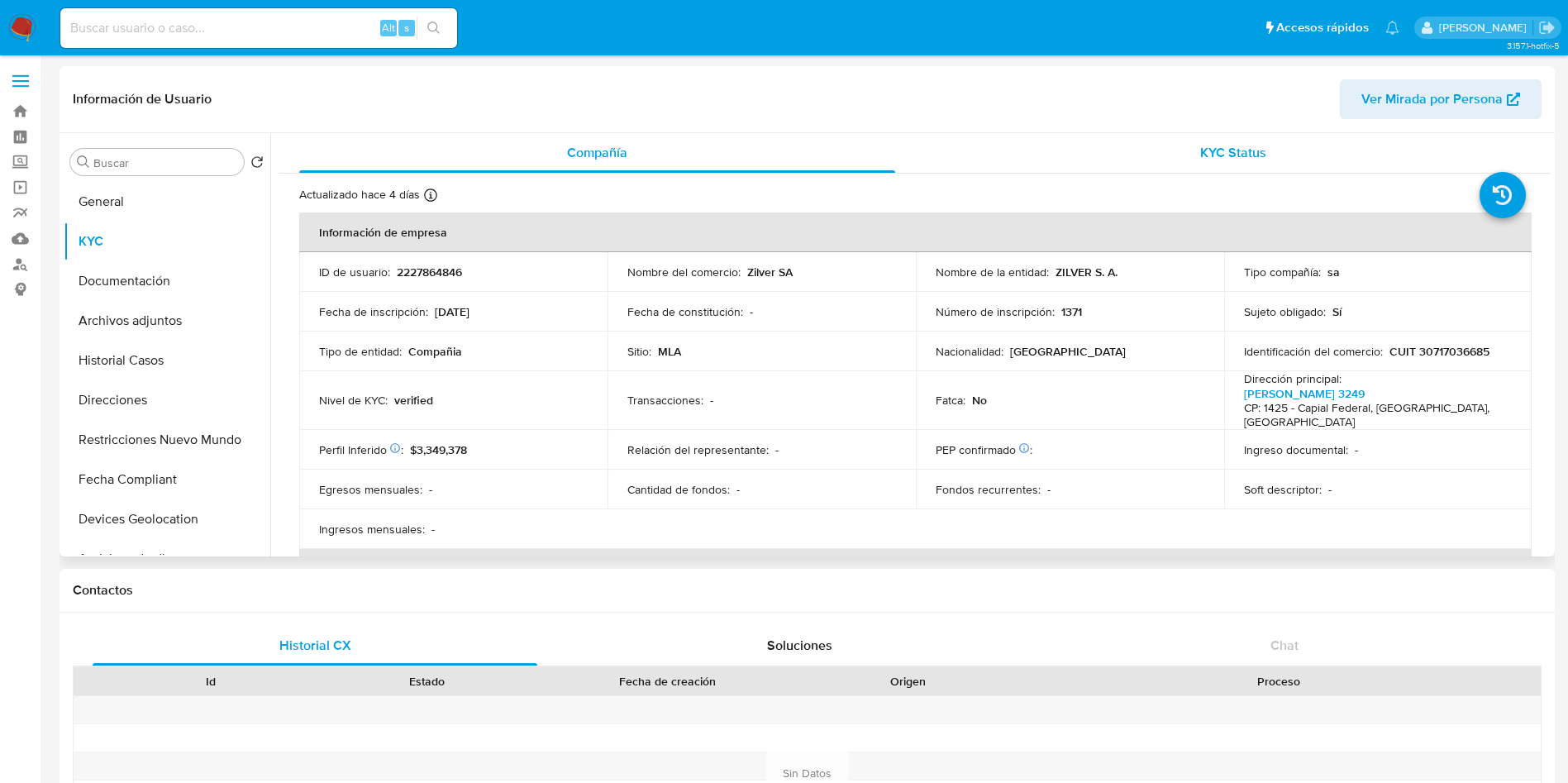
click at [1069, 164] on div "KYC Status" at bounding box center [1232, 152] width 596 height 40
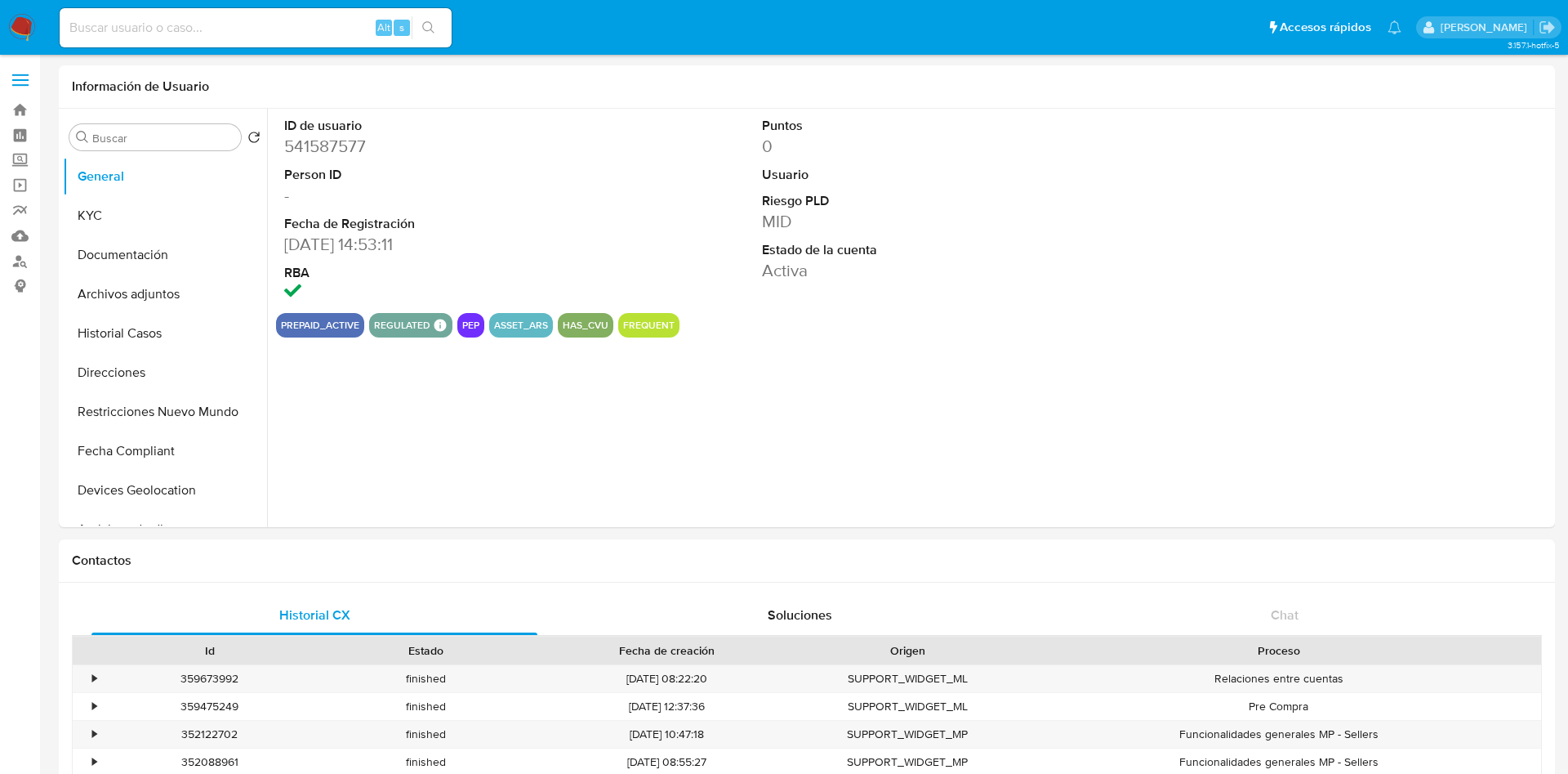
select select "10"
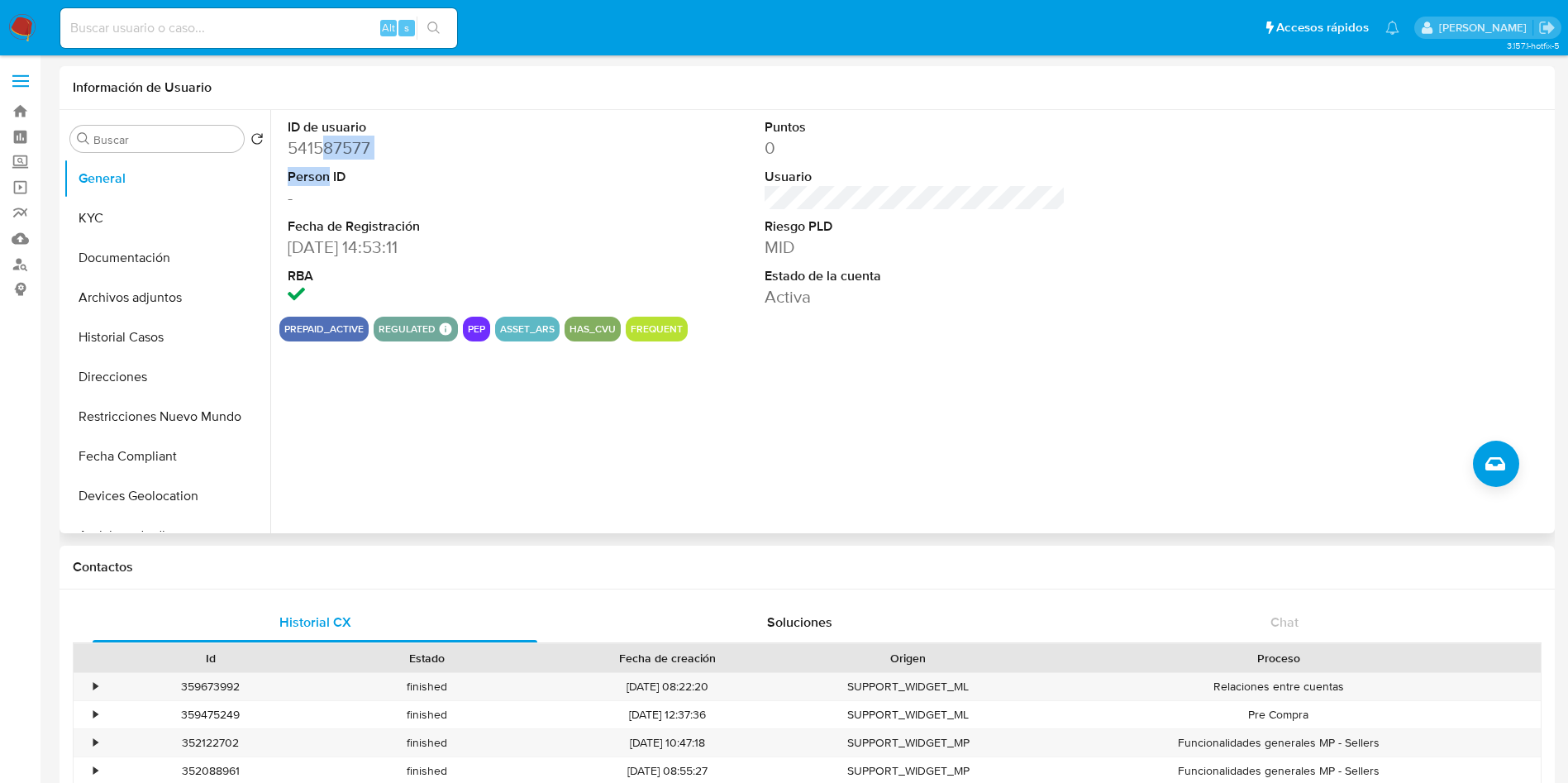
click at [326, 159] on dl "ID de usuario 541587577 Person ID - Fecha de Registración 02/04/2020 14:53:11 R…" at bounding box center [438, 213] width 302 height 190
click at [326, 158] on dd "541587577" at bounding box center [438, 148] width 302 height 23
click at [326, 151] on dd "541587577" at bounding box center [438, 148] width 302 height 23
click at [326, 150] on dd "541587577" at bounding box center [438, 148] width 302 height 23
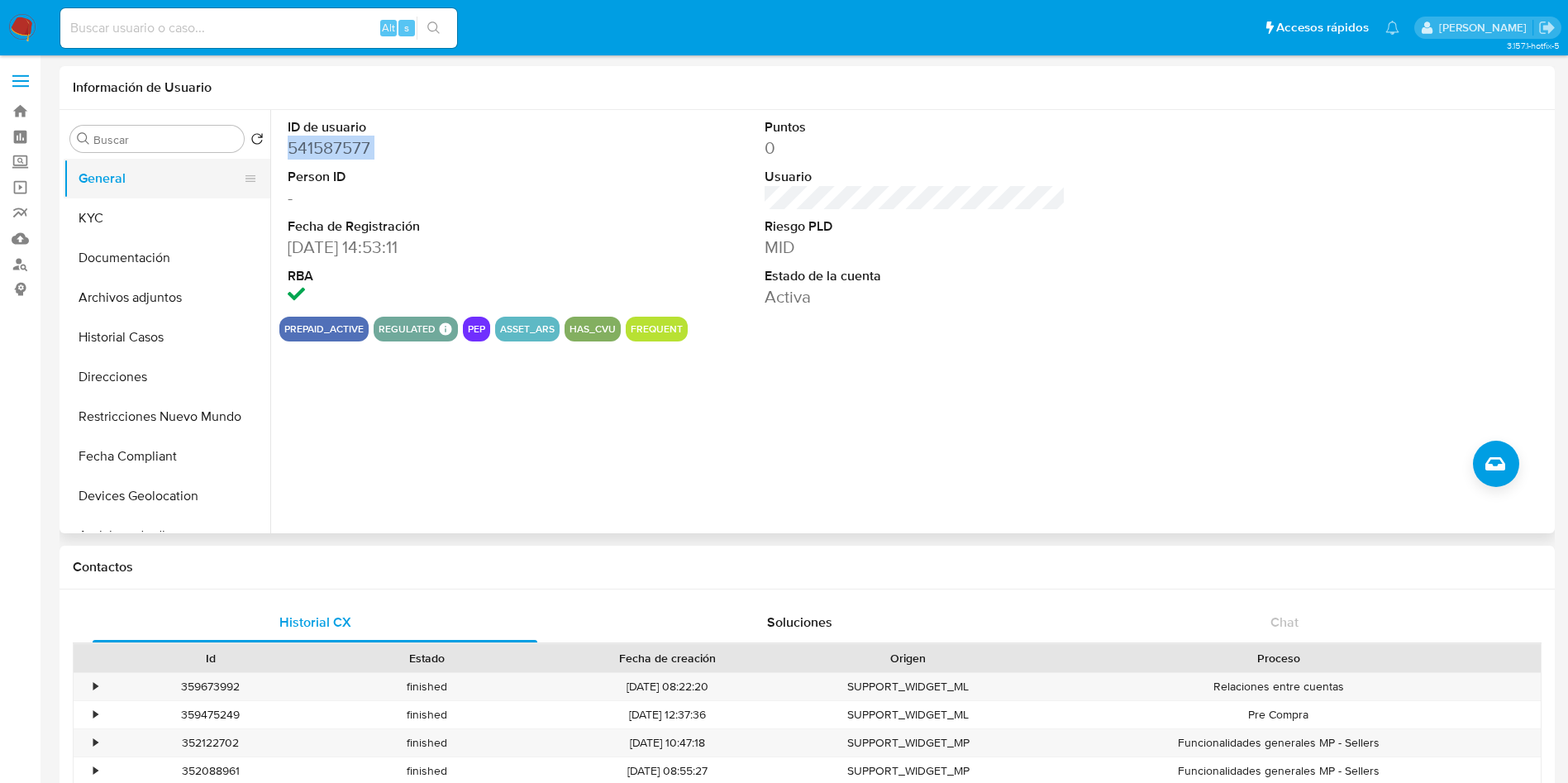
drag, startPoint x: 103, startPoint y: 182, endPoint x: 106, endPoint y: 191, distance: 9.5
click at [103, 182] on button "General" at bounding box center [160, 179] width 193 height 40
click at [116, 212] on button "KYC" at bounding box center [160, 217] width 193 height 40
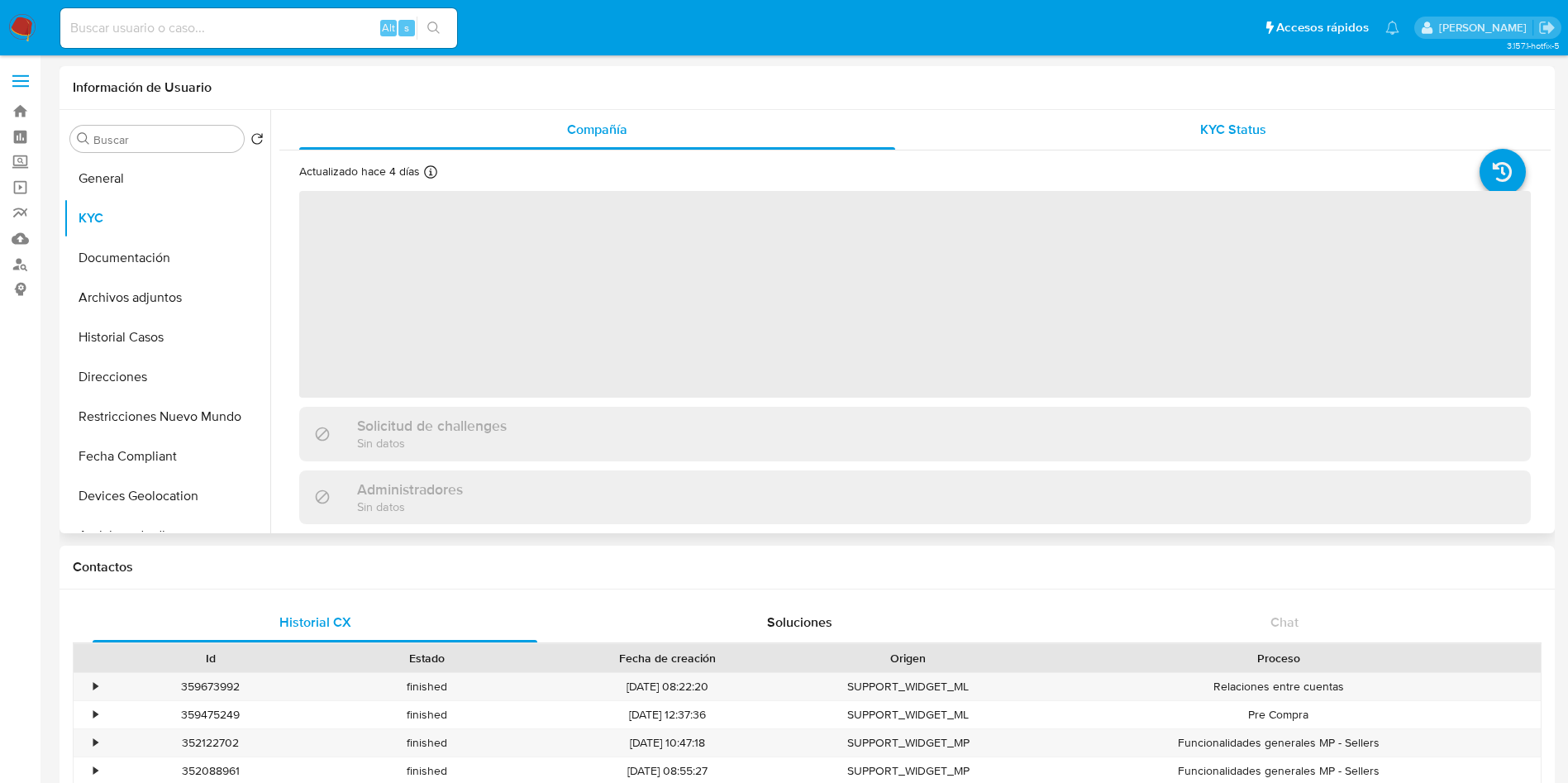
click at [1164, 110] on div "KYC Status" at bounding box center [1232, 129] width 596 height 40
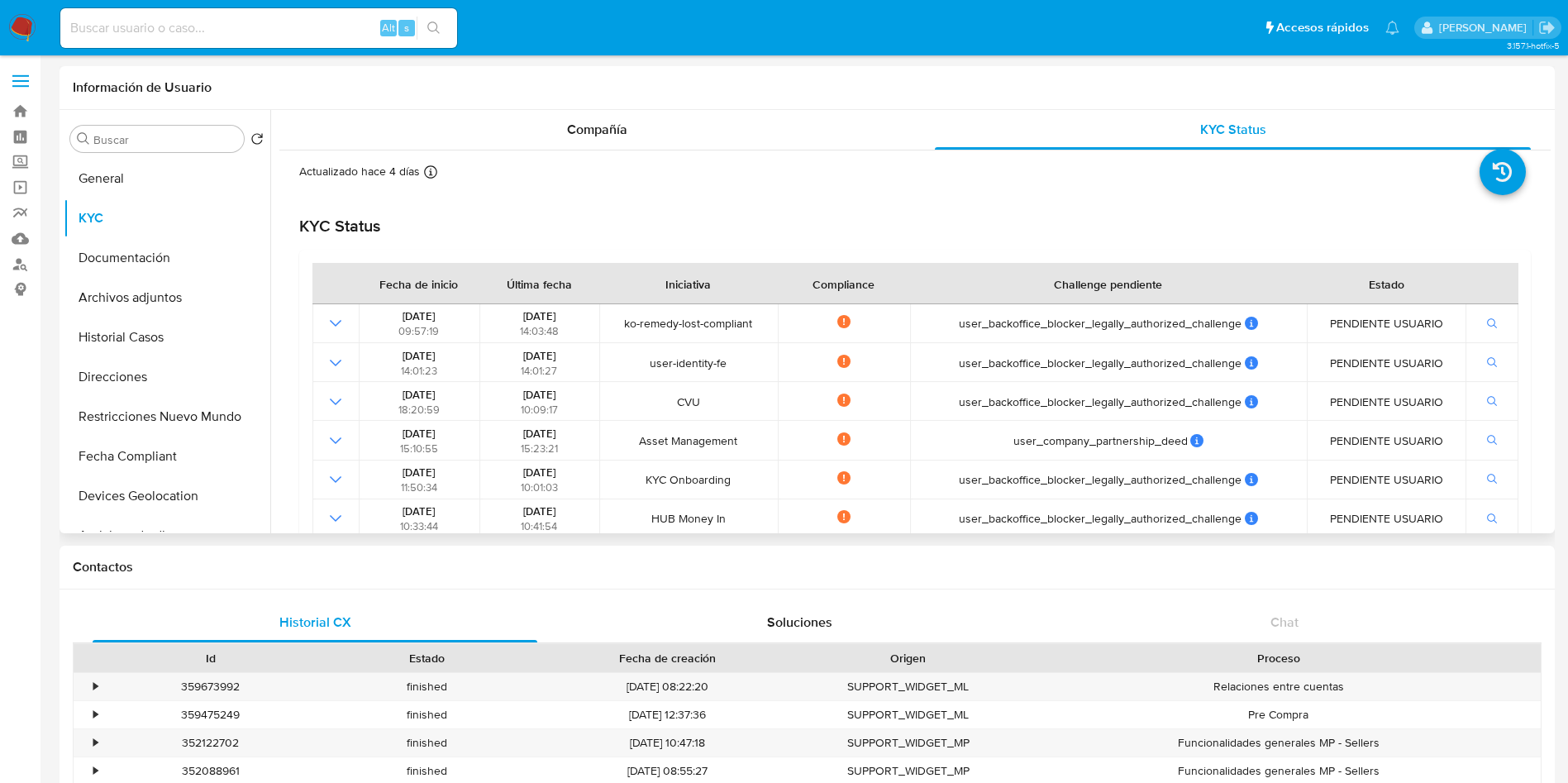
drag, startPoint x: 579, startPoint y: 137, endPoint x: 546, endPoint y: 164, distance: 42.6
click at [579, 136] on span "Compañía" at bounding box center [597, 130] width 60 height 19
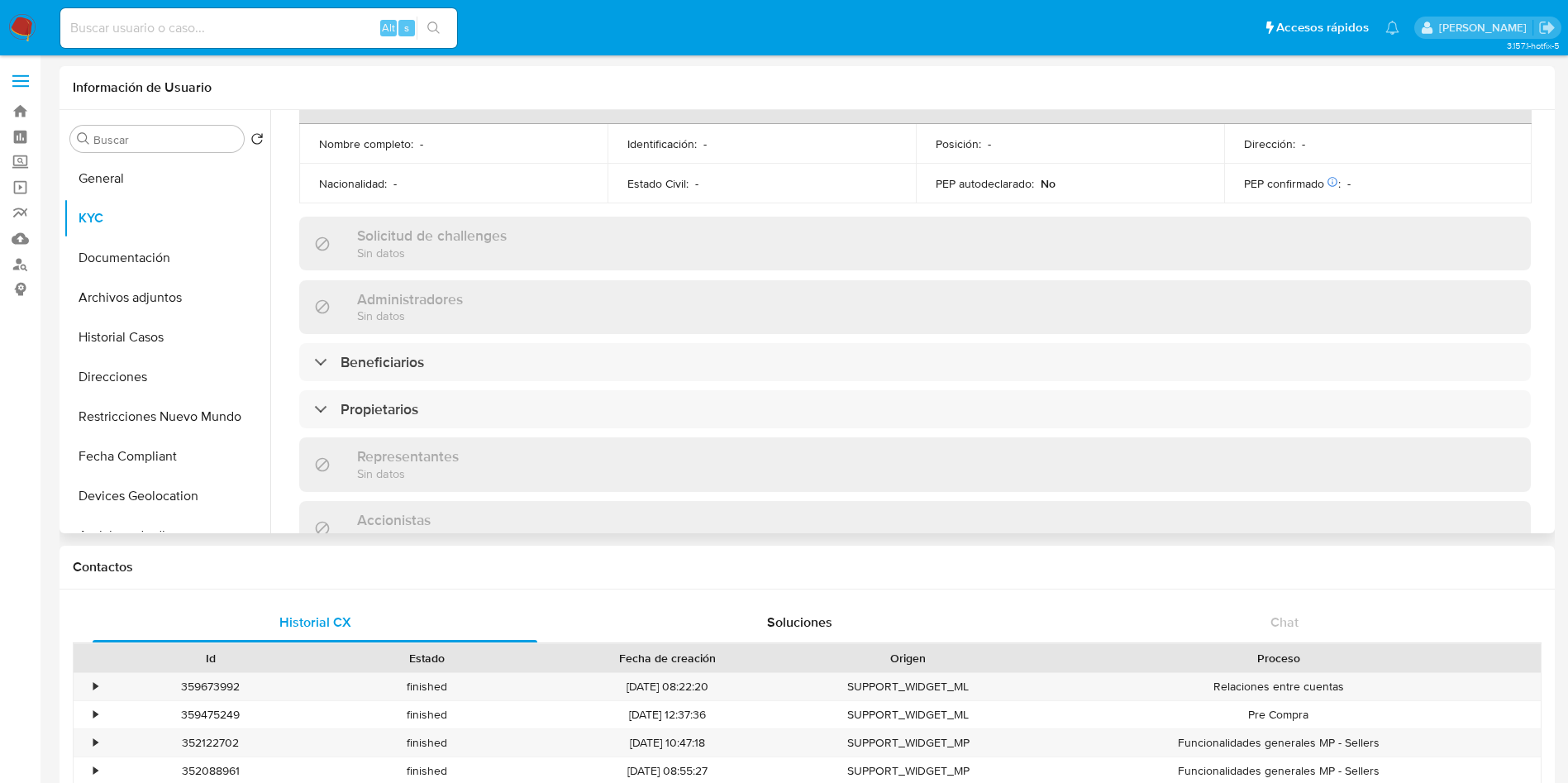
scroll to position [744, 0]
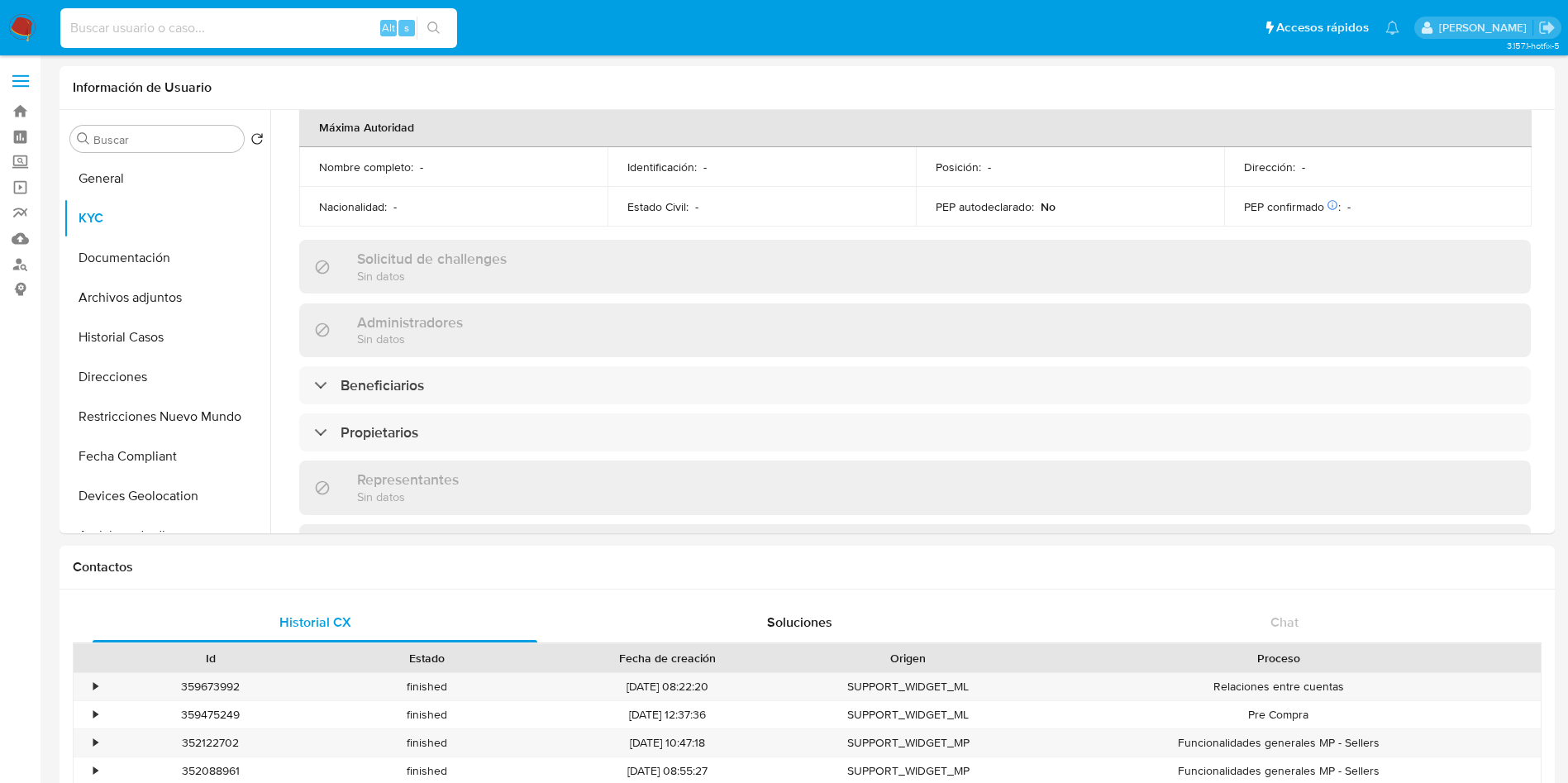
click at [131, 25] on input at bounding box center [258, 28] width 397 height 21
paste input "318797359"
type input "318797359"
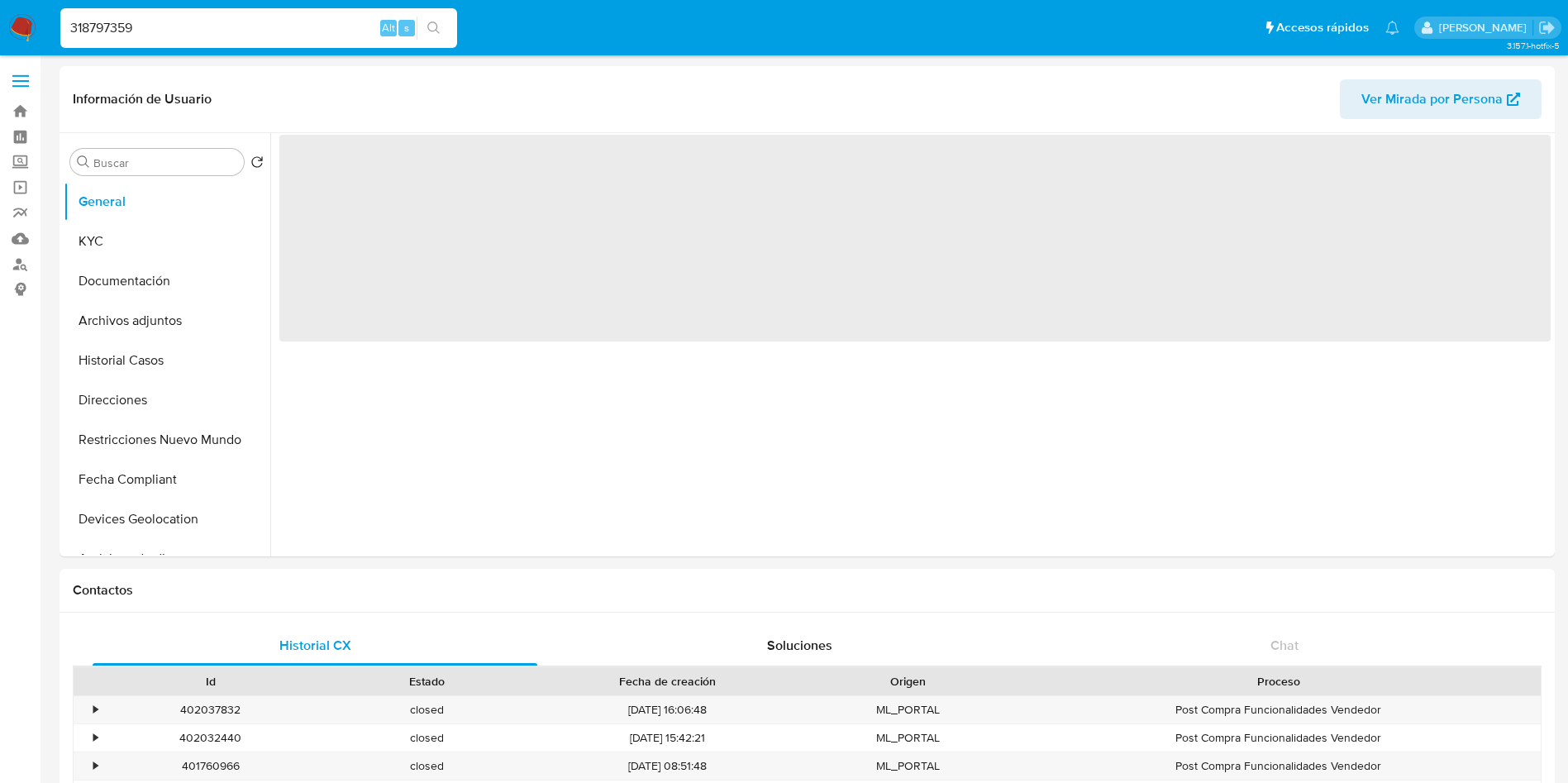
select select "10"
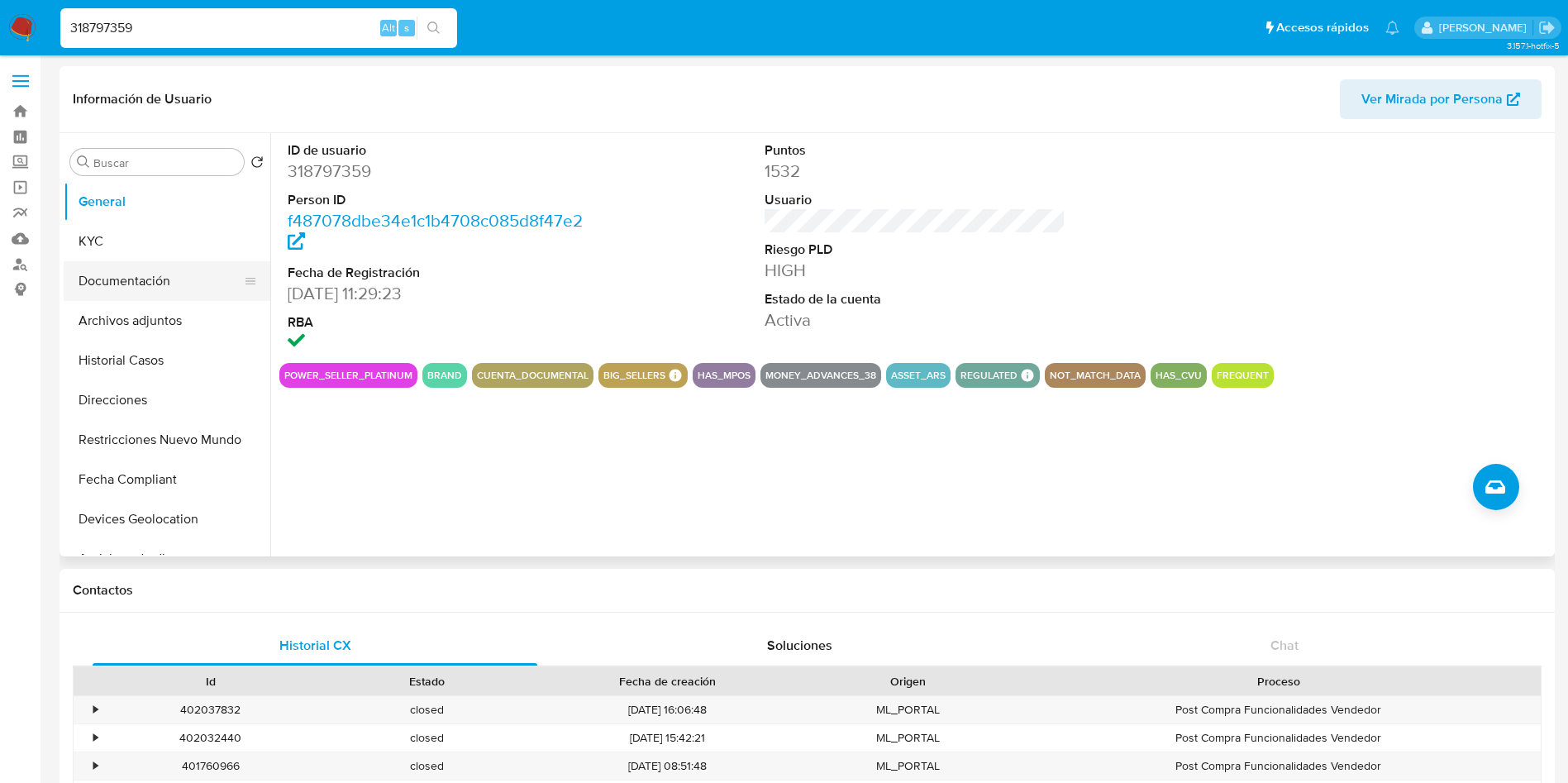
click at [98, 265] on button "Documentación" at bounding box center [160, 280] width 193 height 40
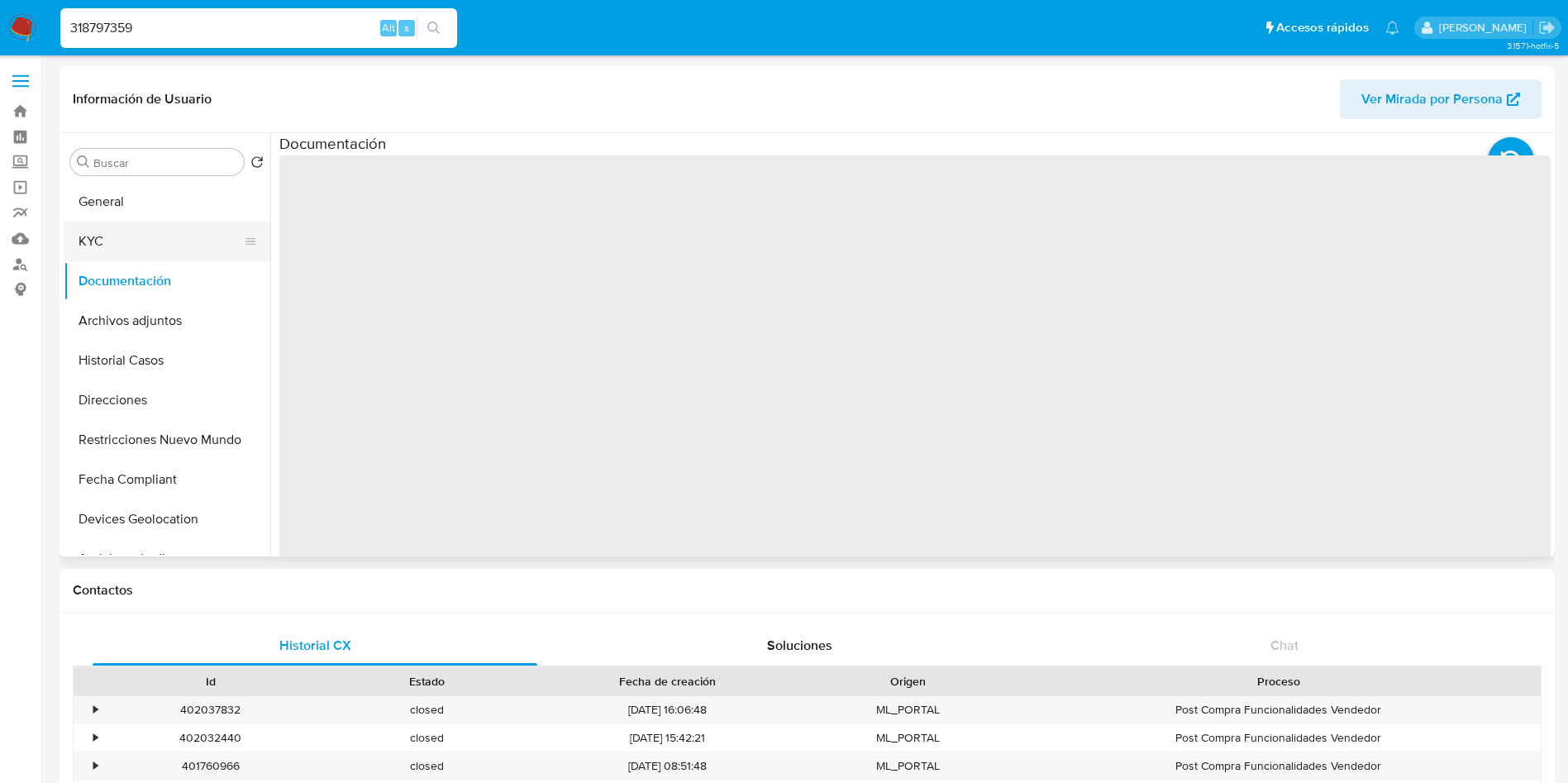
click at [114, 245] on button "KYC" at bounding box center [160, 241] width 193 height 40
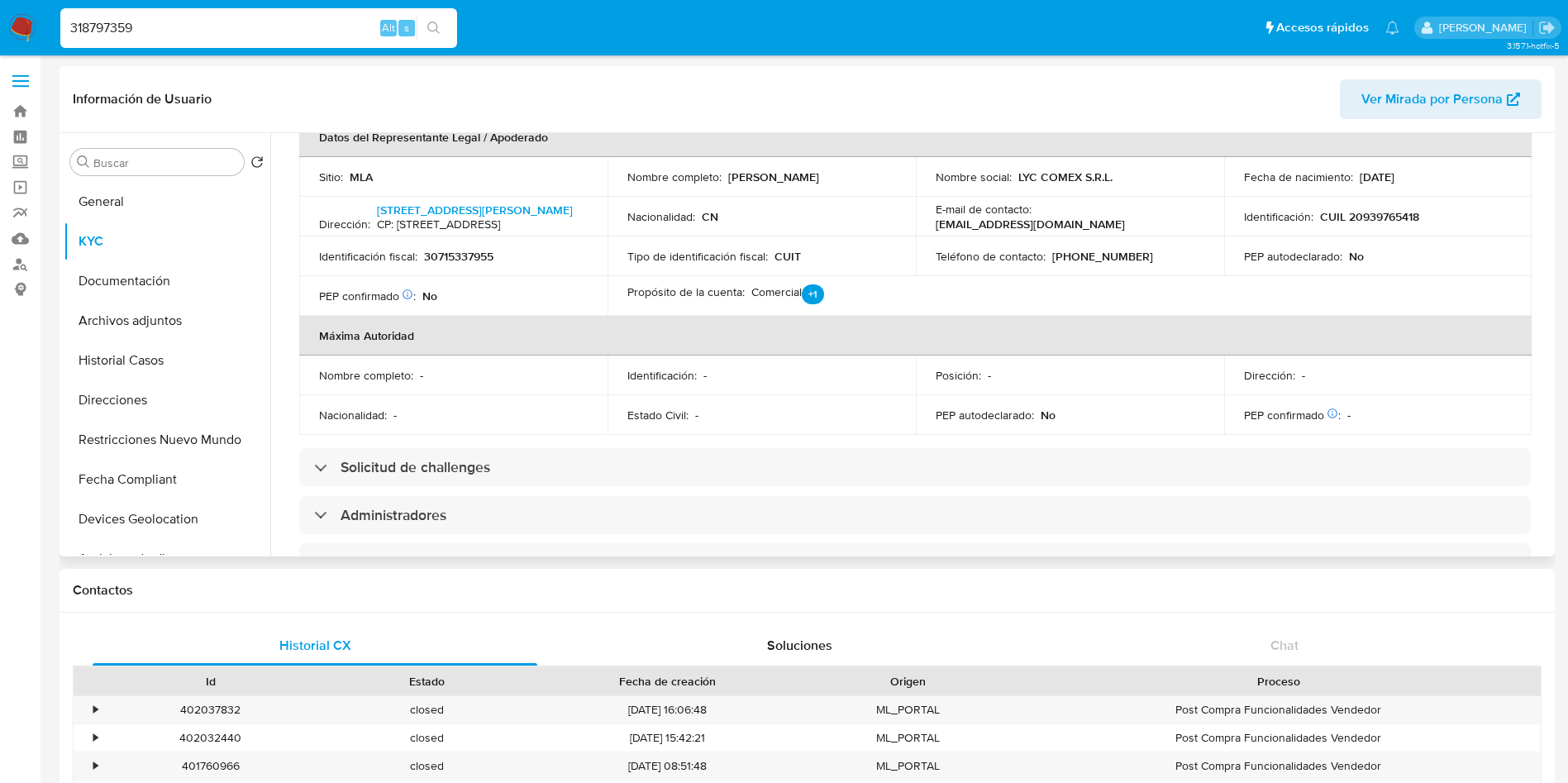
scroll to position [620, 0]
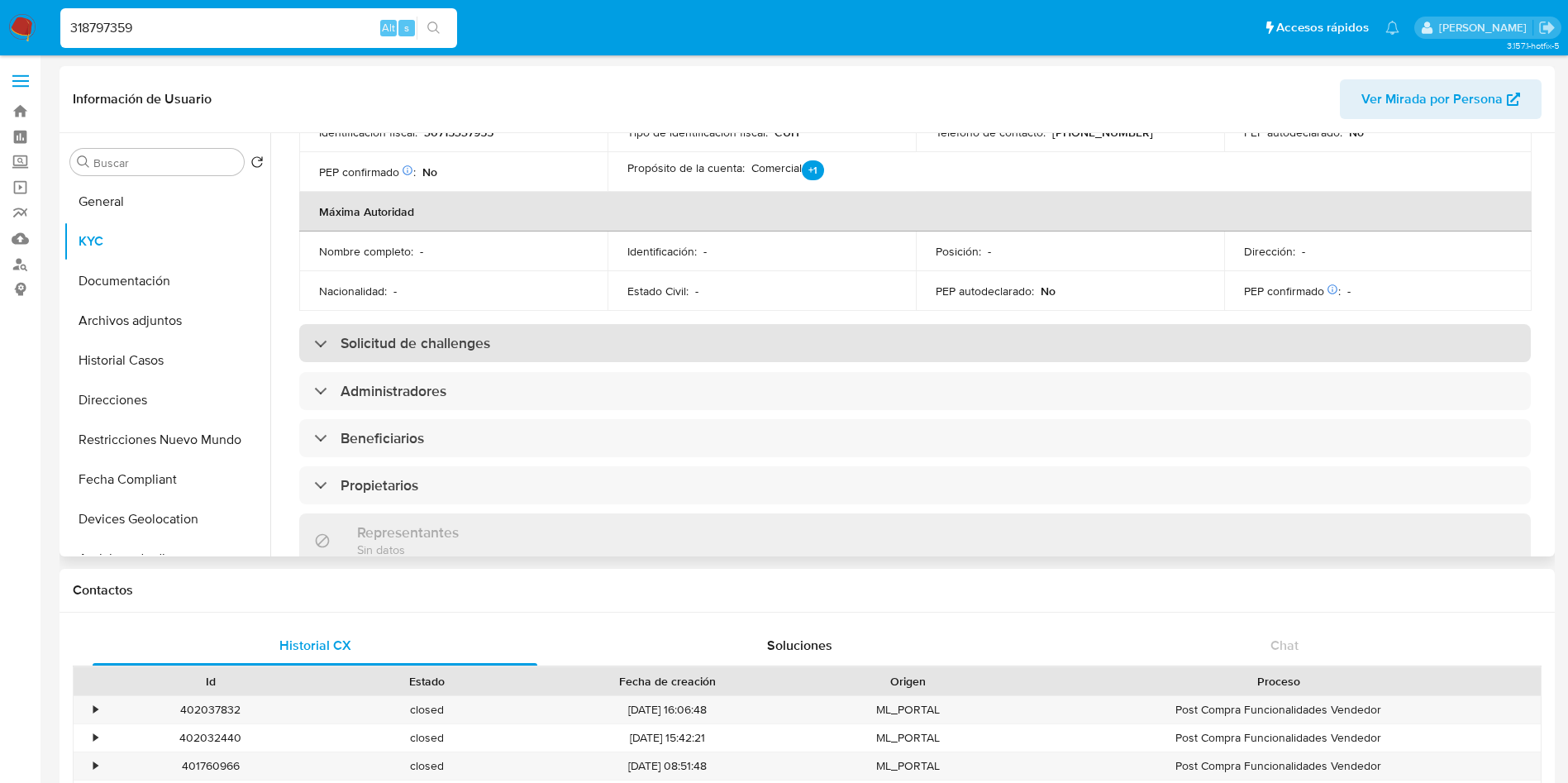
click at [459, 352] on h3 "Solicitud de challenges" at bounding box center [415, 343] width 149 height 18
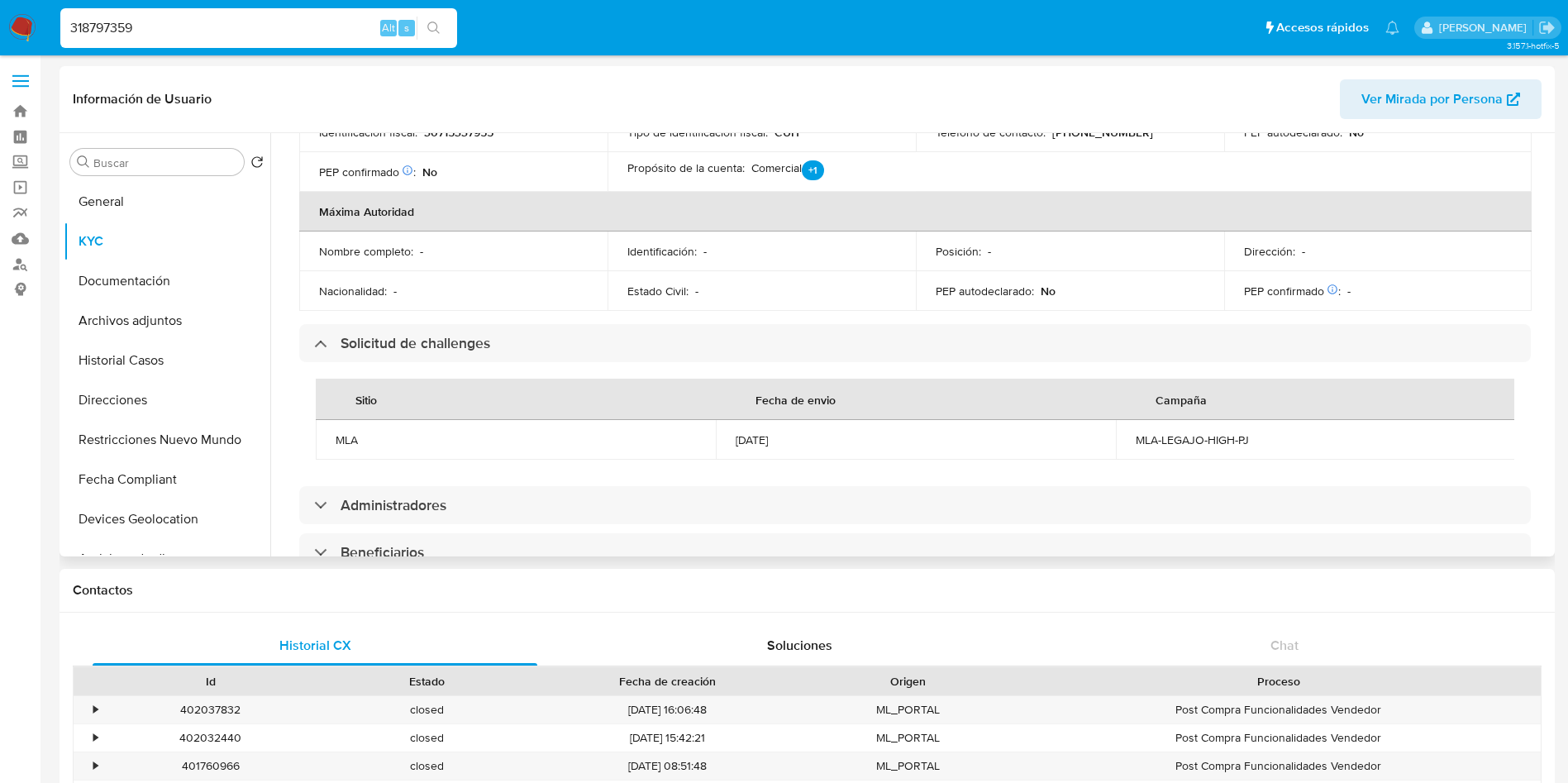
drag, startPoint x: 728, startPoint y: 475, endPoint x: 805, endPoint y: 468, distance: 77.3
click at [805, 460] on td "16/07/2024" at bounding box center [916, 440] width 400 height 40
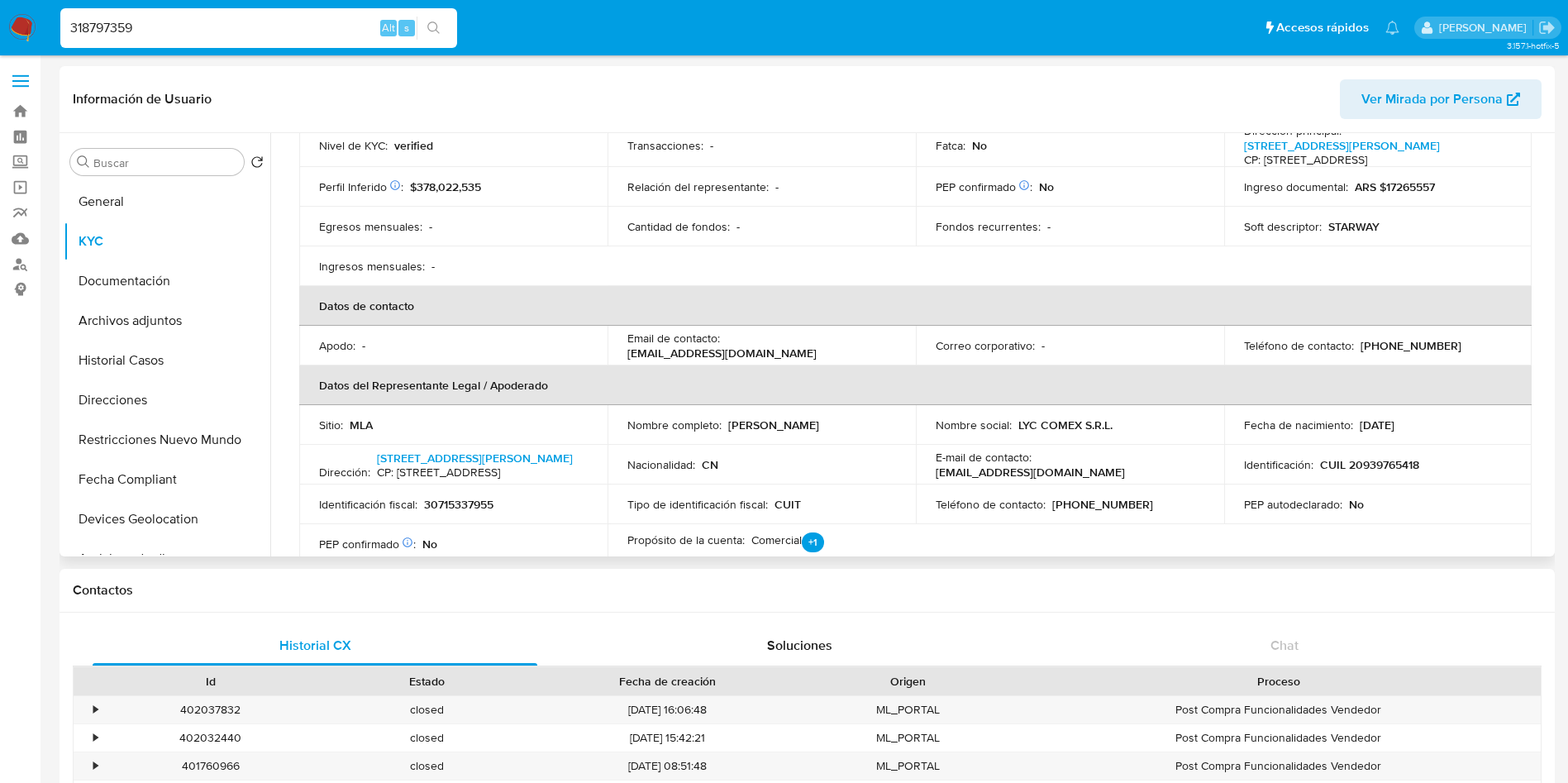
scroll to position [0, 0]
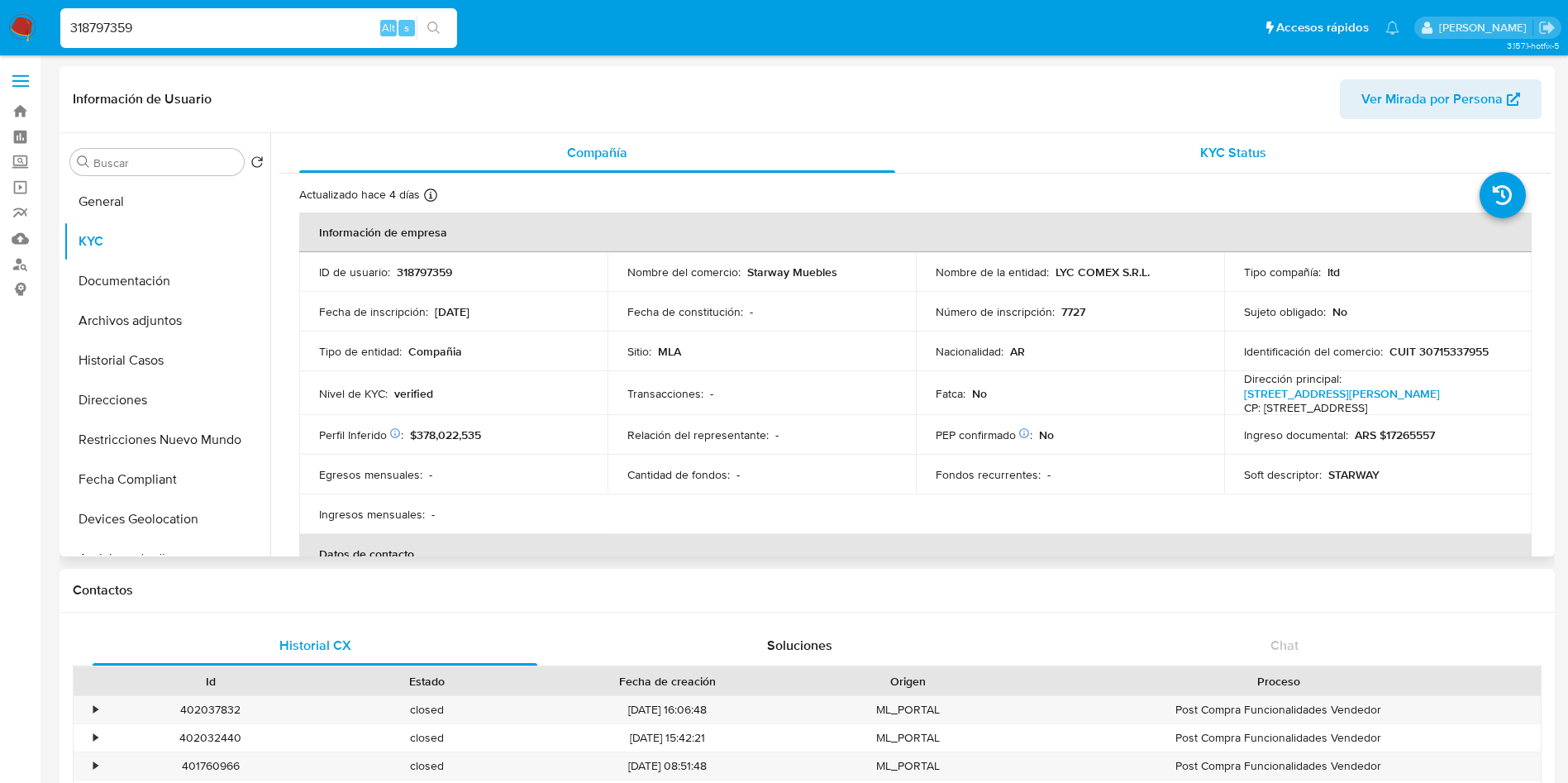
click at [1213, 147] on span "KYC Status" at bounding box center [1233, 152] width 66 height 19
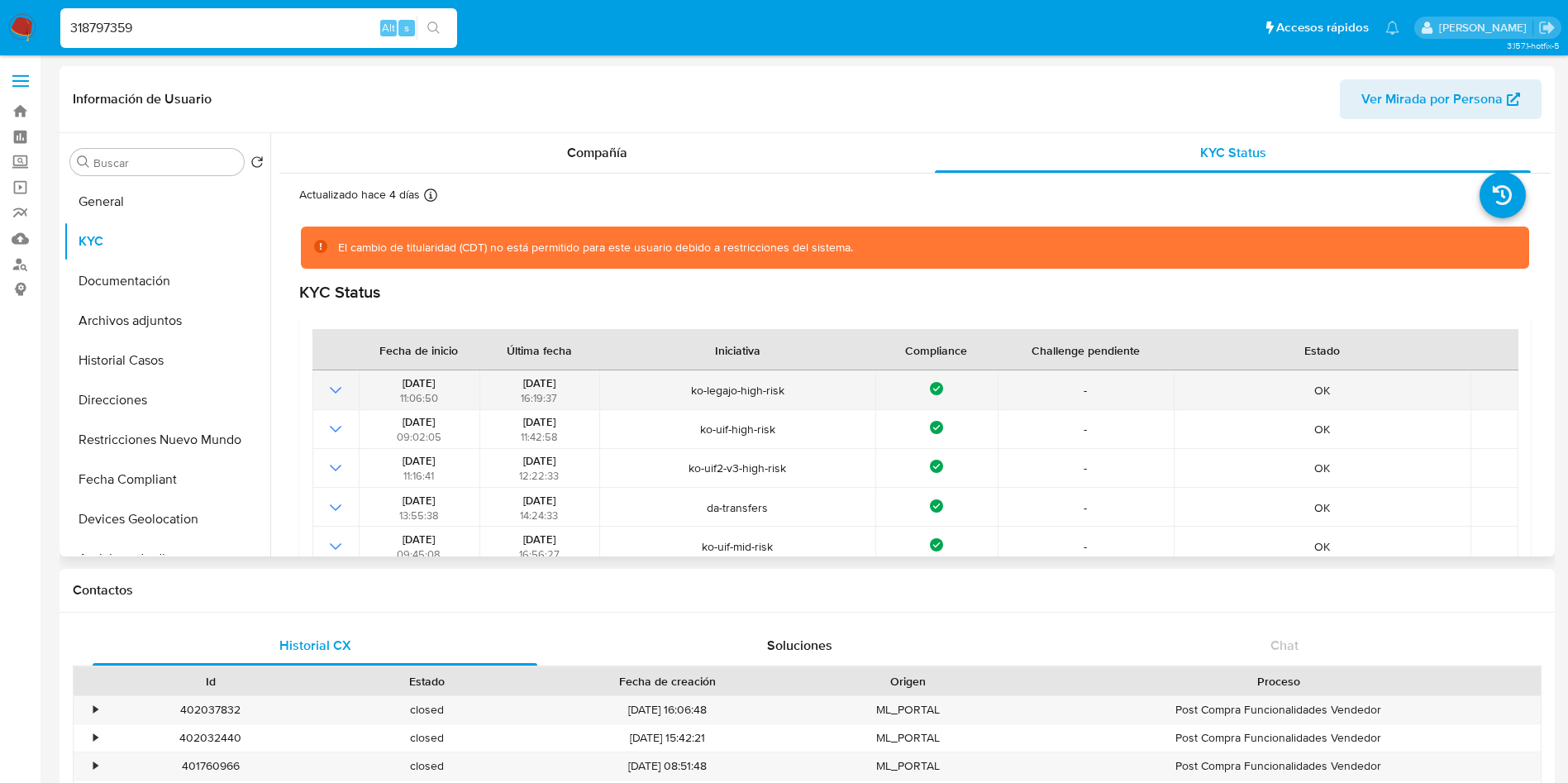
drag, startPoint x: 503, startPoint y: 381, endPoint x: 576, endPoint y: 383, distance: 73.0
click at [576, 383] on div "04/08/2024 16:19:37" at bounding box center [539, 390] width 110 height 30
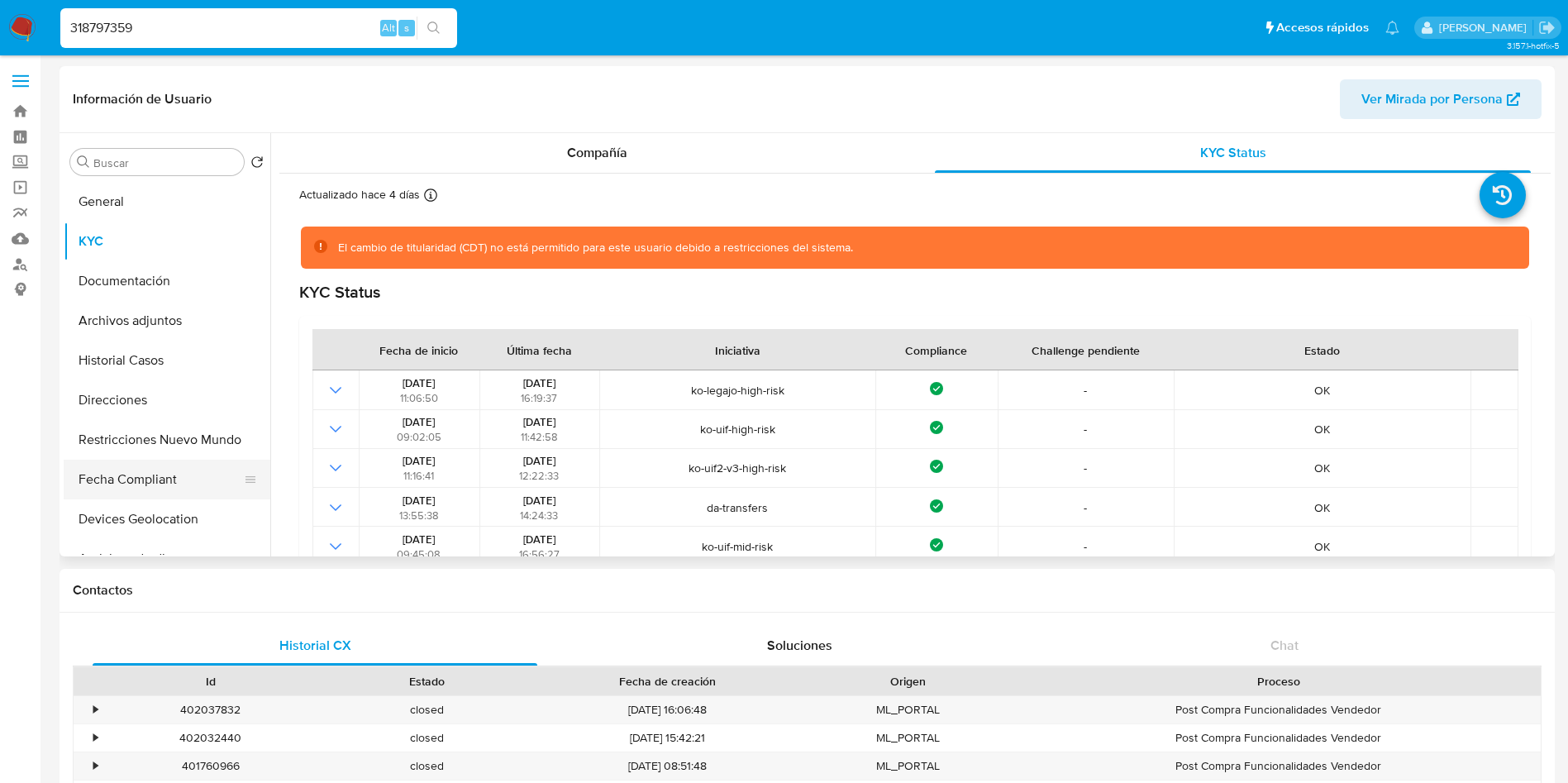
click at [148, 475] on button "Fecha Compliant" at bounding box center [160, 479] width 193 height 40
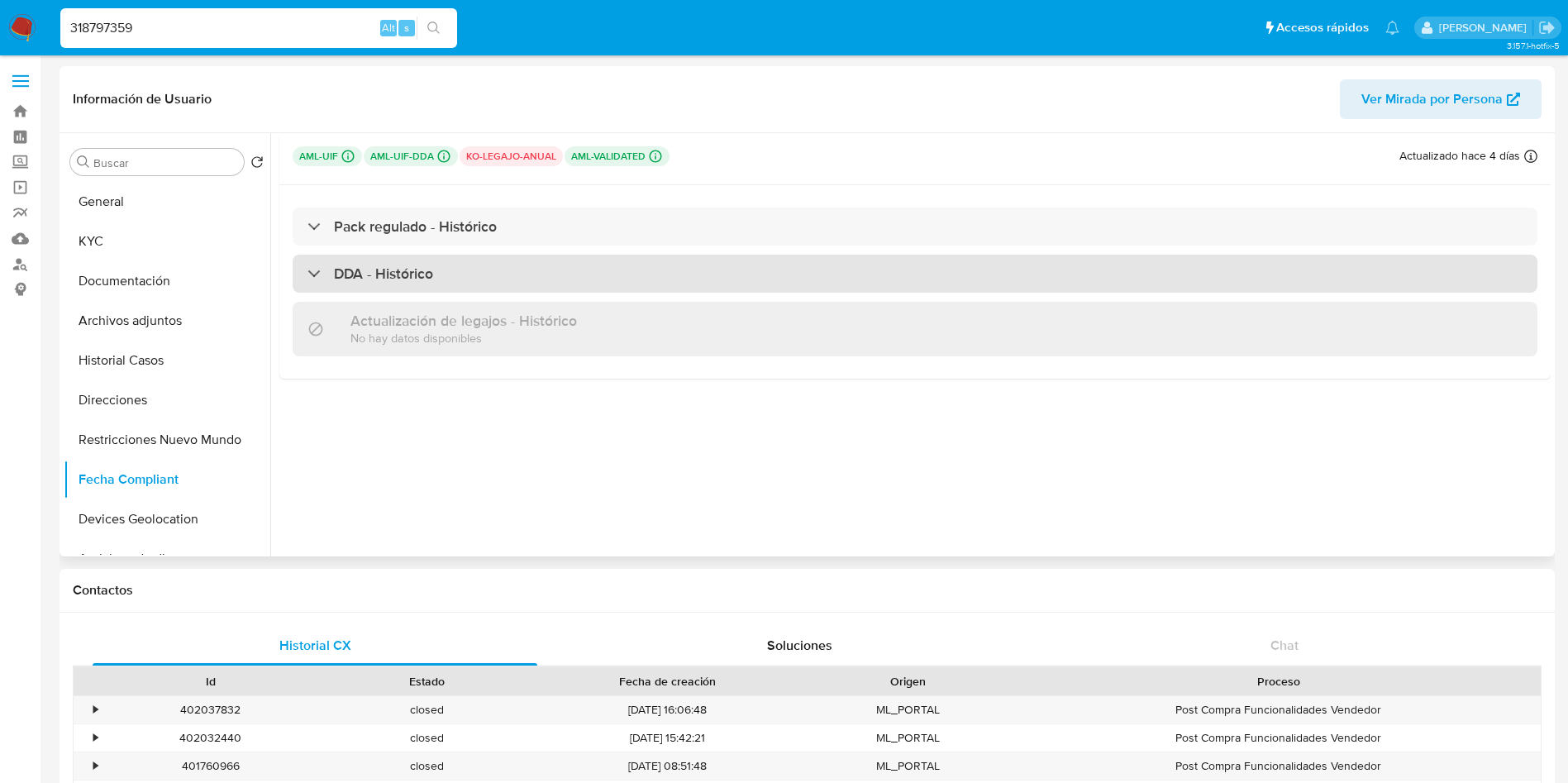
click at [435, 270] on div "DDA - Histórico" at bounding box center [915, 273] width 1245 height 38
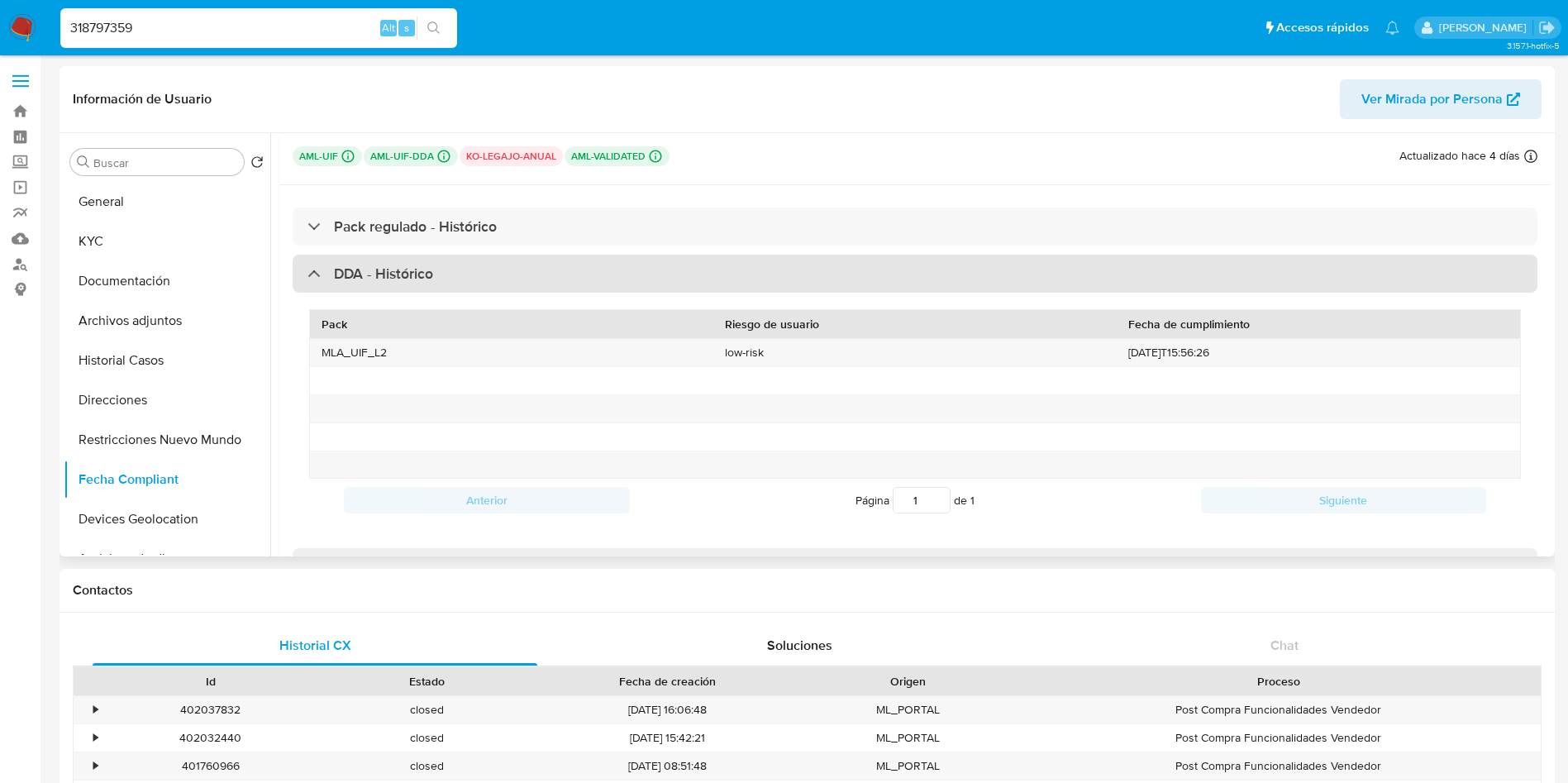
click at [421, 281] on h3 "DDA - Histórico" at bounding box center [383, 274] width 99 height 18
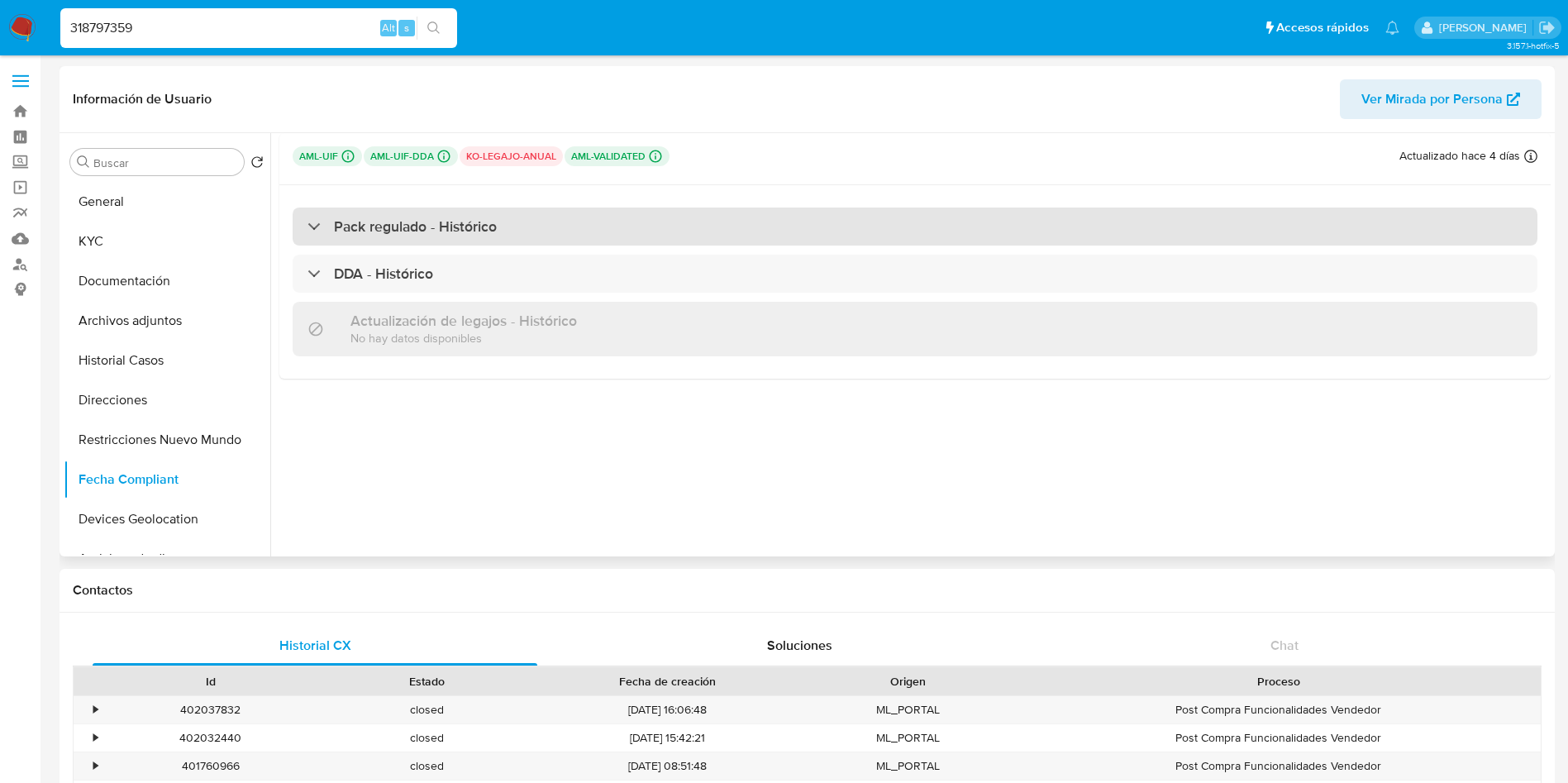
click at [430, 229] on h3 "Pack regulado - Histórico" at bounding box center [415, 226] width 163 height 18
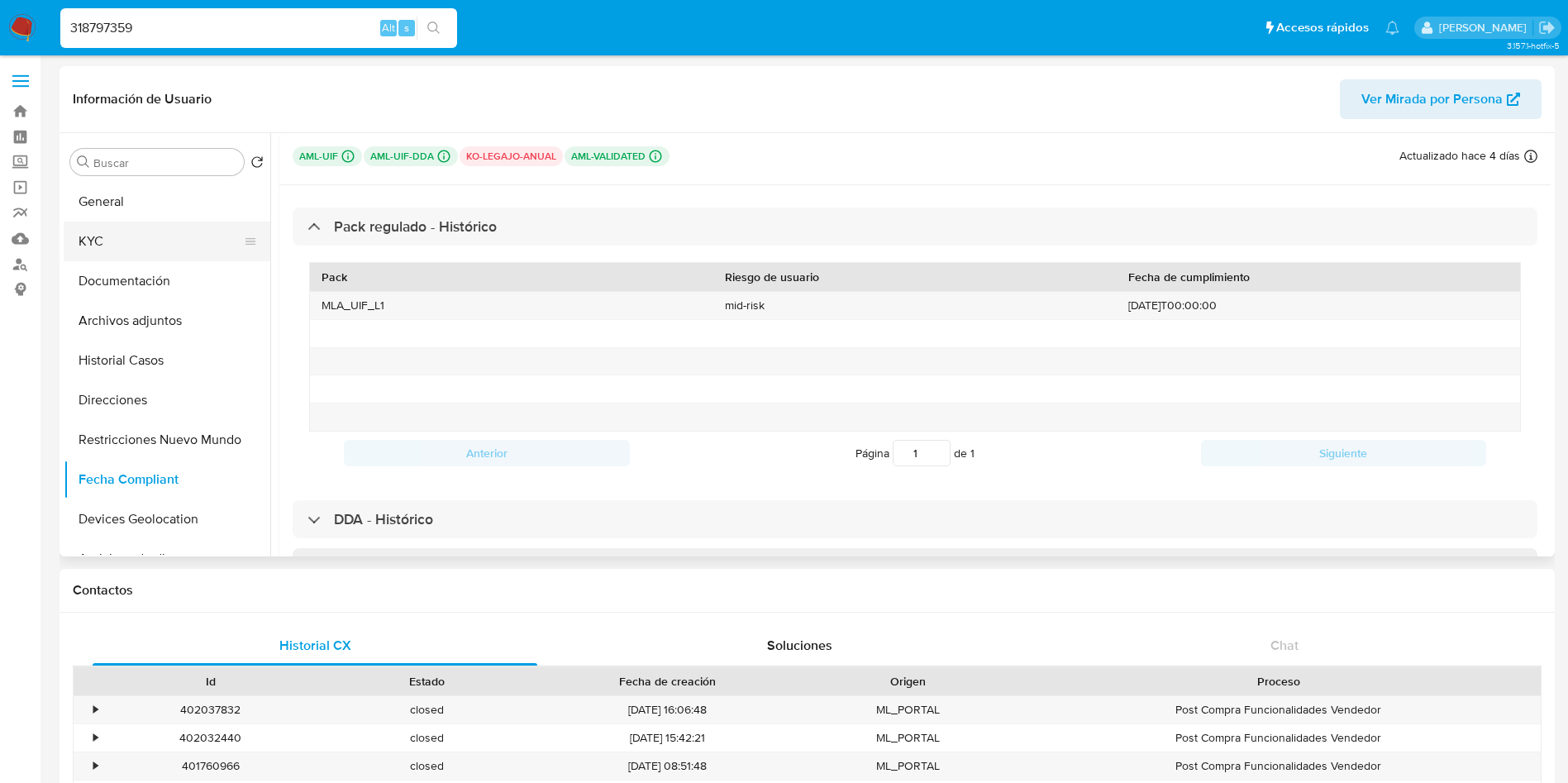
click at [162, 221] on button "KYC" at bounding box center [160, 241] width 193 height 40
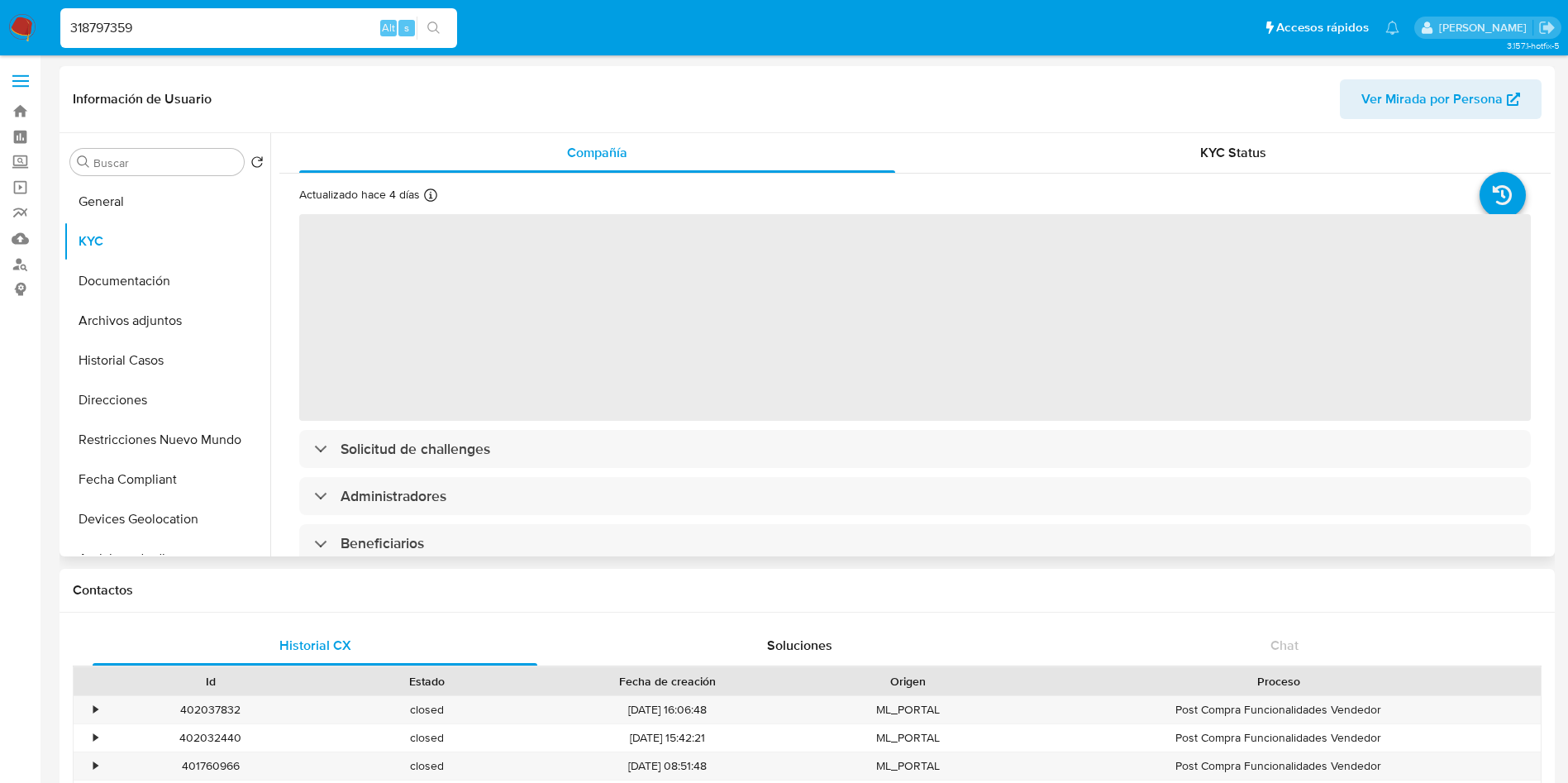
drag, startPoint x: 1192, startPoint y: 159, endPoint x: 1157, endPoint y: 211, distance: 62.7
click at [1192, 160] on div "KYC Status" at bounding box center [1232, 152] width 596 height 40
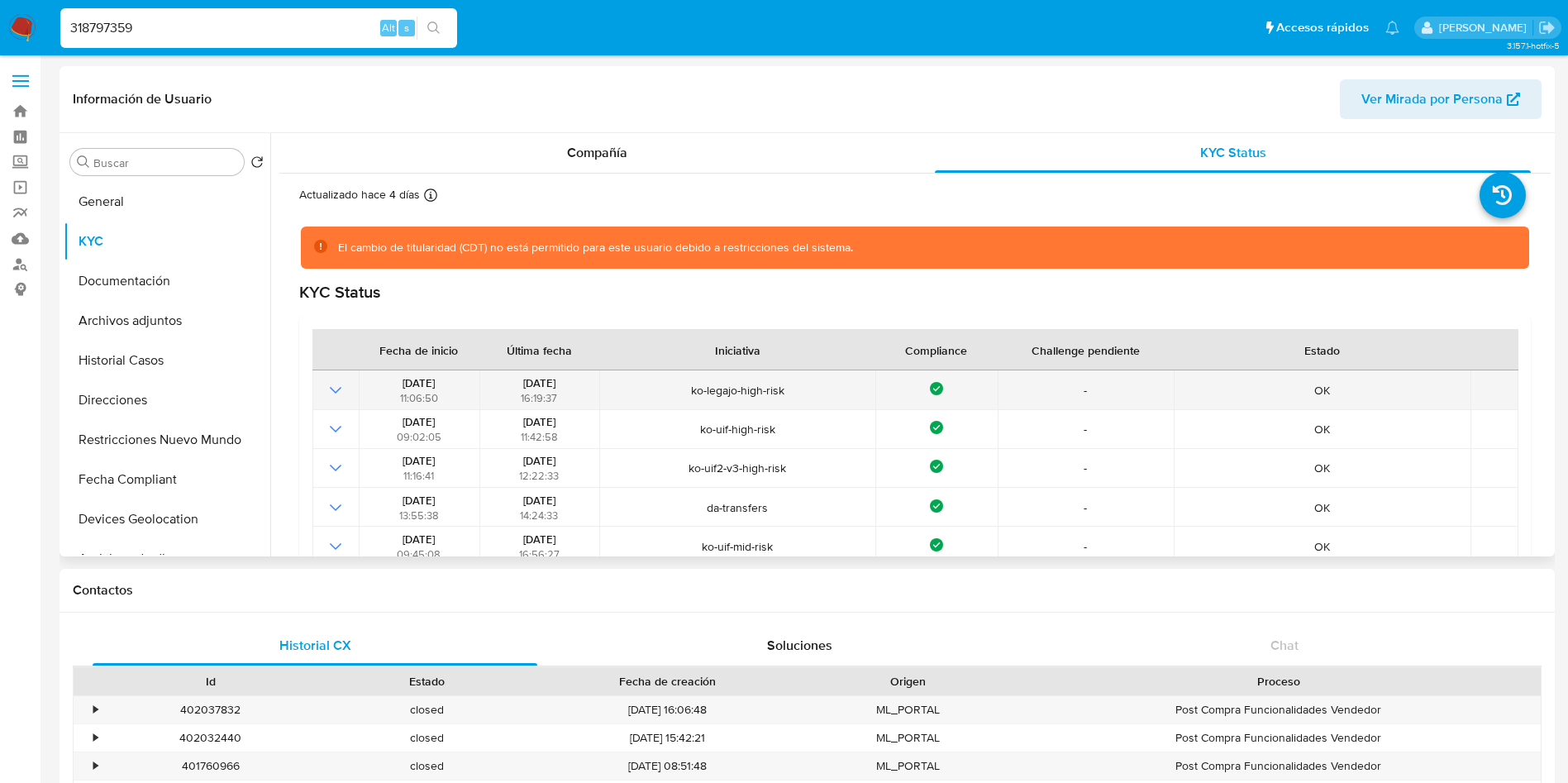
drag, startPoint x: 506, startPoint y: 378, endPoint x: 576, endPoint y: 376, distance: 70.0
click at [576, 376] on div "04/08/2024 16:19:37" at bounding box center [539, 390] width 110 height 30
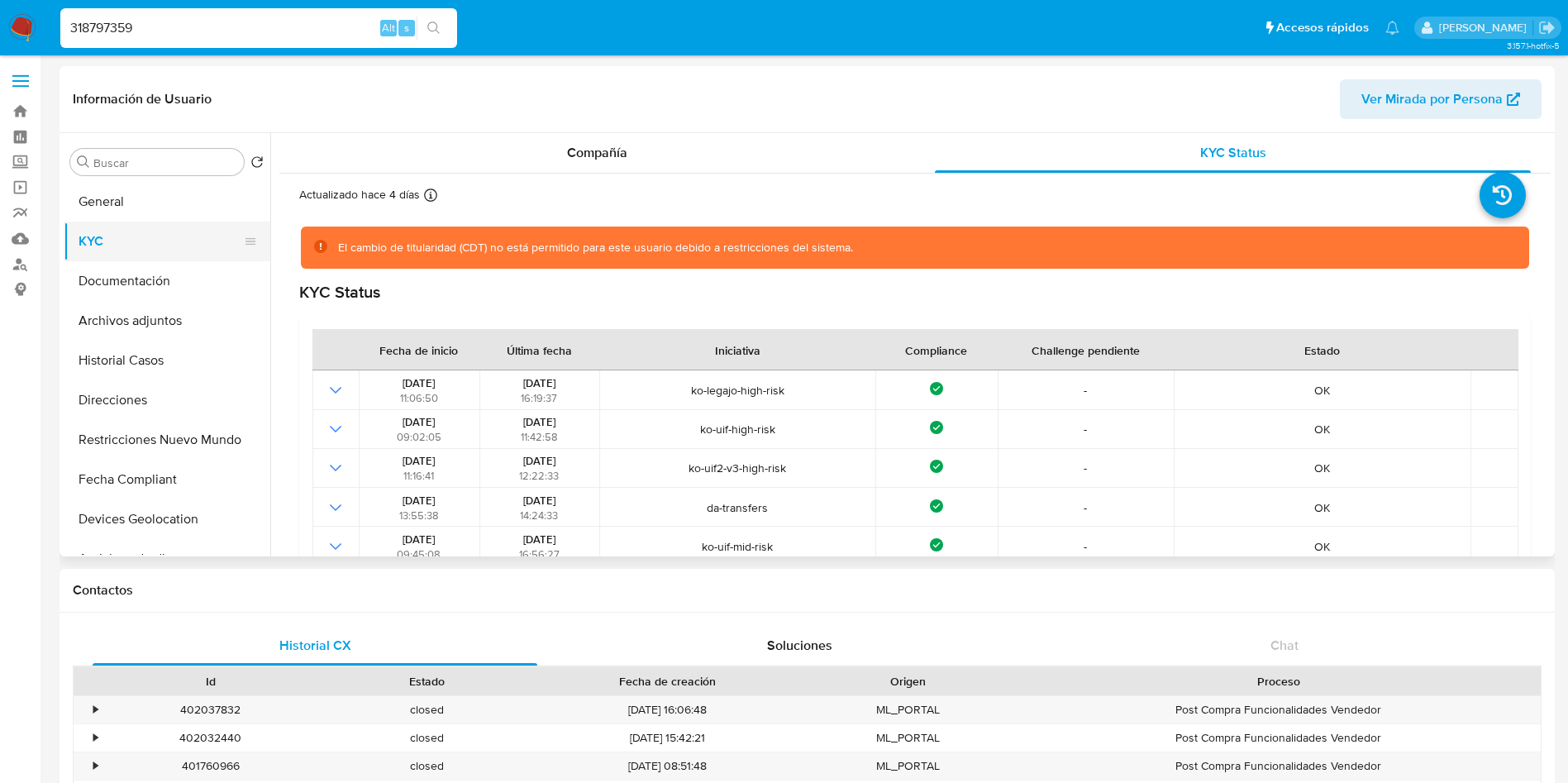
click at [114, 232] on button "KYC" at bounding box center [160, 241] width 193 height 40
click at [124, 481] on button "Fecha Compliant" at bounding box center [160, 479] width 193 height 40
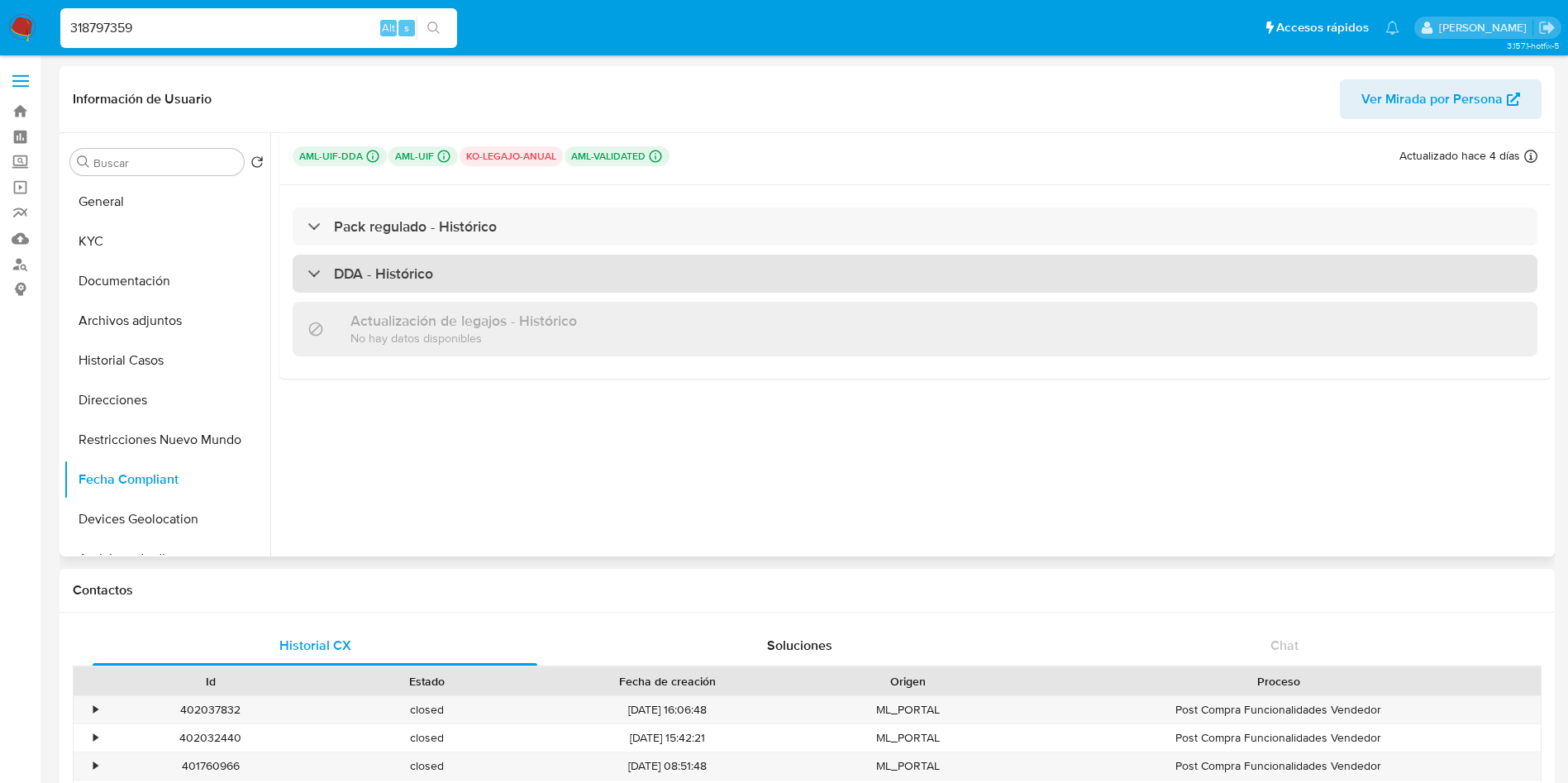
click at [405, 279] on h3 "DDA - Histórico" at bounding box center [383, 274] width 99 height 18
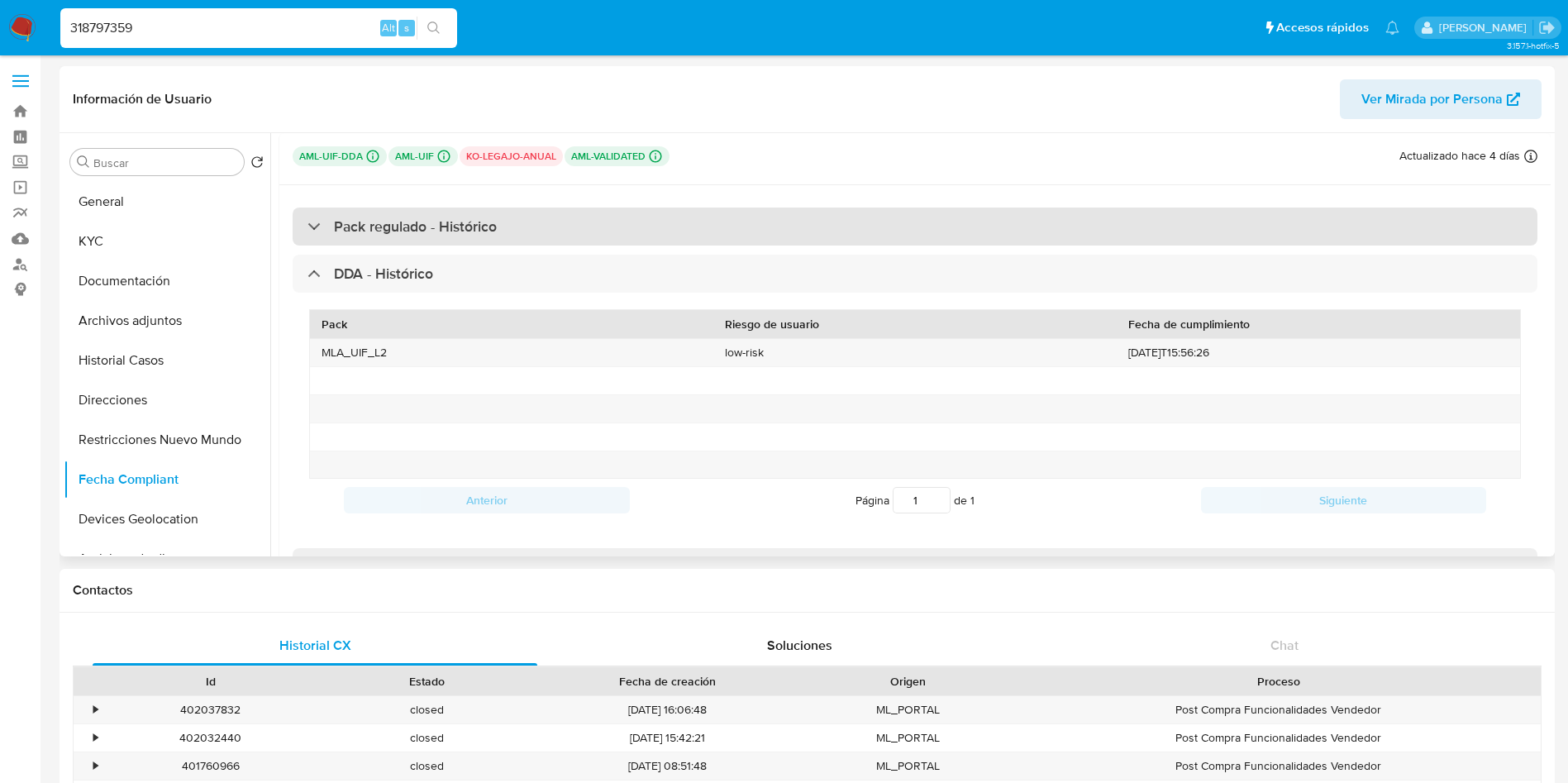
click at [415, 224] on h3 "Pack regulado - Histórico" at bounding box center [415, 226] width 163 height 18
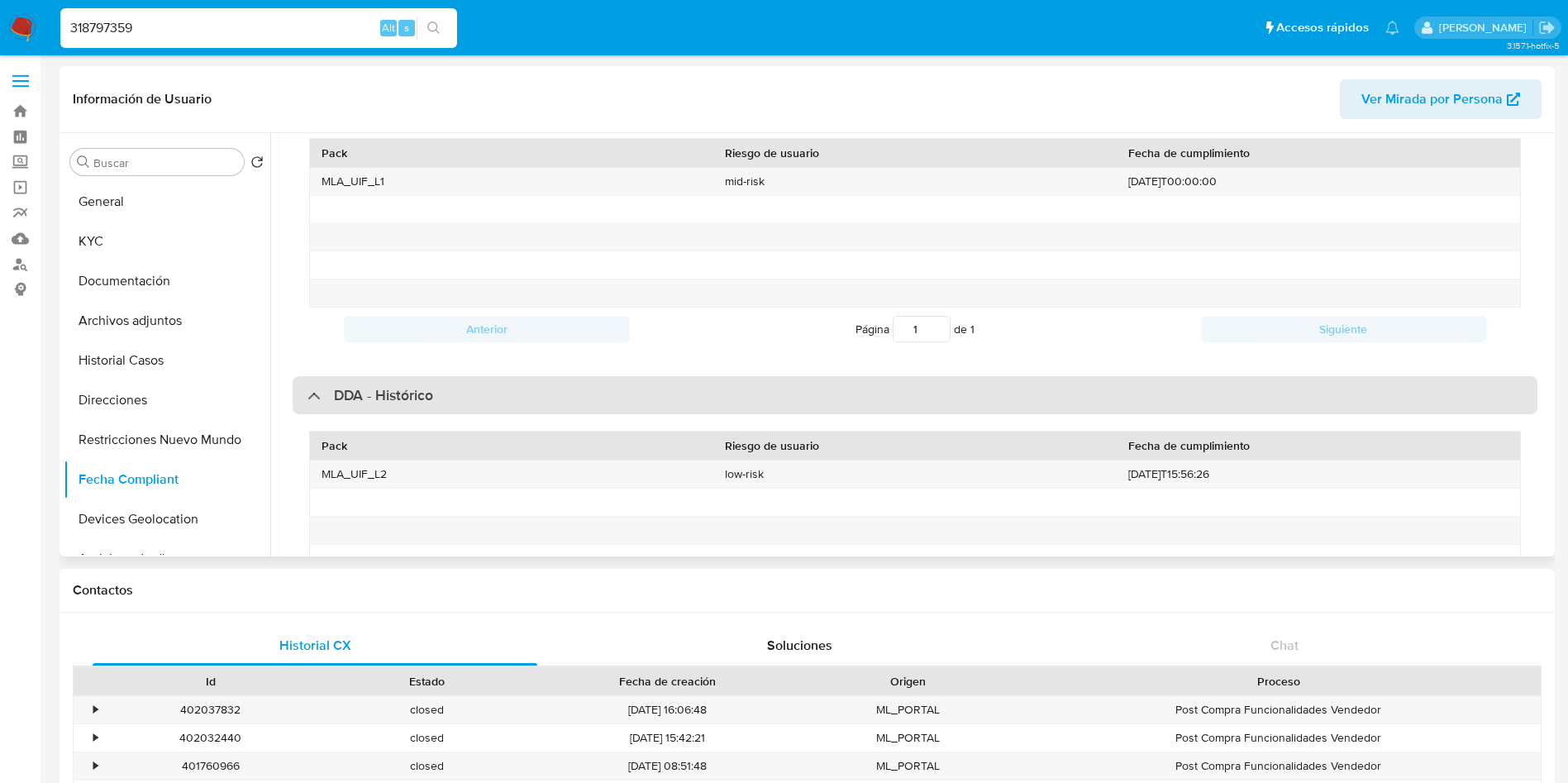
drag, startPoint x: 467, startPoint y: 407, endPoint x: 451, endPoint y: 431, distance: 28.8
click at [467, 408] on div "DDA - Histórico" at bounding box center [915, 395] width 1245 height 38
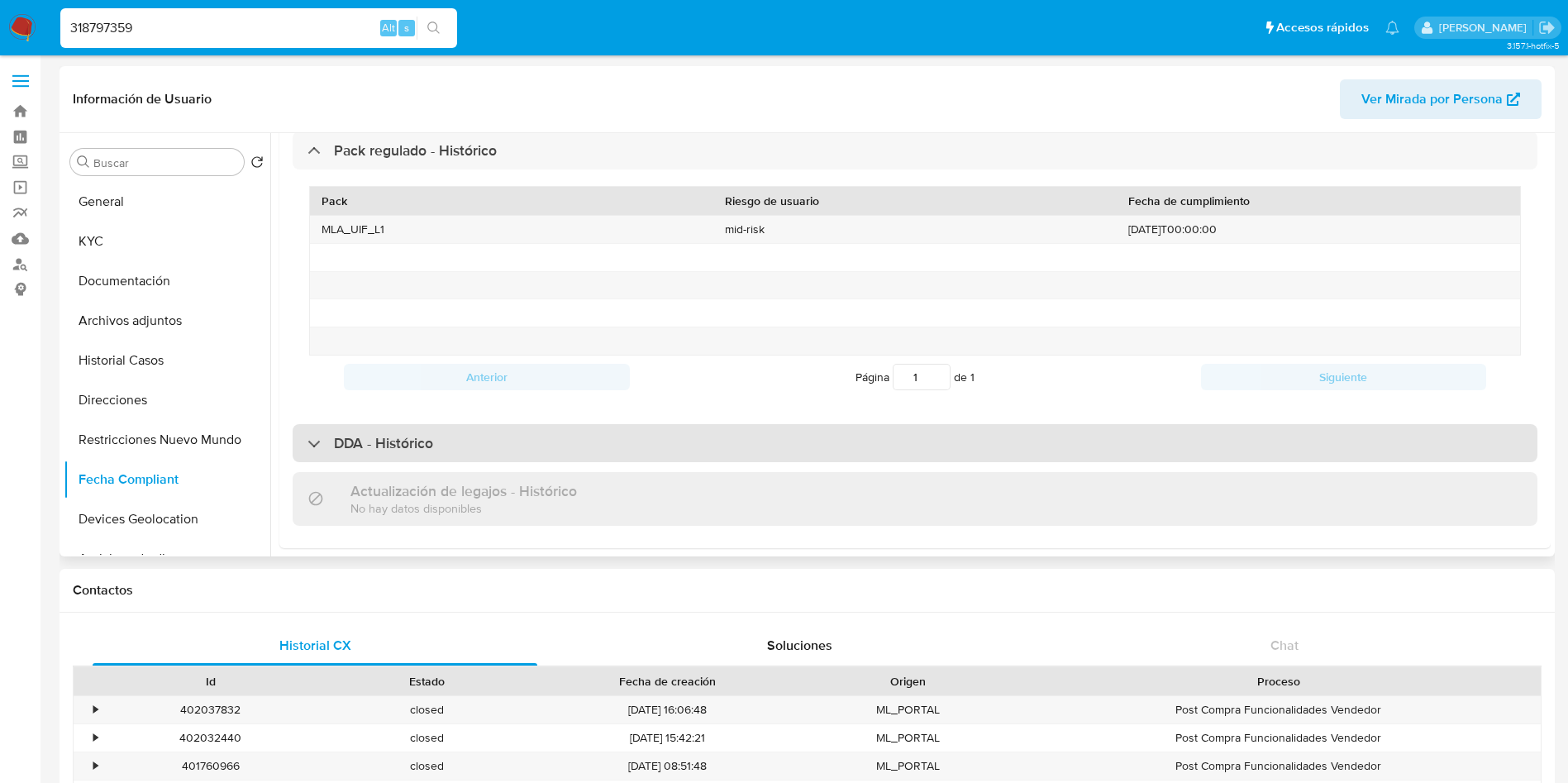
click at [443, 441] on div "DDA - Histórico" at bounding box center [915, 442] width 1245 height 38
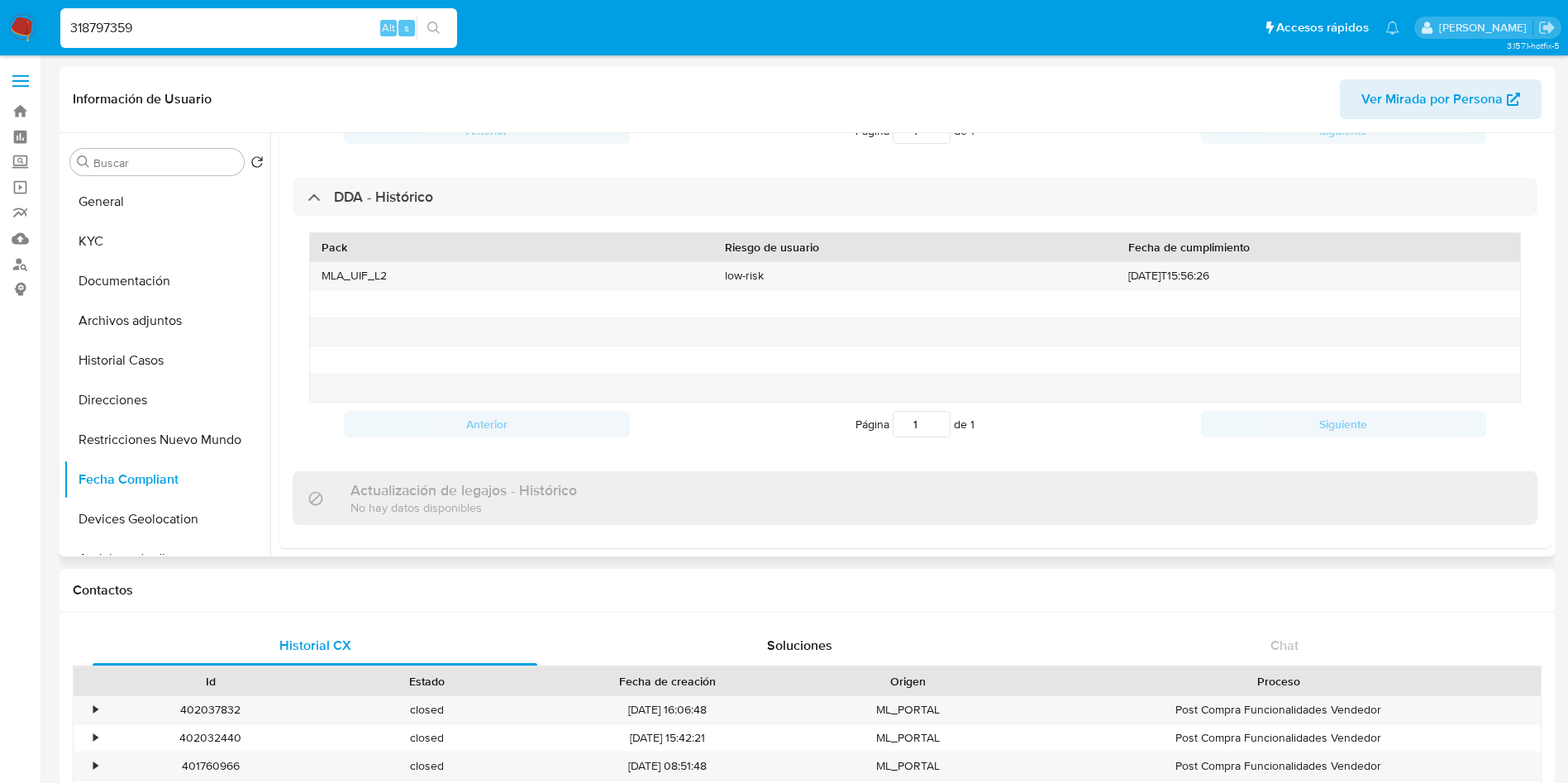
scroll to position [0, 0]
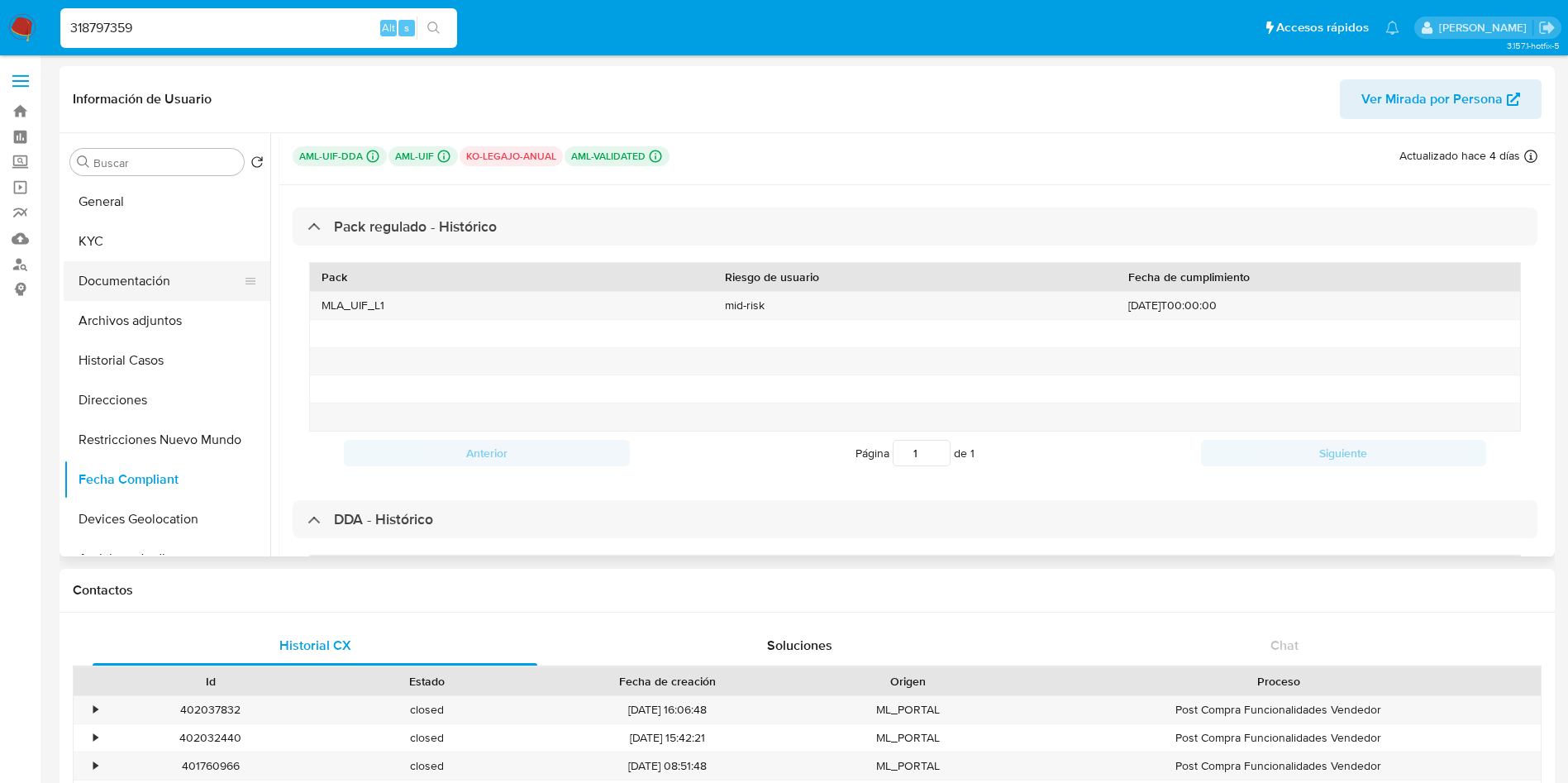
click at [120, 268] on button "Documentación" at bounding box center [160, 280] width 193 height 40
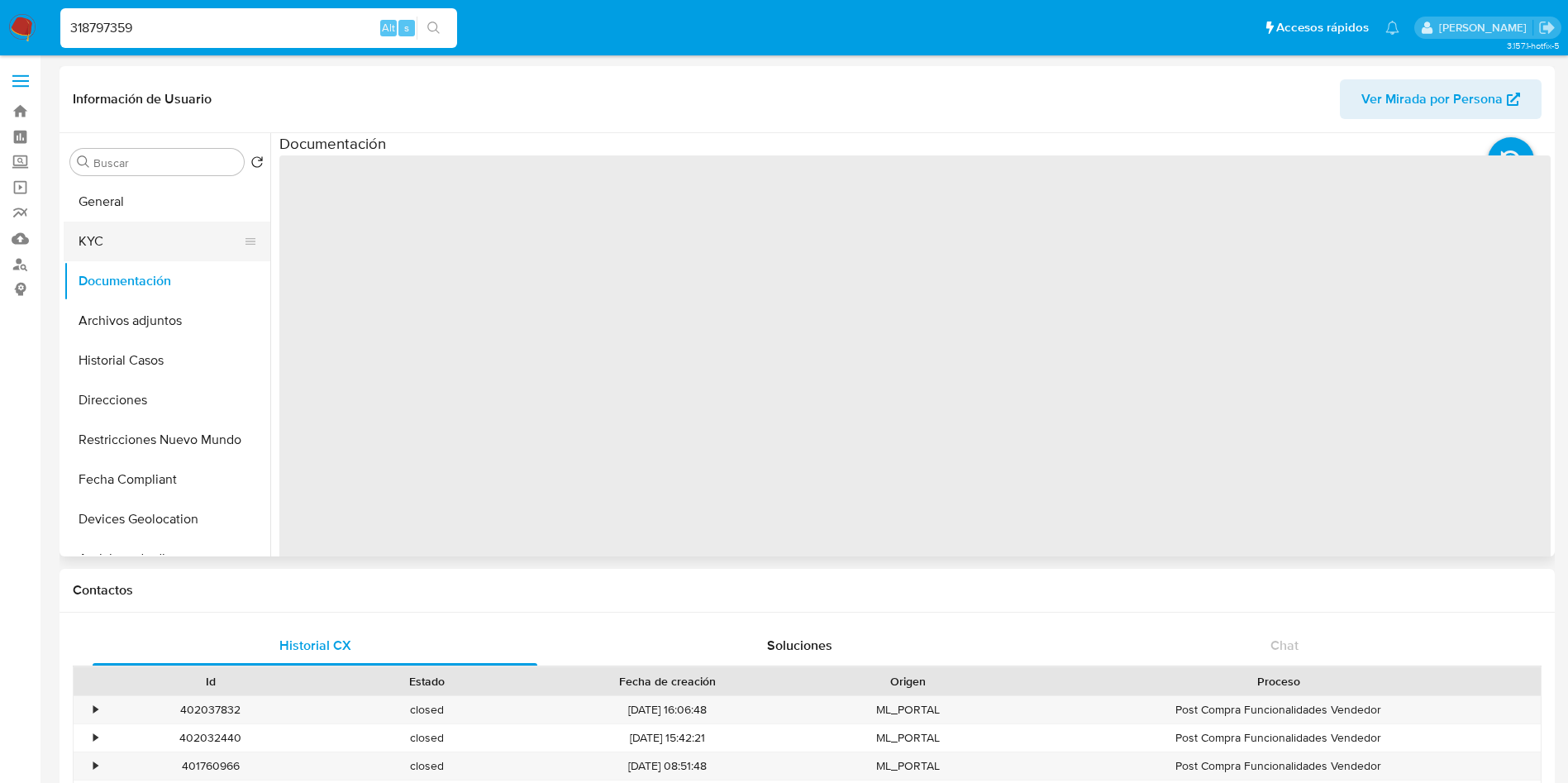
click at [126, 252] on button "KYC" at bounding box center [160, 241] width 193 height 40
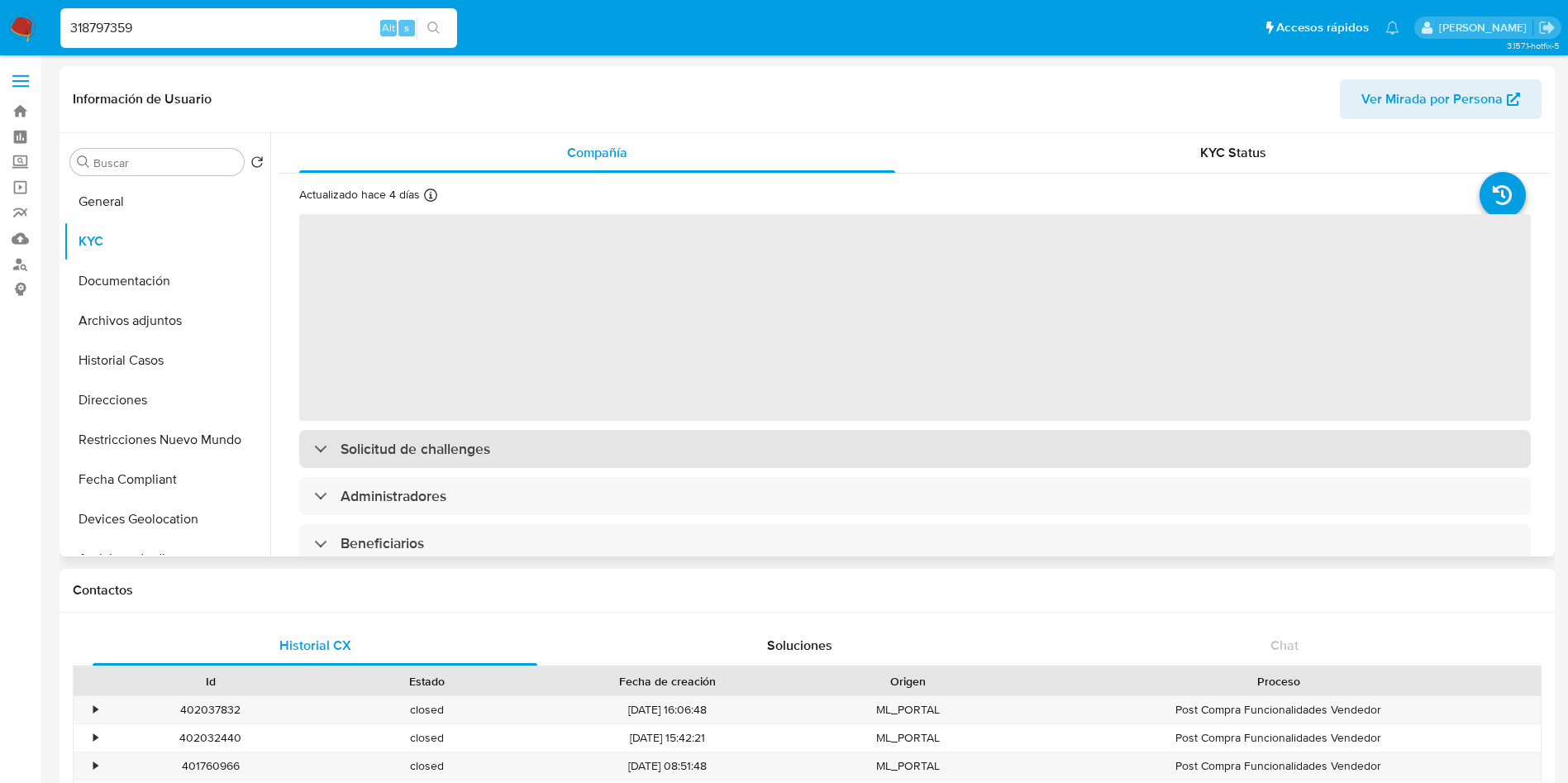
click at [444, 443] on h3 "Solicitud de challenges" at bounding box center [415, 448] width 149 height 18
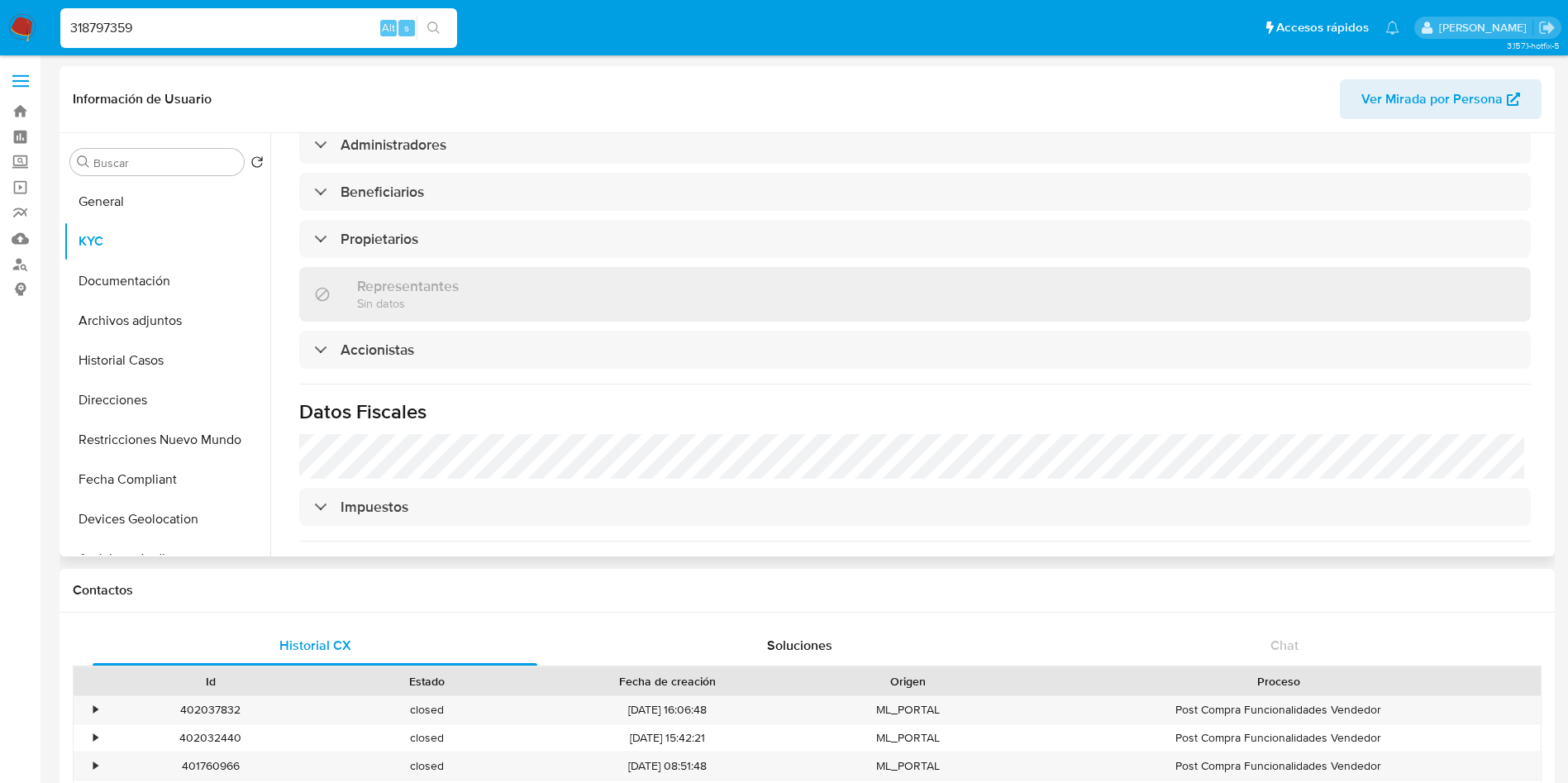
scroll to position [744, 0]
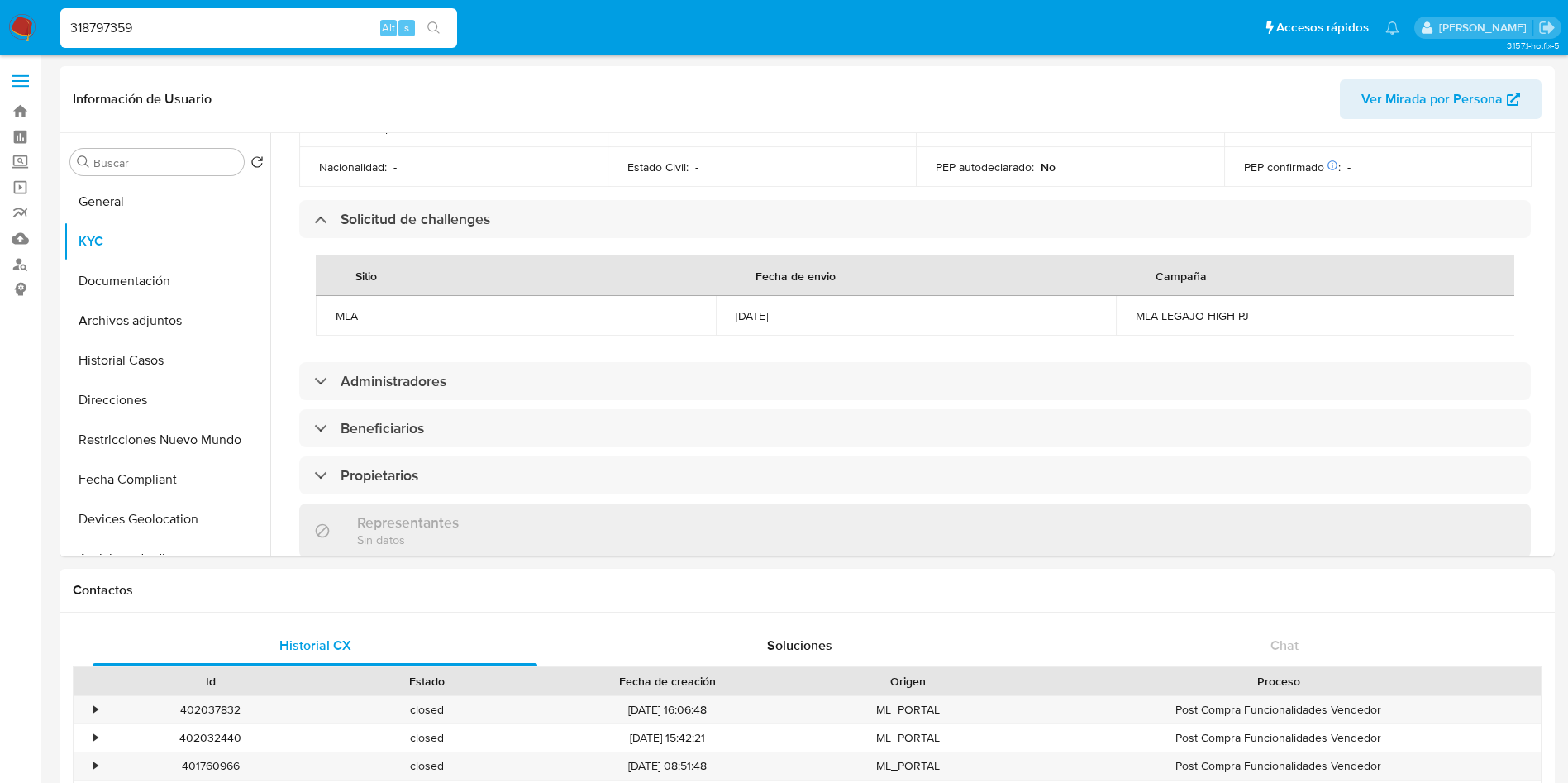
click at [215, 31] on input "318797359" at bounding box center [258, 28] width 397 height 21
paste input "128577788"
type input "128577788"
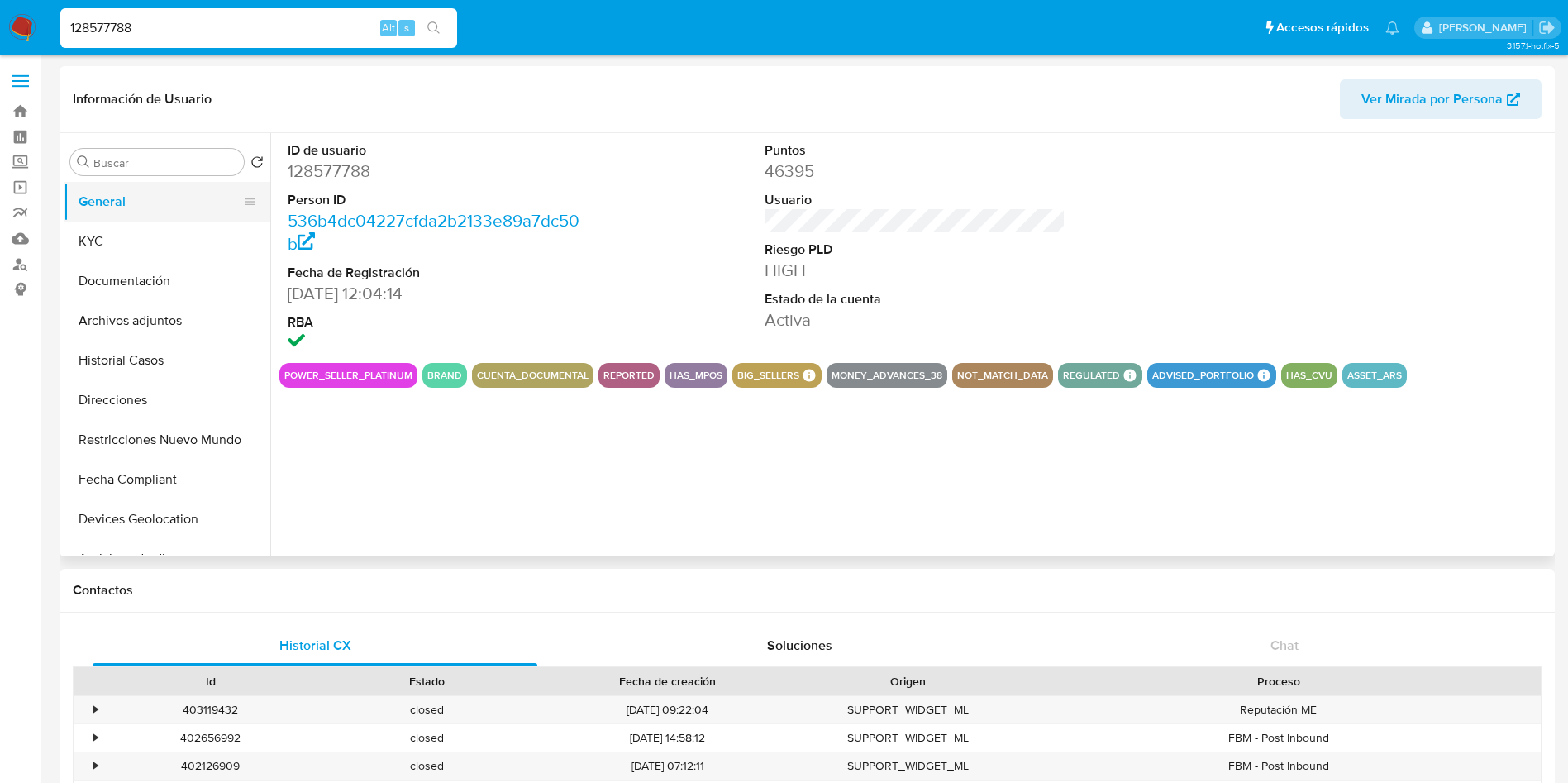
select select "10"
click at [146, 239] on button "KYC" at bounding box center [160, 241] width 193 height 40
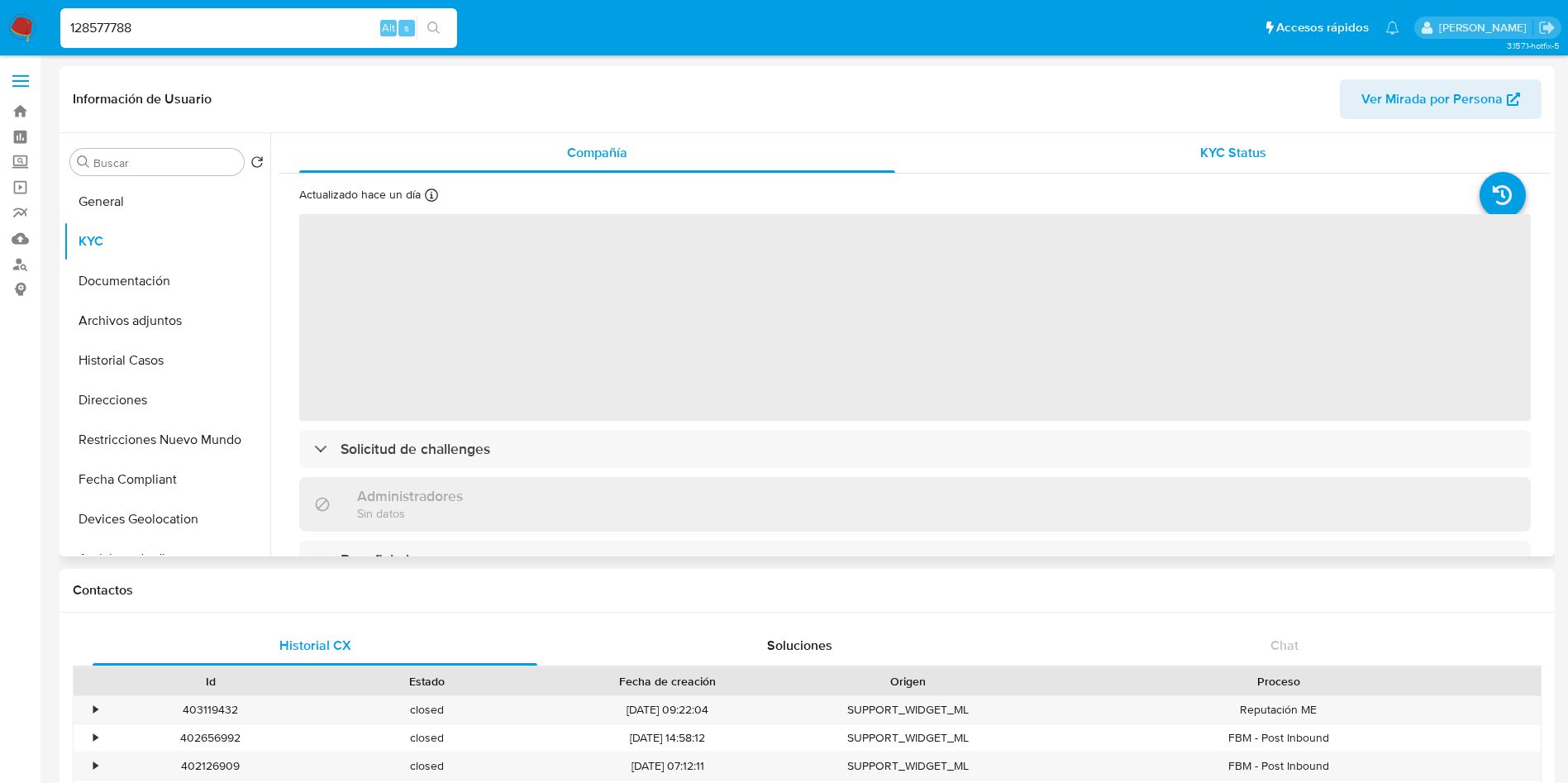
click at [1124, 147] on div "KYC Status" at bounding box center [1232, 152] width 596 height 40
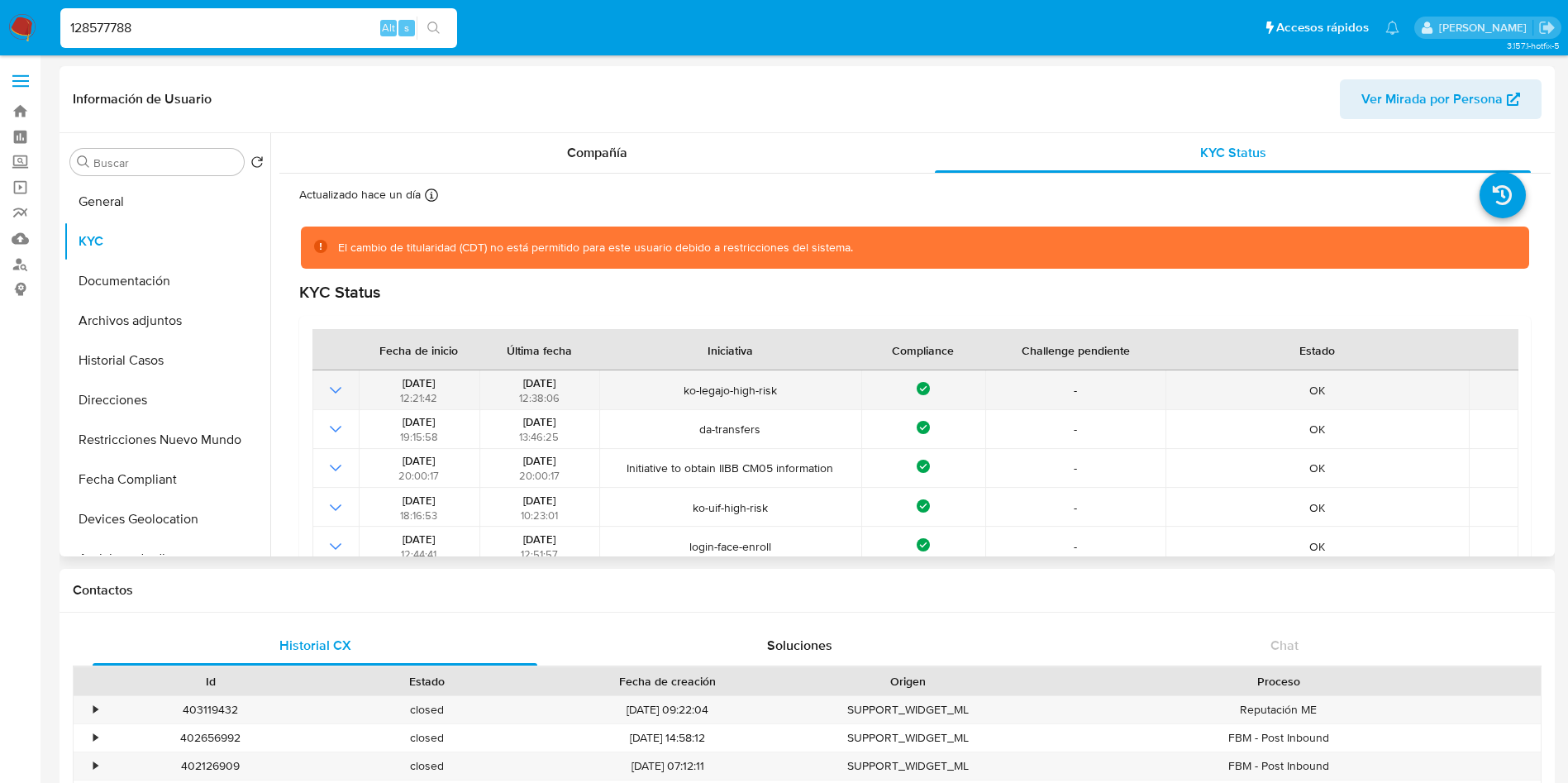
drag, startPoint x: 500, startPoint y: 378, endPoint x: 594, endPoint y: 385, distance: 94.3
click at [594, 385] on td "09/09/2024 12:38:06" at bounding box center [539, 390] width 120 height 39
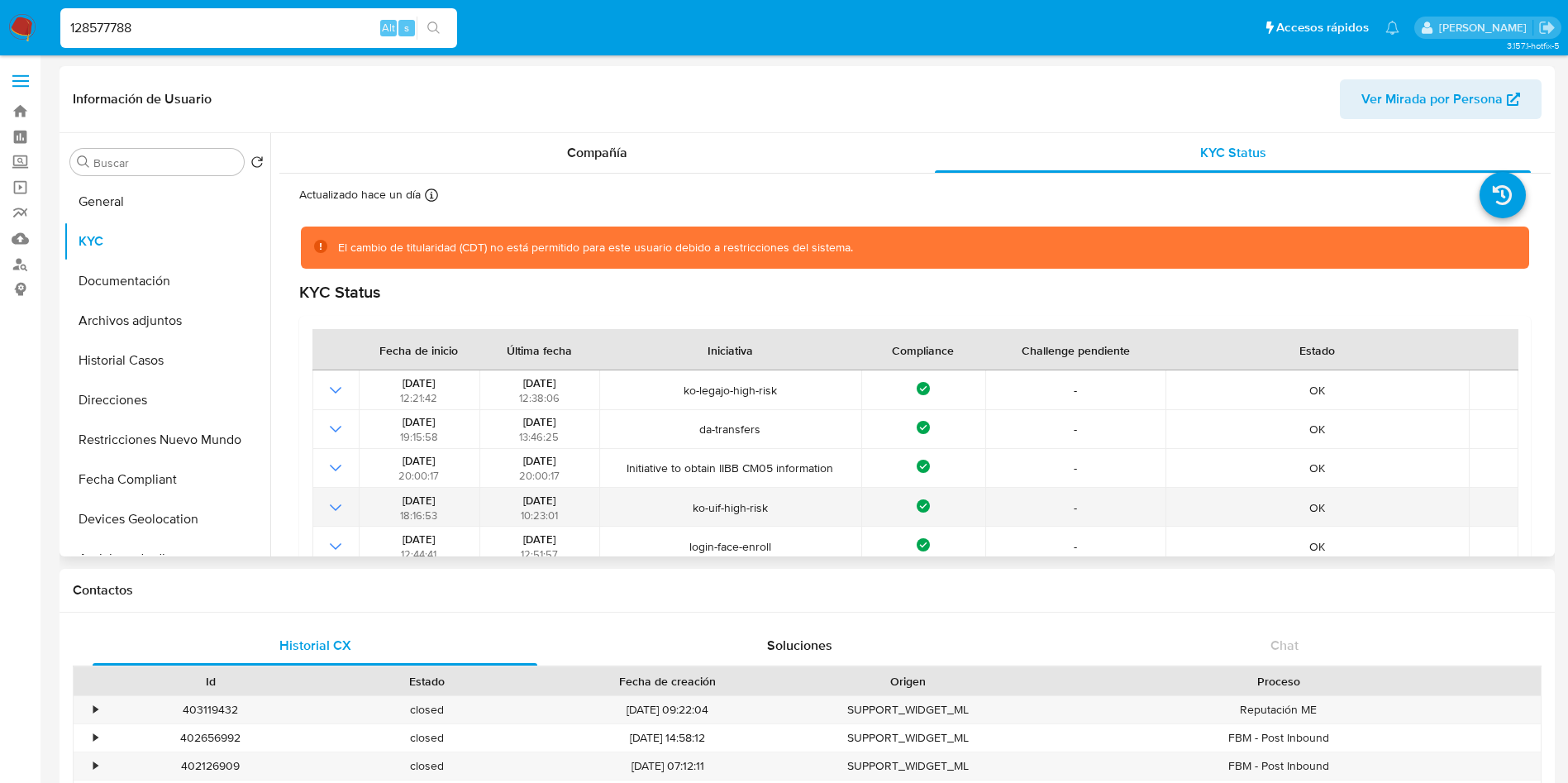
drag, startPoint x: 504, startPoint y: 502, endPoint x: 580, endPoint y: 497, distance: 76.2
click at [580, 497] on div "27/06/2024 10:23:01" at bounding box center [539, 507] width 110 height 30
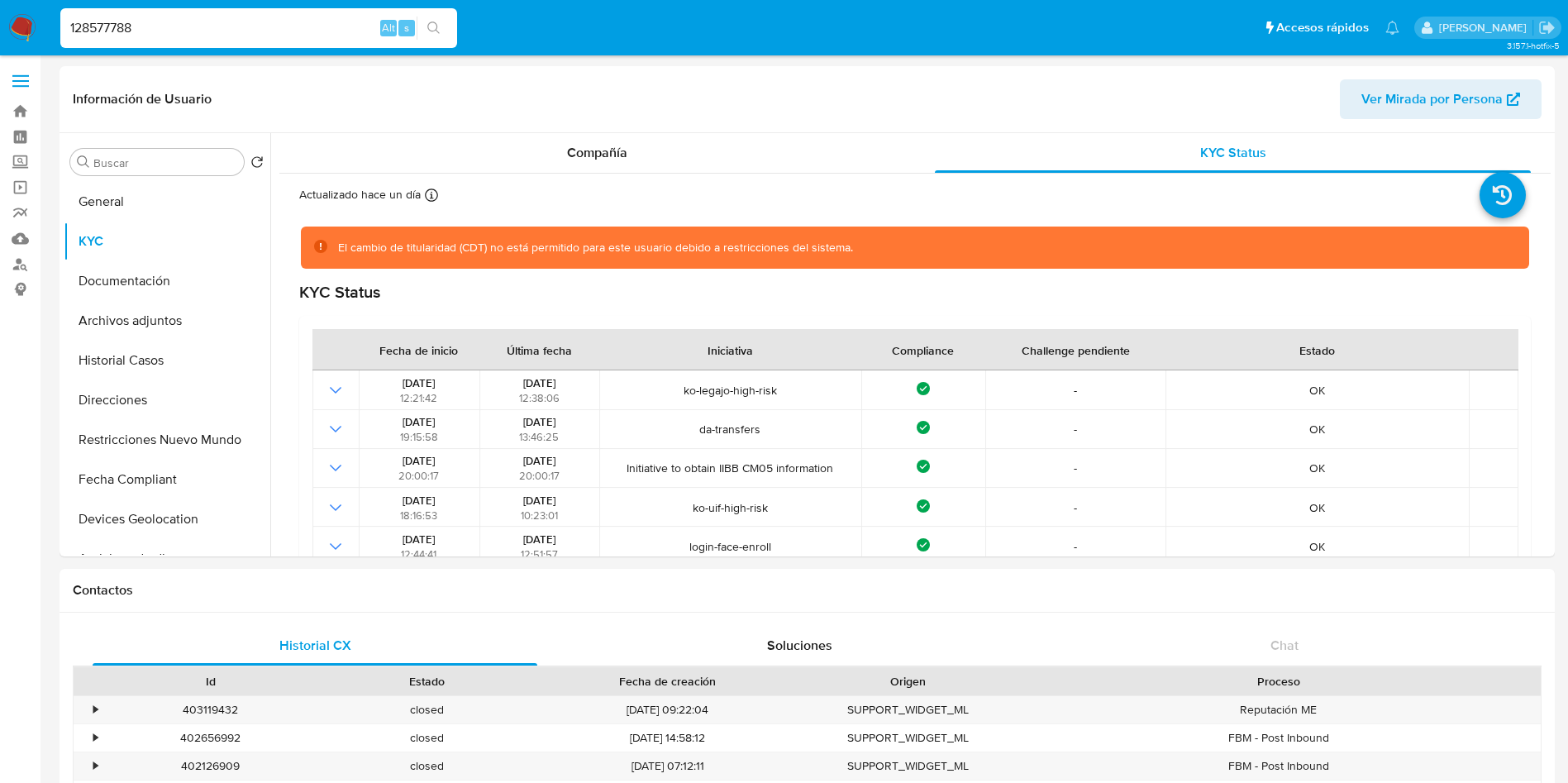
click at [137, 23] on input "128577788" at bounding box center [258, 28] width 397 height 21
paste input "13746522"
type input "113746522"
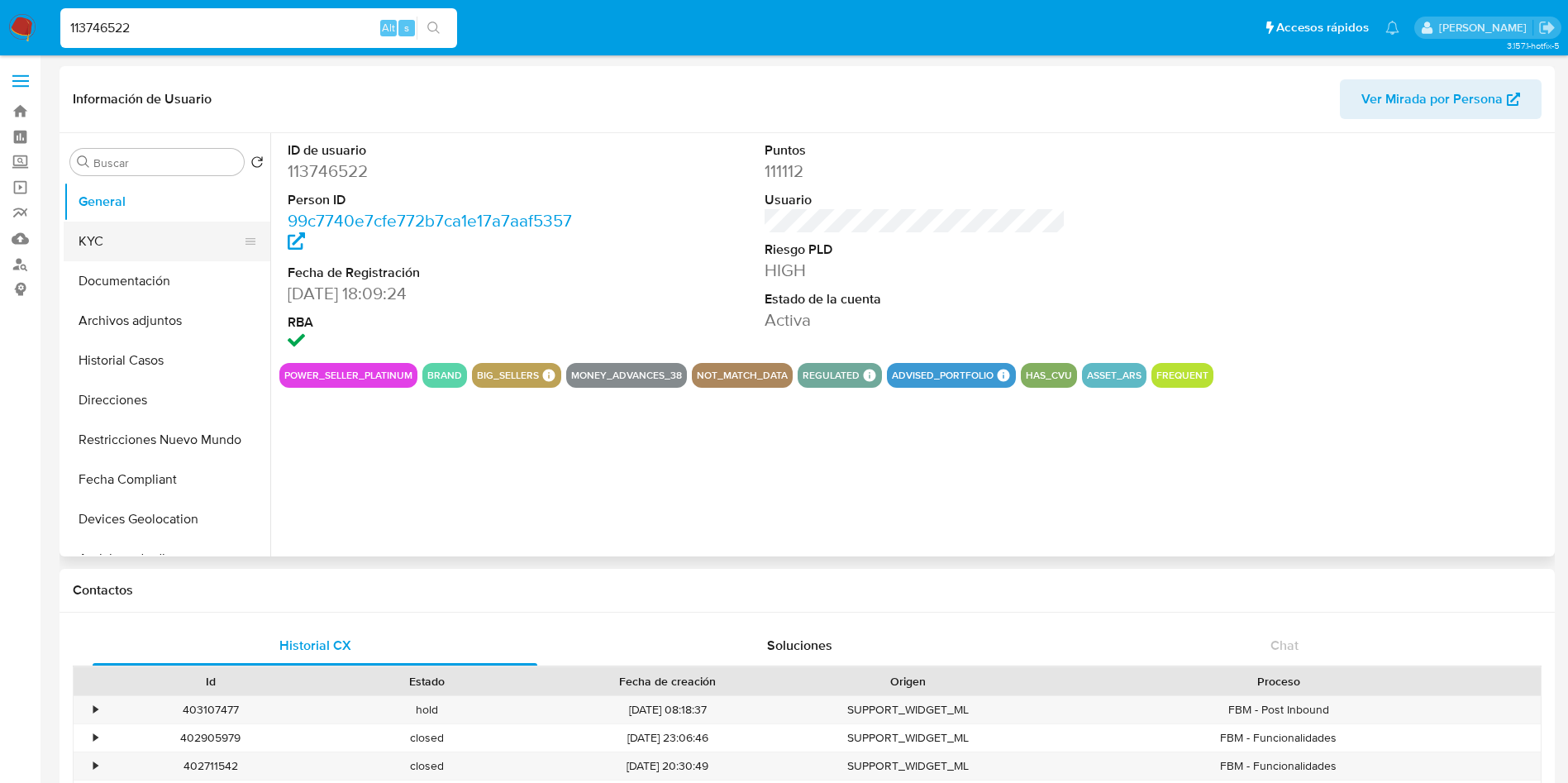
click at [177, 243] on button "KYC" at bounding box center [160, 241] width 193 height 40
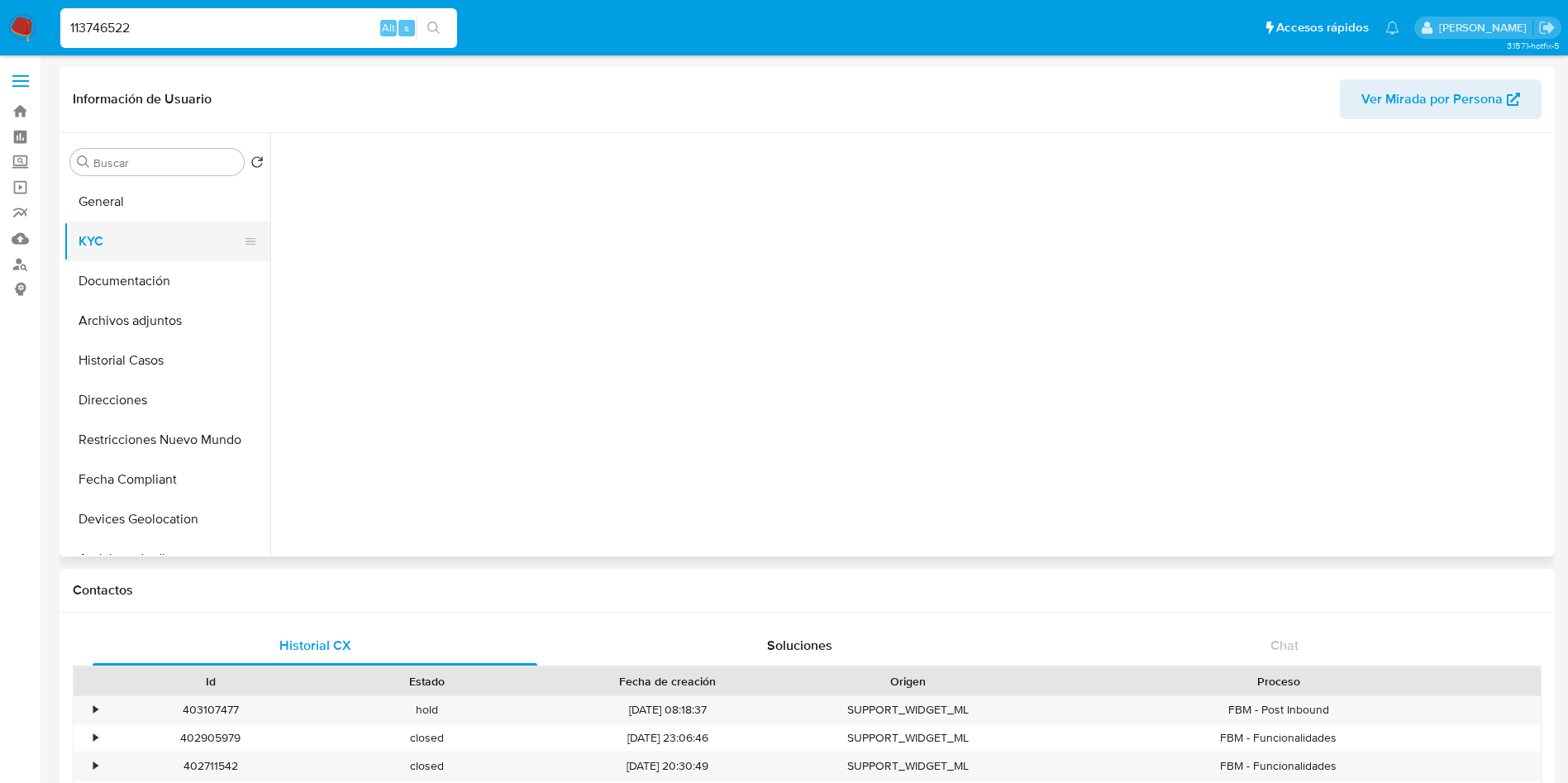
select select "10"
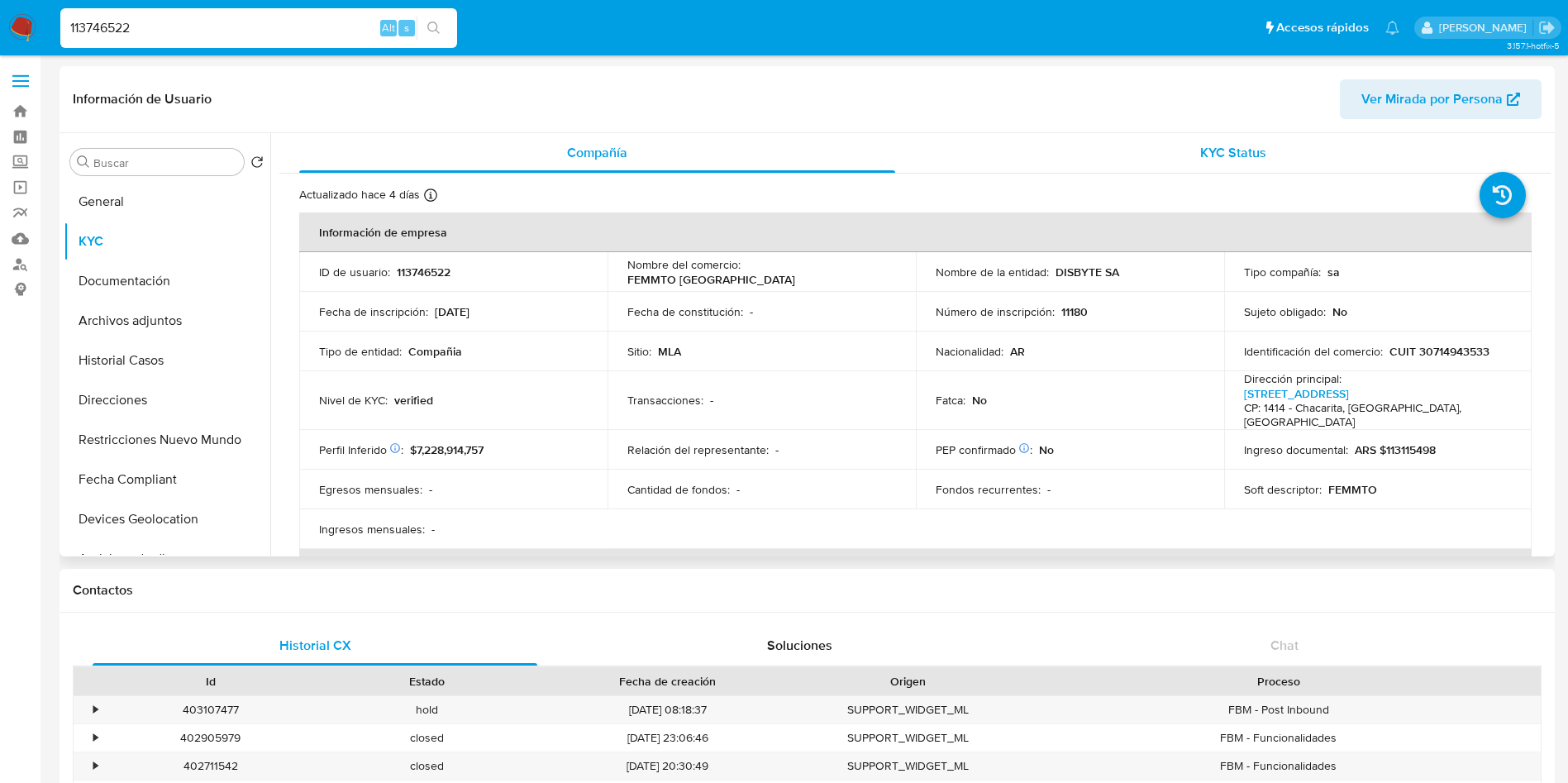
drag, startPoint x: 1031, startPoint y: 162, endPoint x: 1022, endPoint y: 177, distance: 17.5
click at [1031, 166] on div "KYC Status" at bounding box center [1232, 152] width 596 height 40
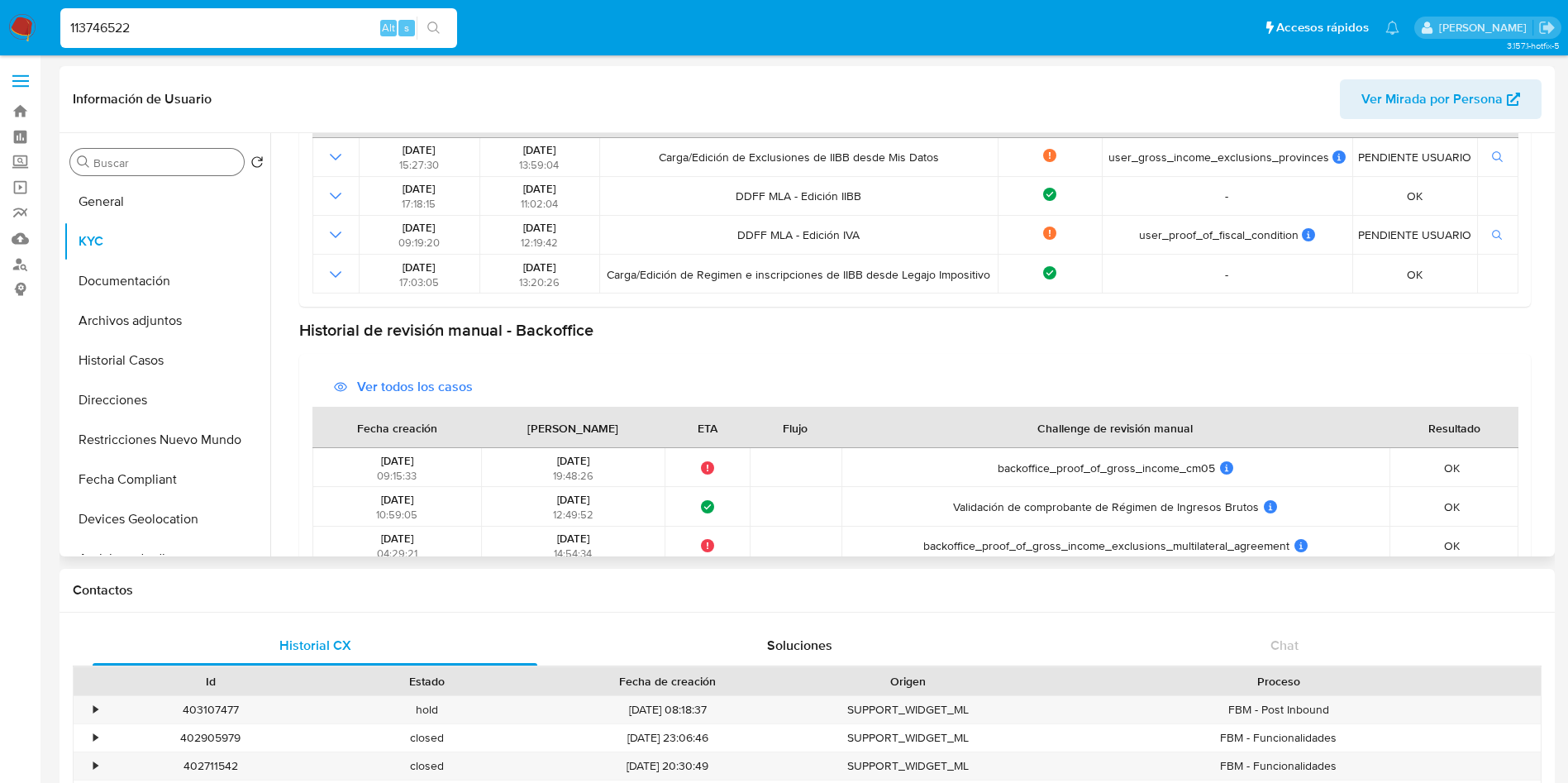
scroll to position [620, 0]
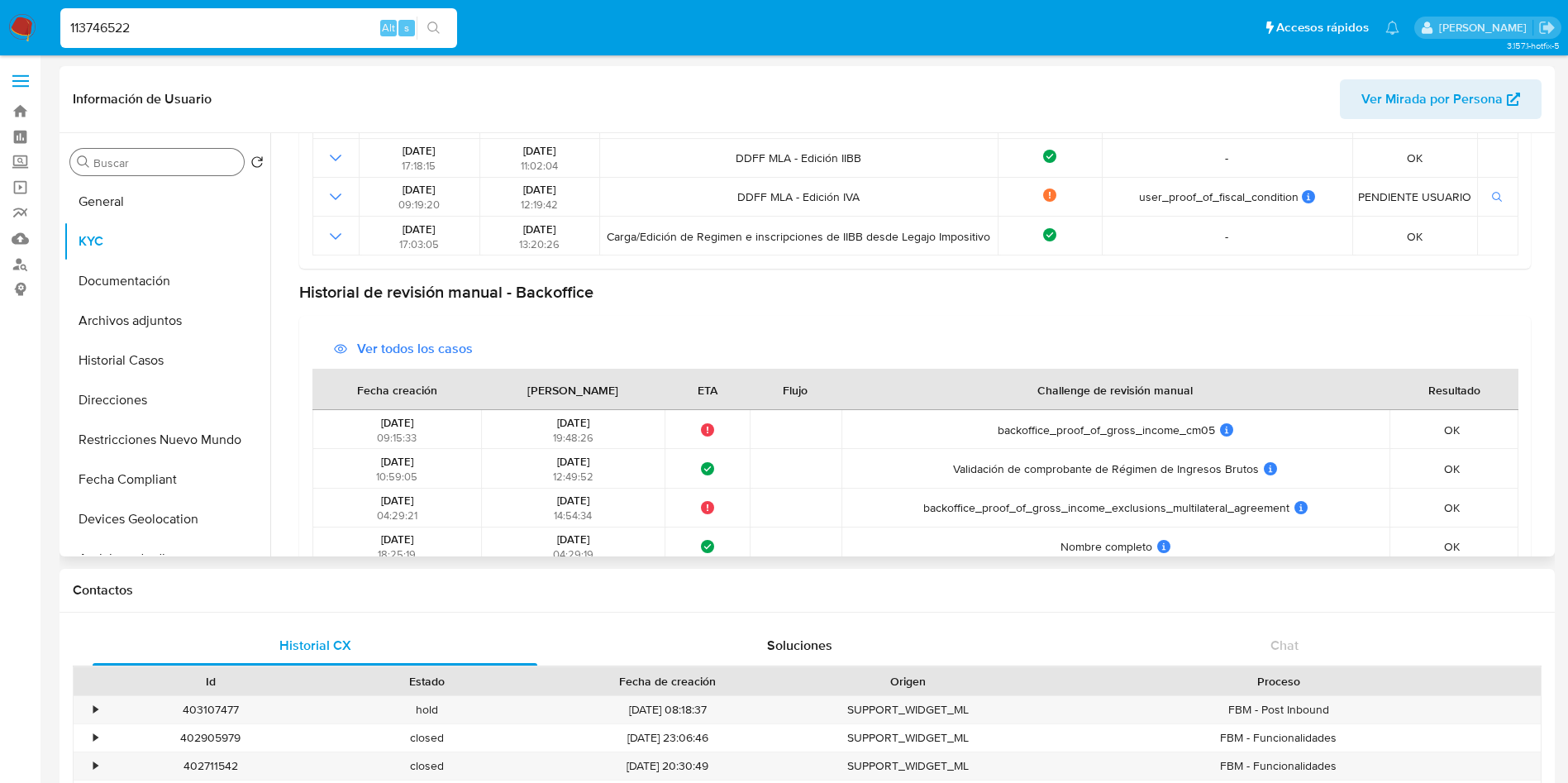
click at [163, 169] on input "Buscar" at bounding box center [165, 162] width 144 height 15
click at [159, 187] on button "General" at bounding box center [160, 201] width 193 height 40
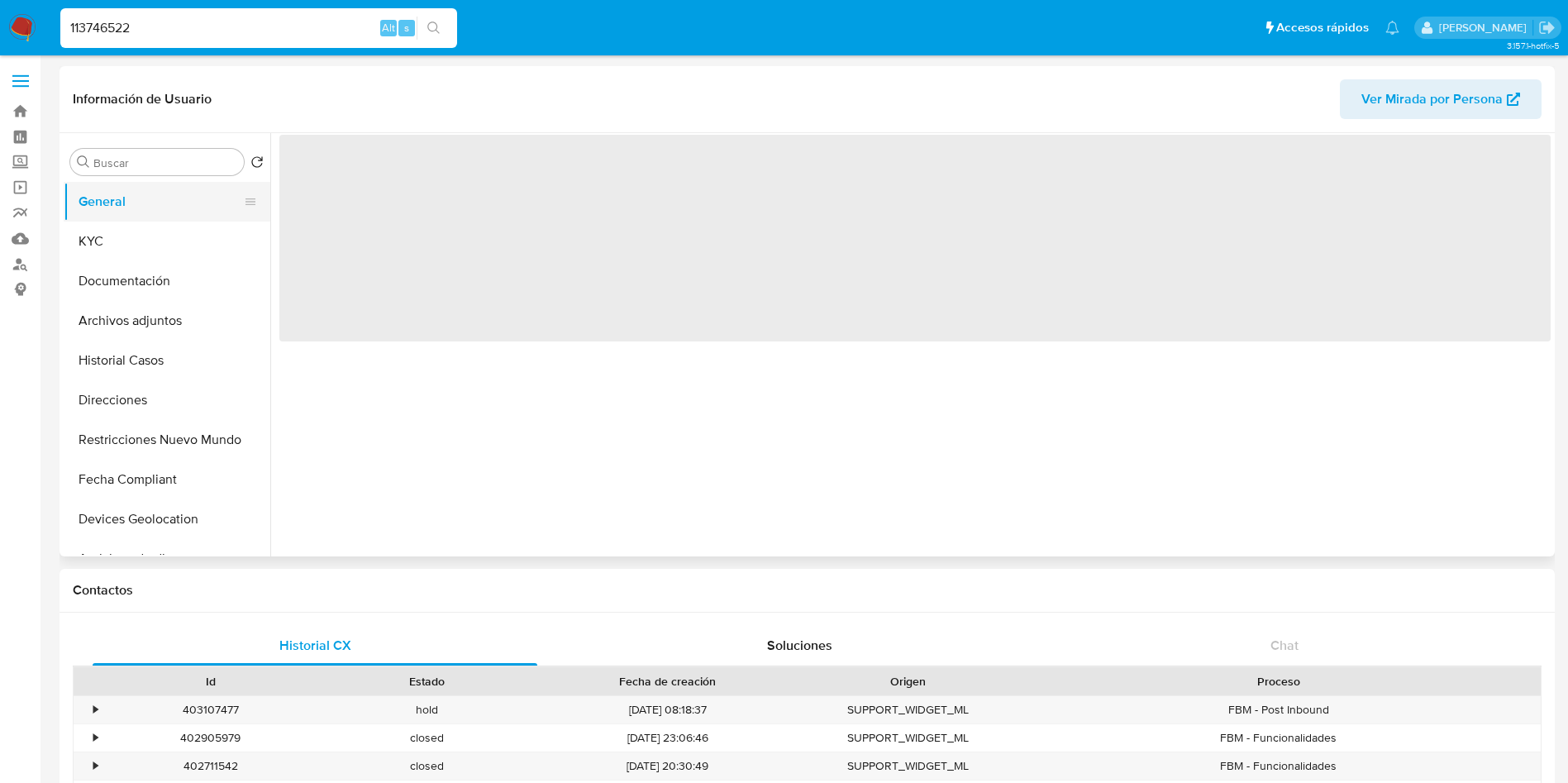
scroll to position [0, 0]
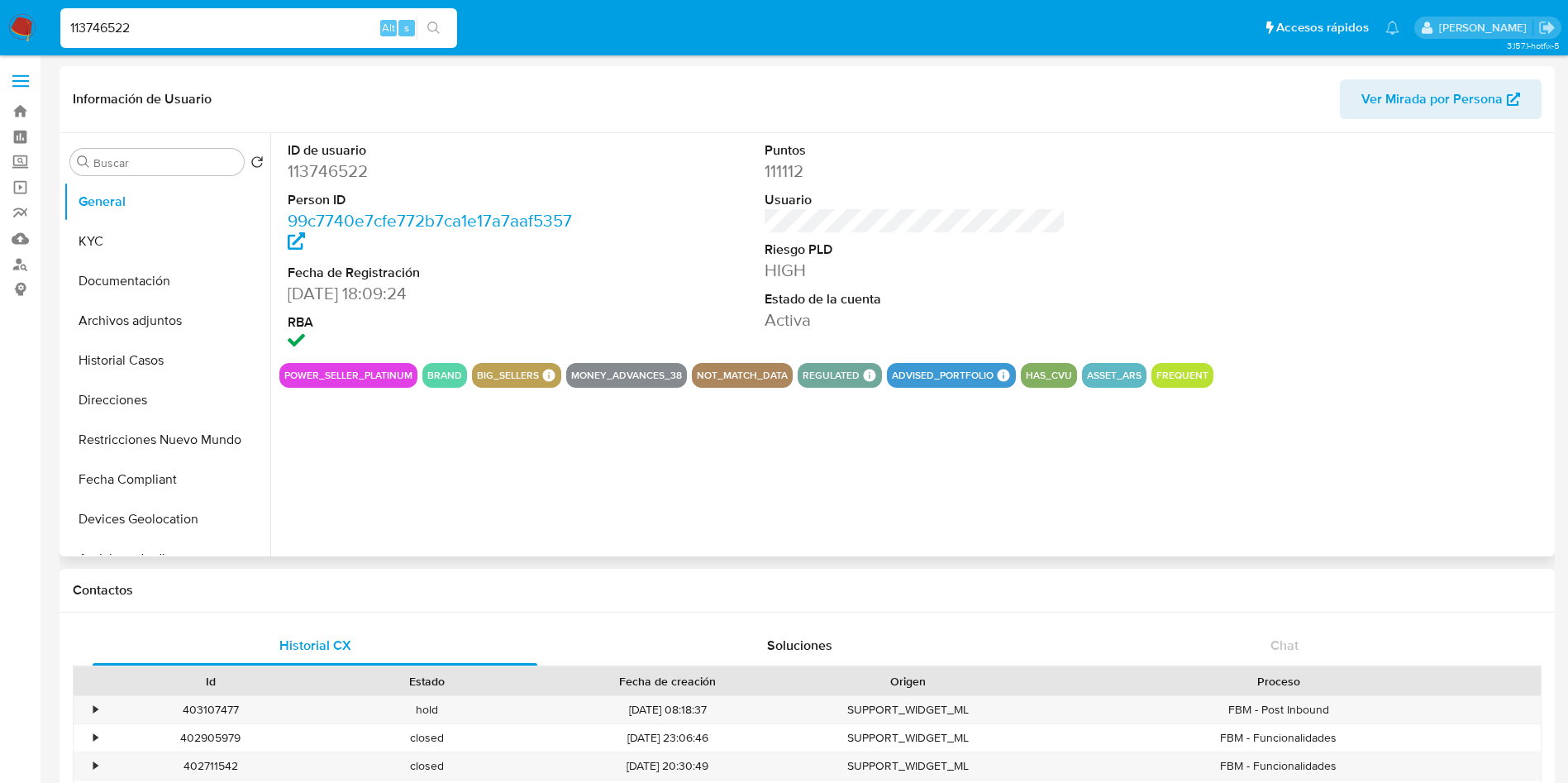
click at [352, 176] on dd "113746522" at bounding box center [438, 171] width 302 height 23
copy dd "113746522"
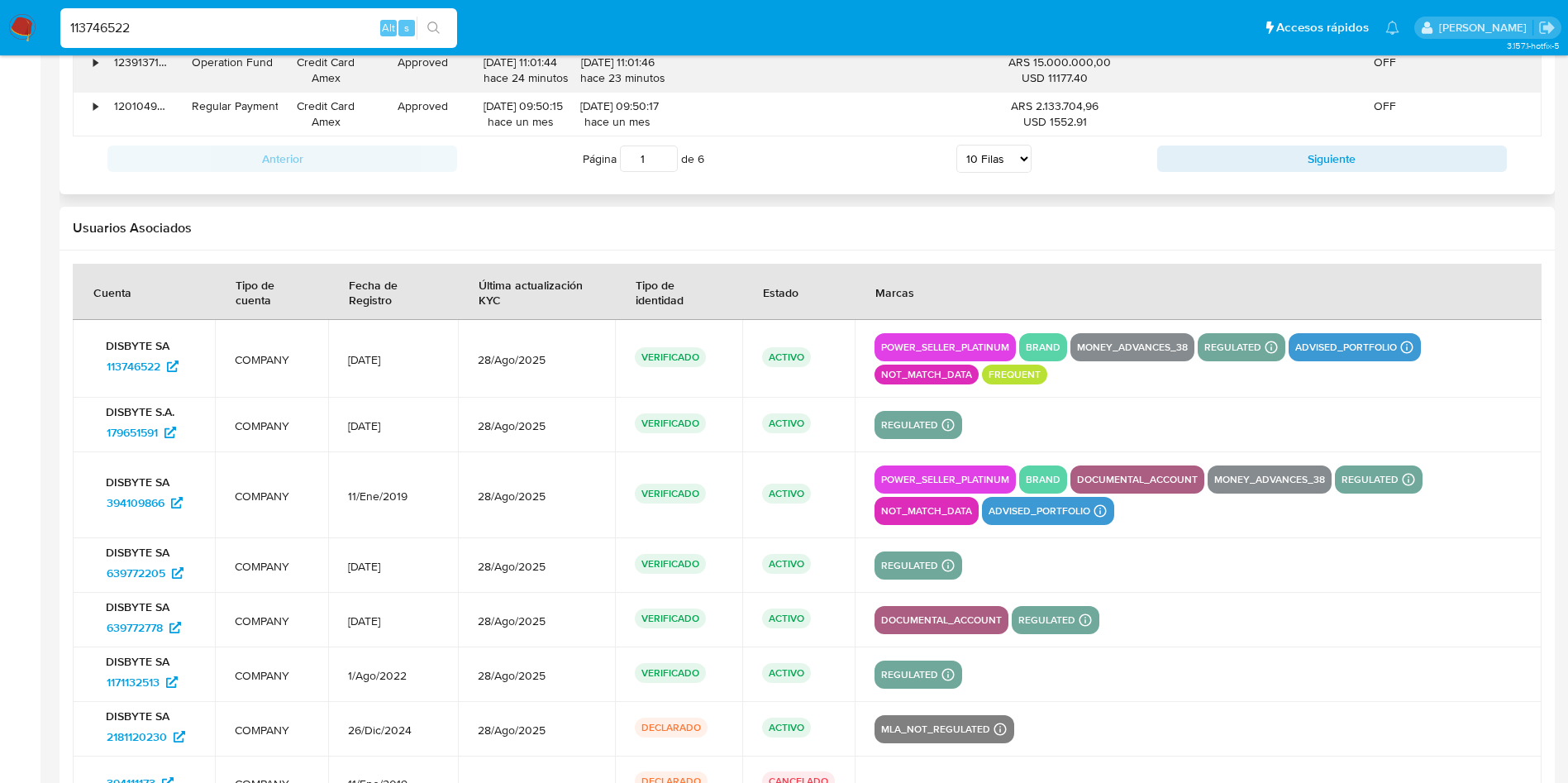
scroll to position [2249, 0]
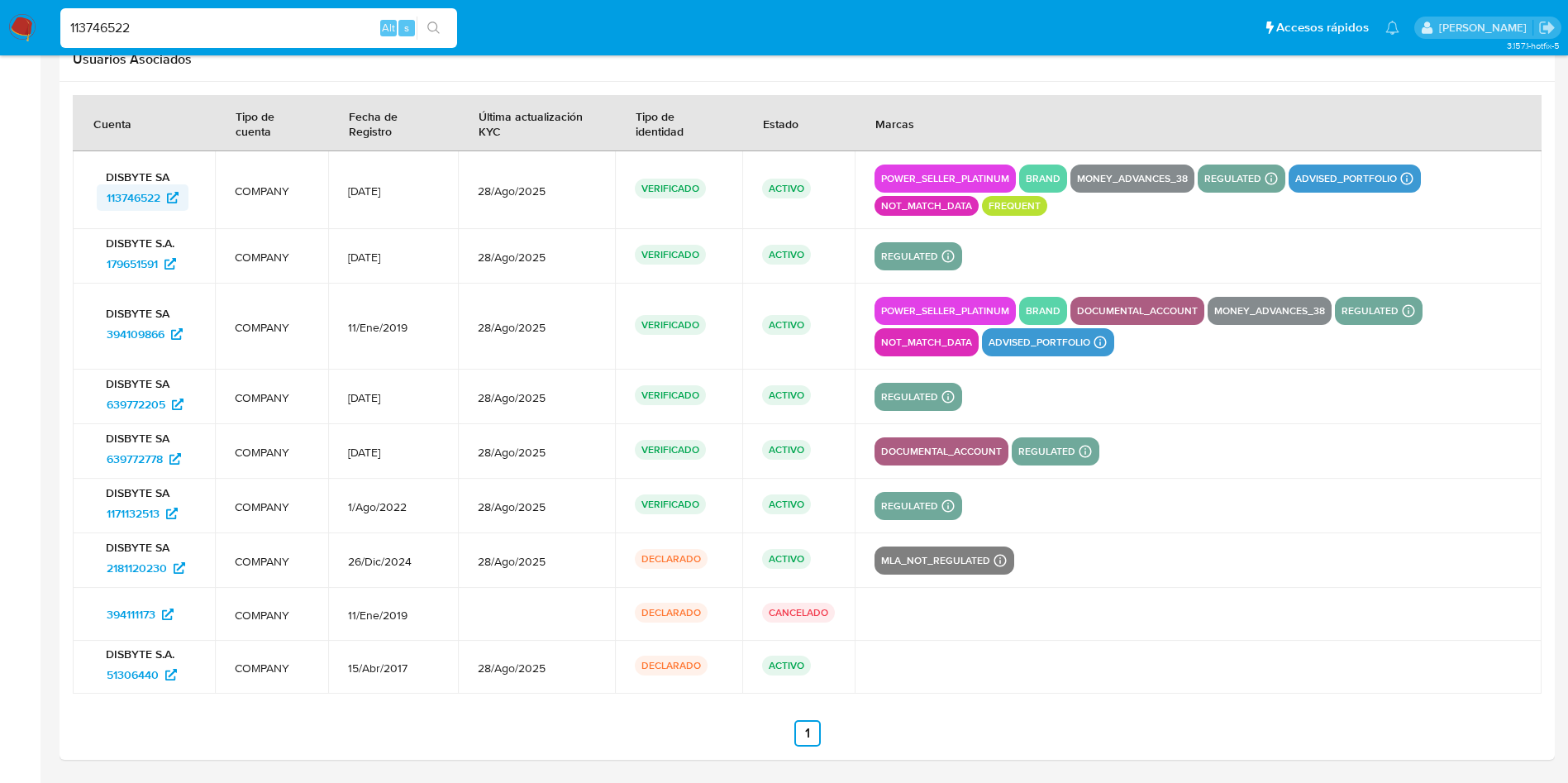
click at [135, 204] on span "113746522" at bounding box center [133, 197] width 53 height 26
click at [118, 258] on span "179651591" at bounding box center [132, 263] width 51 height 26
click at [118, 336] on span "394109866" at bounding box center [136, 333] width 58 height 26
click at [117, 401] on span "639772205" at bounding box center [136, 404] width 58 height 26
click at [131, 455] on span "639772778" at bounding box center [135, 458] width 56 height 26
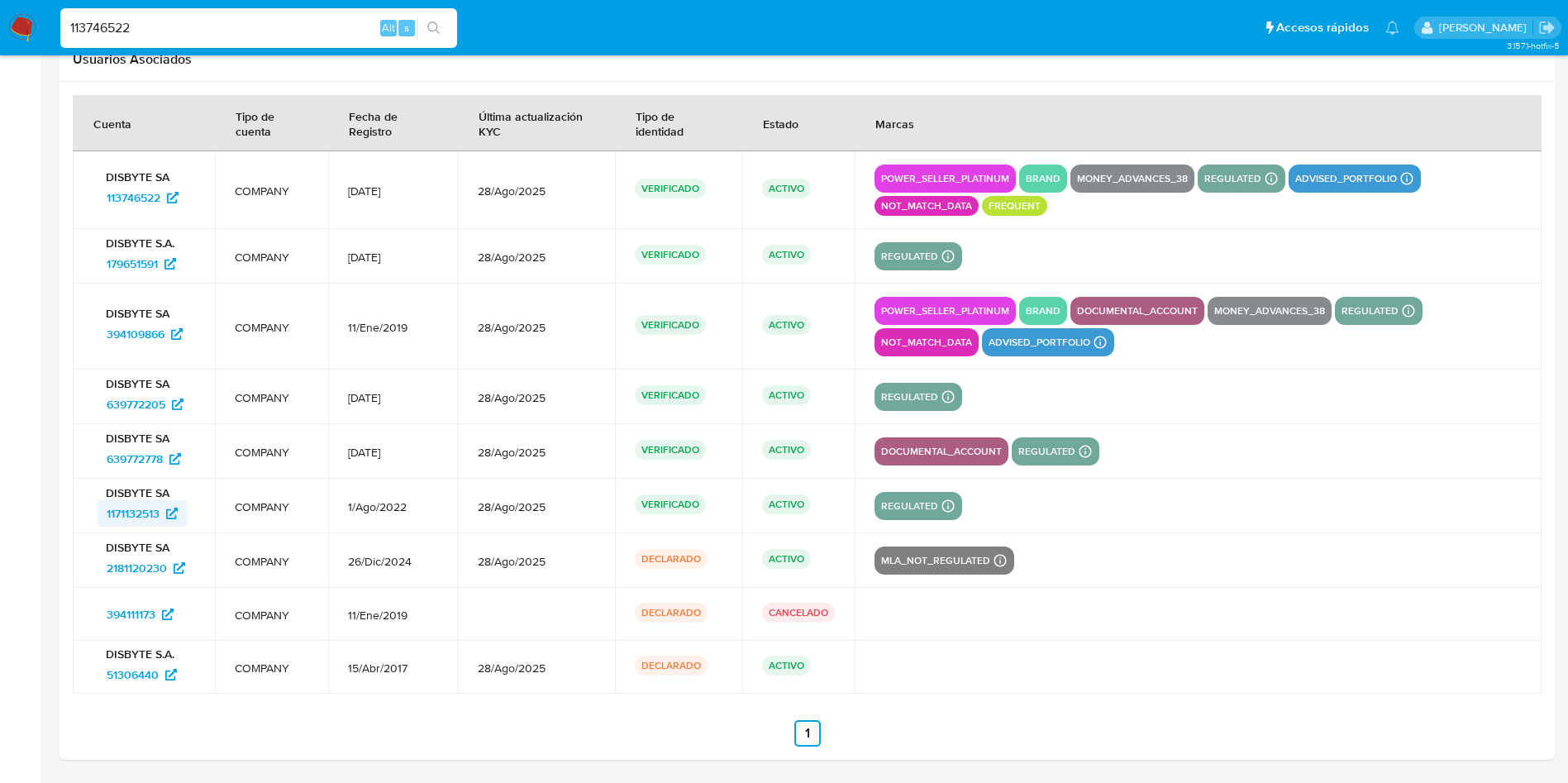
click at [158, 508] on span "1171132513" at bounding box center [133, 512] width 53 height 26
click at [143, 575] on span "2181120230" at bounding box center [137, 568] width 60 height 26
click at [123, 612] on span "394111173" at bounding box center [131, 613] width 49 height 26
click at [114, 678] on span "51306440" at bounding box center [133, 673] width 52 height 26
click at [122, 197] on span "113746522" at bounding box center [133, 197] width 53 height 26
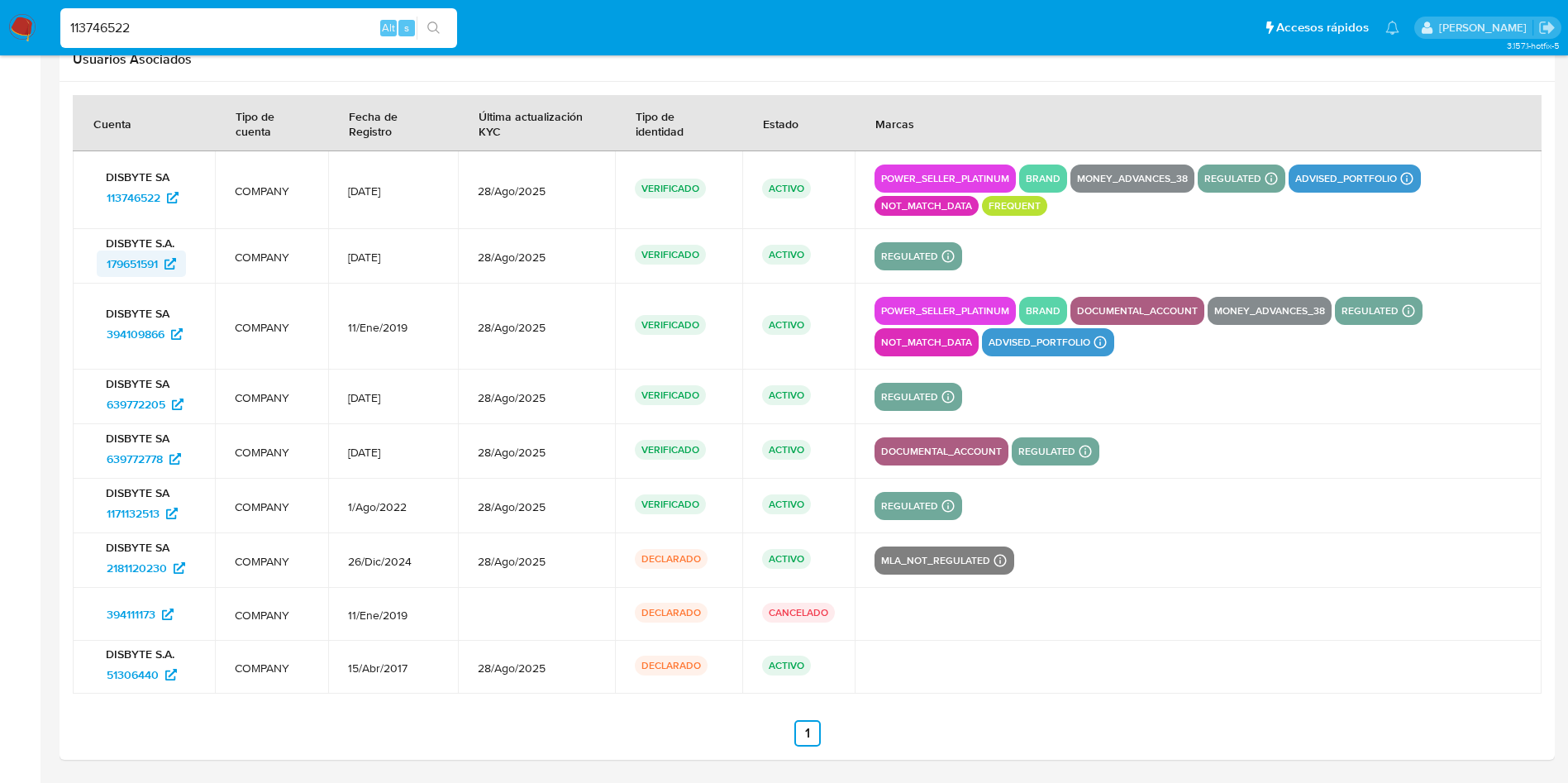
click at [132, 265] on span "179651591" at bounding box center [132, 263] width 51 height 26
click at [115, 338] on span "394109866" at bounding box center [136, 333] width 58 height 26
click at [126, 402] on span "639772205" at bounding box center [136, 404] width 58 height 26
click at [137, 456] on span "639772778" at bounding box center [135, 458] width 56 height 26
click at [120, 515] on span "1171132513" at bounding box center [133, 512] width 53 height 26
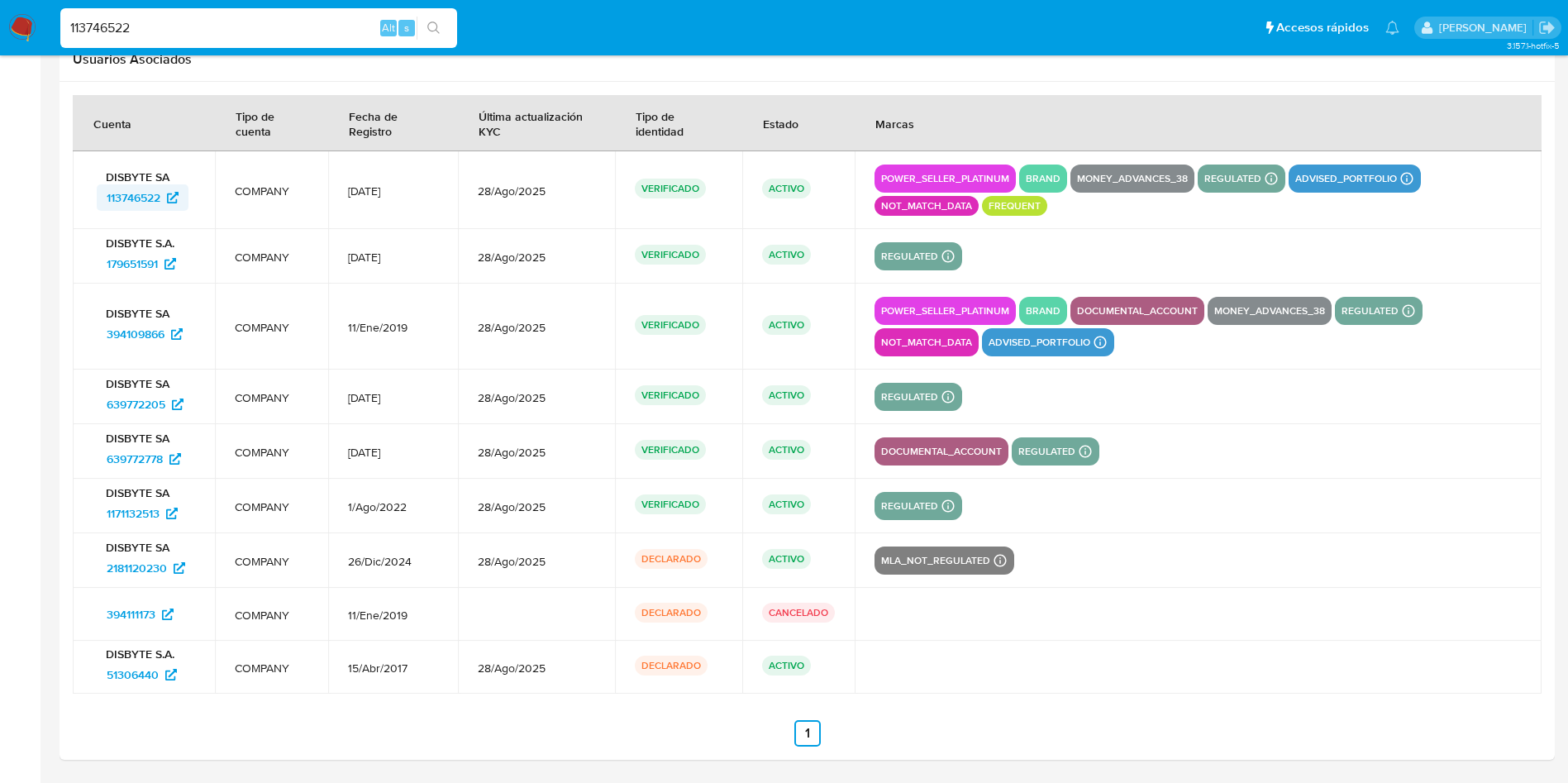
click at [151, 197] on span "113746522" at bounding box center [133, 197] width 53 height 26
click at [155, 28] on input "113746522" at bounding box center [258, 28] width 397 height 21
click at [155, 30] on input "113746522" at bounding box center [258, 28] width 397 height 21
paste input "79907718"
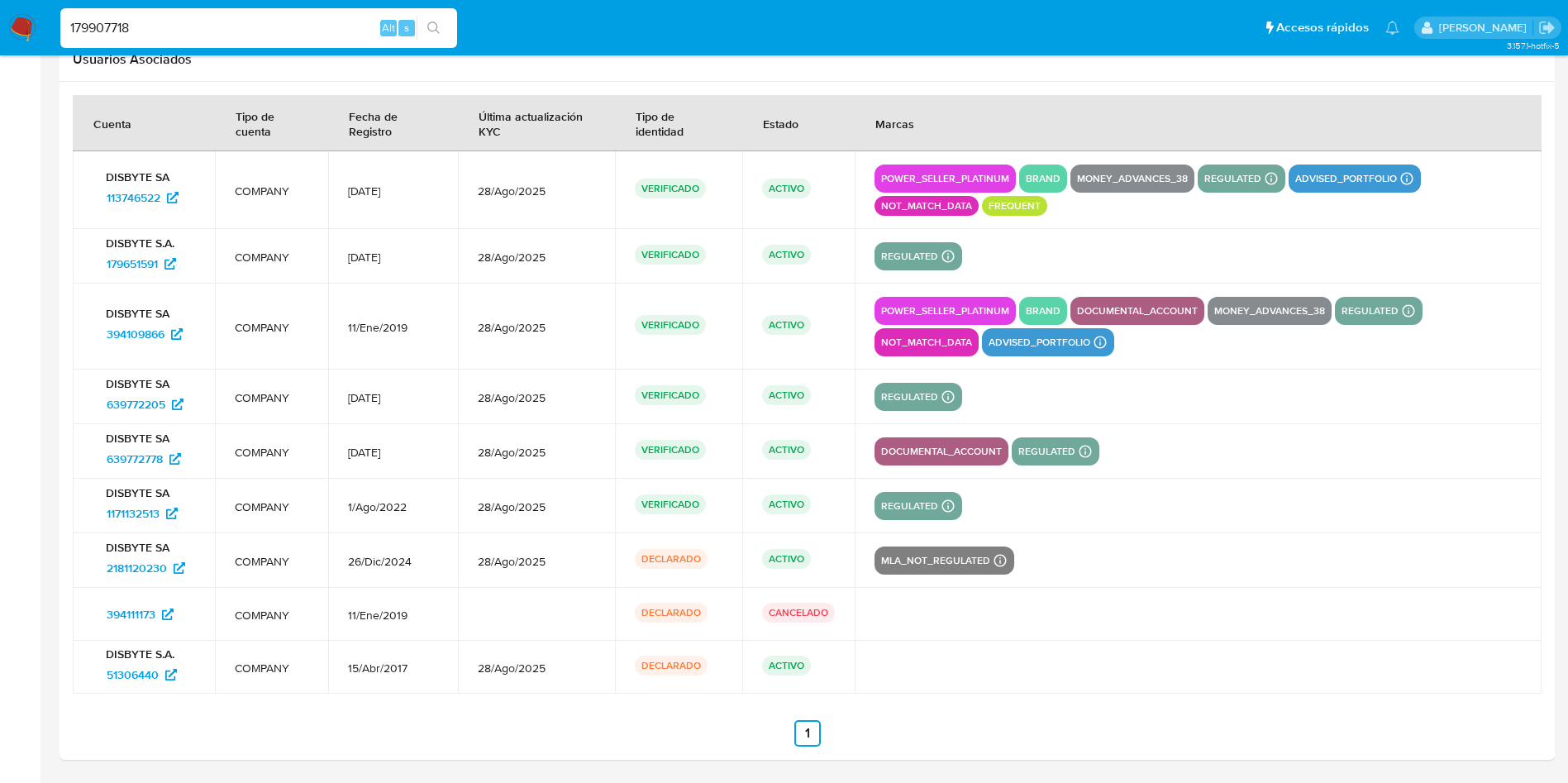
type input "179907718"
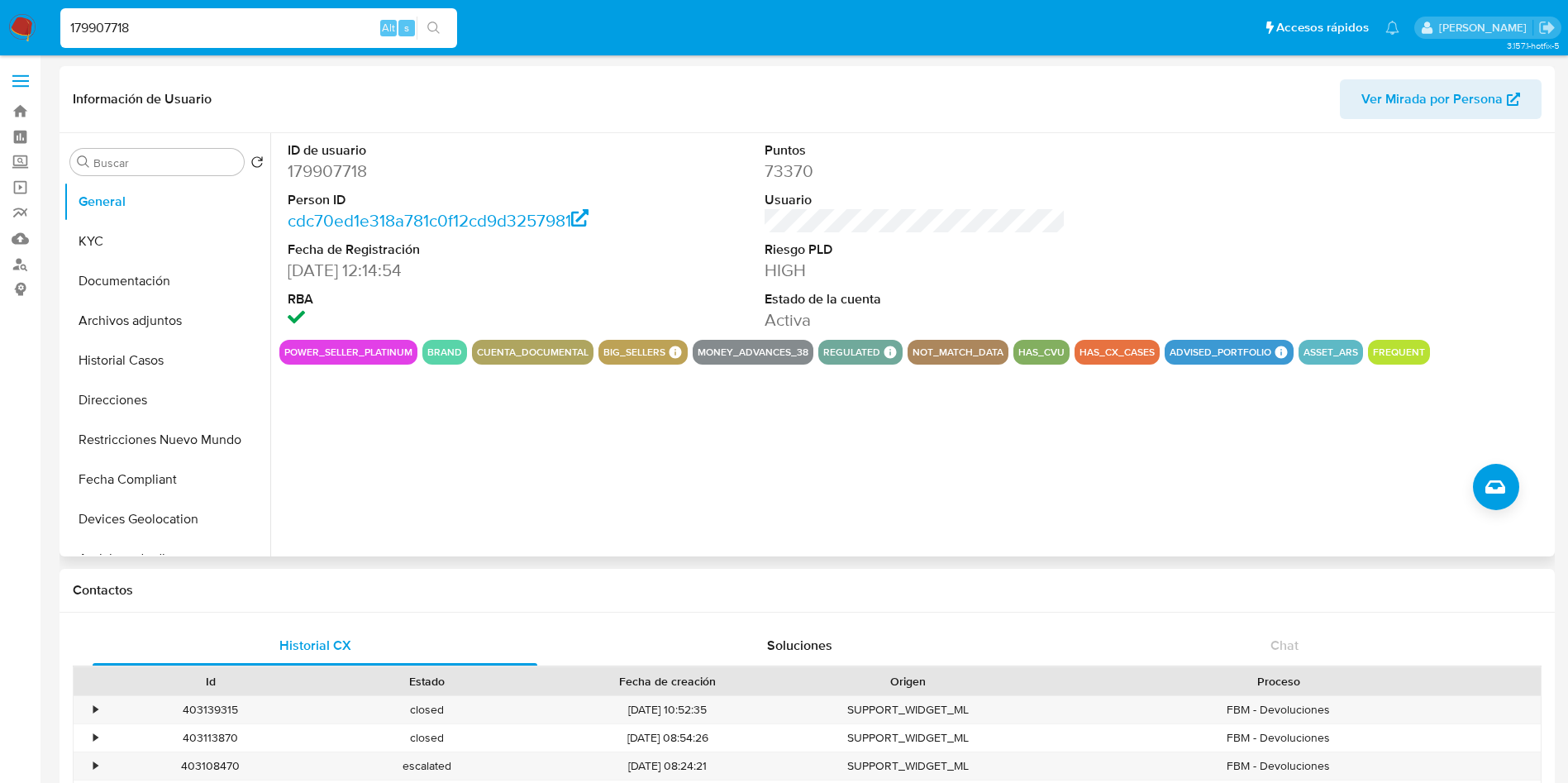
select select "10"
drag, startPoint x: 149, startPoint y: 242, endPoint x: 127, endPoint y: 260, distance: 28.4
click at [147, 245] on button "KYC" at bounding box center [167, 241] width 207 height 40
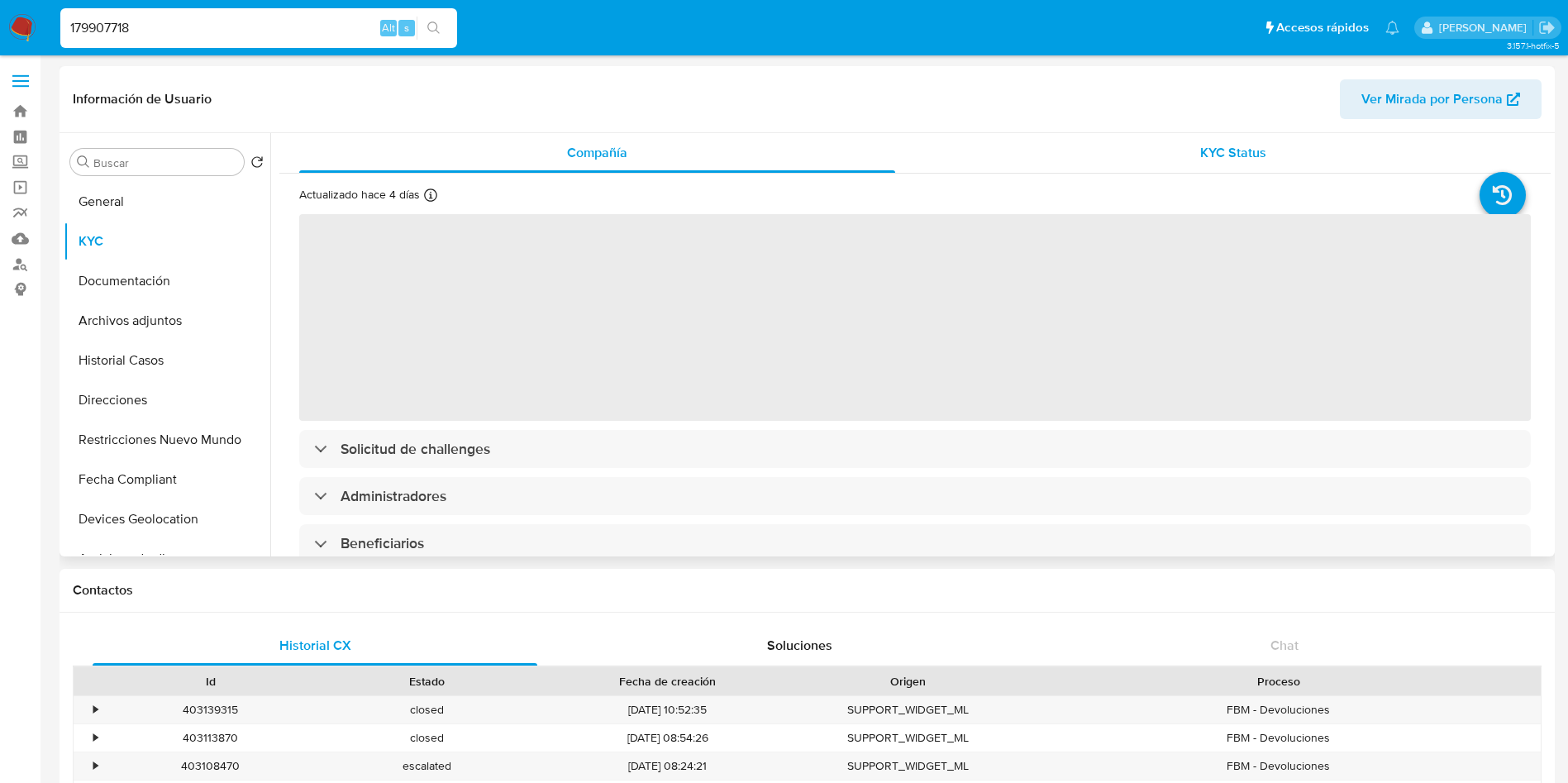
click at [1184, 150] on div "KYC Status" at bounding box center [1232, 152] width 596 height 40
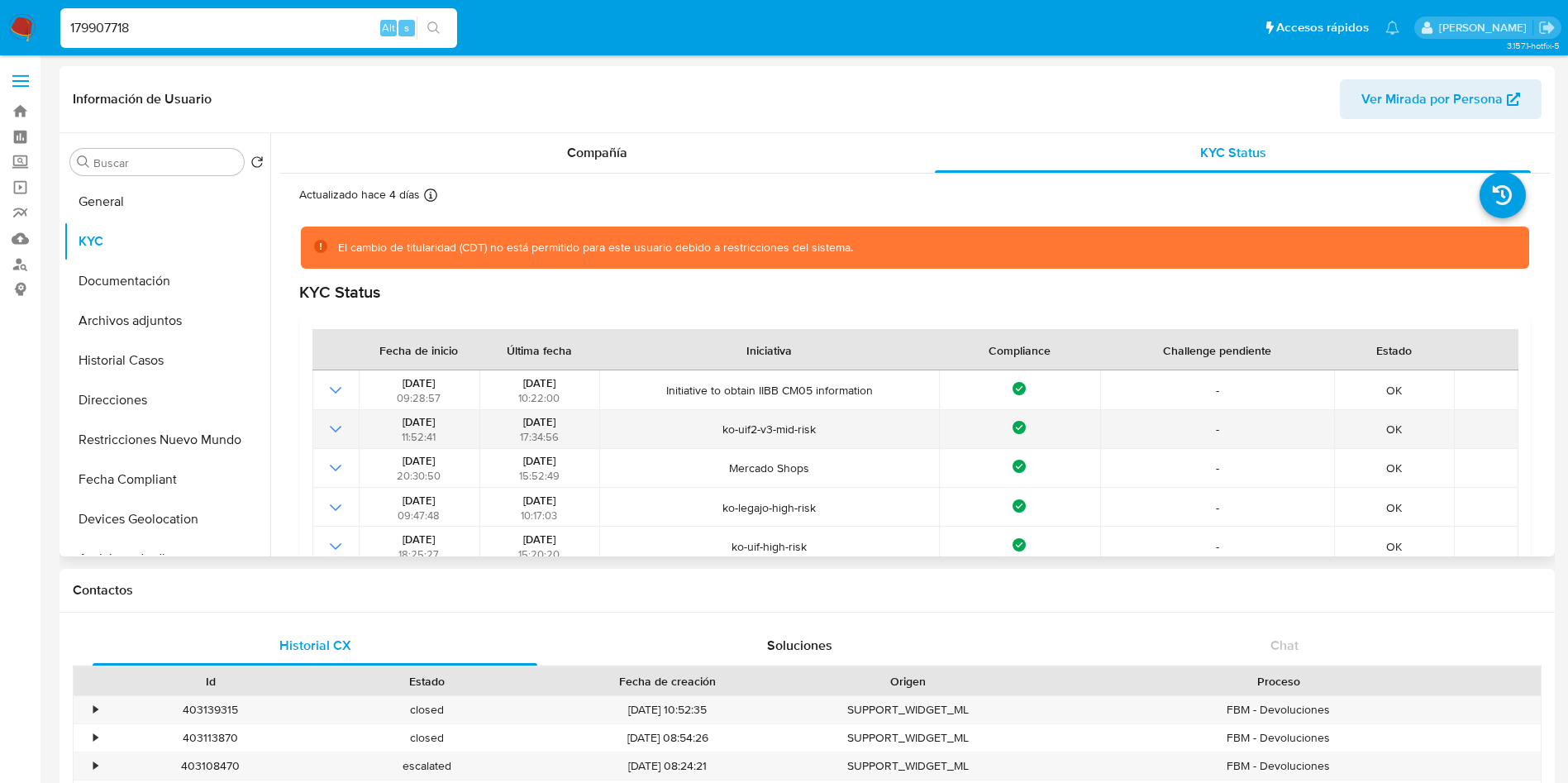
drag, startPoint x: 505, startPoint y: 417, endPoint x: 576, endPoint y: 421, distance: 71.1
click at [576, 421] on div "08/07/2024 17:34:56" at bounding box center [539, 429] width 110 height 30
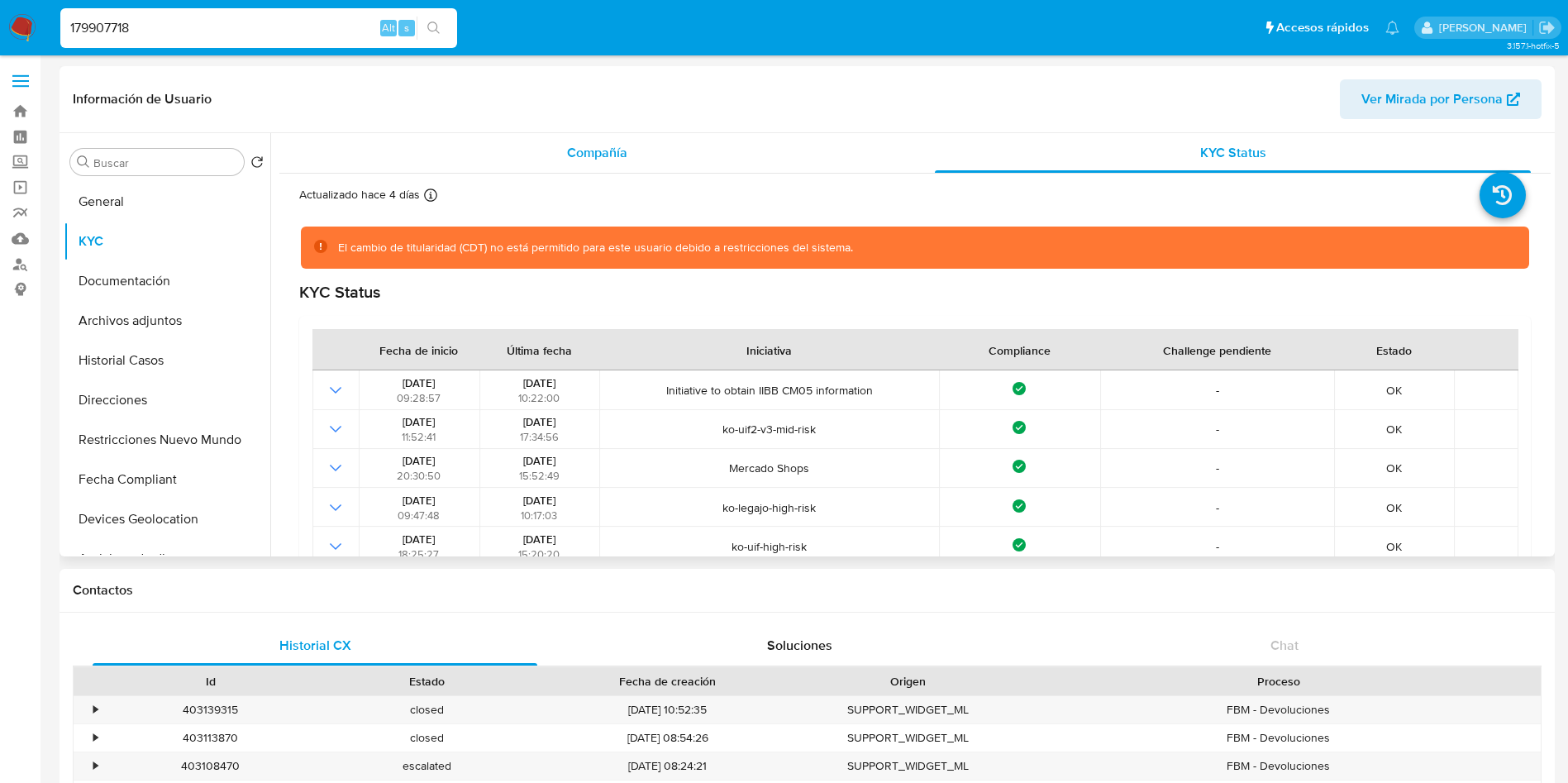
drag, startPoint x: 722, startPoint y: 153, endPoint x: 716, endPoint y: 192, distance: 39.5
click at [723, 155] on div "Compañía" at bounding box center [597, 152] width 596 height 40
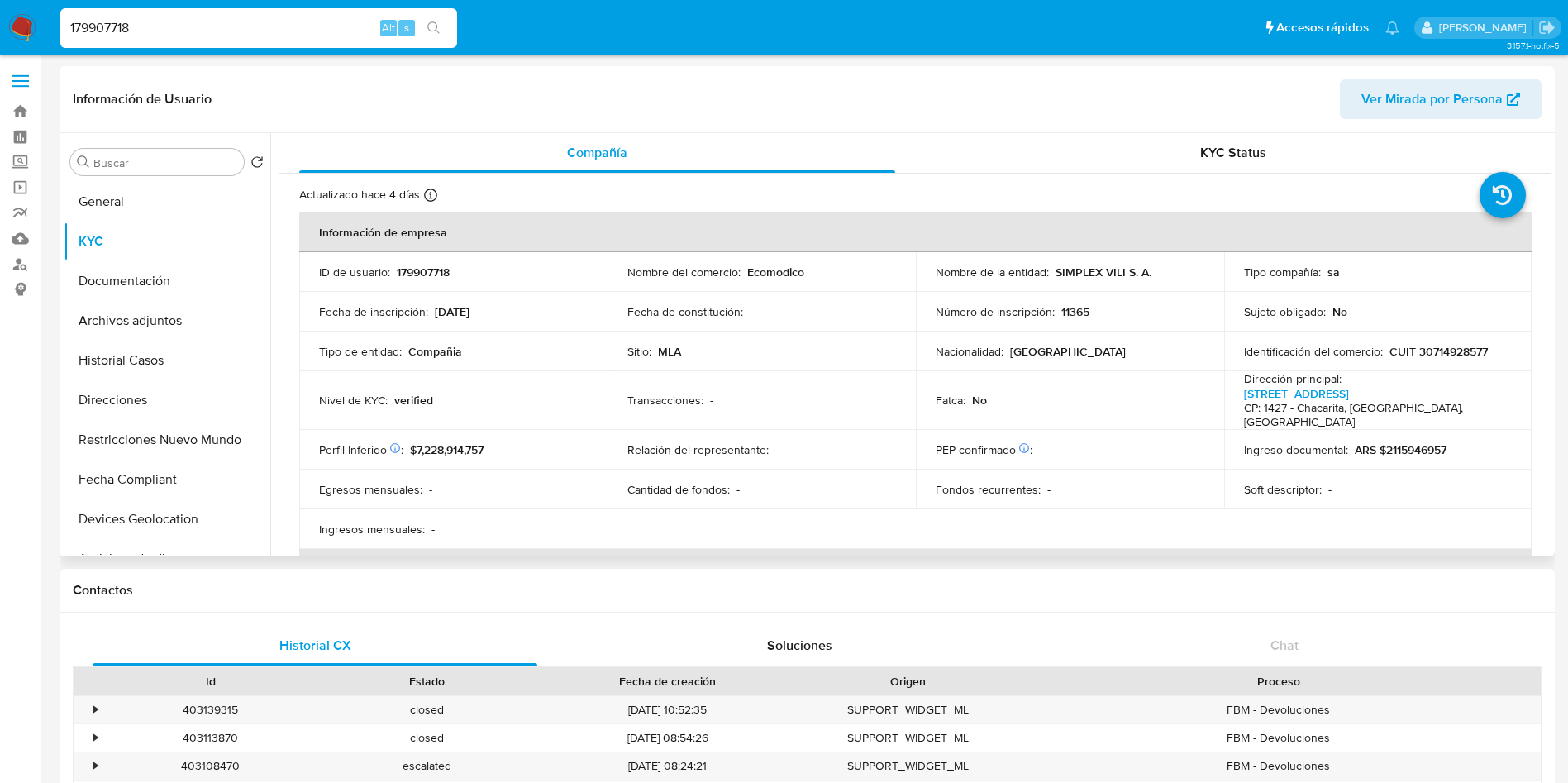
click at [488, 447] on td "Perfil Inferido Éste campo indica la información de Nivel Socioeconómico del us…" at bounding box center [453, 449] width 309 height 40
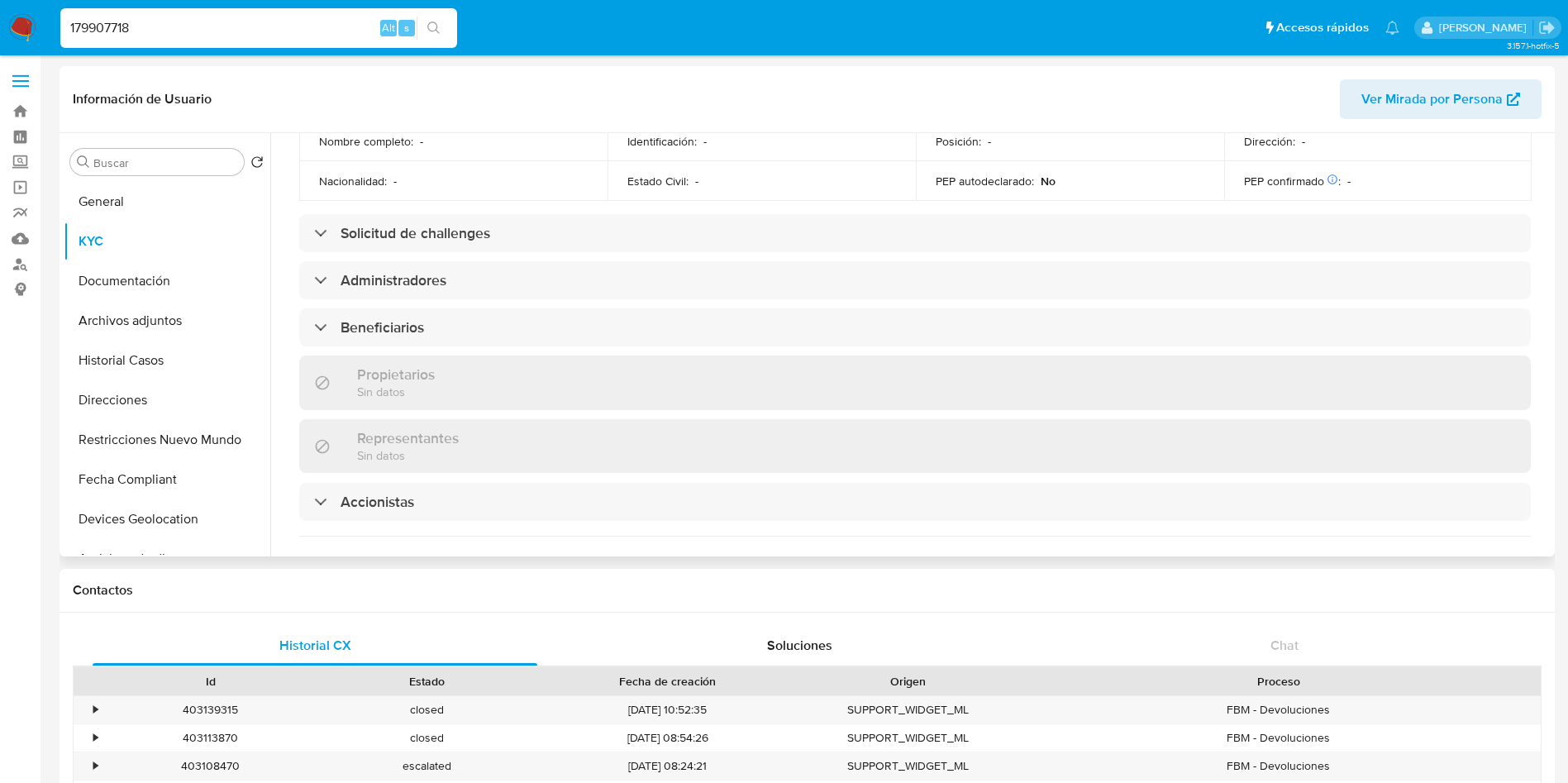
scroll to position [620, 0]
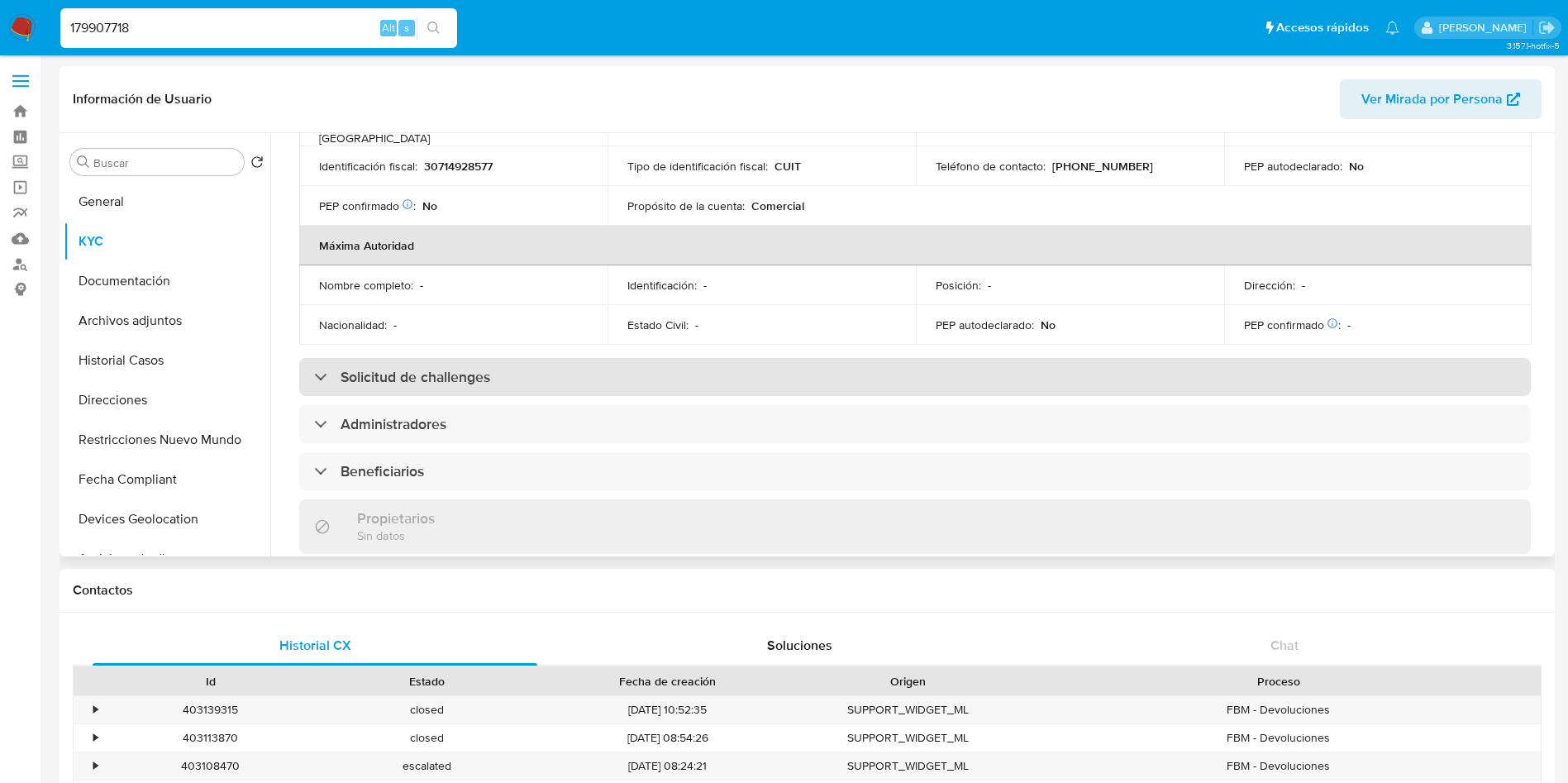
click at [453, 368] on h3 "Solicitud de challenges" at bounding box center [415, 376] width 149 height 18
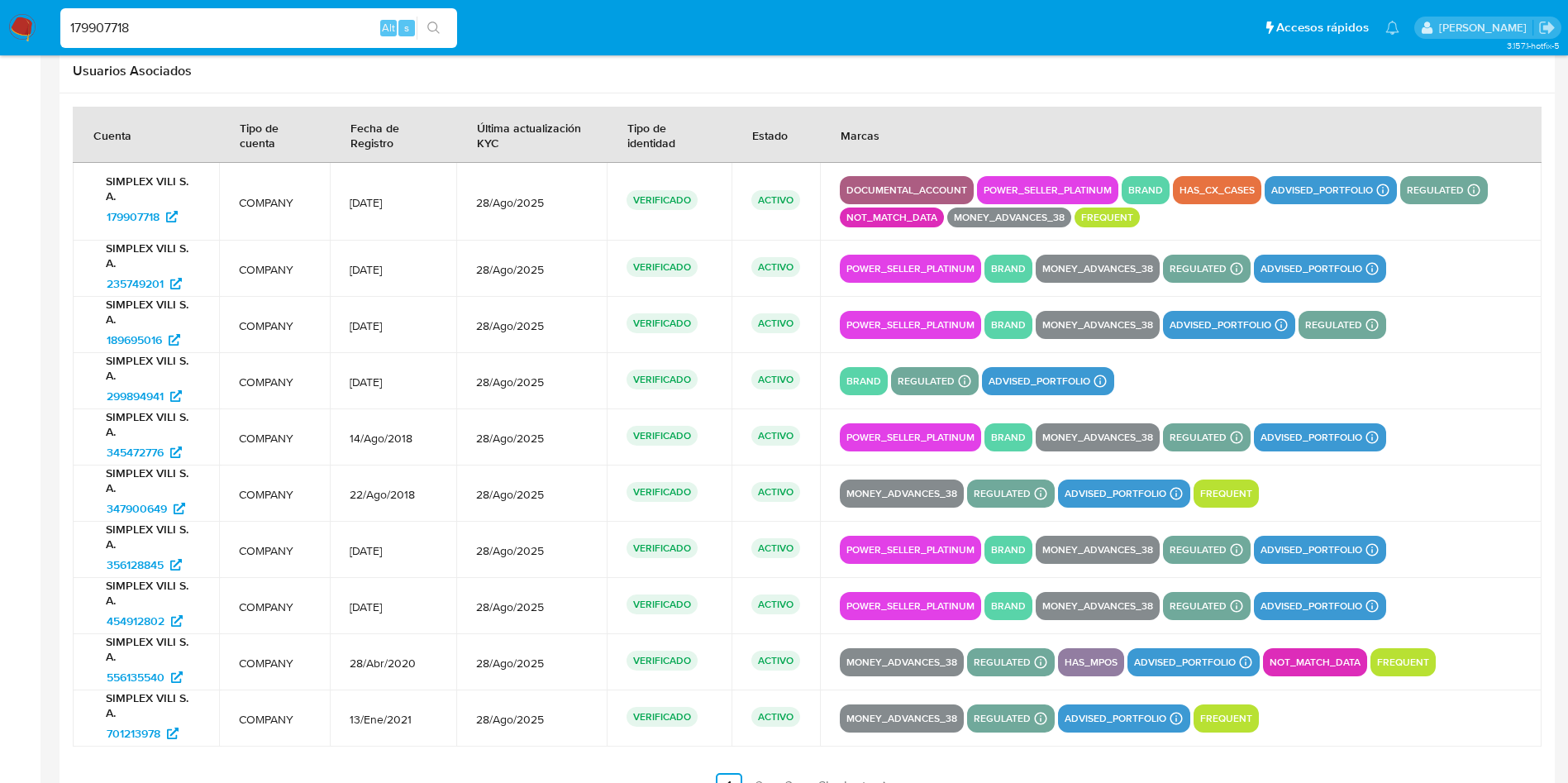
scroll to position [2240, 0]
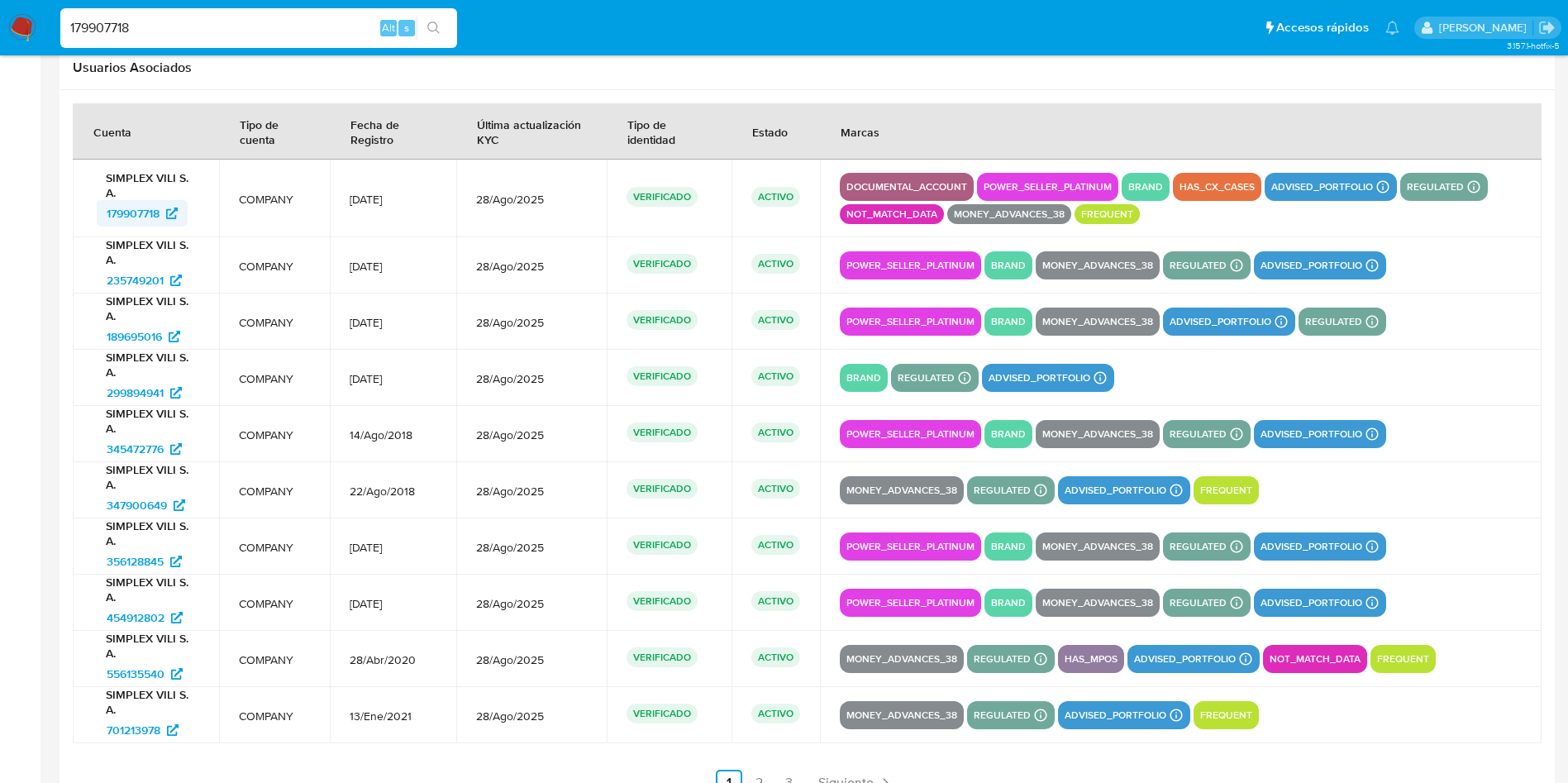
click at [143, 222] on span "179907718" at bounding box center [133, 212] width 53 height 26
click at [129, 277] on span "235749201" at bounding box center [135, 279] width 57 height 26
click at [153, 341] on span "189695016" at bounding box center [134, 336] width 55 height 26
click at [134, 382] on span "299894941" at bounding box center [135, 392] width 57 height 26
click at [130, 447] on span "345472776" at bounding box center [135, 448] width 57 height 26
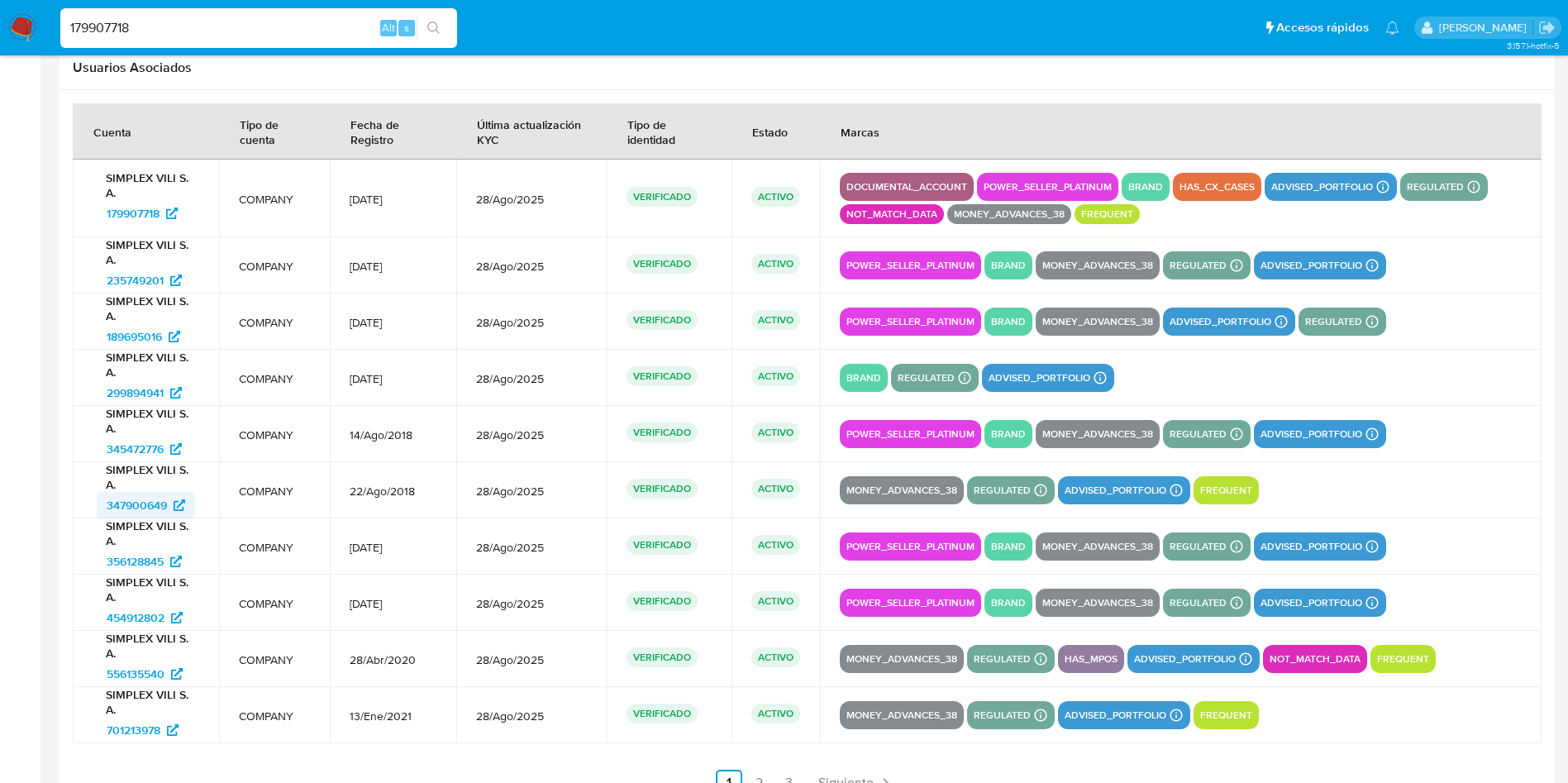
click at [130, 499] on span "347900649" at bounding box center [137, 505] width 60 height 26
click at [132, 565] on span "356128845" at bounding box center [135, 561] width 57 height 26
click at [131, 618] on span "454912802" at bounding box center [136, 617] width 58 height 26
click at [151, 676] on span "556135540" at bounding box center [136, 673] width 58 height 26
click at [120, 728] on span "701213978" at bounding box center [133, 729] width 53 height 26
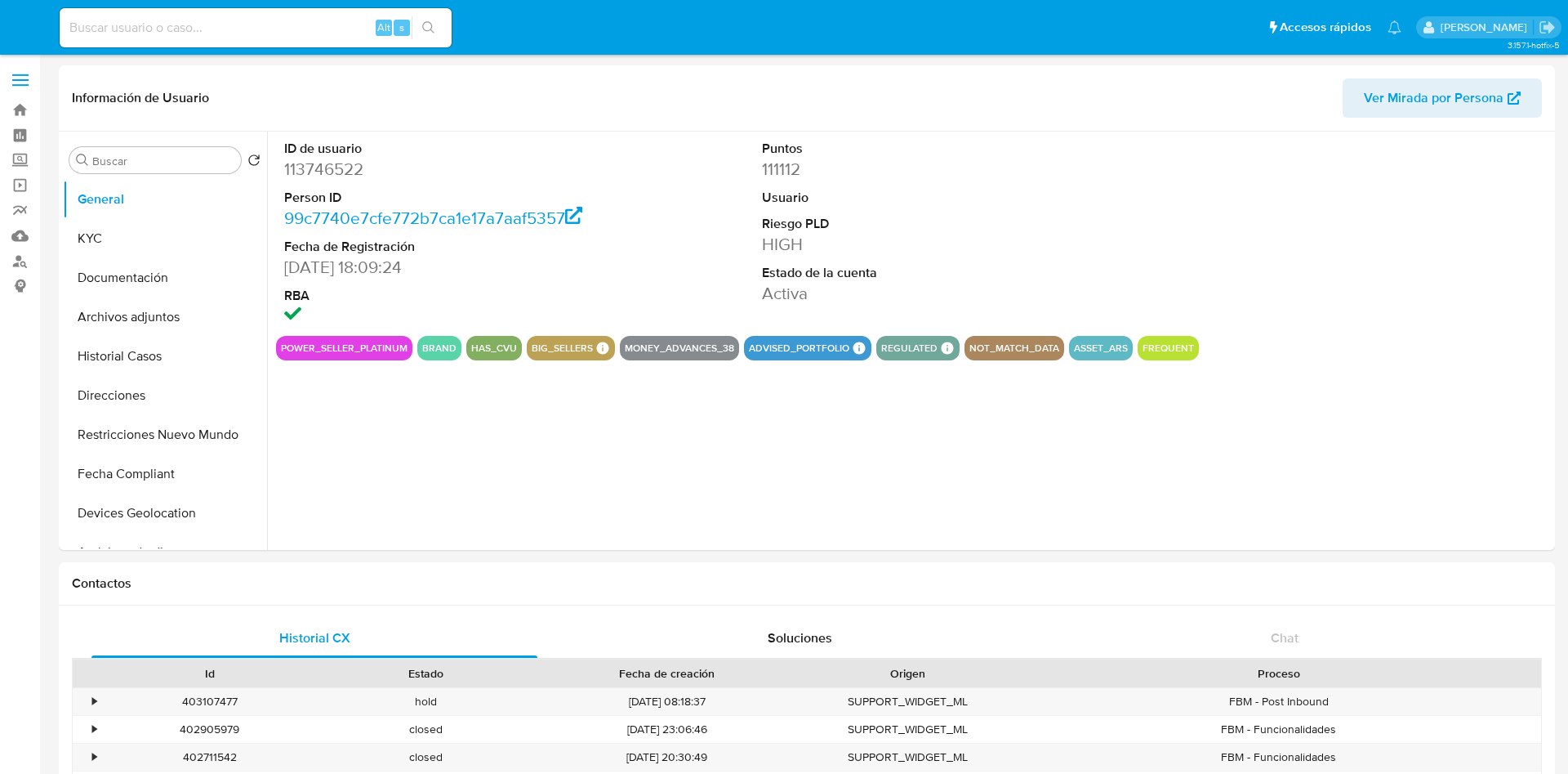
select select "10"
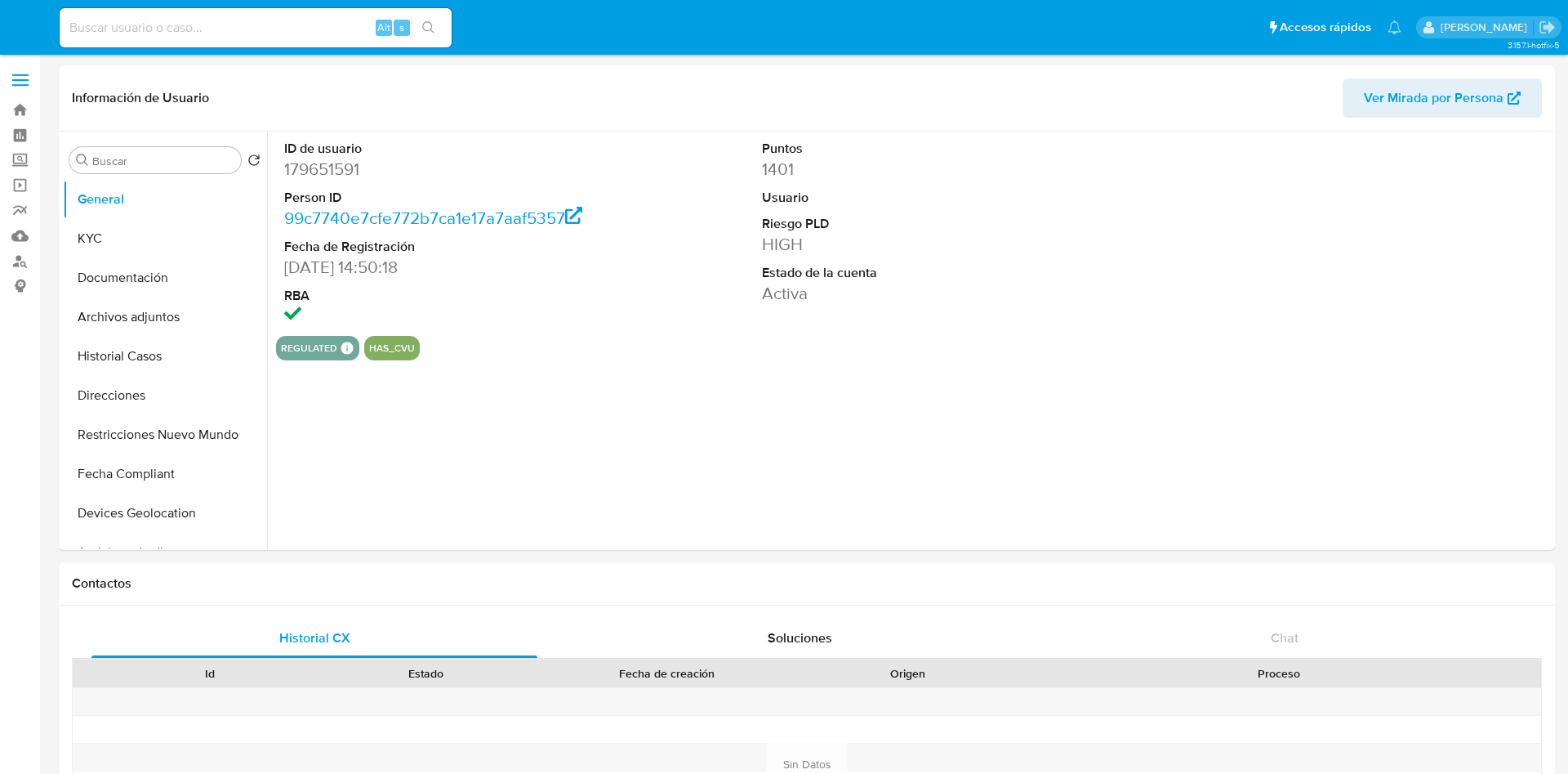
select select "10"
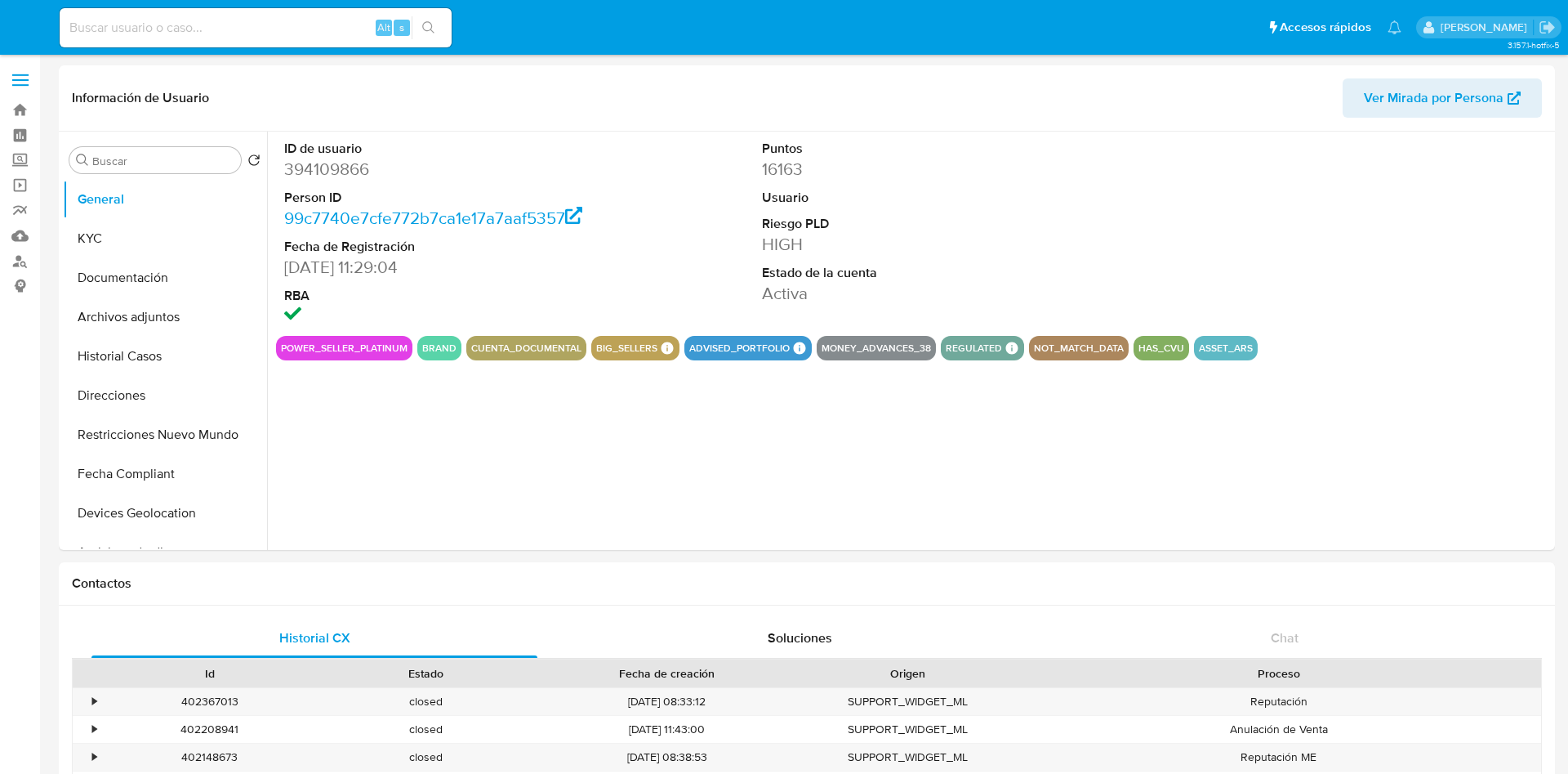
select select "10"
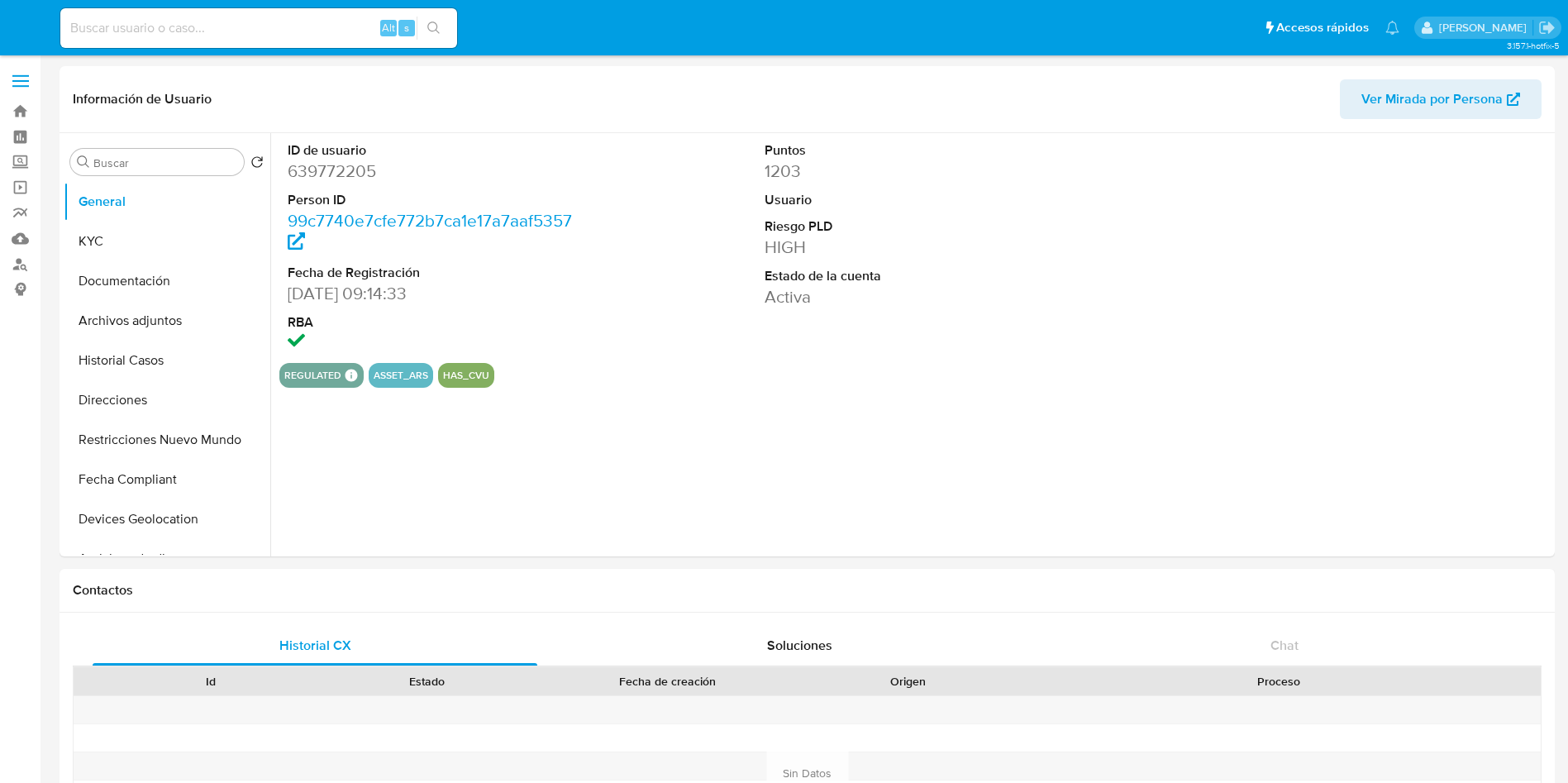
select select "10"
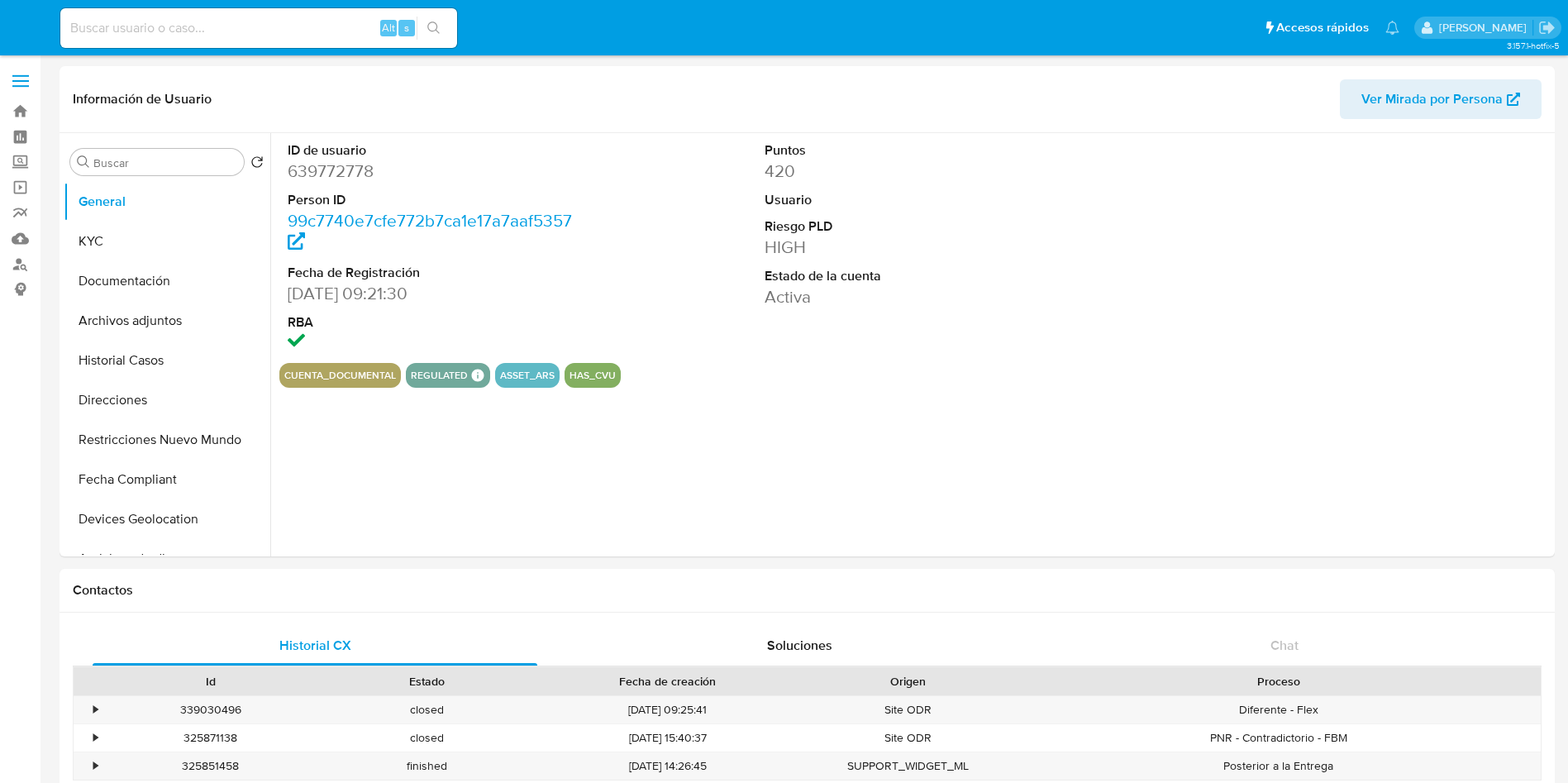
select select "10"
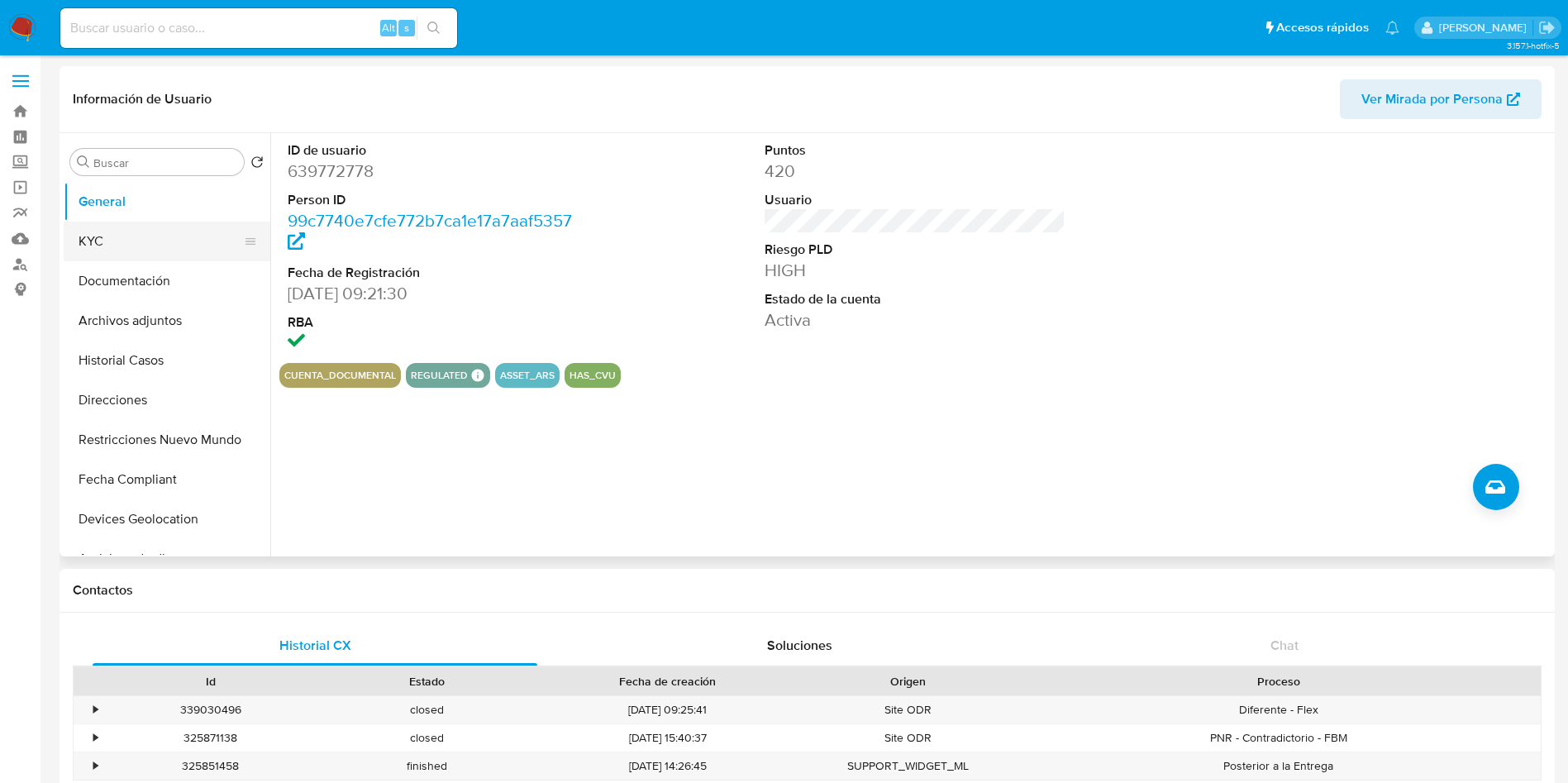
drag, startPoint x: 159, startPoint y: 233, endPoint x: 186, endPoint y: 253, distance: 33.6
click at [166, 235] on button "KYC" at bounding box center [160, 241] width 193 height 40
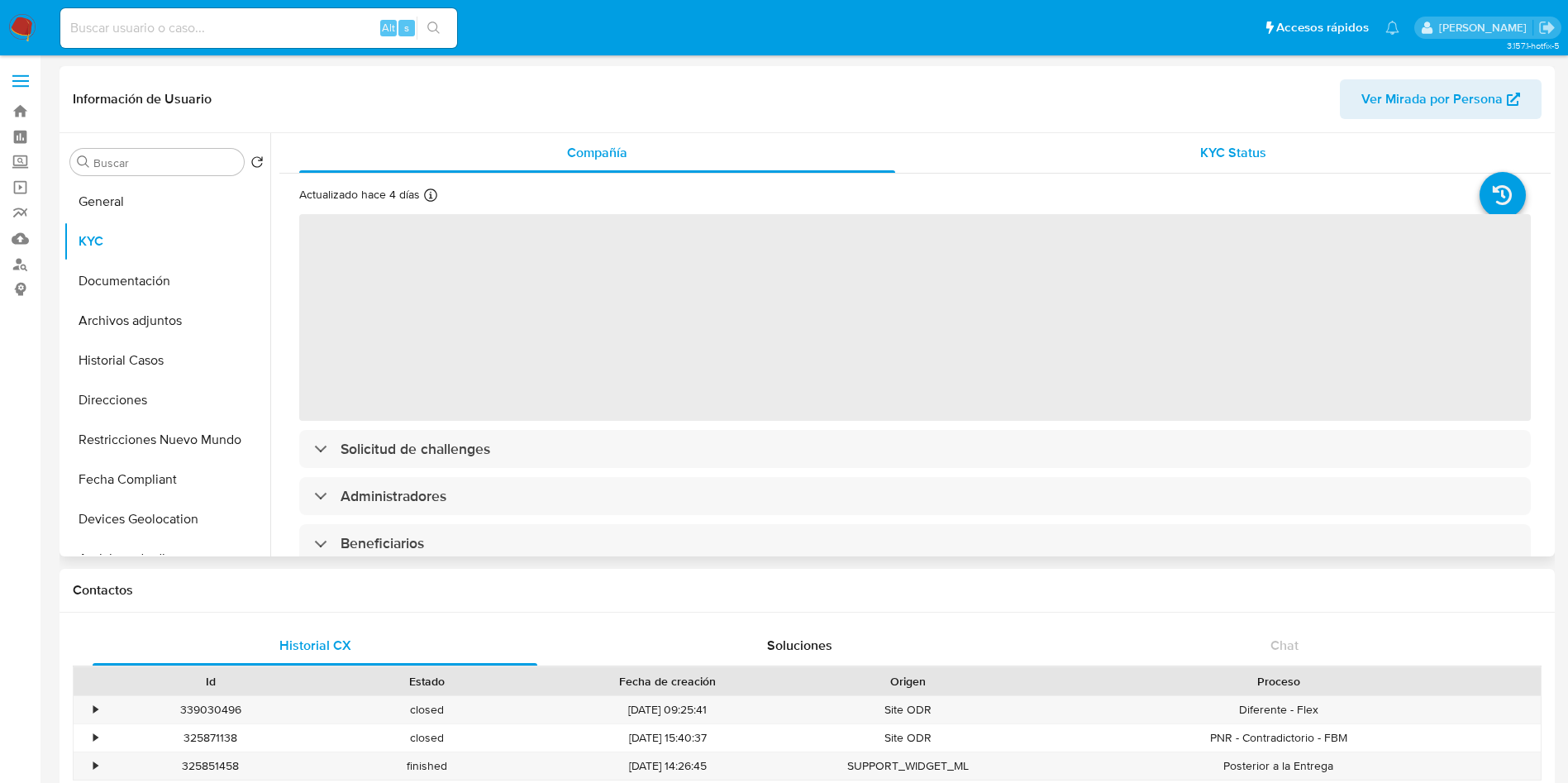
click at [1176, 143] on div "KYC Status" at bounding box center [1232, 152] width 596 height 40
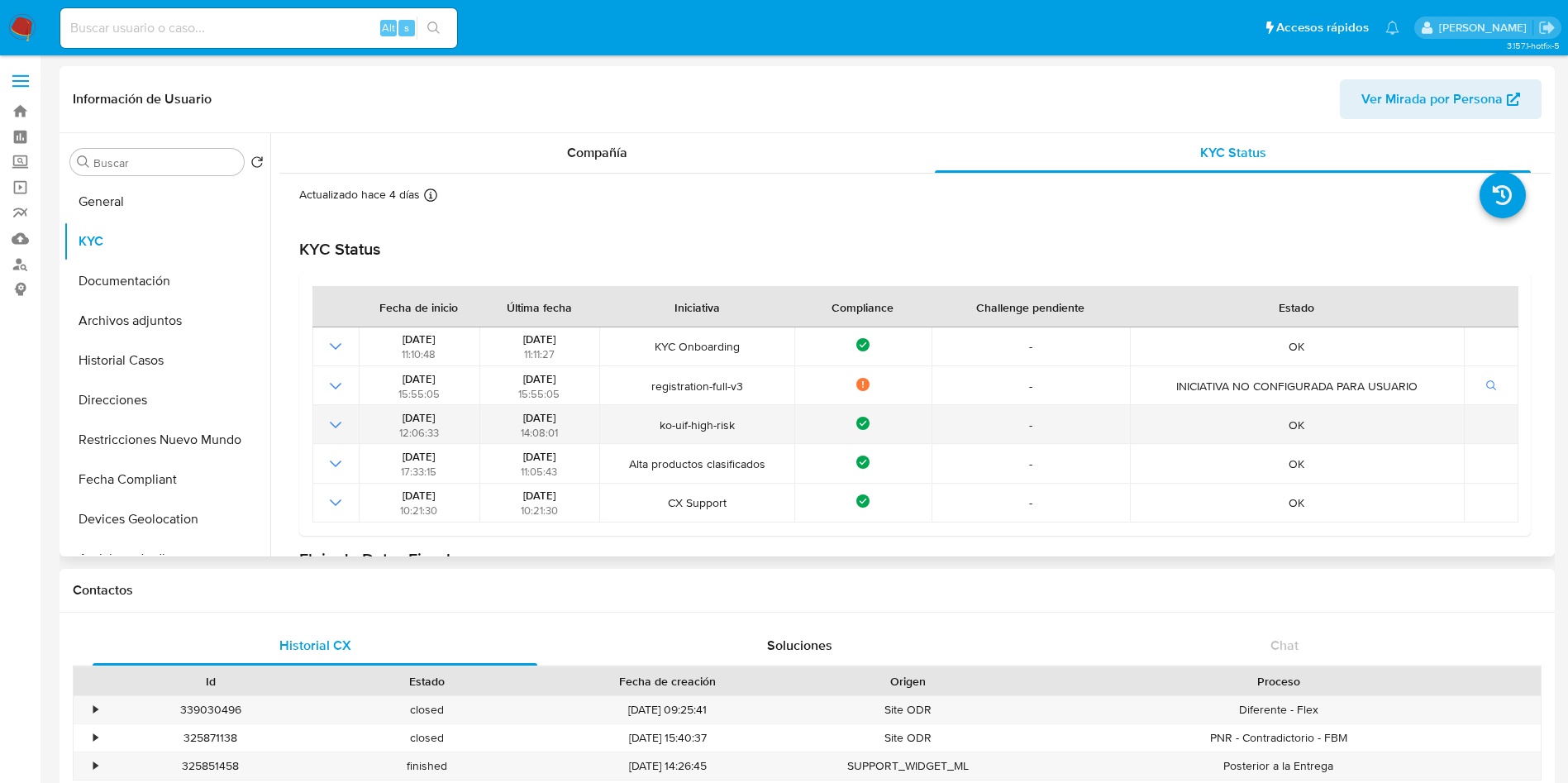
drag, startPoint x: 485, startPoint y: 409, endPoint x: 572, endPoint y: 407, distance: 87.0
click at [572, 407] on td "[DATE] 14:08:01" at bounding box center [539, 424] width 120 height 39
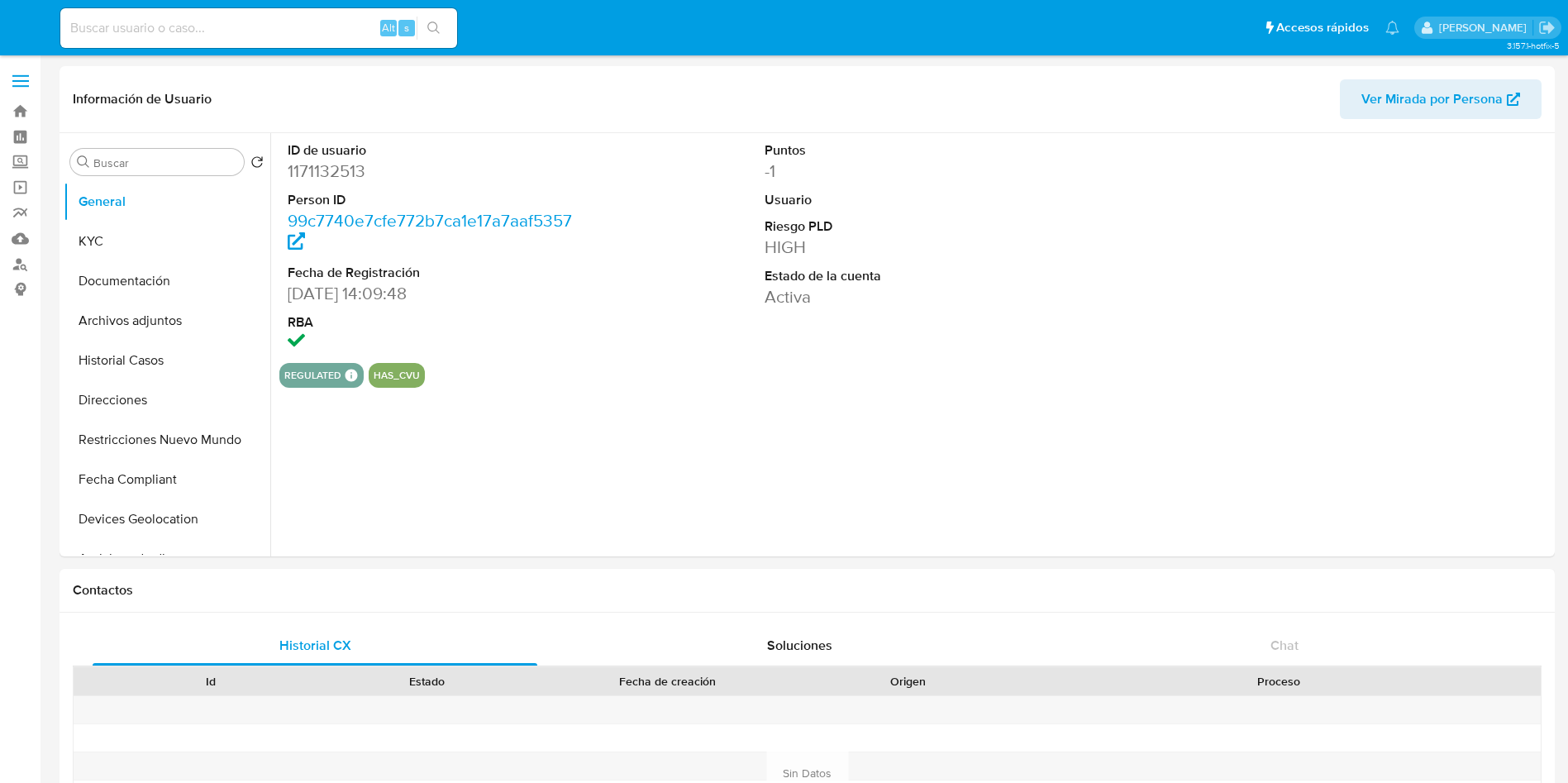
select select "10"
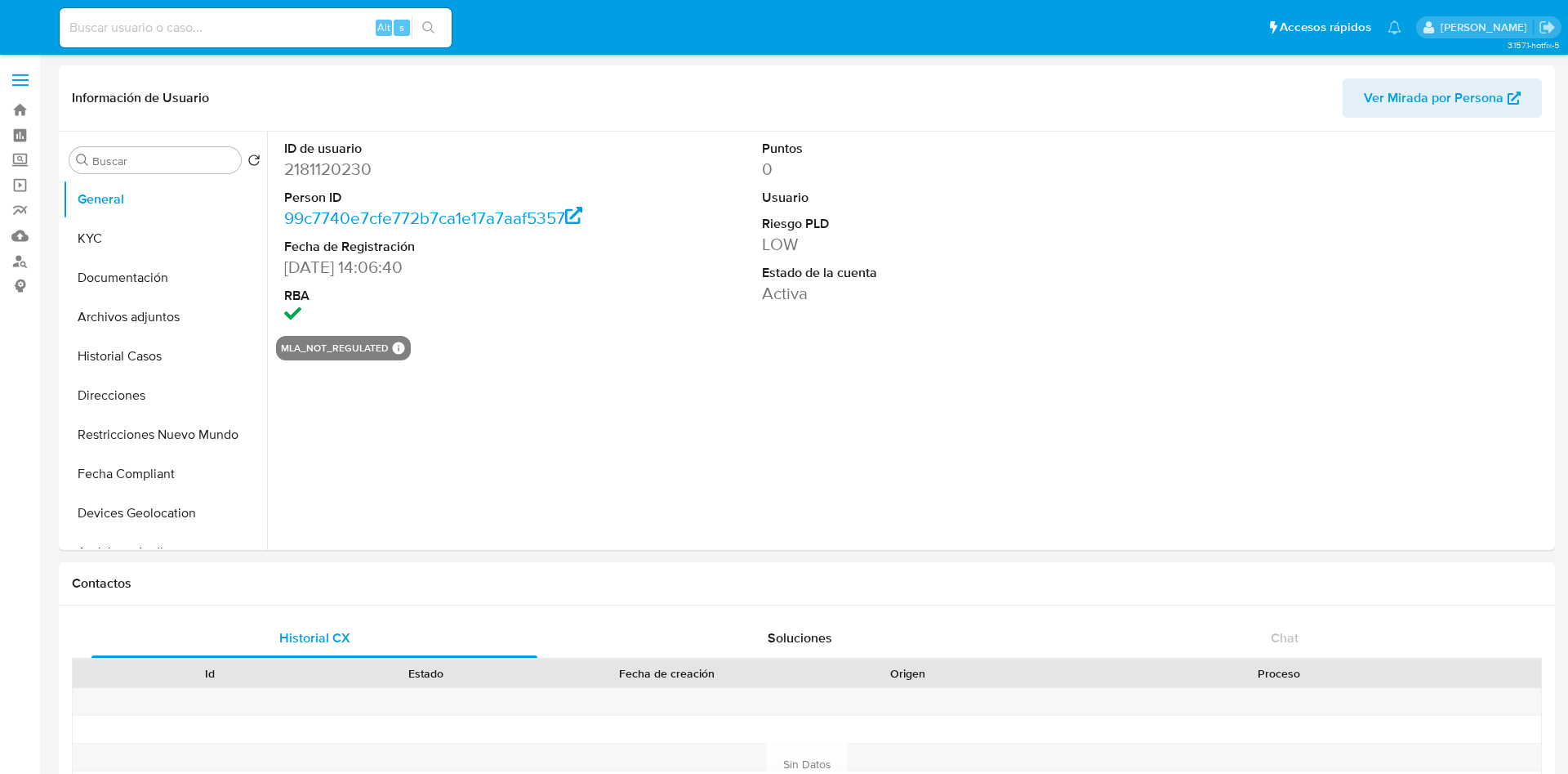
select select "10"
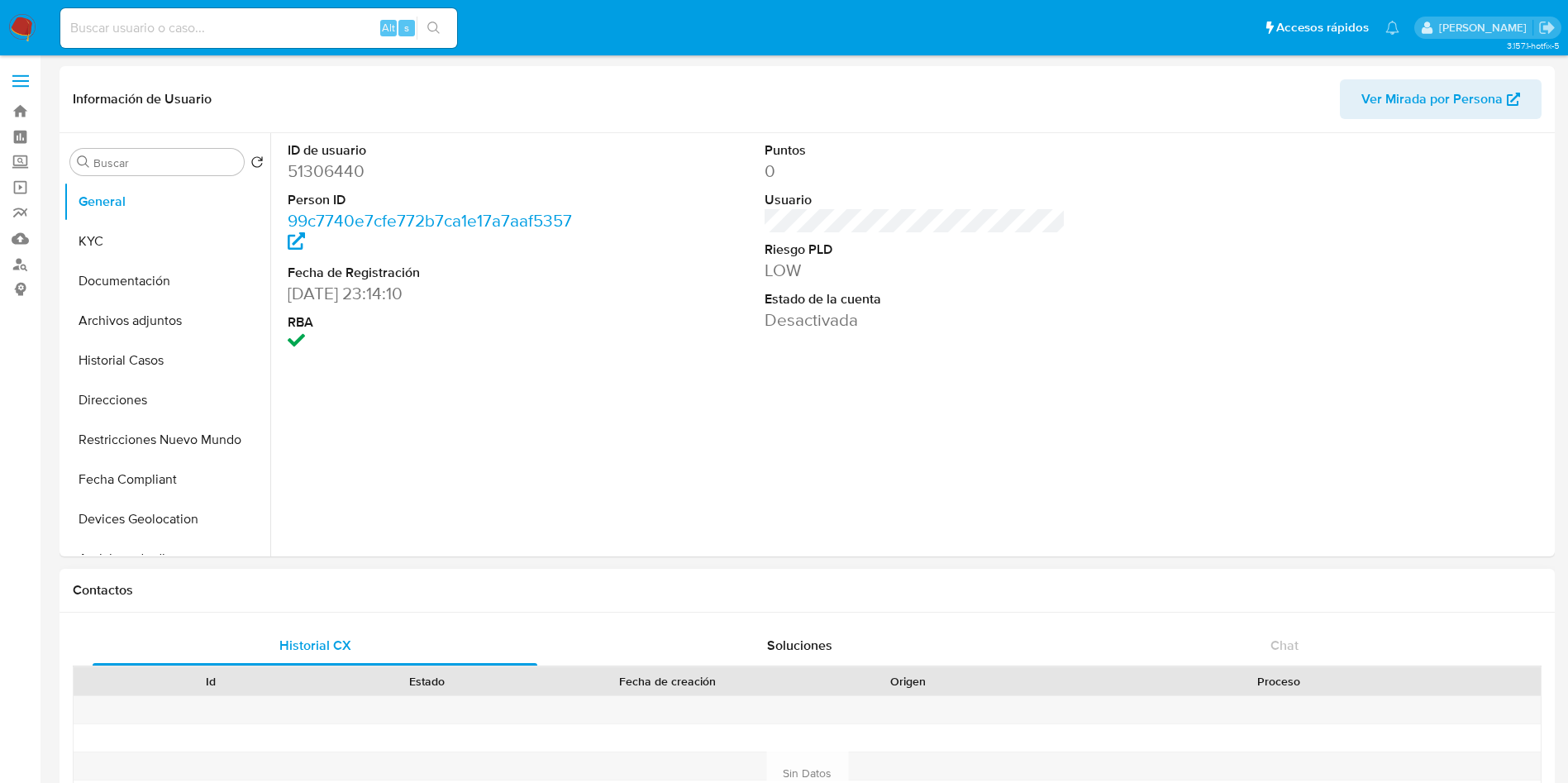
select select "10"
drag, startPoint x: 182, startPoint y: 247, endPoint x: 177, endPoint y: 292, distance: 45.3
click at [183, 252] on button "KYC" at bounding box center [167, 241] width 207 height 40
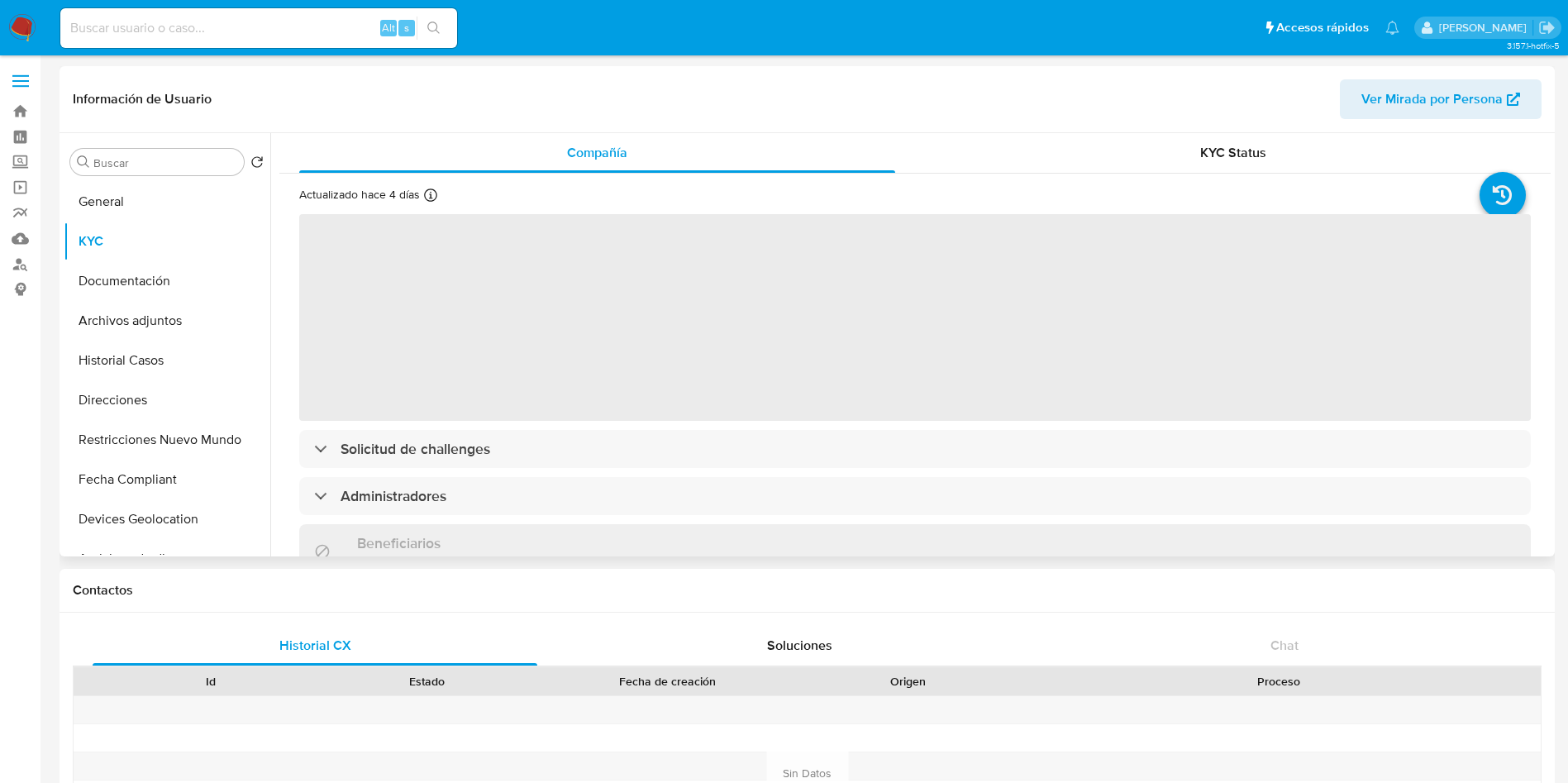
drag, startPoint x: 1107, startPoint y: 181, endPoint x: 1107, endPoint y: 173, distance: 8.0
click at [1107, 180] on div "Actualizado hace 4 días Creado: 14/03/2020 01:06:38 Actualizado: 28/08/2025 22:…" at bounding box center [915, 672] width 1271 height 998
drag, startPoint x: 1113, startPoint y: 151, endPoint x: 1063, endPoint y: 176, distance: 55.9
click at [1111, 155] on div "KYC Status" at bounding box center [1232, 152] width 596 height 40
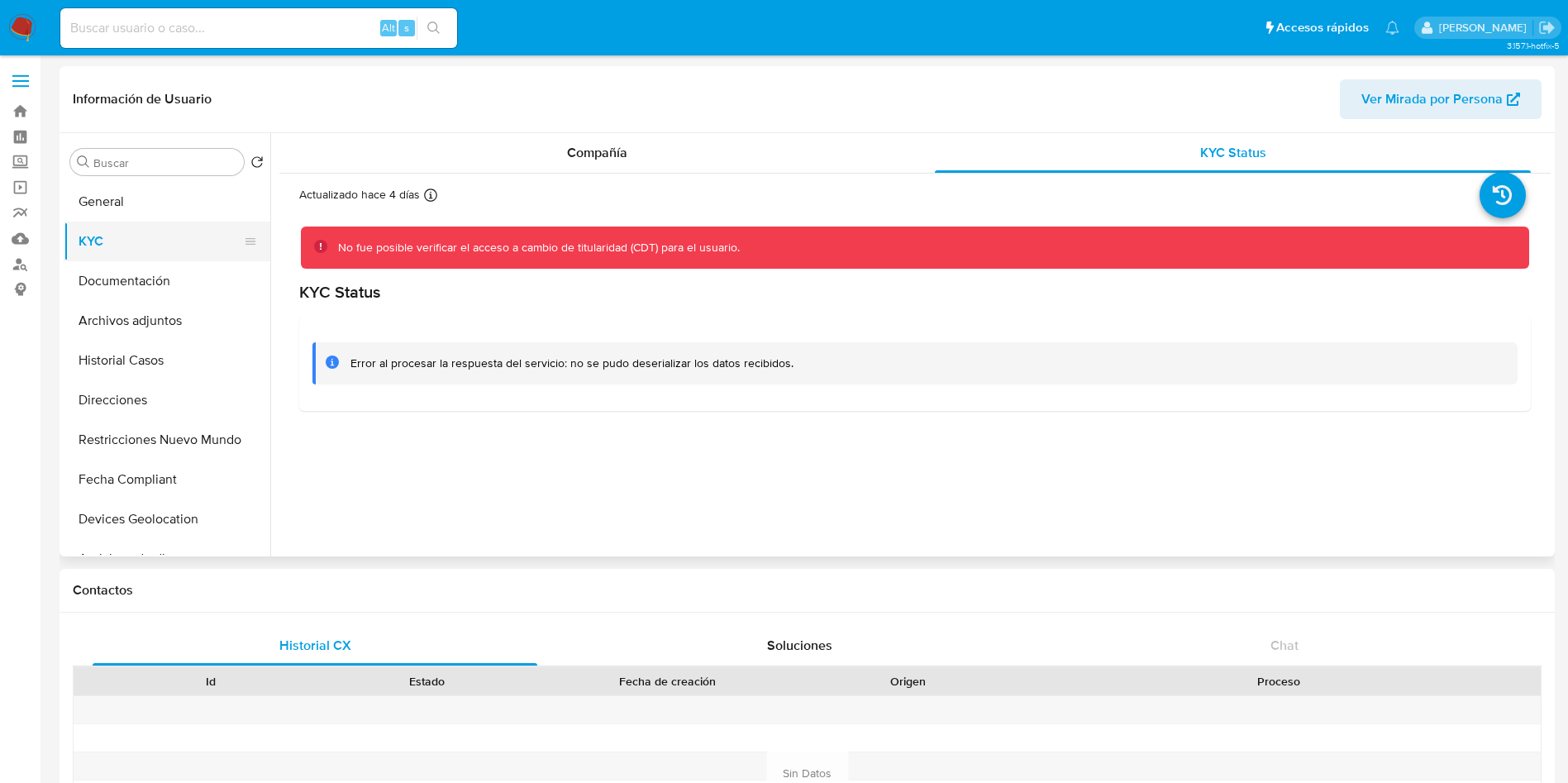
click at [177, 248] on button "KYC" at bounding box center [160, 241] width 193 height 40
drag, startPoint x: 1062, startPoint y: 146, endPoint x: 805, endPoint y: 163, distance: 257.6
click at [1048, 147] on div "KYC Status" at bounding box center [1232, 152] width 596 height 40
drag, startPoint x: 536, startPoint y: 147, endPoint x: 548, endPoint y: 150, distance: 12.4
click at [541, 148] on div "Compañía" at bounding box center [597, 152] width 596 height 40
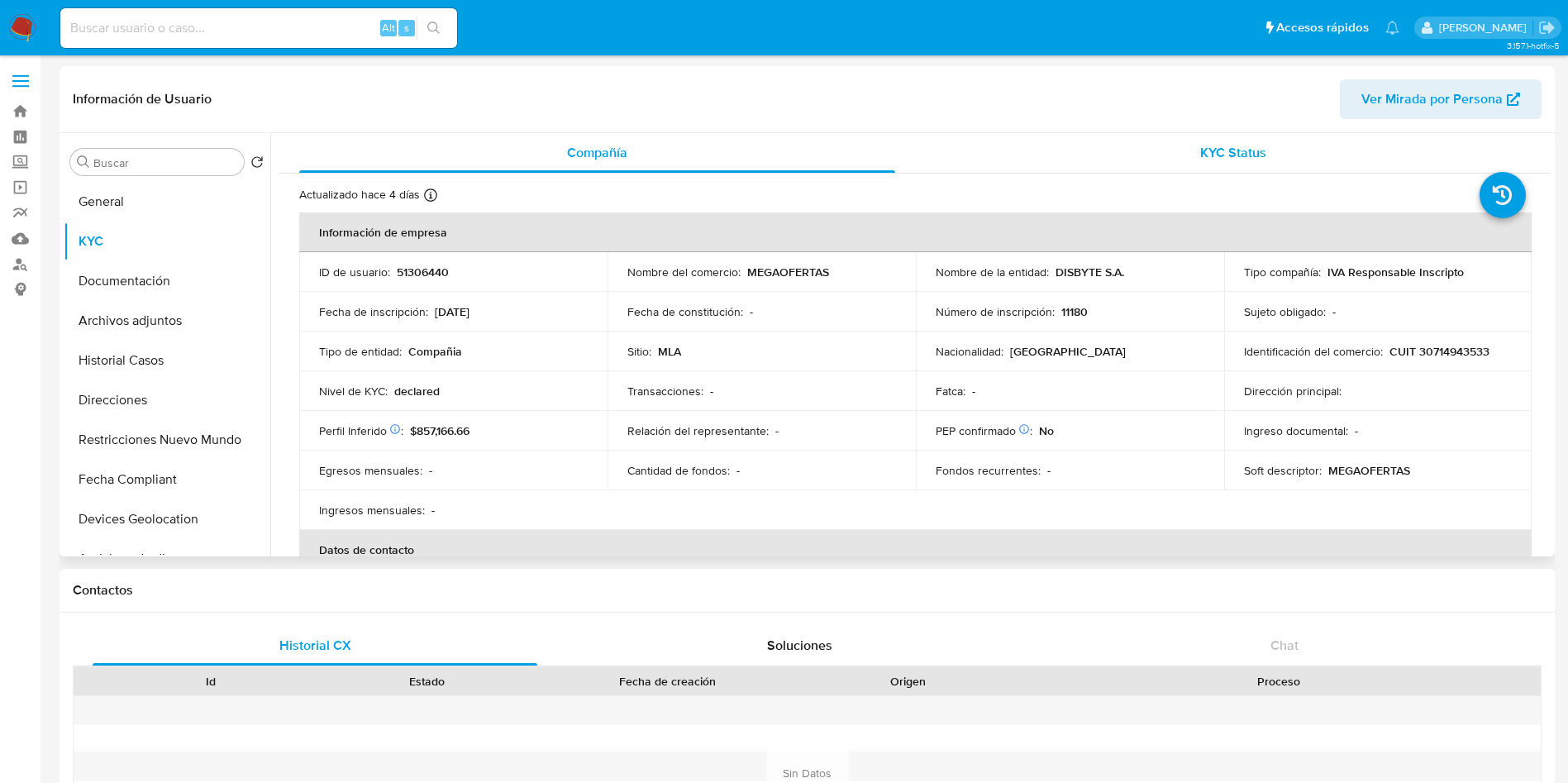
click at [1066, 147] on div "KYC Status" at bounding box center [1232, 152] width 596 height 40
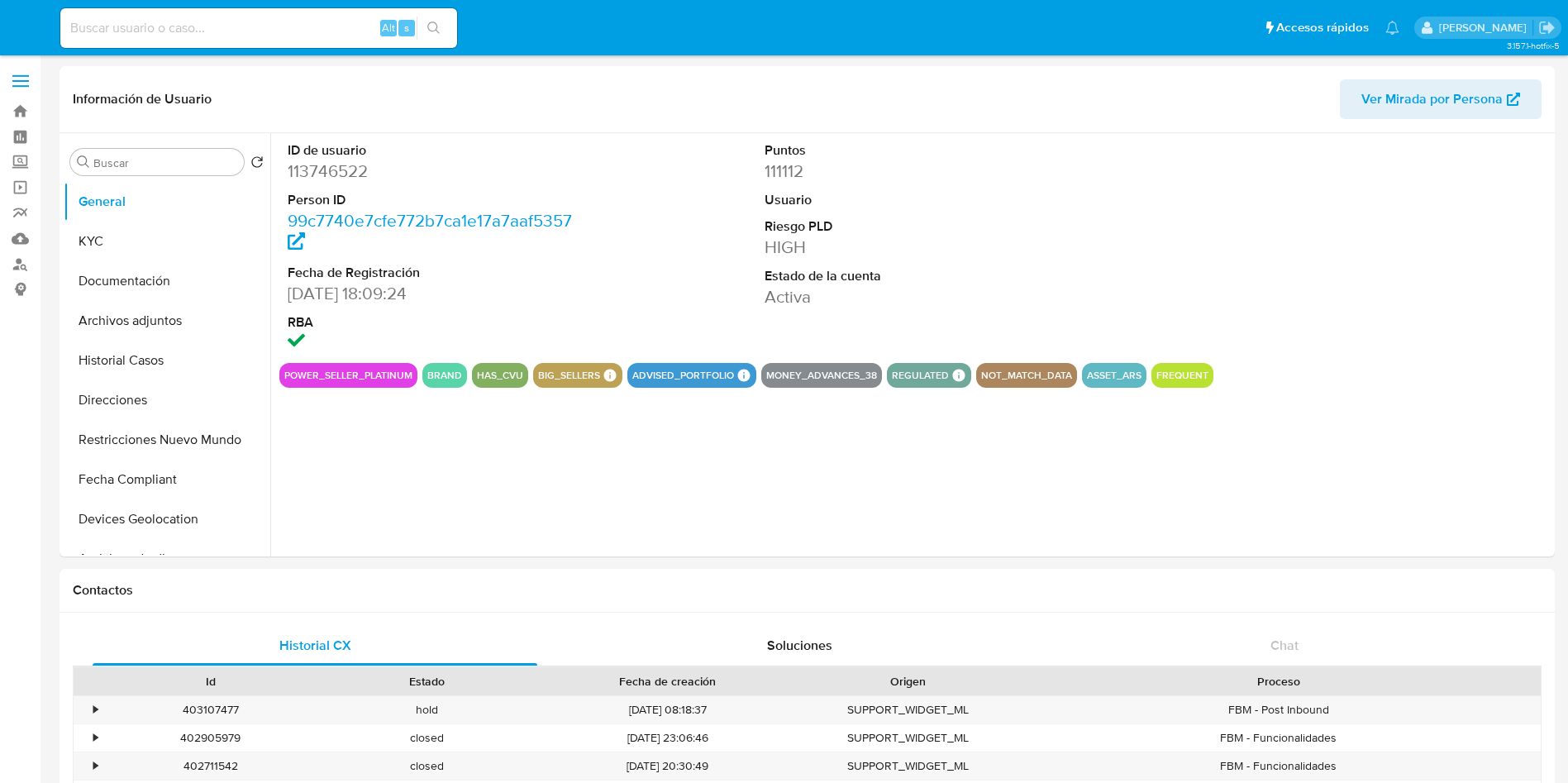
select select "10"
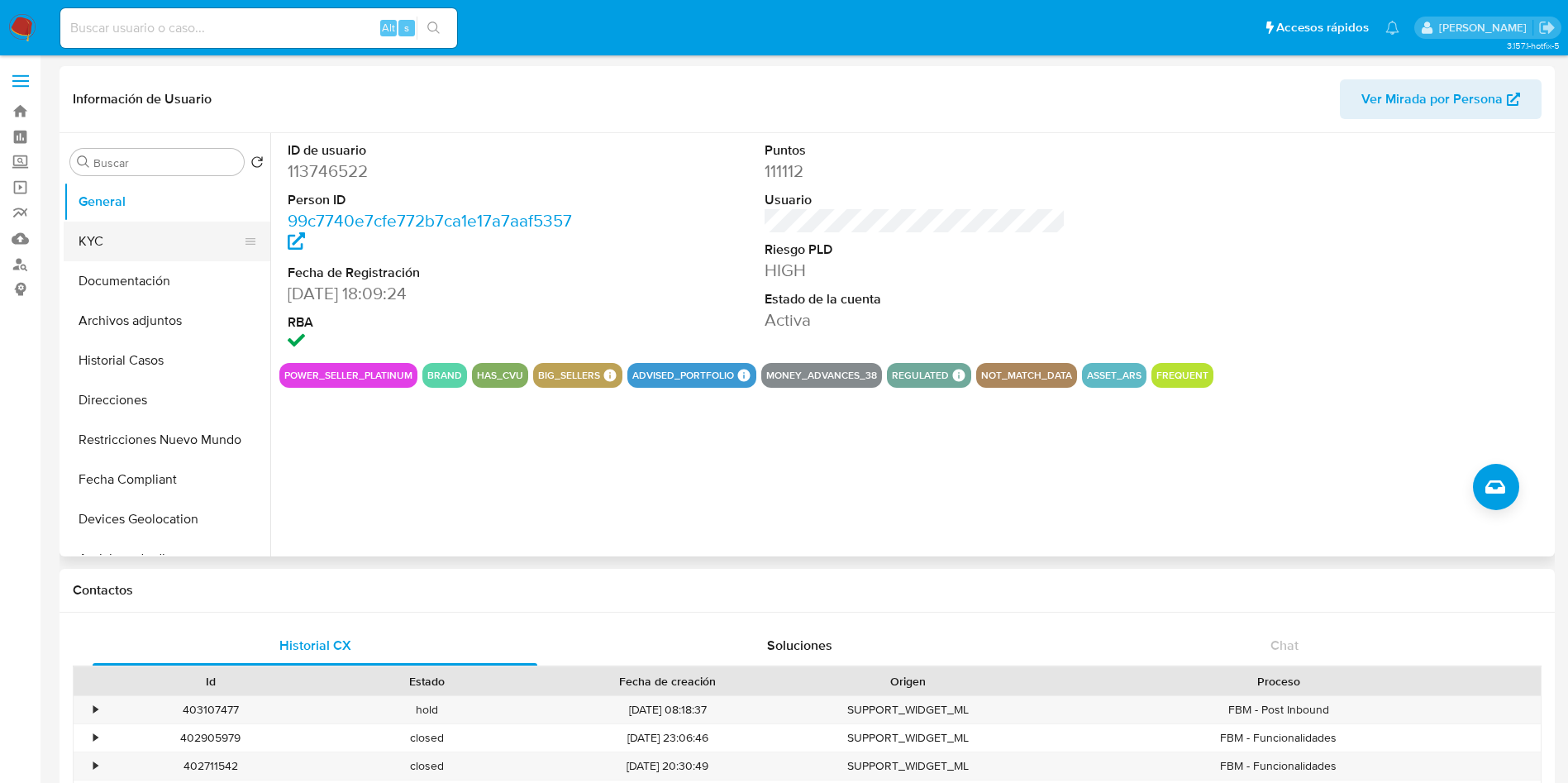
drag, startPoint x: 139, startPoint y: 220, endPoint x: 136, endPoint y: 229, distance: 9.5
click at [139, 219] on button "General" at bounding box center [167, 201] width 207 height 40
drag, startPoint x: 159, startPoint y: 244, endPoint x: 147, endPoint y: 278, distance: 36.1
click at [158, 259] on button "KYC" at bounding box center [167, 241] width 207 height 40
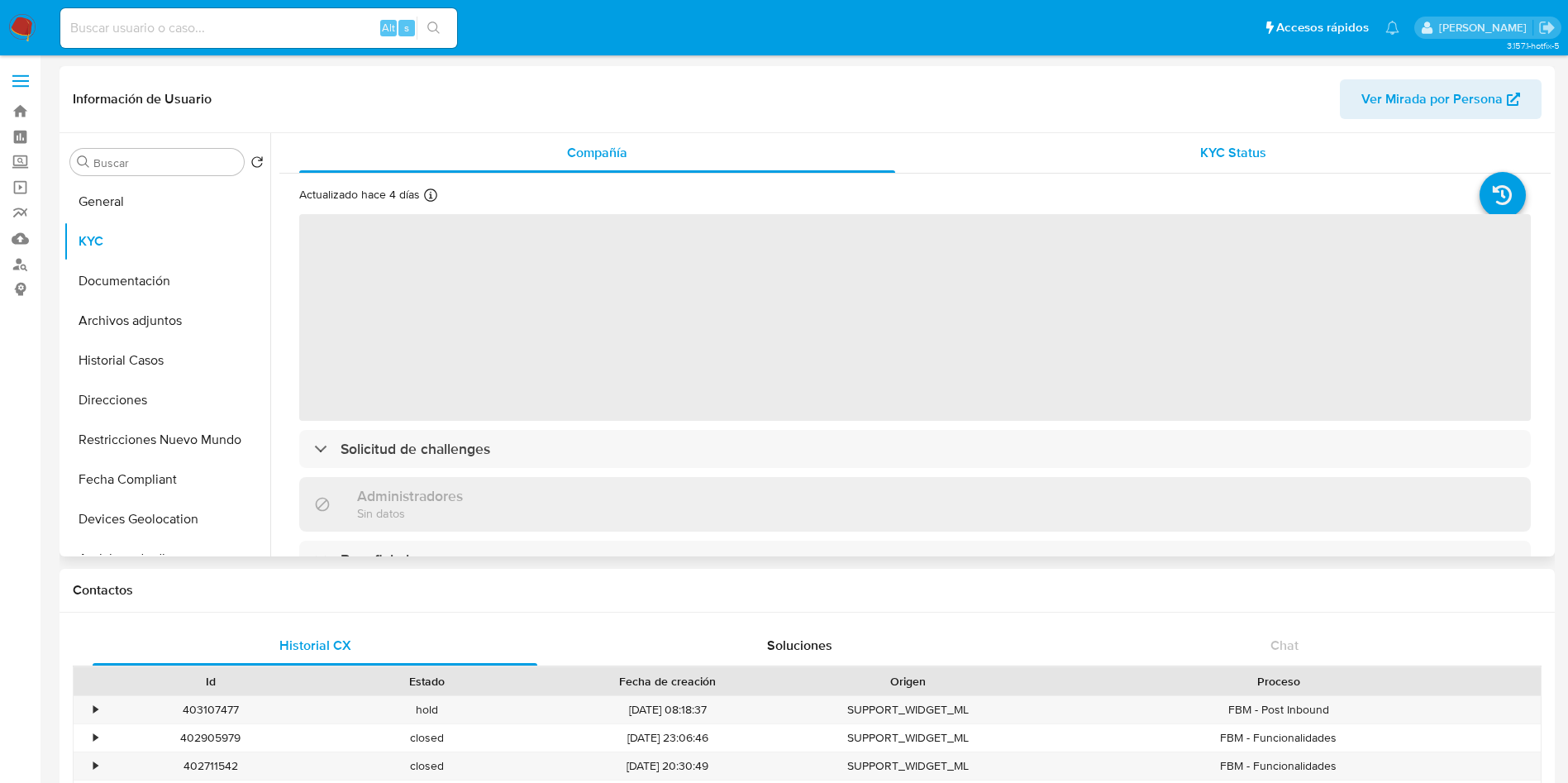
click at [1219, 146] on span "KYC Status" at bounding box center [1233, 152] width 66 height 19
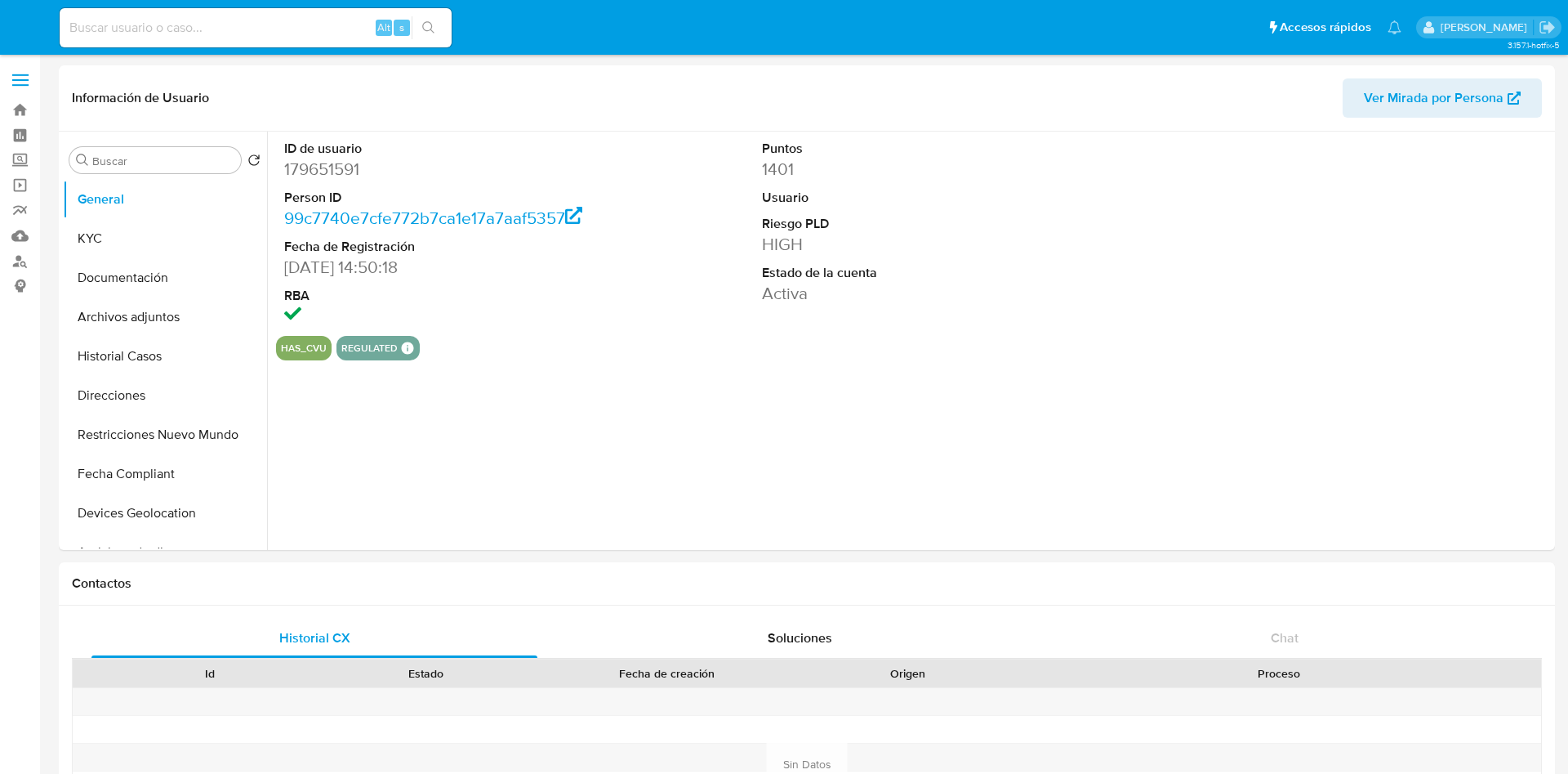
select select "10"
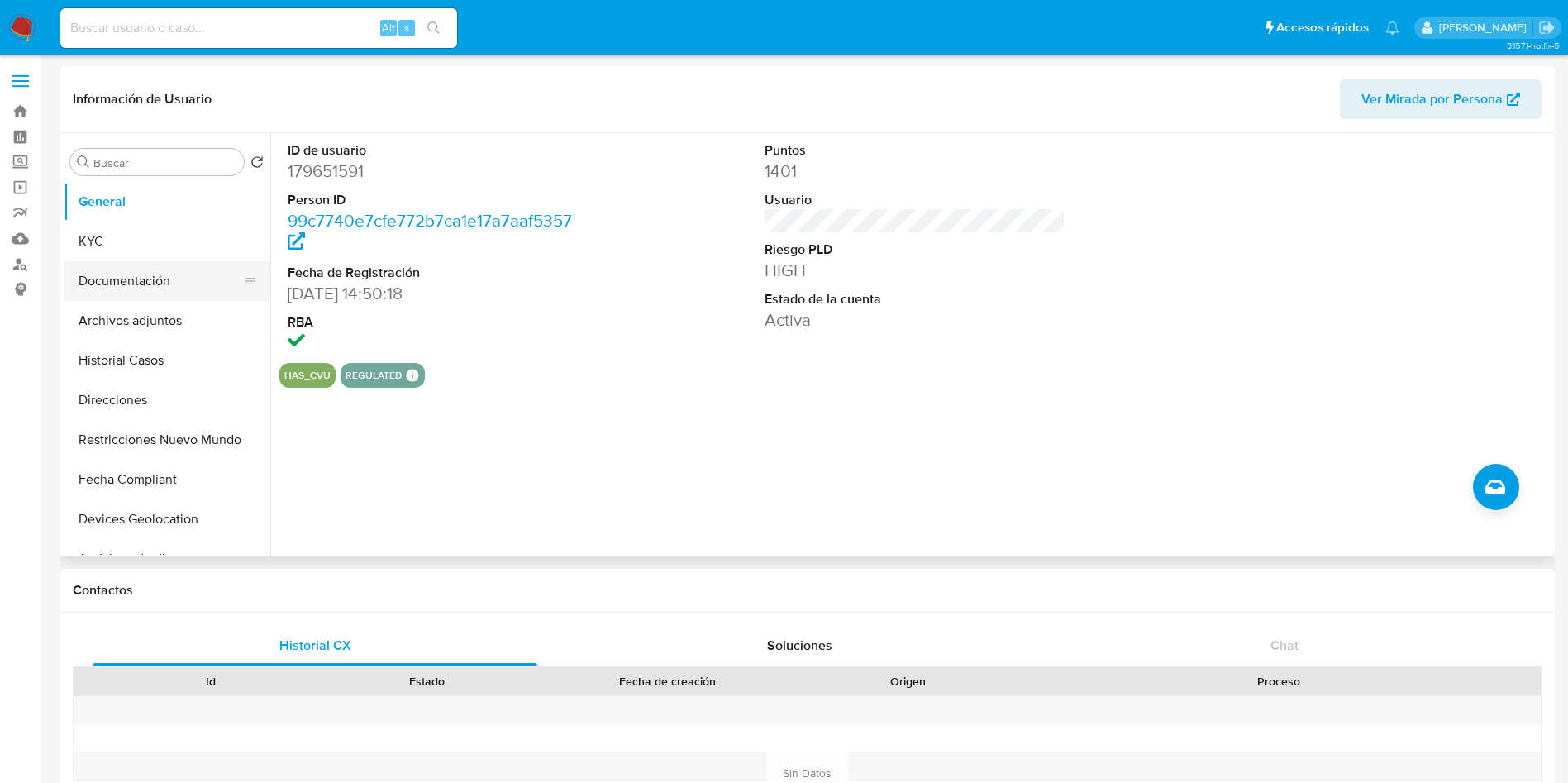
drag, startPoint x: 137, startPoint y: 242, endPoint x: 135, endPoint y: 267, distance: 25.1
click at [135, 244] on button "KYC" at bounding box center [167, 241] width 207 height 40
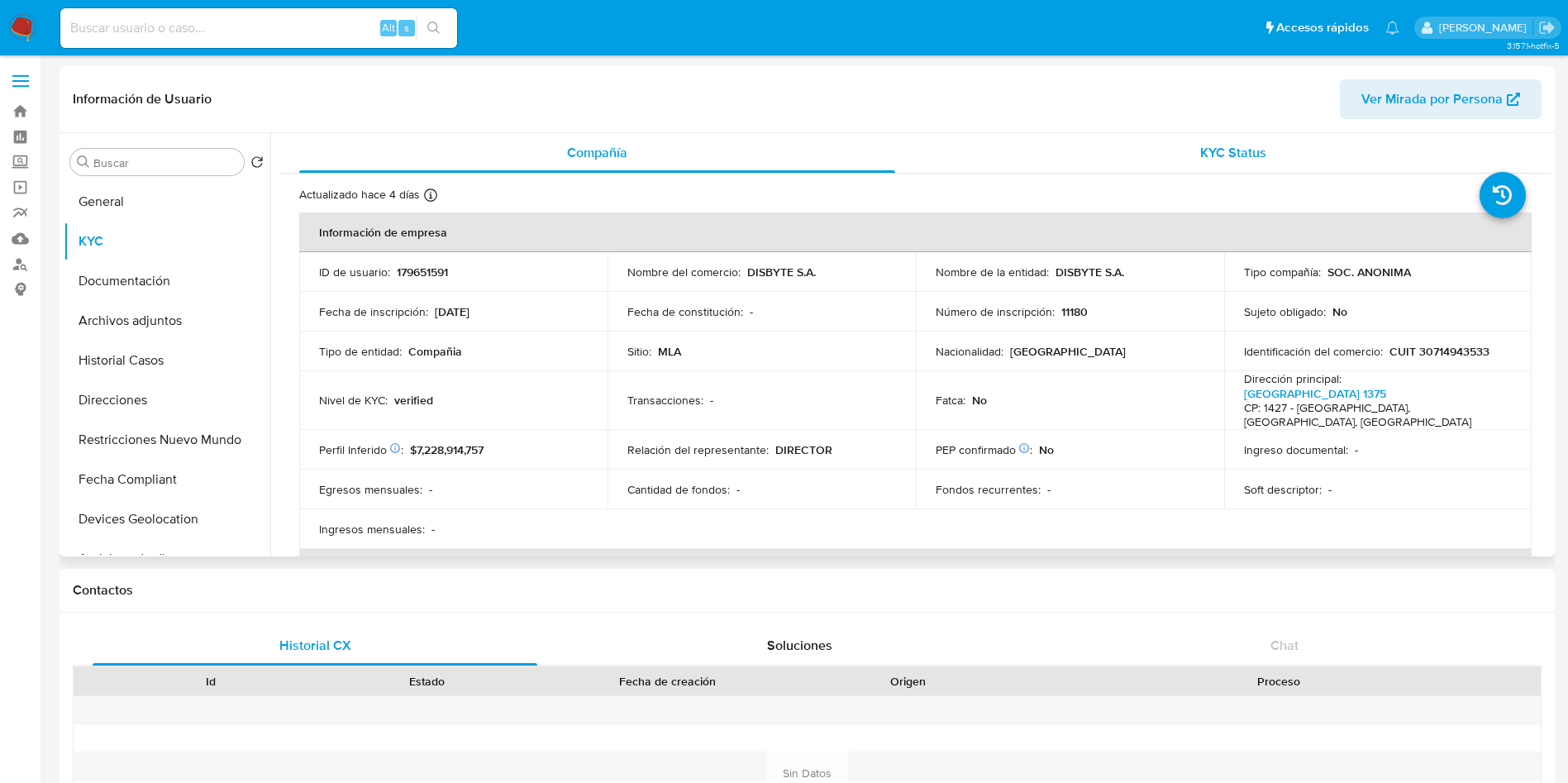
click at [1185, 147] on div "KYC Status" at bounding box center [1232, 152] width 596 height 40
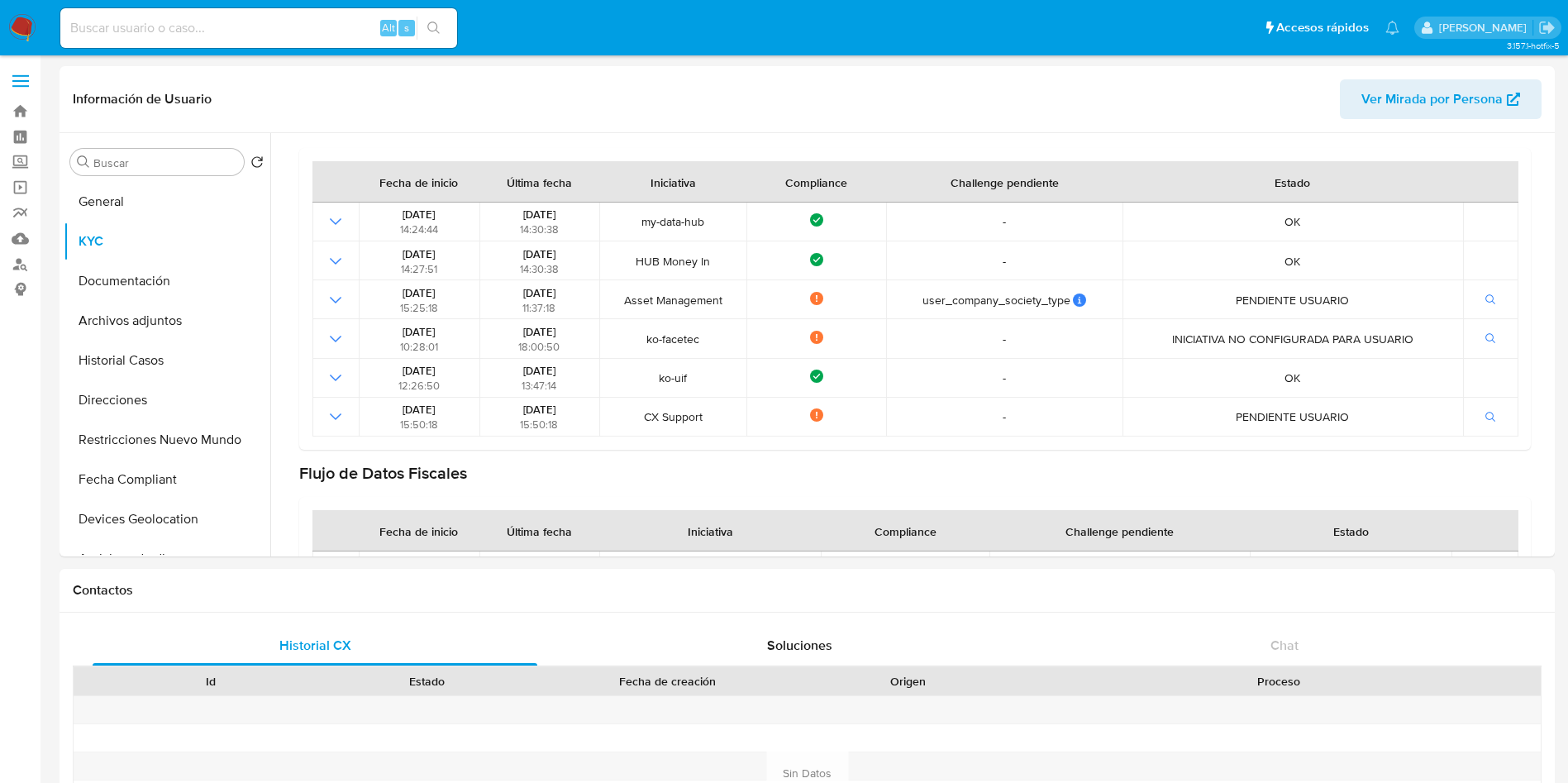
scroll to position [124, 0]
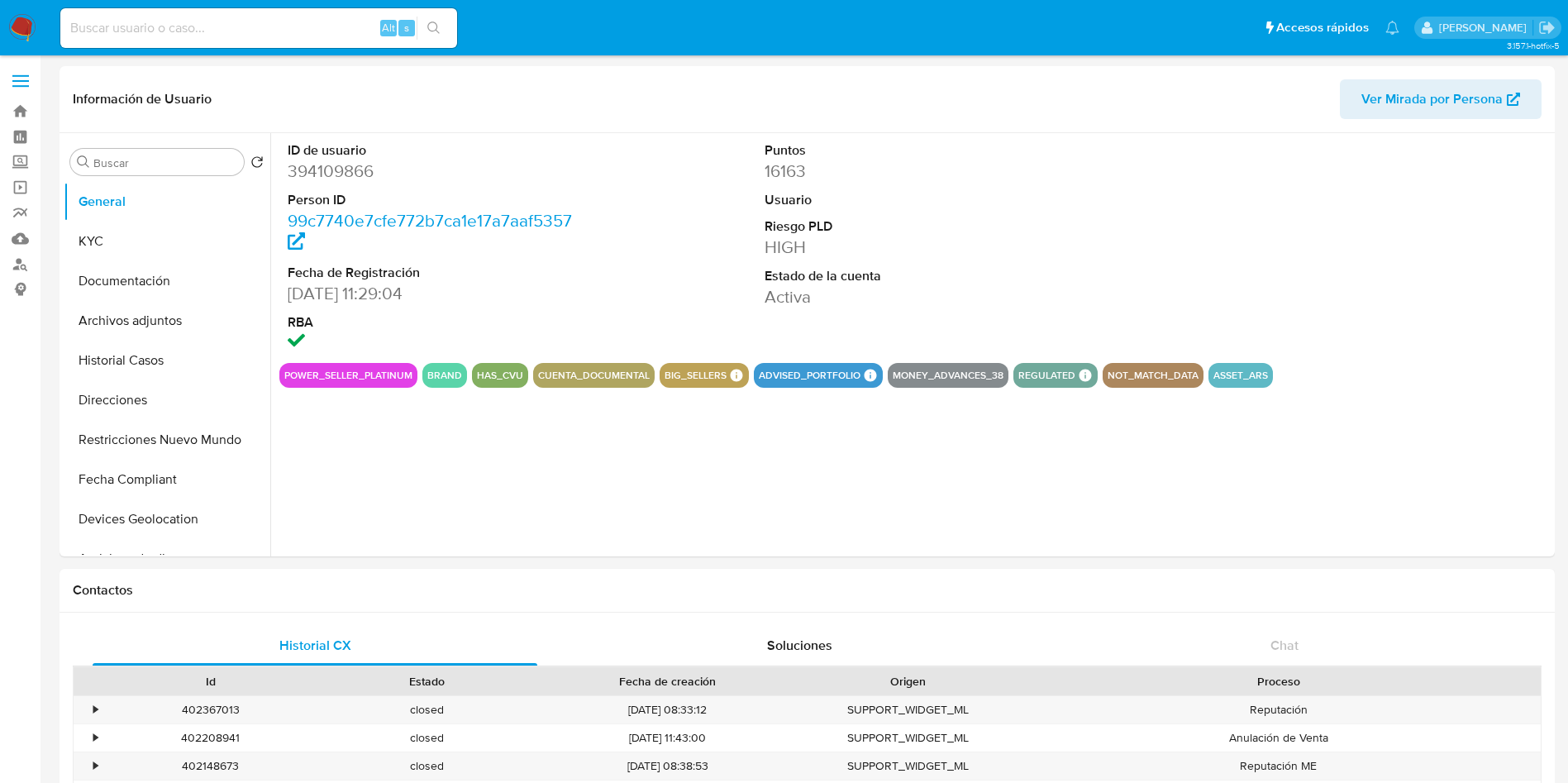
select select "10"
drag, startPoint x: 126, startPoint y: 243, endPoint x: 124, endPoint y: 271, distance: 28.1
click at [126, 245] on button "KYC" at bounding box center [167, 241] width 207 height 40
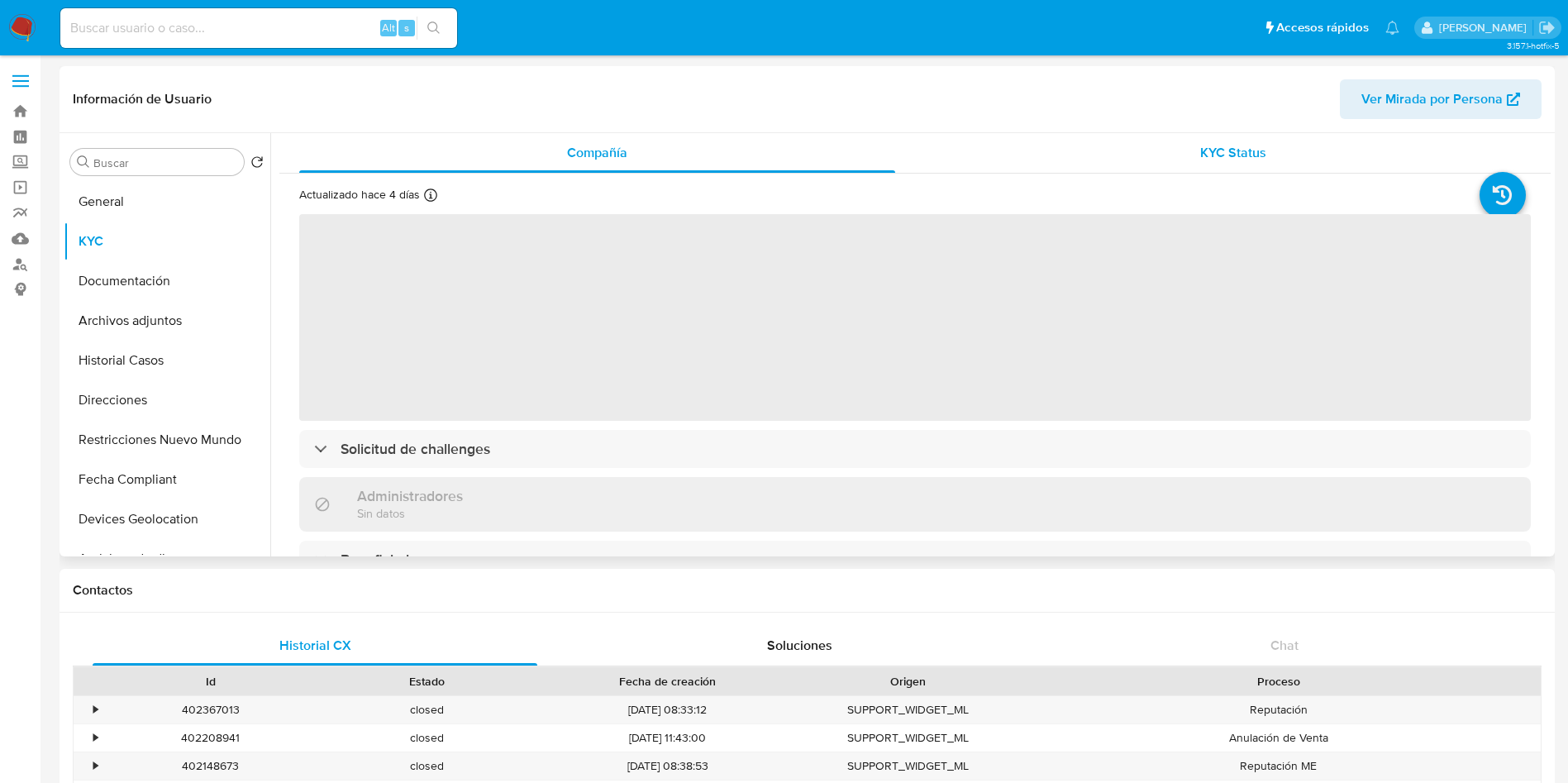
click at [1217, 170] on div "KYC Status" at bounding box center [1232, 152] width 596 height 40
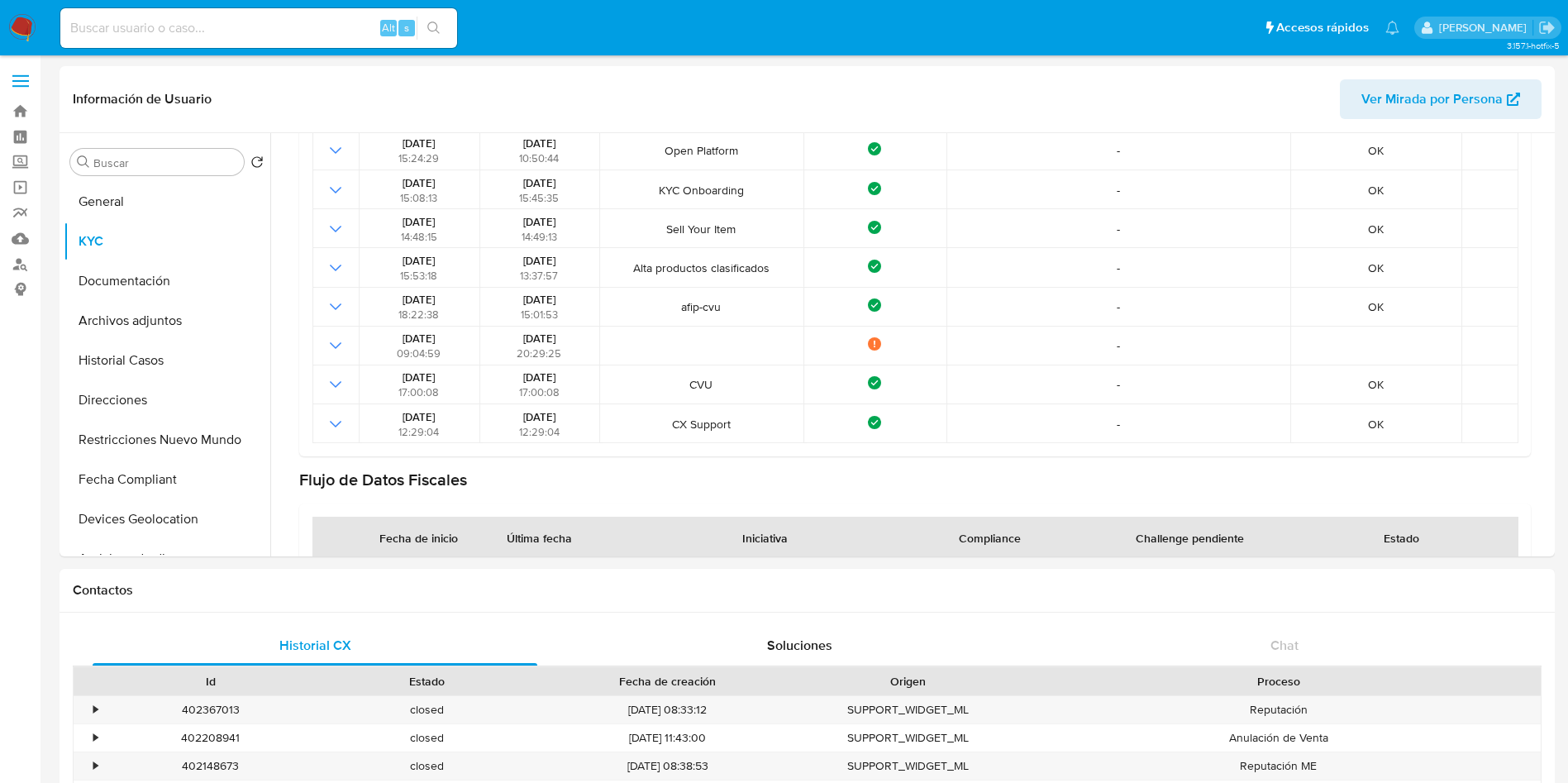
scroll to position [372, 0]
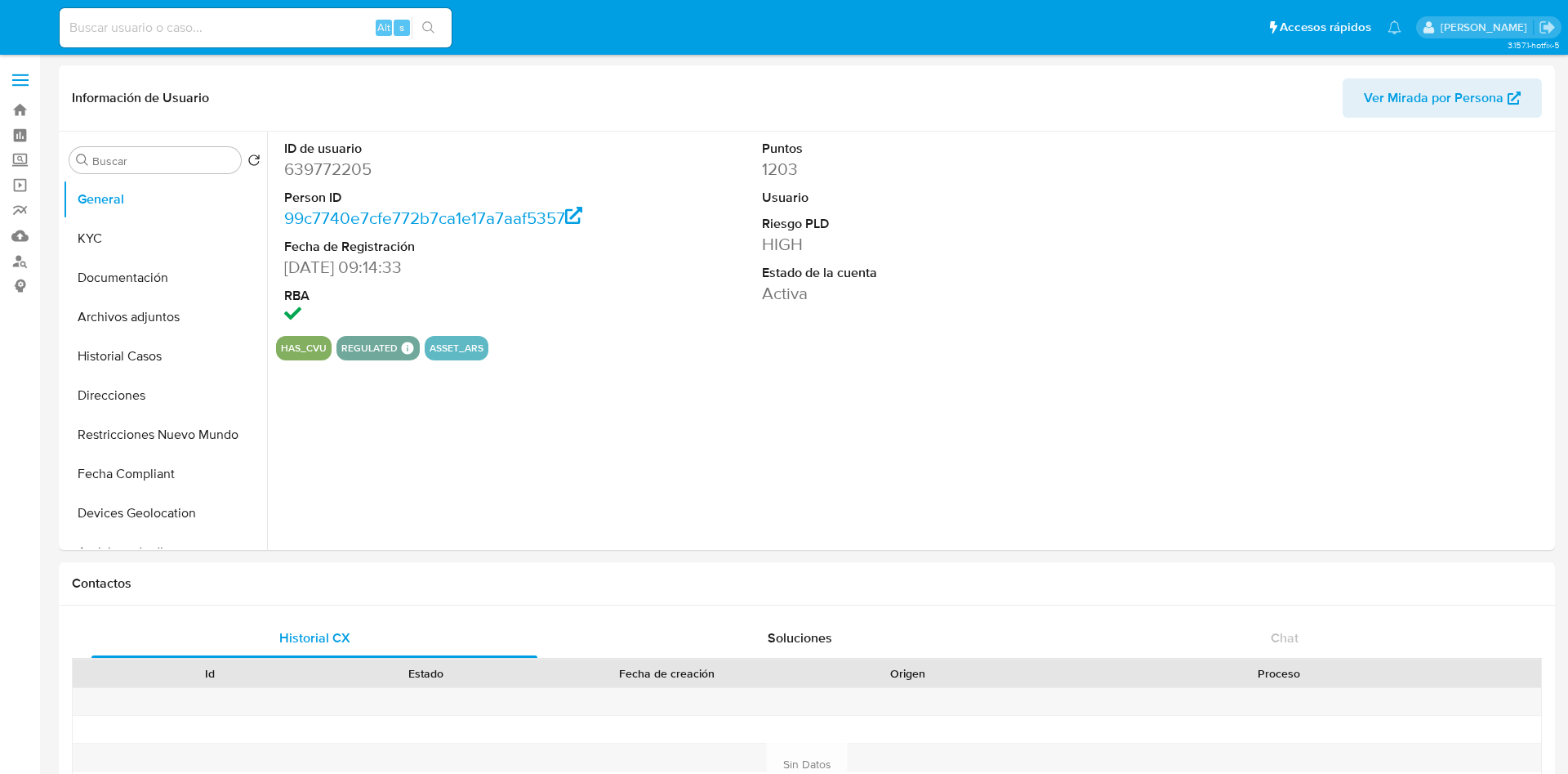
select select "10"
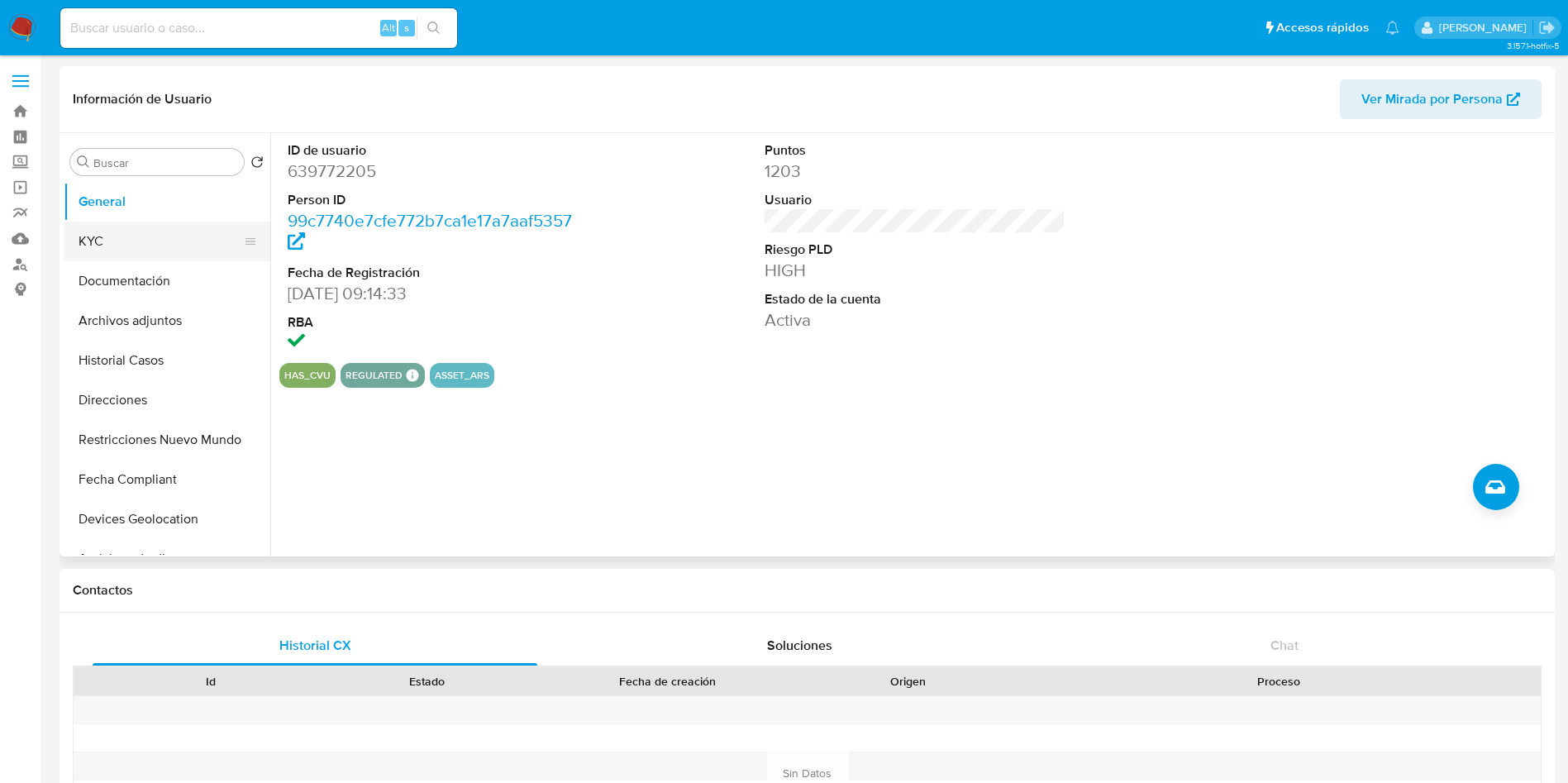
drag, startPoint x: 187, startPoint y: 225, endPoint x: 183, endPoint y: 253, distance: 28.3
click at [188, 224] on button "KYC" at bounding box center [160, 241] width 193 height 40
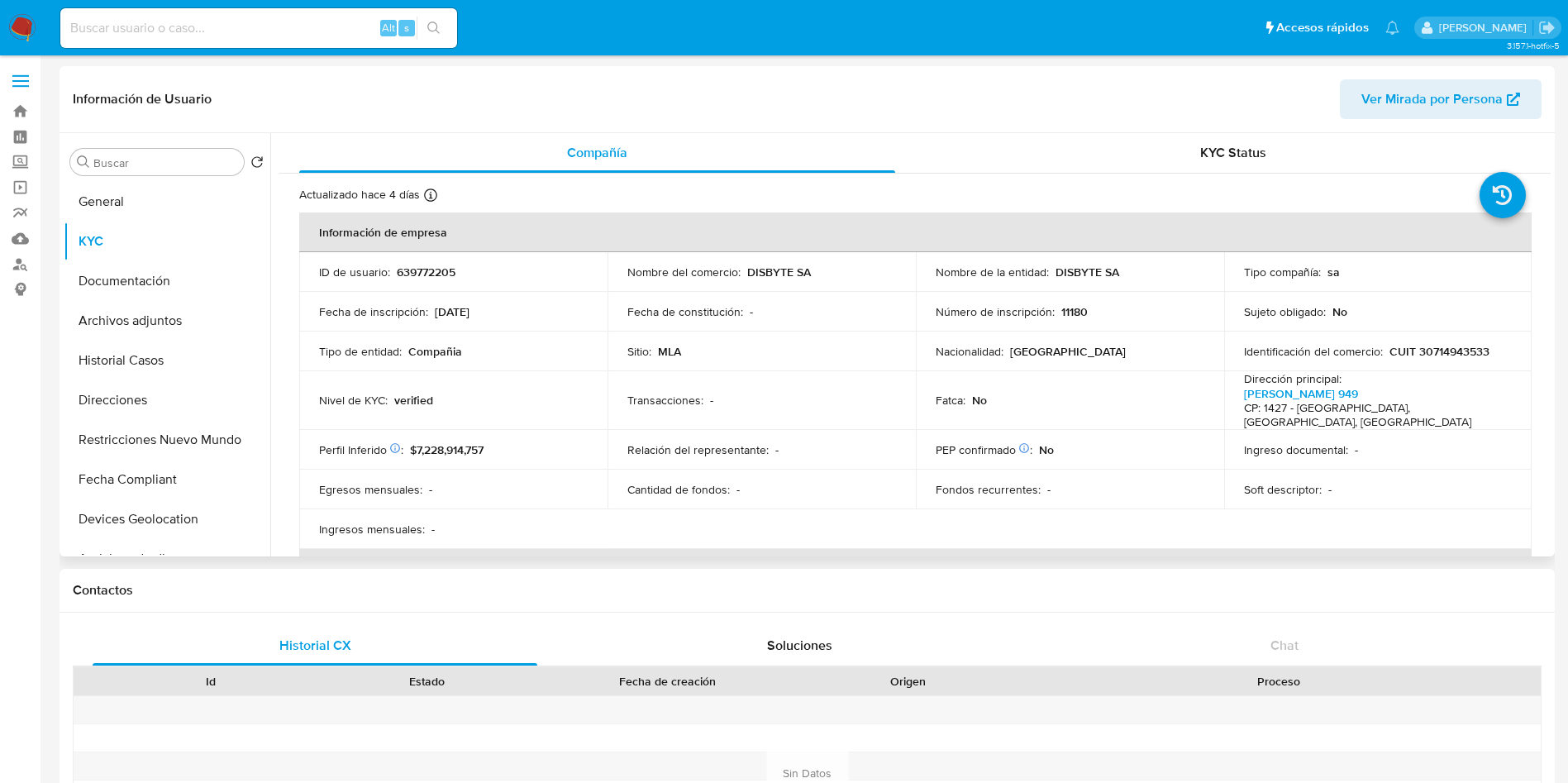
drag, startPoint x: 1109, startPoint y: 157, endPoint x: 963, endPoint y: 192, distance: 150.1
click at [1109, 159] on div "KYC Status" at bounding box center [1232, 152] width 596 height 40
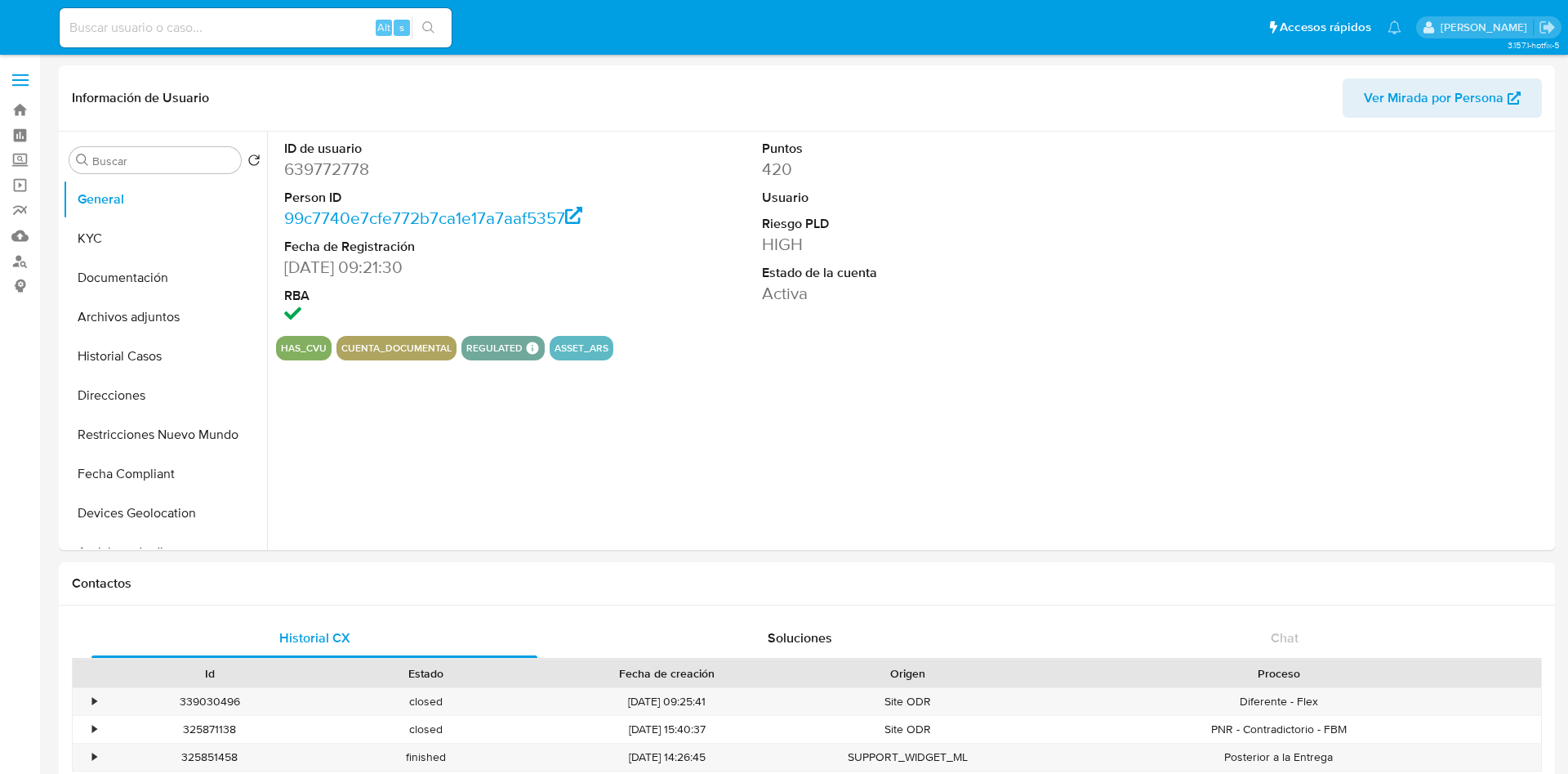
select select "10"
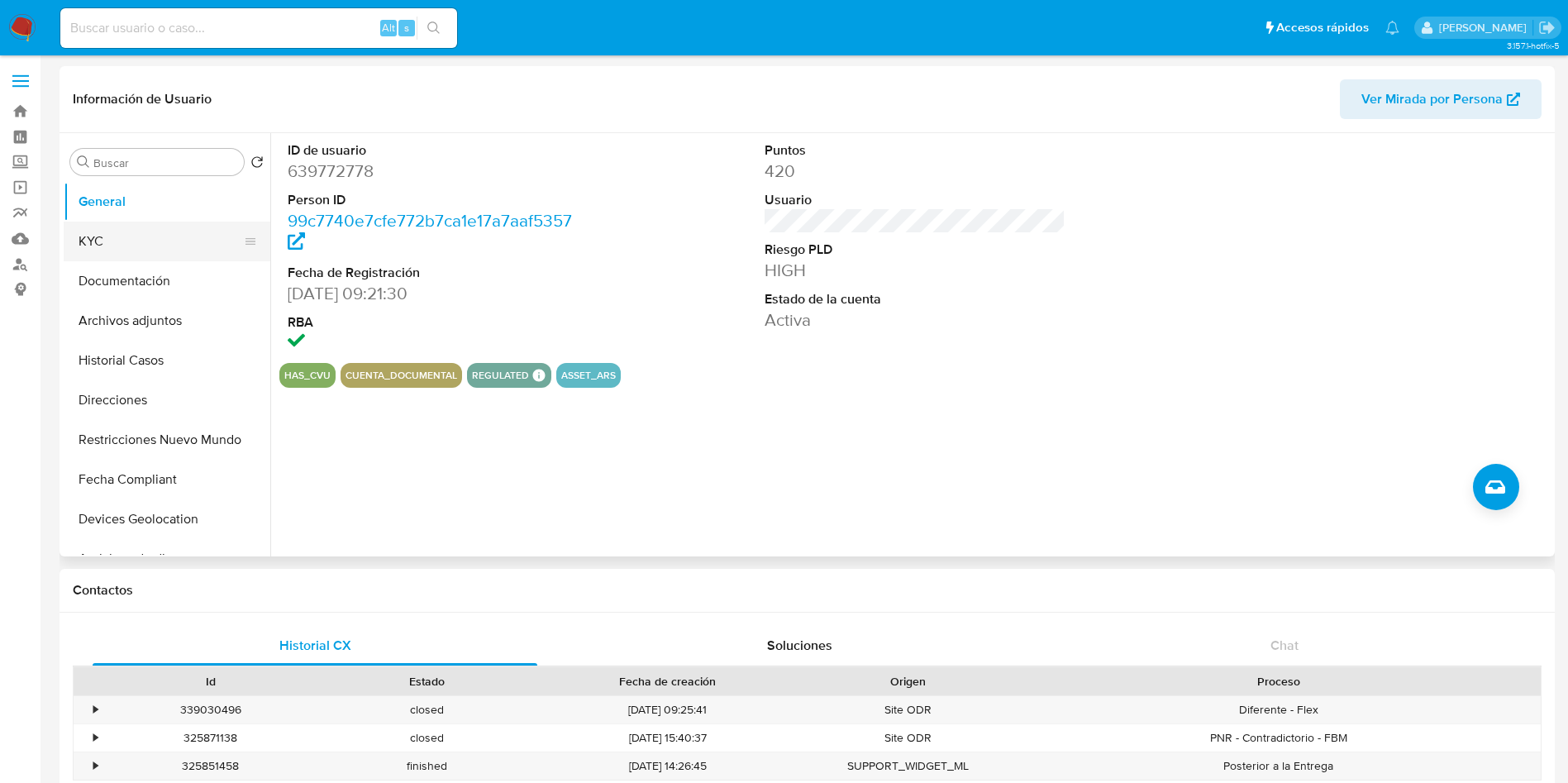
click at [184, 235] on button "KYC" at bounding box center [160, 241] width 193 height 40
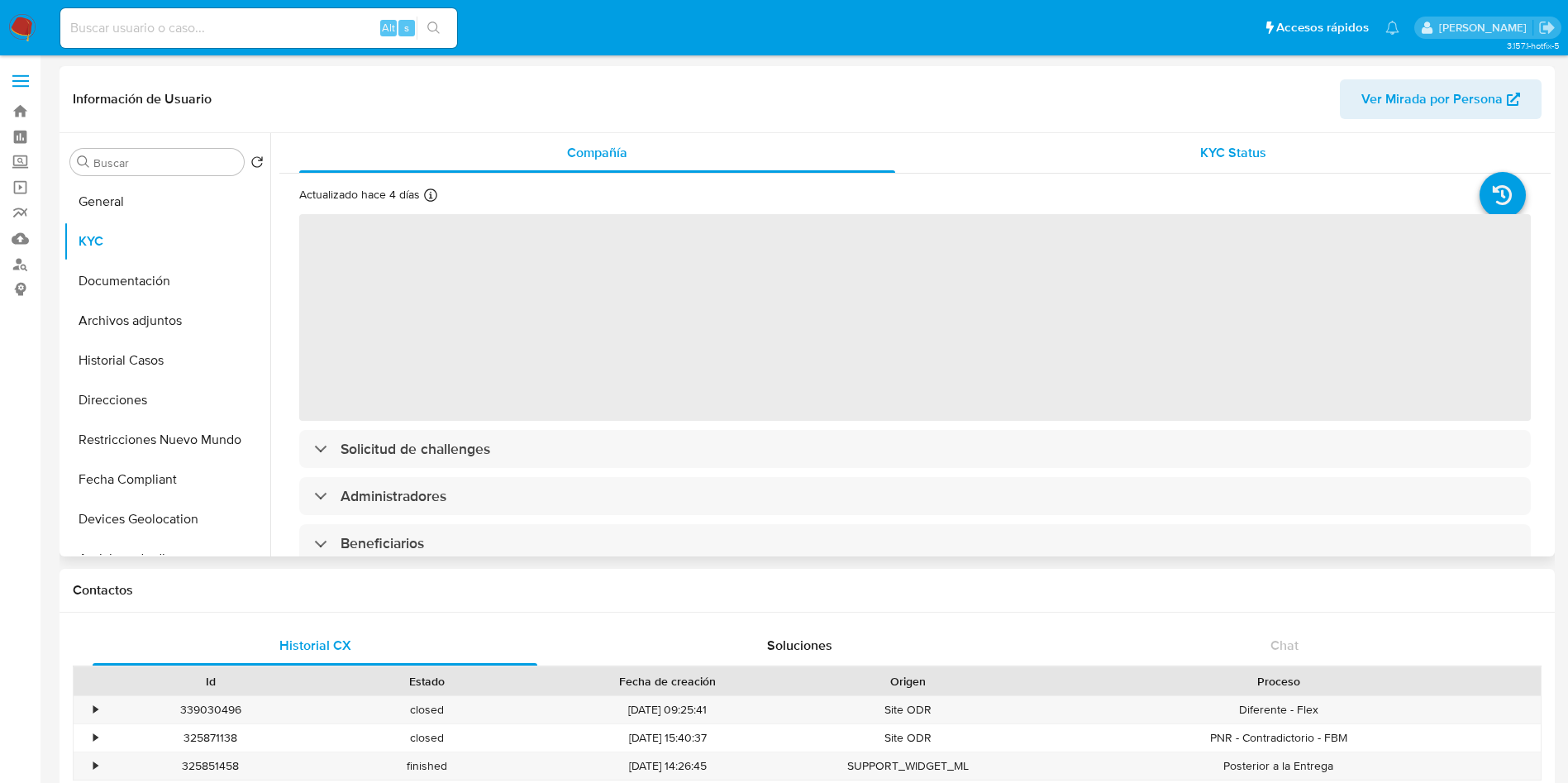
click at [1163, 145] on div "KYC Status" at bounding box center [1232, 152] width 596 height 40
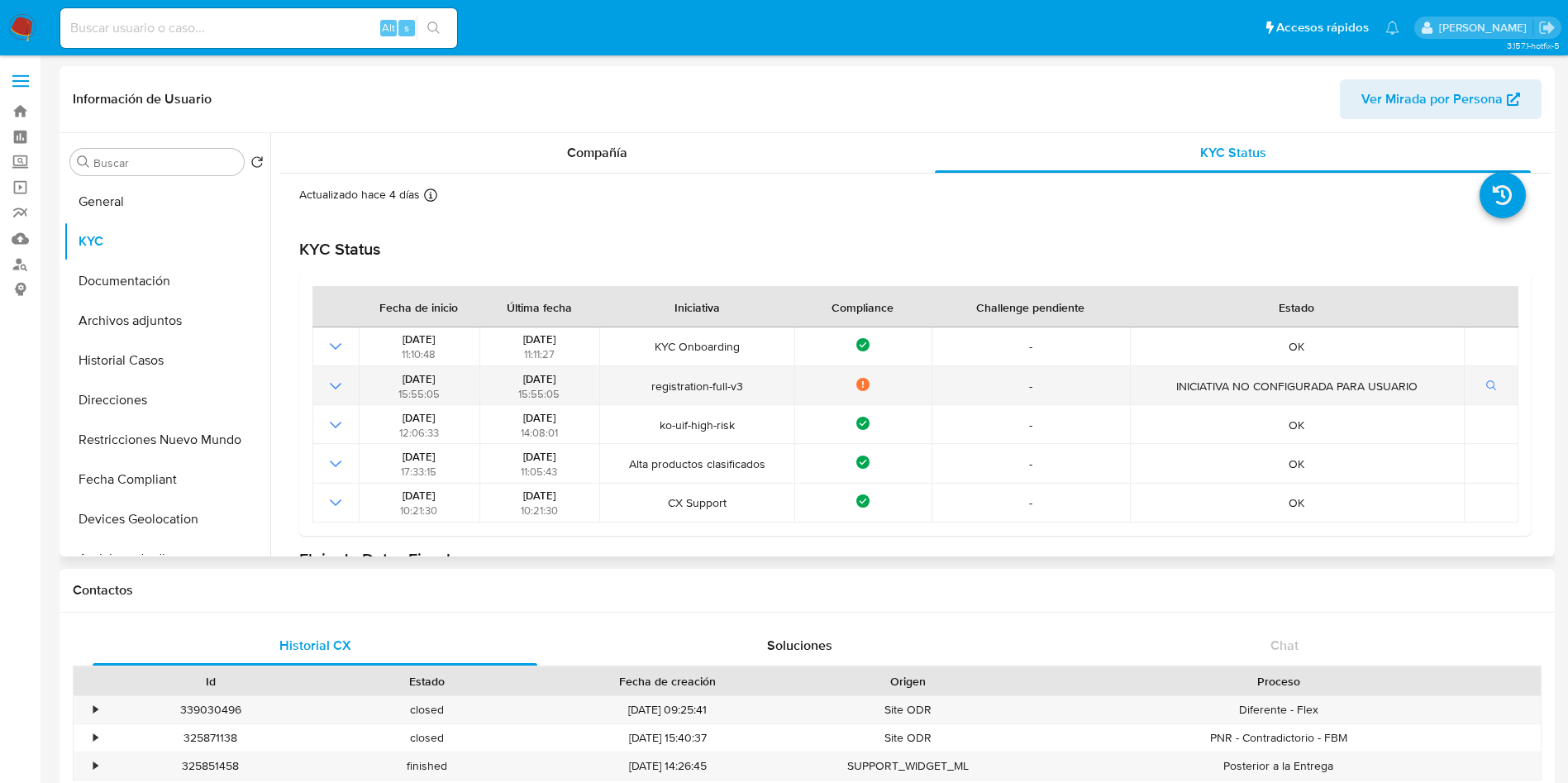
drag, startPoint x: 153, startPoint y: 197, endPoint x: 454, endPoint y: 383, distance: 353.8
click at [376, 348] on div "Buscar Volver al orden por defecto General KYC Documentación Archivos adjuntos …" at bounding box center [807, 344] width 1486 height 423
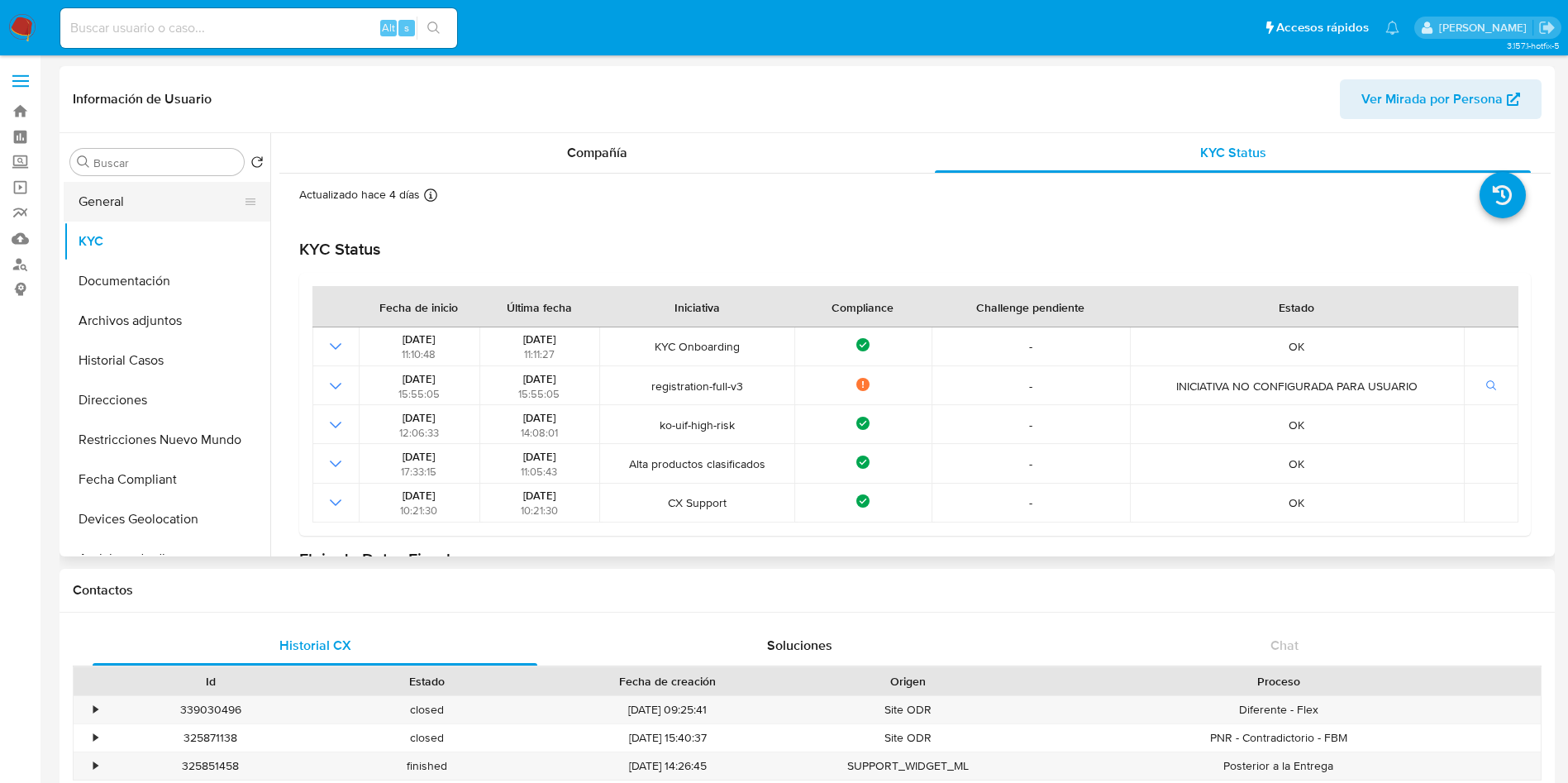
click at [153, 192] on button "General" at bounding box center [160, 201] width 193 height 40
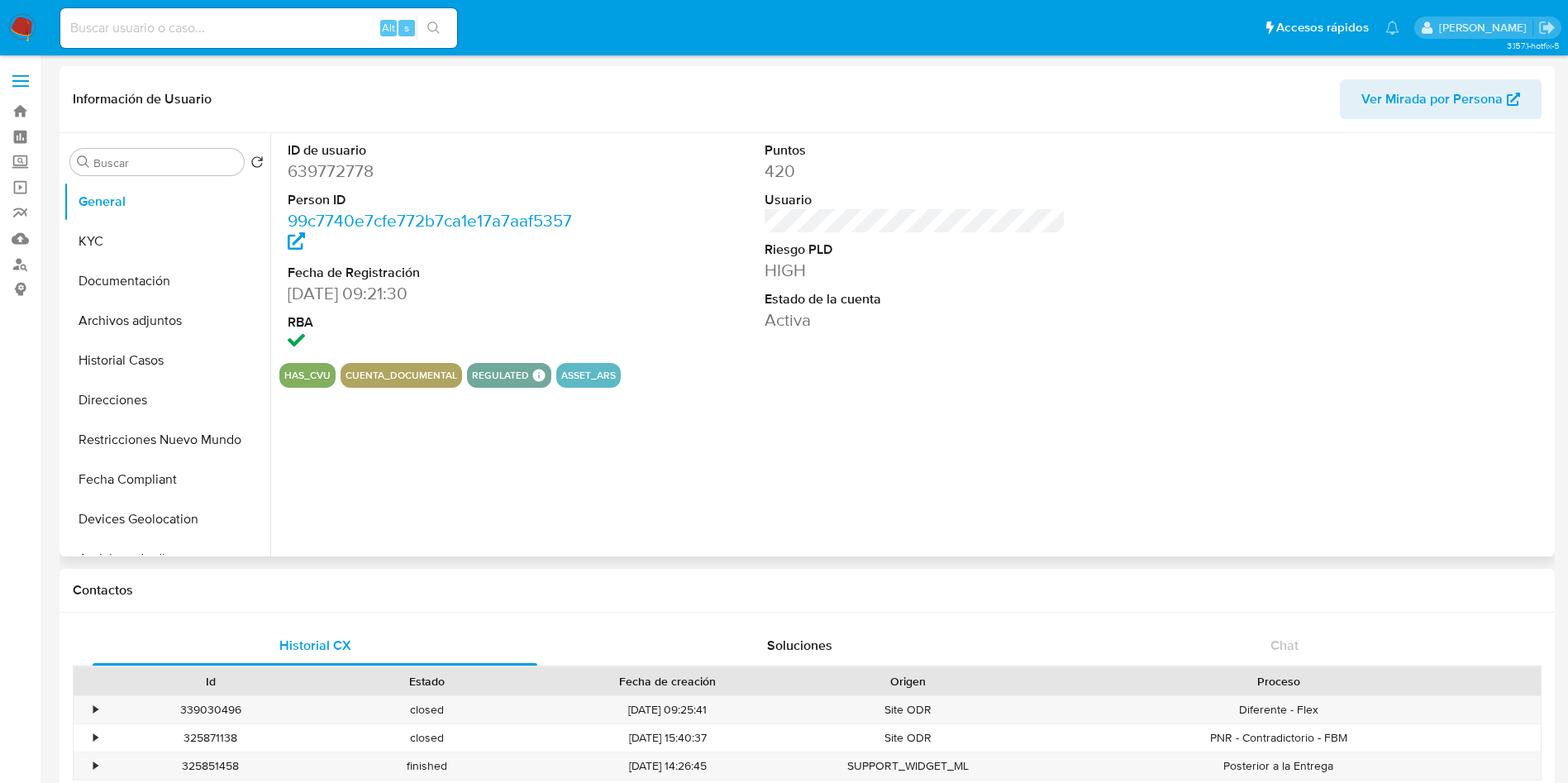
click at [335, 170] on dd "639772778" at bounding box center [438, 171] width 302 height 23
copy dd "639772778"
click at [149, 244] on button "KYC" at bounding box center [160, 241] width 193 height 40
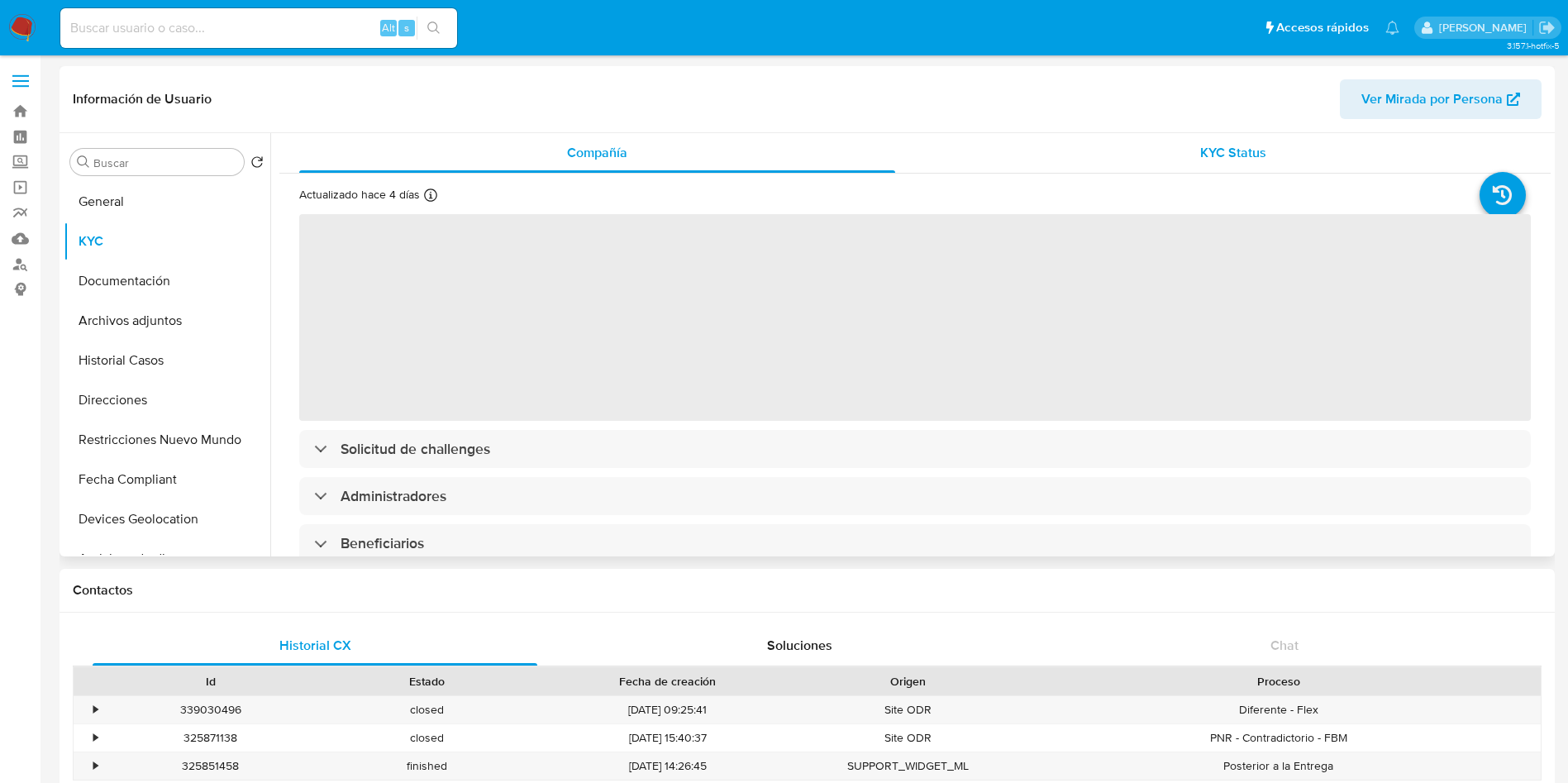
click at [1072, 141] on div "KYC Status" at bounding box center [1232, 152] width 596 height 40
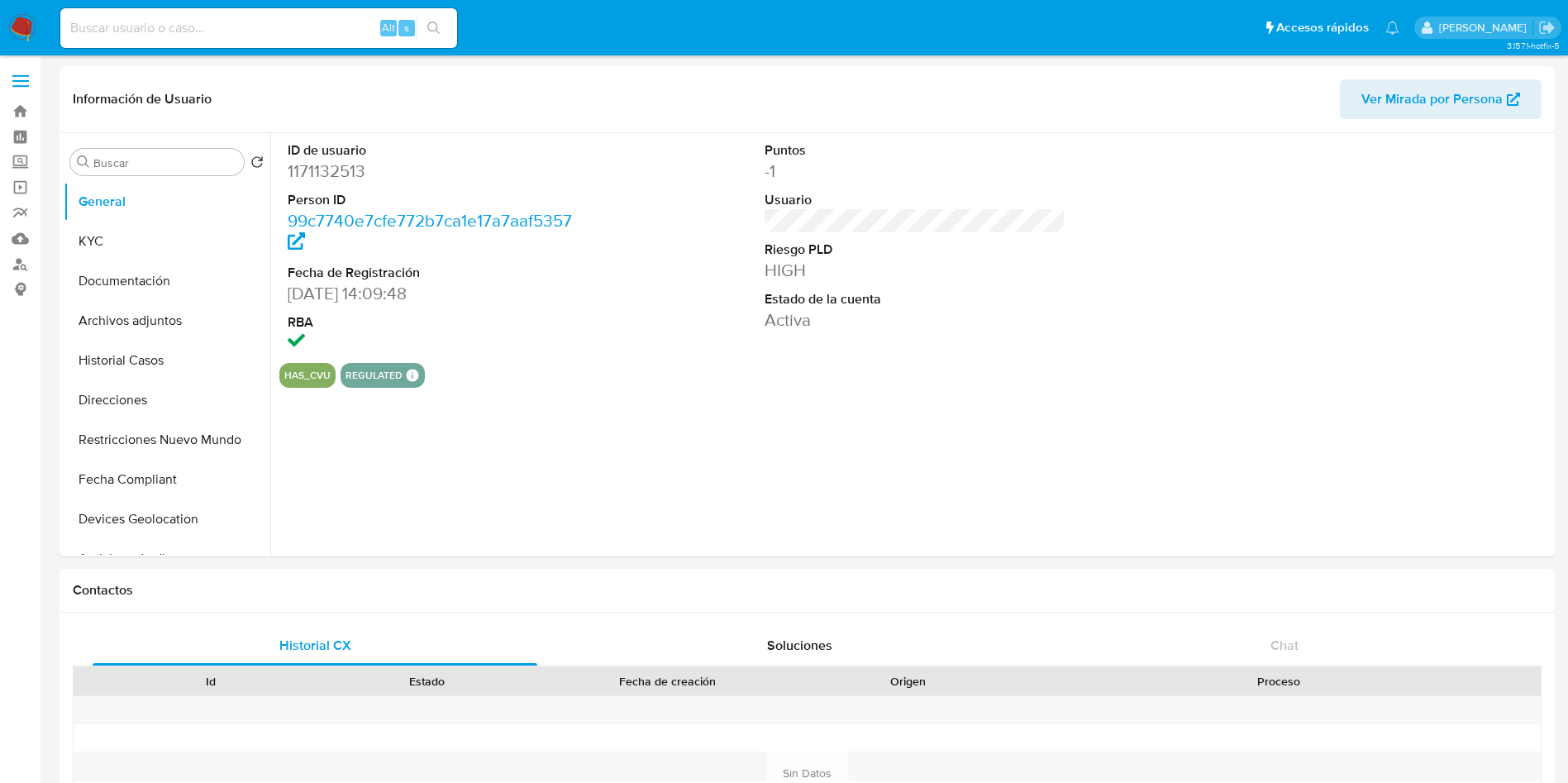
select select "10"
drag, startPoint x: 176, startPoint y: 237, endPoint x: 188, endPoint y: 237, distance: 12.0
click at [188, 237] on button "KYC" at bounding box center [160, 241] width 193 height 40
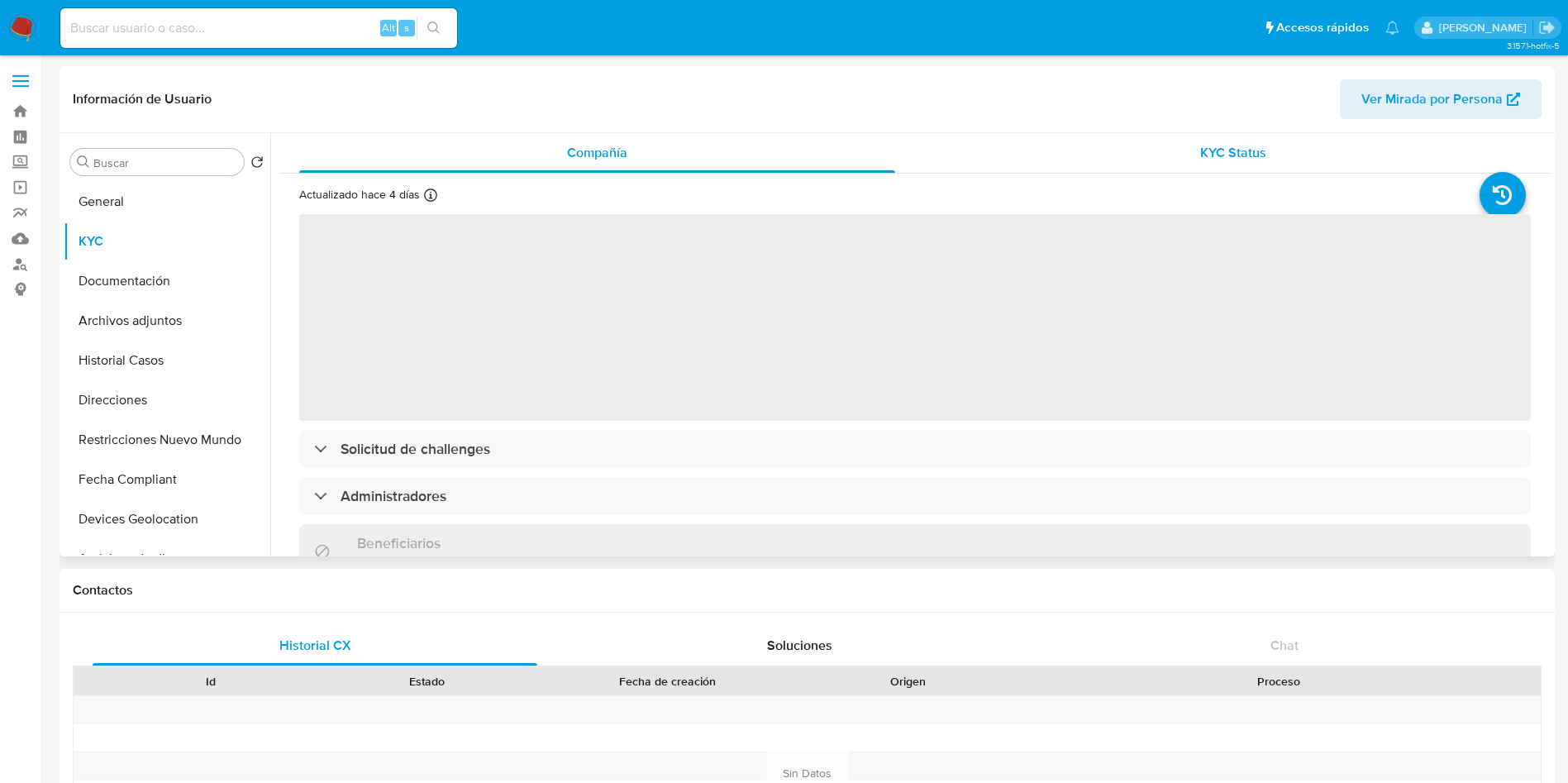
click at [1160, 148] on div "KYC Status" at bounding box center [1232, 152] width 596 height 40
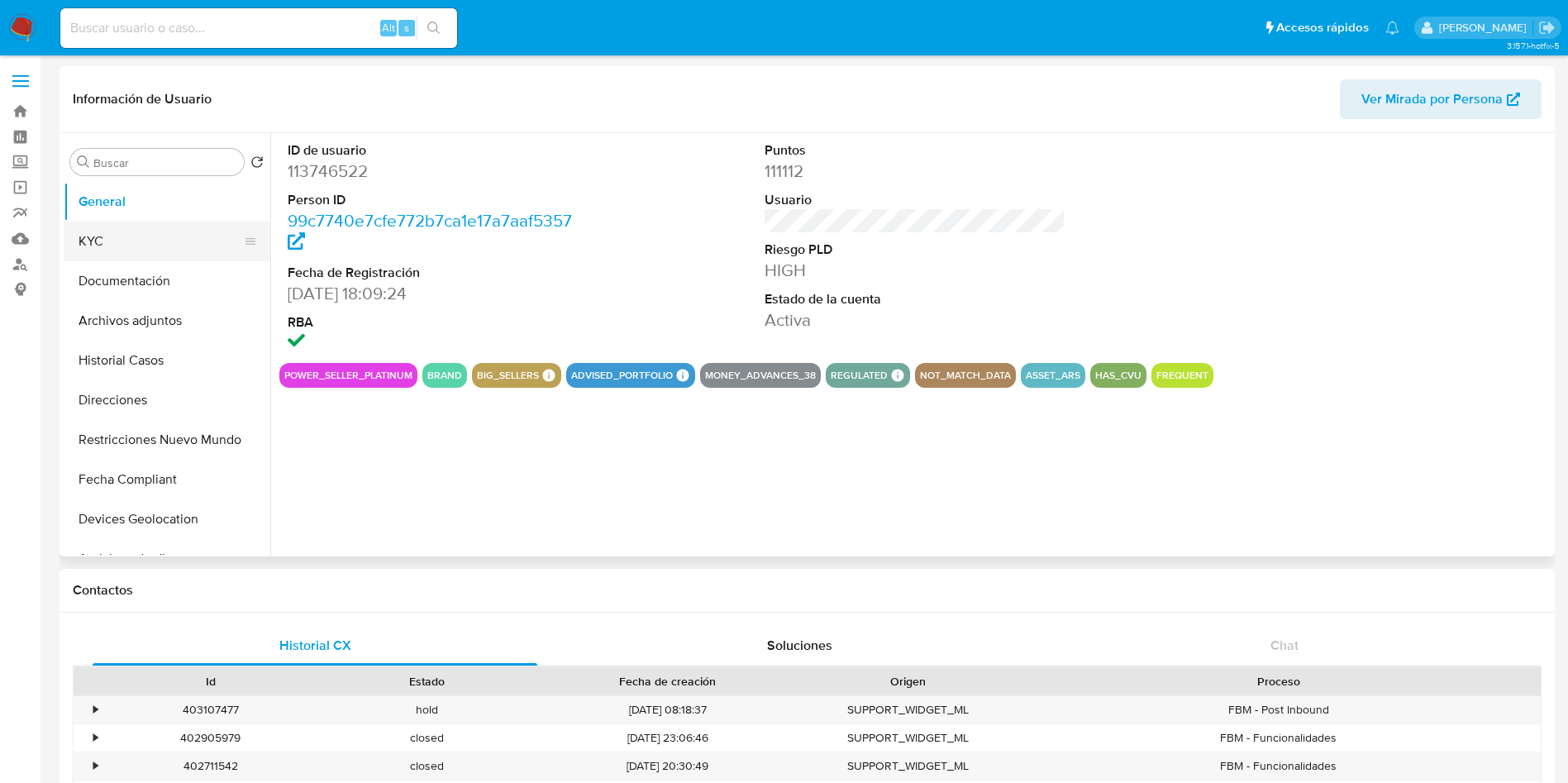
select select "10"
click at [179, 243] on button "KYC" at bounding box center [160, 241] width 193 height 40
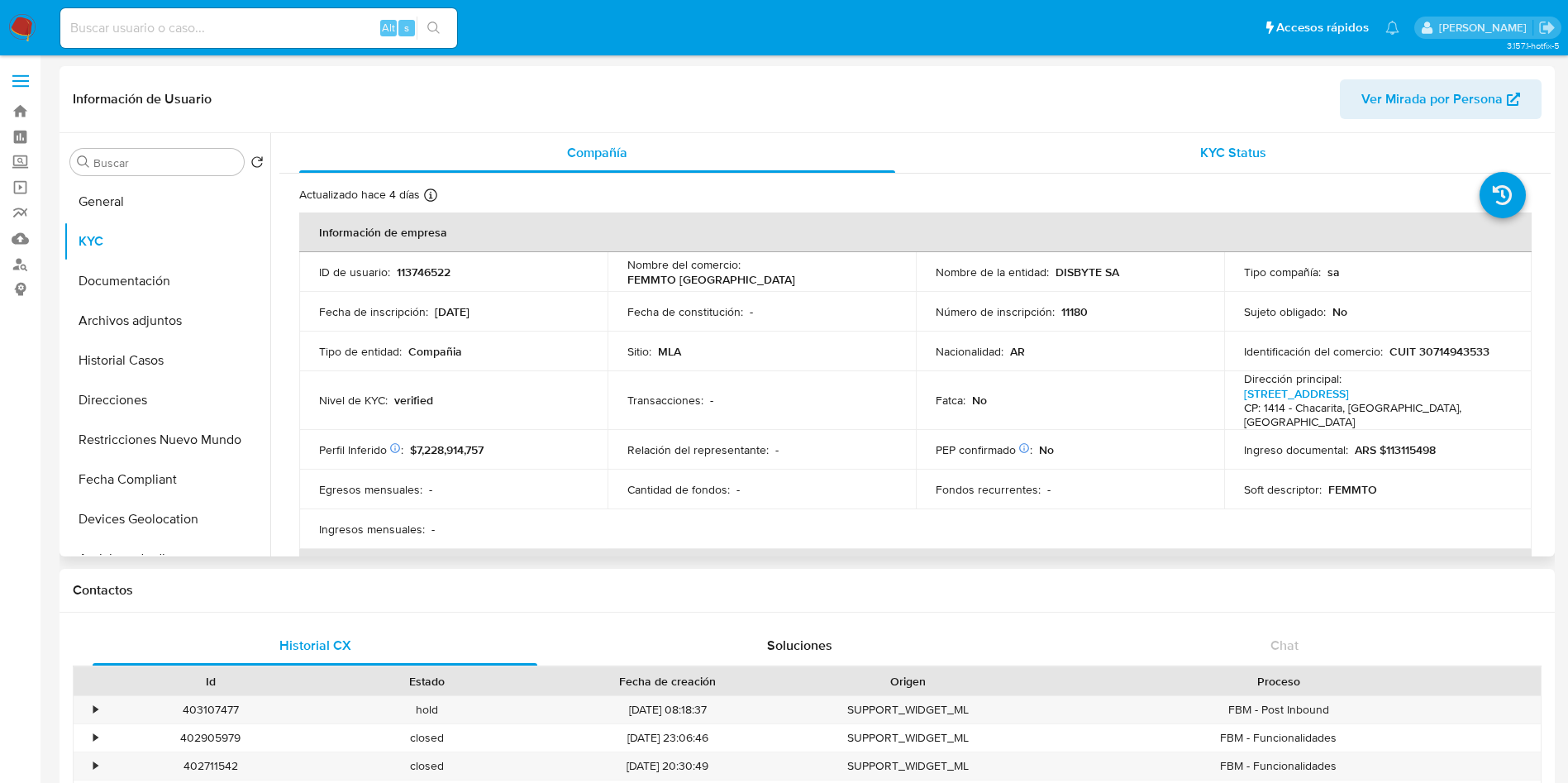
click at [1060, 153] on div "KYC Status" at bounding box center [1232, 152] width 596 height 40
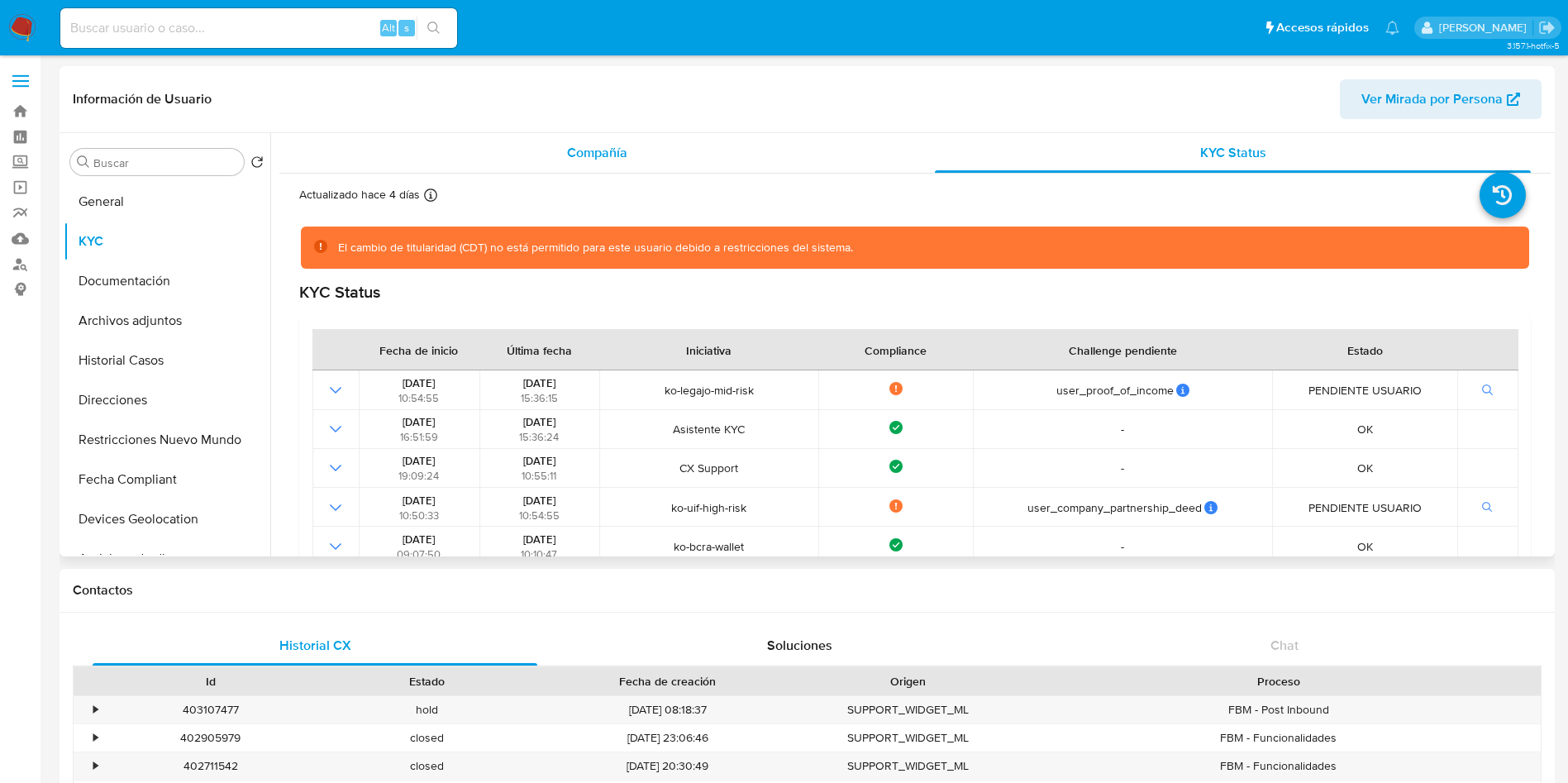
click at [539, 160] on div "Compañía" at bounding box center [597, 152] width 596 height 40
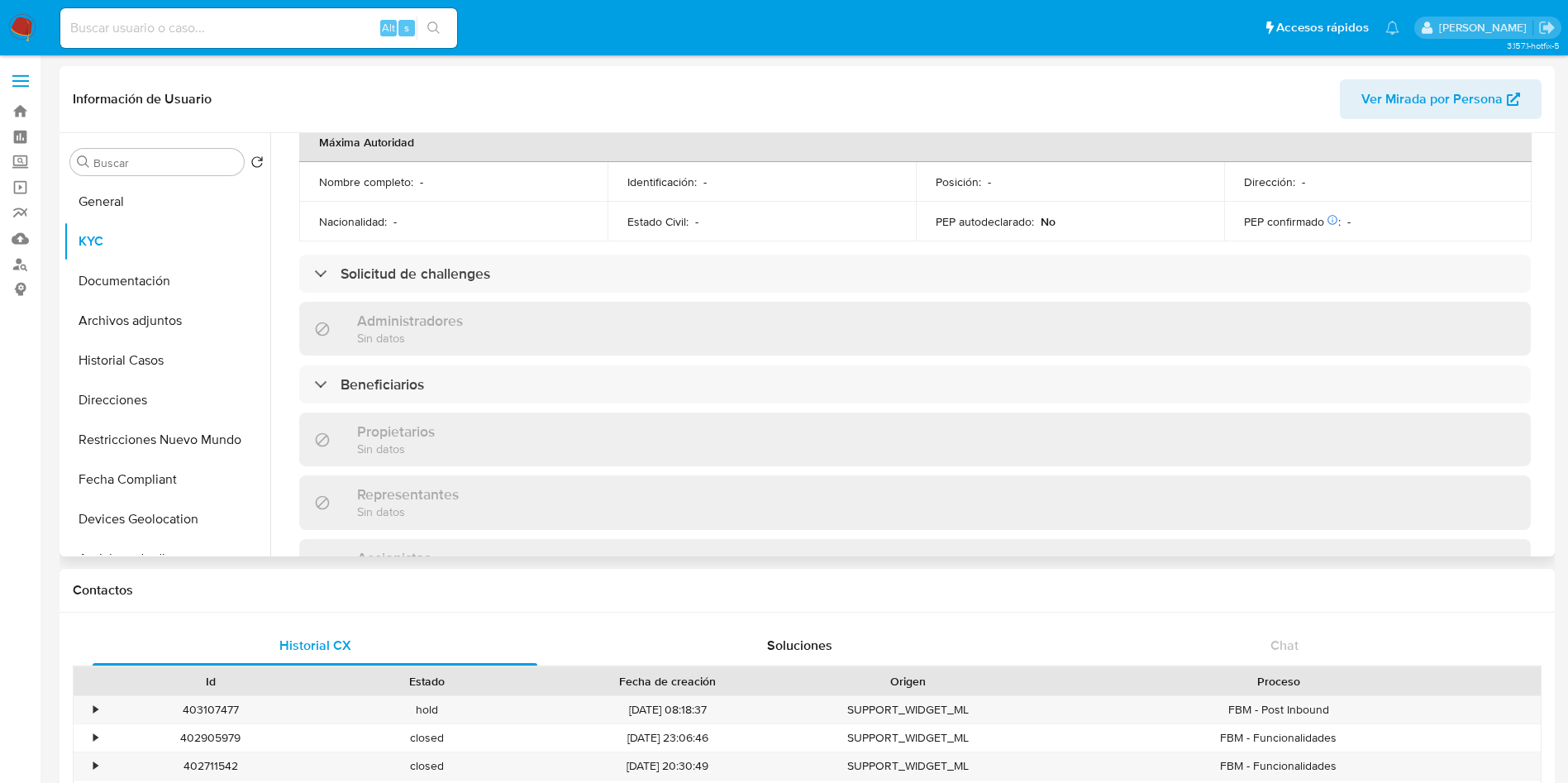
scroll to position [720, 0]
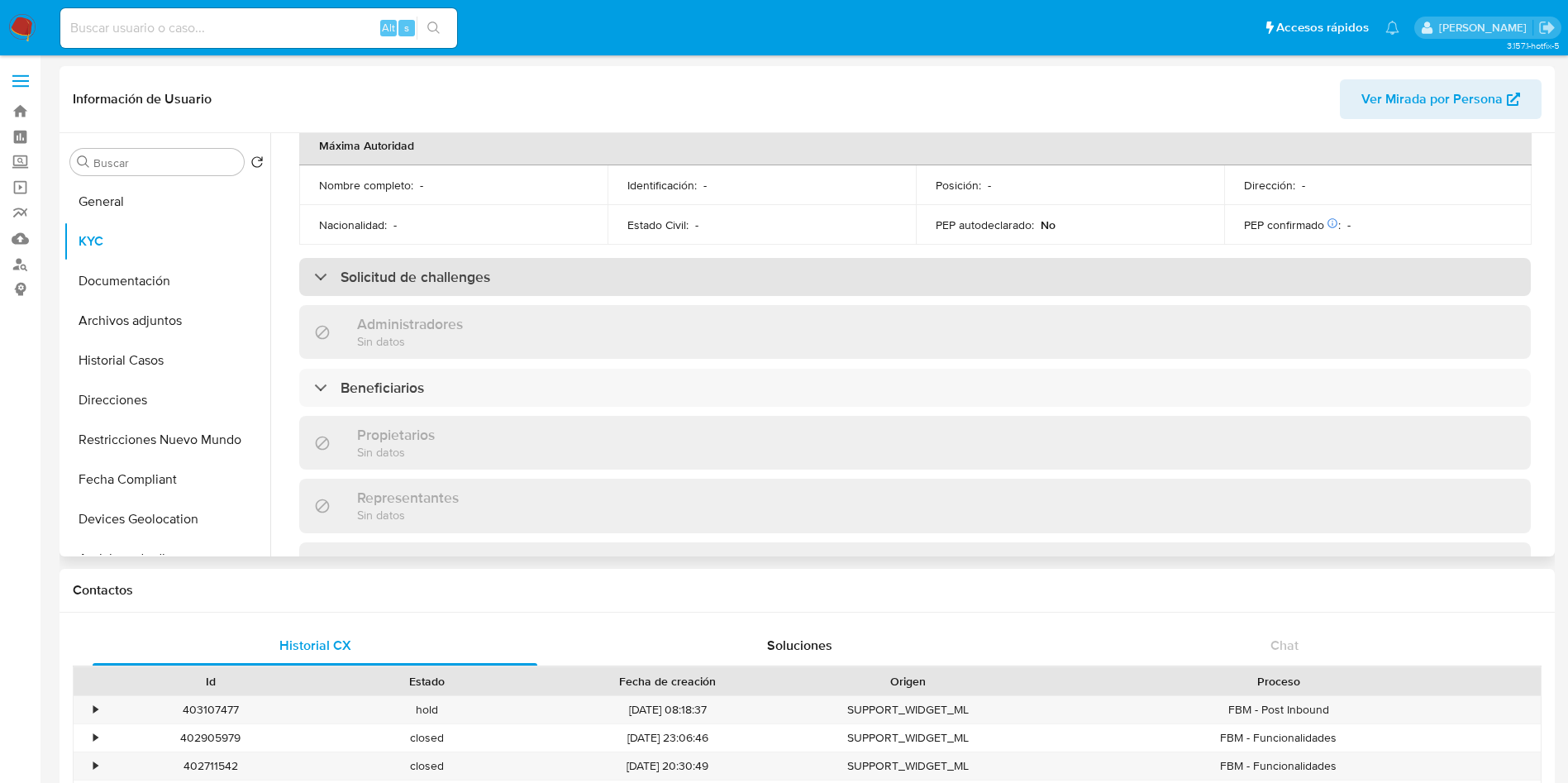
click at [538, 258] on div "Solicitud de challenges" at bounding box center [914, 277] width 1231 height 38
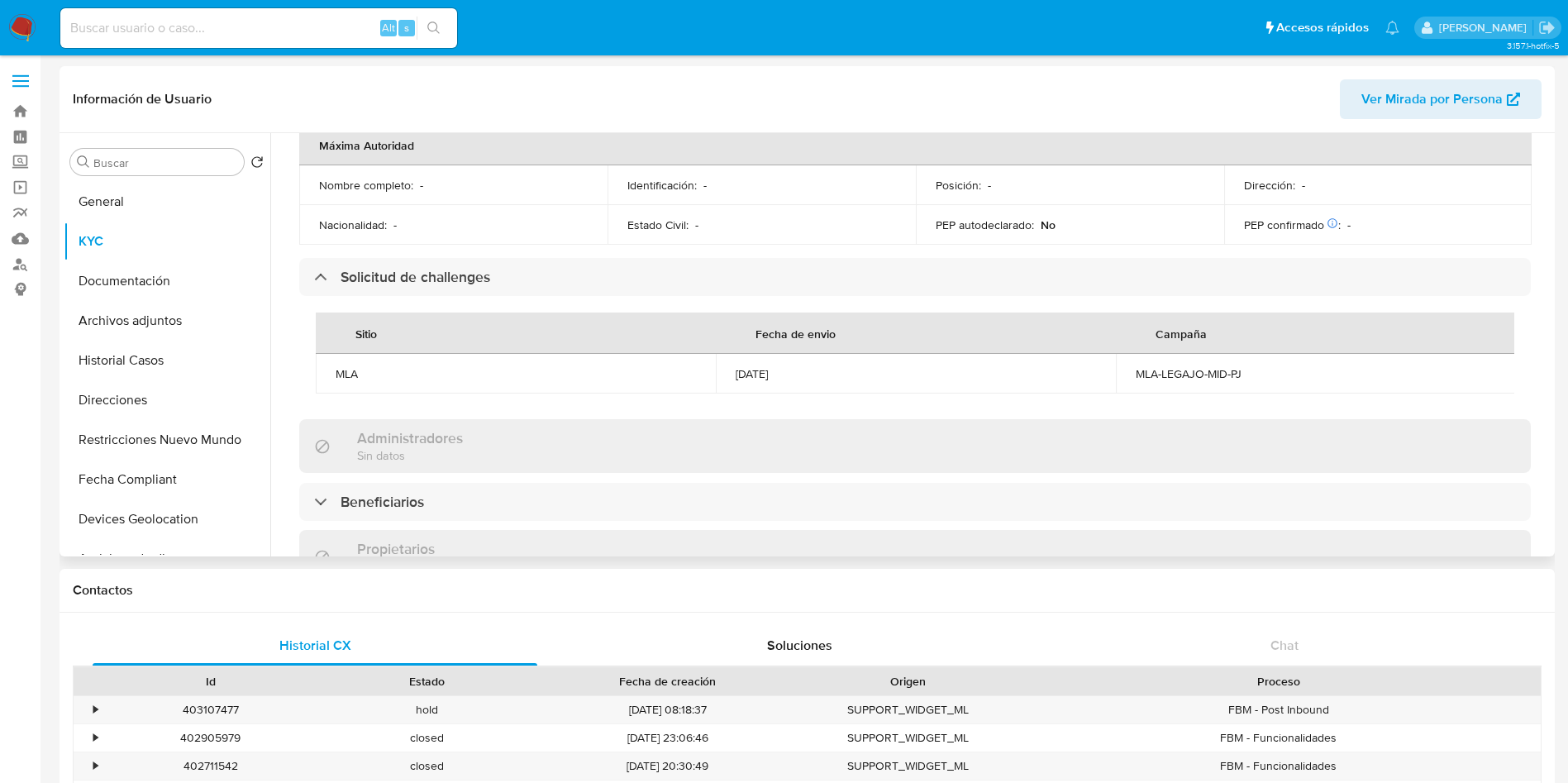
click at [798, 366] on div "[DATE]" at bounding box center [915, 373] width 360 height 15
click at [161, 202] on button "General" at bounding box center [160, 201] width 193 height 40
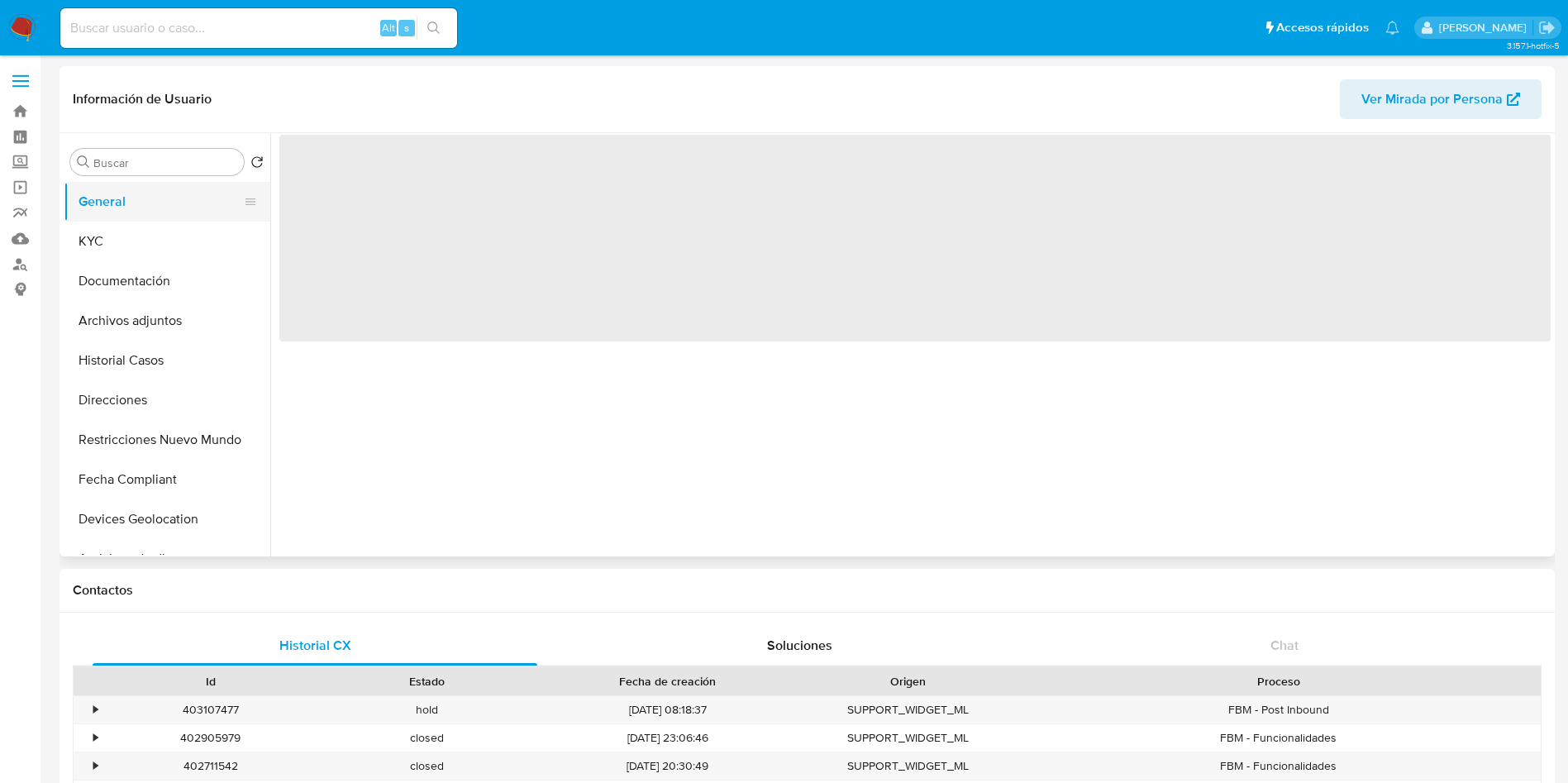
scroll to position [0, 0]
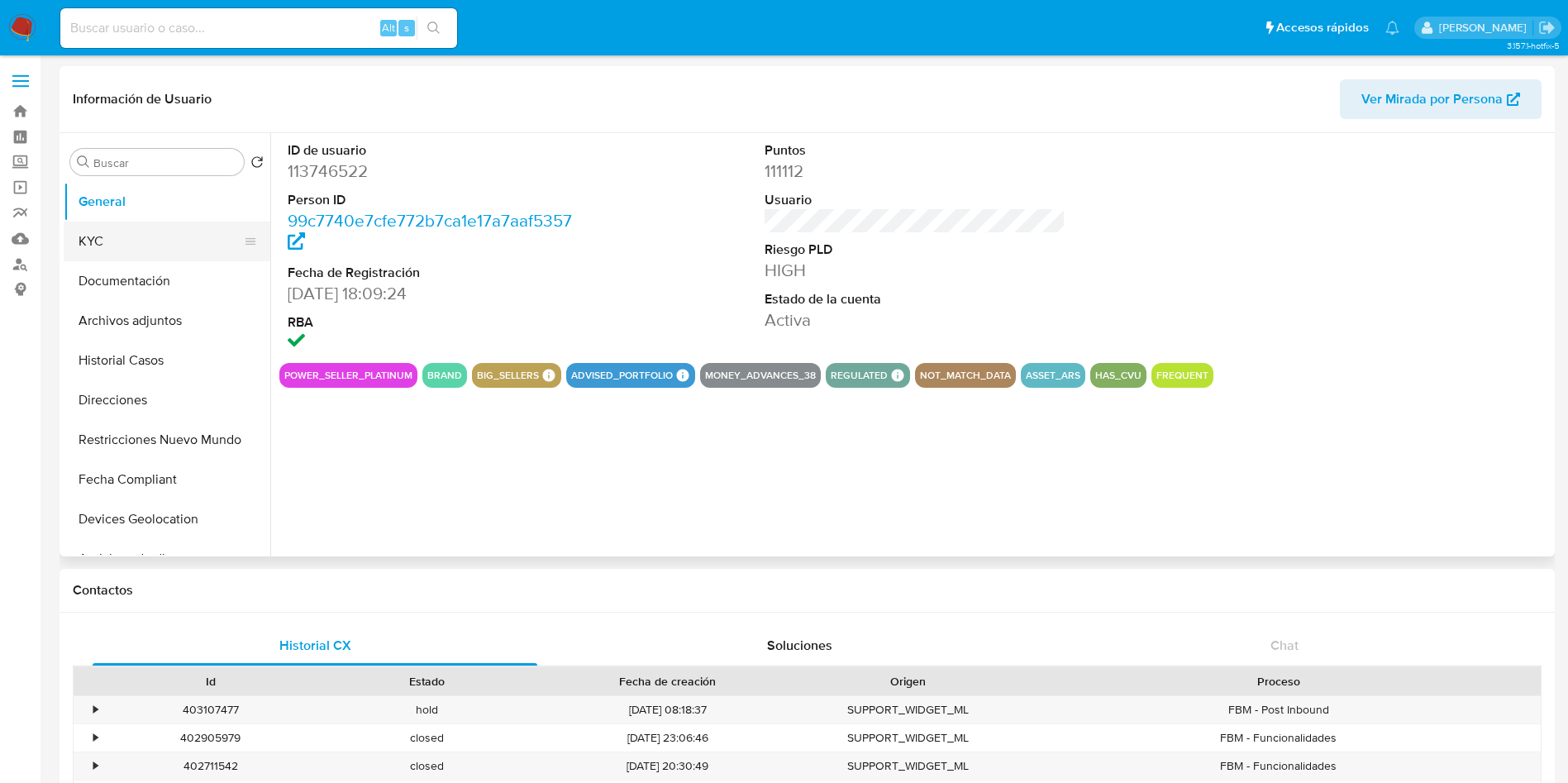
click at [212, 234] on button "KYC" at bounding box center [160, 241] width 193 height 40
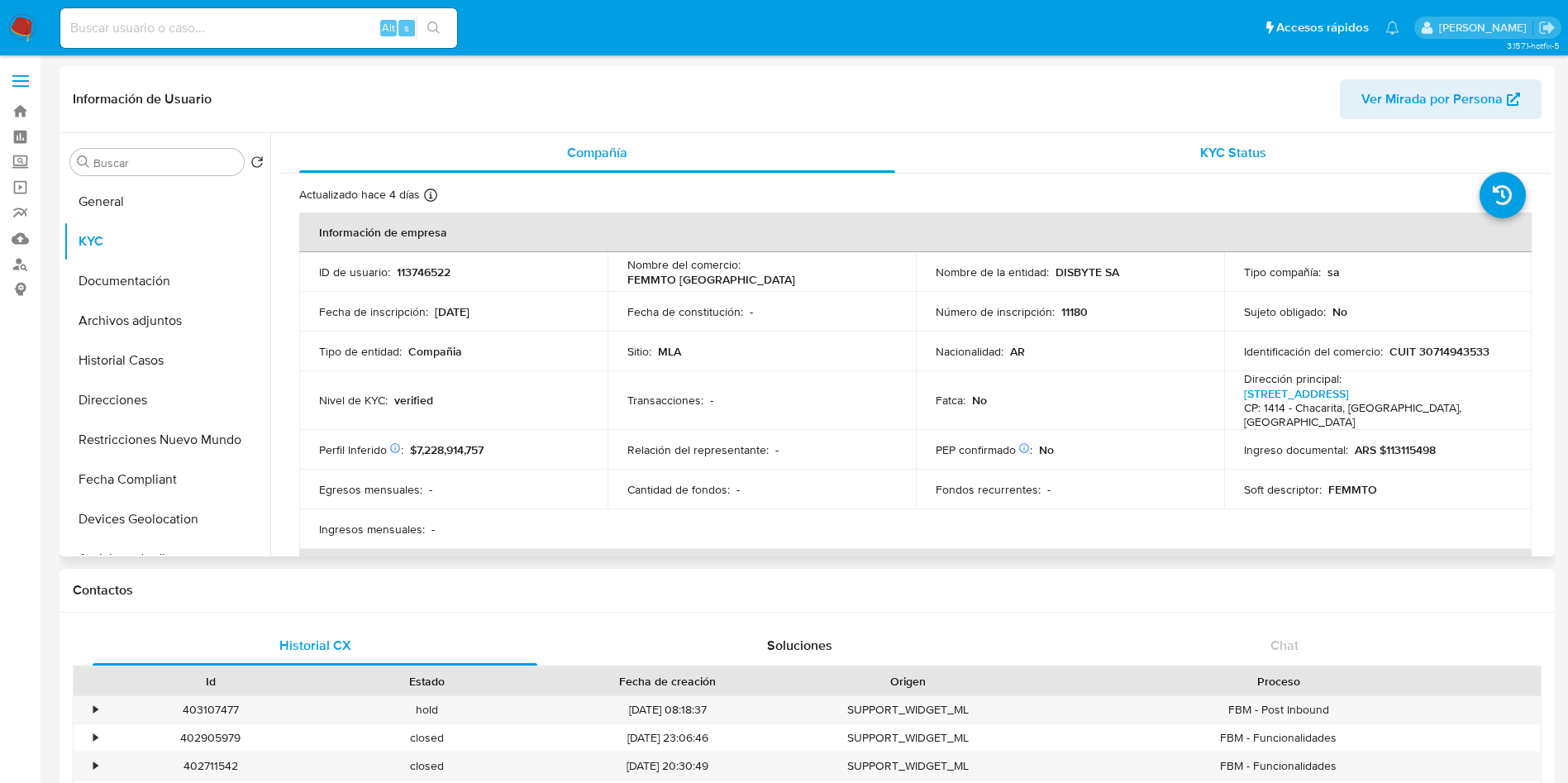
click at [1132, 152] on div "KYC Status" at bounding box center [1232, 152] width 596 height 40
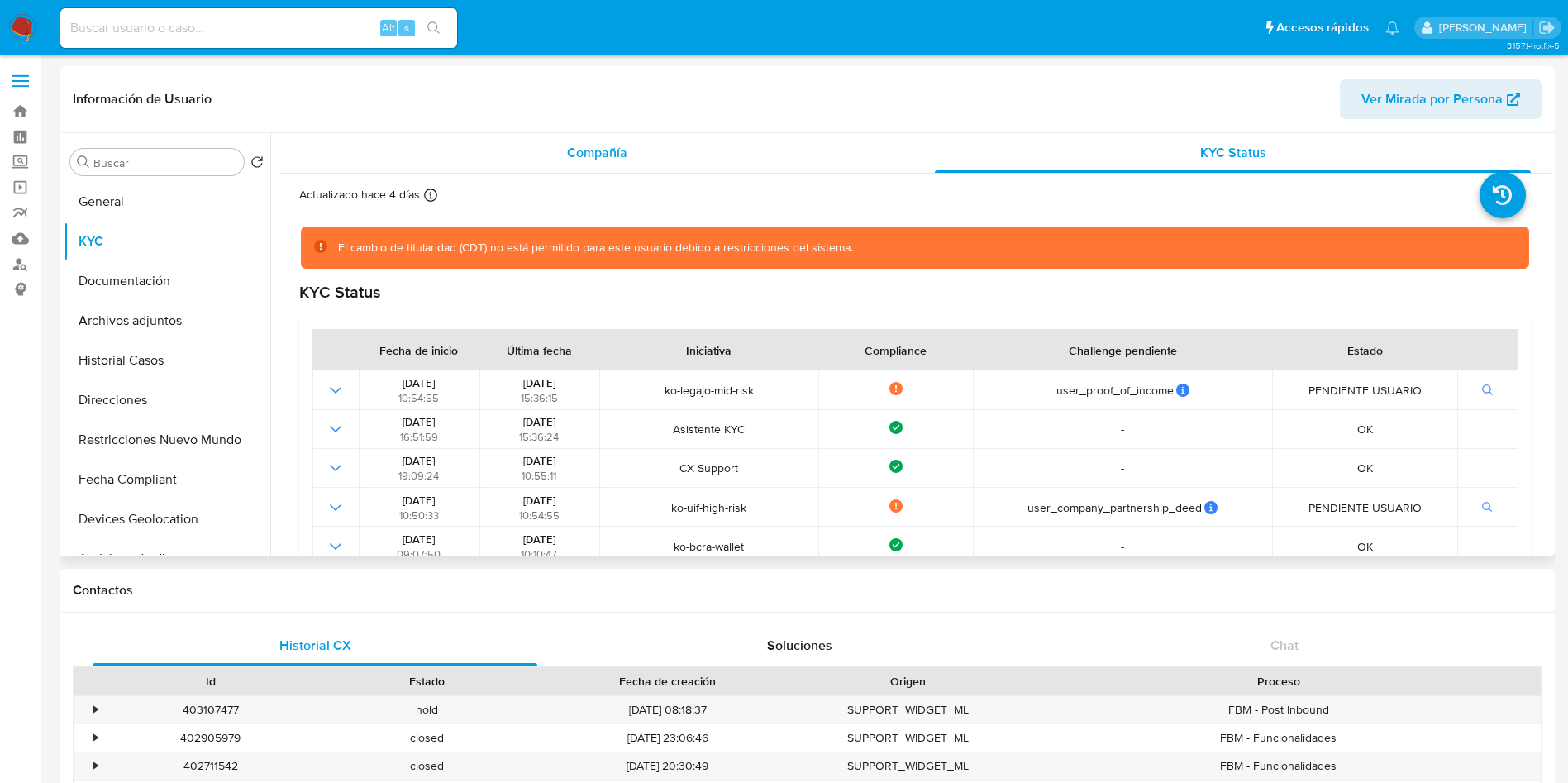
click at [605, 167] on div "Compañía" at bounding box center [597, 152] width 596 height 40
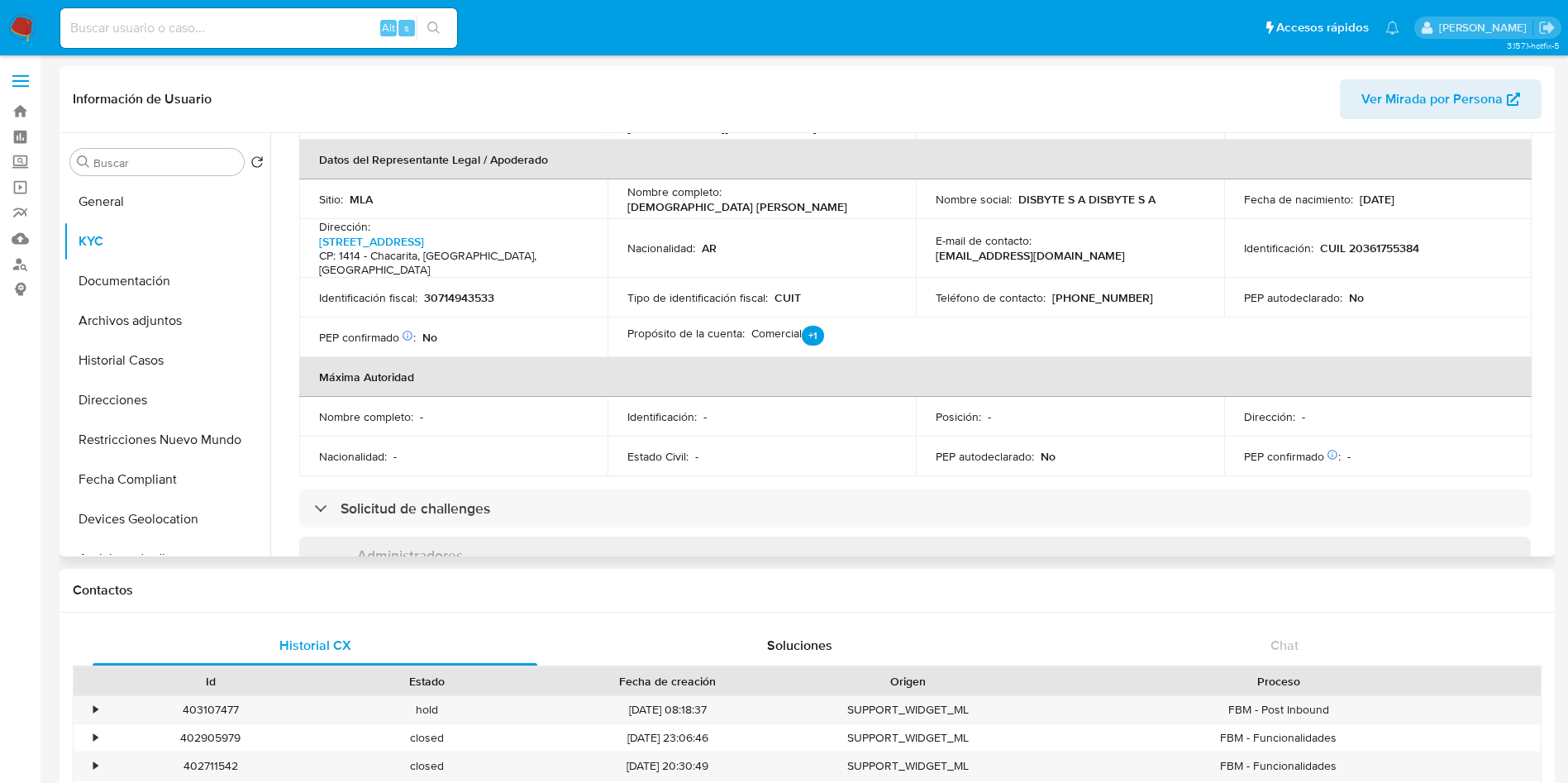
scroll to position [620, 0]
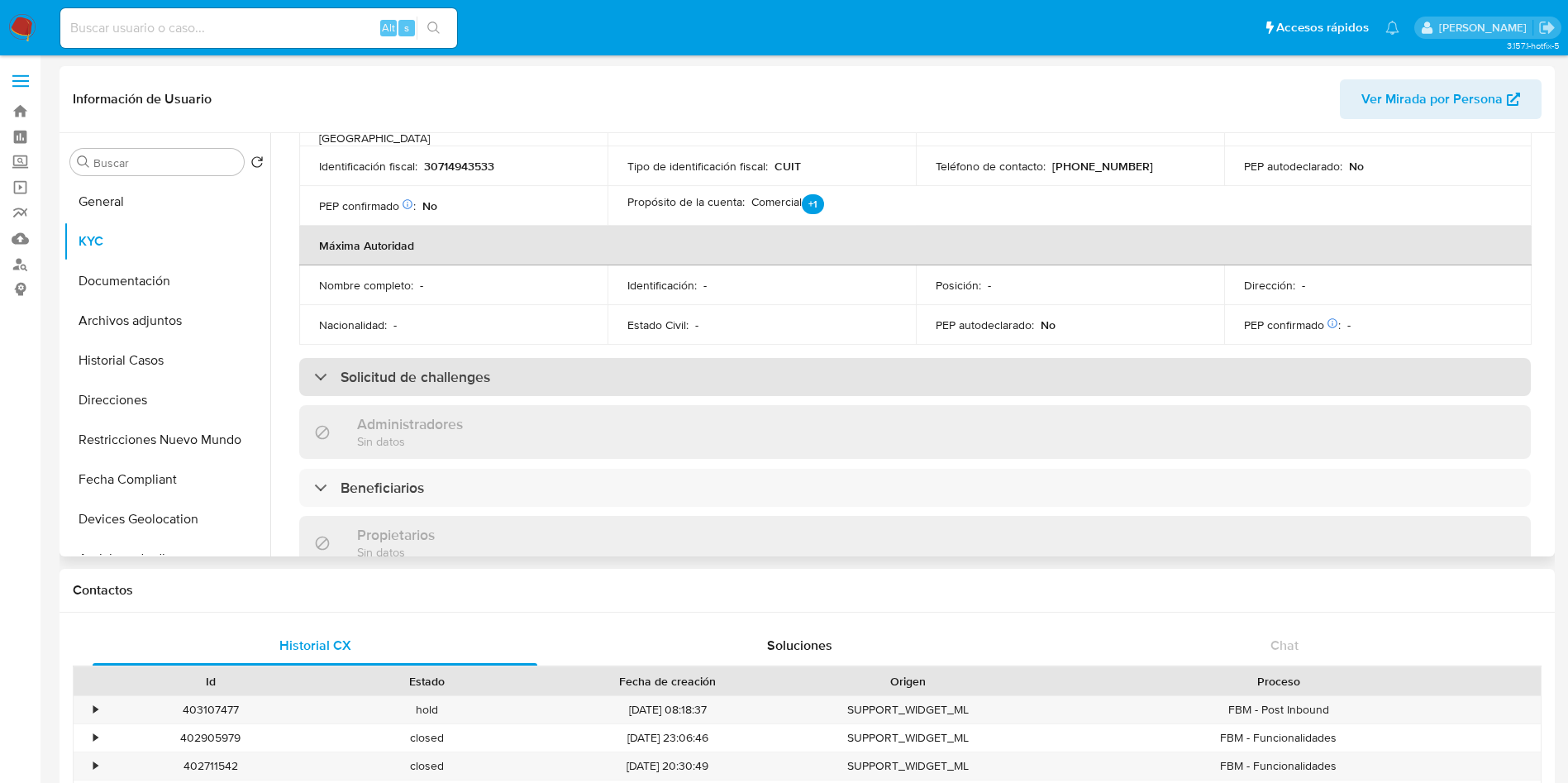
click at [461, 360] on div "Solicitud de challenges" at bounding box center [914, 376] width 1231 height 38
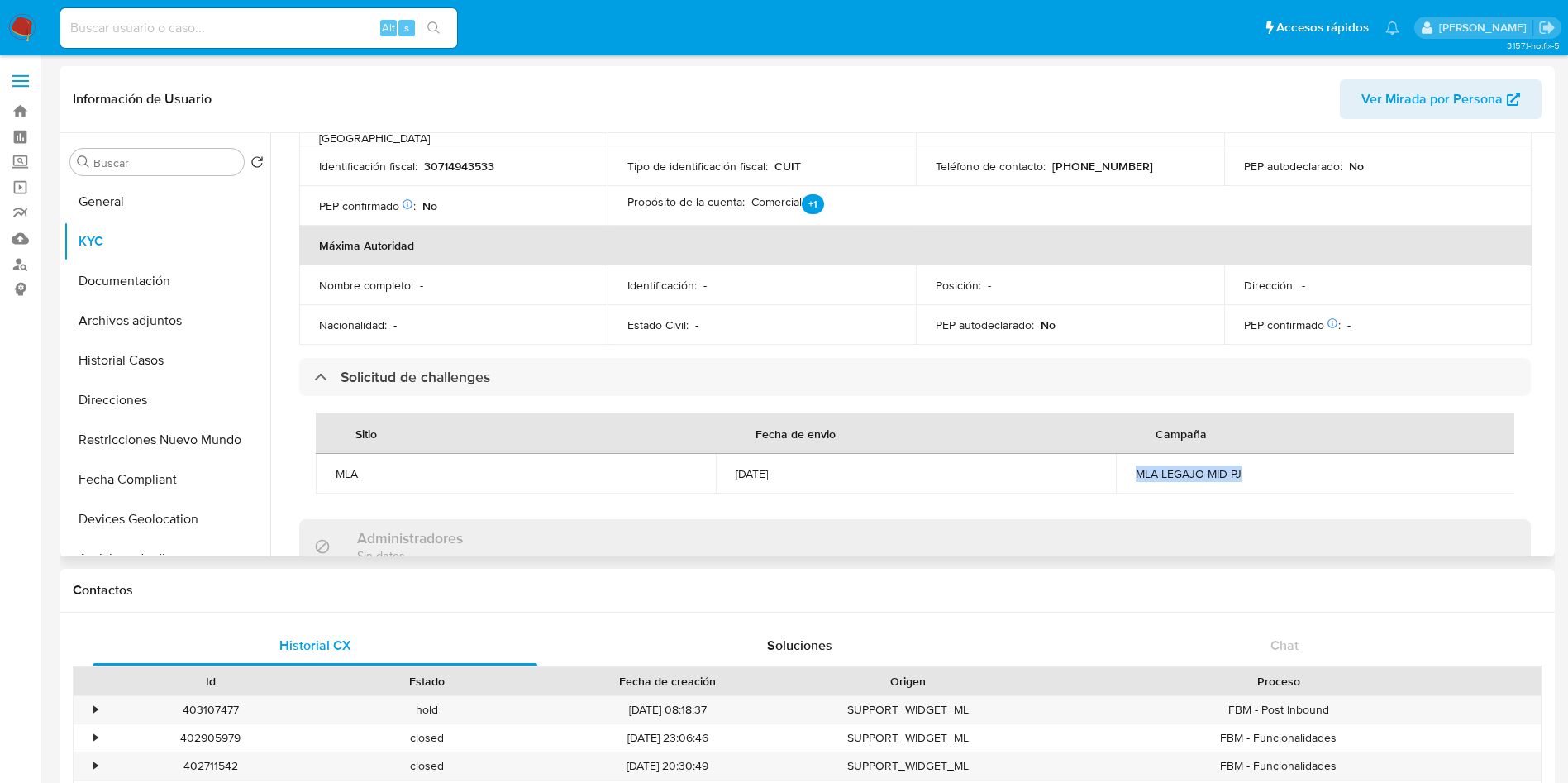
drag, startPoint x: 1122, startPoint y: 449, endPoint x: 1235, endPoint y: 443, distance: 113.2
click at [1242, 454] on td "MLA-LEGAJO-MID-PJ" at bounding box center [1316, 473] width 400 height 40
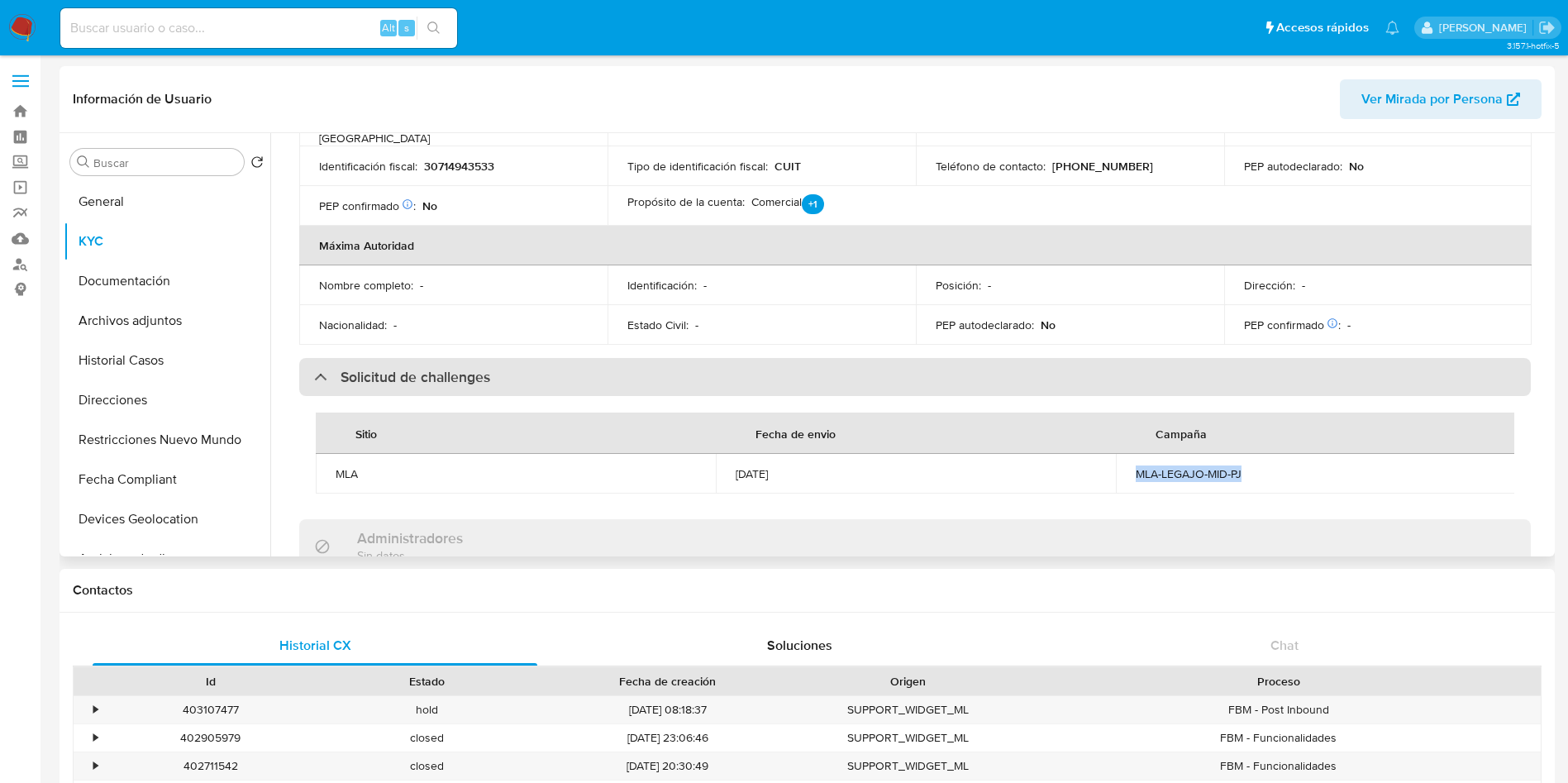
copy div "MLA-LEGAJO-MID-PJ"
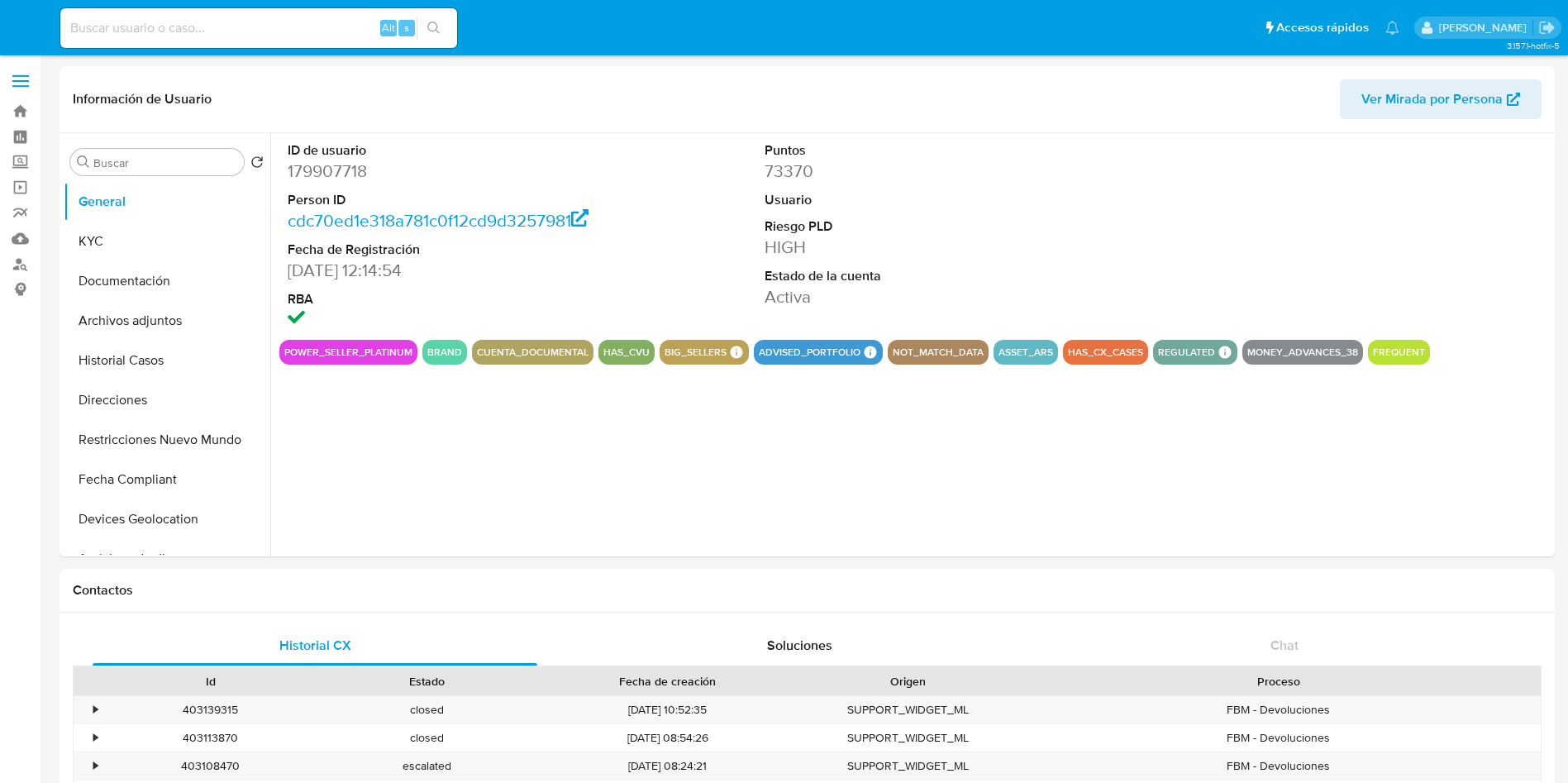
select select "10"
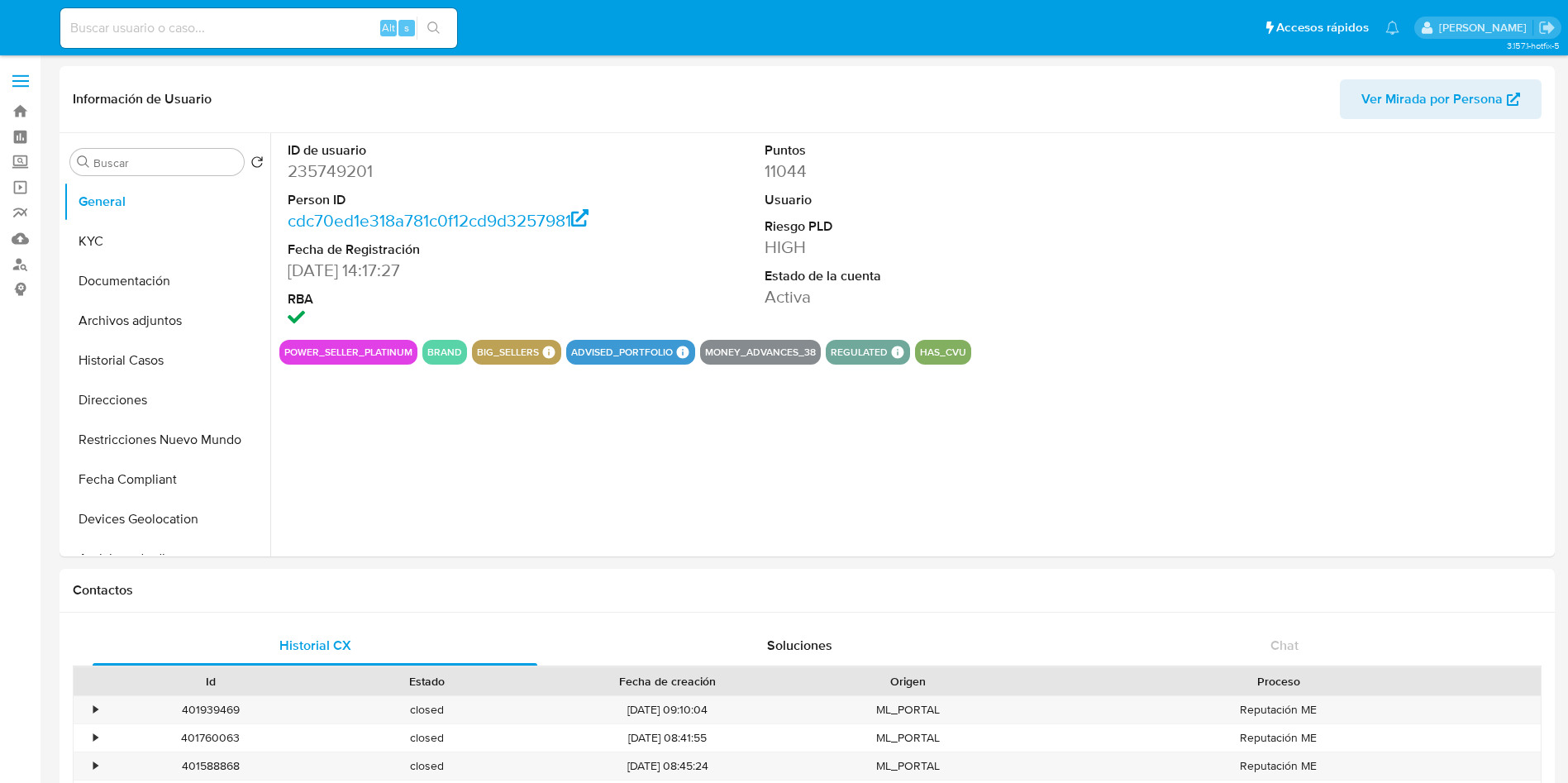
select select "10"
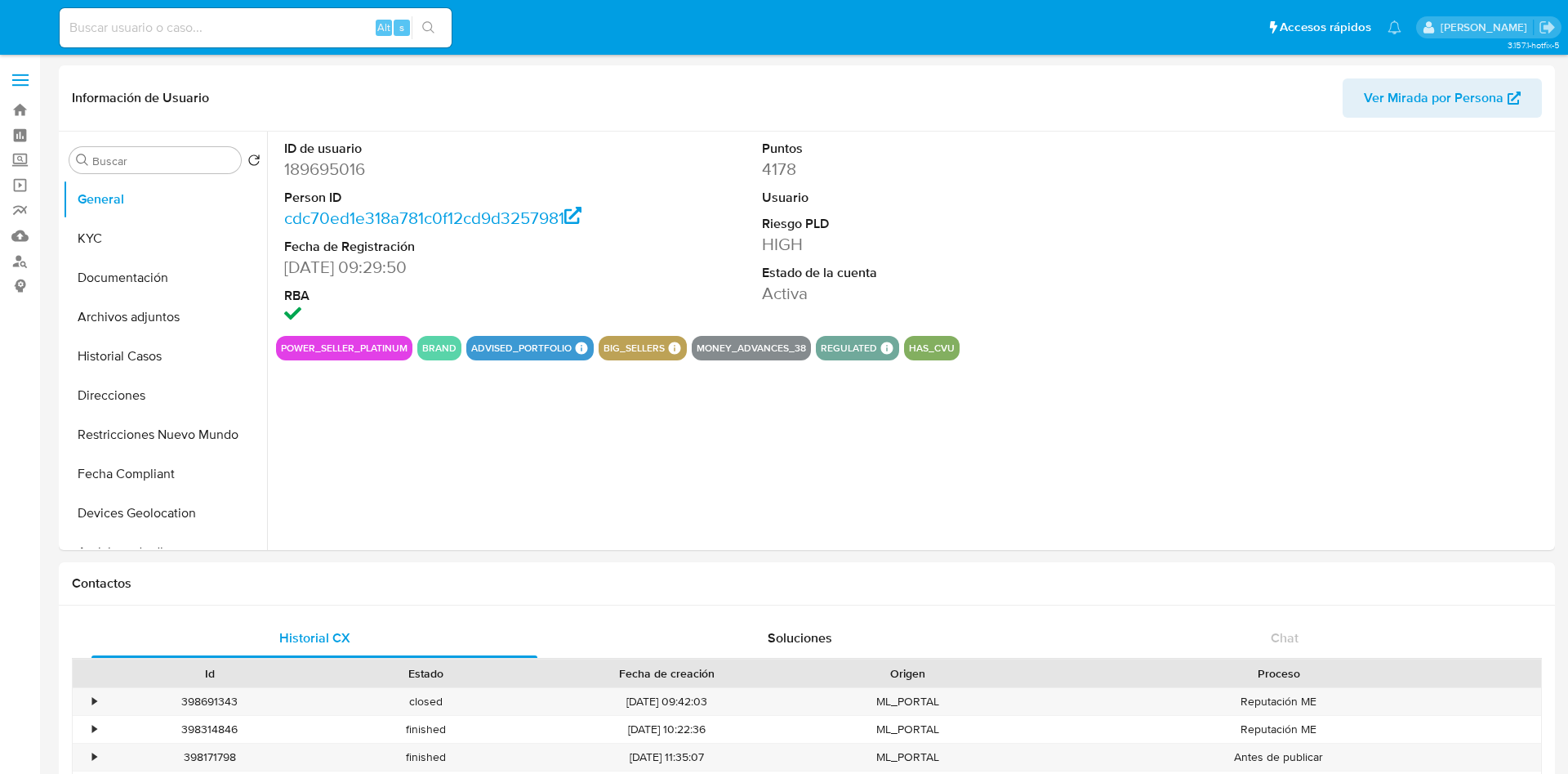
select select "10"
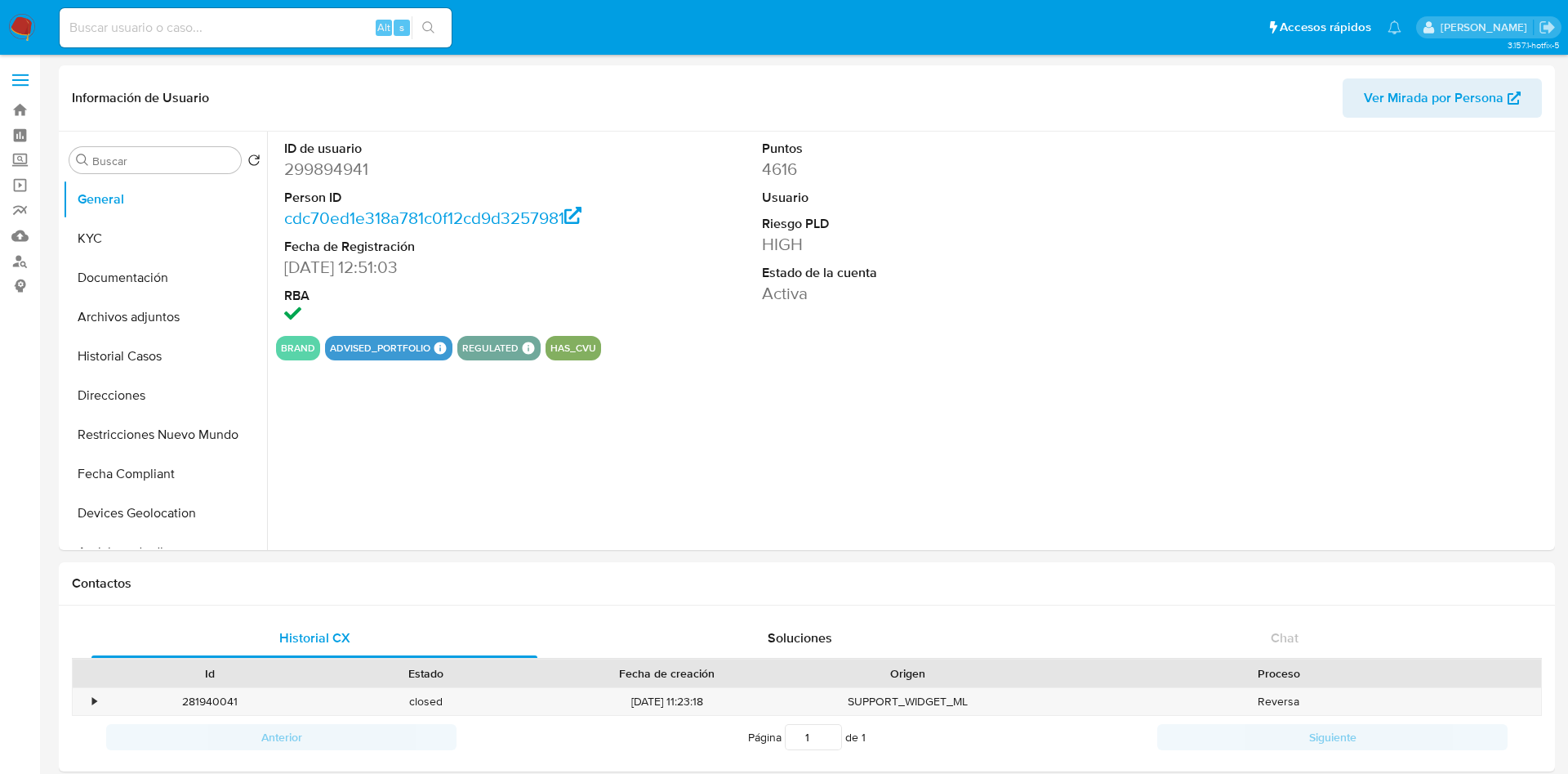
select select "10"
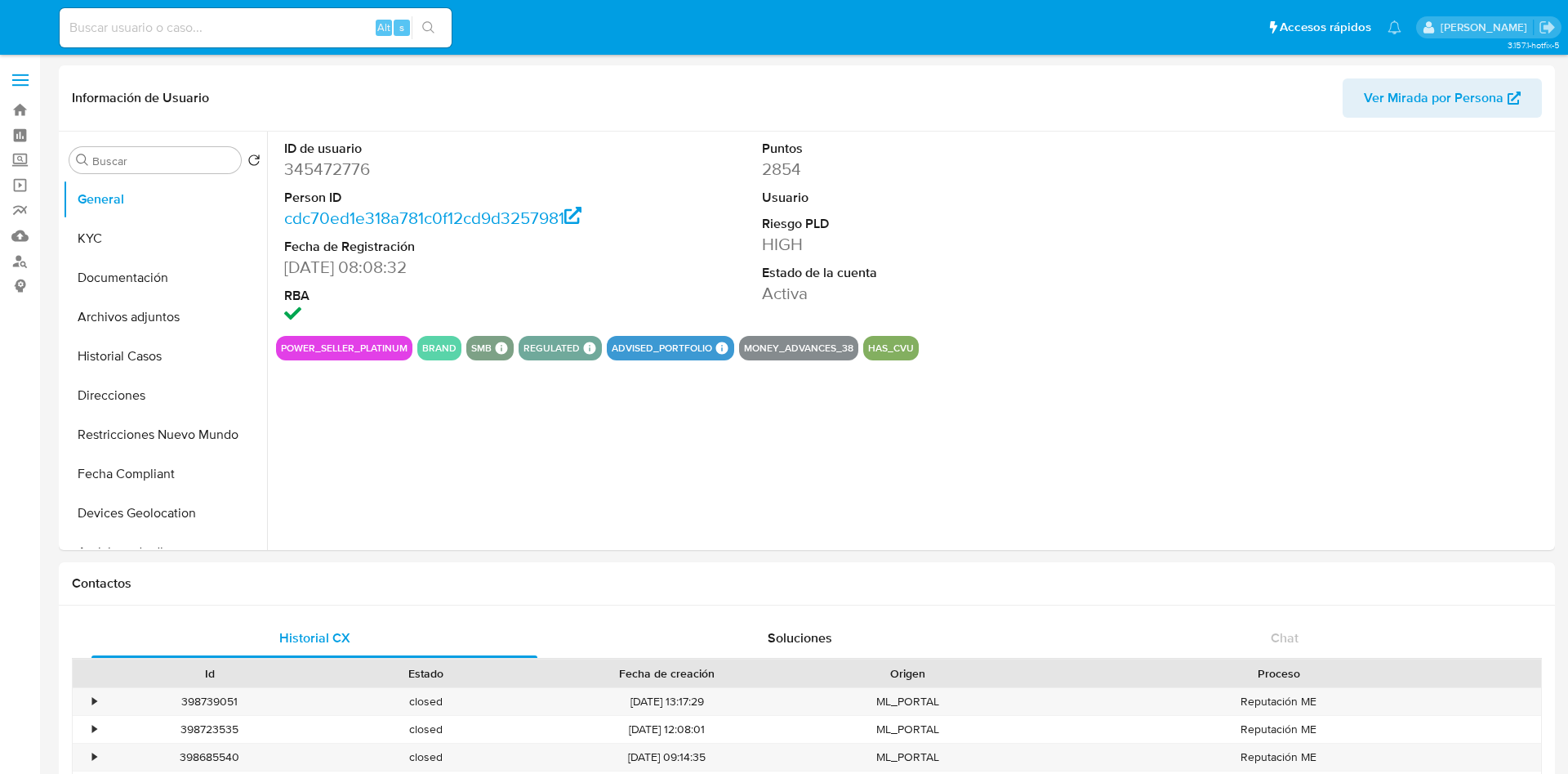
select select "10"
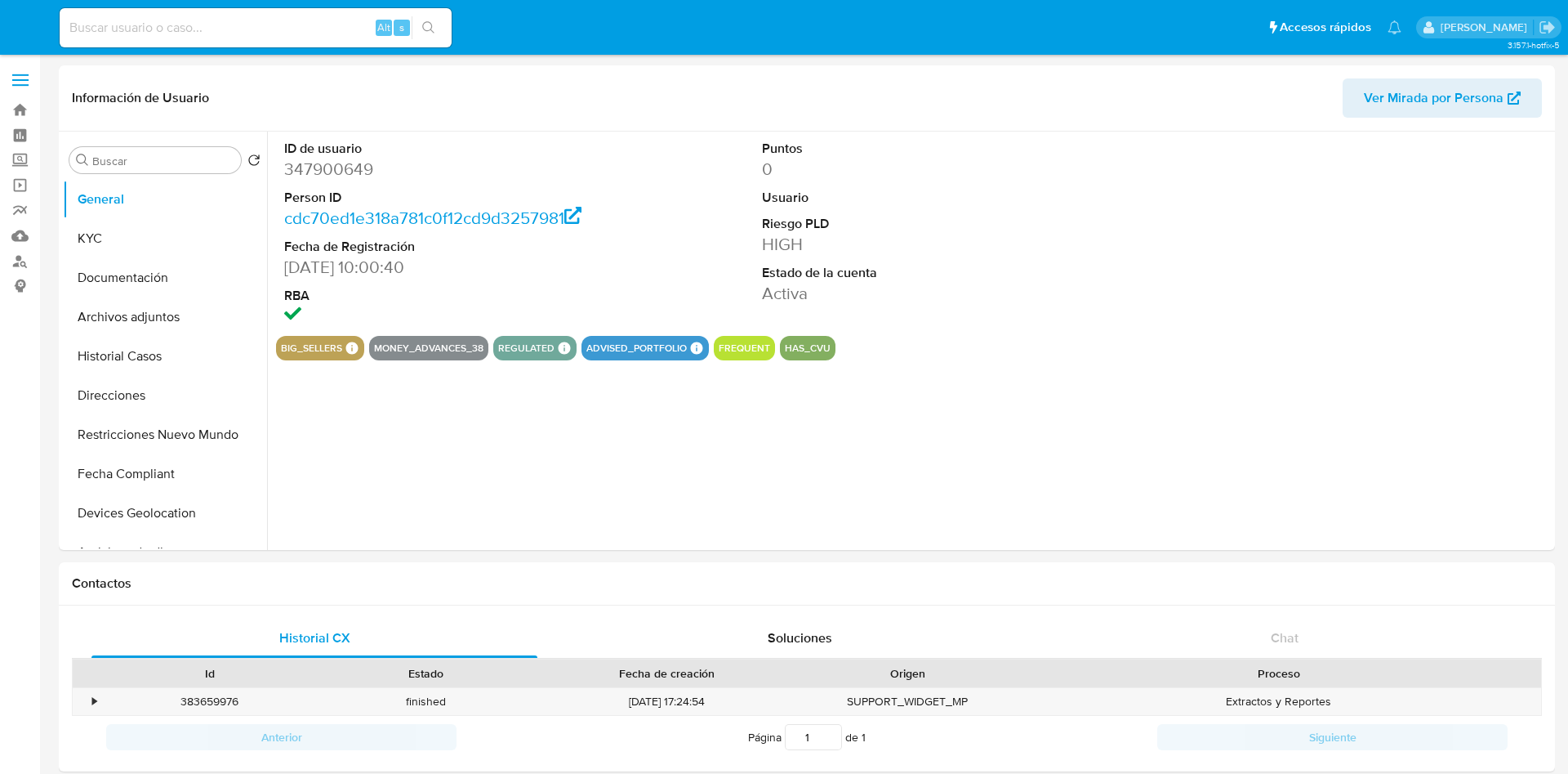
select select "10"
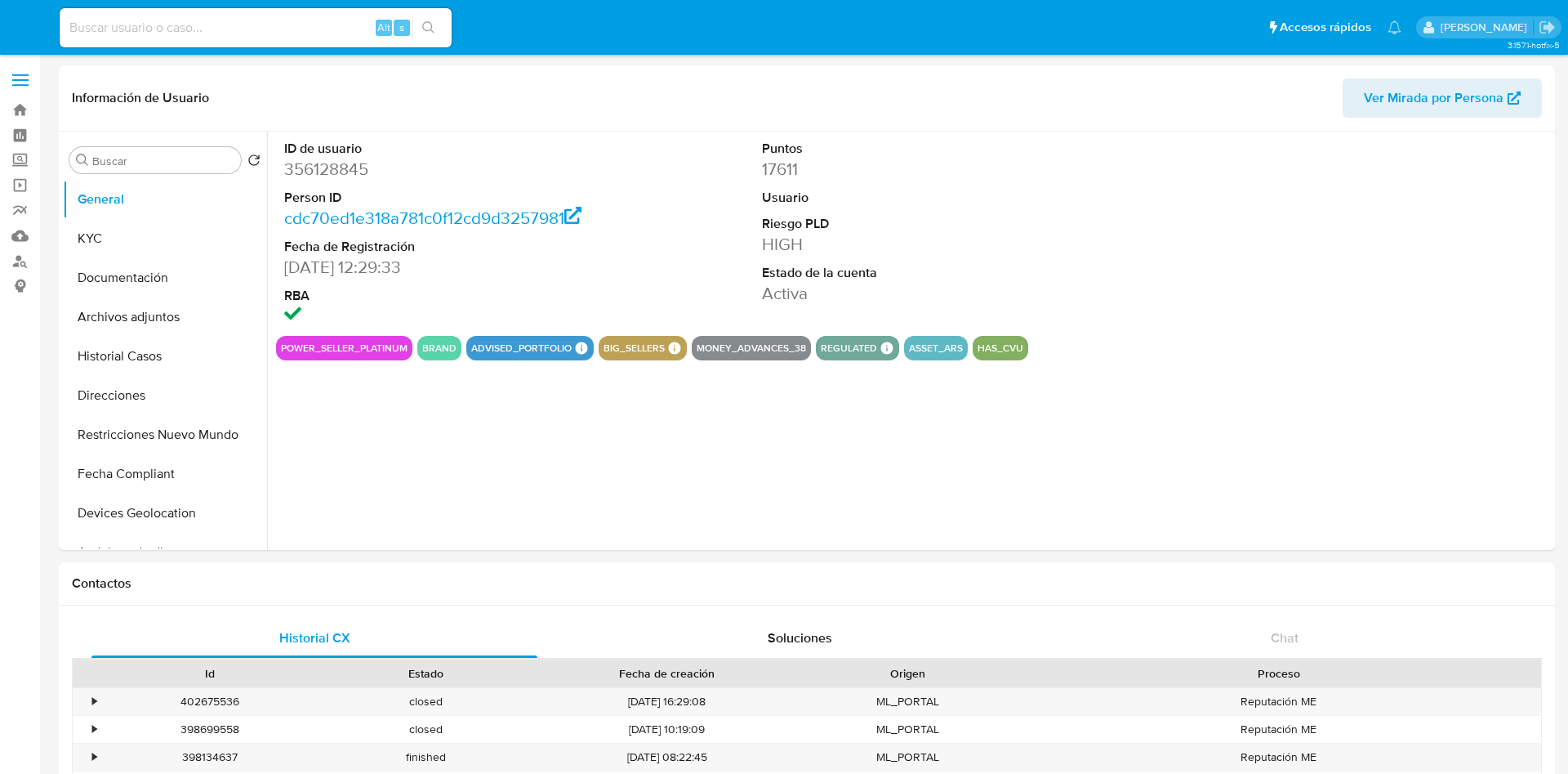
select select "10"
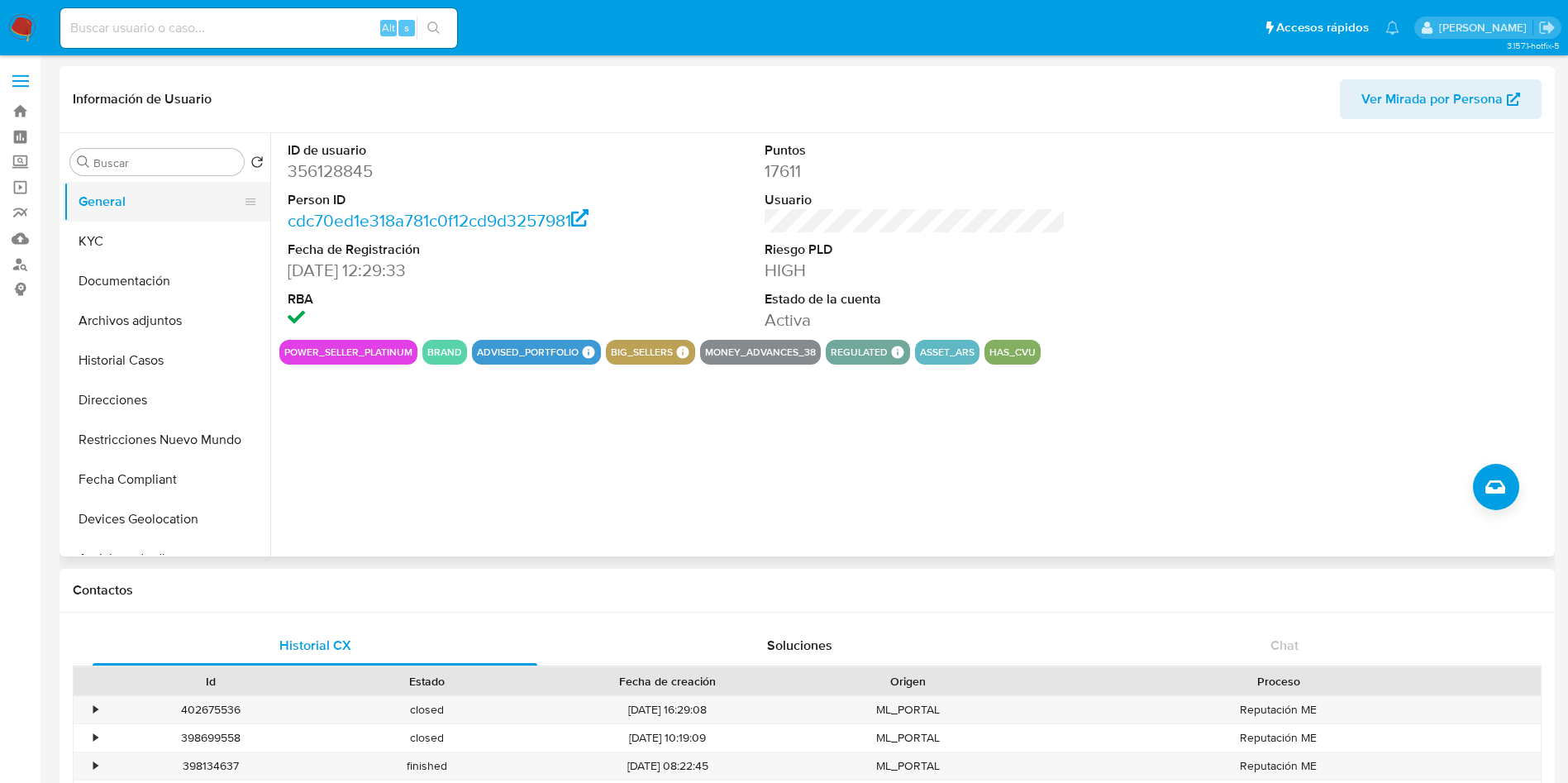
drag, startPoint x: 173, startPoint y: 205, endPoint x: 191, endPoint y: 213, distance: 19.7
click at [171, 204] on button "General" at bounding box center [160, 201] width 193 height 40
drag, startPoint x: 125, startPoint y: 251, endPoint x: 187, endPoint y: 243, distance: 62.5
click at [124, 250] on button "KYC" at bounding box center [160, 241] width 193 height 40
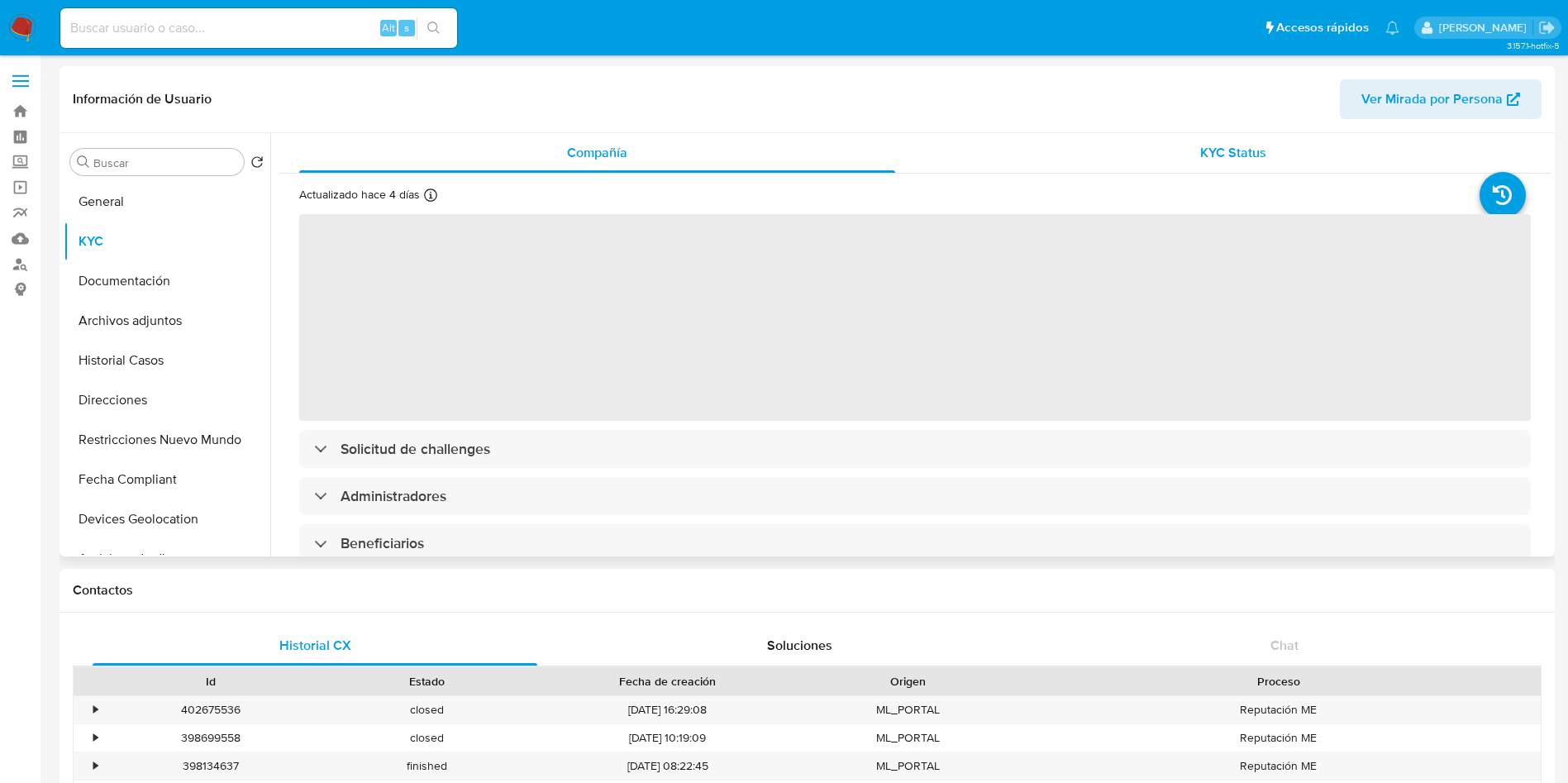
click at [1222, 159] on span "KYC Status" at bounding box center [1233, 152] width 66 height 19
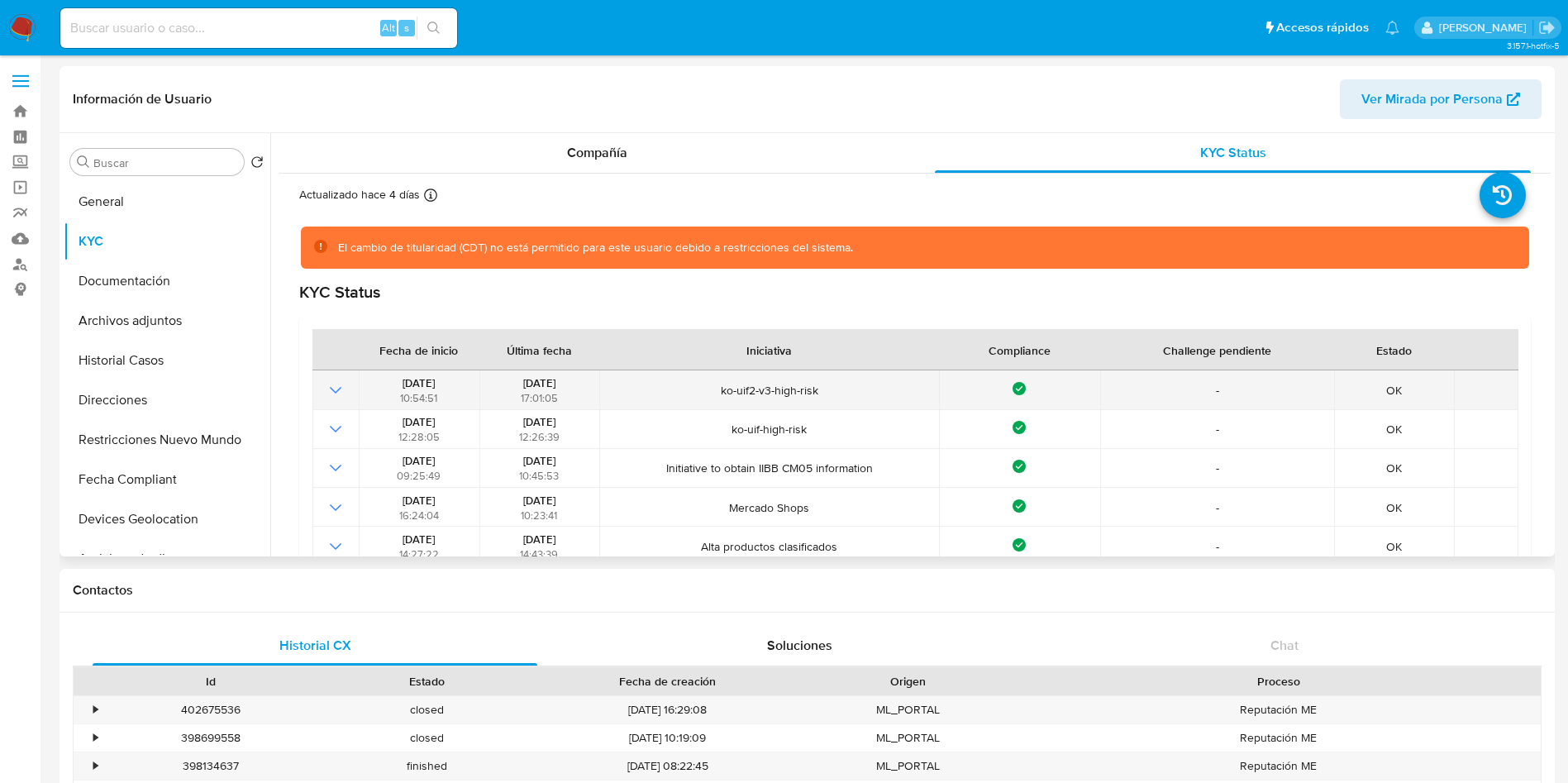
drag, startPoint x: 694, startPoint y: 392, endPoint x: 830, endPoint y: 393, distance: 136.0
click at [830, 393] on span "ko-uif2-v3-high-risk" at bounding box center [769, 389] width 329 height 15
drag, startPoint x: 499, startPoint y: 378, endPoint x: 572, endPoint y: 387, distance: 73.6
click at [572, 387] on div "02/07/2025 17:01:05" at bounding box center [539, 390] width 110 height 30
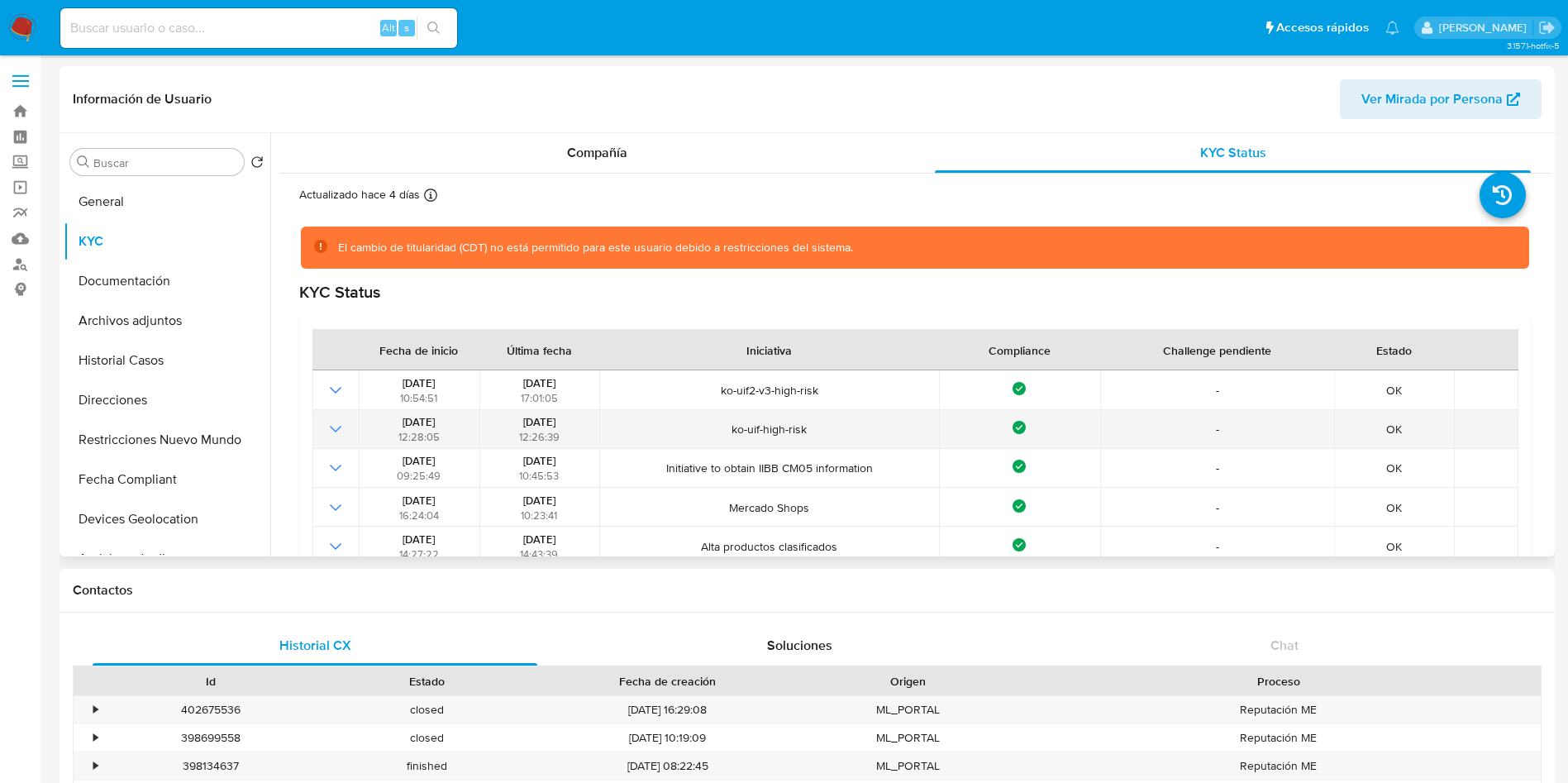
drag, startPoint x: 504, startPoint y: 421, endPoint x: 574, endPoint y: 414, distance: 70.3
click at [577, 417] on div "13/02/2025 12:26:39" at bounding box center [539, 429] width 110 height 30
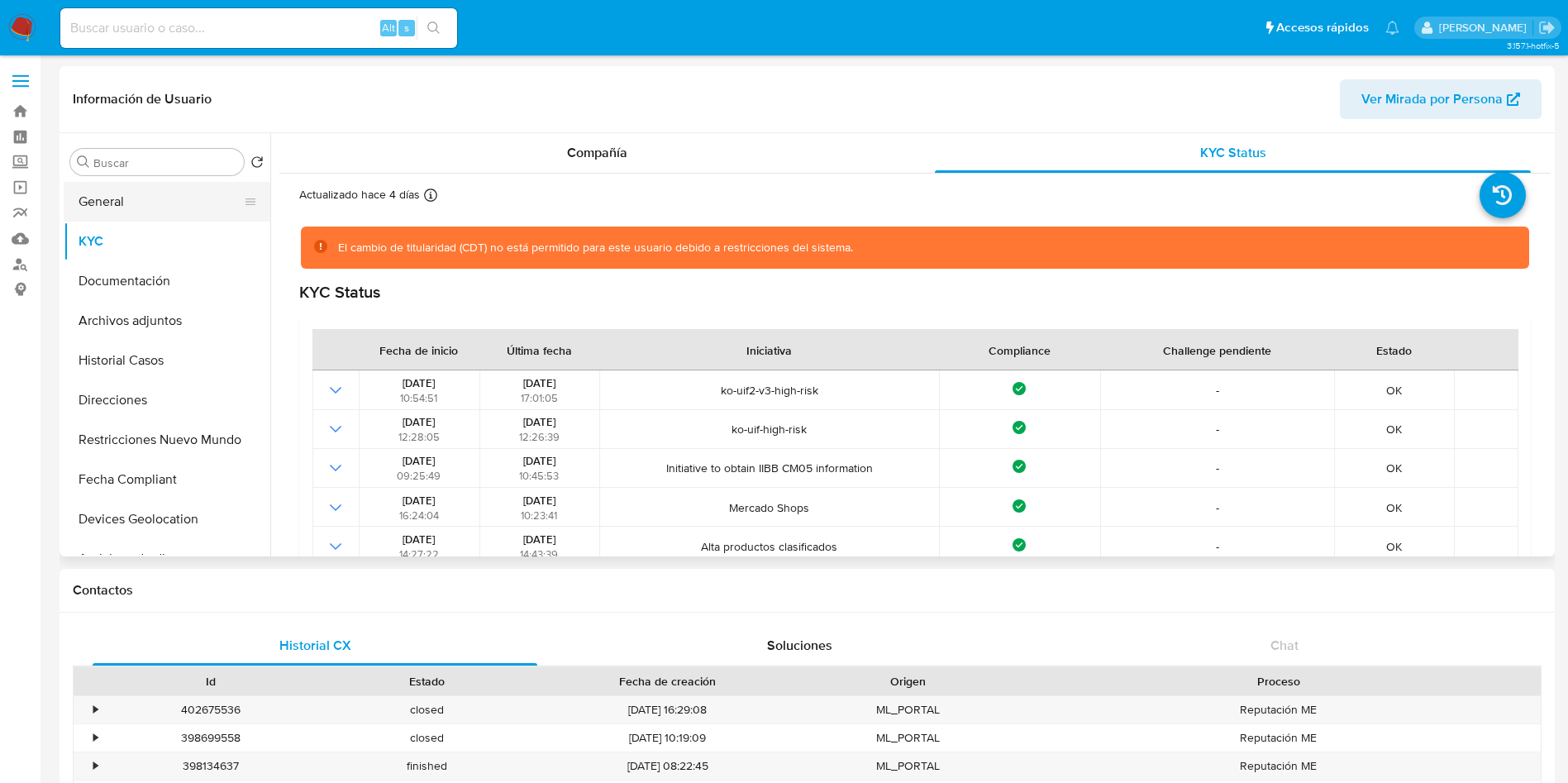
click at [192, 193] on button "General" at bounding box center [160, 201] width 193 height 40
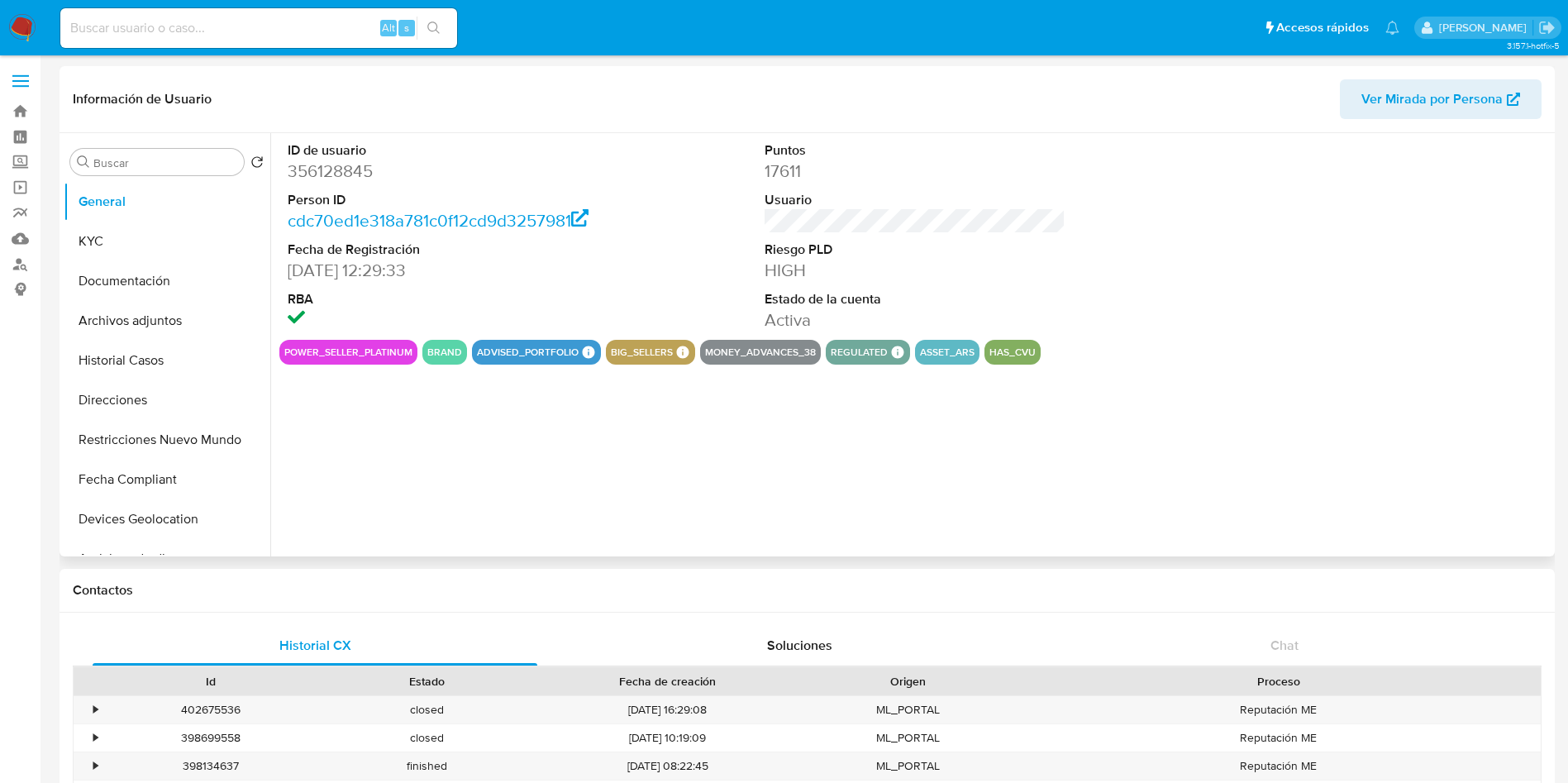
click at [319, 176] on dd "356128845" at bounding box center [438, 171] width 302 height 23
copy dd "356128845"
click at [141, 242] on button "KYC" at bounding box center [160, 241] width 193 height 40
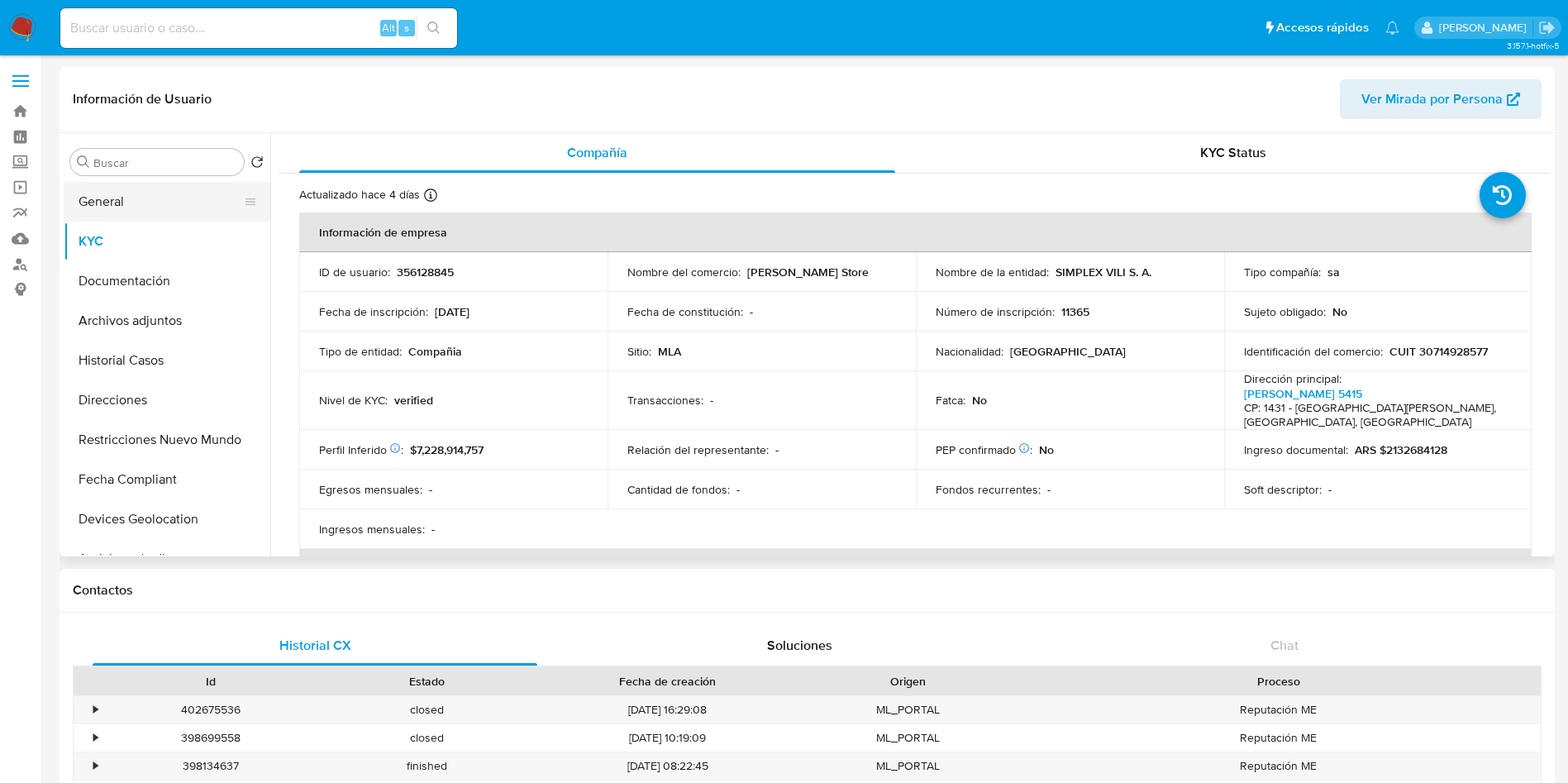
click at [189, 200] on button "General" at bounding box center [160, 201] width 193 height 40
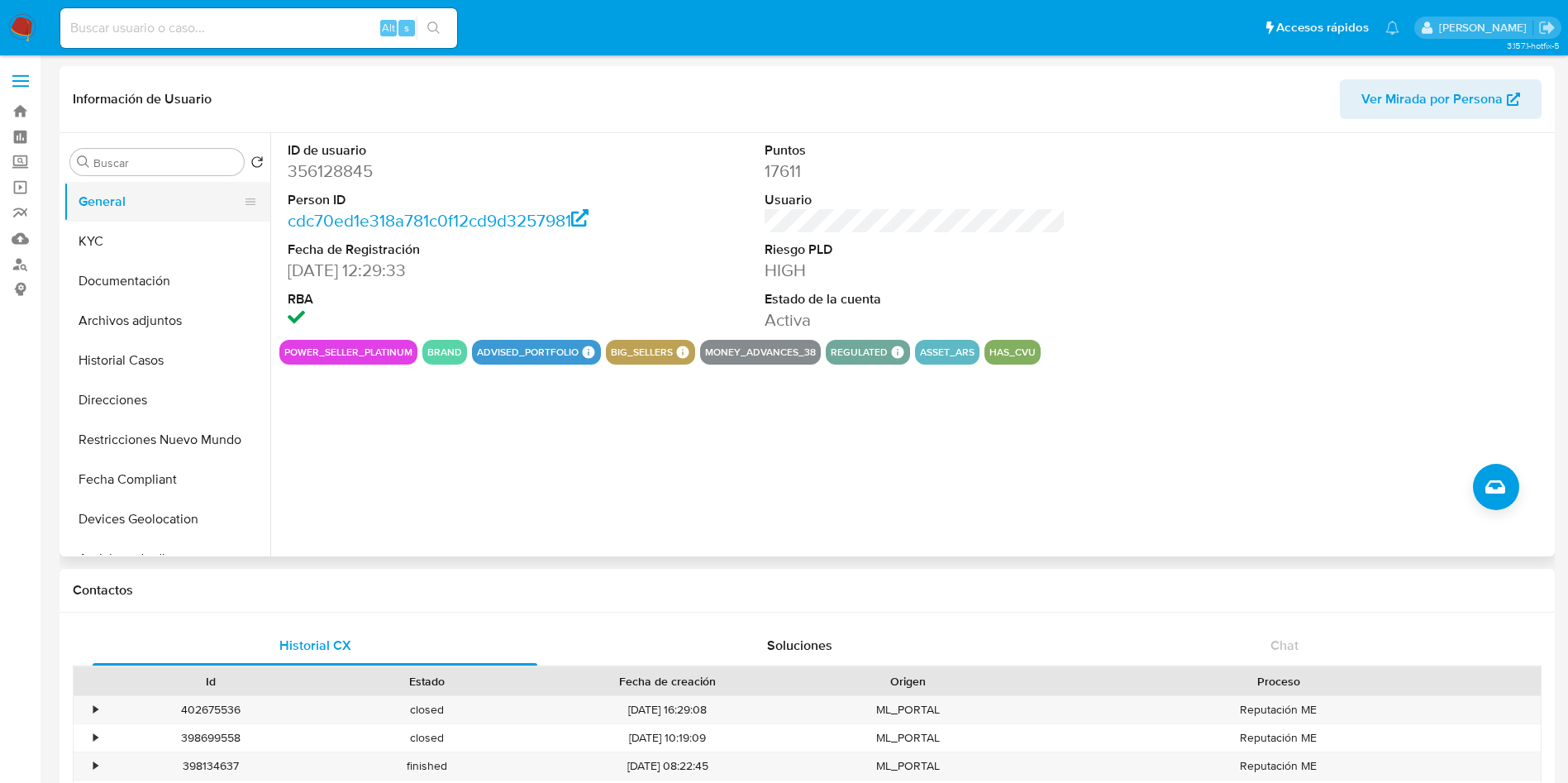
drag, startPoint x: 189, startPoint y: 223, endPoint x: 235, endPoint y: 216, distance: 46.5
click at [186, 225] on button "KYC" at bounding box center [167, 241] width 207 height 40
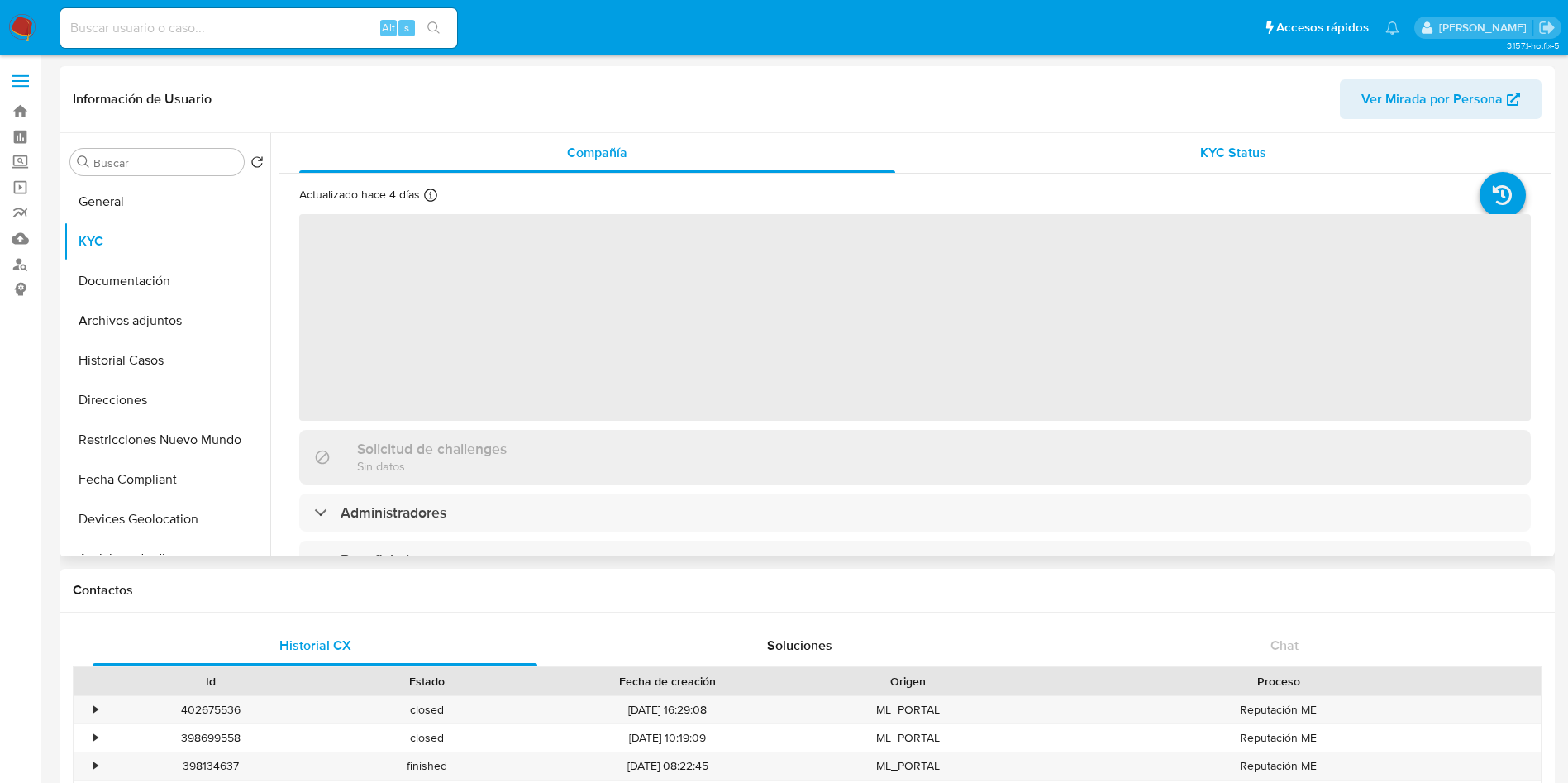
click at [1180, 144] on div "KYC Status" at bounding box center [1232, 152] width 596 height 40
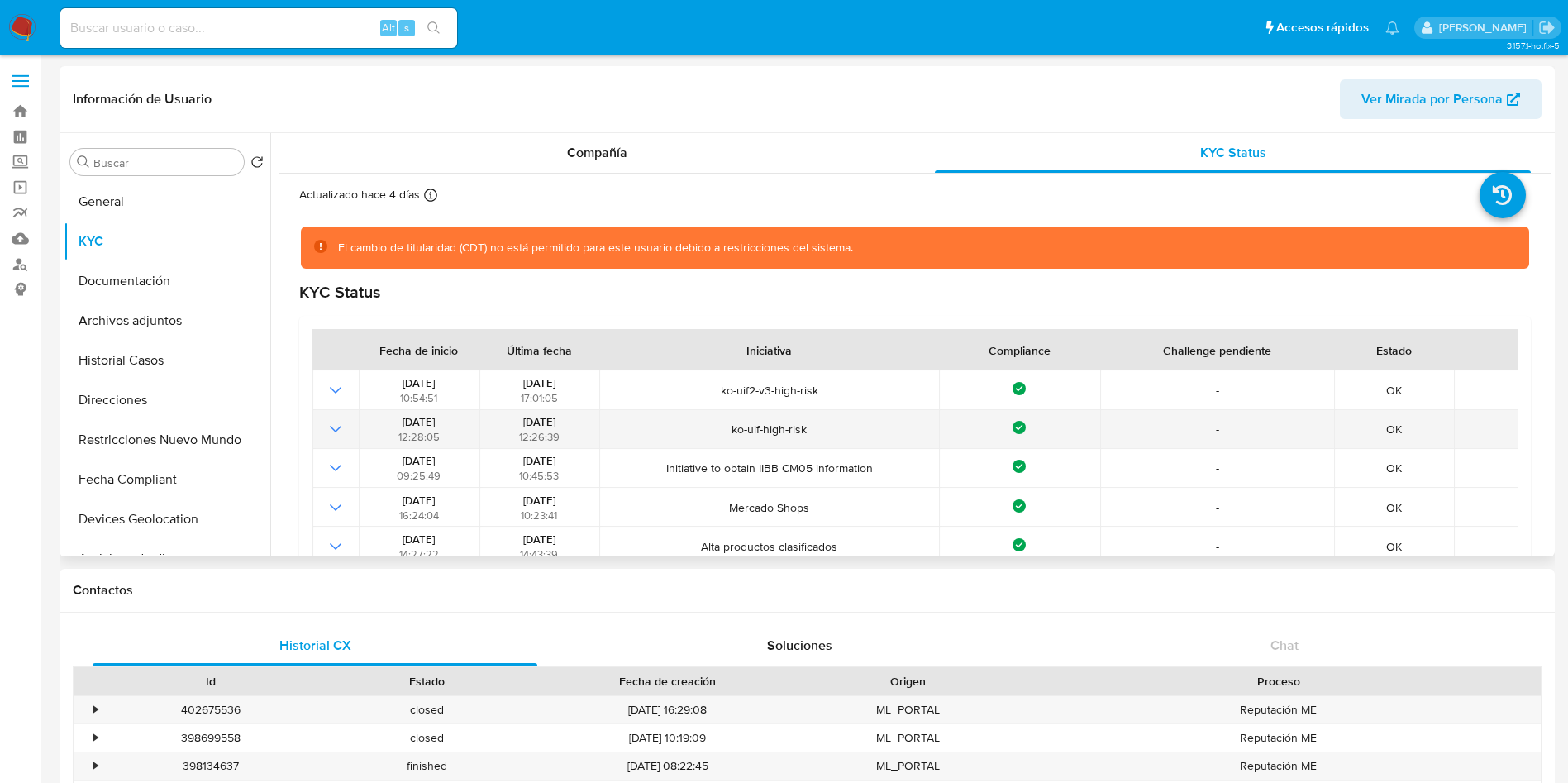
drag, startPoint x: 496, startPoint y: 418, endPoint x: 571, endPoint y: 420, distance: 75.0
click at [571, 420] on div "13/02/2025 12:26:39" at bounding box center [539, 429] width 110 height 30
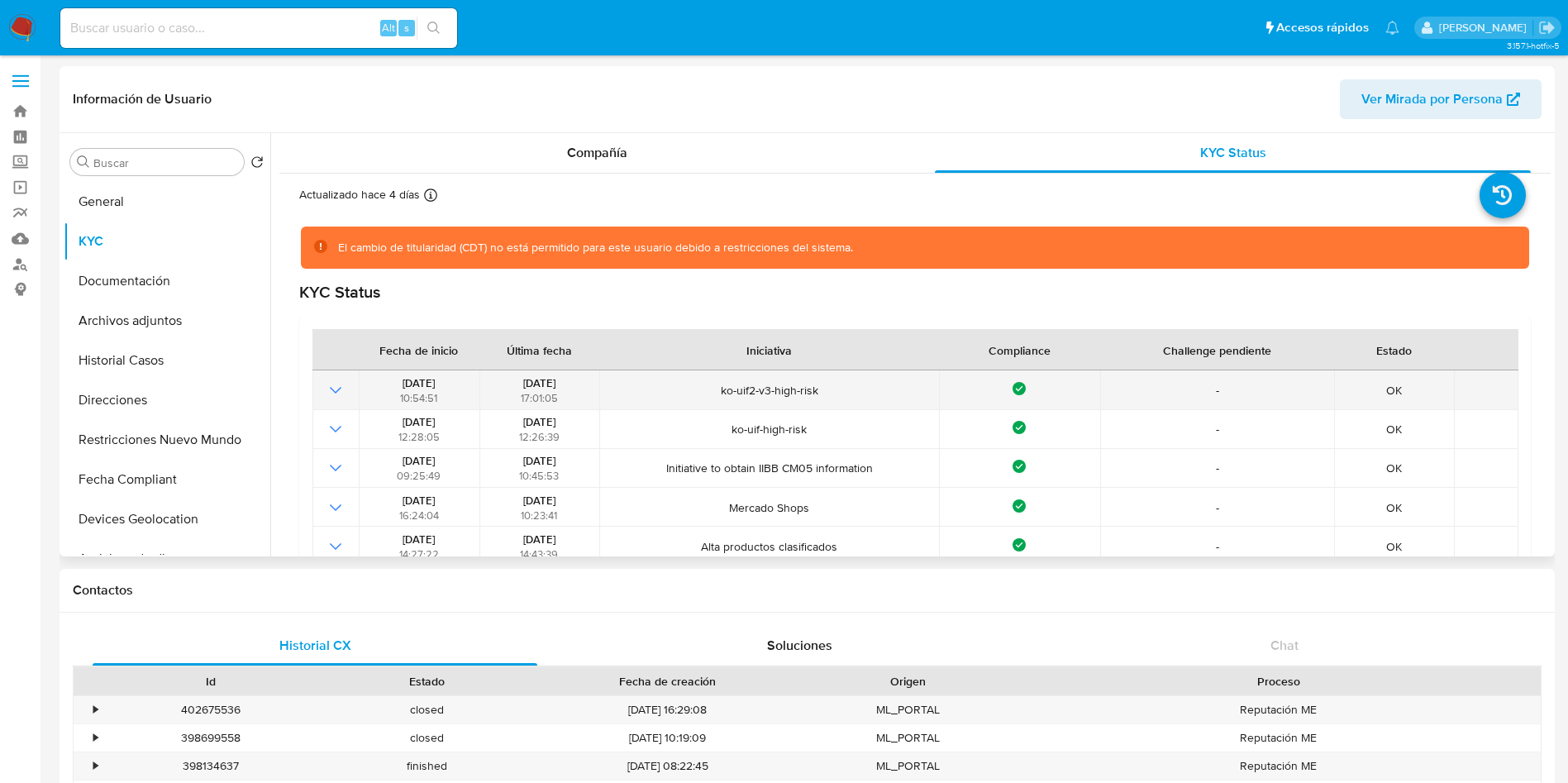
drag, startPoint x: 489, startPoint y: 383, endPoint x: 577, endPoint y: 385, distance: 88.0
click at [577, 385] on div "02/07/2025 17:01:05" at bounding box center [539, 390] width 110 height 30
click at [505, 382] on div "02/07/2025 17:01:05" at bounding box center [539, 390] width 110 height 30
click at [499, 383] on div "02/07/2025 17:01:05" at bounding box center [539, 390] width 110 height 30
drag, startPoint x: 500, startPoint y: 382, endPoint x: 584, endPoint y: 378, distance: 84.1
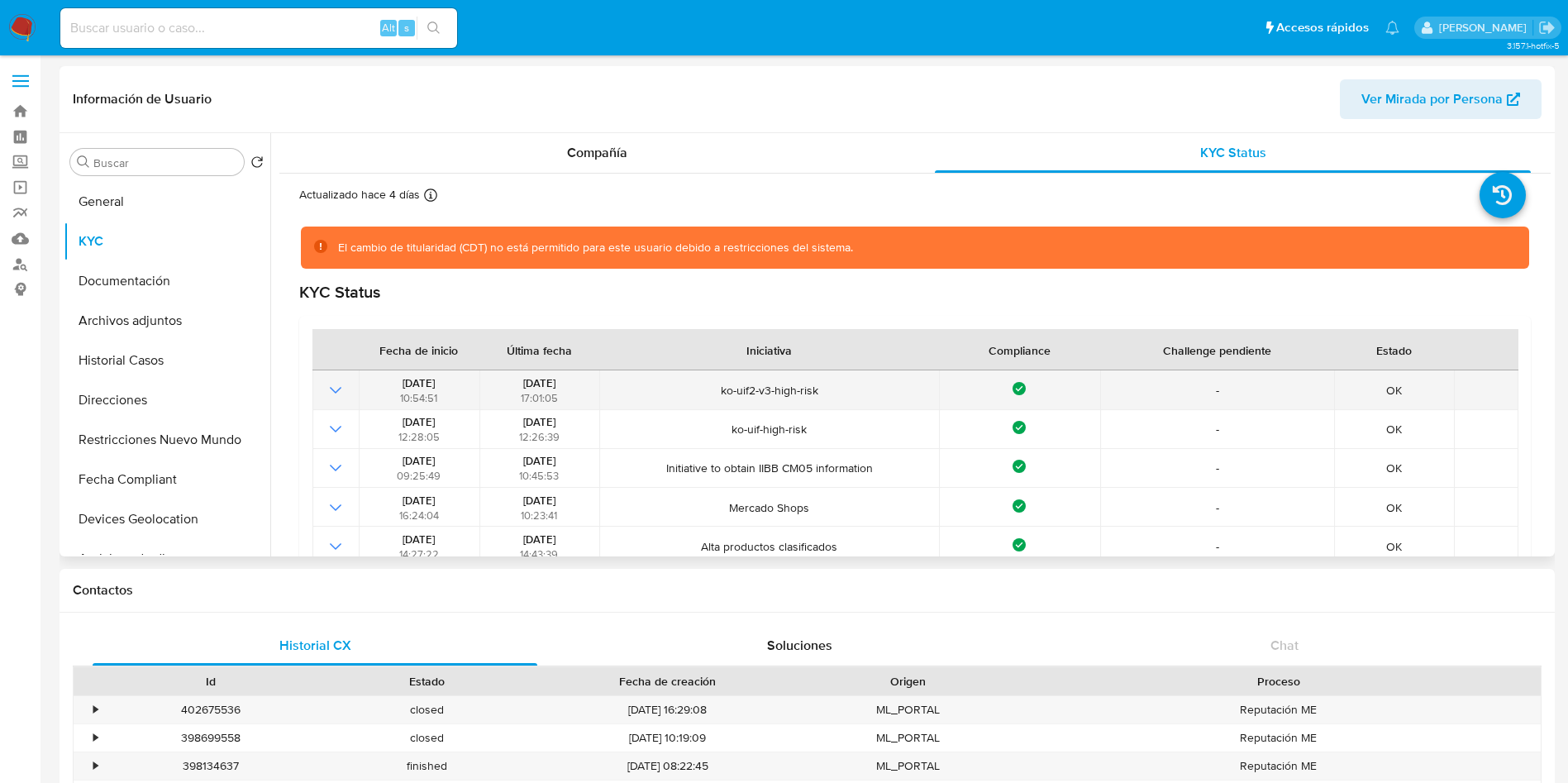
click at [584, 378] on div "02/07/2025 17:01:05" at bounding box center [539, 390] width 110 height 30
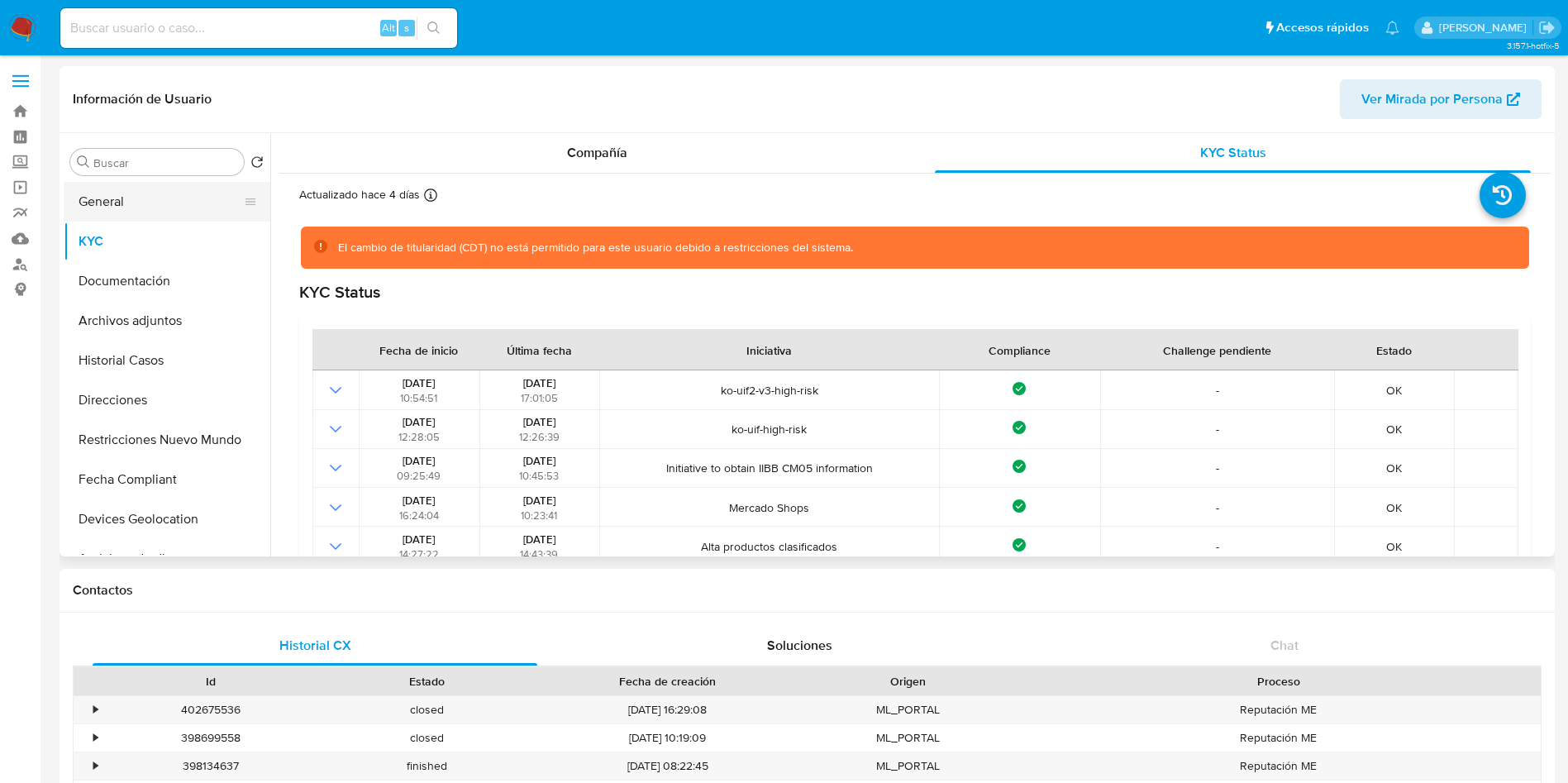
click at [186, 210] on button "General" at bounding box center [160, 201] width 193 height 40
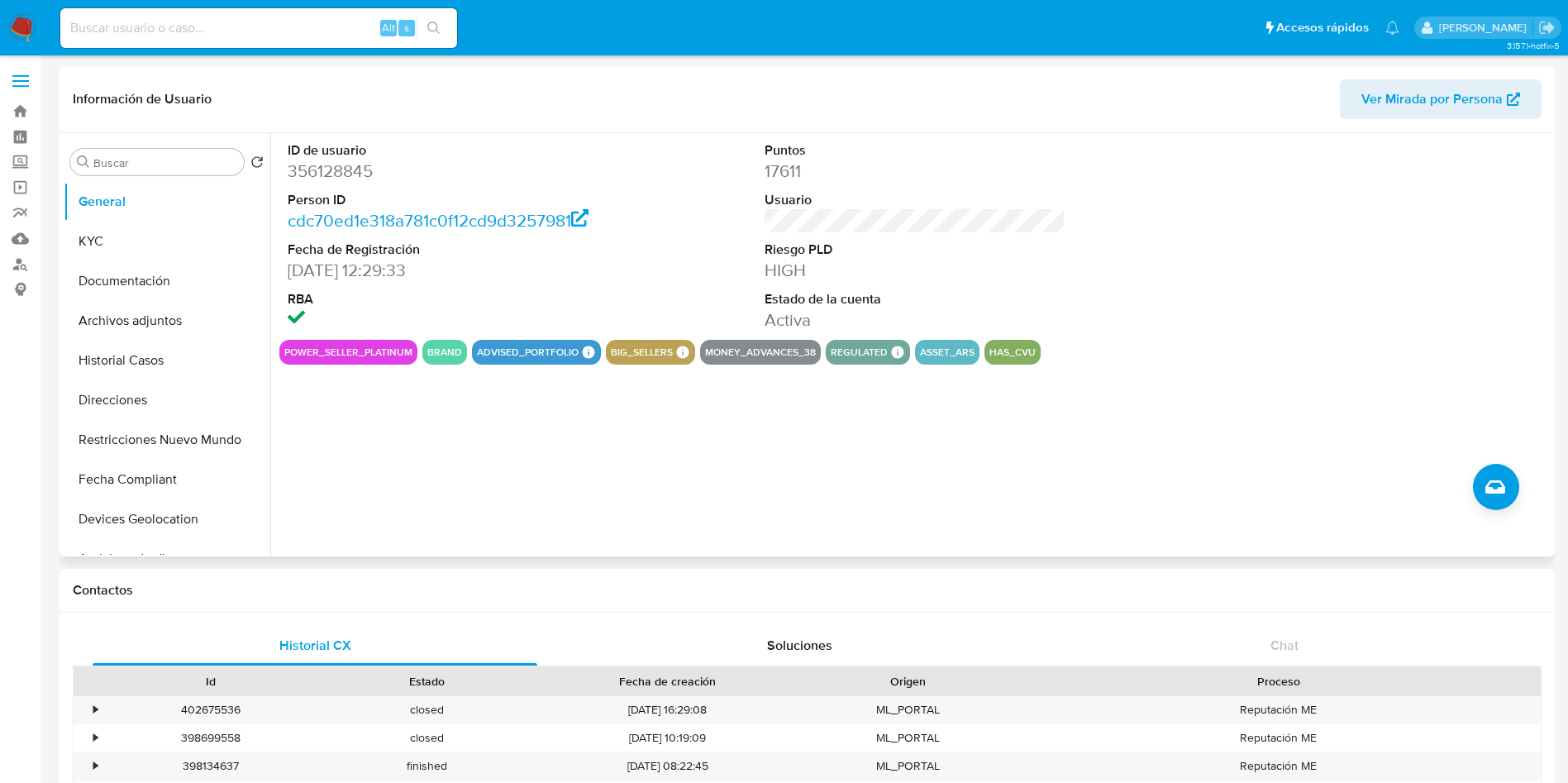
click at [310, 165] on dd "356128845" at bounding box center [438, 171] width 302 height 23
click at [310, 170] on dd "356128845" at bounding box center [438, 171] width 302 height 23
copy dd "356128845"
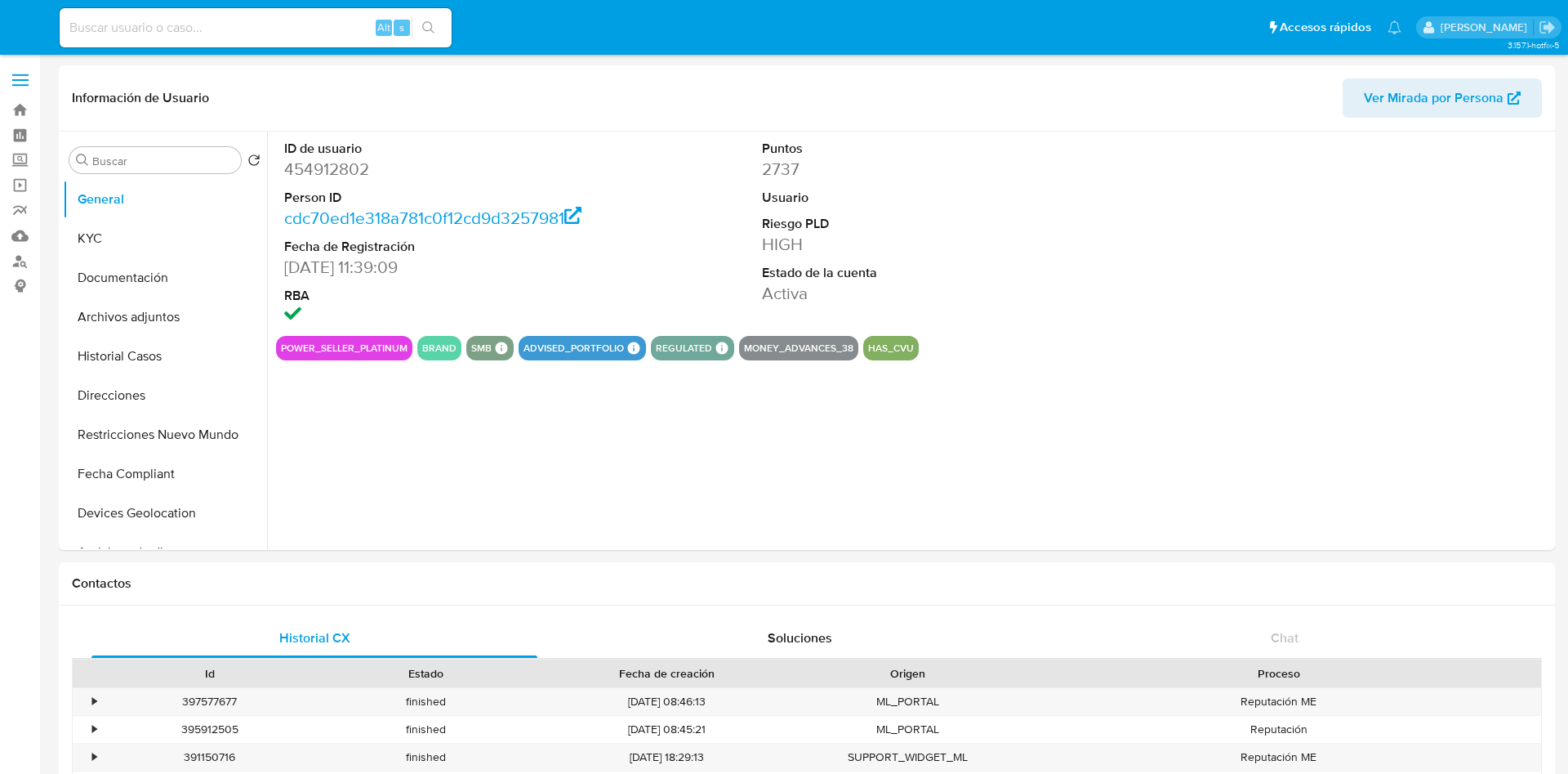
select select "10"
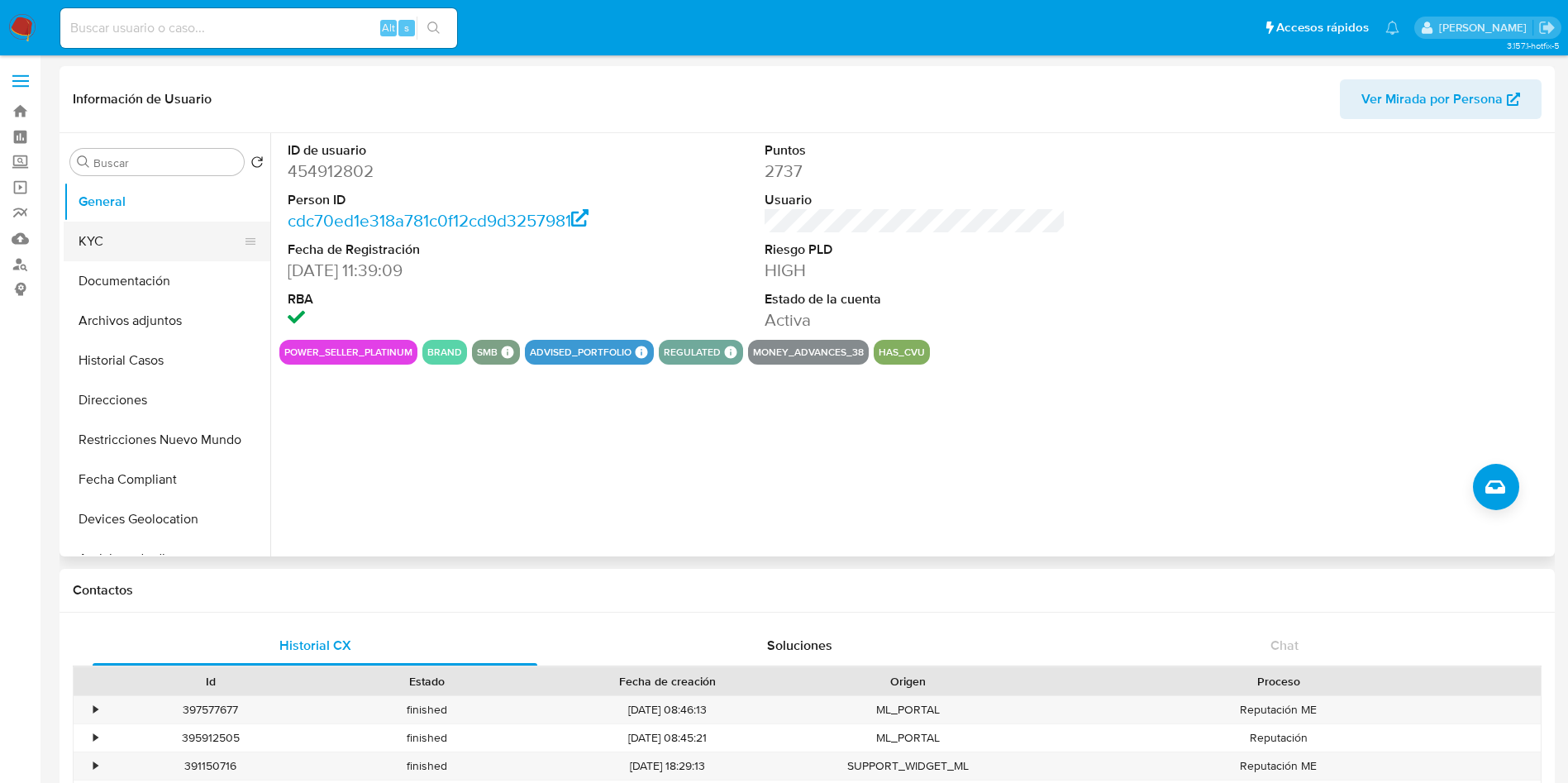
drag, startPoint x: 175, startPoint y: 237, endPoint x: 196, endPoint y: 239, distance: 21.1
click at [174, 237] on button "KYC" at bounding box center [160, 241] width 193 height 40
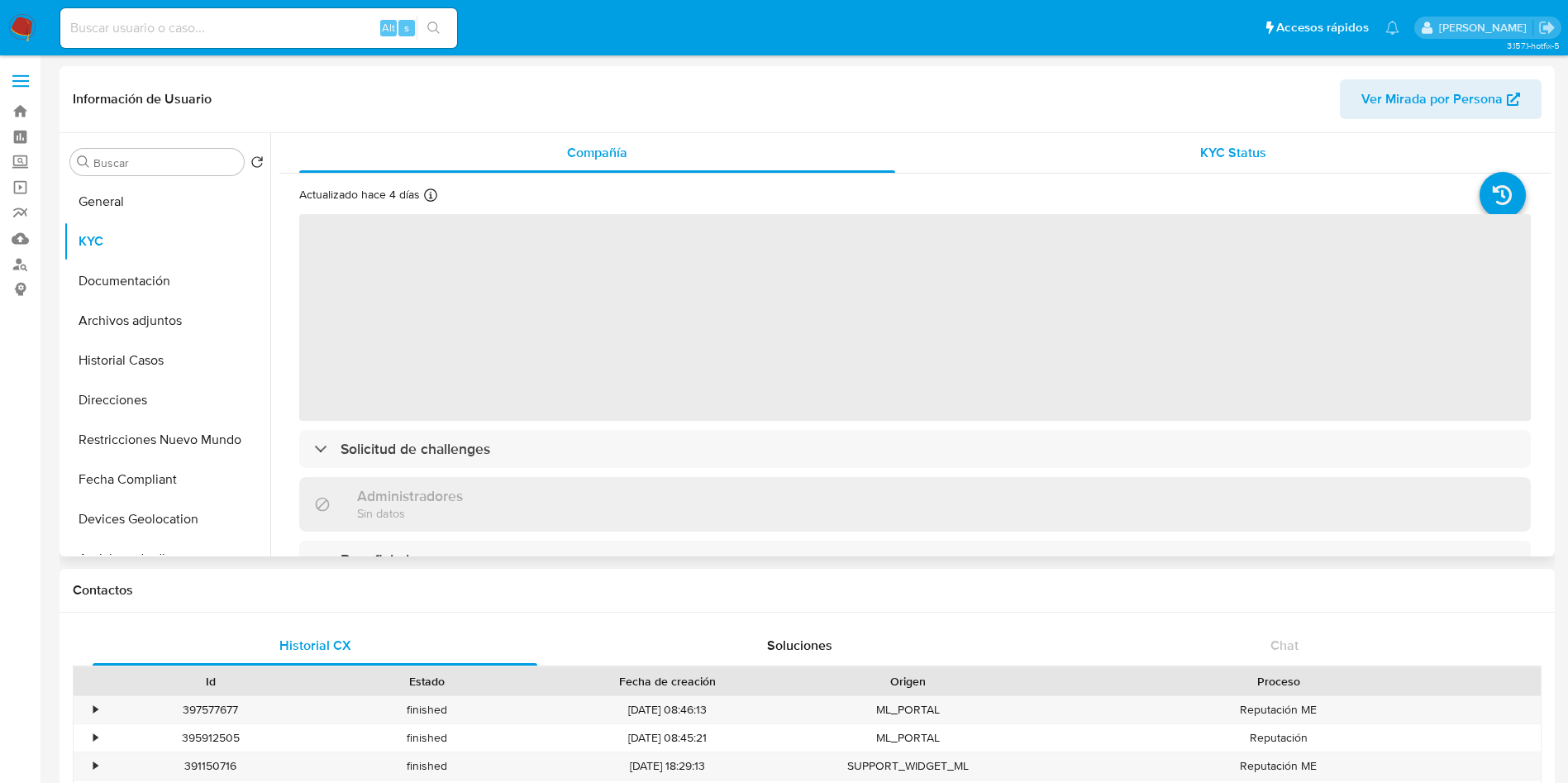
drag, startPoint x: 1162, startPoint y: 160, endPoint x: 1131, endPoint y: 185, distance: 39.8
click at [1162, 160] on div "KYC Status" at bounding box center [1232, 152] width 596 height 40
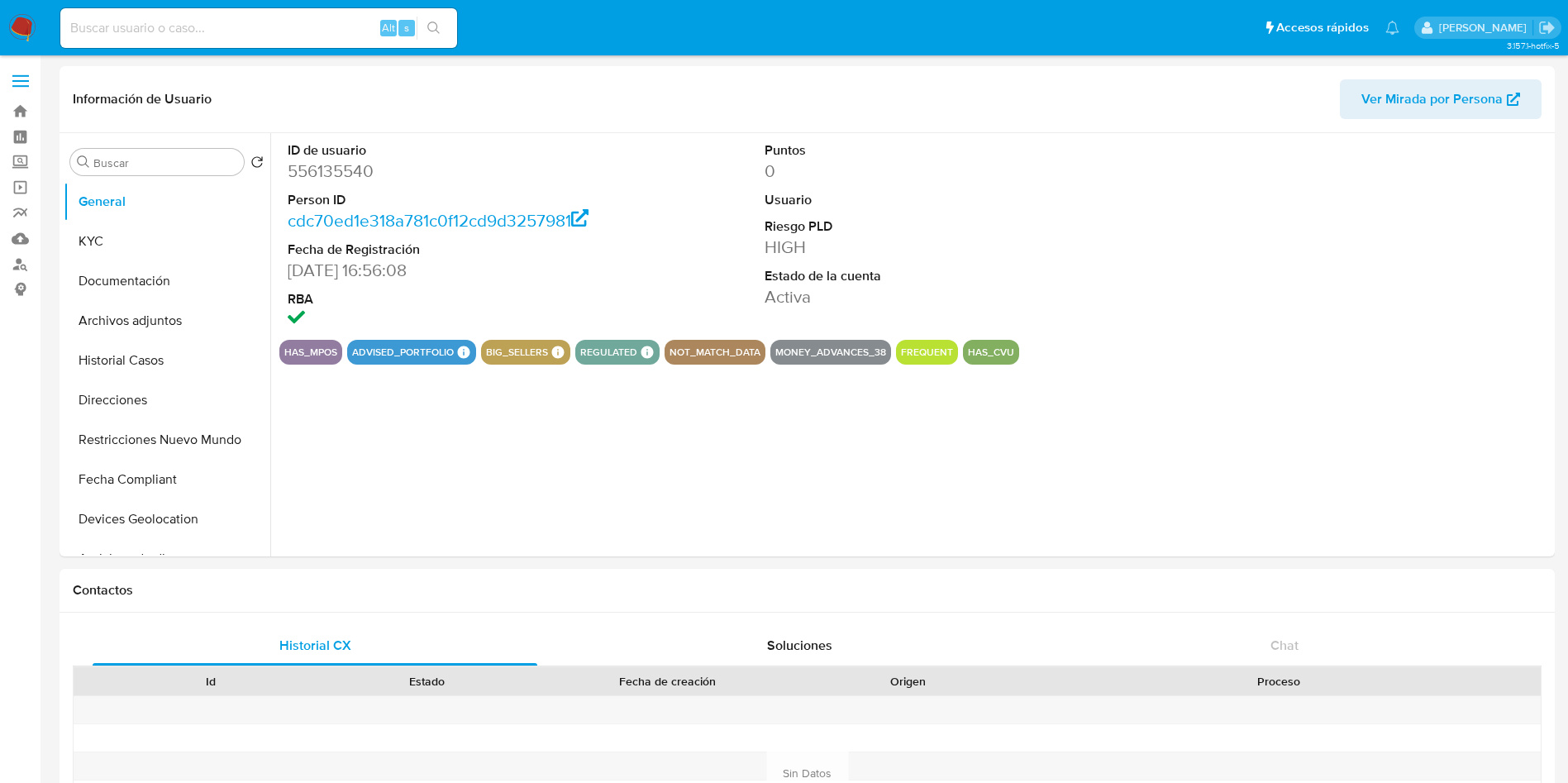
select select "10"
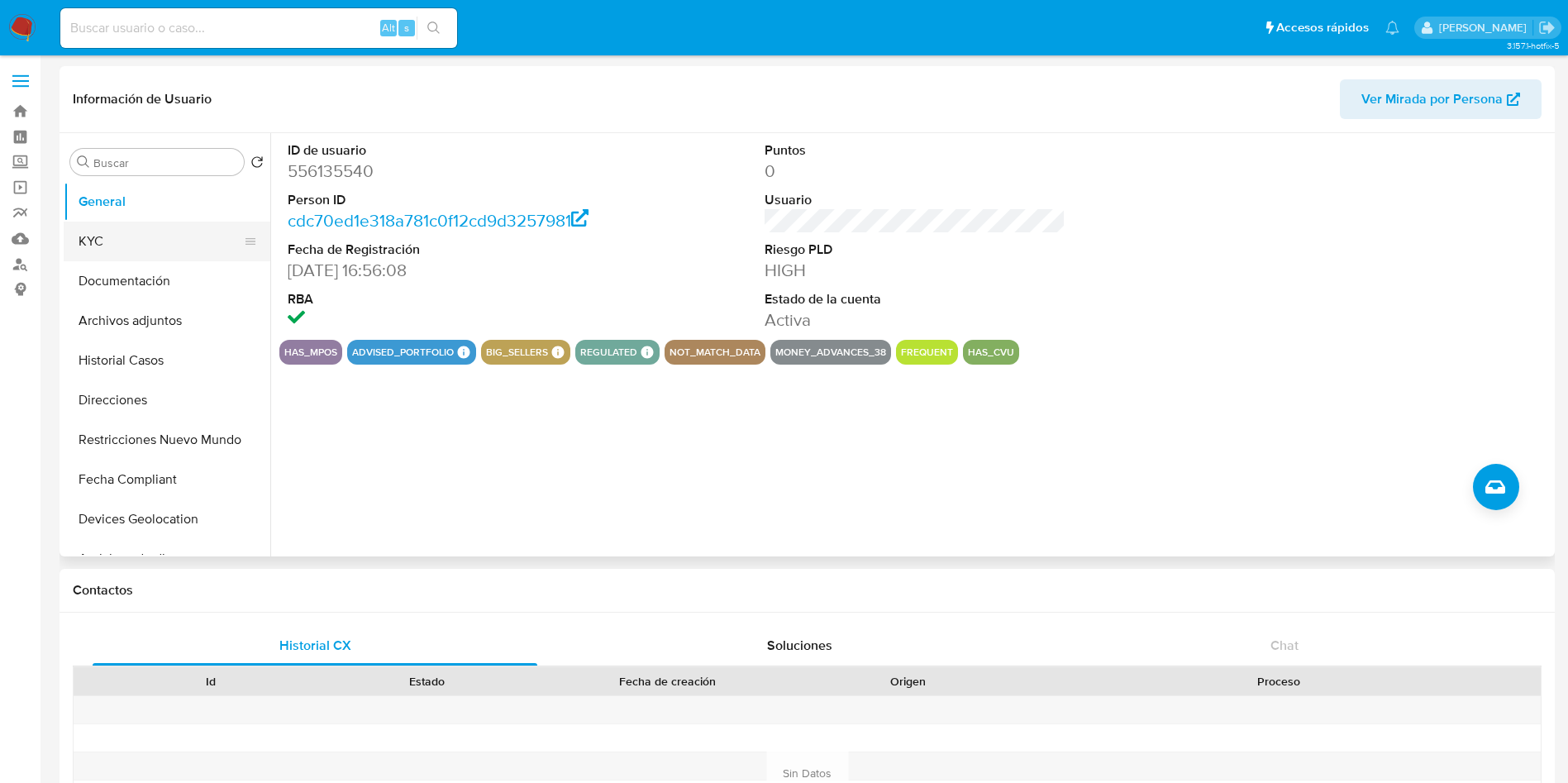
click at [116, 235] on button "KYC" at bounding box center [160, 241] width 193 height 40
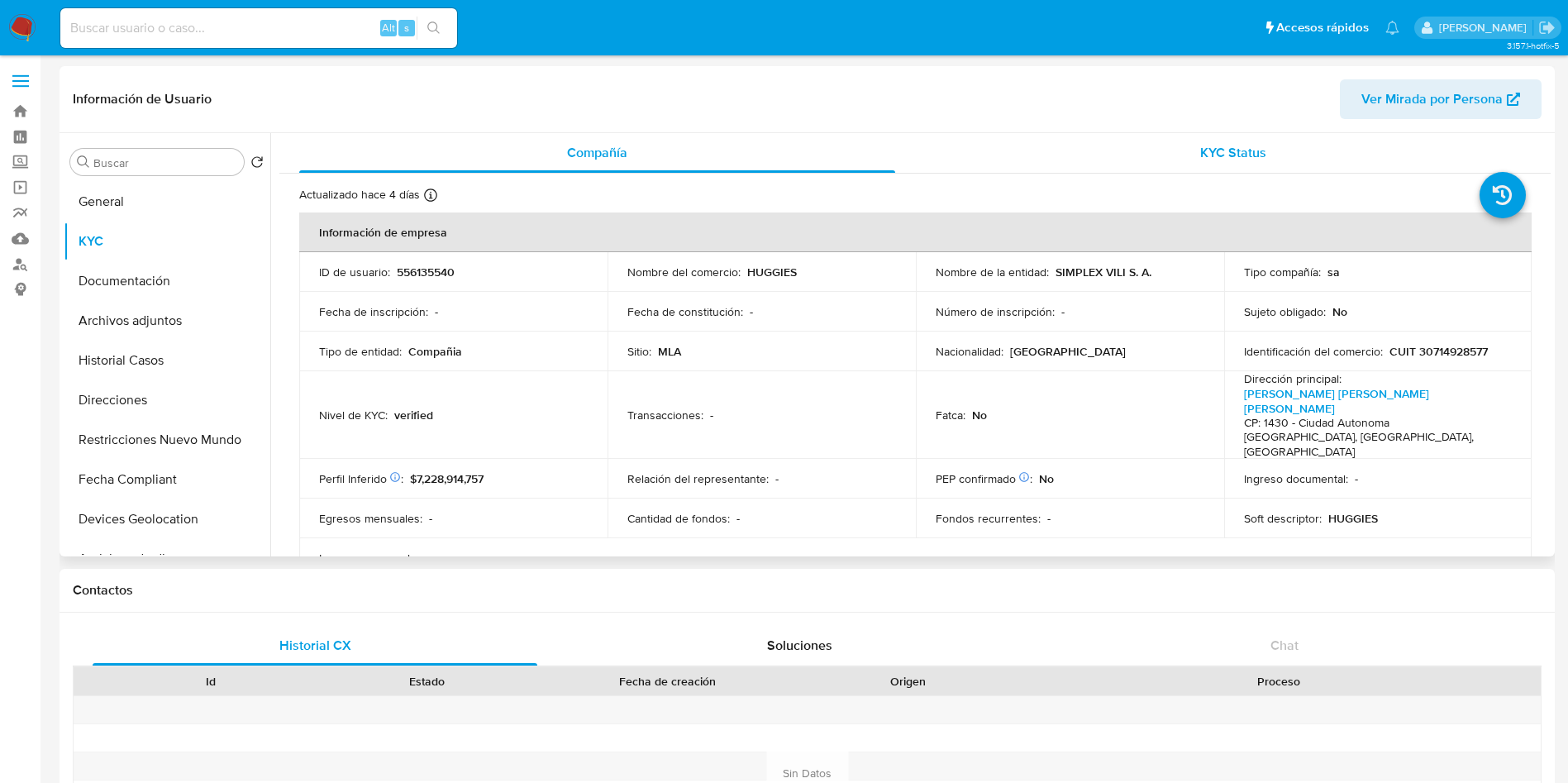
click at [1172, 138] on div "KYC Status" at bounding box center [1232, 152] width 596 height 40
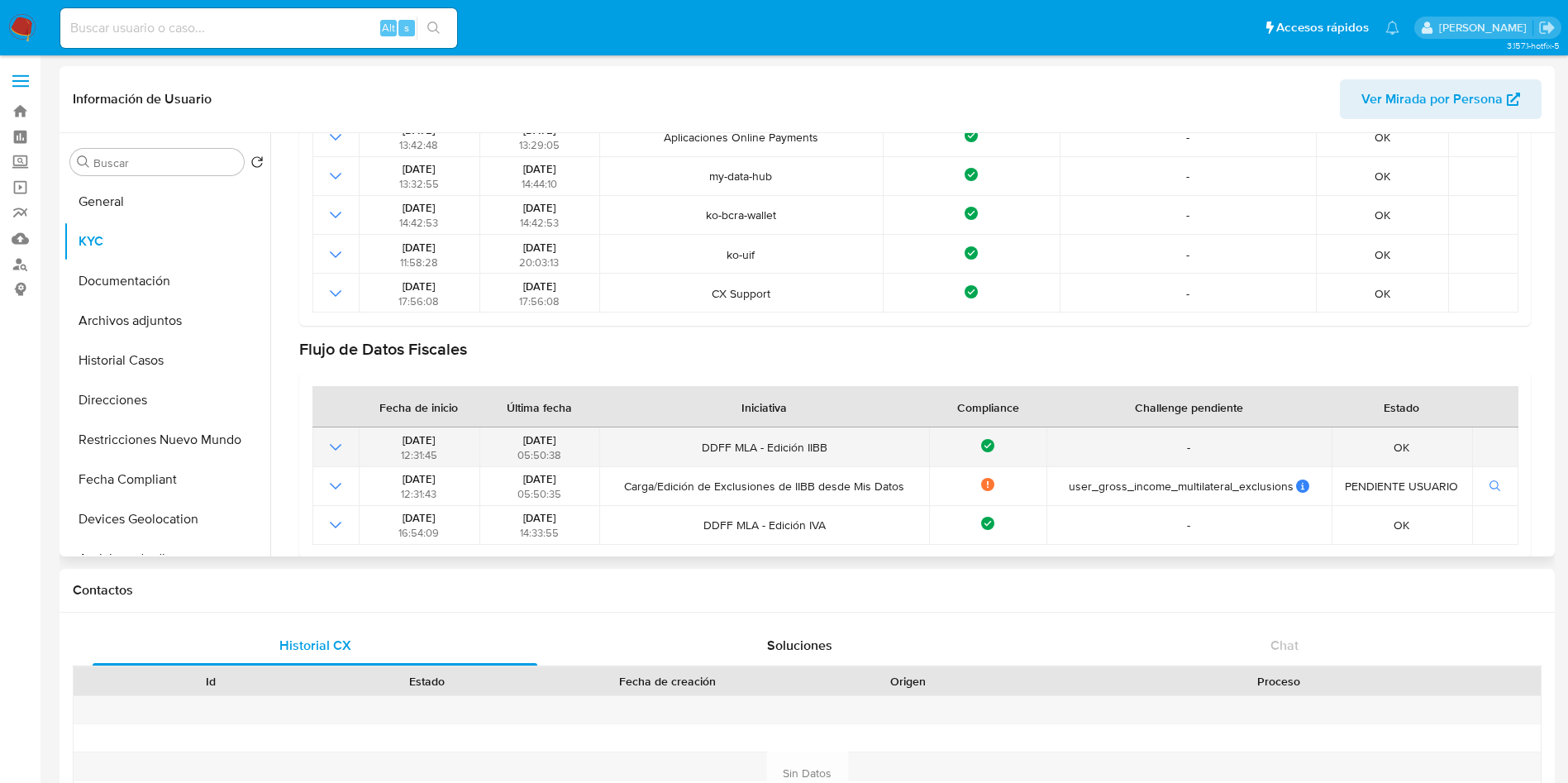
scroll to position [372, 0]
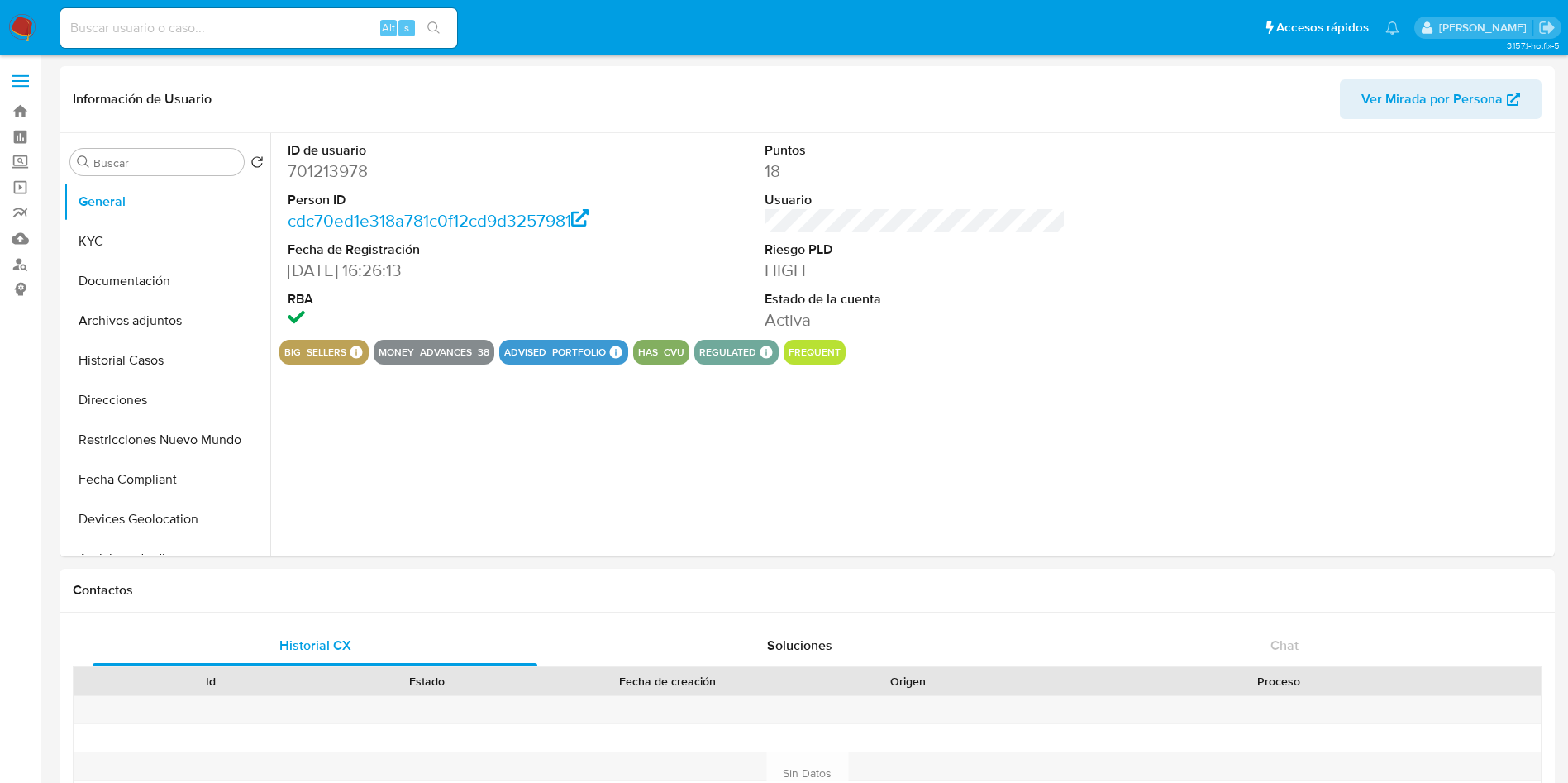
select select "10"
click at [92, 237] on button "KYC" at bounding box center [160, 241] width 193 height 40
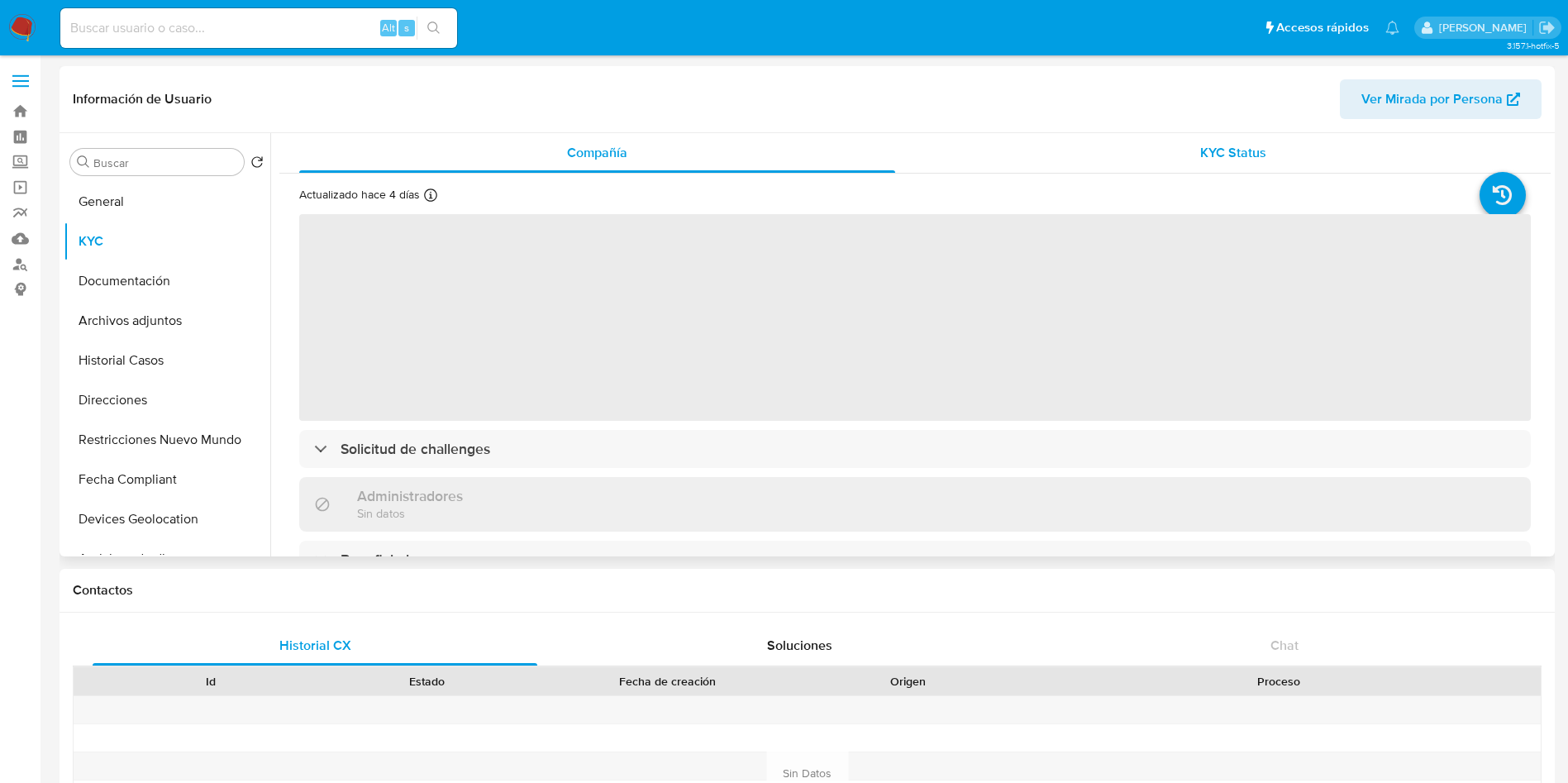
click at [1168, 150] on div "KYC Status" at bounding box center [1232, 152] width 596 height 40
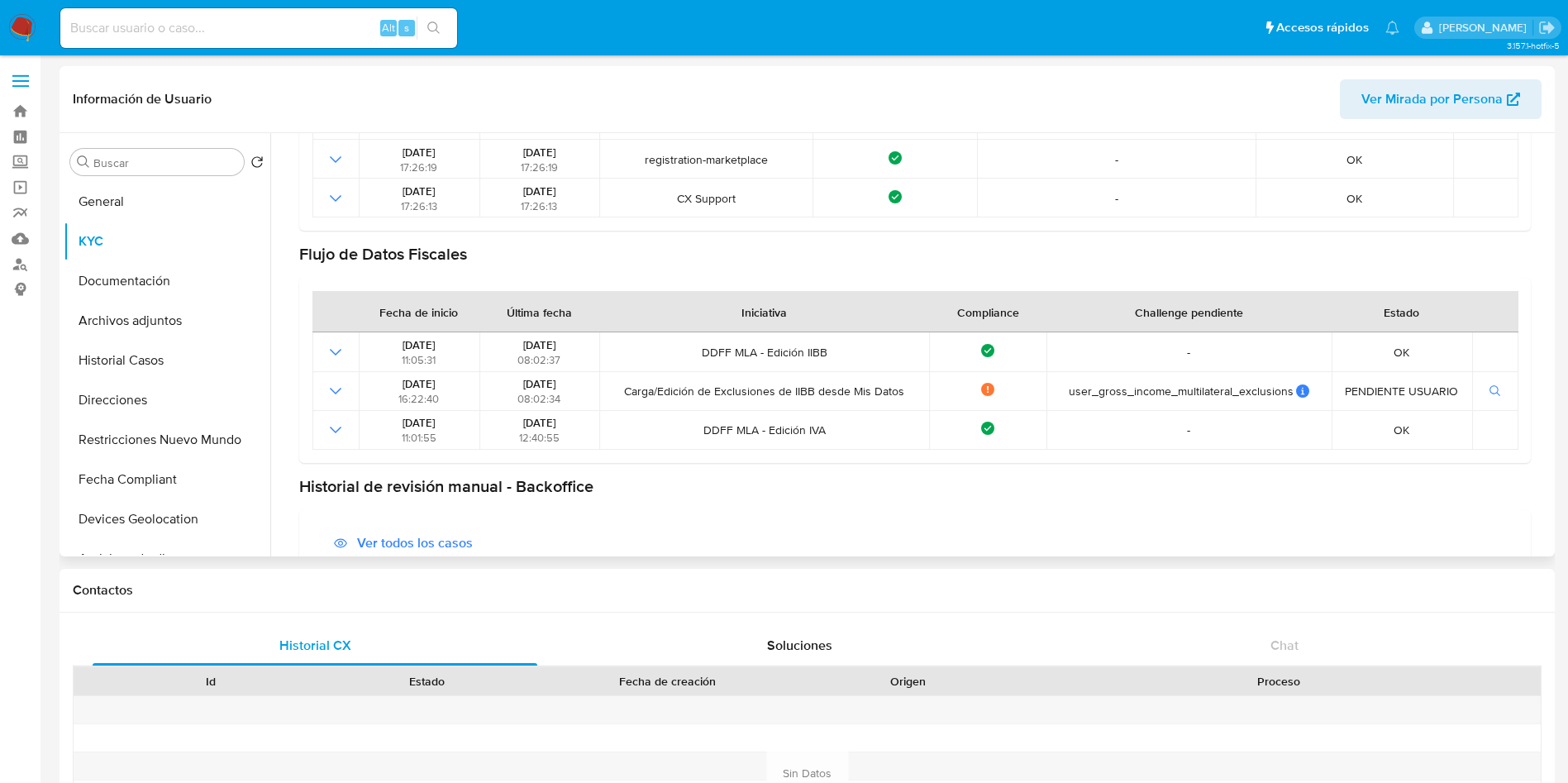
scroll to position [372, 0]
